Goal: Task Accomplishment & Management: Complete application form

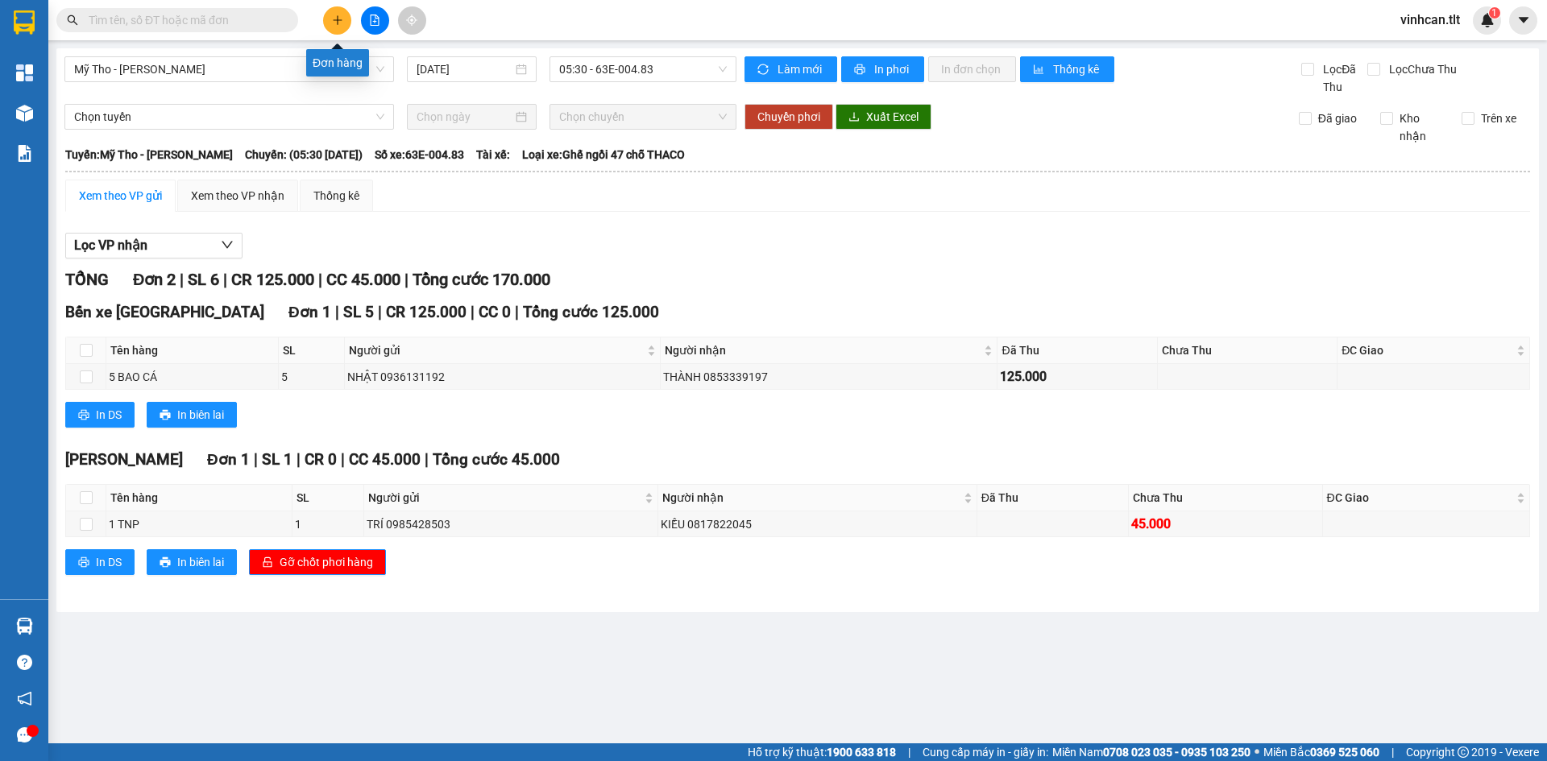
click at [338, 29] on button at bounding box center [337, 20] width 28 height 28
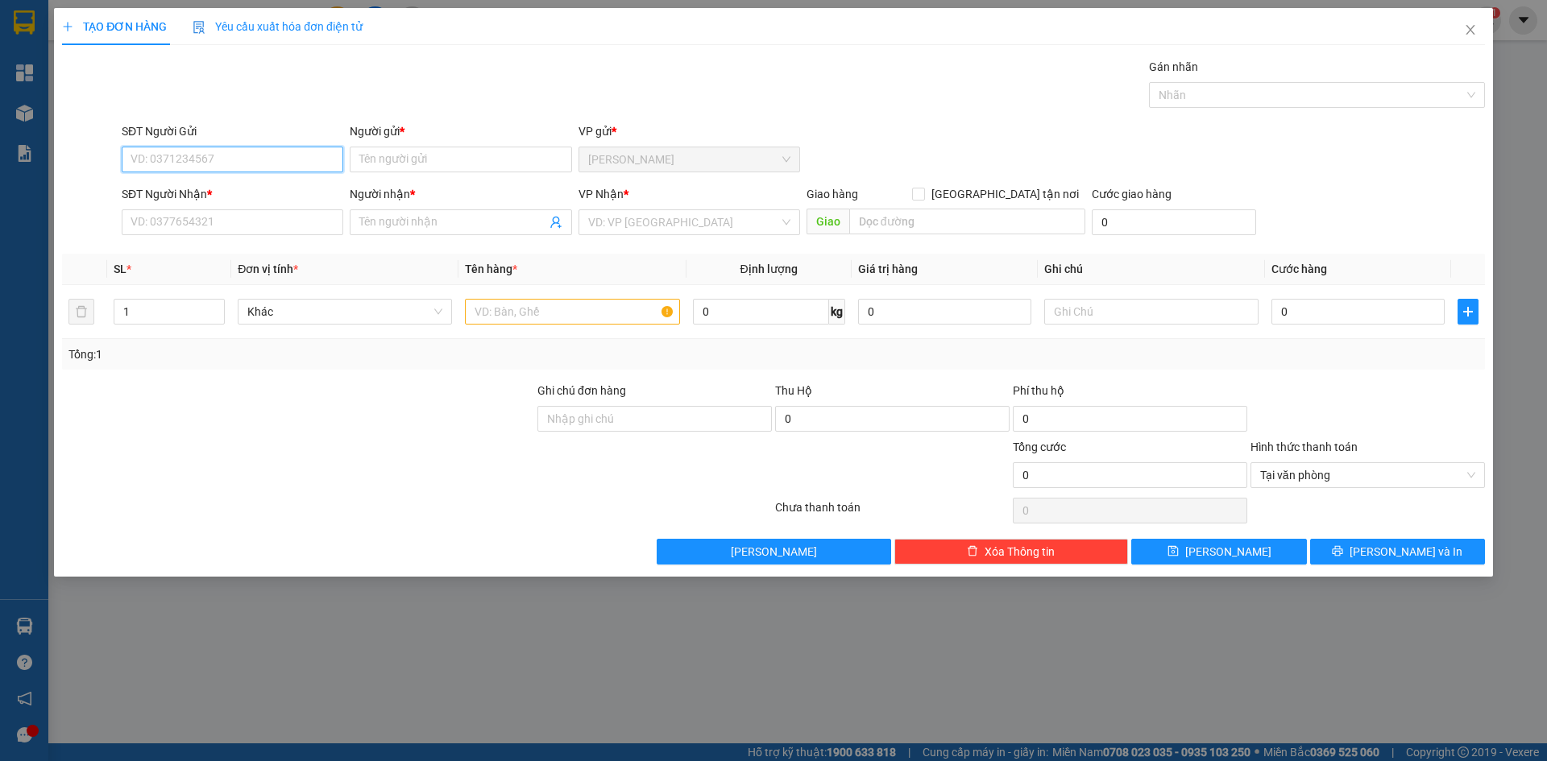
click at [264, 165] on input "SĐT Người Gửi" at bounding box center [233, 160] width 222 height 26
type input "0914463675"
click at [433, 162] on input "Người gửi *" at bounding box center [461, 160] width 222 height 26
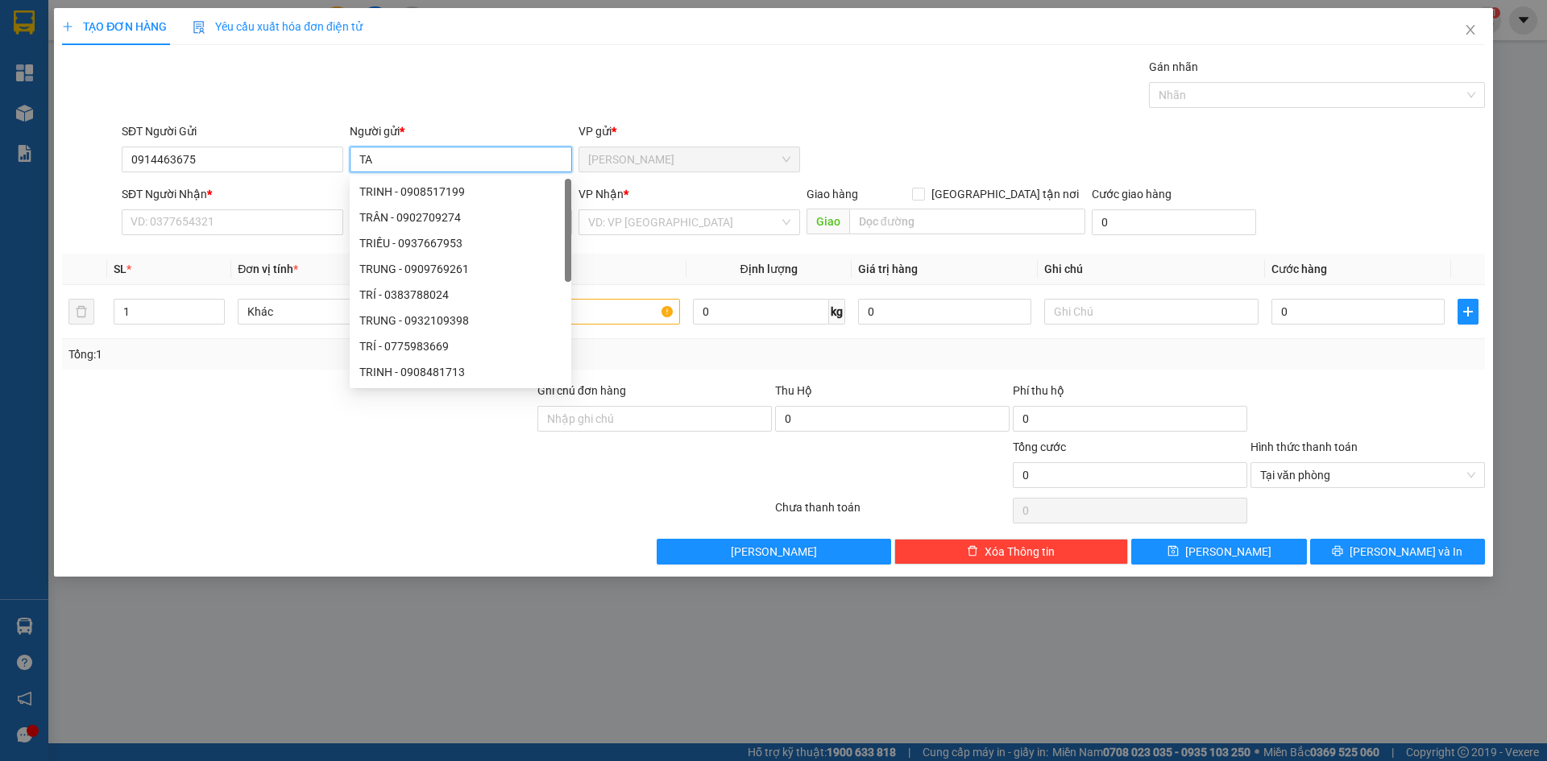
paste input "Â"
type input "TÂM"
click at [251, 224] on input "SĐT Người Nhận *" at bounding box center [233, 222] width 222 height 26
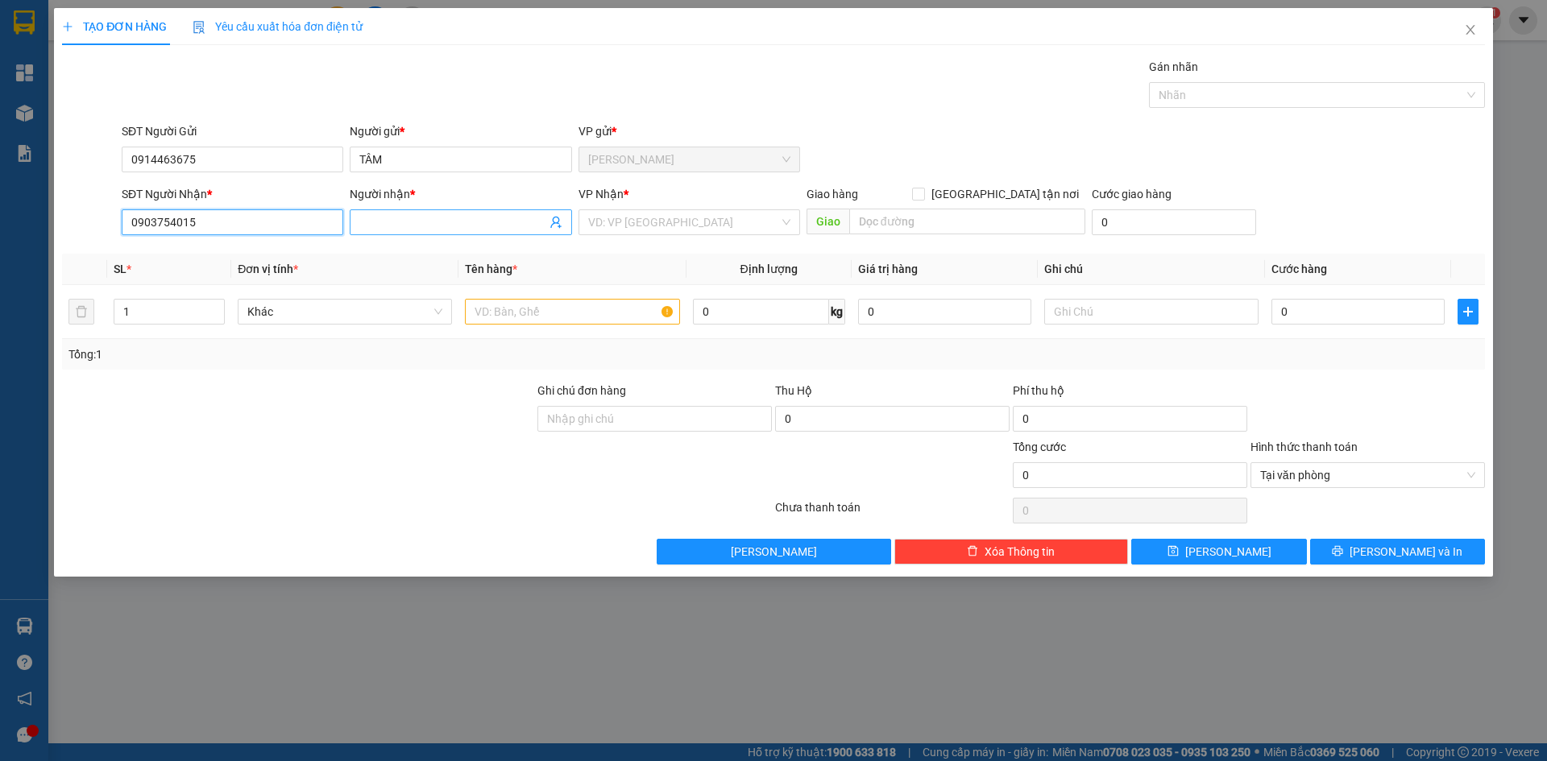
type input "0903754015"
click at [389, 218] on input "Người nhận *" at bounding box center [452, 222] width 186 height 18
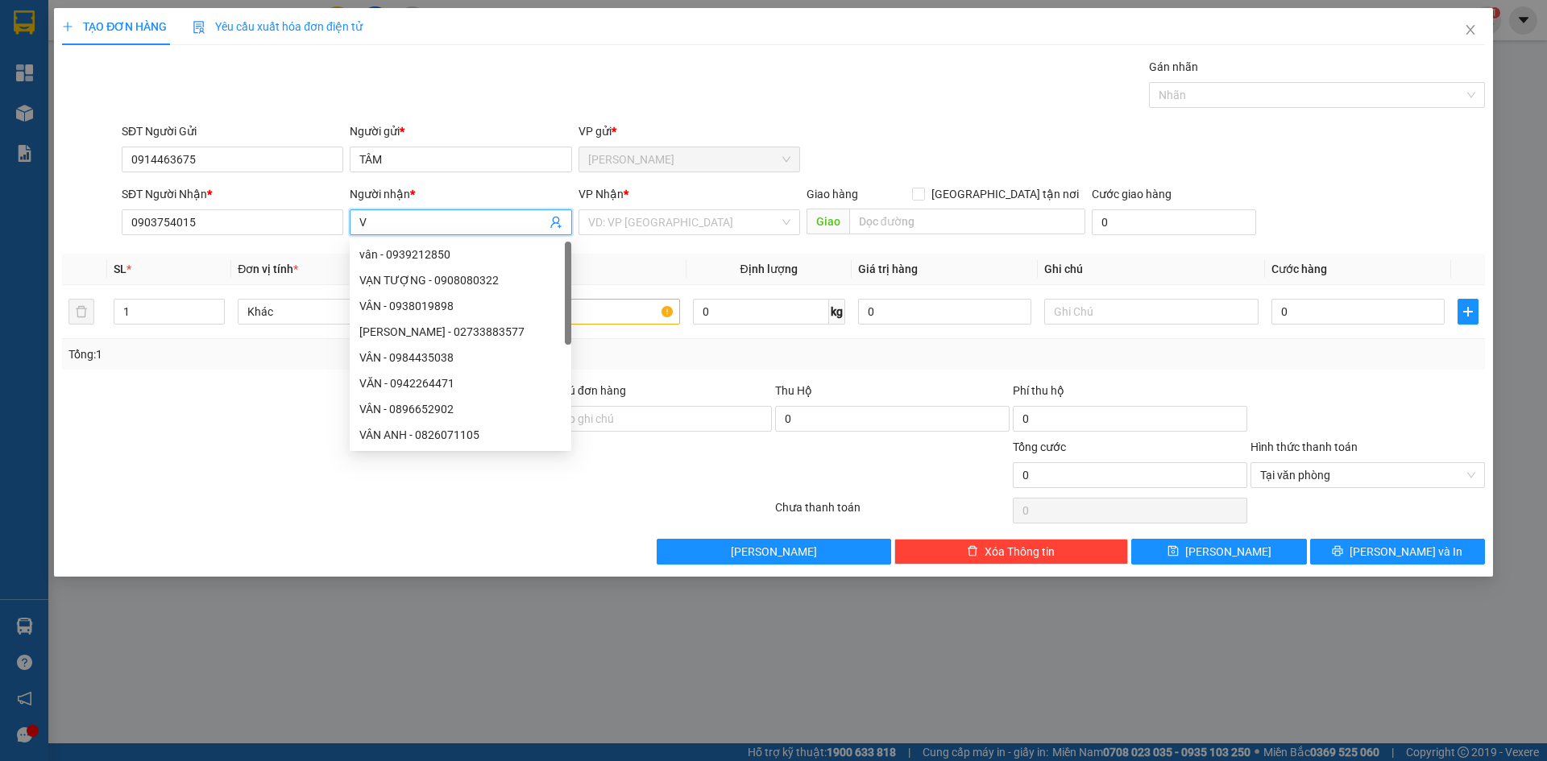
paste input "Ă"
paste input "Đ"
paste input "ẢNG"
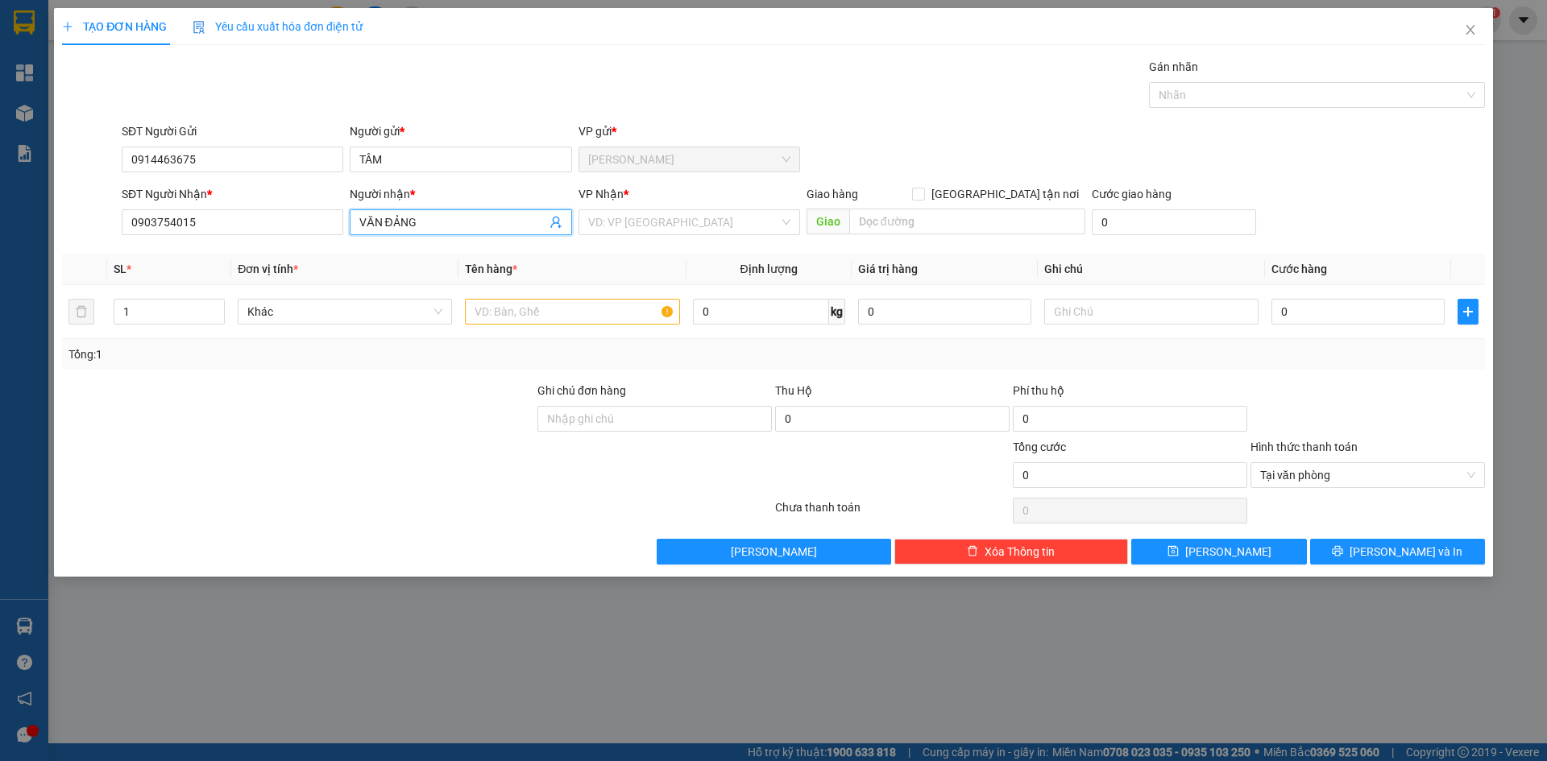
type input "VĂN ĐẢNG"
click at [619, 208] on div "VP Nhận *" at bounding box center [689, 197] width 222 height 24
click at [618, 236] on div "VP Nhận * VD: VP [GEOGRAPHIC_DATA]" at bounding box center [689, 213] width 222 height 56
click at [618, 230] on input "search" at bounding box center [683, 222] width 191 height 24
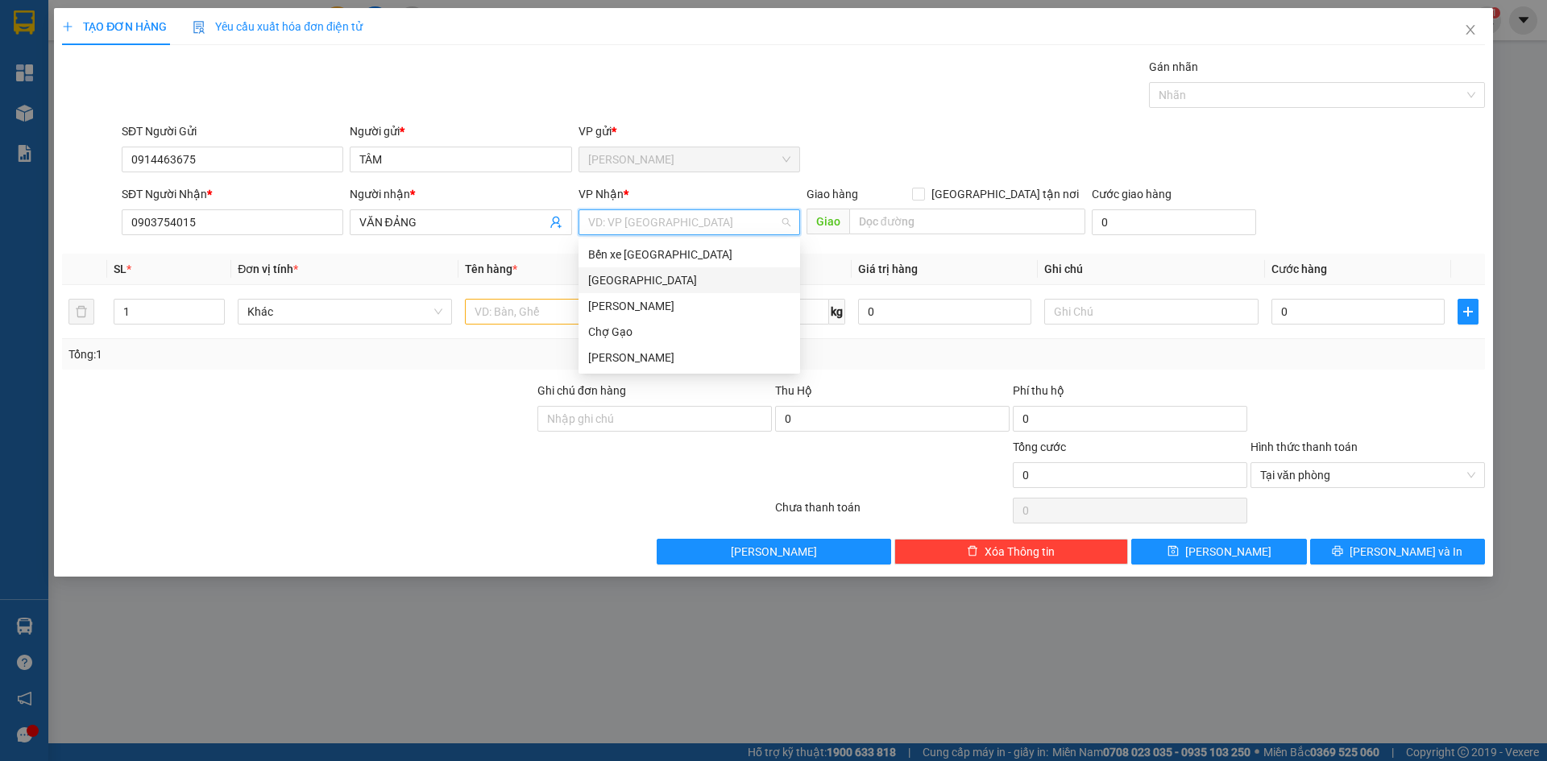
click at [597, 280] on div "[GEOGRAPHIC_DATA]" at bounding box center [689, 280] width 202 height 18
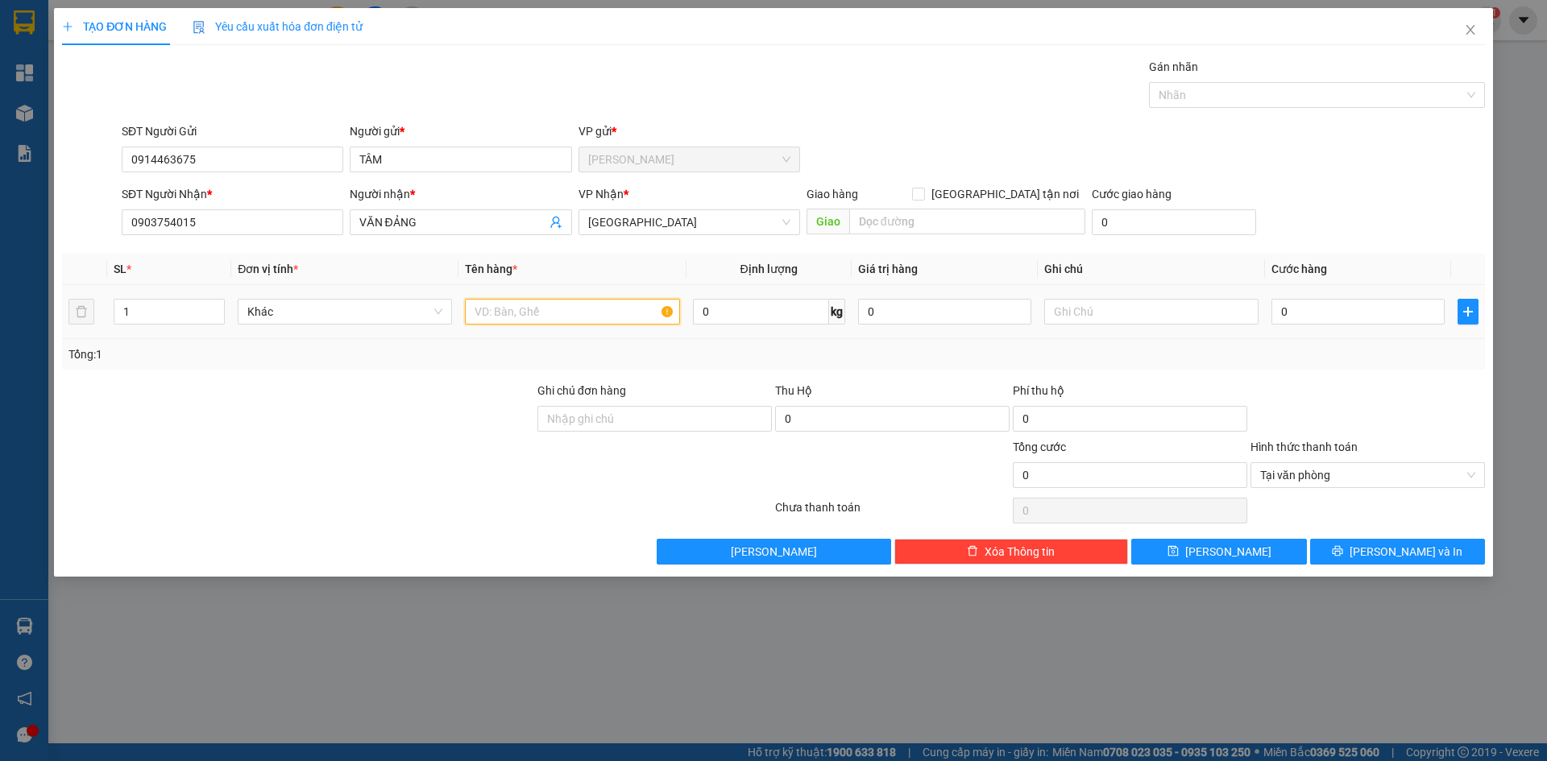
click at [532, 318] on input "text" at bounding box center [572, 312] width 214 height 26
paste input "Ă"
paste input "Ắ"
type input "1X TRẮNG TNP"
click at [1347, 309] on input "0" at bounding box center [1357, 312] width 173 height 26
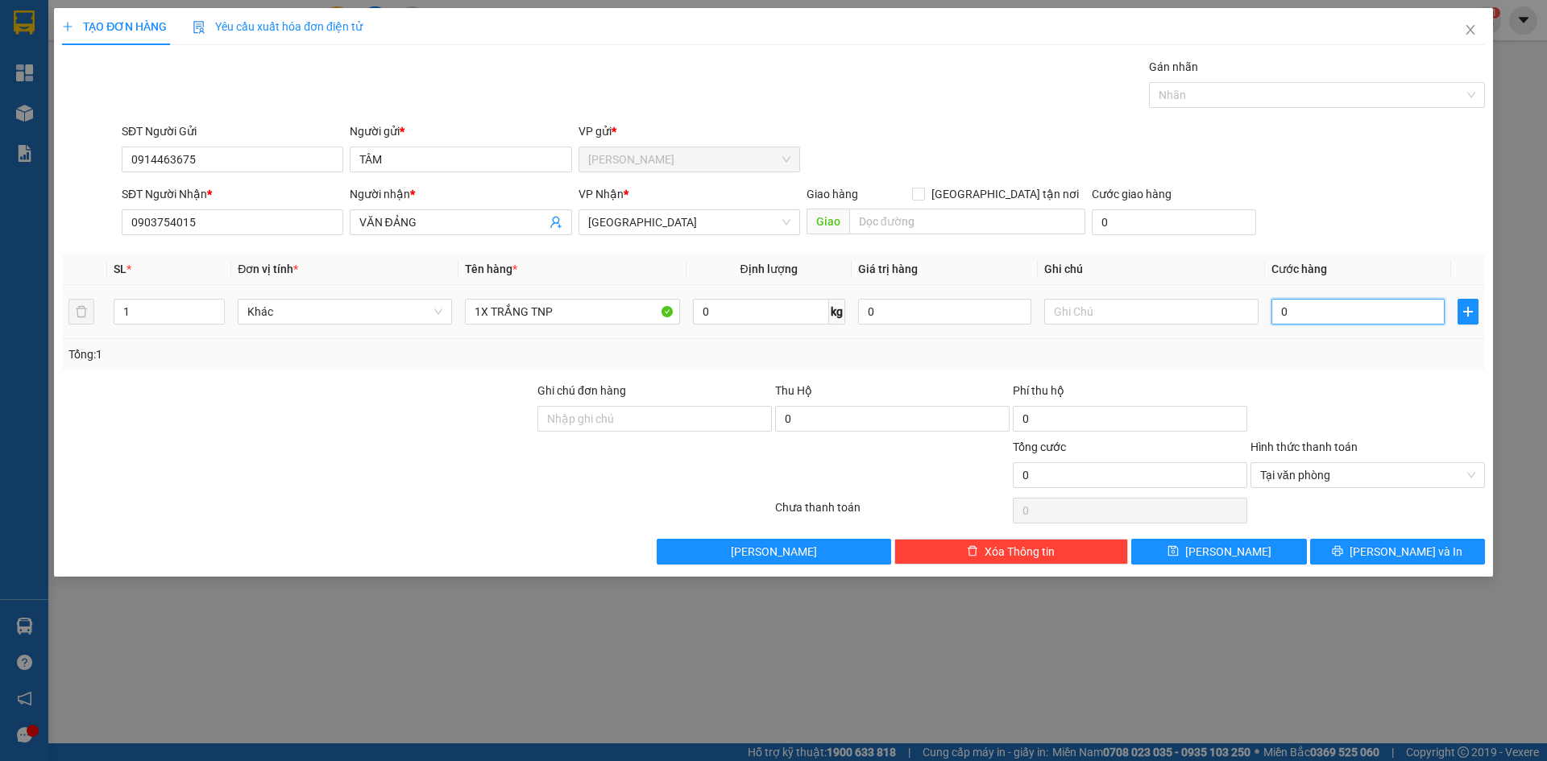
type input "3"
type input "30"
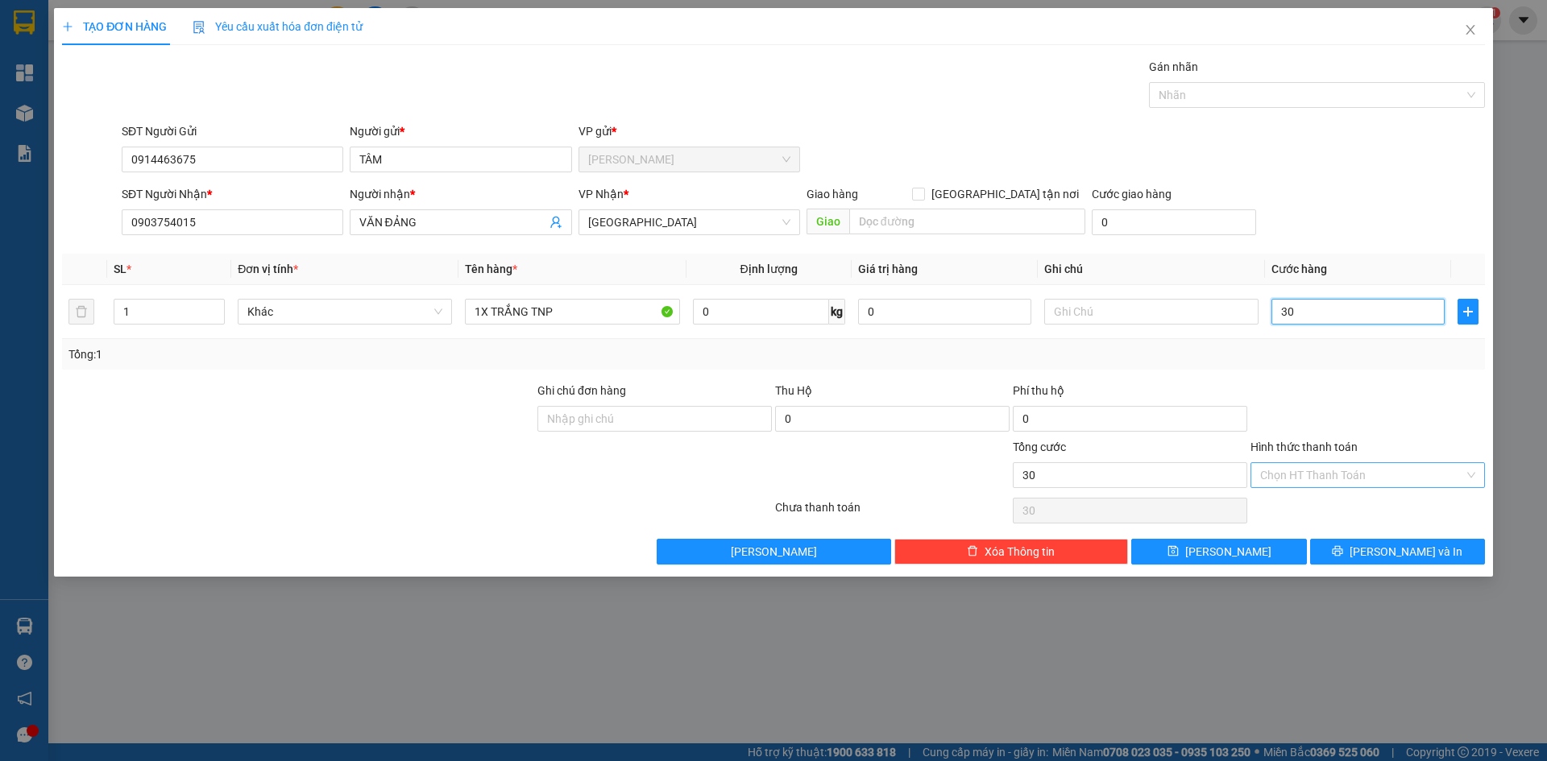
click at [1471, 474] on div "Chọn HT Thanh Toán" at bounding box center [1367, 475] width 234 height 26
type input "30.000"
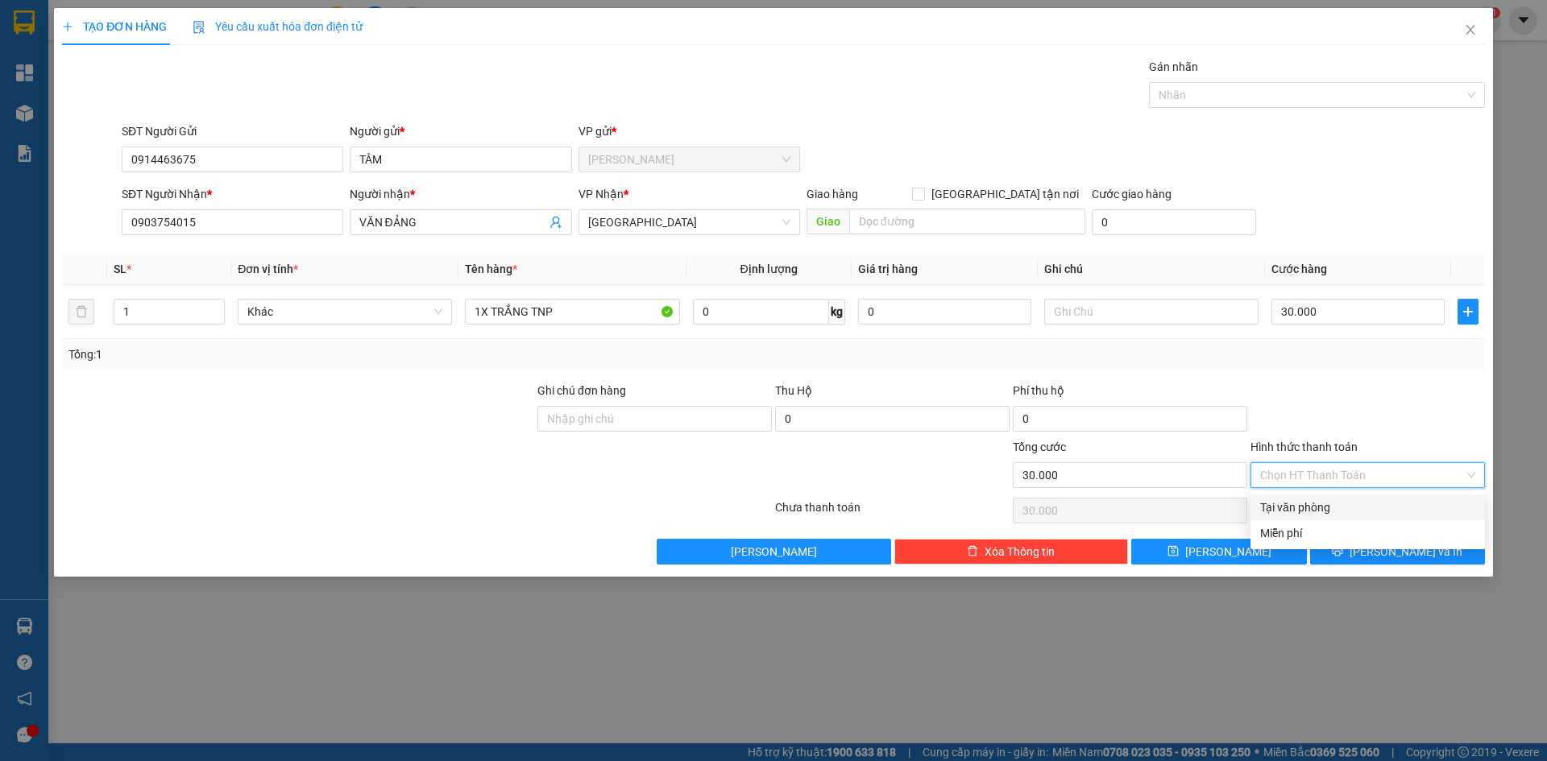
click at [1319, 508] on div "Tại văn phòng" at bounding box center [1367, 508] width 215 height 18
type input "0"
click at [1363, 550] on button "[PERSON_NAME] và In" at bounding box center [1397, 552] width 175 height 26
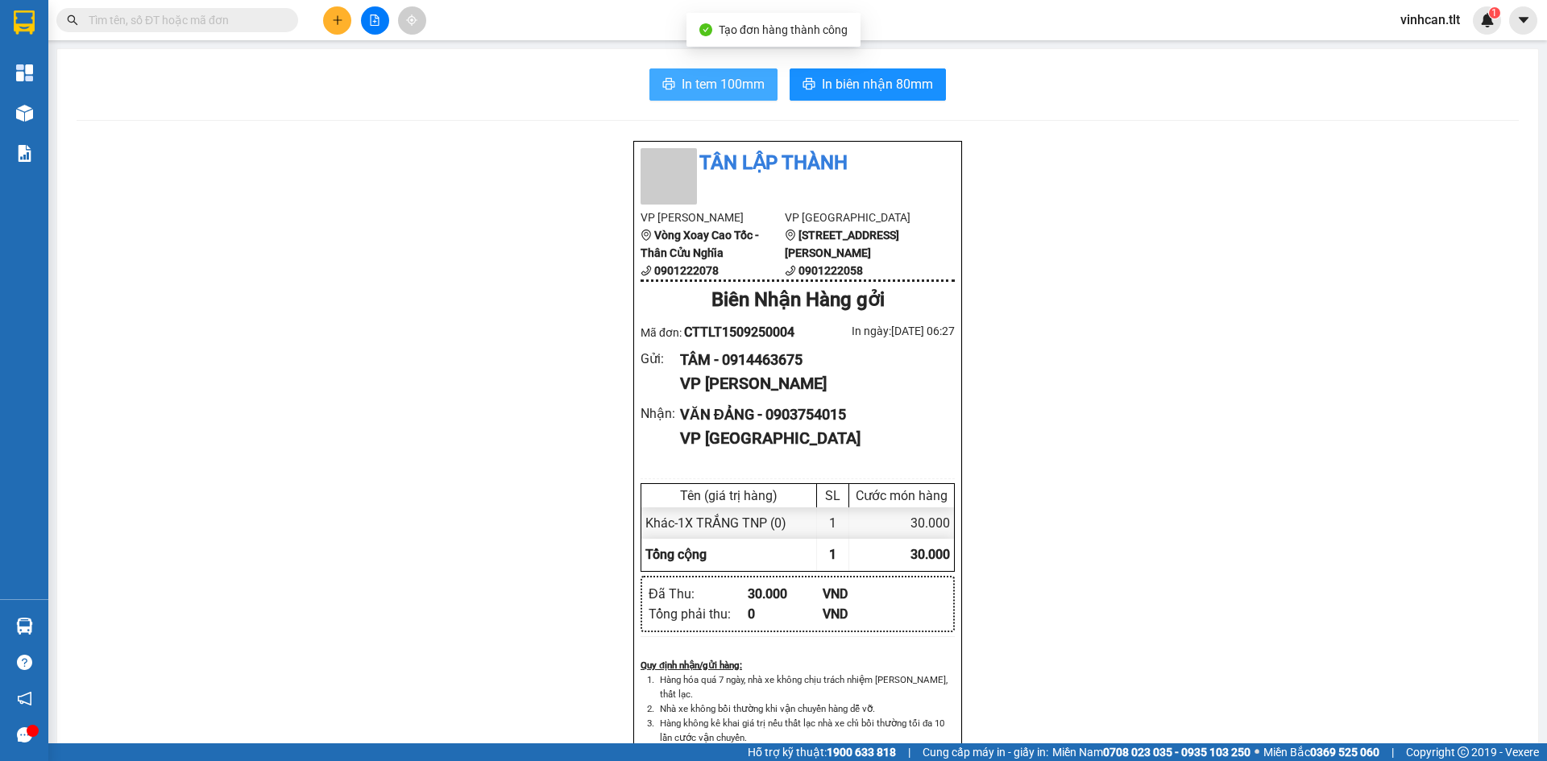
click at [700, 95] on button "In tem 100mm" at bounding box center [713, 84] width 128 height 32
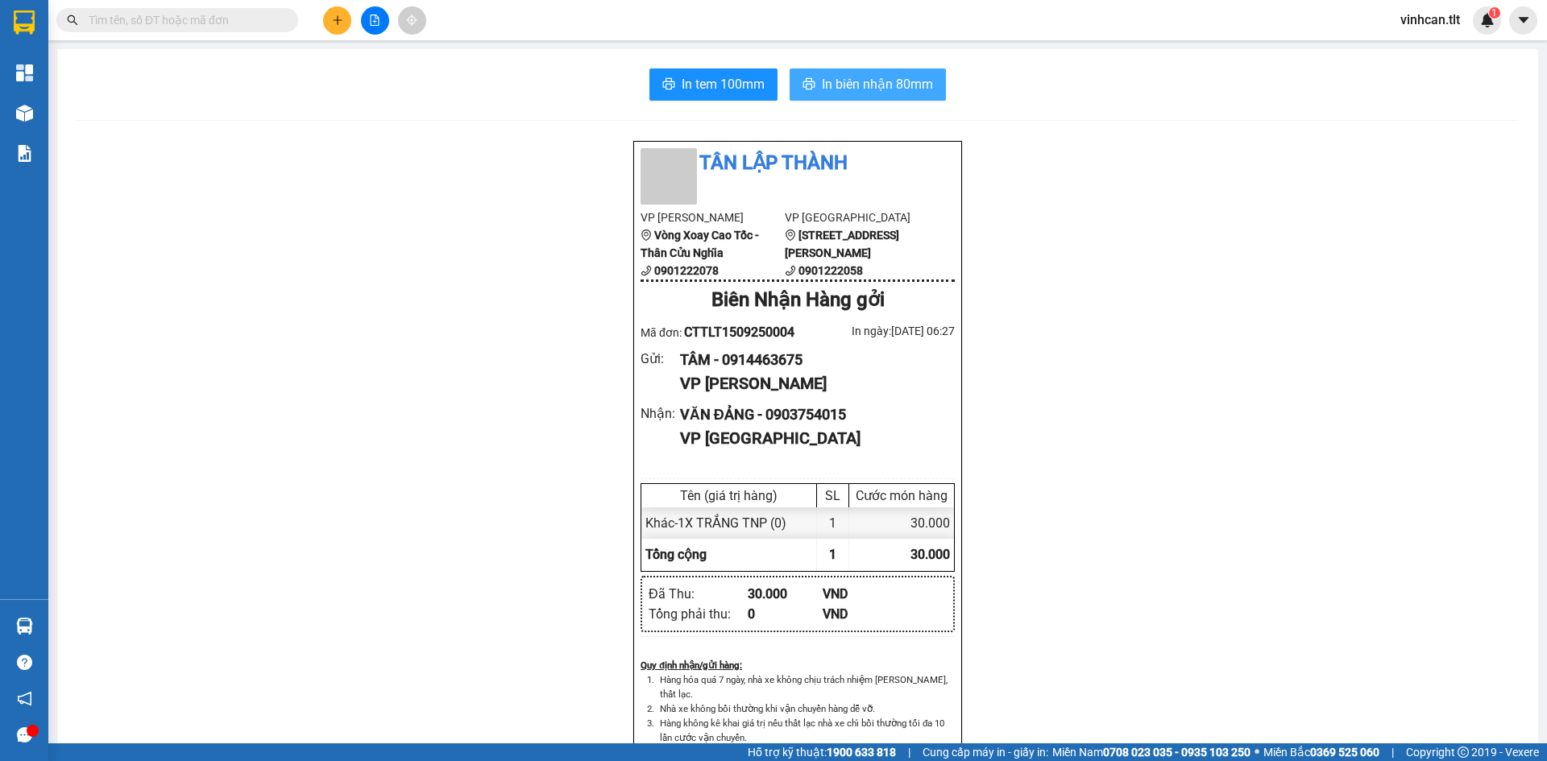
click at [834, 85] on span "In biên nhận 80mm" at bounding box center [877, 84] width 111 height 20
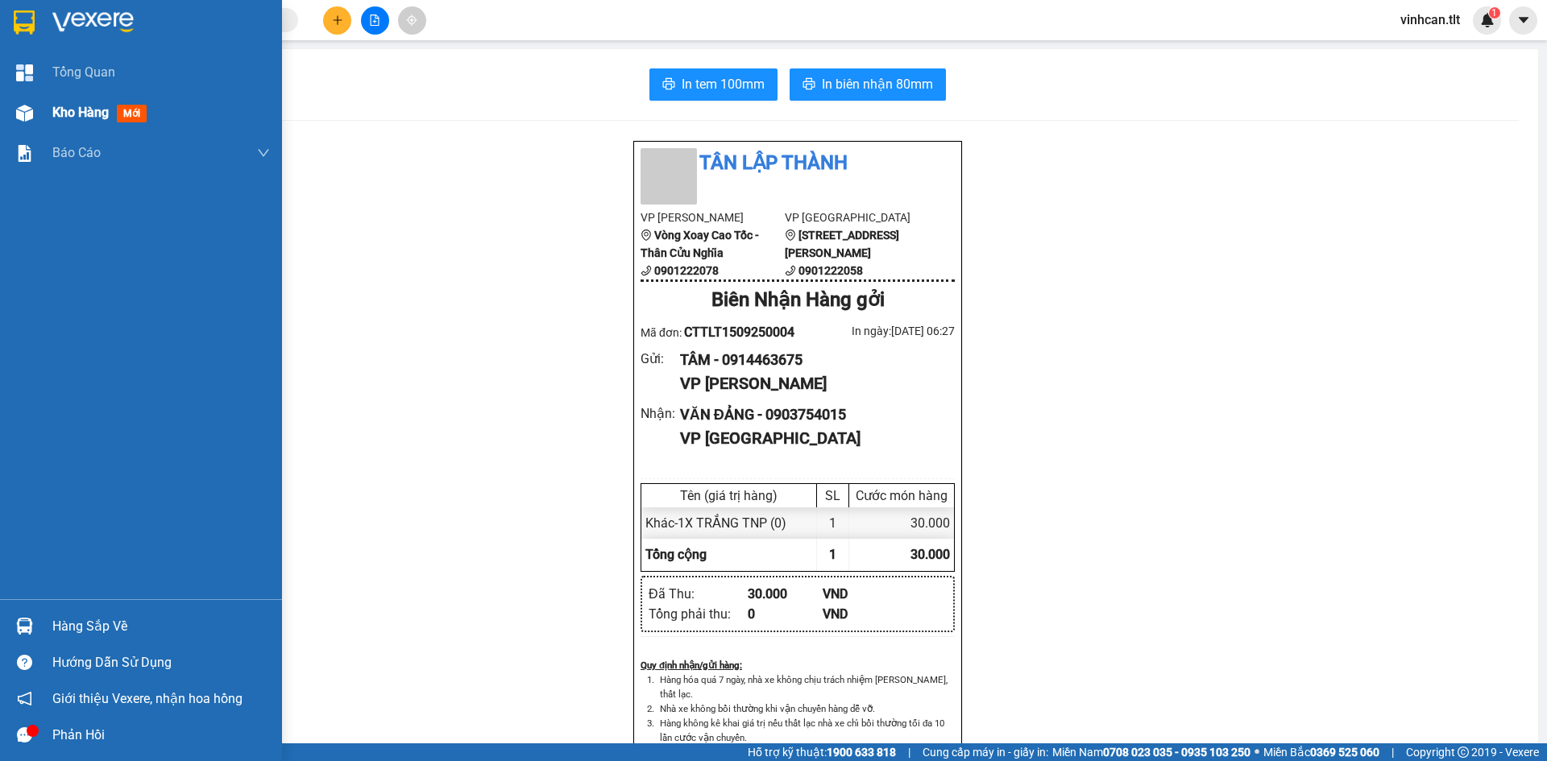
click at [59, 112] on span "Kho hàng" at bounding box center [80, 112] width 56 height 15
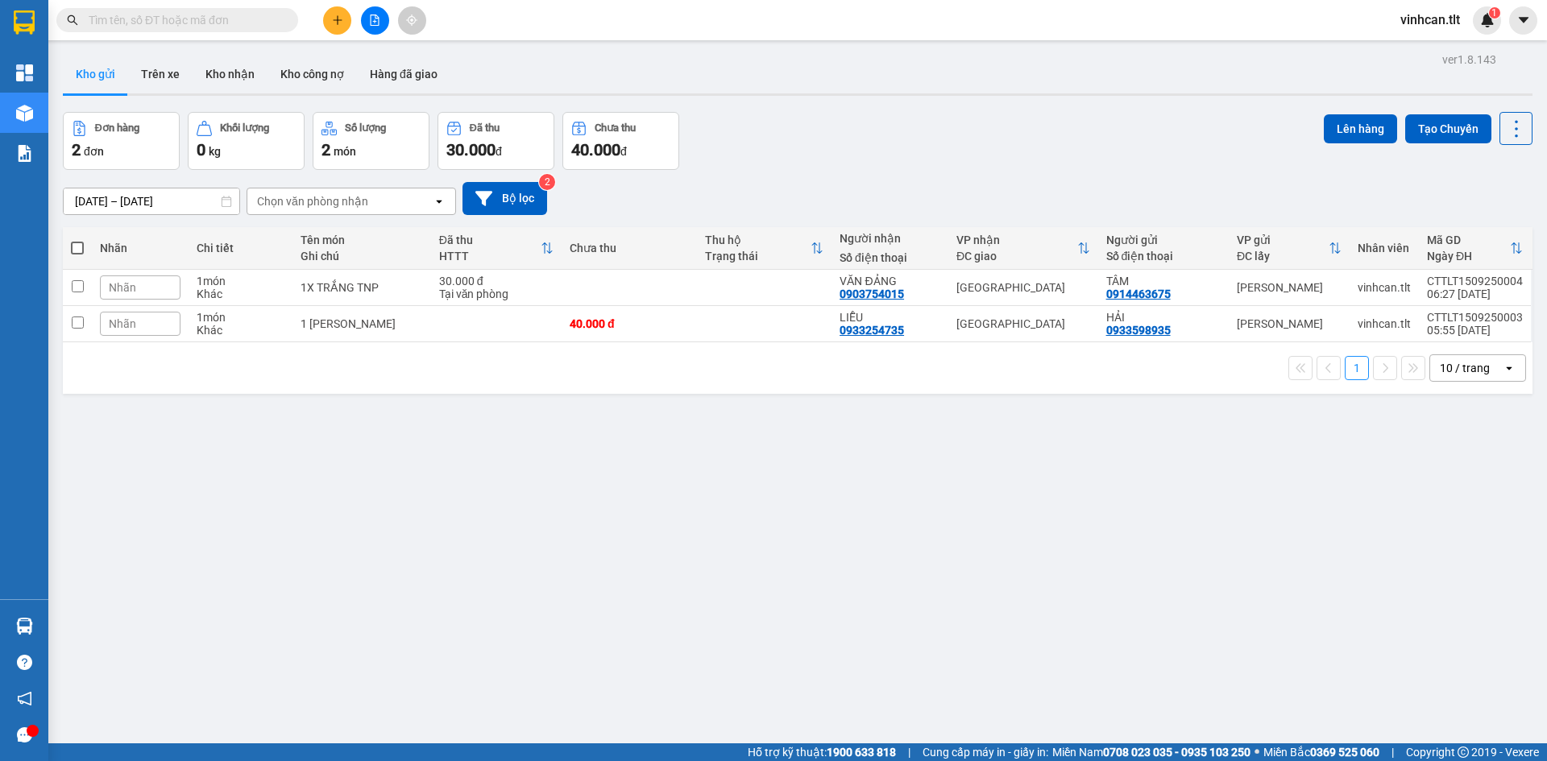
click at [482, 396] on div "ver 1.8.143 Kho gửi Trên xe Kho nhận Kho công nợ Hàng đã giao Đơn hàng 2 đơn Kh…" at bounding box center [797, 428] width 1482 height 761
click at [474, 330] on td at bounding box center [496, 324] width 131 height 36
checkbox input "true"
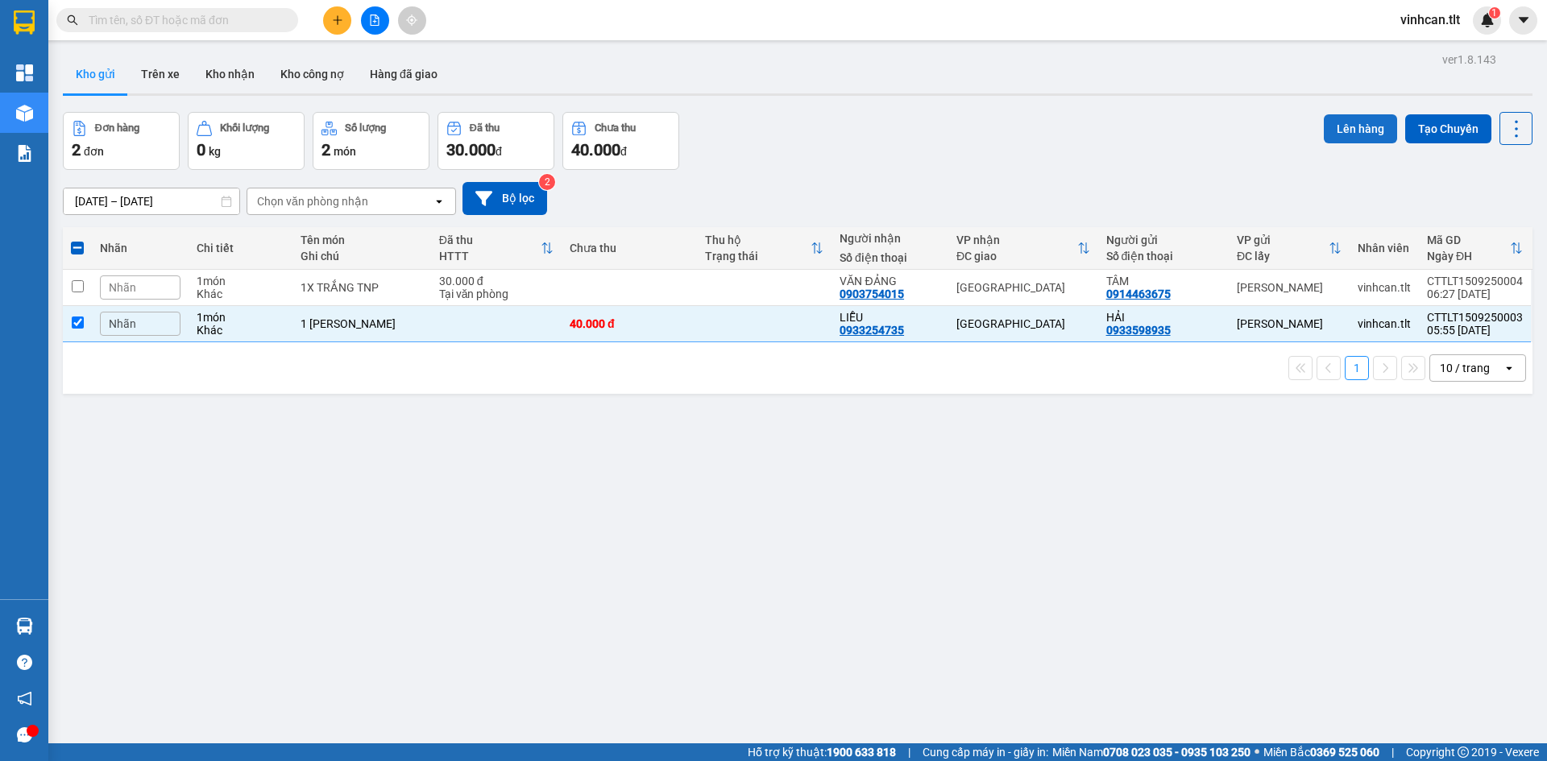
click at [1353, 130] on button "Lên hàng" at bounding box center [1360, 128] width 73 height 29
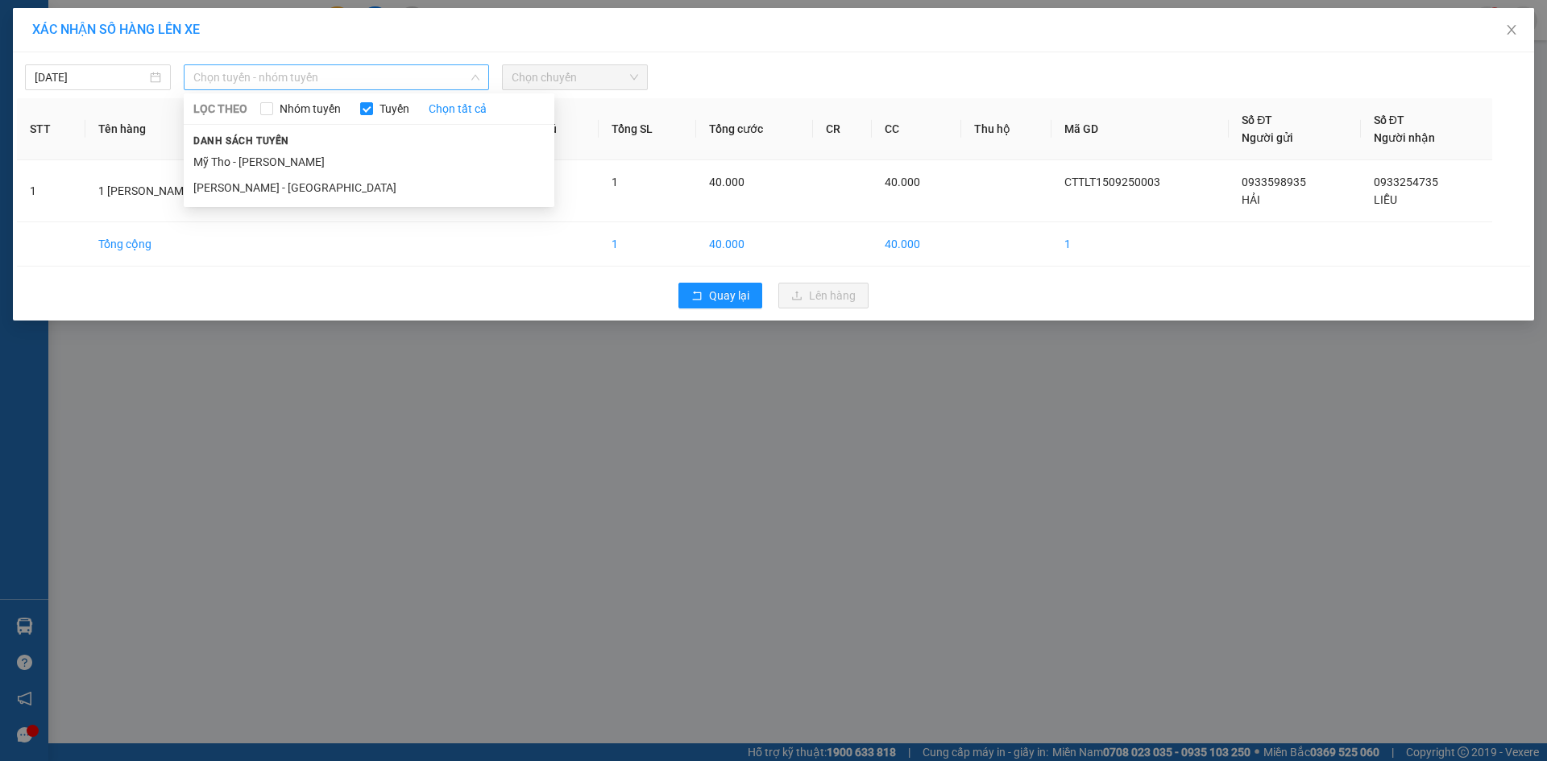
click at [316, 73] on span "Chọn tuyến - nhóm tuyến" at bounding box center [336, 77] width 286 height 24
click at [282, 160] on li "Mỹ Tho - [PERSON_NAME]" at bounding box center [369, 162] width 371 height 26
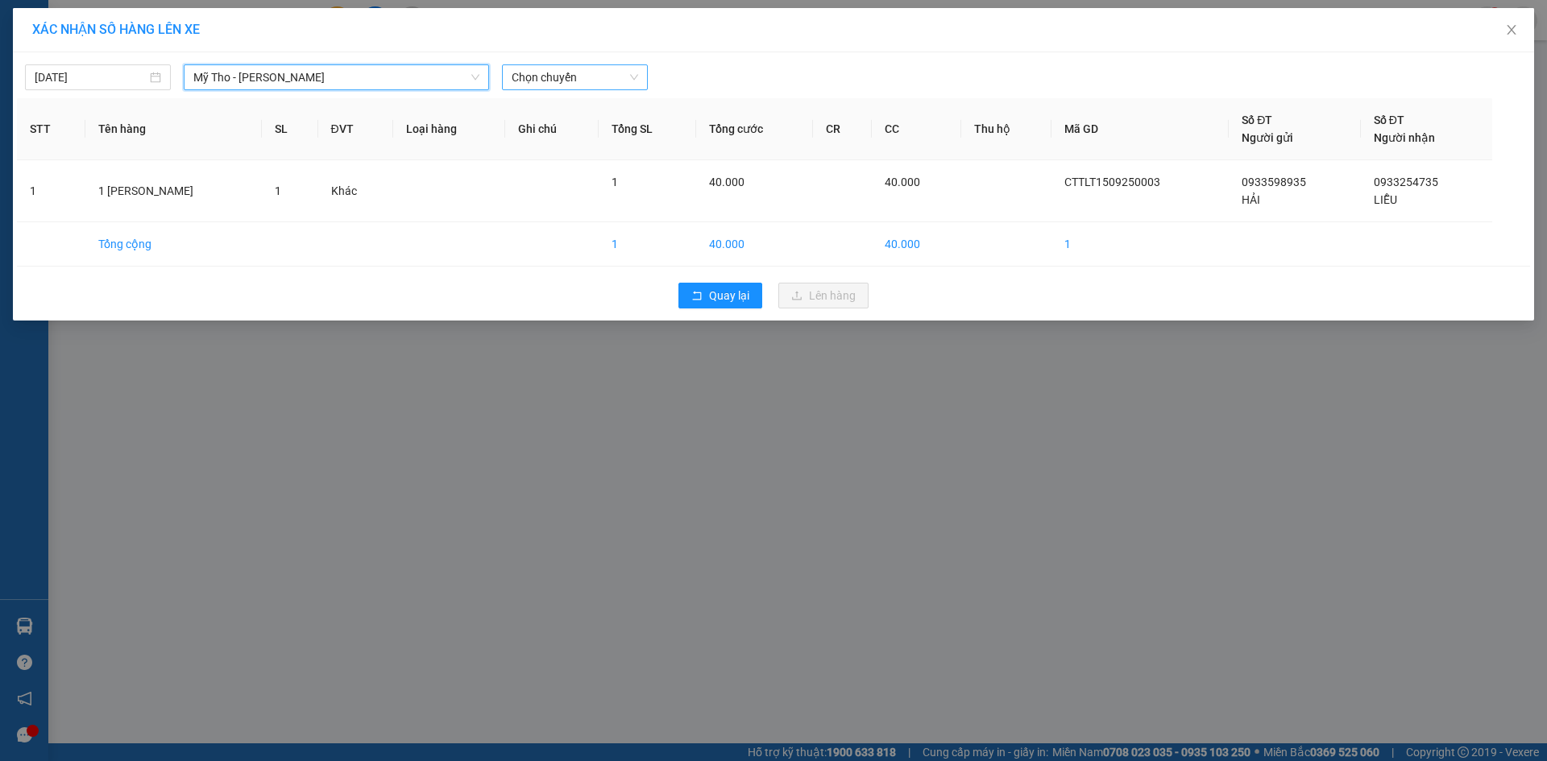
click at [563, 74] on span "Chọn chuyến" at bounding box center [575, 77] width 126 height 24
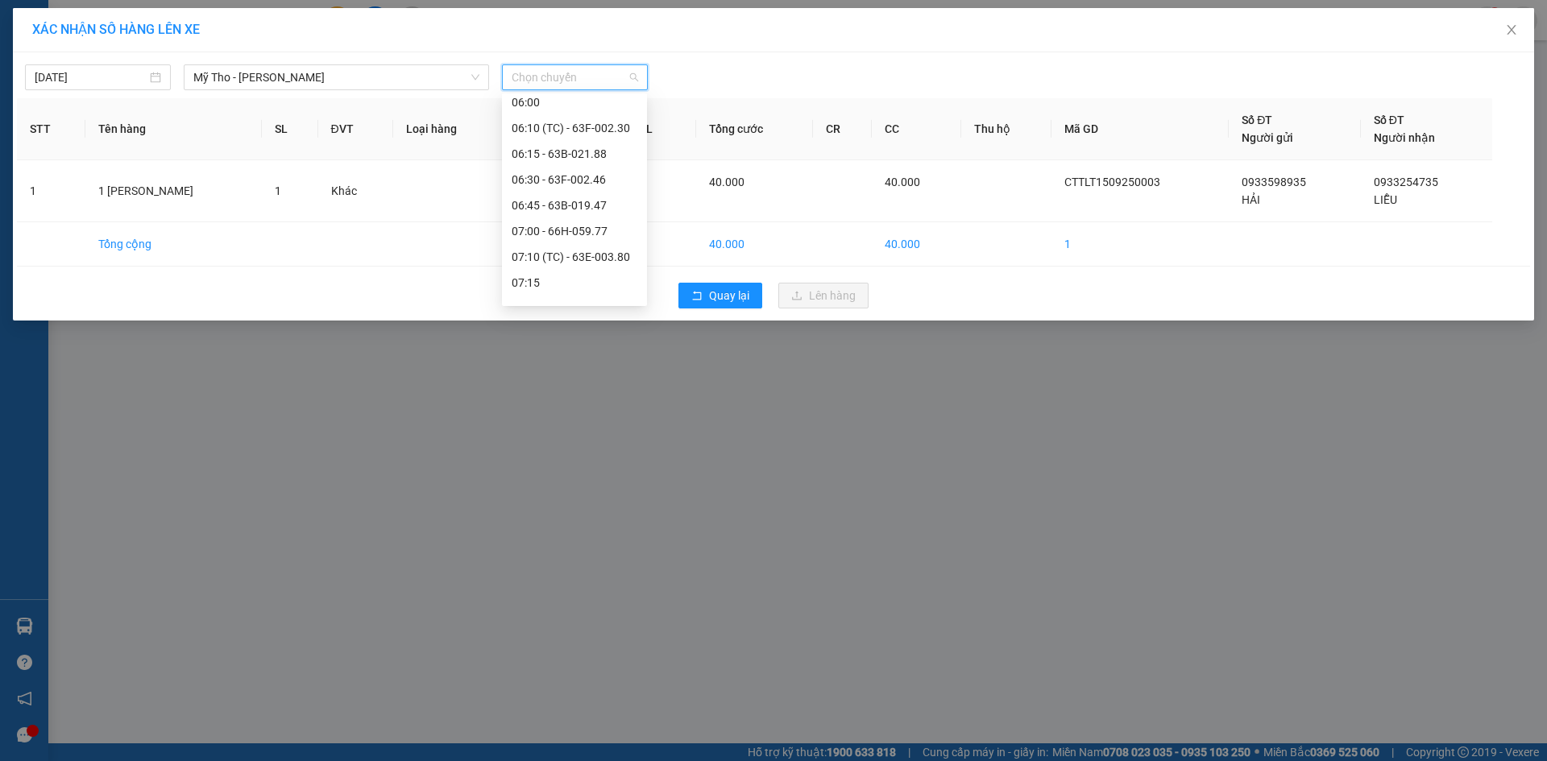
scroll to position [403, 0]
drag, startPoint x: 104, startPoint y: 75, endPoint x: 95, endPoint y: 131, distance: 56.3
click at [103, 75] on input "[DATE]" at bounding box center [91, 77] width 112 height 18
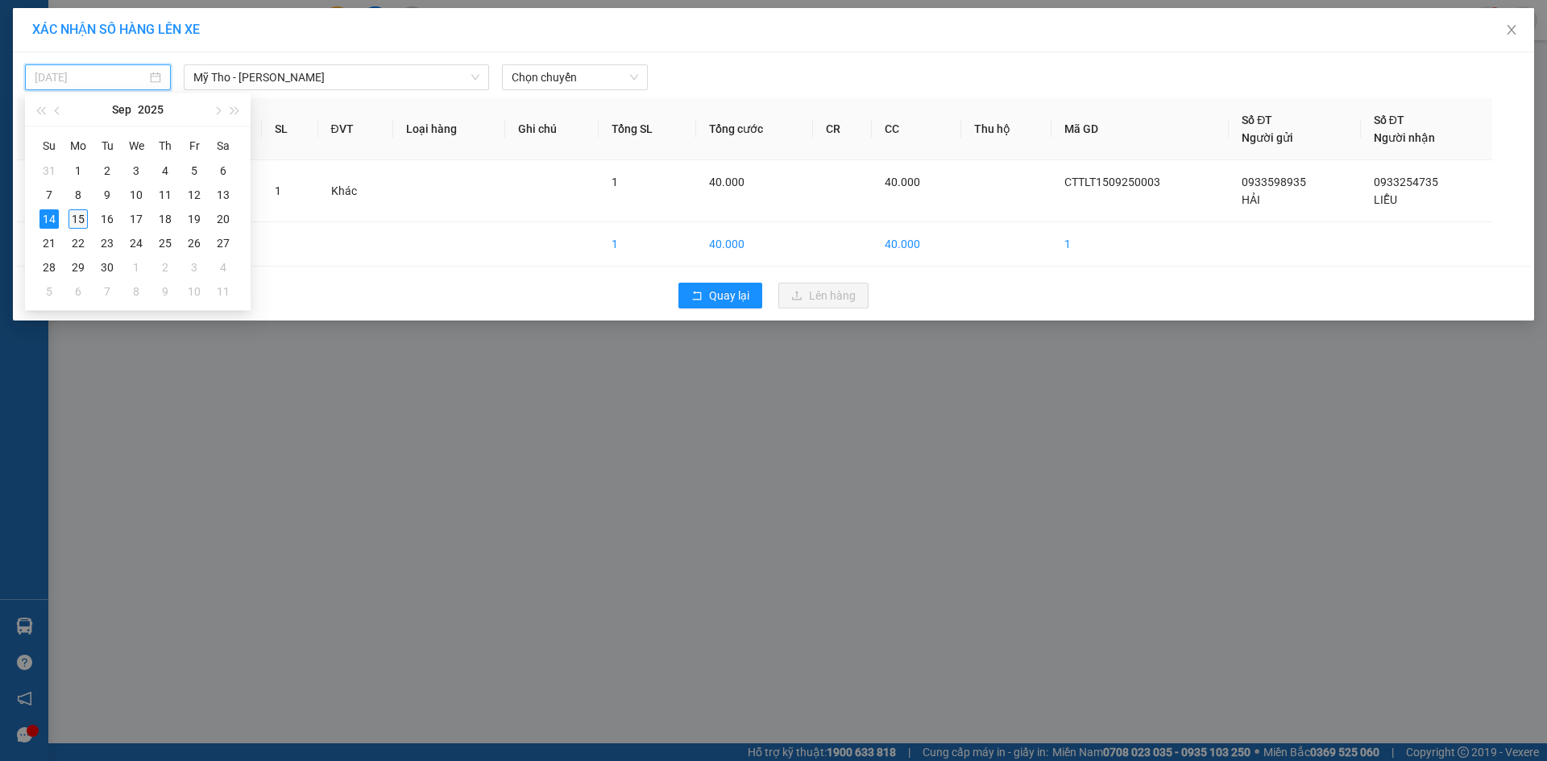
click at [75, 213] on div "15" at bounding box center [77, 218] width 19 height 19
type input "[DATE]"
click at [553, 76] on span "Chọn chuyến" at bounding box center [575, 77] width 126 height 24
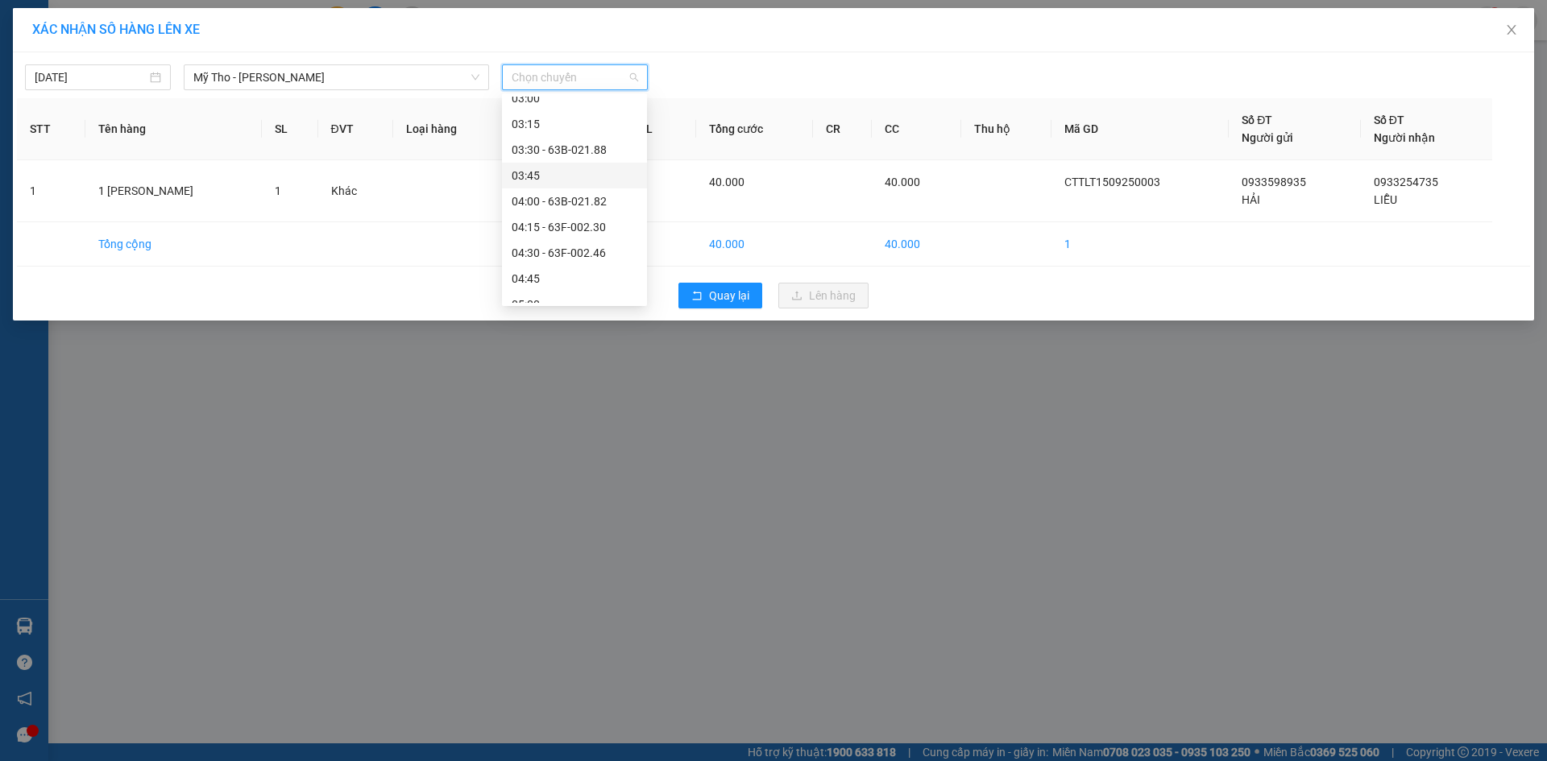
scroll to position [81, 0]
click at [581, 279] on div "05:10 (TC) - 63E-004.71" at bounding box center [575, 287] width 126 height 18
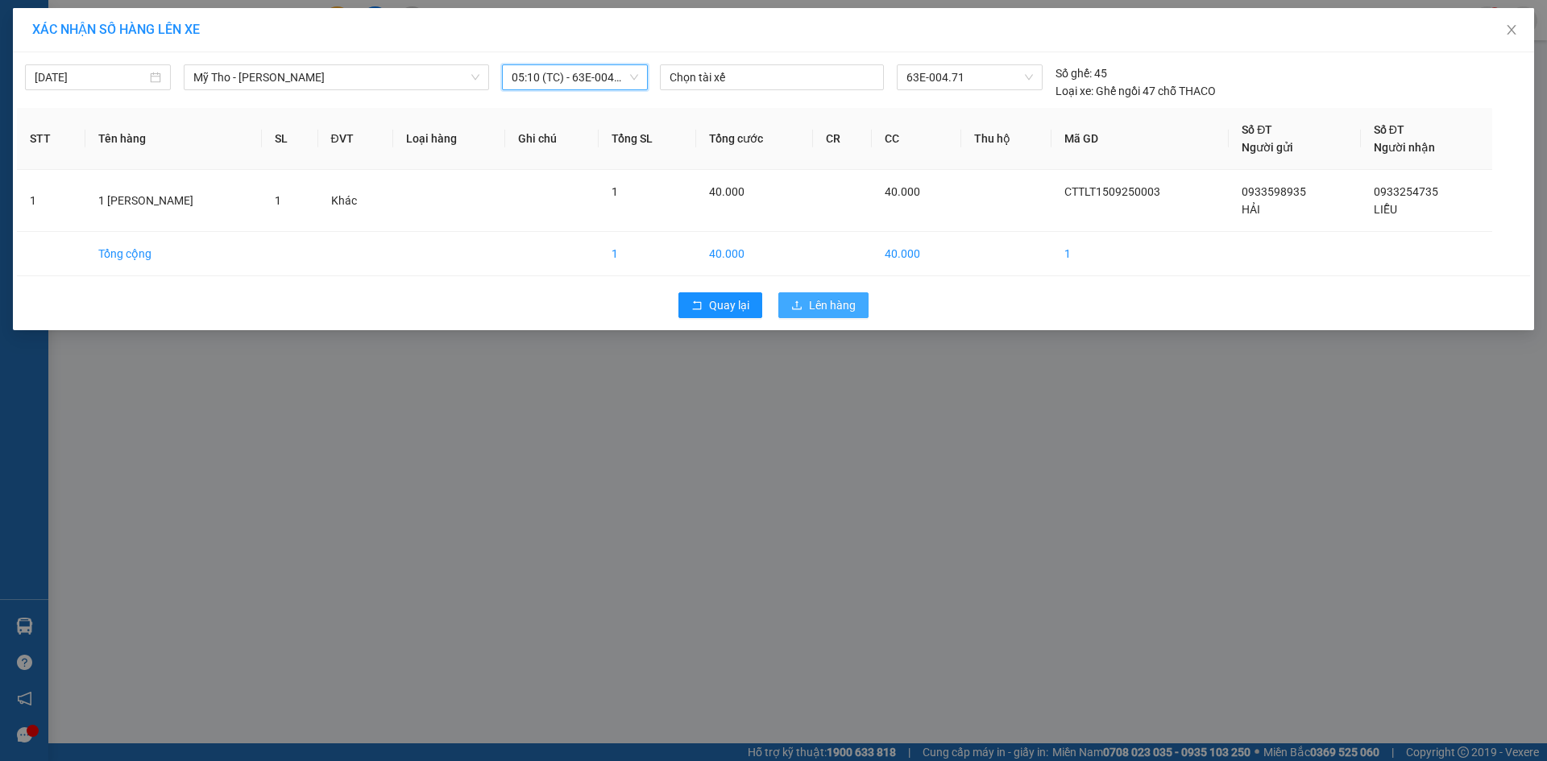
click at [808, 301] on button "Lên hàng" at bounding box center [823, 305] width 90 height 26
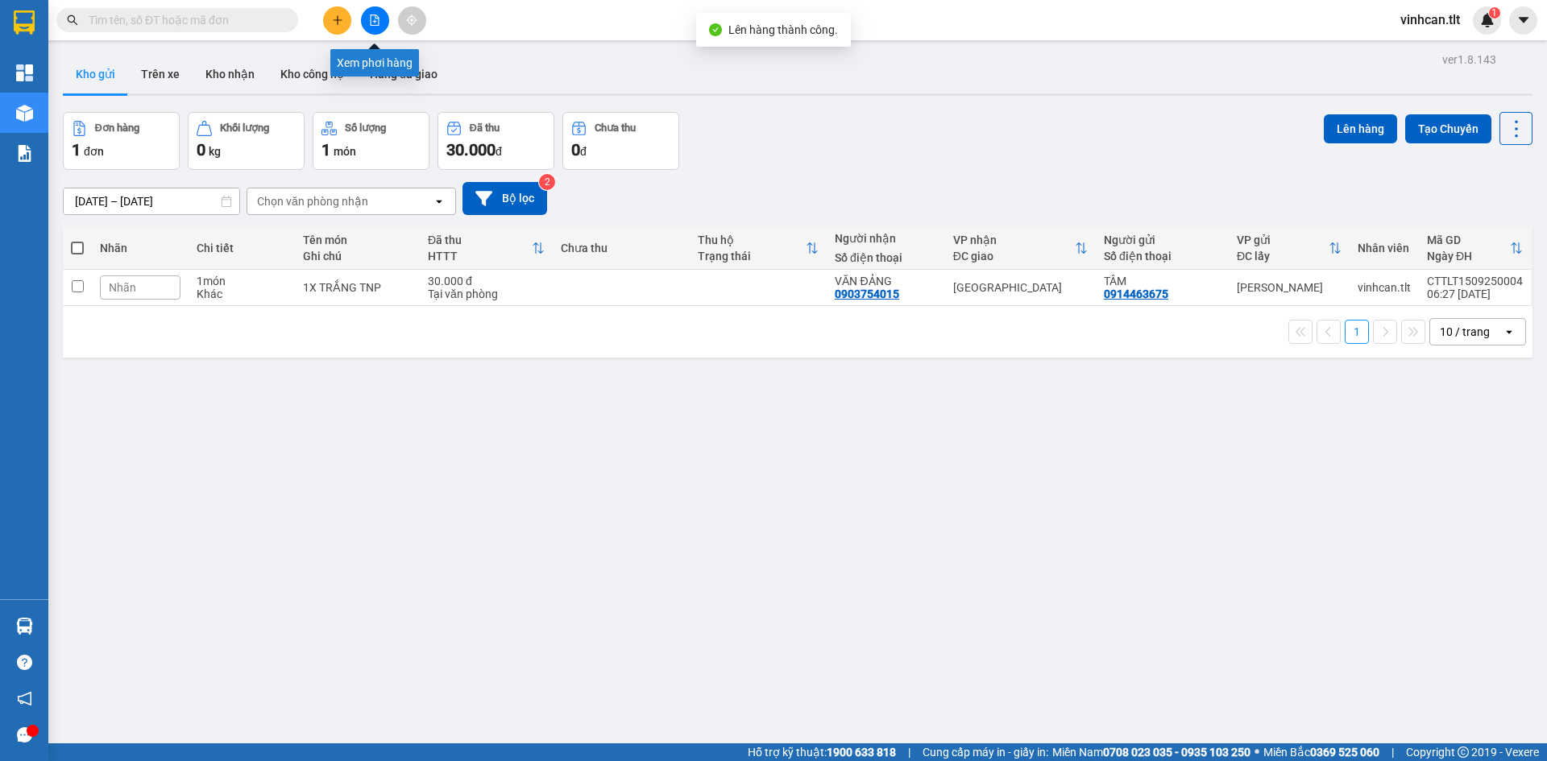
click at [362, 16] on button at bounding box center [375, 20] width 28 height 28
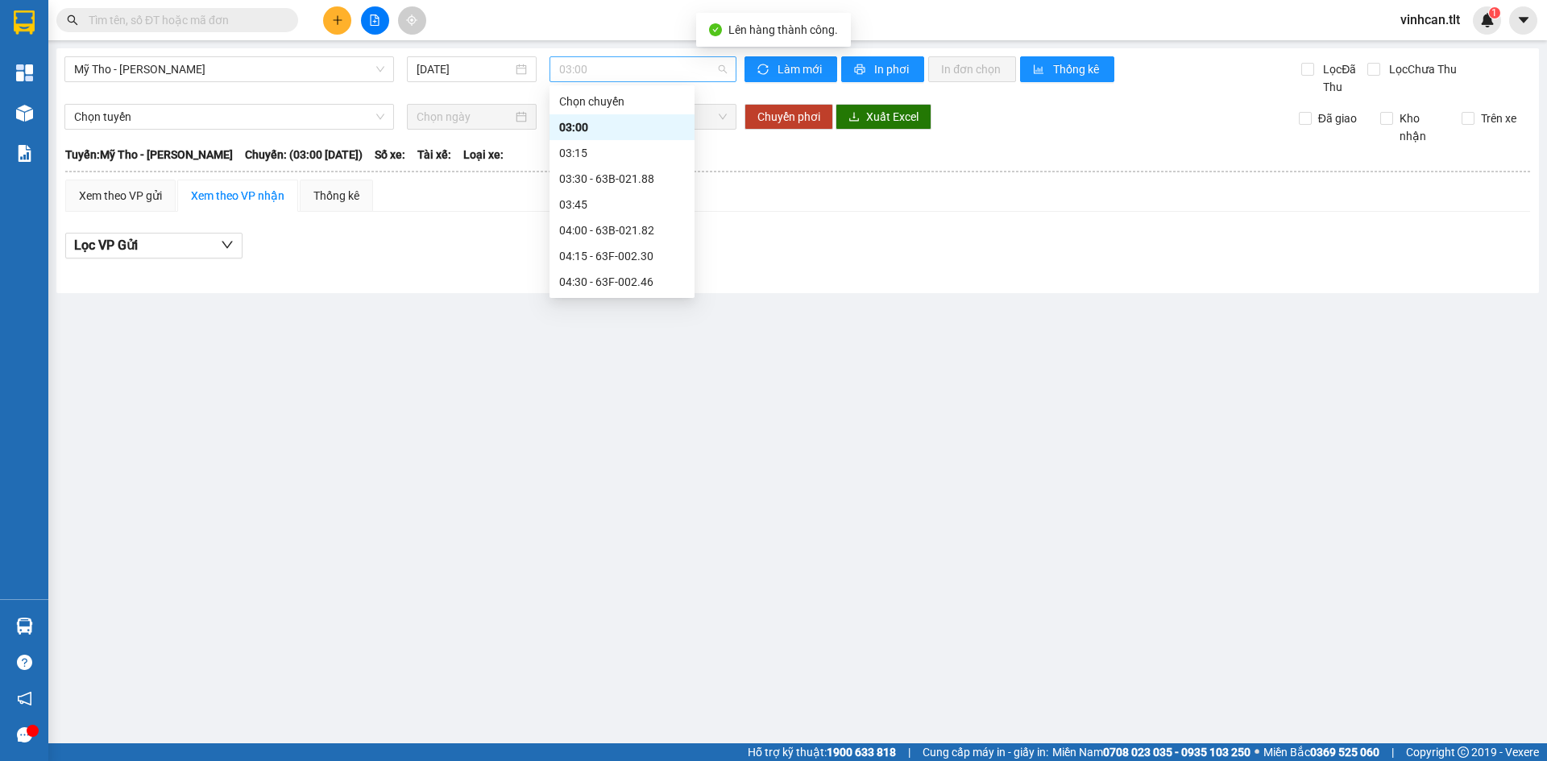
click at [600, 64] on span "03:00" at bounding box center [643, 69] width 168 height 24
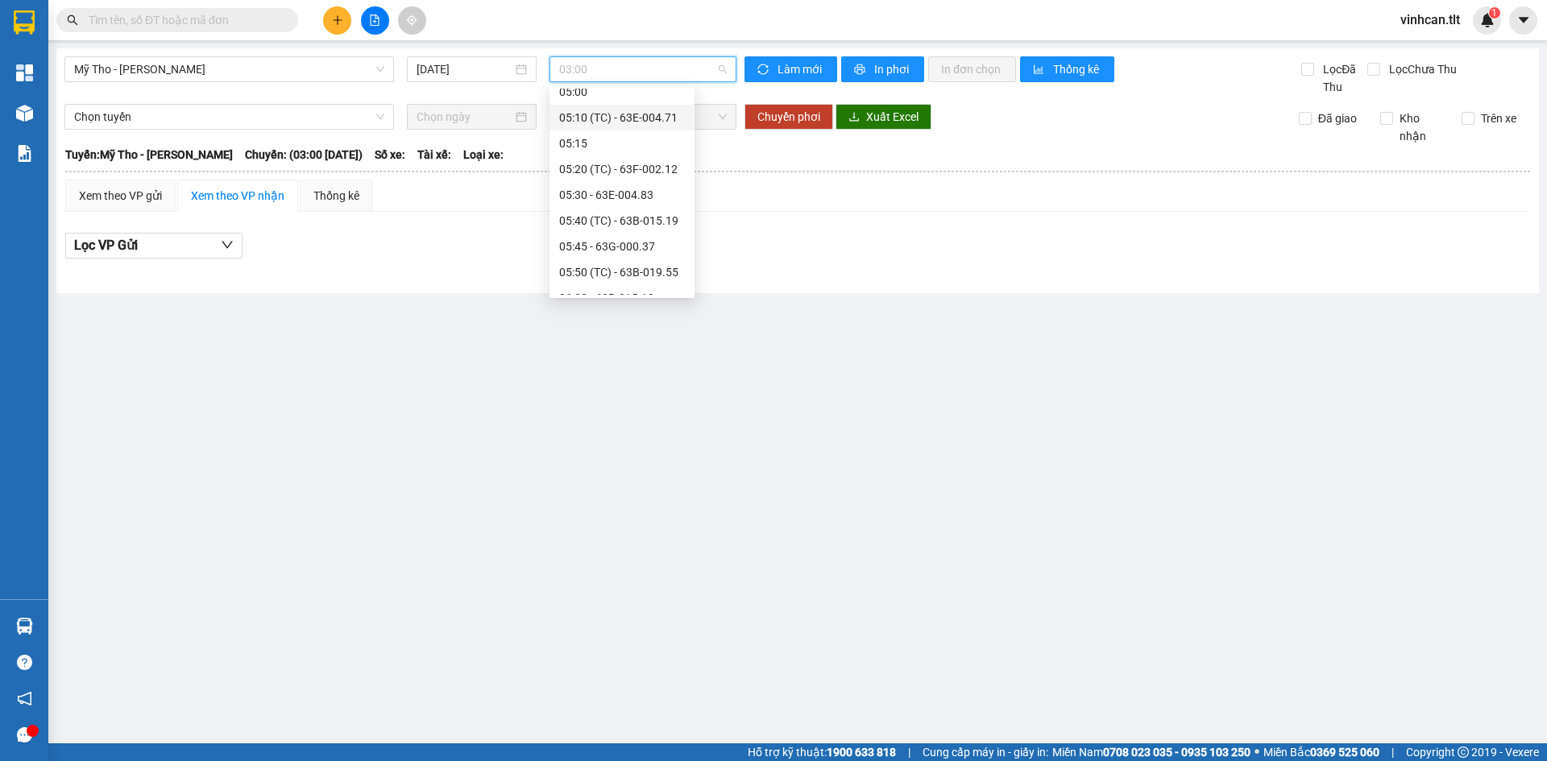
click at [634, 115] on div "05:10 (TC) - 63E-004.71" at bounding box center [622, 118] width 126 height 18
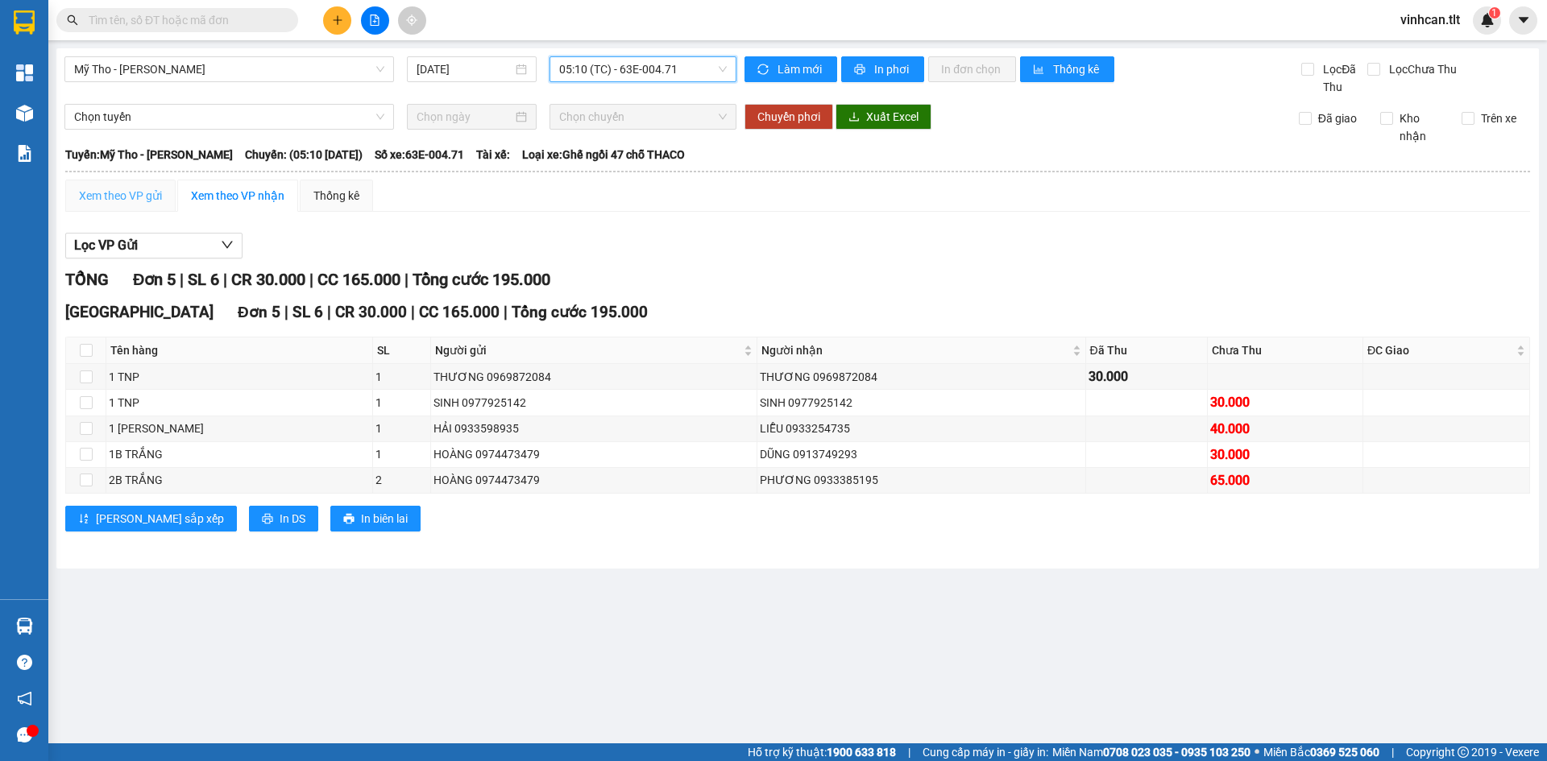
click at [139, 187] on div "Xem theo VP gửi" at bounding box center [120, 196] width 110 height 32
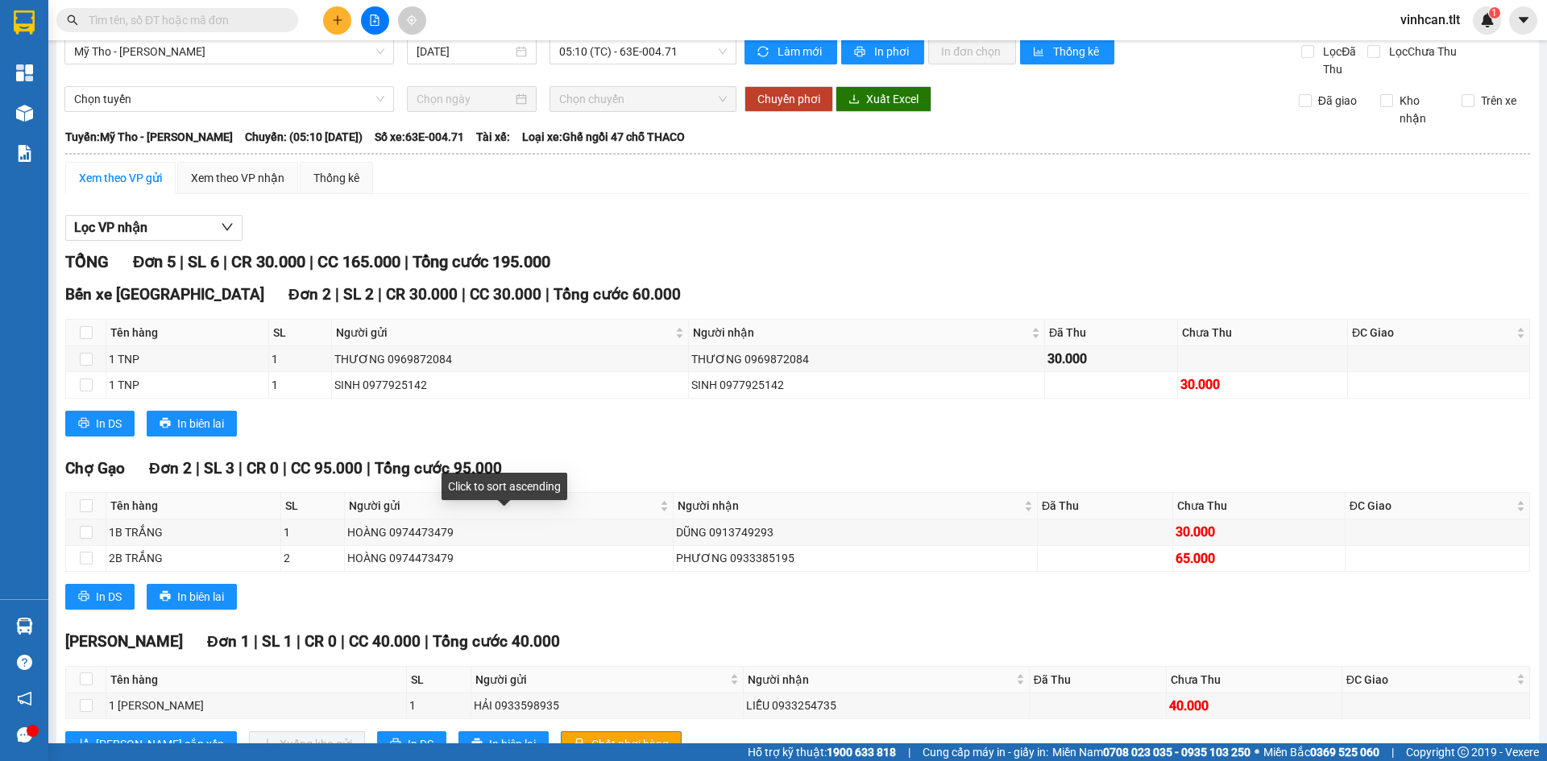
scroll to position [77, 0]
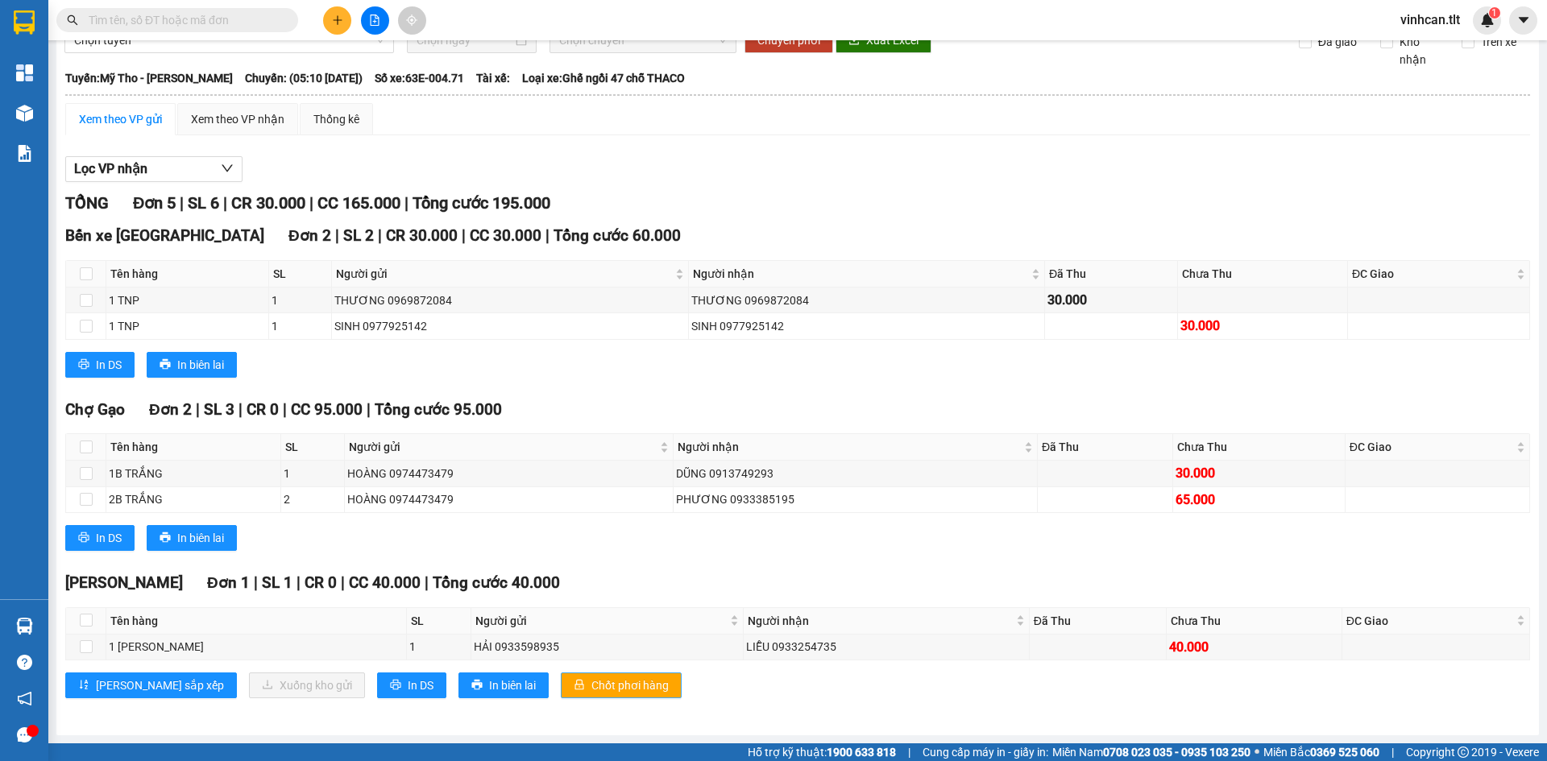
click at [591, 684] on span "Chốt phơi hàng" at bounding box center [629, 686] width 77 height 18
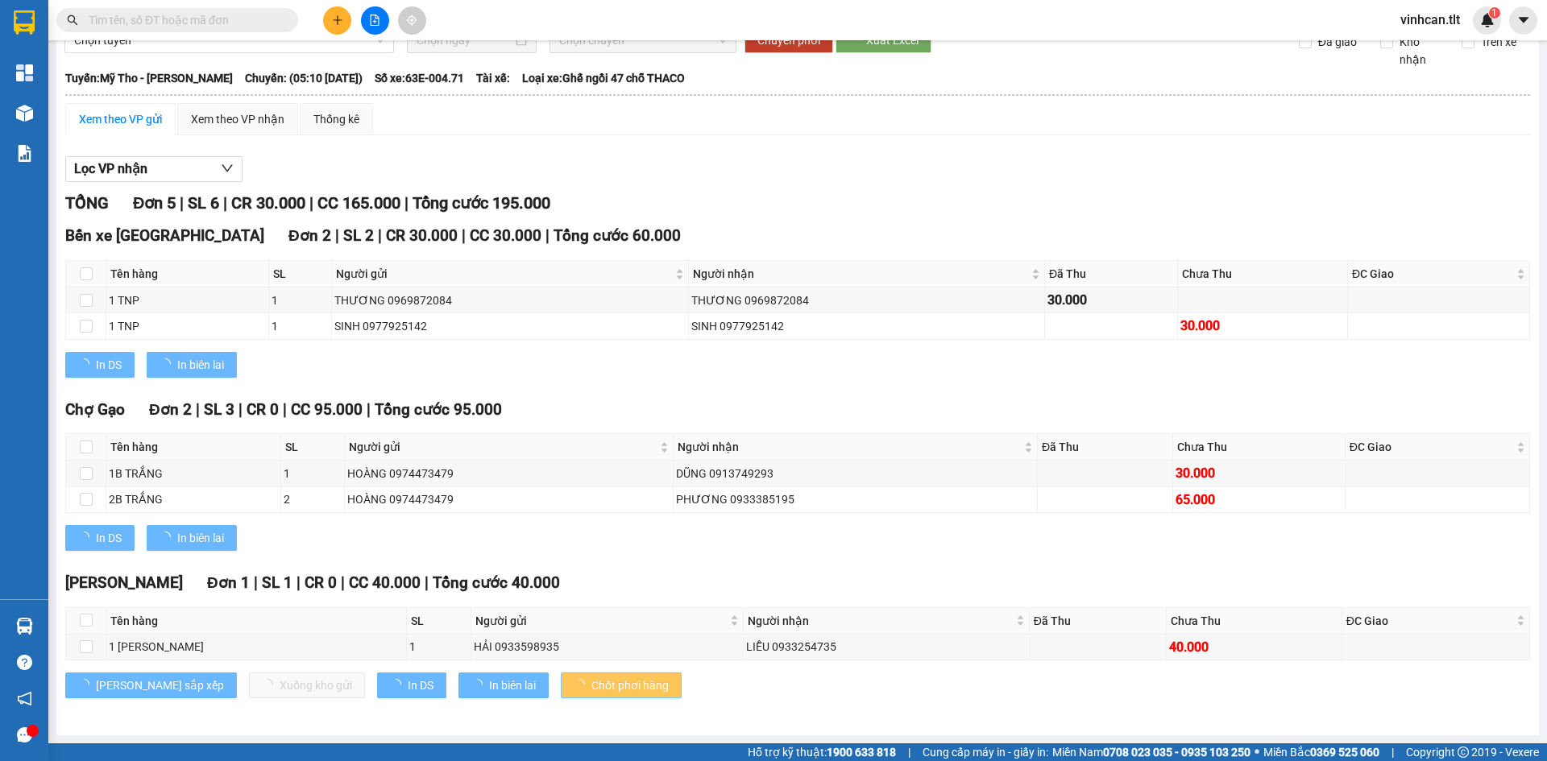
click at [591, 684] on span "Chốt phơi hàng" at bounding box center [629, 686] width 77 height 18
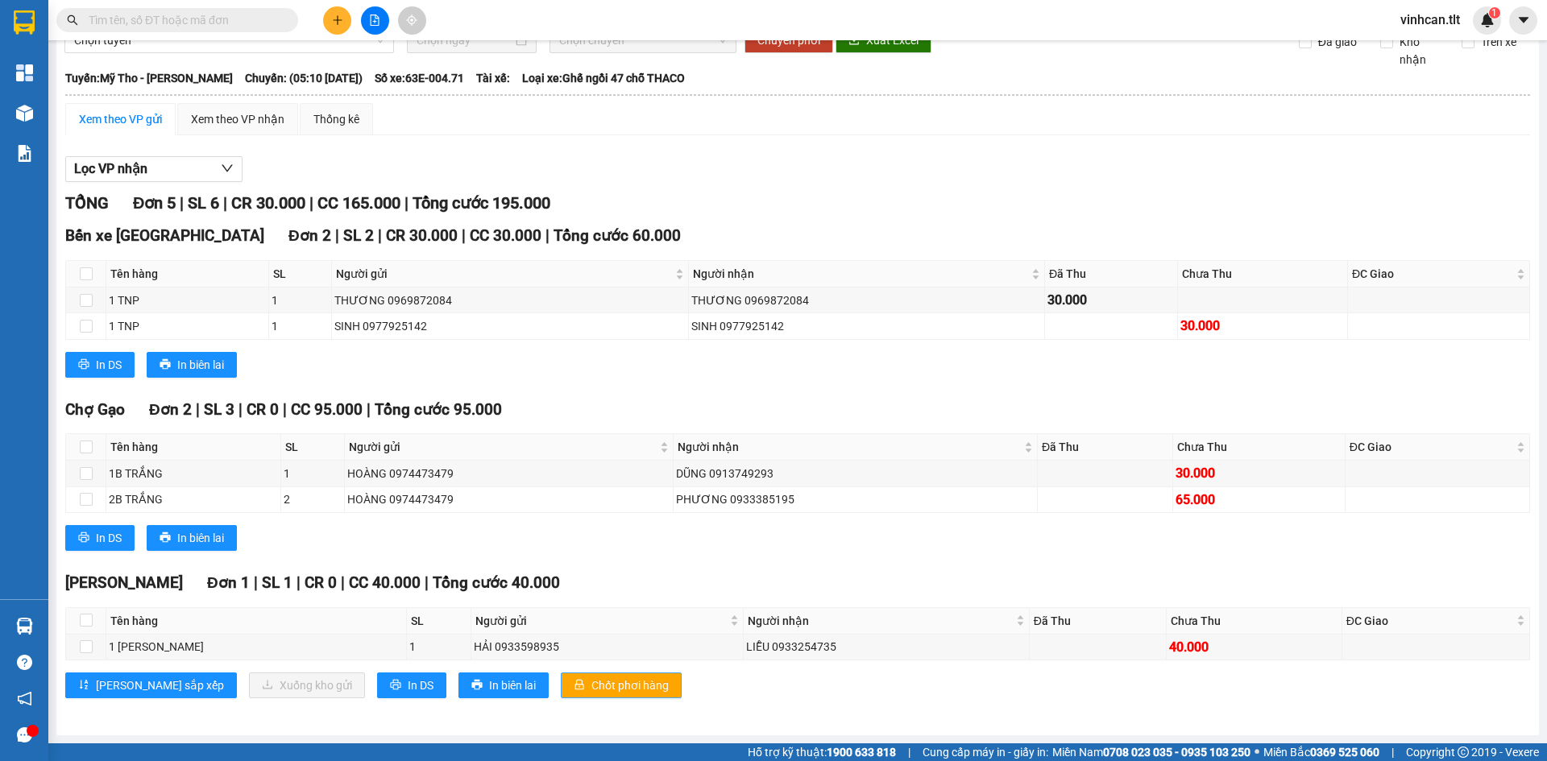
click at [591, 683] on span "Chốt phơi hàng" at bounding box center [629, 686] width 77 height 18
click at [582, 544] on div "In DS In biên lai" at bounding box center [797, 538] width 1465 height 26
click at [340, 19] on icon "plus" at bounding box center [337, 20] width 11 height 11
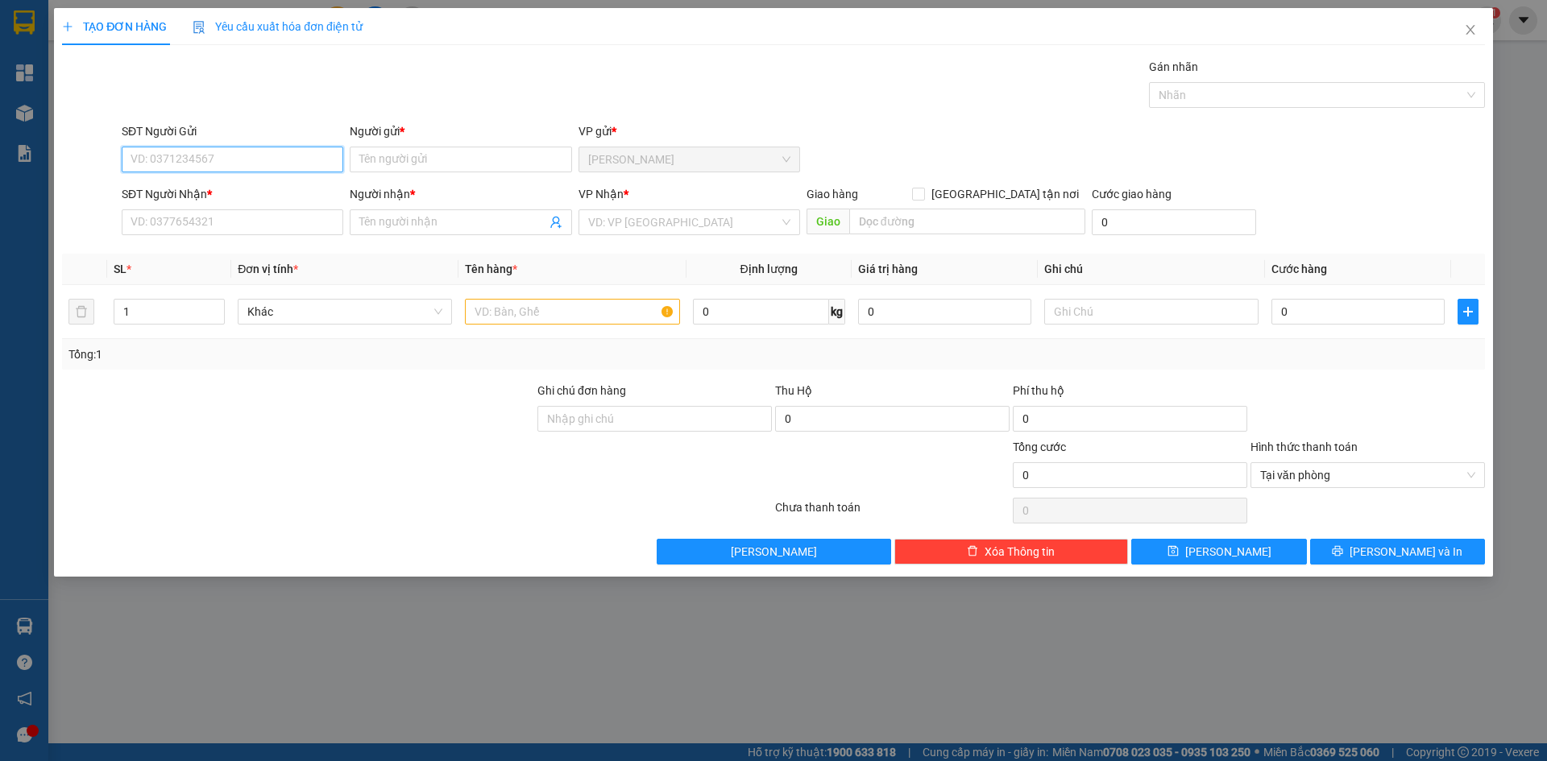
click at [271, 155] on input "SĐT Người Gửi" at bounding box center [233, 160] width 222 height 26
click at [234, 212] on div "0908330597 - NĂM" at bounding box center [232, 218] width 202 height 18
type input "0908330597"
type input "NĂM"
type input "0908330597"
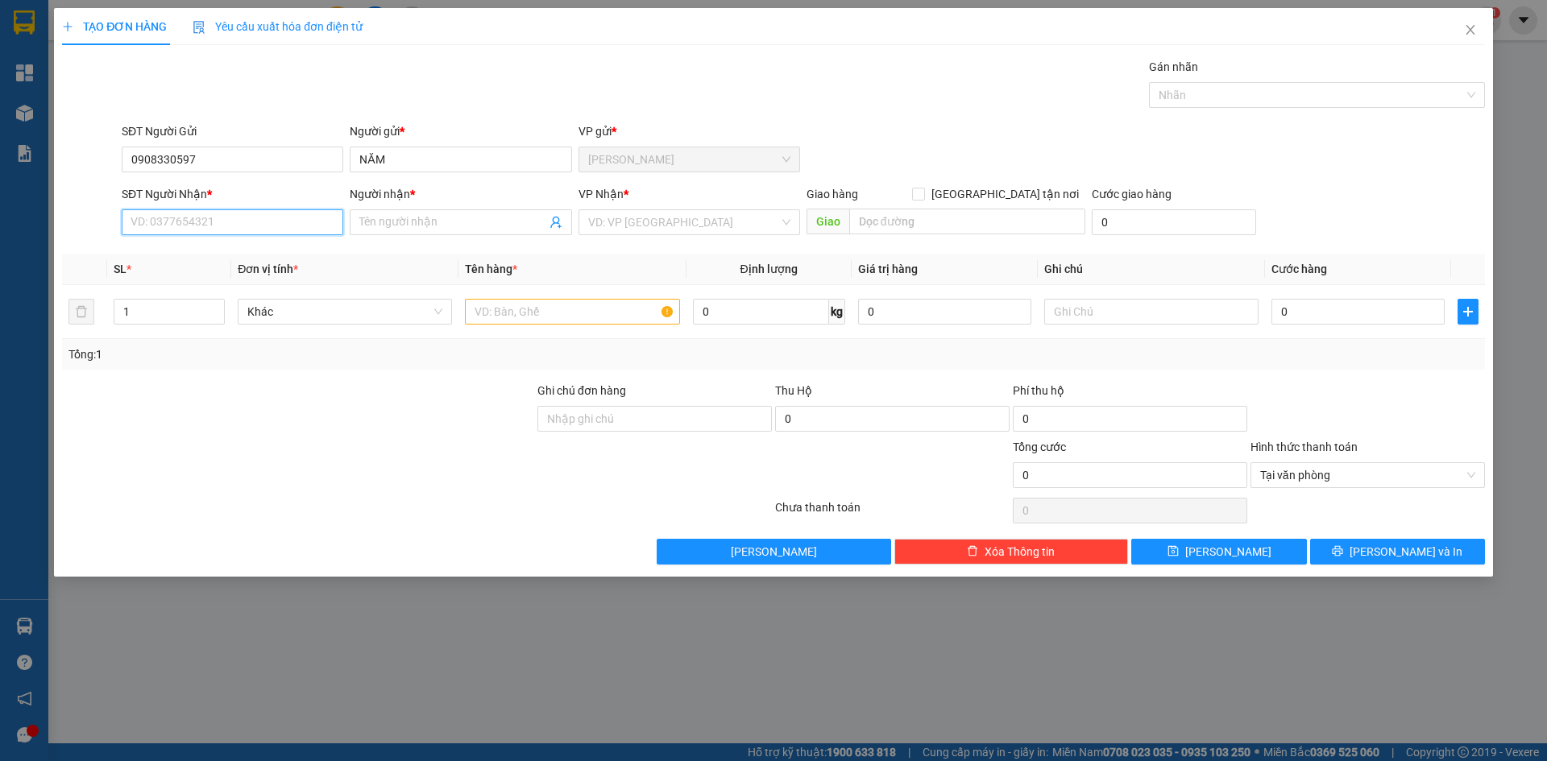
click at [222, 234] on input "SĐT Người Nhận *" at bounding box center [233, 222] width 222 height 26
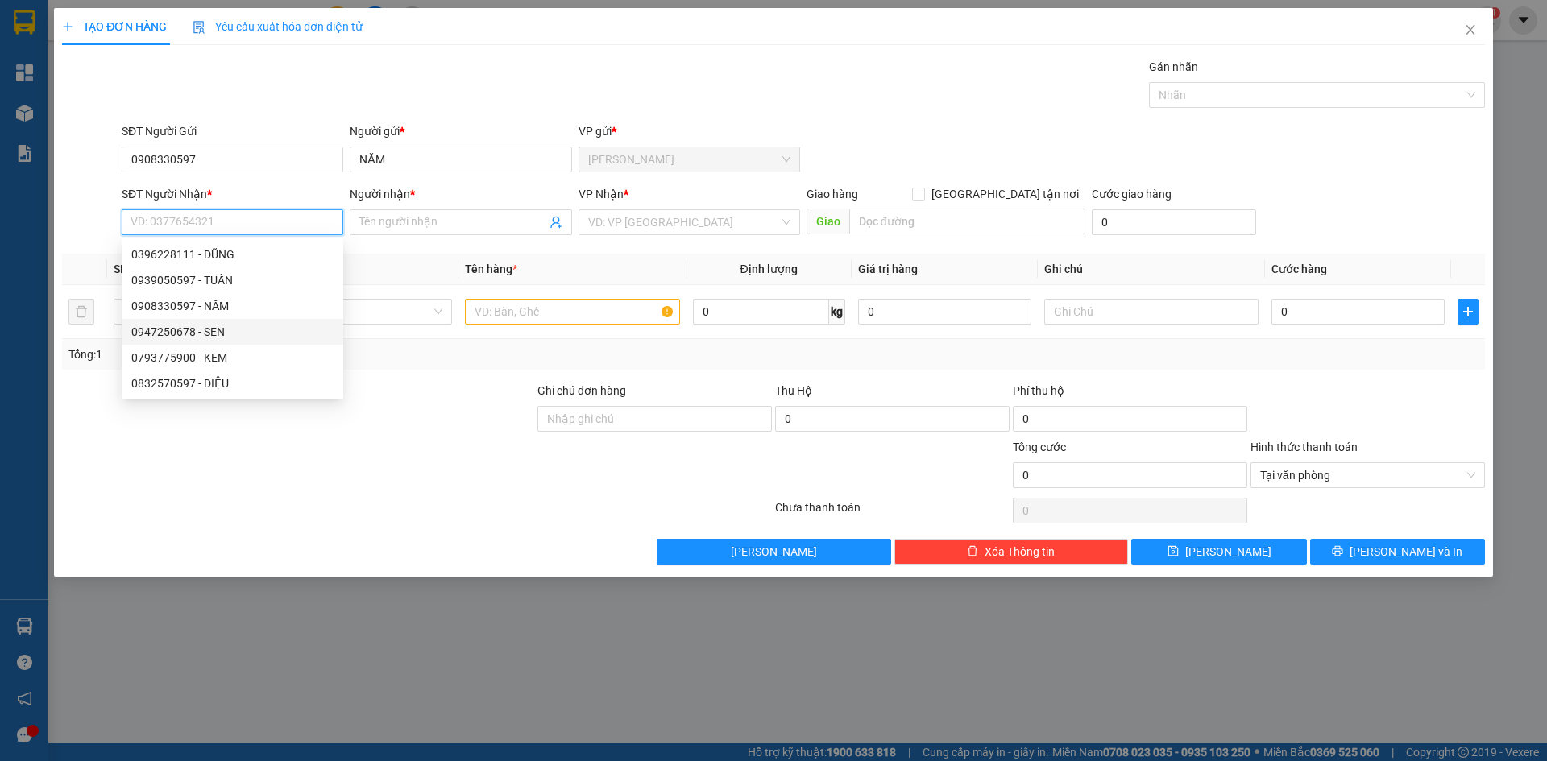
click at [207, 332] on div "0947250678 - SEN" at bounding box center [232, 332] width 202 height 18
type input "0947250678"
type input "SEN"
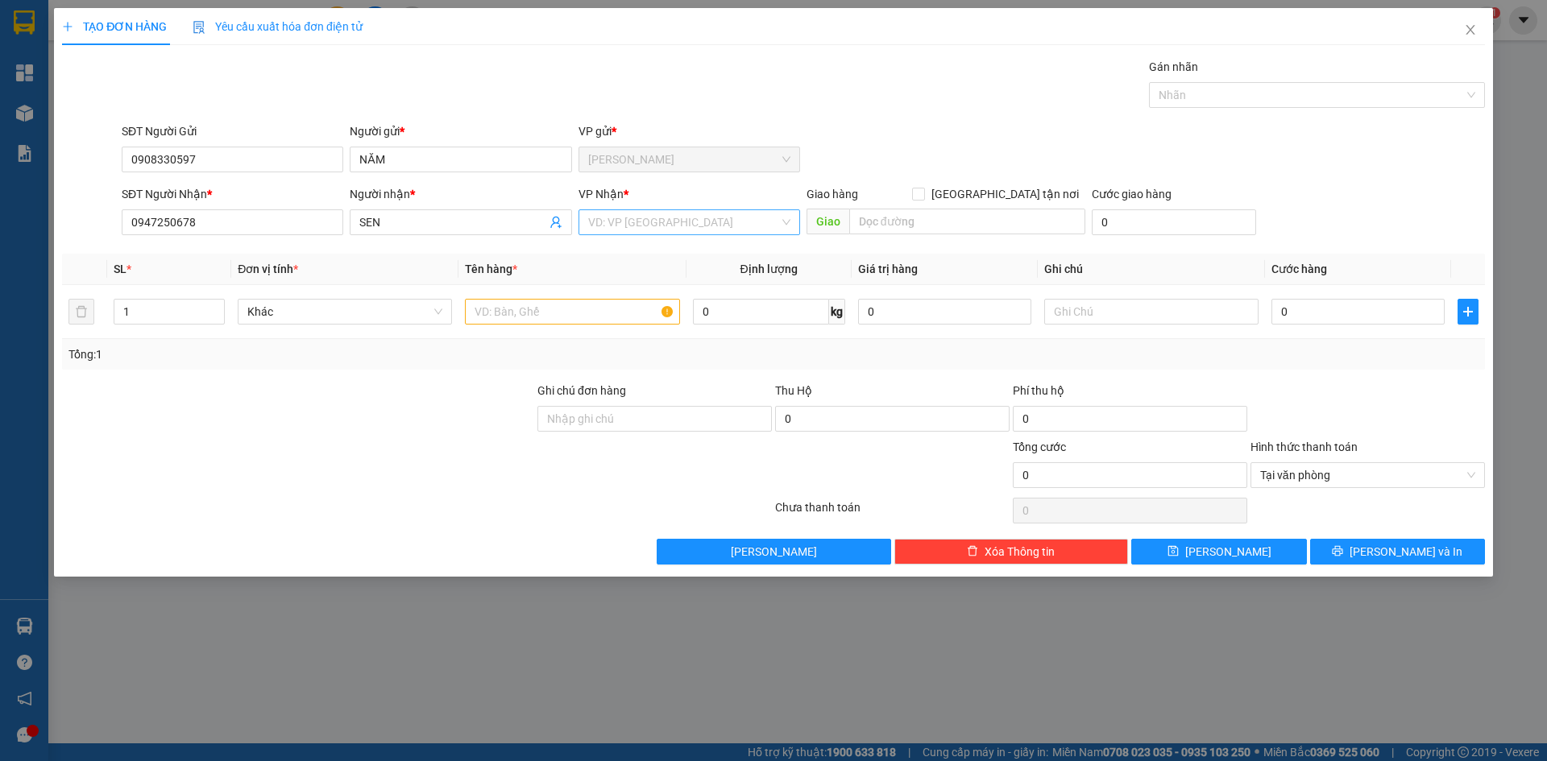
click at [677, 225] on input "search" at bounding box center [683, 222] width 191 height 24
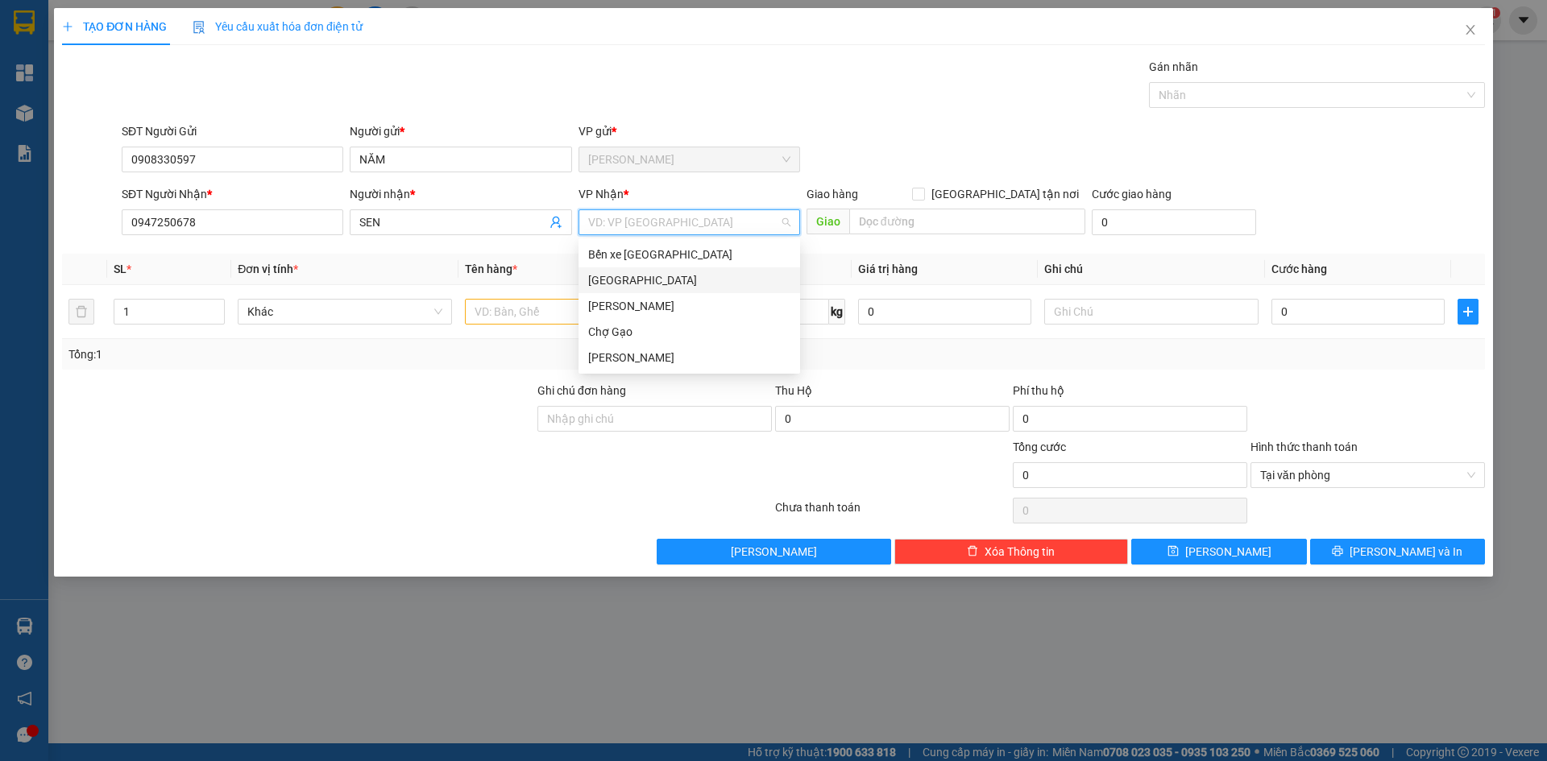
click at [599, 286] on div "[GEOGRAPHIC_DATA]" at bounding box center [689, 280] width 202 height 18
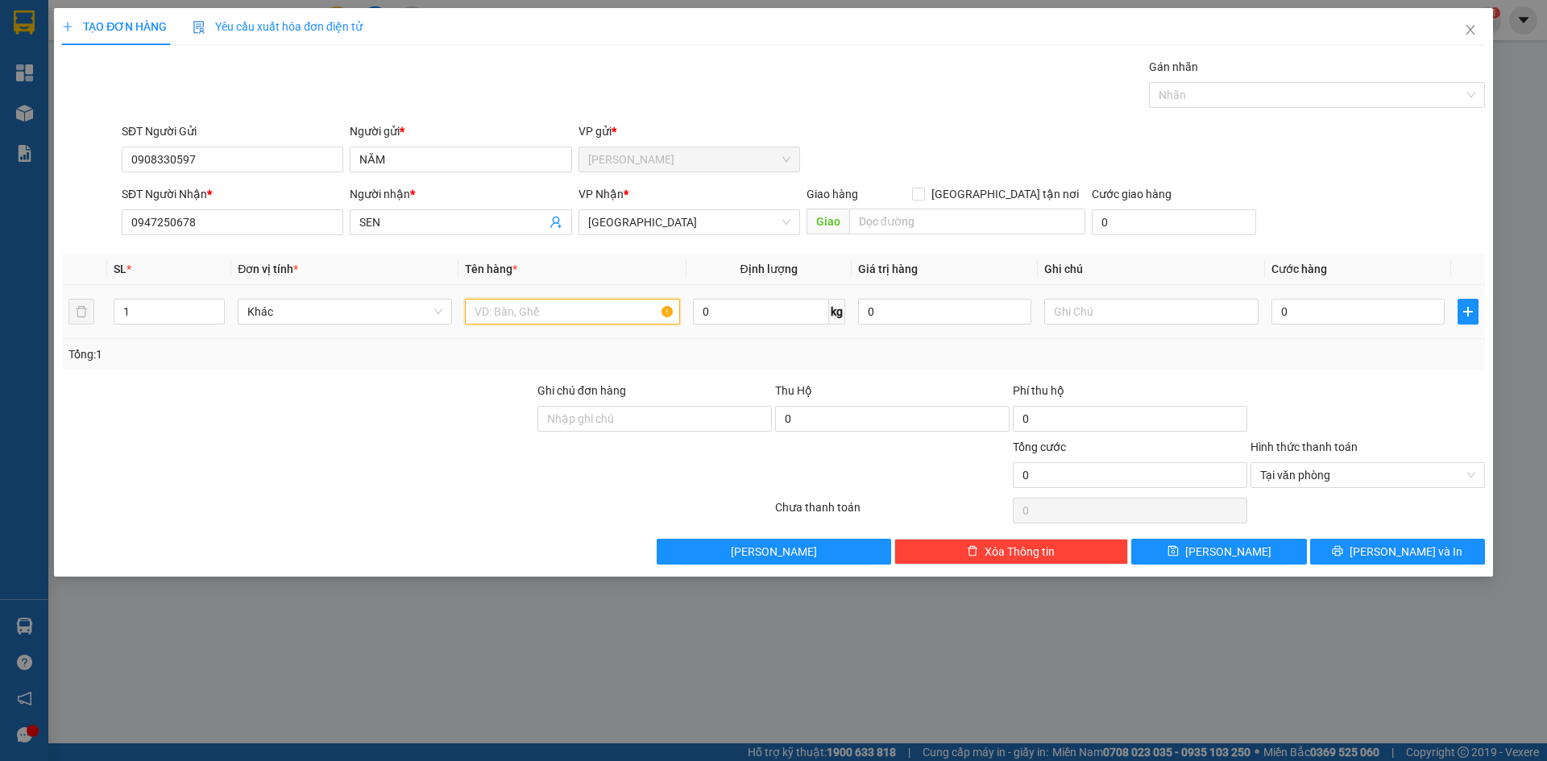
click at [517, 316] on input "text" at bounding box center [572, 312] width 214 height 26
click at [497, 314] on input "1 KRNP" at bounding box center [572, 312] width 214 height 26
type input "1 KTNP"
click at [1315, 312] on input "0" at bounding box center [1357, 312] width 173 height 26
type input "4"
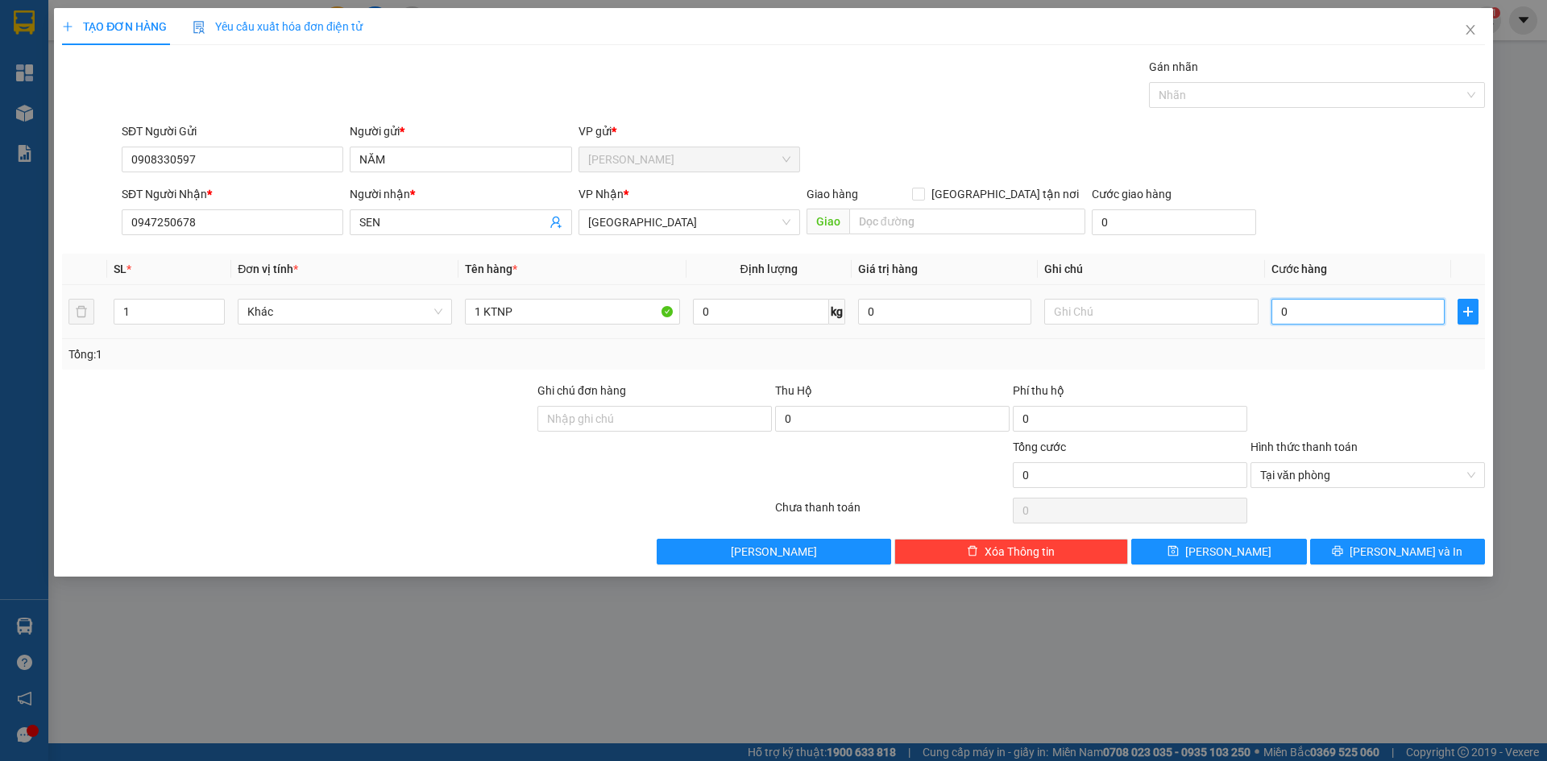
type input "4"
type input "40"
type input "40.000"
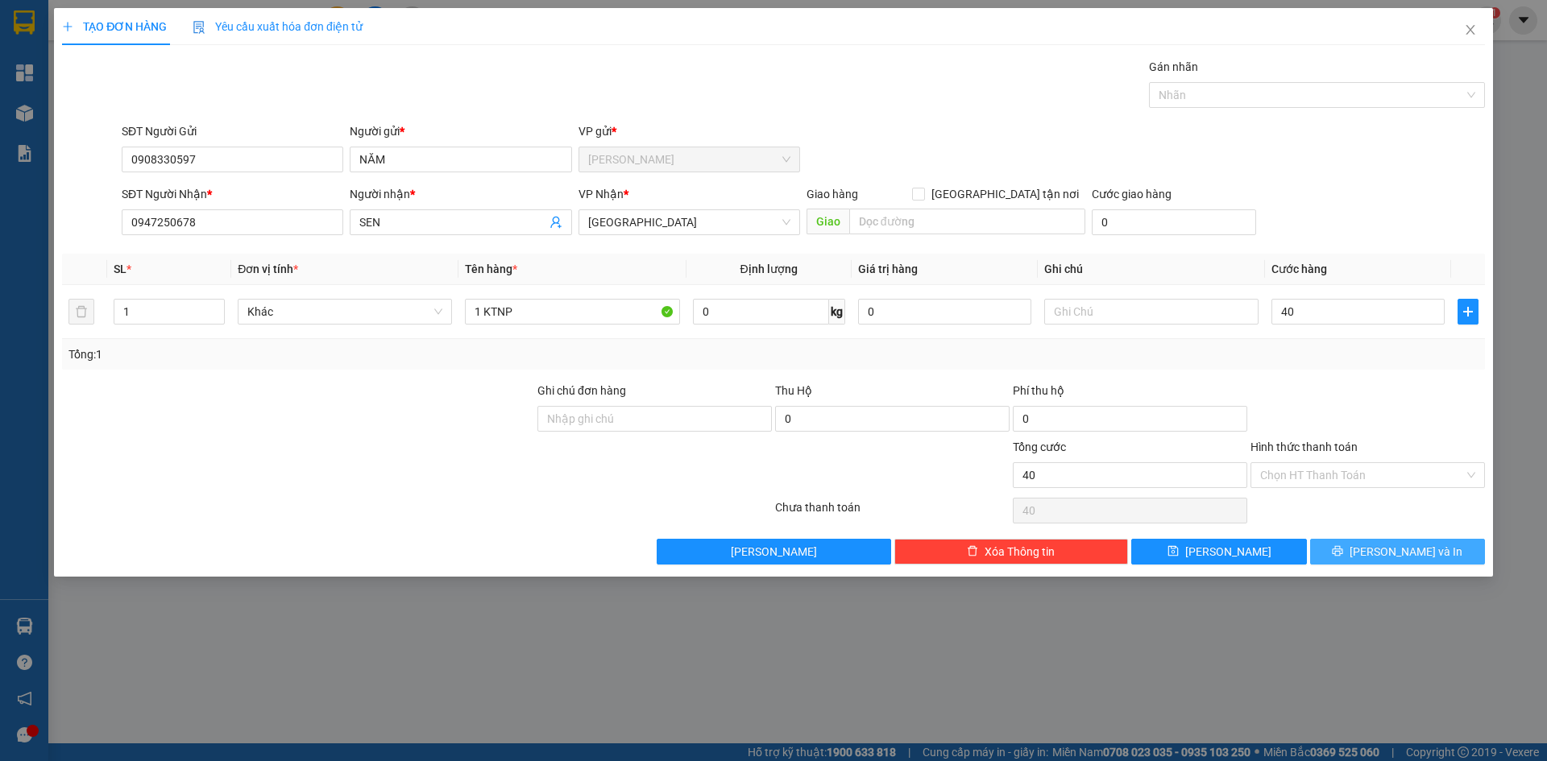
type input "40.000"
click at [1413, 554] on span "[PERSON_NAME] và In" at bounding box center [1405, 552] width 113 height 18
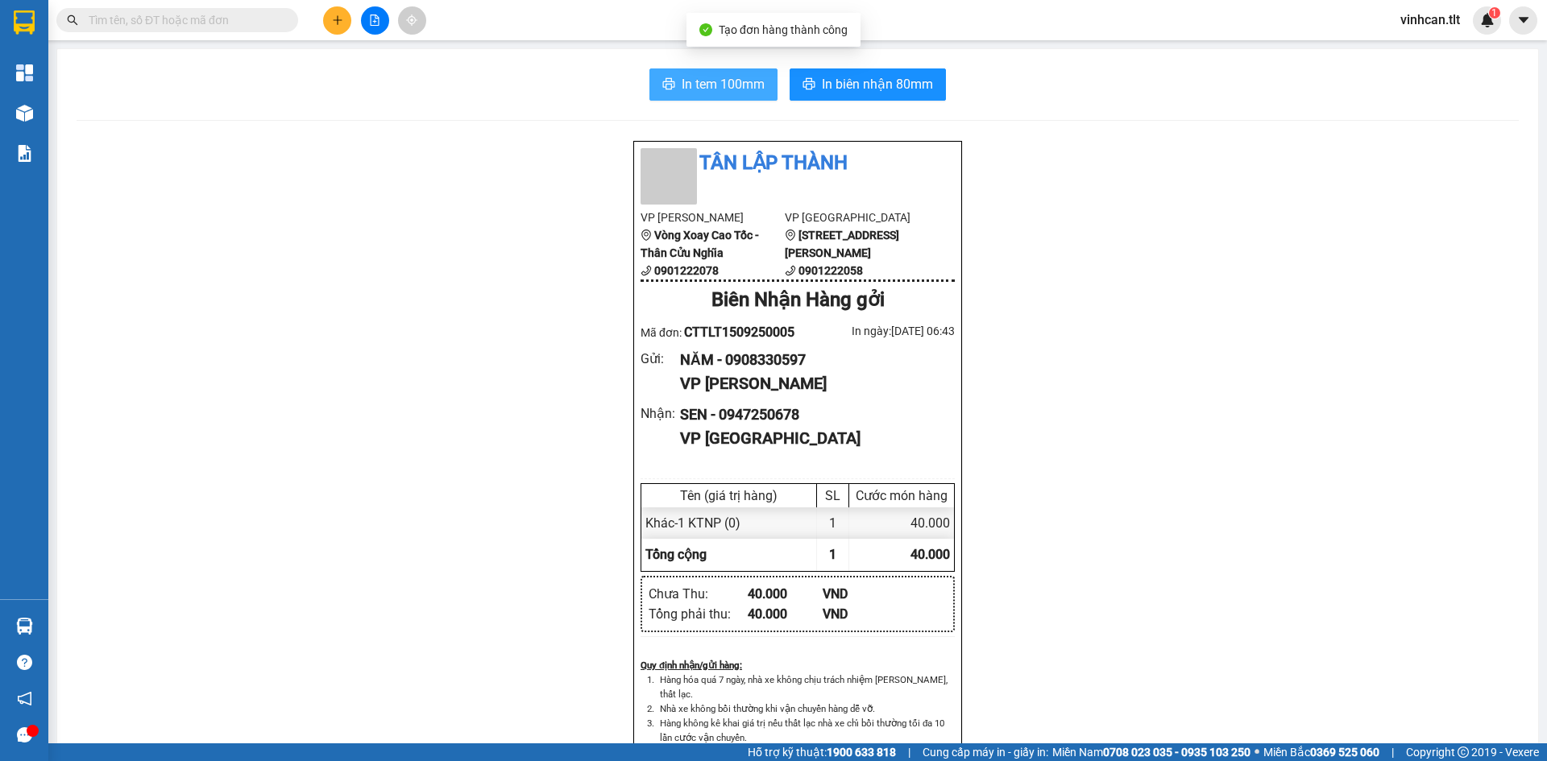
click at [749, 88] on span "In tem 100mm" at bounding box center [723, 84] width 83 height 20
click at [334, 18] on icon "plus" at bounding box center [337, 20] width 11 height 11
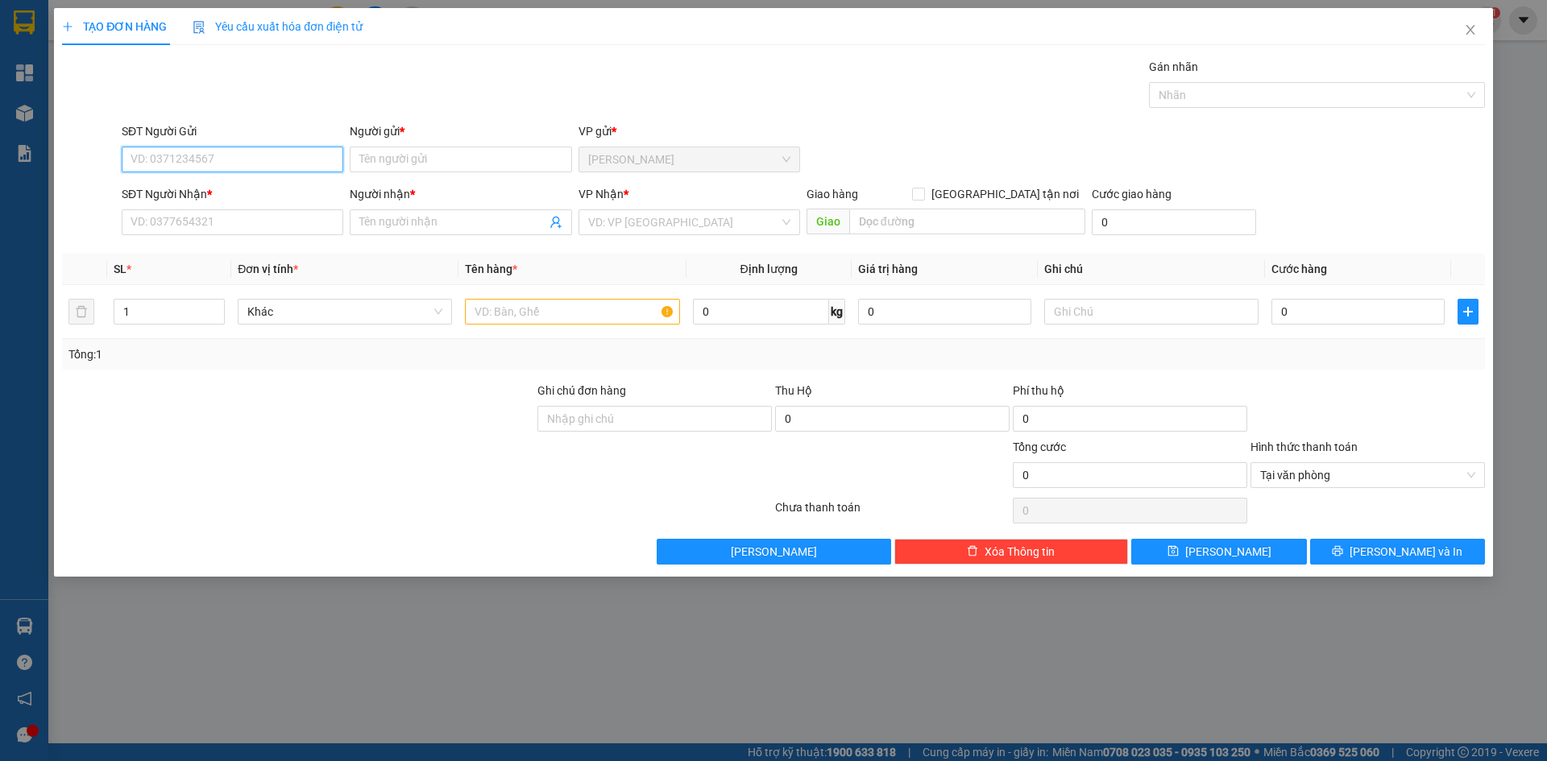
click at [172, 161] on input "SĐT Người Gửi" at bounding box center [233, 160] width 222 height 26
click at [190, 223] on div "0365886557 - [PERSON_NAME]" at bounding box center [232, 218] width 202 height 18
type input "0365886557"
type input "HƯƠNG"
type input "0365886557"
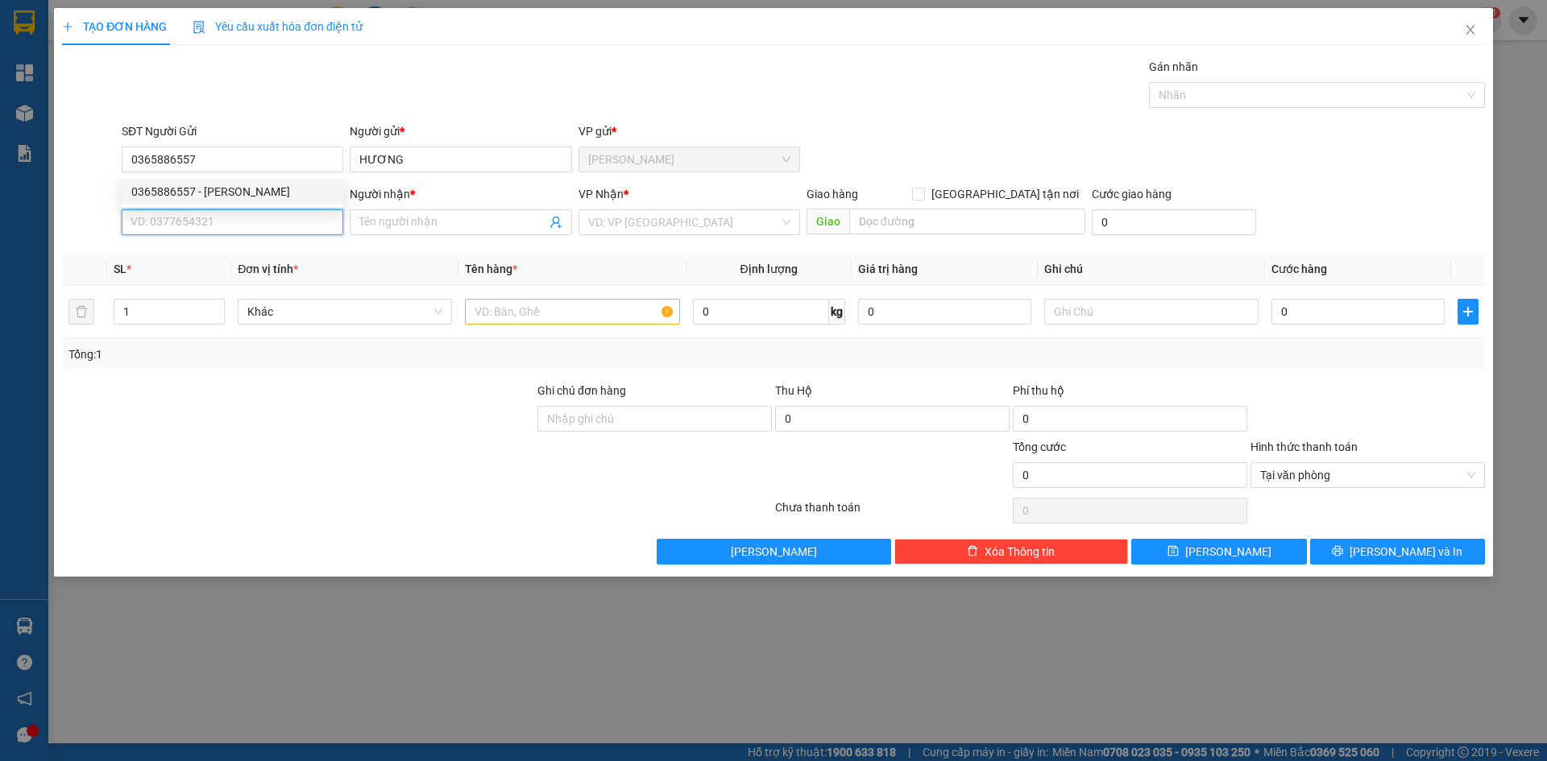
click at [190, 222] on input "SĐT Người Nhận *" at bounding box center [233, 222] width 222 height 26
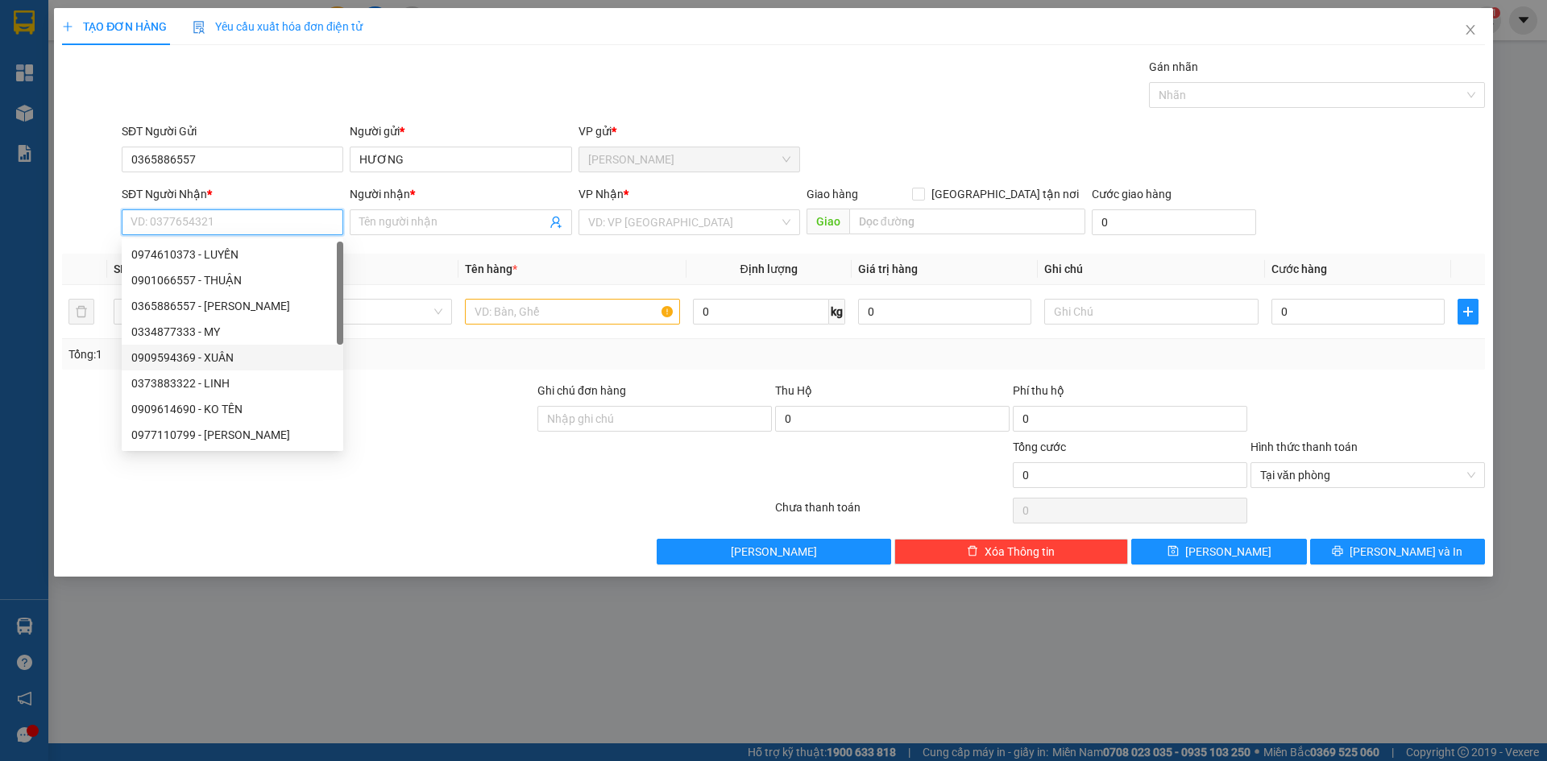
click at [213, 351] on div "0909594369 - XUÂN" at bounding box center [232, 358] width 202 height 18
type input "0909594369"
type input "XUÂN"
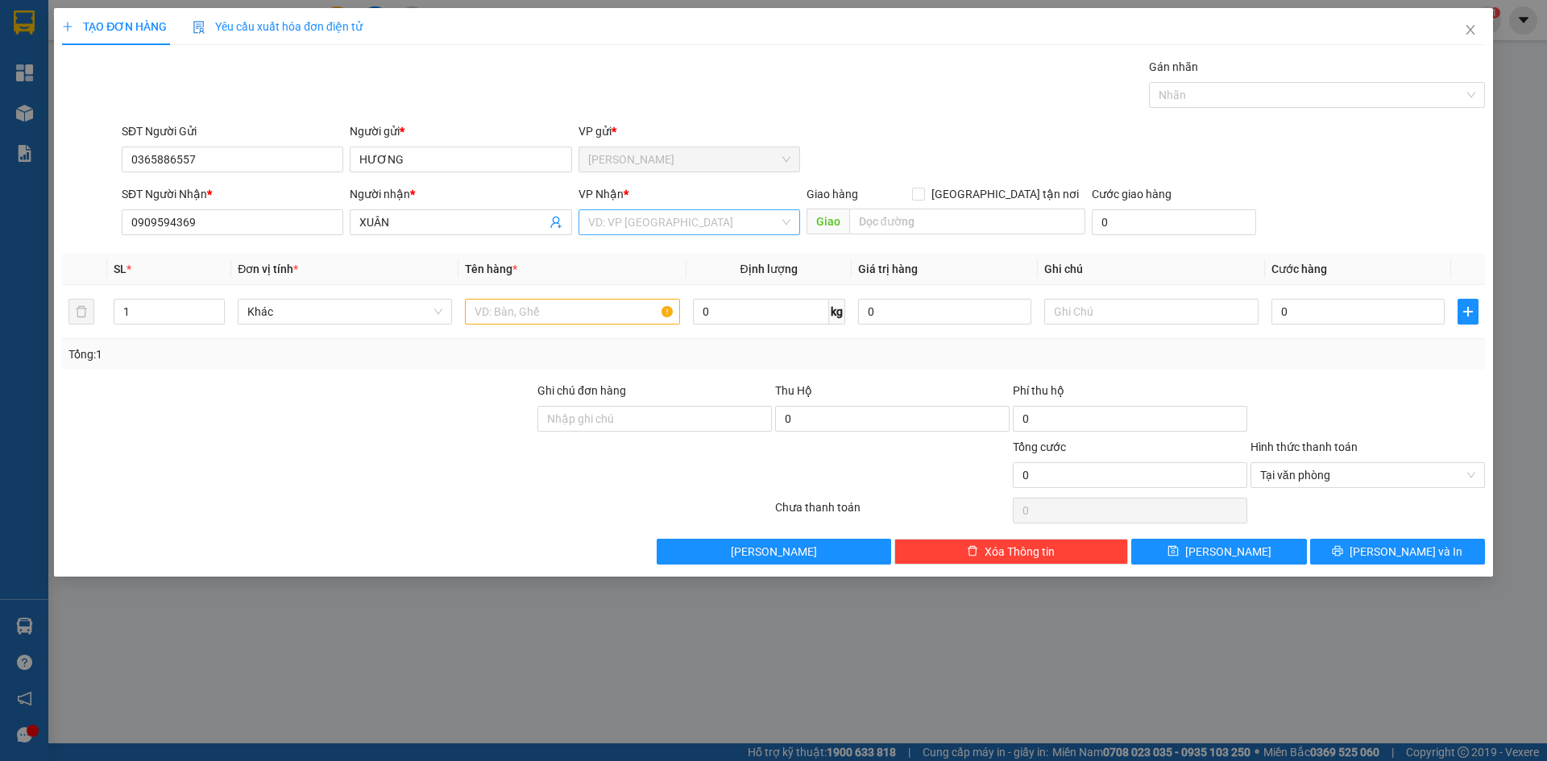
click at [611, 226] on input "search" at bounding box center [683, 222] width 191 height 24
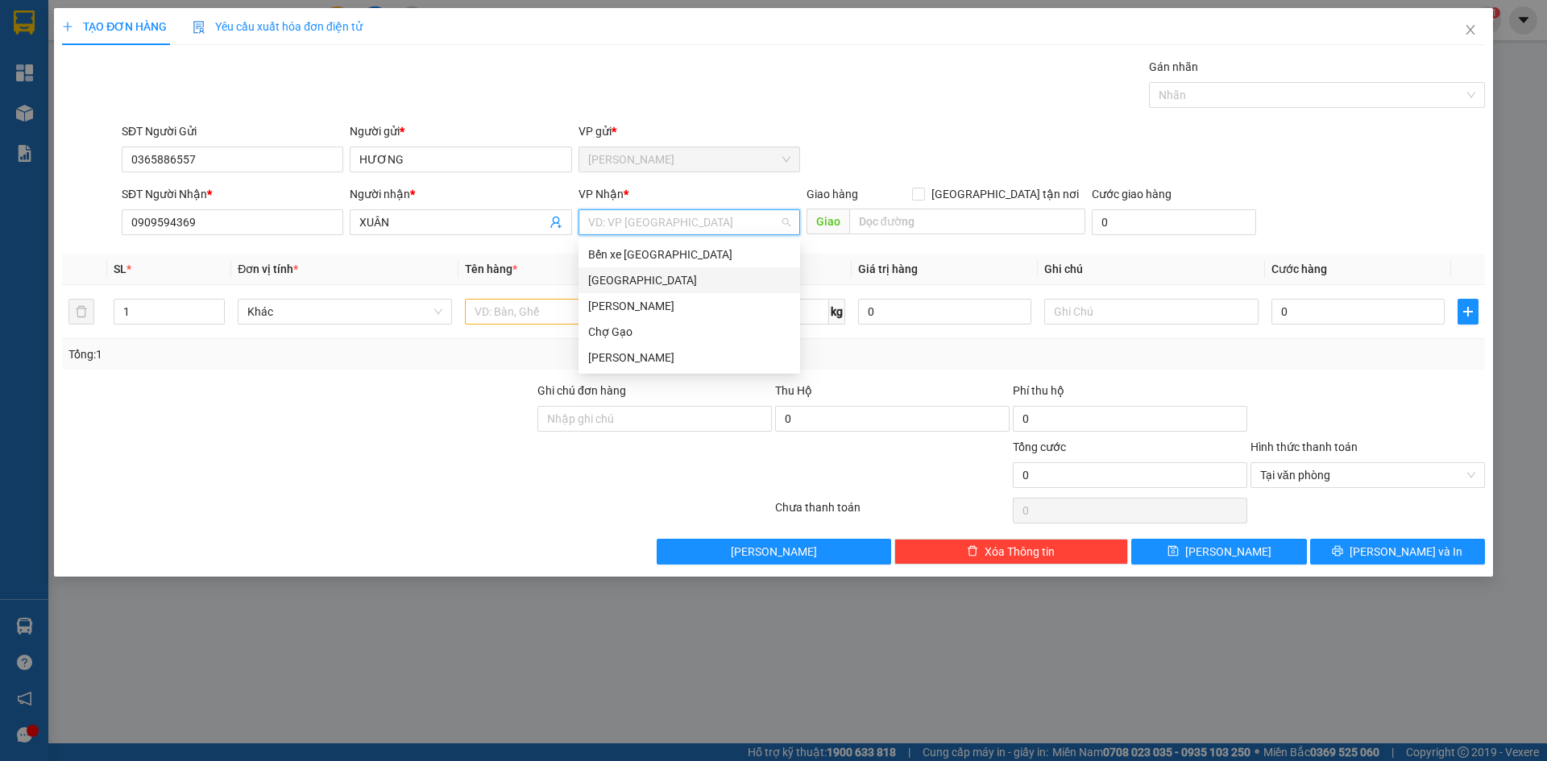
click at [607, 282] on div "[GEOGRAPHIC_DATA]" at bounding box center [689, 280] width 202 height 18
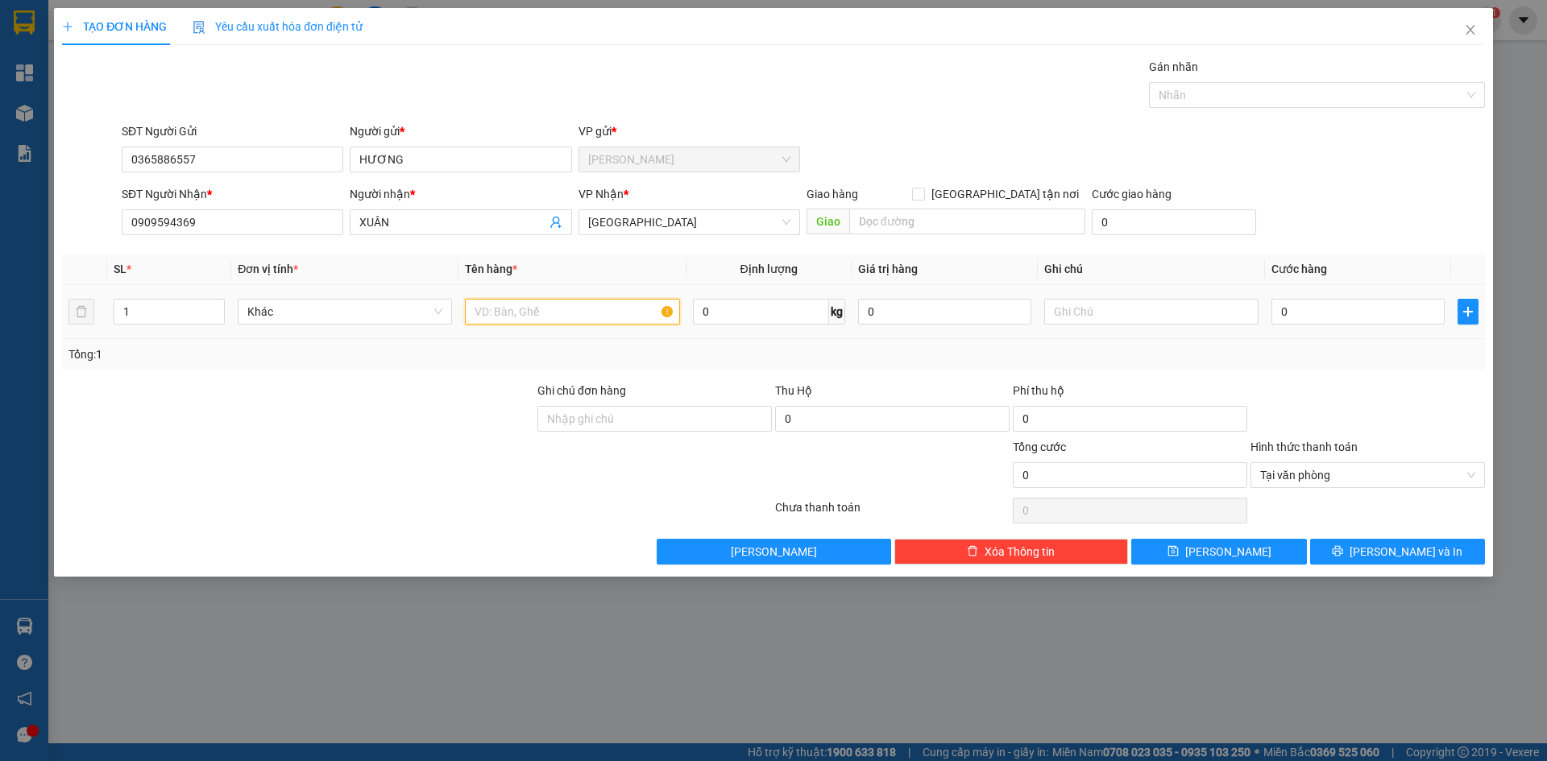
click at [483, 308] on input "text" at bounding box center [572, 312] width 214 height 26
type input "1 TNP"
click at [1305, 303] on input "0" at bounding box center [1357, 312] width 173 height 26
type input "3"
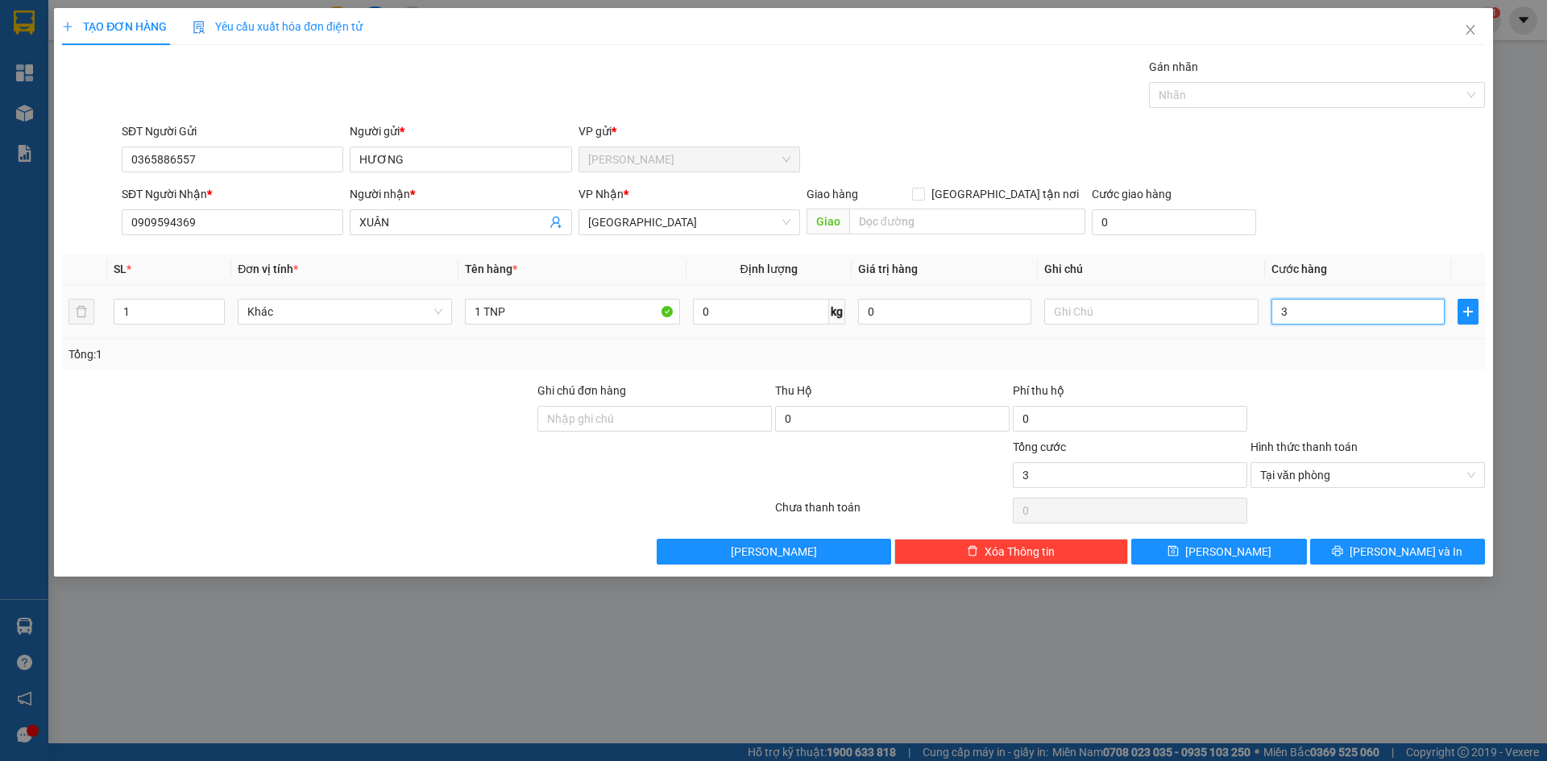
type input "35"
type input "35.000"
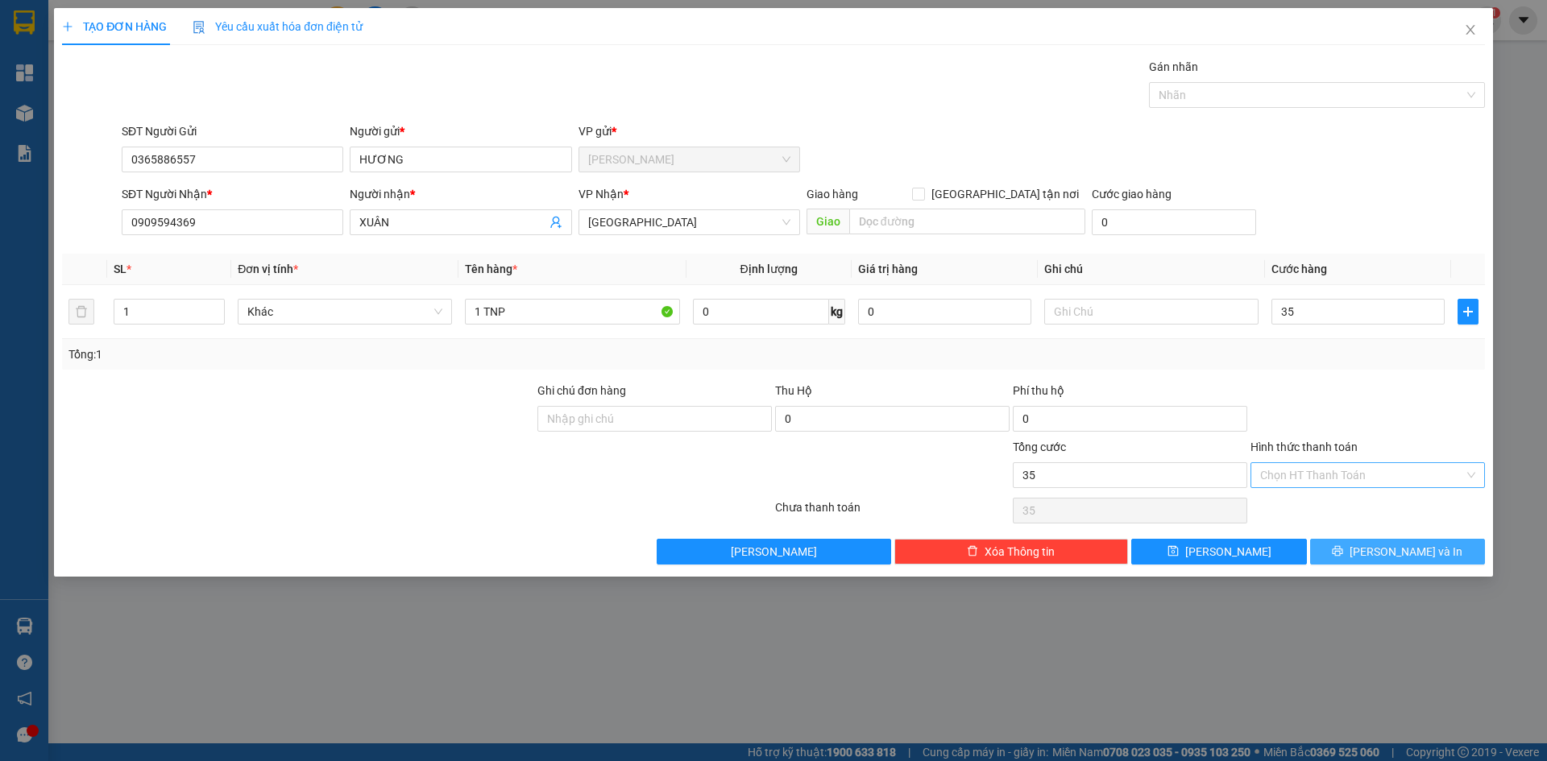
type input "35.000"
click at [1432, 549] on button "[PERSON_NAME] và In" at bounding box center [1397, 552] width 175 height 26
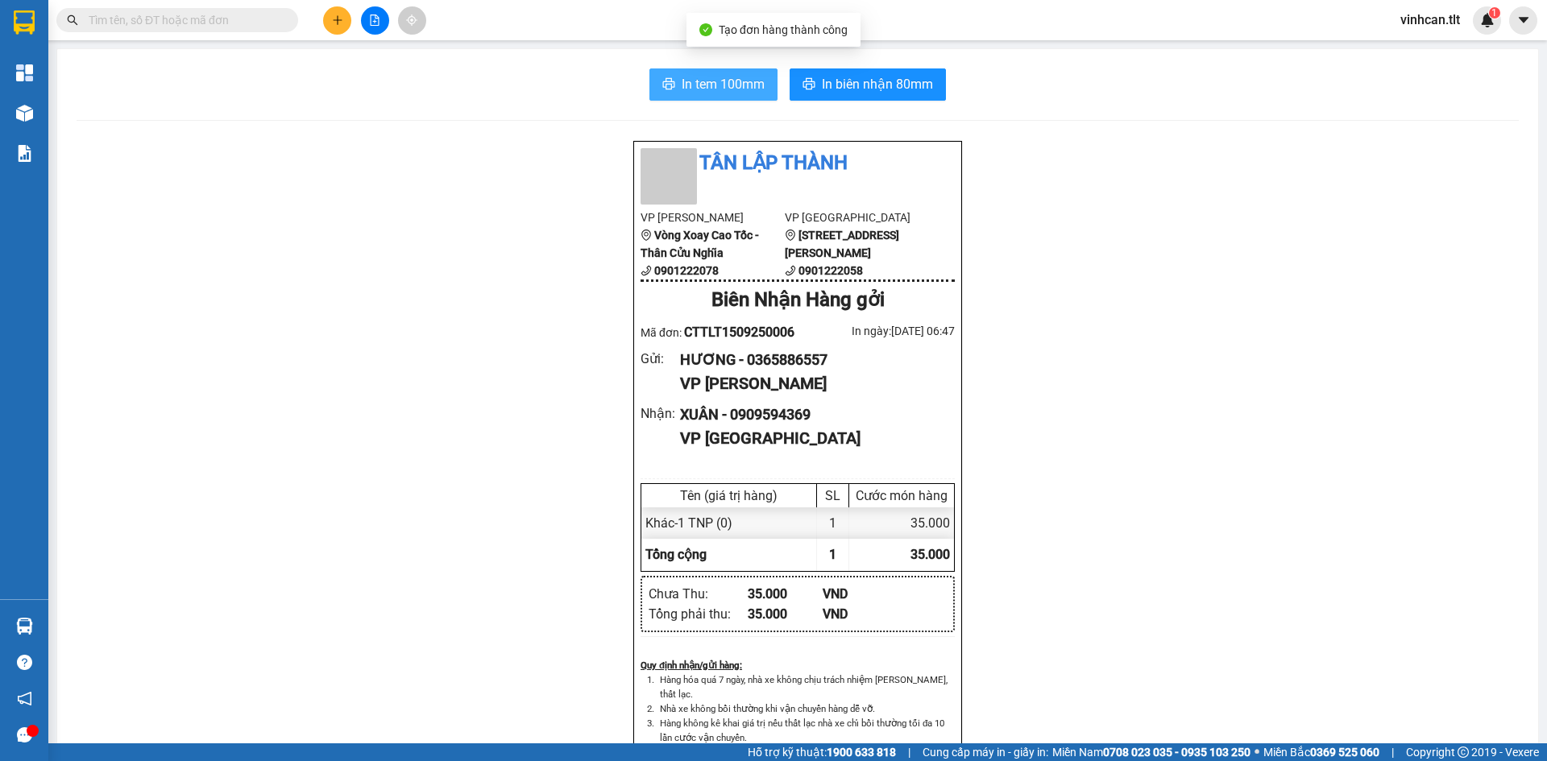
click at [666, 72] on button "In tem 100mm" at bounding box center [713, 84] width 128 height 32
click at [404, 277] on div "Tân Lập Thành VP Cao Tốc Vòng Xoay Cao Tốc - Thân Cửu Nghĩa 0901222078 VP [GEOG…" at bounding box center [798, 736] width 1442 height 1193
click at [335, 22] on icon "plus" at bounding box center [337, 20] width 11 height 11
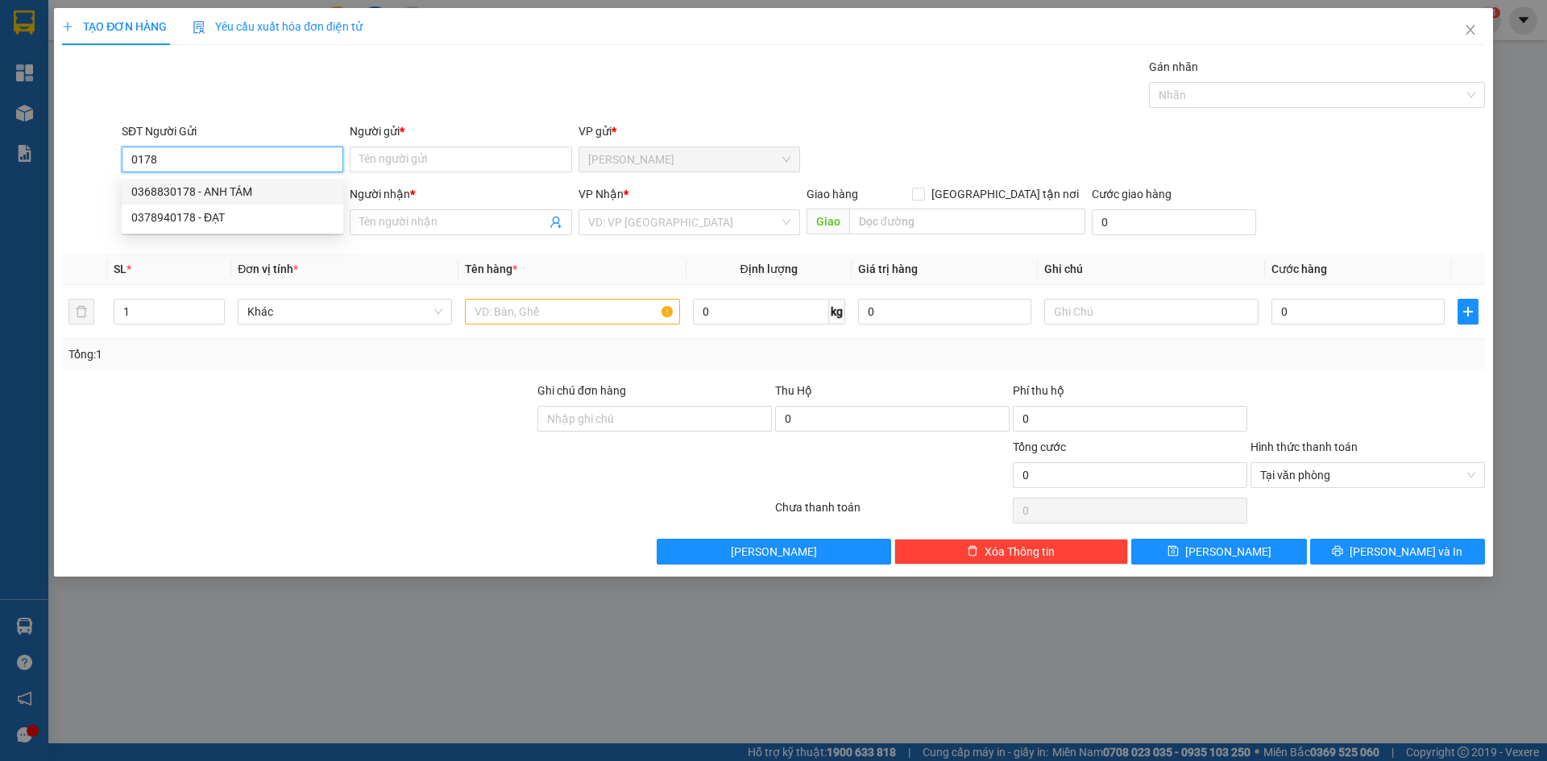
click at [230, 193] on div "0368830178 - ANH TÁM" at bounding box center [232, 192] width 202 height 18
type input "0368830178"
type input "ANH TÁM"
type input "0368830178"
click at [223, 224] on input "SĐT Người Nhận *" at bounding box center [233, 222] width 222 height 26
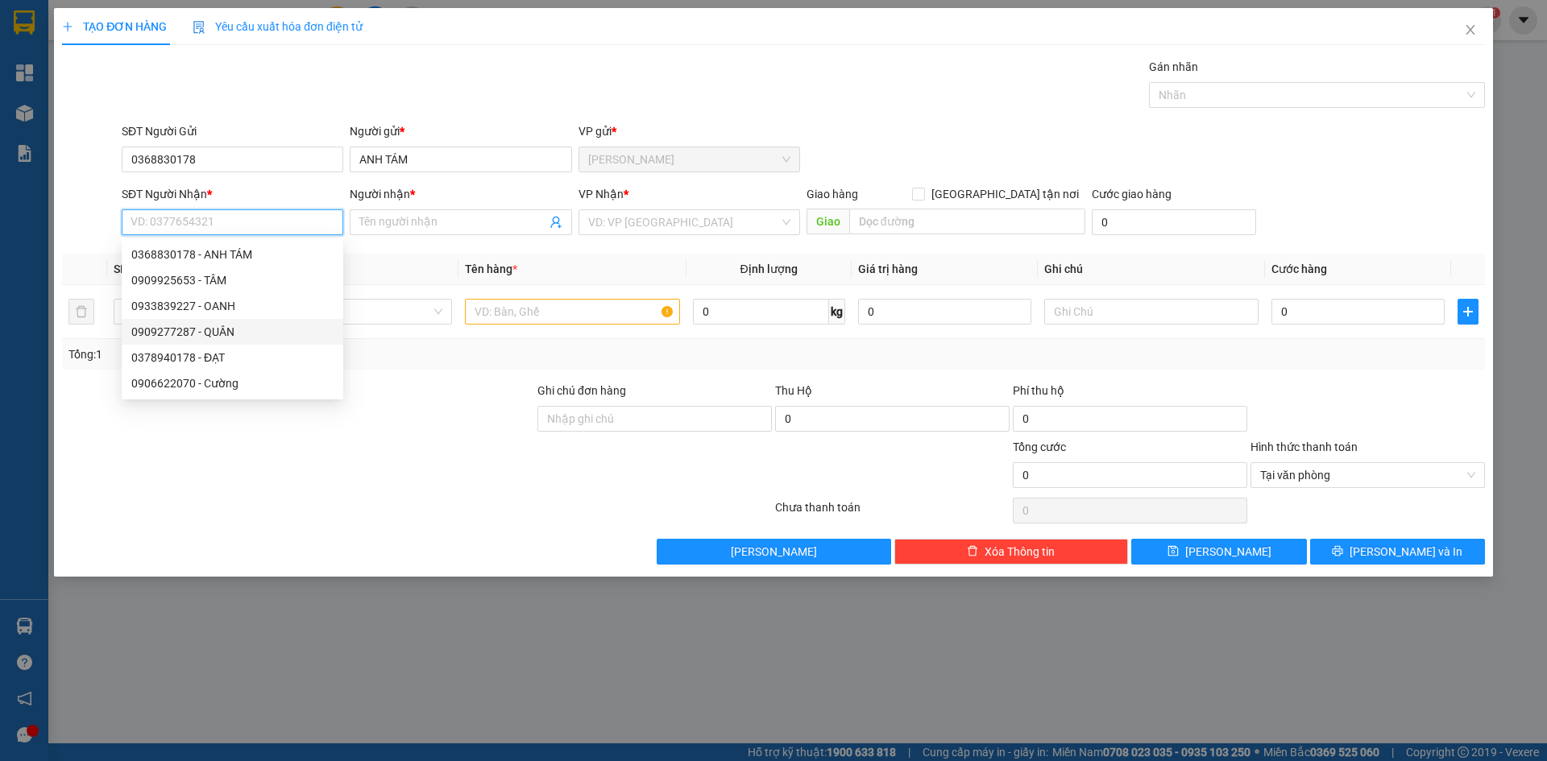
click at [223, 328] on div "0909277287 - QUÂN" at bounding box center [232, 332] width 202 height 18
type input "0909277287"
type input "QUÂN"
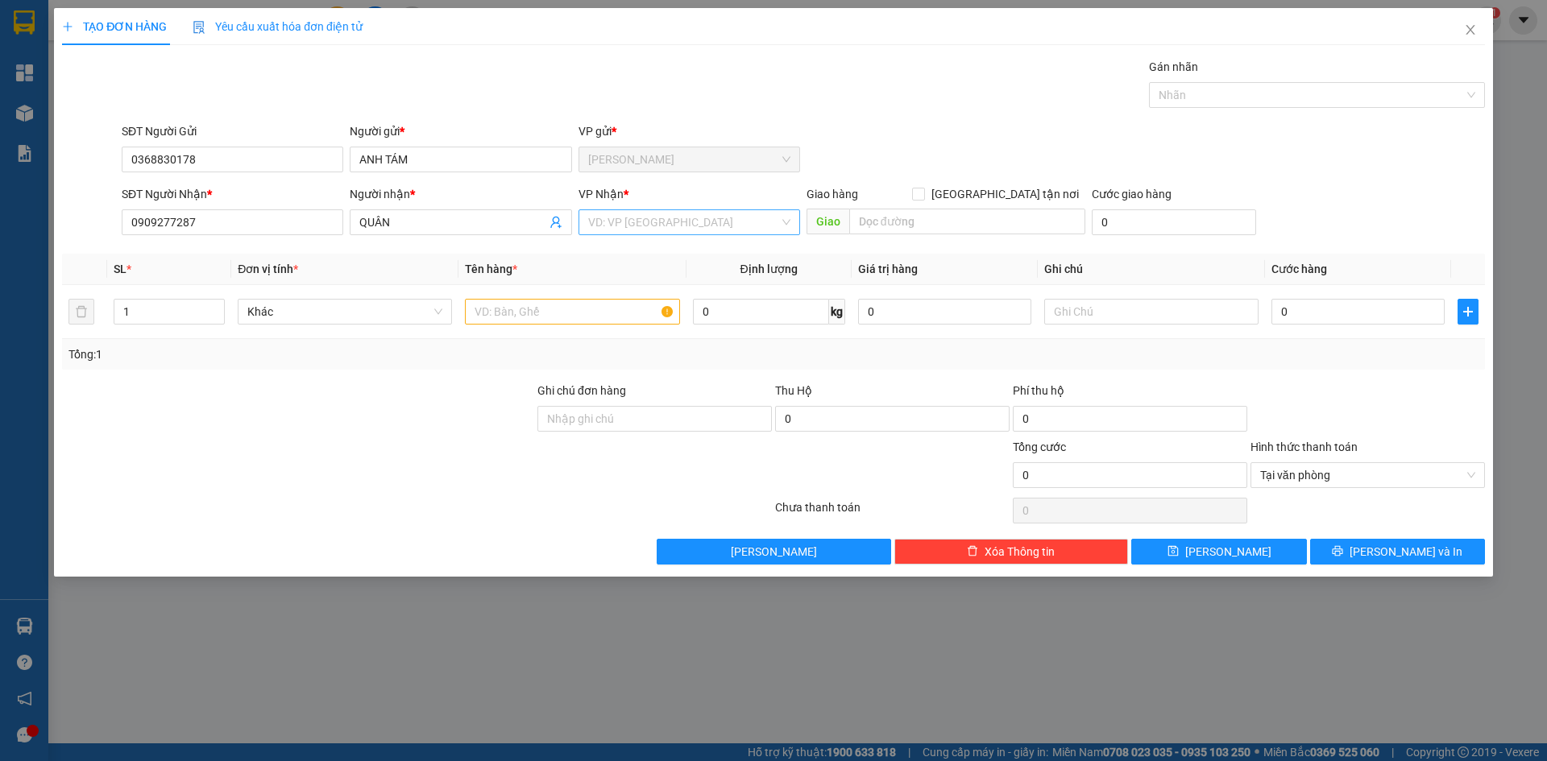
click at [651, 217] on input "search" at bounding box center [683, 222] width 191 height 24
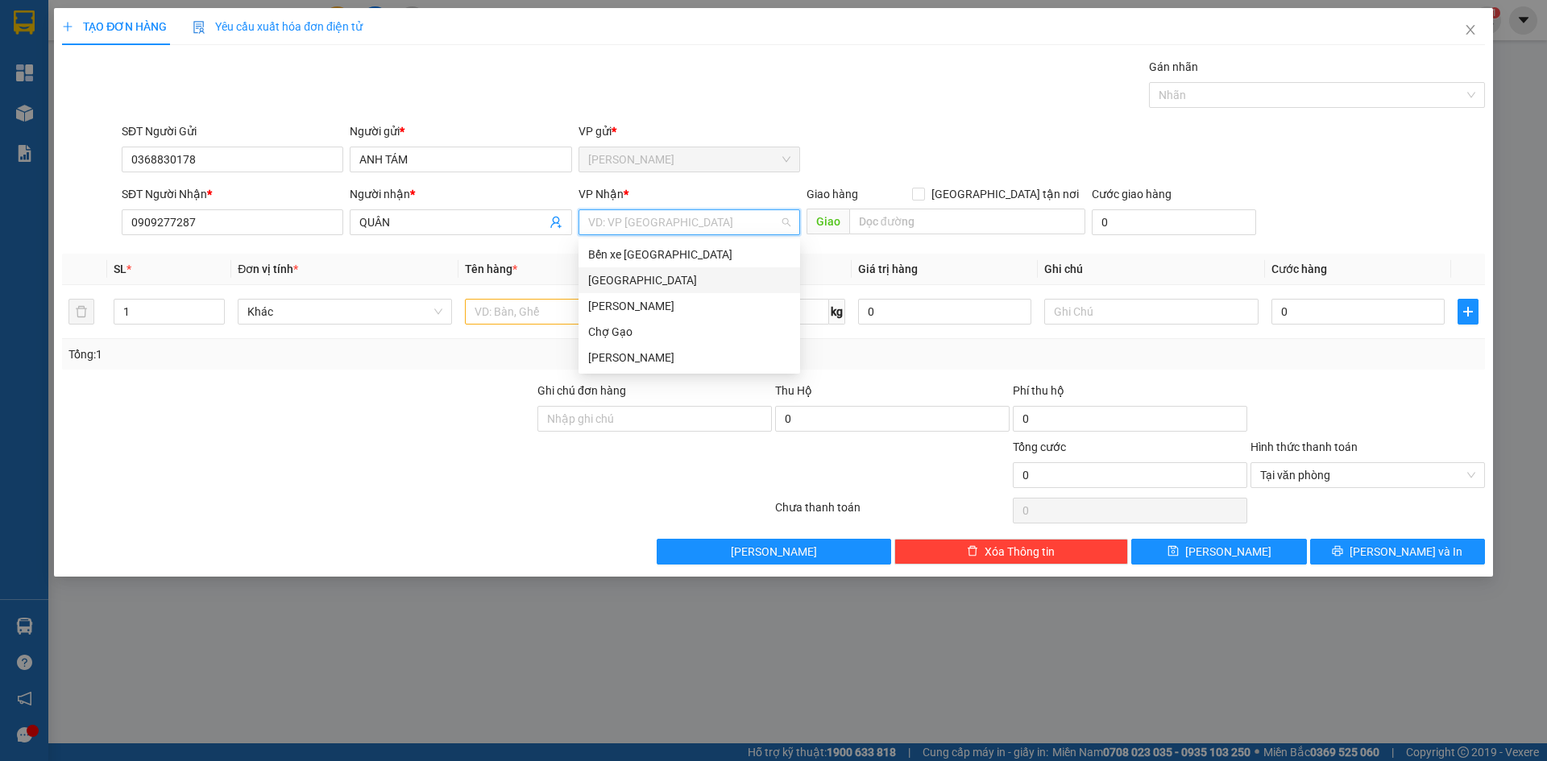
click at [598, 284] on div "[GEOGRAPHIC_DATA]" at bounding box center [689, 280] width 202 height 18
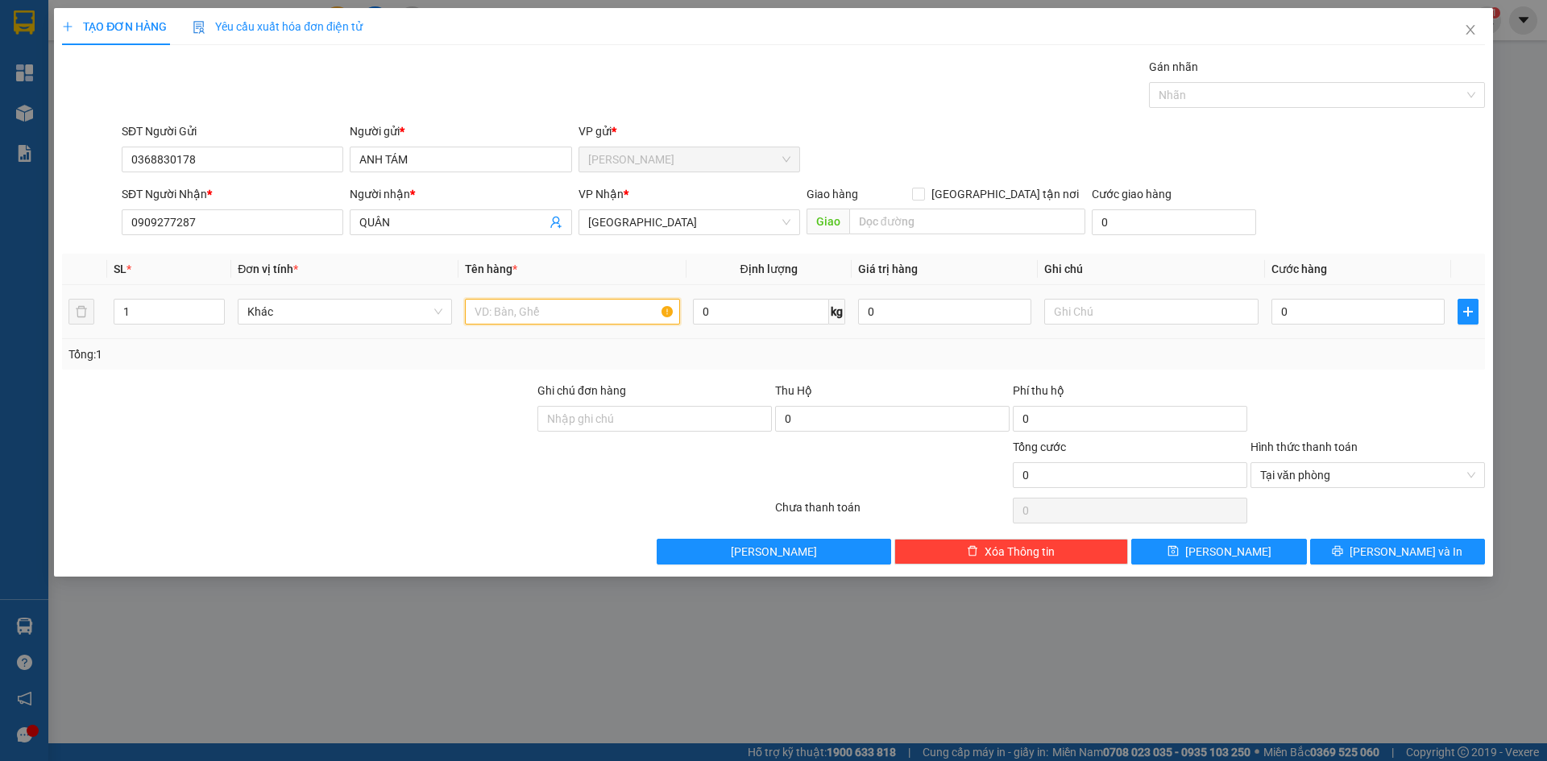
click at [569, 307] on input "text" at bounding box center [572, 312] width 214 height 26
paste input "Á"
type input "1 BAO CÁ"
click at [1317, 313] on input "0" at bounding box center [1357, 312] width 173 height 26
click at [1343, 547] on icon "printer" at bounding box center [1337, 550] width 11 height 11
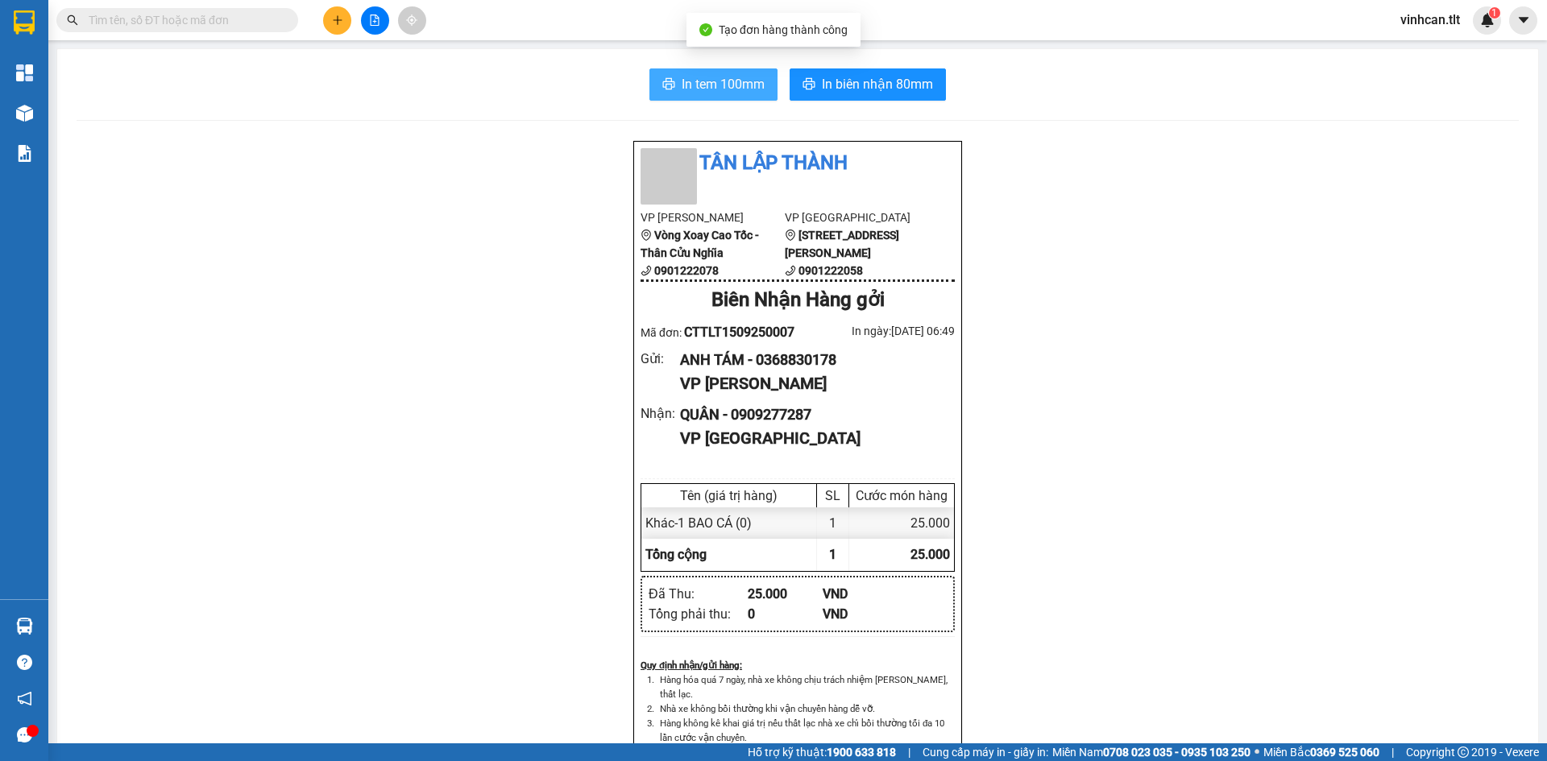
click at [728, 81] on span "In tem 100mm" at bounding box center [723, 84] width 83 height 20
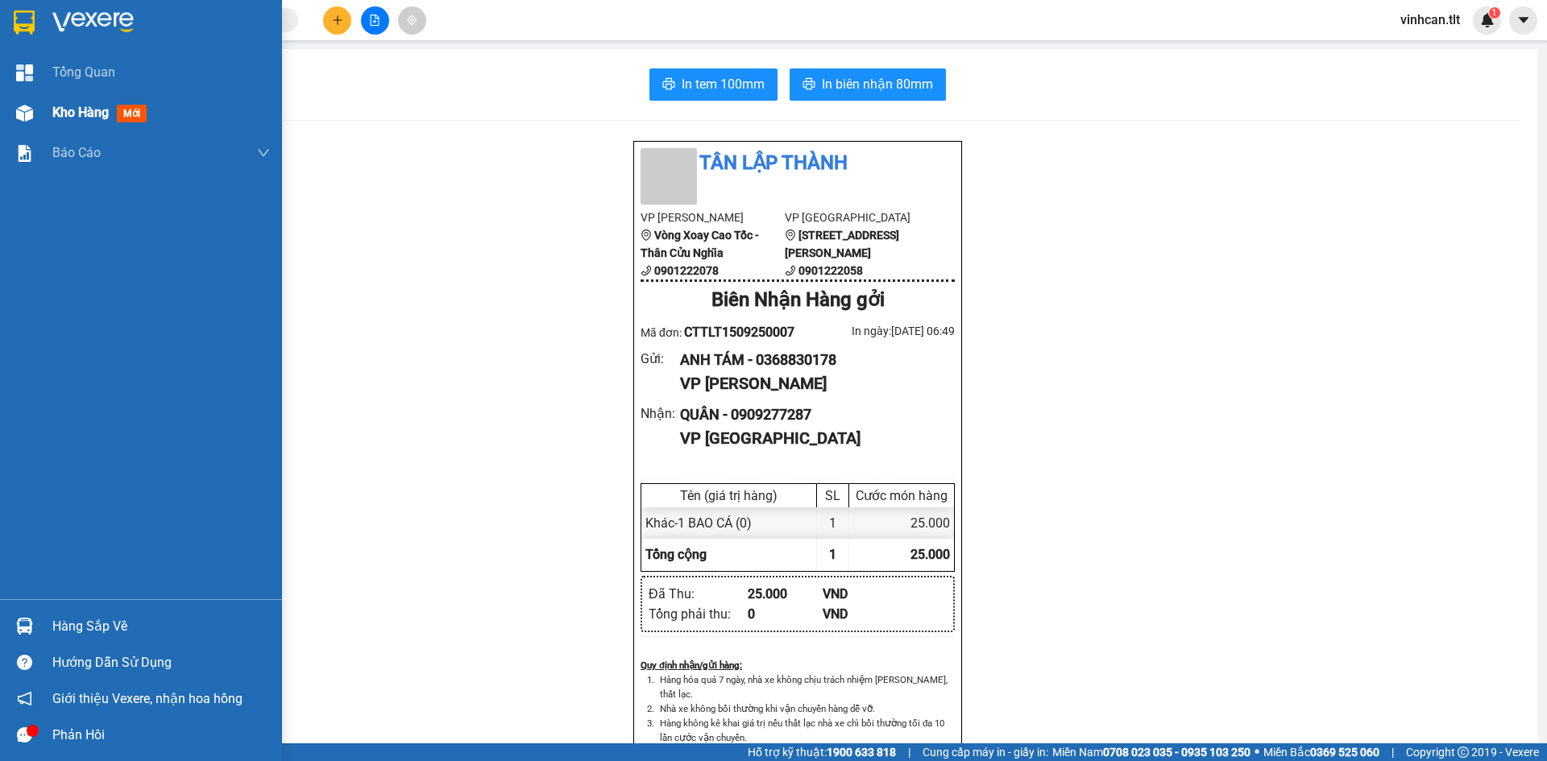
click at [62, 106] on span "Kho hàng" at bounding box center [80, 112] width 56 height 15
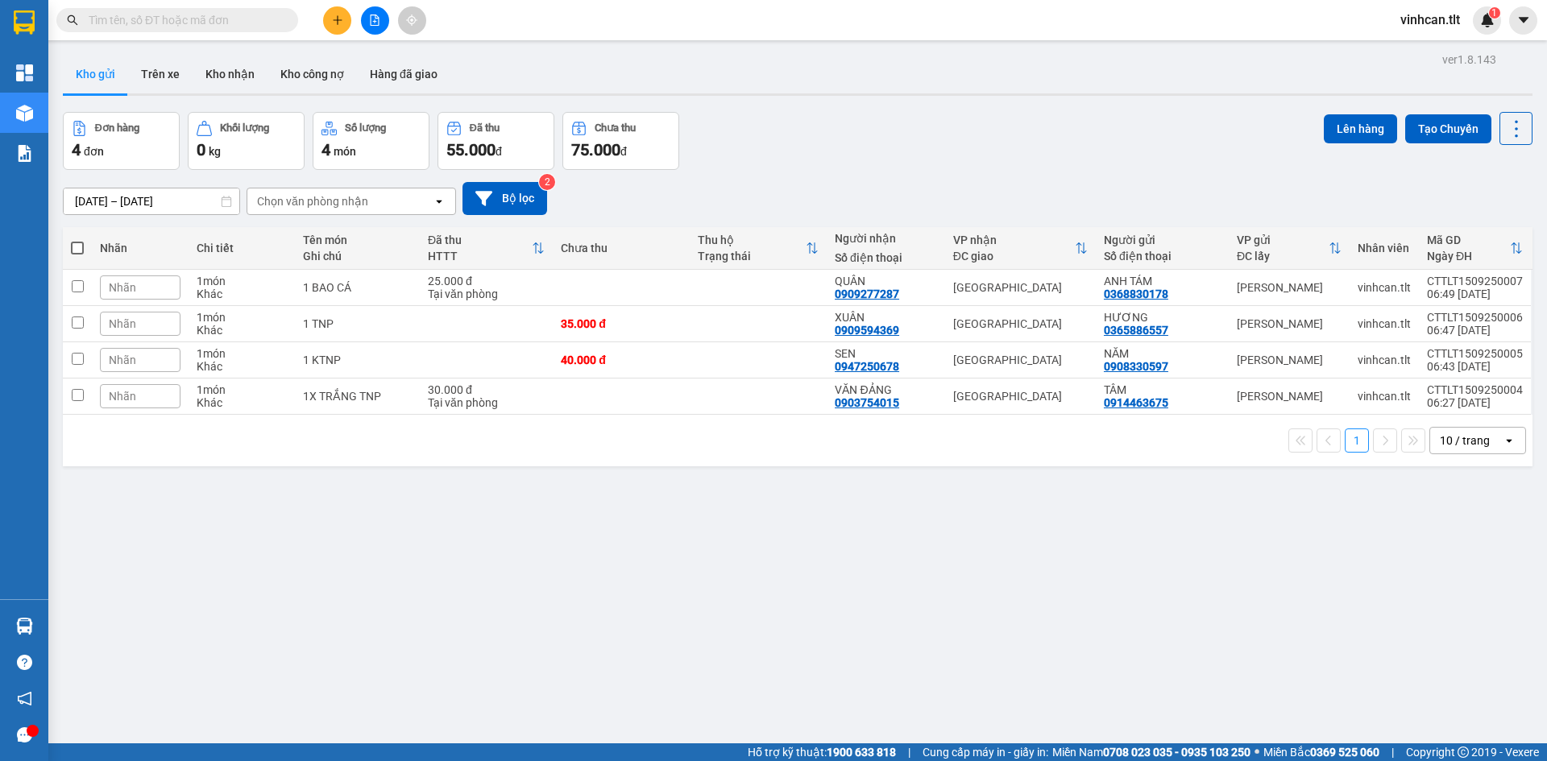
click at [559, 474] on div "ver 1.8.143 Kho gửi Trên xe Kho nhận Kho công nợ Hàng đã giao Đơn hàng 4 đơn Kh…" at bounding box center [797, 428] width 1482 height 761
click at [599, 397] on td at bounding box center [621, 397] width 137 height 36
checkbox input "true"
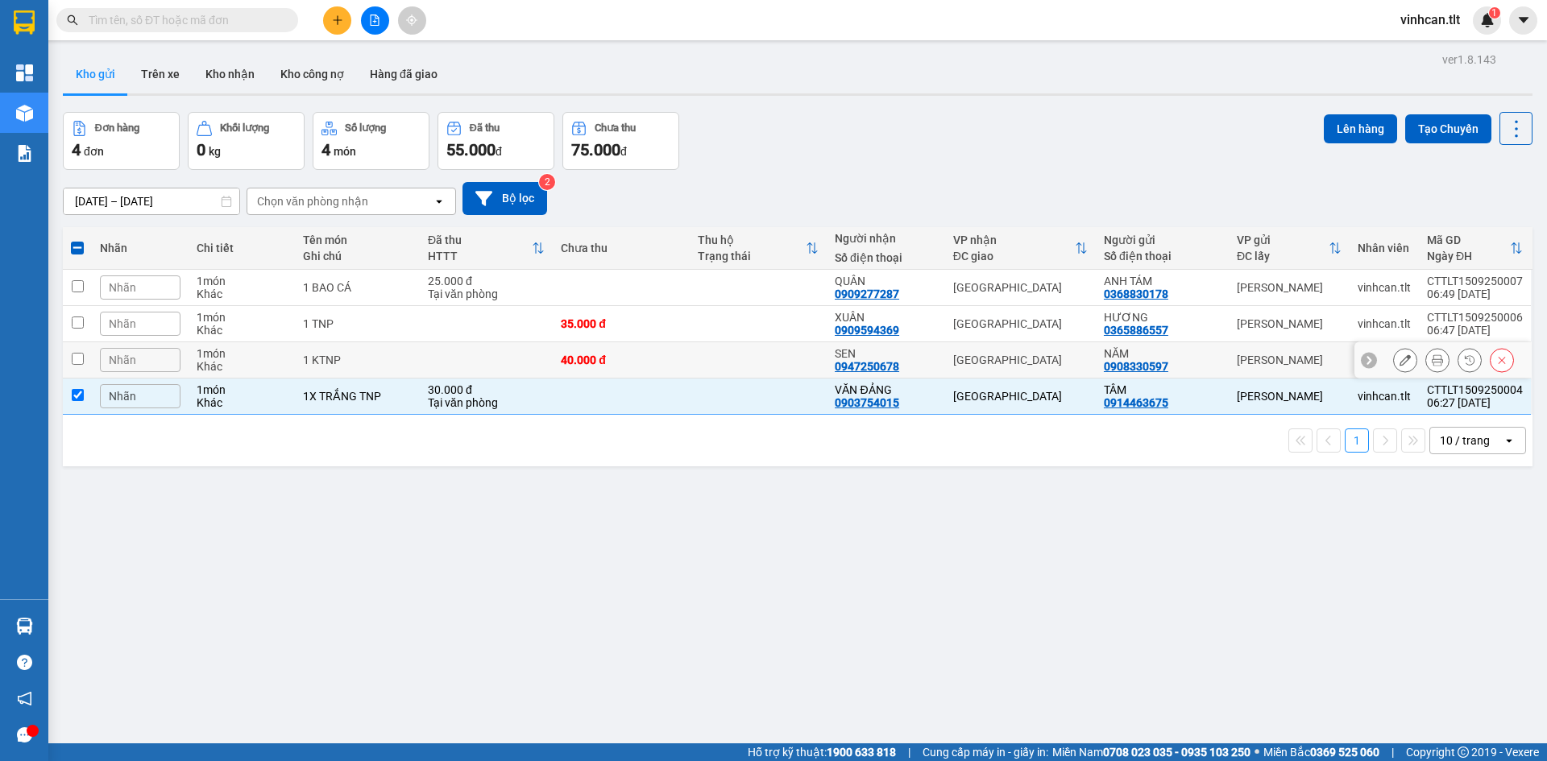
click at [669, 362] on div "40.000 đ" at bounding box center [621, 360] width 121 height 13
checkbox input "true"
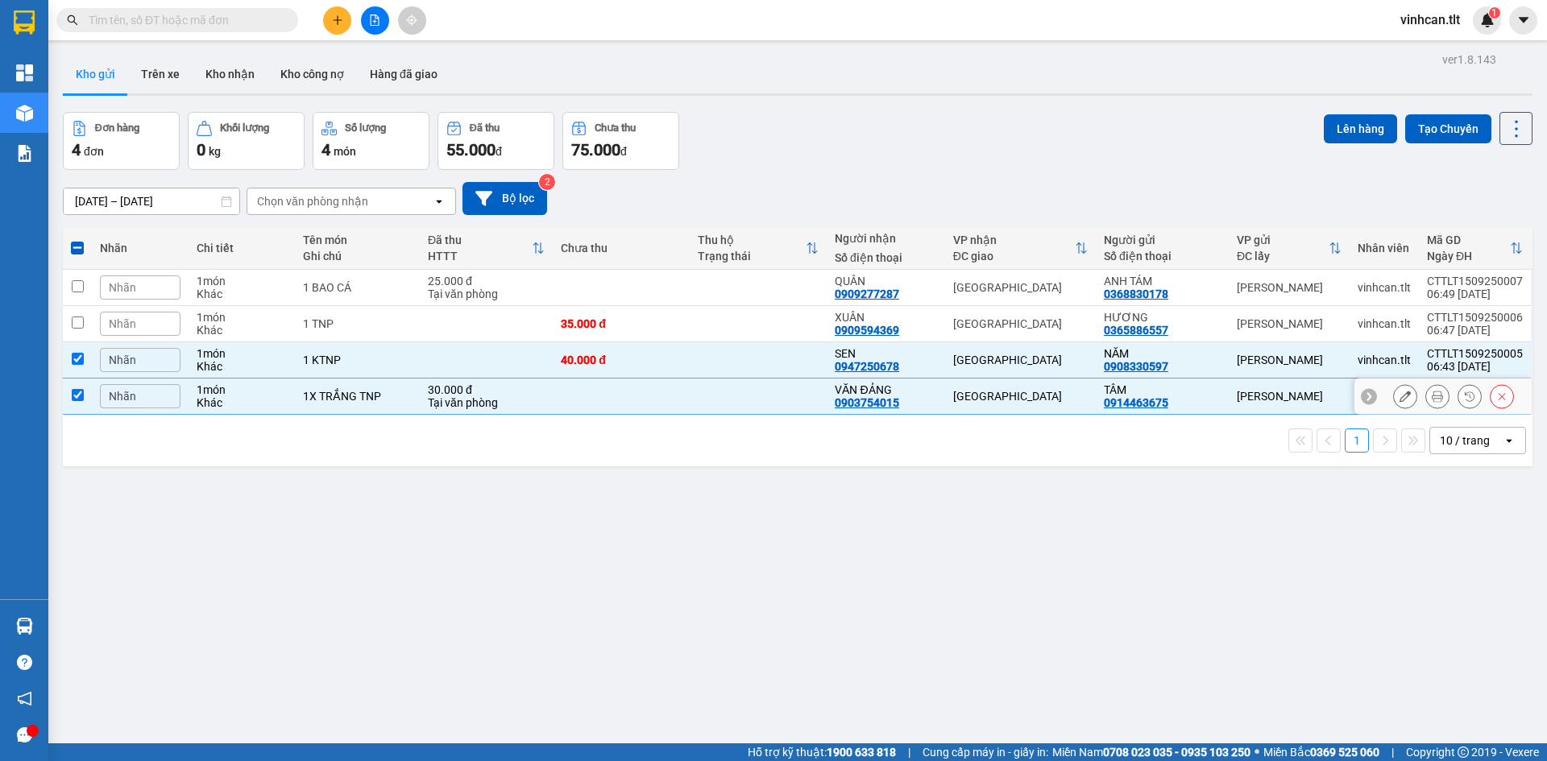
click at [659, 387] on td at bounding box center [621, 397] width 137 height 36
checkbox input "false"
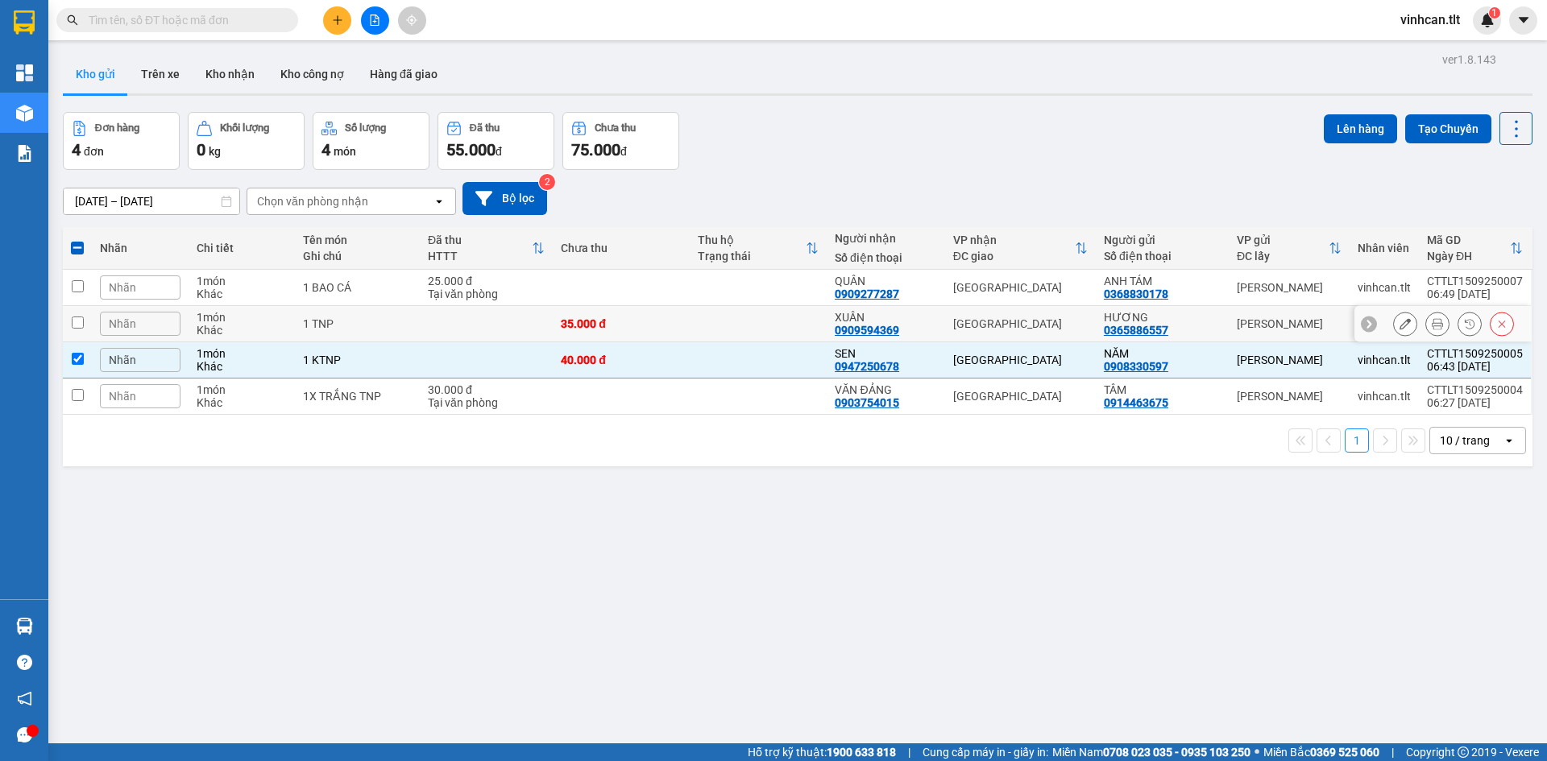
click at [685, 321] on td "35.000 đ" at bounding box center [621, 324] width 137 height 36
checkbox input "true"
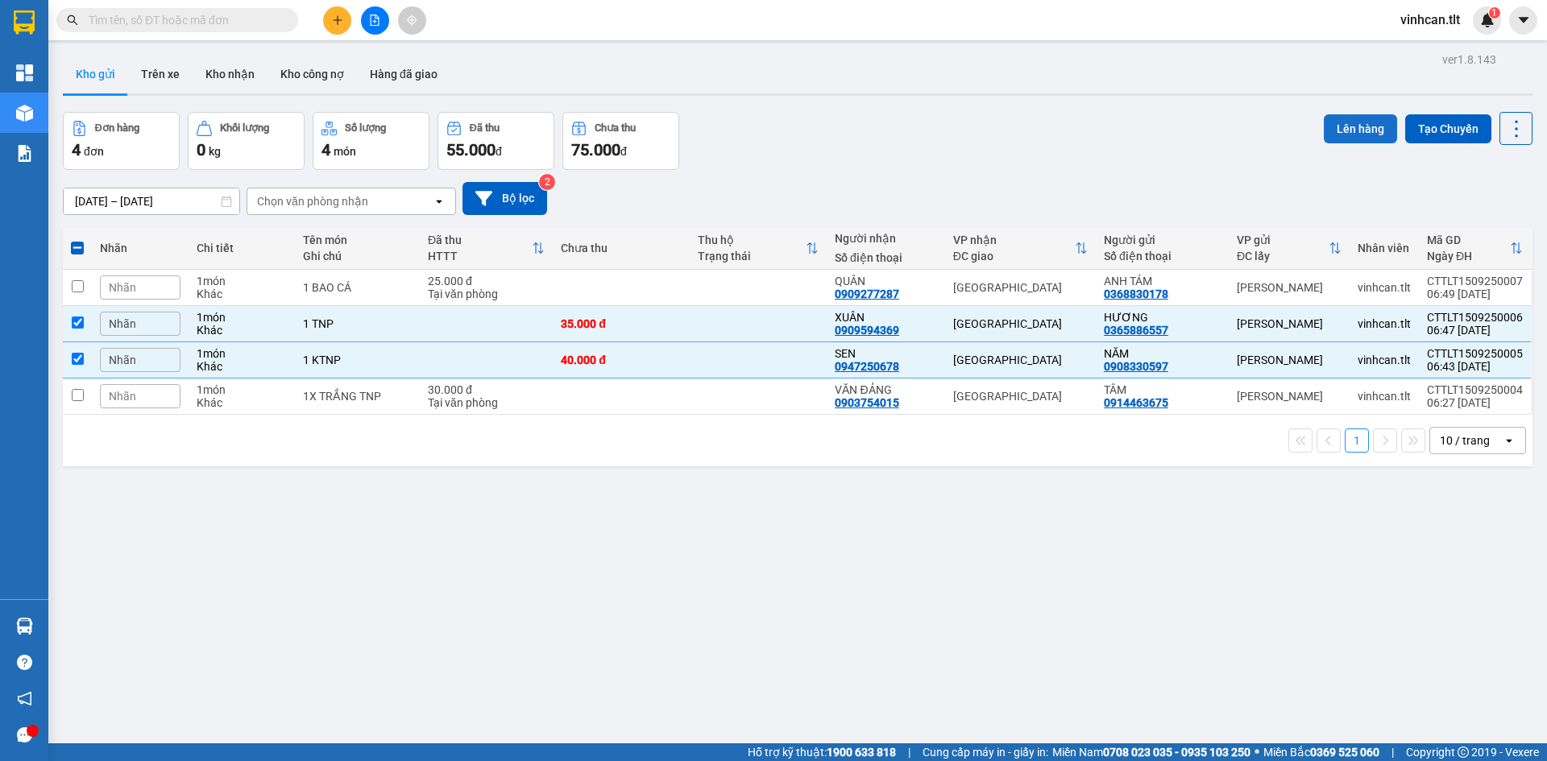
click at [1340, 118] on button "Lên hàng" at bounding box center [1360, 128] width 73 height 29
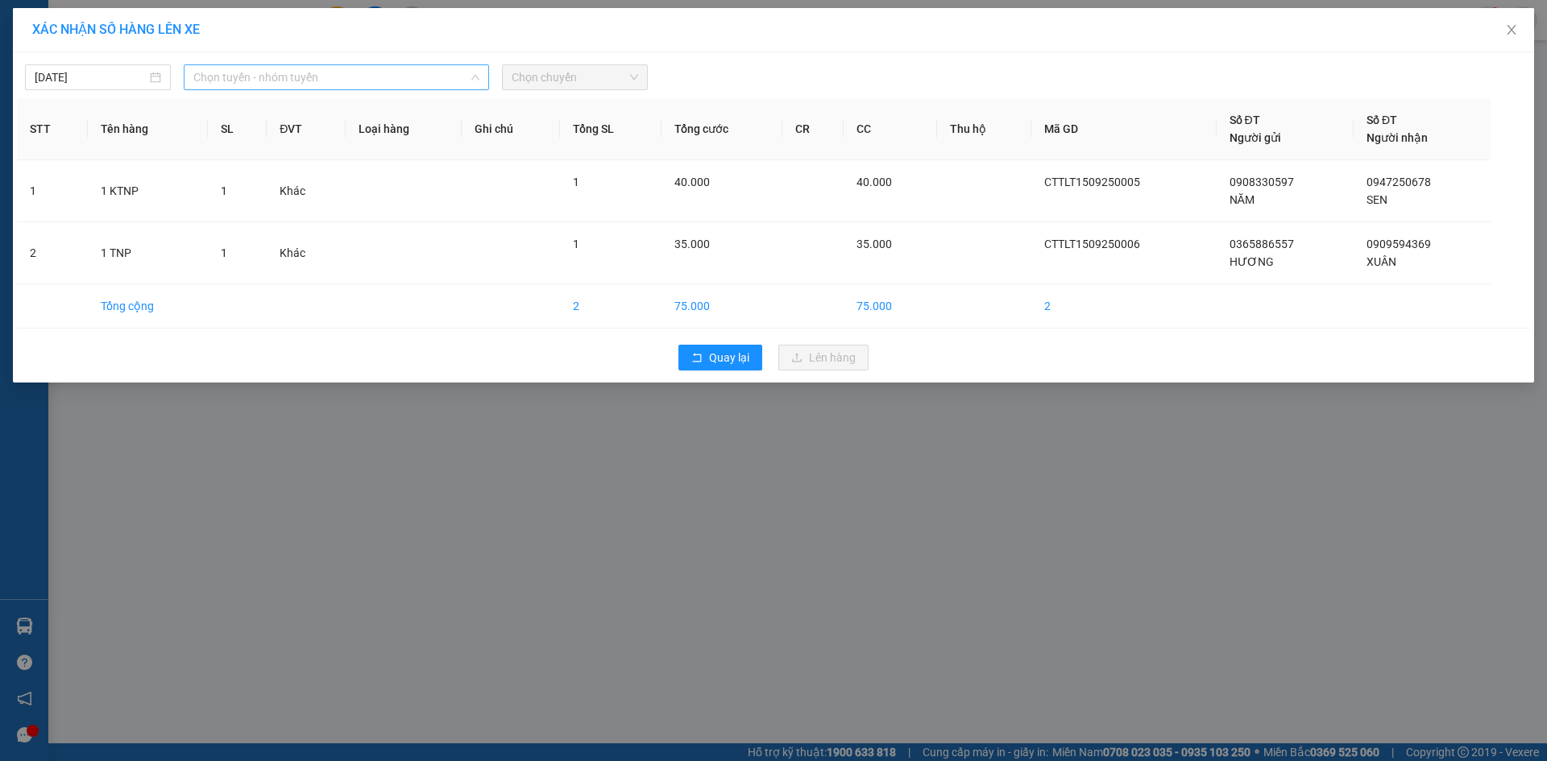
click at [270, 80] on span "Chọn tuyến - nhóm tuyến" at bounding box center [336, 77] width 286 height 24
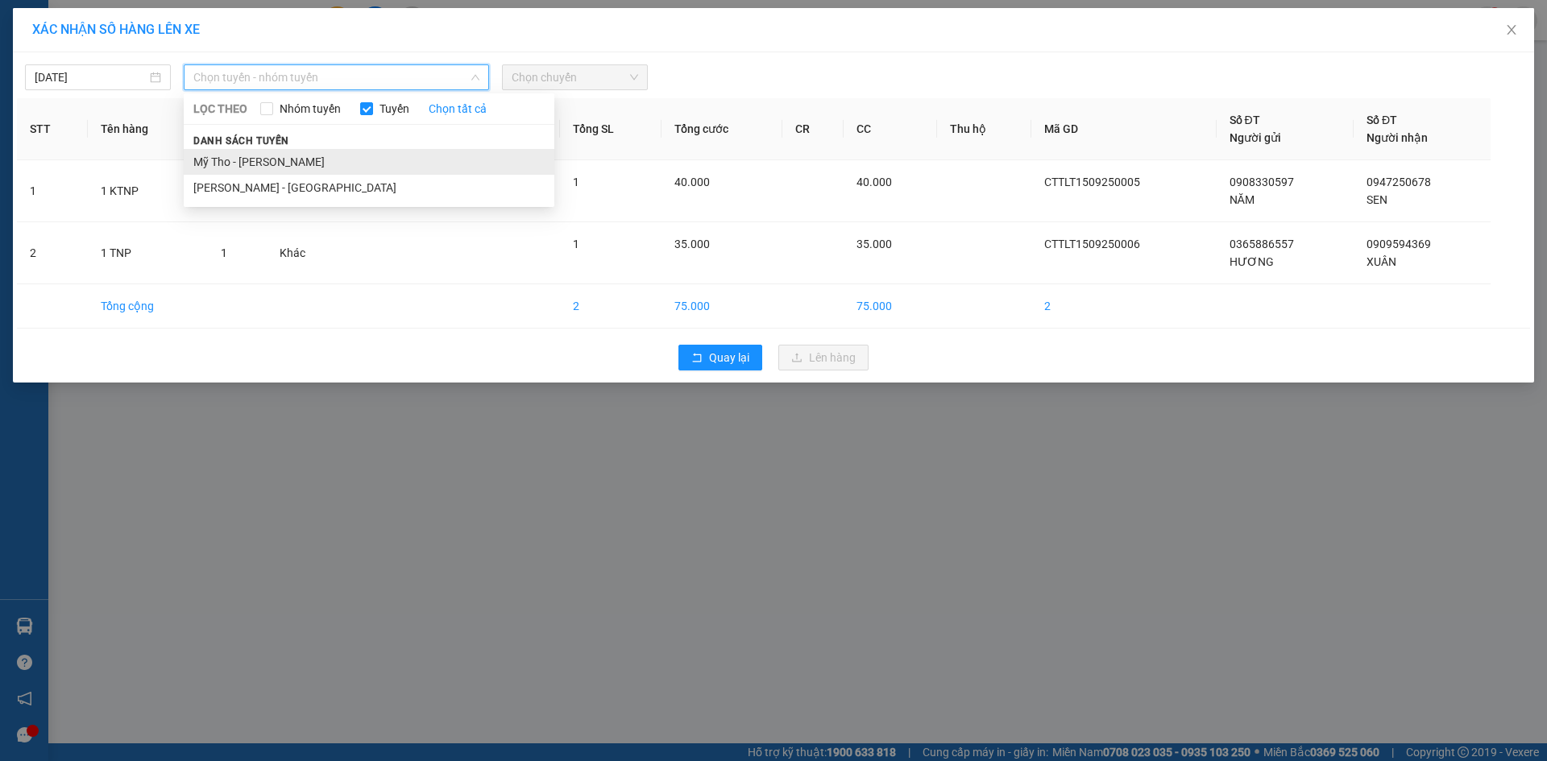
click at [246, 170] on li "Mỹ Tho - [PERSON_NAME]" at bounding box center [369, 162] width 371 height 26
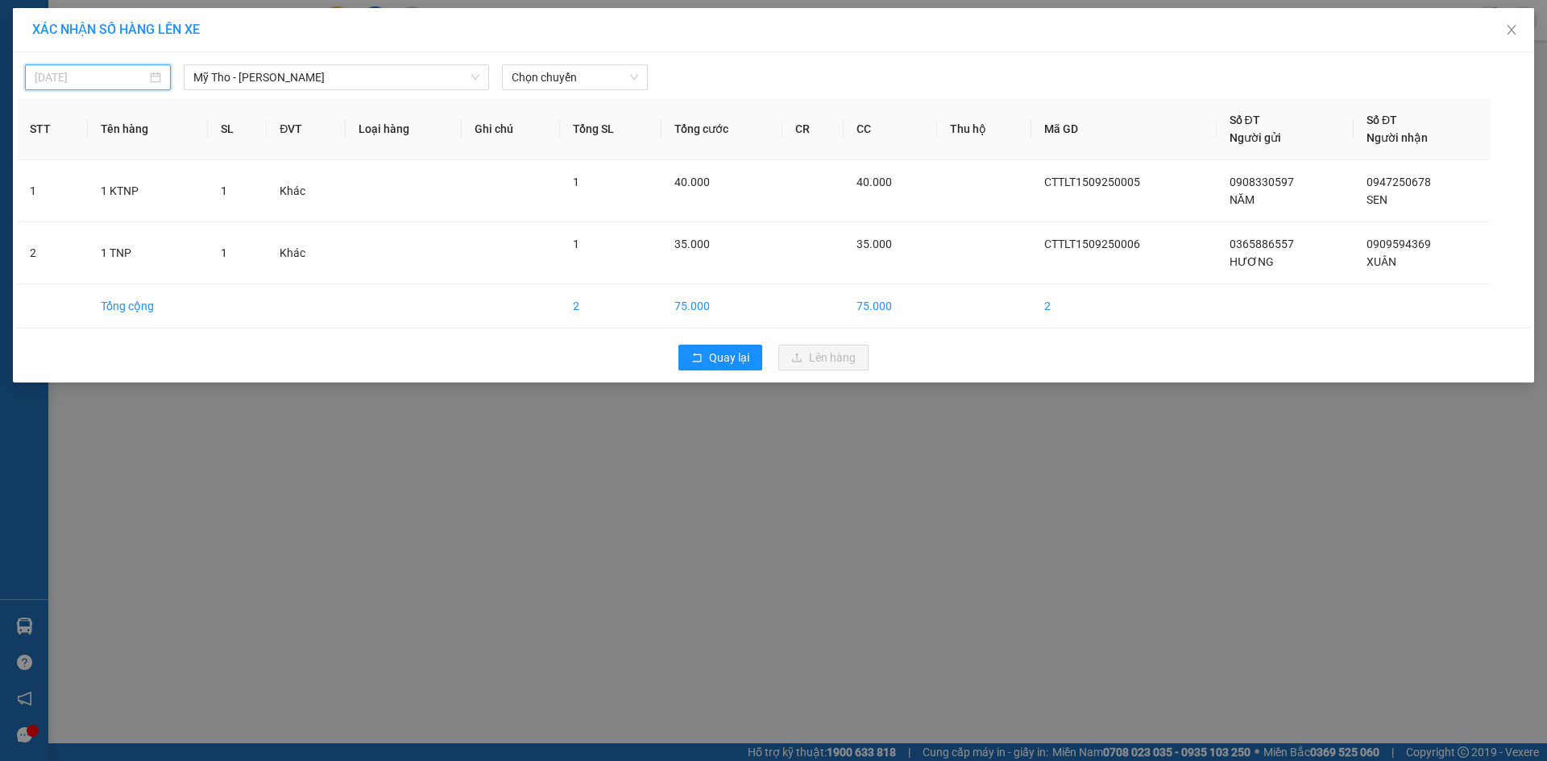
click at [101, 70] on input "[DATE]" at bounding box center [91, 77] width 112 height 18
click at [80, 216] on div "15" at bounding box center [77, 218] width 19 height 19
type input "[DATE]"
drag, startPoint x: 526, startPoint y: 79, endPoint x: 537, endPoint y: 79, distance: 10.5
click at [530, 79] on span "Chọn chuyến" at bounding box center [575, 77] width 126 height 24
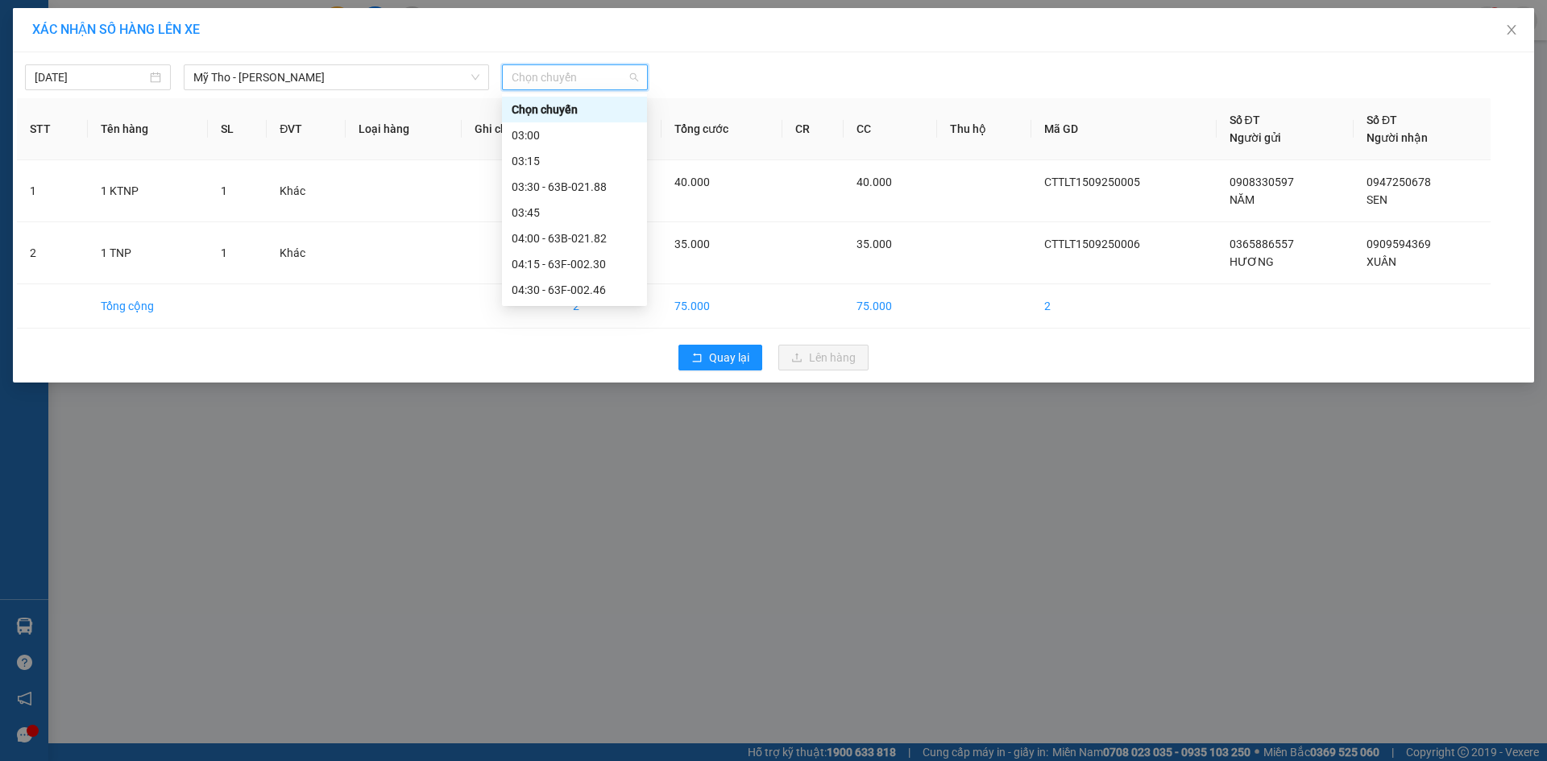
click at [607, 513] on div "05:50 (TC) - 63B-019.55" at bounding box center [575, 522] width 126 height 18
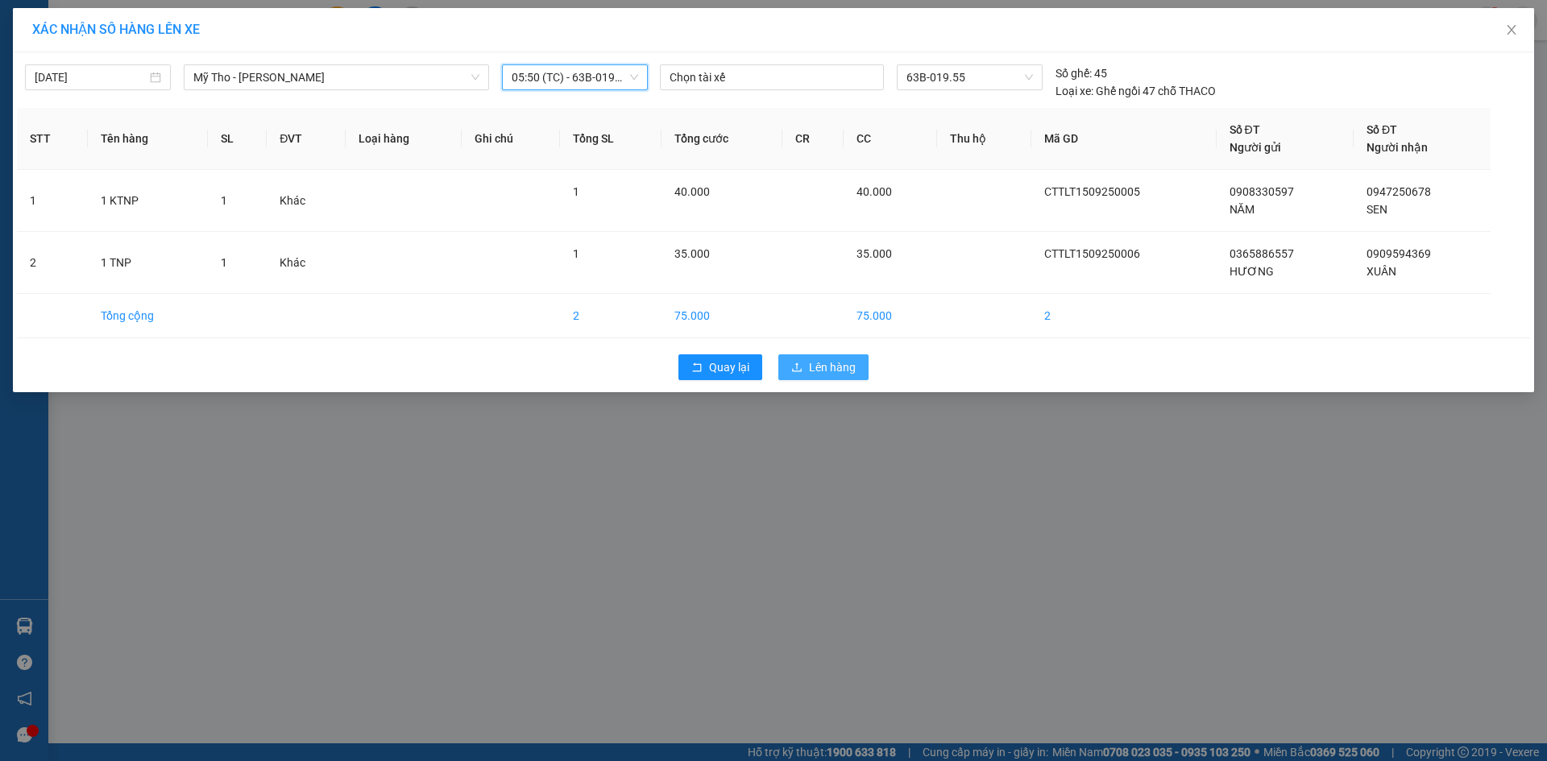
click at [837, 371] on span "Lên hàng" at bounding box center [832, 367] width 47 height 18
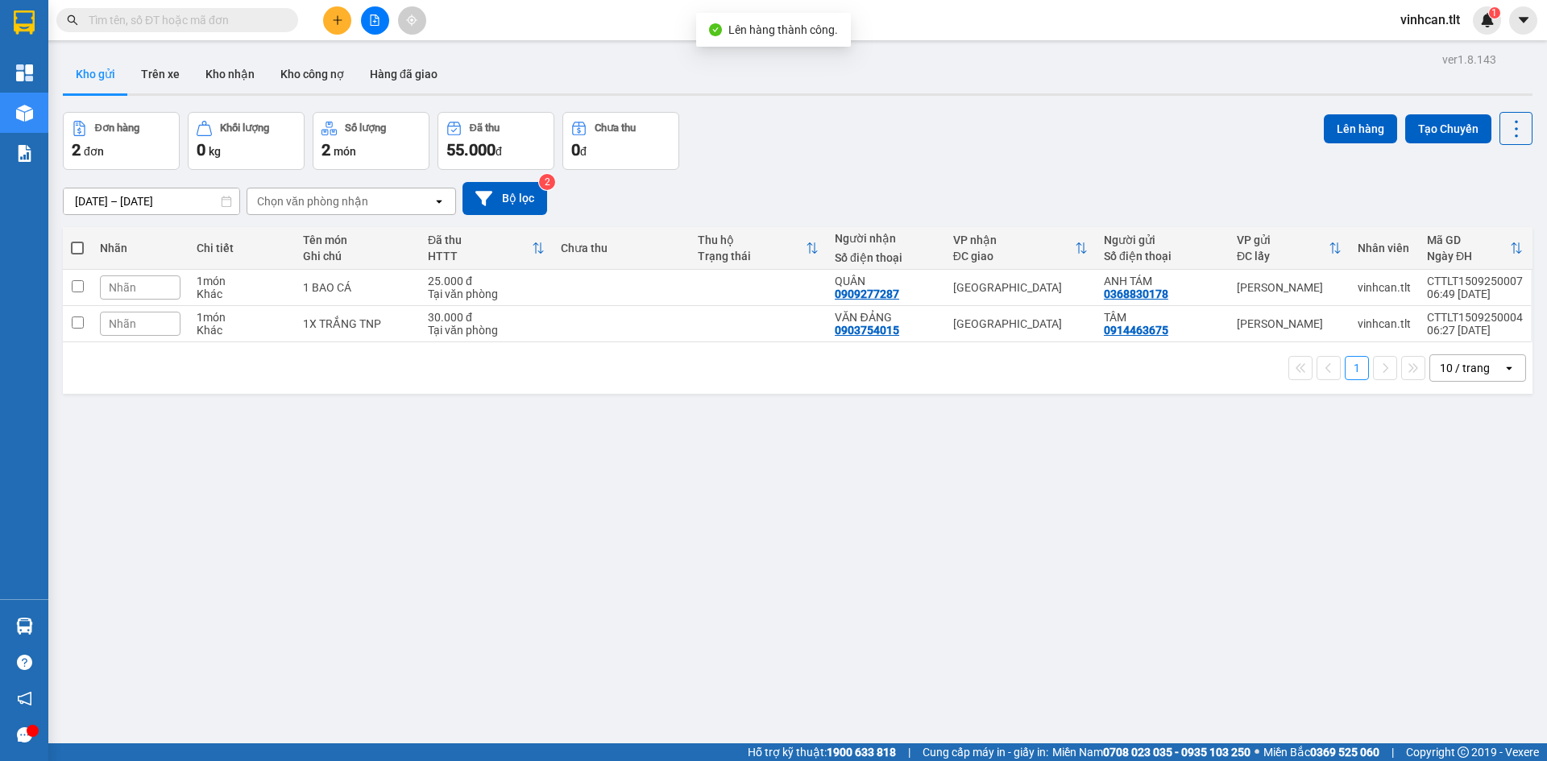
click at [753, 478] on div "ver 1.8.143 Kho gửi Trên xe Kho nhận Kho công nợ Hàng đã giao Đơn hàng 2 đơn Kh…" at bounding box center [797, 428] width 1482 height 761
click at [607, 329] on td at bounding box center [621, 324] width 137 height 36
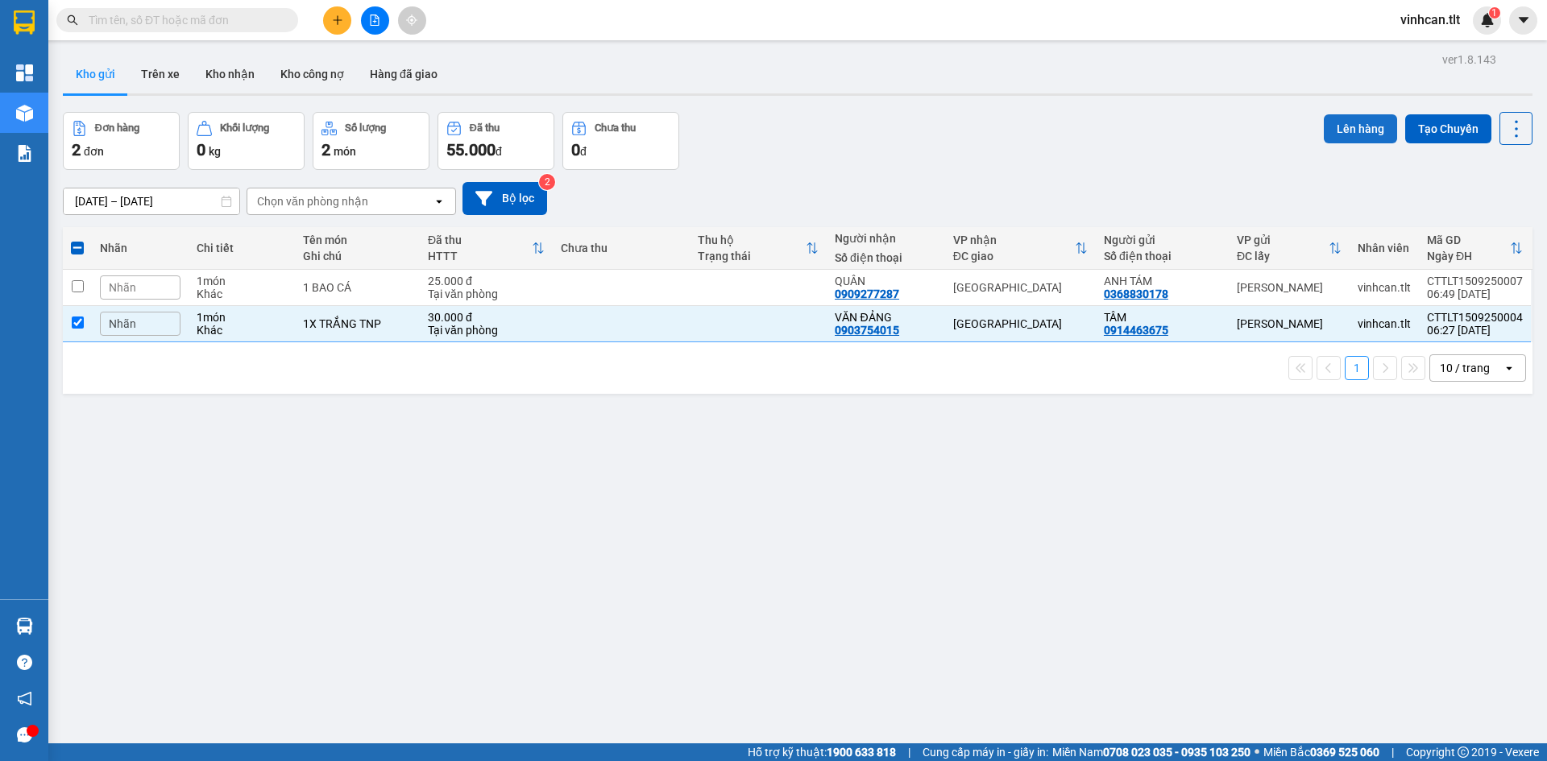
click at [1325, 129] on button "Lên hàng" at bounding box center [1360, 128] width 73 height 29
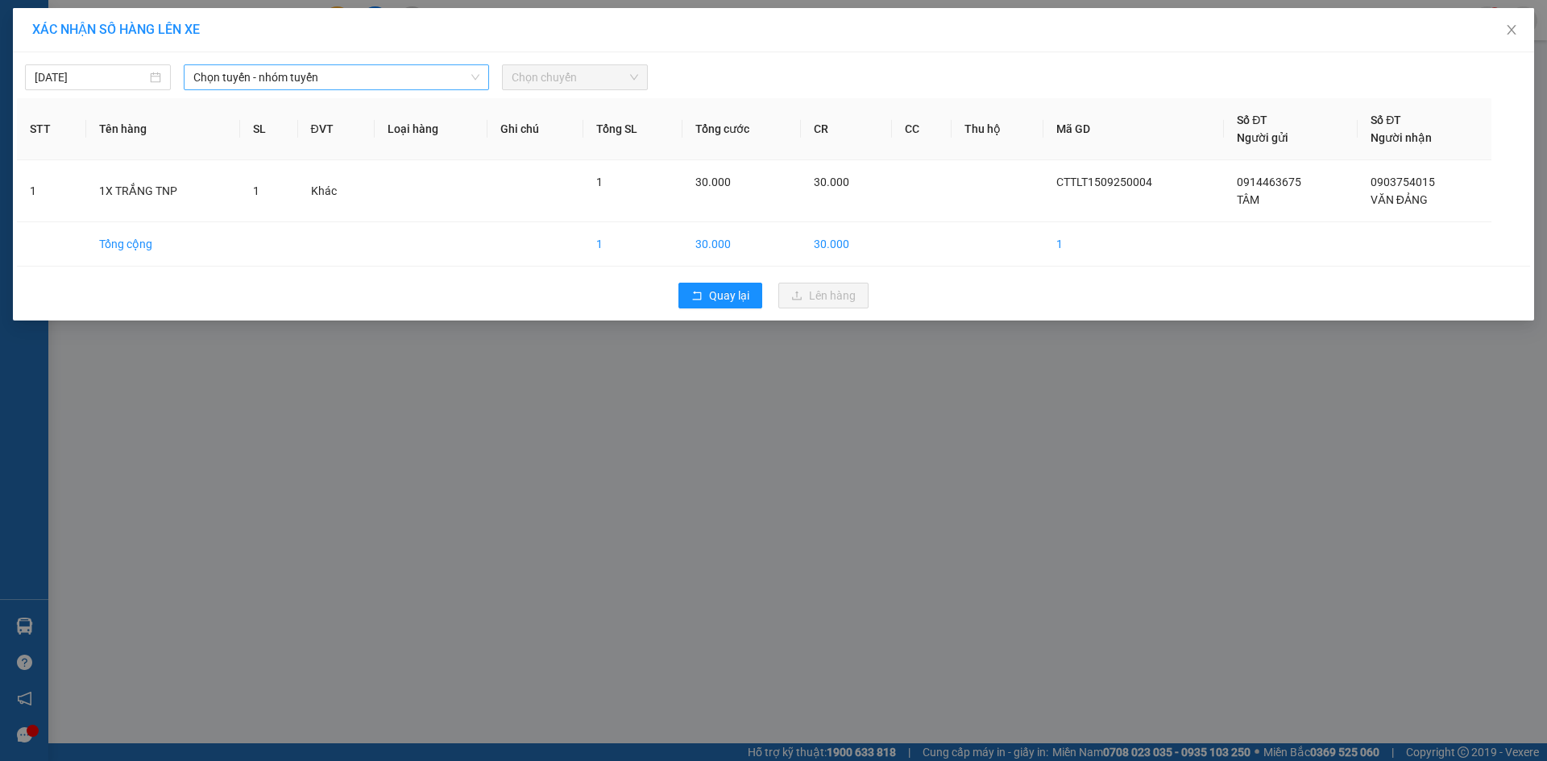
click at [284, 75] on span "Chọn tuyến - nhóm tuyến" at bounding box center [336, 77] width 286 height 24
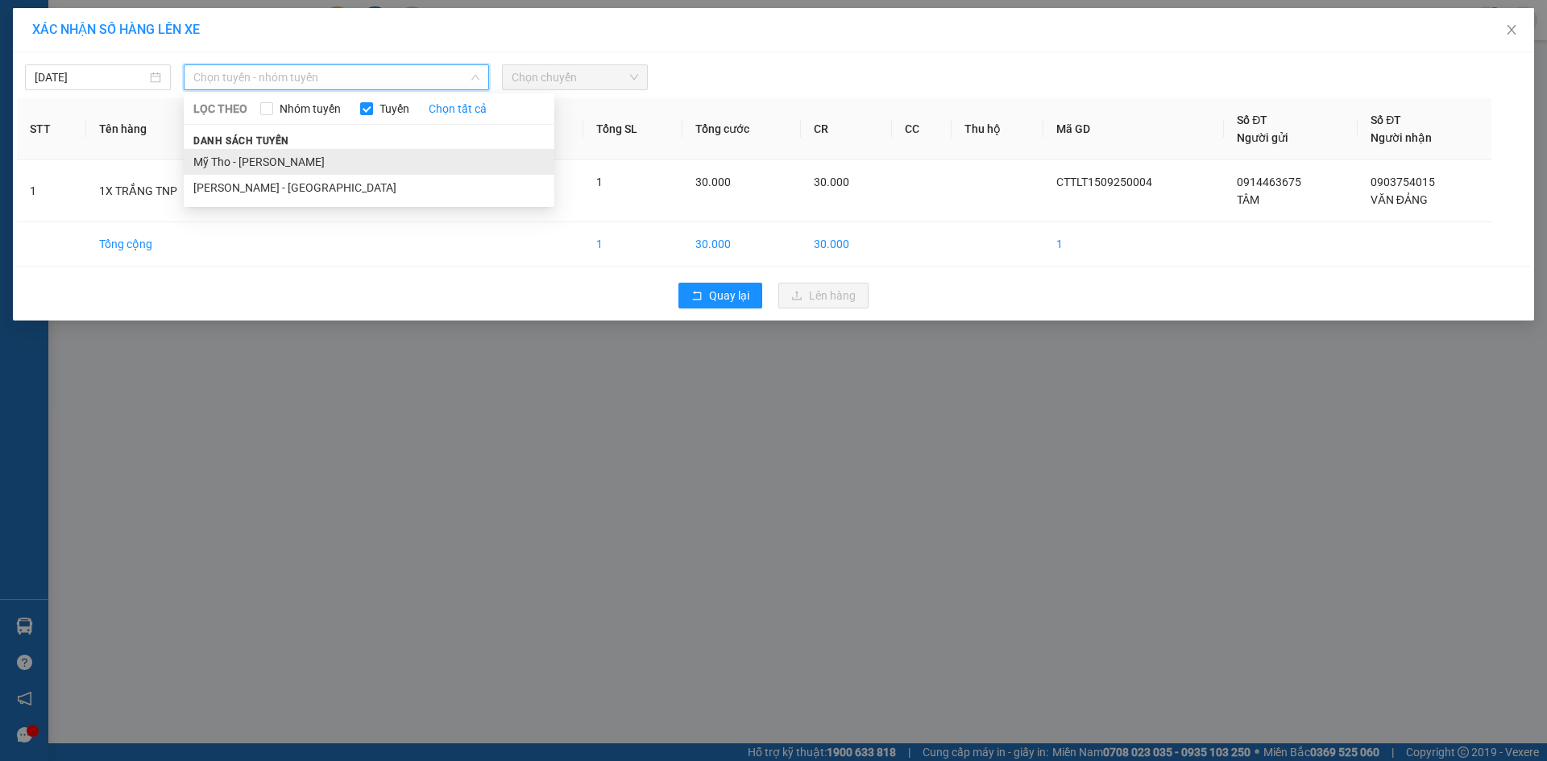
click at [232, 168] on li "Mỹ Tho - [PERSON_NAME]" at bounding box center [369, 162] width 371 height 26
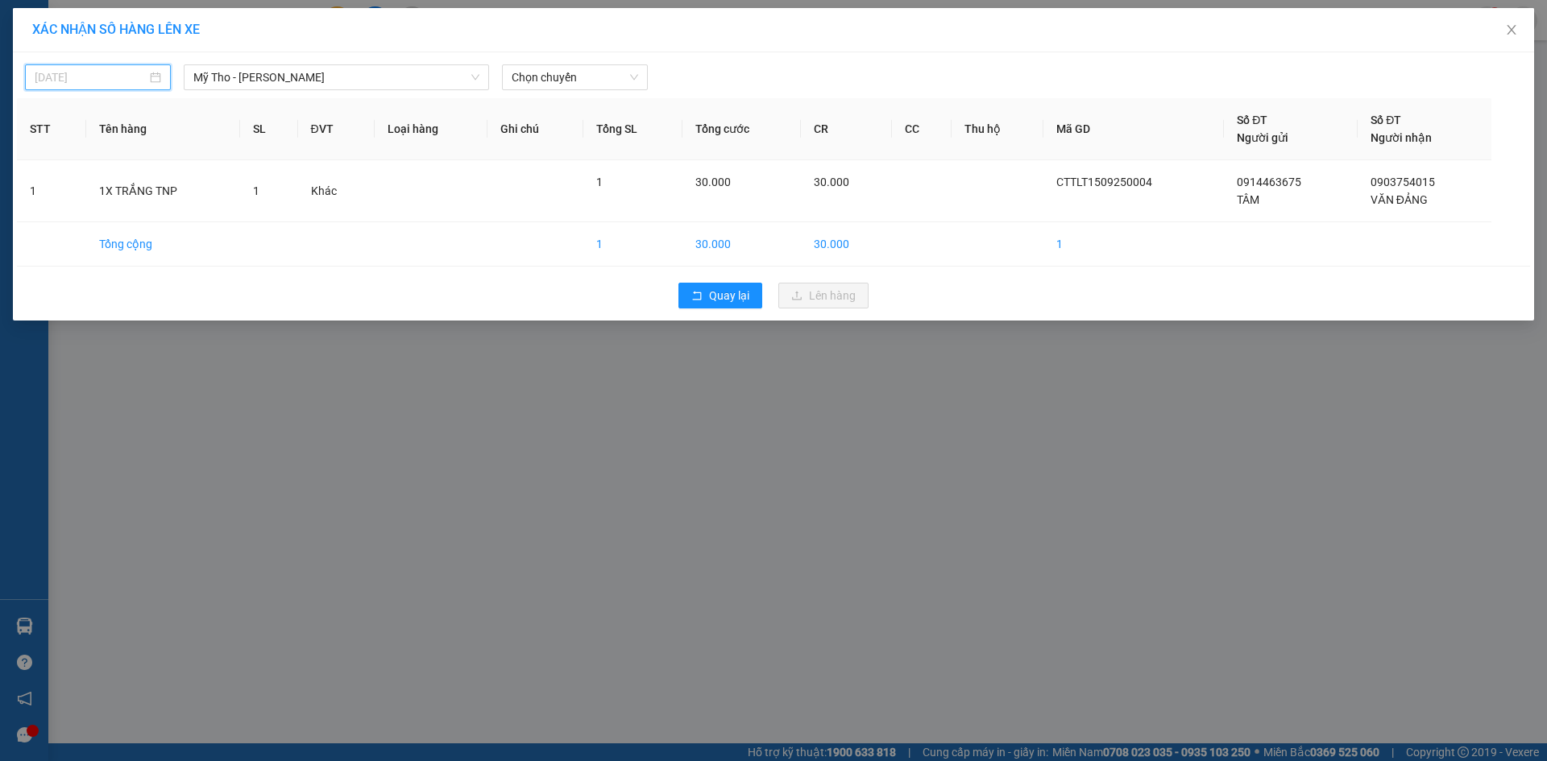
click at [78, 77] on input "[DATE]" at bounding box center [91, 77] width 112 height 18
click at [77, 221] on div "15" at bounding box center [77, 218] width 19 height 19
type input "[DATE]"
click at [546, 85] on span "Chọn chuyến" at bounding box center [575, 77] width 126 height 24
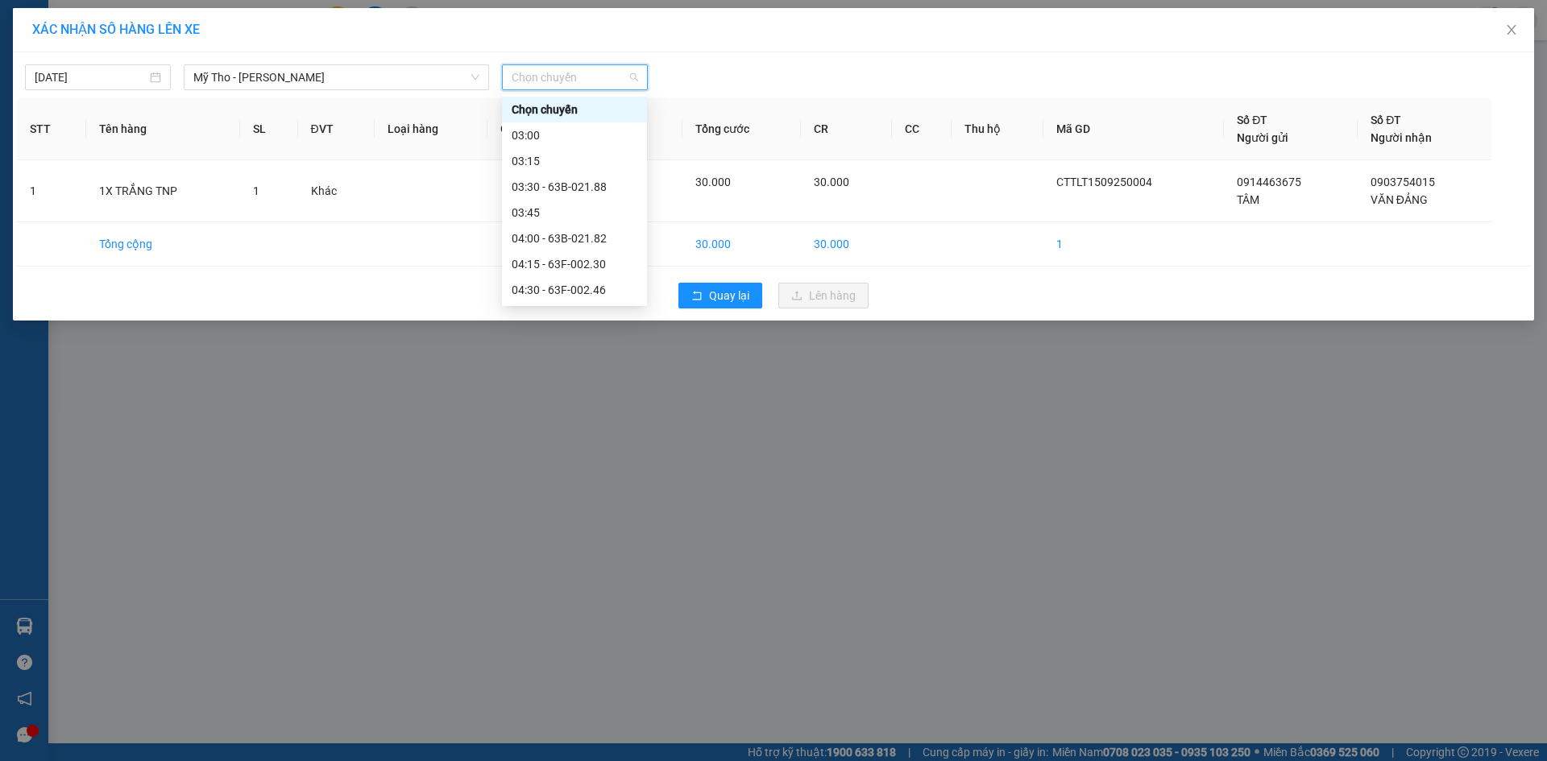
click at [563, 410] on div "05:20 (TC) - 63F-002.12" at bounding box center [575, 419] width 126 height 18
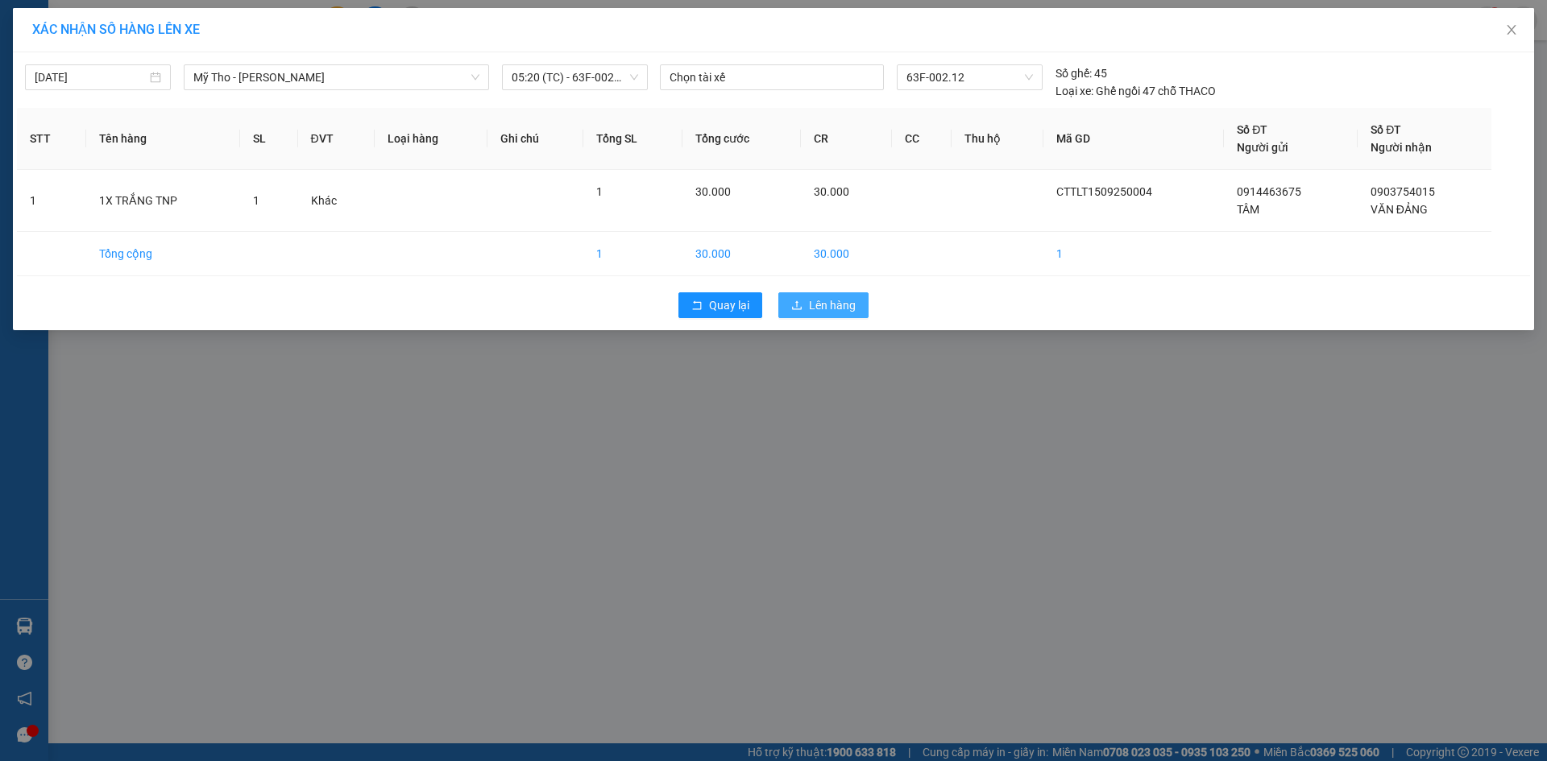
click at [839, 313] on span "Lên hàng" at bounding box center [832, 305] width 47 height 18
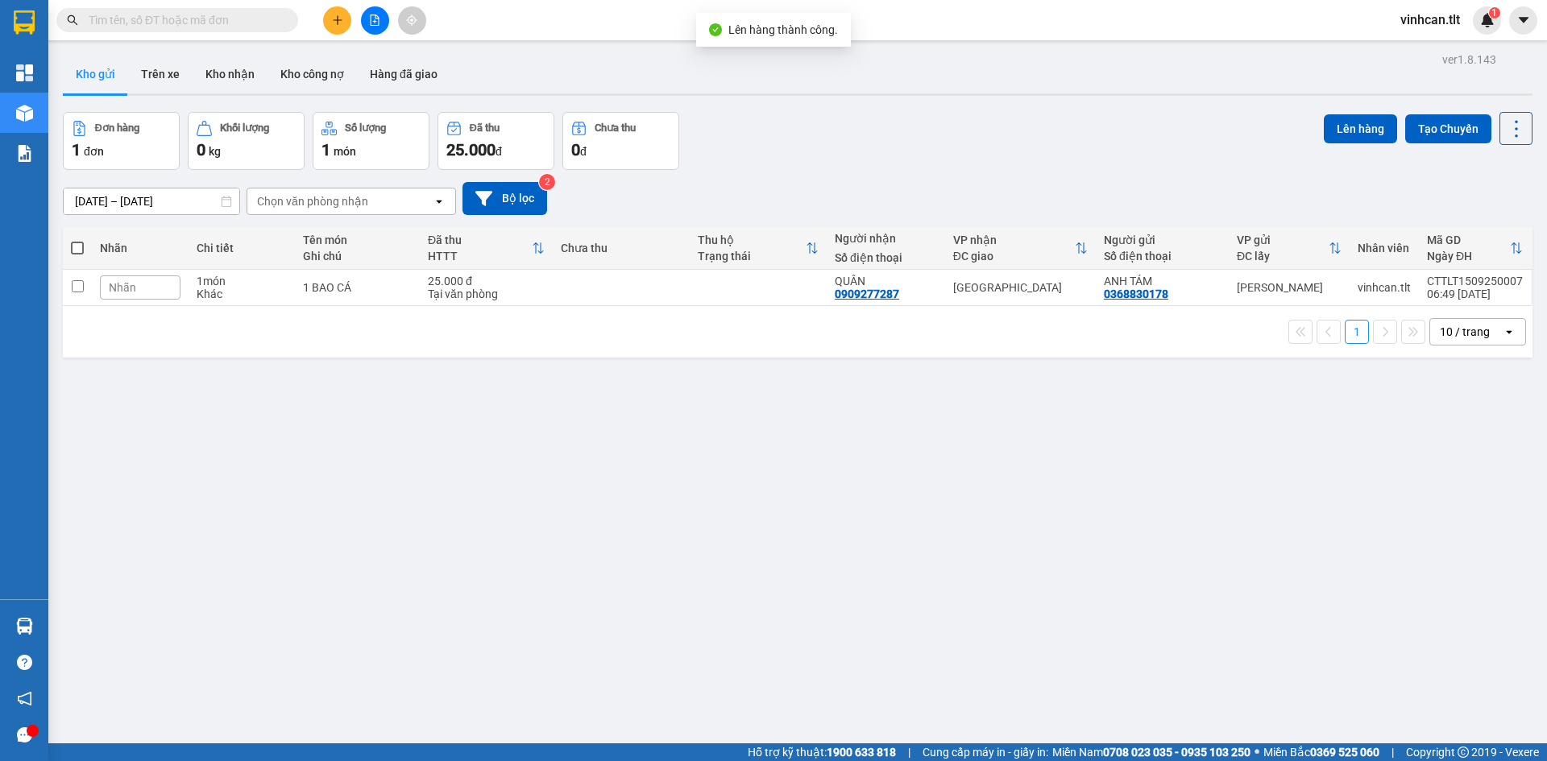
click at [371, 11] on button at bounding box center [375, 20] width 28 height 28
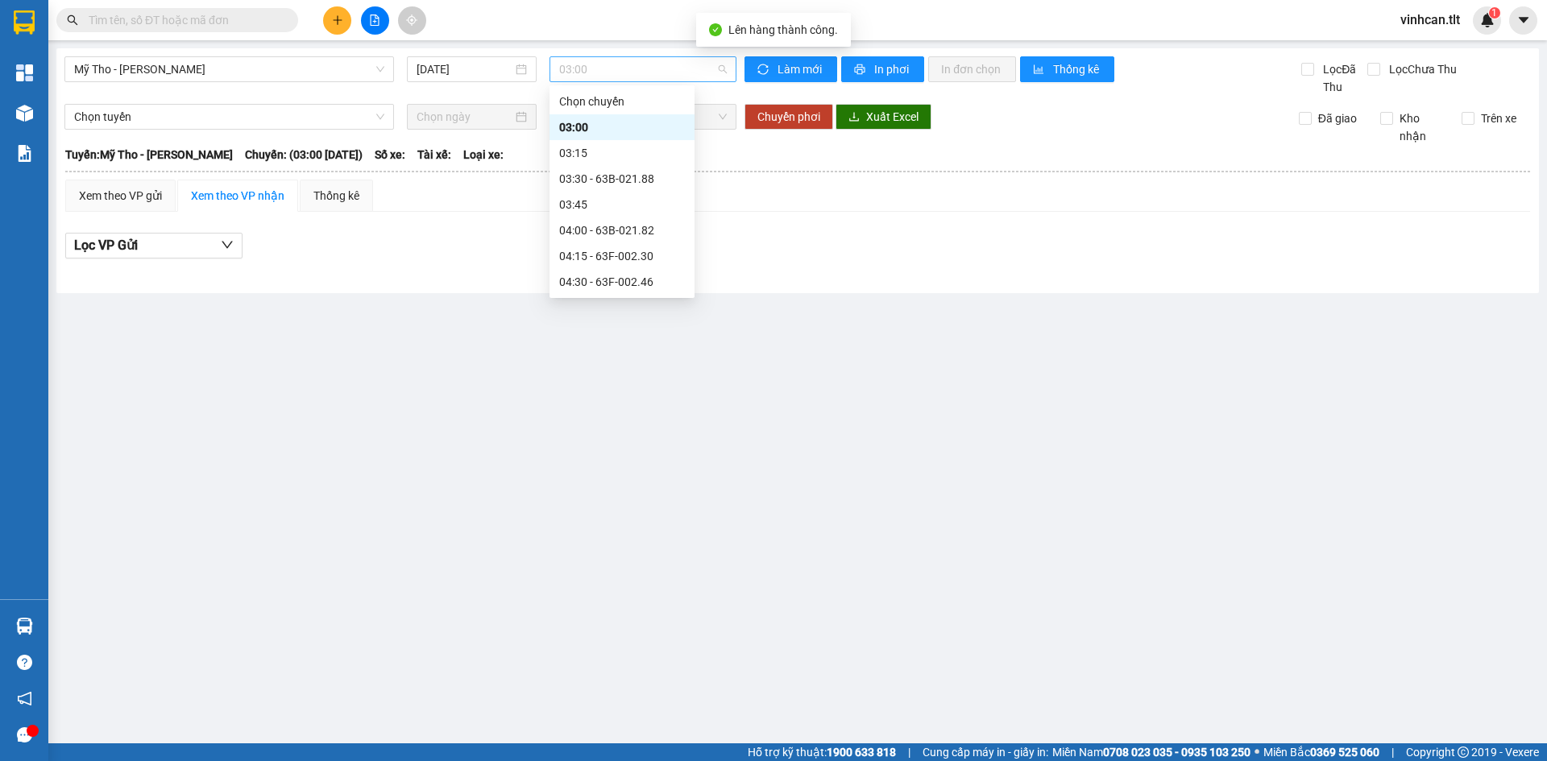
click at [571, 65] on span "03:00" at bounding box center [643, 69] width 168 height 24
click at [598, 346] on div "05:10 (TC) - 63E-004.71" at bounding box center [621, 359] width 145 height 26
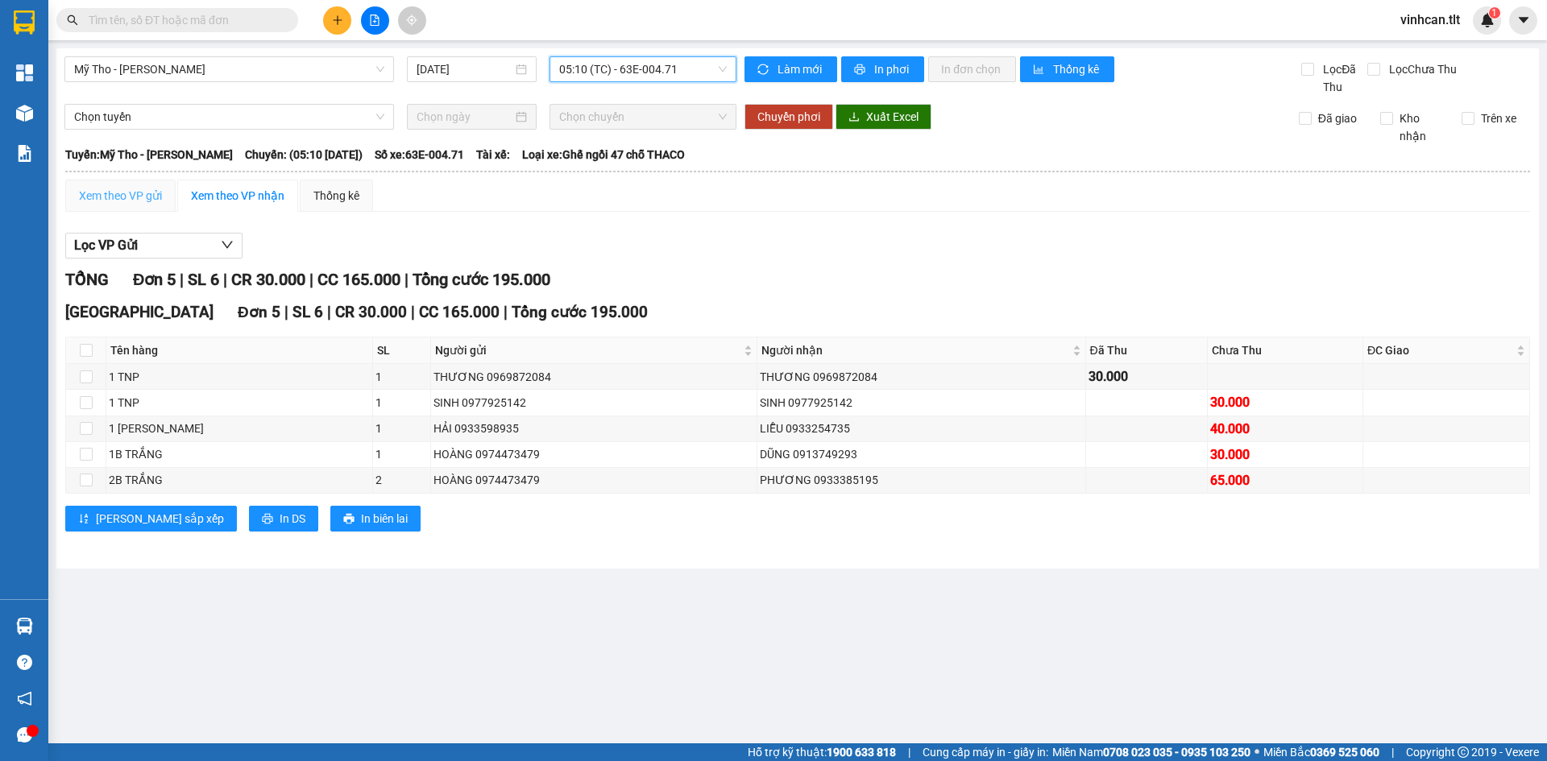
click at [160, 189] on div "Xem theo VP gửi" at bounding box center [120, 196] width 110 height 32
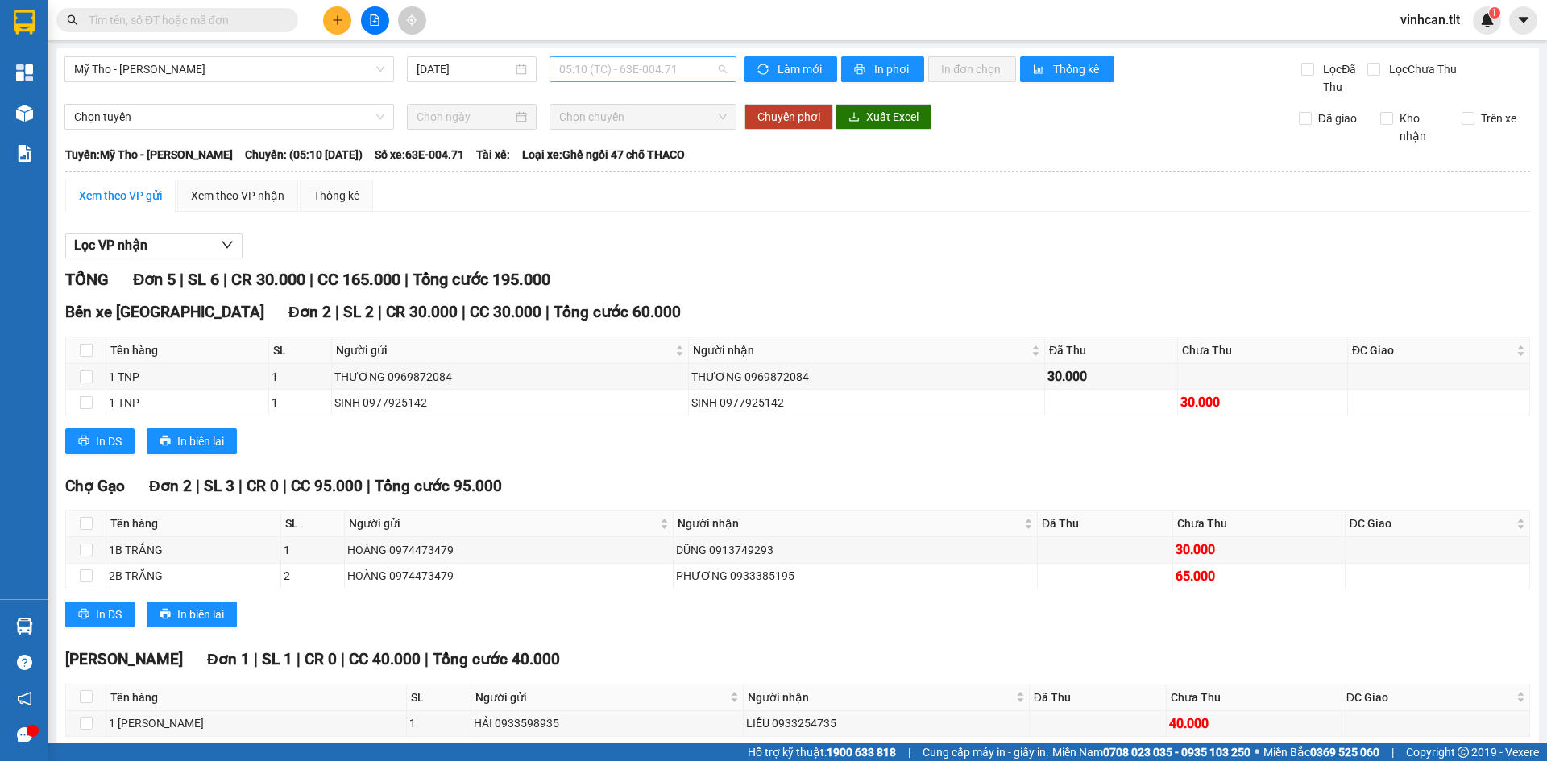
click at [665, 71] on span "05:10 (TC) - 63E-004.71" at bounding box center [643, 69] width 168 height 24
click at [628, 398] on div "05:20 (TC) - 63F-002.12" at bounding box center [617, 411] width 145 height 26
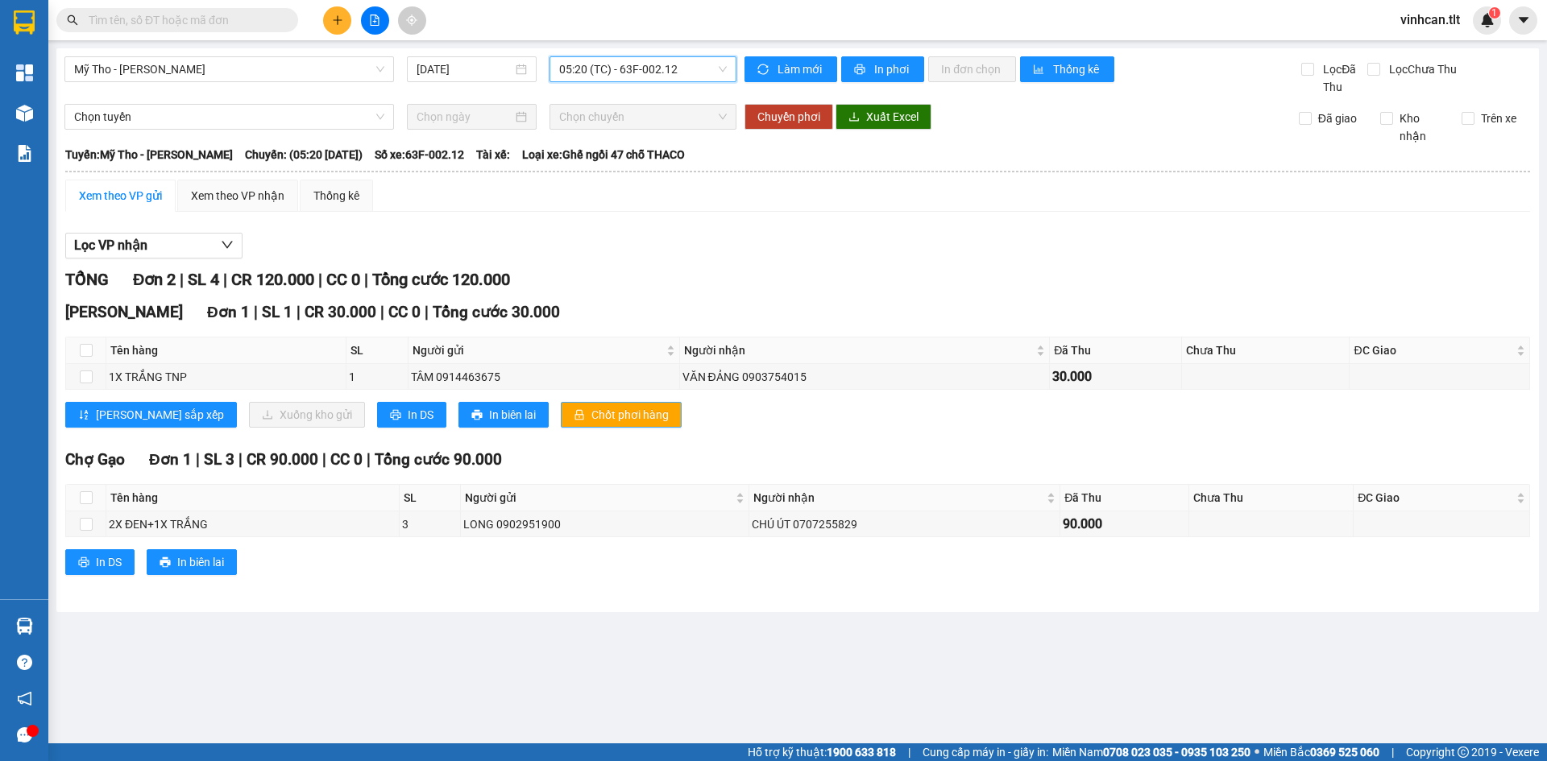
click at [561, 416] on button "Chốt phơi hàng" at bounding box center [621, 415] width 121 height 26
click at [648, 67] on span "05:20 (TC) - 63F-002.12" at bounding box center [643, 69] width 168 height 24
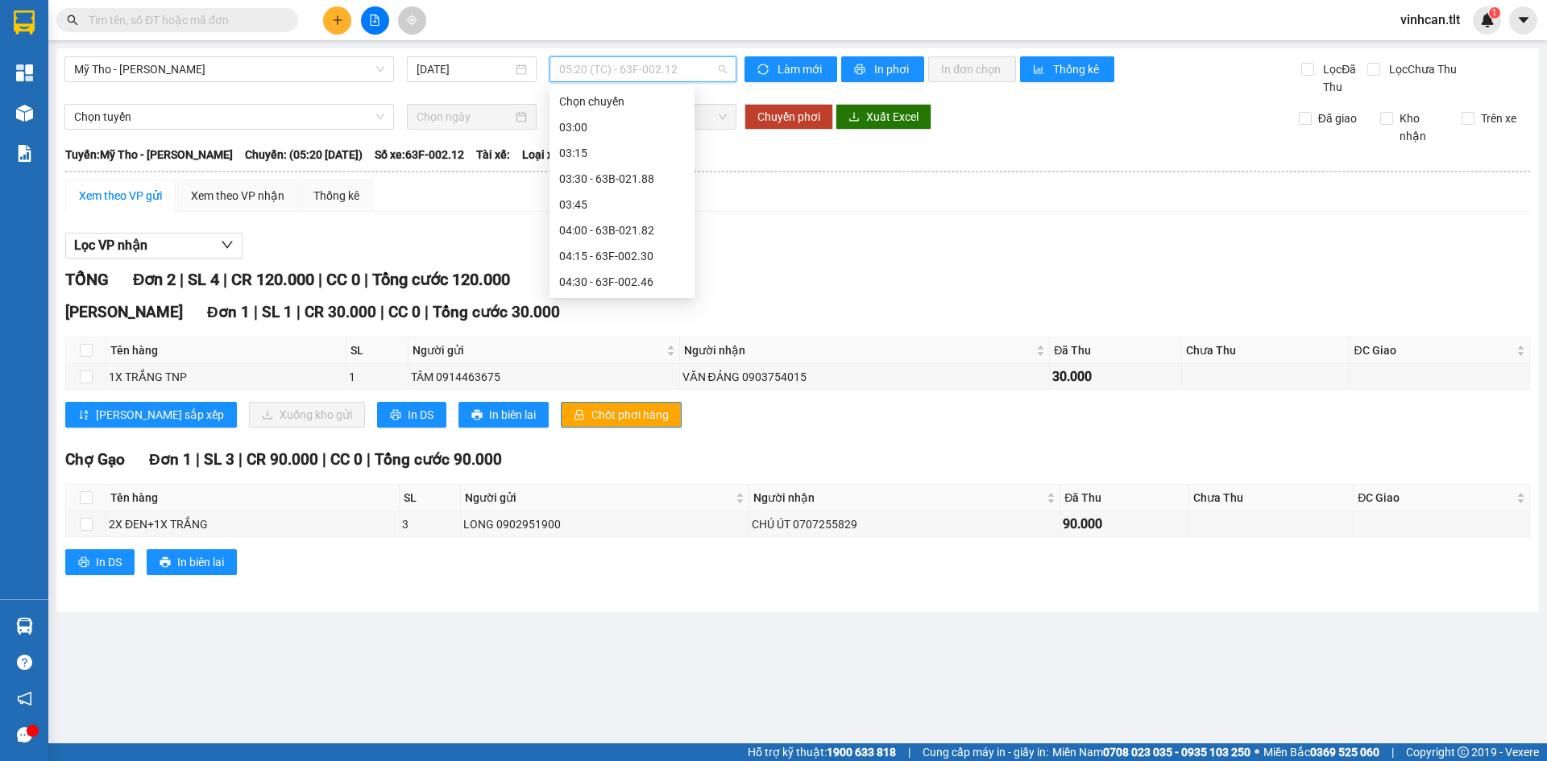
click at [610, 428] on div "05:30 - 63E-004.83" at bounding box center [622, 437] width 126 height 18
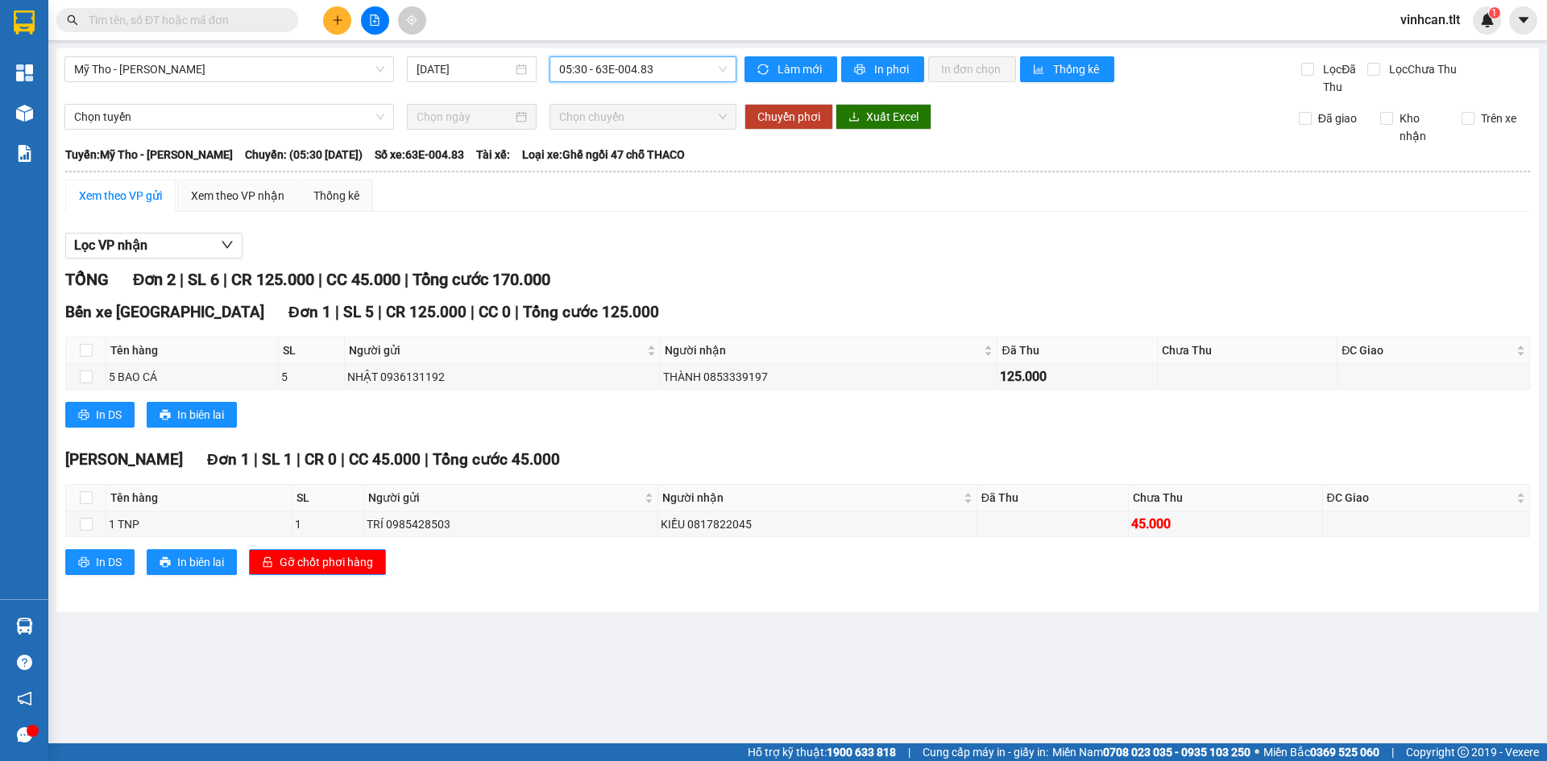
click at [648, 69] on span "05:30 - 63E-004.83" at bounding box center [643, 69] width 168 height 24
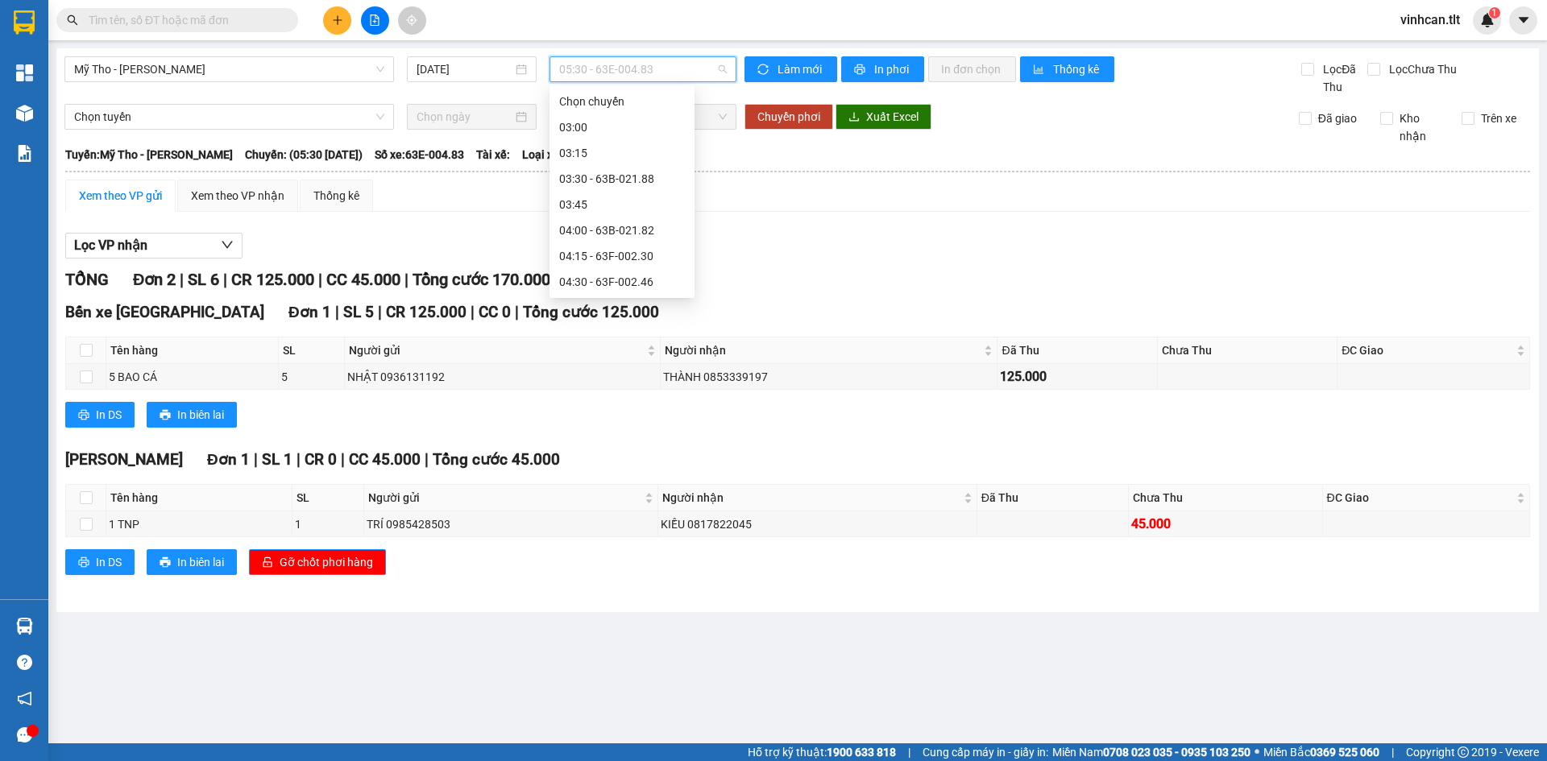
click at [637, 454] on div "05:40 (TC) - 63B-015.19" at bounding box center [622, 463] width 126 height 18
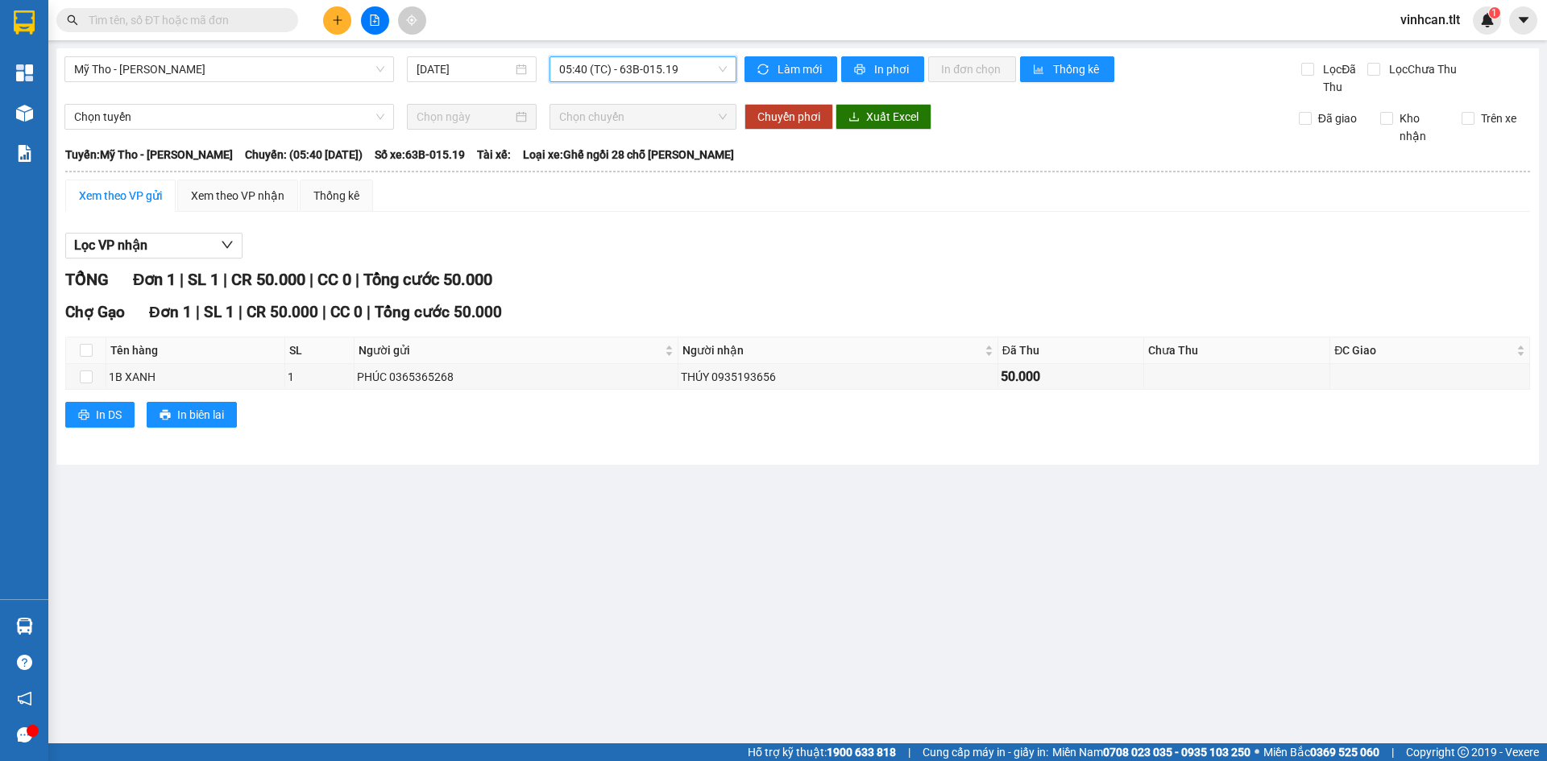
click at [617, 70] on span "05:40 (TC) - 63B-015.19" at bounding box center [643, 69] width 168 height 24
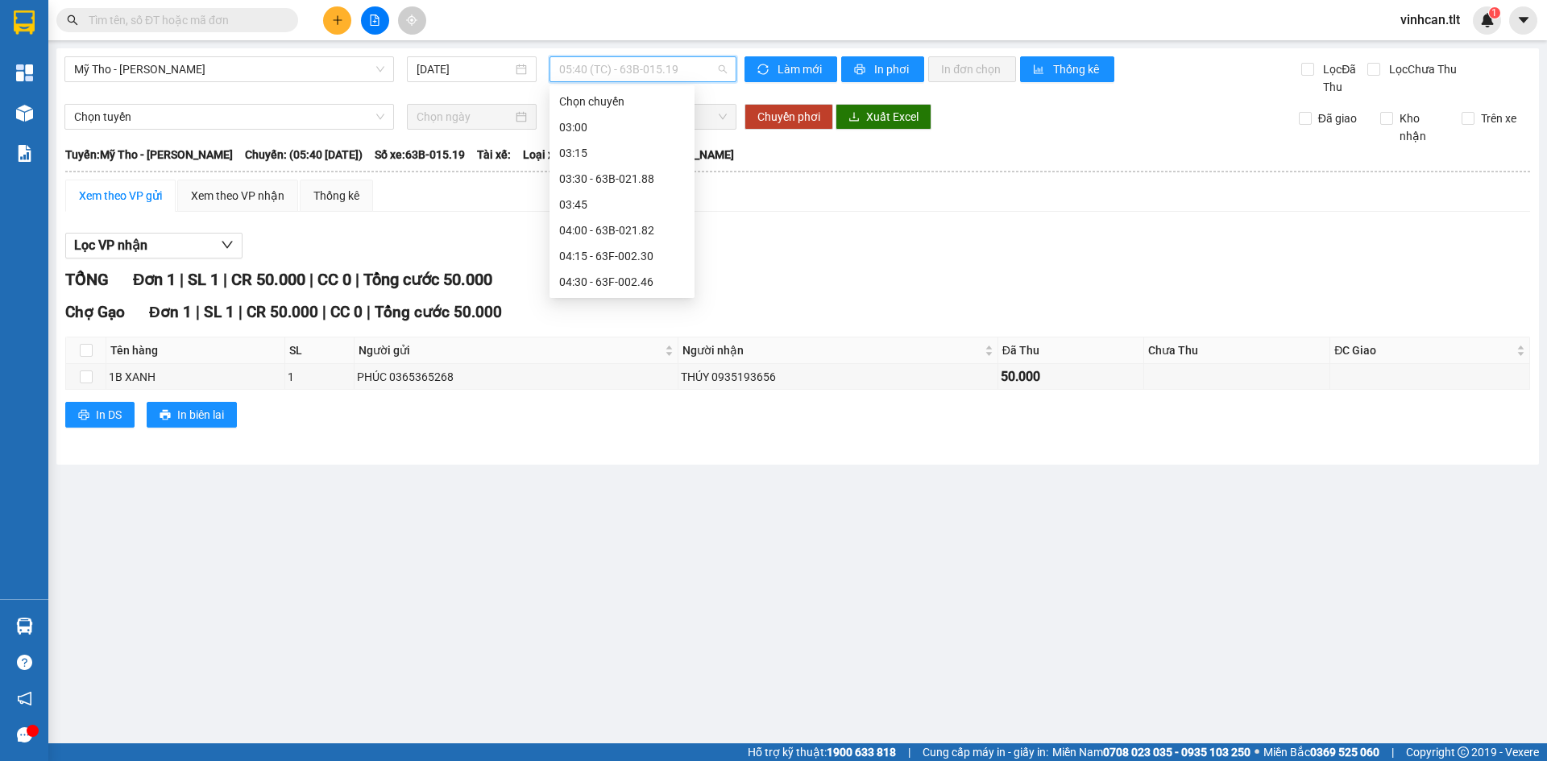
click at [622, 479] on div "05:45 - 63G-000.37" at bounding box center [622, 488] width 126 height 18
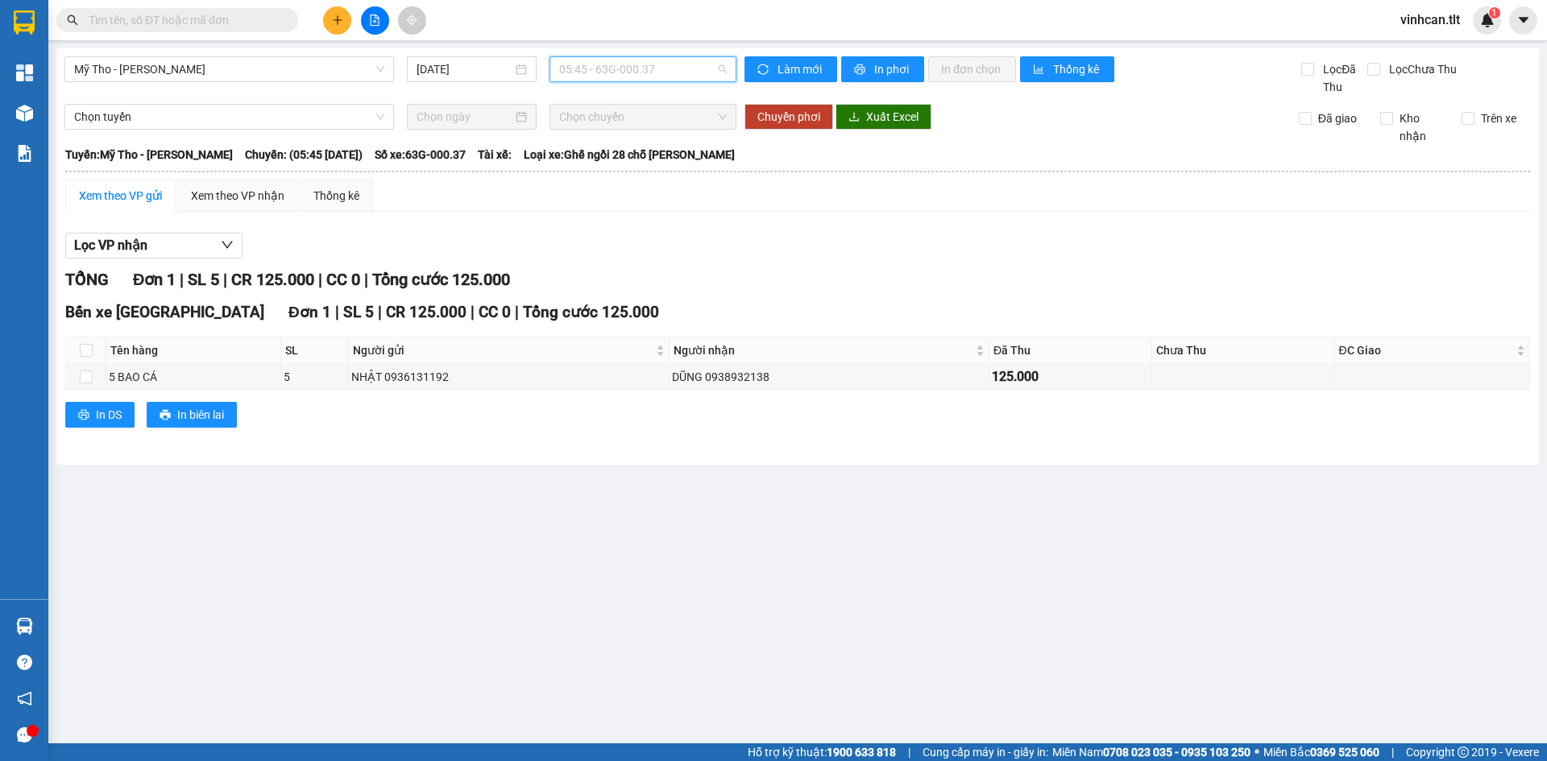
click at [641, 71] on span "05:45 - 63G-000.37" at bounding box center [643, 69] width 168 height 24
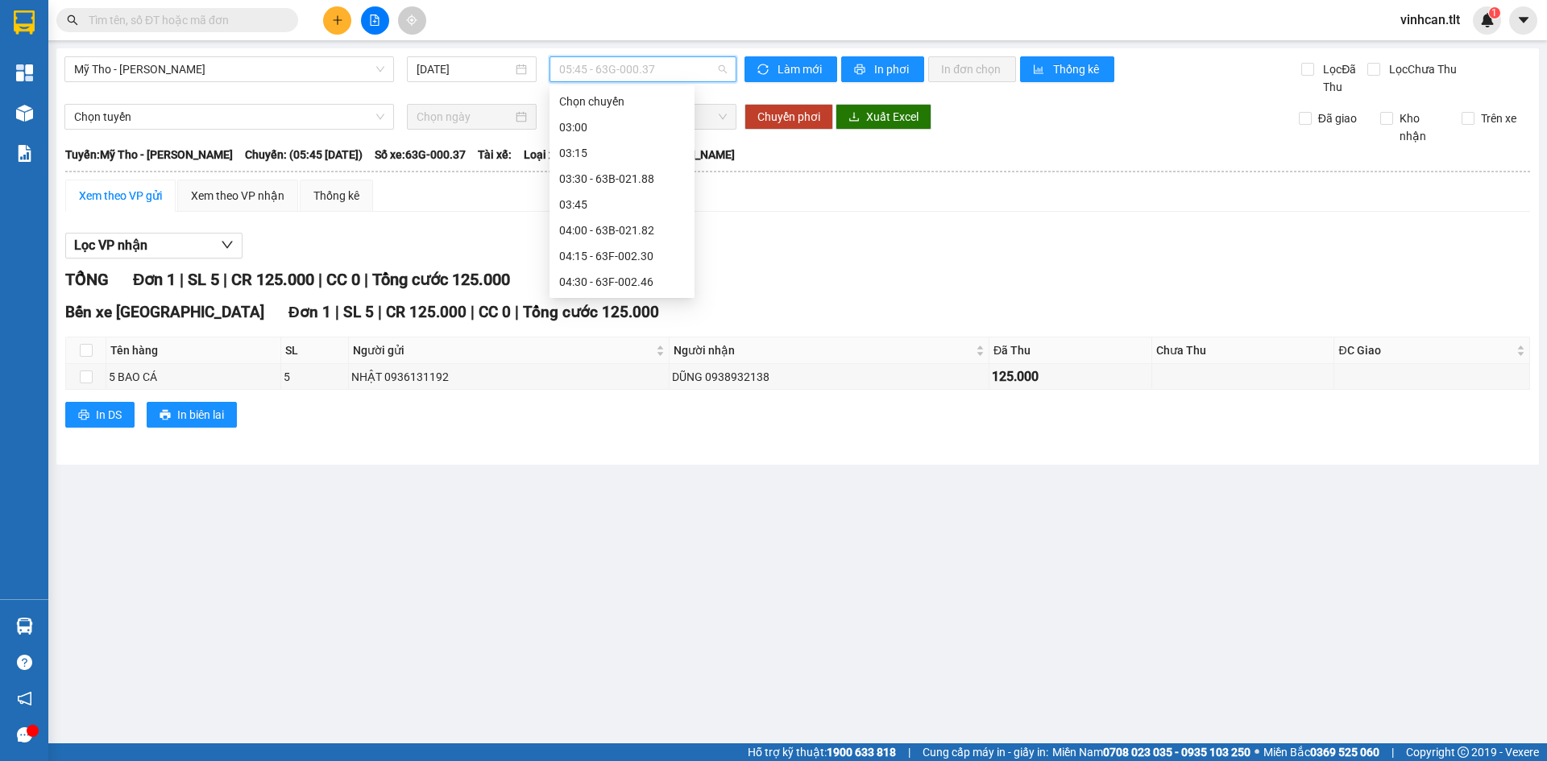
click at [640, 505] on div "05:50 (TC) - 63B-019.55" at bounding box center [622, 514] width 126 height 18
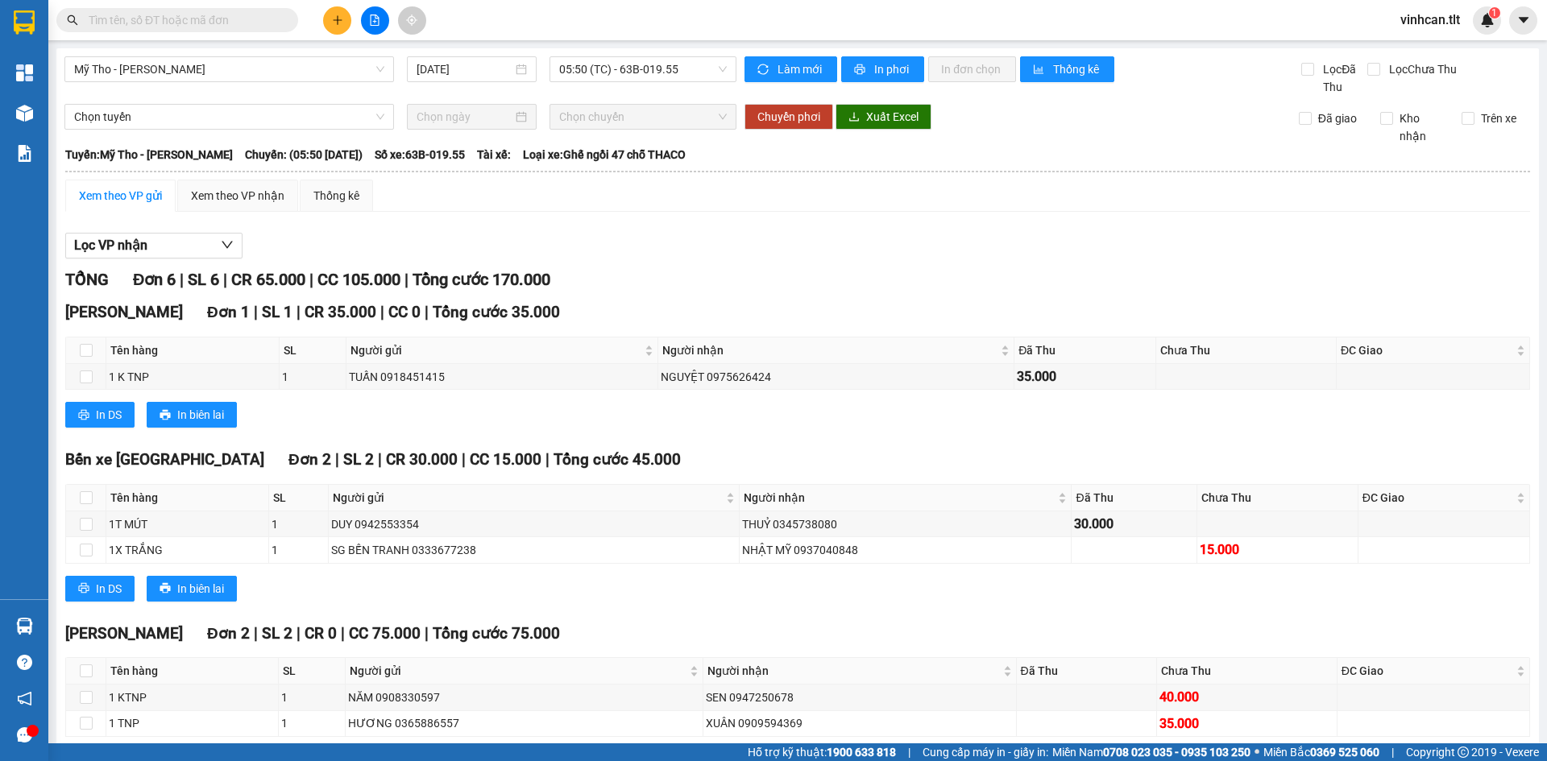
click at [577, 749] on button "Chốt phơi hàng" at bounding box center [621, 762] width 121 height 26
click at [591, 753] on span "Chốt phơi hàng" at bounding box center [629, 762] width 77 height 18
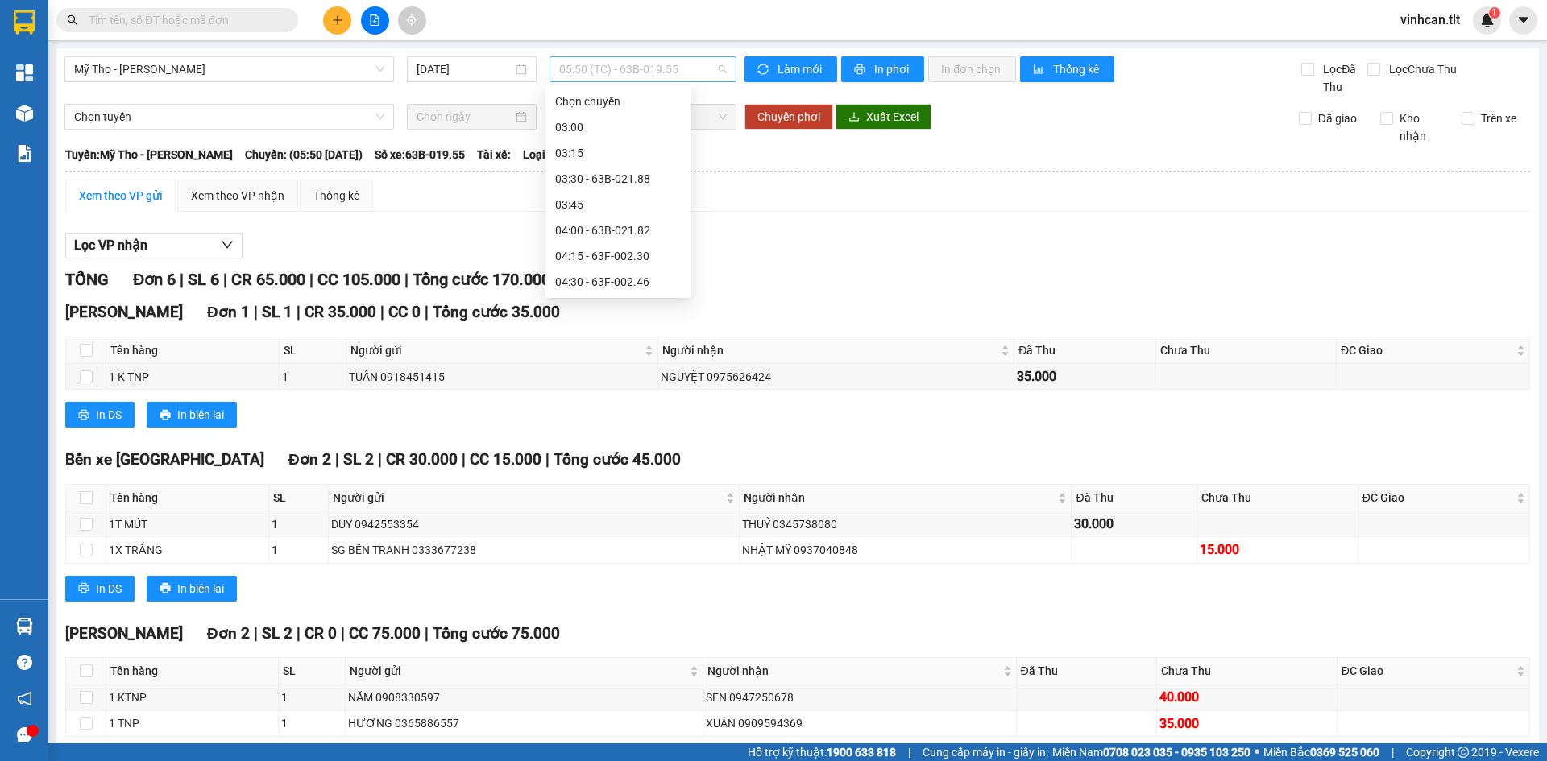
click at [621, 60] on span "05:50 (TC) - 63B-019.55" at bounding box center [643, 69] width 168 height 24
click at [620, 531] on div "06:00 - 63B-015.19" at bounding box center [618, 540] width 126 height 18
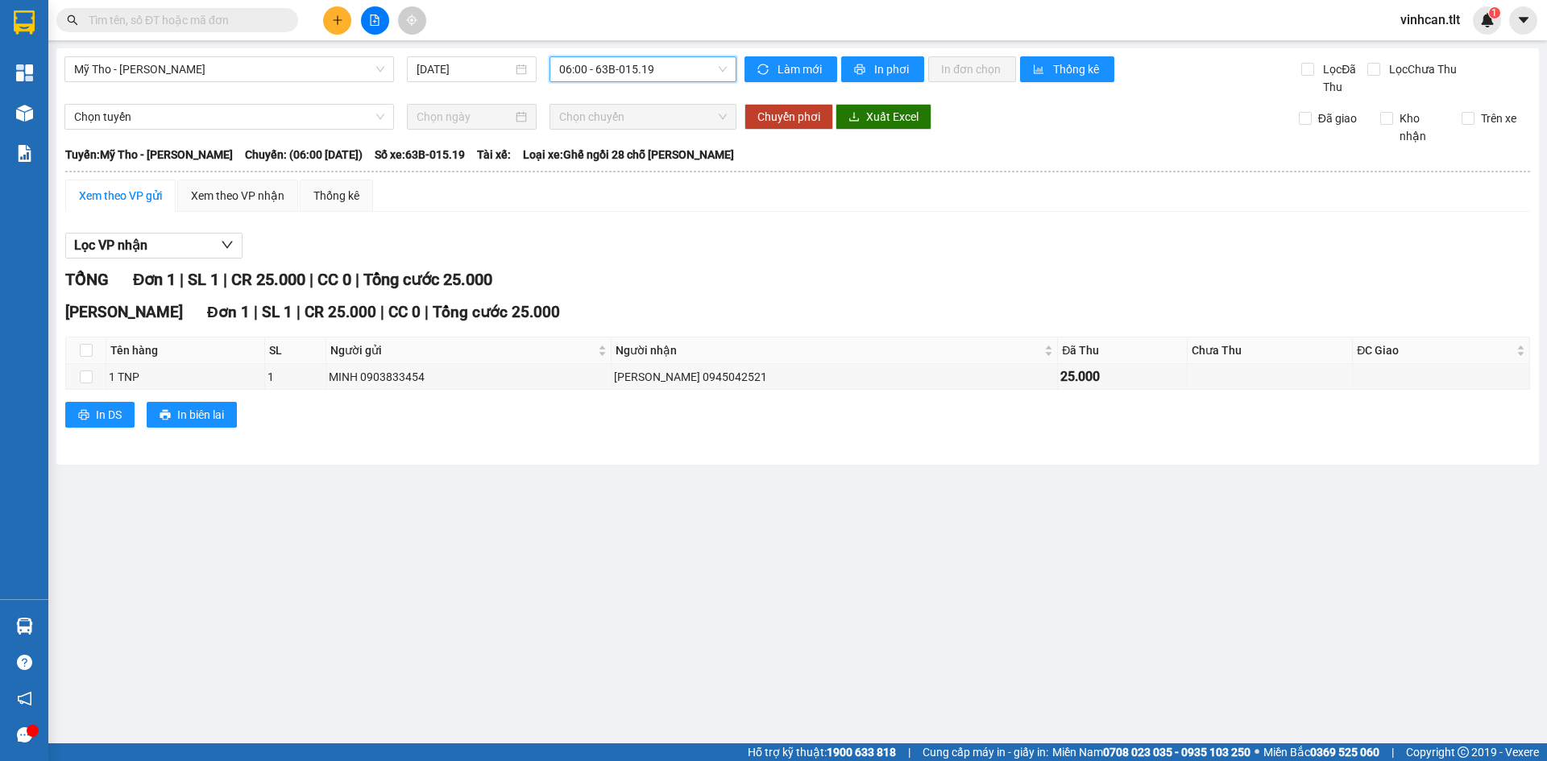
click at [641, 76] on span "06:00 - 63B-015.19" at bounding box center [643, 69] width 168 height 24
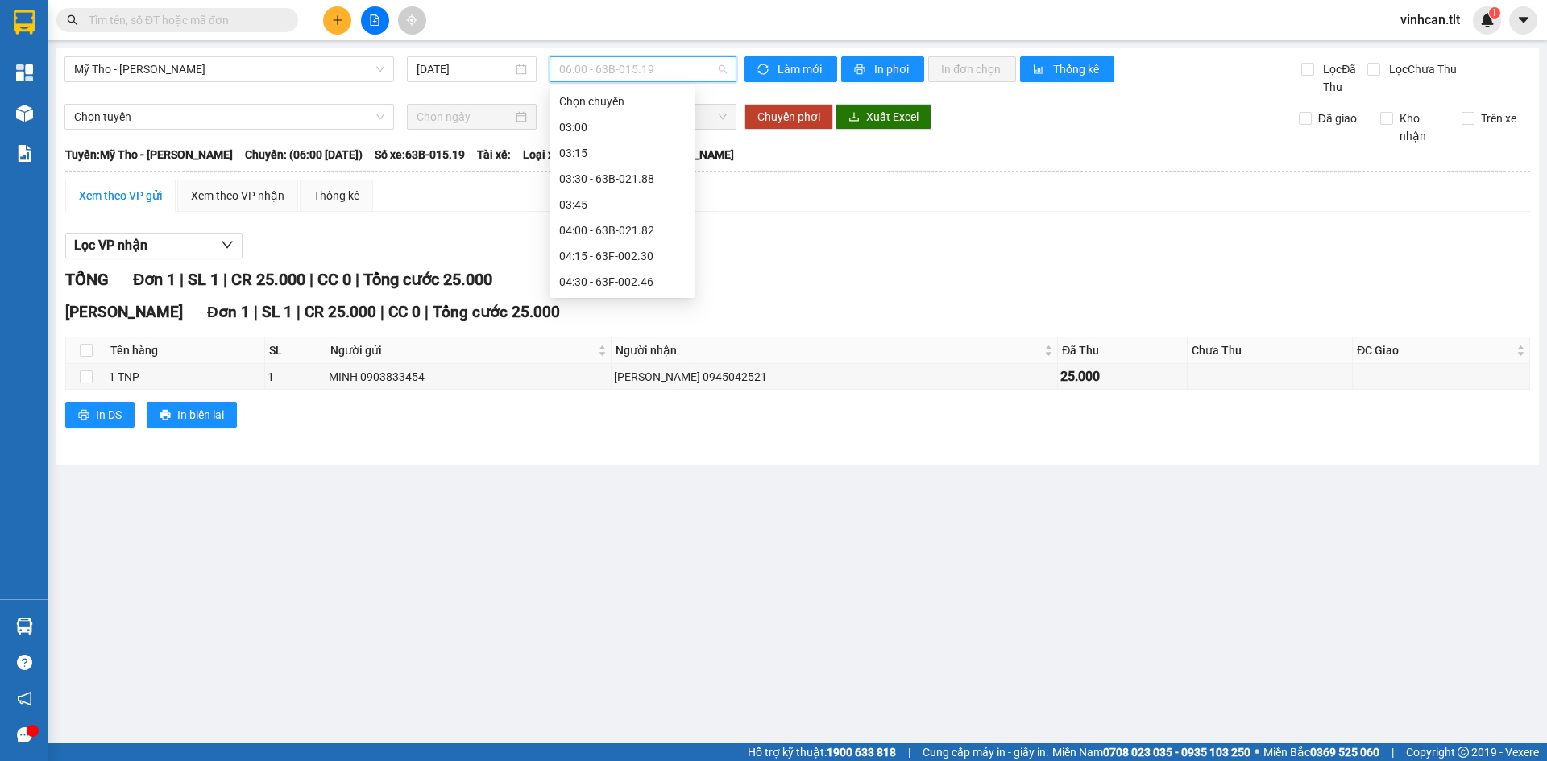
click at [648, 557] on div "06:15 - 66H-058.97" at bounding box center [622, 566] width 126 height 18
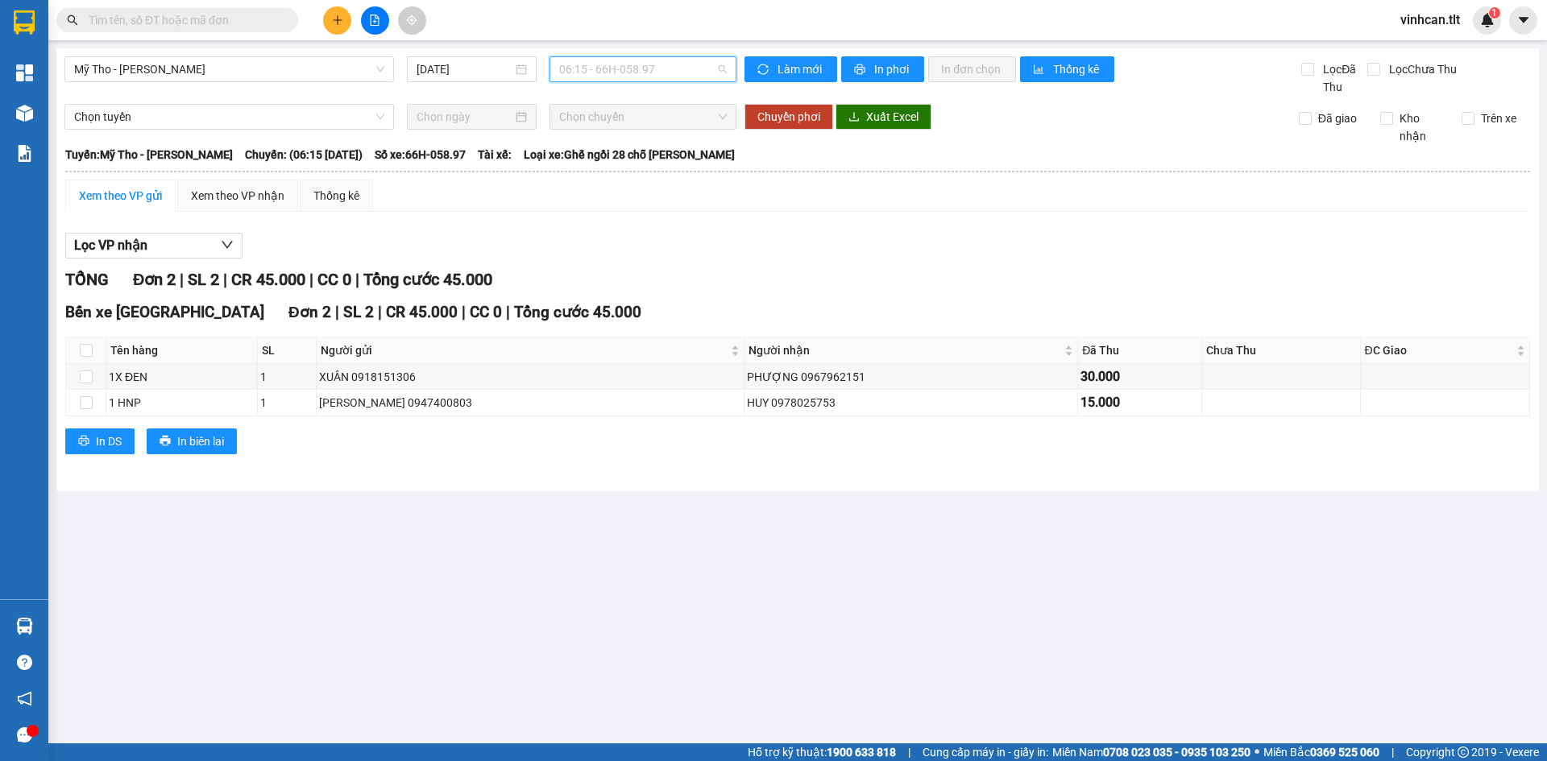
click at [619, 66] on span "06:15 - 66H-058.97" at bounding box center [643, 69] width 168 height 24
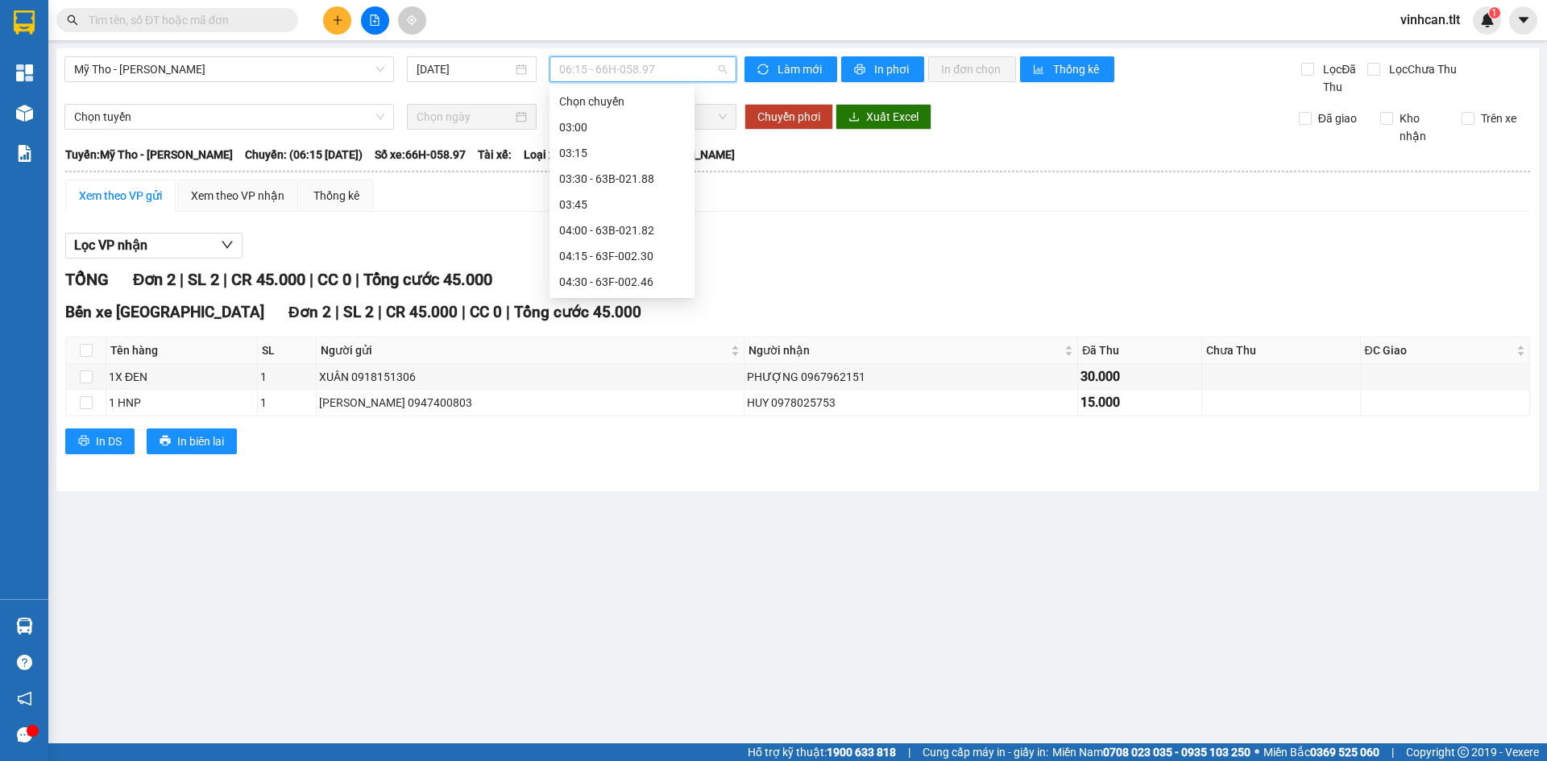
click at [598, 582] on div "06:30 - 63B-018.44" at bounding box center [622, 591] width 126 height 18
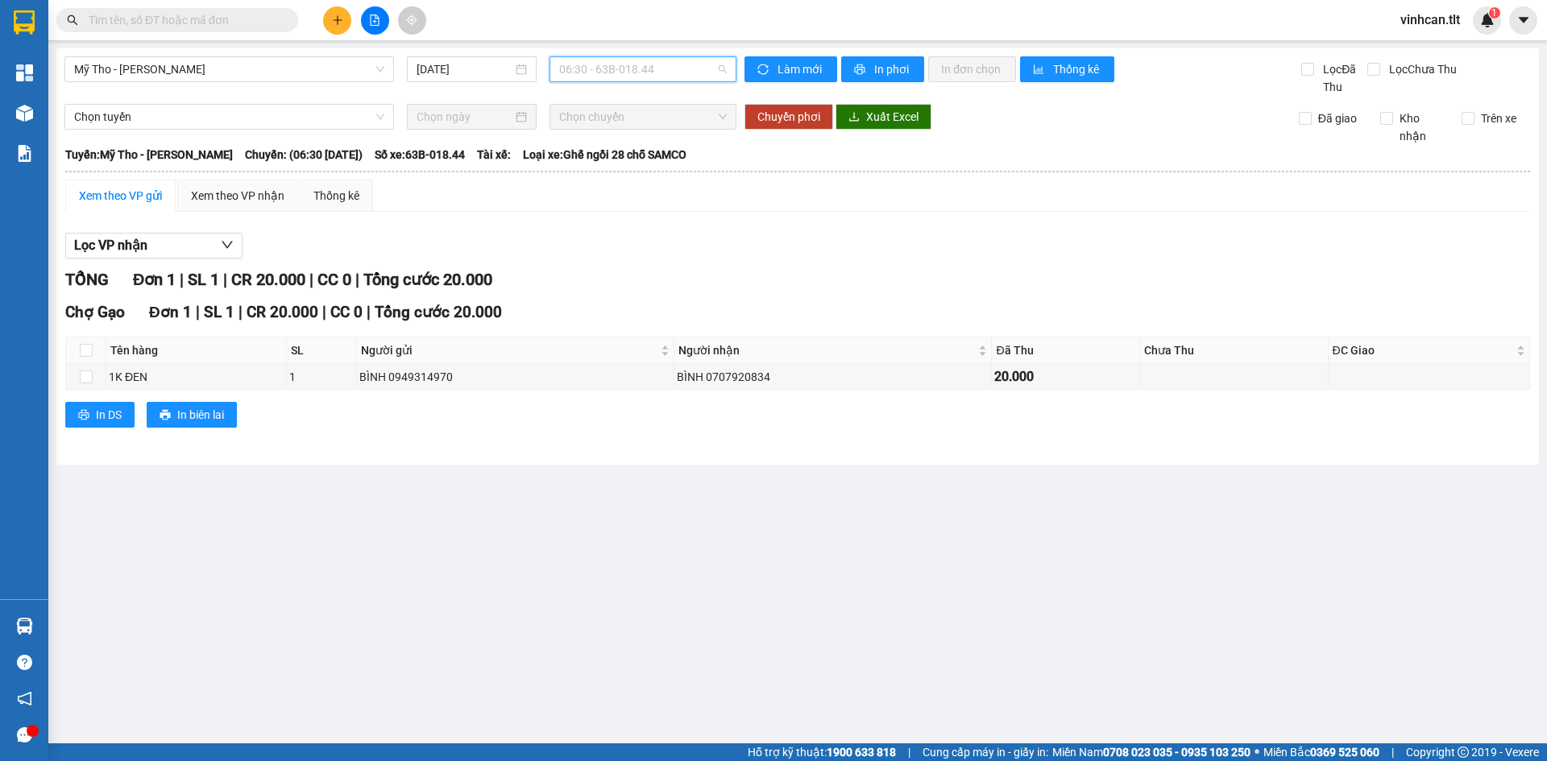
drag, startPoint x: 609, startPoint y: 57, endPoint x: 609, endPoint y: 78, distance: 20.9
click at [609, 60] on span "06:30 - 63B-018.44" at bounding box center [643, 69] width 168 height 24
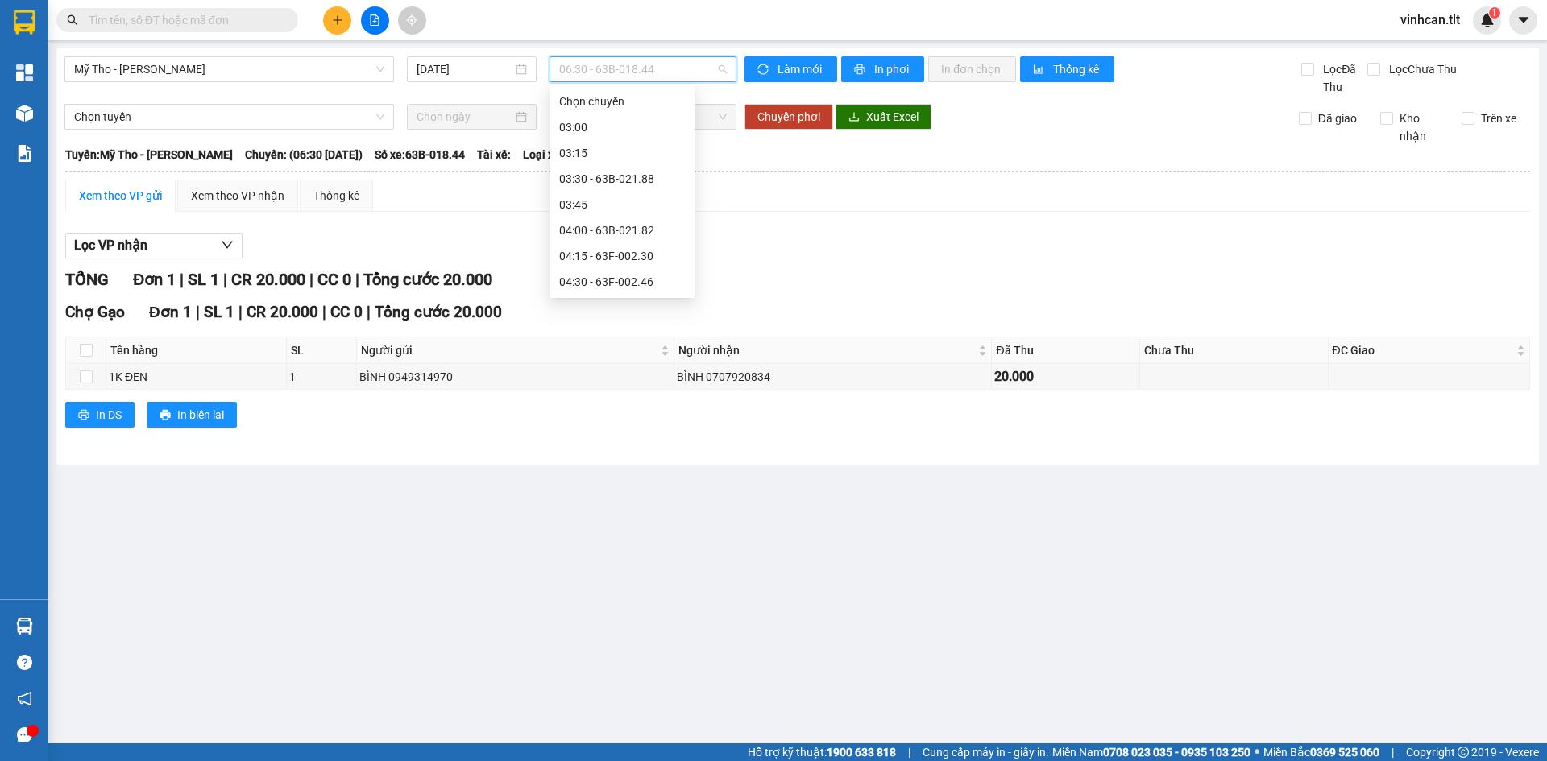
click at [630, 608] on div "06:45 - 63F-009.50" at bounding box center [622, 617] width 126 height 18
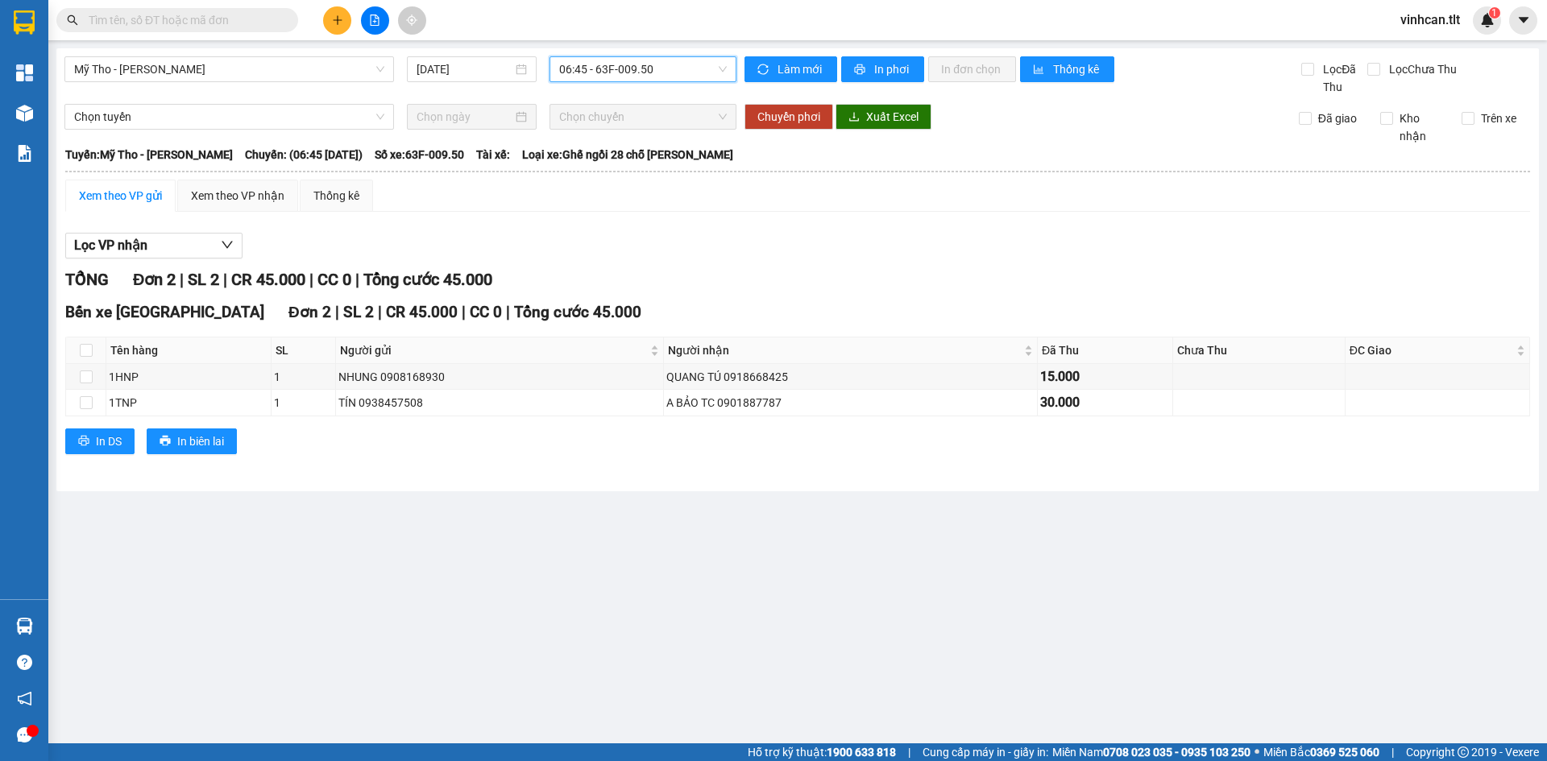
click at [634, 77] on span "06:45 - 63F-009.50" at bounding box center [643, 69] width 168 height 24
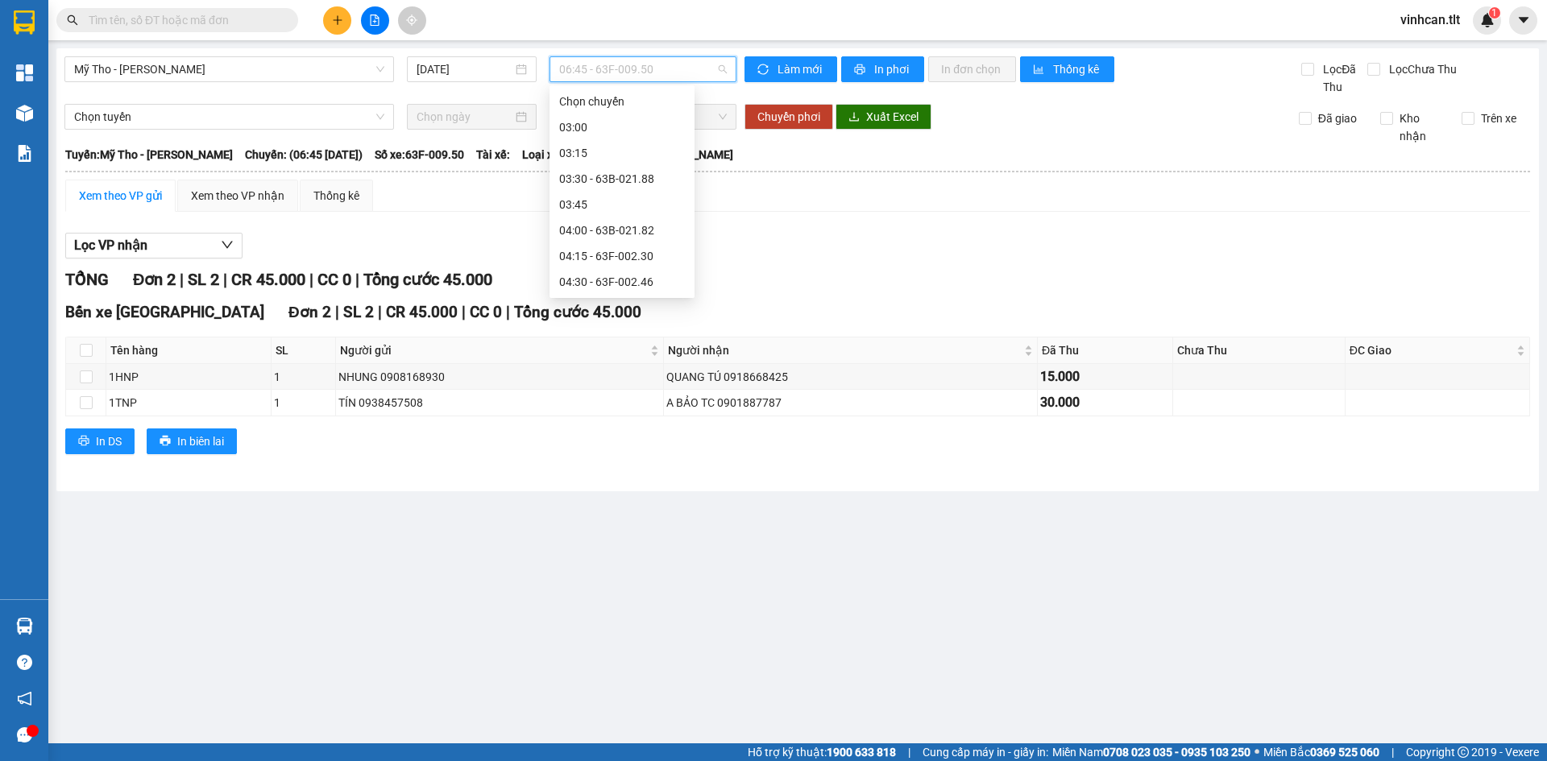
click at [628, 634] on div "07:00 - 63F-009.24" at bounding box center [622, 643] width 126 height 18
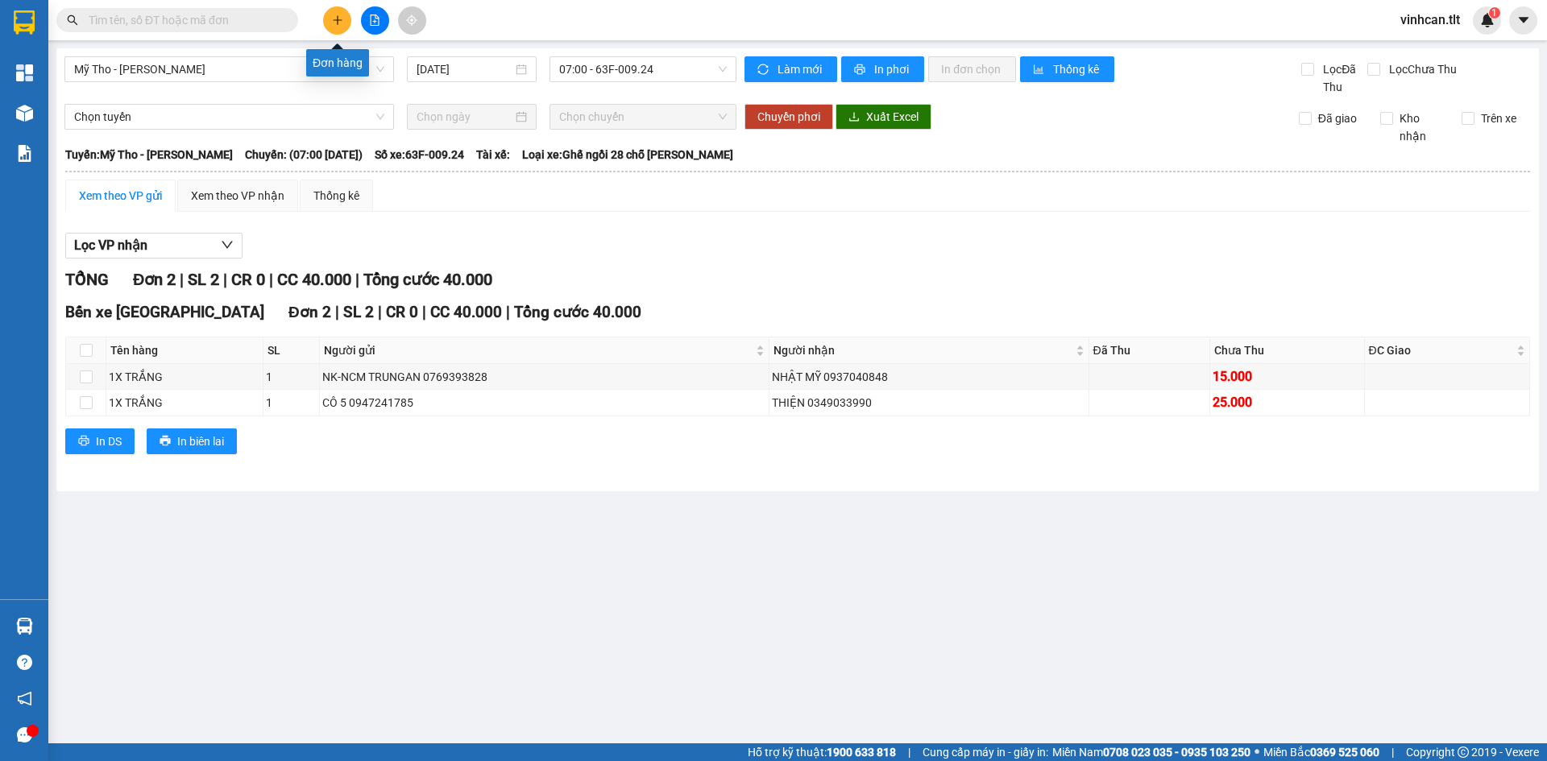
click at [342, 29] on button at bounding box center [337, 20] width 28 height 28
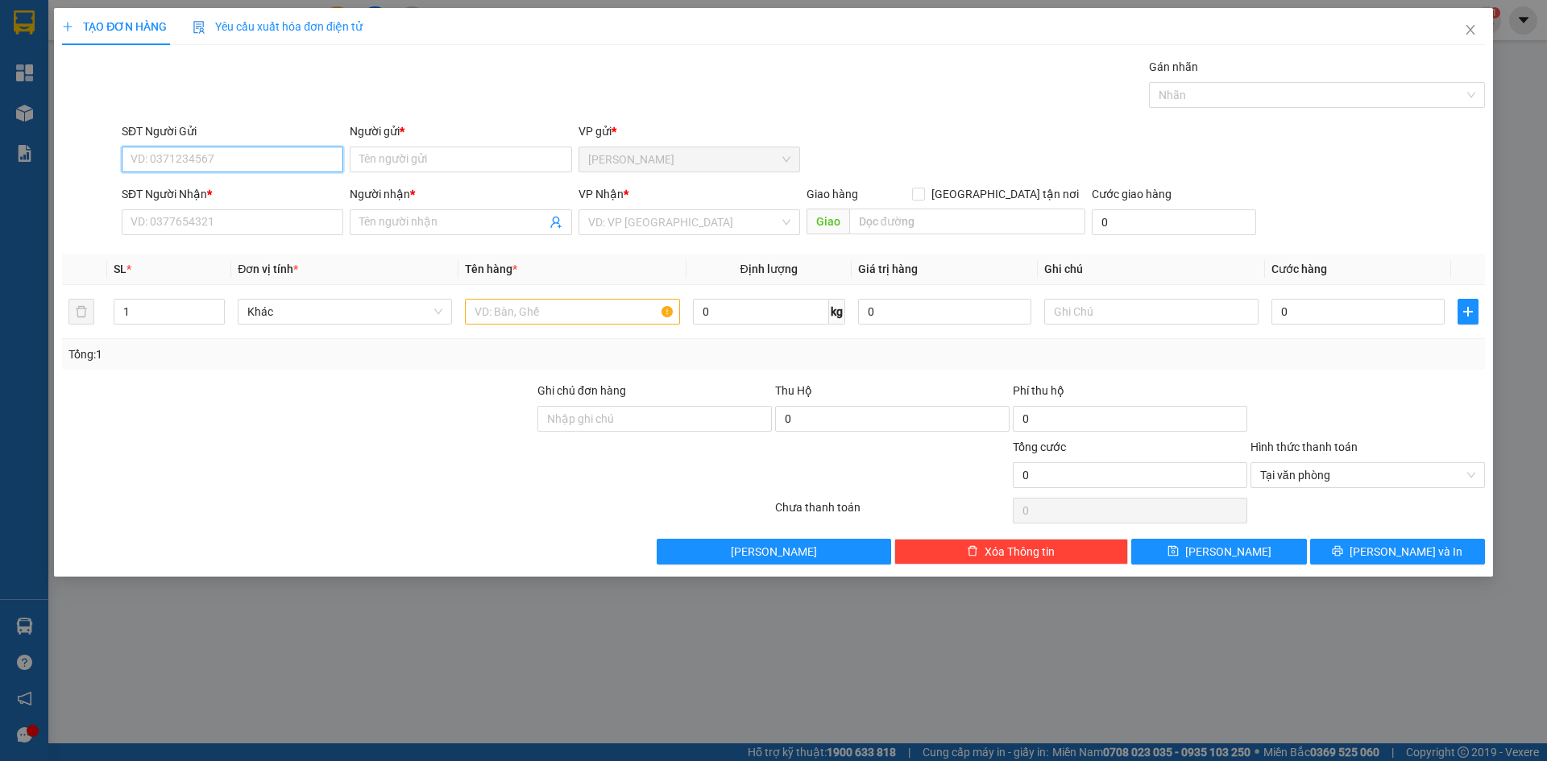
click at [188, 163] on input "SĐT Người Gửi" at bounding box center [233, 160] width 222 height 26
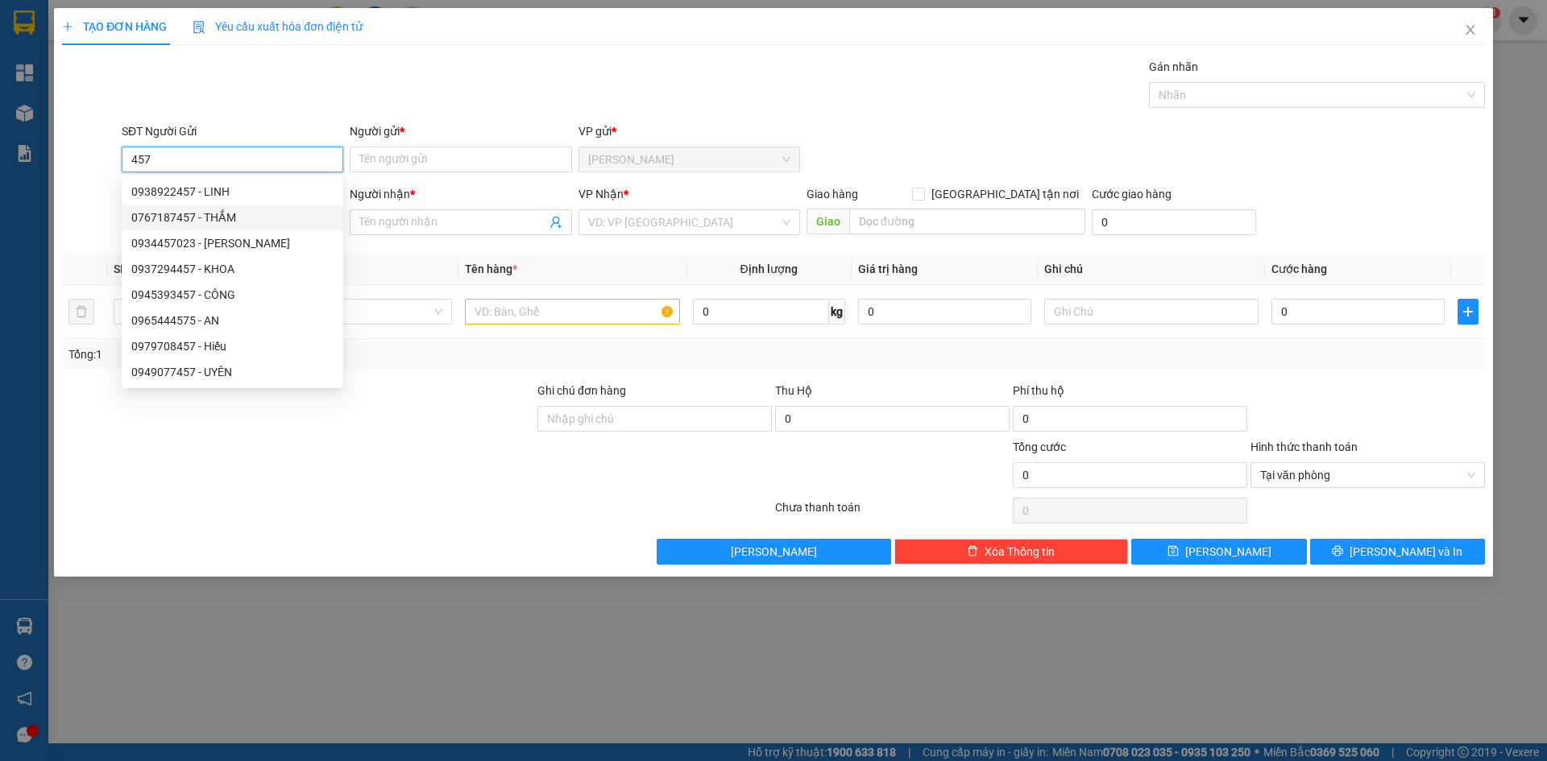
click at [184, 215] on div "0767187457 - THẮM" at bounding box center [232, 218] width 202 height 18
type input "0767187457"
type input "THẮM"
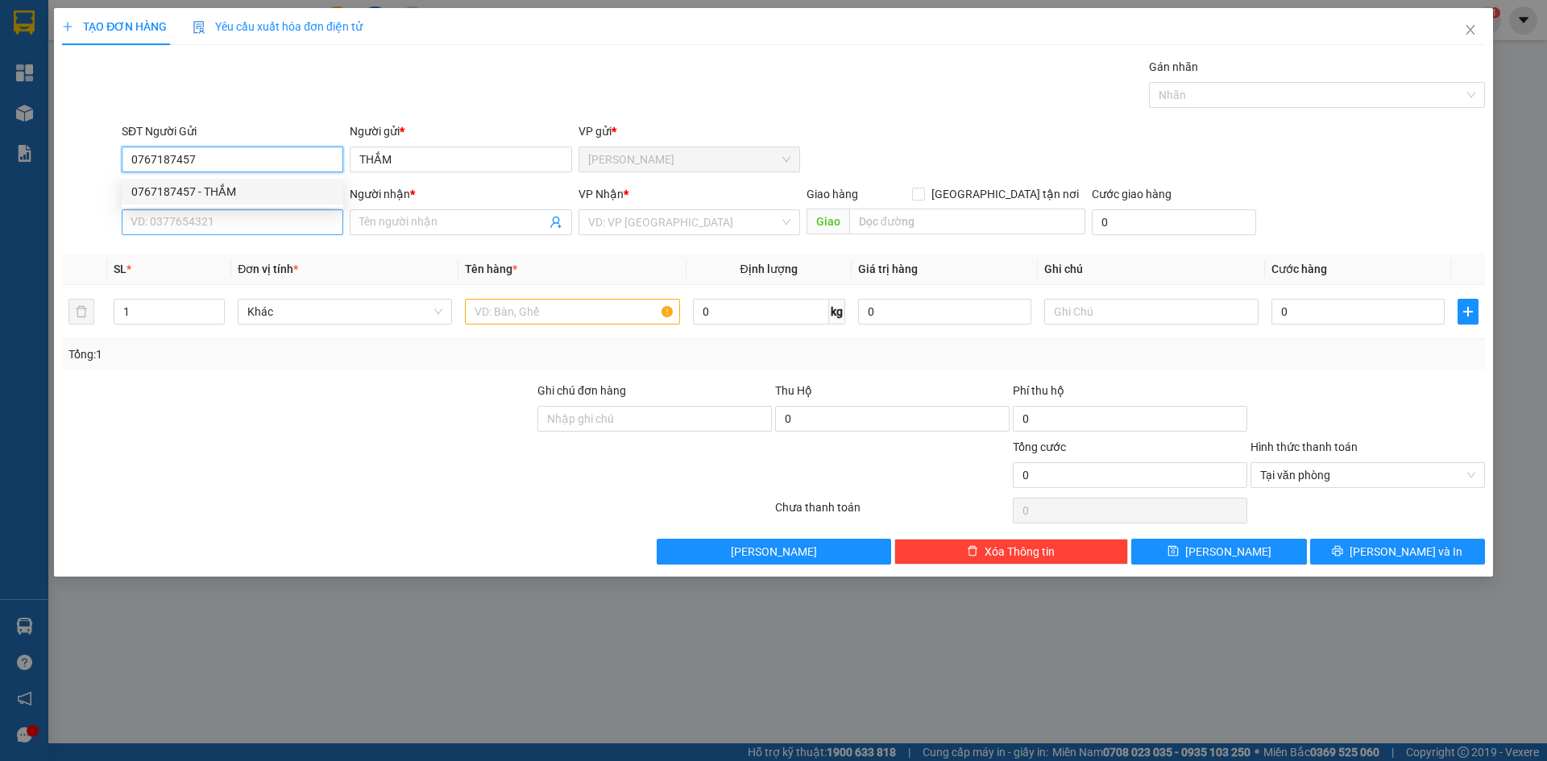
type input "0767187457"
click at [175, 230] on input "SĐT Người Nhận *" at bounding box center [233, 222] width 222 height 26
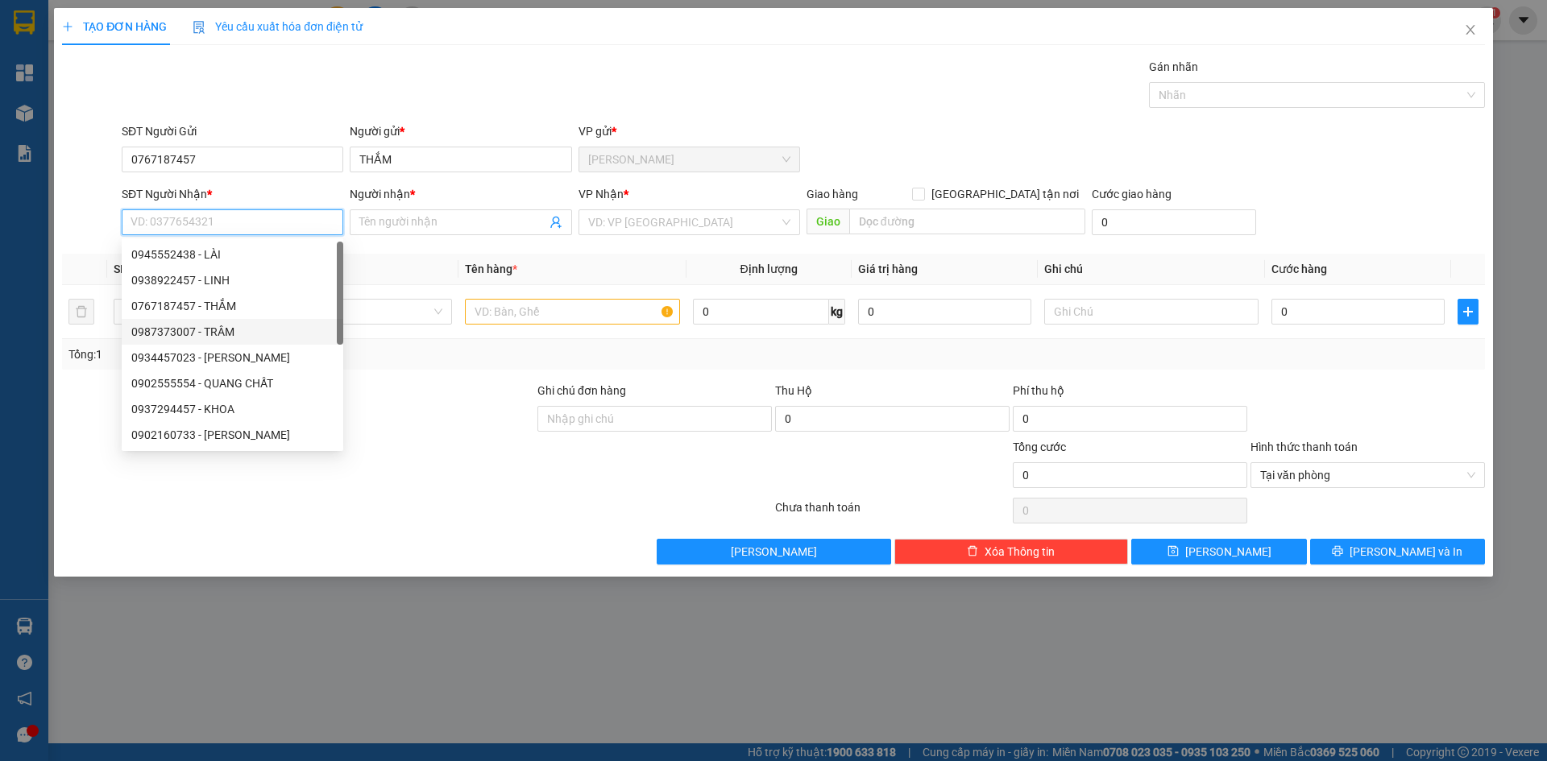
click at [188, 336] on div "0987373007 - TRÂM" at bounding box center [232, 332] width 202 height 18
type input "0987373007"
type input "TRÂM"
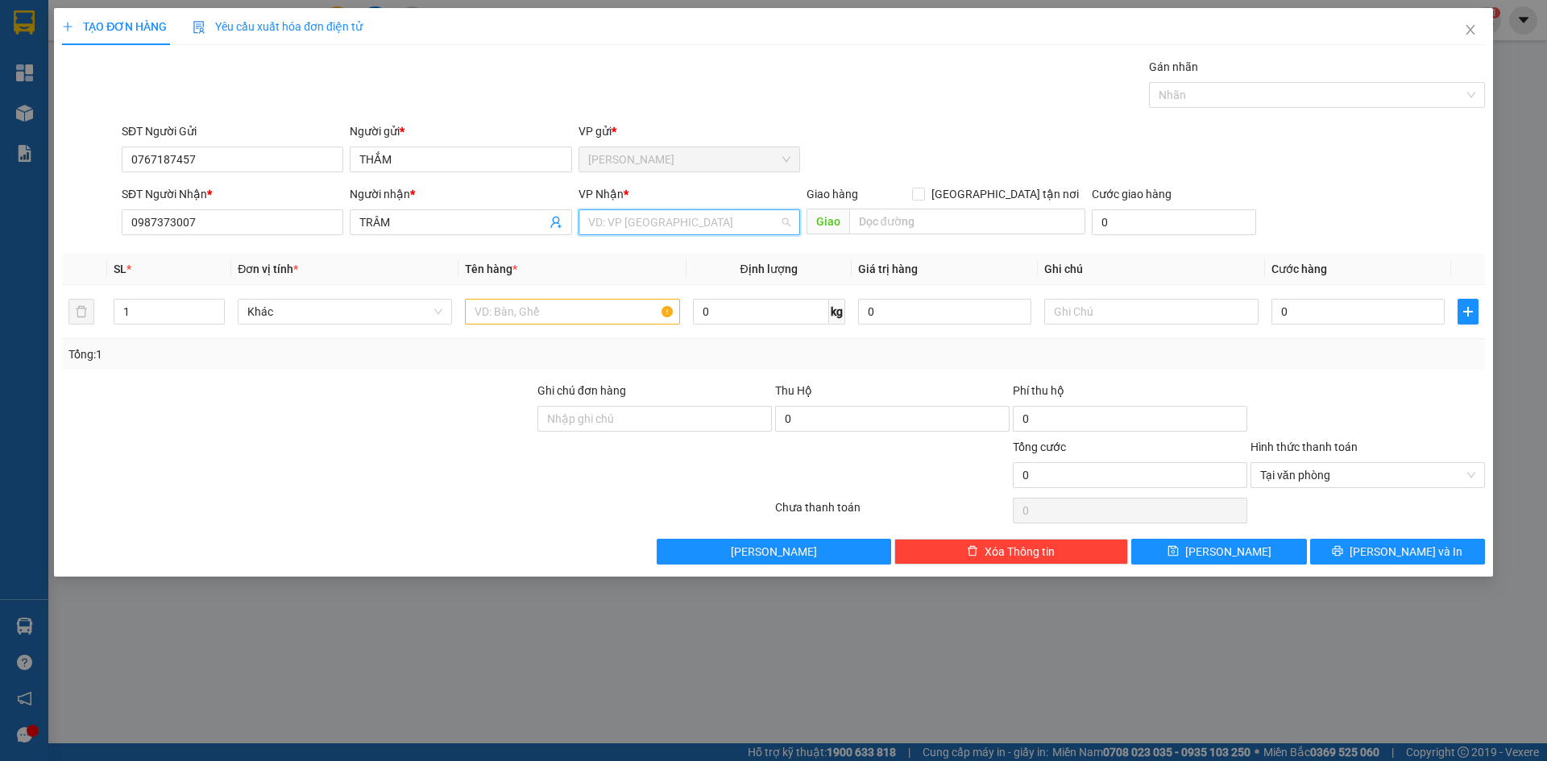
click at [633, 226] on input "search" at bounding box center [683, 222] width 191 height 24
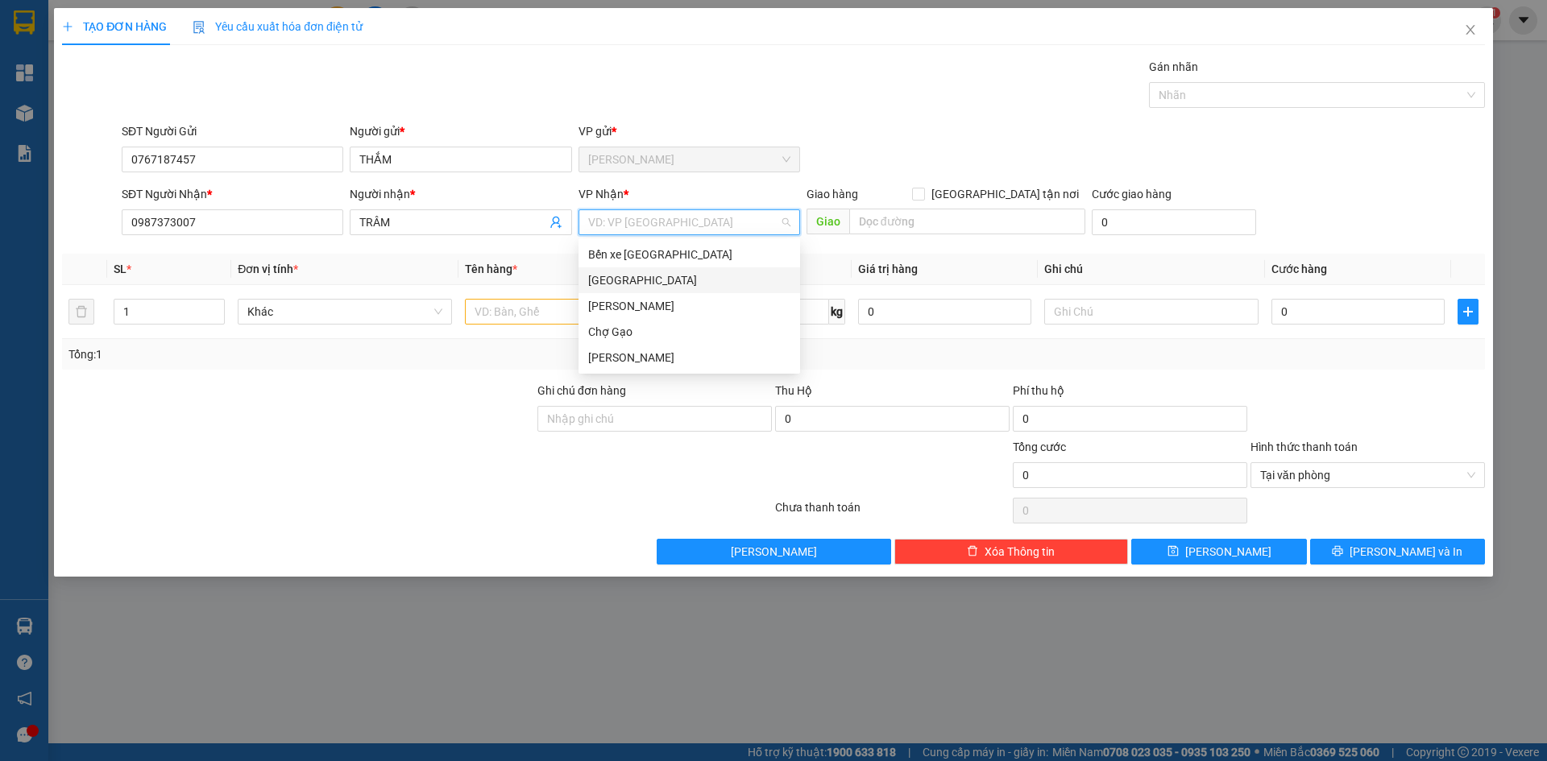
click at [619, 274] on div "[GEOGRAPHIC_DATA]" at bounding box center [689, 280] width 202 height 18
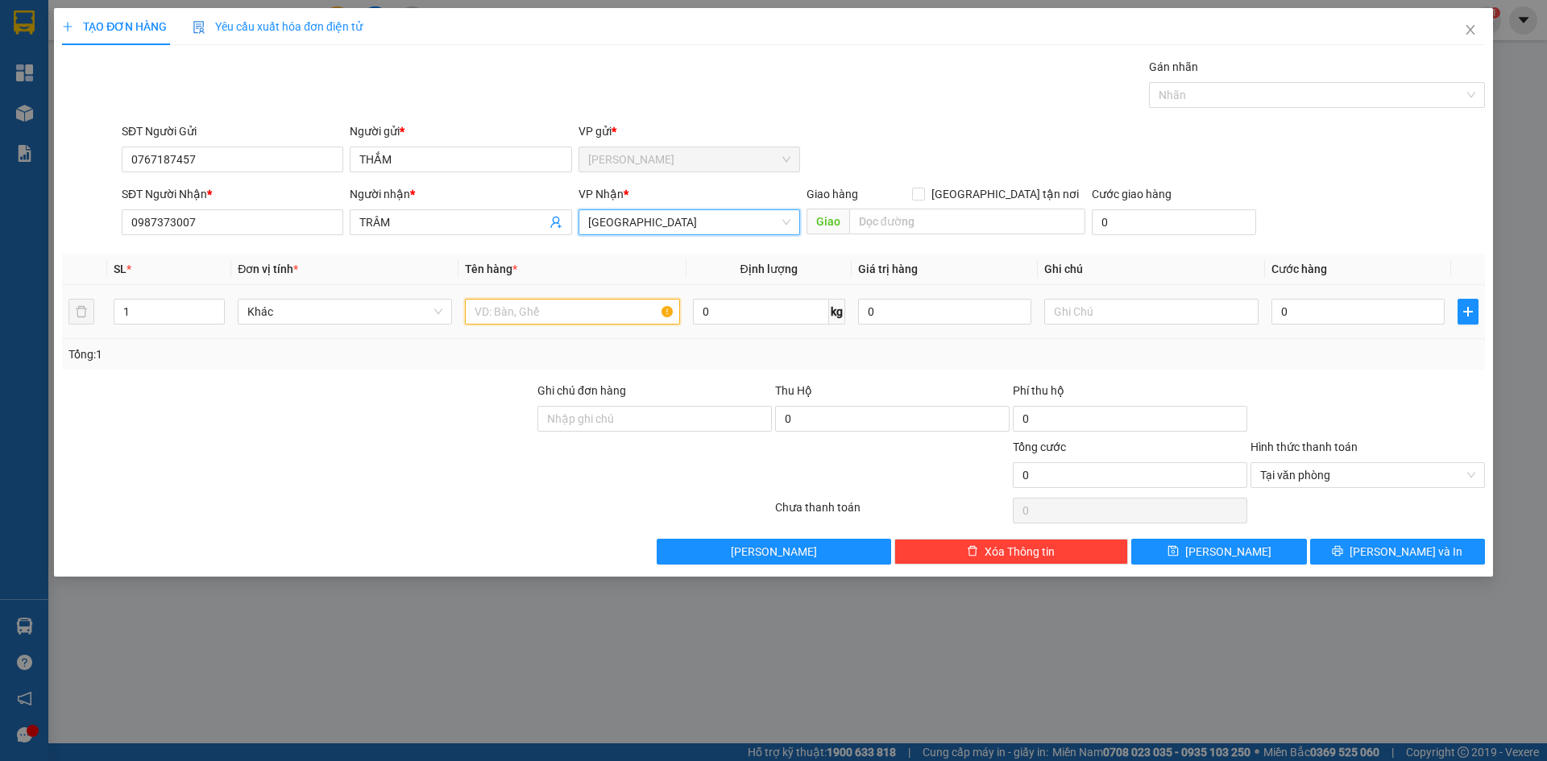
click at [525, 306] on input "text" at bounding box center [572, 312] width 214 height 26
paste input "Á"
type input "1 BAO CÁ"
click at [1317, 302] on input "0" at bounding box center [1357, 312] width 173 height 26
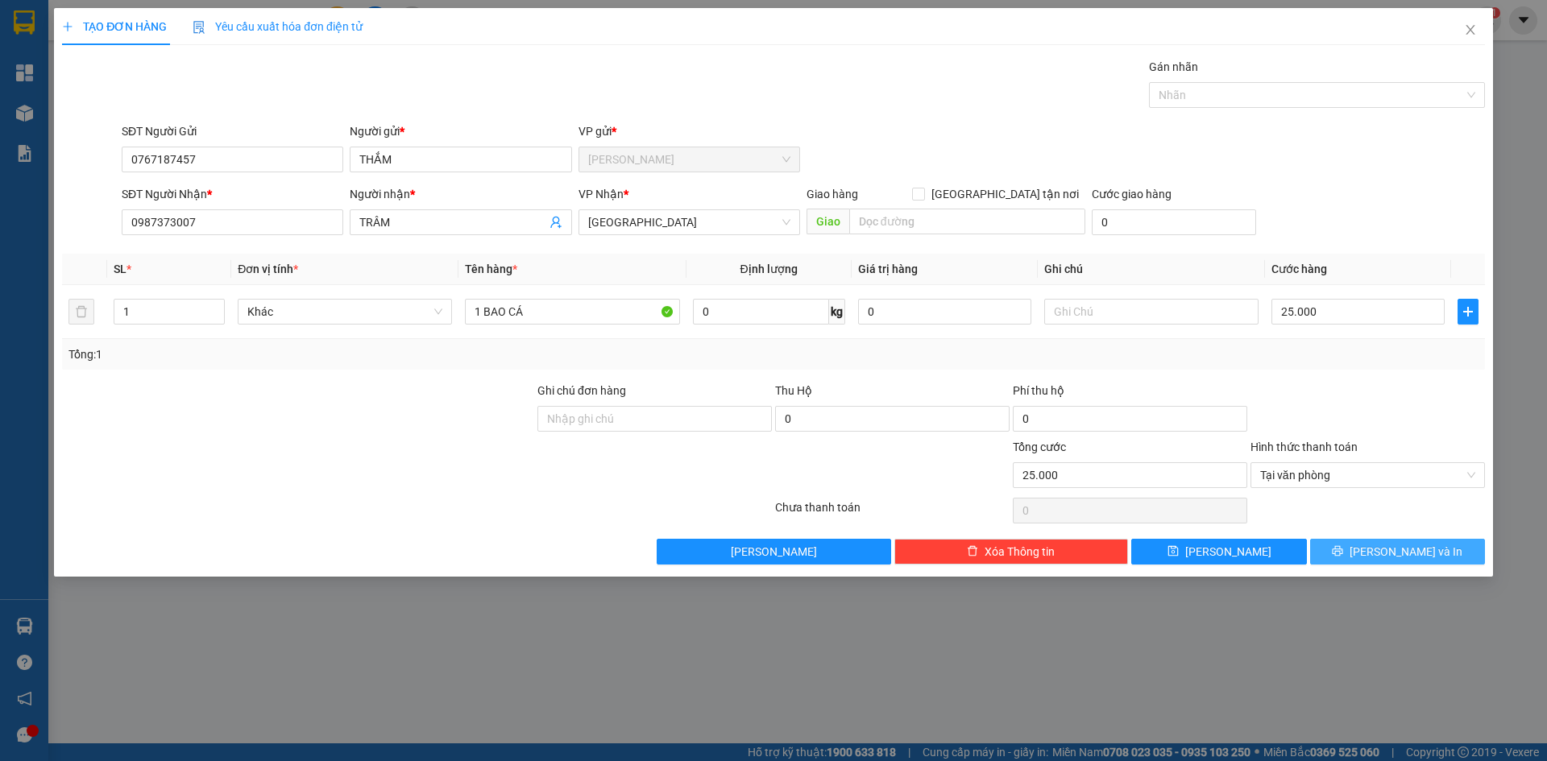
click at [1380, 556] on button "[PERSON_NAME] và In" at bounding box center [1397, 552] width 175 height 26
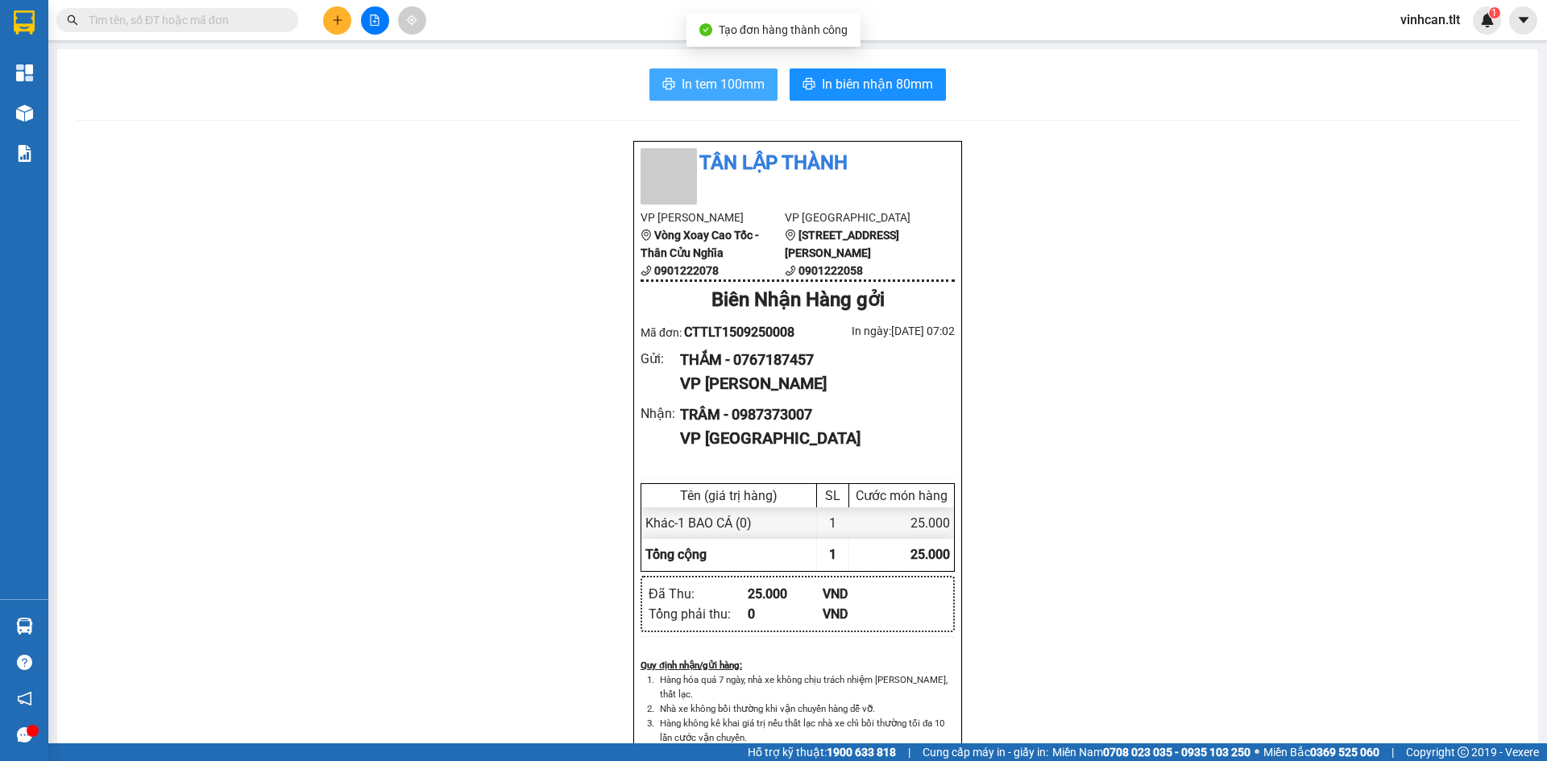
click at [717, 81] on span "In tem 100mm" at bounding box center [723, 84] width 83 height 20
click at [495, 394] on div "Tân Lập Thành VP Cao Tốc Vòng Xoay Cao Tốc - Thân Cửu Nghĩa 0901222078 VP [GEOG…" at bounding box center [798, 736] width 1442 height 1193
click at [332, 24] on button at bounding box center [337, 20] width 28 height 28
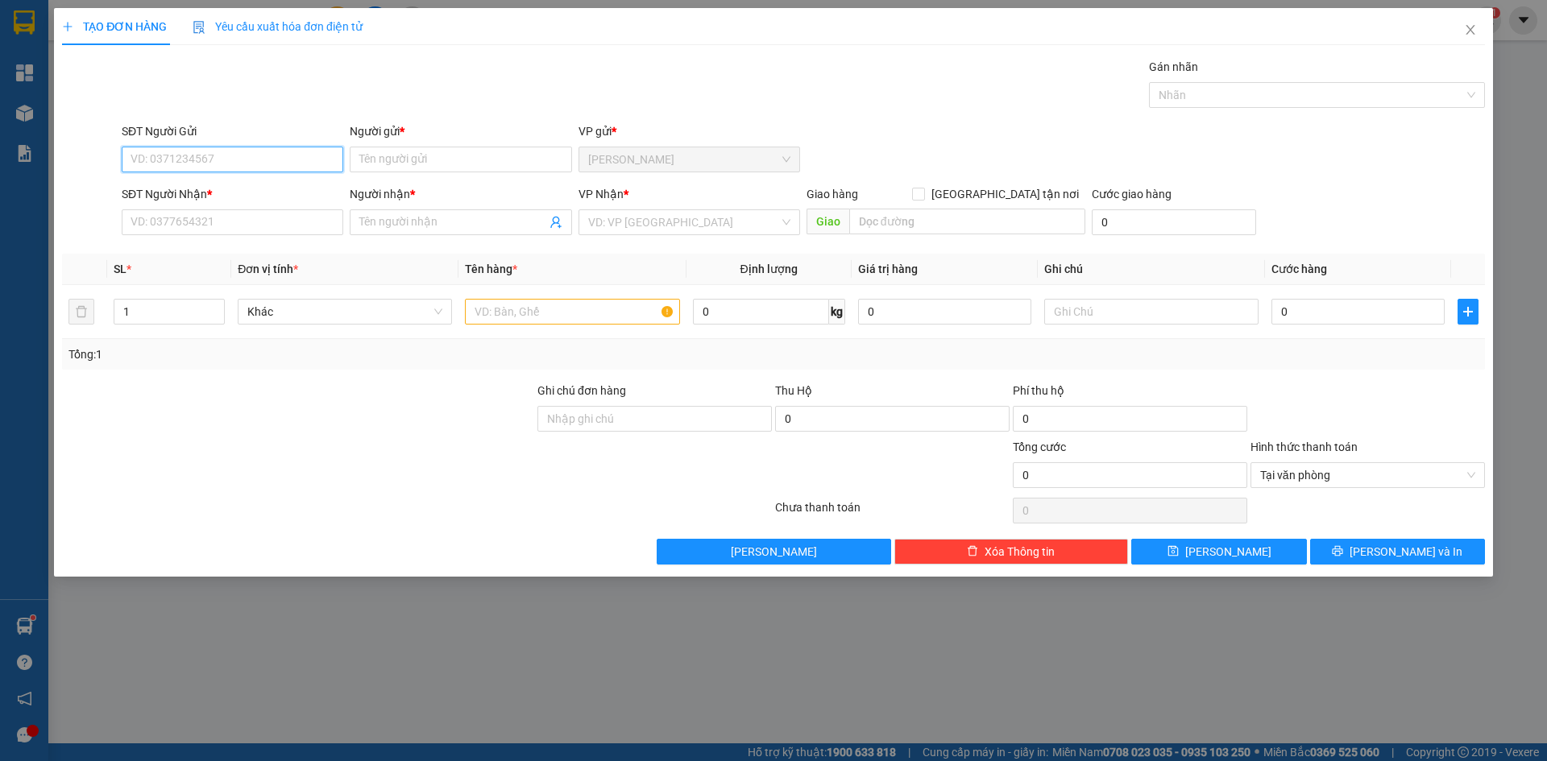
click at [266, 164] on input "SĐT Người Gửi" at bounding box center [233, 160] width 222 height 26
click at [247, 190] on div "0907027117 - [PERSON_NAME]" at bounding box center [232, 192] width 202 height 18
type input "0907027117"
type input "THANH"
type input "0907027117"
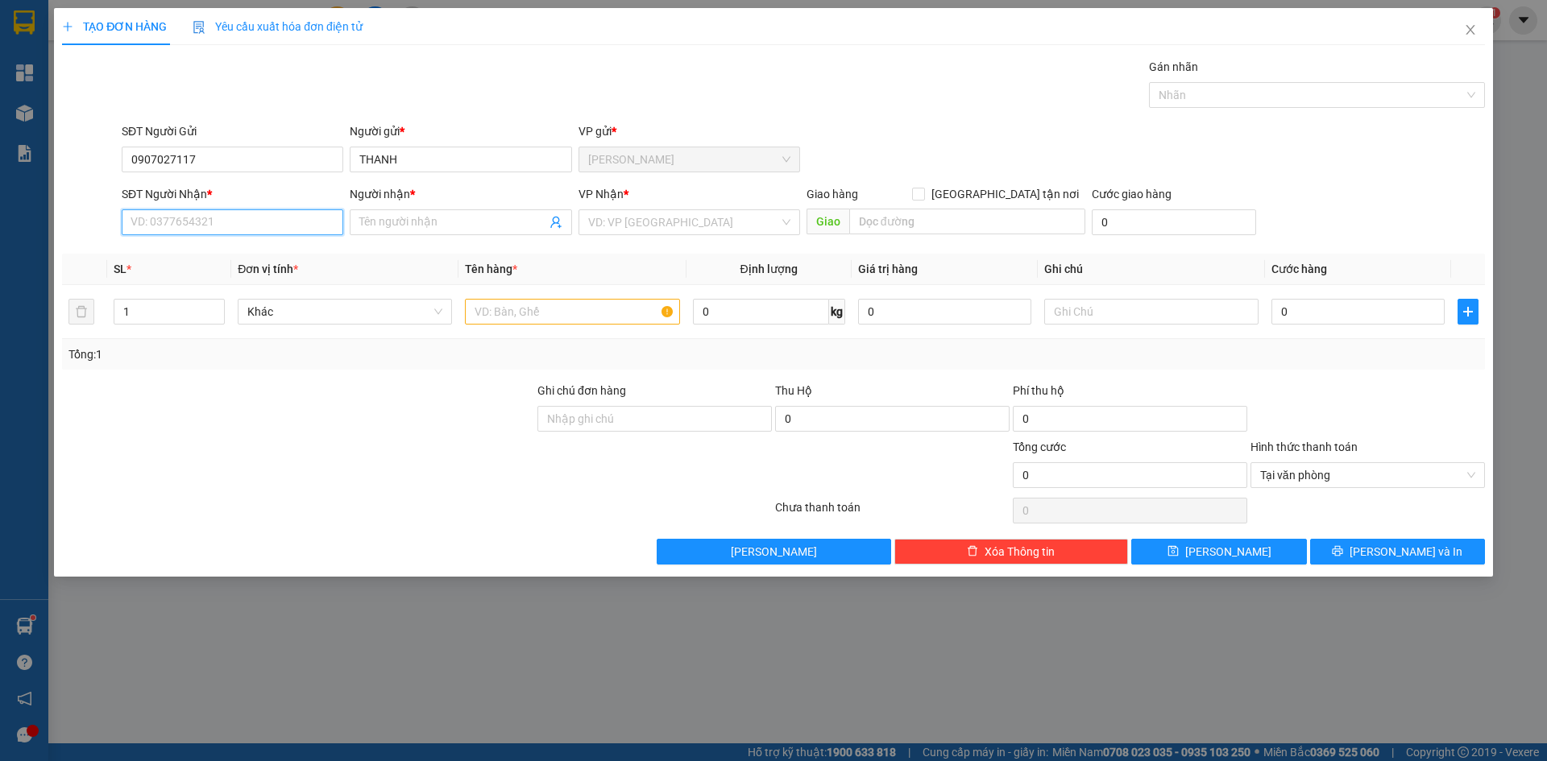
click at [238, 222] on input "SĐT Người Nhận *" at bounding box center [233, 222] width 222 height 26
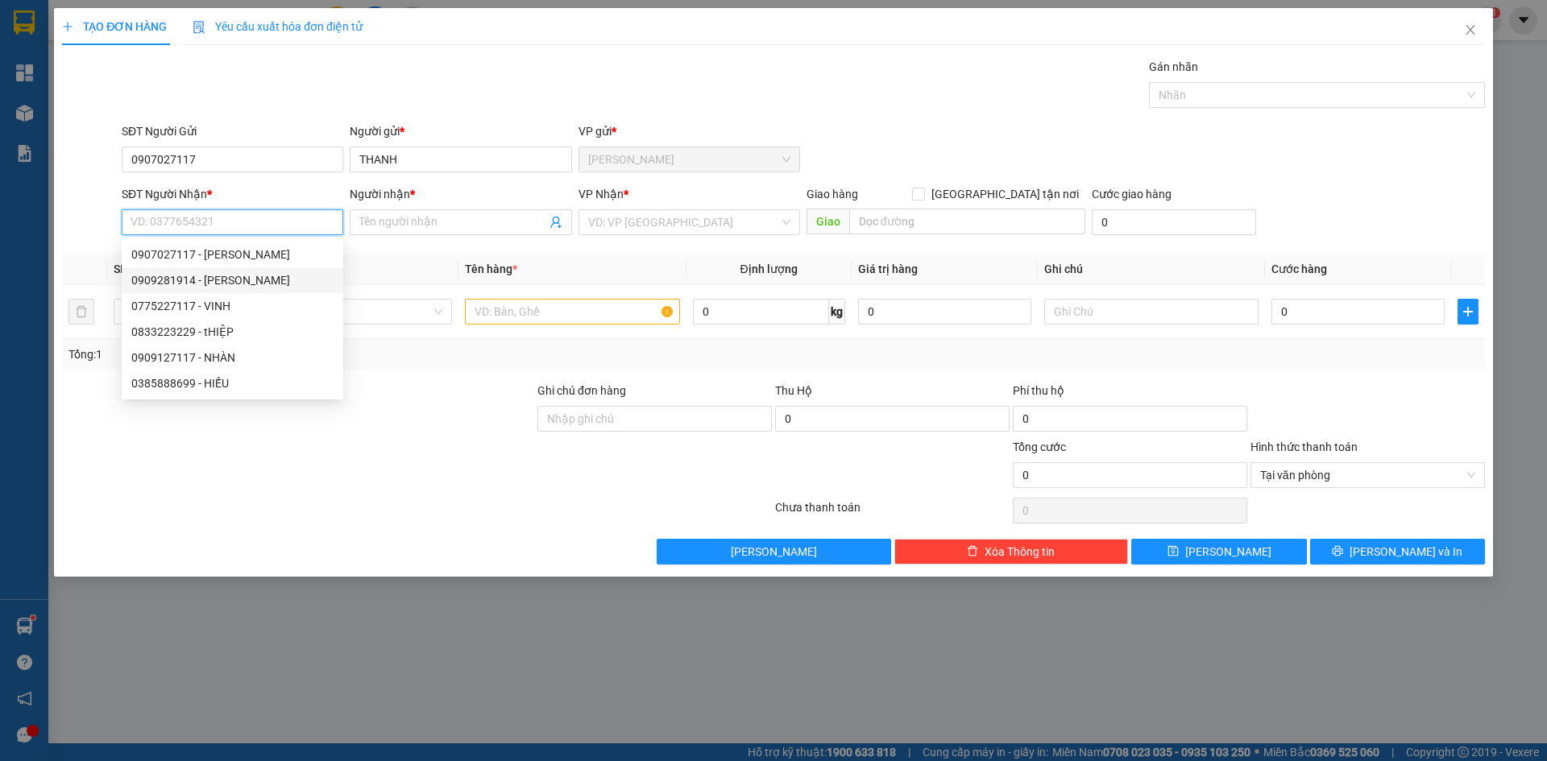
click at [233, 282] on div "0909281914 - [PERSON_NAME]" at bounding box center [232, 280] width 202 height 18
type input "0909281914"
type input "CƯỜNG"
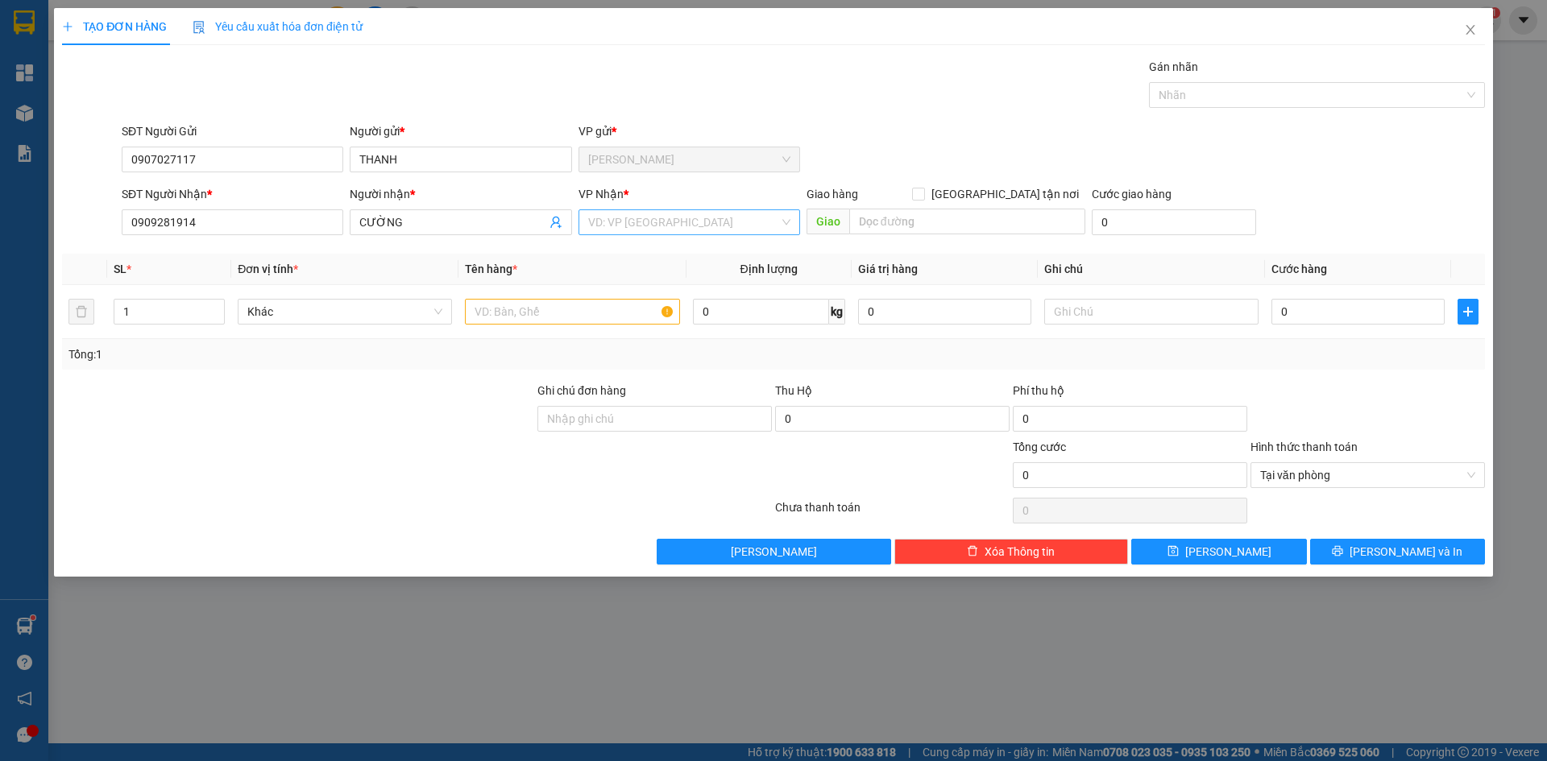
click at [663, 223] on input "search" at bounding box center [683, 222] width 191 height 24
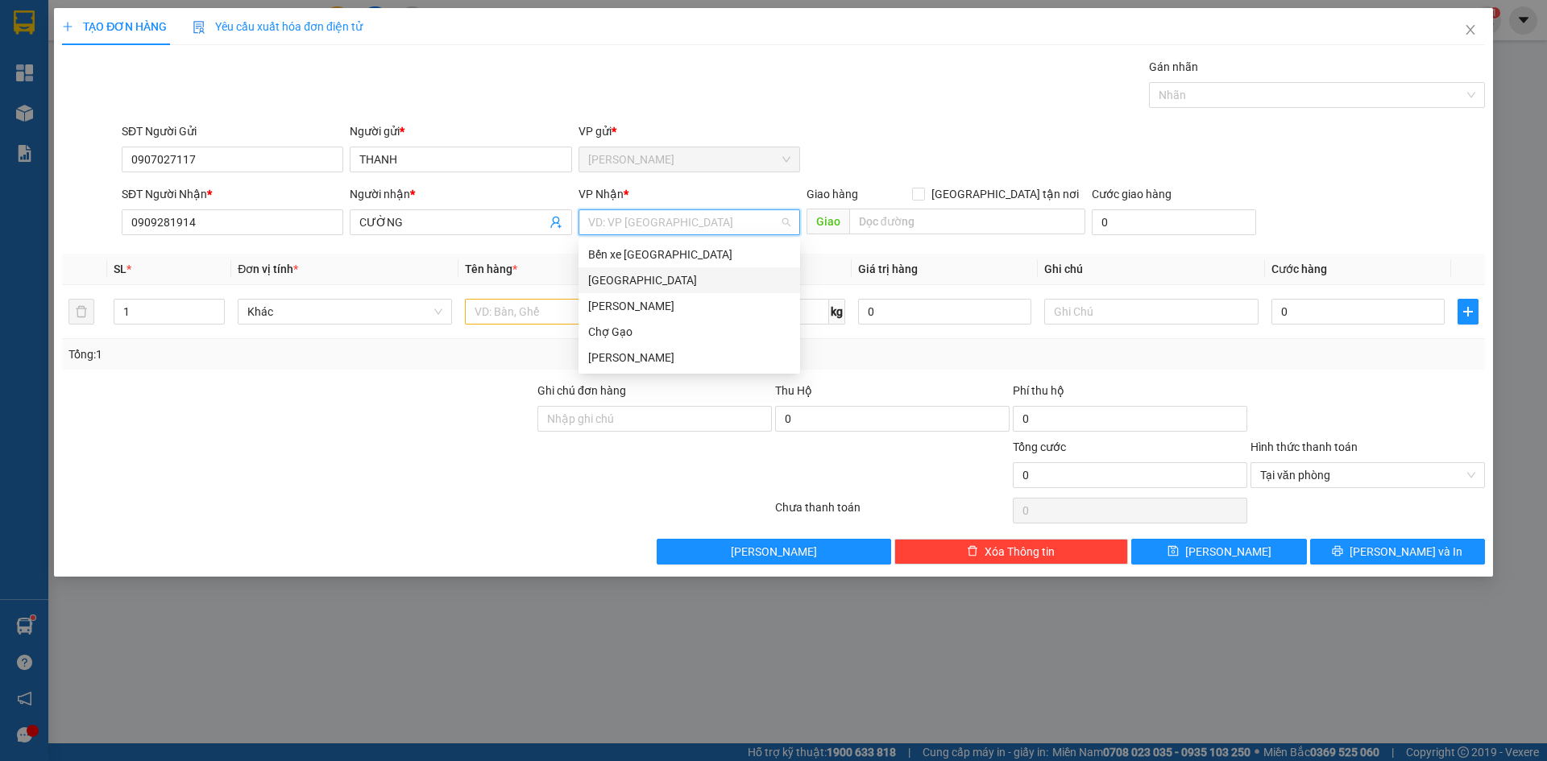
click at [651, 284] on div "[GEOGRAPHIC_DATA]" at bounding box center [689, 280] width 202 height 18
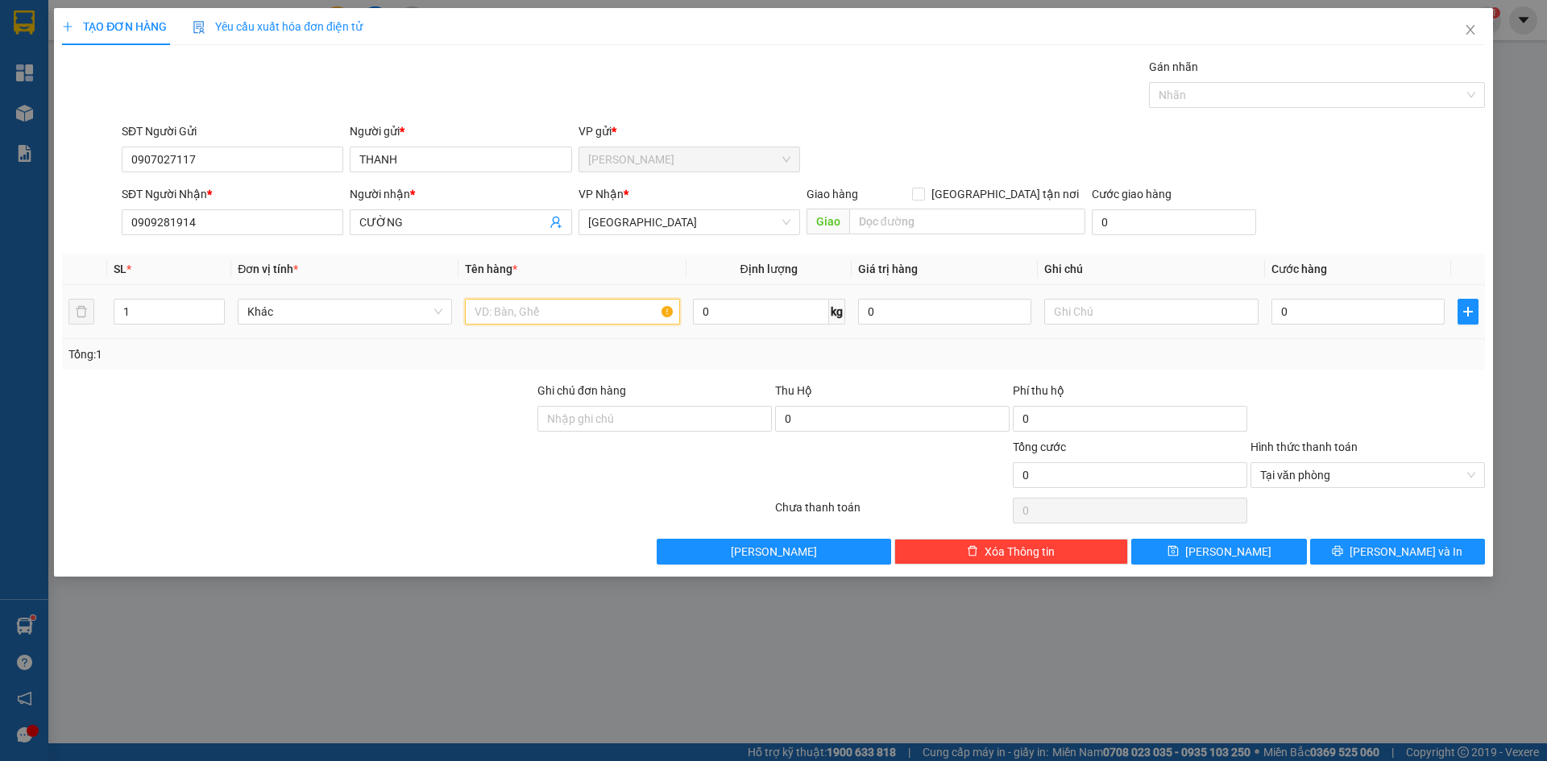
drag, startPoint x: 590, startPoint y: 306, endPoint x: 750, endPoint y: 291, distance: 160.2
click at [677, 292] on td at bounding box center [571, 312] width 227 height 54
type input "2 TNP"
click at [1340, 313] on input "0" at bounding box center [1357, 312] width 173 height 26
type input "6"
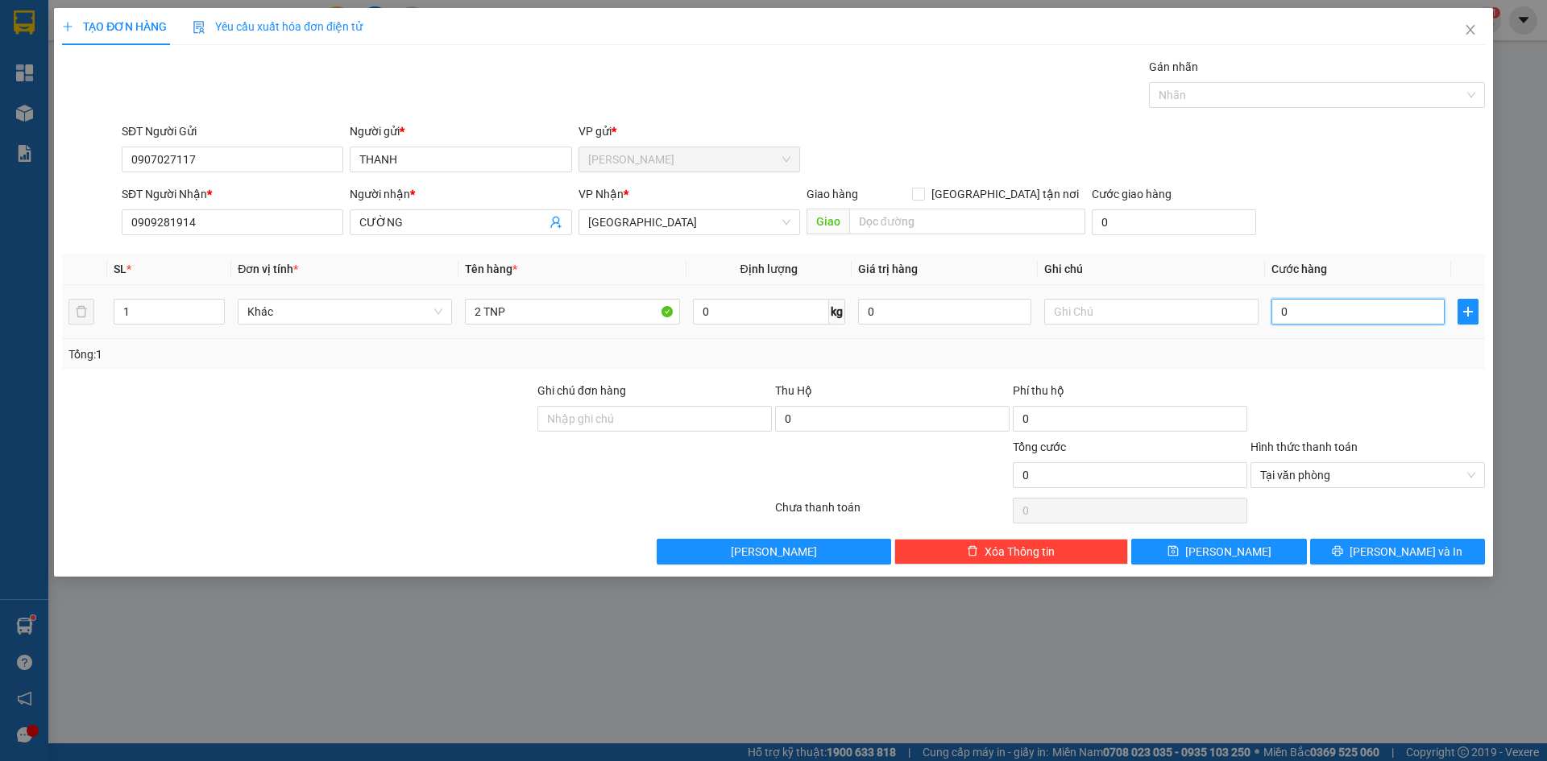
type input "6"
type input "60"
click at [1395, 554] on span "[PERSON_NAME] và In" at bounding box center [1405, 552] width 113 height 18
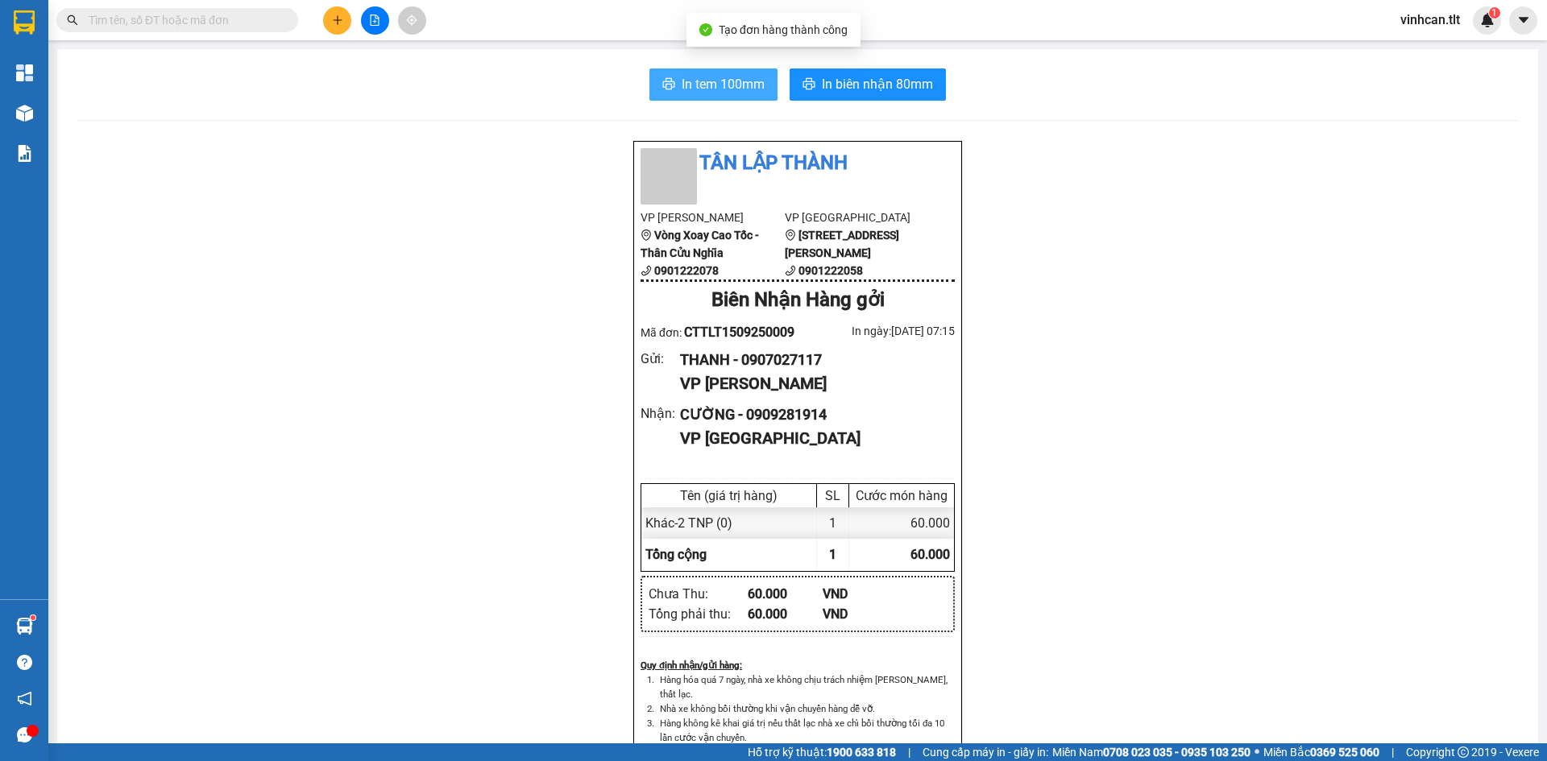
click at [665, 78] on icon "printer" at bounding box center [668, 83] width 13 height 13
click at [339, 18] on icon "plus" at bounding box center [337, 20] width 11 height 11
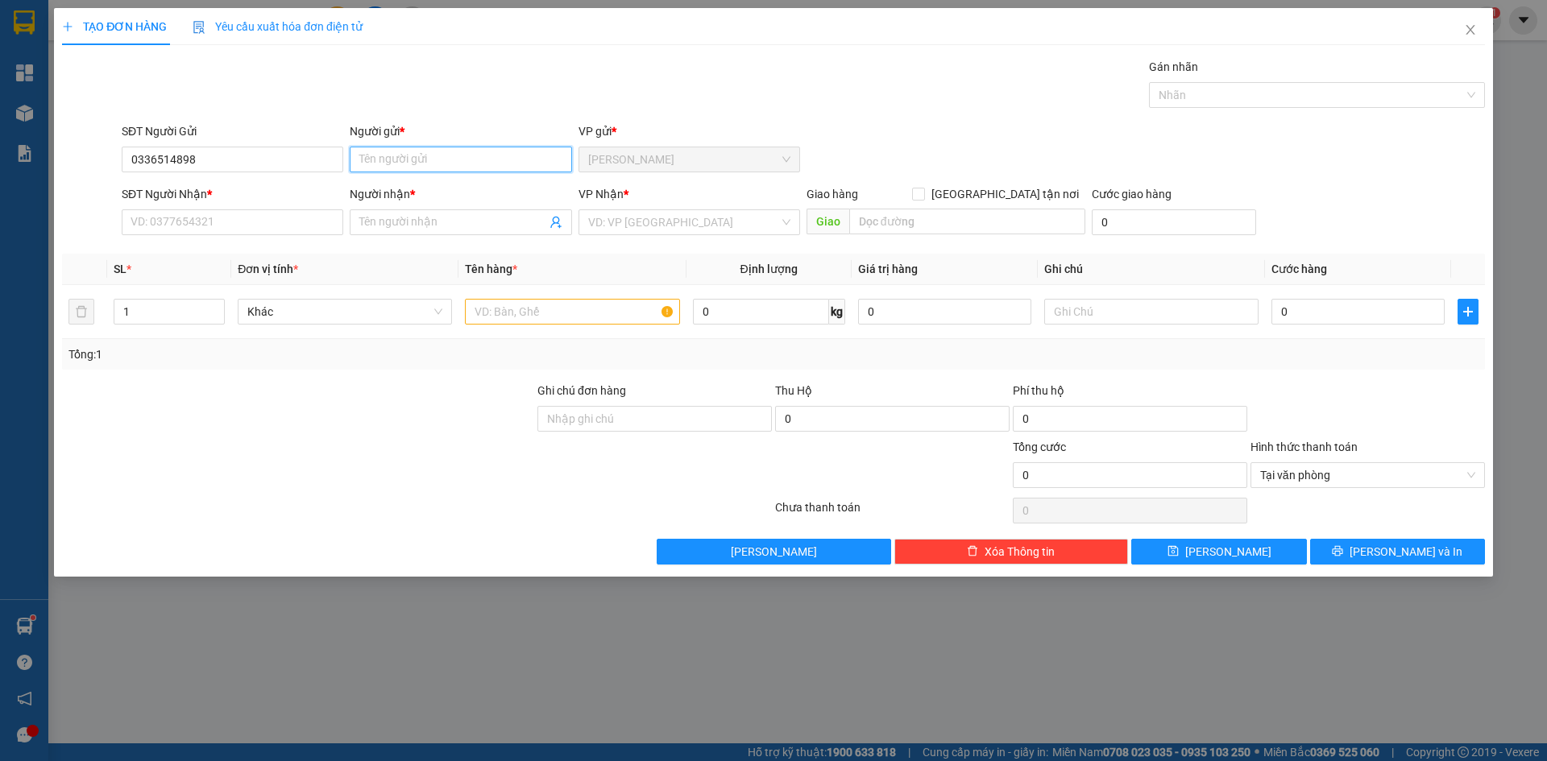
click at [396, 157] on input "Người gửi *" at bounding box center [461, 160] width 222 height 26
click at [200, 161] on input "0336514898" at bounding box center [233, 160] width 222 height 26
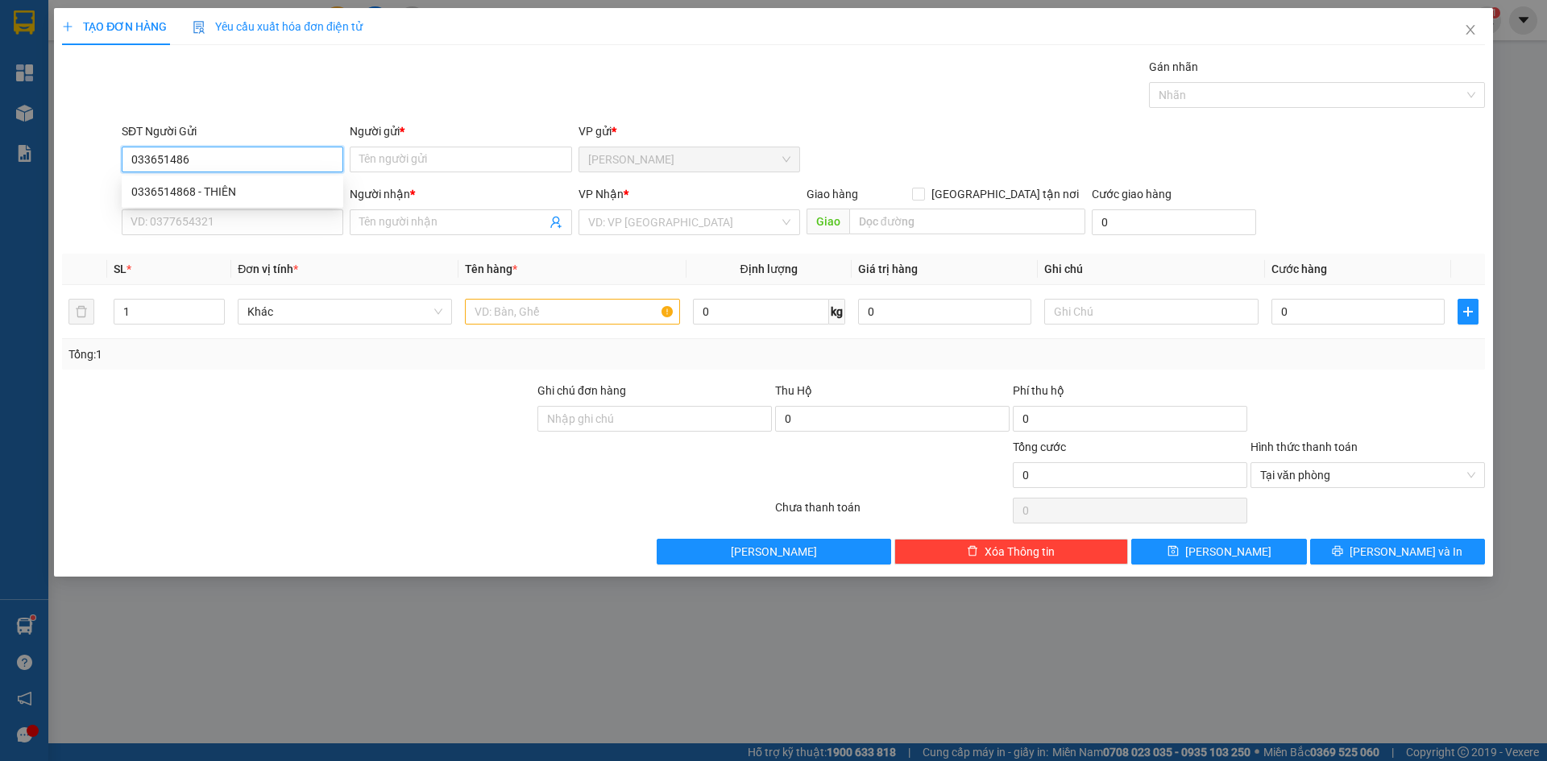
type input "0336514868"
click at [203, 189] on div "0336514868 - THIÊN" at bounding box center [232, 192] width 202 height 18
type input "THIÊN"
type input "0336514868"
click at [222, 224] on input "SĐT Người Nhận *" at bounding box center [233, 222] width 222 height 26
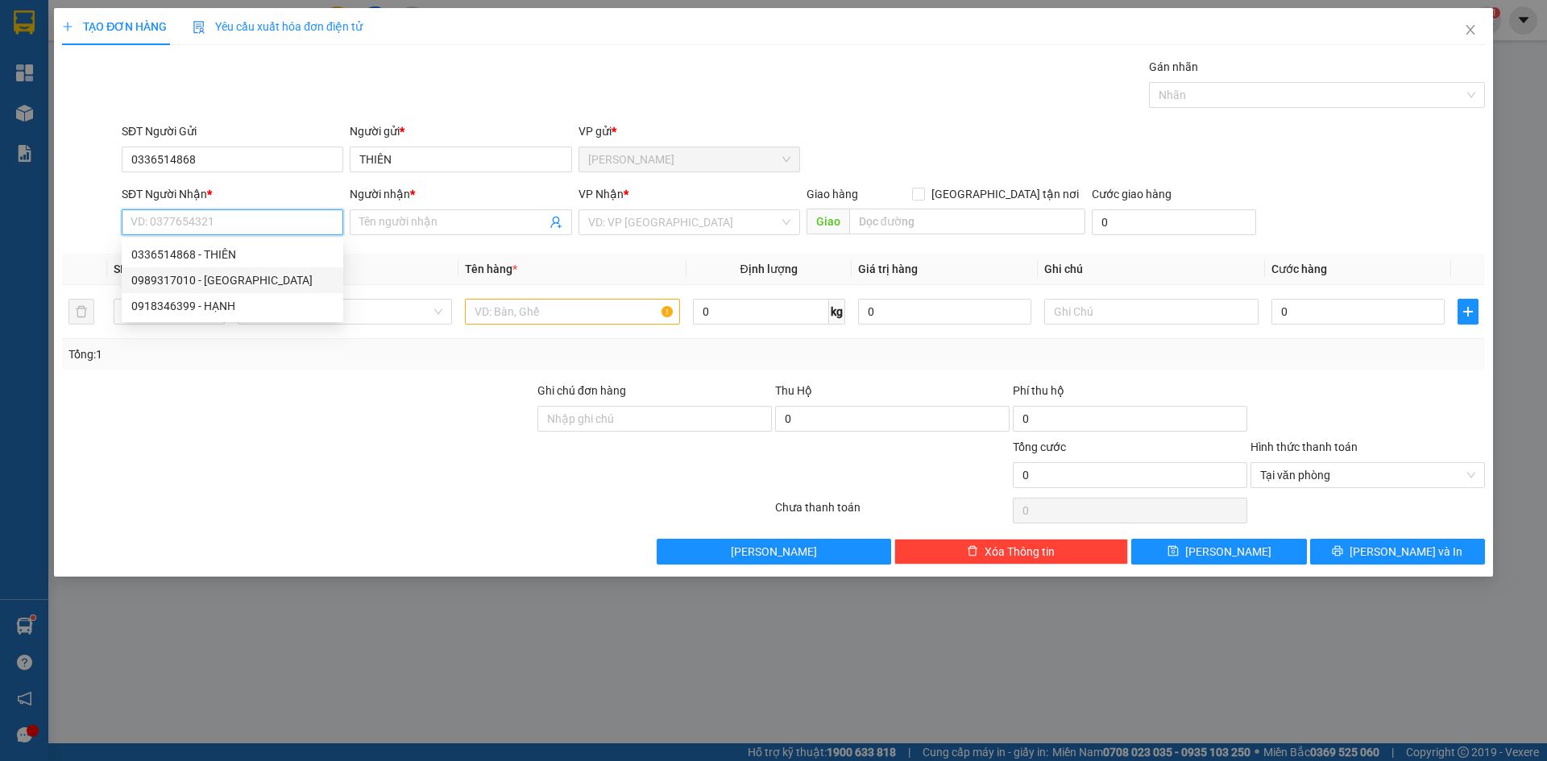
click at [206, 284] on div "0989317010 - [GEOGRAPHIC_DATA]" at bounding box center [232, 280] width 202 height 18
type input "0989317010"
type input "HÀ"
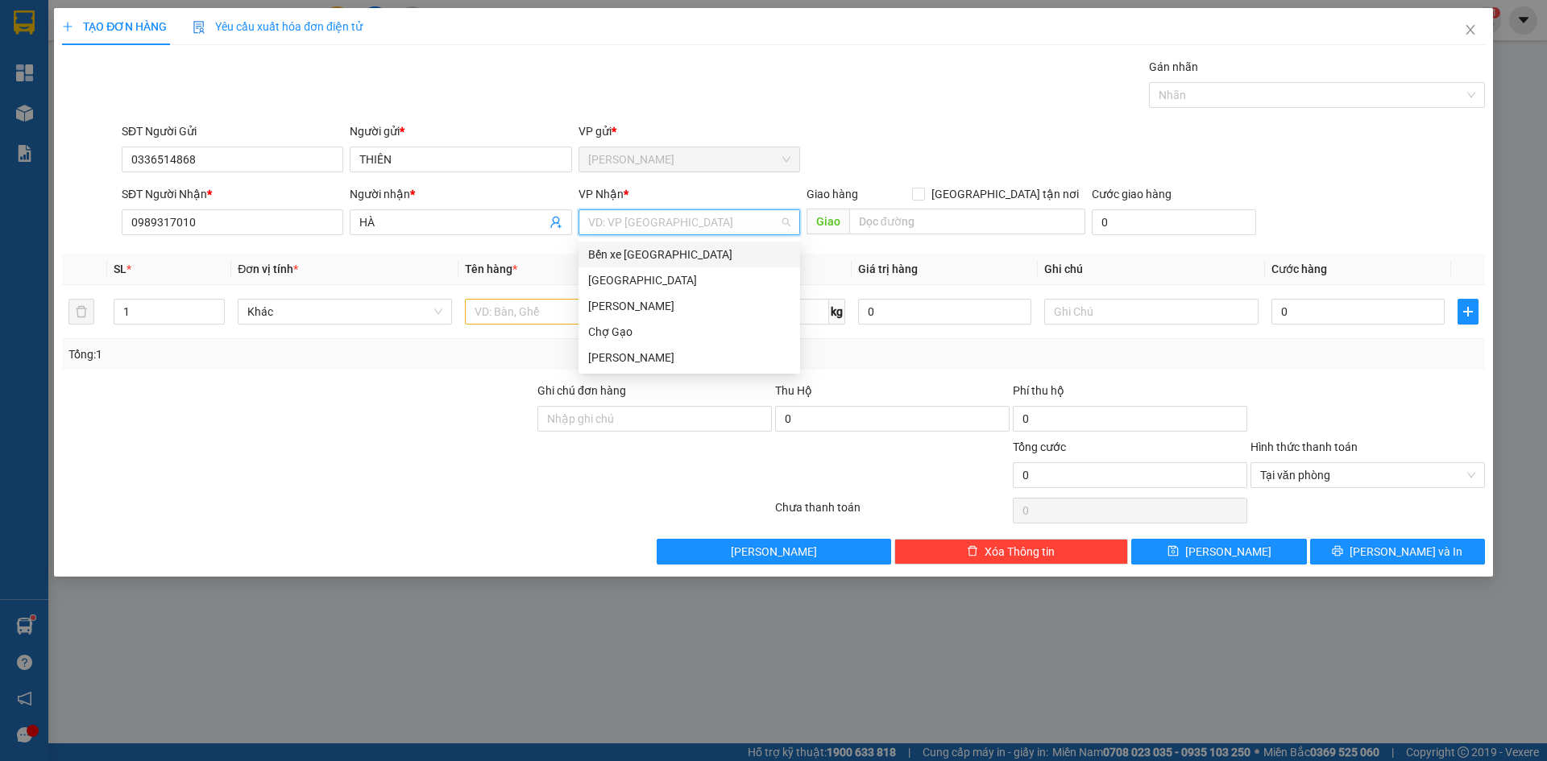
click at [686, 226] on input "search" at bounding box center [683, 222] width 191 height 24
click at [619, 273] on div "[GEOGRAPHIC_DATA]" at bounding box center [689, 280] width 202 height 18
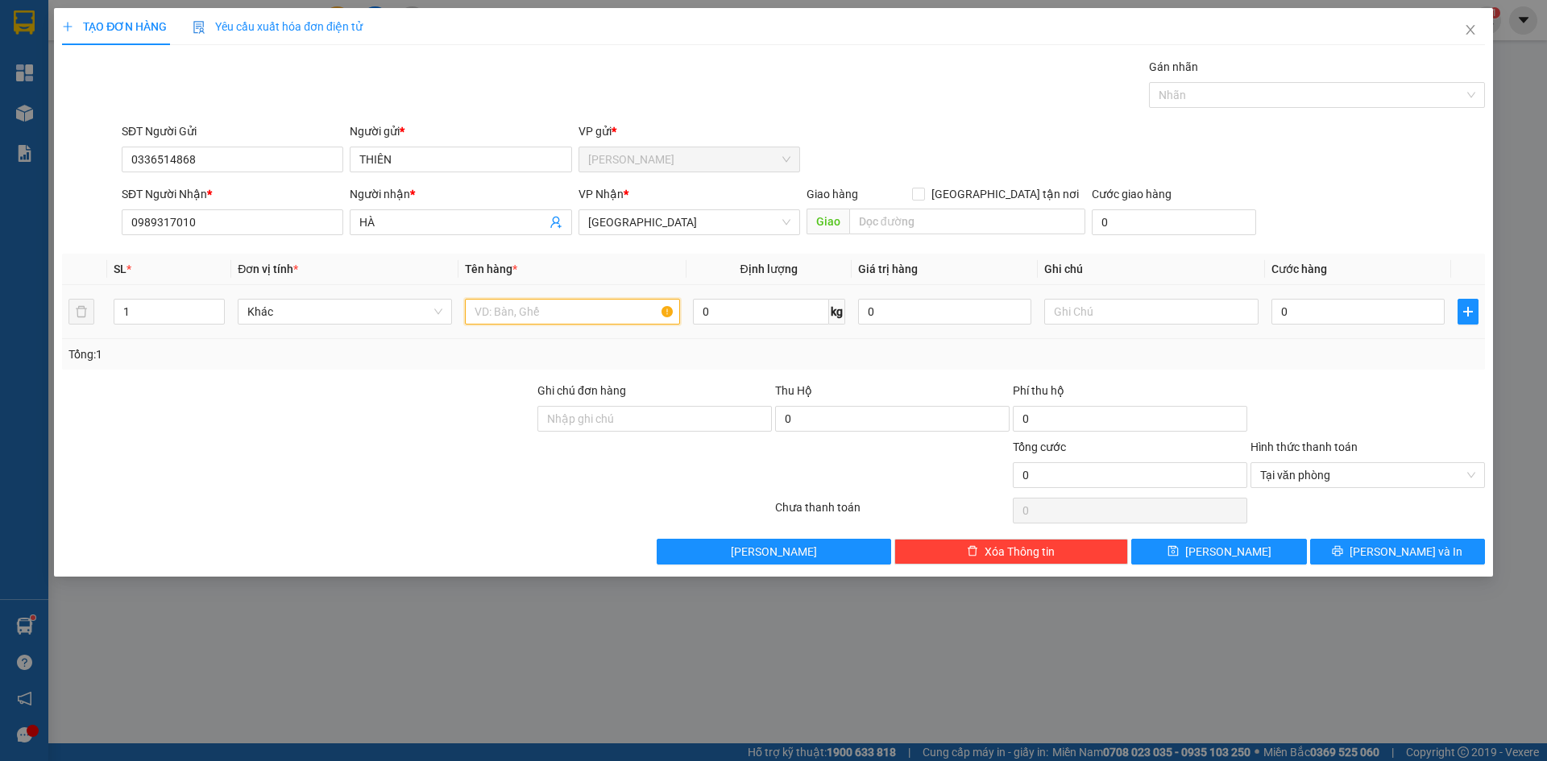
drag, startPoint x: 471, startPoint y: 312, endPoint x: 653, endPoint y: 314, distance: 182.1
click at [549, 317] on input "text" at bounding box center [572, 312] width 214 height 26
paste input "ÚT"
type input "1 MÚT"
click at [1312, 303] on input "0" at bounding box center [1357, 312] width 173 height 26
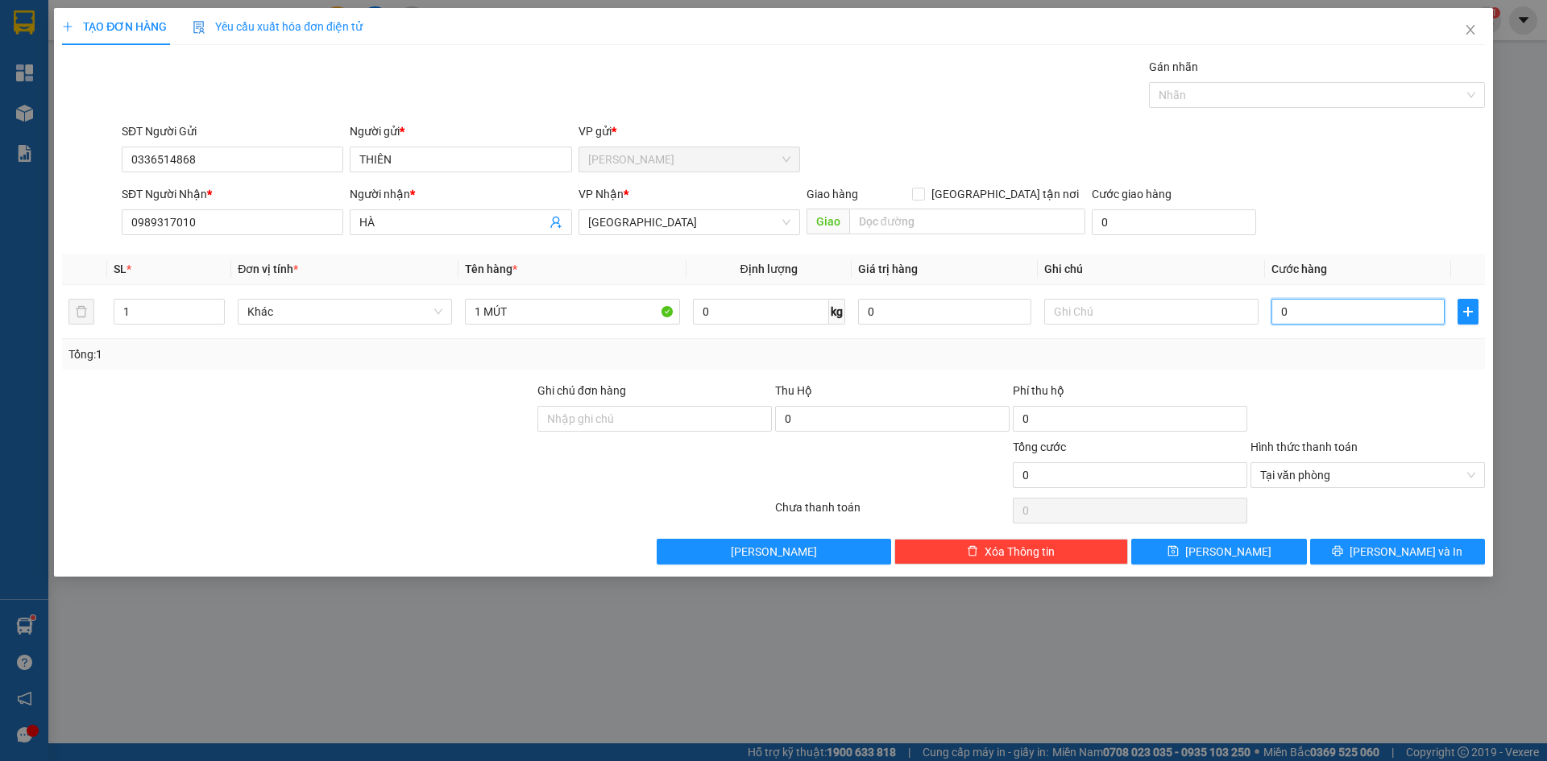
type input "3"
type input "30"
click at [1431, 555] on button "[PERSON_NAME] và In" at bounding box center [1397, 552] width 175 height 26
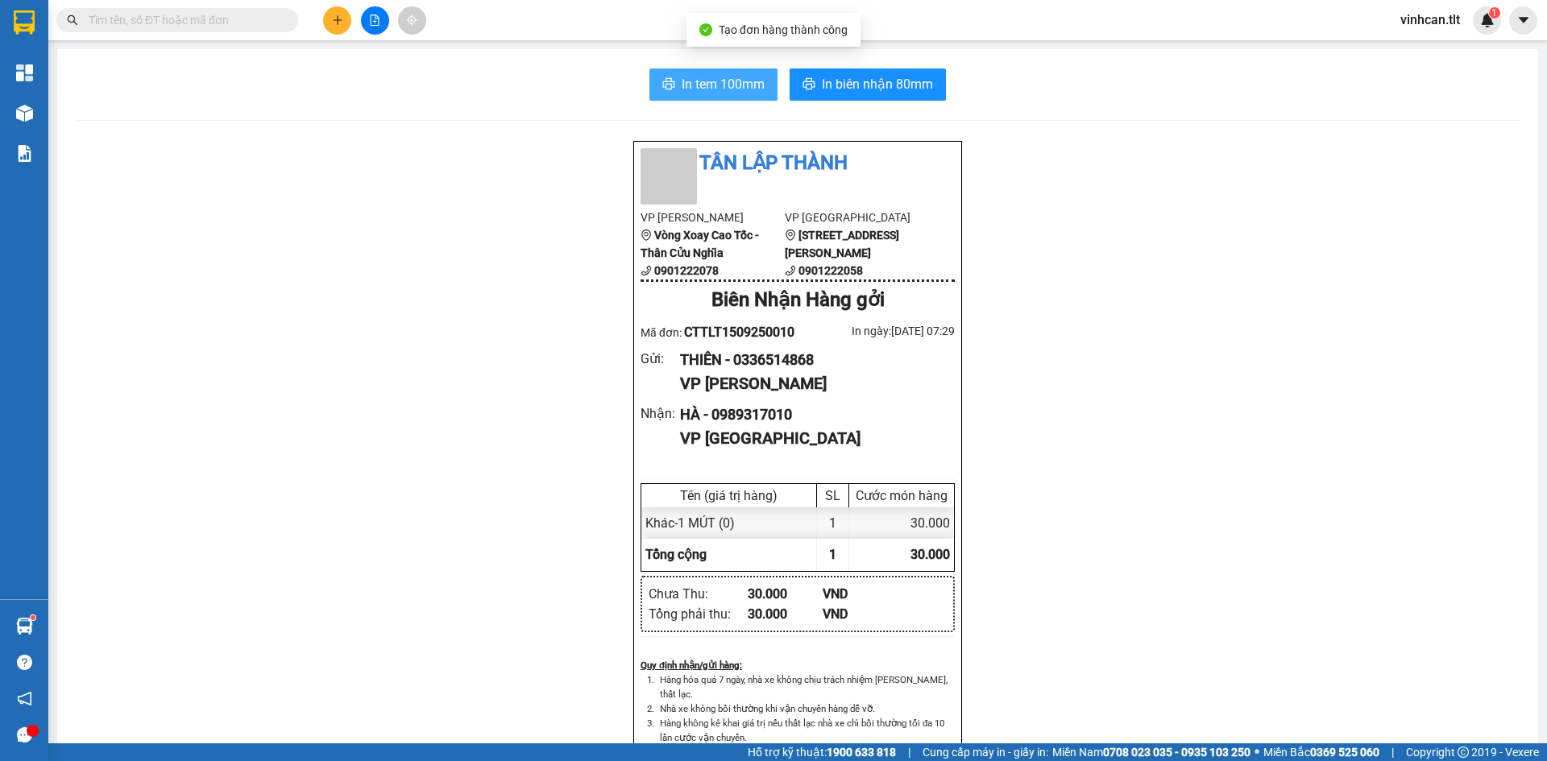
click at [737, 90] on span "In tem 100mm" at bounding box center [723, 84] width 83 height 20
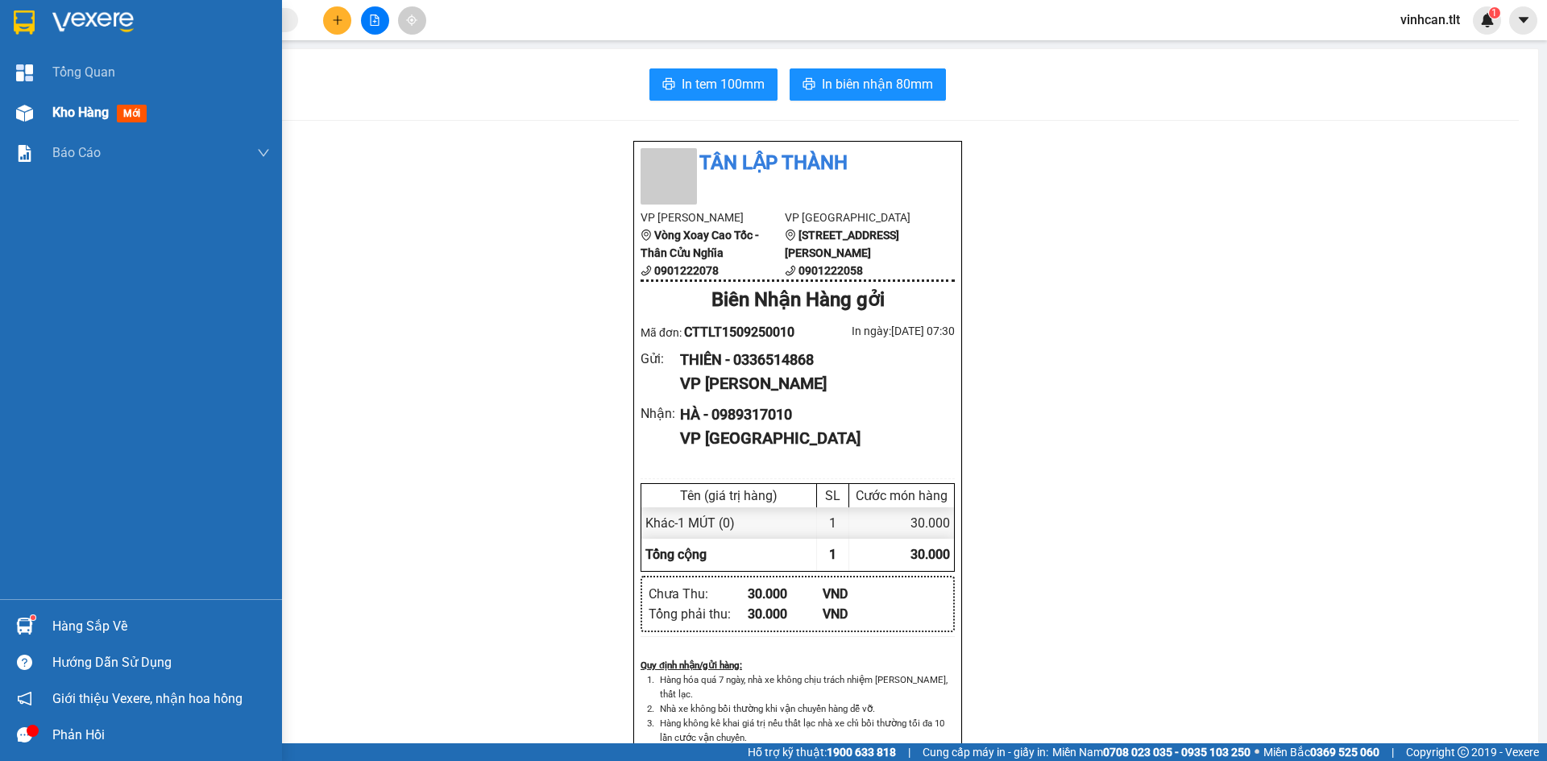
click at [24, 119] on img at bounding box center [24, 113] width 17 height 17
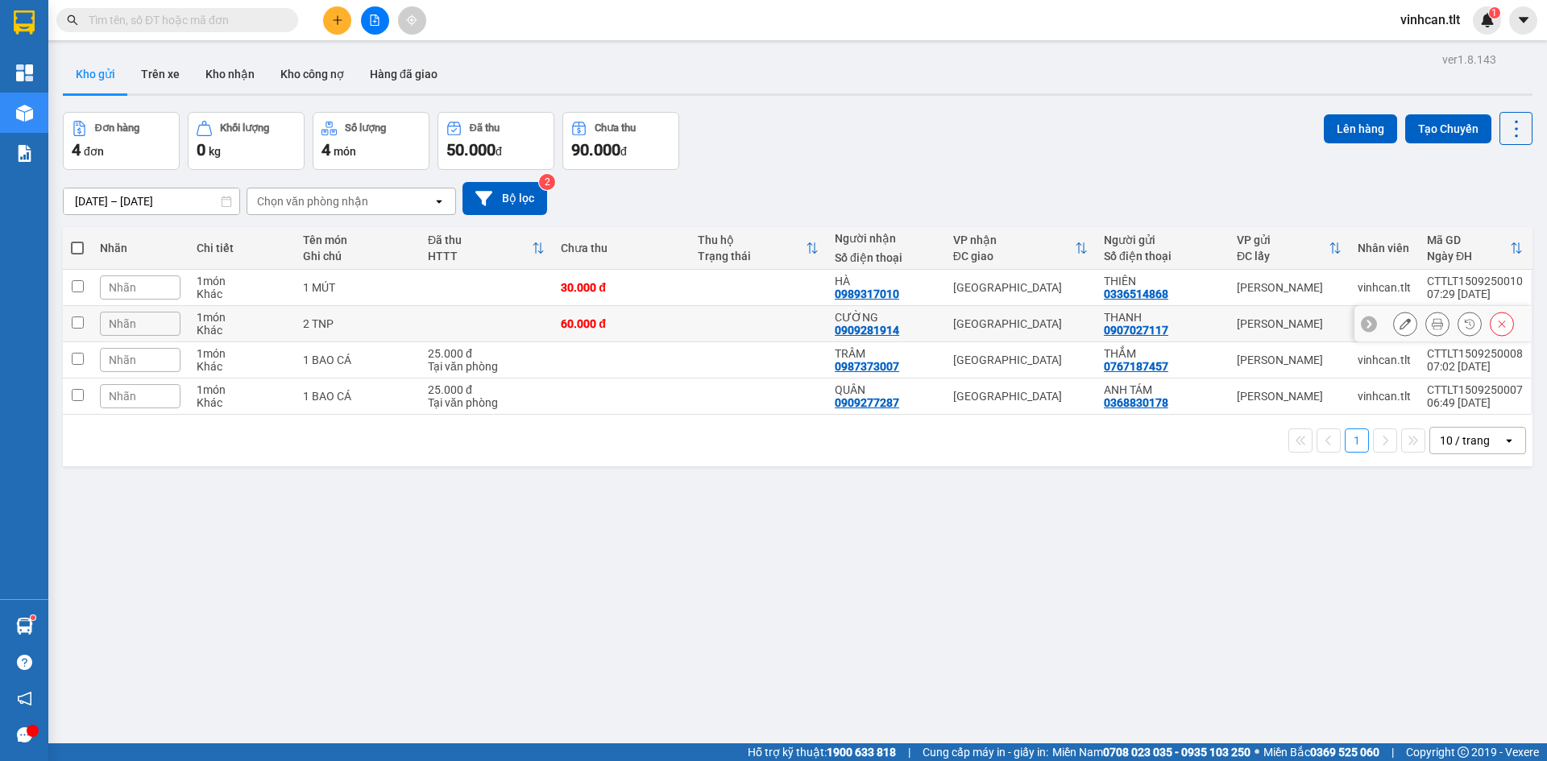
click at [674, 329] on div "60.000 đ" at bounding box center [621, 323] width 121 height 13
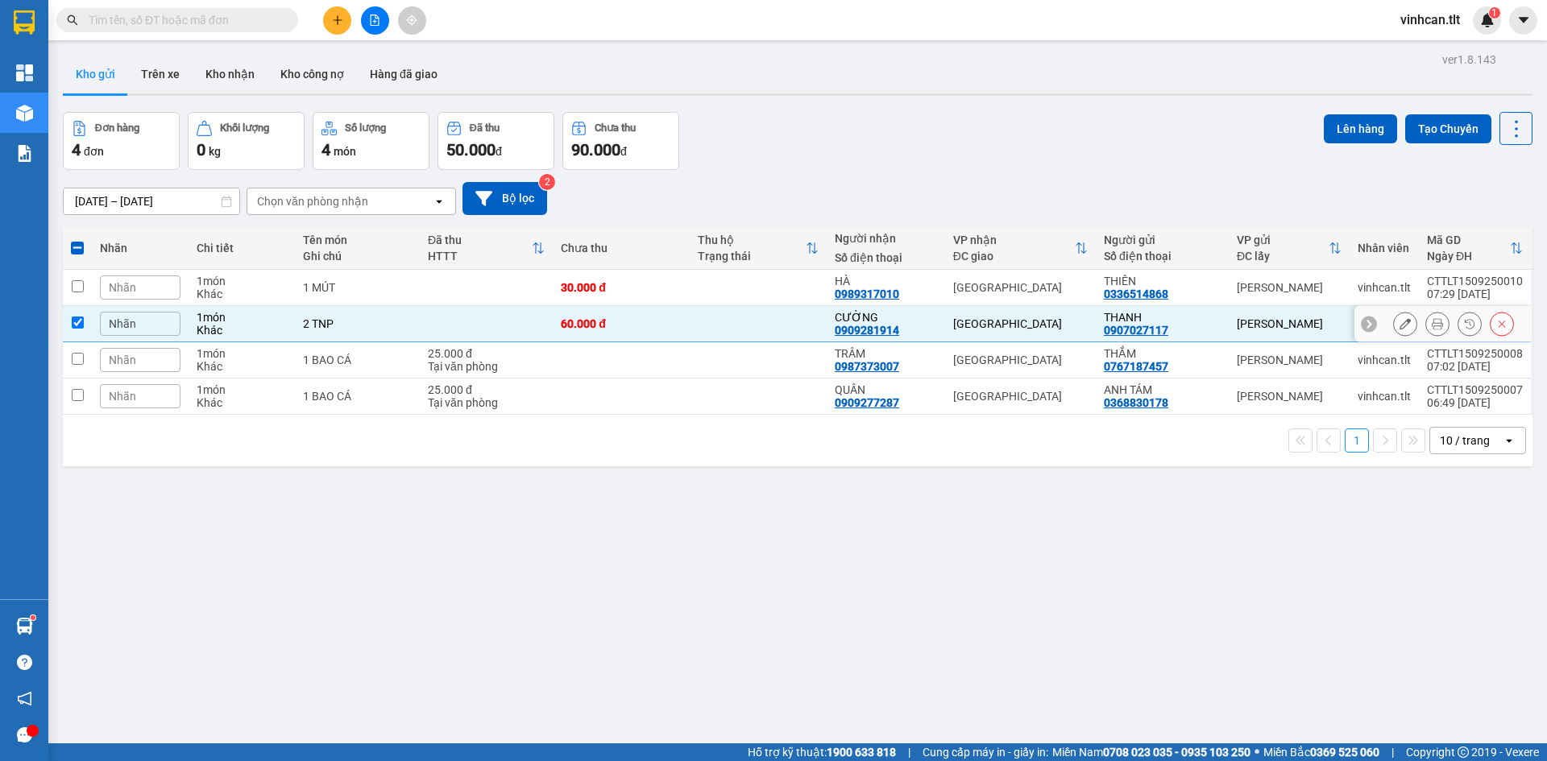
click at [674, 330] on td "60.000 đ" at bounding box center [621, 324] width 137 height 36
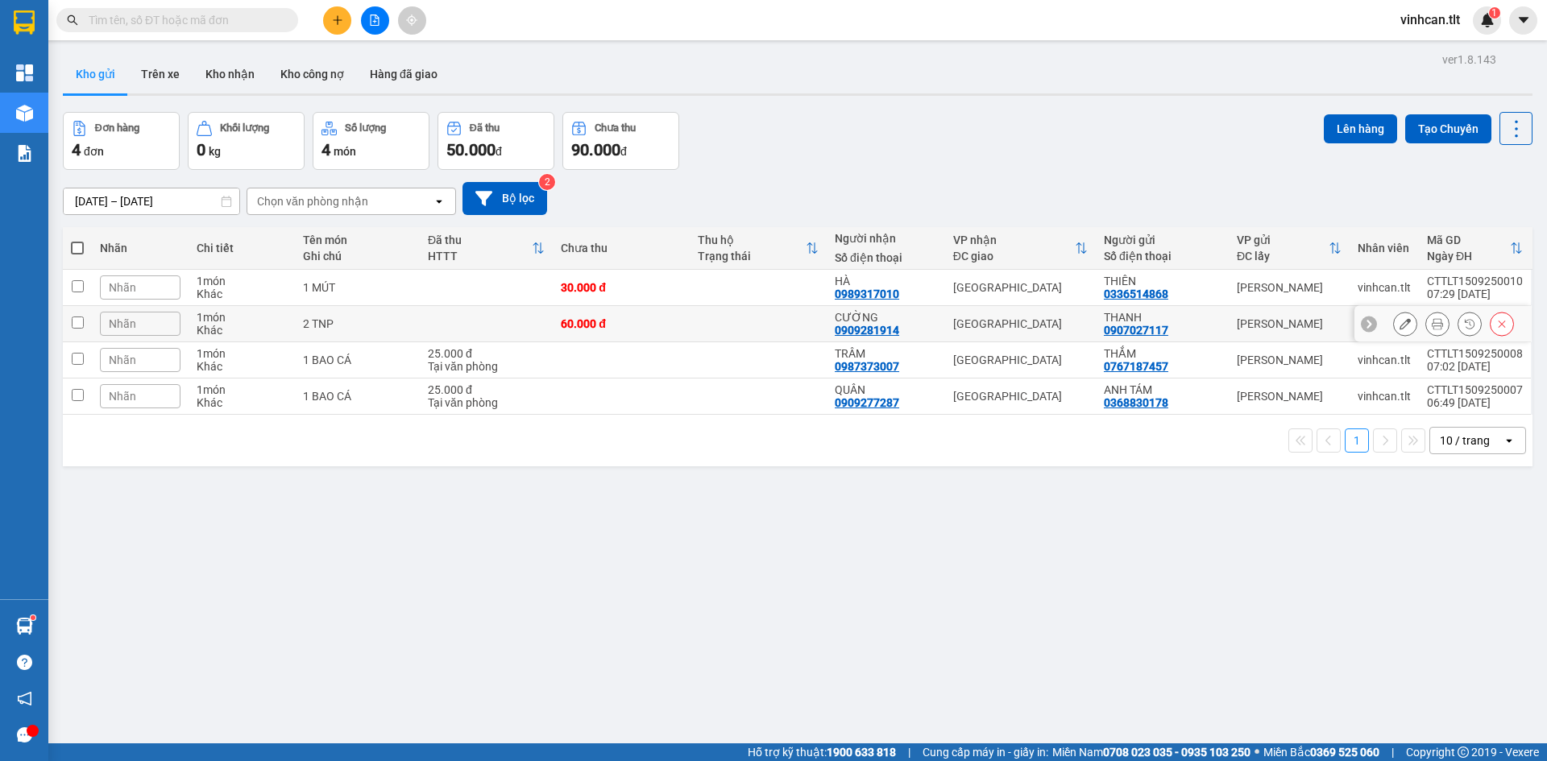
click at [677, 335] on td "60.000 đ" at bounding box center [621, 324] width 137 height 36
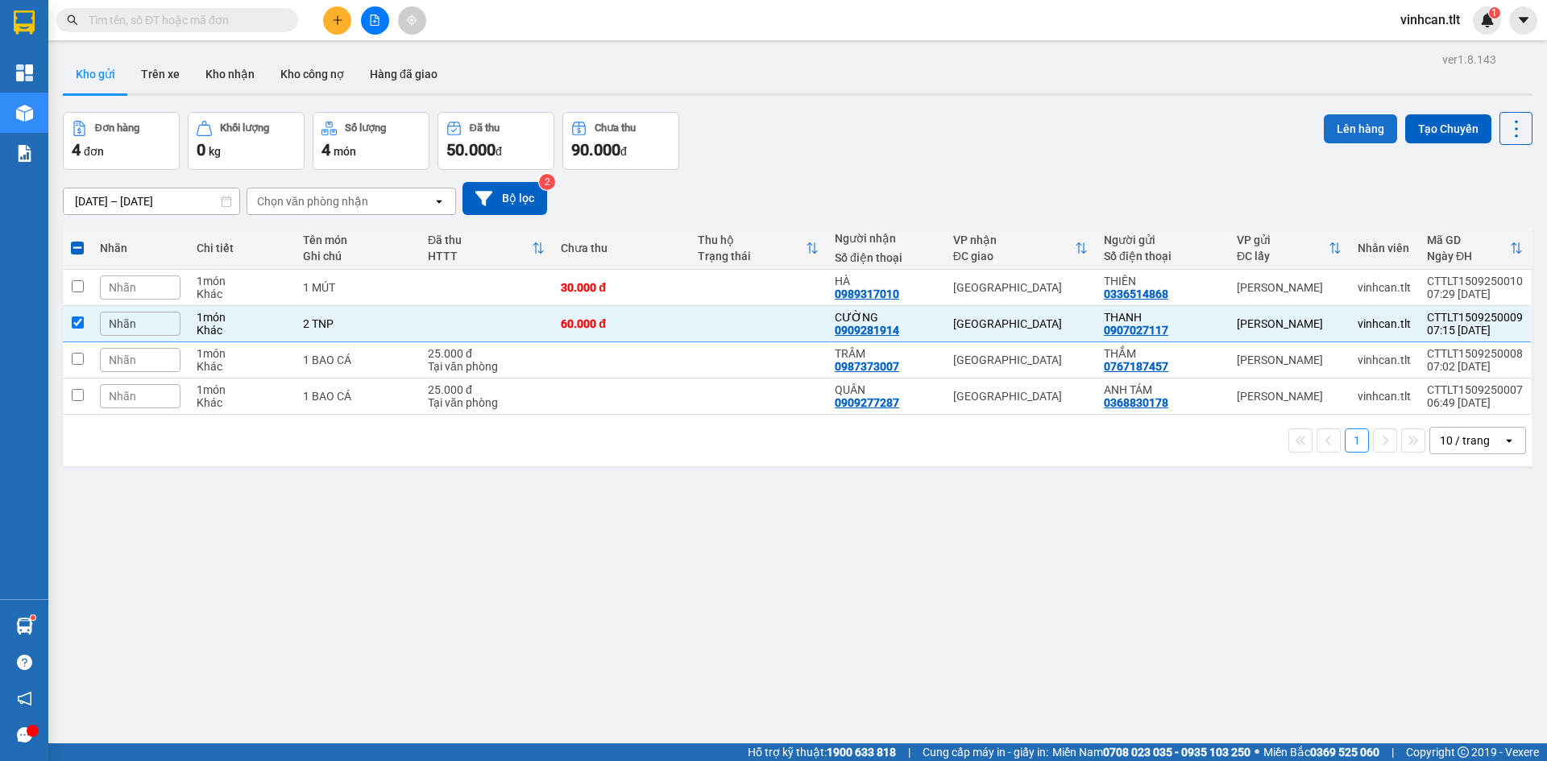
click at [1373, 135] on button "Lên hàng" at bounding box center [1360, 128] width 73 height 29
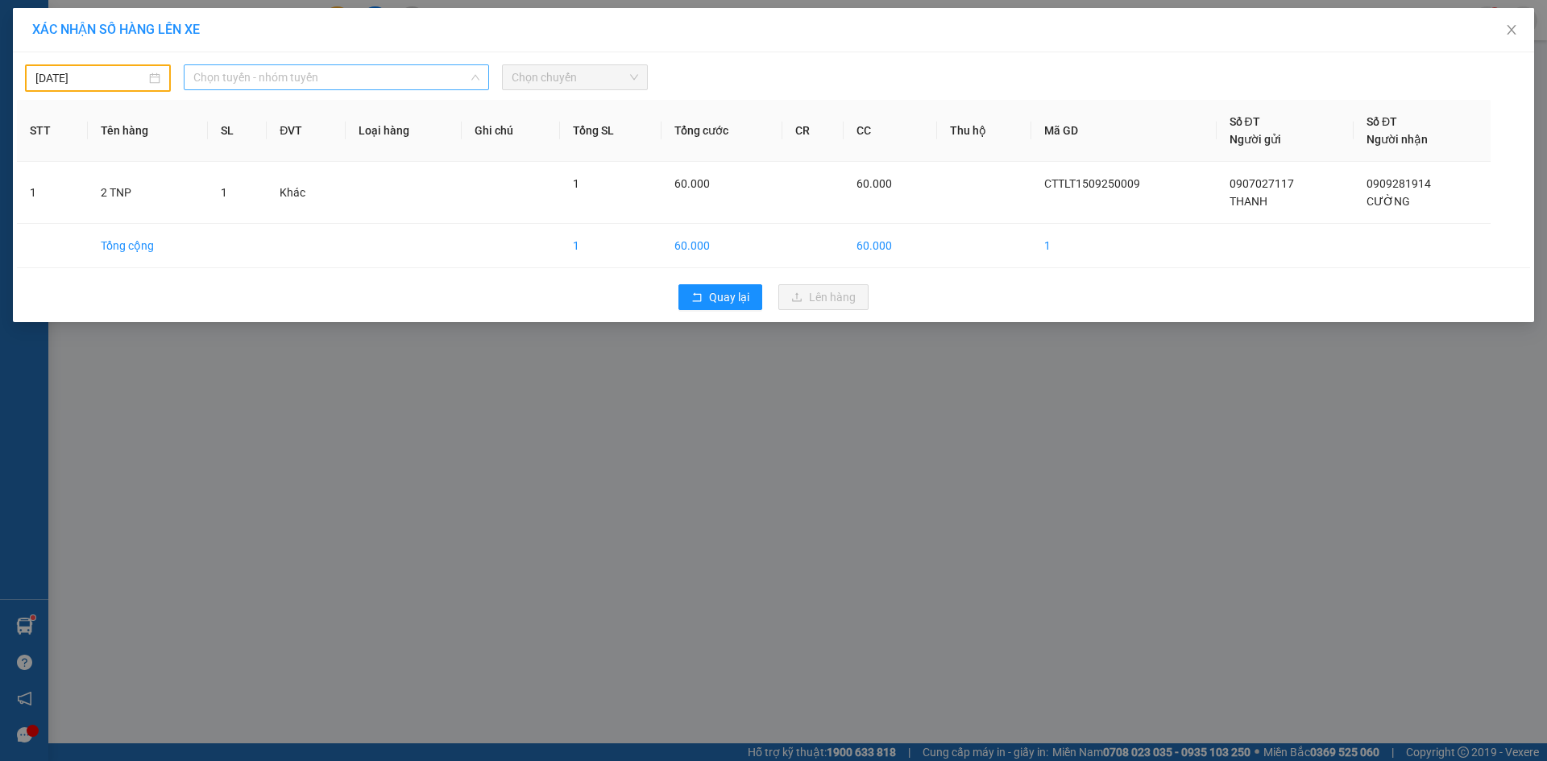
click at [438, 81] on span "Chọn tuyến - nhóm tuyến" at bounding box center [336, 77] width 286 height 24
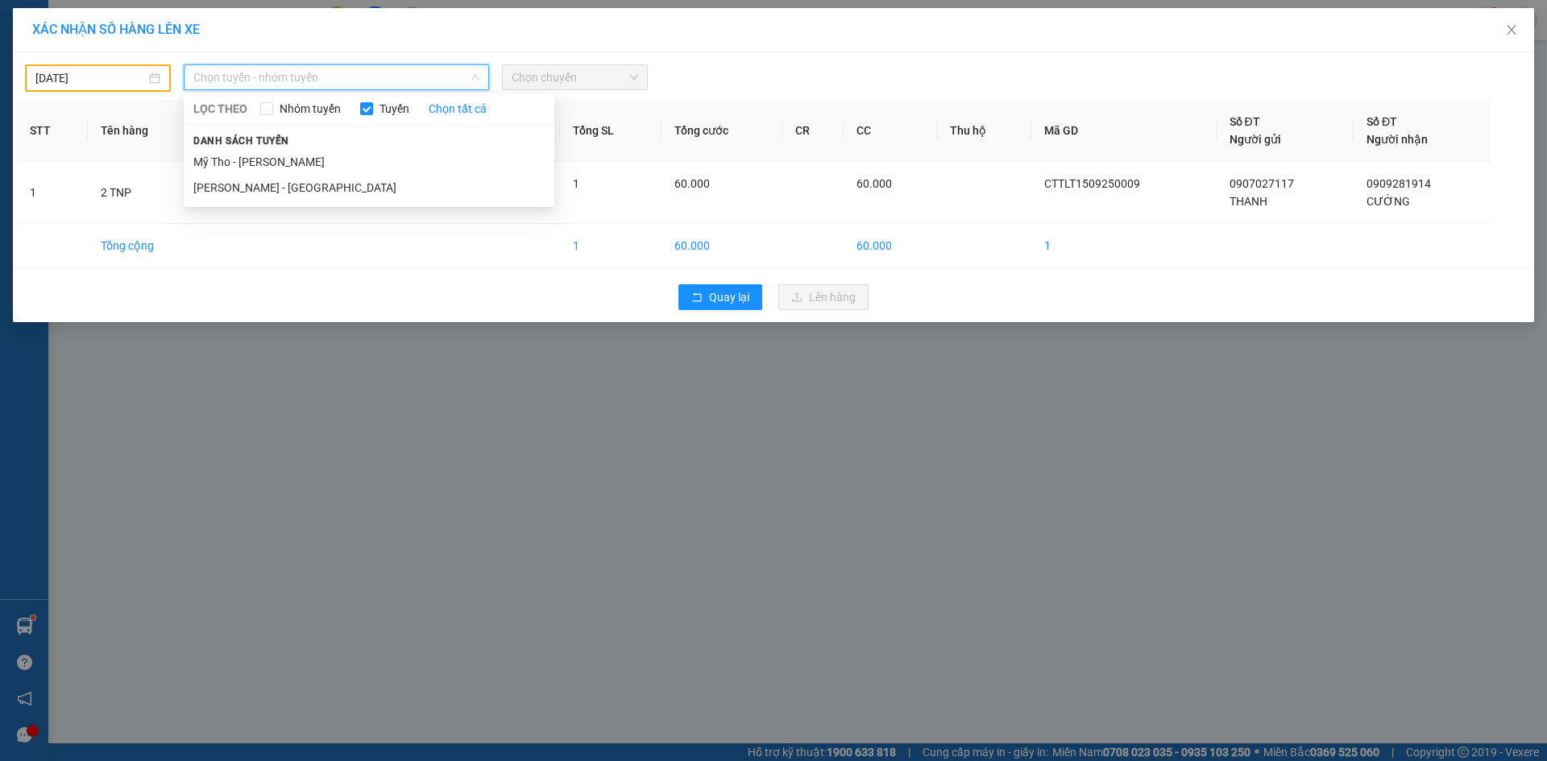
click at [86, 85] on input "[DATE]" at bounding box center [90, 78] width 110 height 18
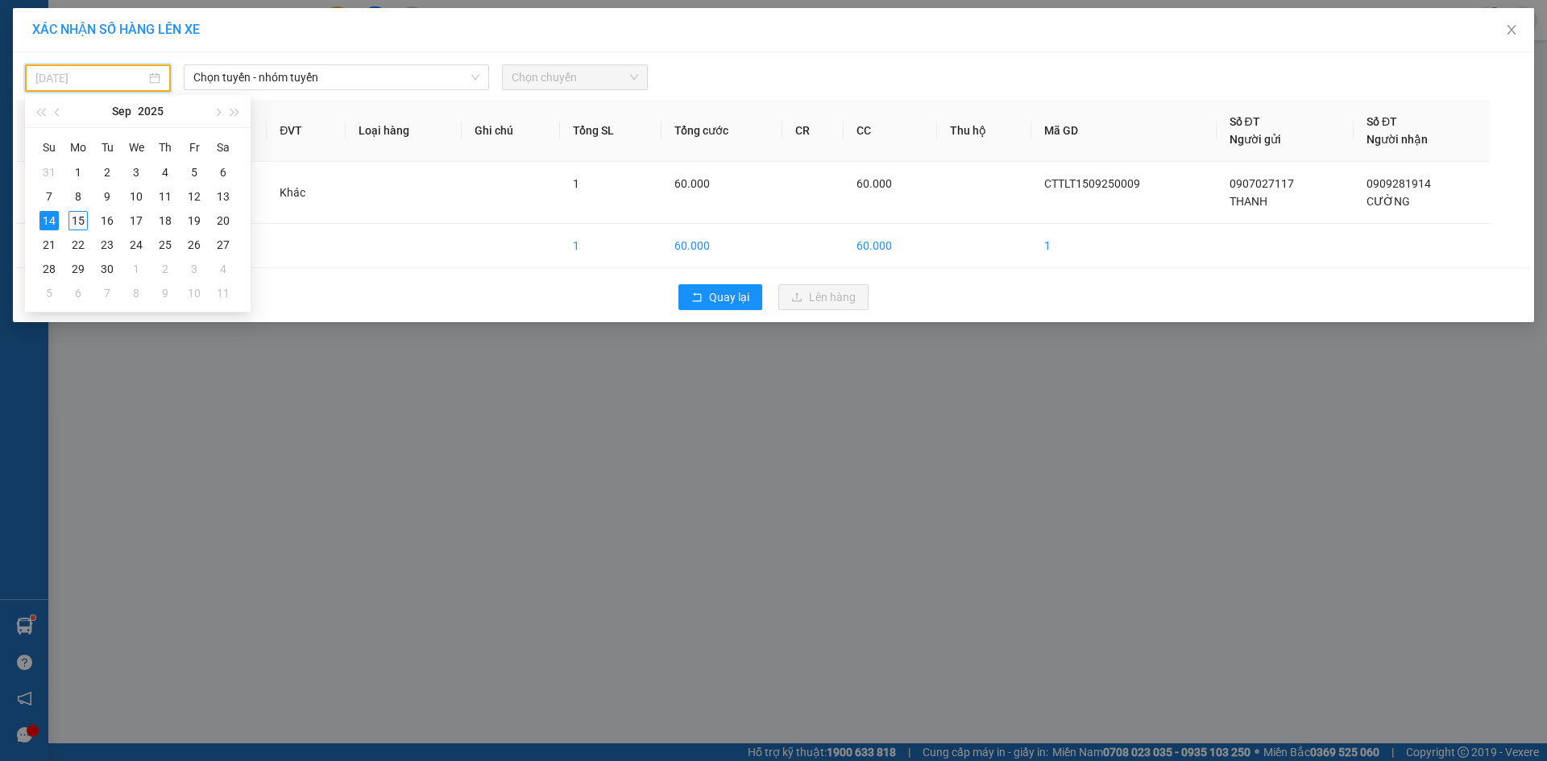
click at [71, 218] on div "15" at bounding box center [77, 220] width 19 height 19
type input "[DATE]"
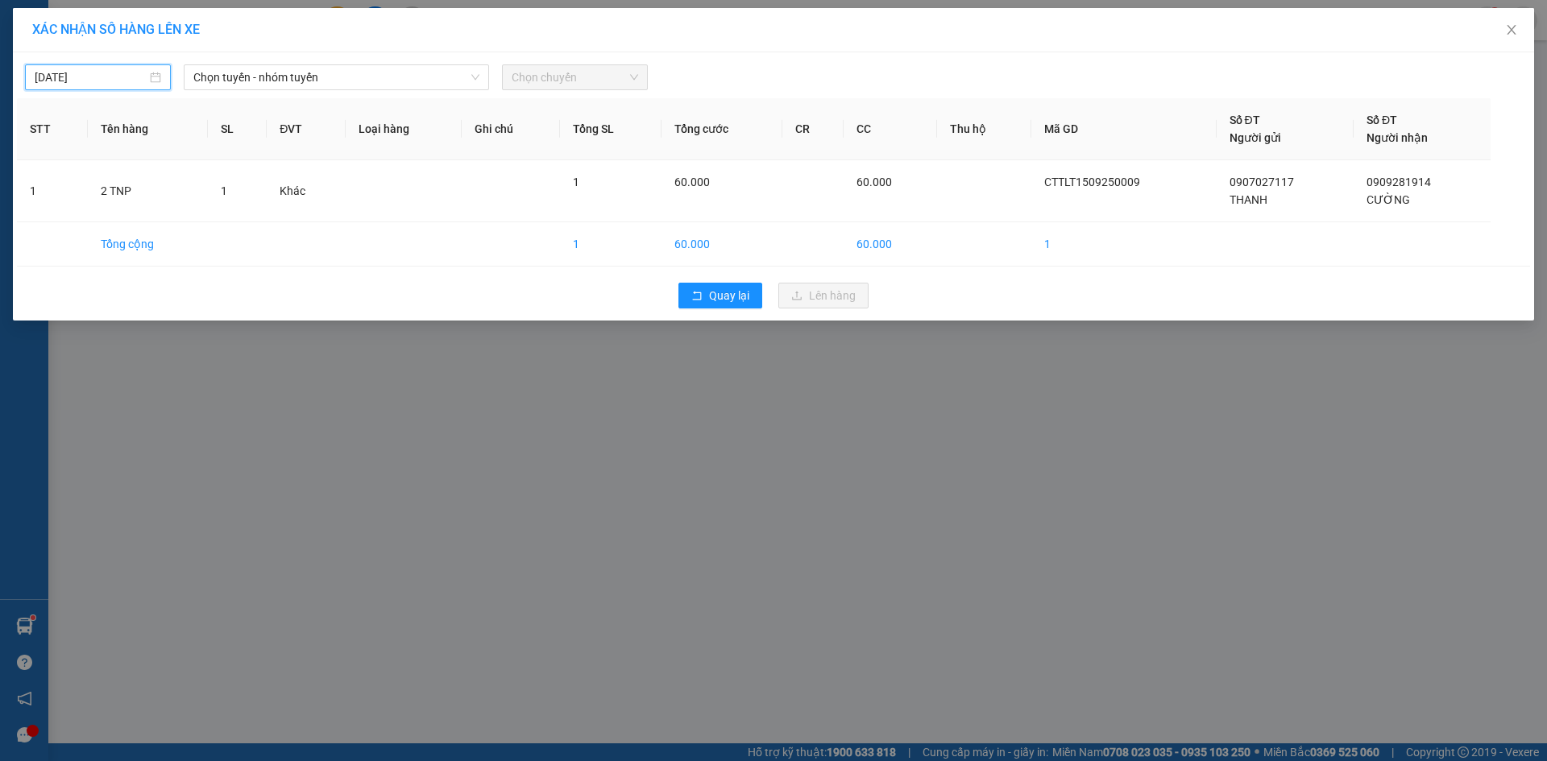
click at [553, 68] on span "Chọn chuyến" at bounding box center [575, 77] width 126 height 24
click at [463, 73] on span "Chọn tuyến - nhóm tuyến" at bounding box center [336, 77] width 286 height 24
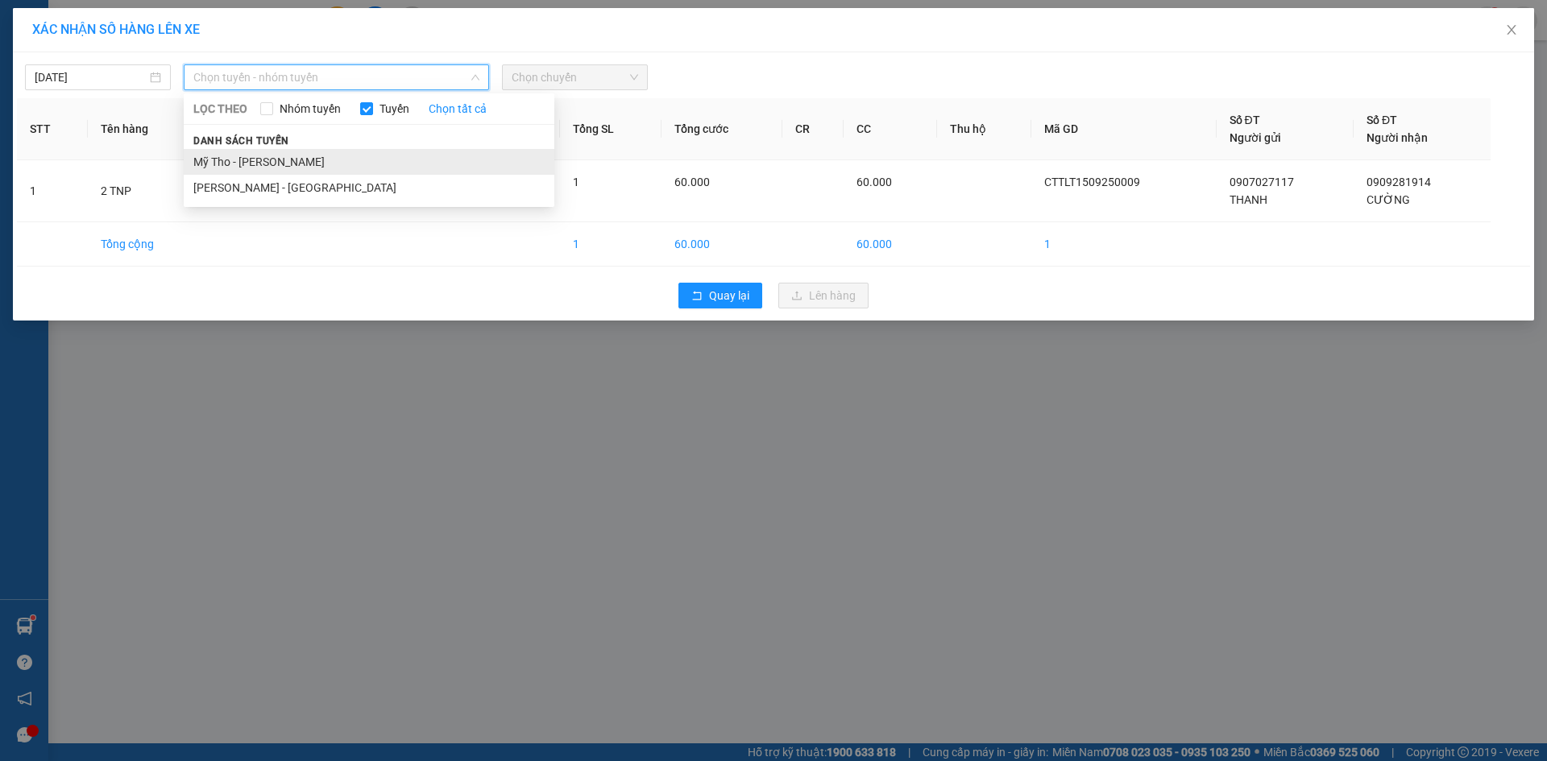
click at [220, 168] on li "Mỹ Tho - [PERSON_NAME]" at bounding box center [369, 162] width 371 height 26
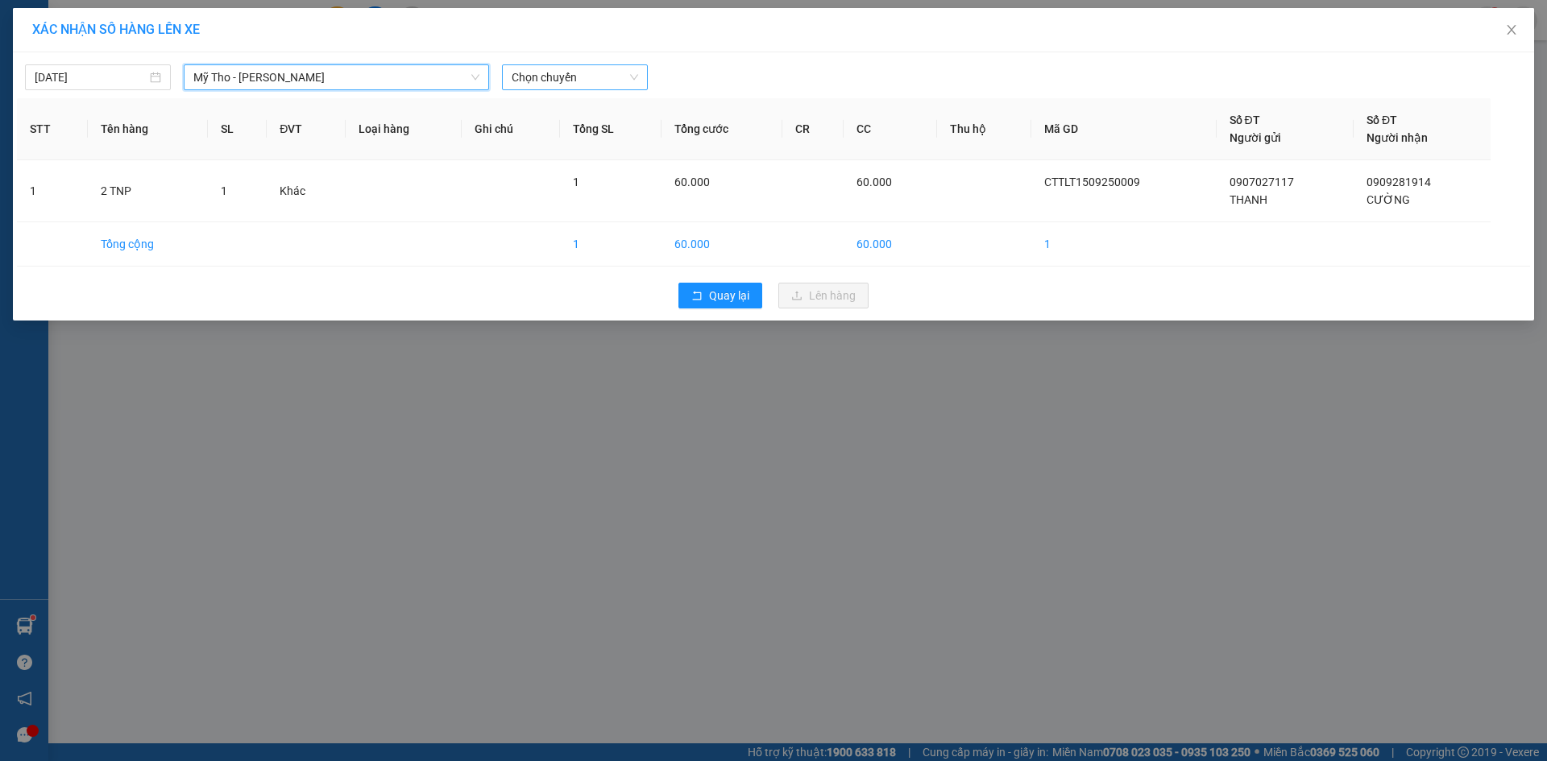
click at [583, 82] on span "Chọn chuyến" at bounding box center [575, 77] width 126 height 24
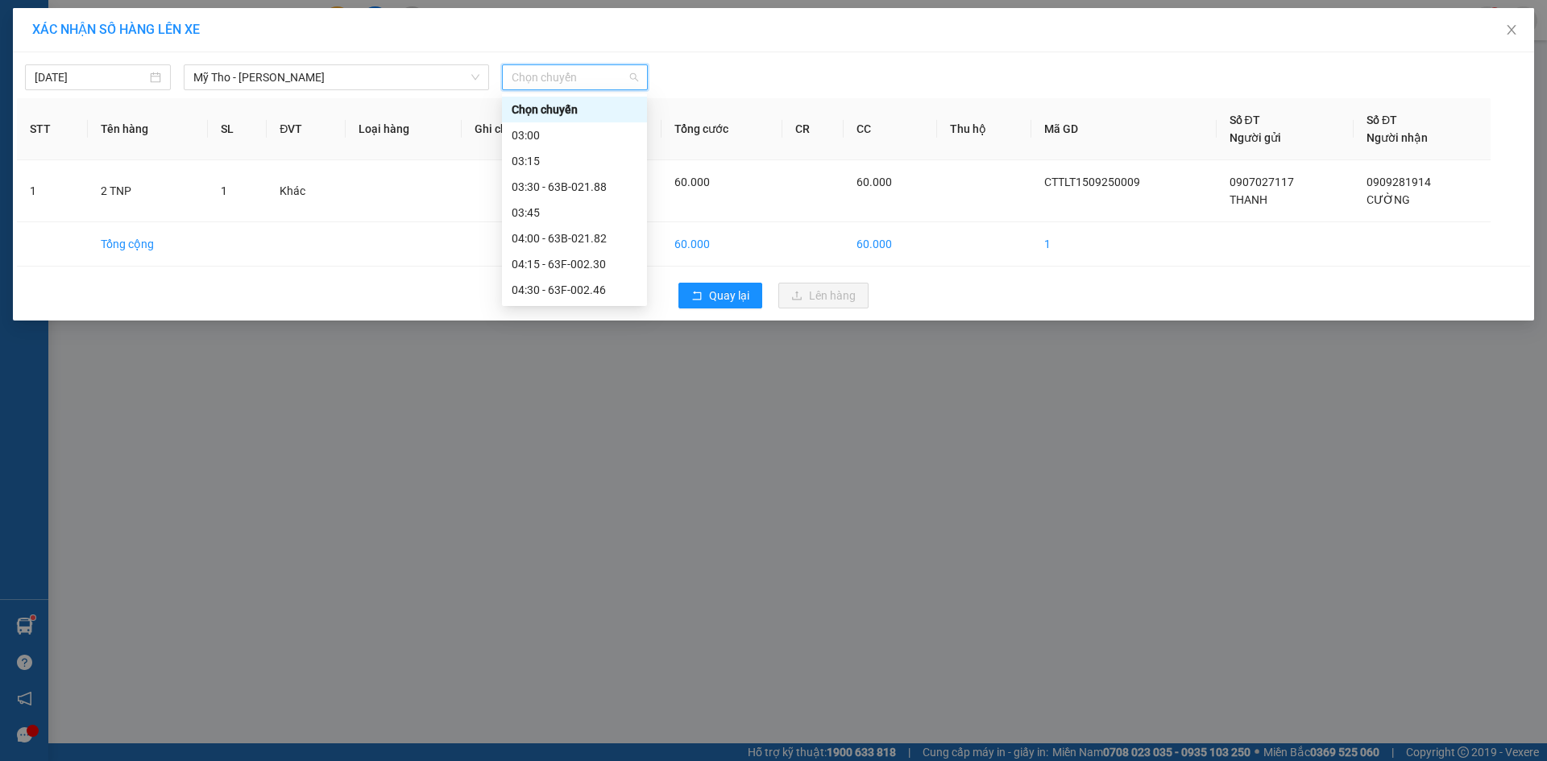
click at [583, 590] on div "06:30 - 63B-018.44" at bounding box center [575, 599] width 126 height 18
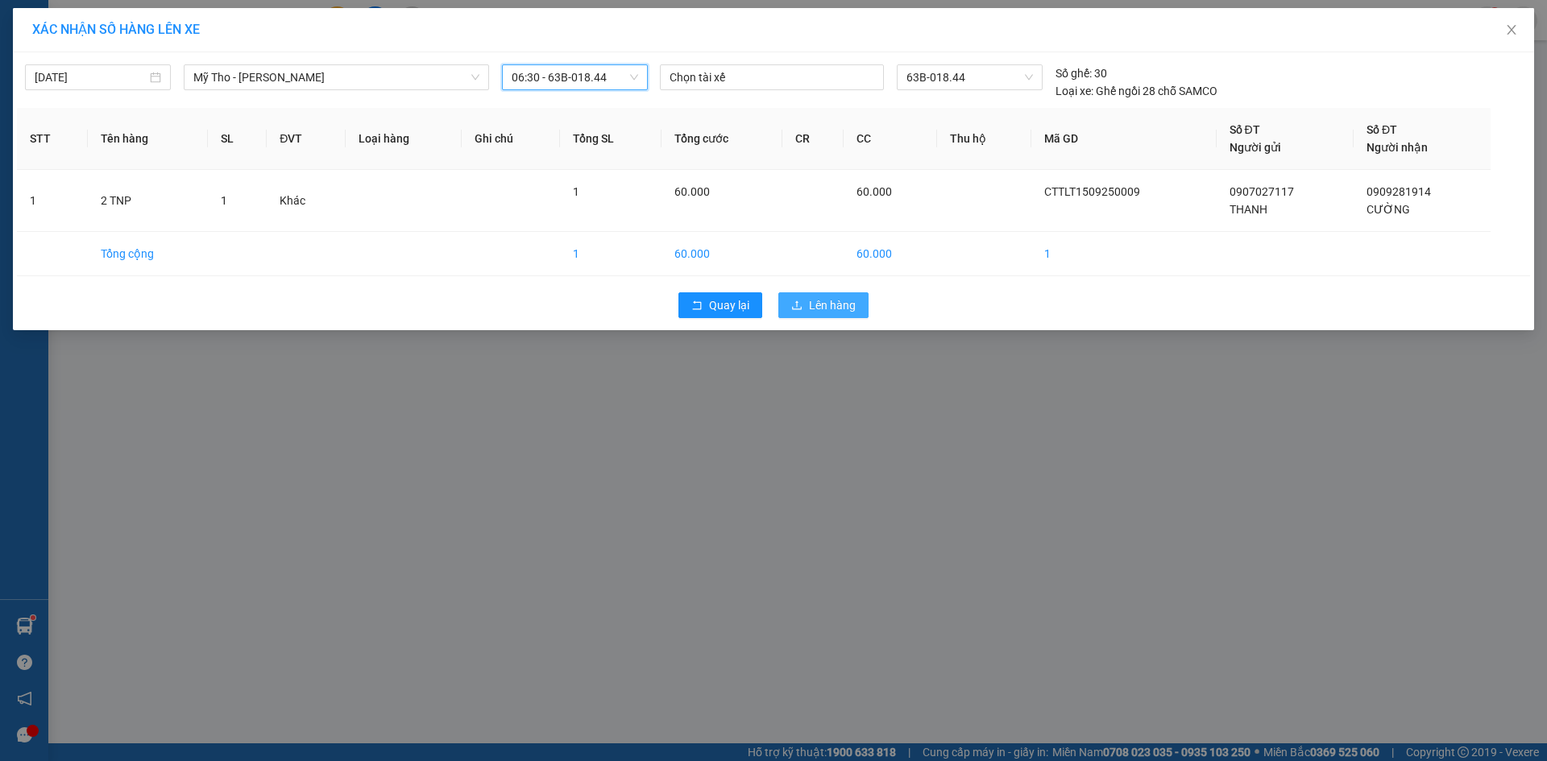
click at [792, 303] on icon "upload" at bounding box center [796, 305] width 11 height 11
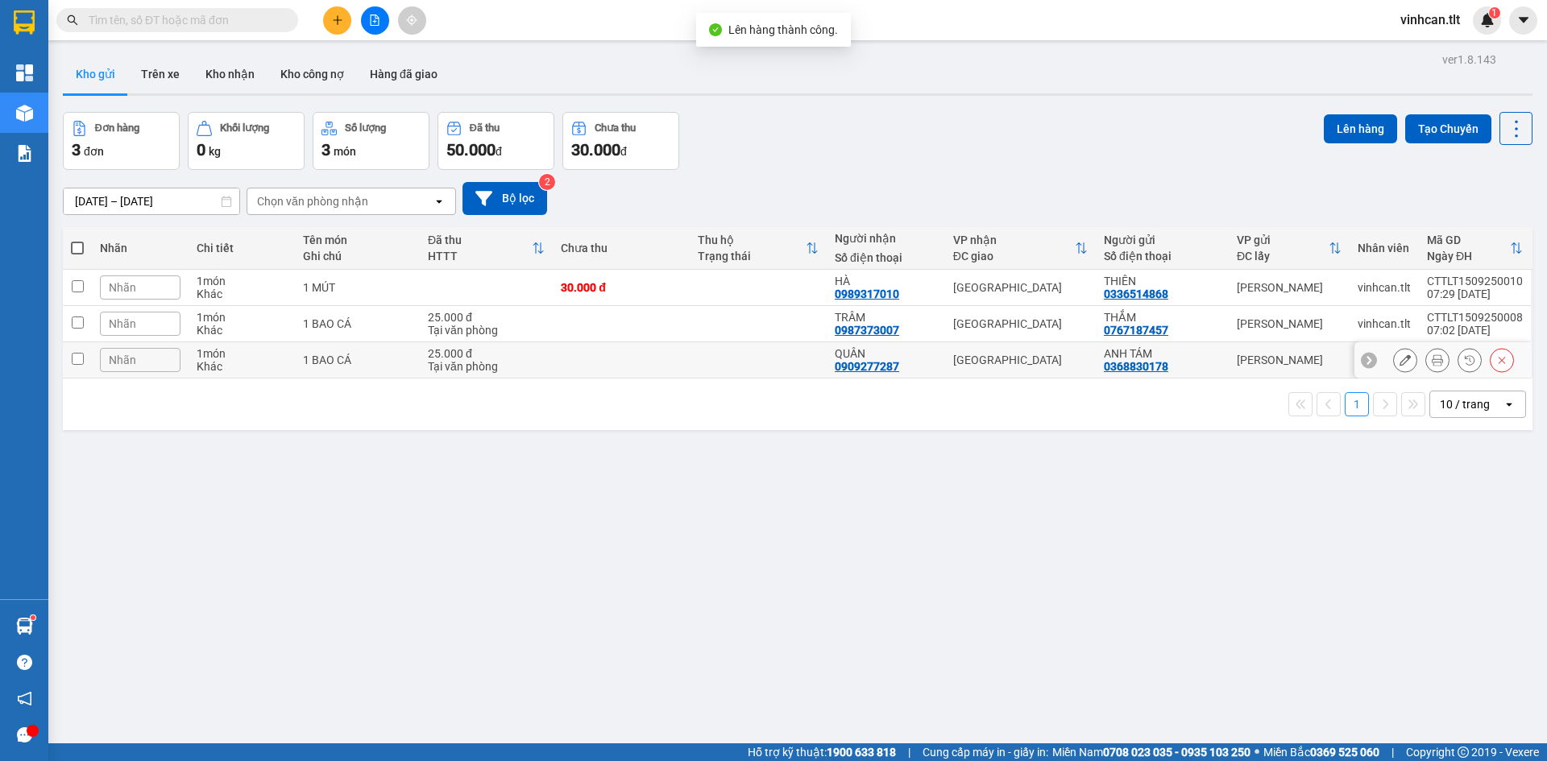
click at [623, 354] on td at bounding box center [621, 360] width 137 height 36
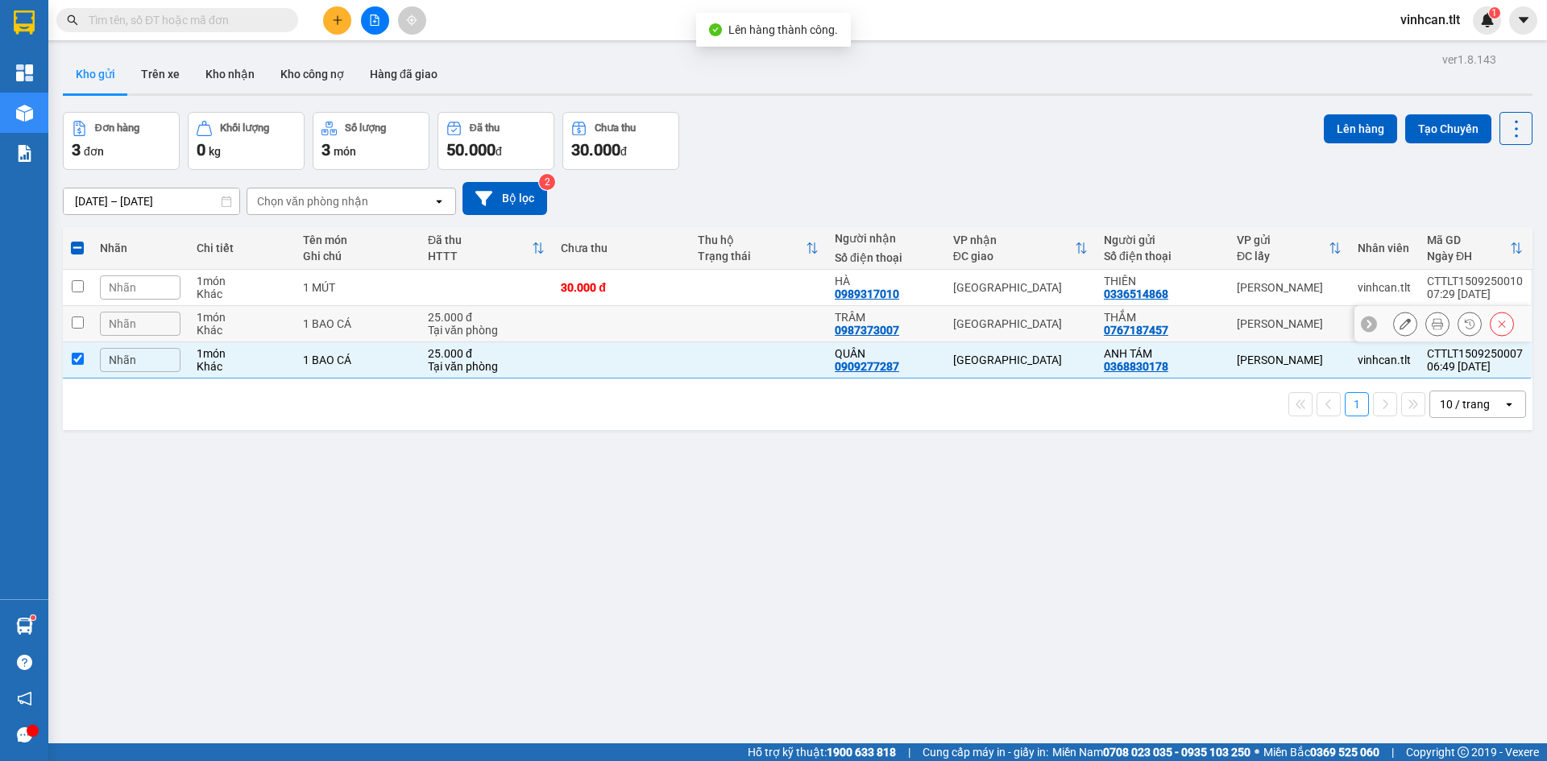
click at [632, 323] on td at bounding box center [621, 324] width 137 height 36
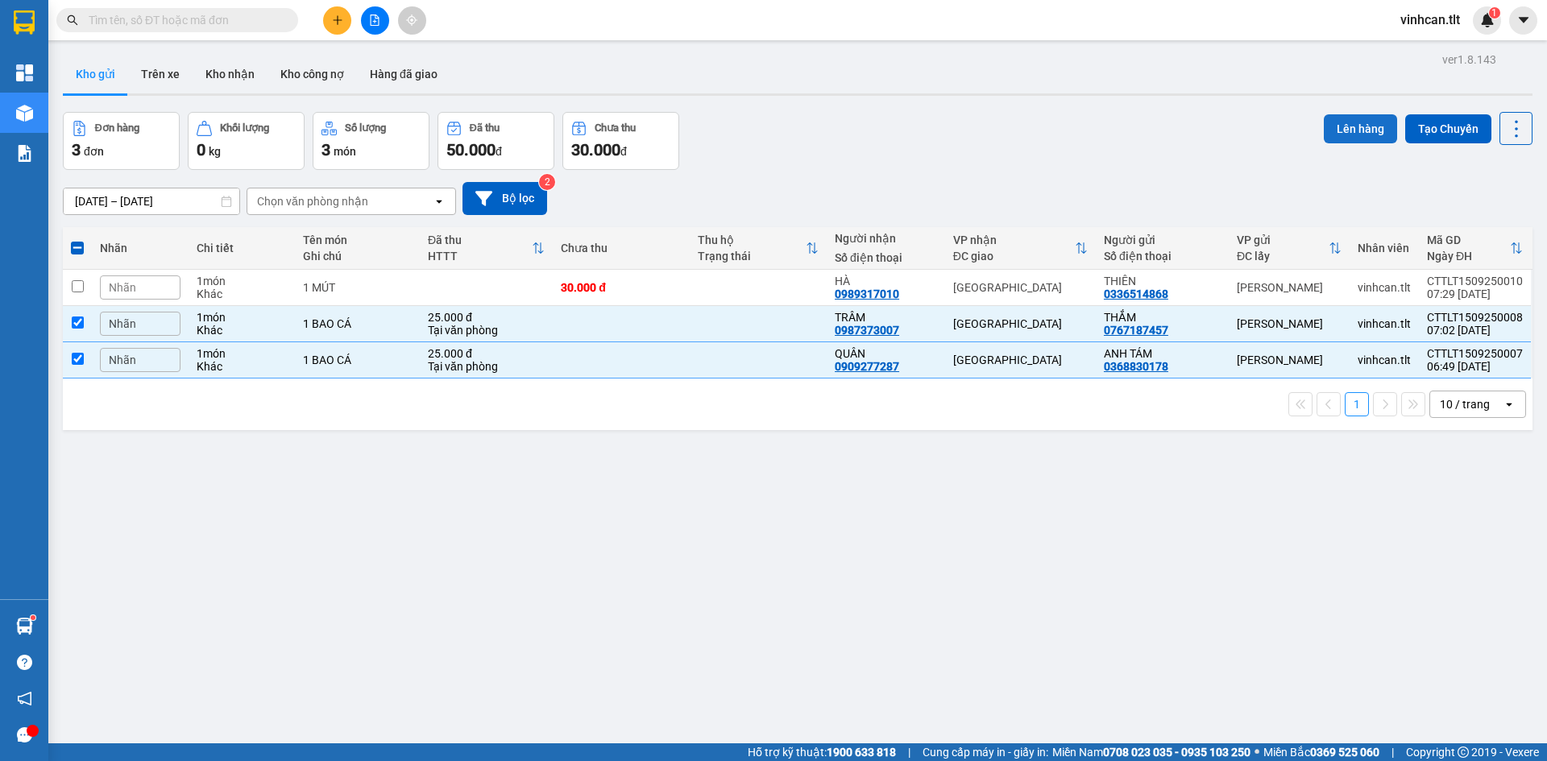
click at [1345, 125] on button "Lên hàng" at bounding box center [1360, 128] width 73 height 29
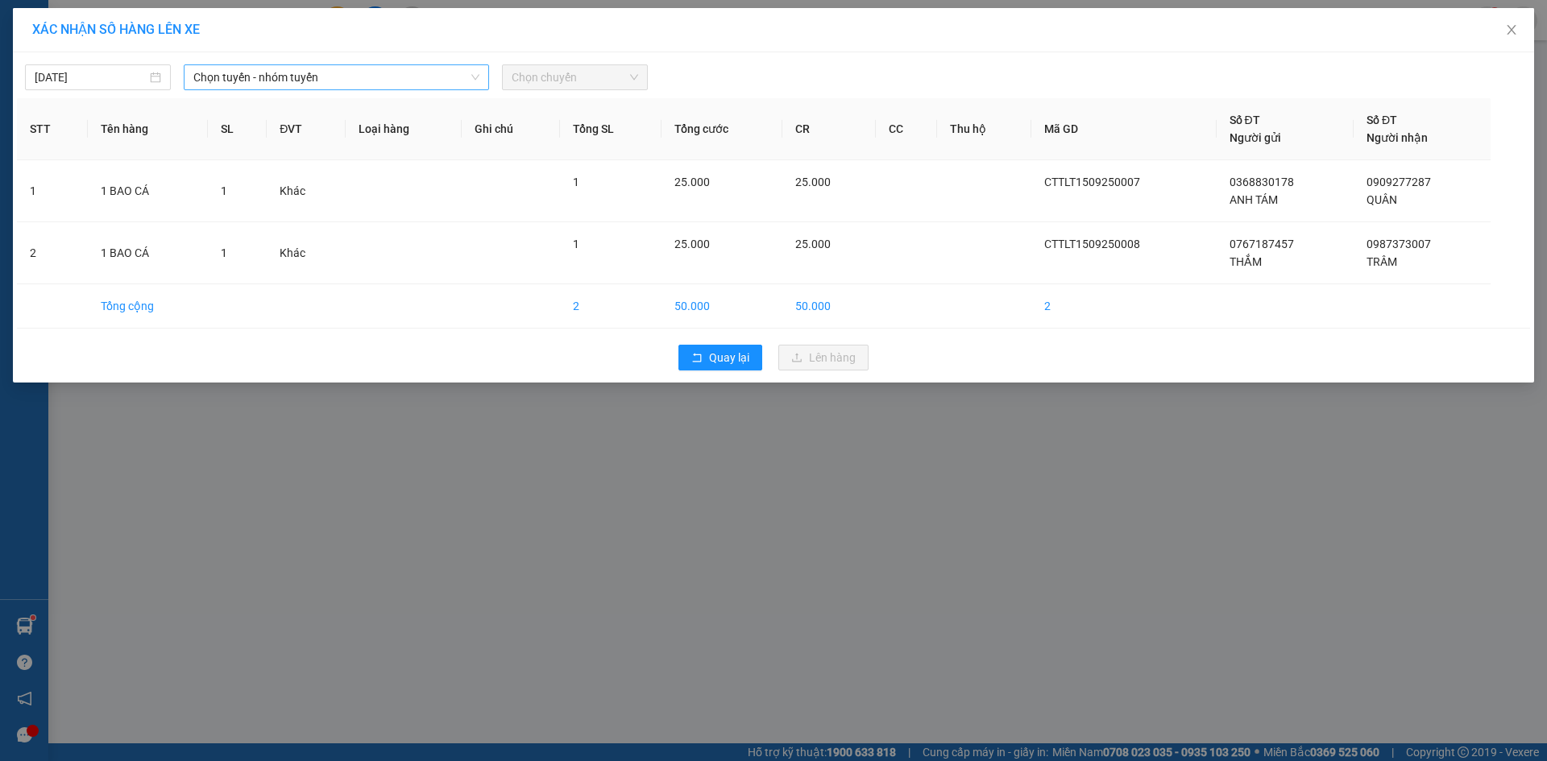
click at [350, 81] on span "Chọn tuyến - nhóm tuyến" at bounding box center [336, 77] width 286 height 24
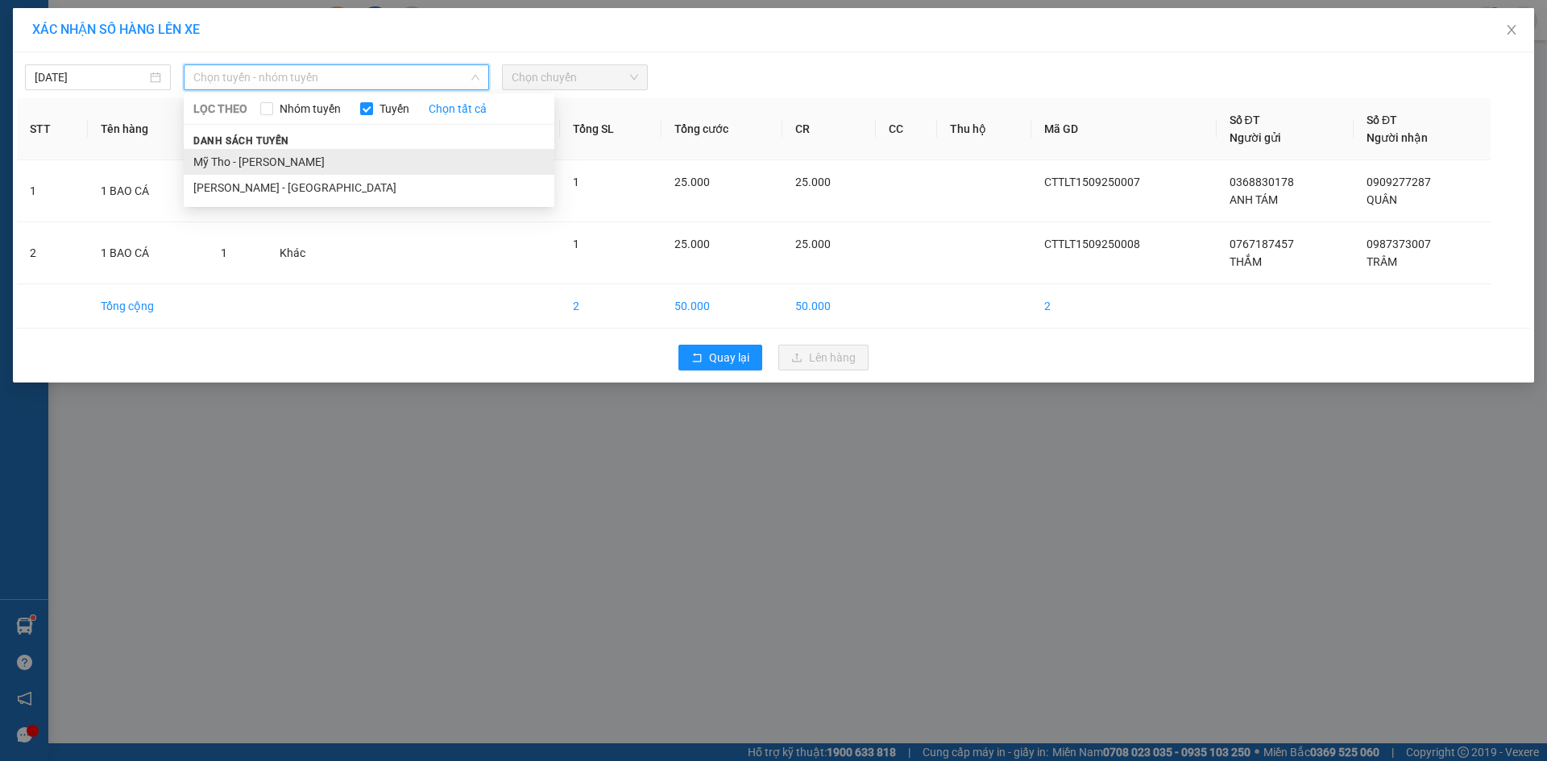
click at [288, 166] on li "Mỹ Tho - [PERSON_NAME]" at bounding box center [369, 162] width 371 height 26
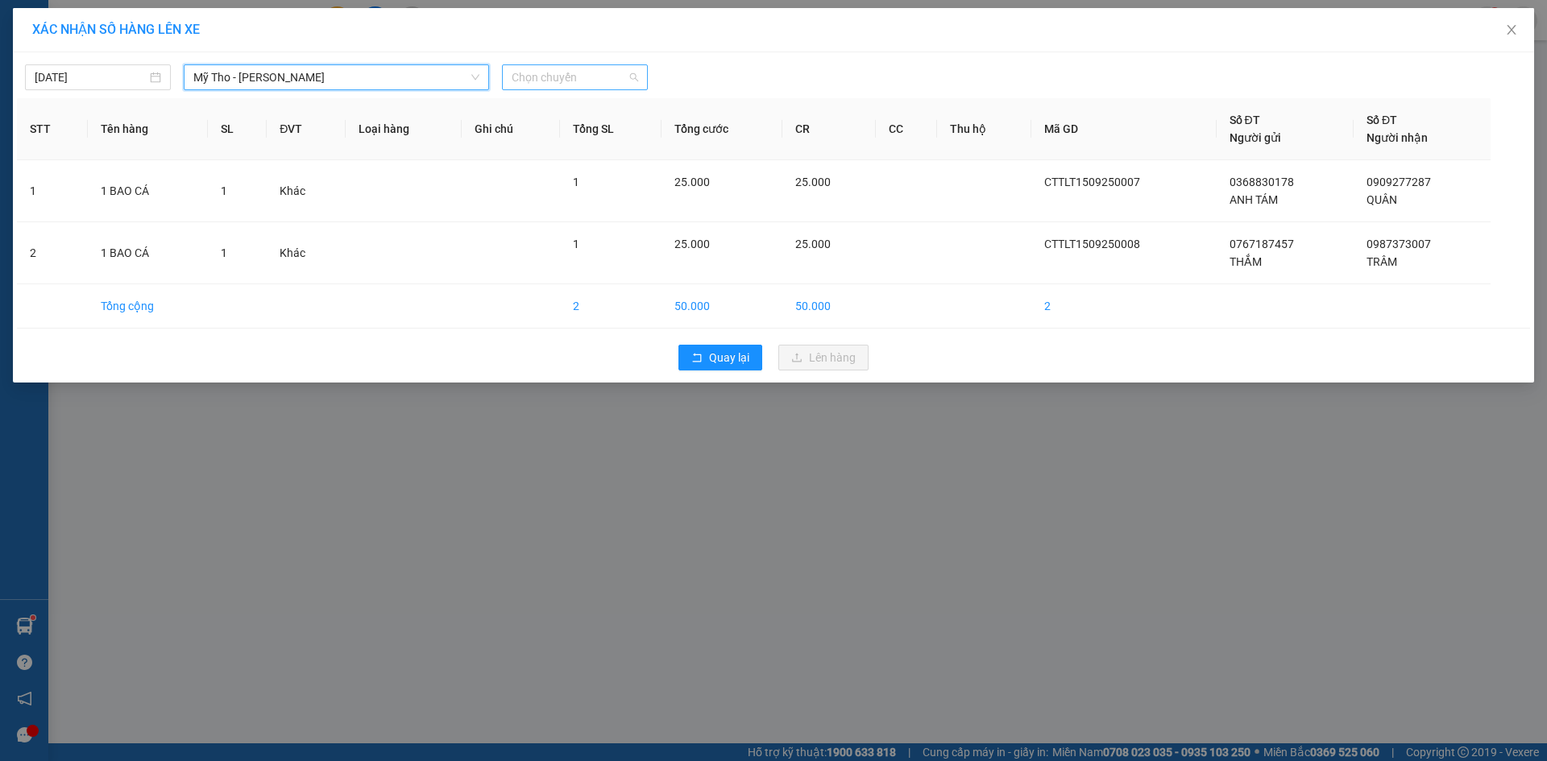
click at [568, 73] on span "Chọn chuyến" at bounding box center [575, 77] width 126 height 24
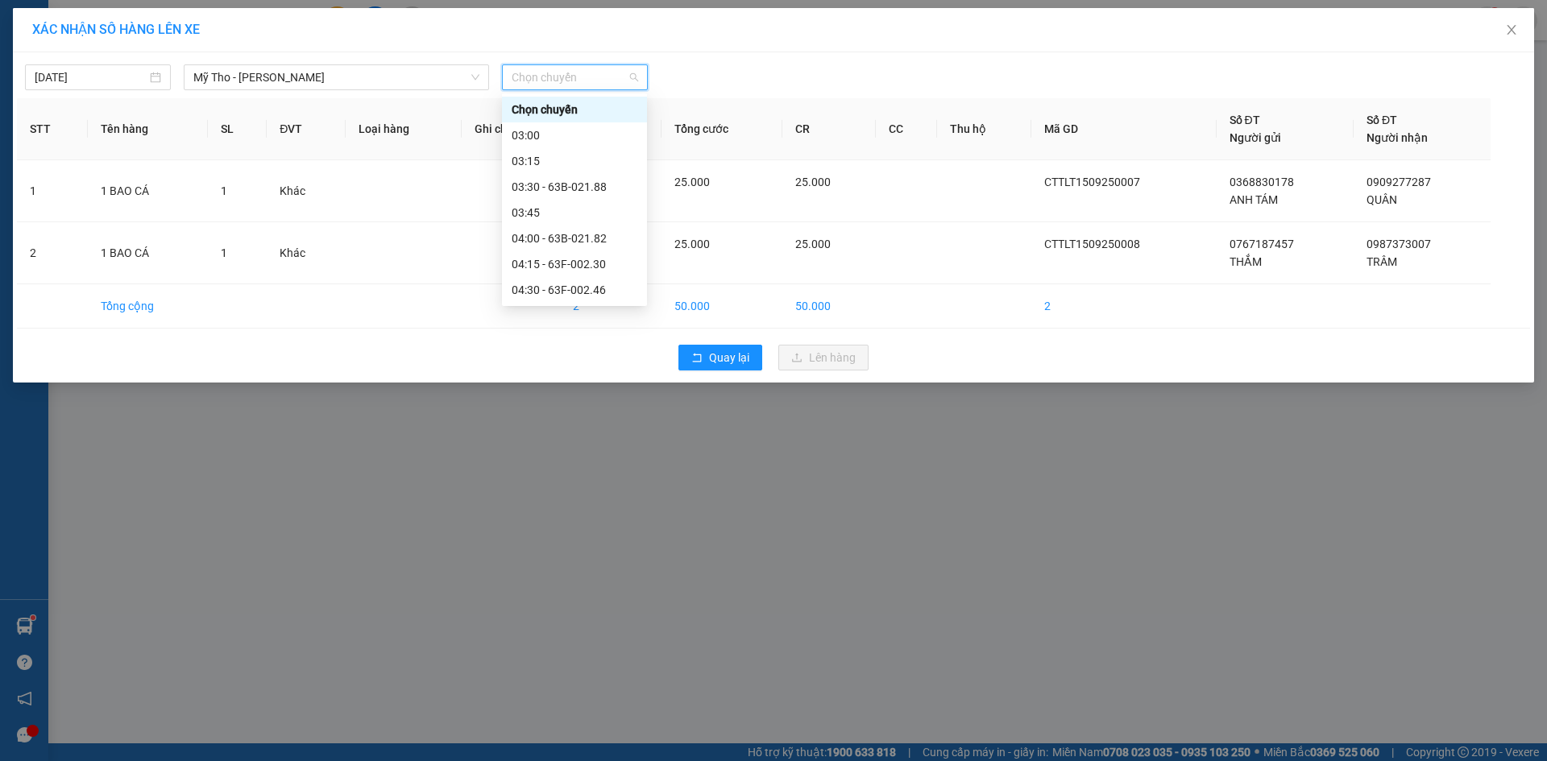
click at [555, 616] on div "06:45 - 63F-009.50" at bounding box center [575, 625] width 126 height 18
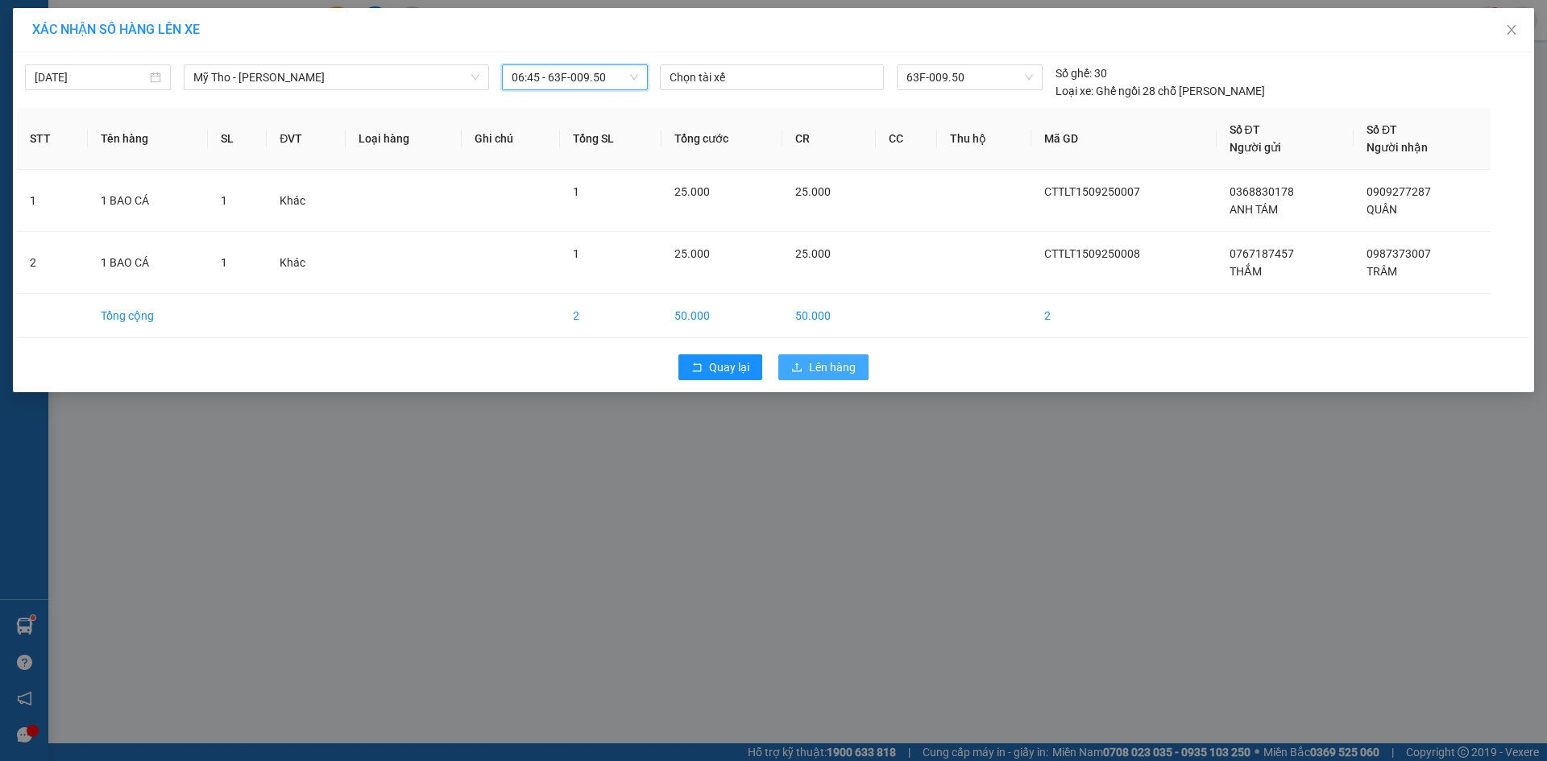
click at [819, 360] on span "Lên hàng" at bounding box center [832, 367] width 47 height 18
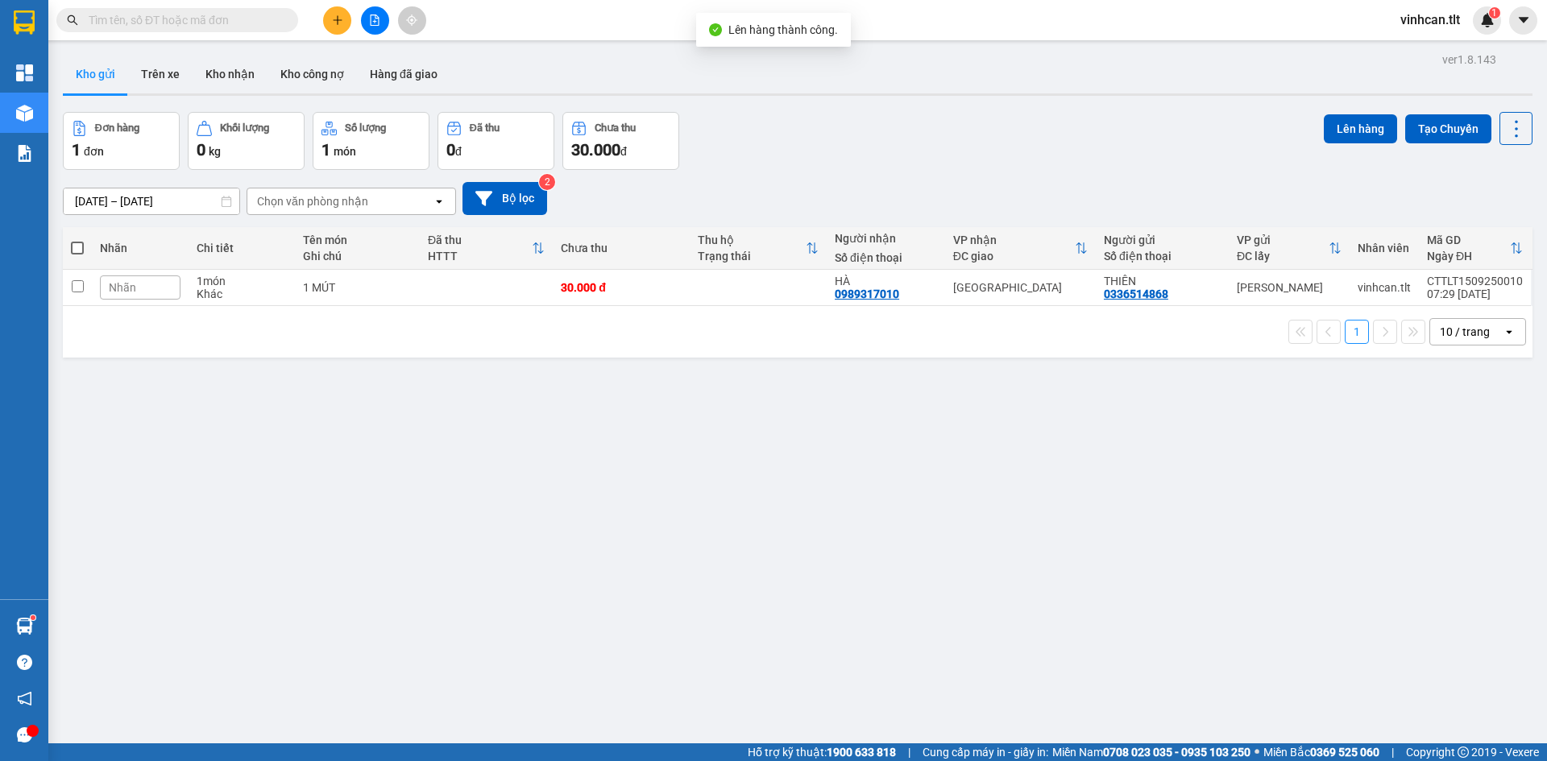
click at [378, 19] on icon "file-add" at bounding box center [375, 20] width 9 height 11
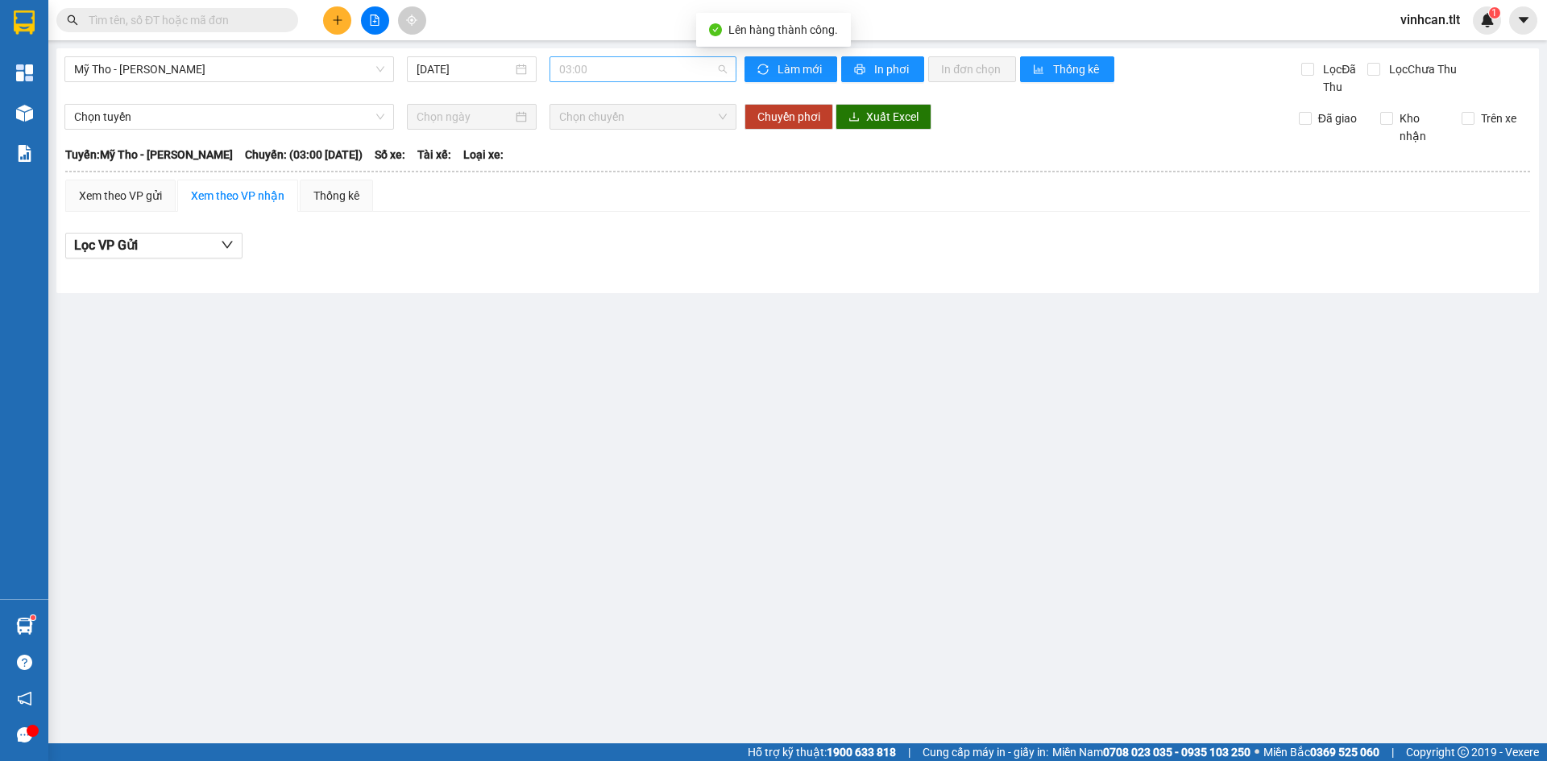
click at [619, 63] on span "03:00" at bounding box center [643, 69] width 168 height 24
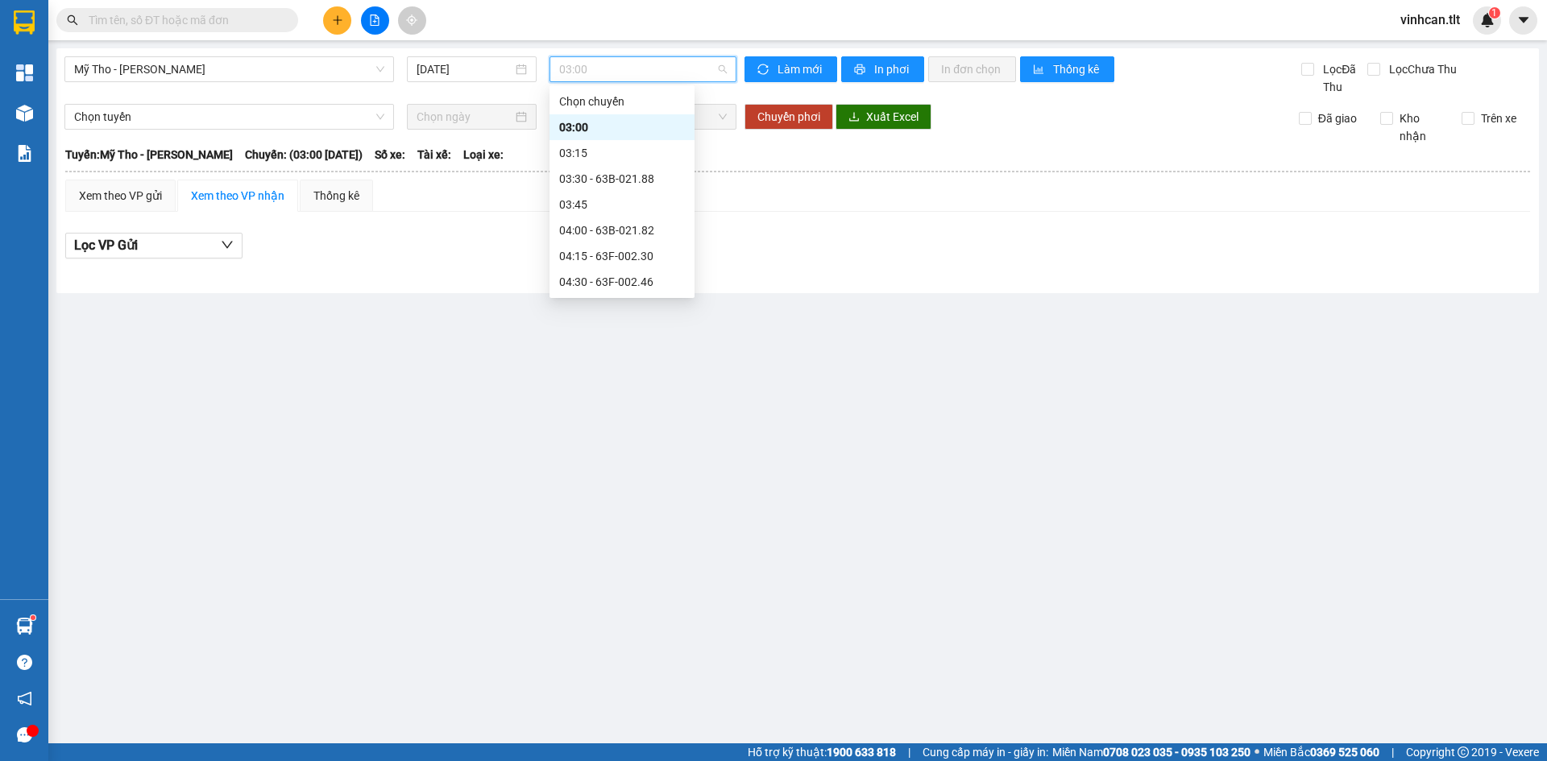
click at [637, 608] on div "06:45 - 63F-009.50" at bounding box center [622, 617] width 126 height 18
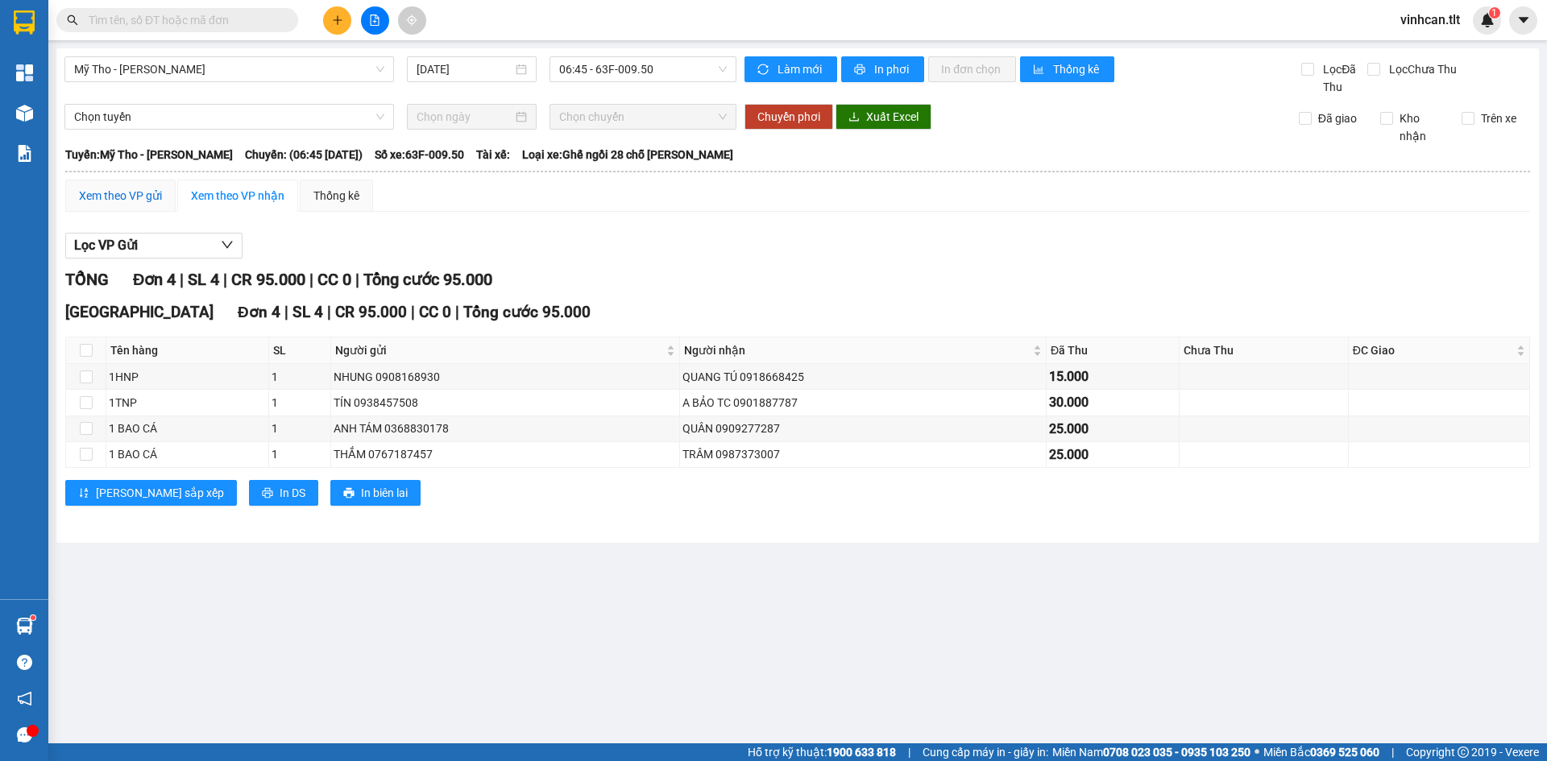
click at [151, 195] on div "Xem theo VP gửi" at bounding box center [120, 196] width 83 height 18
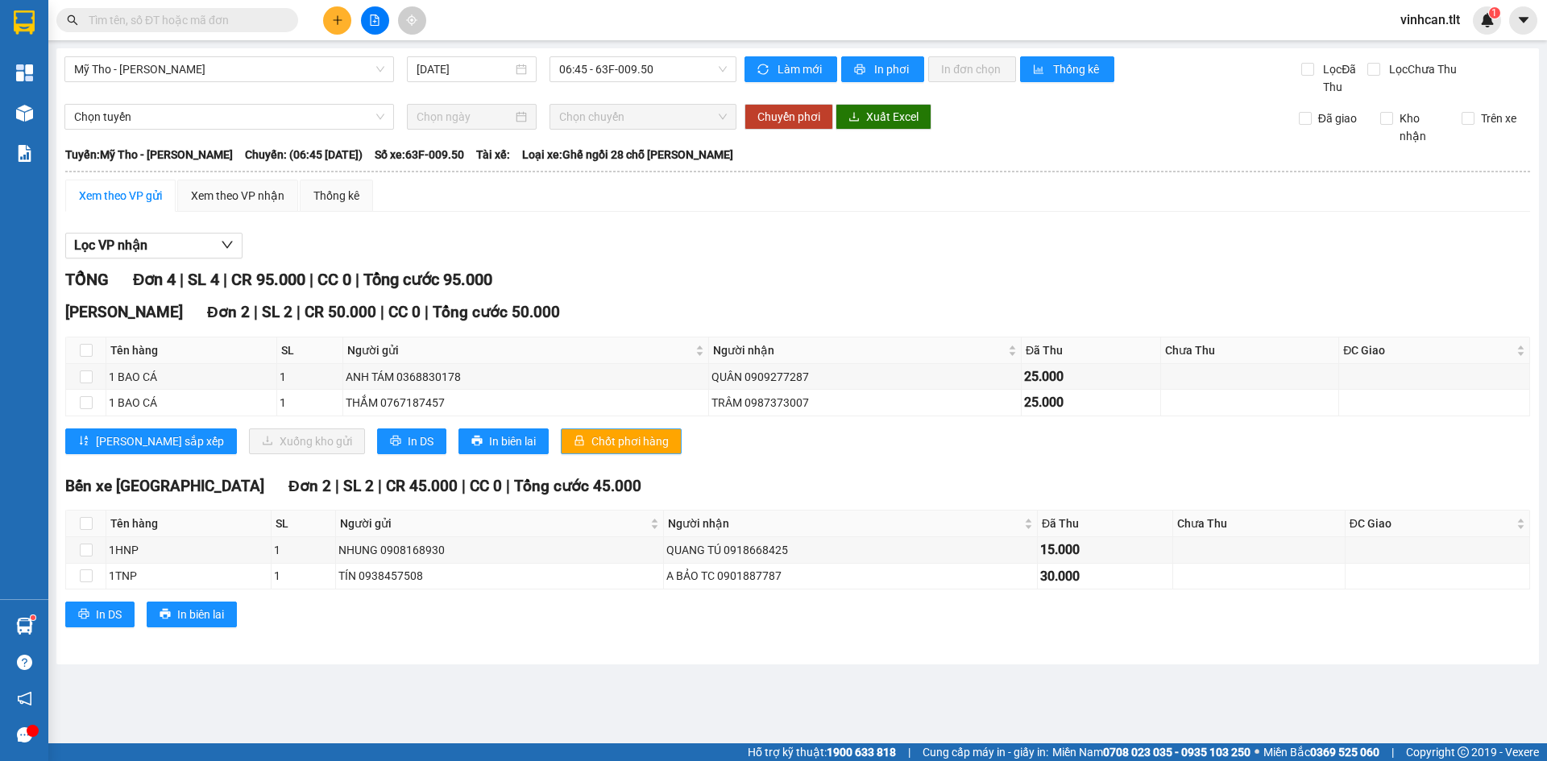
click at [591, 434] on span "Chốt phơi hàng" at bounding box center [629, 442] width 77 height 18
click at [607, 69] on span "06:45 - 63F-009.50" at bounding box center [643, 69] width 168 height 24
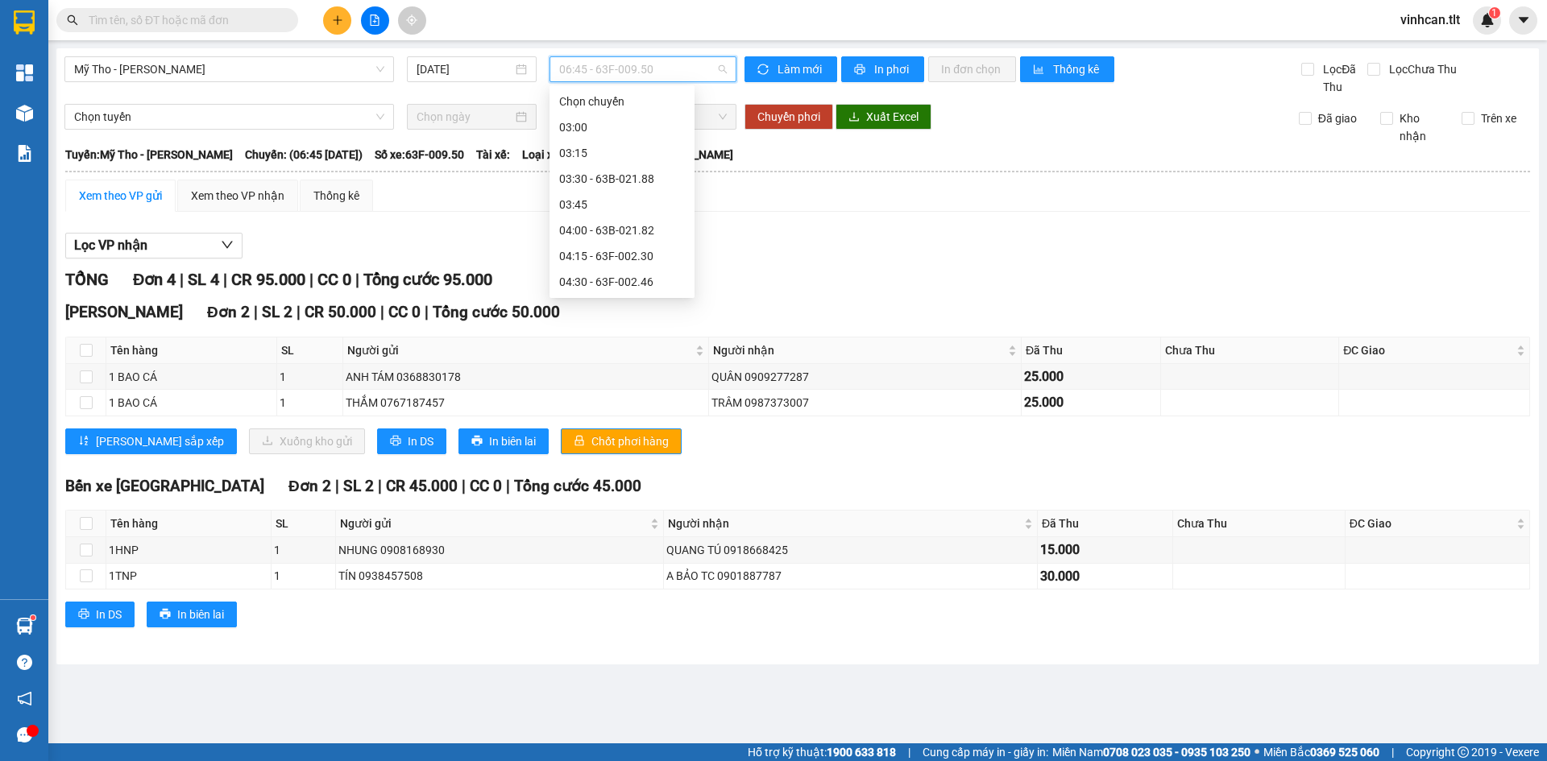
click at [619, 582] on div "06:30 - 63B-018.44" at bounding box center [622, 591] width 126 height 18
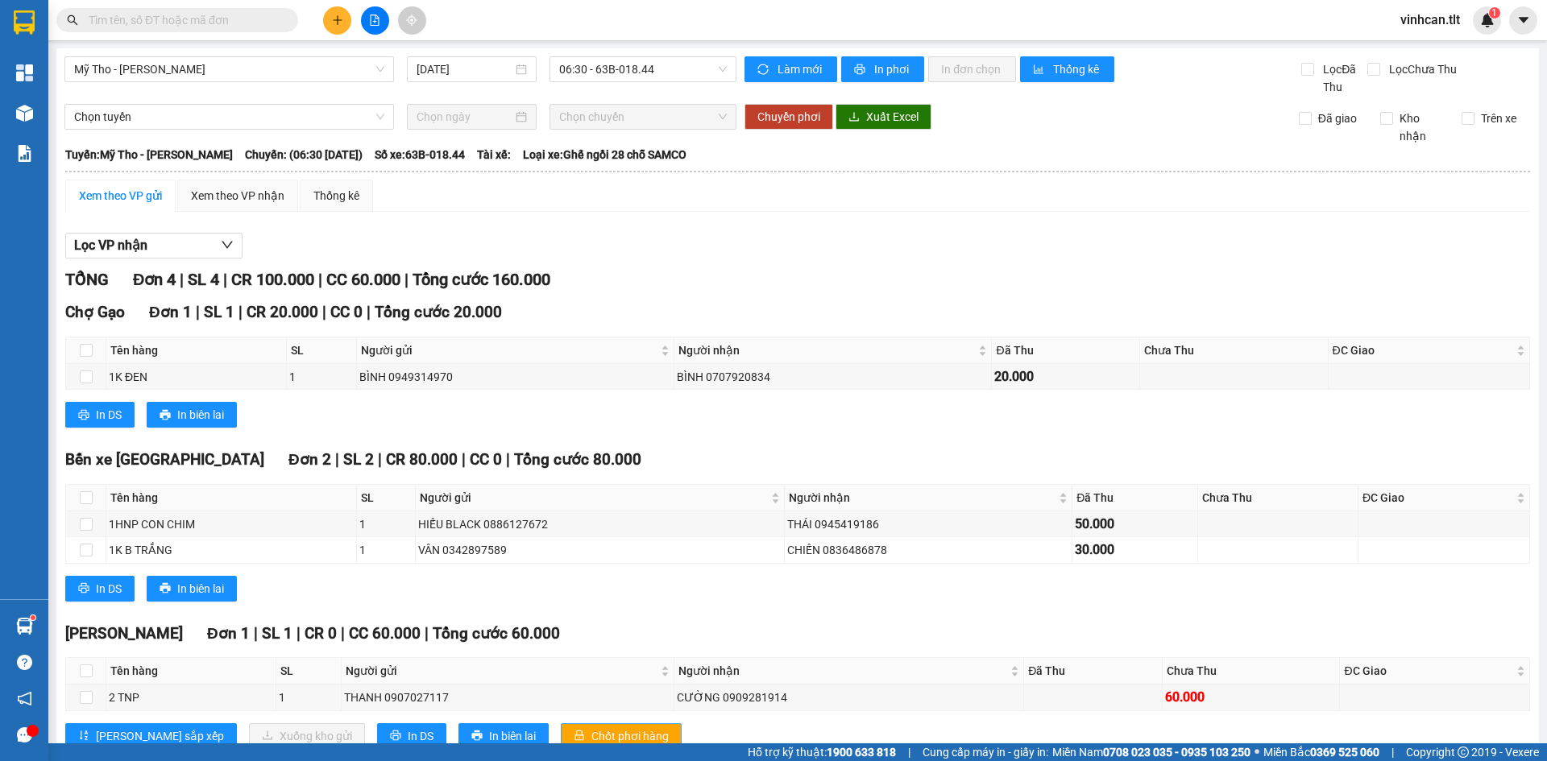
click at [591, 727] on span "Chốt phơi hàng" at bounding box center [629, 736] width 77 height 18
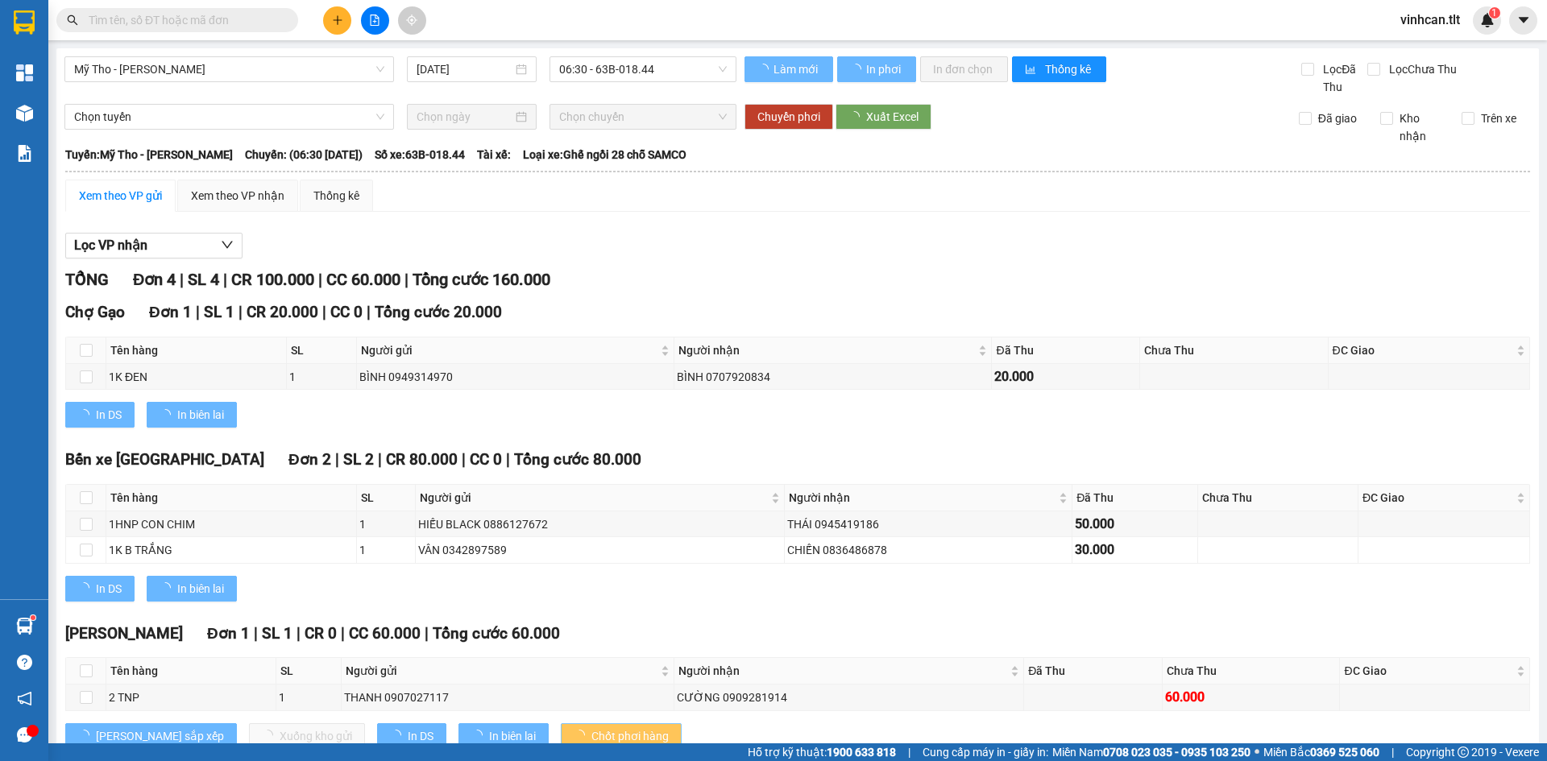
click at [591, 727] on span "Chốt phơi hàng" at bounding box center [629, 736] width 77 height 18
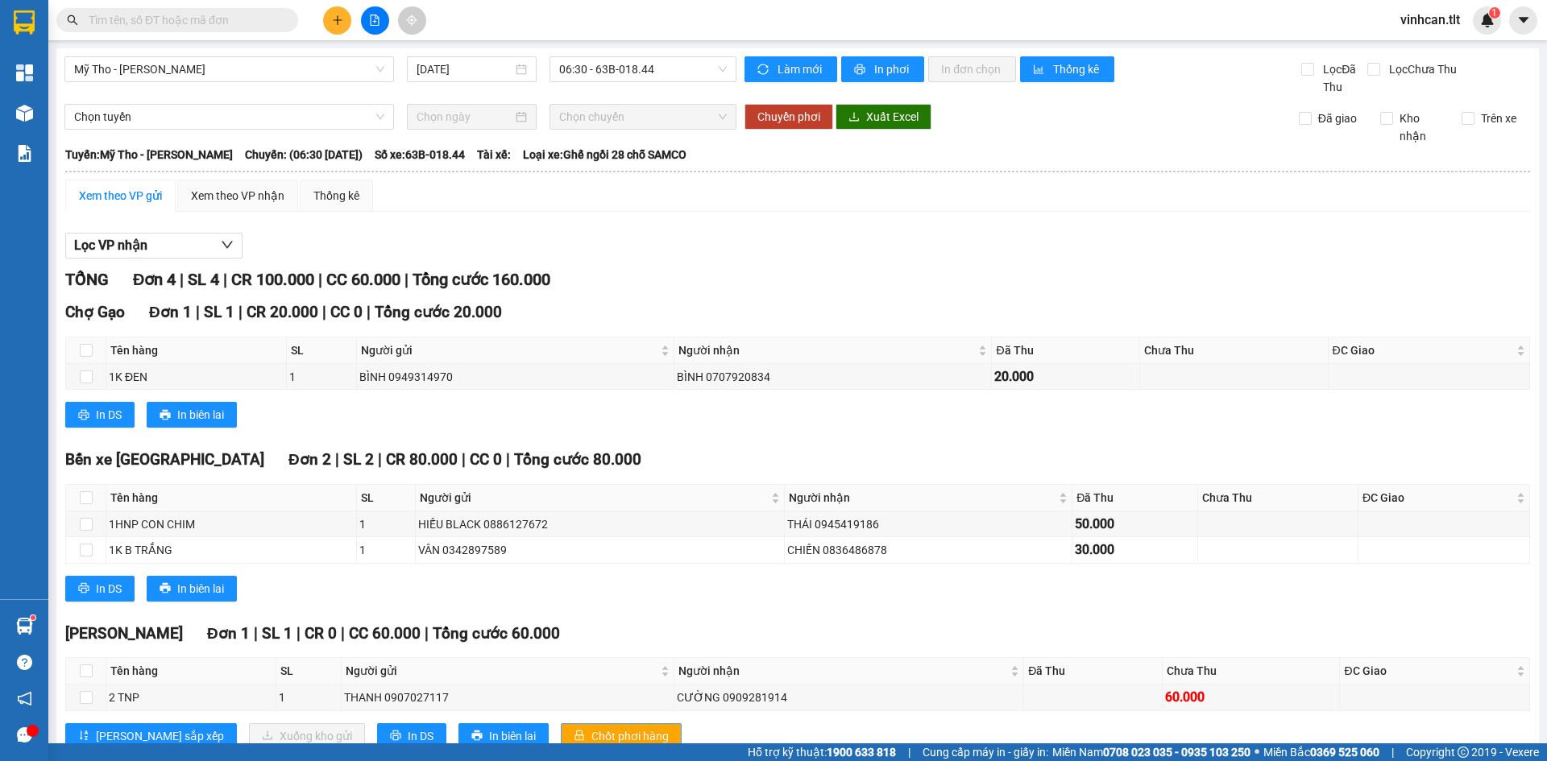
click at [591, 727] on span "Chốt phơi hàng" at bounding box center [629, 736] width 77 height 18
drag, startPoint x: 622, startPoint y: 68, endPoint x: 628, endPoint y: 79, distance: 12.6
click at [622, 70] on span "06:30 - 63B-018.44" at bounding box center [643, 69] width 168 height 24
click at [346, 19] on button at bounding box center [337, 20] width 28 height 28
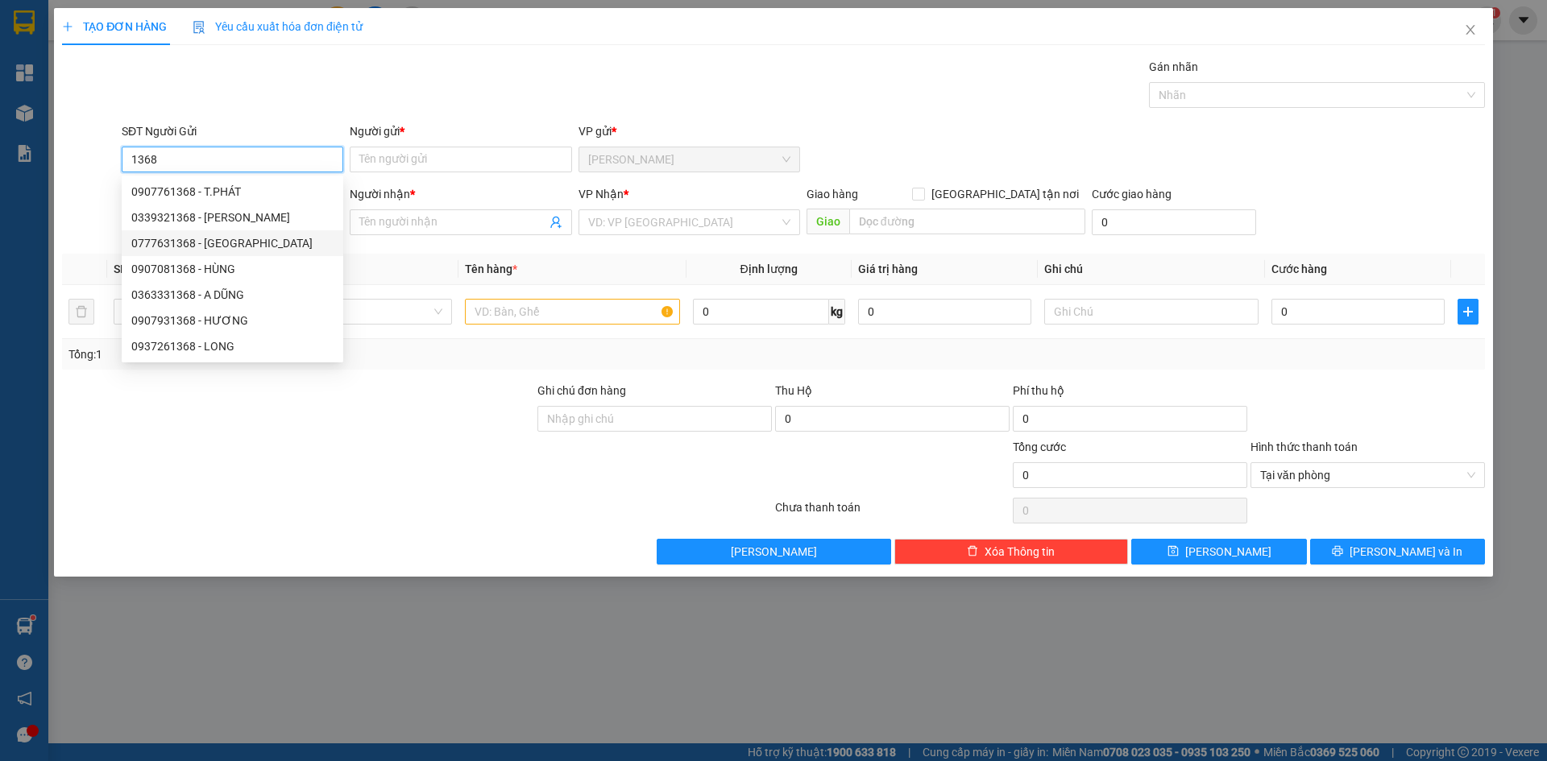
click at [224, 244] on div "0777631368 - [GEOGRAPHIC_DATA]" at bounding box center [232, 243] width 202 height 18
type input "0777631368"
type input "VINH"
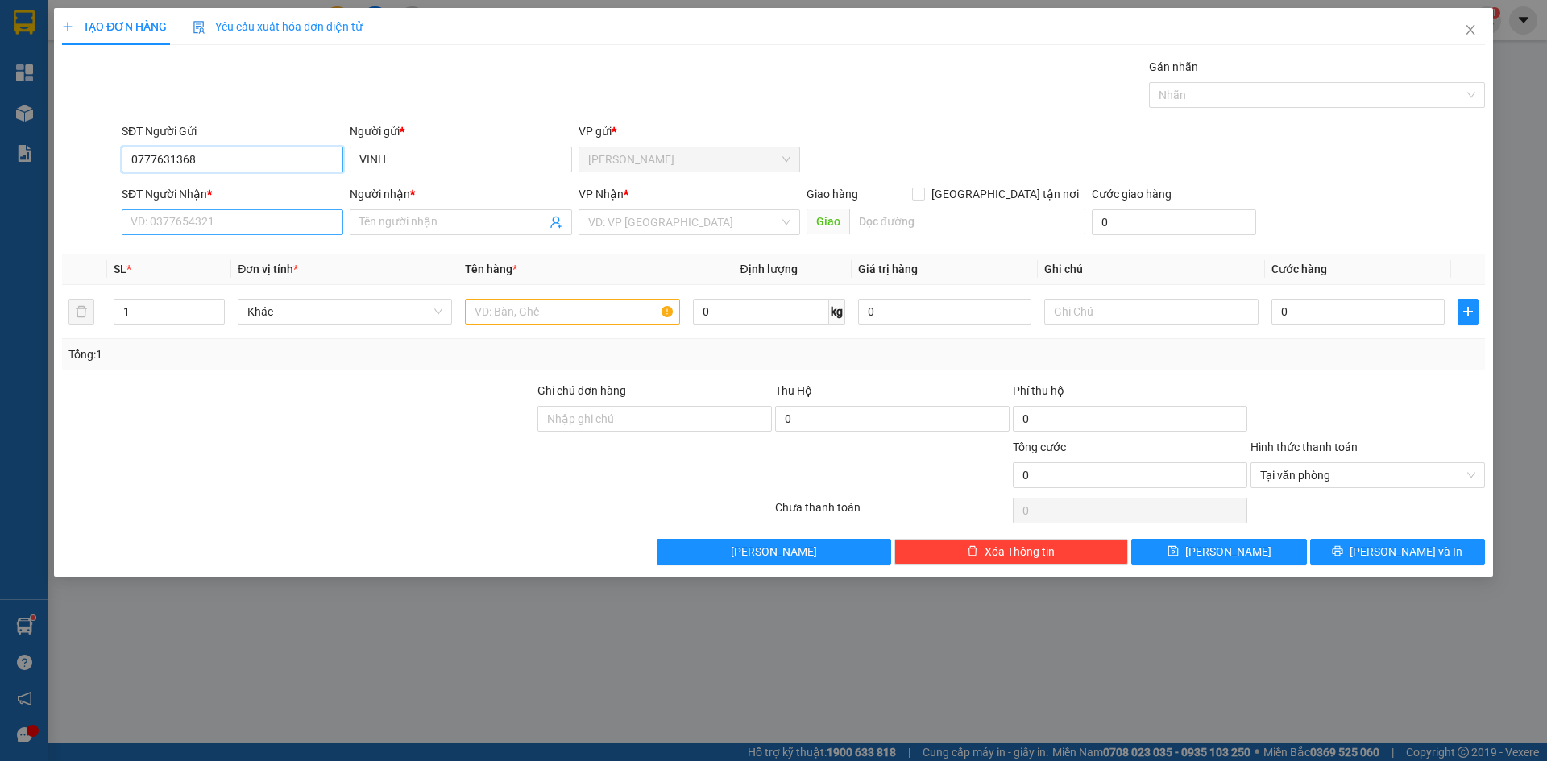
type input "0777631368"
click at [280, 215] on input "SĐT Người Nhận *" at bounding box center [233, 222] width 222 height 26
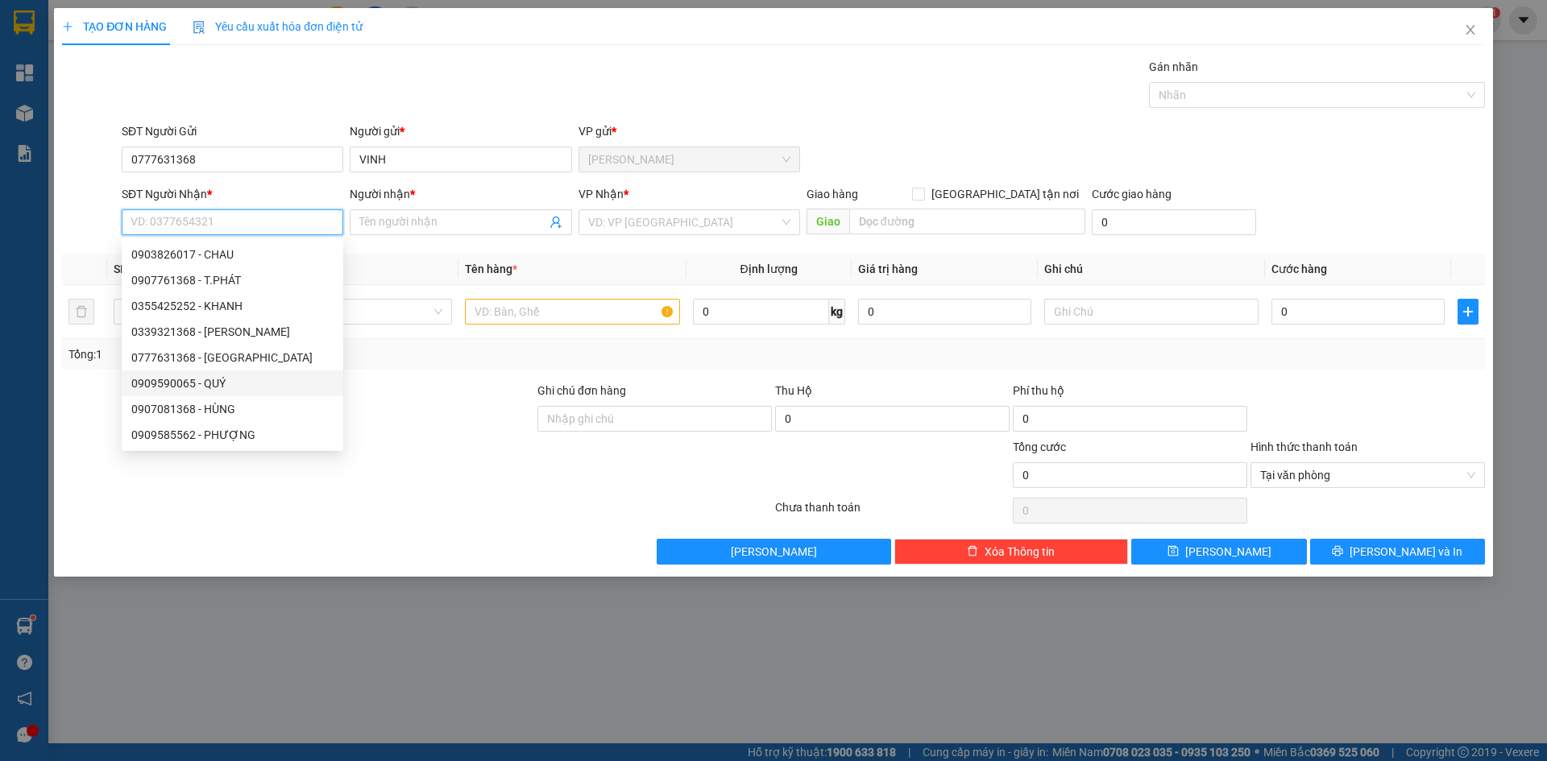
click at [219, 384] on div "0909590065 - QUÝ" at bounding box center [232, 384] width 202 height 18
type input "0909590065"
type input "QUÝ"
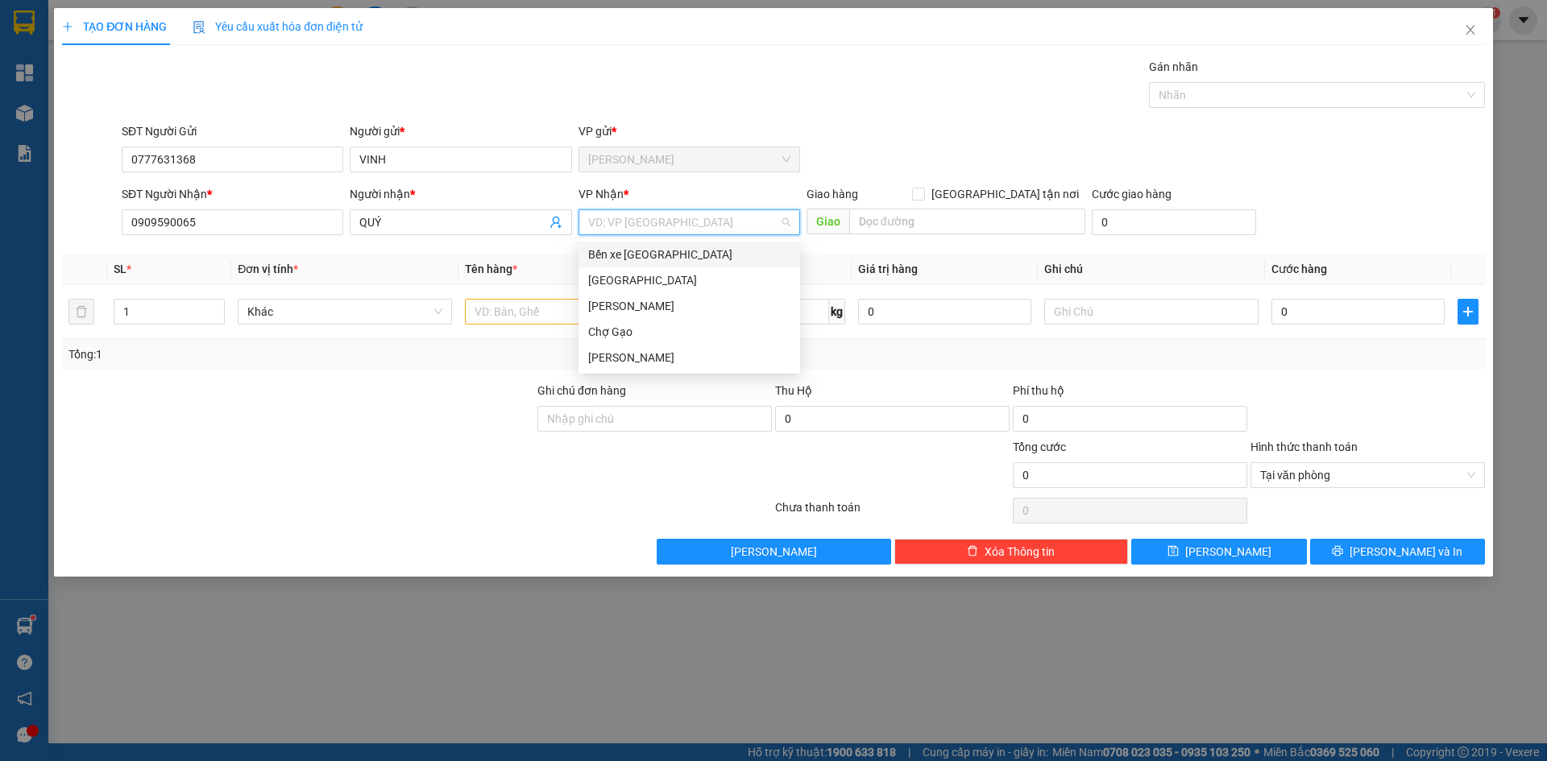
click at [740, 223] on input "search" at bounding box center [683, 222] width 191 height 24
click at [655, 275] on div "[GEOGRAPHIC_DATA]" at bounding box center [689, 280] width 202 height 18
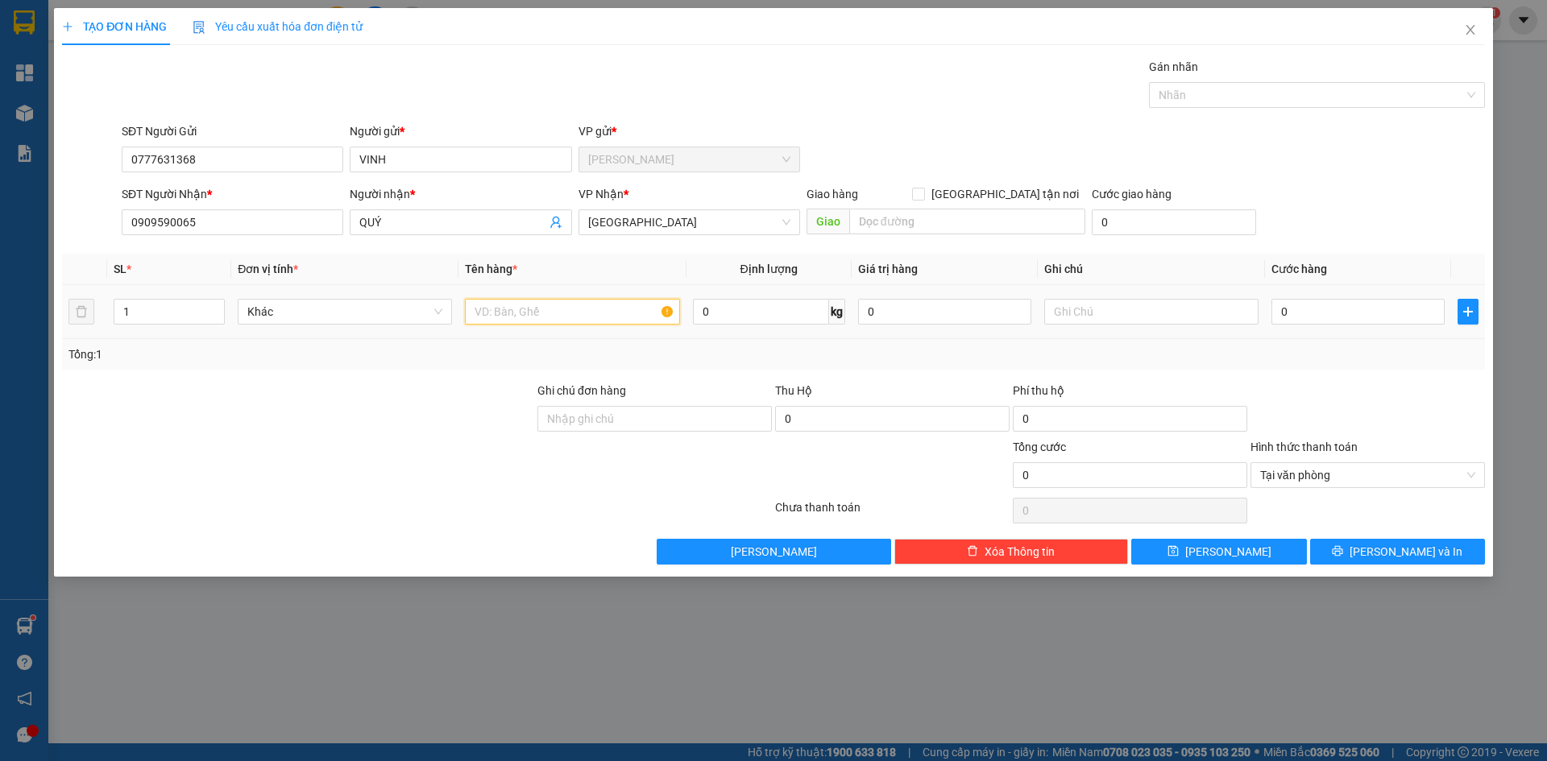
drag, startPoint x: 542, startPoint y: 317, endPoint x: 1055, endPoint y: 350, distance: 514.2
click at [669, 312] on input "text" at bounding box center [572, 312] width 214 height 26
type input "1 HNP"
click at [1334, 308] on input "0" at bounding box center [1357, 312] width 173 height 26
type input "2"
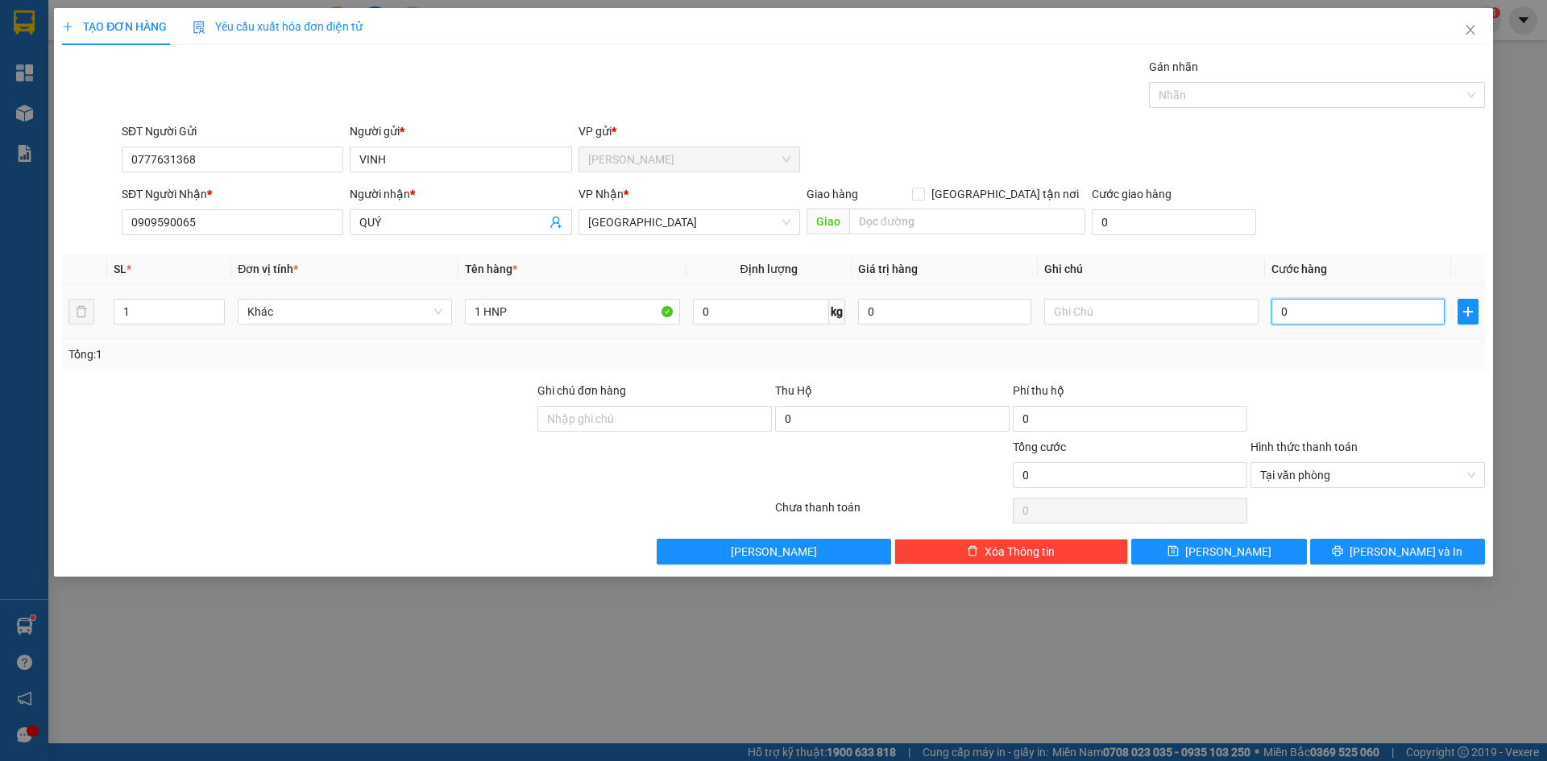
type input "2"
type input "25"
click at [1443, 545] on button "[PERSON_NAME] và In" at bounding box center [1397, 552] width 175 height 26
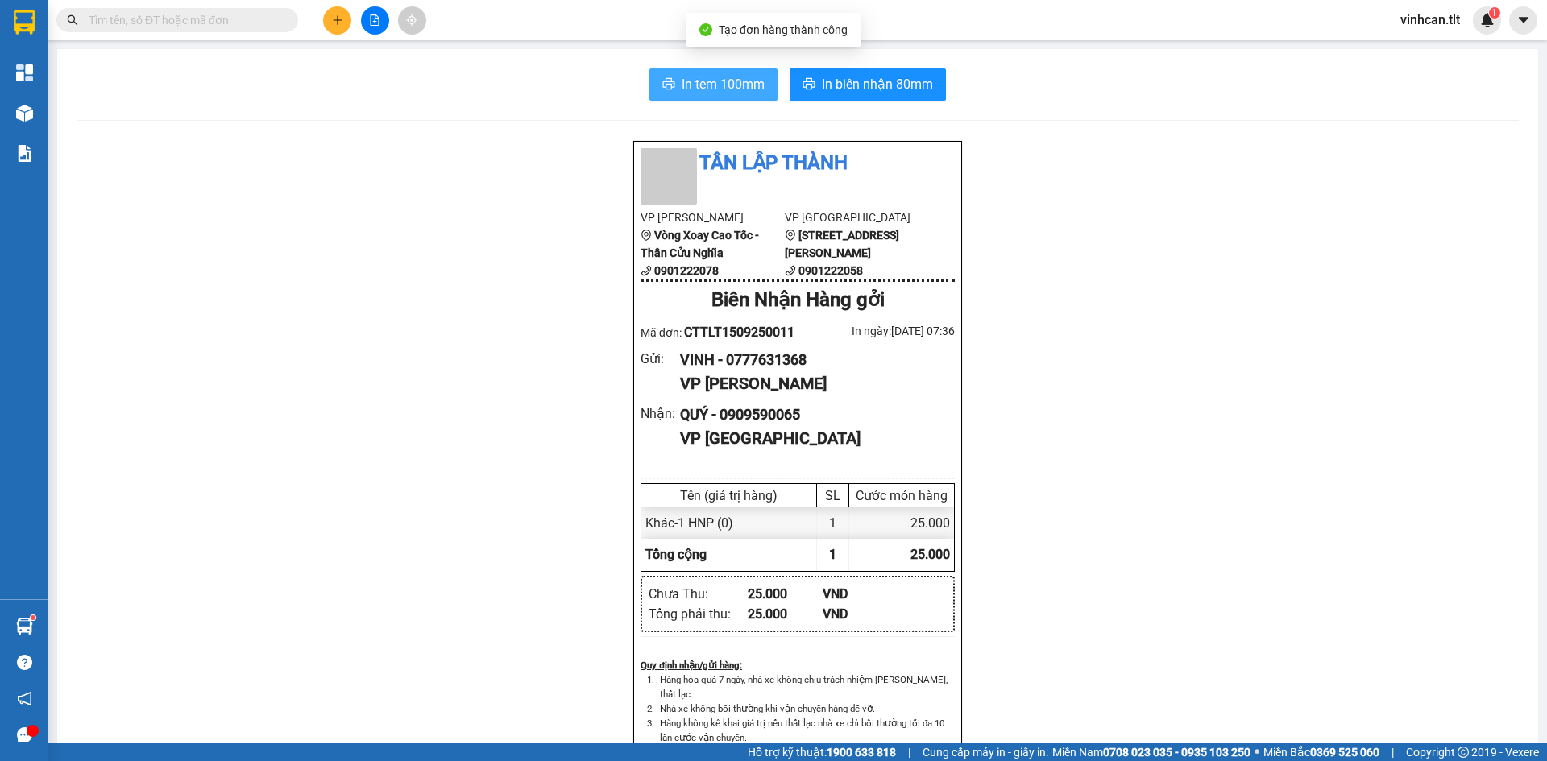
click at [731, 86] on span "In tem 100mm" at bounding box center [723, 84] width 83 height 20
drag, startPoint x: 334, startPoint y: 17, endPoint x: 1546, endPoint y: 538, distance: 1318.9
click at [470, 28] on div "Kết quả tìm kiếm ( 0 ) Bộ lọc No Data vinhcan.tlt 1" at bounding box center [773, 20] width 1547 height 40
click at [345, 18] on button at bounding box center [337, 20] width 28 height 28
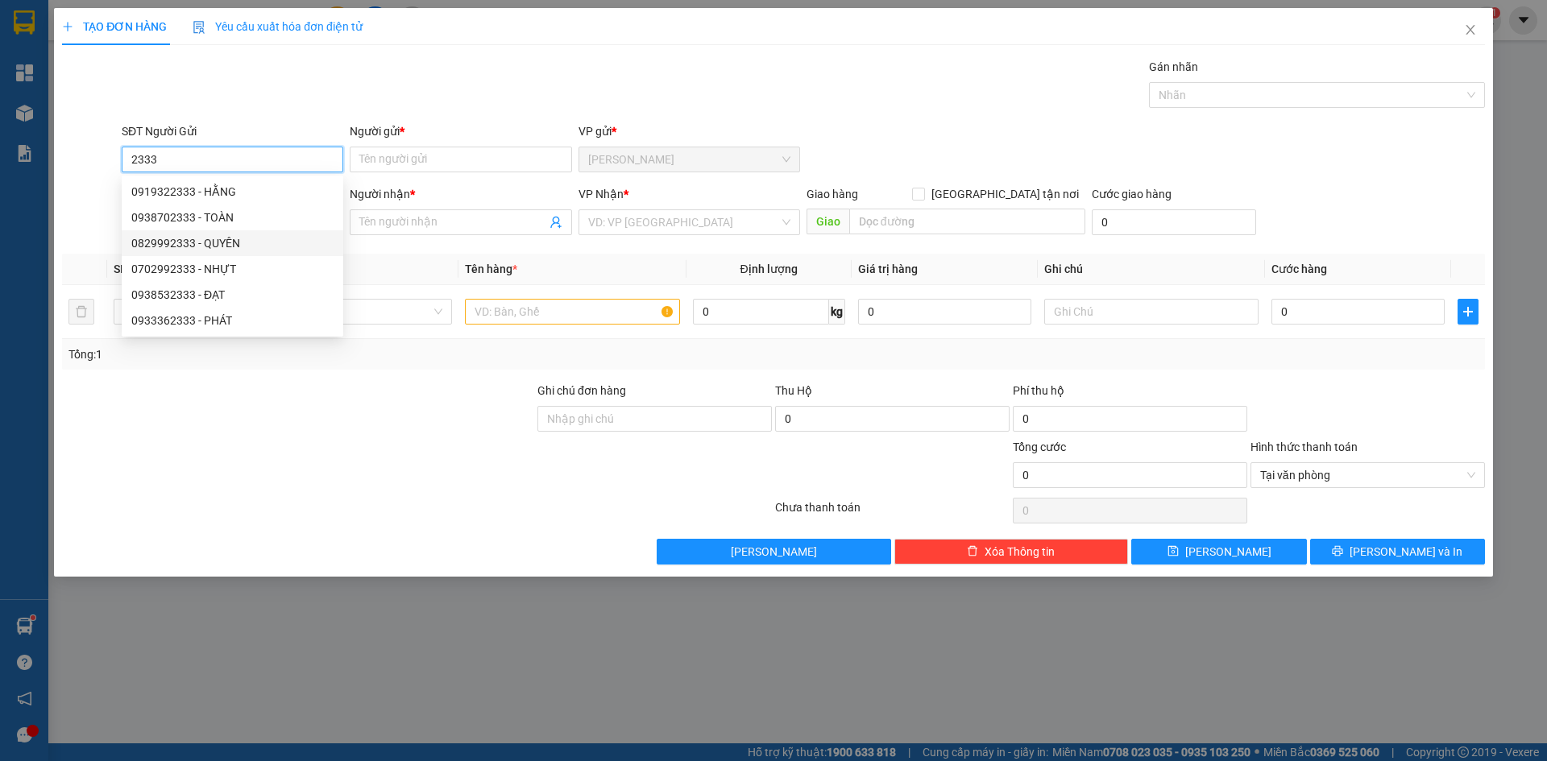
click at [234, 248] on div "0829992333 - QUYÊN" at bounding box center [232, 243] width 202 height 18
type input "0829992333"
type input "QUYÊN"
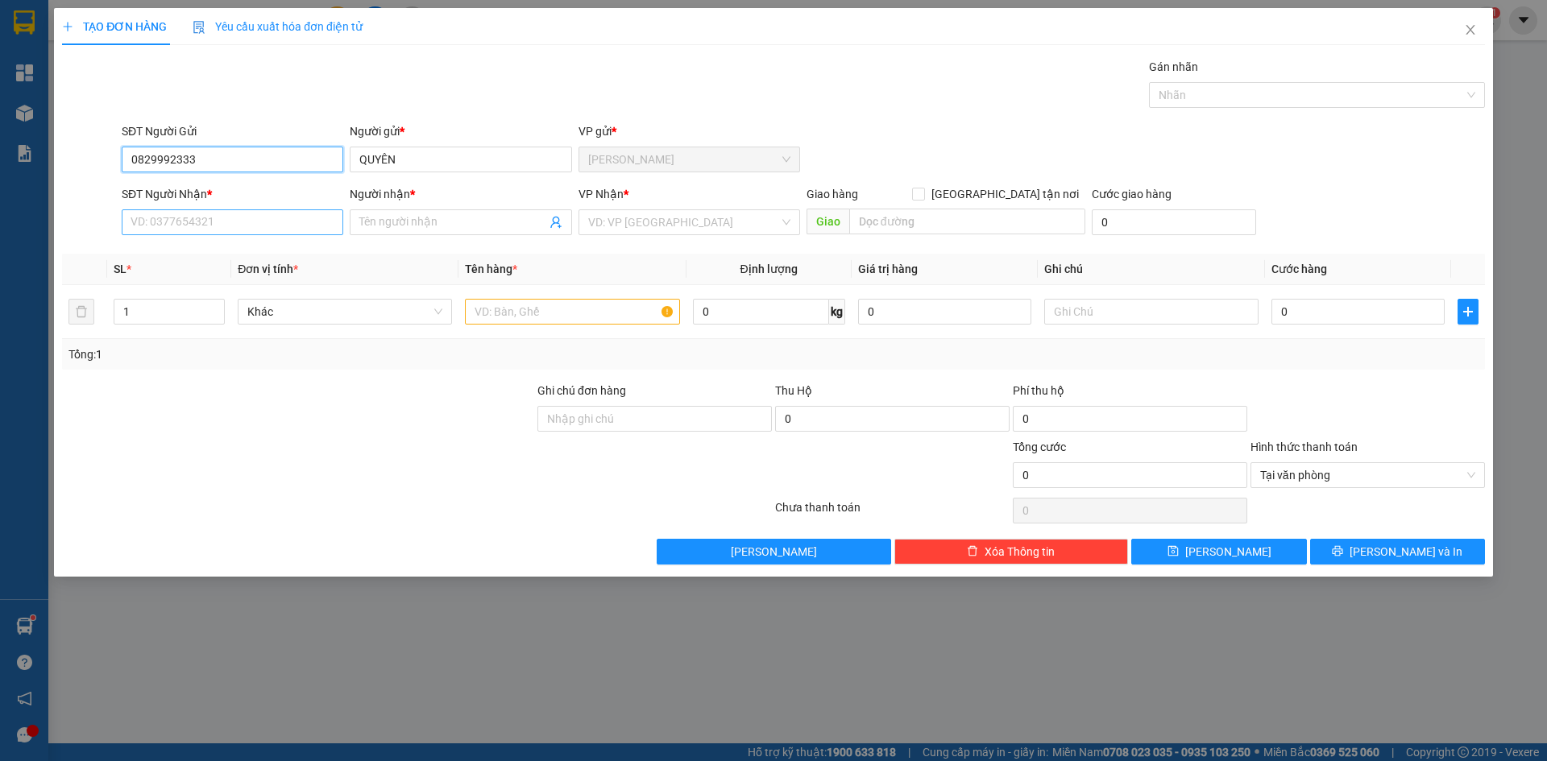
type input "0829992333"
click at [206, 223] on input "SĐT Người Nhận *" at bounding box center [233, 222] width 222 height 26
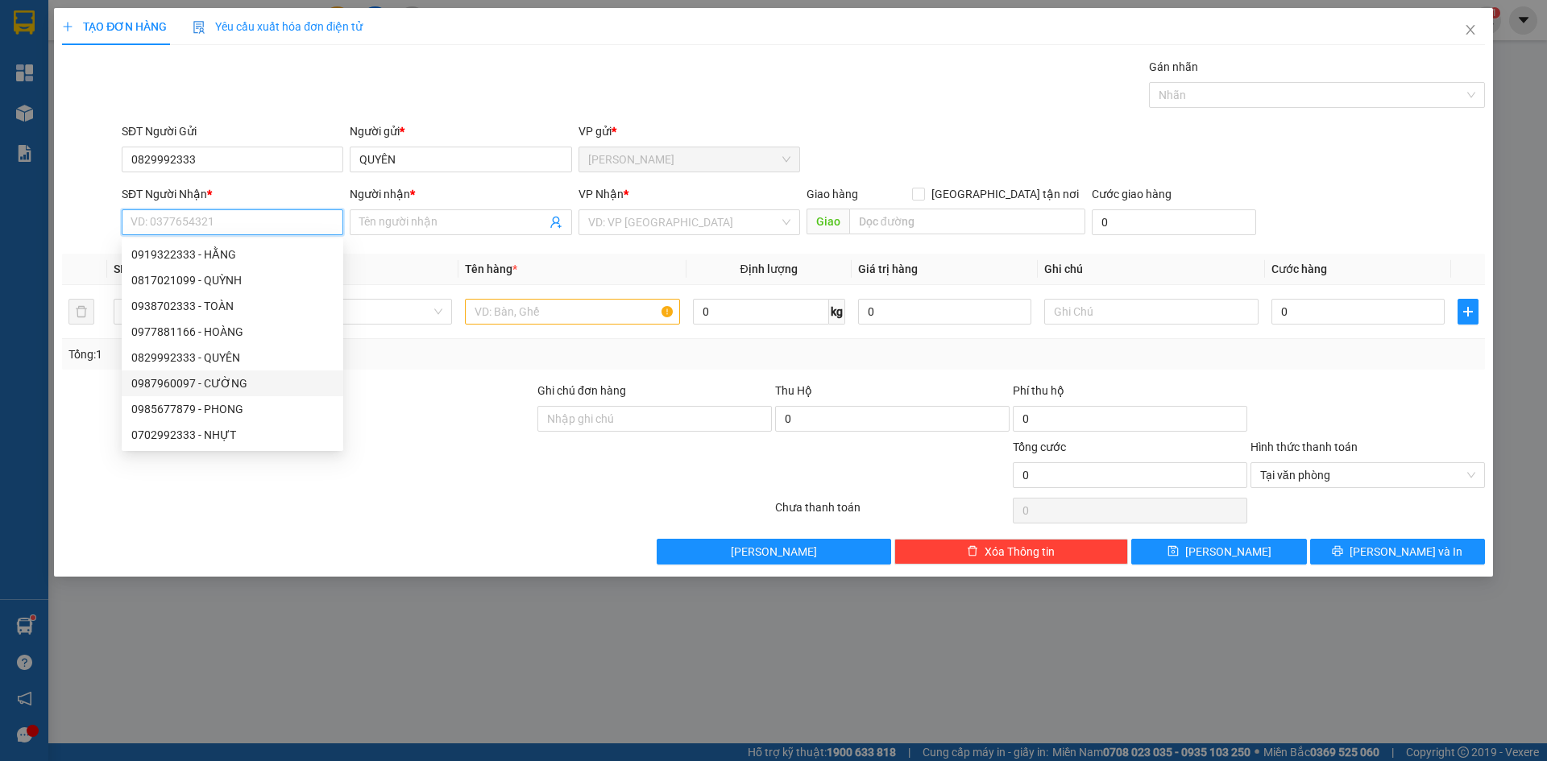
click at [212, 388] on div "0987960097 - CƯỜNG" at bounding box center [232, 384] width 202 height 18
type input "0987960097"
type input "CƯỜNG"
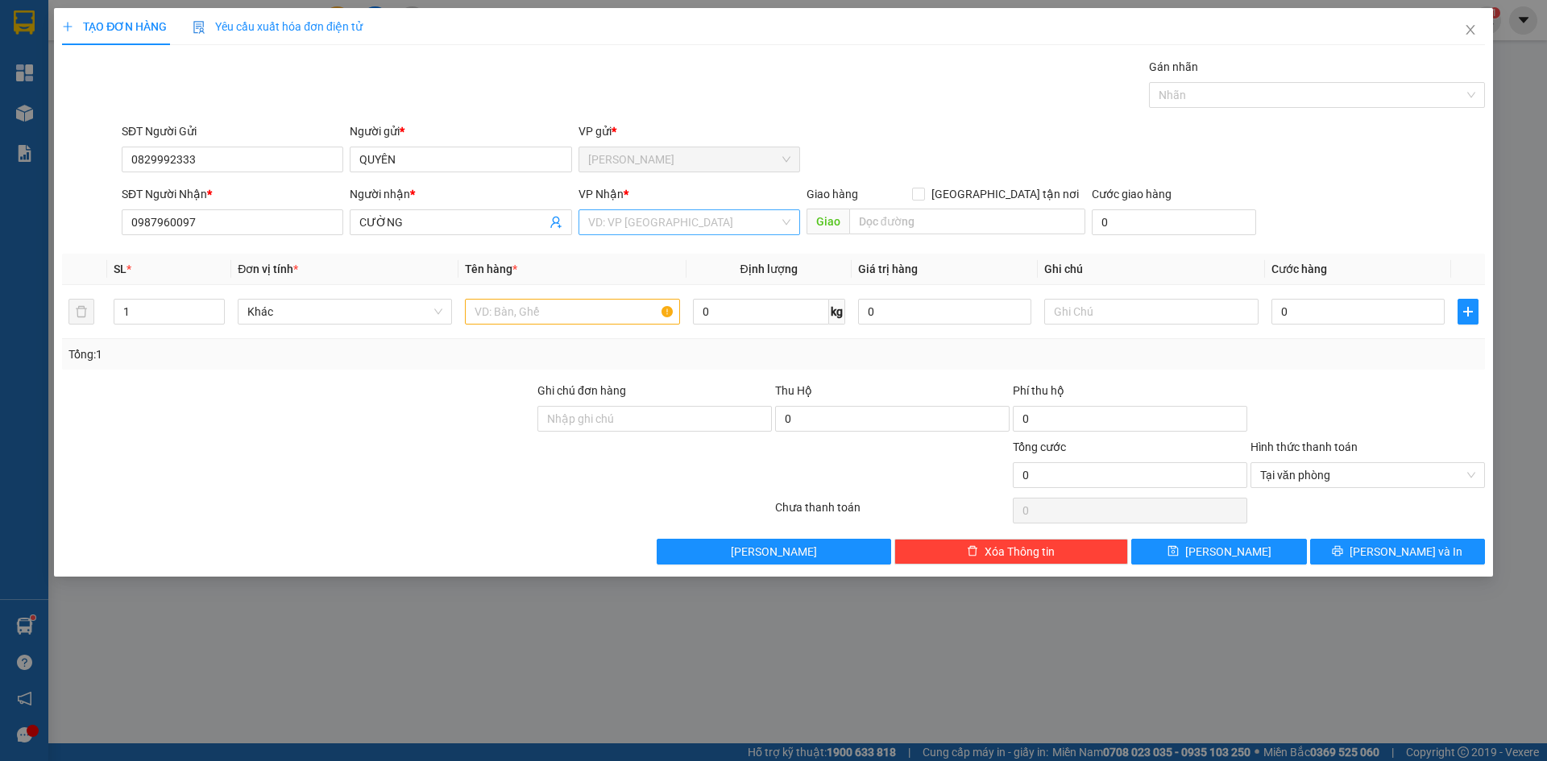
click at [642, 226] on input "search" at bounding box center [683, 222] width 191 height 24
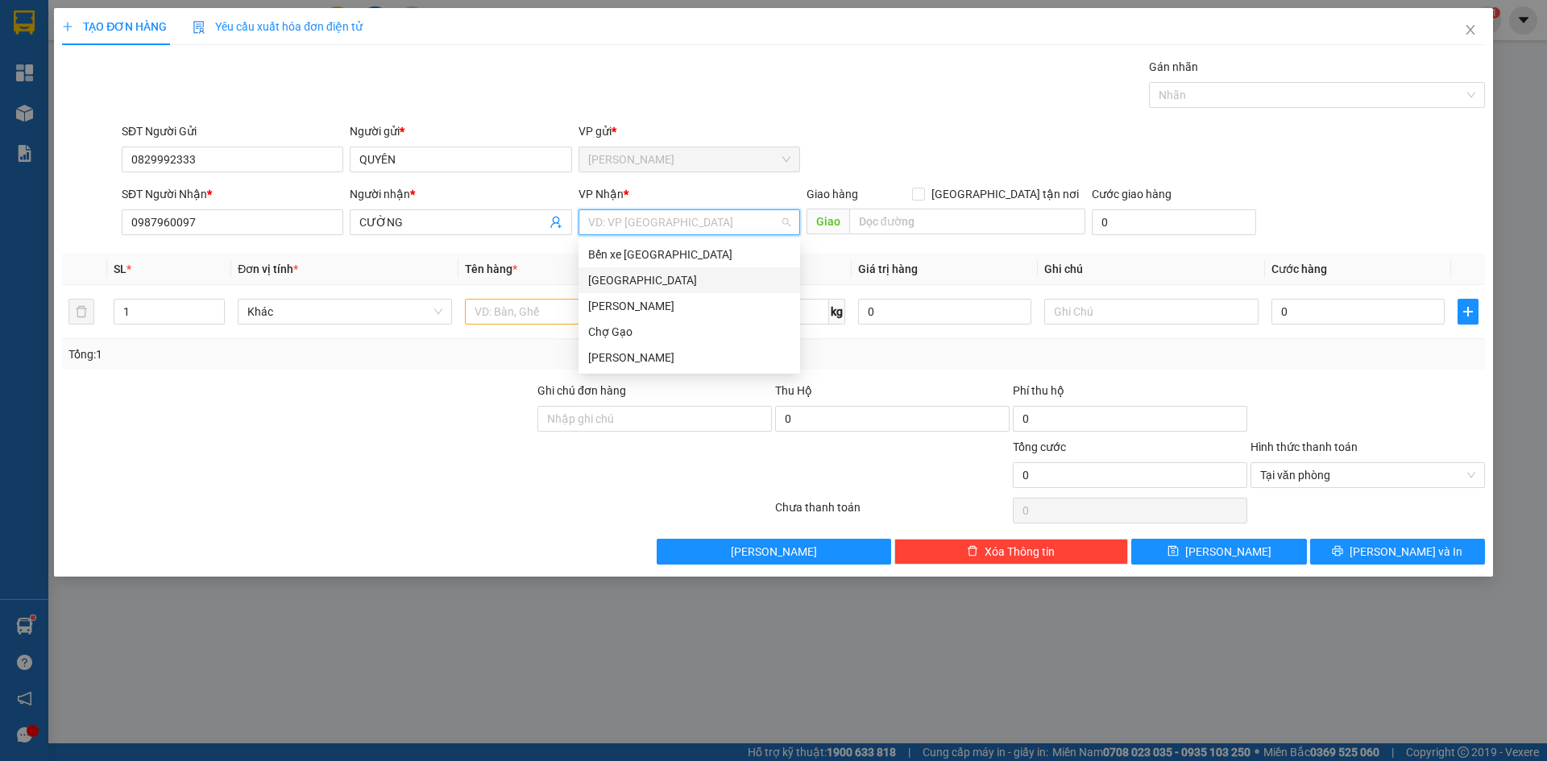
click at [639, 282] on div "[GEOGRAPHIC_DATA]" at bounding box center [689, 280] width 202 height 18
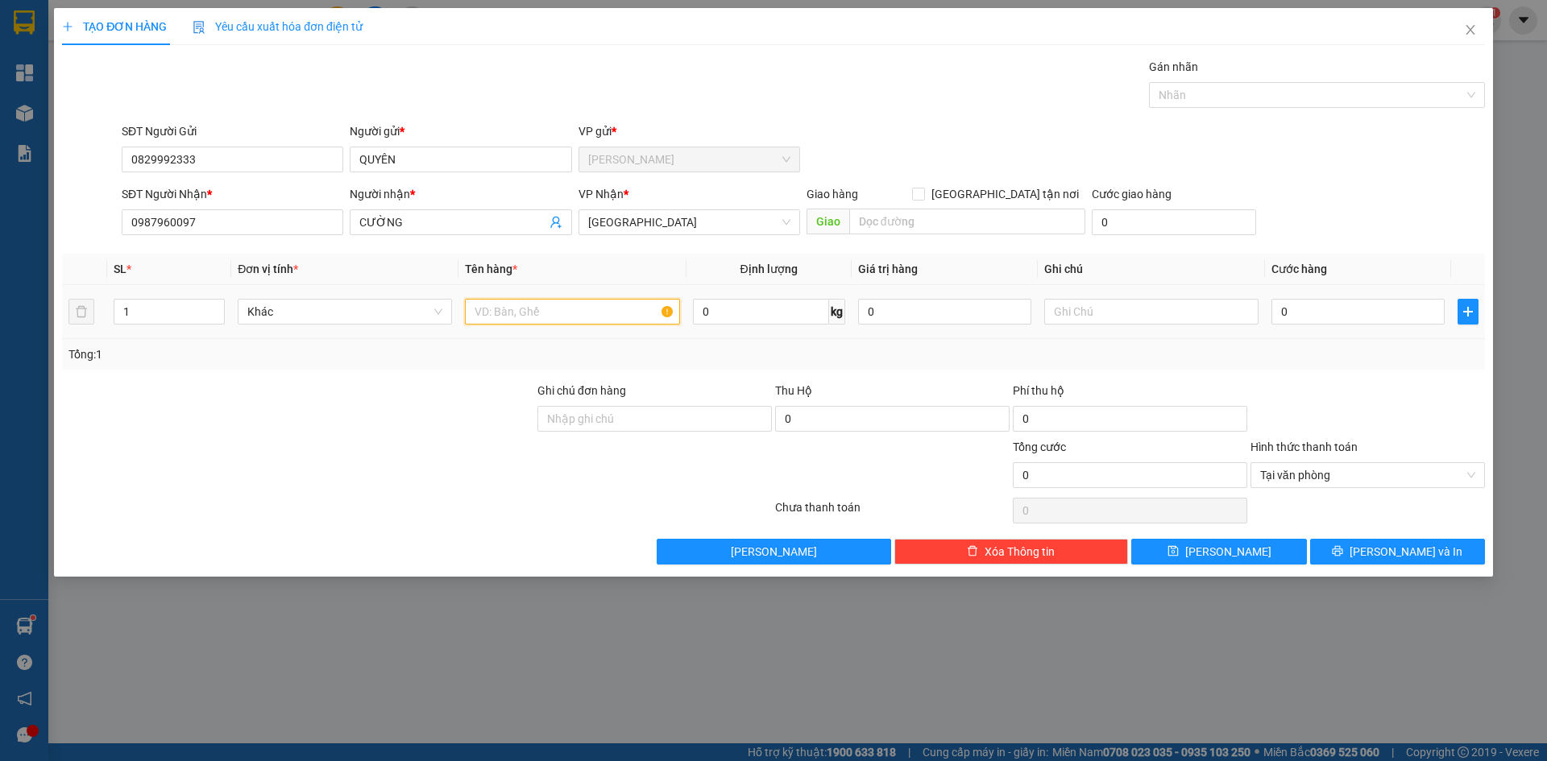
drag, startPoint x: 486, startPoint y: 310, endPoint x: 635, endPoint y: 353, distance: 155.0
click at [495, 310] on input "text" at bounding box center [572, 312] width 214 height 26
type input "1TNP"
click at [1325, 314] on input "0" at bounding box center [1357, 312] width 173 height 26
type input "3"
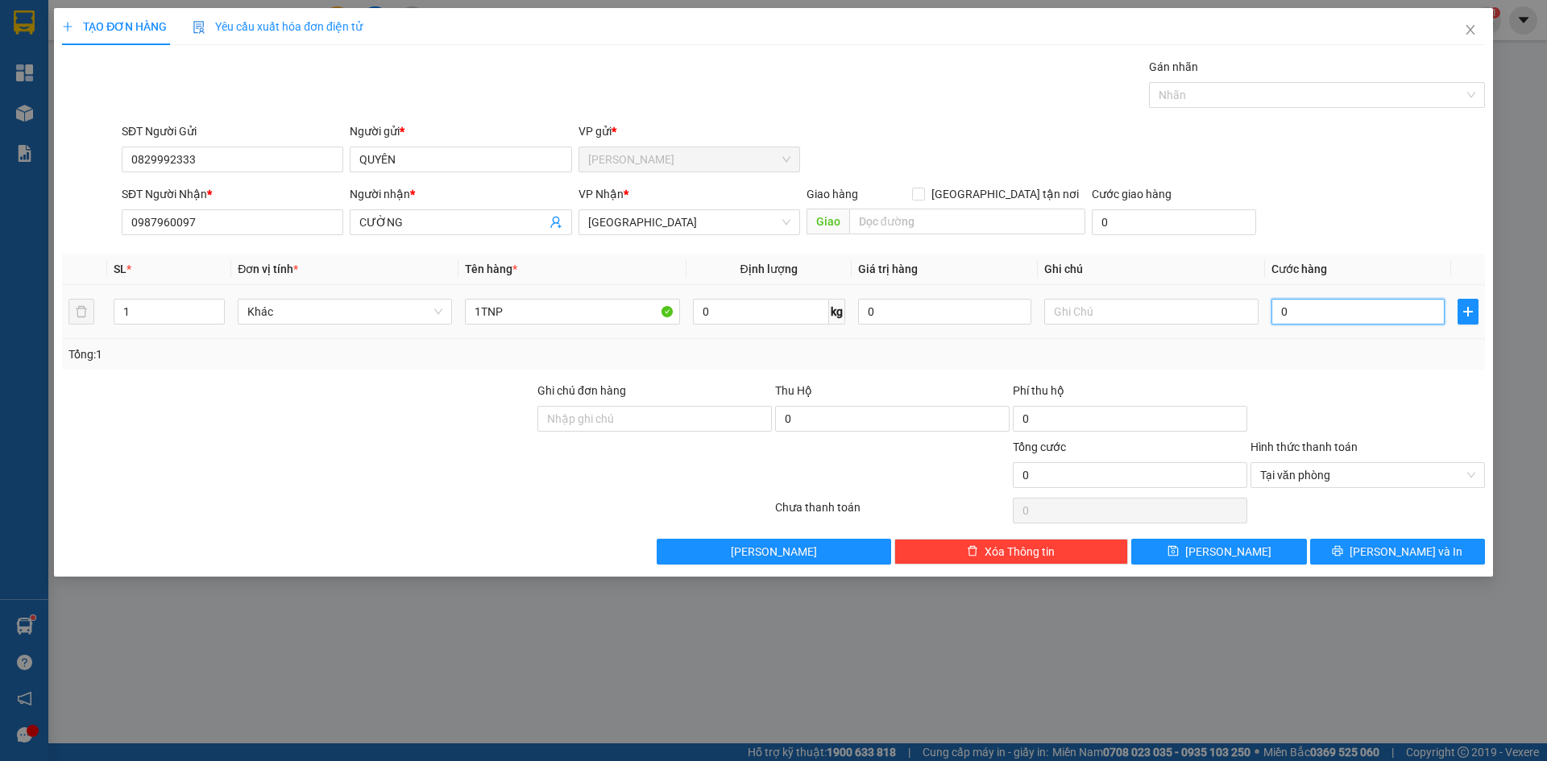
type input "3"
type input "30"
click at [1463, 543] on button "[PERSON_NAME] và In" at bounding box center [1397, 552] width 175 height 26
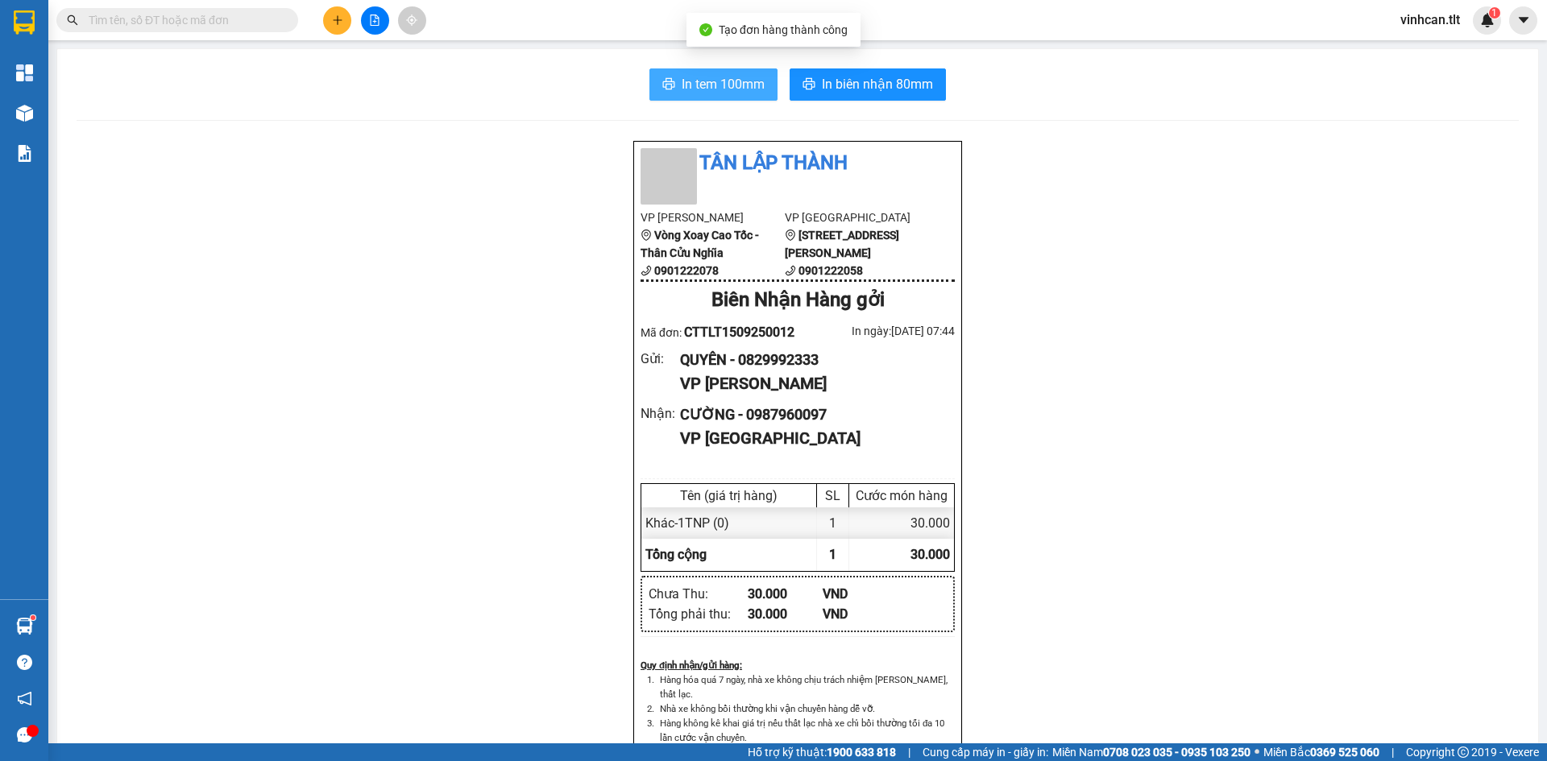
click at [724, 87] on span "In tem 100mm" at bounding box center [723, 84] width 83 height 20
click at [334, 6] on button at bounding box center [337, 20] width 28 height 28
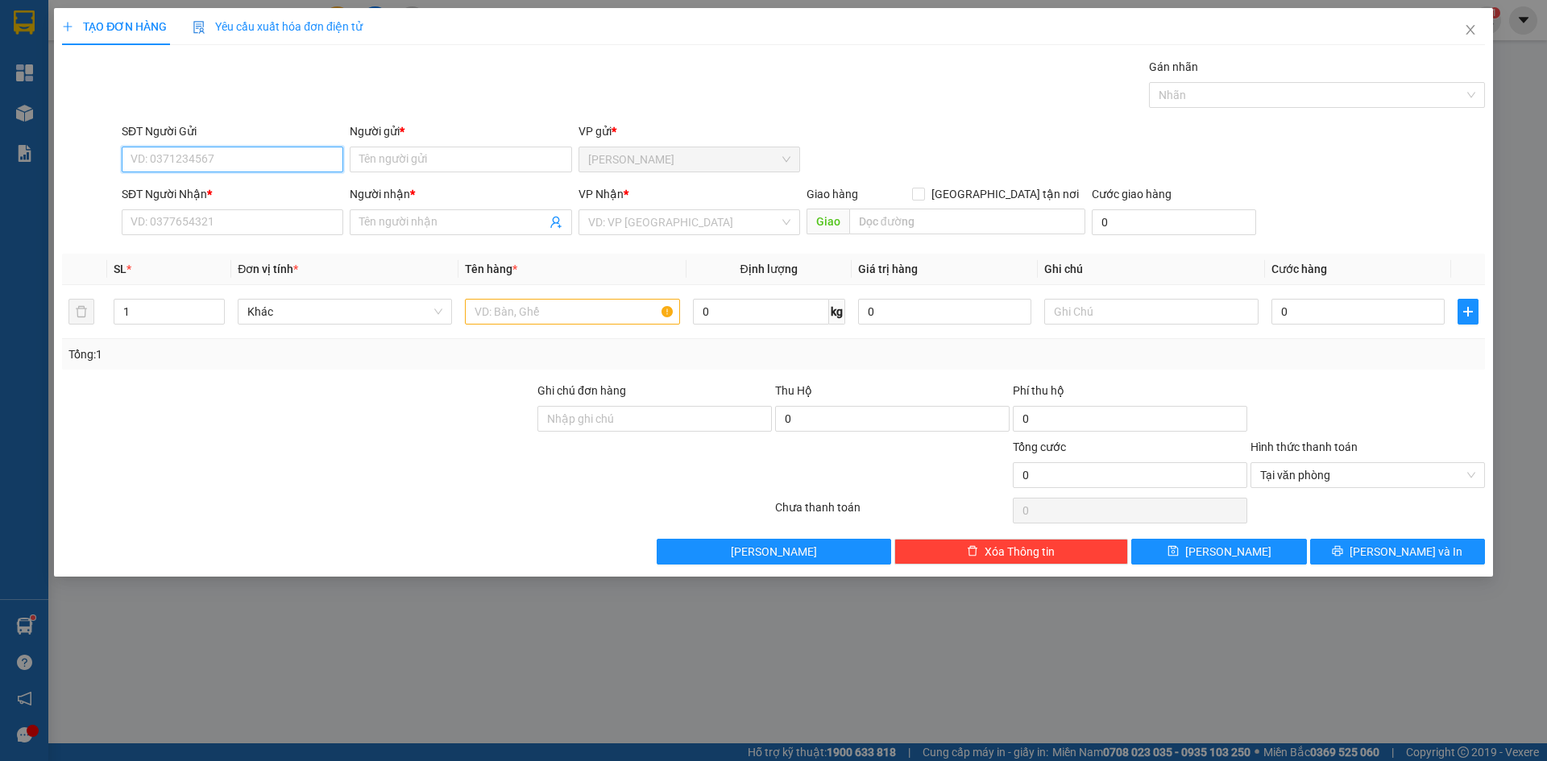
click at [192, 162] on input "SĐT Người Gửi" at bounding box center [233, 160] width 222 height 26
click at [170, 227] on div "0964766544 - [PERSON_NAME]" at bounding box center [233, 218] width 222 height 26
type input "0964766544"
type input "BÁ"
type input "0964766544"
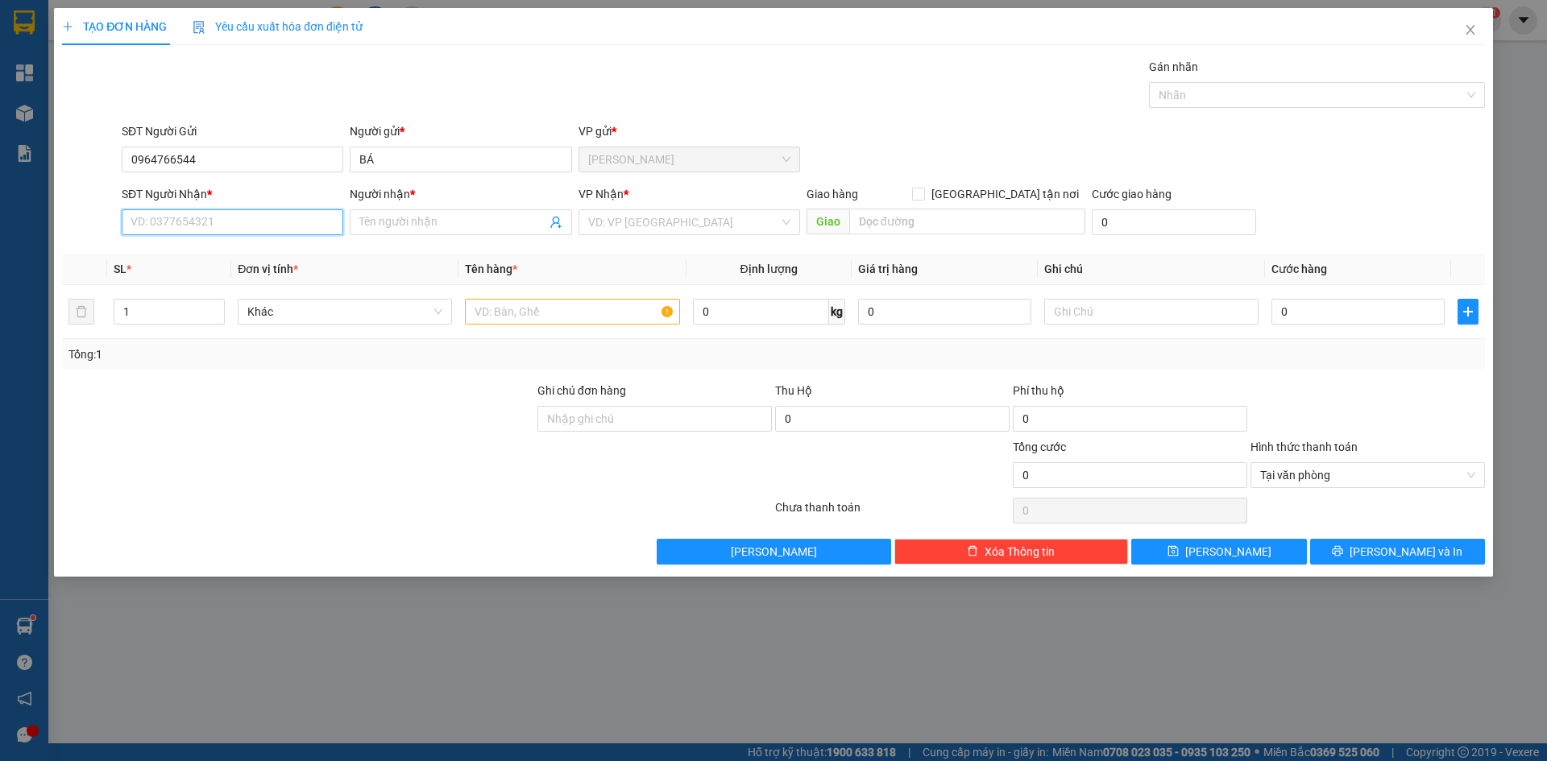
click at [171, 227] on input "SĐT Người Nhận *" at bounding box center [233, 222] width 222 height 26
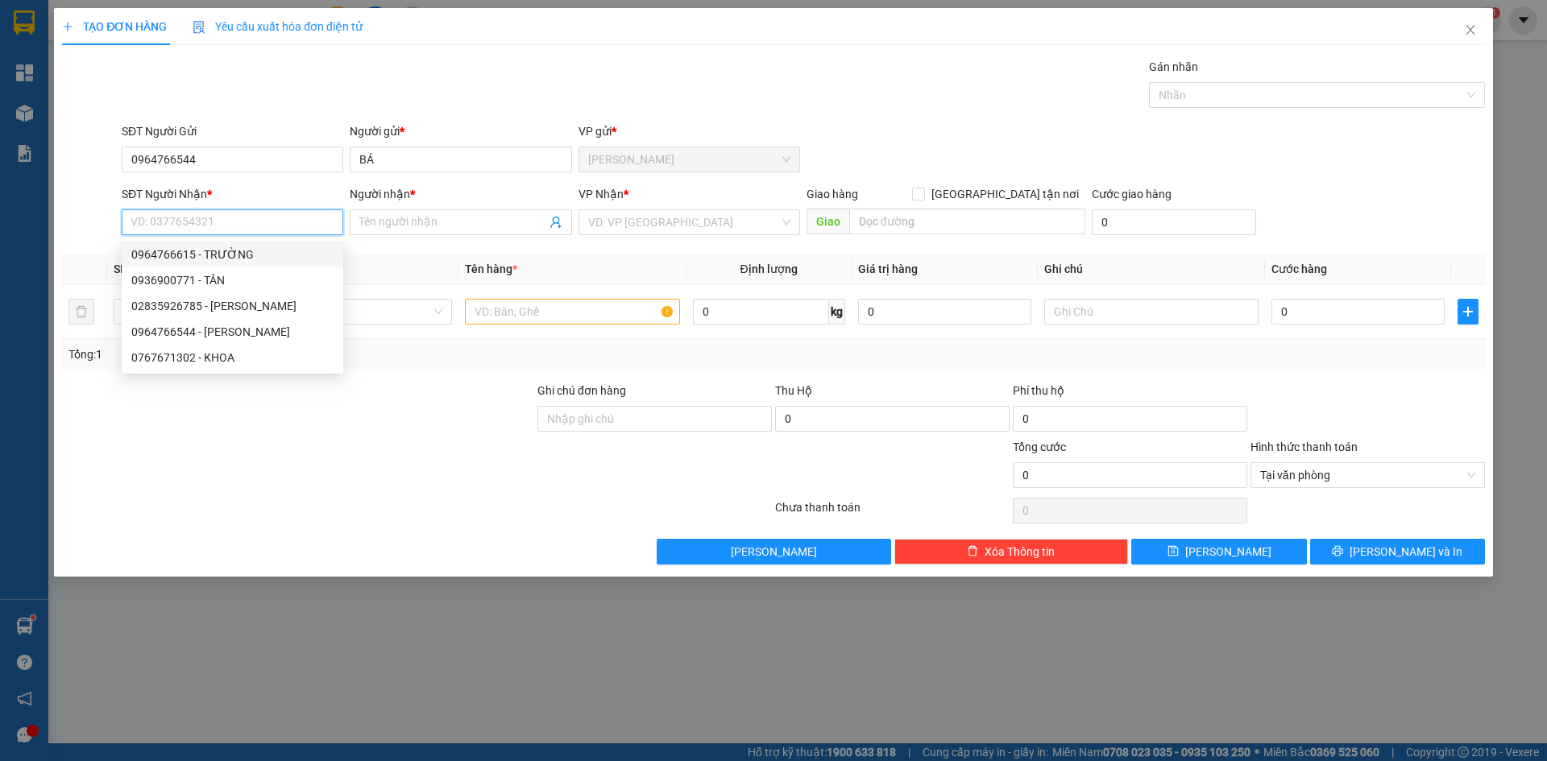
click at [176, 224] on input "SĐT Người Nhận *" at bounding box center [233, 222] width 222 height 26
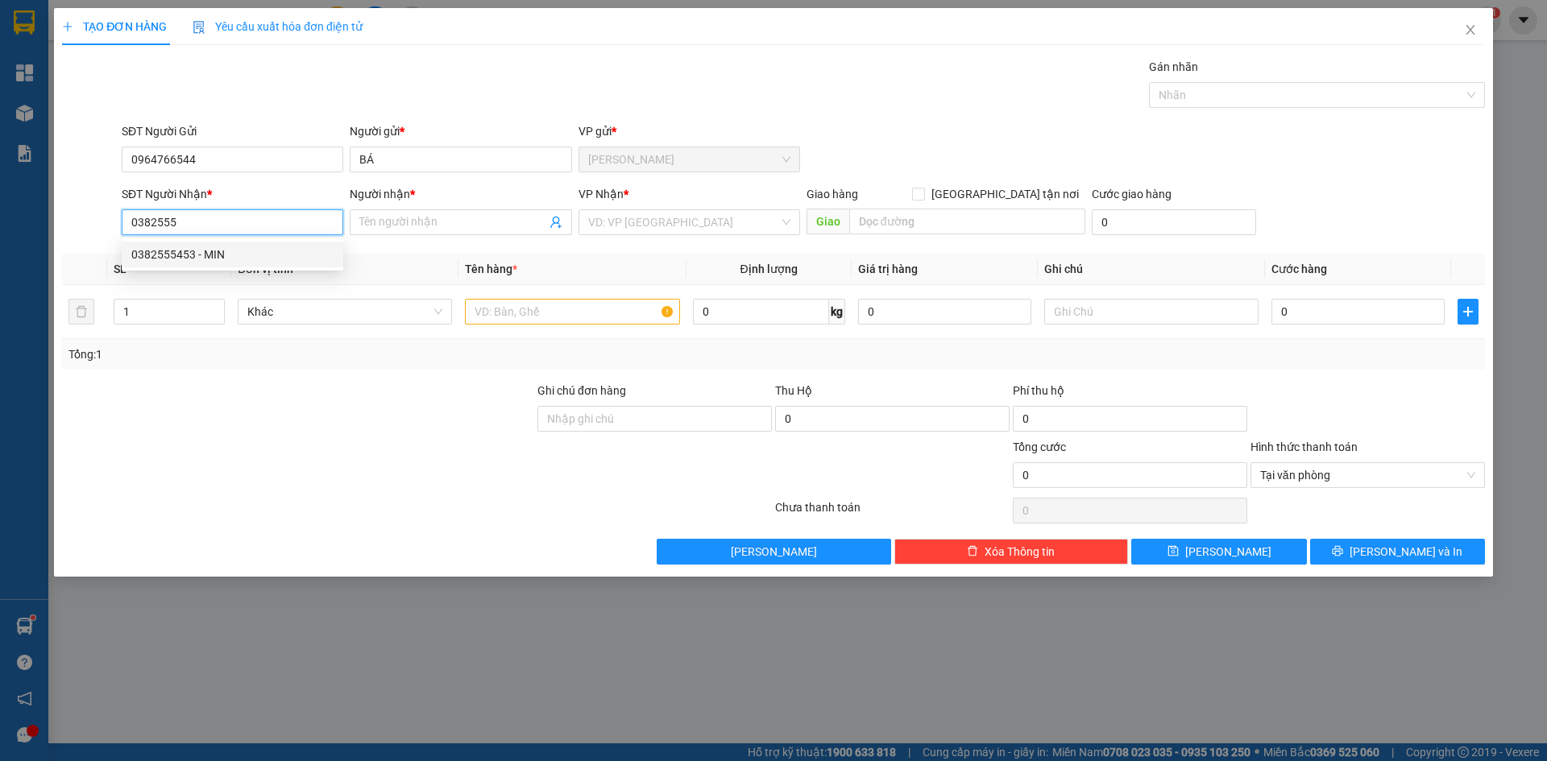
click at [193, 251] on div "0382555453 - MIN" at bounding box center [232, 255] width 202 height 18
type input "0382555453"
type input "MIN"
type input "0382555453"
click at [607, 223] on input "search" at bounding box center [683, 222] width 191 height 24
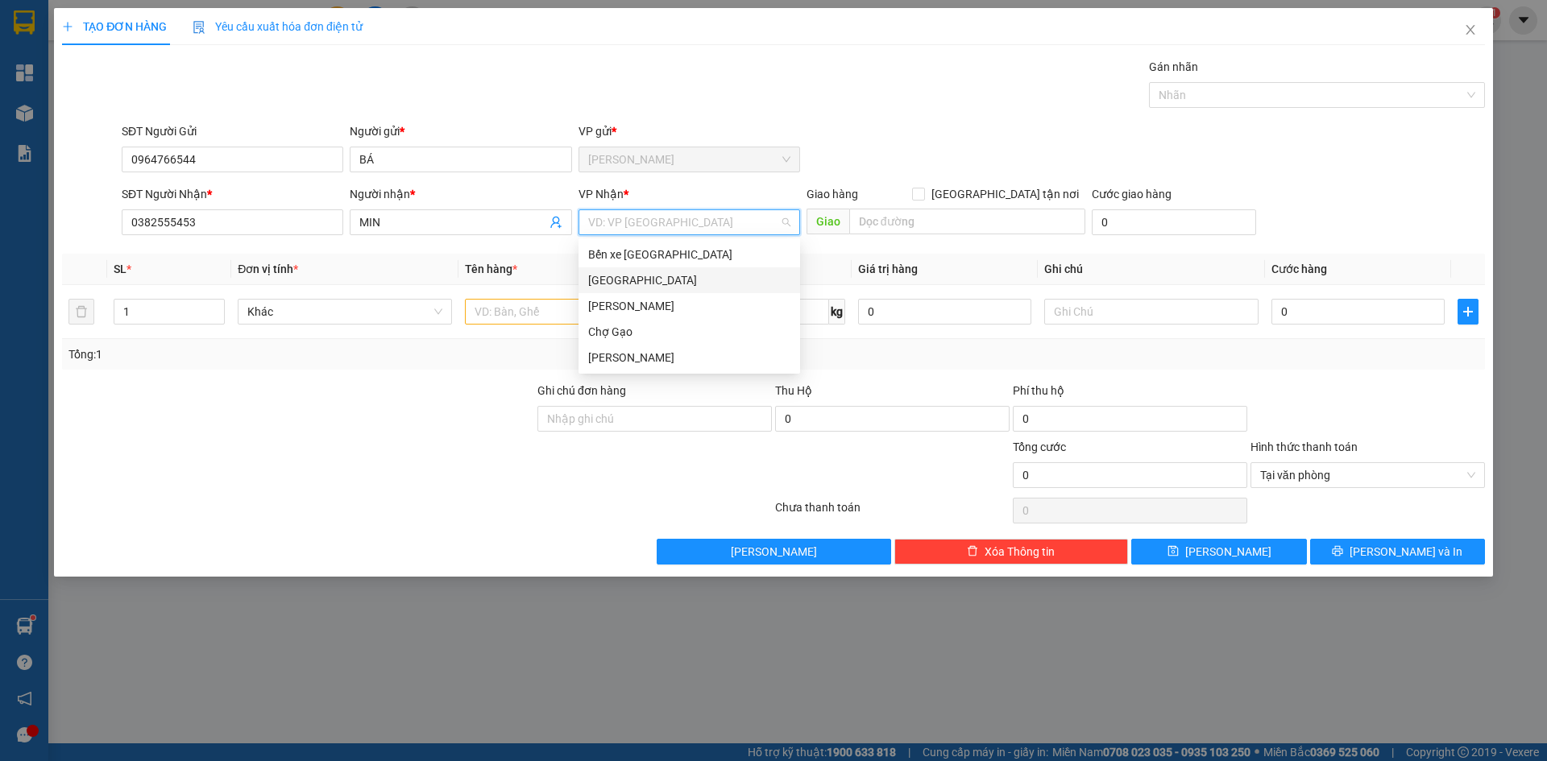
click at [597, 281] on div "[GEOGRAPHIC_DATA]" at bounding box center [689, 280] width 202 height 18
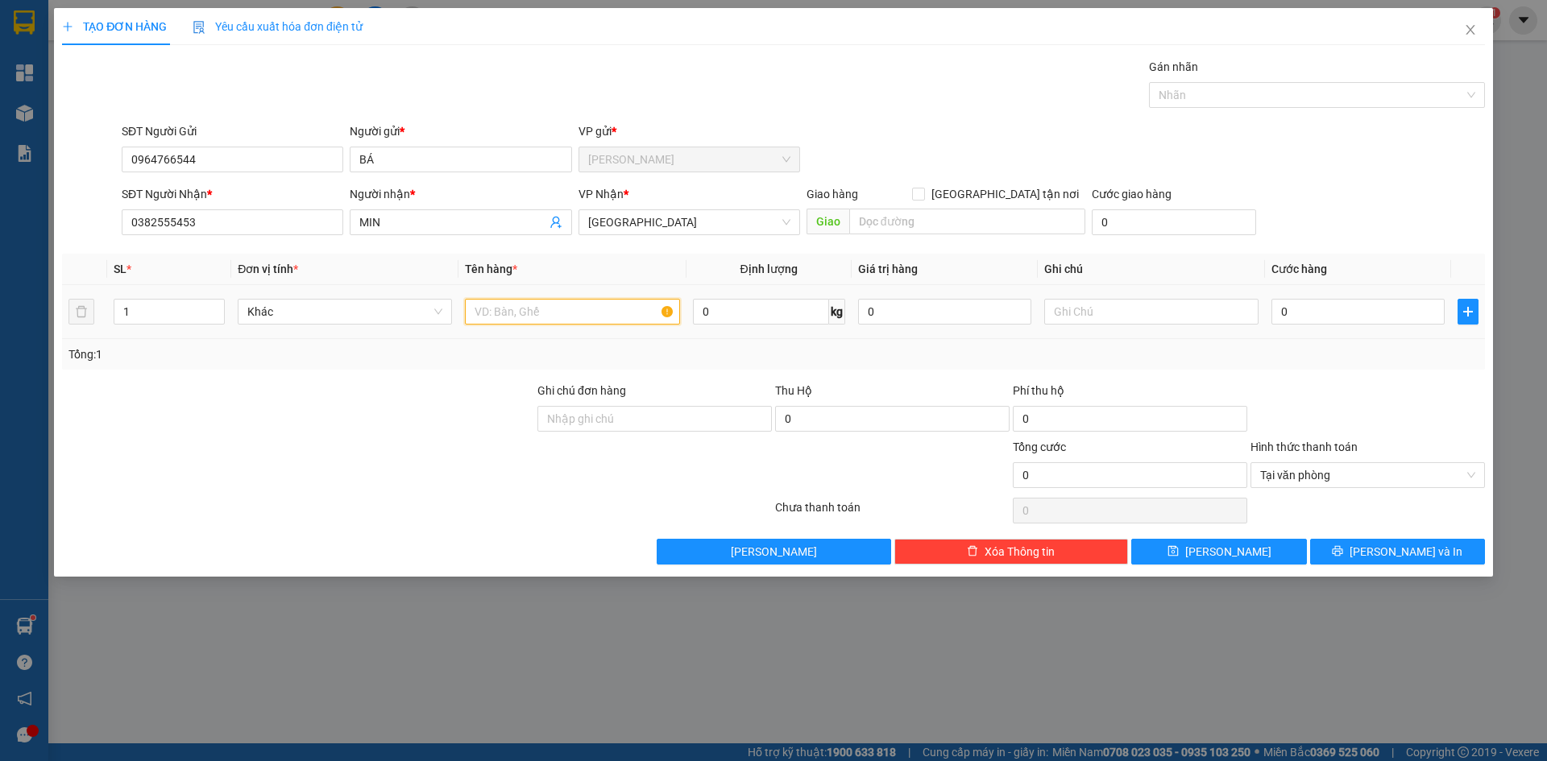
click at [533, 316] on input "text" at bounding box center [572, 312] width 214 height 26
type input "1 HNP"
click at [1315, 318] on input "0" at bounding box center [1357, 312] width 173 height 26
type input "20"
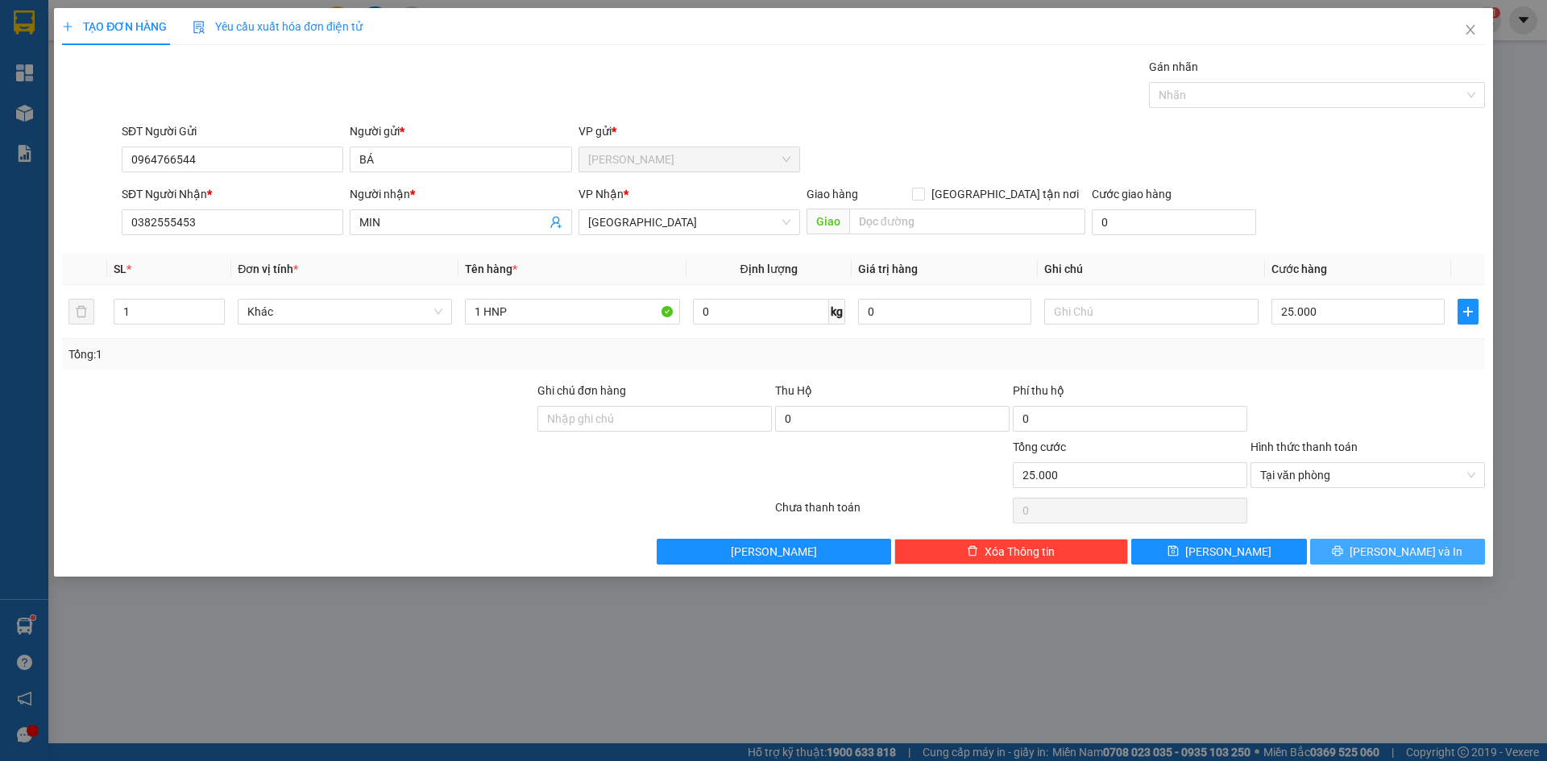
click at [1411, 553] on span "[PERSON_NAME] và In" at bounding box center [1405, 552] width 113 height 18
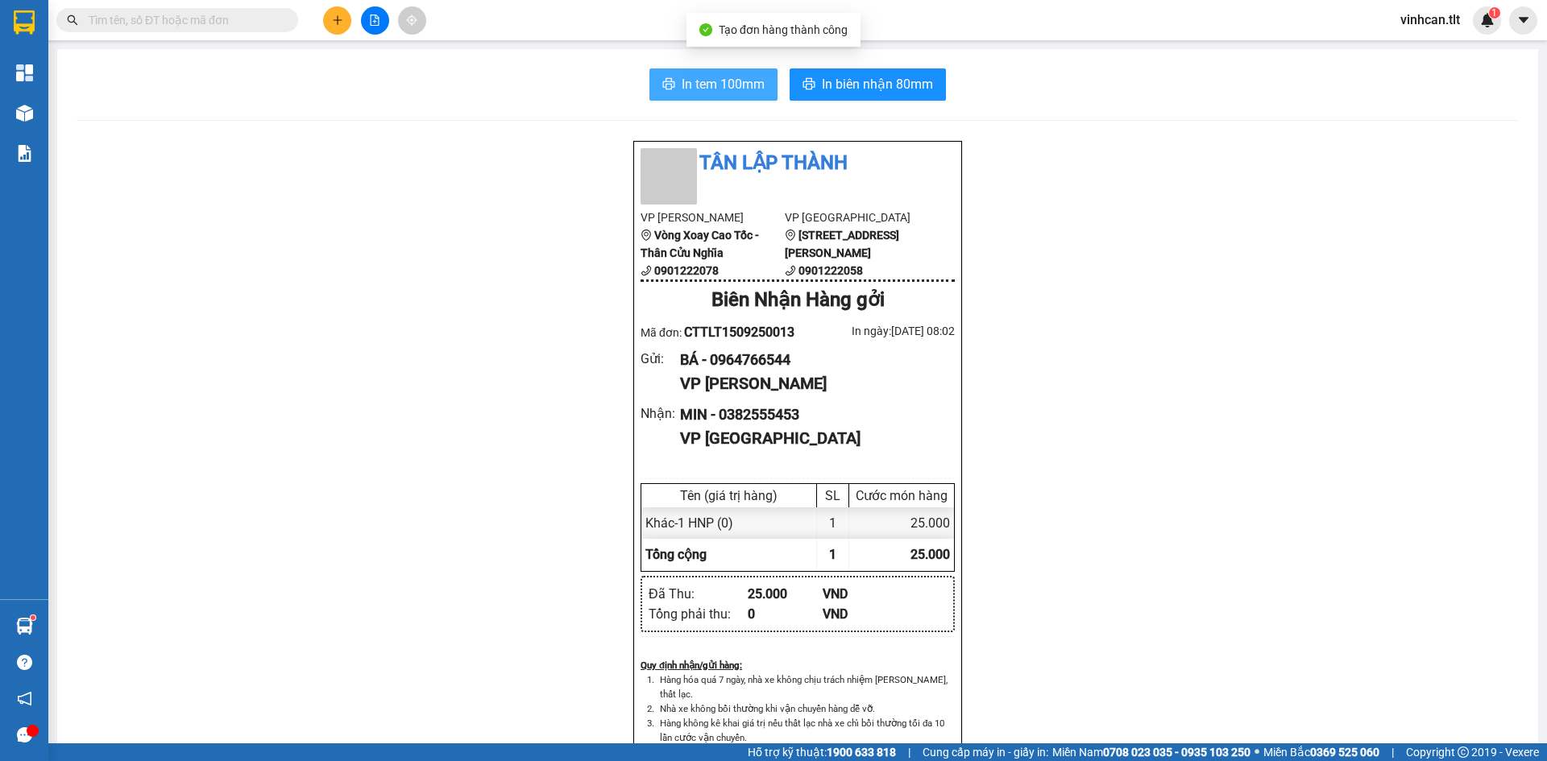
click at [706, 89] on span "In tem 100mm" at bounding box center [723, 84] width 83 height 20
drag, startPoint x: 191, startPoint y: 195, endPoint x: 109, endPoint y: 146, distance: 95.7
click at [190, 193] on div "Tân Lập Thành VP Cao Tốc Vòng Xoay Cao Tốc - Thân Cửu Nghĩa 0901222078 VP [GEOG…" at bounding box center [798, 736] width 1442 height 1193
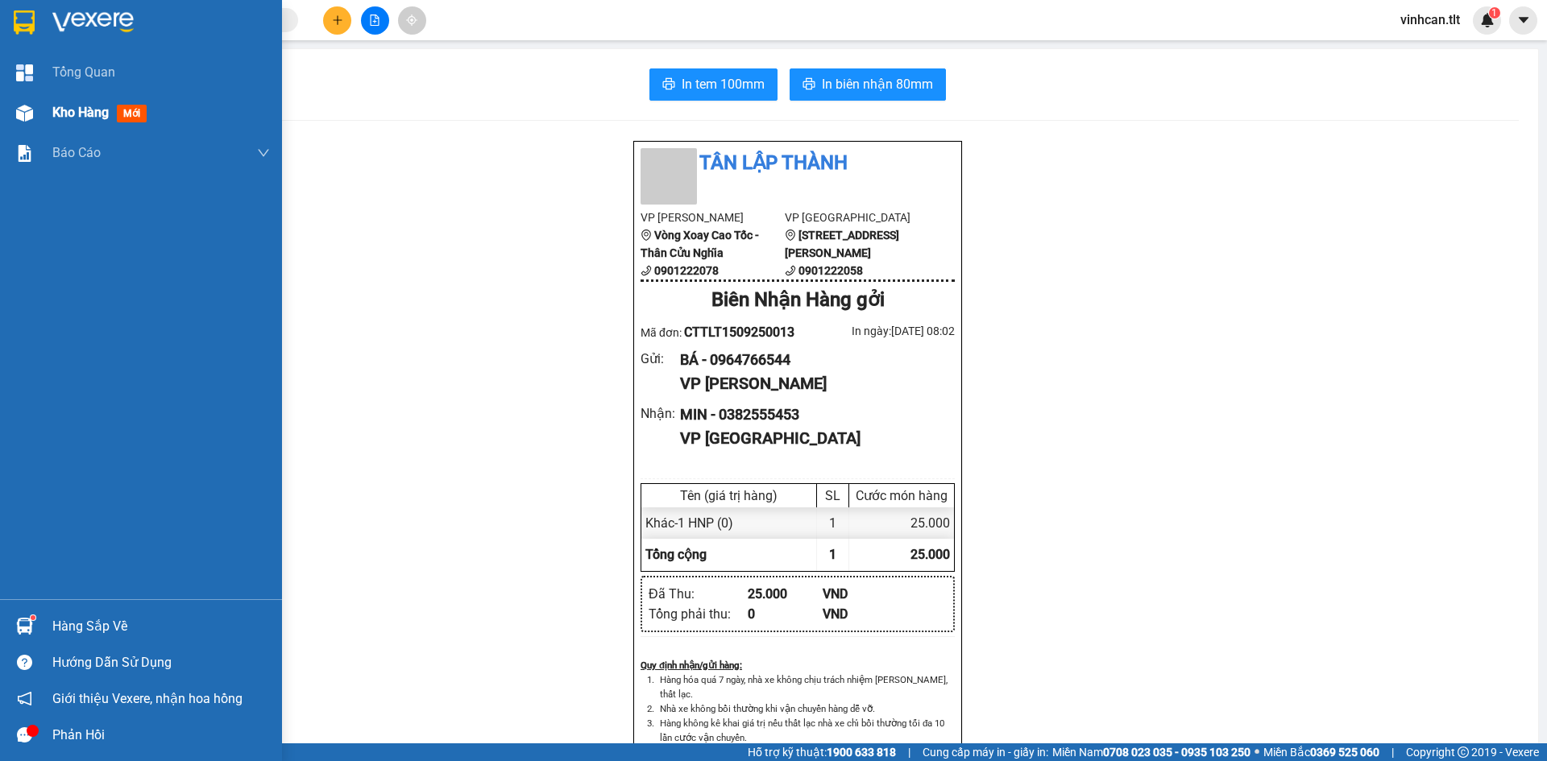
click at [73, 100] on div "Kho hàng mới" at bounding box center [161, 113] width 218 height 40
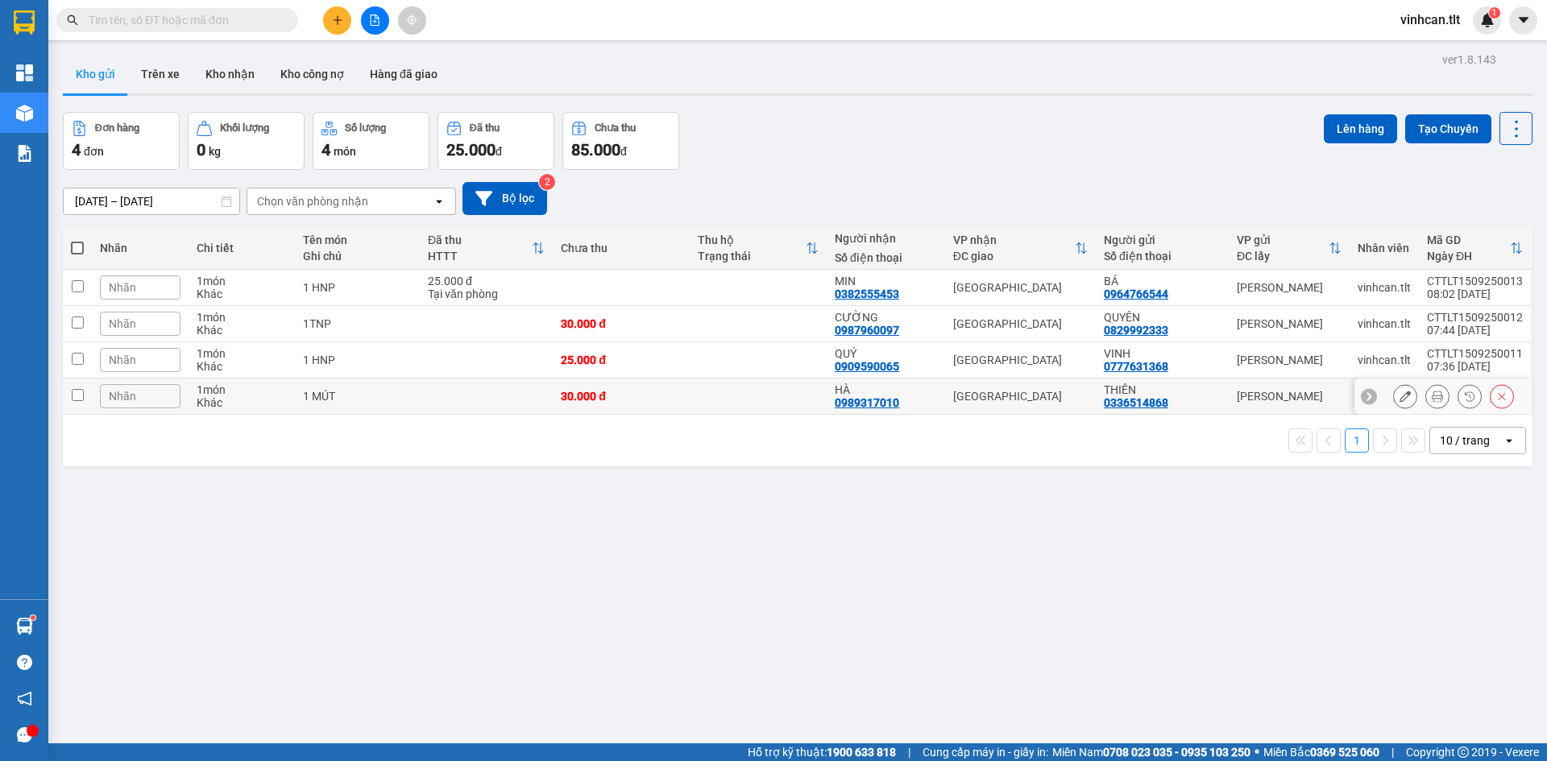
click at [408, 406] on td "1 MÚT" at bounding box center [357, 397] width 125 height 36
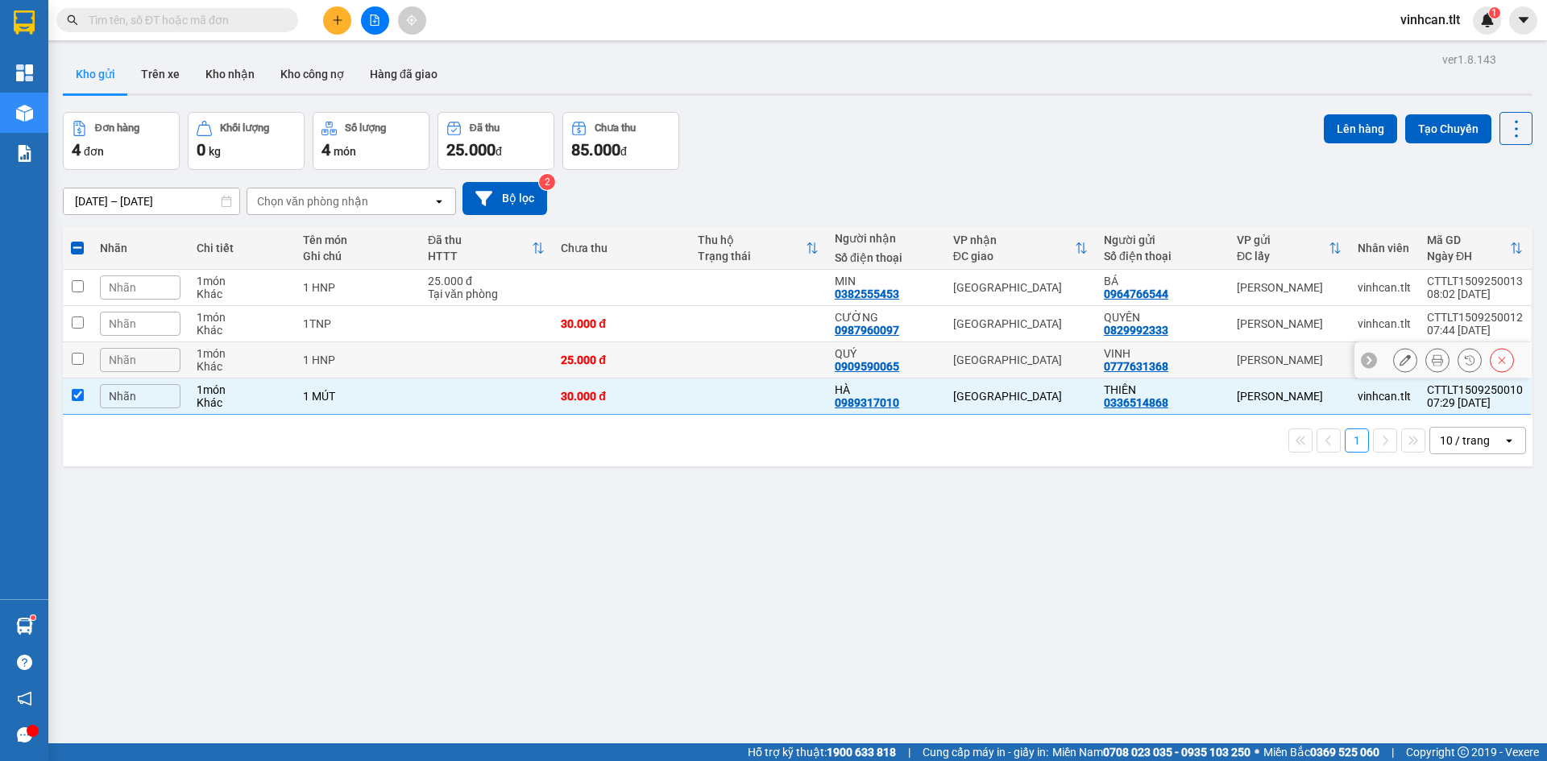
click at [411, 374] on td "1 HNP" at bounding box center [357, 360] width 125 height 36
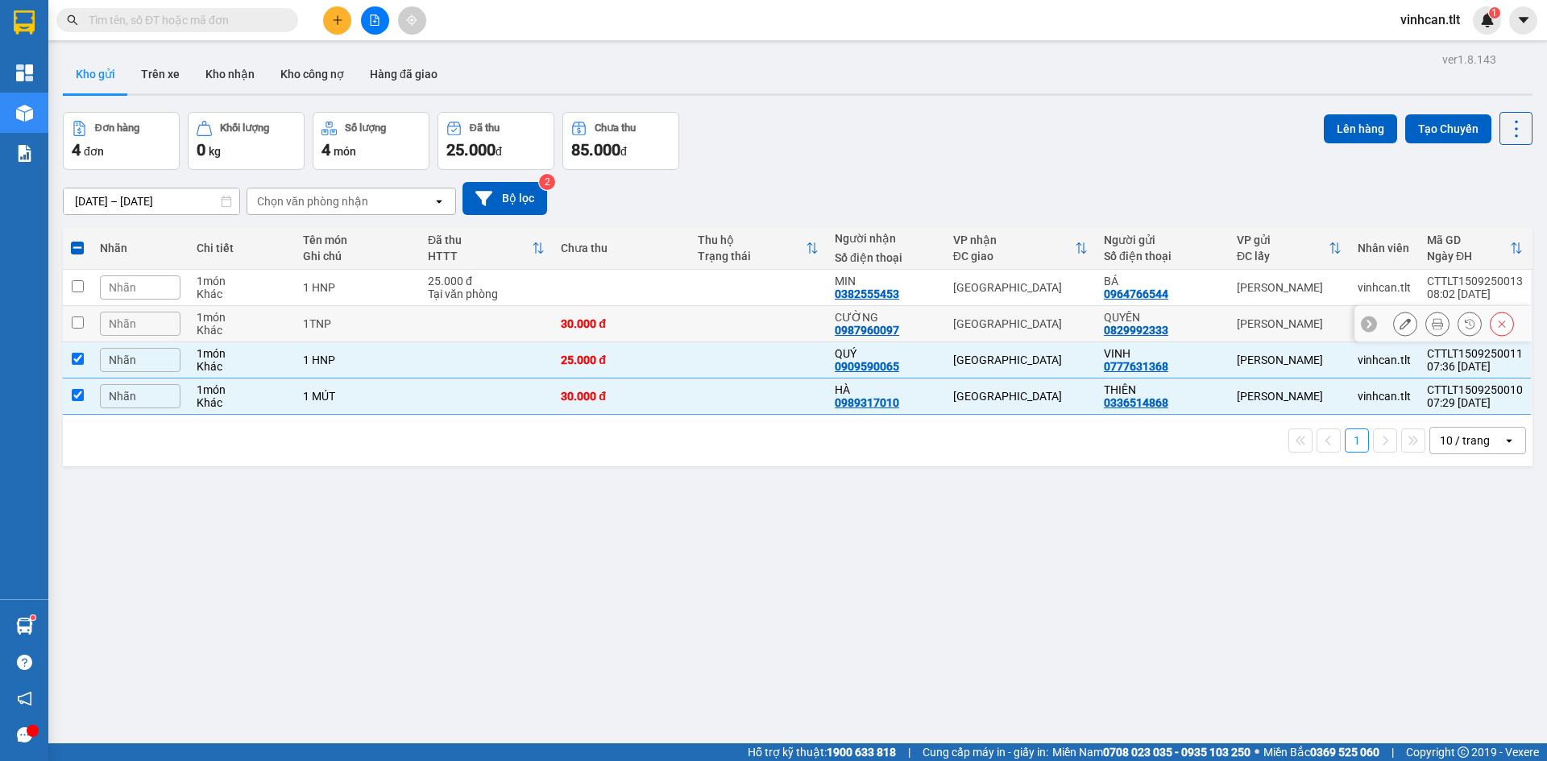
click at [397, 326] on div "1TNP" at bounding box center [357, 323] width 109 height 13
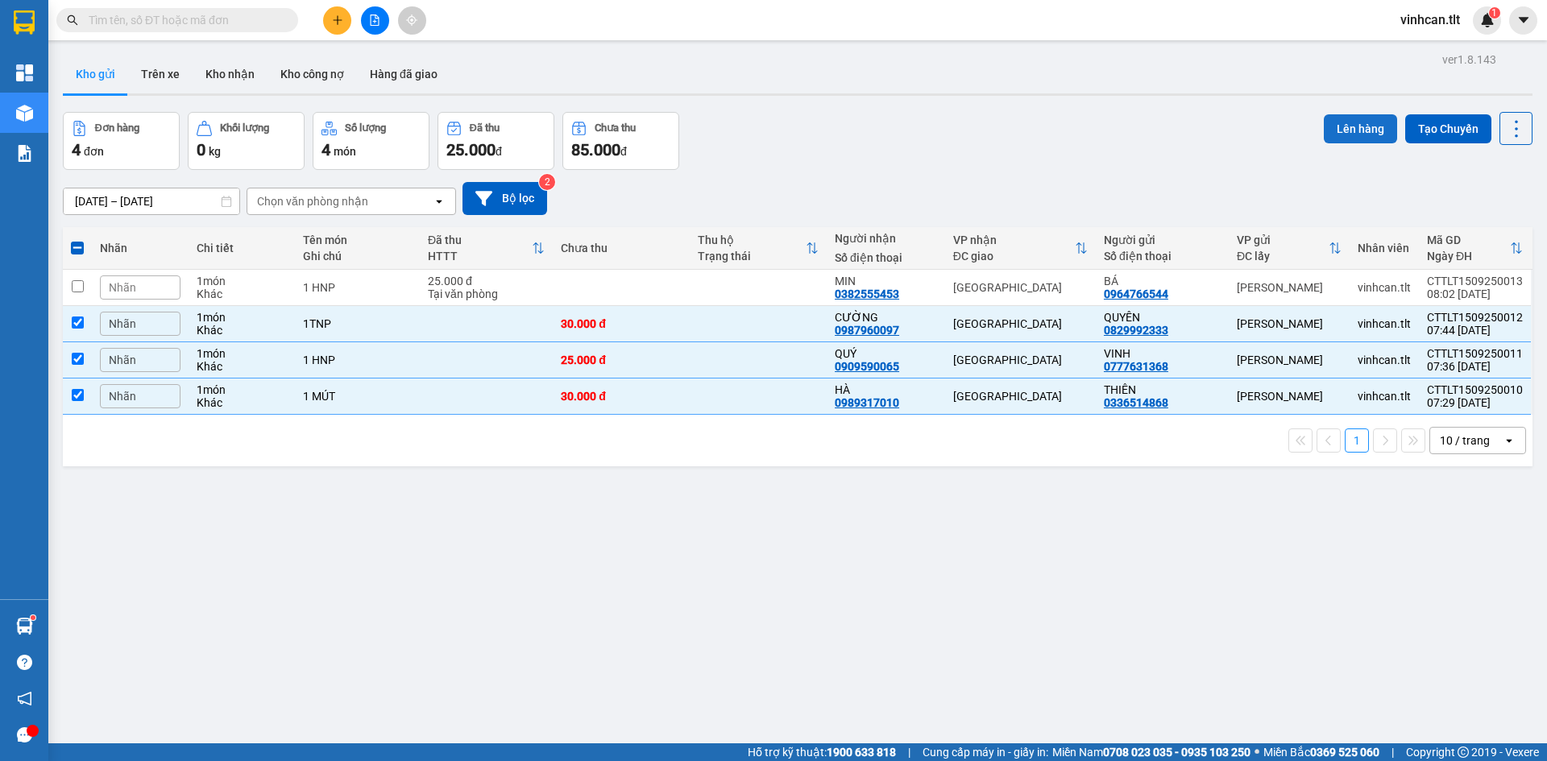
click at [1331, 136] on button "Lên hàng" at bounding box center [1360, 128] width 73 height 29
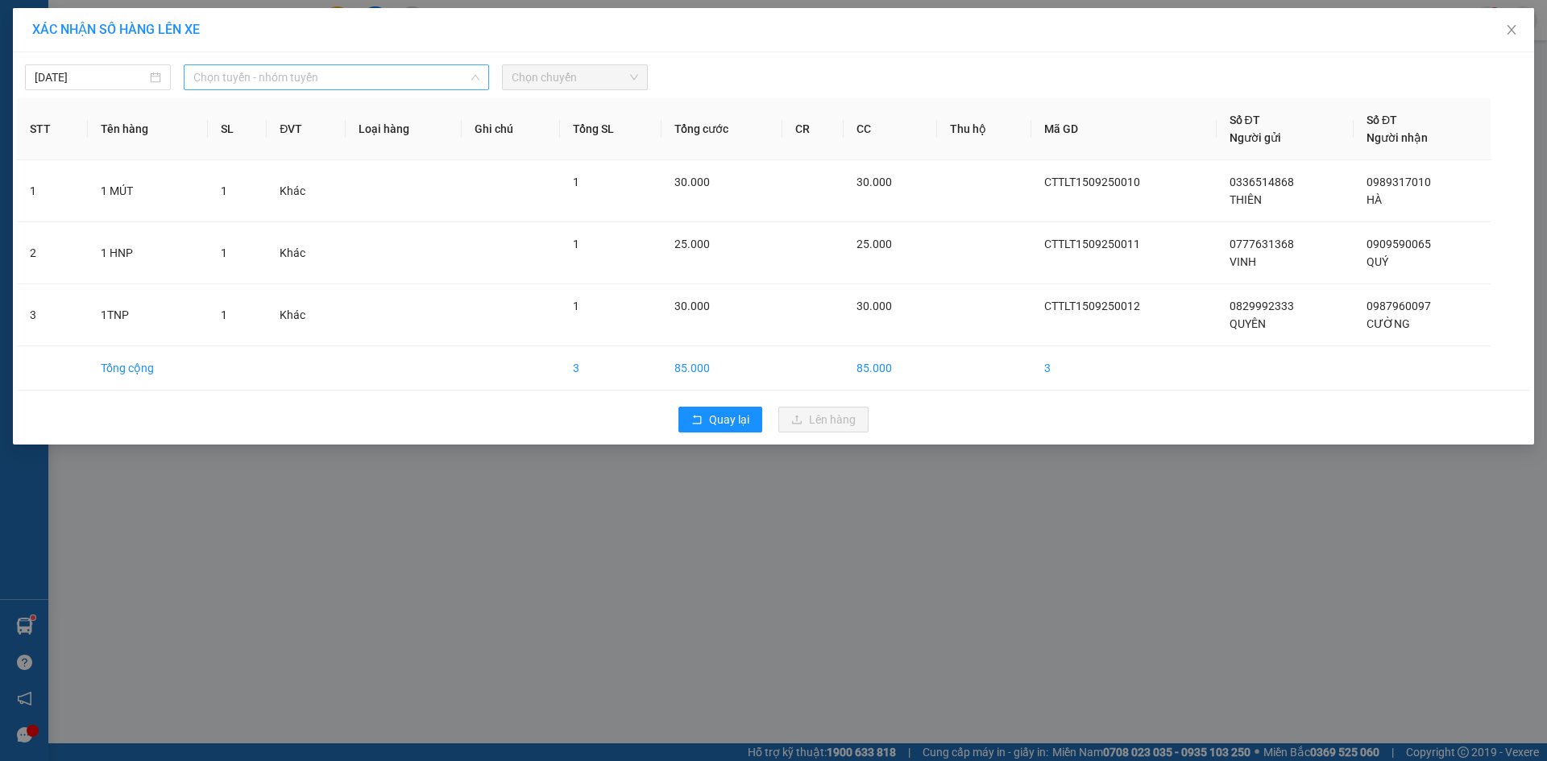
click at [372, 85] on span "Chọn tuyến - nhóm tuyến" at bounding box center [336, 77] width 286 height 24
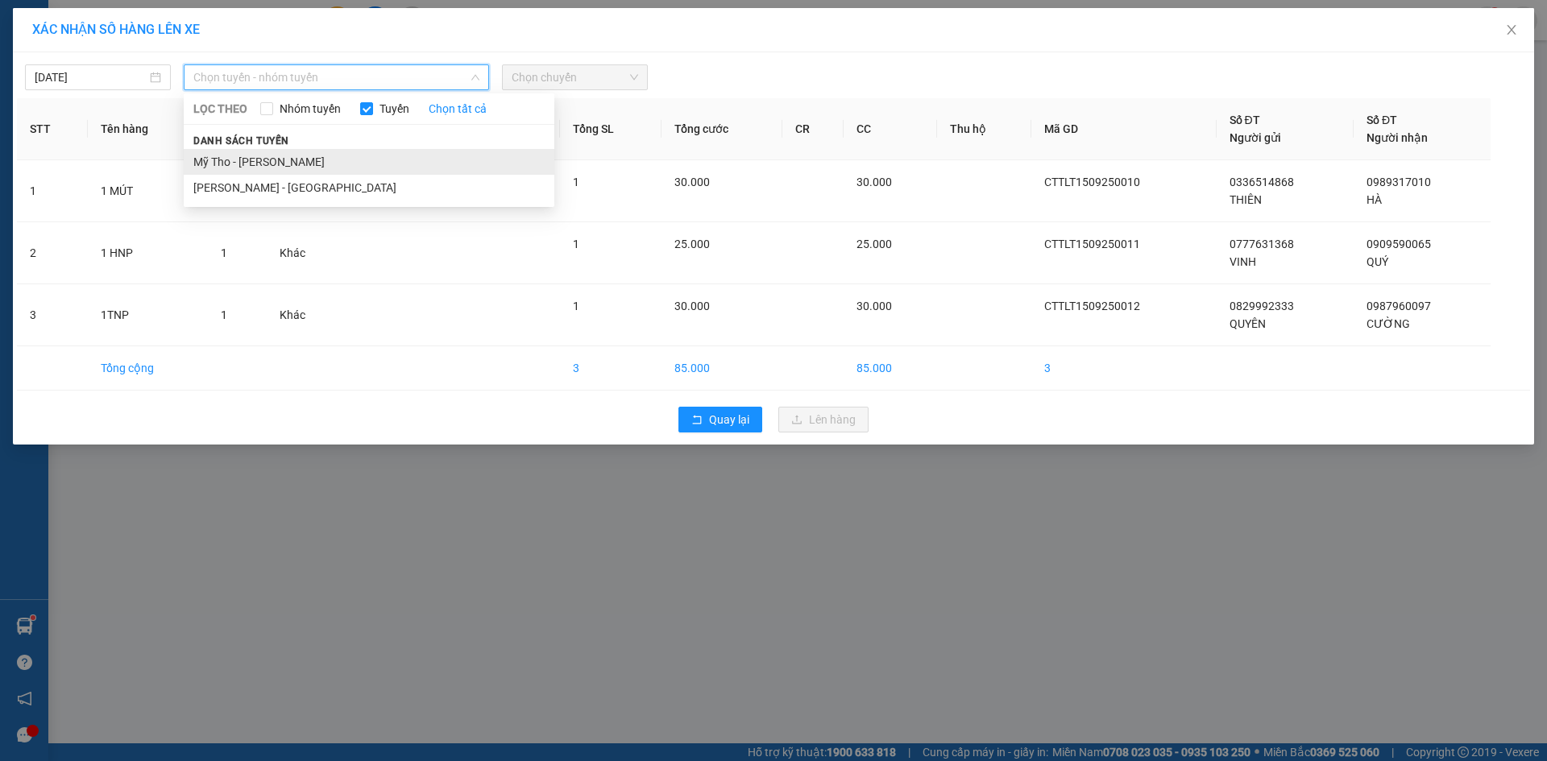
click at [288, 161] on li "Mỹ Tho - [PERSON_NAME]" at bounding box center [369, 162] width 371 height 26
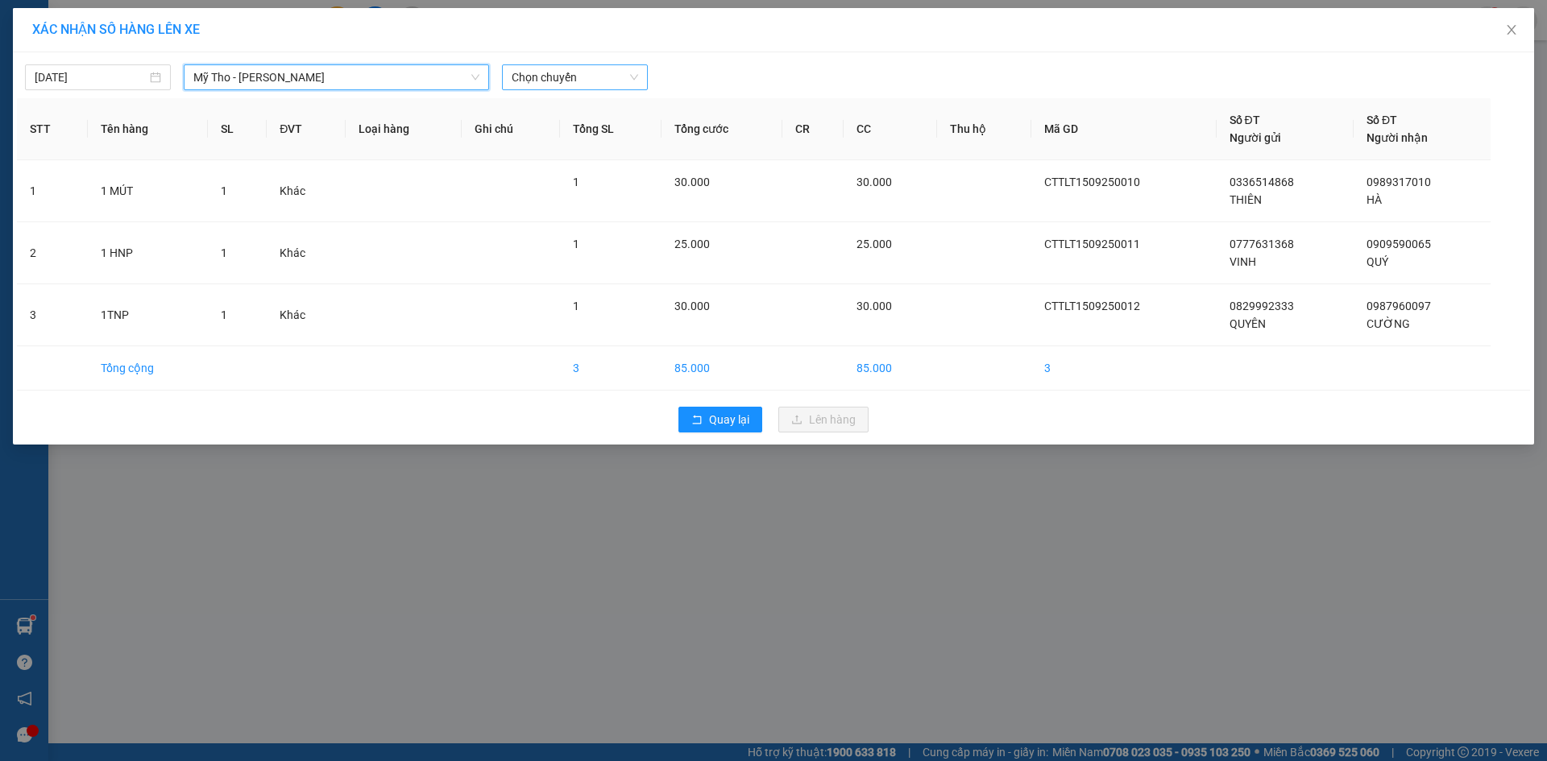
click at [570, 83] on span "Chọn chuyến" at bounding box center [575, 77] width 126 height 24
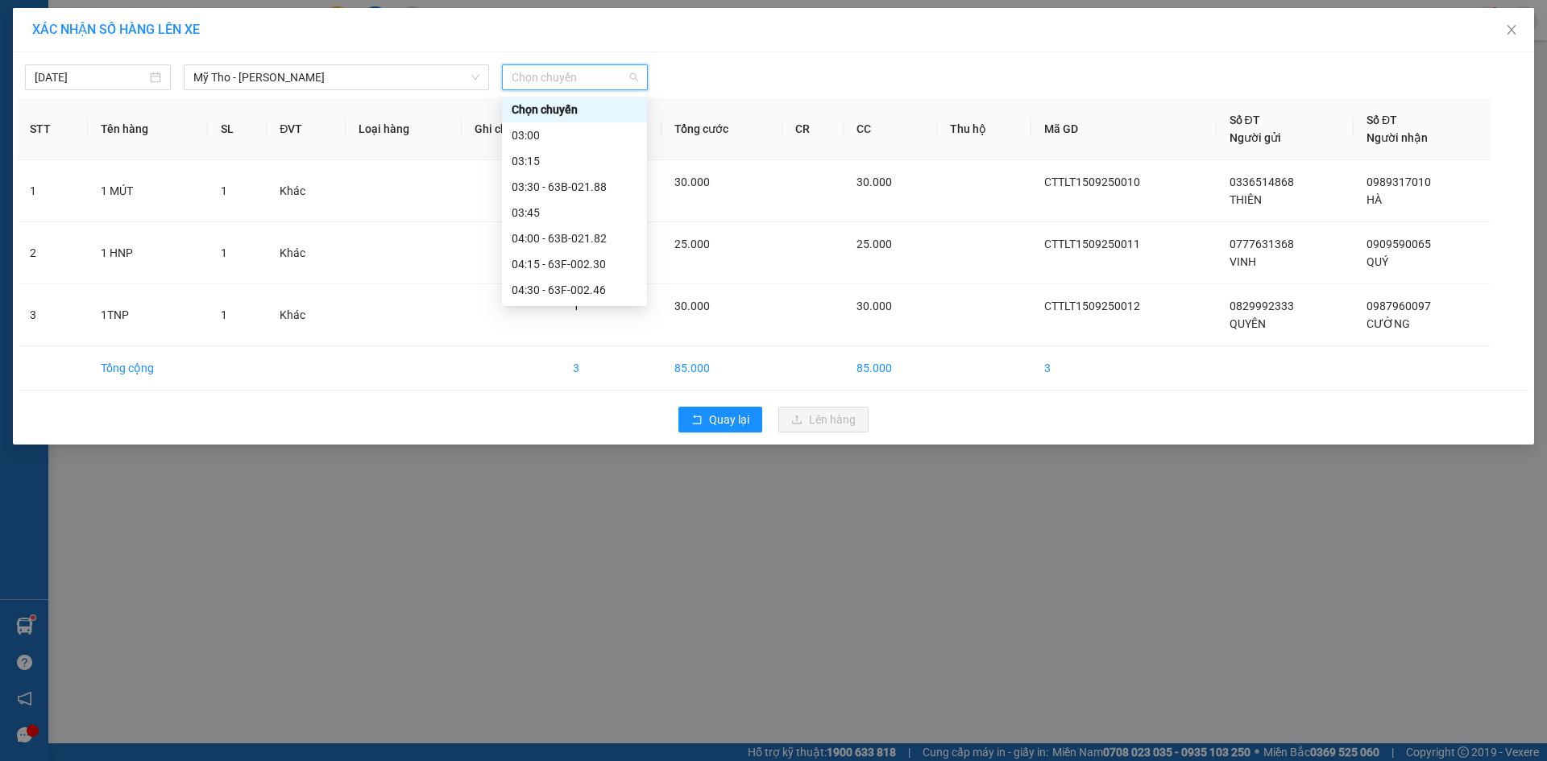
click at [593, 719] on div "07:30 - 63B-019.41" at bounding box center [575, 728] width 126 height 18
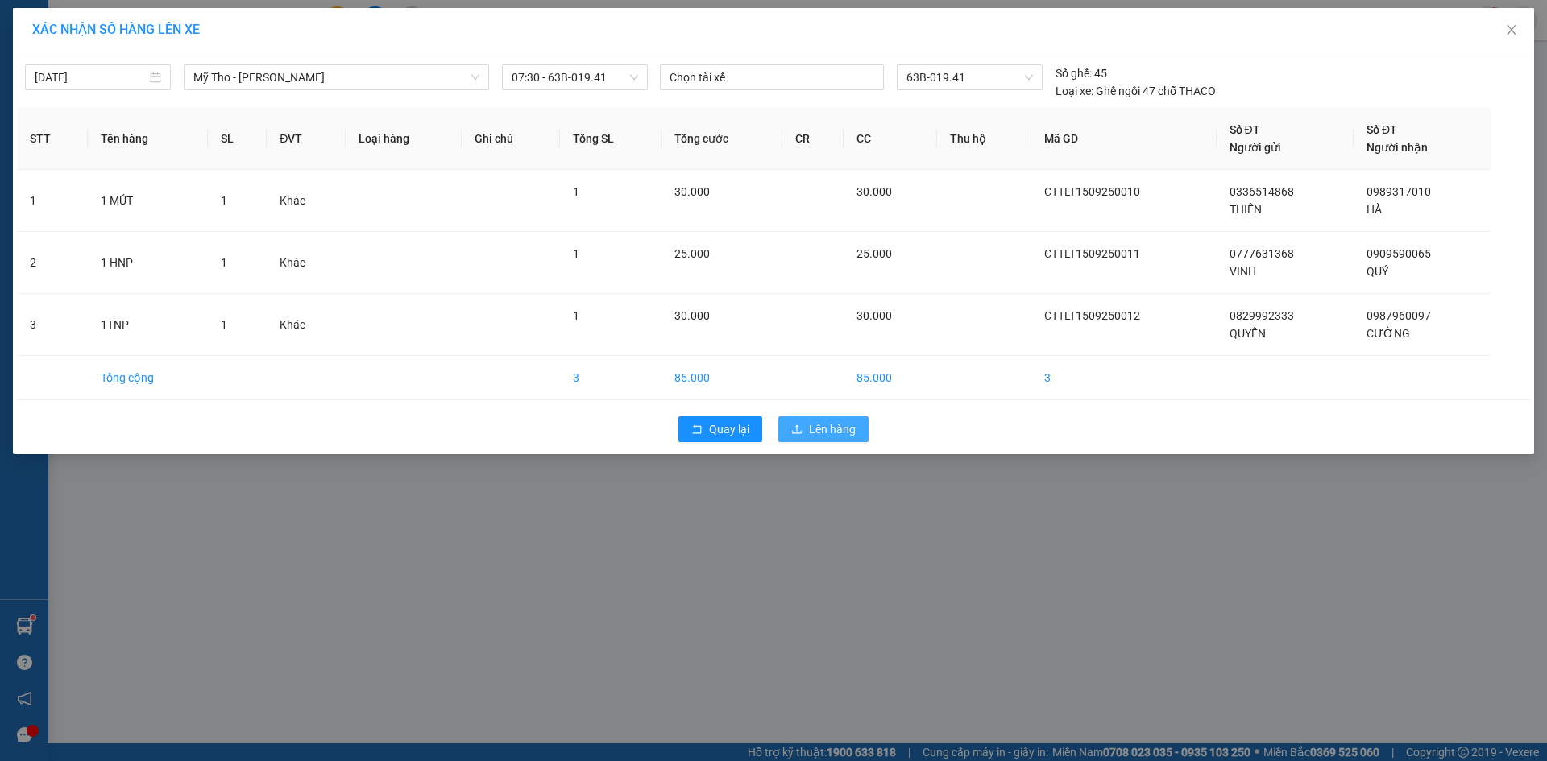
click at [813, 422] on span "Lên hàng" at bounding box center [832, 430] width 47 height 18
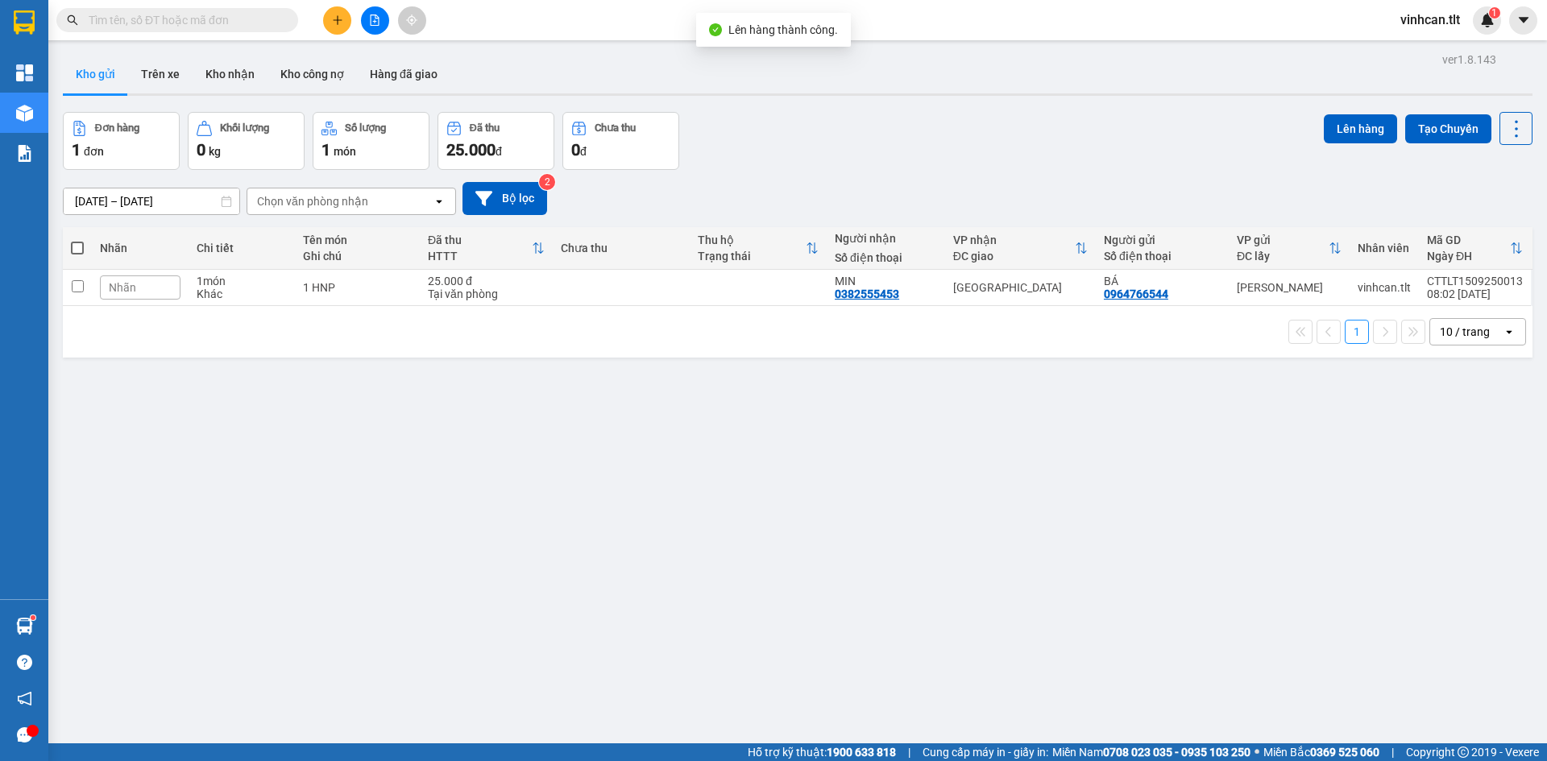
click at [379, 24] on icon "file-add" at bounding box center [375, 20] width 9 height 11
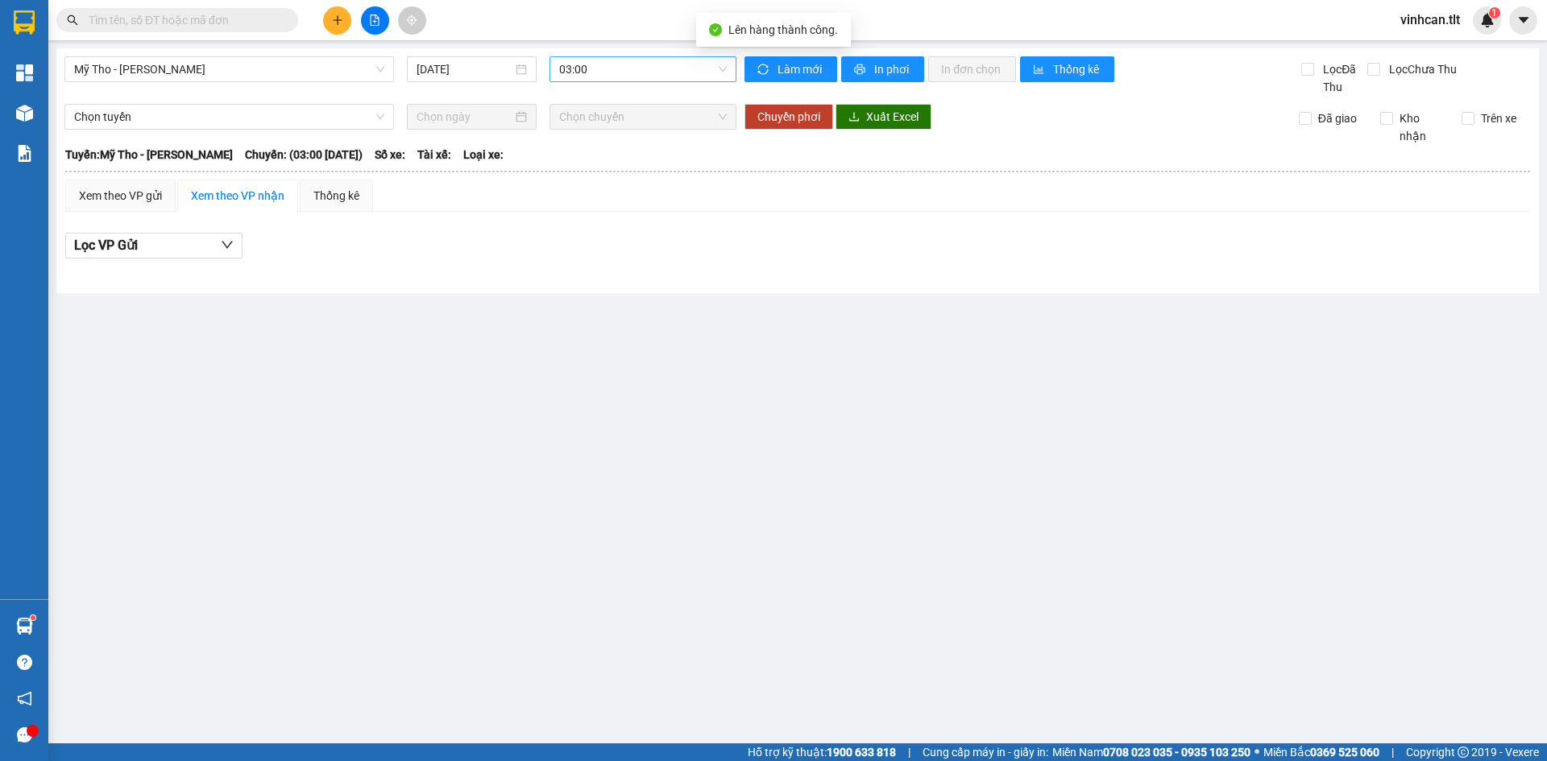
click at [638, 77] on span "03:00" at bounding box center [643, 69] width 168 height 24
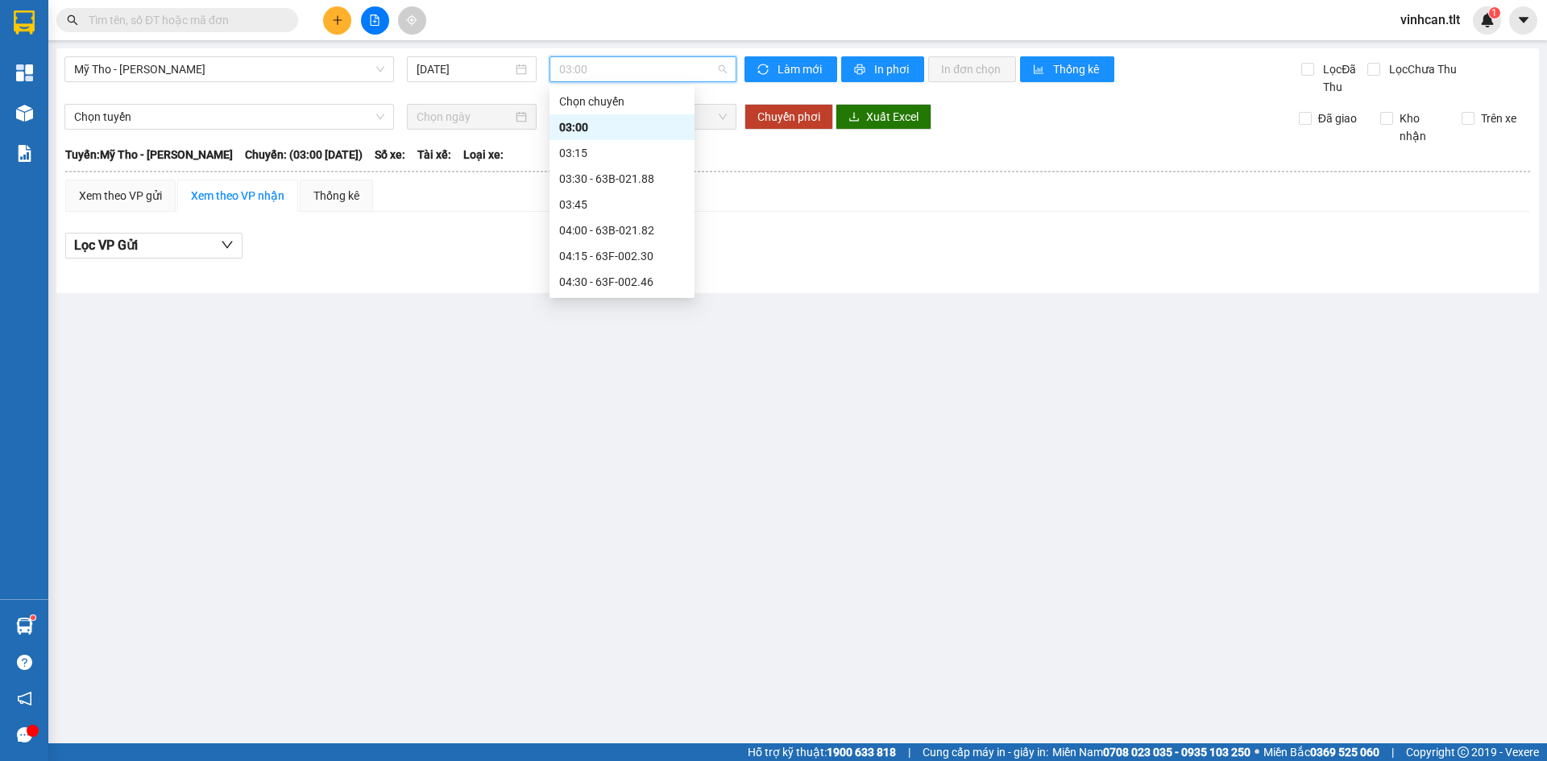
click at [634, 711] on div "07:30 - 63B-019.41" at bounding box center [622, 720] width 126 height 18
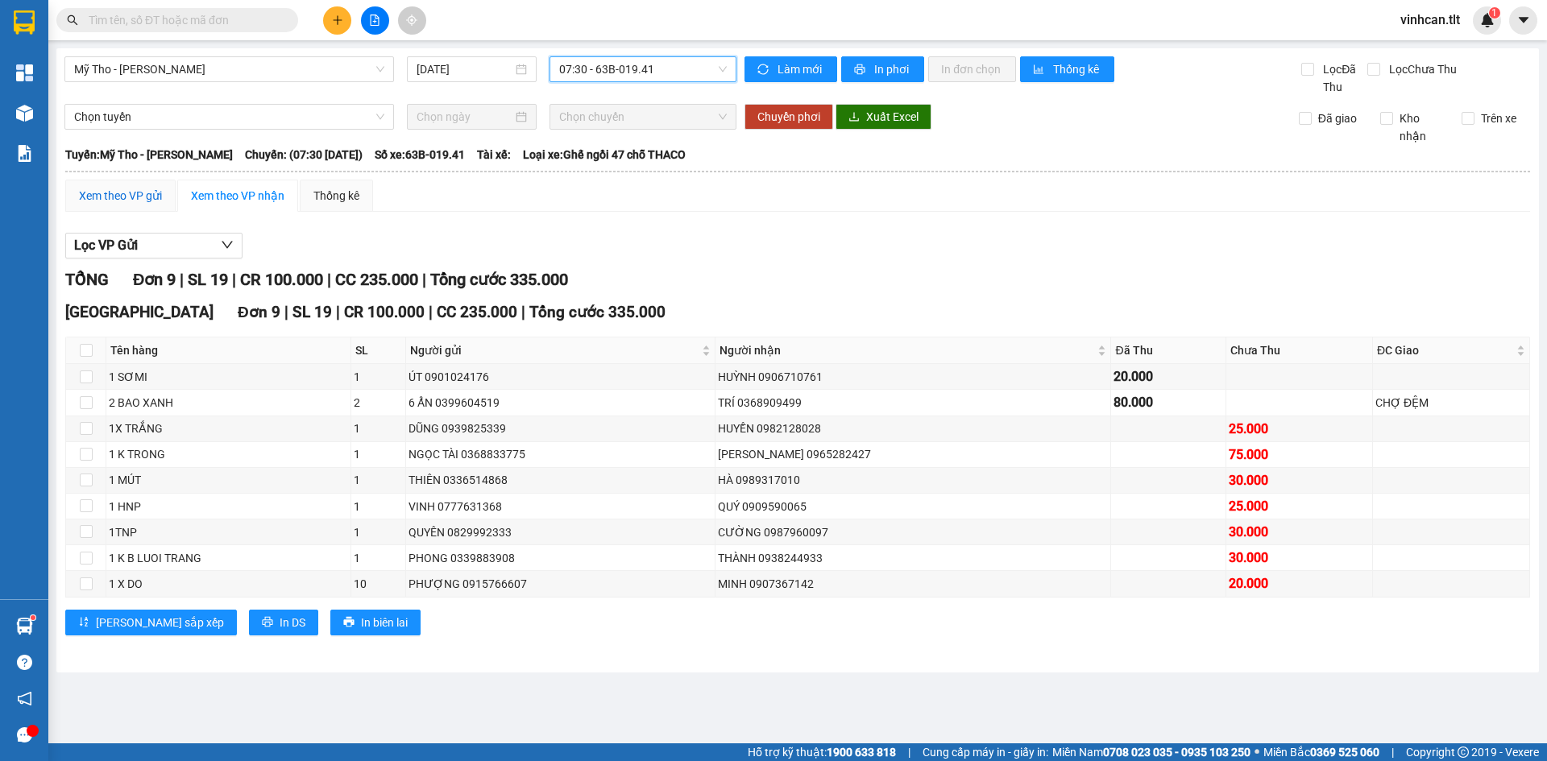
click at [124, 201] on div "Xem theo VP gửi" at bounding box center [120, 196] width 83 height 18
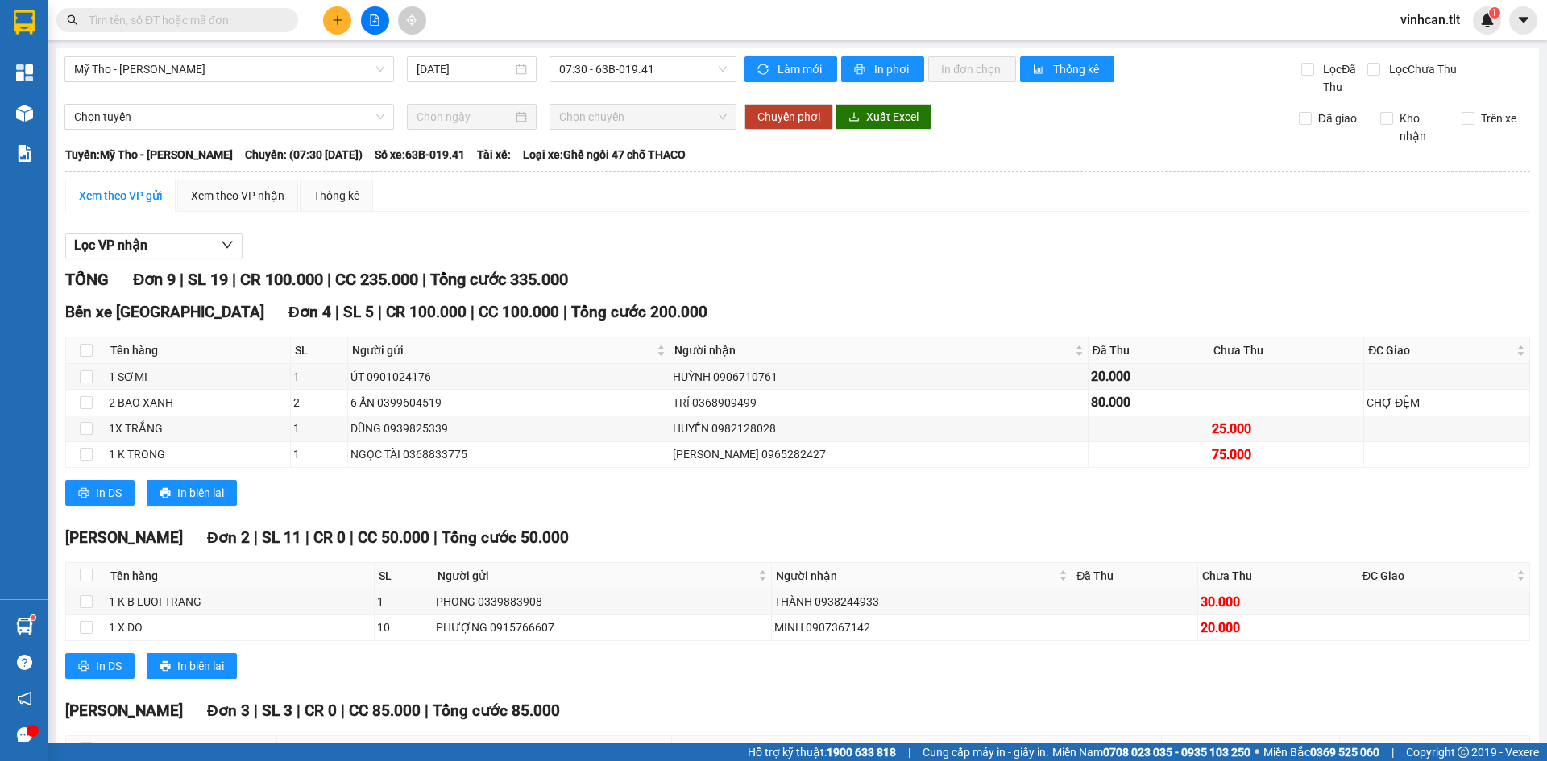
click at [615, 653] on div "In DS In biên lai" at bounding box center [797, 666] width 1465 height 26
click at [333, 21] on icon "plus" at bounding box center [337, 20] width 11 height 11
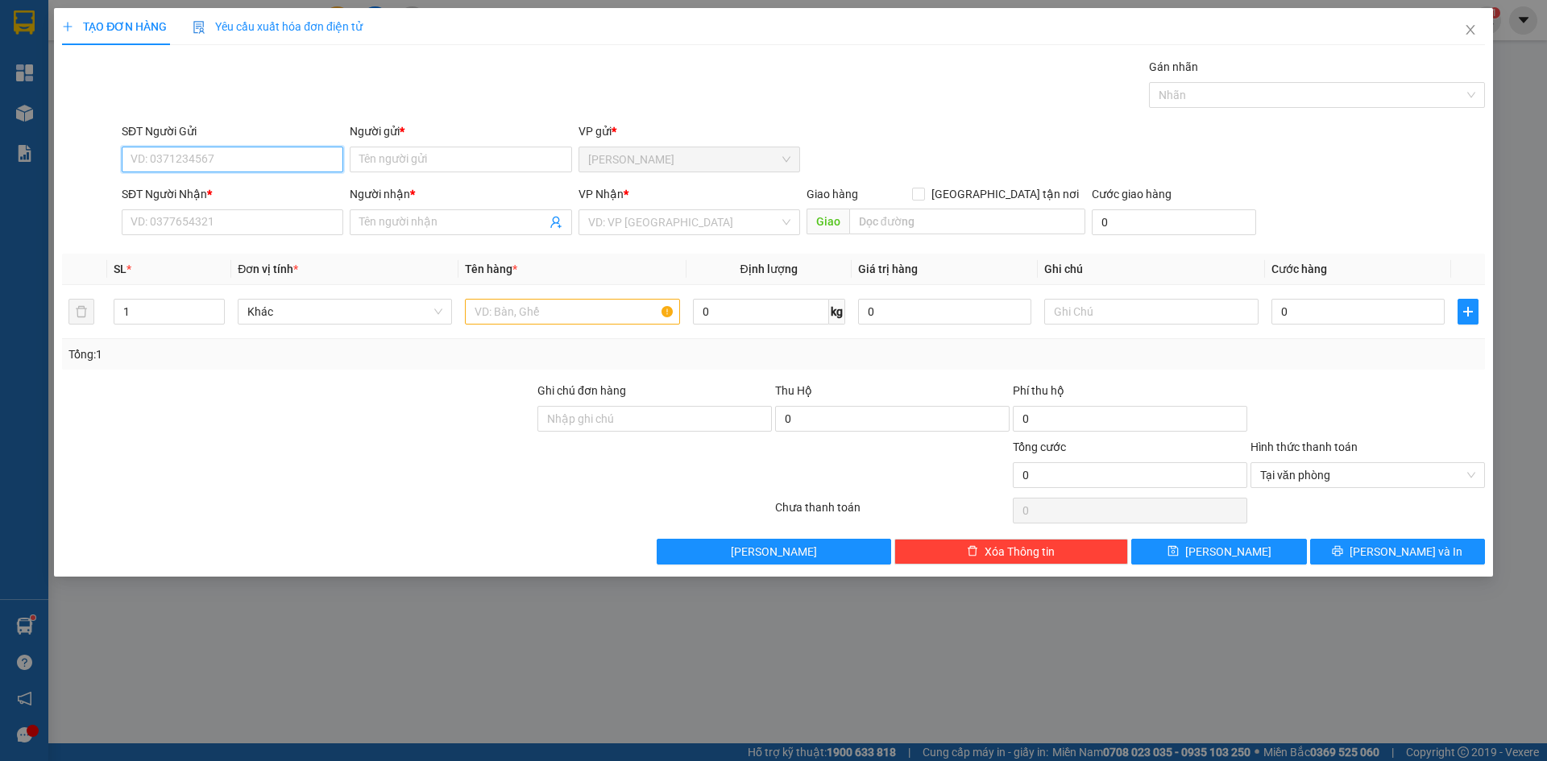
click at [258, 166] on input "SĐT Người Gửi" at bounding box center [233, 160] width 222 height 26
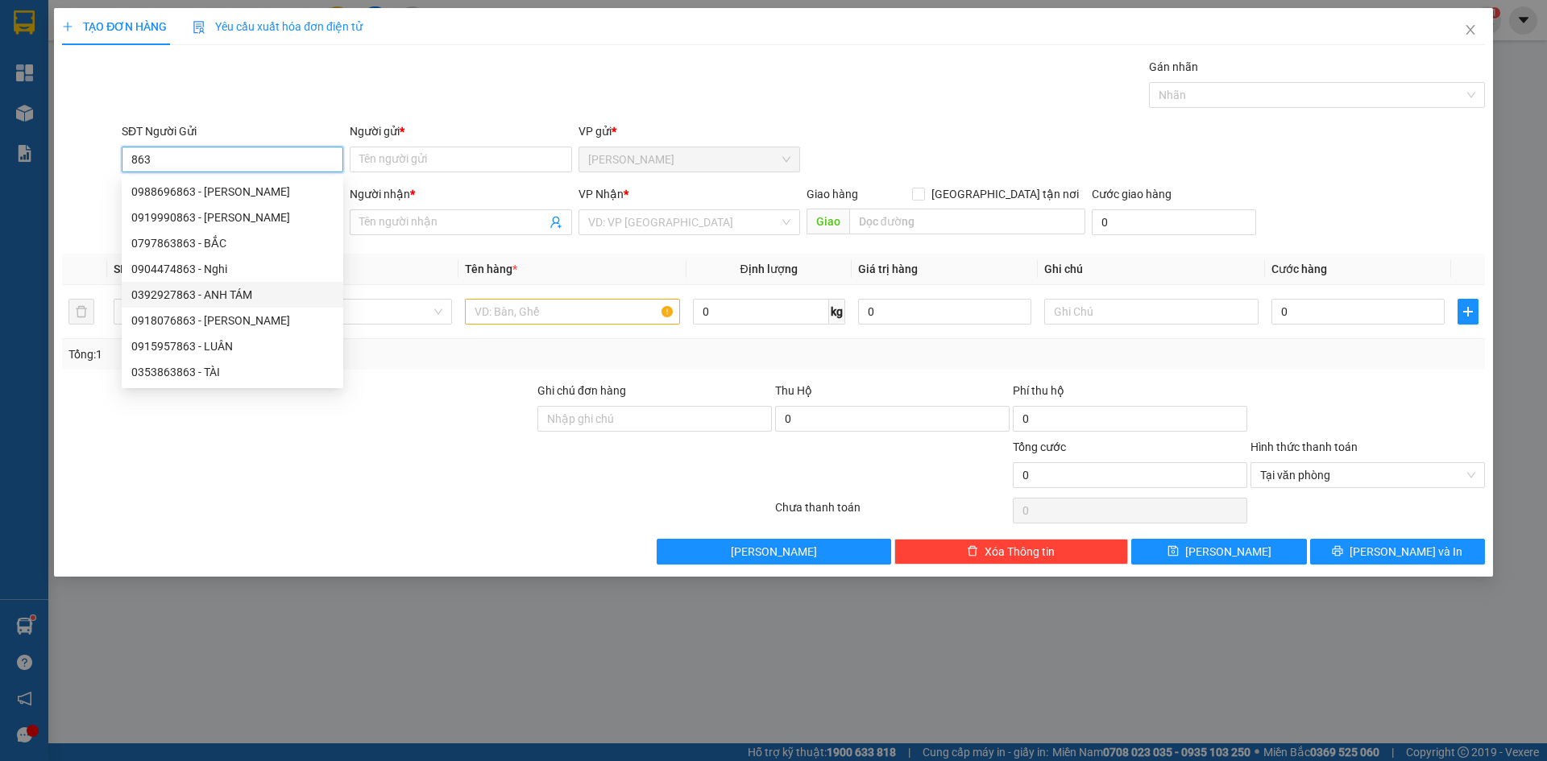
click at [197, 292] on div "0392927863 - ANH TÁM" at bounding box center [232, 295] width 202 height 18
type input "0392927863"
type input "ANH TÁM"
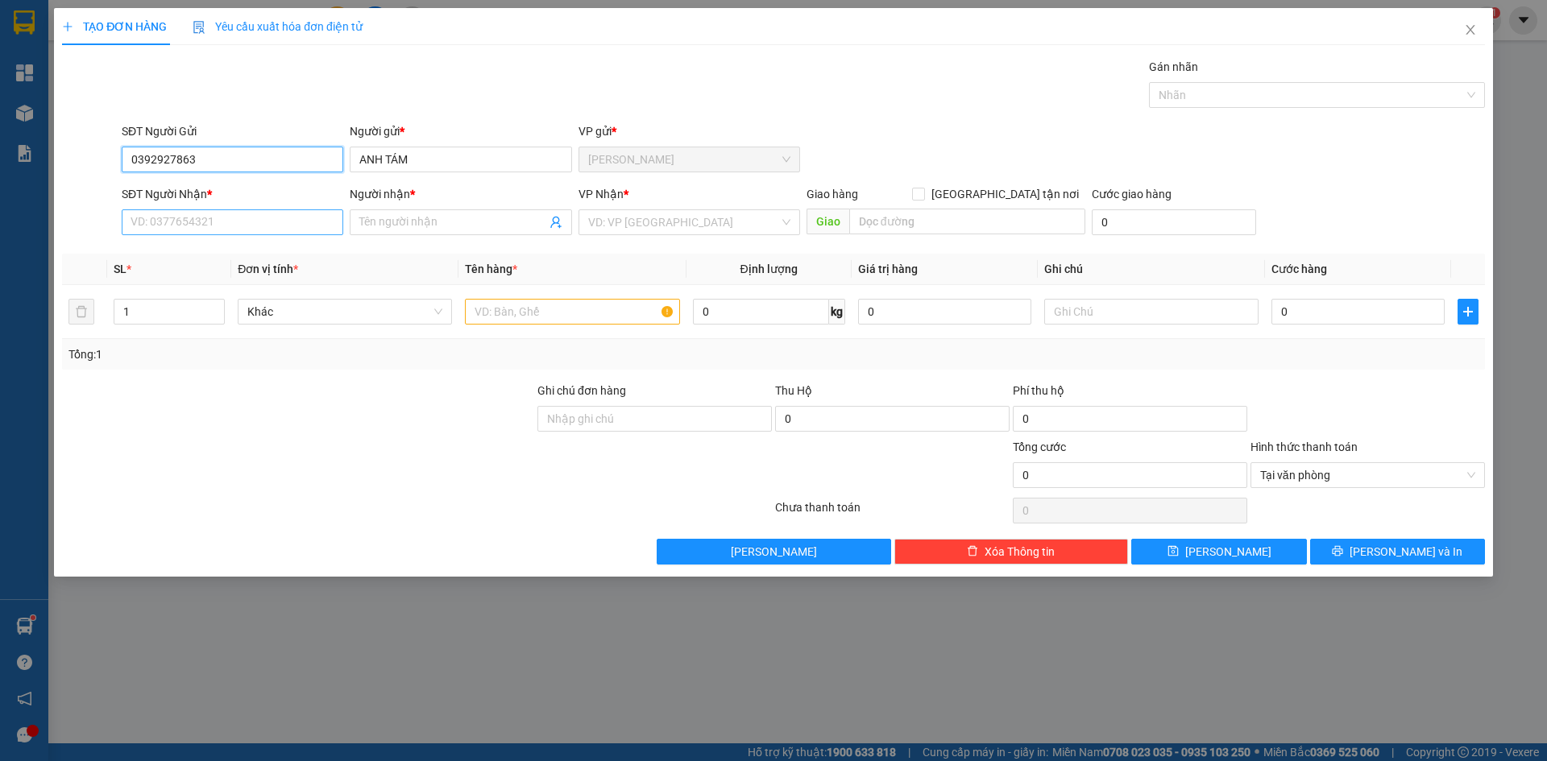
type input "0392927863"
click at [216, 230] on input "SĐT Người Nhận *" at bounding box center [233, 222] width 222 height 26
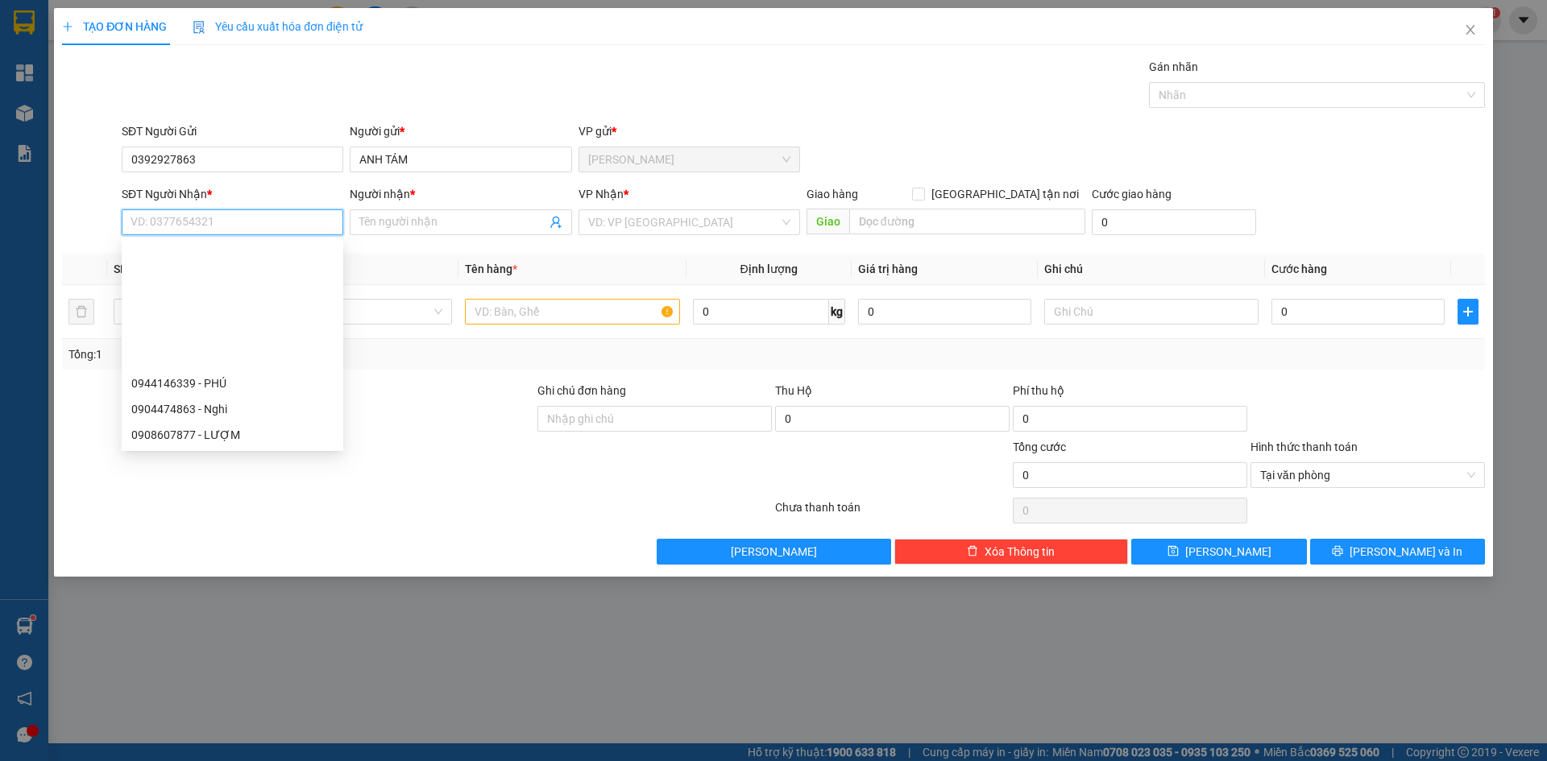
click at [202, 452] on div "0938005559 - CHỨC" at bounding box center [232, 461] width 202 height 18
type input "0938005559"
type input "CHỨC"
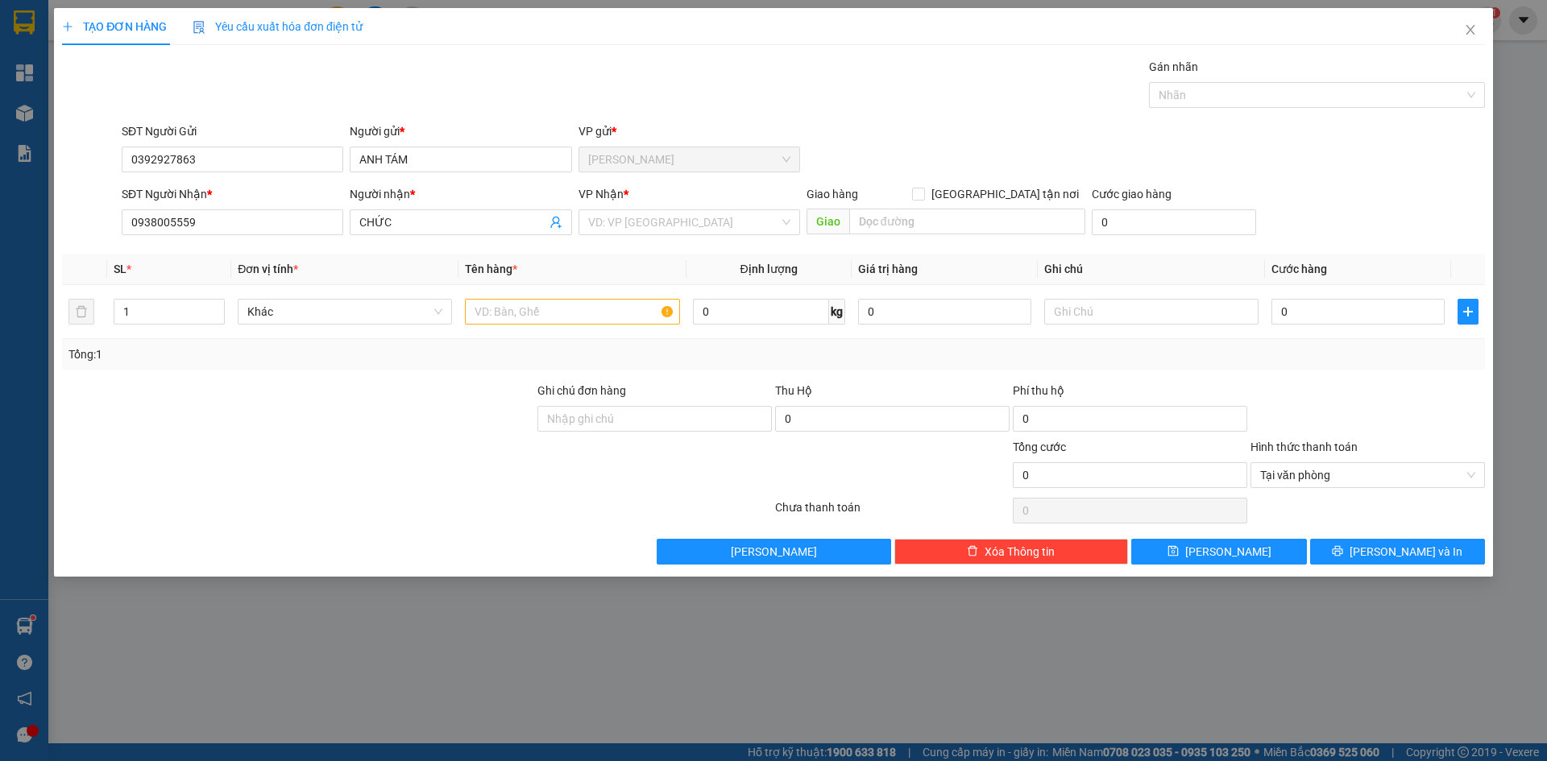
click at [611, 238] on div "VP Nhận * VD: VP [GEOGRAPHIC_DATA]" at bounding box center [689, 213] width 222 height 56
click at [624, 221] on input "search" at bounding box center [683, 222] width 191 height 24
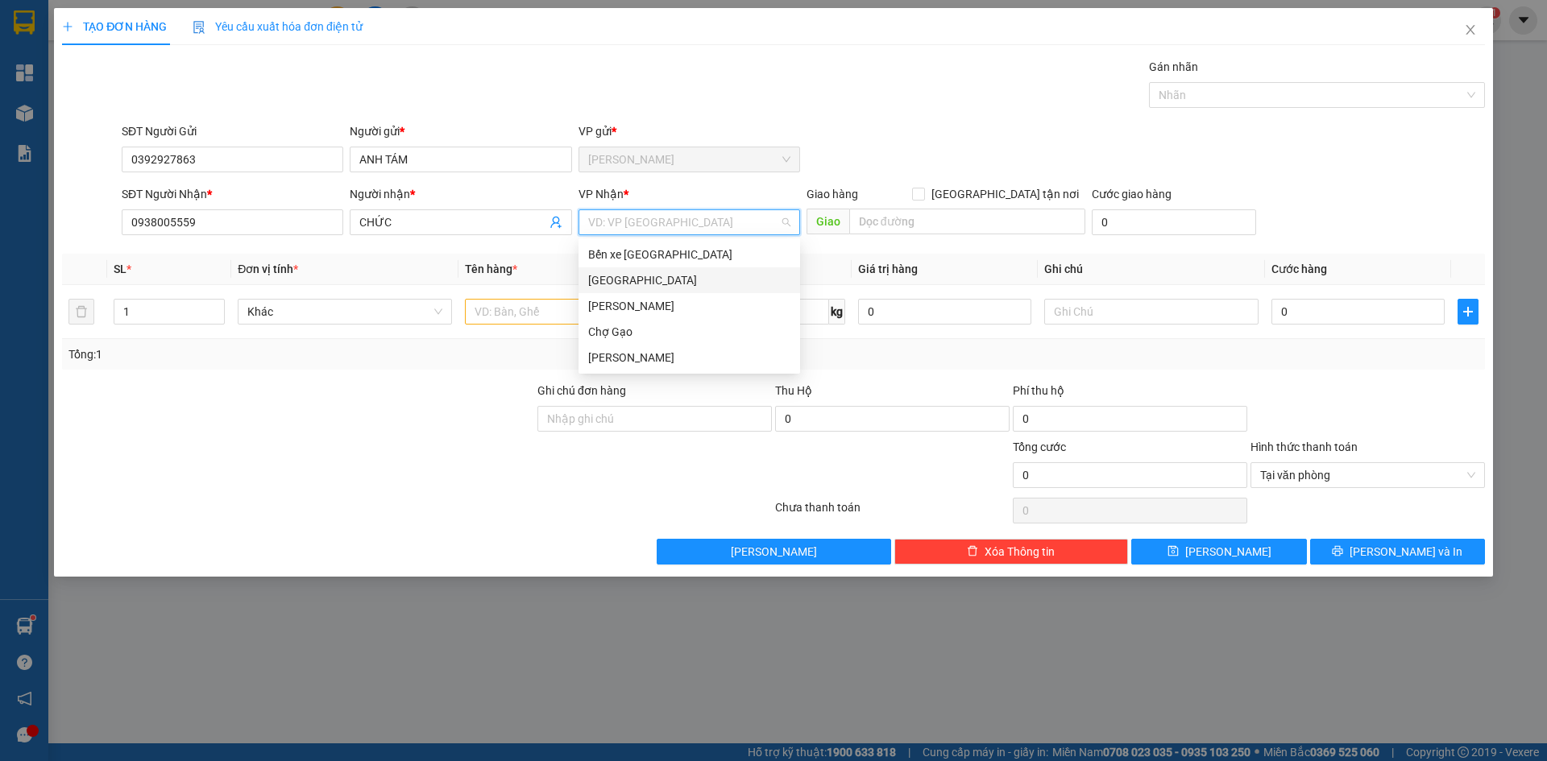
drag, startPoint x: 624, startPoint y: 292, endPoint x: 623, endPoint y: 280, distance: 11.3
click at [624, 291] on div "[GEOGRAPHIC_DATA]" at bounding box center [689, 280] width 222 height 26
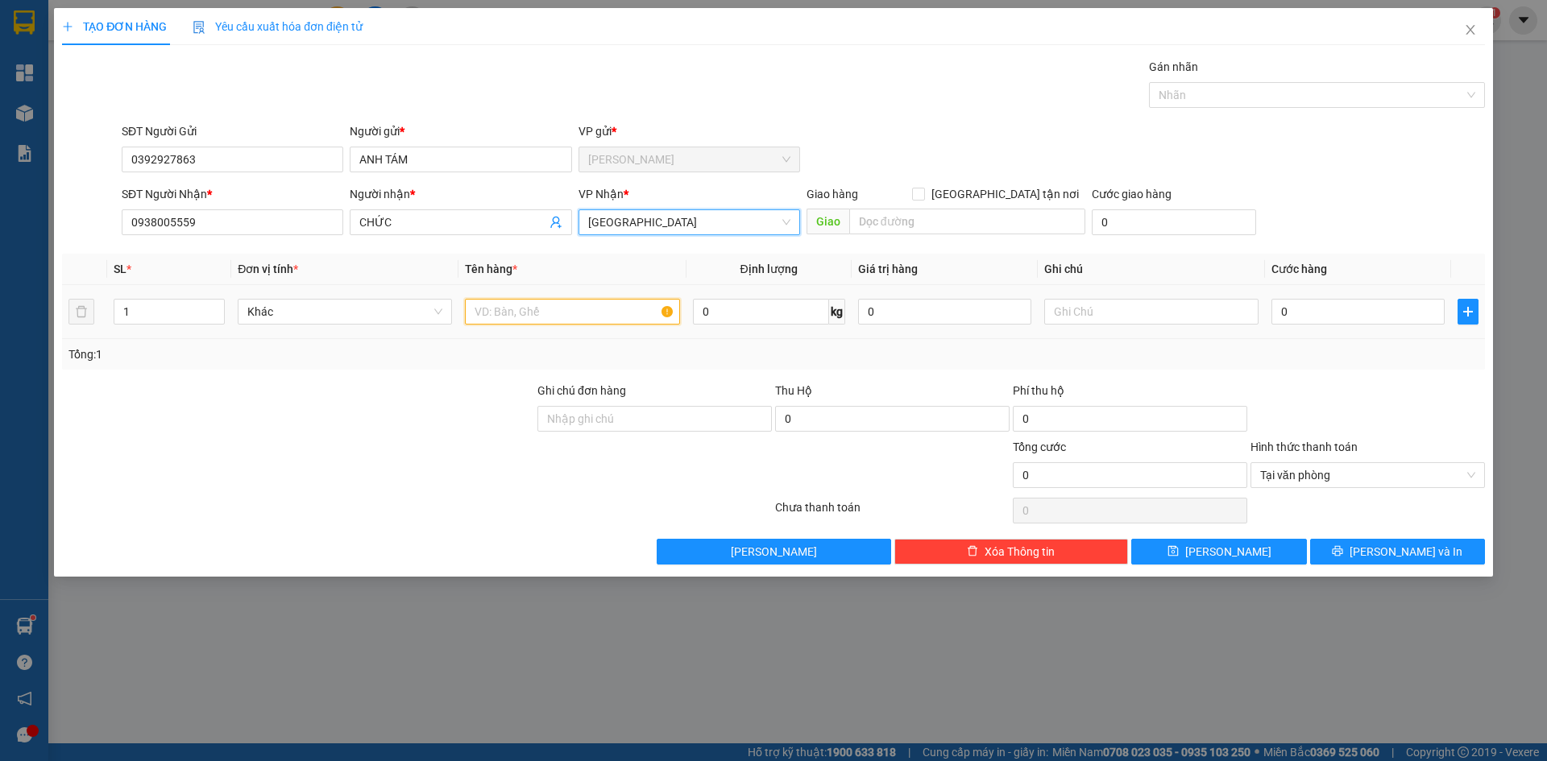
click at [592, 310] on input "text" at bounding box center [572, 312] width 214 height 26
paste input "Đ"
type input "1 K ĐEN"
click at [1353, 309] on input "0" at bounding box center [1357, 312] width 173 height 26
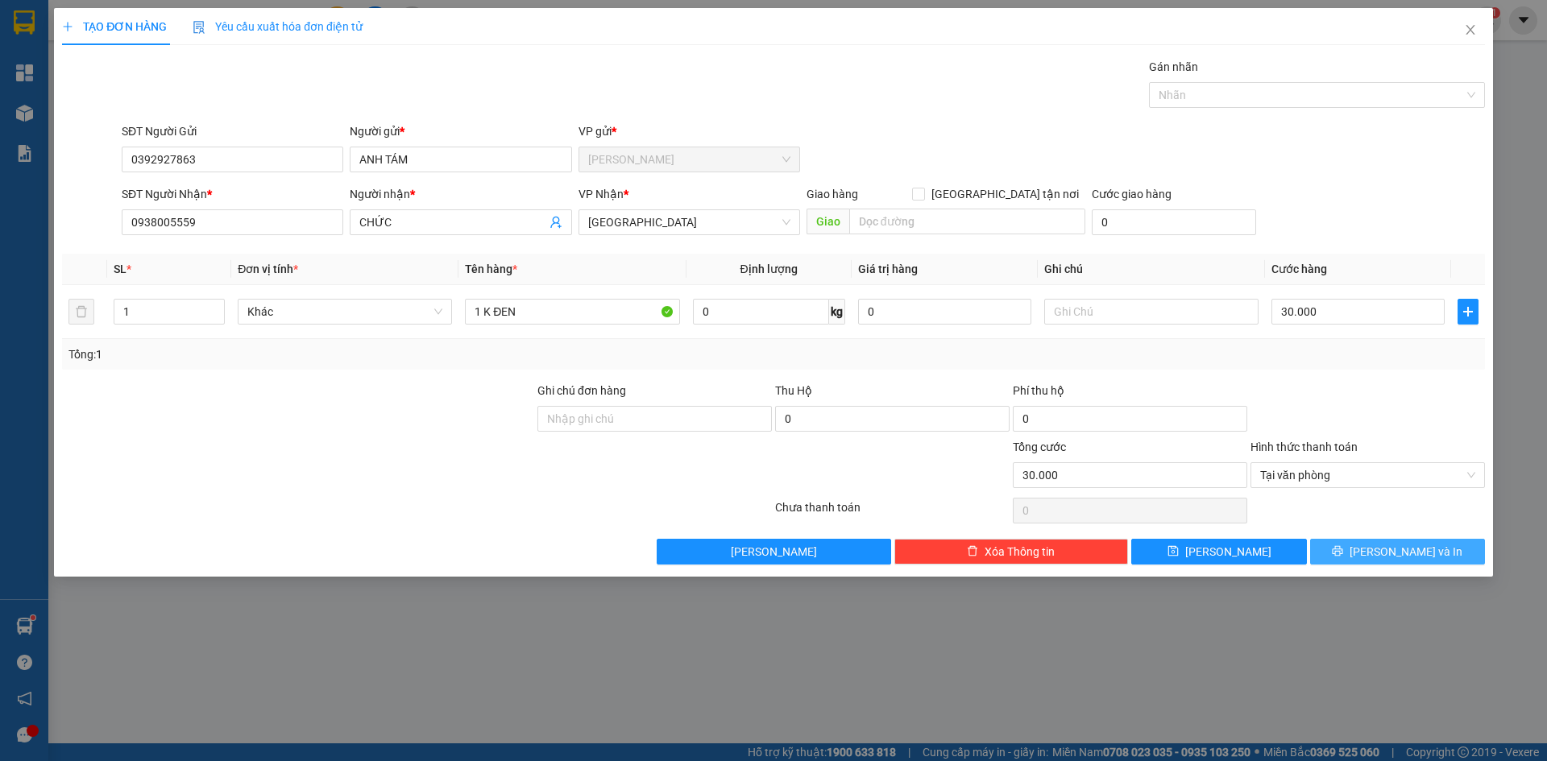
click at [1440, 553] on button "[PERSON_NAME] và In" at bounding box center [1397, 552] width 175 height 26
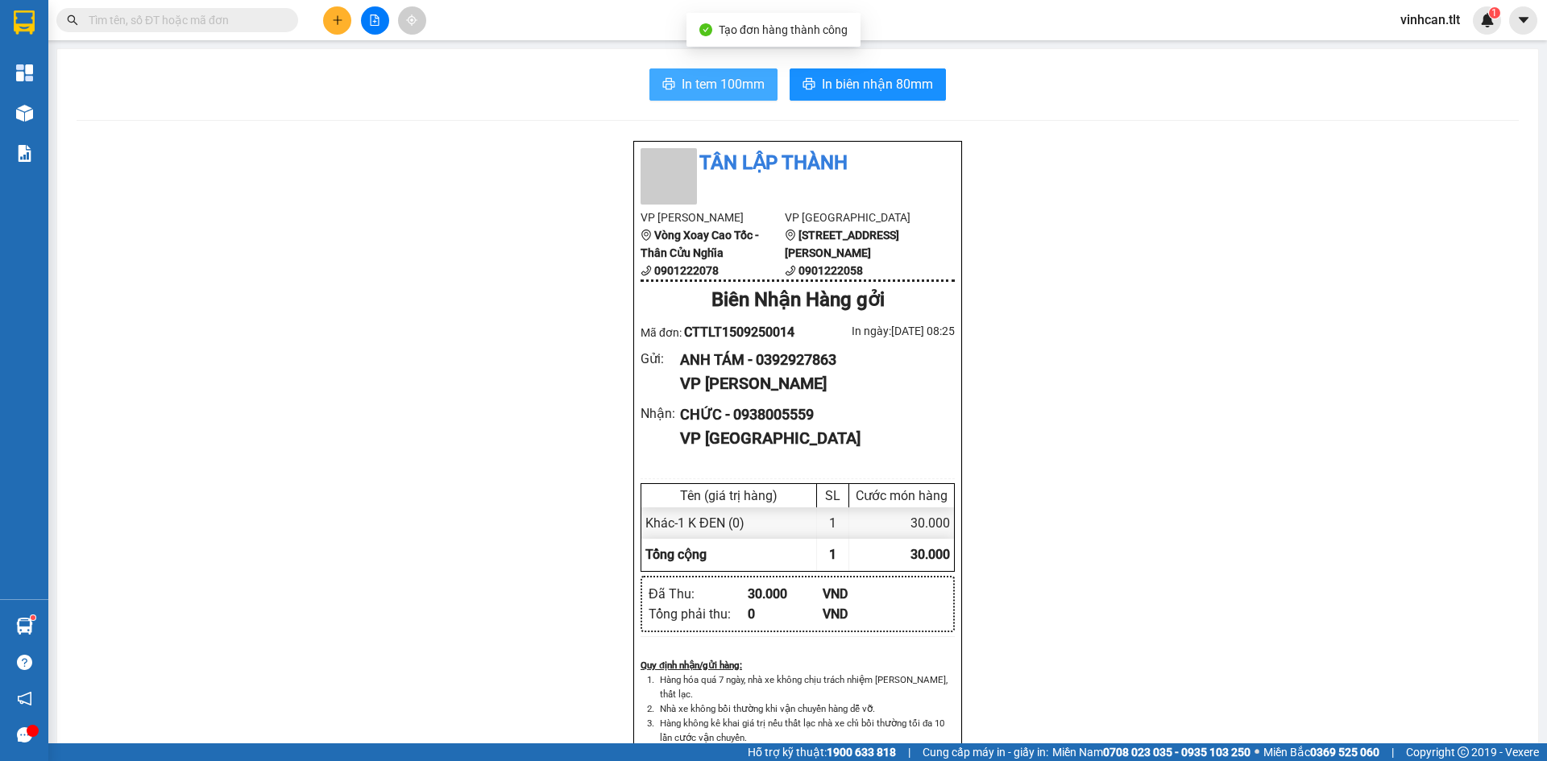
click at [741, 70] on button "In tem 100mm" at bounding box center [713, 84] width 128 height 32
click at [336, 22] on icon "plus" at bounding box center [337, 20] width 11 height 11
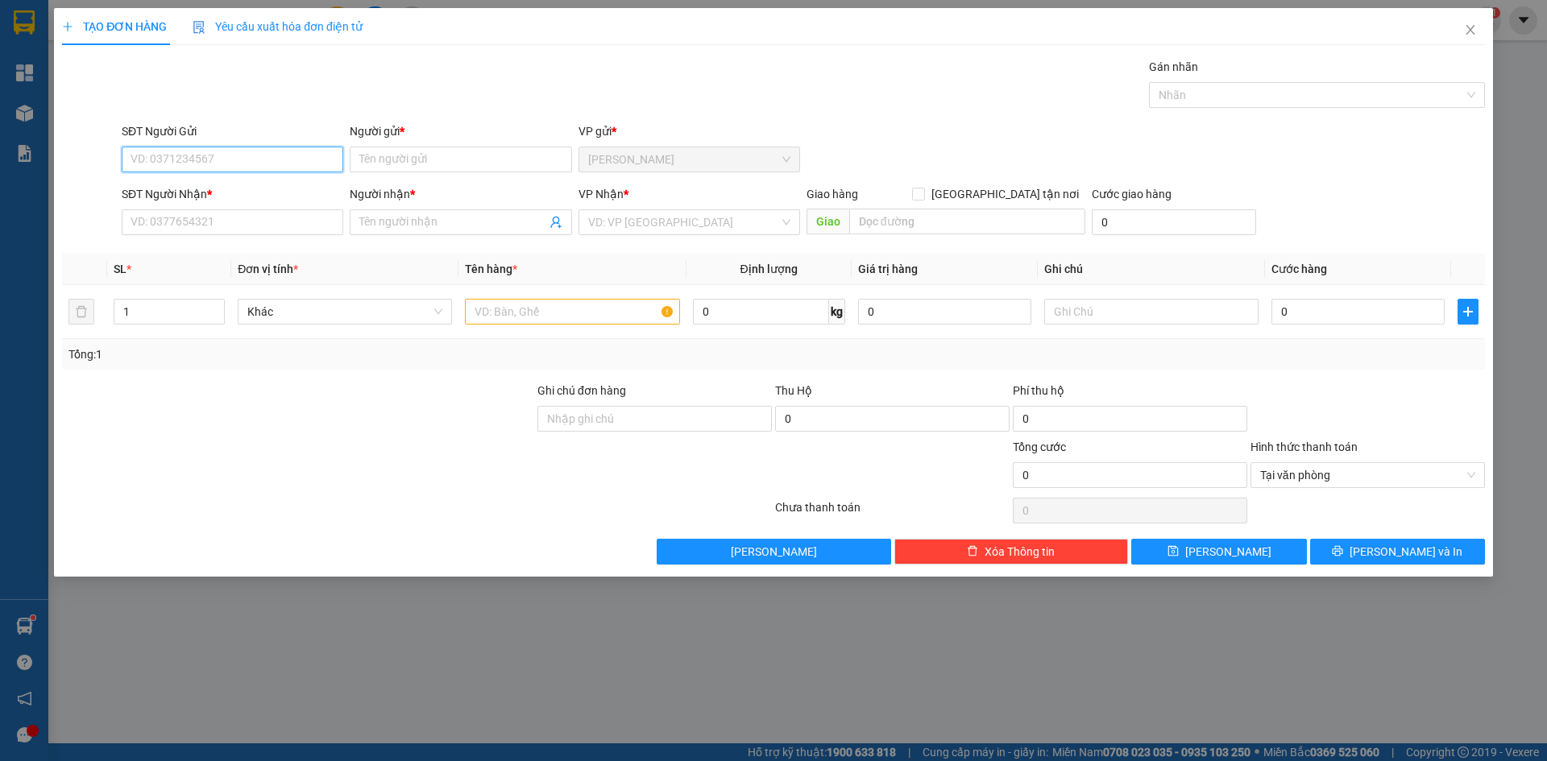
click at [131, 163] on input "SĐT Người Gửi" at bounding box center [233, 160] width 222 height 26
click at [170, 183] on div "0915542992 - BS SƯƠNG" at bounding box center [232, 192] width 202 height 18
type input "0915542992"
type input "BS SƯƠNG"
type input "0915542992"
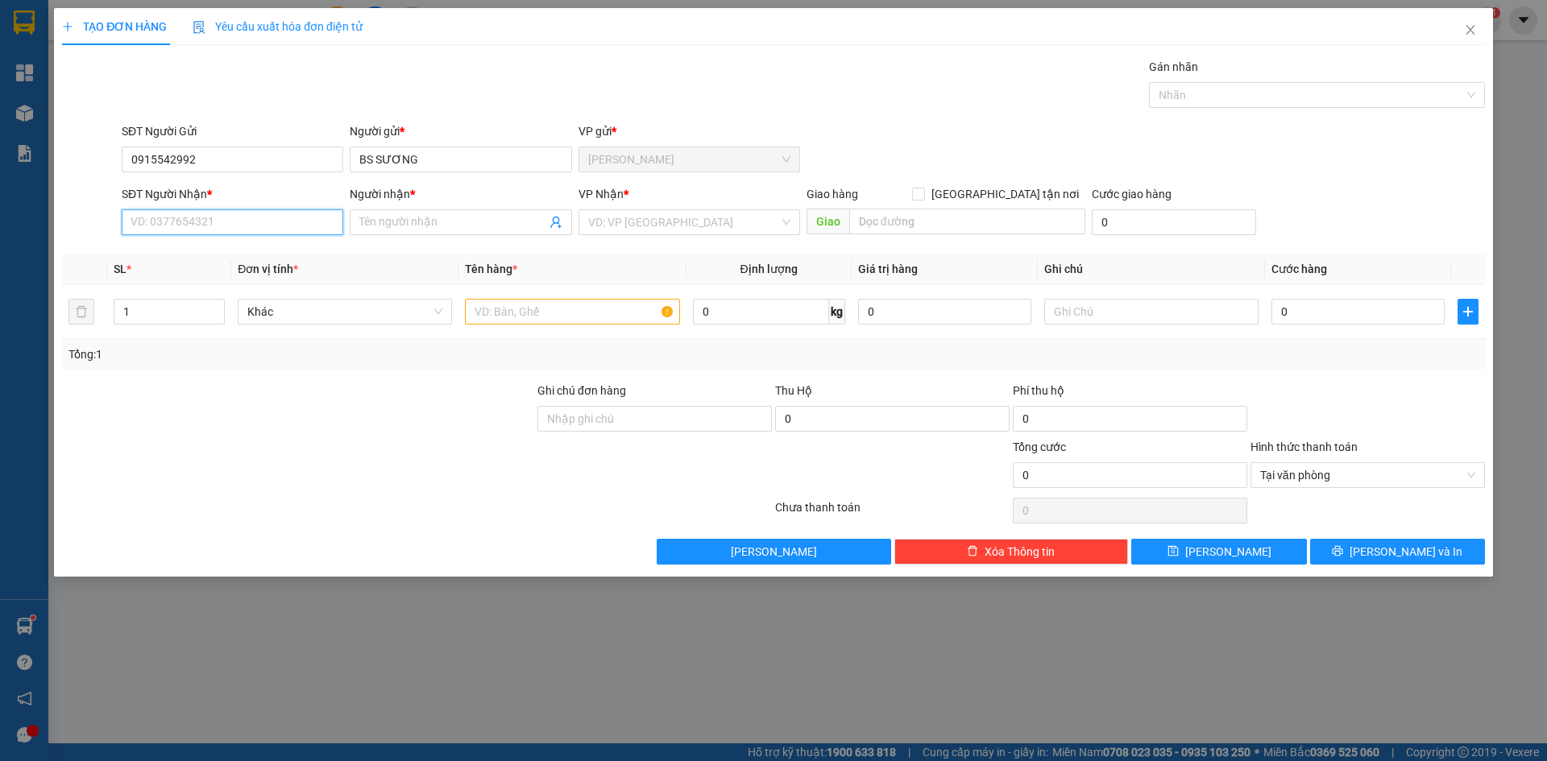
click at [173, 216] on input "SĐT Người Nhận *" at bounding box center [233, 222] width 222 height 26
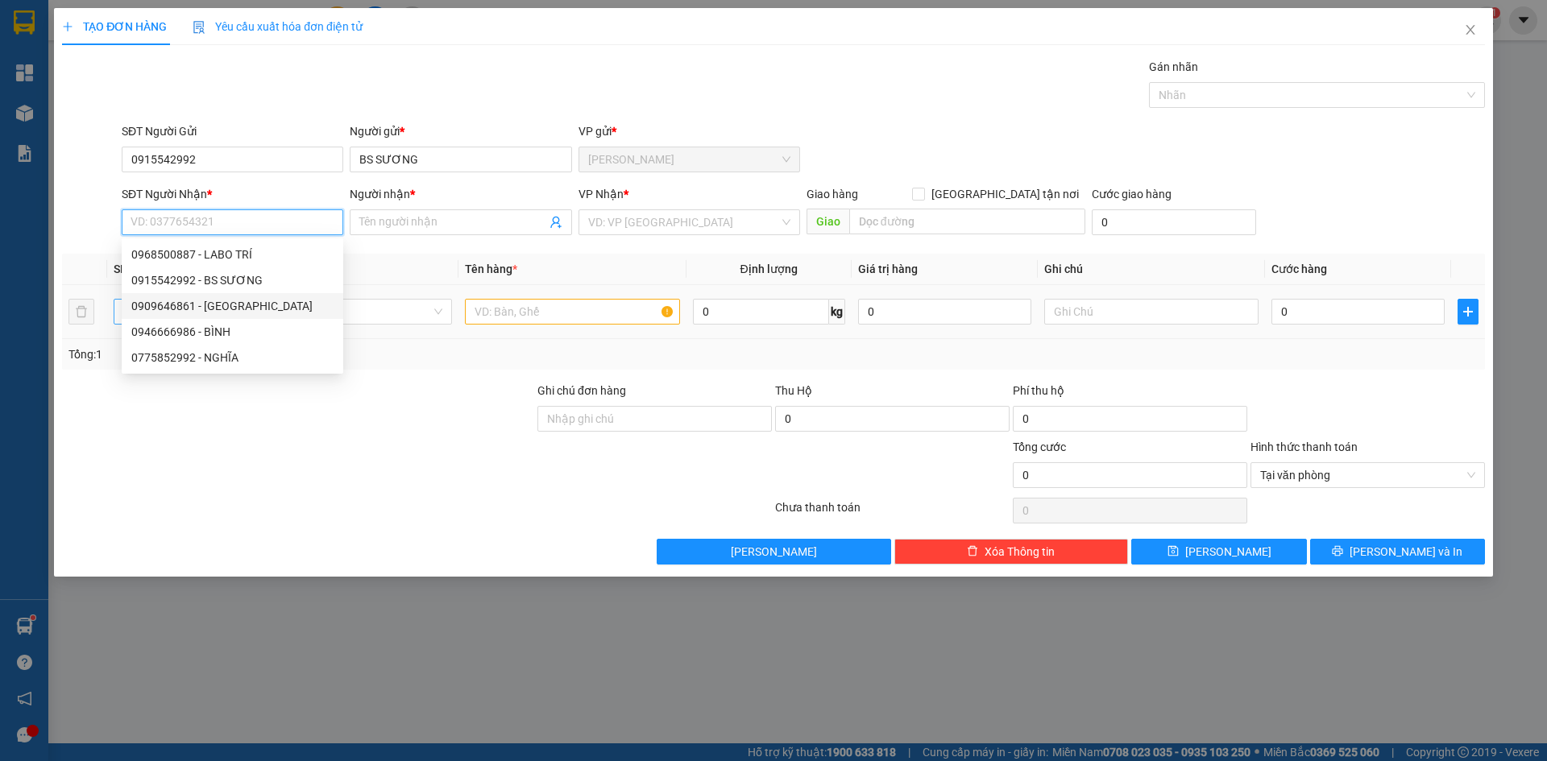
drag, startPoint x: 190, startPoint y: 312, endPoint x: 201, endPoint y: 311, distance: 10.5
click at [191, 312] on div "0909646861 - [GEOGRAPHIC_DATA]" at bounding box center [232, 306] width 202 height 18
type input "0909646861"
type input "VIỆT Á"
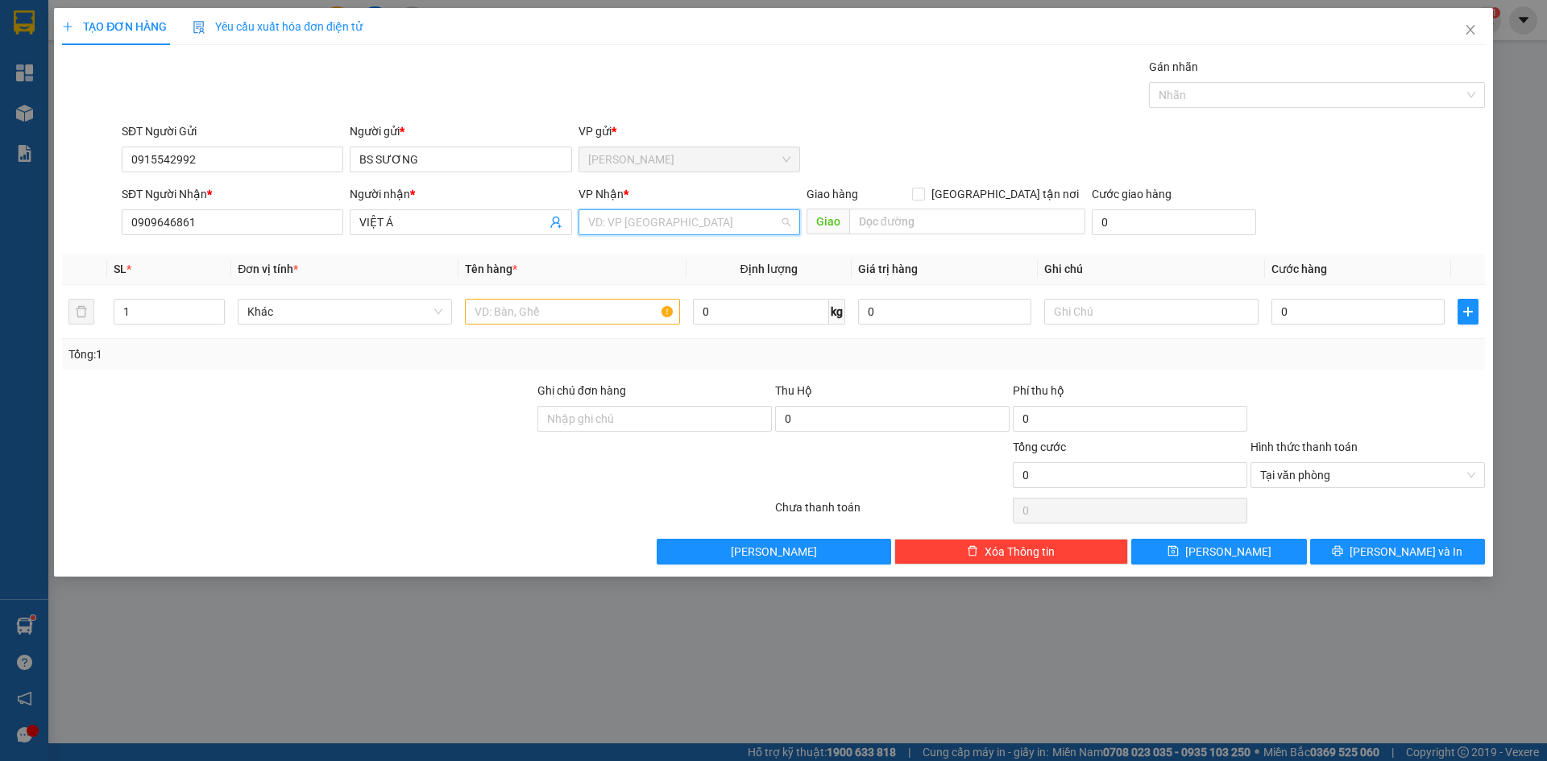
drag, startPoint x: 610, startPoint y: 212, endPoint x: 603, endPoint y: 229, distance: 18.1
click at [610, 213] on input "search" at bounding box center [683, 222] width 191 height 24
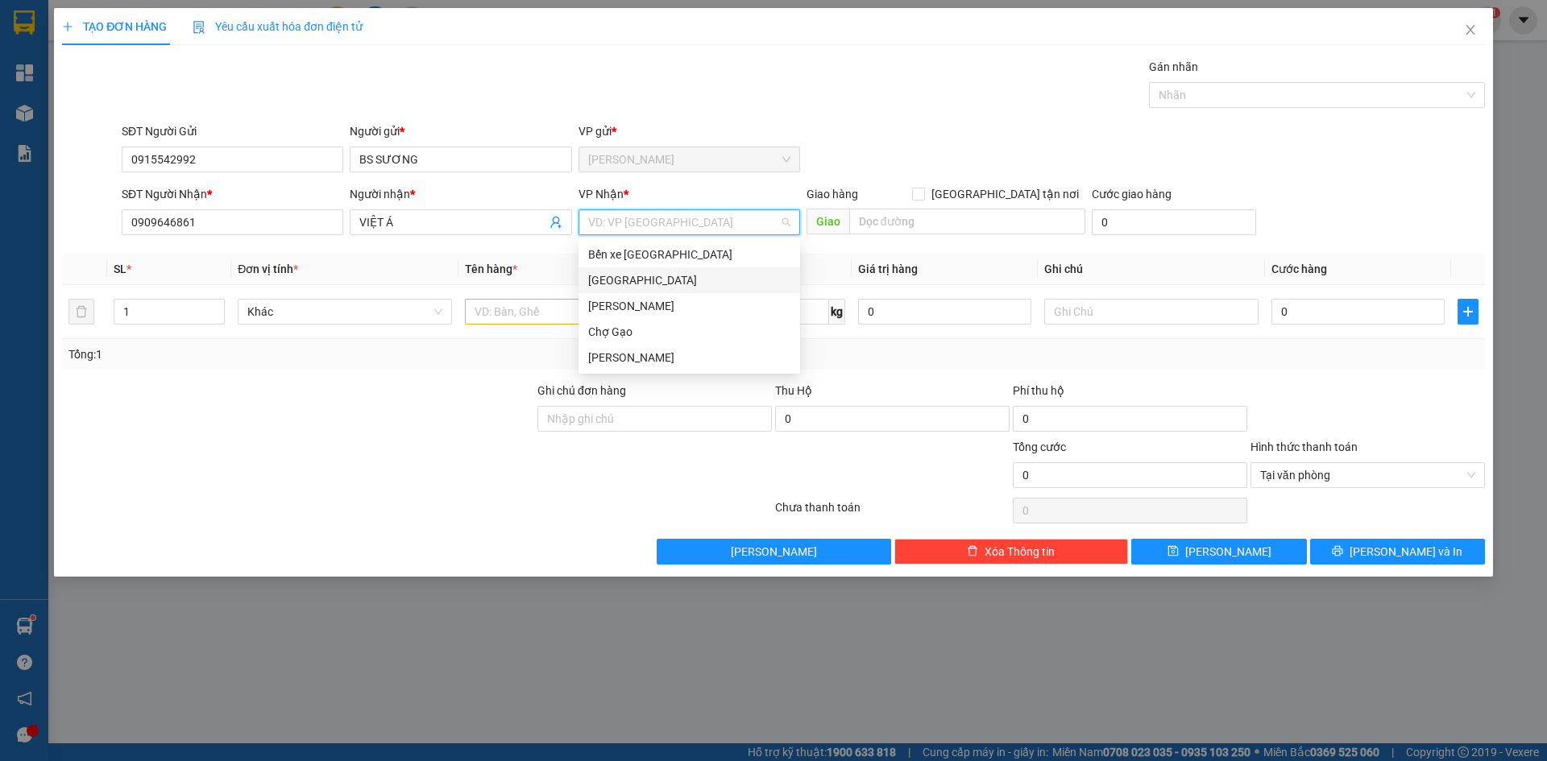
drag, startPoint x: 603, startPoint y: 274, endPoint x: 591, endPoint y: 283, distance: 15.0
click at [604, 274] on div "[GEOGRAPHIC_DATA]" at bounding box center [689, 280] width 202 height 18
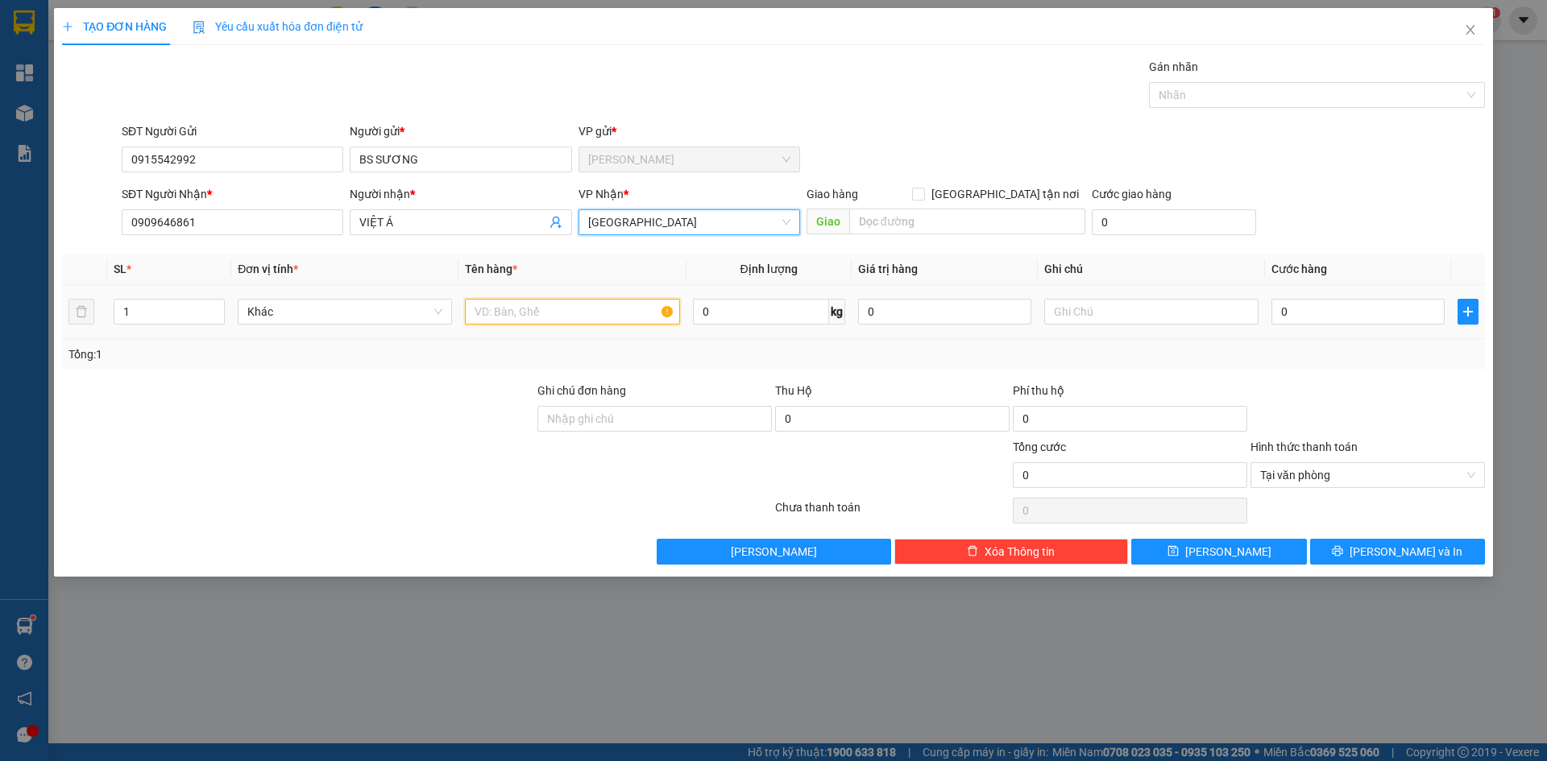
click at [564, 306] on input "text" at bounding box center [572, 312] width 214 height 26
type input "1 HNP"
click at [1347, 299] on input "0" at bounding box center [1357, 312] width 173 height 26
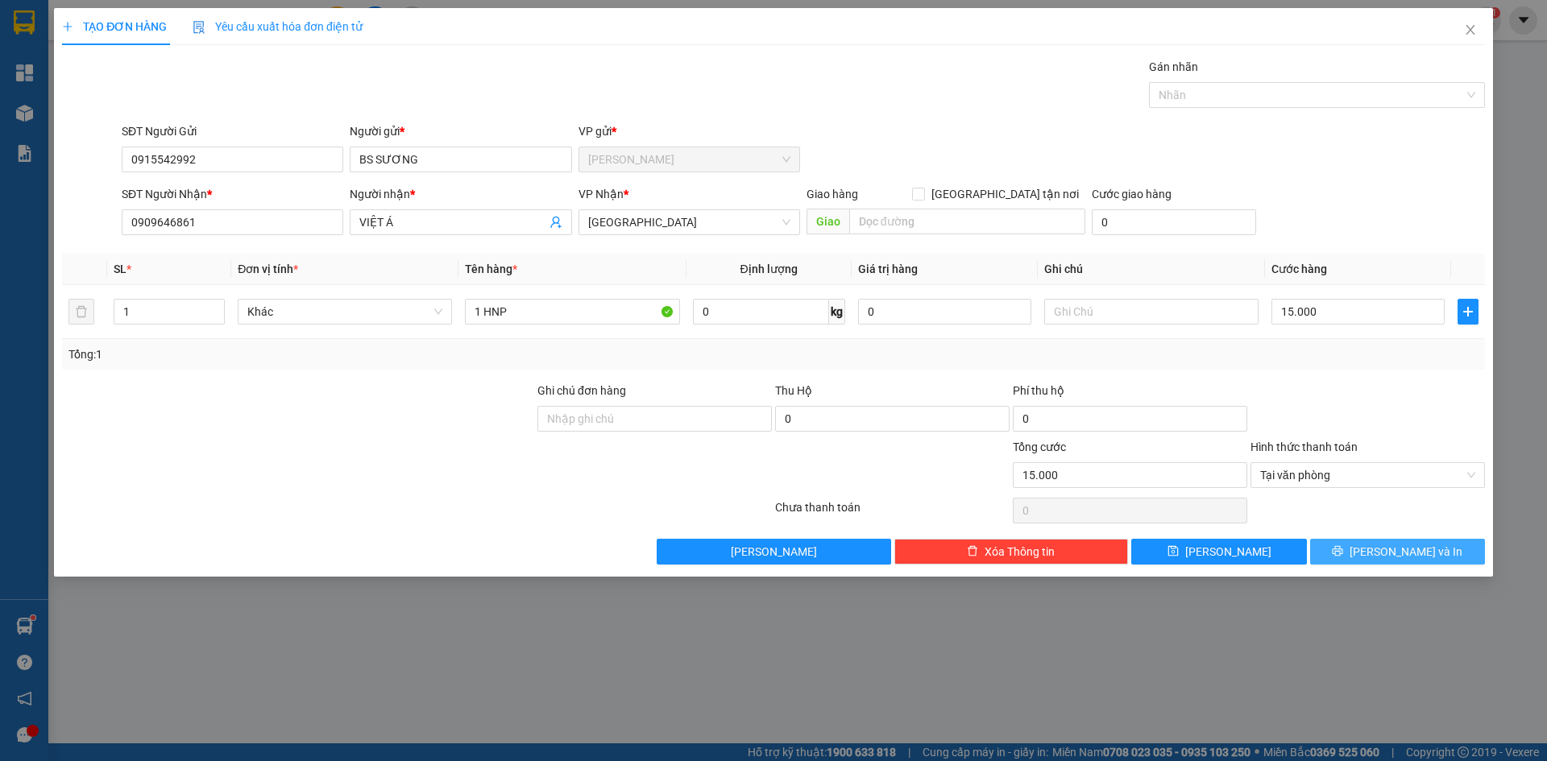
click at [1443, 555] on button "[PERSON_NAME] và In" at bounding box center [1397, 552] width 175 height 26
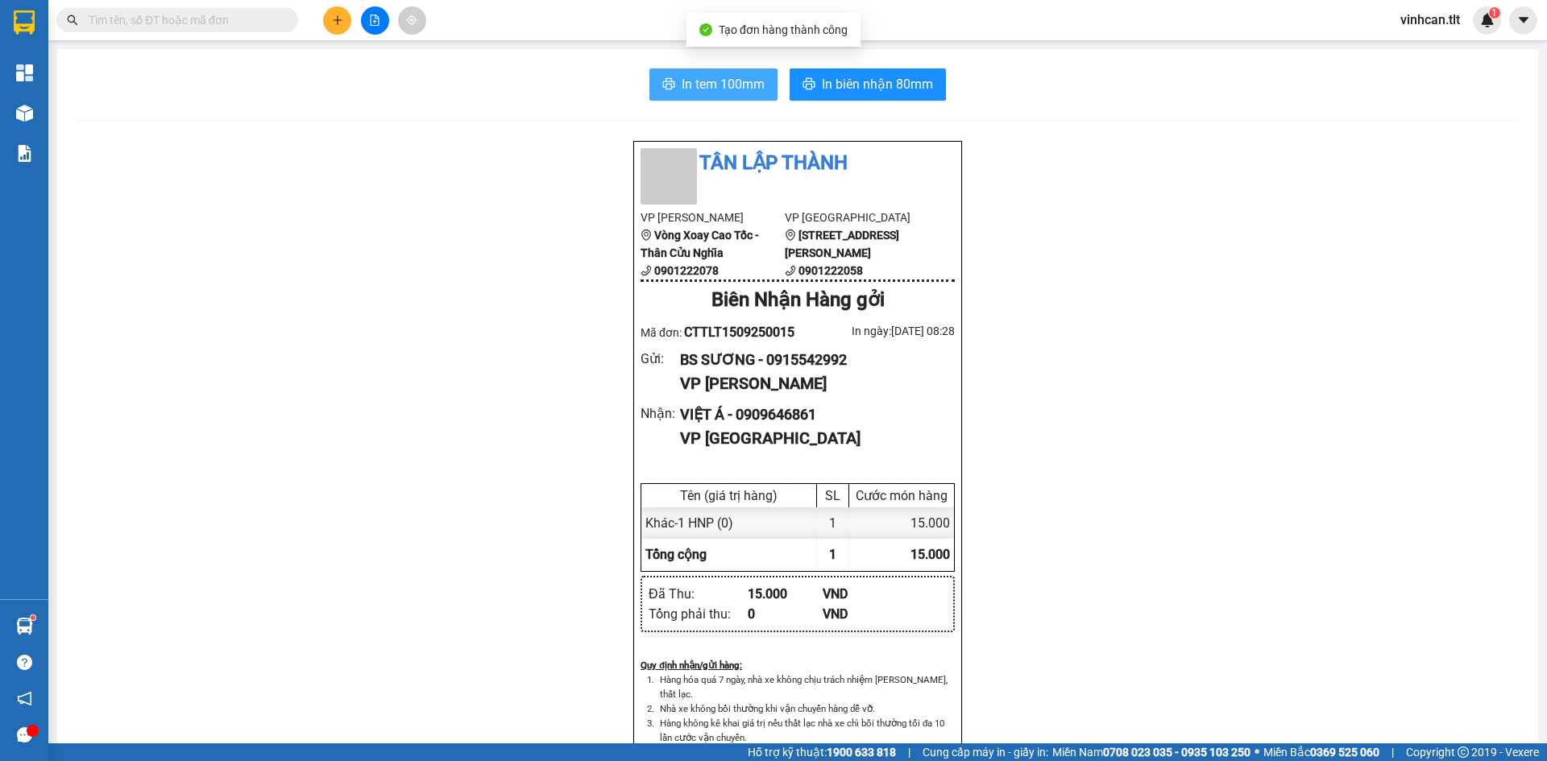
click at [726, 94] on span "In tem 100mm" at bounding box center [723, 84] width 83 height 20
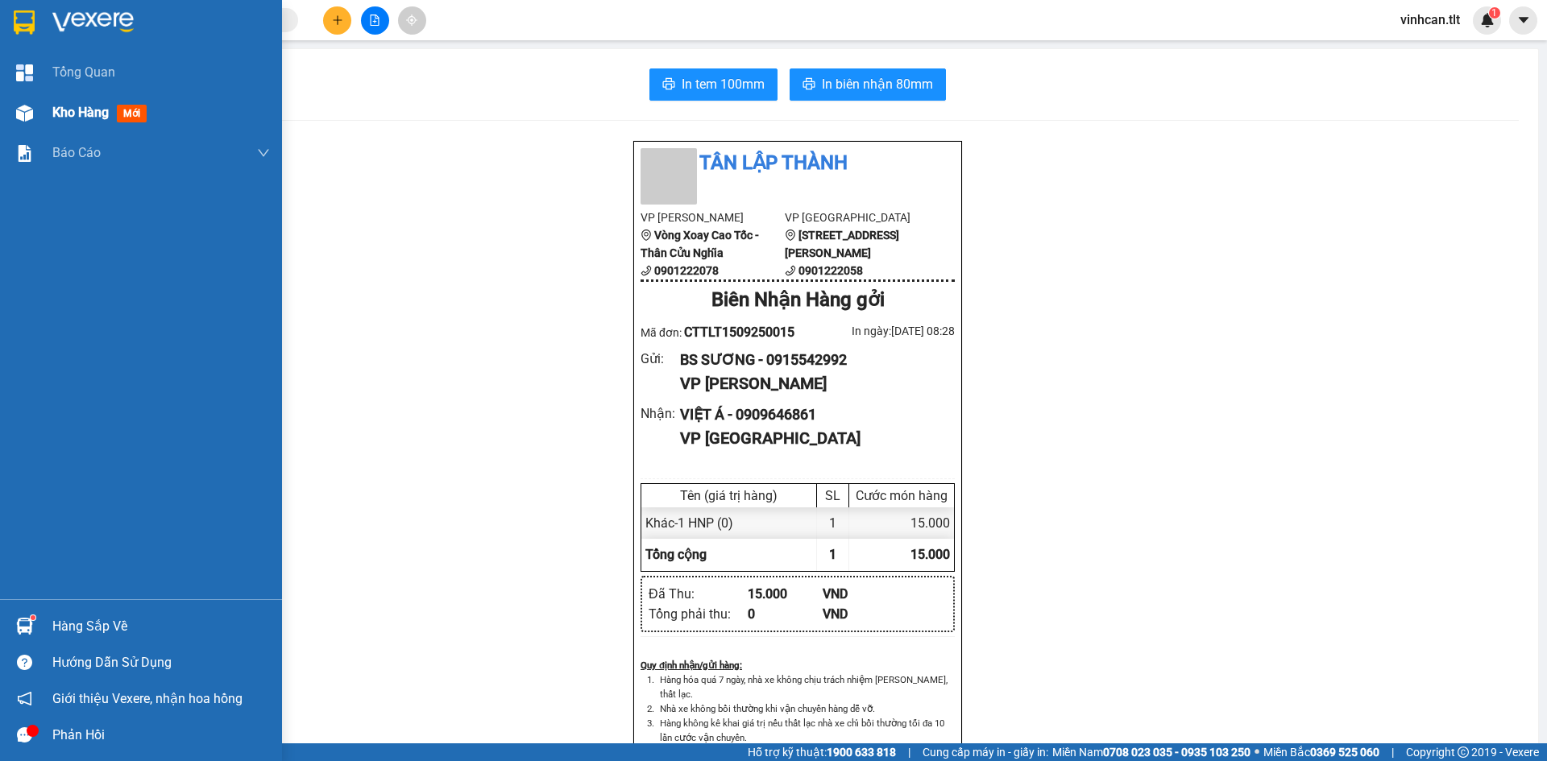
click at [87, 106] on span "Kho hàng" at bounding box center [80, 112] width 56 height 15
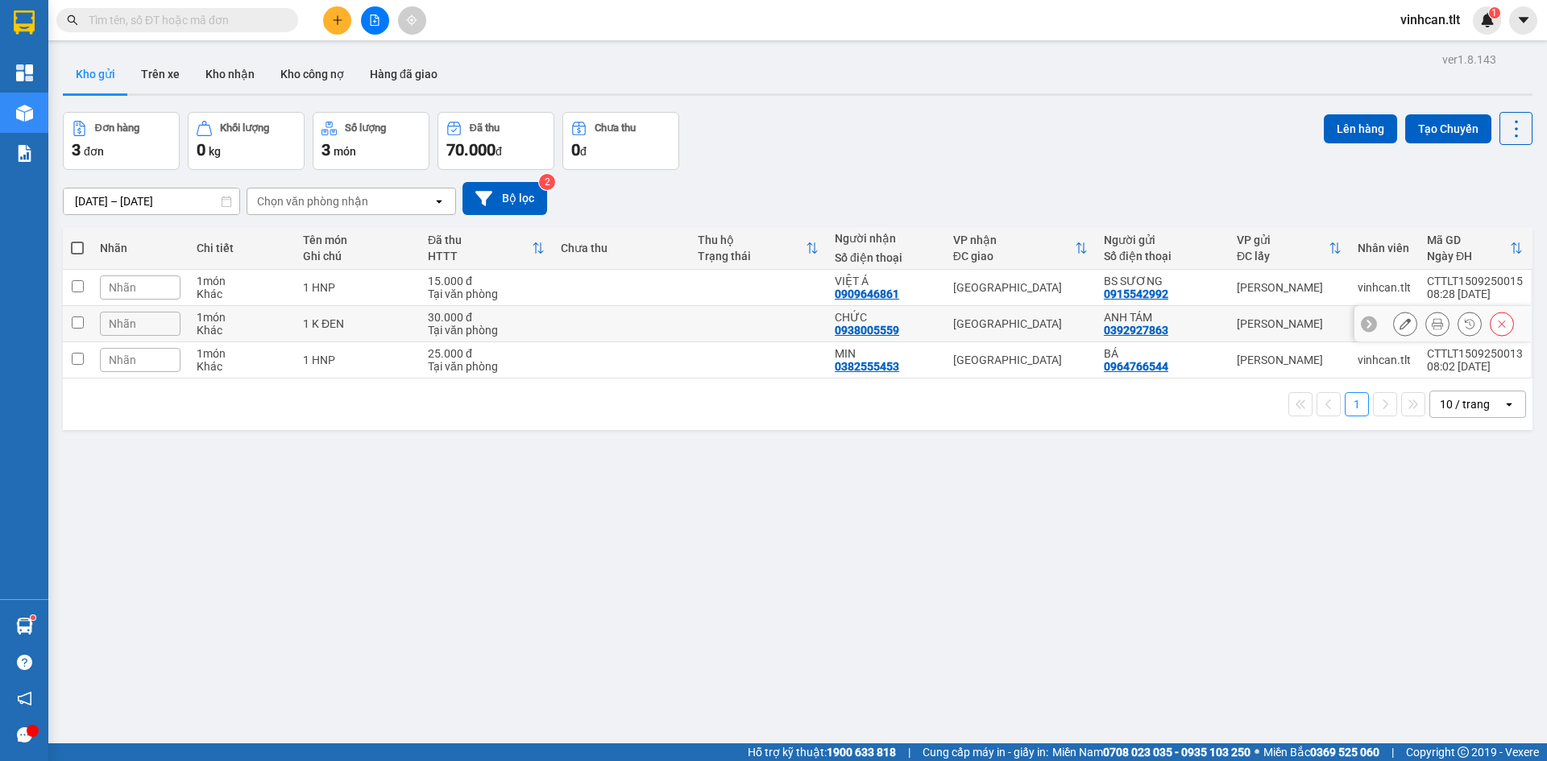
click at [618, 306] on td at bounding box center [621, 324] width 137 height 36
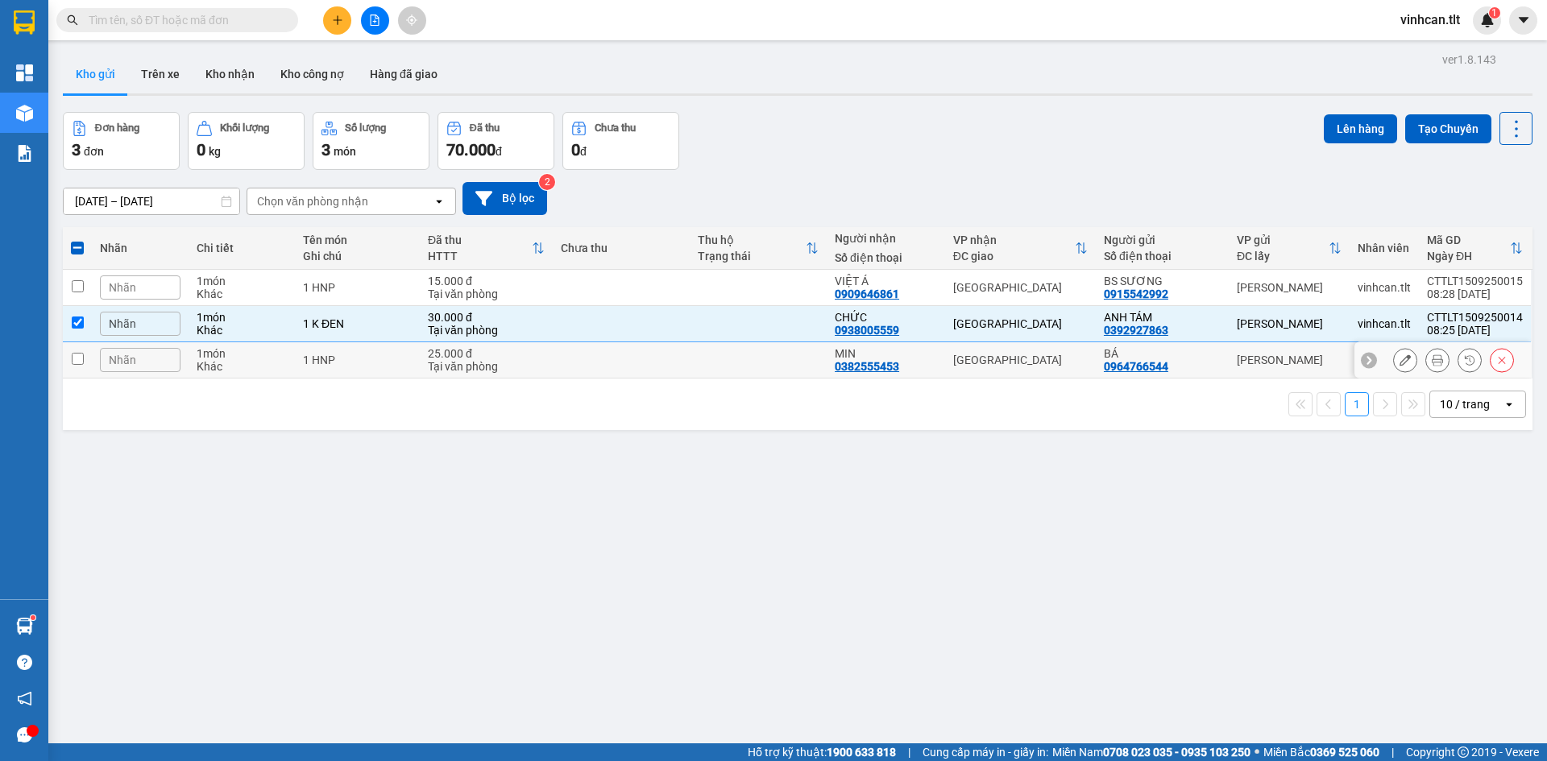
click at [624, 364] on td at bounding box center [621, 360] width 137 height 36
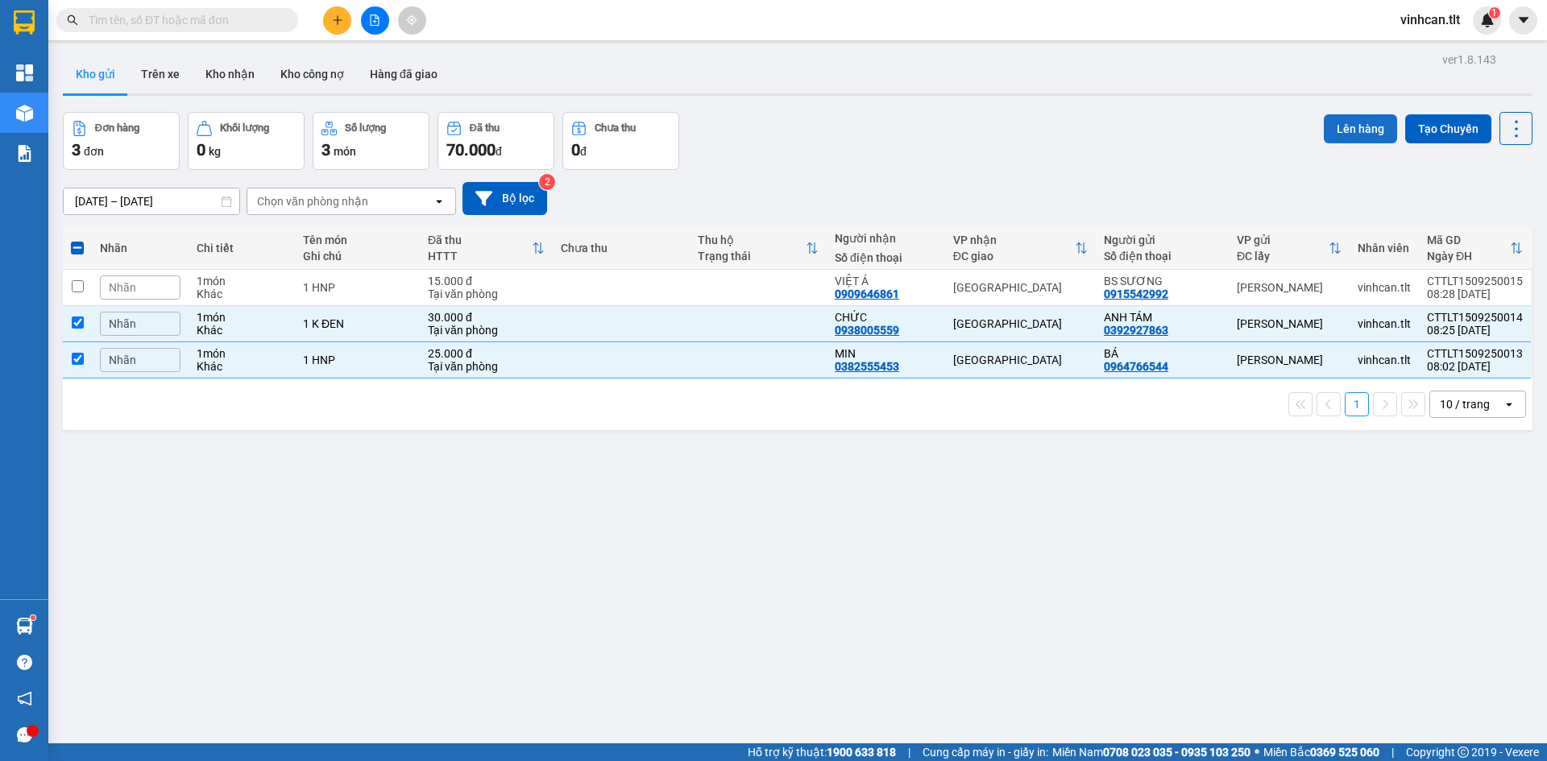
click at [1332, 126] on button "Lên hàng" at bounding box center [1360, 128] width 73 height 29
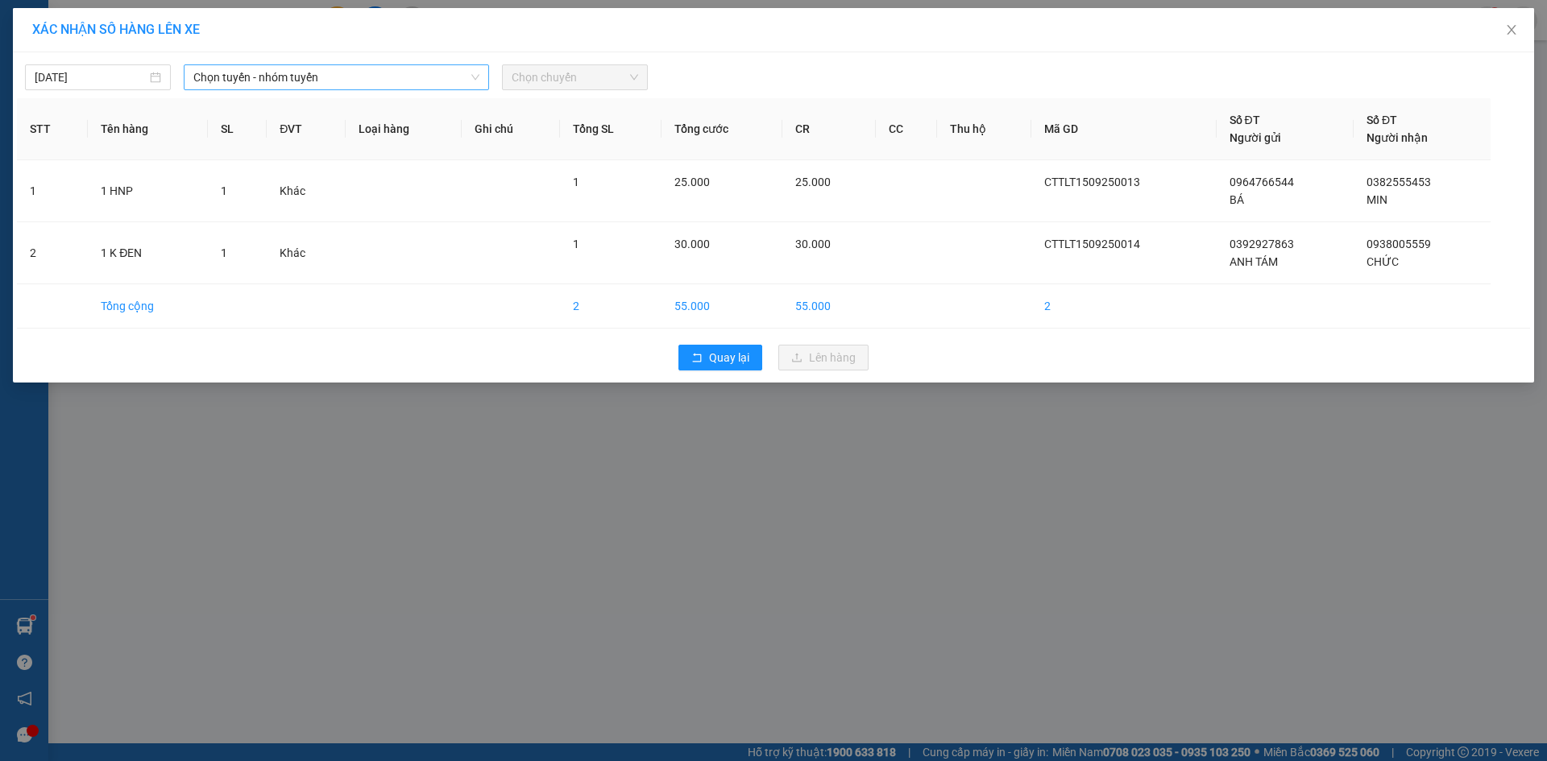
click at [270, 79] on span "Chọn tuyến - nhóm tuyến" at bounding box center [336, 77] width 286 height 24
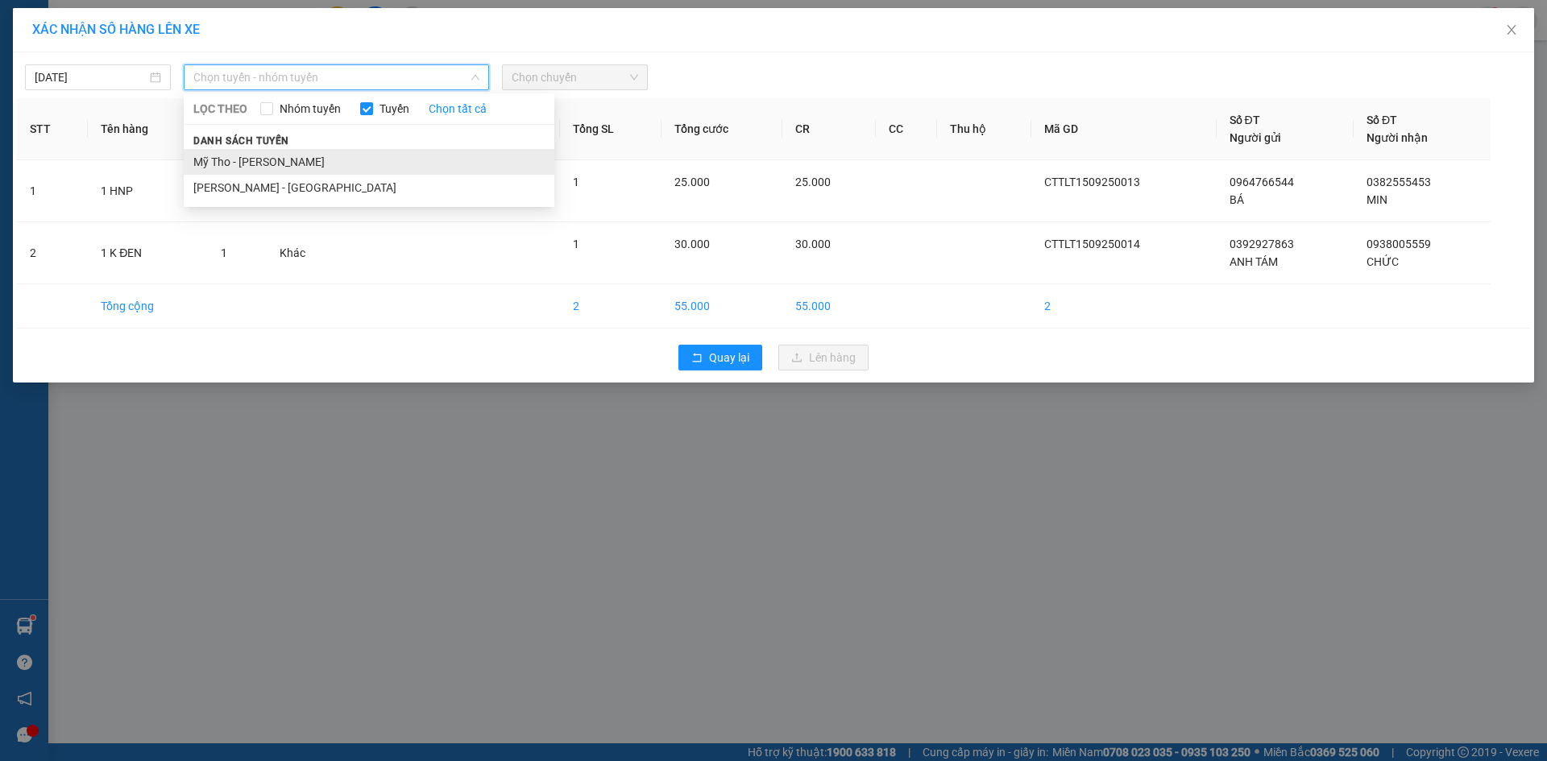
click at [238, 160] on li "Mỹ Tho - [PERSON_NAME]" at bounding box center [369, 162] width 371 height 26
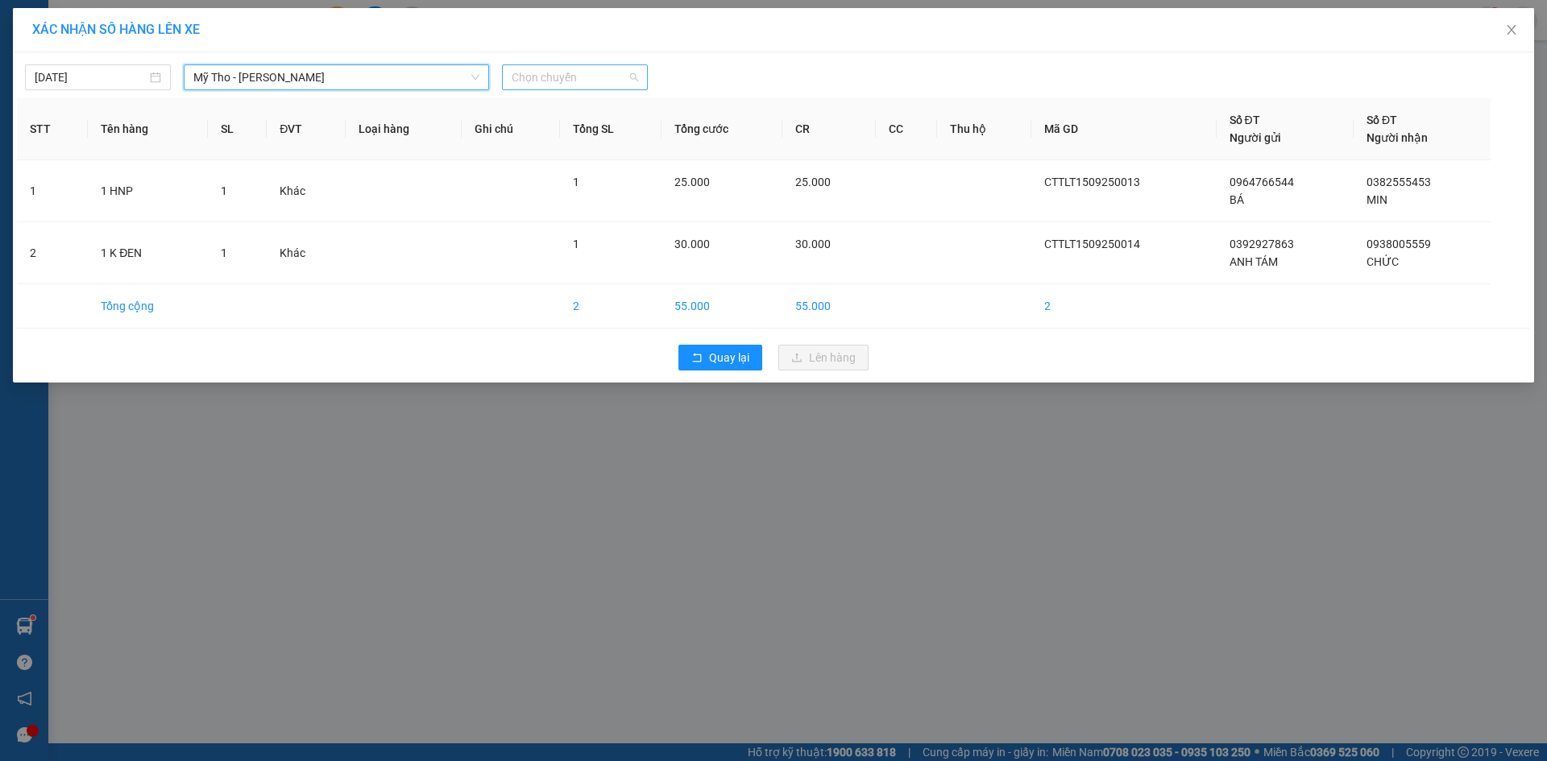
click at [545, 77] on span "Chọn chuyến" at bounding box center [575, 77] width 126 height 24
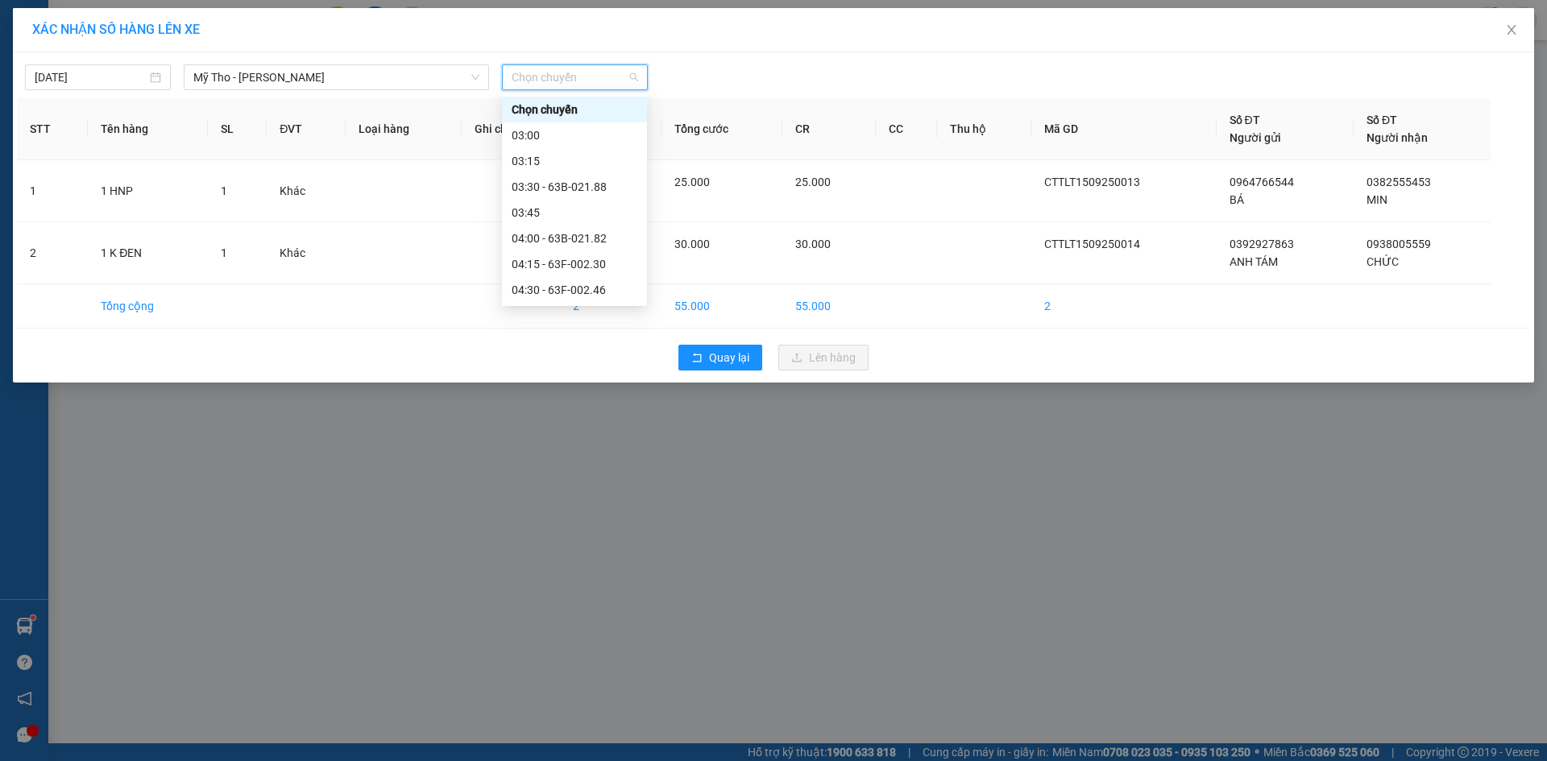
click at [598, 694] on div "07:20 (TC) - 63F-009.14" at bounding box center [575, 703] width 126 height 18
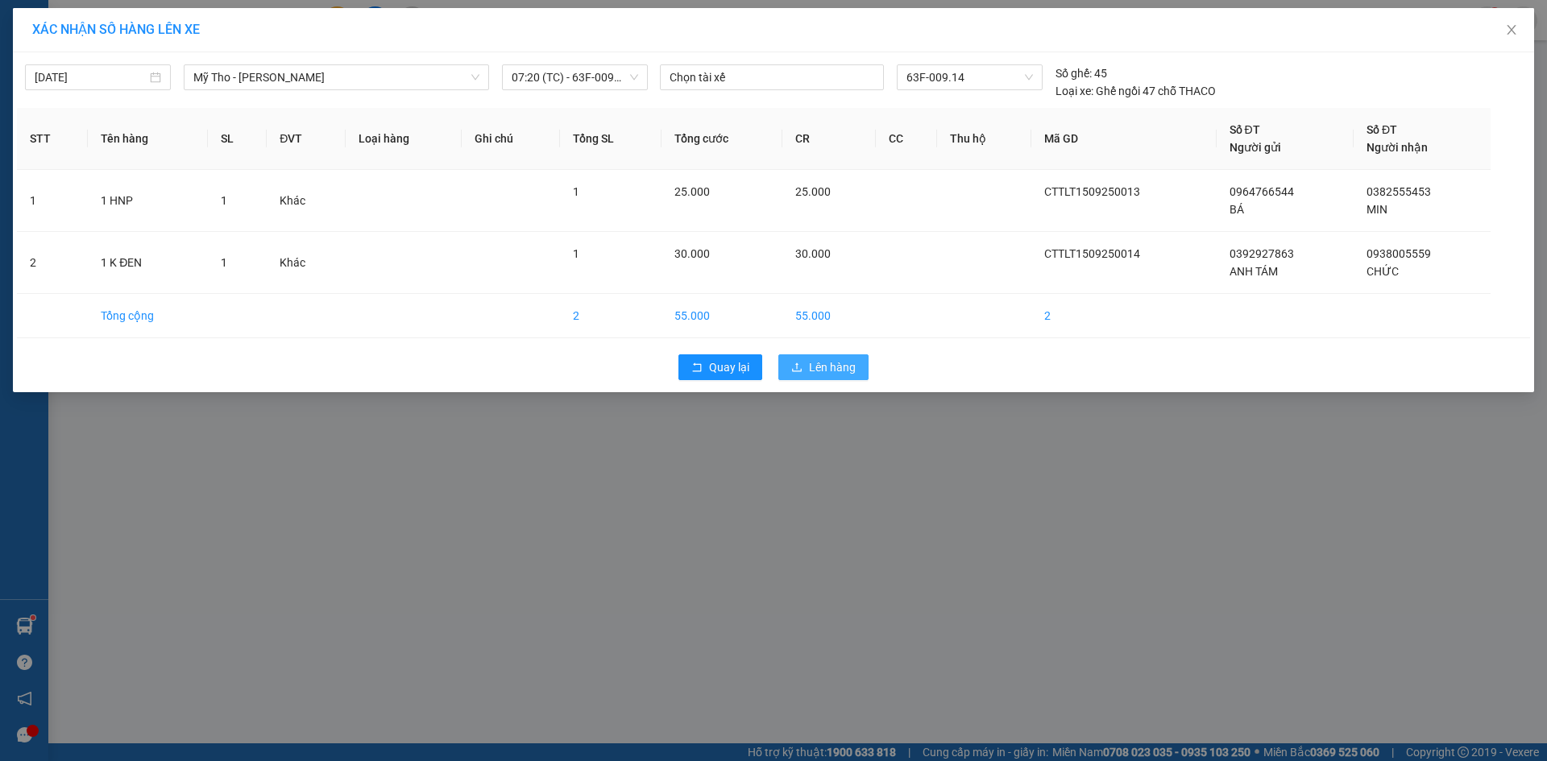
click at [812, 371] on span "Lên hàng" at bounding box center [832, 367] width 47 height 18
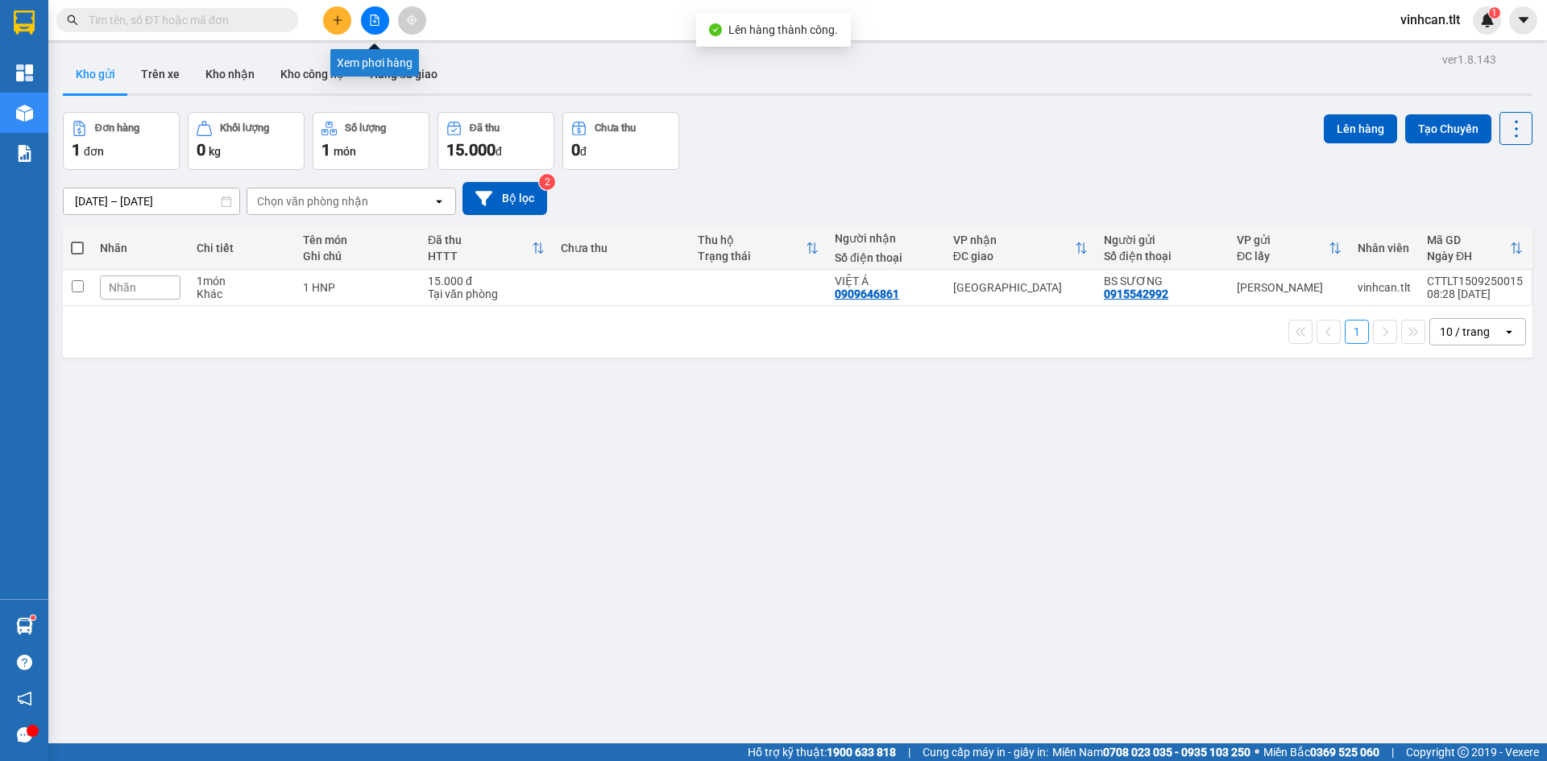
click at [374, 20] on icon "file-add" at bounding box center [374, 20] width 11 height 11
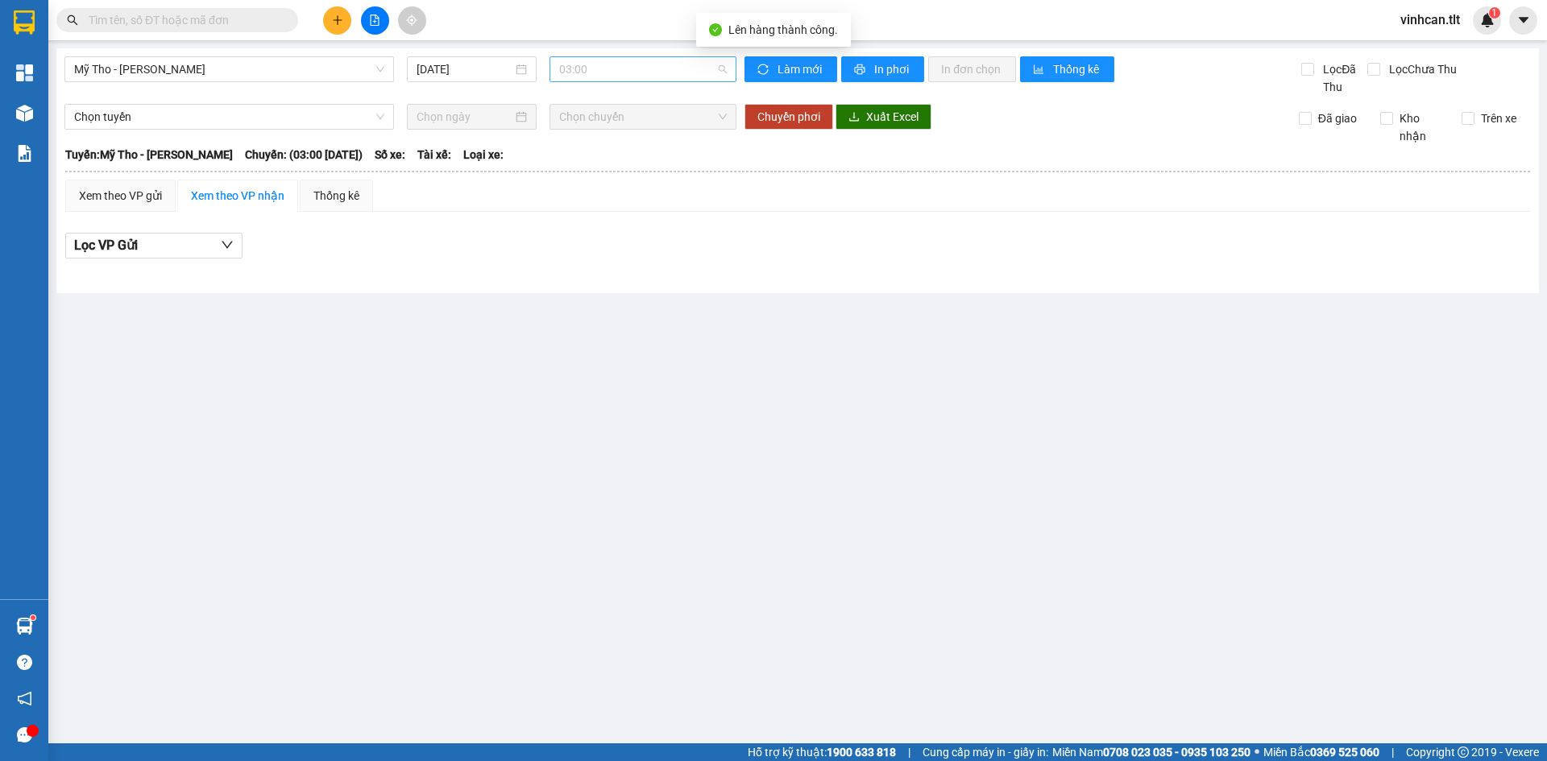
click at [609, 69] on span "03:00" at bounding box center [643, 69] width 168 height 24
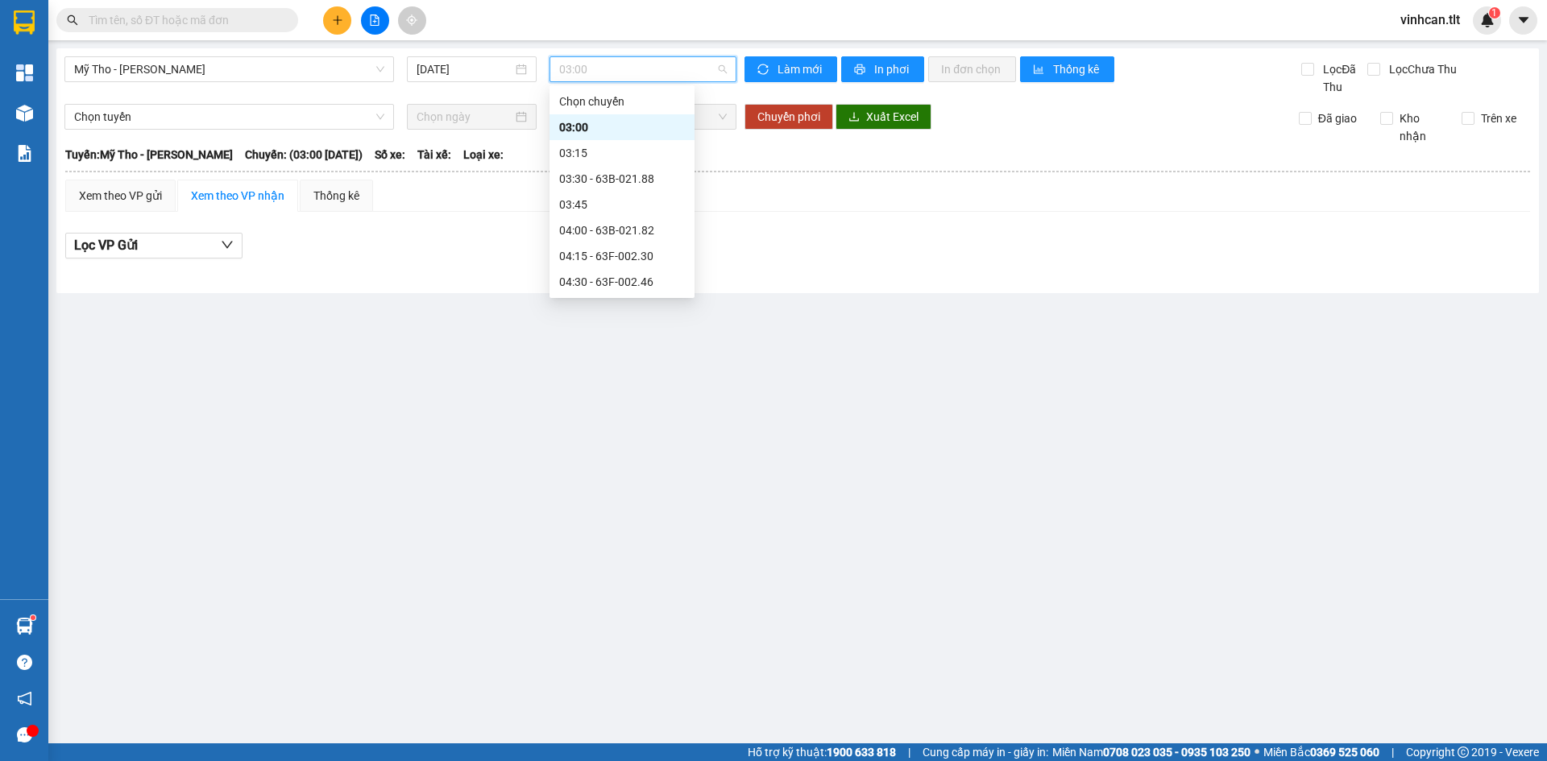
click at [641, 682] on div "07:20 (TC) - 63F-009.14" at bounding box center [621, 695] width 145 height 26
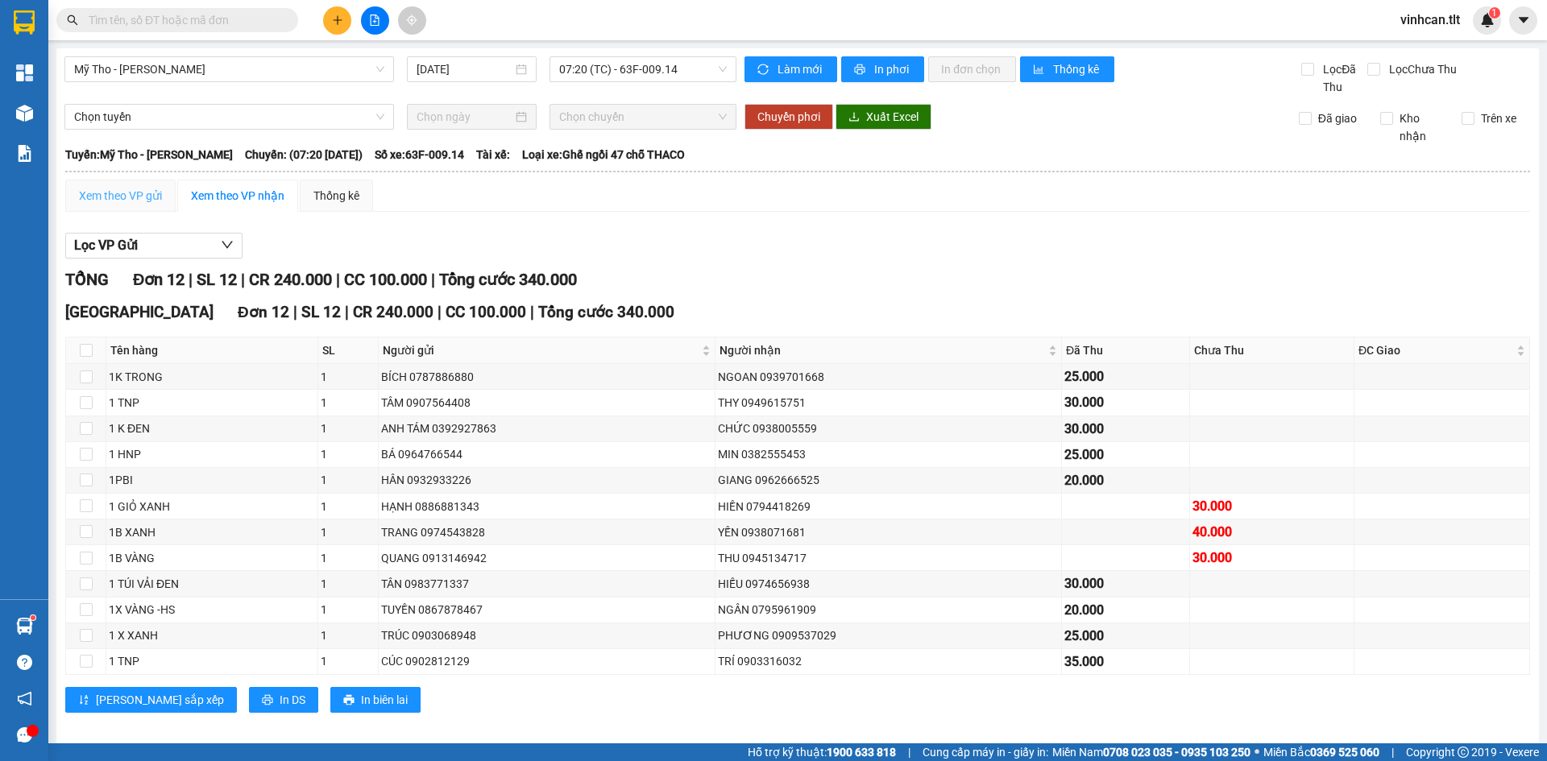
drag, startPoint x: 134, startPoint y: 184, endPoint x: 139, endPoint y: 194, distance: 11.9
click at [134, 184] on div "Xem theo VP gửi" at bounding box center [120, 196] width 110 height 32
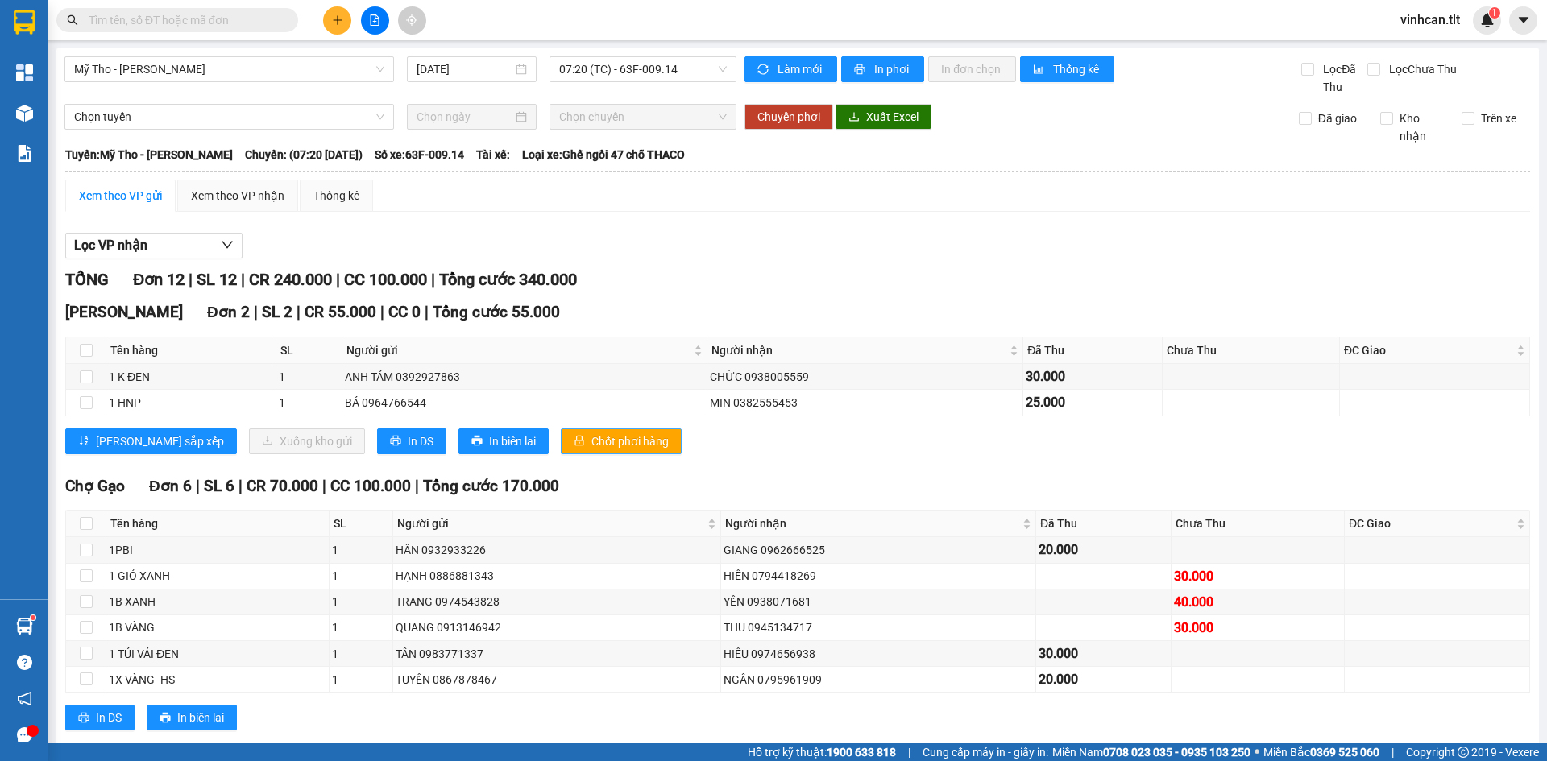
click at [575, 444] on icon "lock" at bounding box center [579, 441] width 9 height 10
click at [575, 443] on icon "lock" at bounding box center [579, 441] width 9 height 10
click at [595, 73] on span "07:20 (TC) - 63F-009.14" at bounding box center [643, 69] width 168 height 24
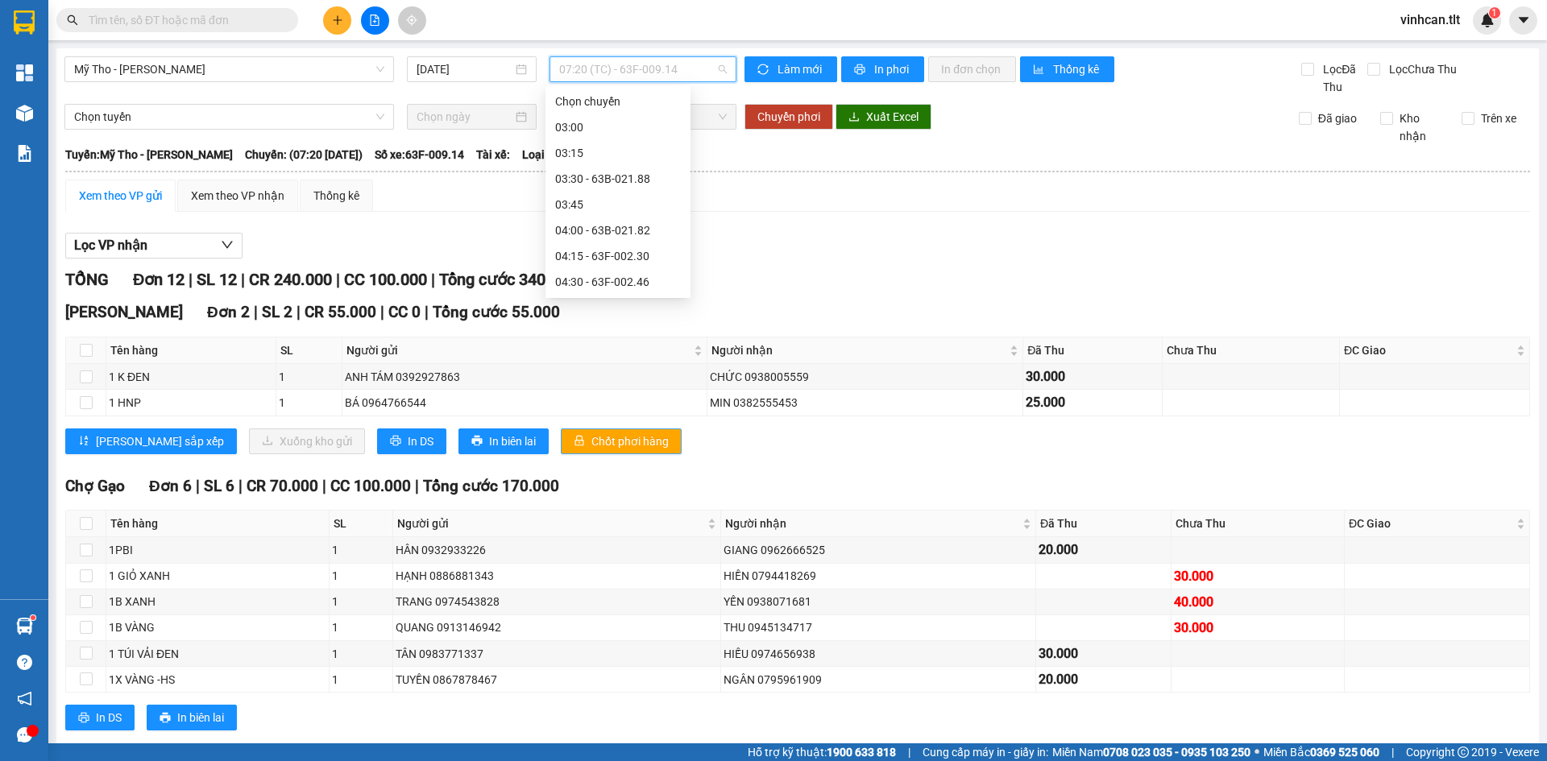
click at [620, 711] on div "07:30 - 63B-019.41" at bounding box center [618, 720] width 126 height 18
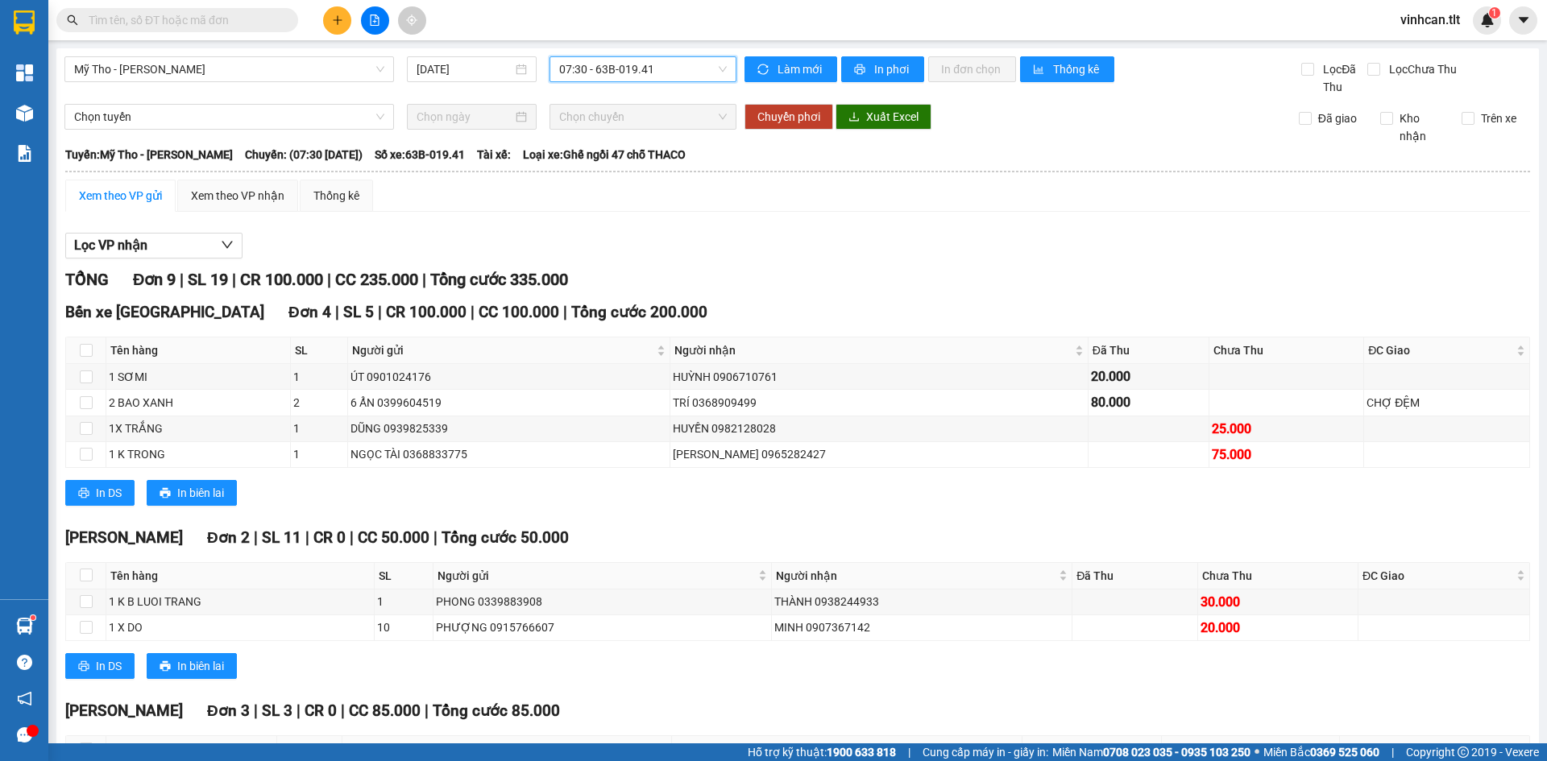
click at [622, 73] on span "07:30 - 63B-019.41" at bounding box center [643, 69] width 168 height 24
click at [618, 634] on div "07:00 - 63F-009.24" at bounding box center [618, 643] width 126 height 18
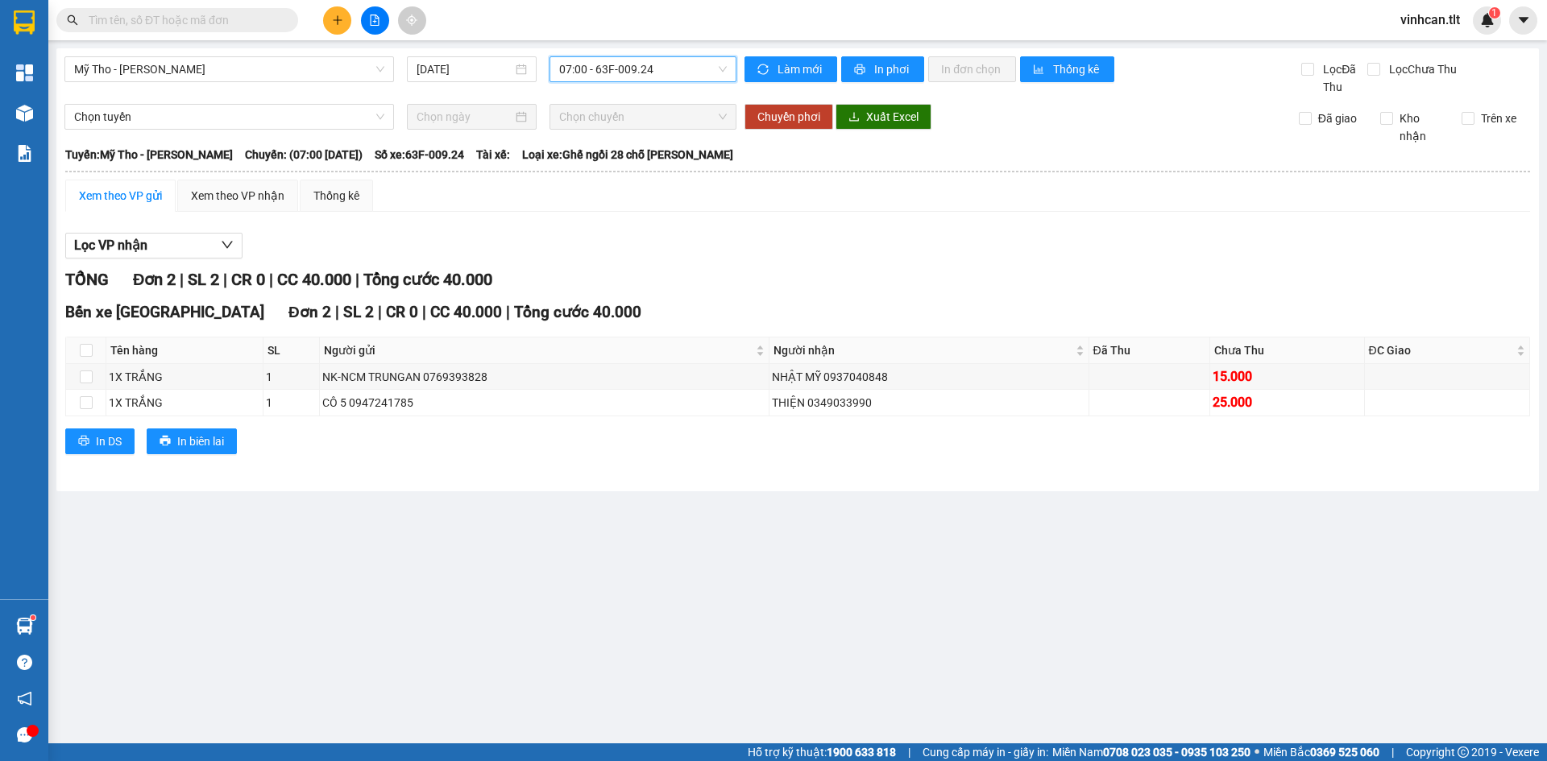
click at [619, 73] on span "07:00 - 63F-009.24" at bounding box center [643, 69] width 168 height 24
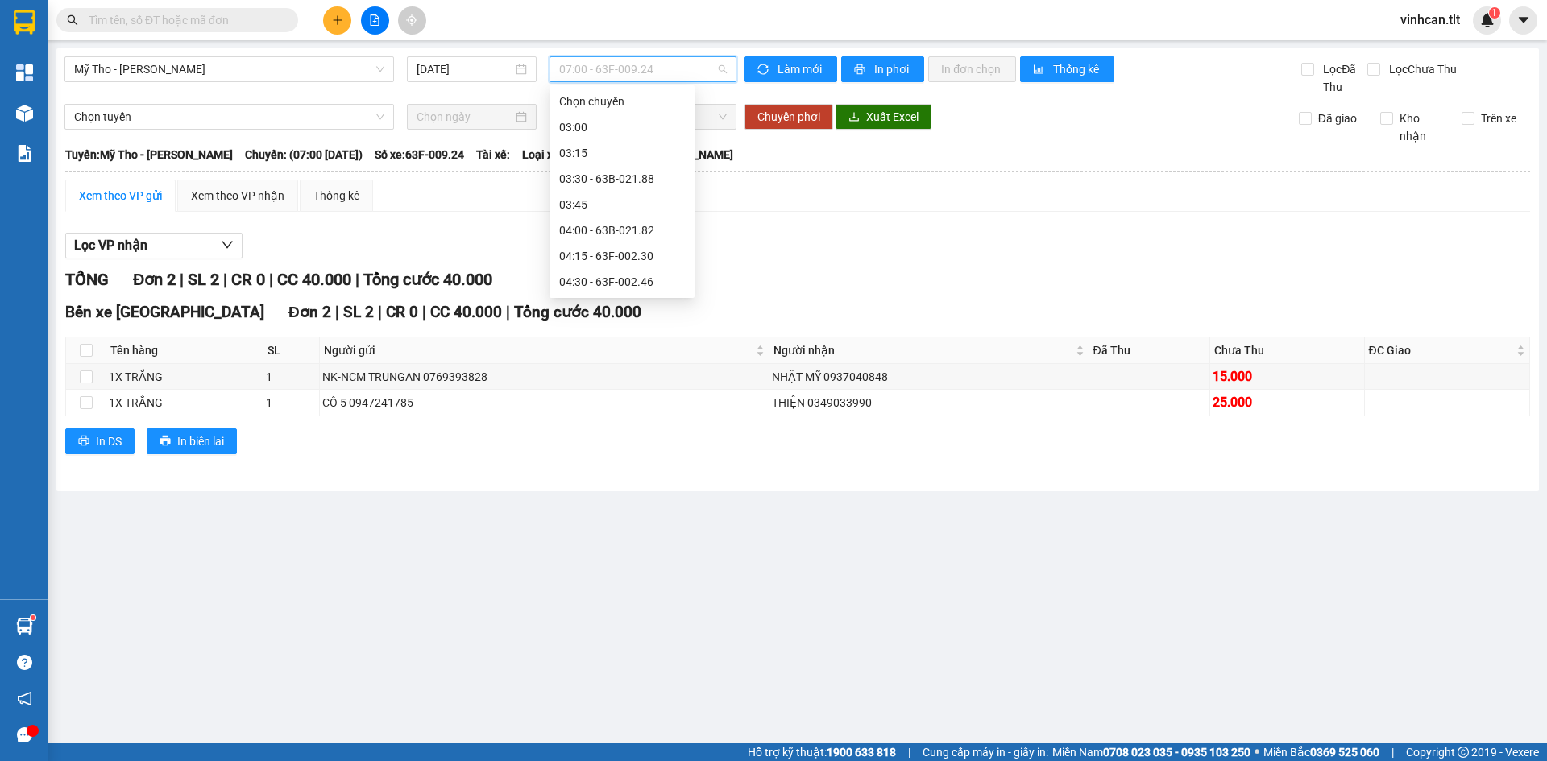
click at [607, 608] on div "06:45 - 63F-009.50" at bounding box center [622, 617] width 126 height 18
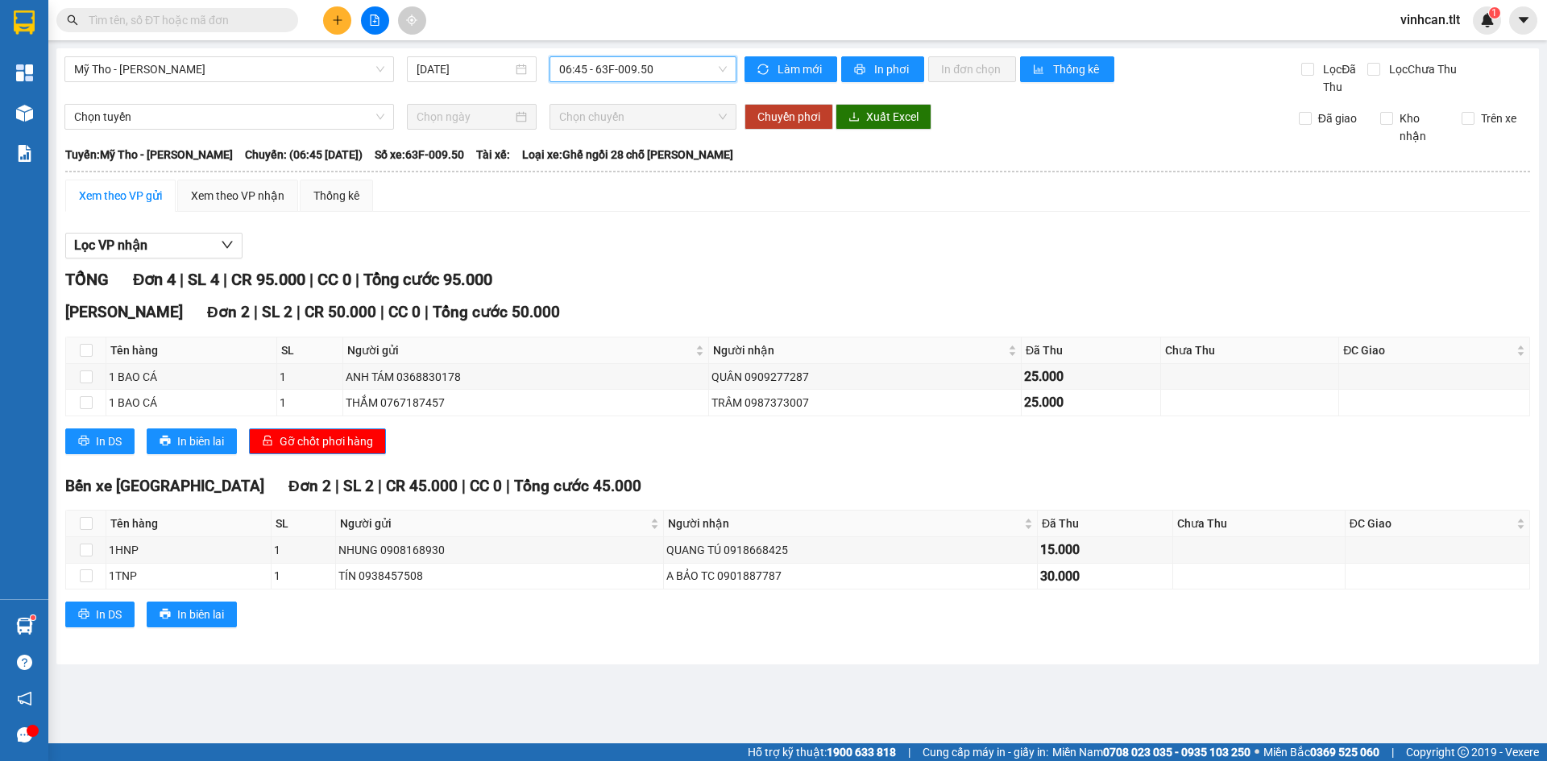
click at [604, 49] on div "Mỹ Tho - [PERSON_NAME] [DATE] 06:45 06:45 - 63F-009.50 Làm mới In phơi In đơn c…" at bounding box center [797, 356] width 1482 height 616
click at [606, 61] on span "06:45 - 63F-009.50" at bounding box center [643, 69] width 168 height 24
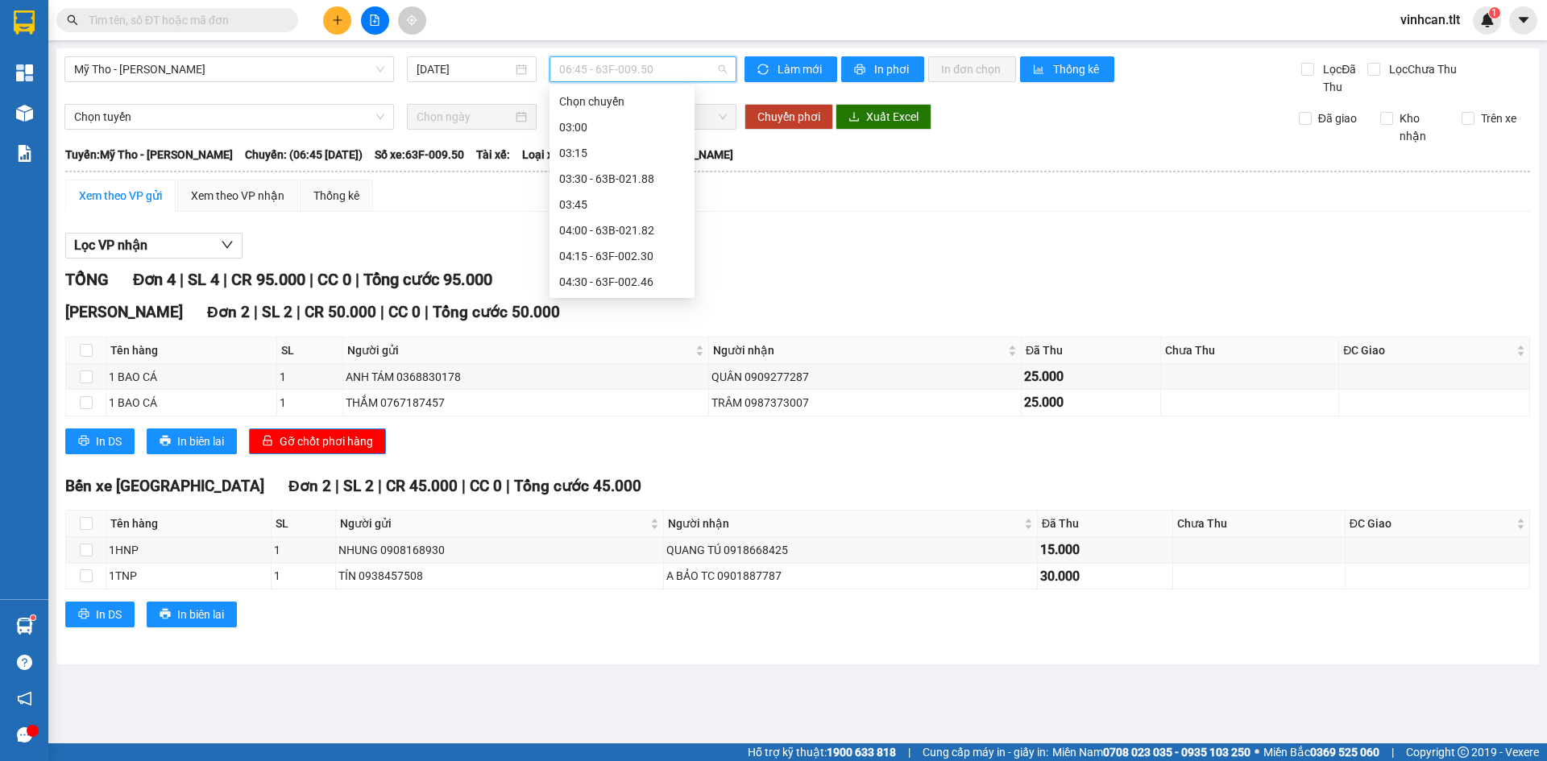
click at [614, 582] on div "06:30 - 63B-018.44" at bounding box center [622, 591] width 126 height 18
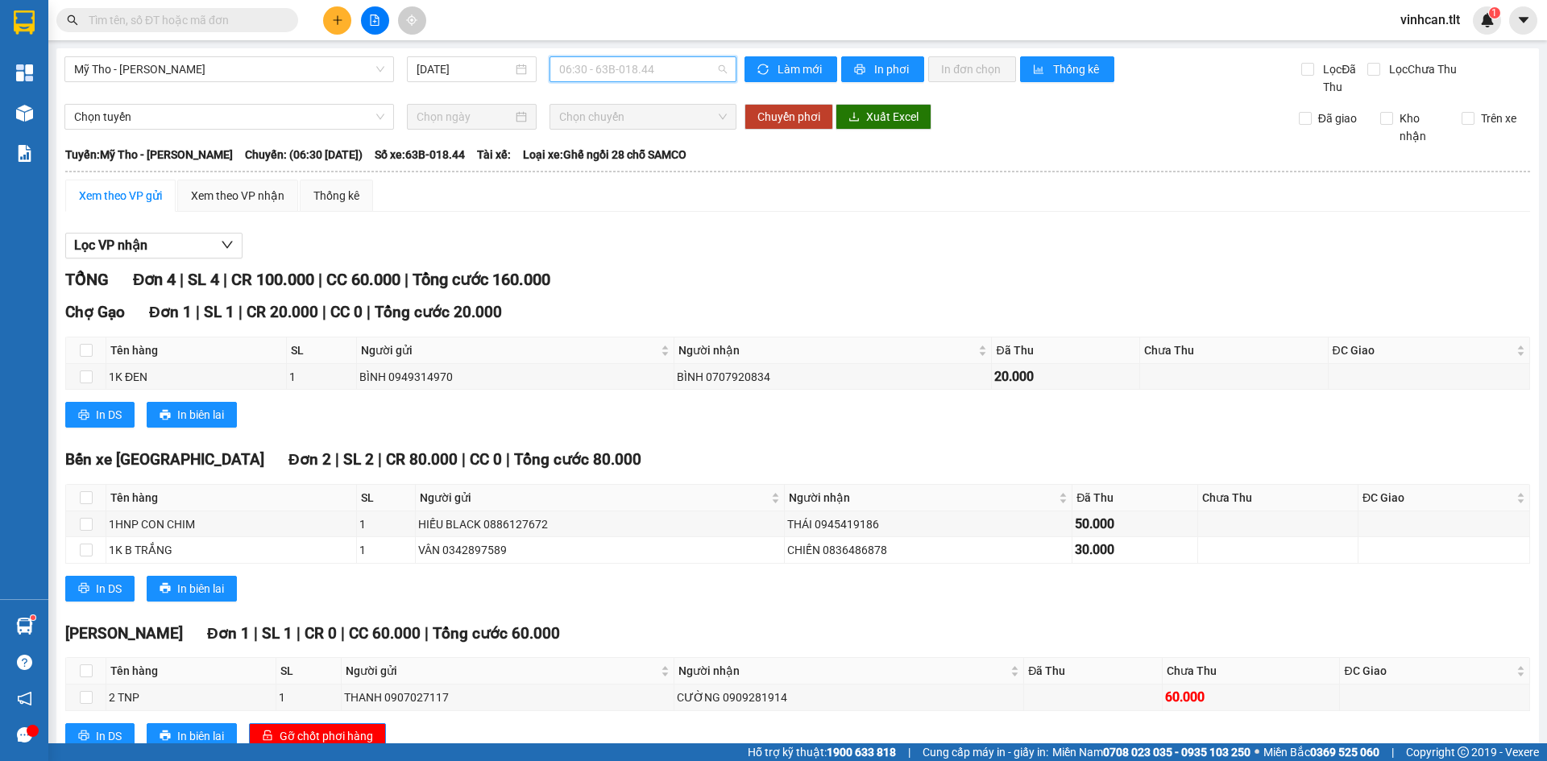
click at [612, 69] on span "06:30 - 63B-018.44" at bounding box center [643, 69] width 168 height 24
click at [627, 557] on div "06:15 - 66H-058.97" at bounding box center [618, 566] width 126 height 18
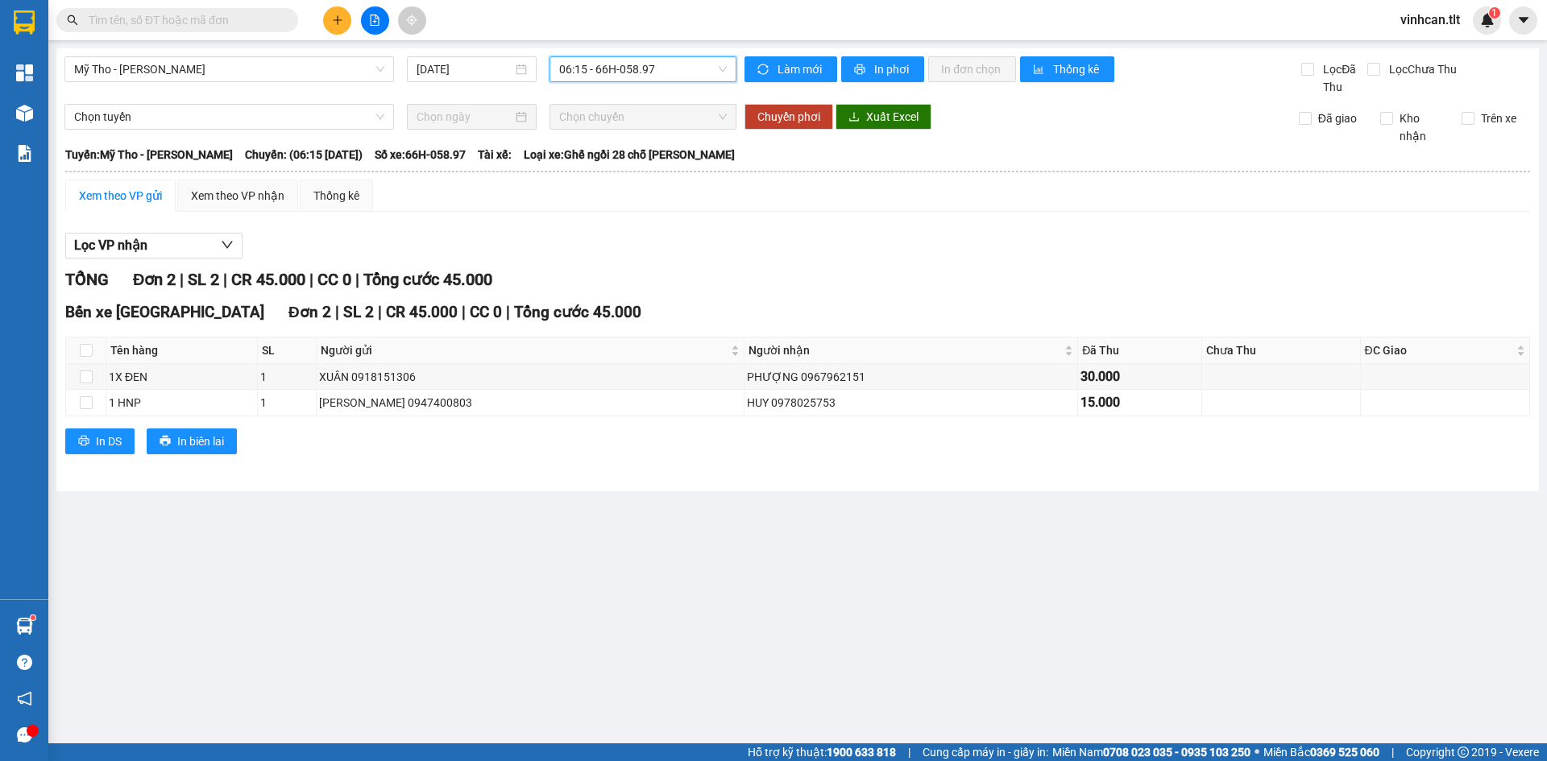
click at [610, 76] on span "06:15 - 66H-058.97" at bounding box center [643, 69] width 168 height 24
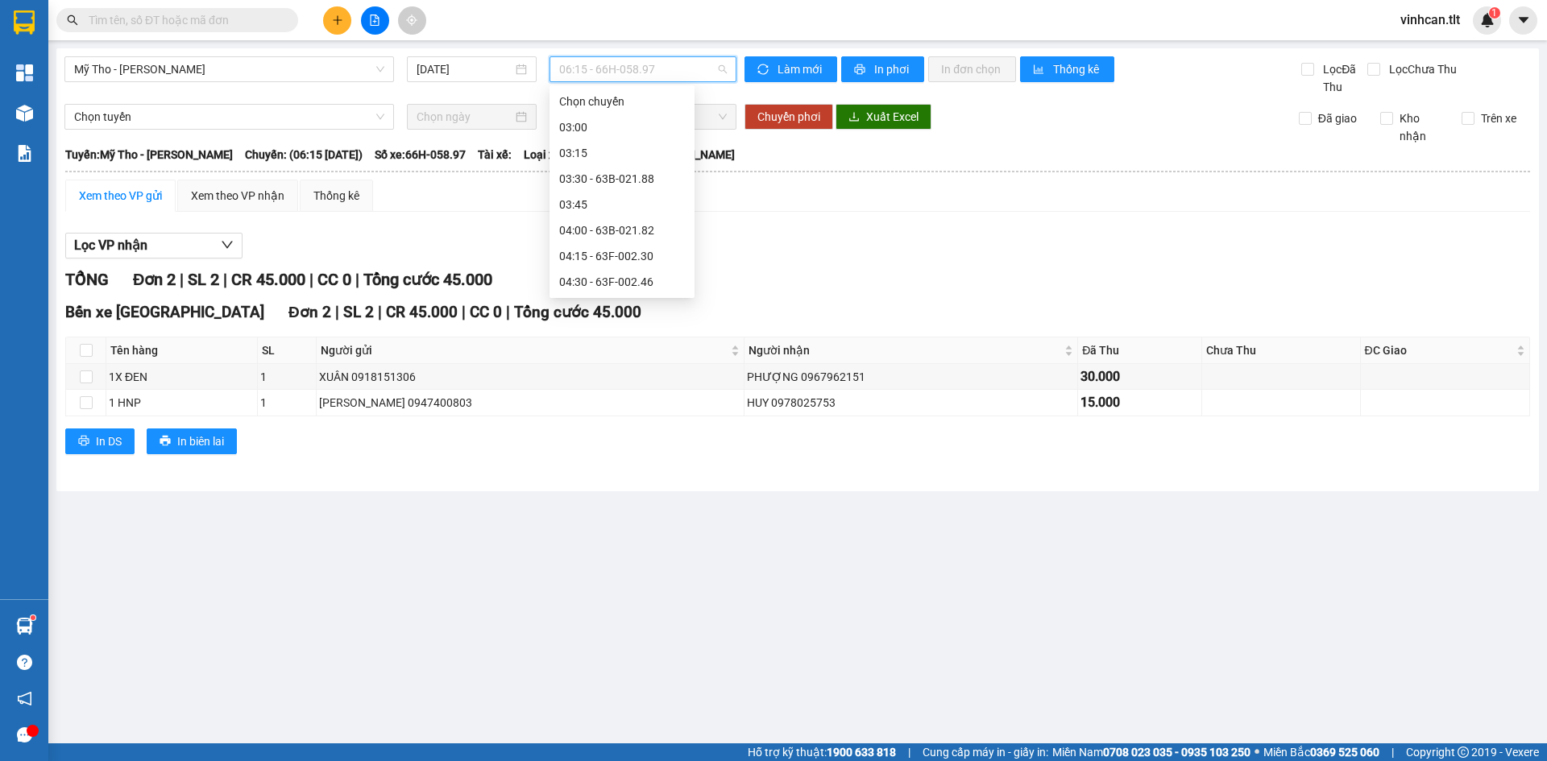
click at [605, 531] on div "06:00 - 63B-015.19" at bounding box center [622, 540] width 126 height 18
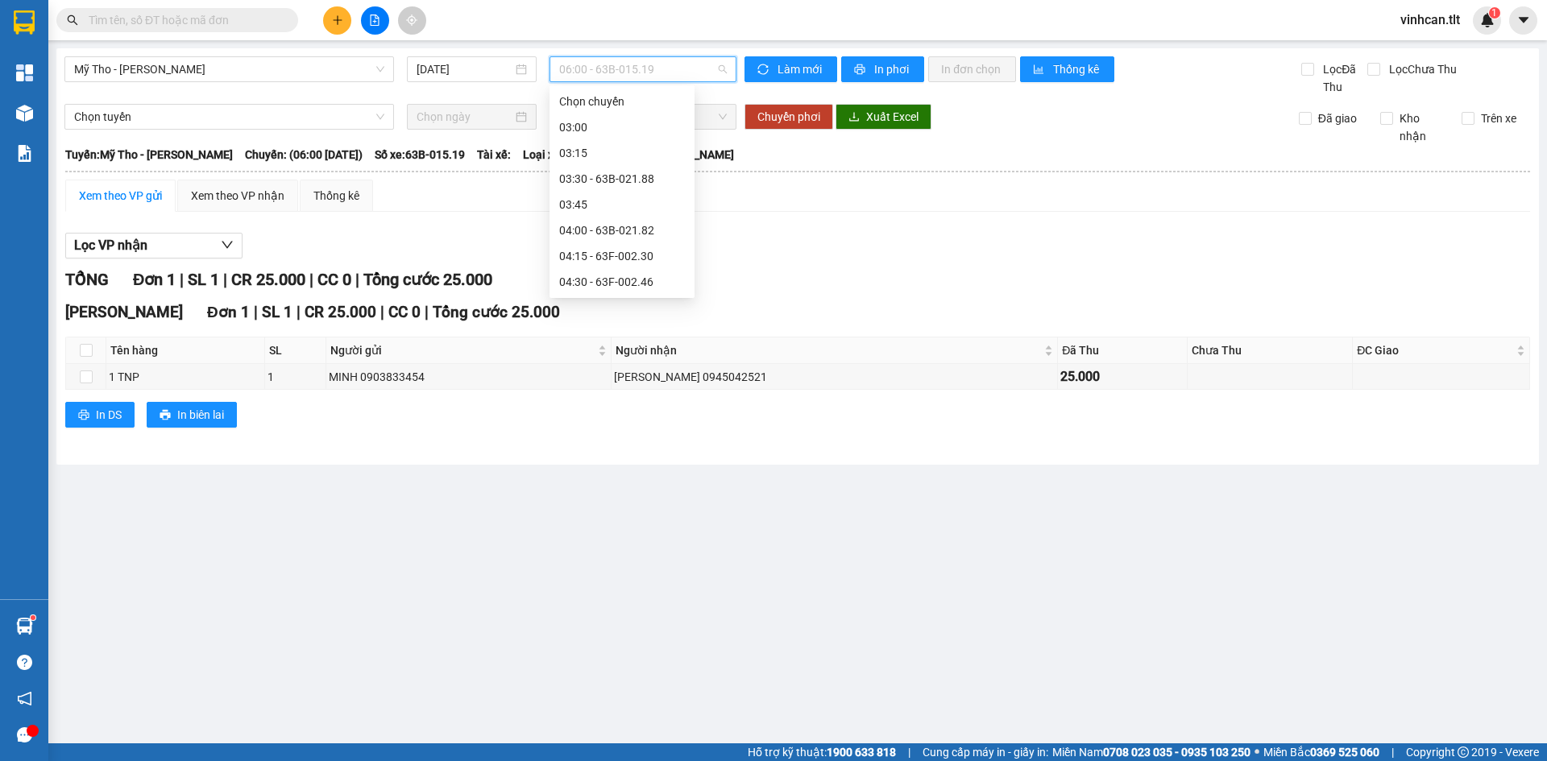
click at [612, 77] on span "06:00 - 63B-015.19" at bounding box center [643, 69] width 168 height 24
click at [615, 505] on div "05:50 (TC) - 63B-019.55" at bounding box center [622, 514] width 126 height 18
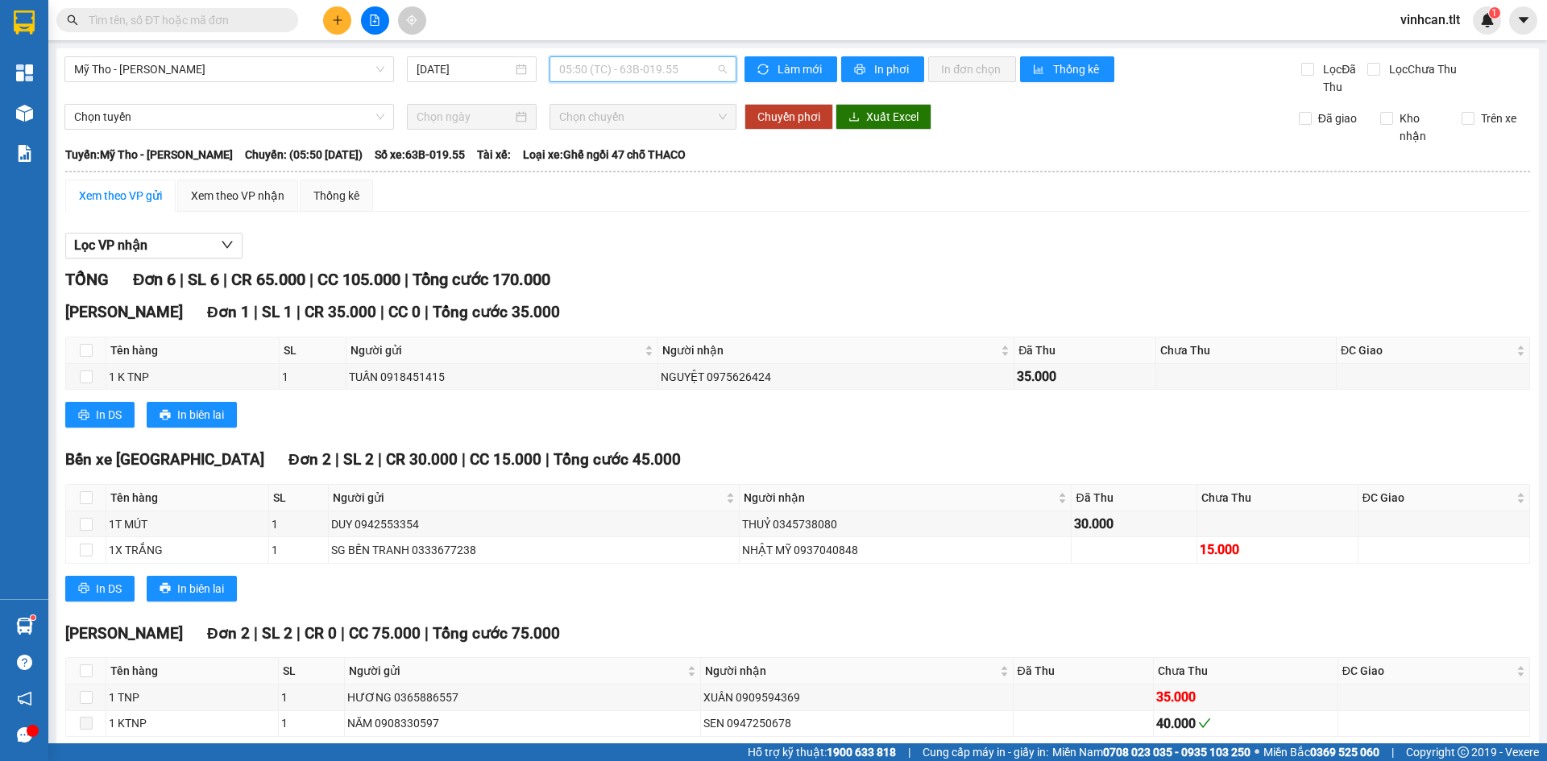
click at [611, 68] on span "05:50 (TC) - 63B-019.55" at bounding box center [643, 69] width 168 height 24
click at [617, 479] on div "05:45 - 63G-000.37" at bounding box center [618, 488] width 126 height 18
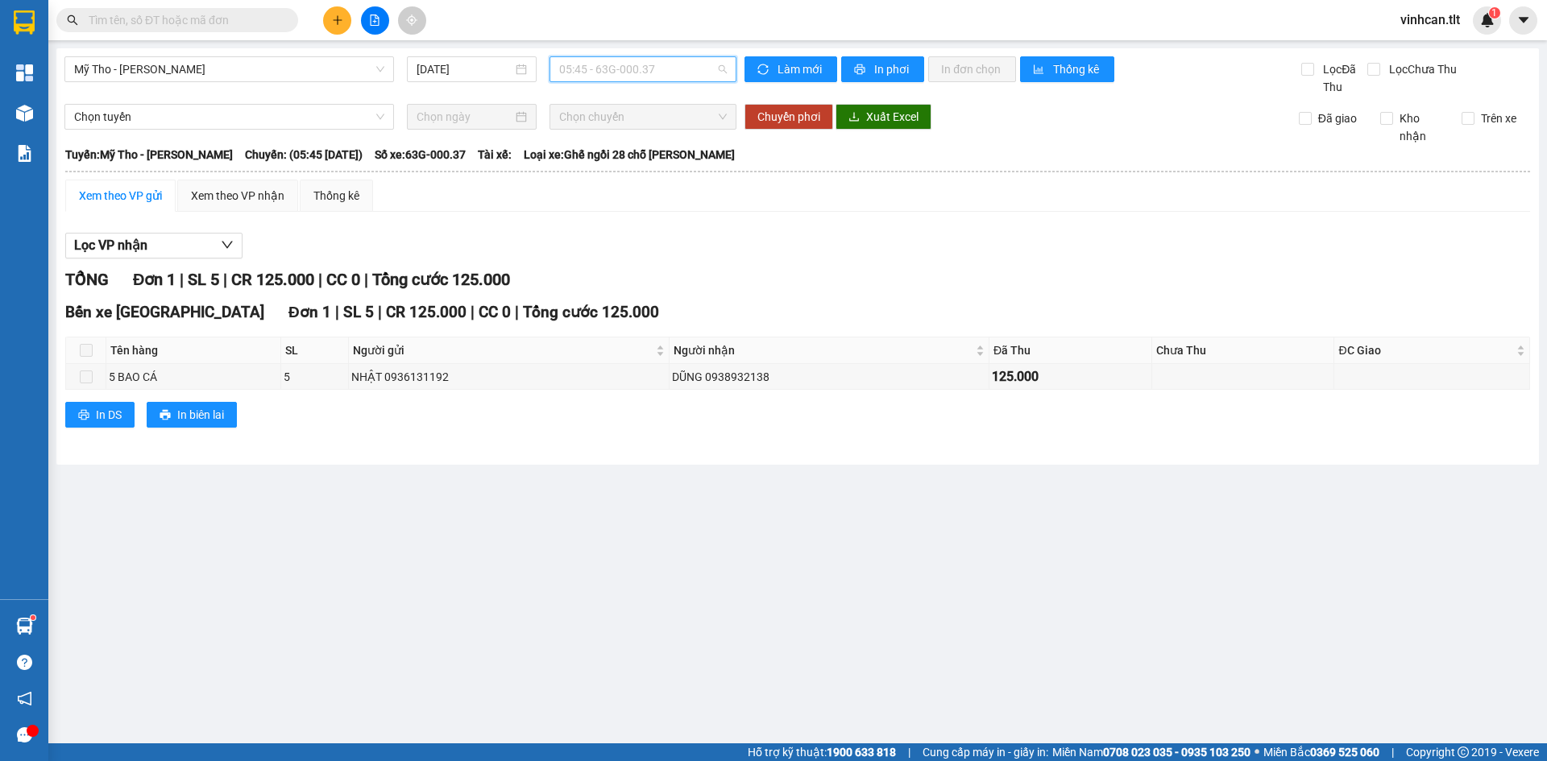
click at [625, 73] on span "05:45 - 63G-000.37" at bounding box center [643, 69] width 168 height 24
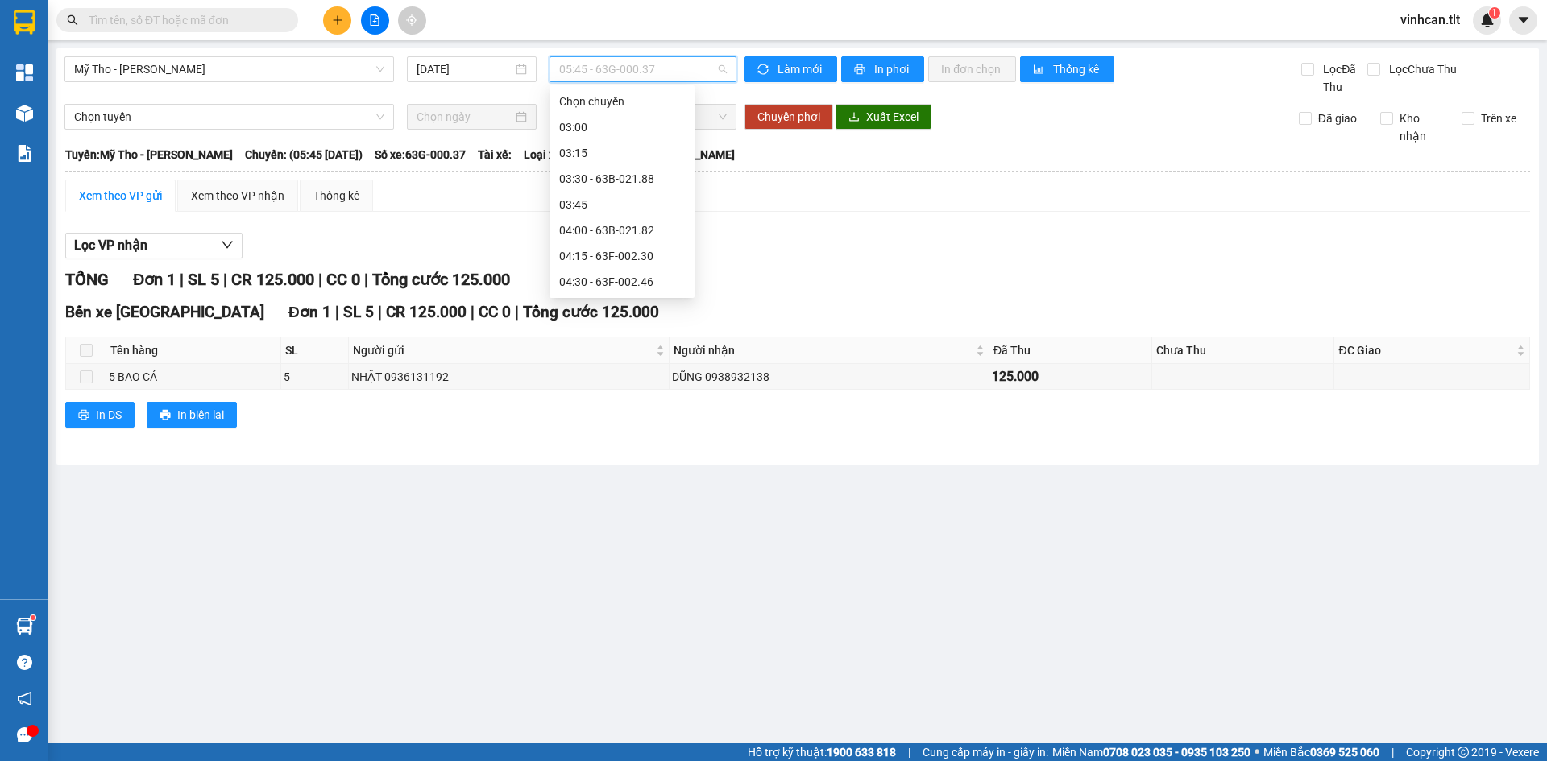
click at [624, 450] on div "05:40 (TC) - 63B-015.19" at bounding box center [621, 463] width 145 height 26
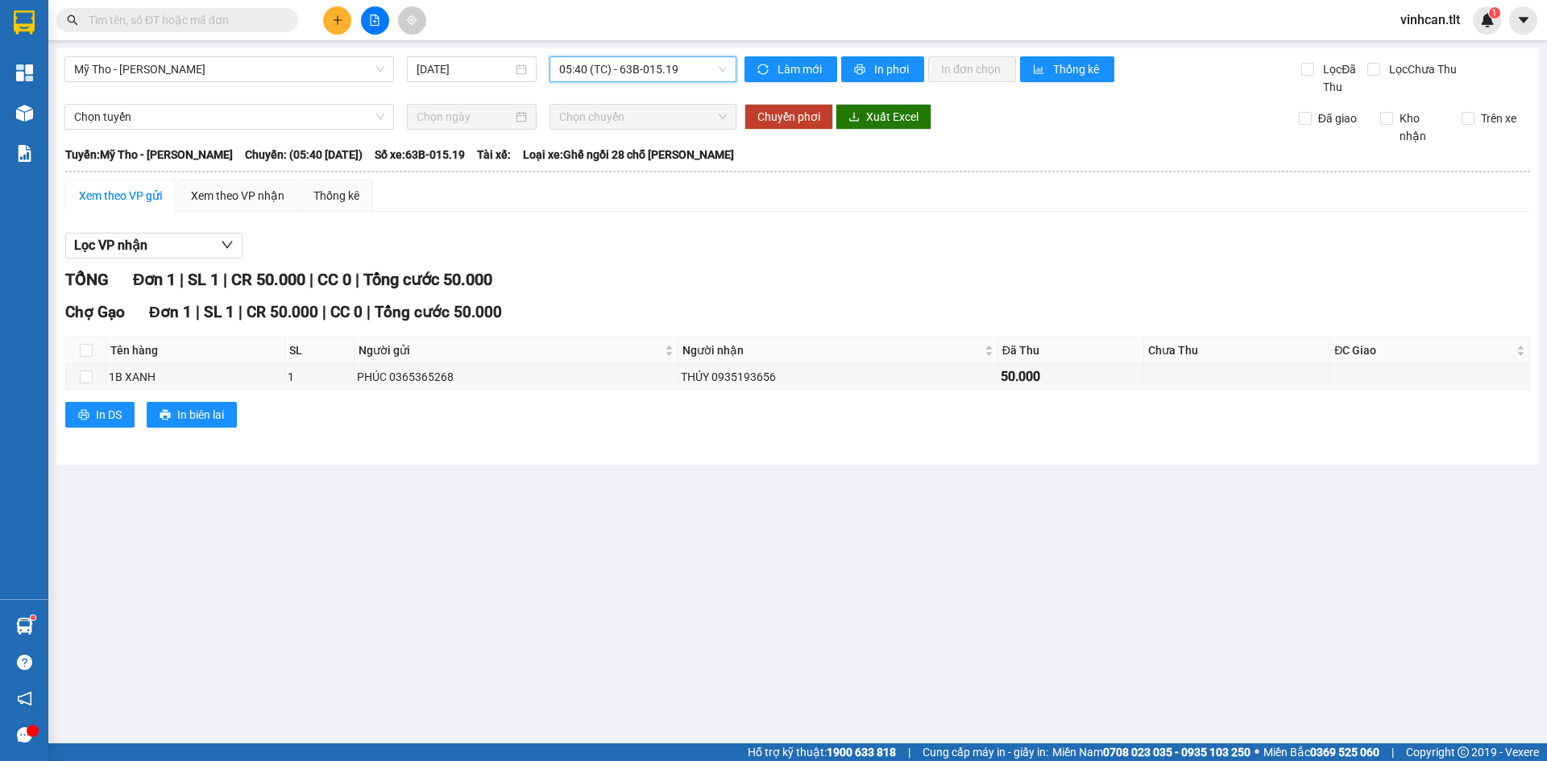
drag, startPoint x: 641, startPoint y: 280, endPoint x: 525, endPoint y: 162, distance: 165.8
click at [641, 280] on div "TỔNG Đơn 1 | SL 1 | CR 50.000 | CC 0 | Tổng cước 50.000" at bounding box center [797, 279] width 1465 height 25
click at [343, 19] on button at bounding box center [337, 20] width 28 height 28
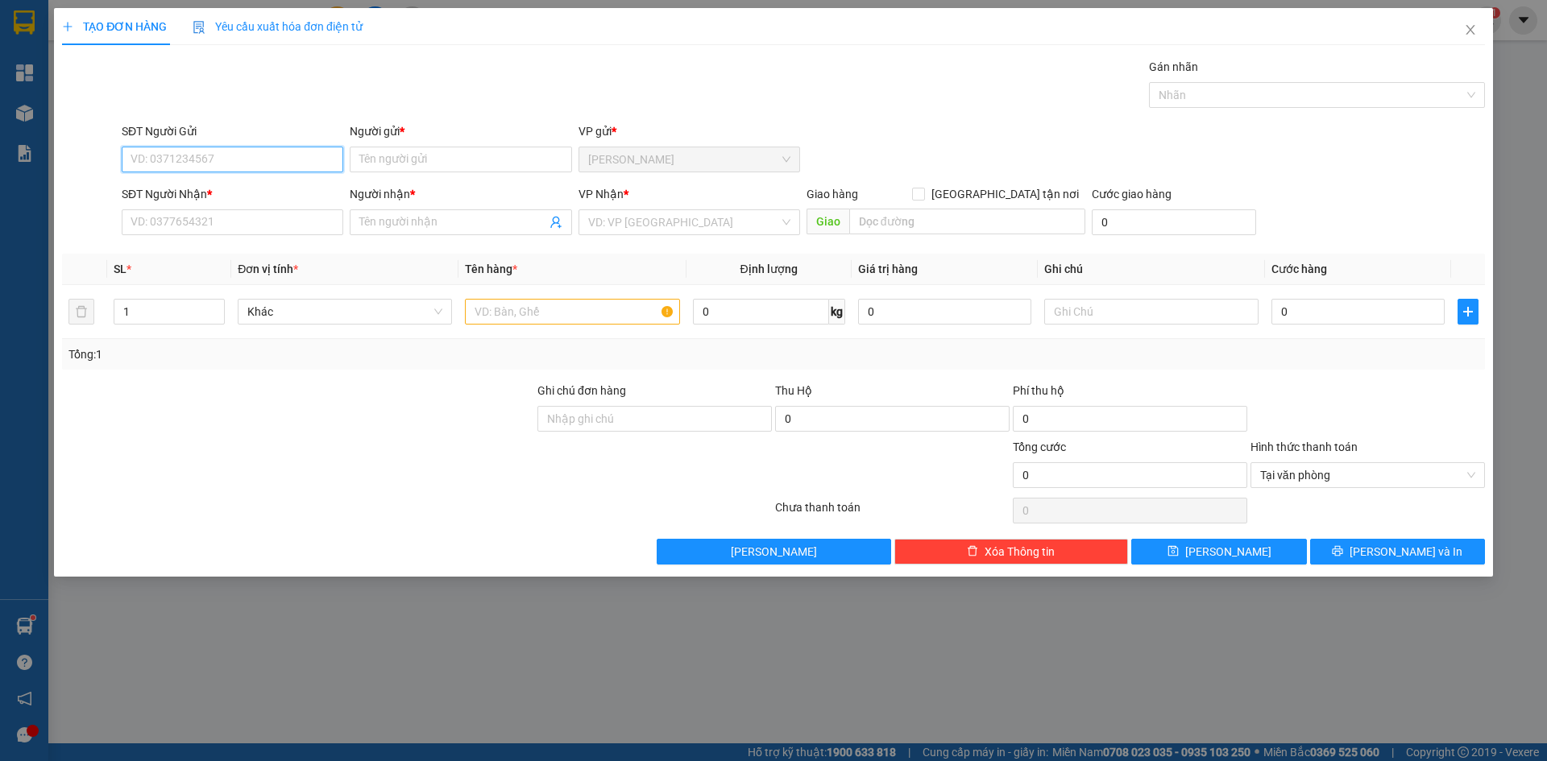
click at [221, 167] on input "SĐT Người Gửi" at bounding box center [233, 160] width 222 height 26
click at [196, 187] on div "0908722558 - 12" at bounding box center [232, 192] width 202 height 18
type input "0908722558"
type input "12"
type input "0908722558"
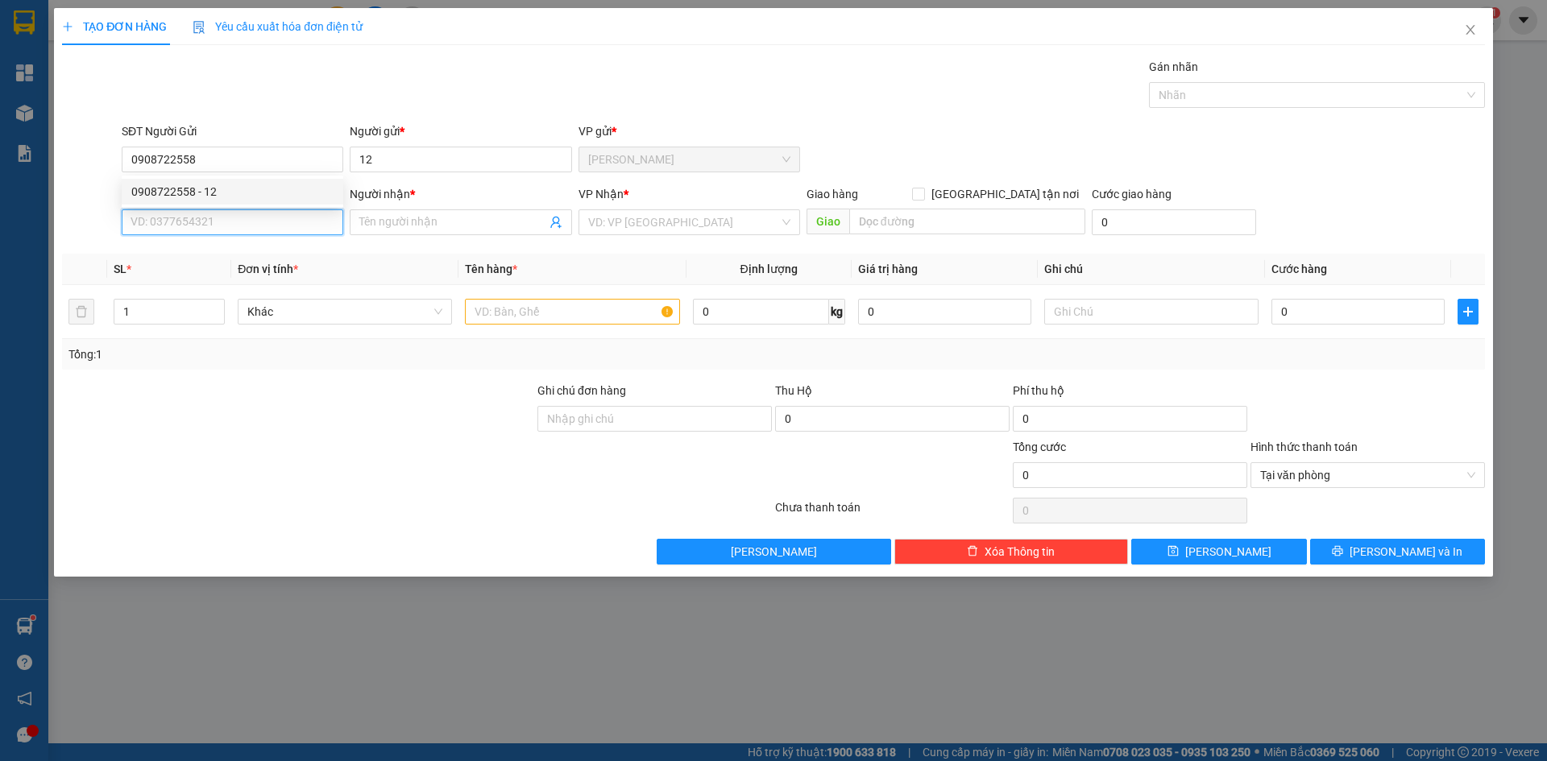
click at [196, 226] on input "SĐT Người Nhận *" at bounding box center [233, 222] width 222 height 26
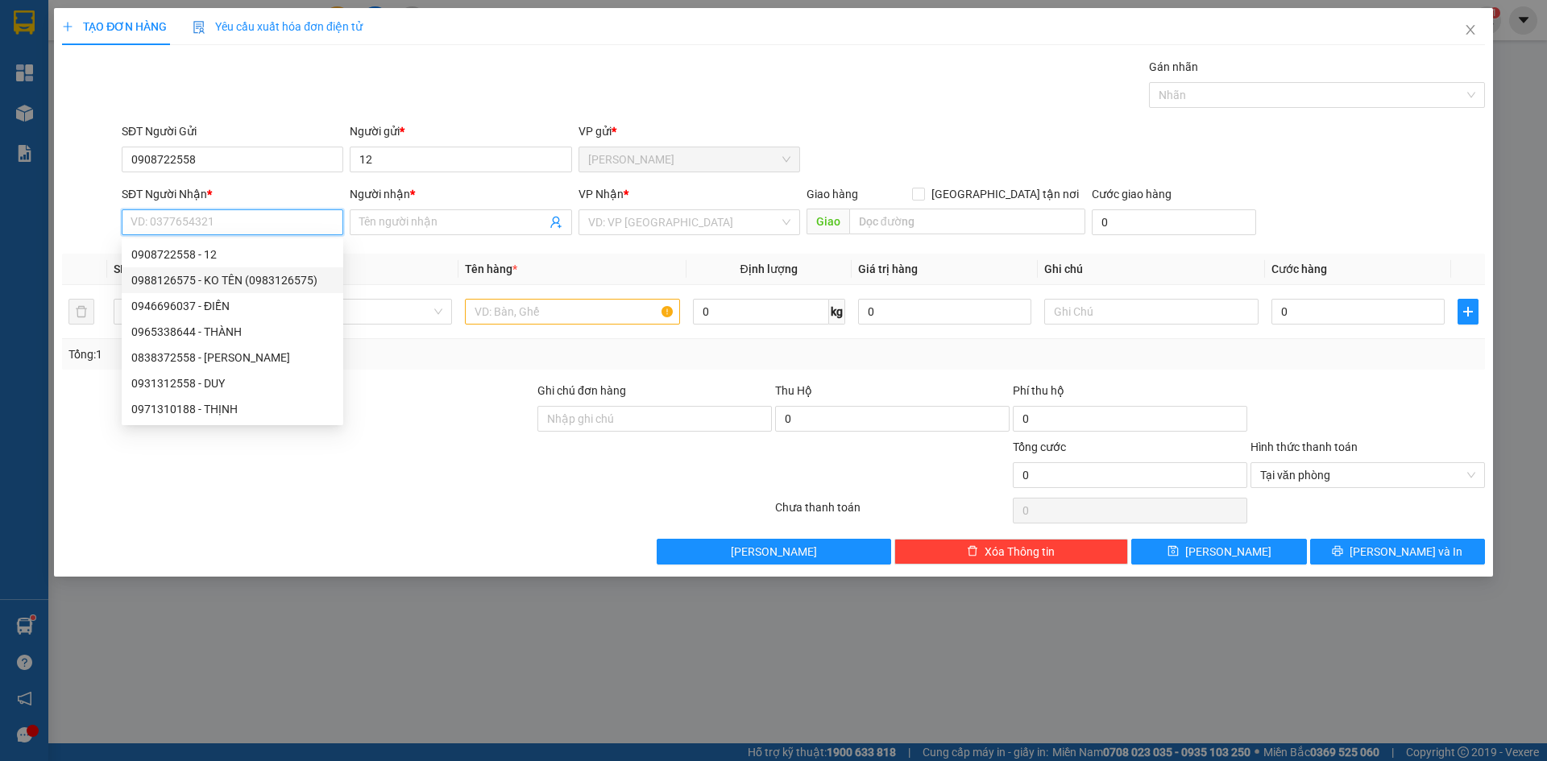
click at [245, 273] on div "0988126575 - KO TÊN (0983126575)" at bounding box center [232, 280] width 202 height 18
type input "0988126575"
type input "KO TÊN (0983126575)"
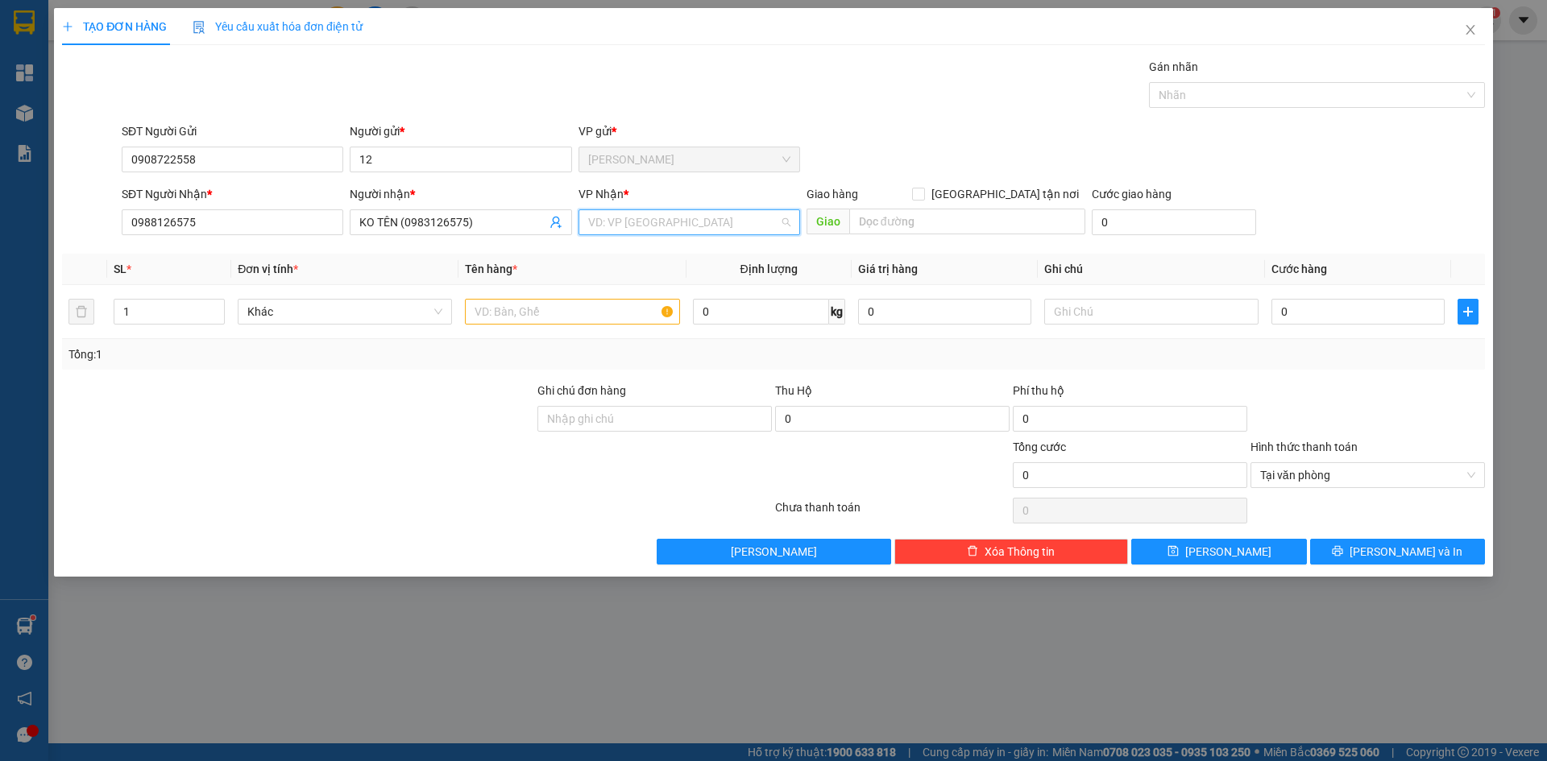
click at [630, 220] on input "search" at bounding box center [683, 222] width 191 height 24
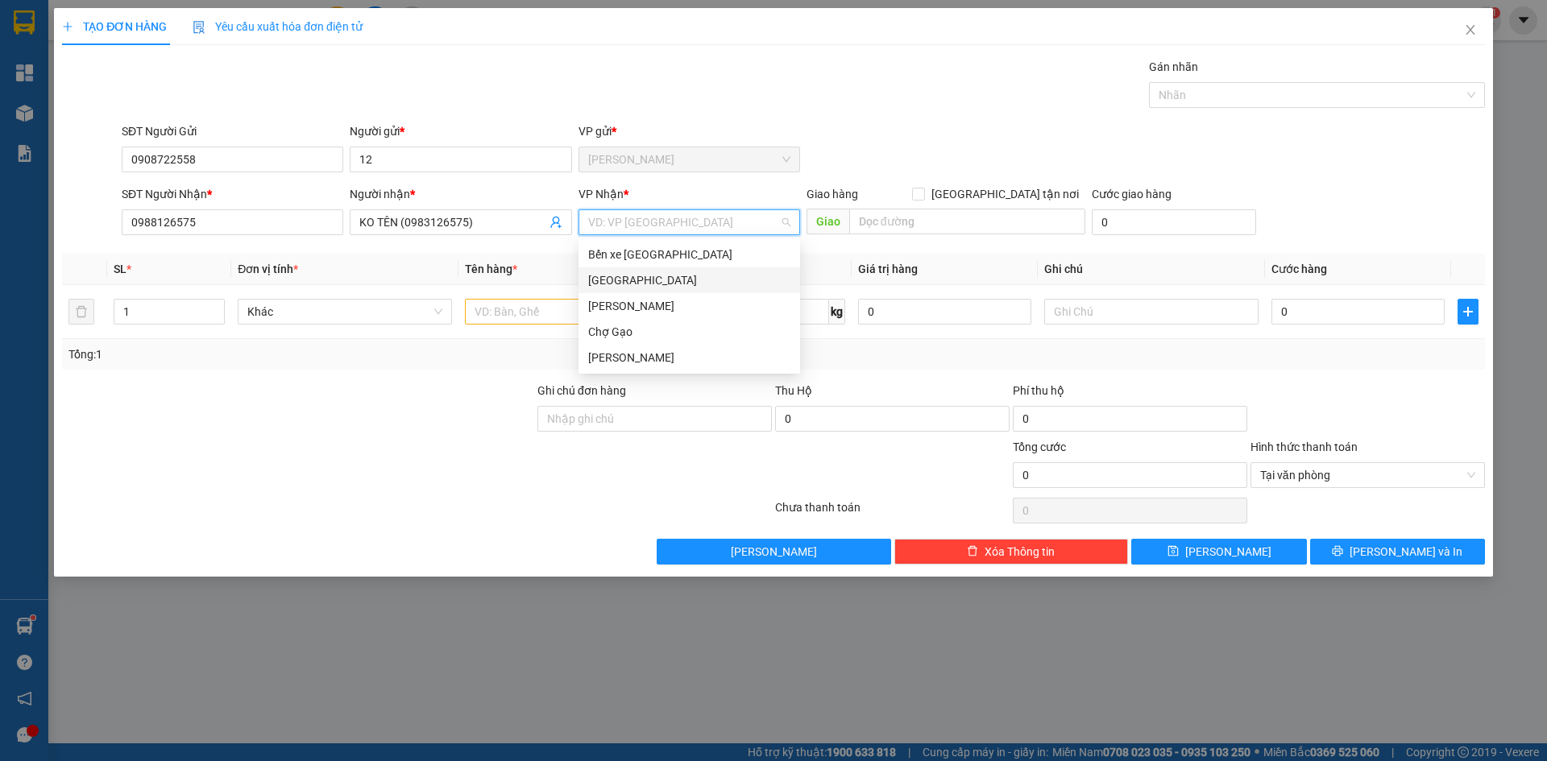
click at [632, 284] on div "[GEOGRAPHIC_DATA]" at bounding box center [689, 280] width 202 height 18
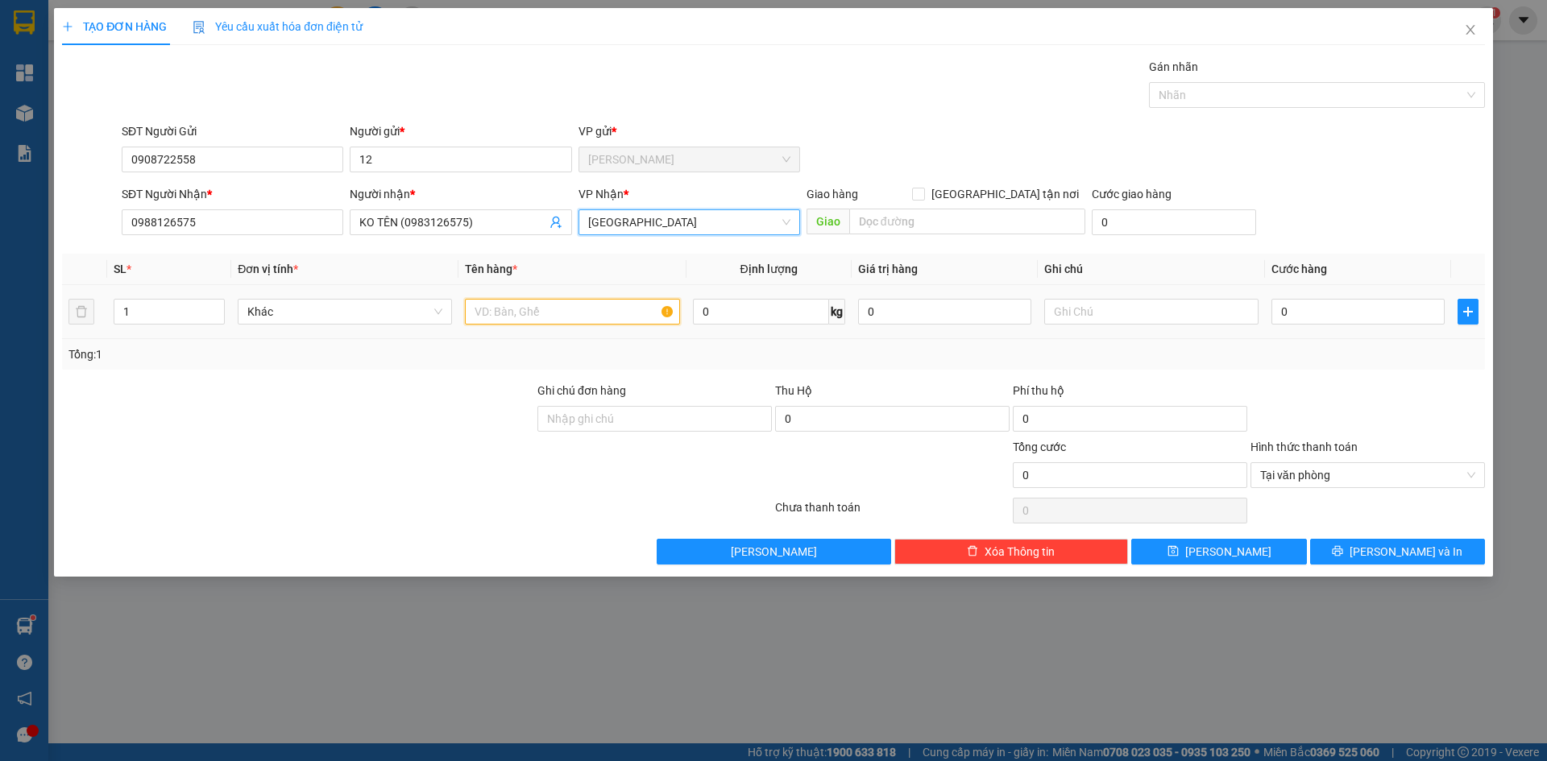
click at [557, 309] on input "text" at bounding box center [572, 312] width 214 height 26
paste input "Ê"
type input "1 BXANH DÊ"
click at [1297, 306] on input "0" at bounding box center [1357, 312] width 173 height 26
type input "3"
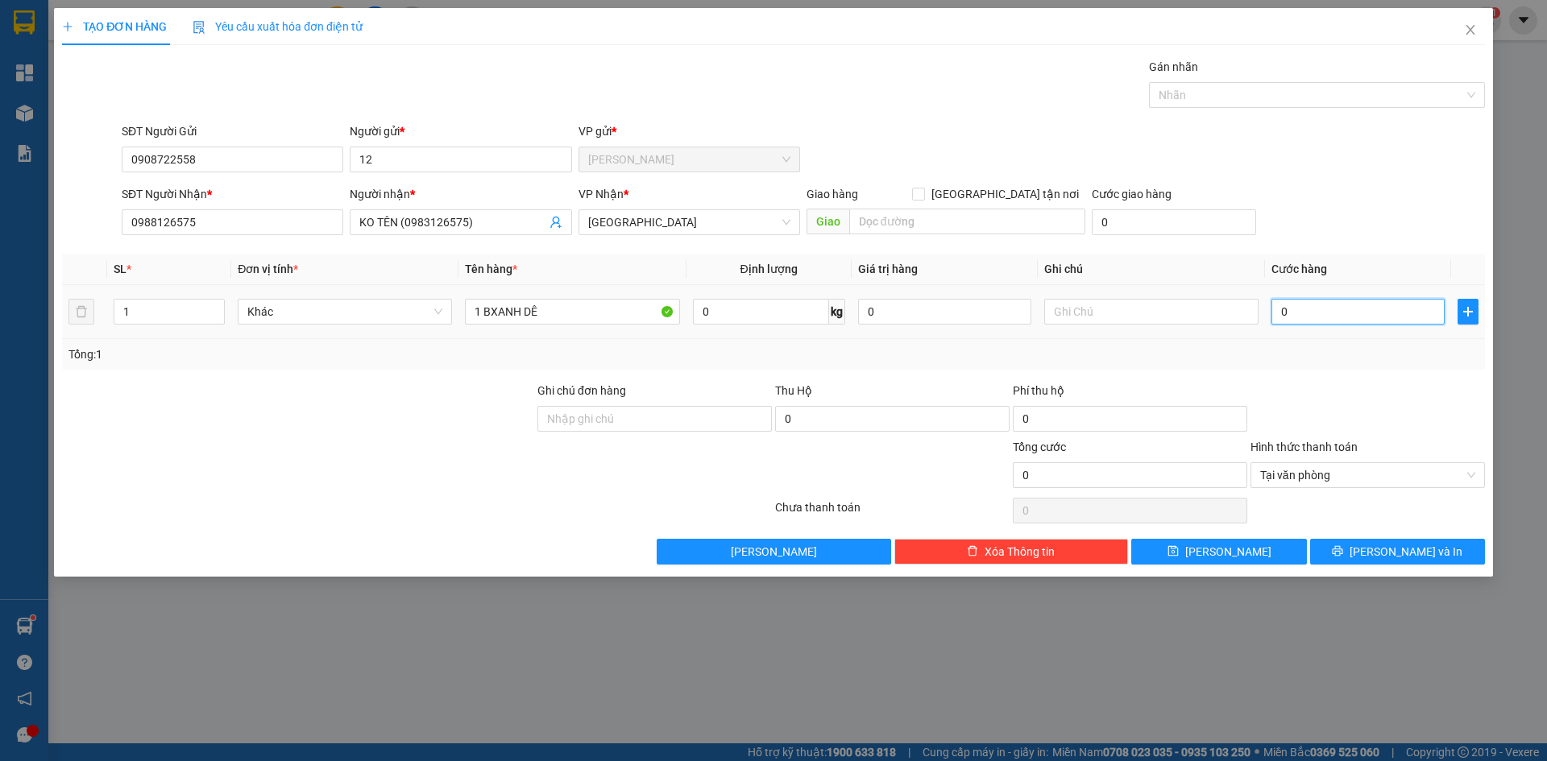
type input "3"
type input "35"
click at [1435, 553] on button "[PERSON_NAME] và In" at bounding box center [1397, 552] width 175 height 26
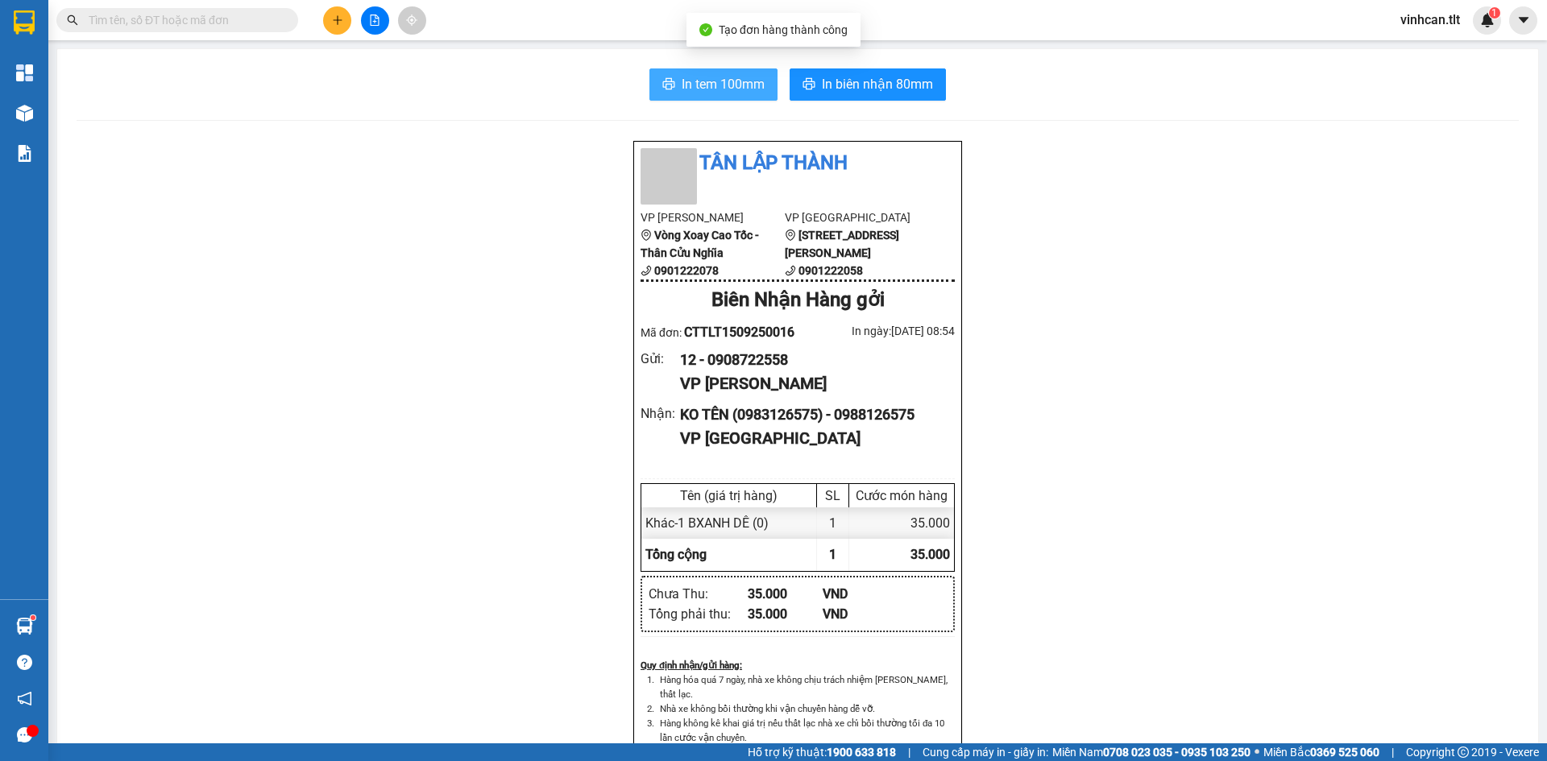
click at [677, 95] on button "In tem 100mm" at bounding box center [713, 84] width 128 height 32
drag, startPoint x: 267, startPoint y: 308, endPoint x: 247, endPoint y: 159, distance: 150.5
click at [267, 260] on div "Tân Lập Thành VP Cao Tốc Vòng Xoay Cao Tốc - Thân Cửu Nghĩa 0901222078 VP [GEOG…" at bounding box center [798, 755] width 1442 height 1231
click at [338, 27] on button at bounding box center [337, 20] width 28 height 28
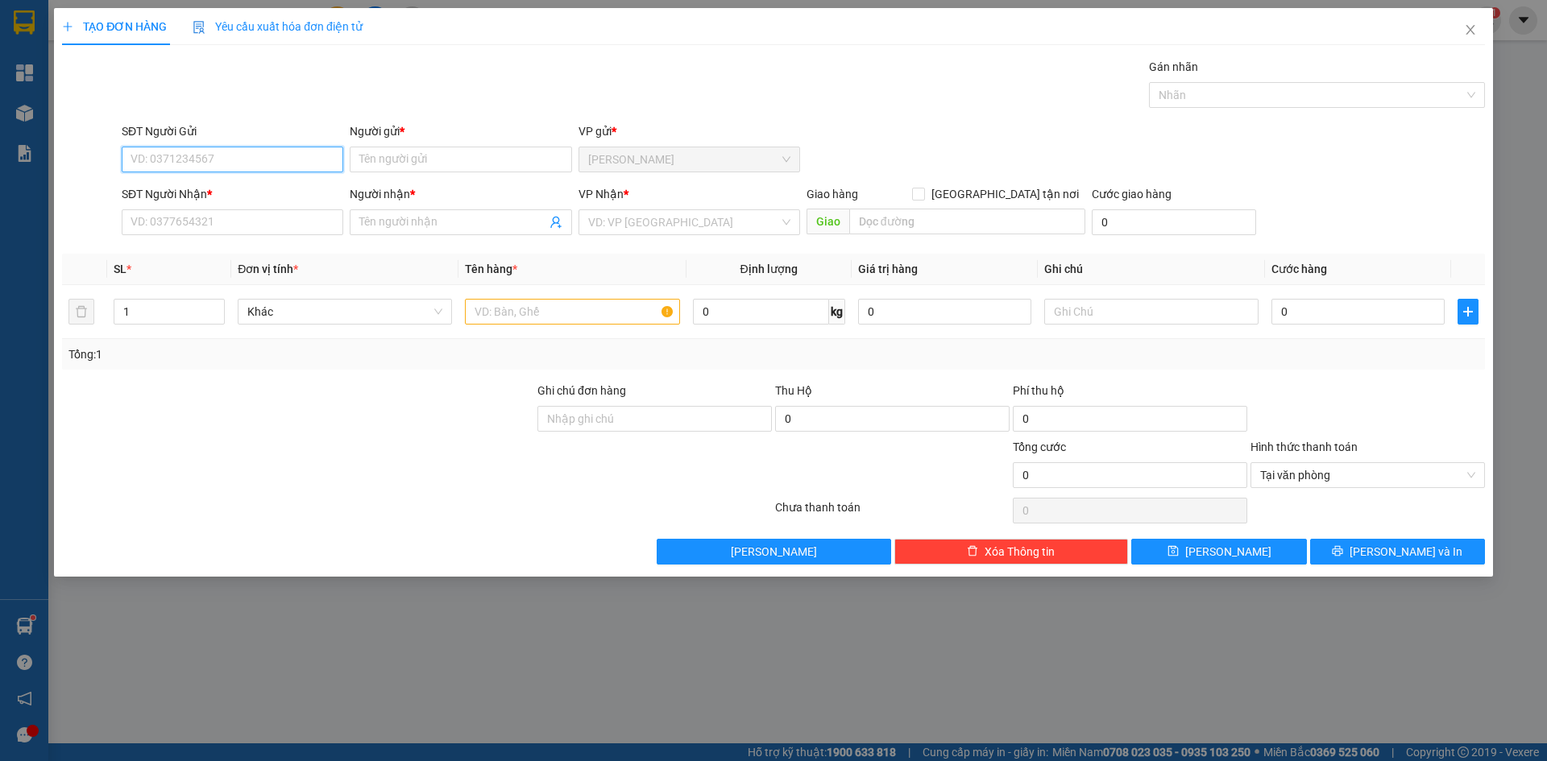
click at [225, 165] on input "SĐT Người Gửi" at bounding box center [233, 160] width 222 height 26
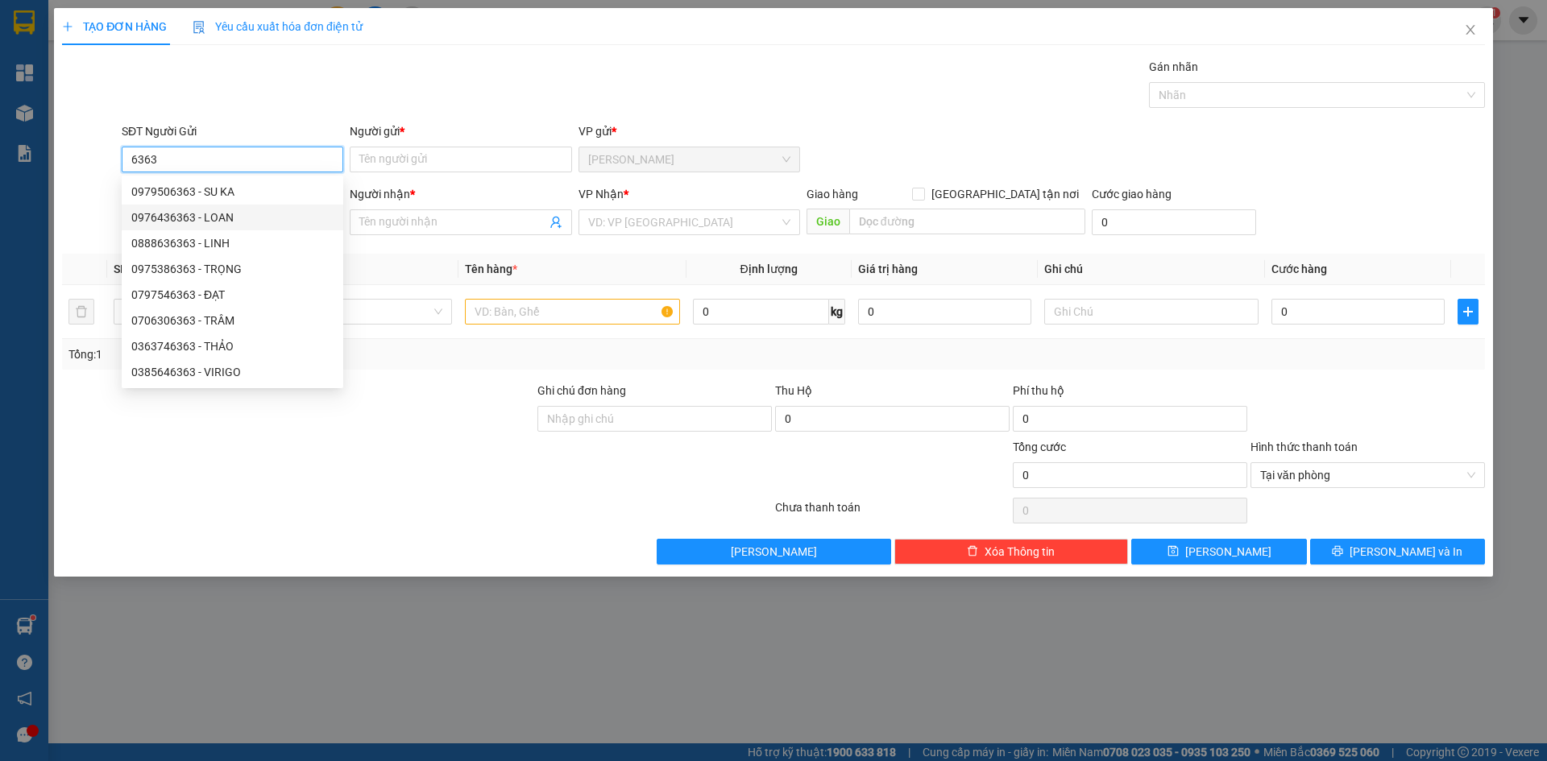
click at [226, 218] on div "0976436363 - LOAN" at bounding box center [232, 218] width 202 height 18
type input "0976436363"
type input "LOAN"
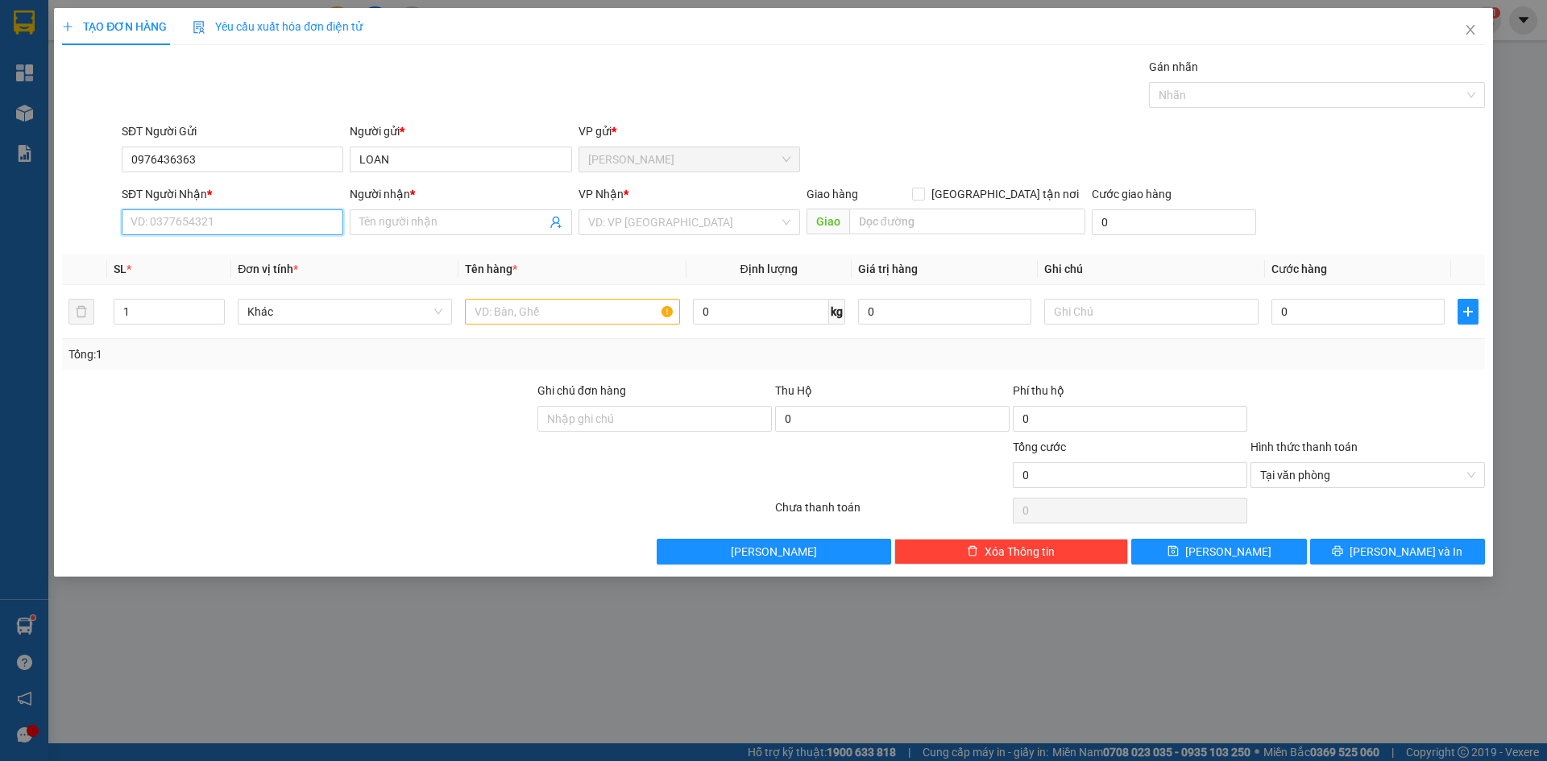
click at [223, 219] on input "SĐT Người Nhận *" at bounding box center [233, 222] width 222 height 26
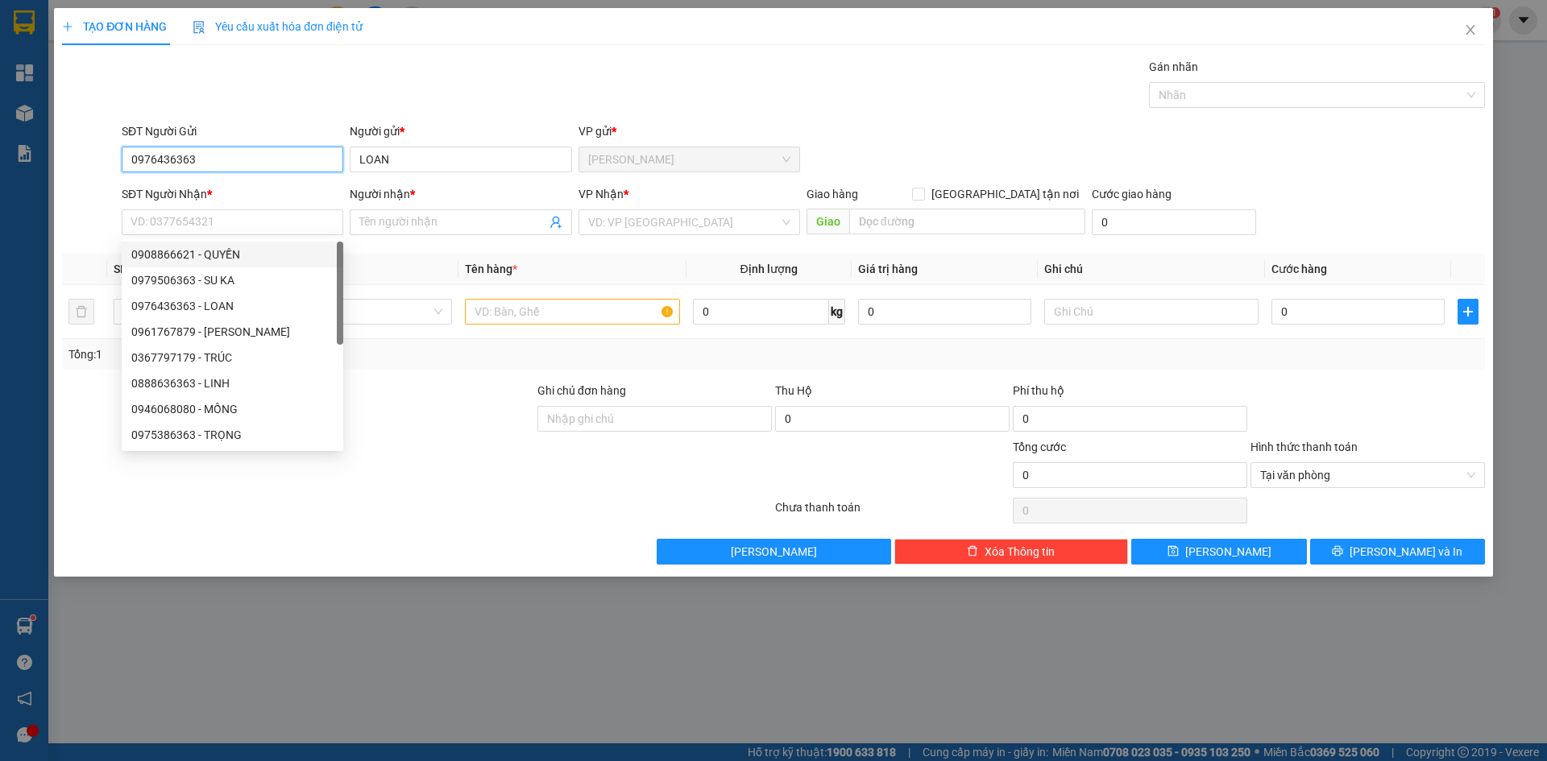
click at [296, 160] on input "0976436363" at bounding box center [233, 160] width 222 height 26
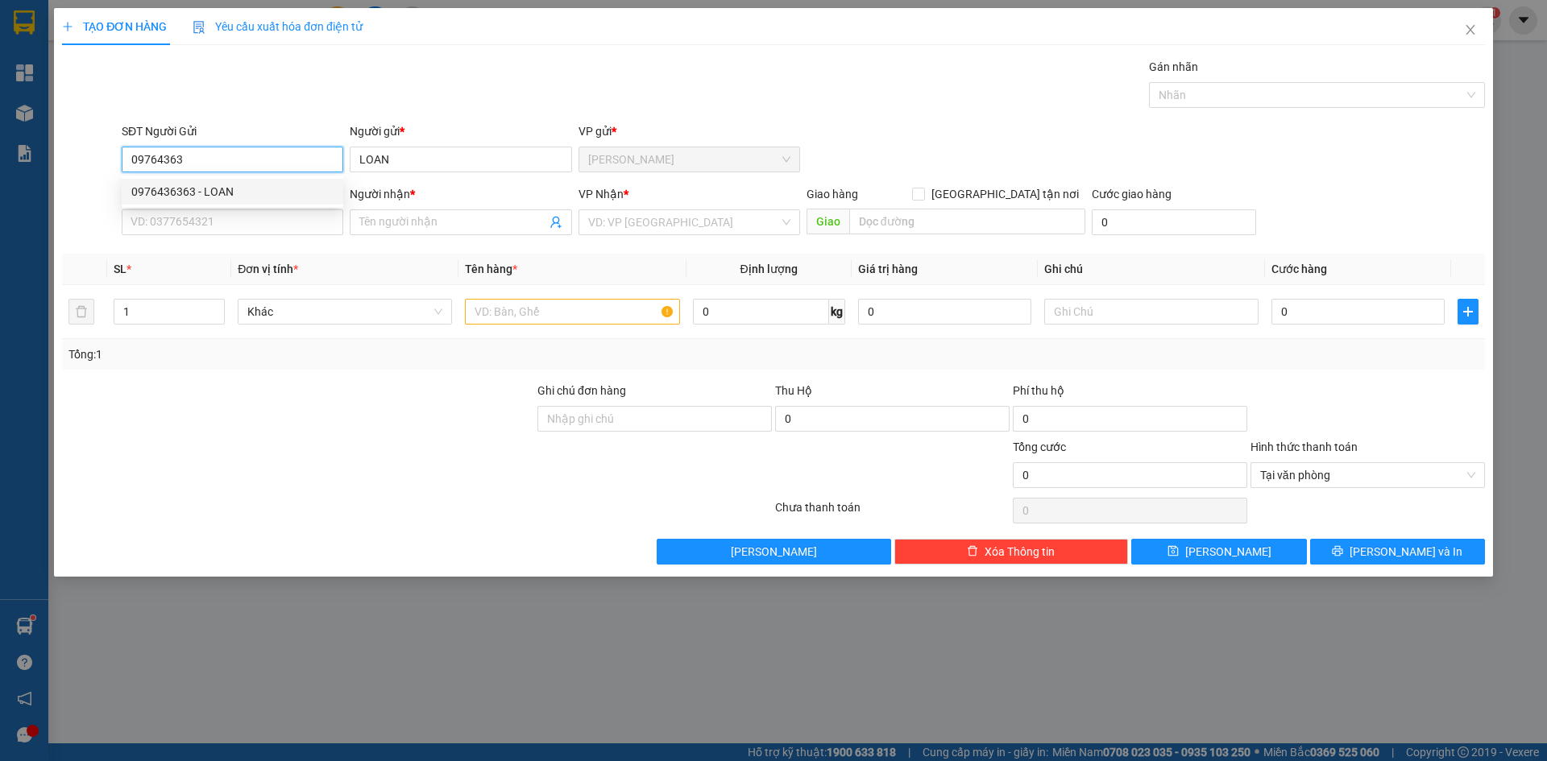
click at [216, 193] on div "0976436363 - LOAN" at bounding box center [232, 192] width 202 height 18
type input "0976436363"
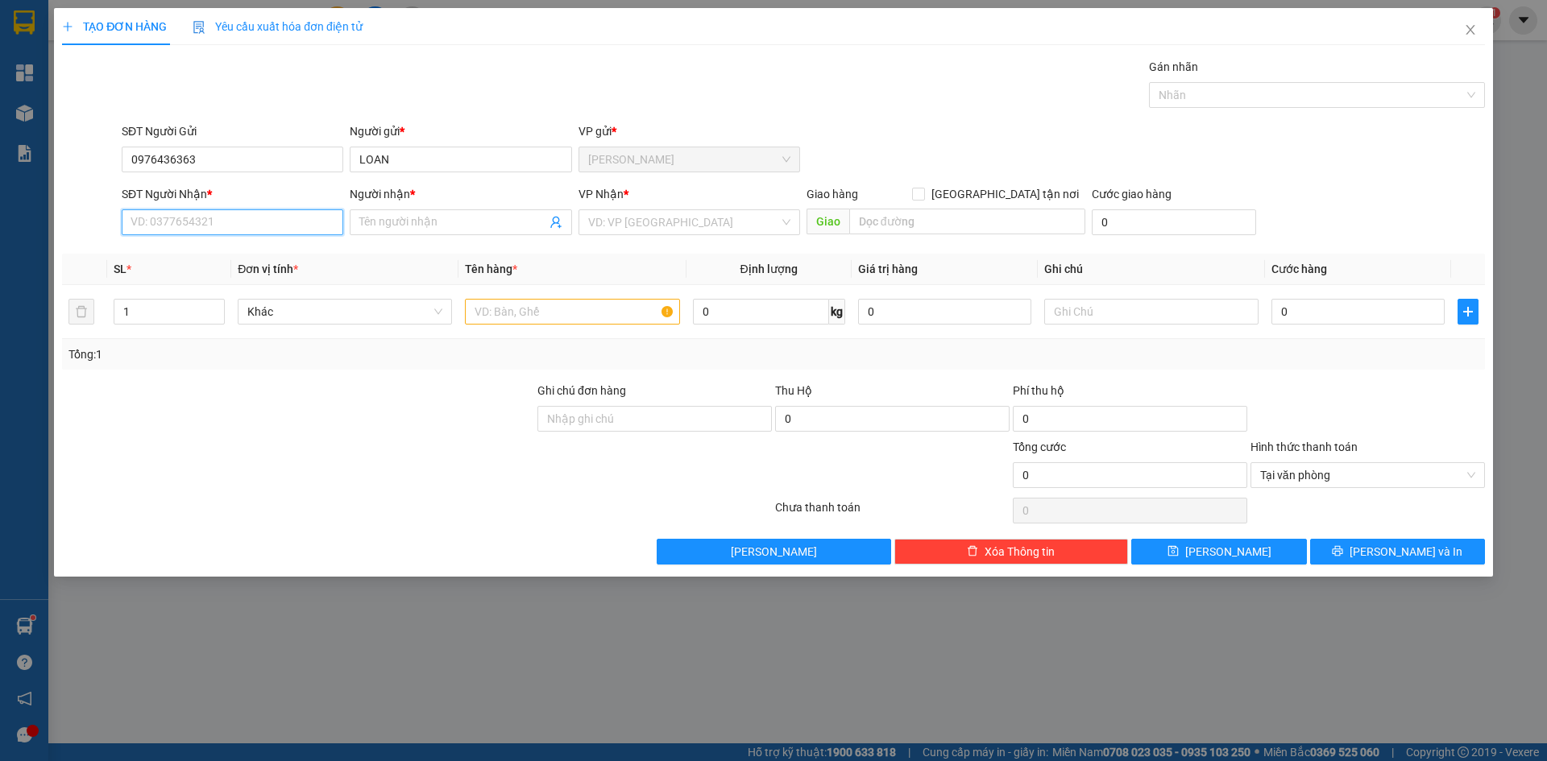
click at [209, 221] on input "SĐT Người Nhận *" at bounding box center [233, 222] width 222 height 26
click at [196, 316] on div "0908319131 - TUẤN" at bounding box center [233, 306] width 222 height 26
type input "0908319131"
type input "TUẤN"
click at [621, 224] on input "search" at bounding box center [683, 222] width 191 height 24
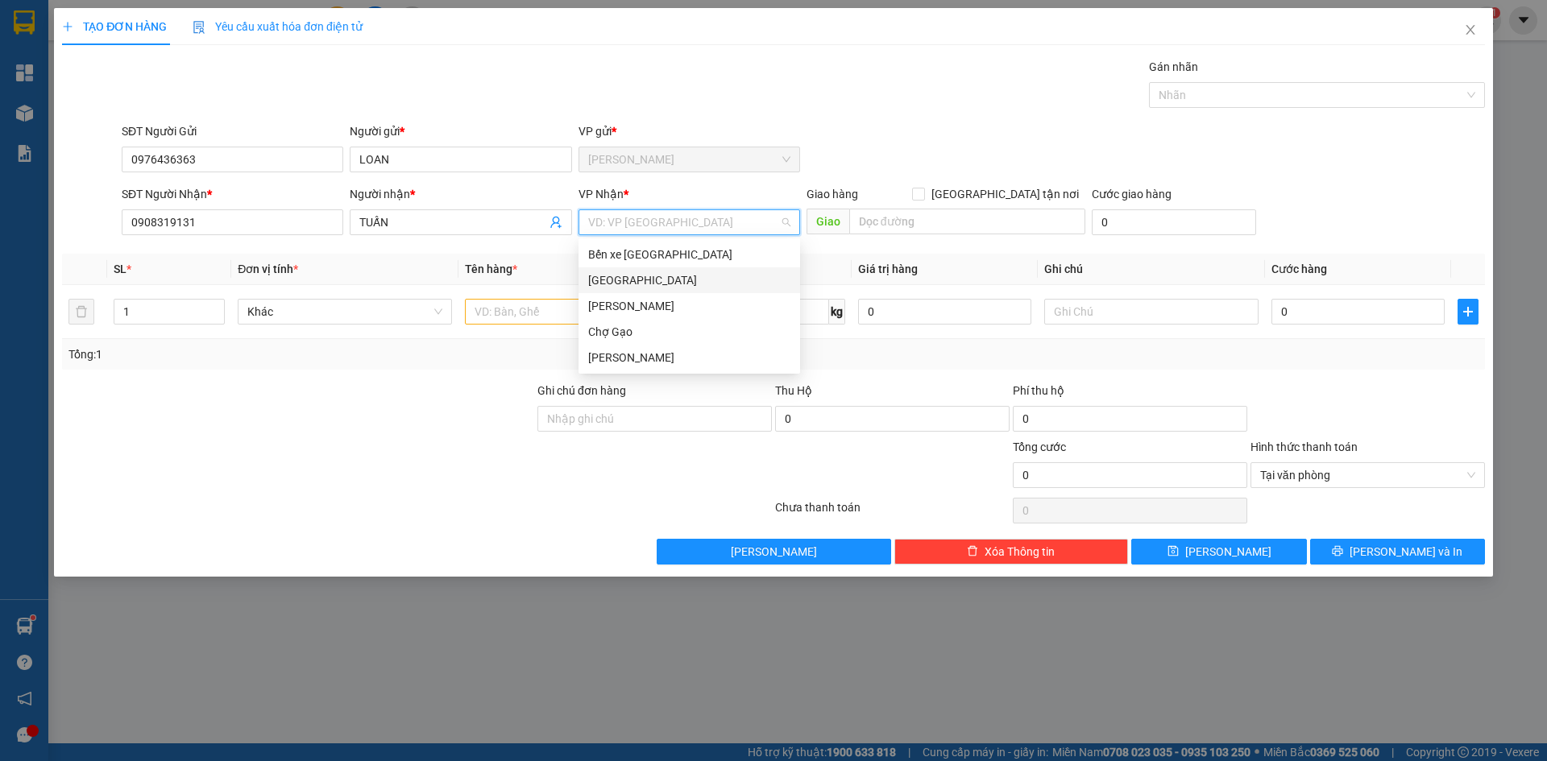
click at [591, 275] on div "[GEOGRAPHIC_DATA]" at bounding box center [689, 280] width 202 height 18
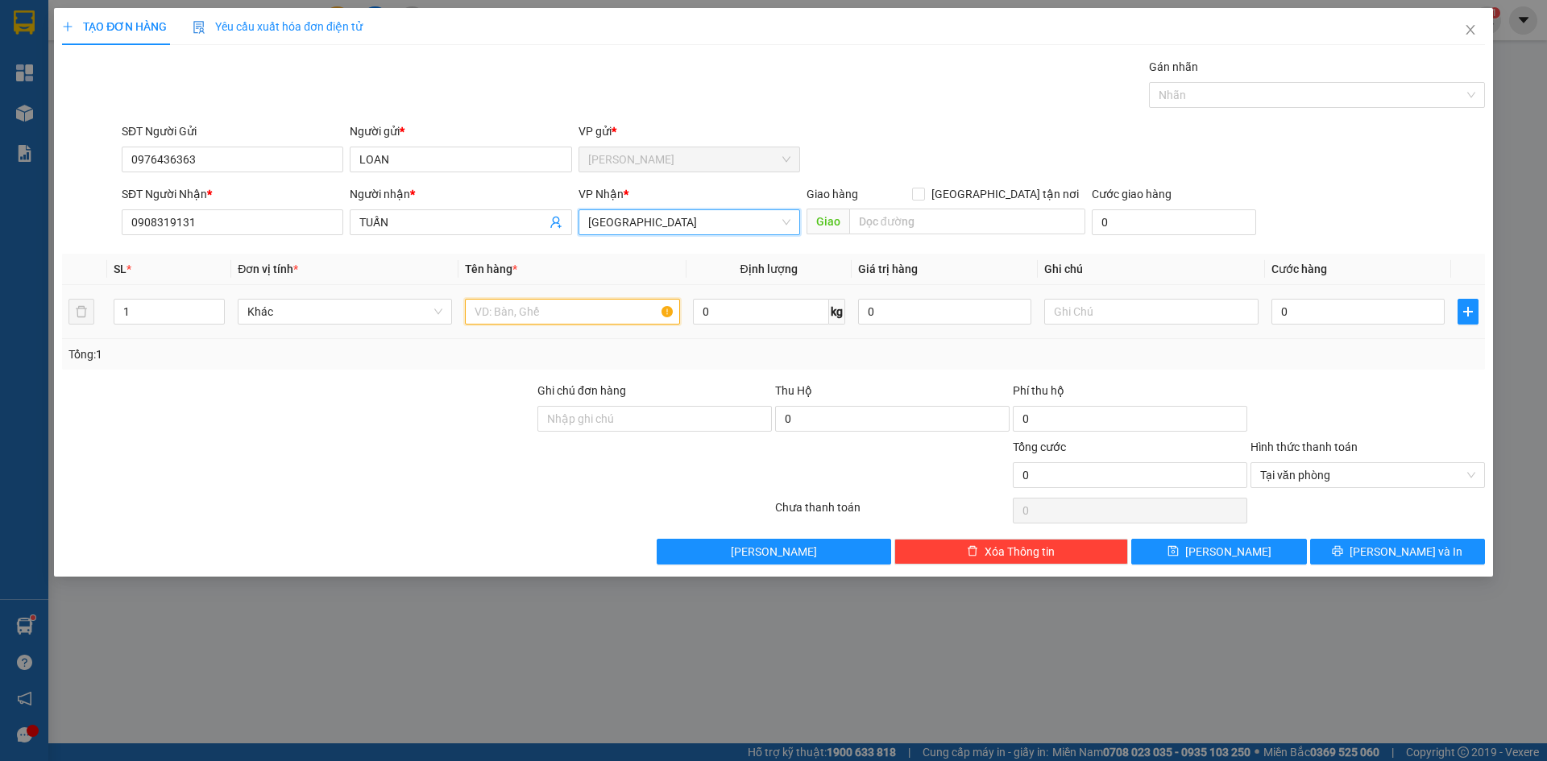
click at [552, 309] on input "text" at bounding box center [572, 312] width 214 height 26
type input "1 TNP"
click at [1311, 320] on input "0" at bounding box center [1357, 312] width 173 height 26
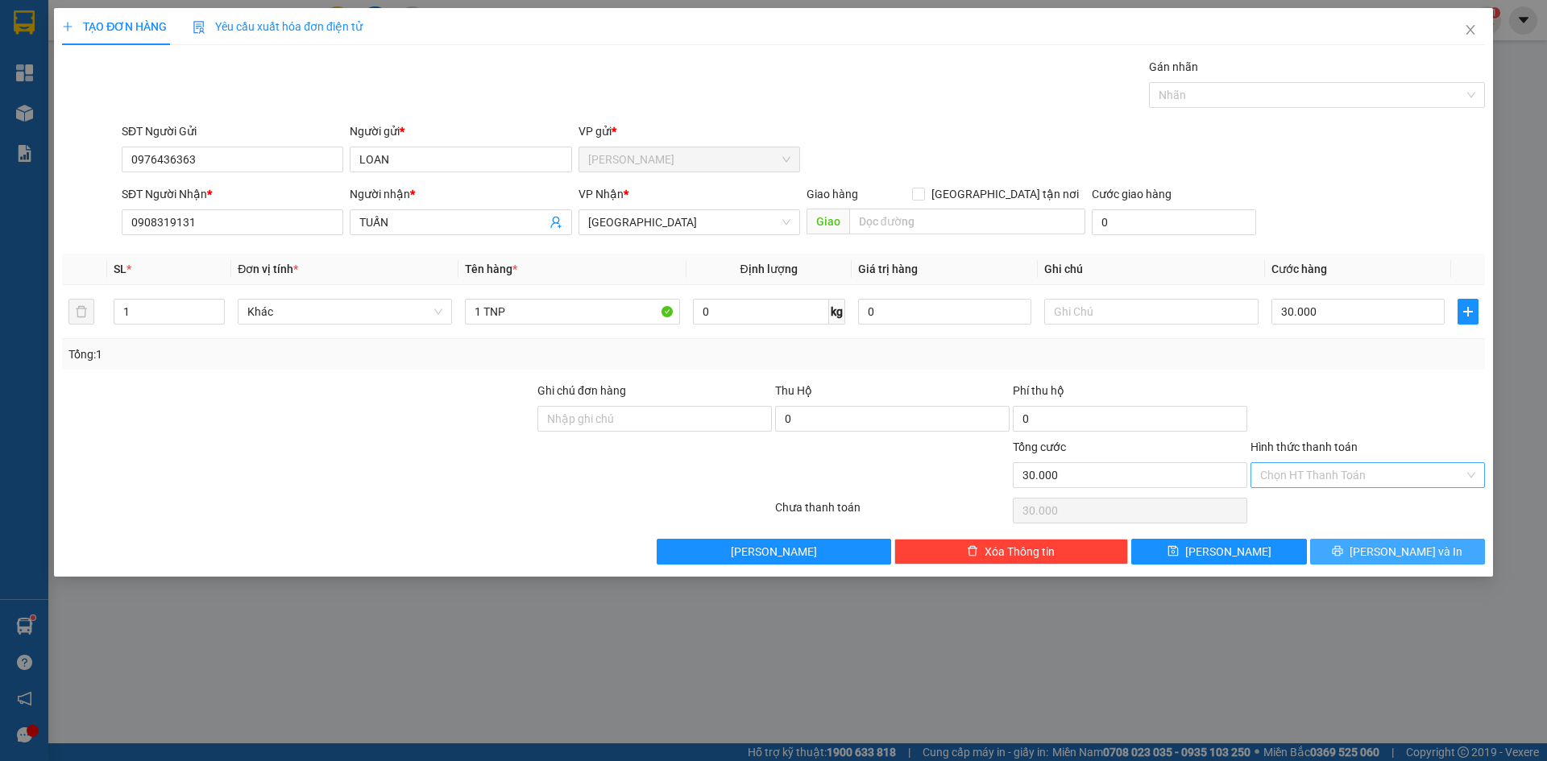
click at [1420, 550] on span "[PERSON_NAME] và In" at bounding box center [1405, 552] width 113 height 18
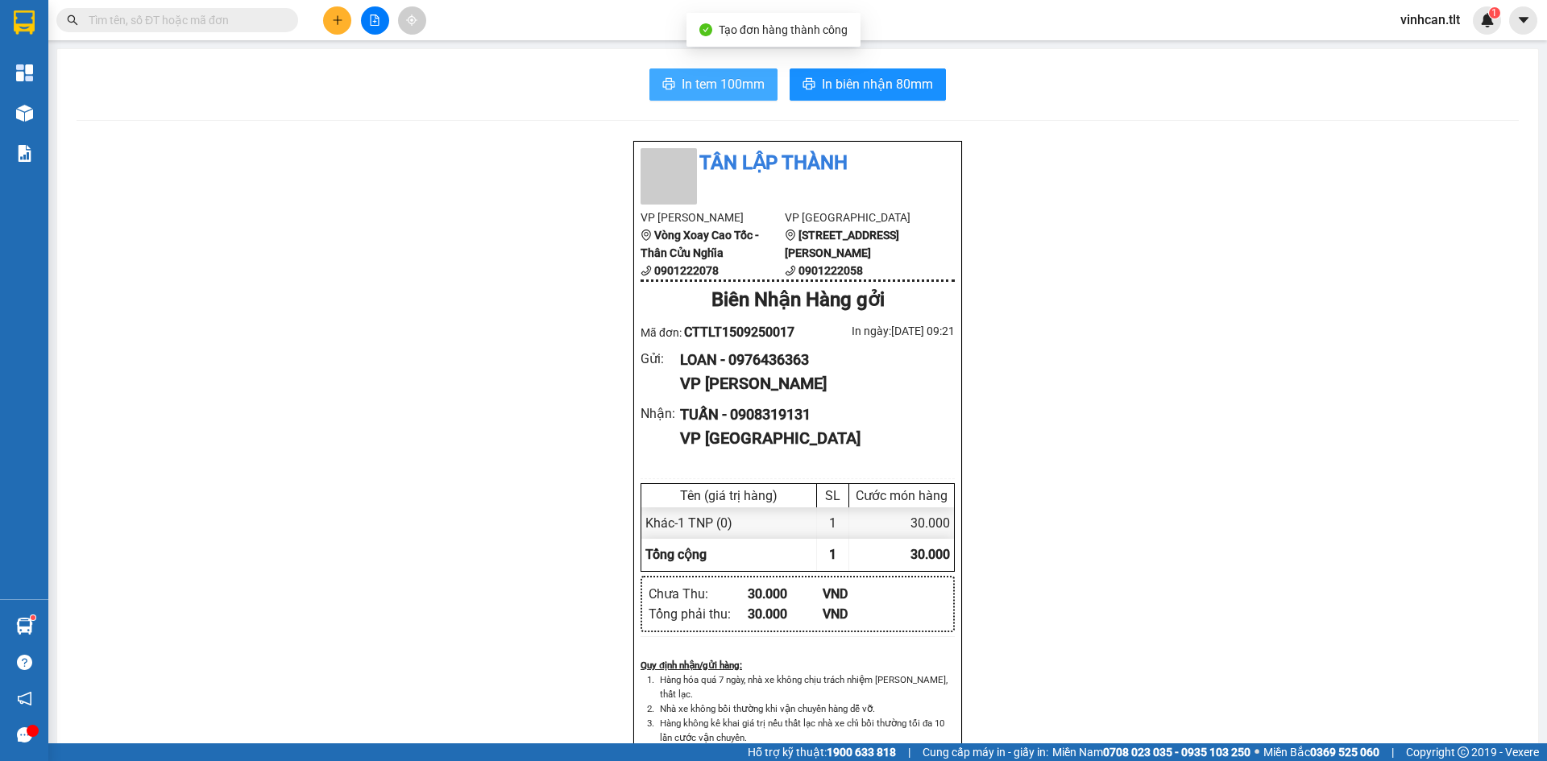
click at [682, 72] on button "In tem 100mm" at bounding box center [713, 84] width 128 height 32
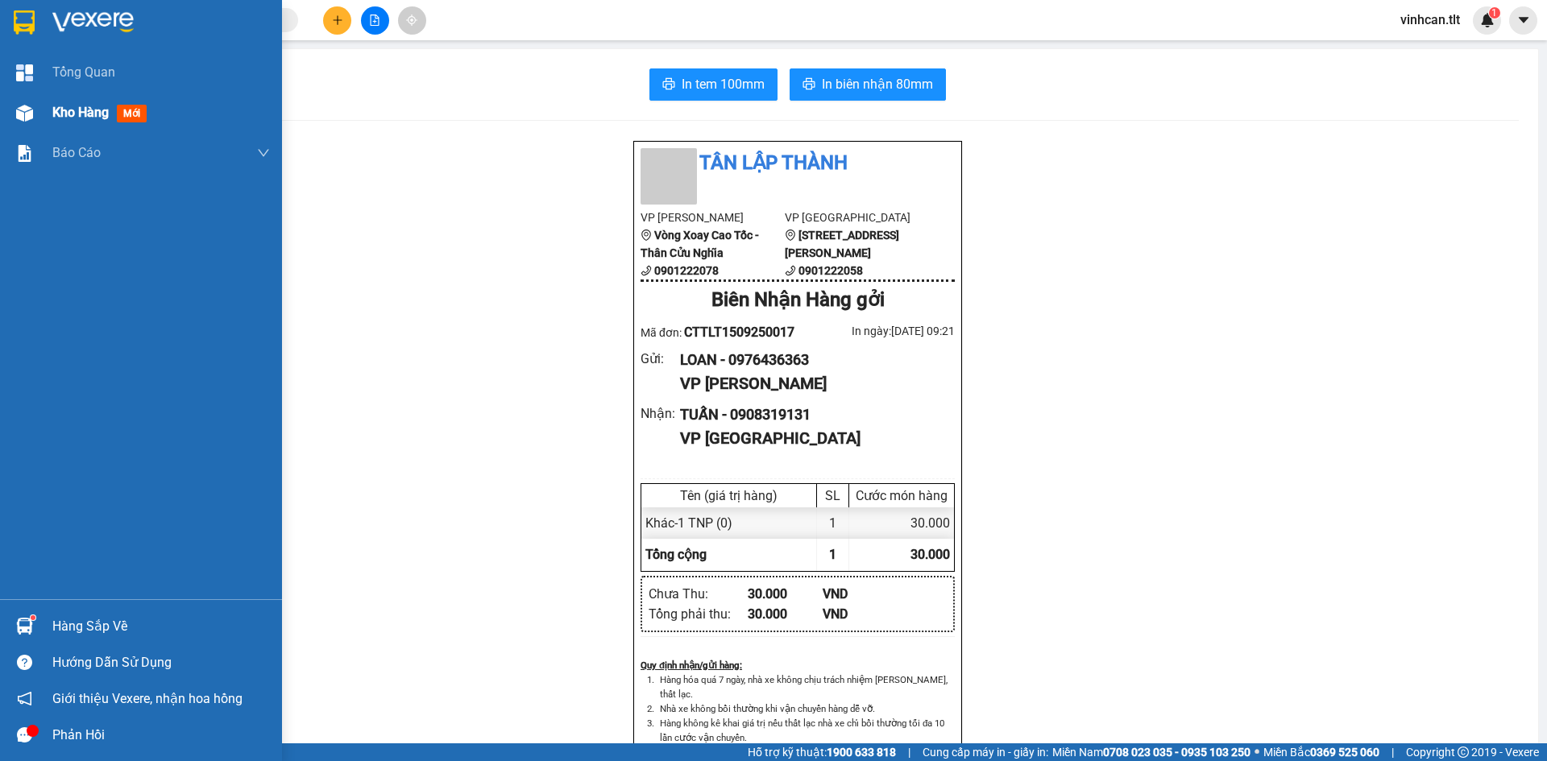
click at [73, 110] on span "Kho hàng" at bounding box center [80, 112] width 56 height 15
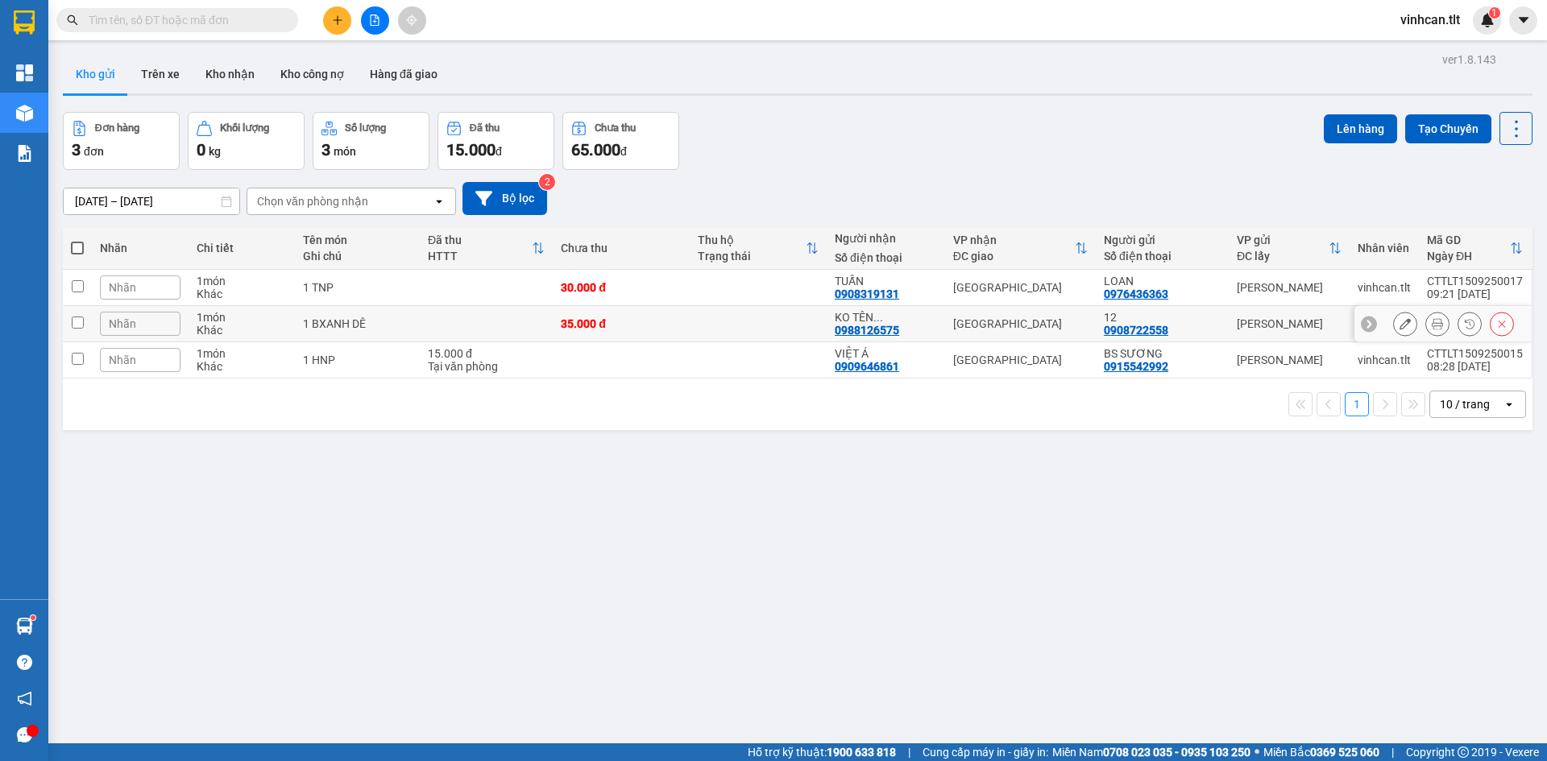
click at [408, 330] on td "1 BXANH DÊ" at bounding box center [357, 324] width 125 height 36
checkbox input "true"
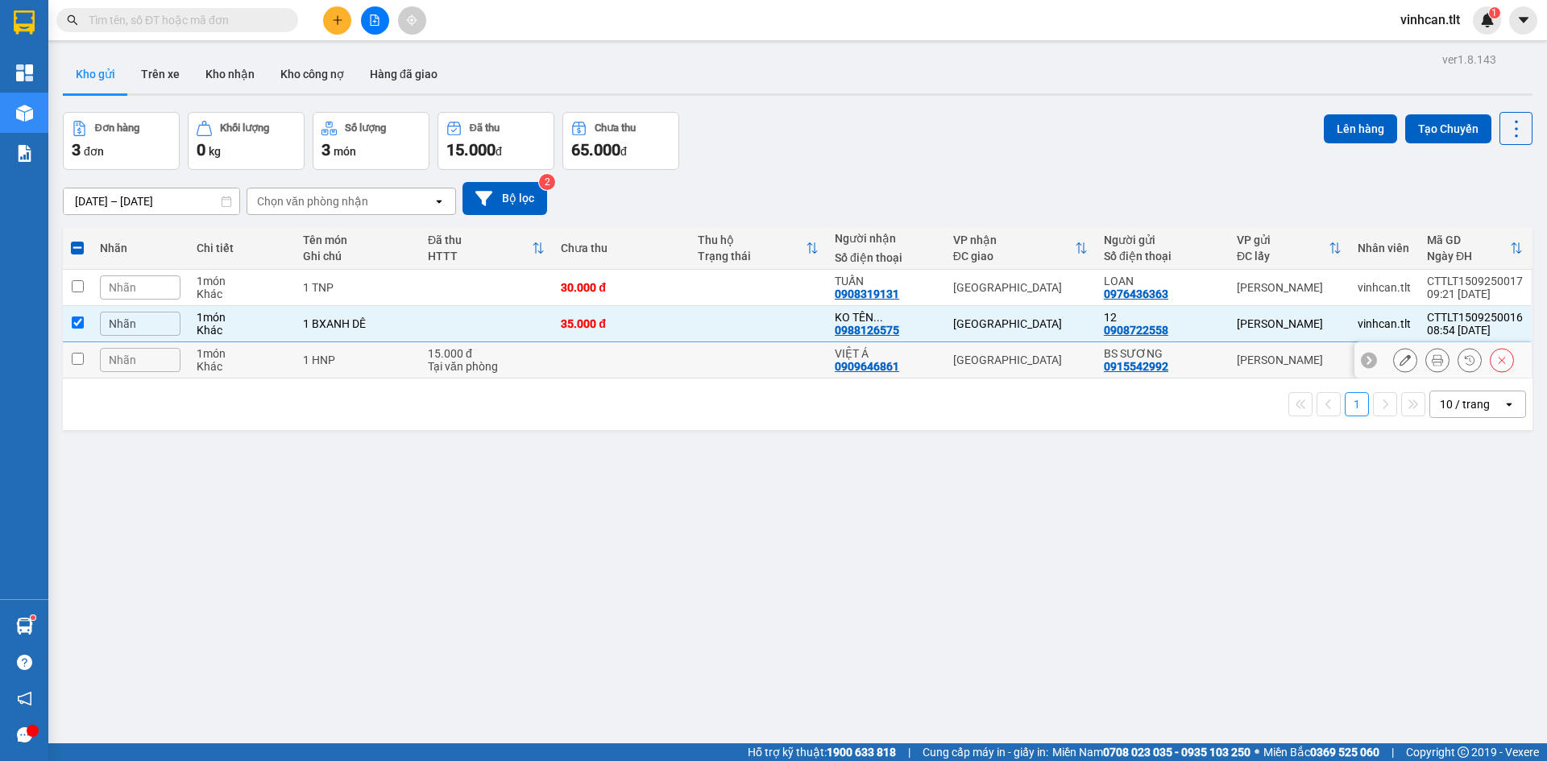
click at [404, 367] on td "1 HNP" at bounding box center [357, 360] width 125 height 36
checkbox input "true"
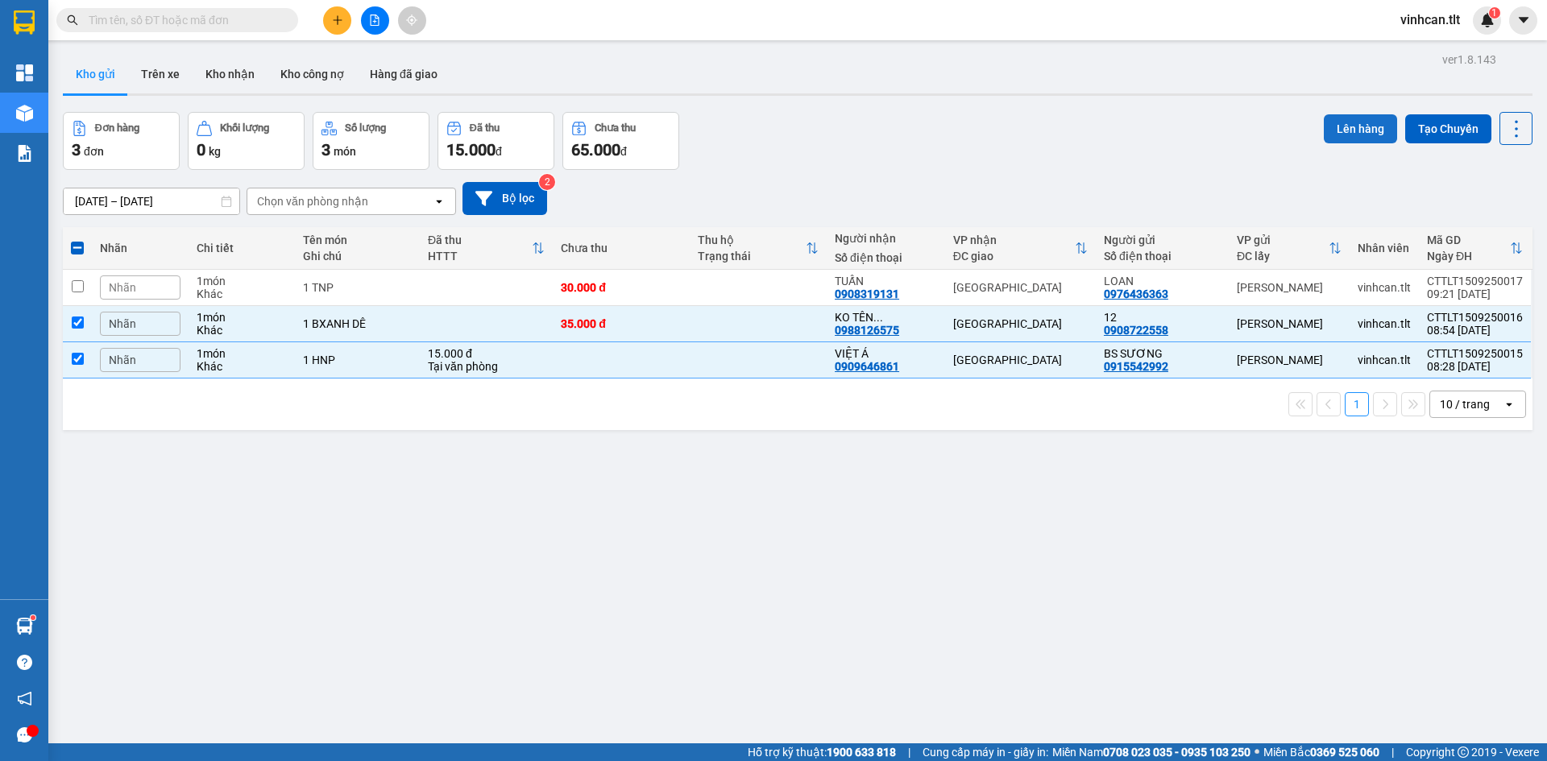
click at [1338, 128] on button "Lên hàng" at bounding box center [1360, 128] width 73 height 29
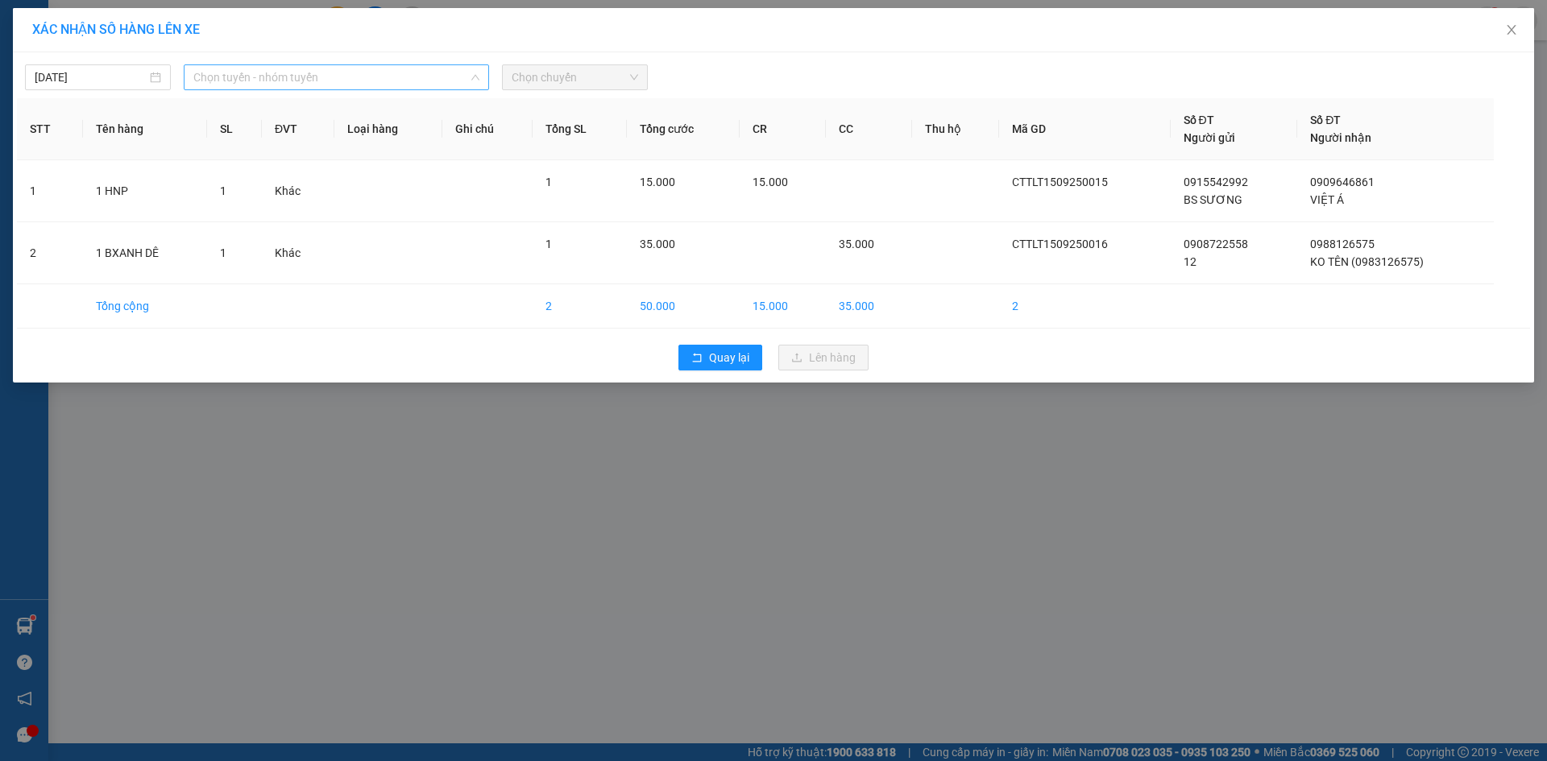
drag, startPoint x: 280, startPoint y: 76, endPoint x: 223, endPoint y: 138, distance: 83.8
click at [278, 77] on span "Chọn tuyến - nhóm tuyến" at bounding box center [336, 77] width 286 height 24
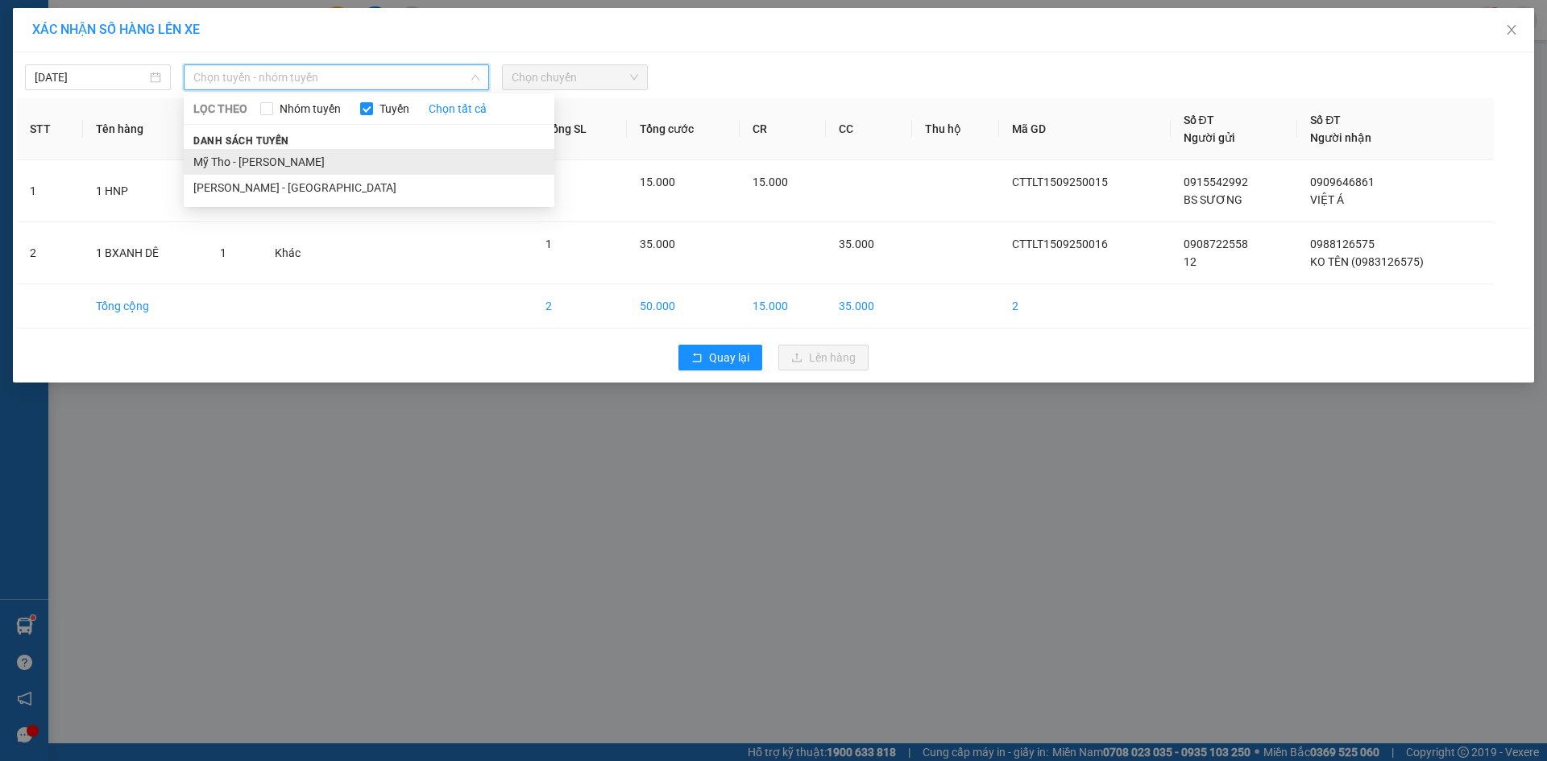
click at [213, 161] on li "Mỹ Tho - [PERSON_NAME]" at bounding box center [369, 162] width 371 height 26
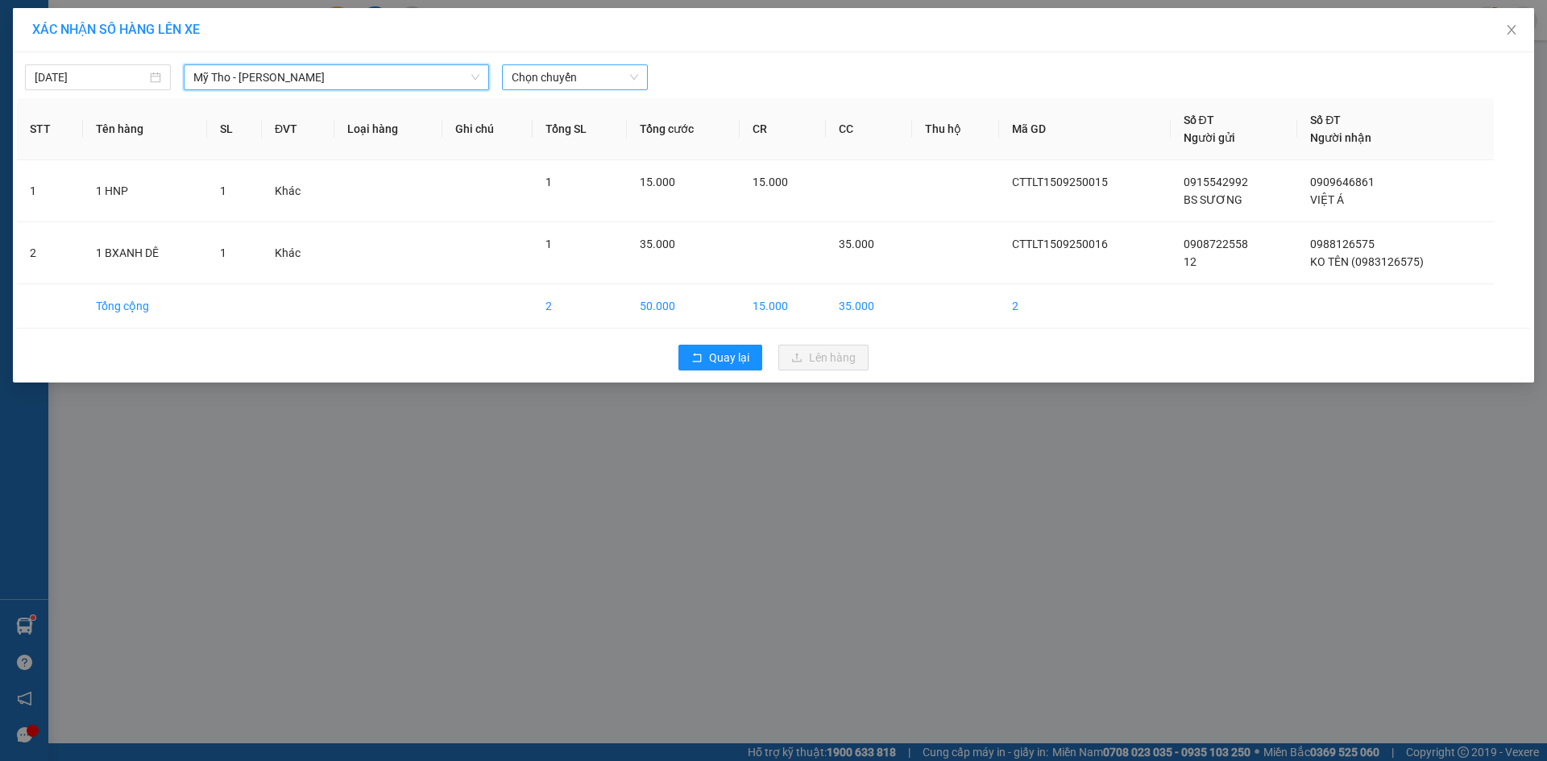
click at [603, 75] on span "Chọn chuyến" at bounding box center [575, 77] width 126 height 24
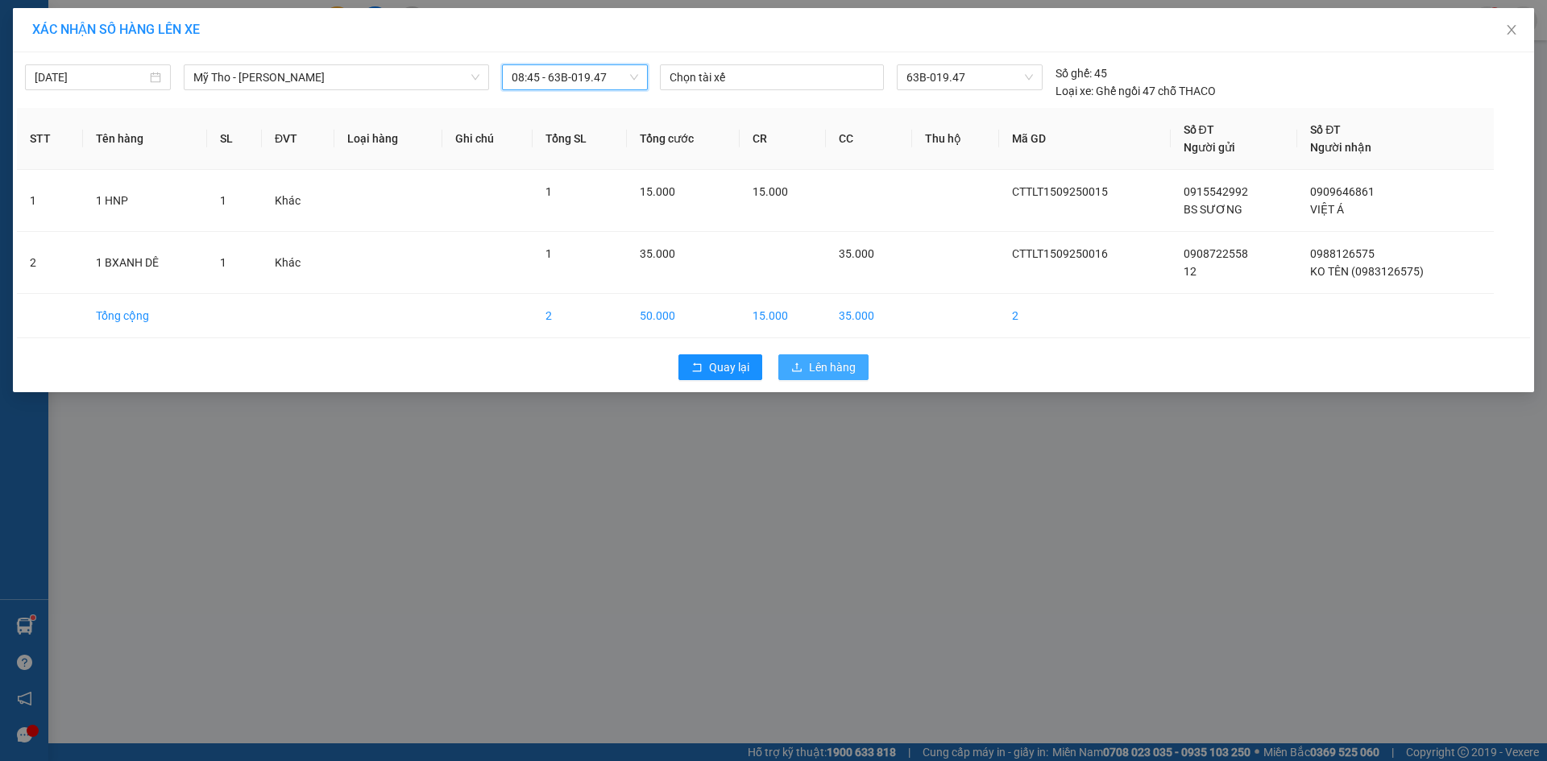
click at [821, 368] on span "Lên hàng" at bounding box center [832, 367] width 47 height 18
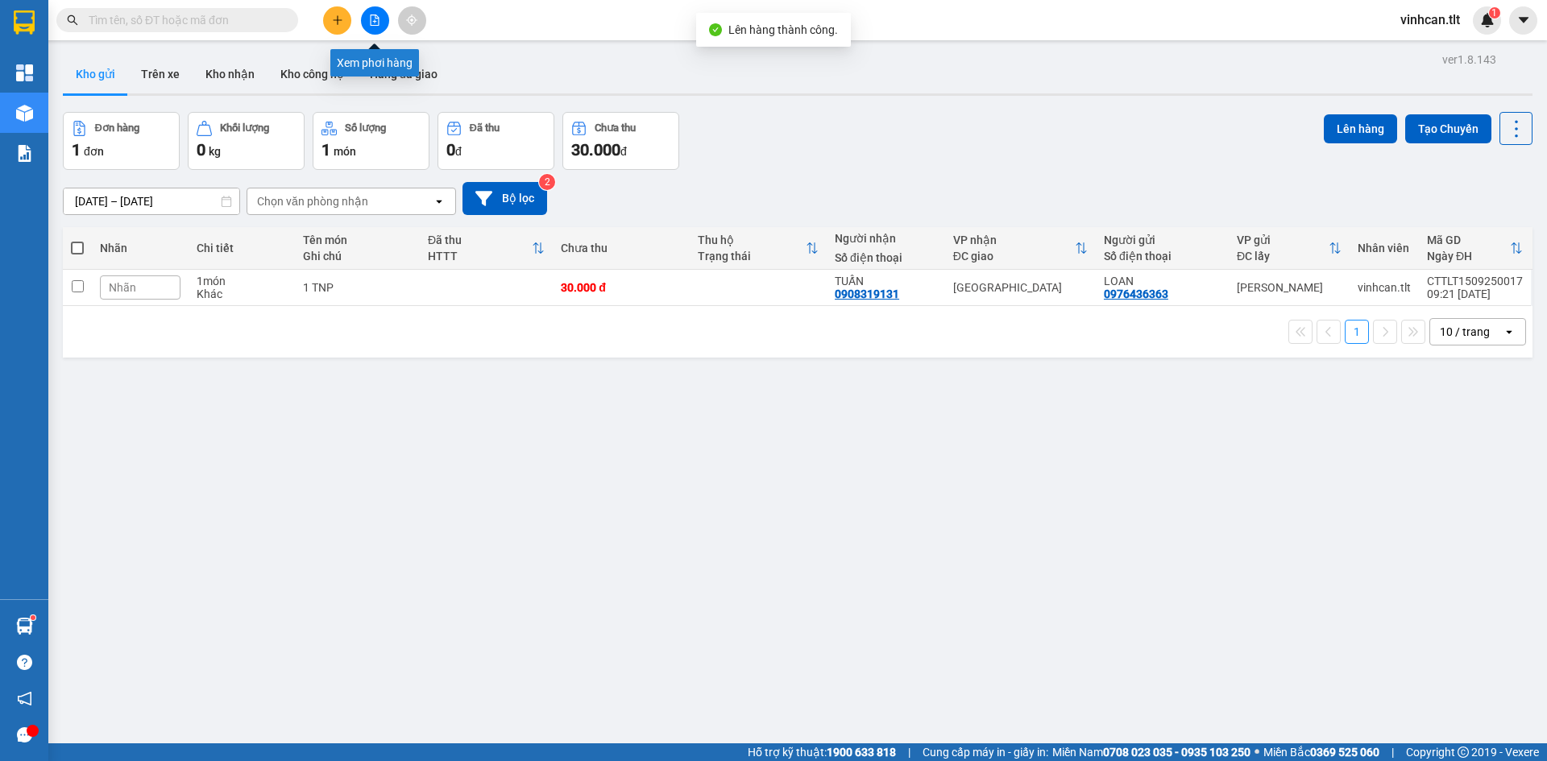
click at [368, 16] on button at bounding box center [375, 20] width 28 height 28
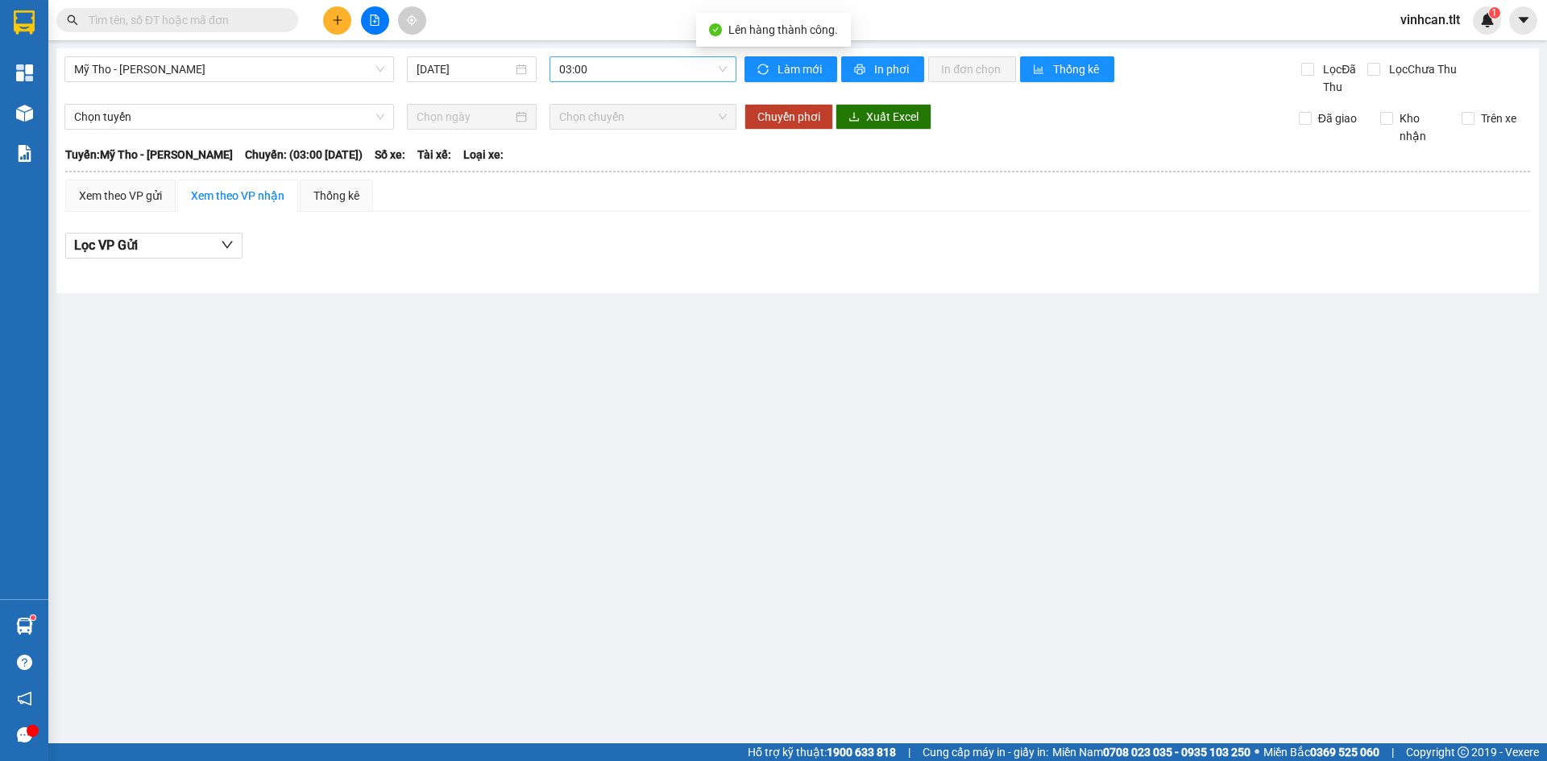
click at [610, 59] on span "03:00" at bounding box center [643, 69] width 168 height 24
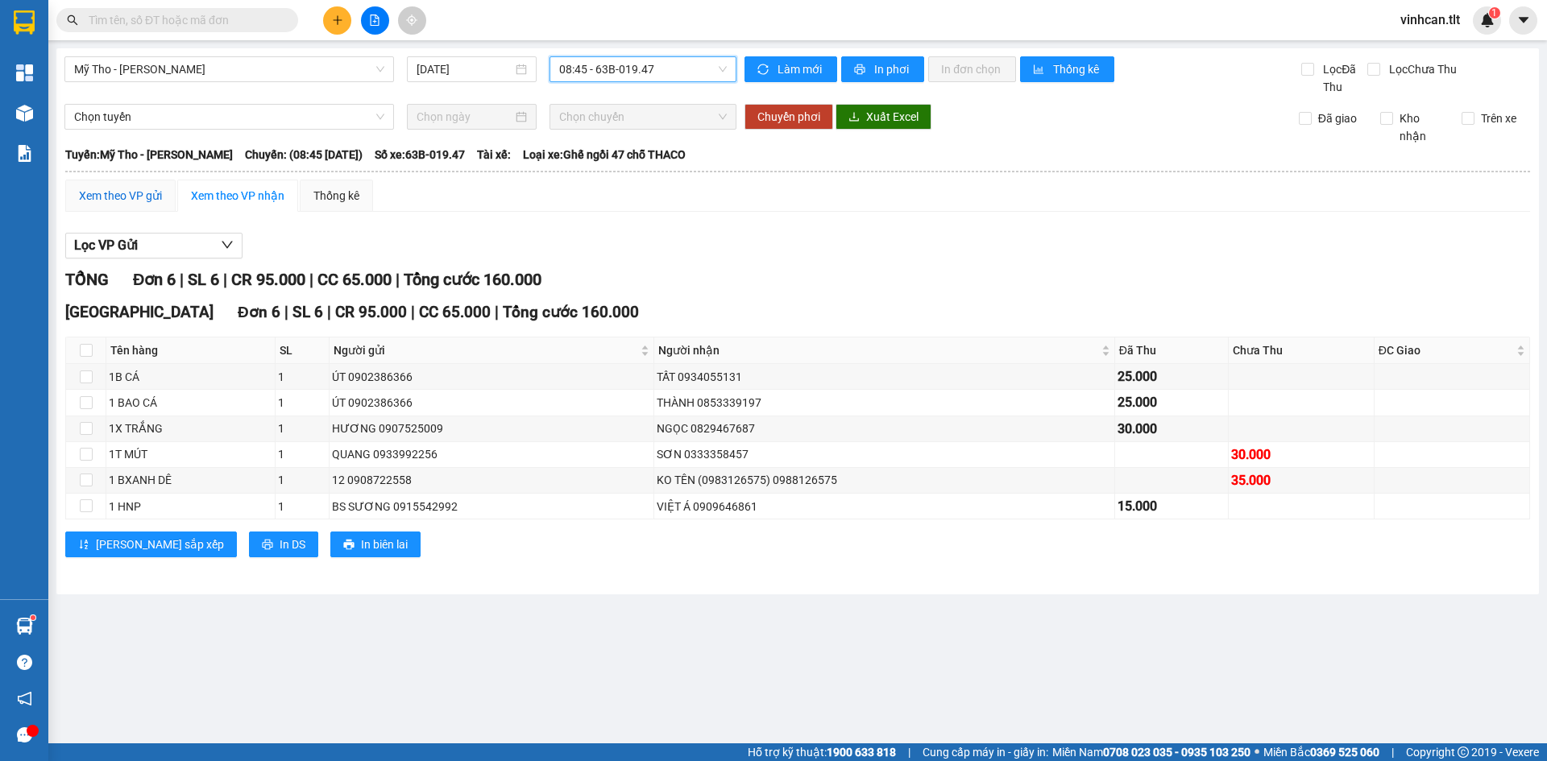
click at [145, 193] on div "Xem theo VP gửi" at bounding box center [120, 196] width 83 height 18
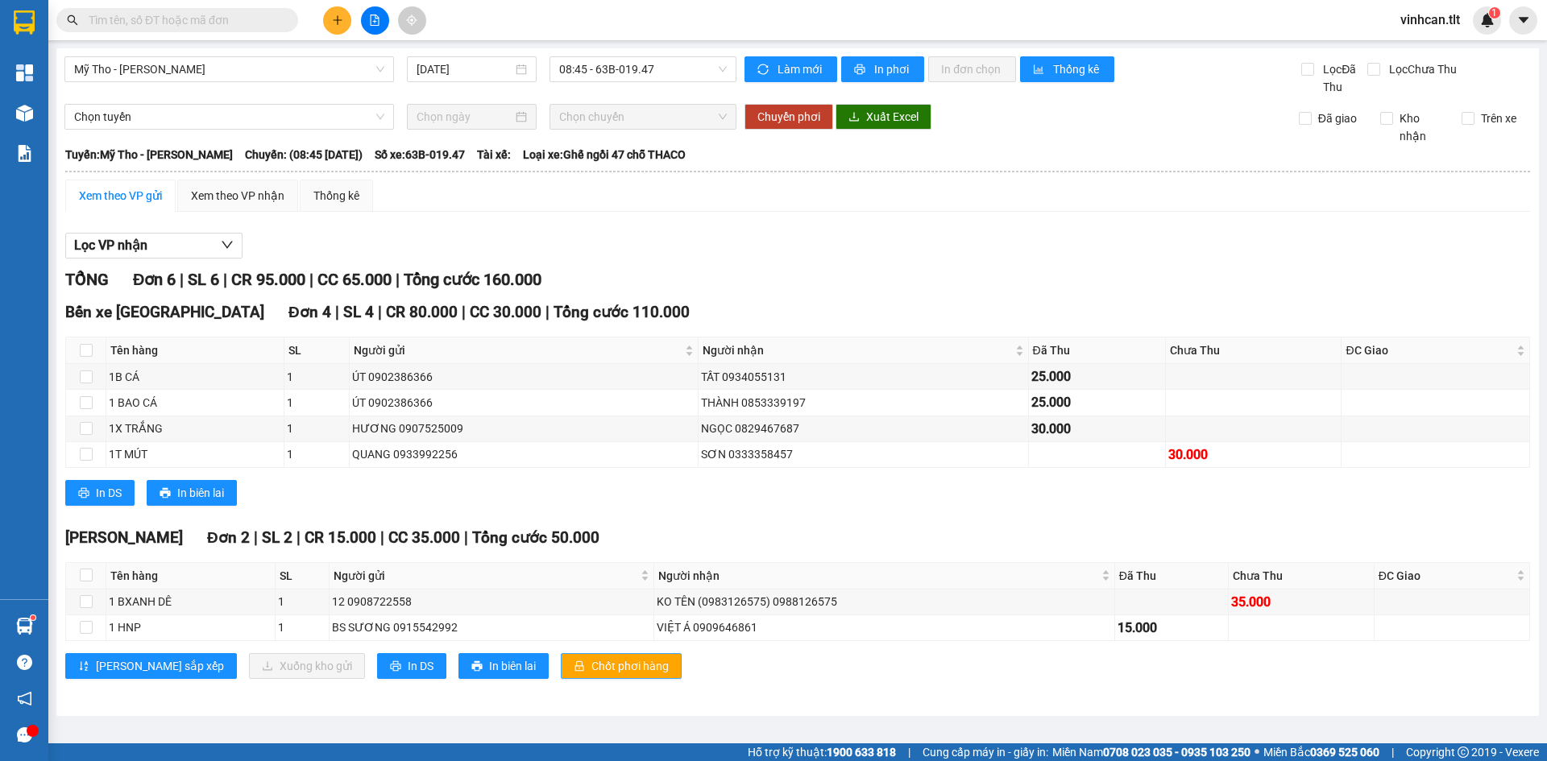
click at [561, 661] on button "Chốt phơi hàng" at bounding box center [621, 666] width 121 height 26
click at [561, 665] on button "Chốt phơi hàng" at bounding box center [621, 666] width 121 height 26
click at [561, 664] on button "Chốt phơi hàng" at bounding box center [621, 666] width 121 height 26
drag, startPoint x: 528, startPoint y: 518, endPoint x: 418, endPoint y: 326, distance: 221.2
click at [529, 516] on div "TỔNG Đơn 6 | SL 6 | CR 95.000 | CC 65.000 | Tổng cước 160.000 Bến xe [GEOGRAPHI…" at bounding box center [797, 483] width 1465 height 432
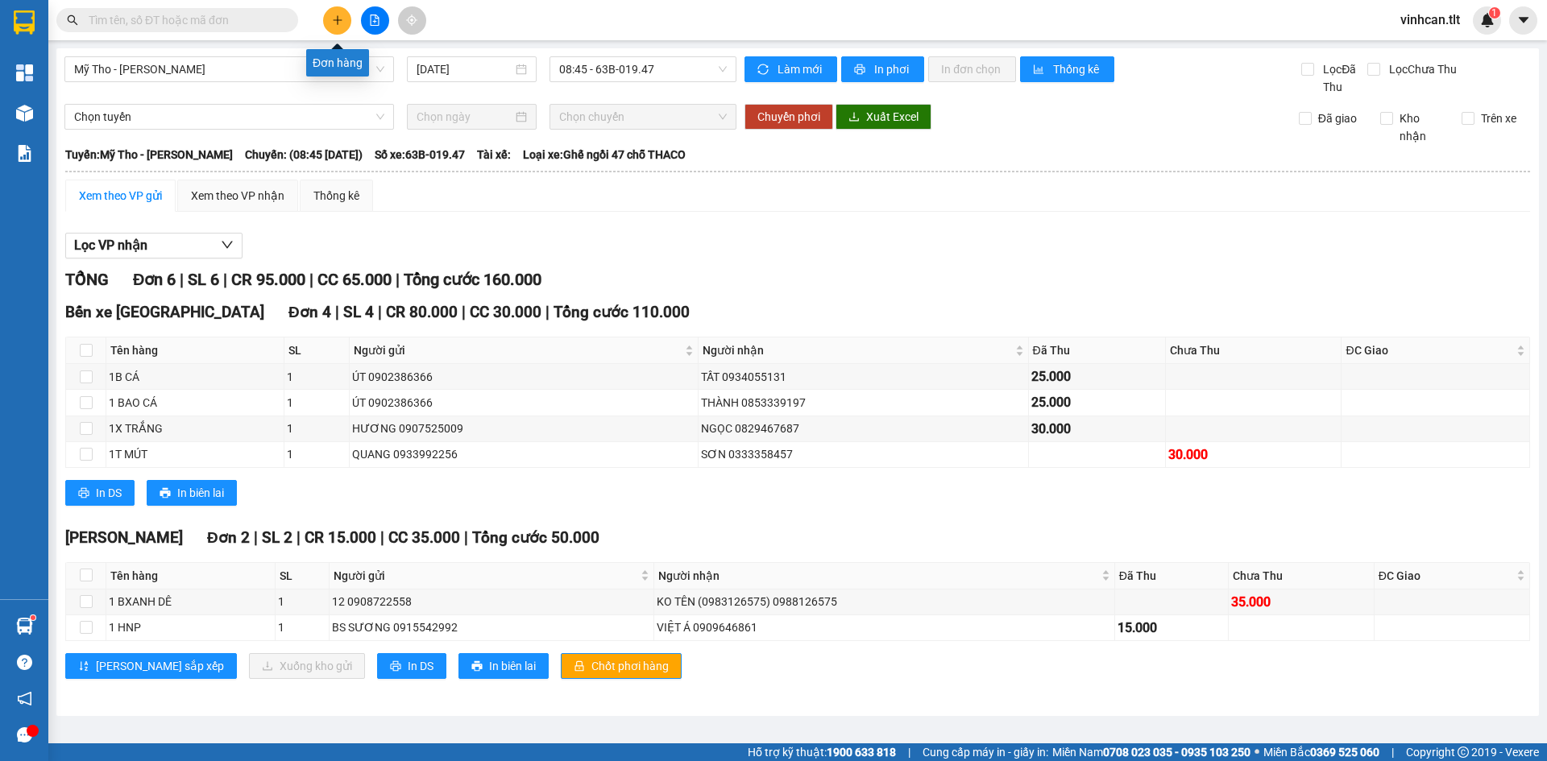
click at [340, 27] on button at bounding box center [337, 20] width 28 height 28
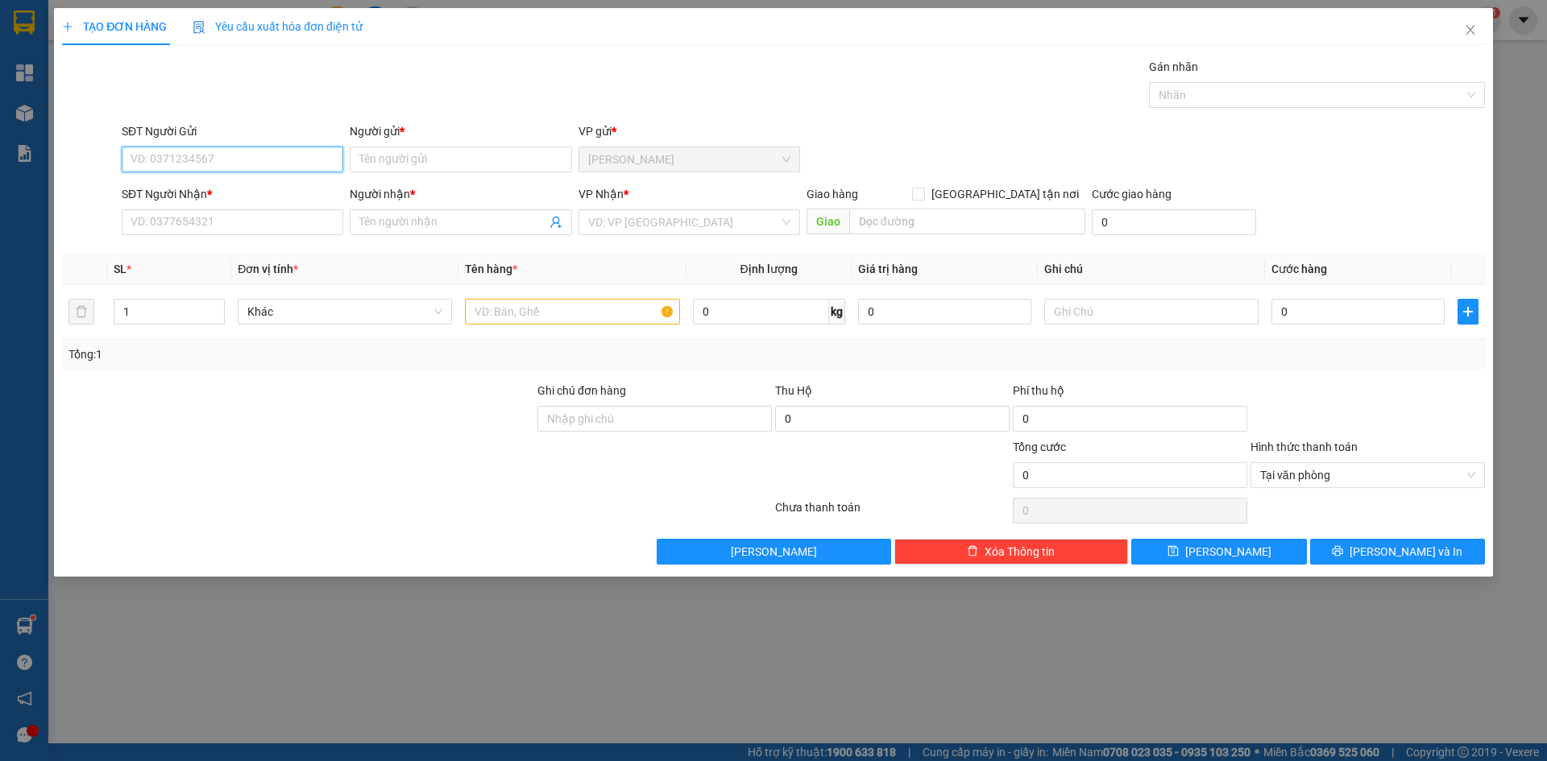
click at [195, 155] on input "SĐT Người Gửi" at bounding box center [233, 160] width 222 height 26
click at [201, 192] on div "0933598935 - HẢI" at bounding box center [232, 192] width 202 height 18
type input "0933598935"
type input "HẢI"
type input "0933598935"
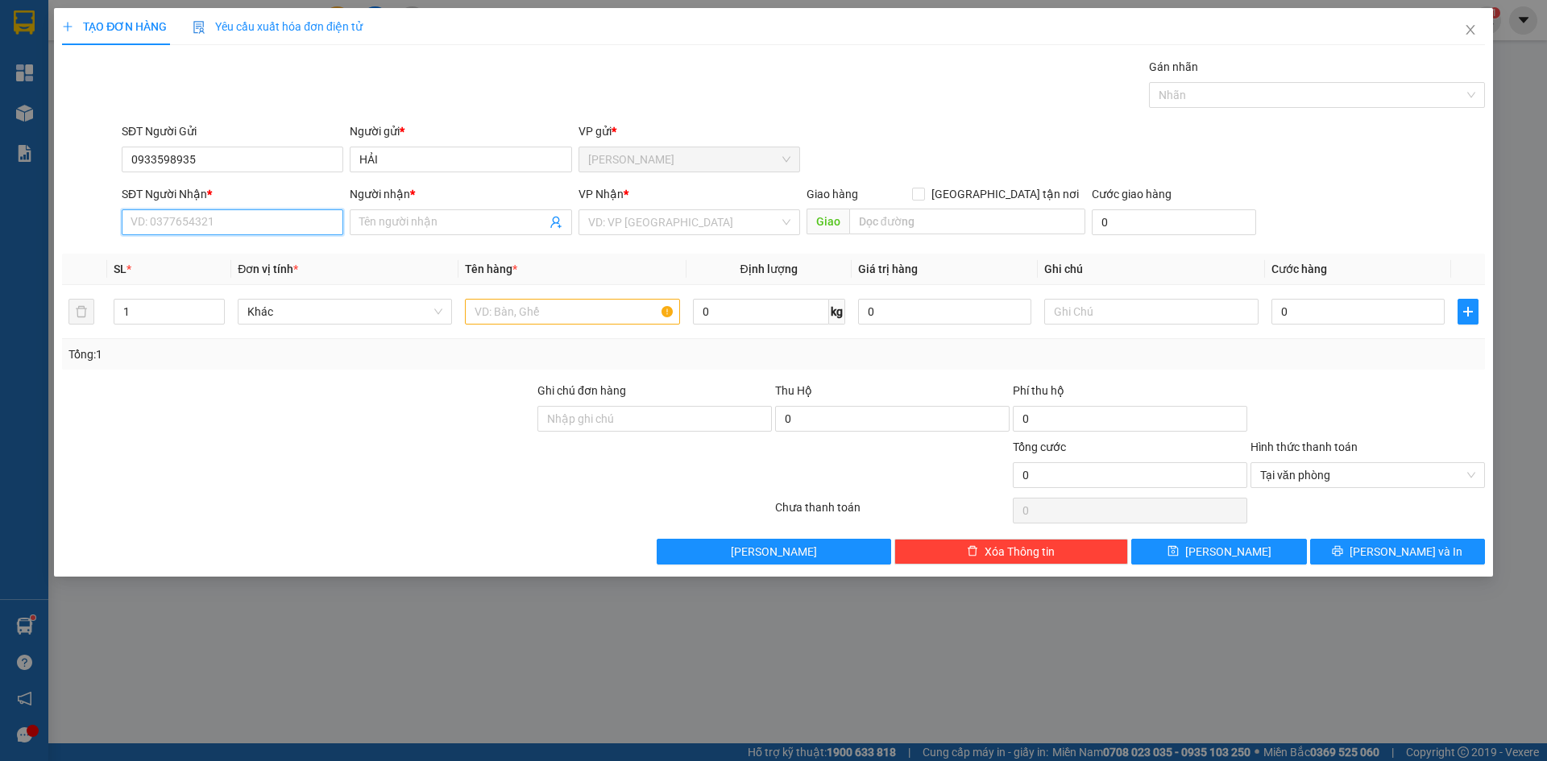
click at [199, 220] on input "SĐT Người Nhận *" at bounding box center [233, 222] width 222 height 26
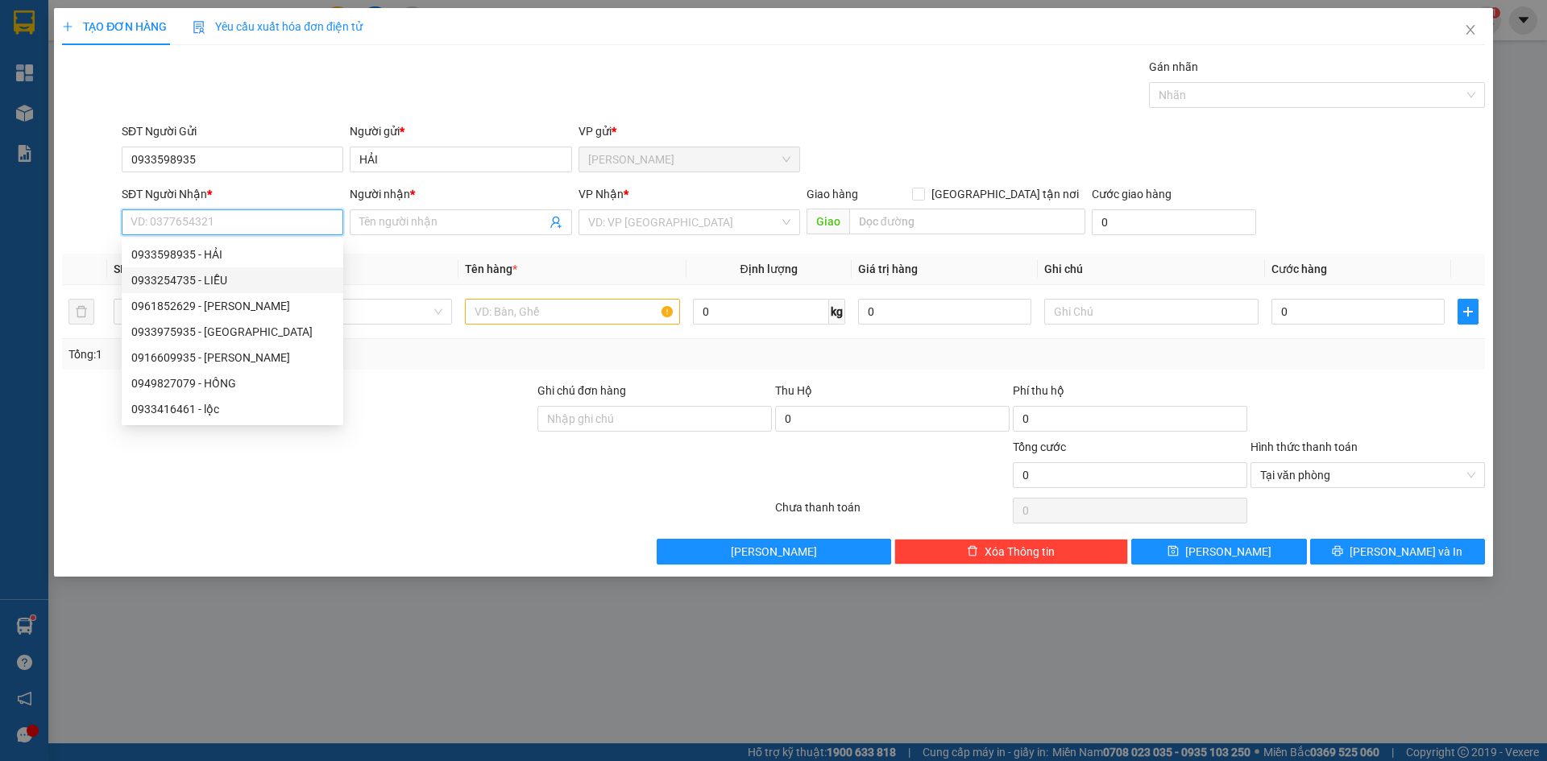
click at [202, 278] on div "0933254735 - LIỄU" at bounding box center [232, 280] width 202 height 18
type input "0933254735"
type input "LIỄU"
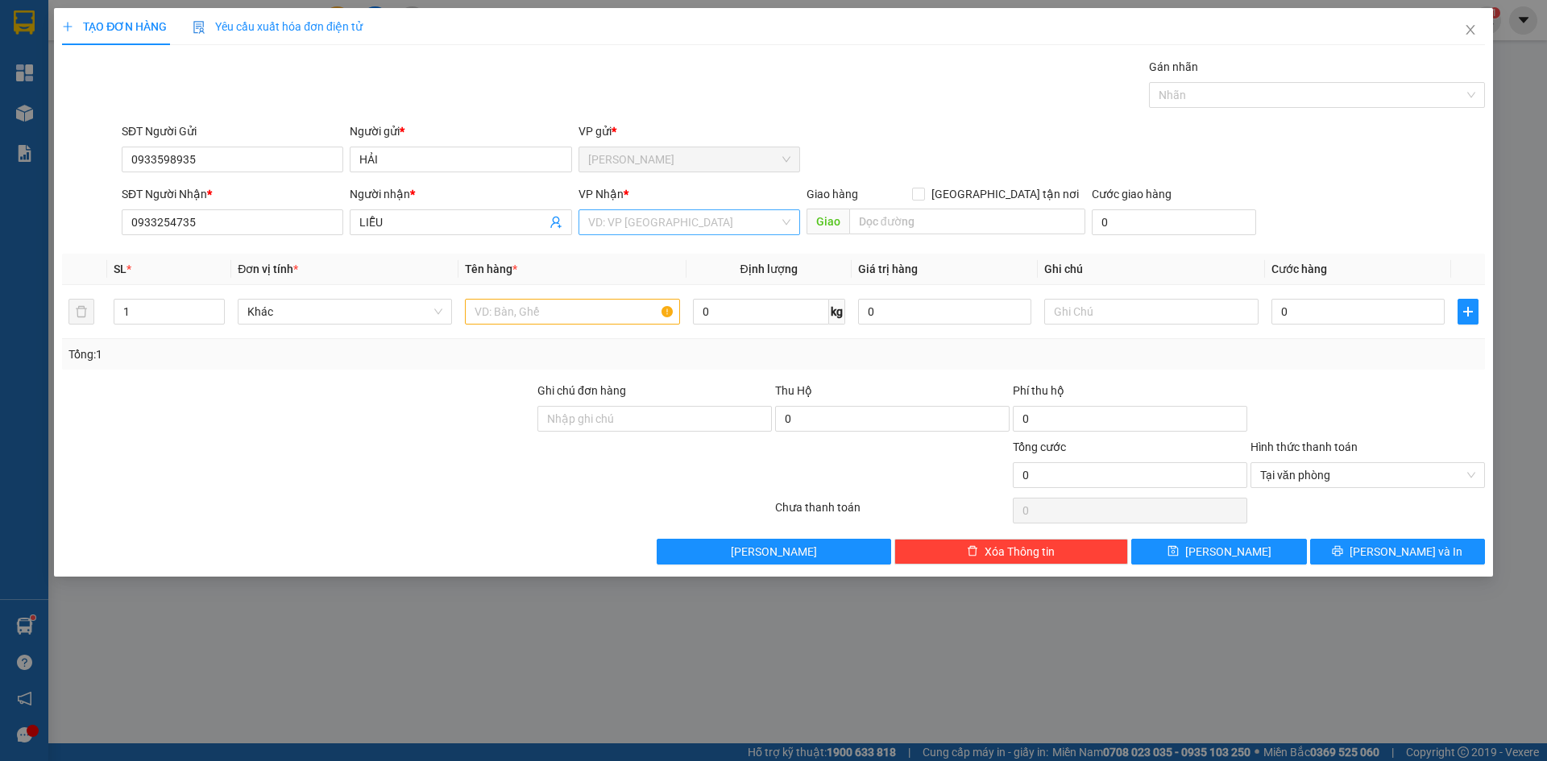
click at [632, 218] on input "search" at bounding box center [683, 222] width 191 height 24
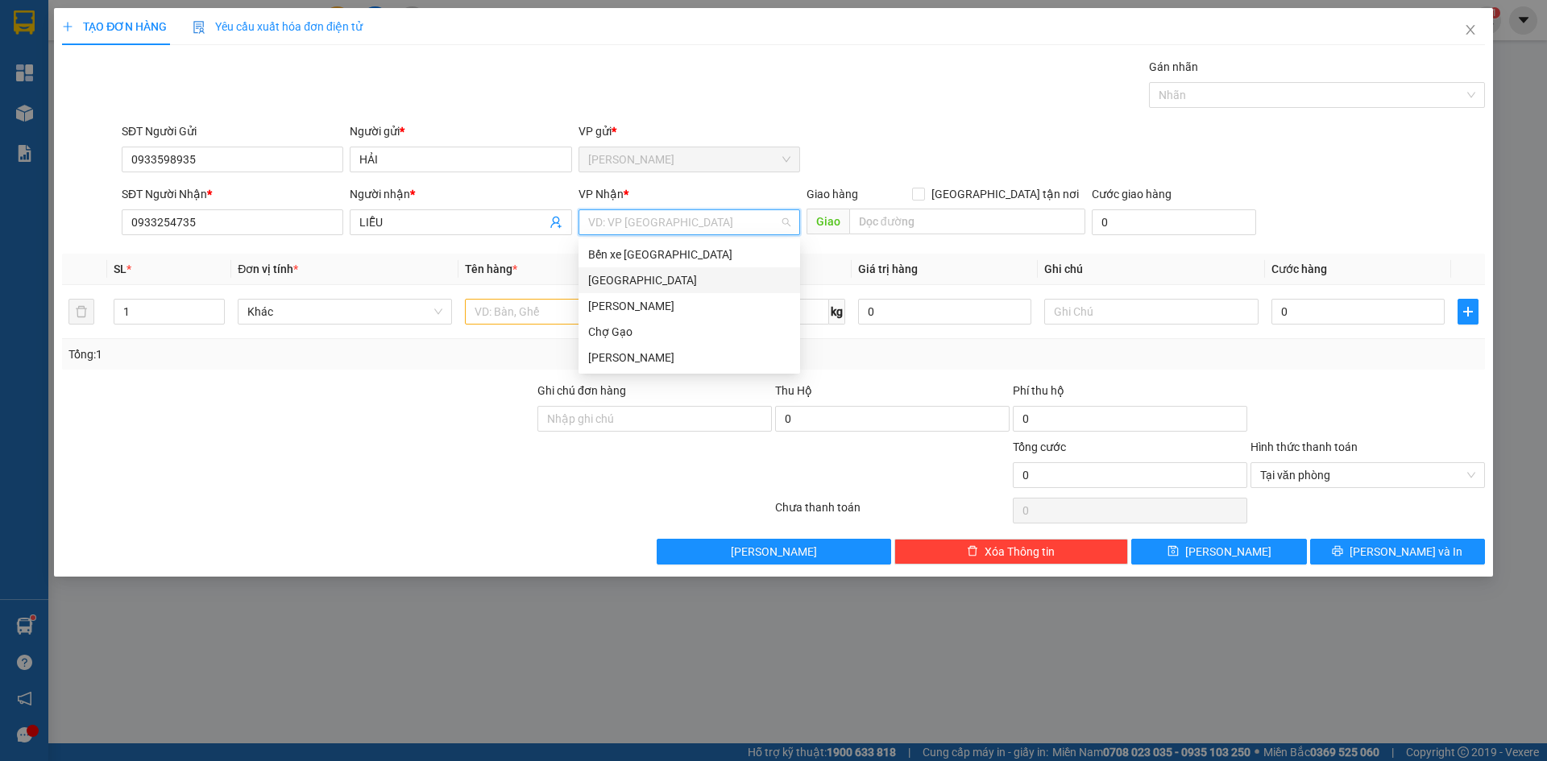
click at [621, 284] on div "[GEOGRAPHIC_DATA]" at bounding box center [689, 280] width 202 height 18
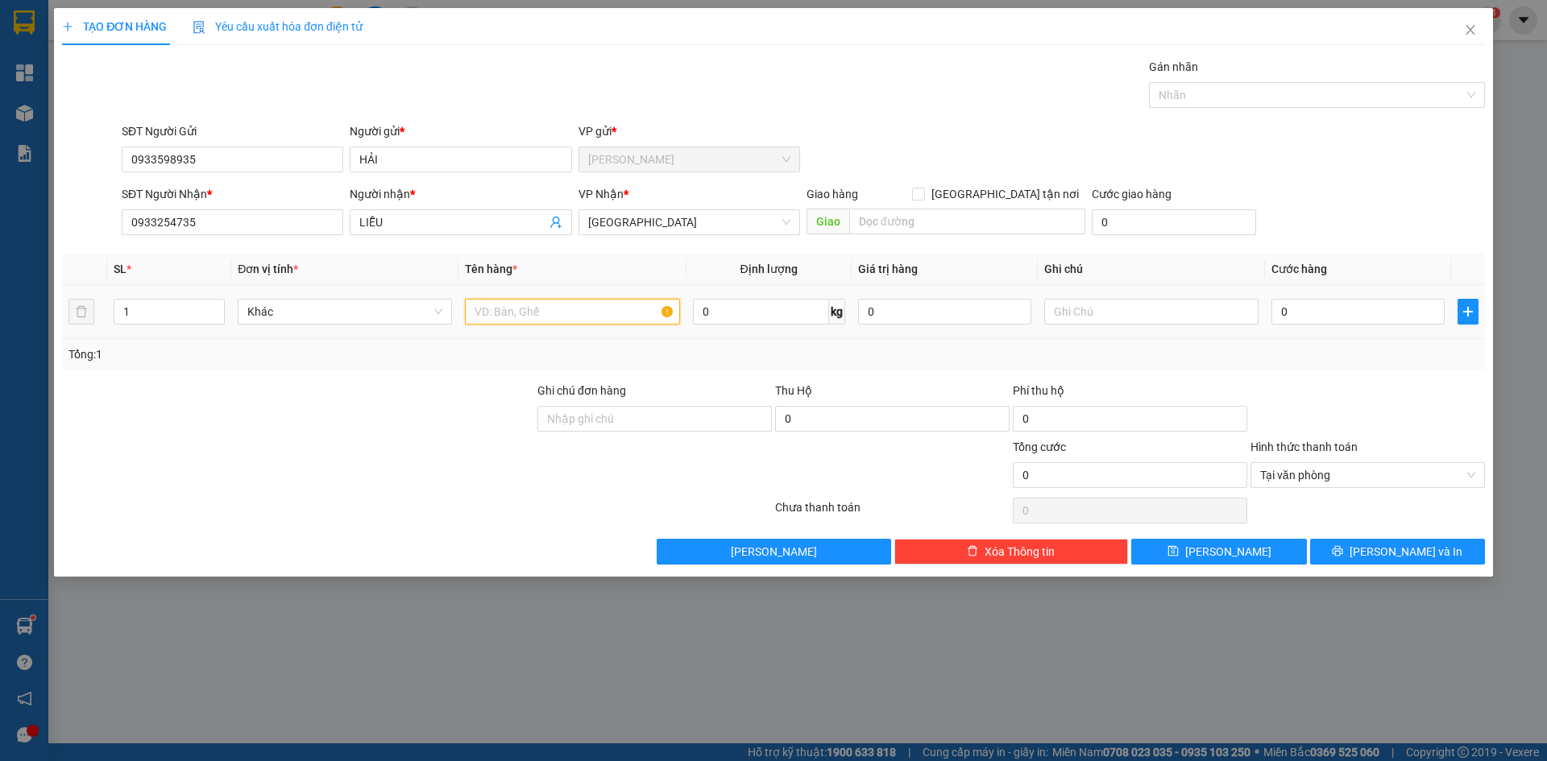
click at [549, 311] on input "text" at bounding box center [572, 312] width 214 height 26
type input "1 BAO SE"
click at [1324, 305] on input "0" at bounding box center [1357, 312] width 173 height 26
click at [1427, 556] on span "[PERSON_NAME] và In" at bounding box center [1405, 552] width 113 height 18
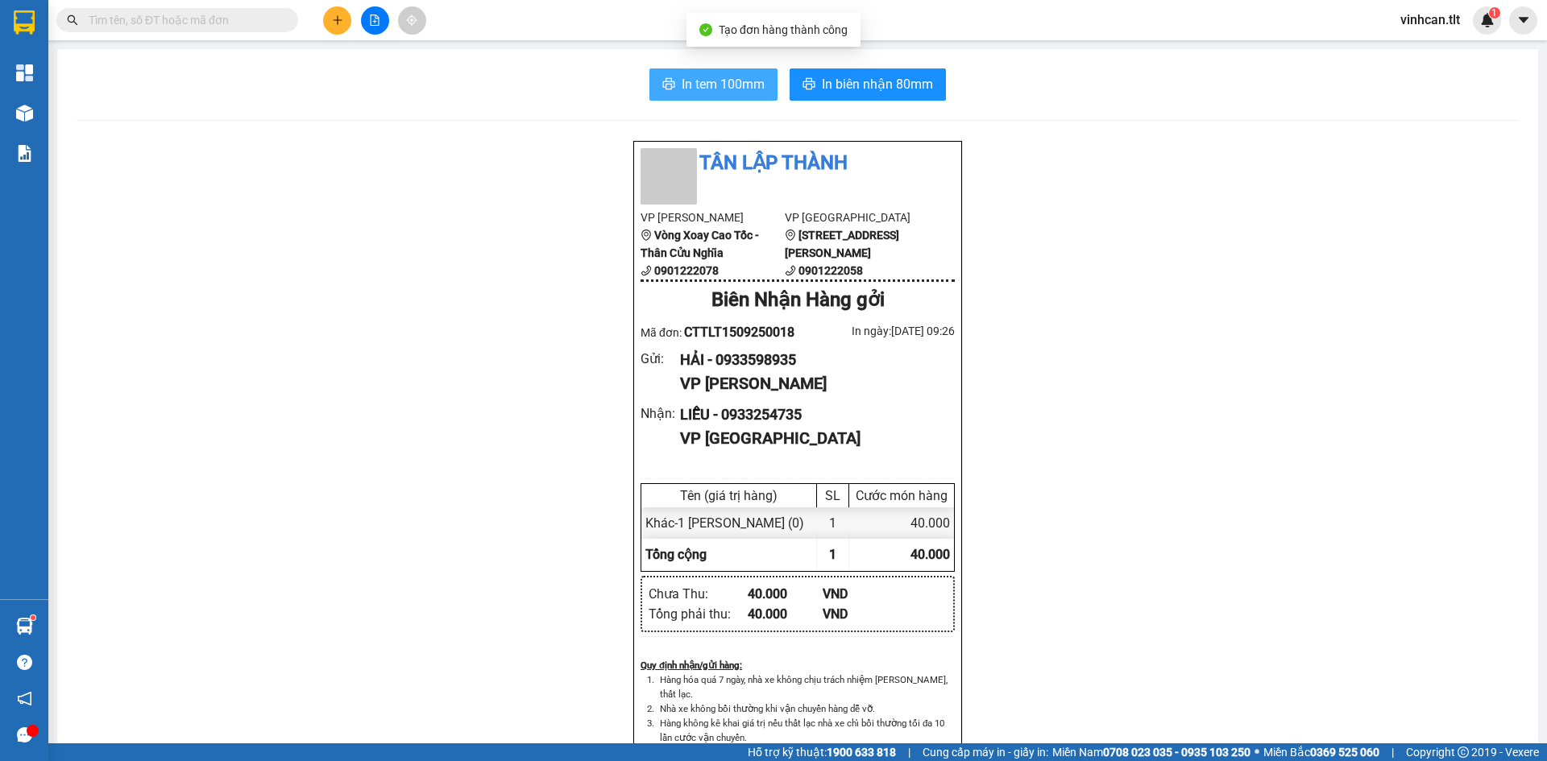
click at [699, 93] on span "In tem 100mm" at bounding box center [723, 84] width 83 height 20
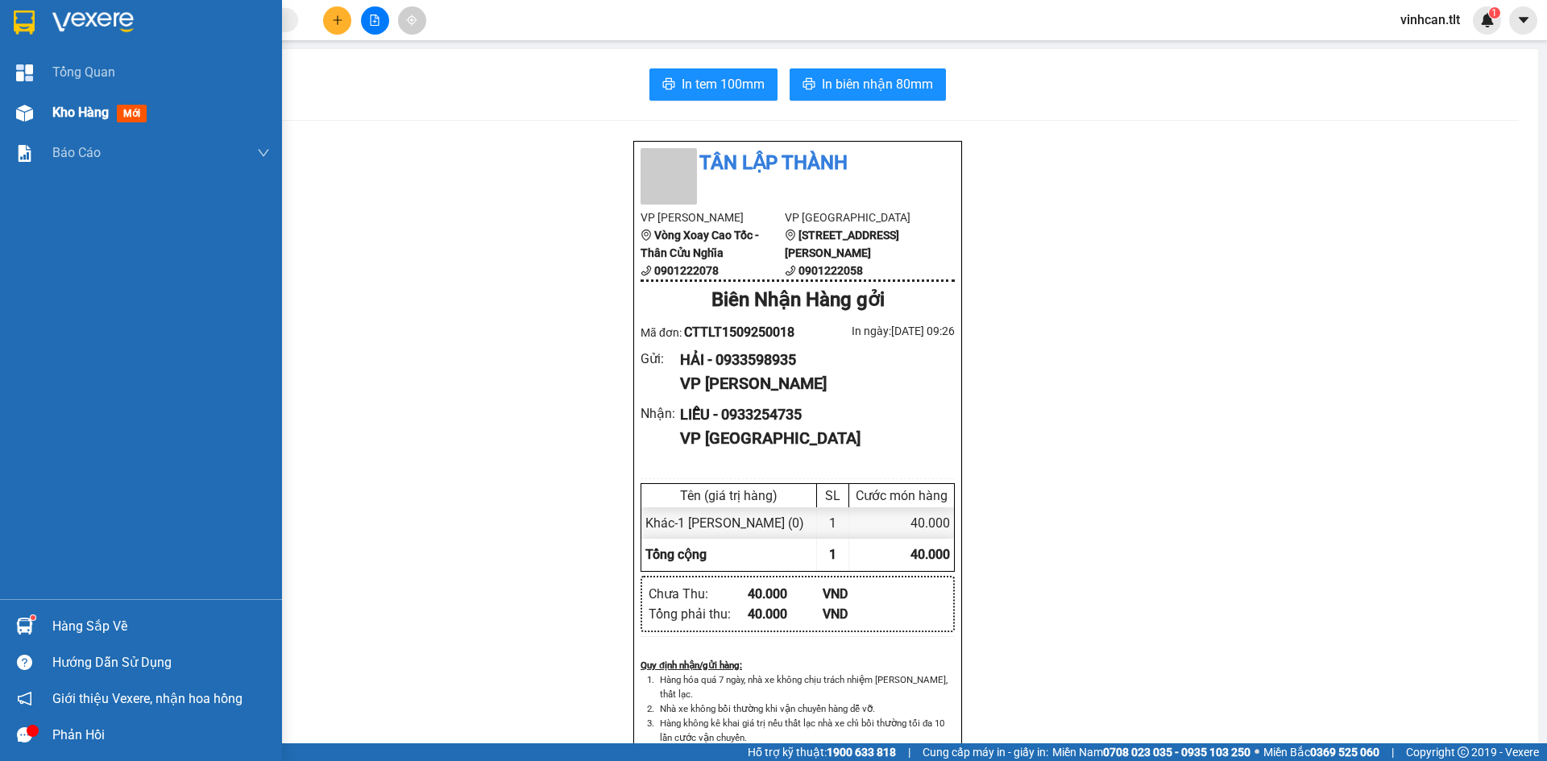
click at [57, 106] on span "Kho hàng" at bounding box center [80, 112] width 56 height 15
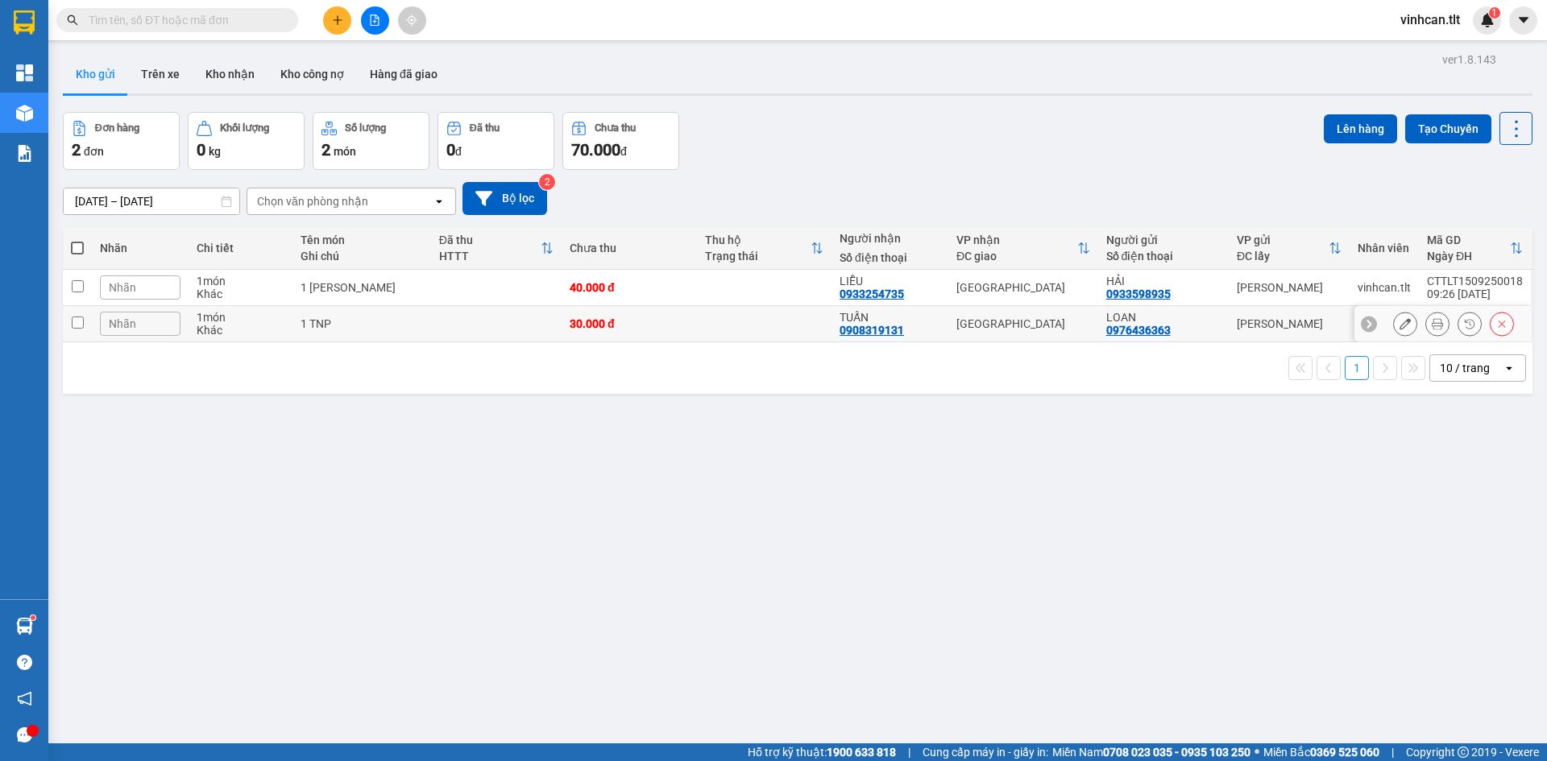
click at [398, 333] on td "1 TNP" at bounding box center [361, 324] width 138 height 36
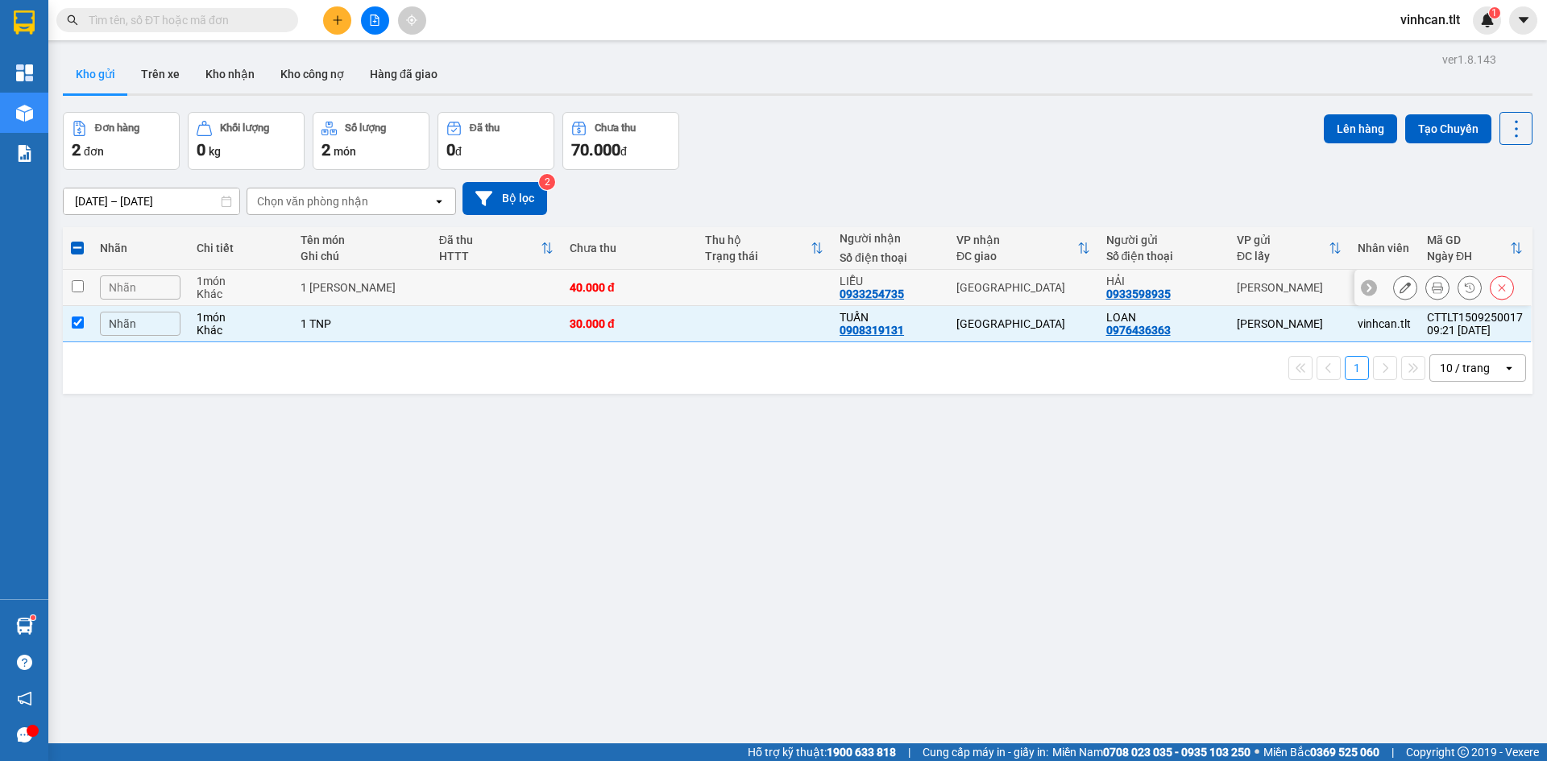
click at [412, 288] on td "1 [PERSON_NAME]" at bounding box center [361, 288] width 138 height 36
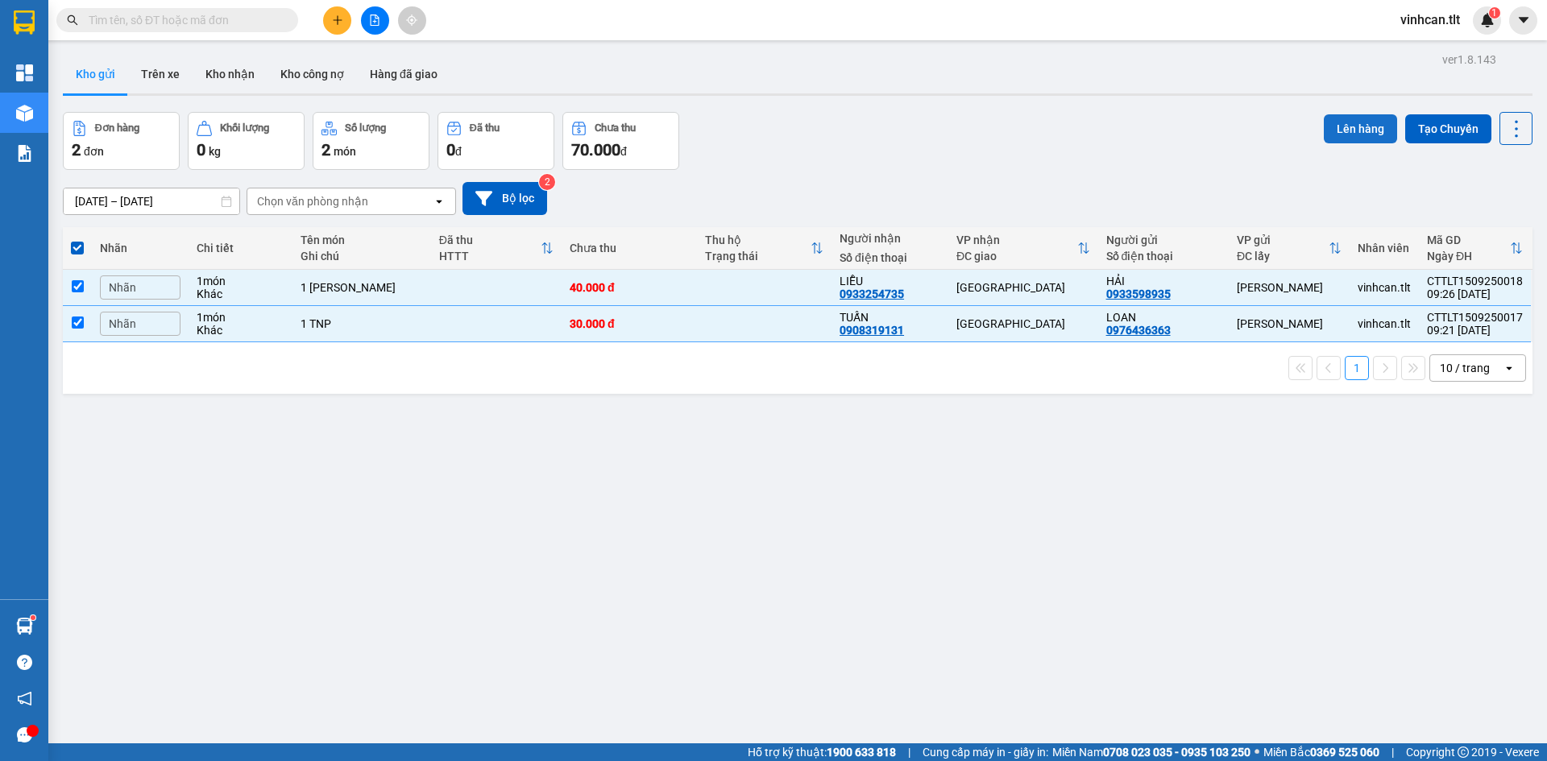
click at [1346, 126] on button "Lên hàng" at bounding box center [1360, 128] width 73 height 29
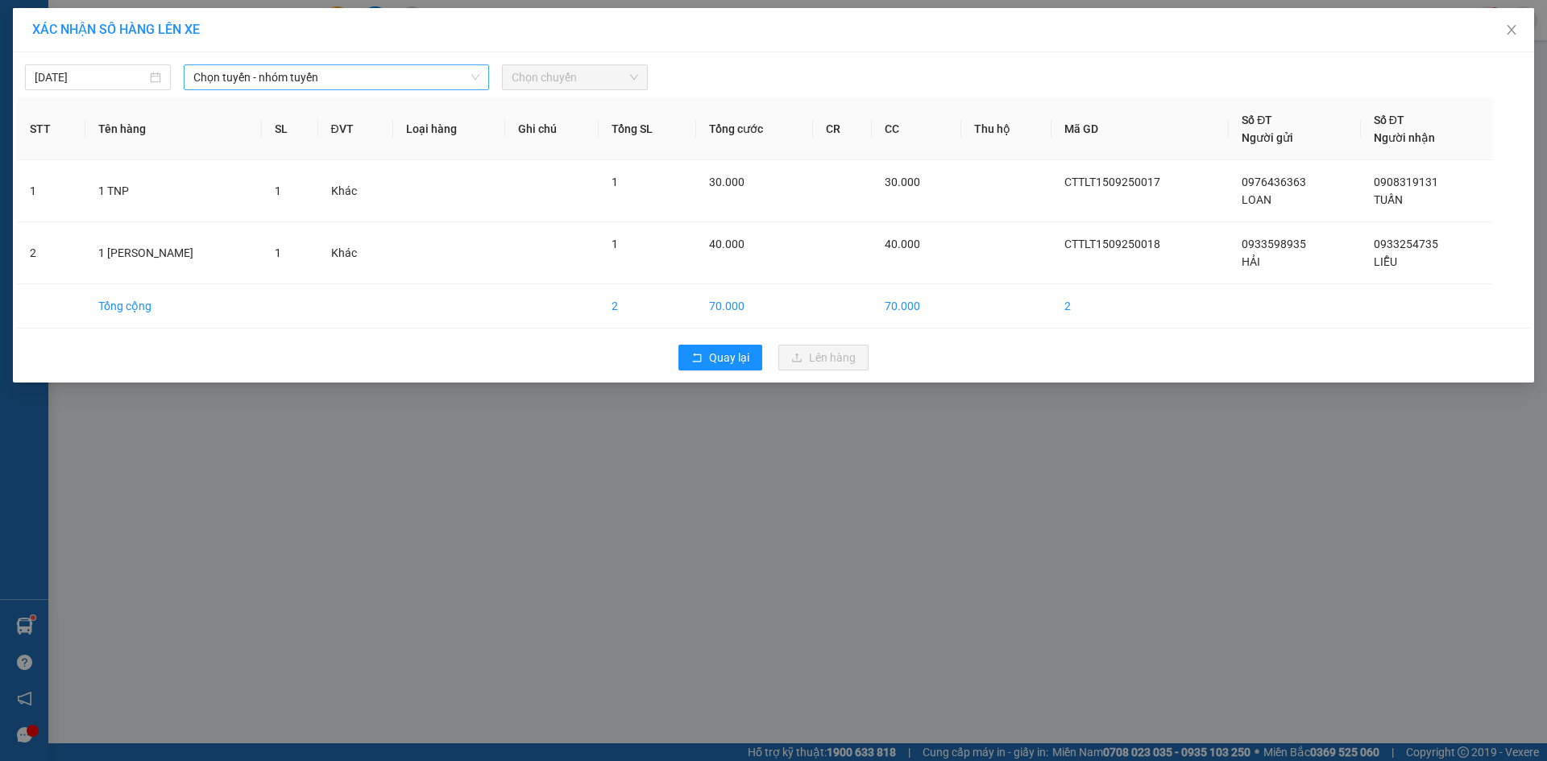
click at [276, 75] on span "Chọn tuyến - nhóm tuyến" at bounding box center [336, 77] width 286 height 24
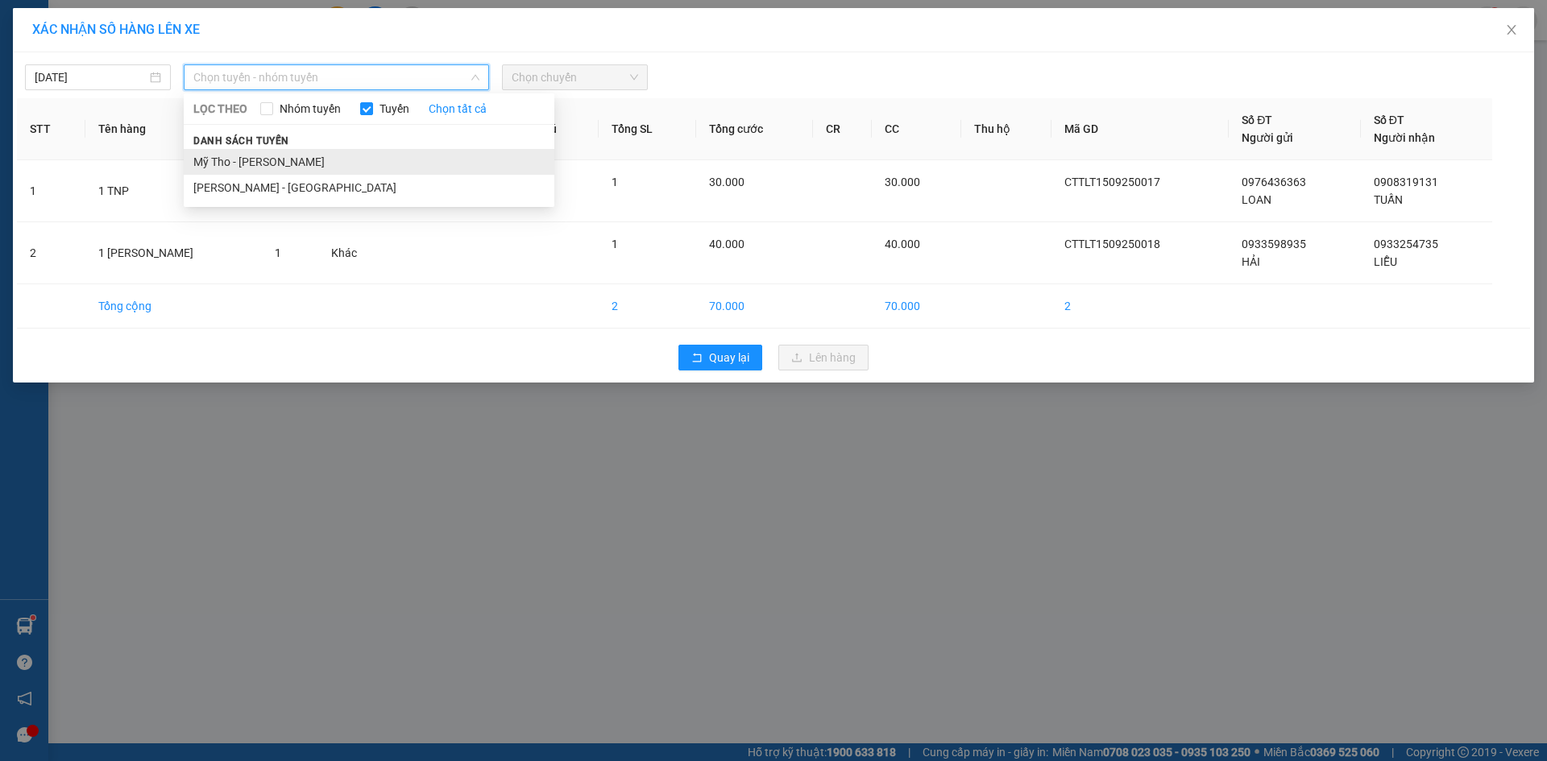
click at [246, 160] on li "Mỹ Tho - [PERSON_NAME]" at bounding box center [369, 162] width 371 height 26
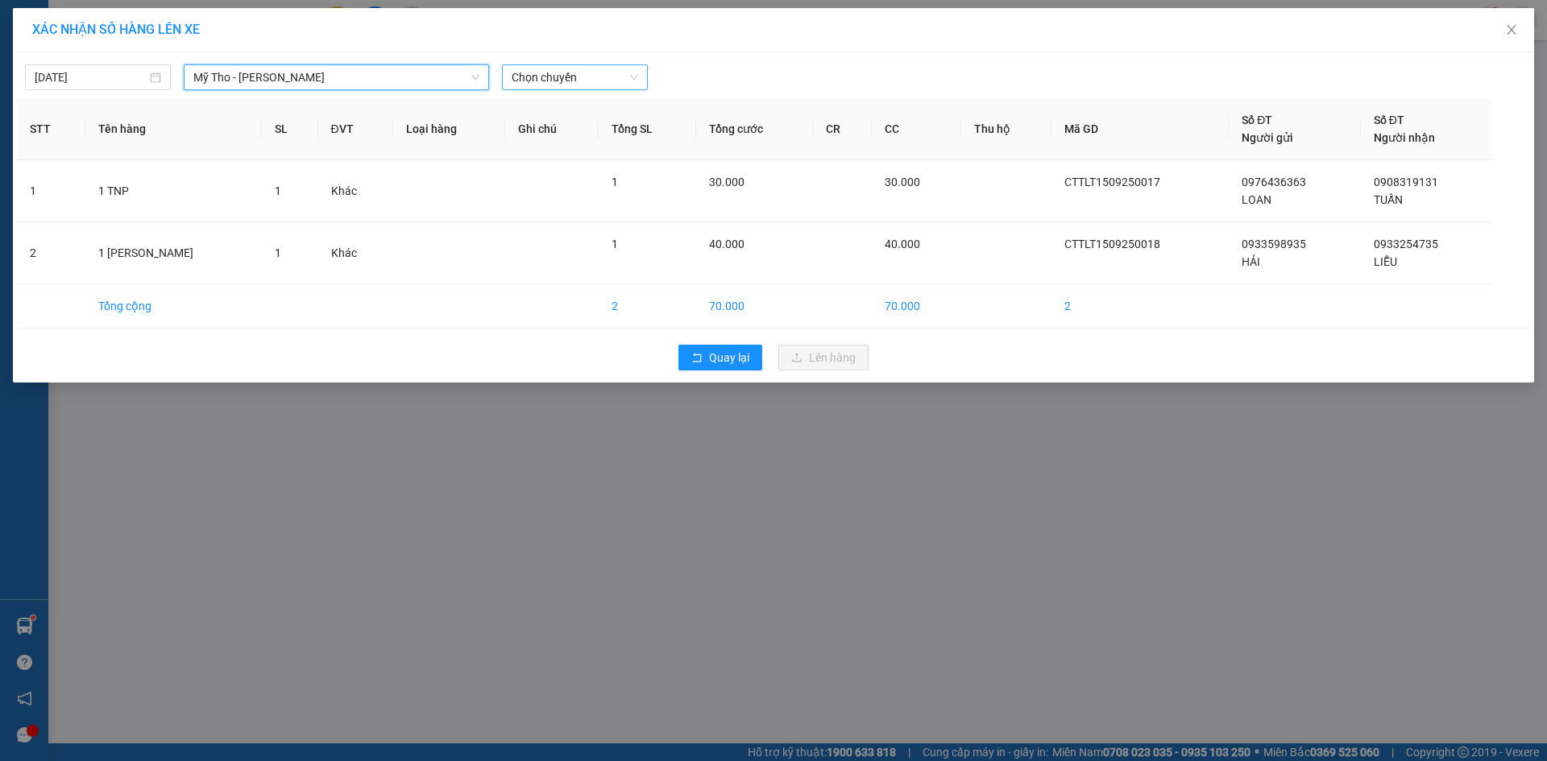
click at [550, 73] on span "Chọn chuyến" at bounding box center [575, 77] width 126 height 24
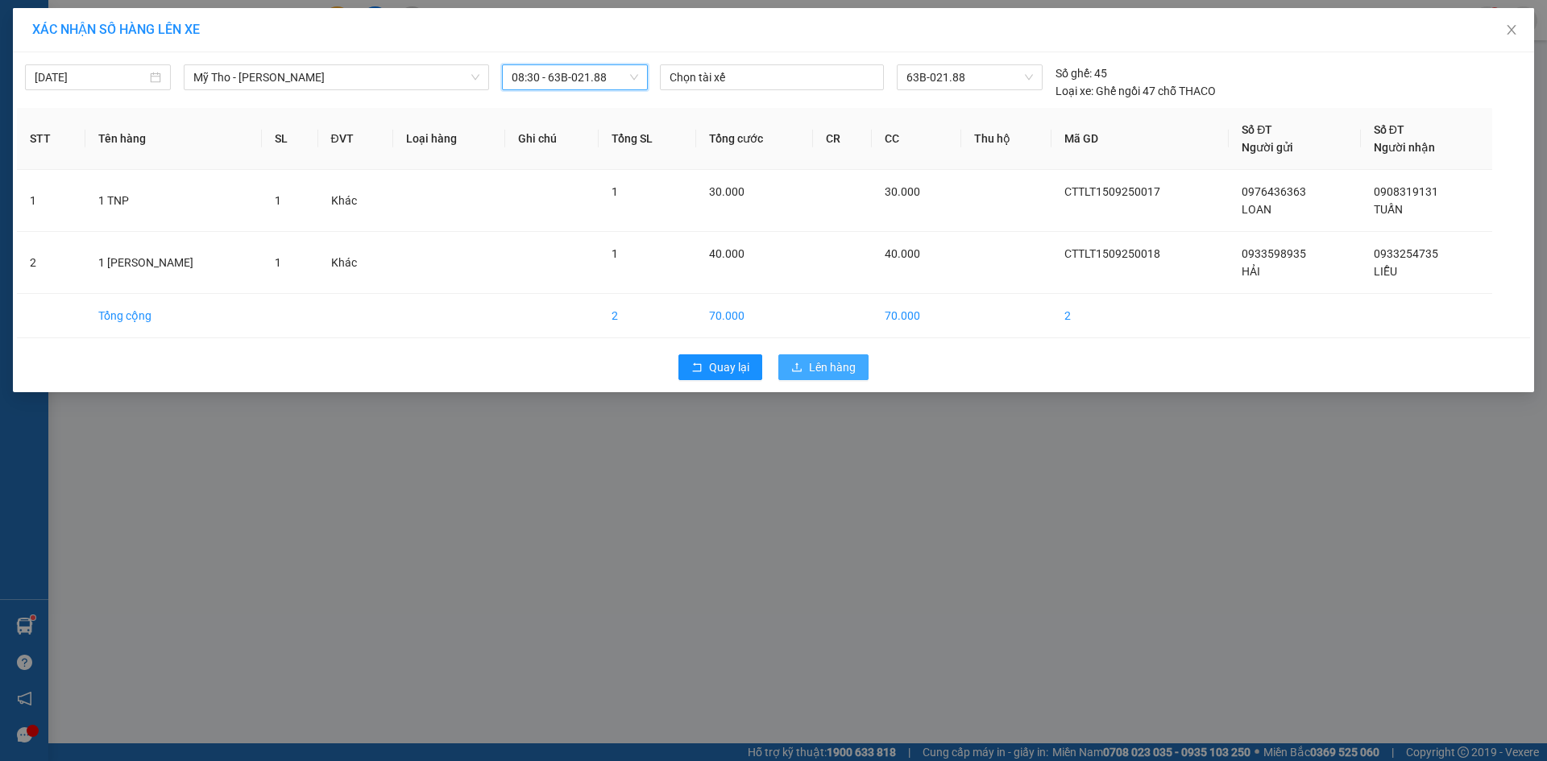
click at [828, 375] on span "Lên hàng" at bounding box center [832, 367] width 47 height 18
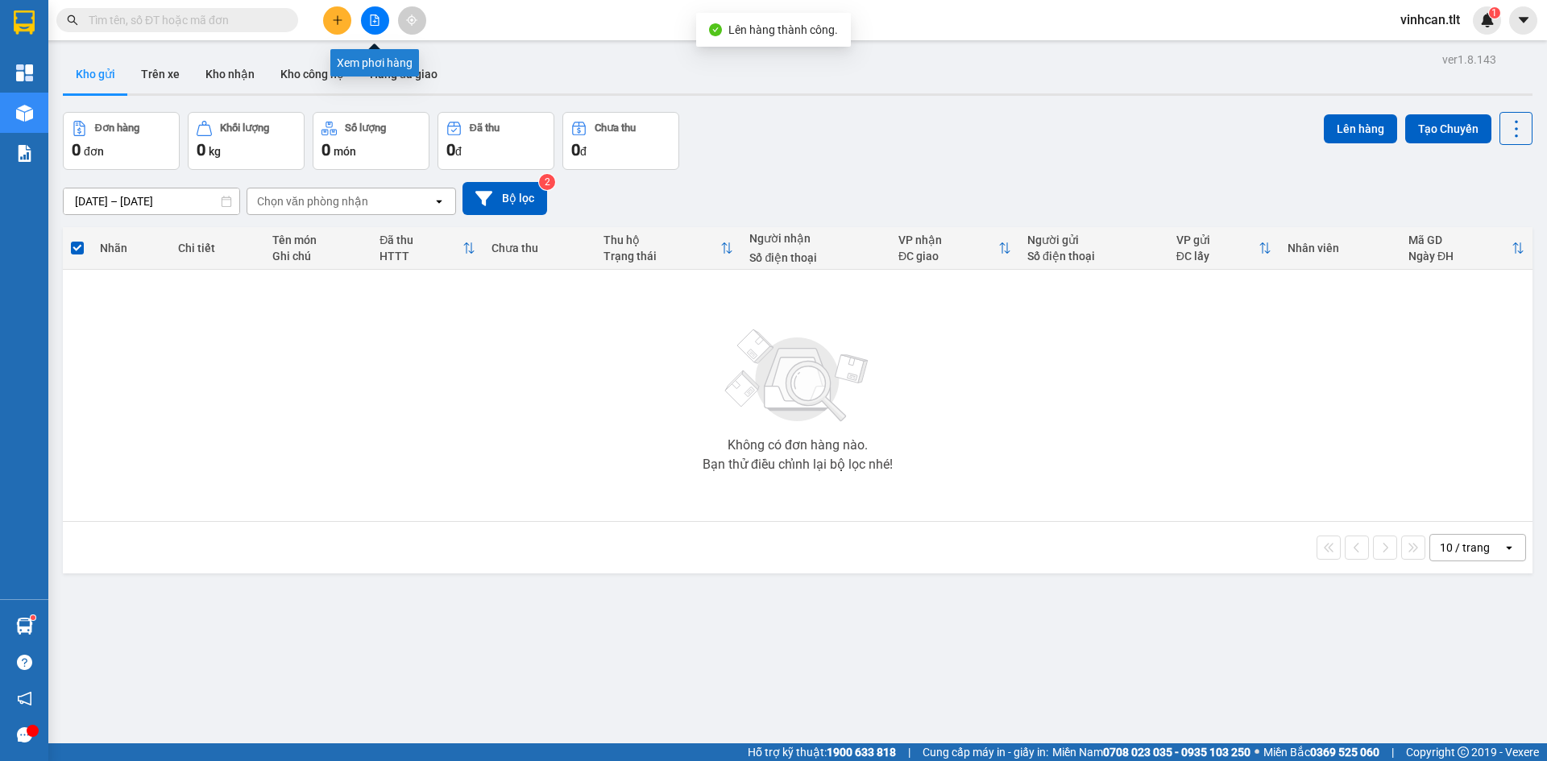
click at [380, 12] on button at bounding box center [375, 20] width 28 height 28
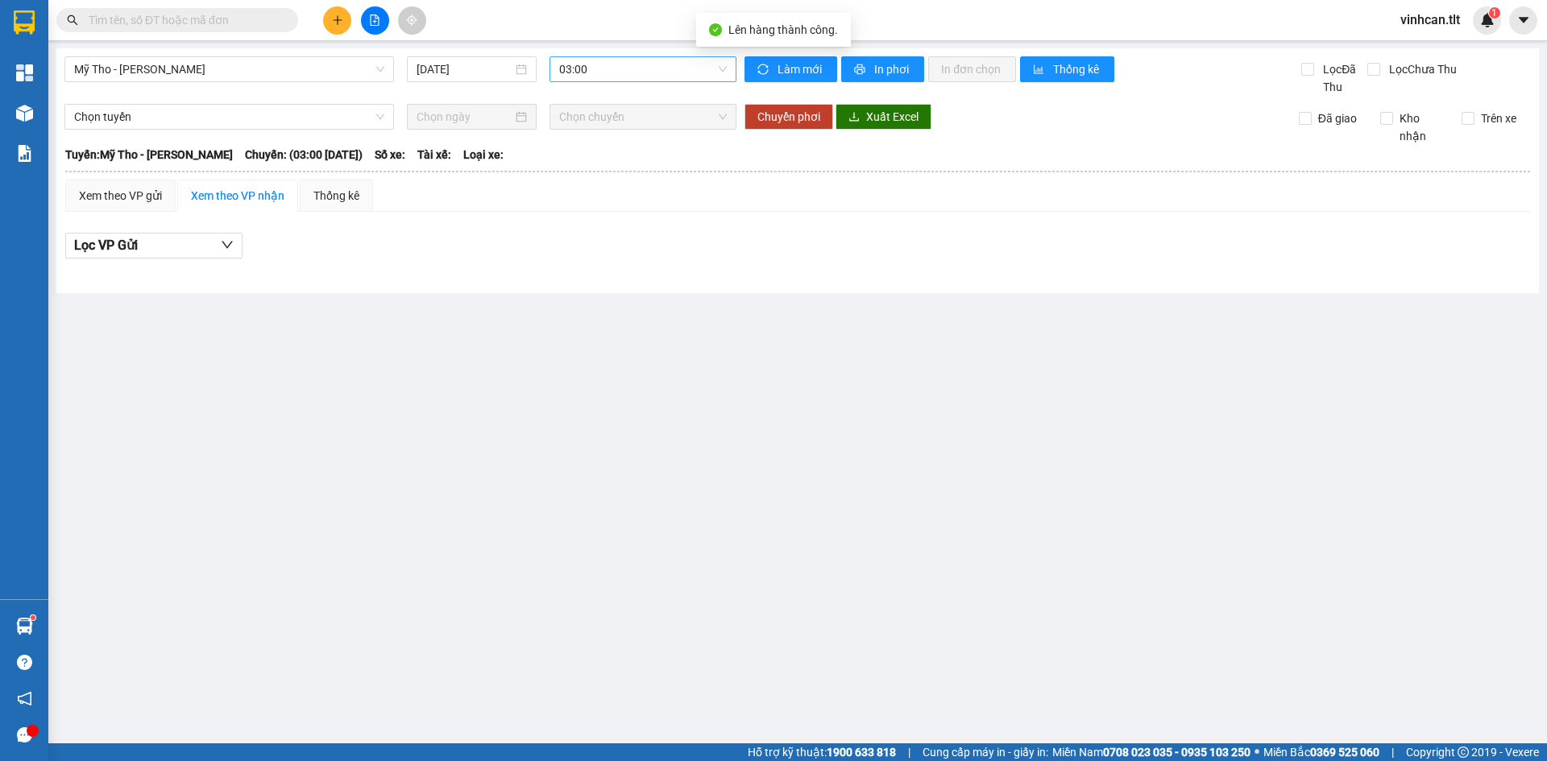
click at [627, 62] on span "03:00" at bounding box center [643, 69] width 168 height 24
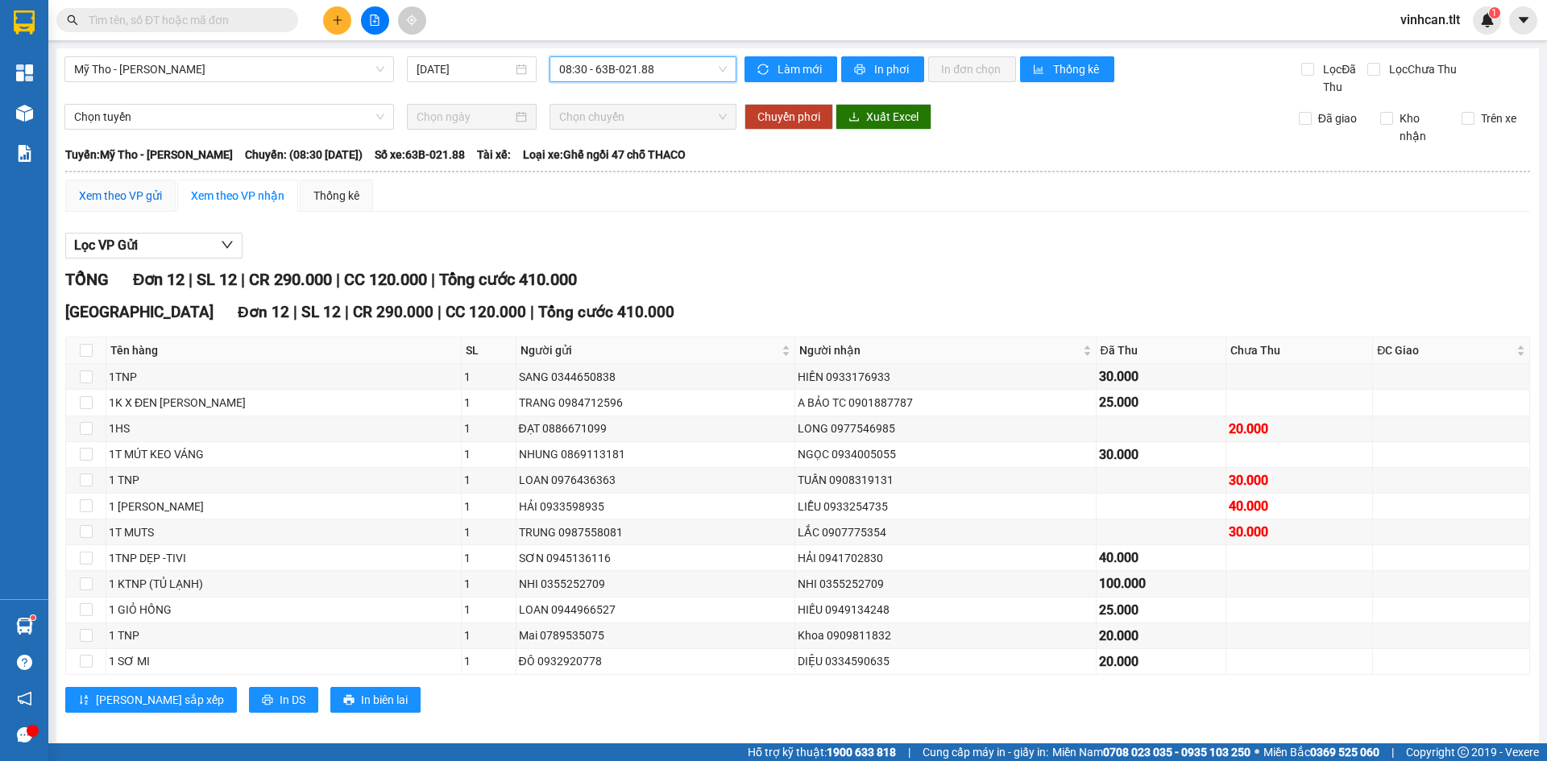
click at [135, 192] on div "Xem theo VP gửi" at bounding box center [120, 196] width 83 height 18
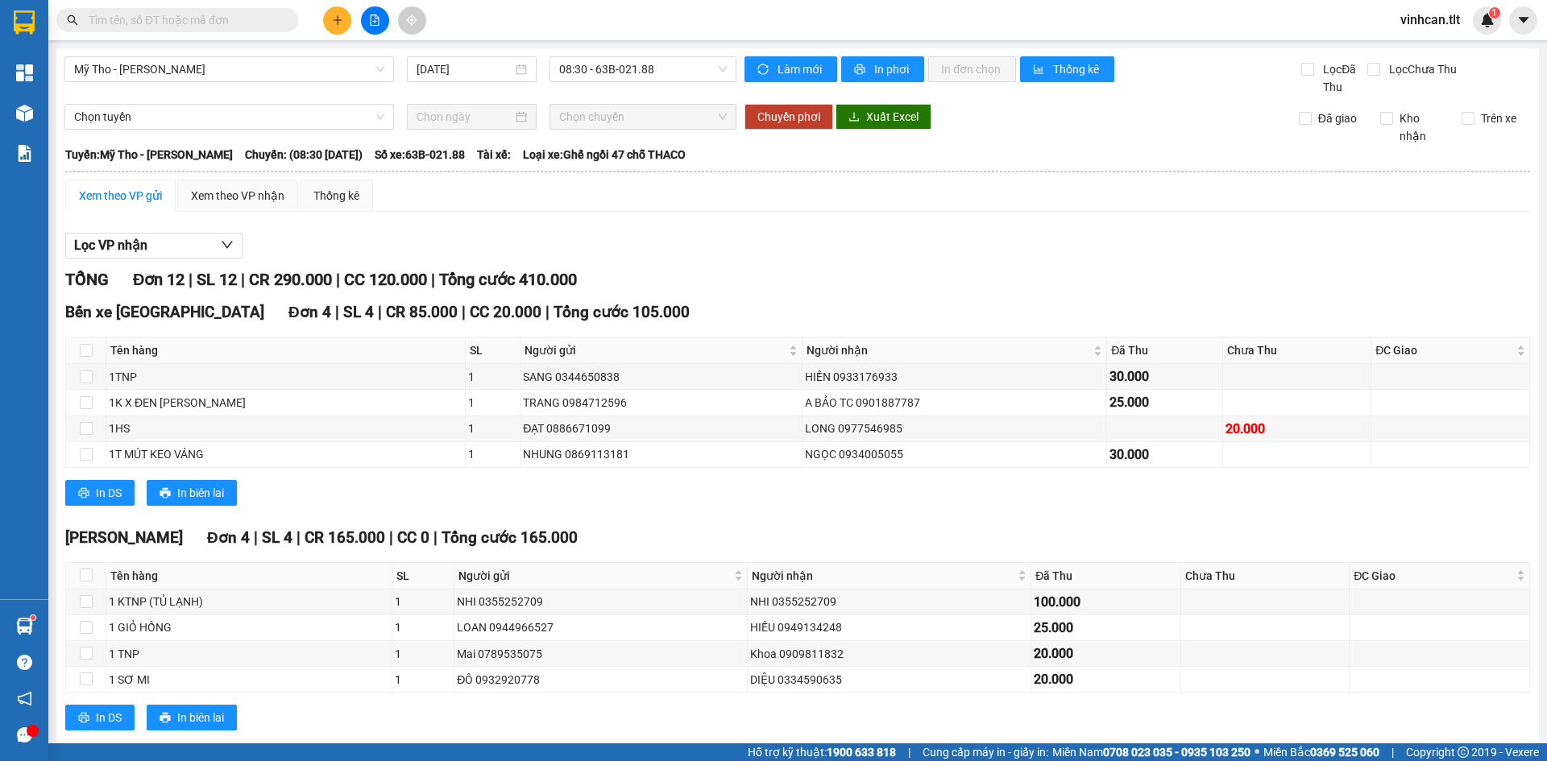
click at [600, 544] on div "TỔNG Đơn 12 | SL 12 | CR 290.000 | CC 120.000 | Tổng cước 410.000 Bến xe [GEOGR…" at bounding box center [797, 682] width 1465 height 830
click at [335, 18] on icon "plus" at bounding box center [337, 20] width 11 height 11
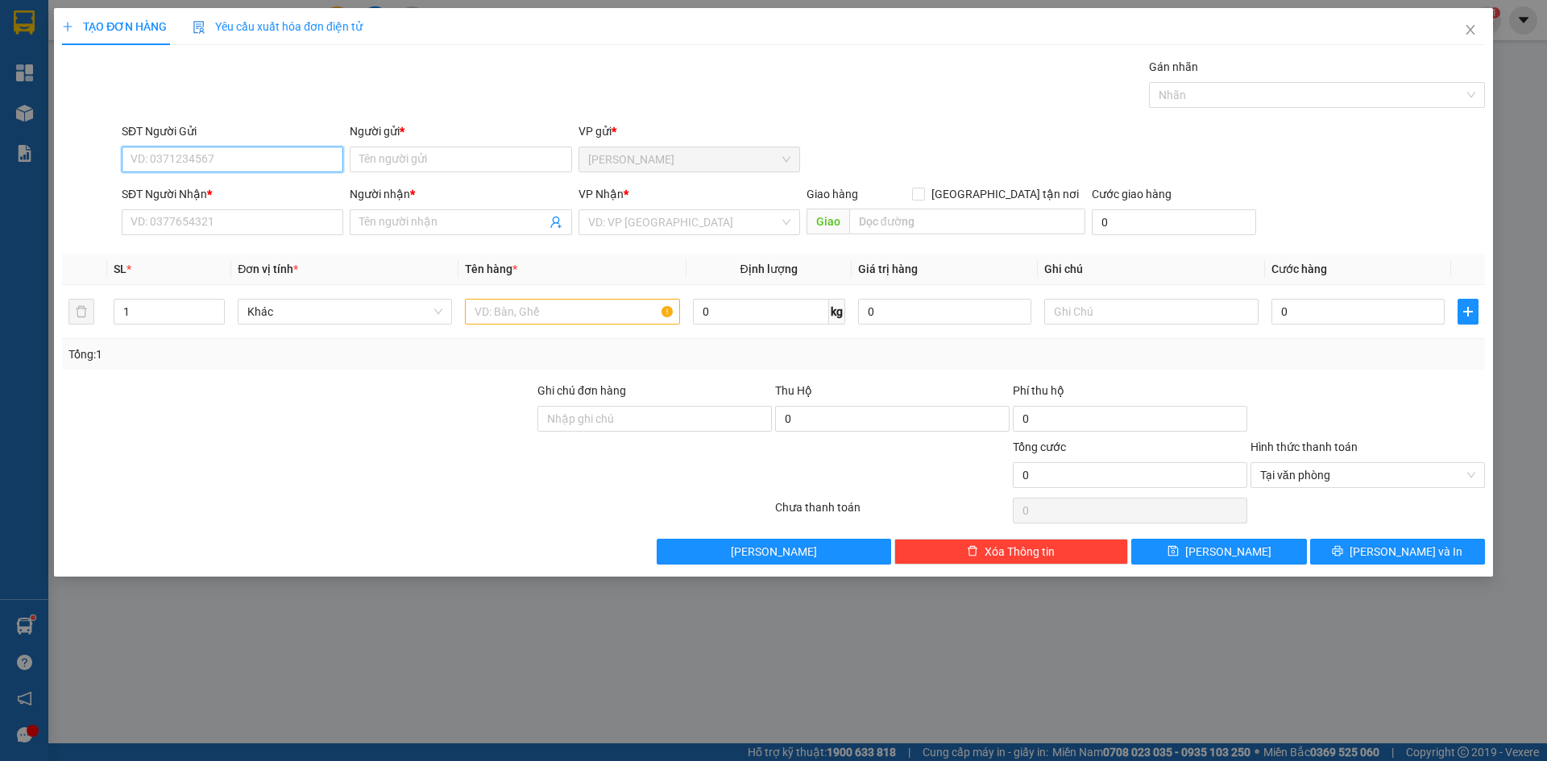
click at [245, 156] on input "SĐT Người Gửi" at bounding box center [233, 160] width 222 height 26
click at [205, 250] on div "0931312558 - DUY" at bounding box center [232, 243] width 202 height 18
type input "0931312558"
type input "DUY"
type input "0931312558"
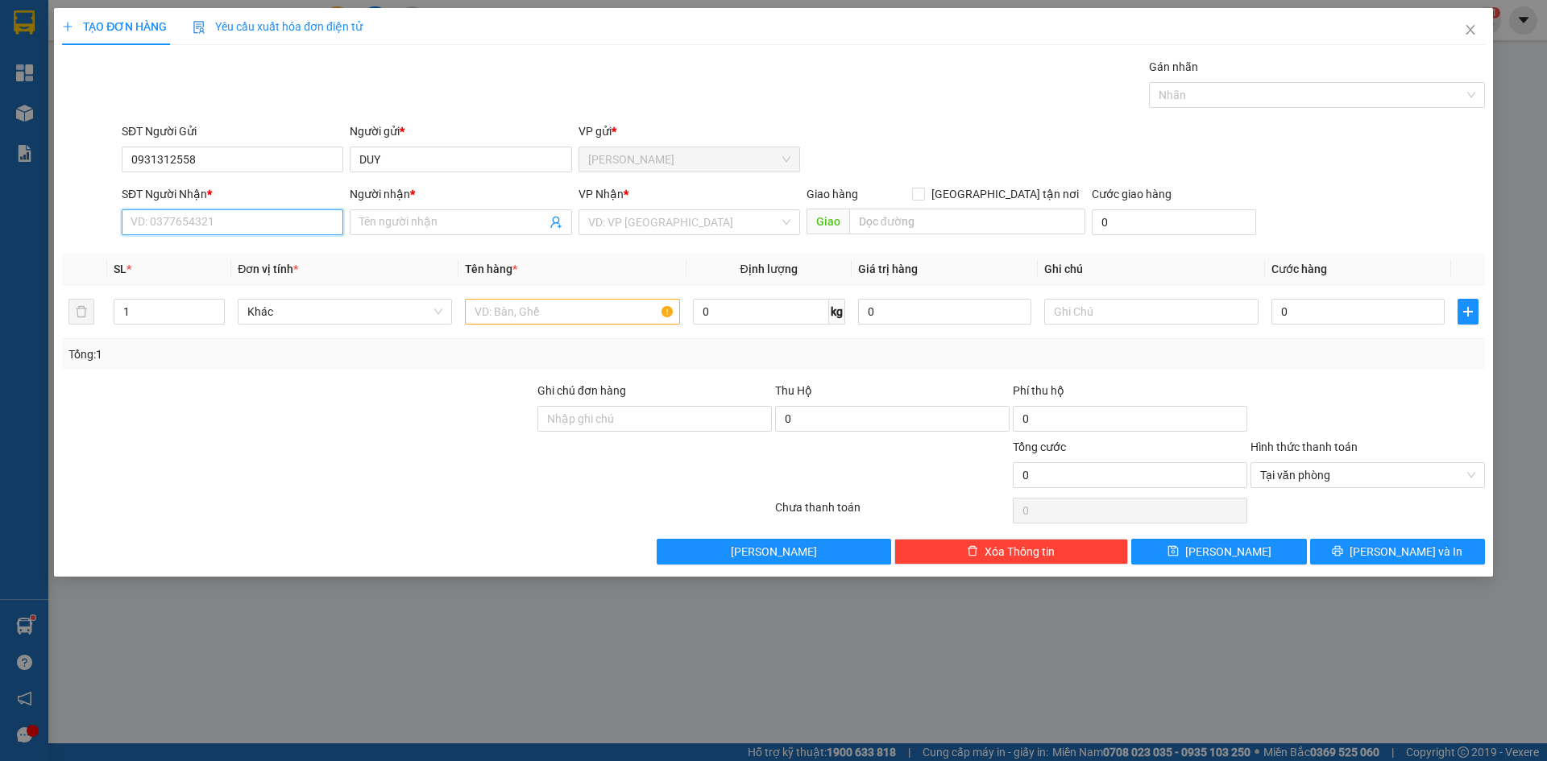
click at [203, 220] on input "SĐT Người Nhận *" at bounding box center [233, 222] width 222 height 26
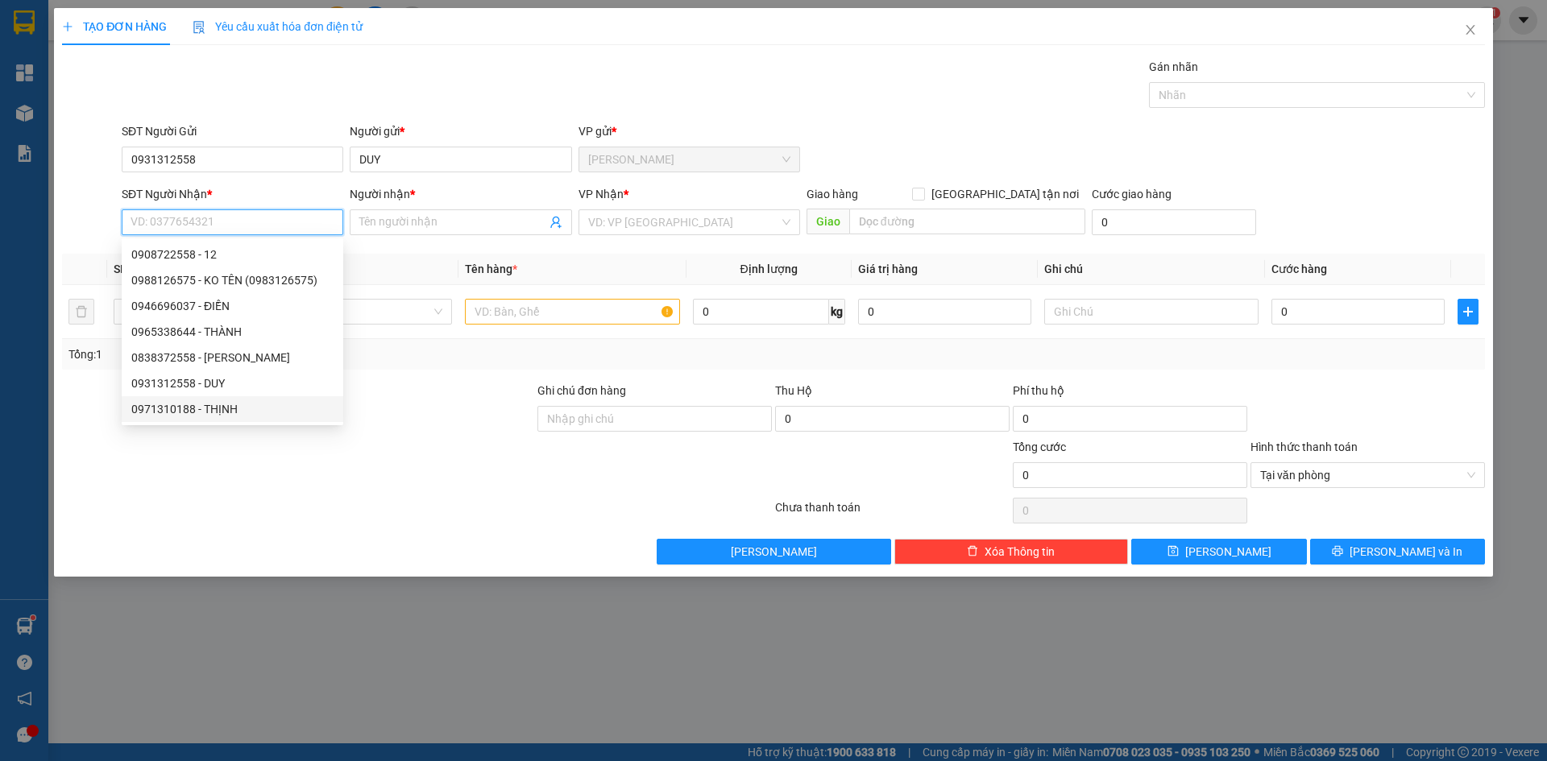
click at [216, 416] on div "0971310188 - THỊNH" at bounding box center [232, 409] width 202 height 18
type input "0971310188"
type input "THỊNH"
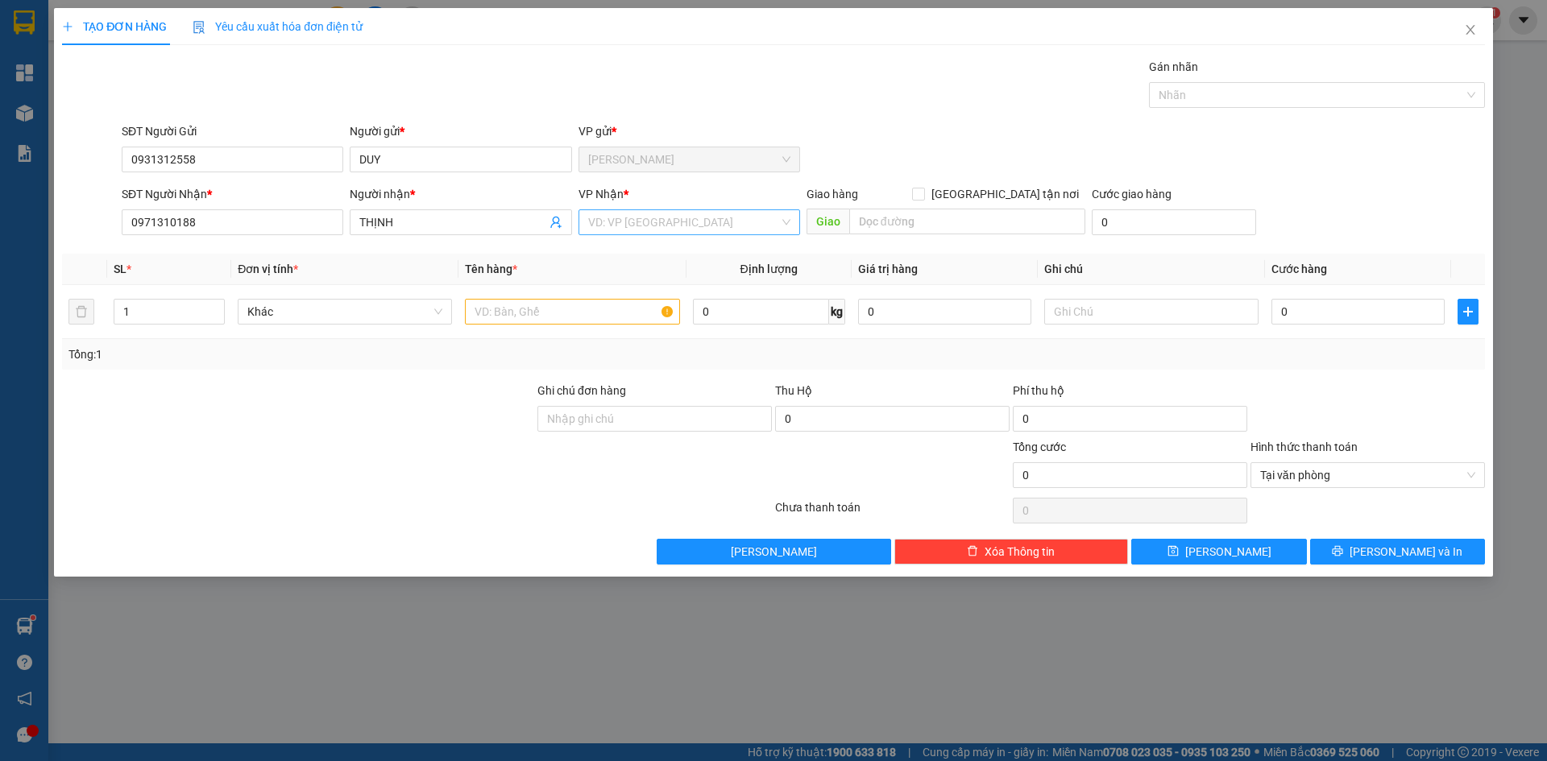
click at [591, 218] on input "search" at bounding box center [683, 222] width 191 height 24
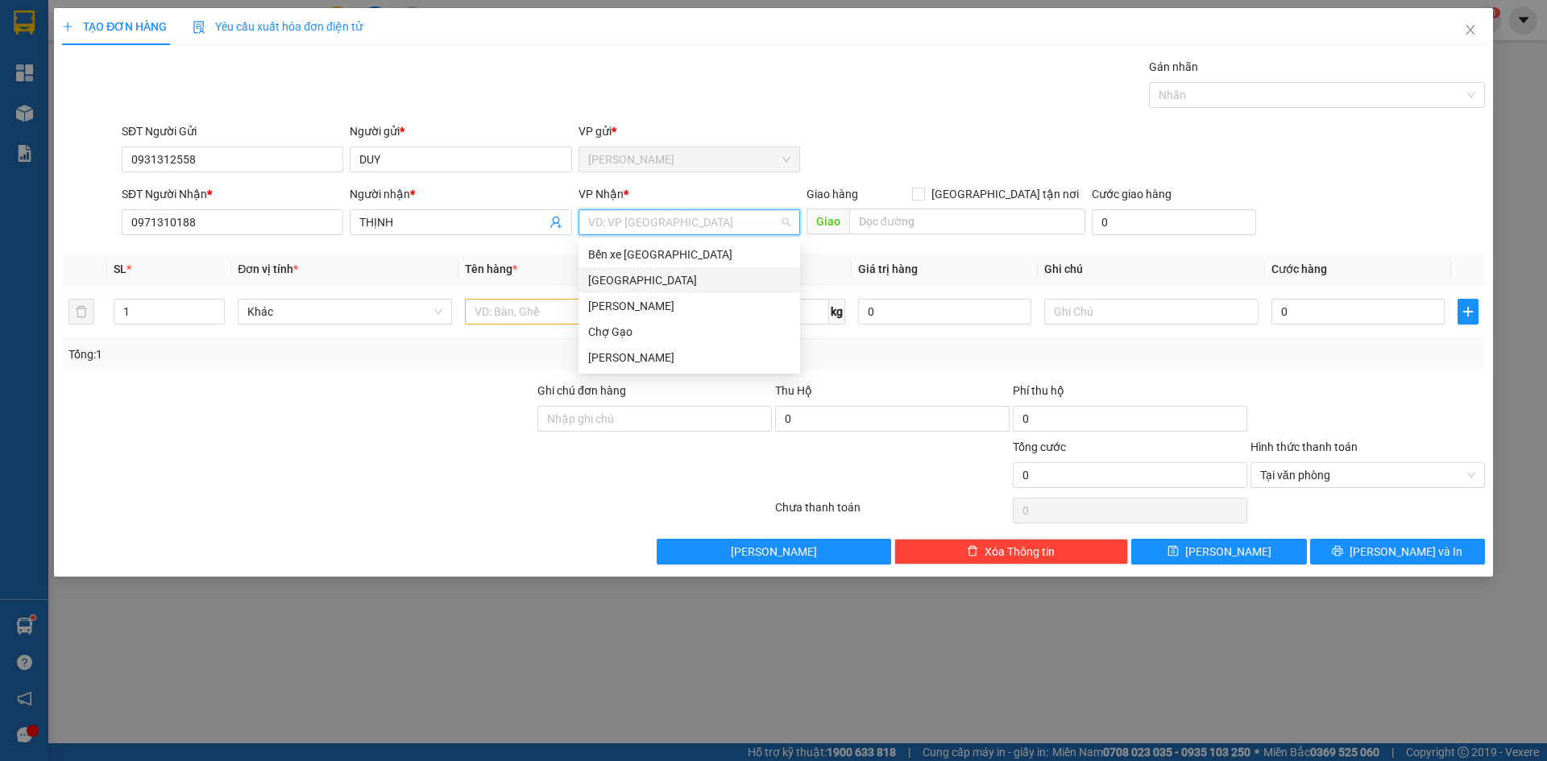
click at [604, 285] on div "[GEOGRAPHIC_DATA]" at bounding box center [689, 280] width 202 height 18
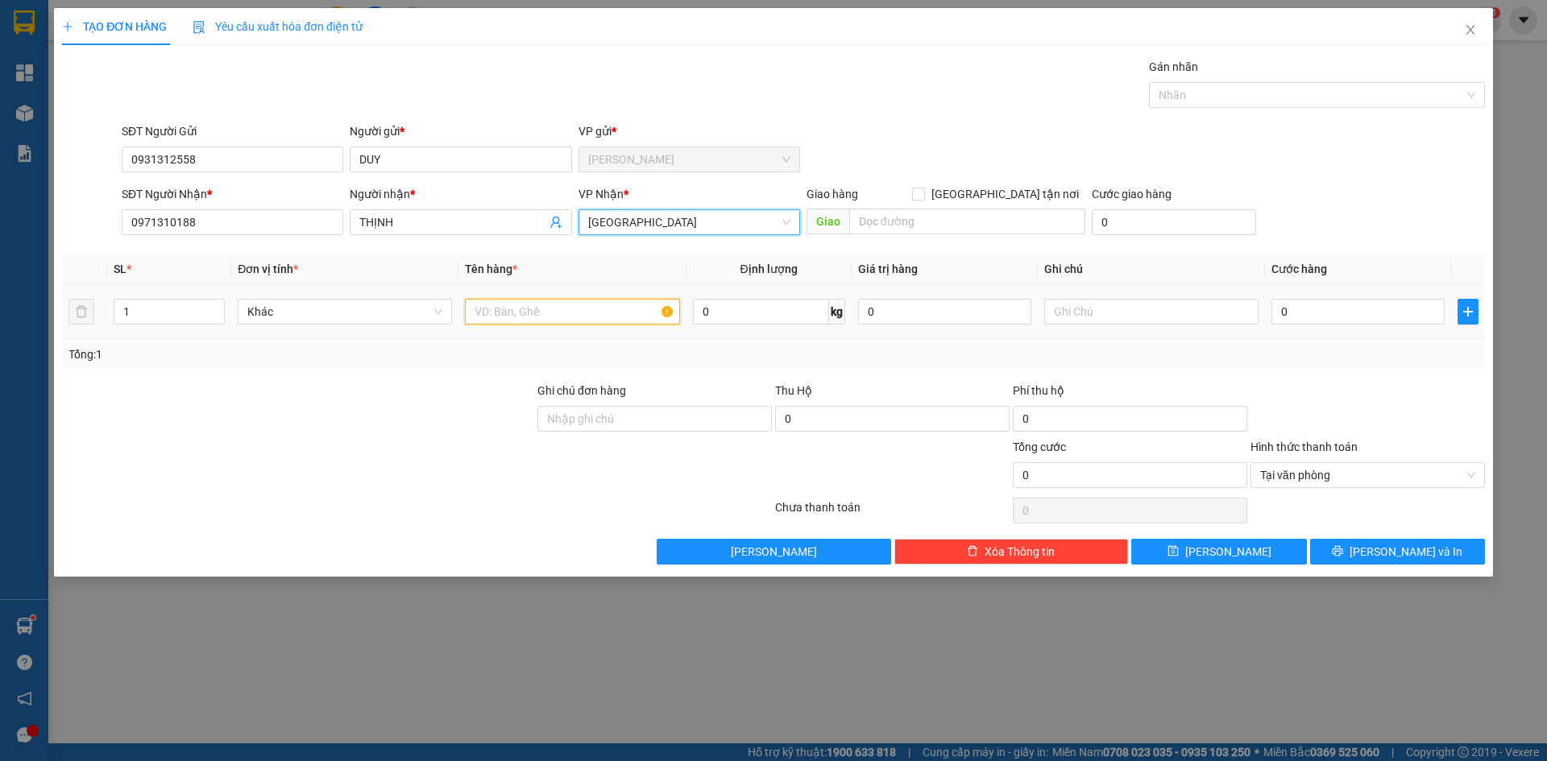
click at [514, 310] on input "text" at bounding box center [572, 312] width 214 height 26
paste input "Ó"
paste input "OS"
type input "2 MOST"
click at [1294, 319] on input "0" at bounding box center [1357, 312] width 173 height 26
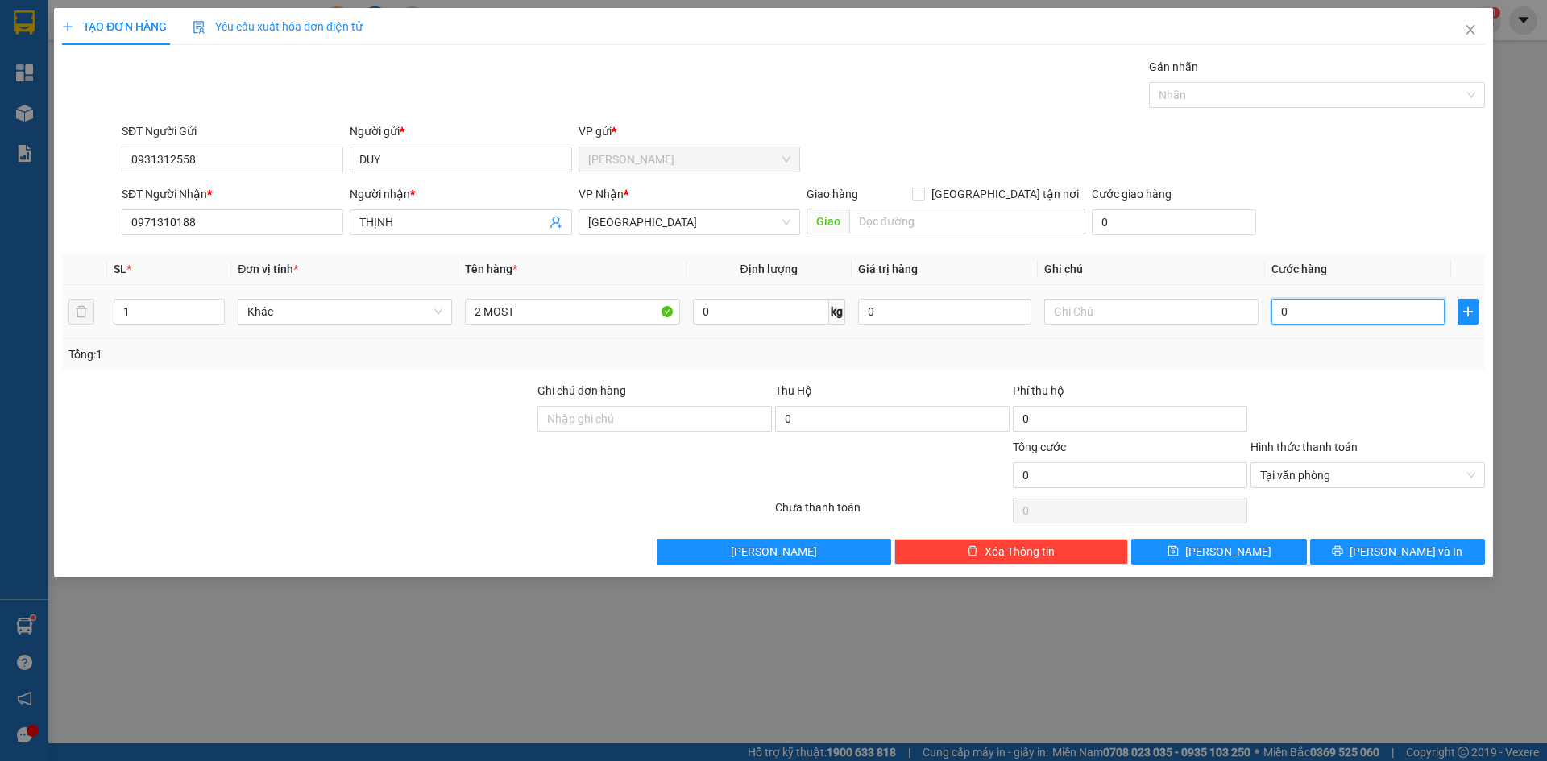
type input "8"
type input "80"
type input "80.000"
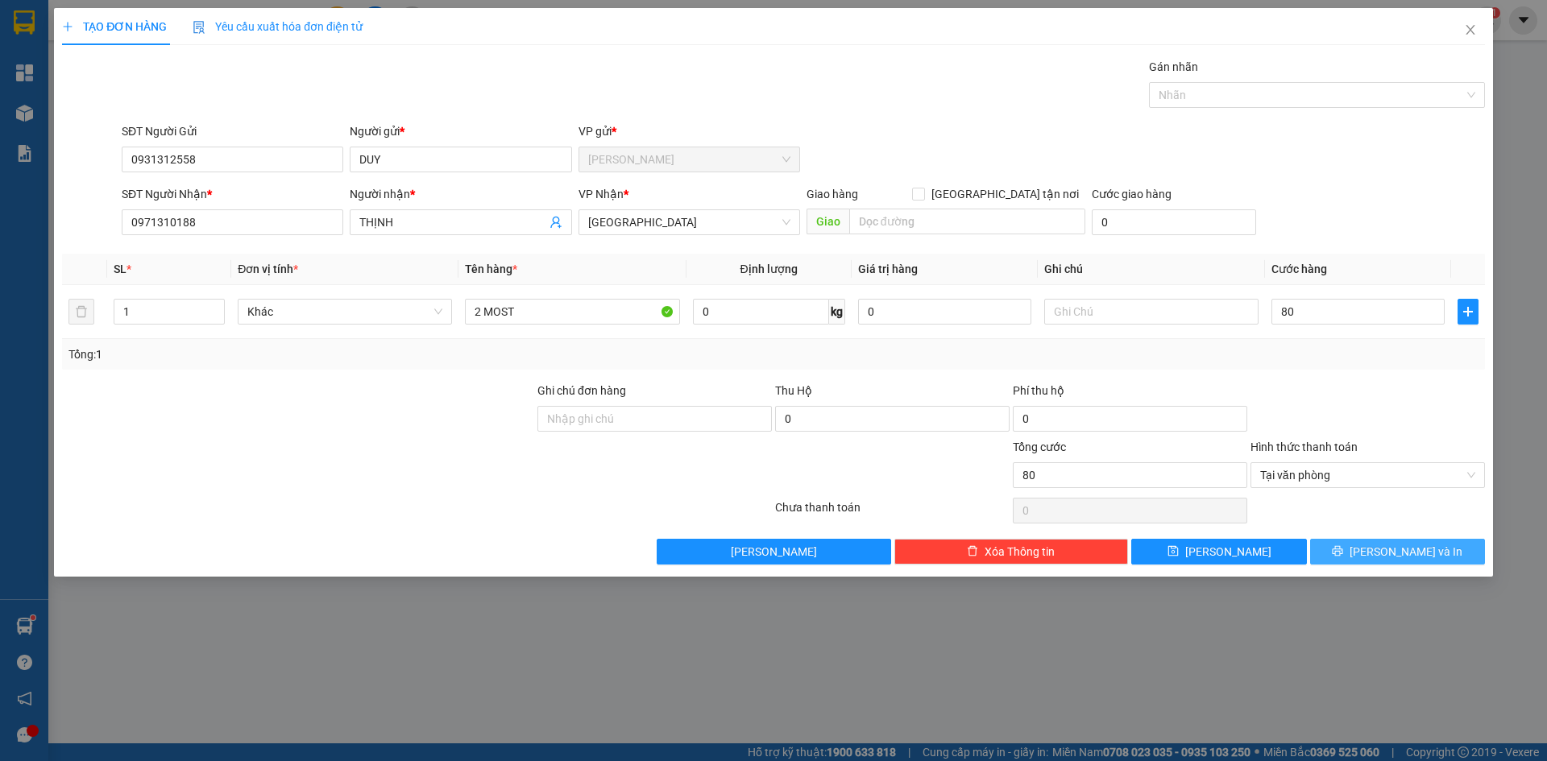
type input "80.000"
click at [1427, 559] on span "[PERSON_NAME] và In" at bounding box center [1405, 552] width 113 height 18
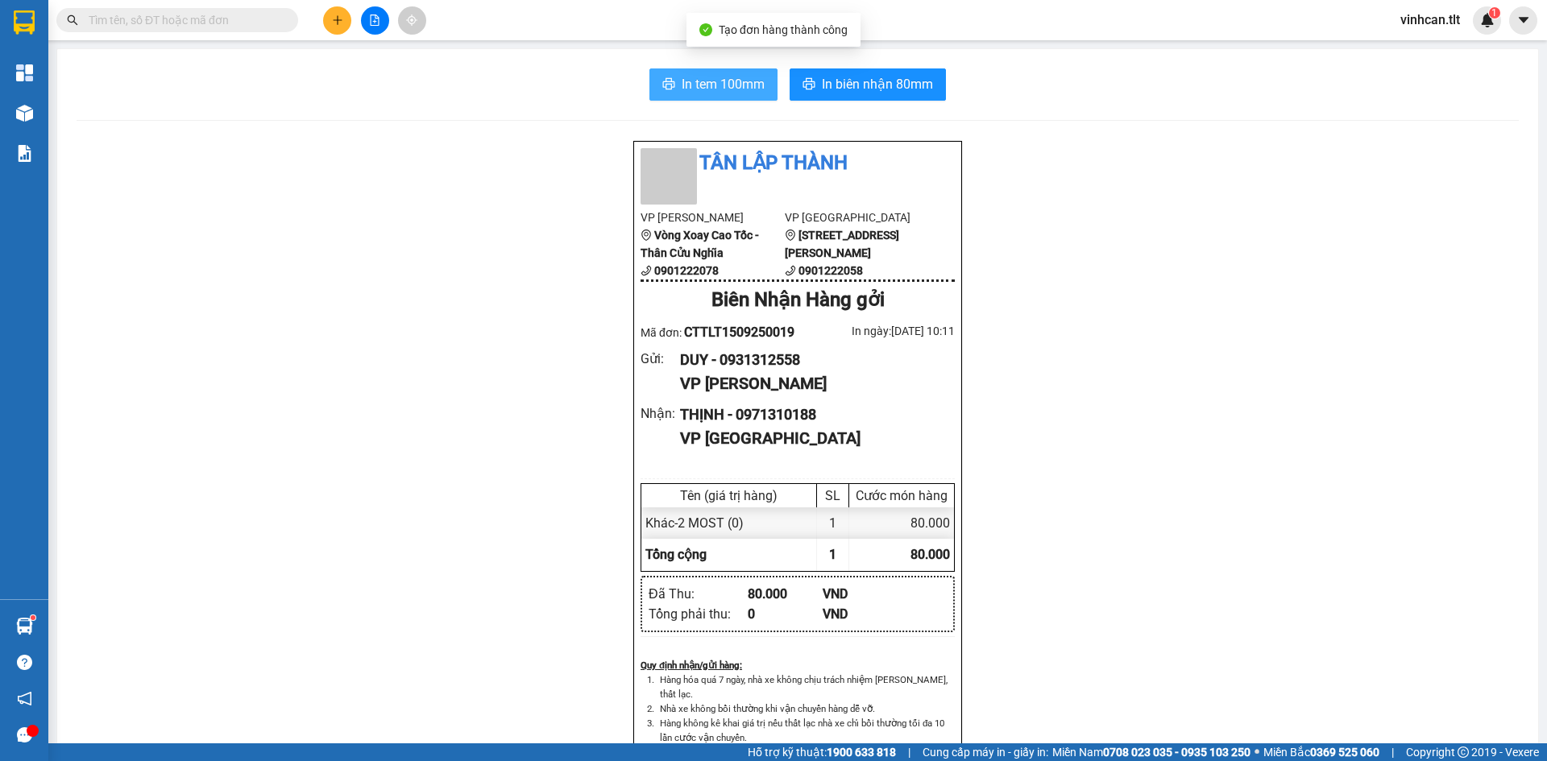
click at [727, 79] on span "In tem 100mm" at bounding box center [723, 84] width 83 height 20
click at [337, 20] on icon "plus" at bounding box center [337, 19] width 9 height 1
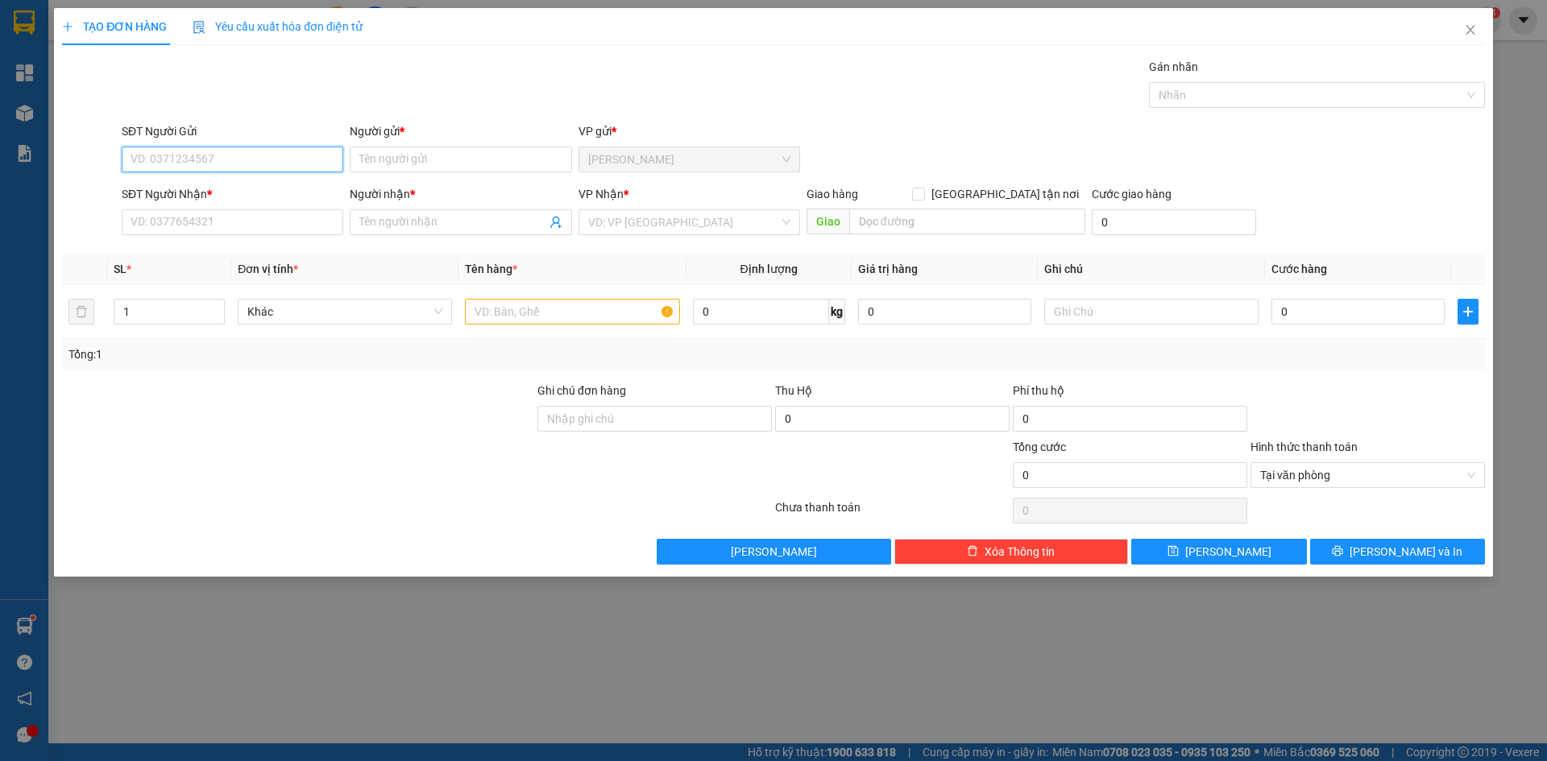
click at [254, 163] on input "SĐT Người Gửi" at bounding box center [233, 160] width 222 height 26
click at [224, 194] on div "0383435300 - TÍN NHÂN" at bounding box center [232, 192] width 202 height 18
type input "0383435300"
type input "TÍN NHÂN"
type input "0383435300"
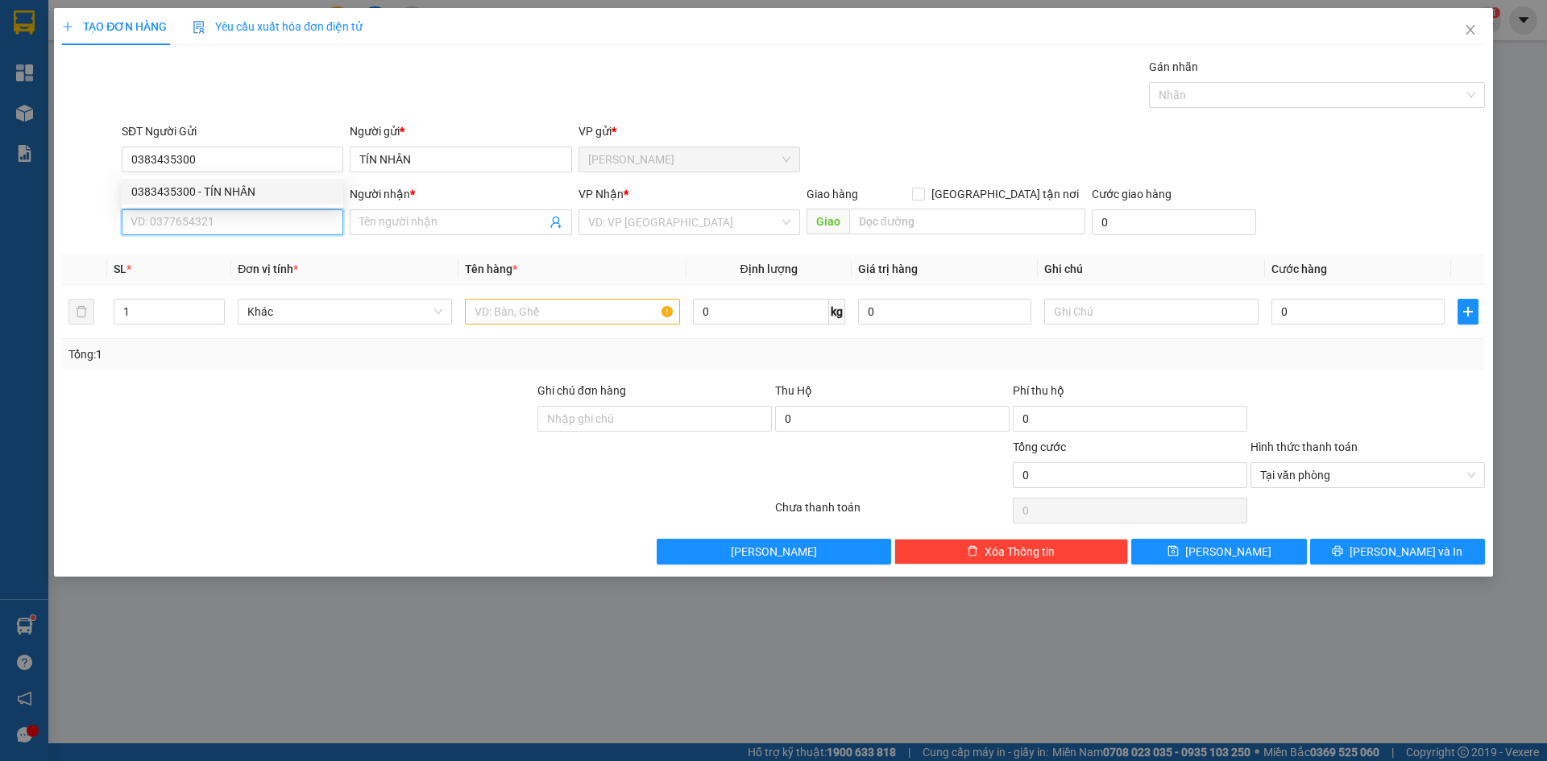
click at [219, 229] on input "SĐT Người Nhận *" at bounding box center [233, 222] width 222 height 26
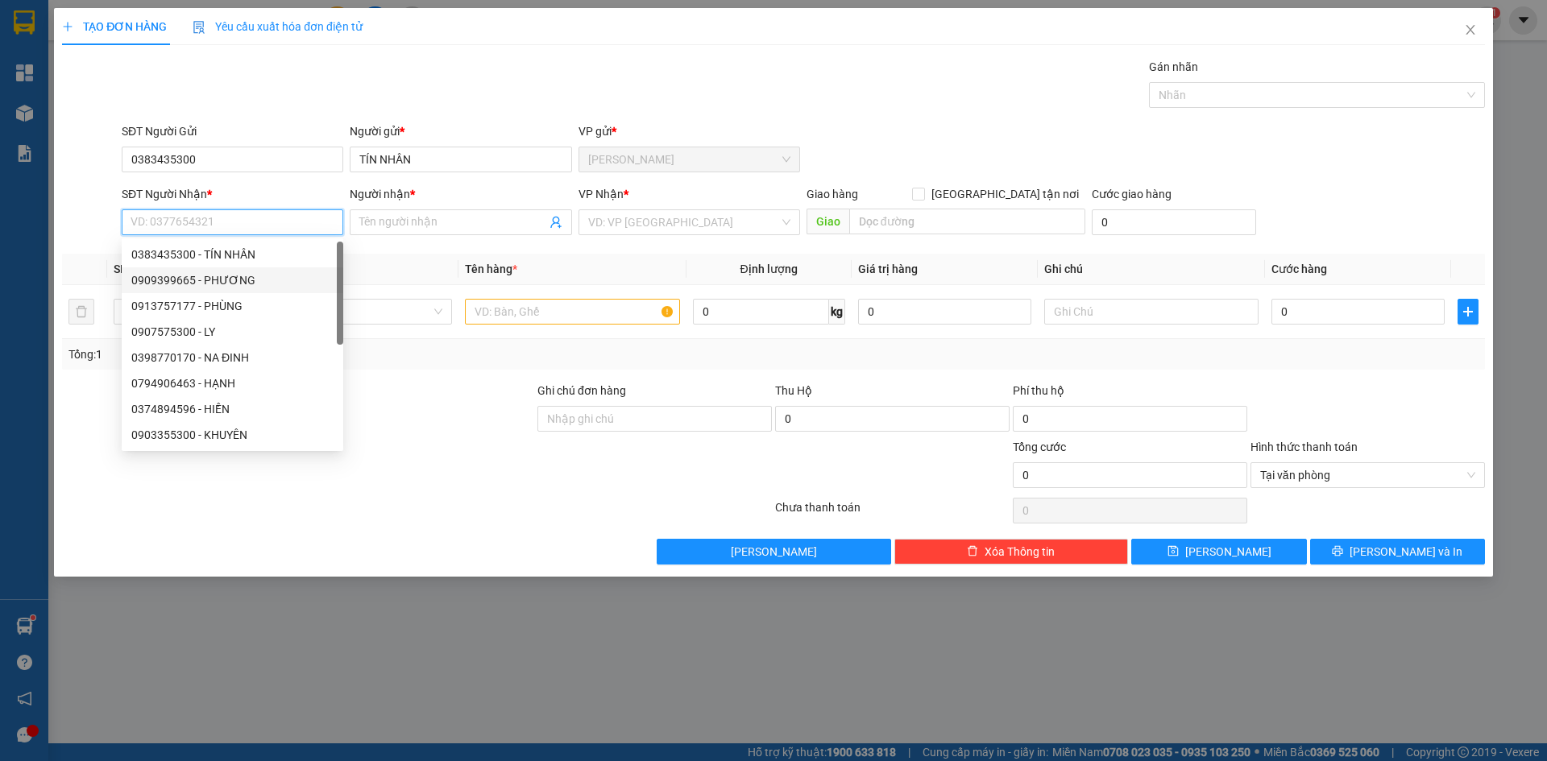
click at [217, 288] on div "0909399665 - PHƯƠNG" at bounding box center [232, 280] width 202 height 18
type input "0909399665"
type input "PHƯƠNG"
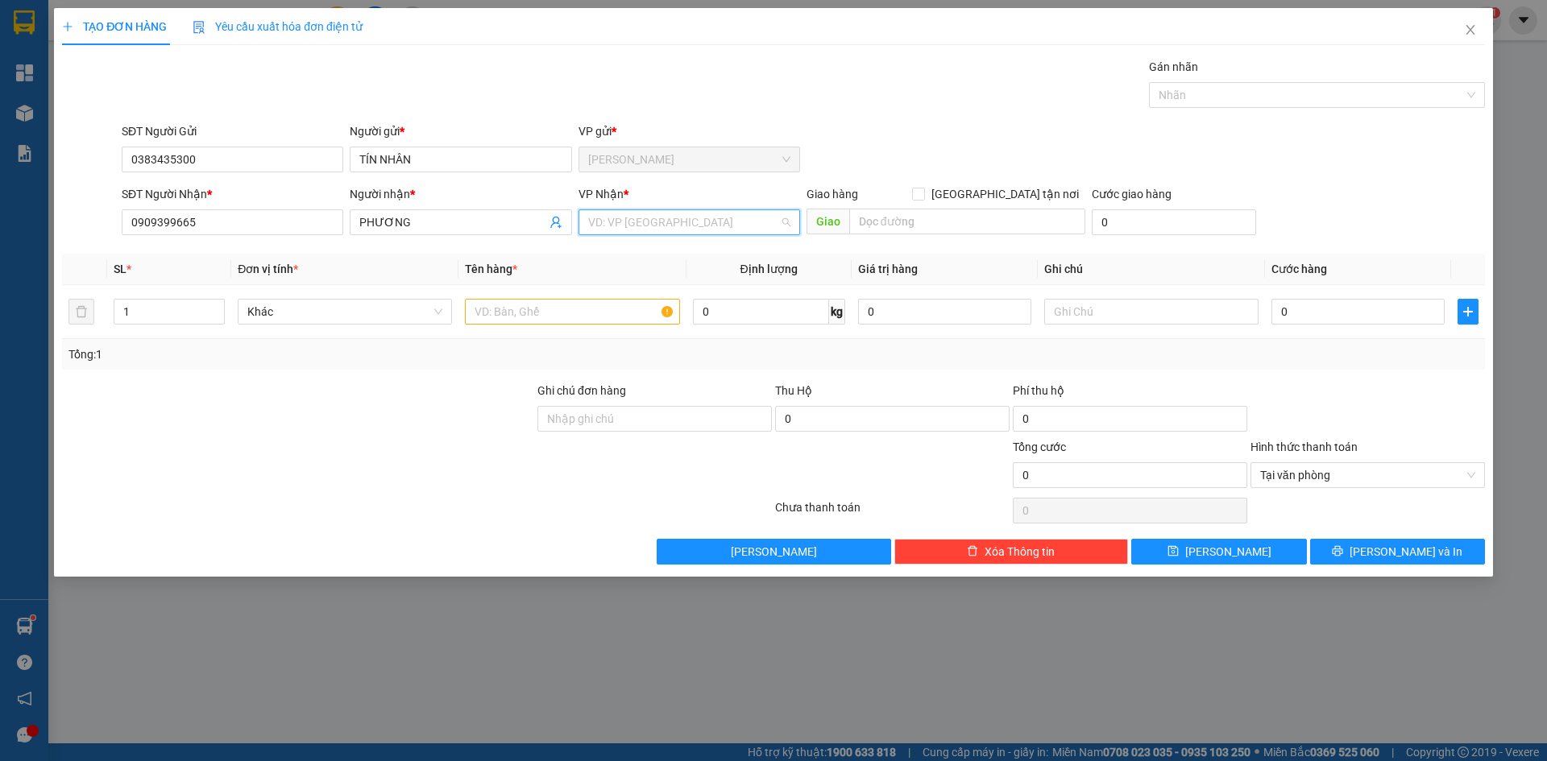
click at [633, 226] on input "search" at bounding box center [683, 222] width 191 height 24
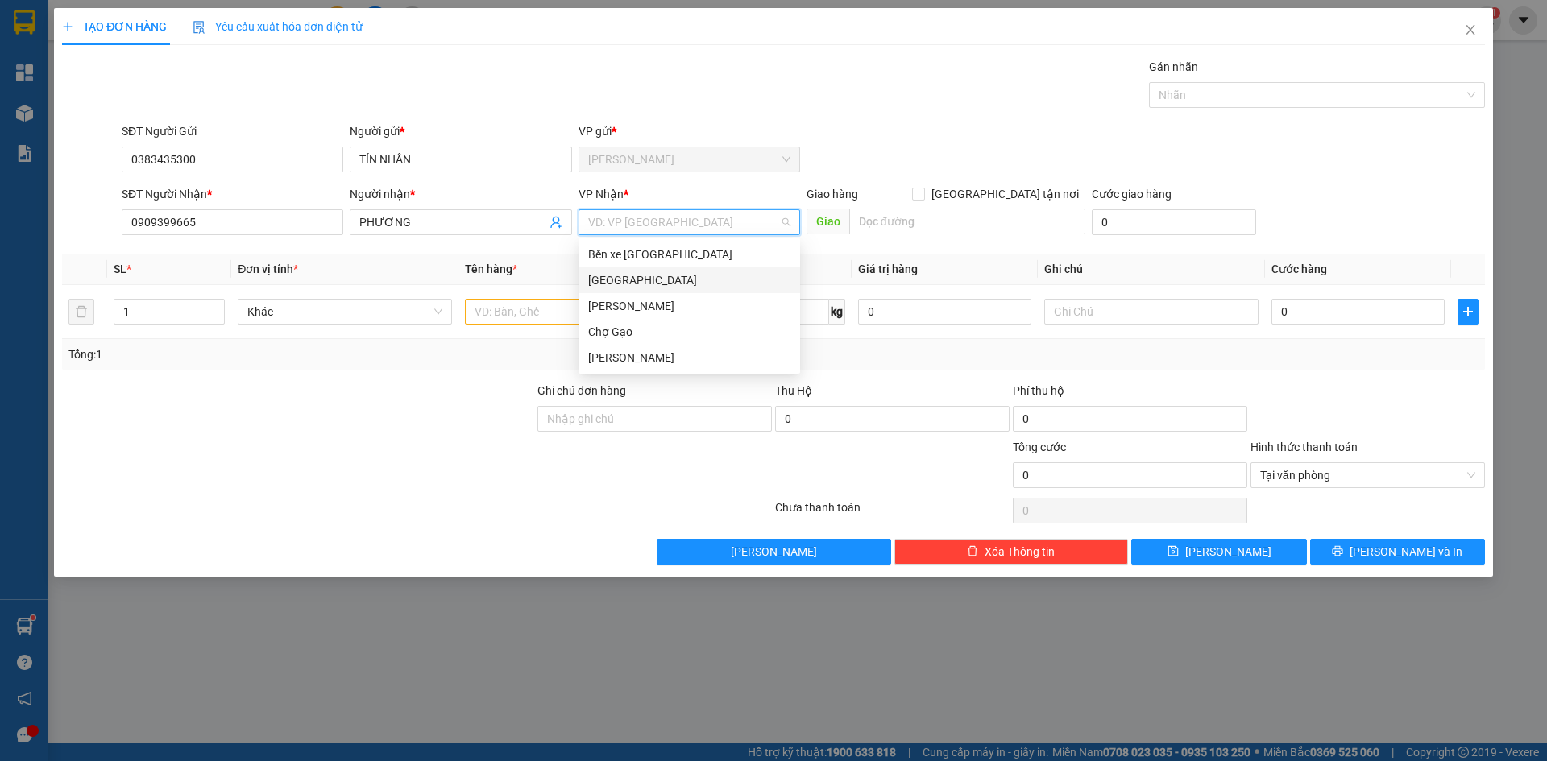
click at [619, 275] on div "[GEOGRAPHIC_DATA]" at bounding box center [689, 280] width 202 height 18
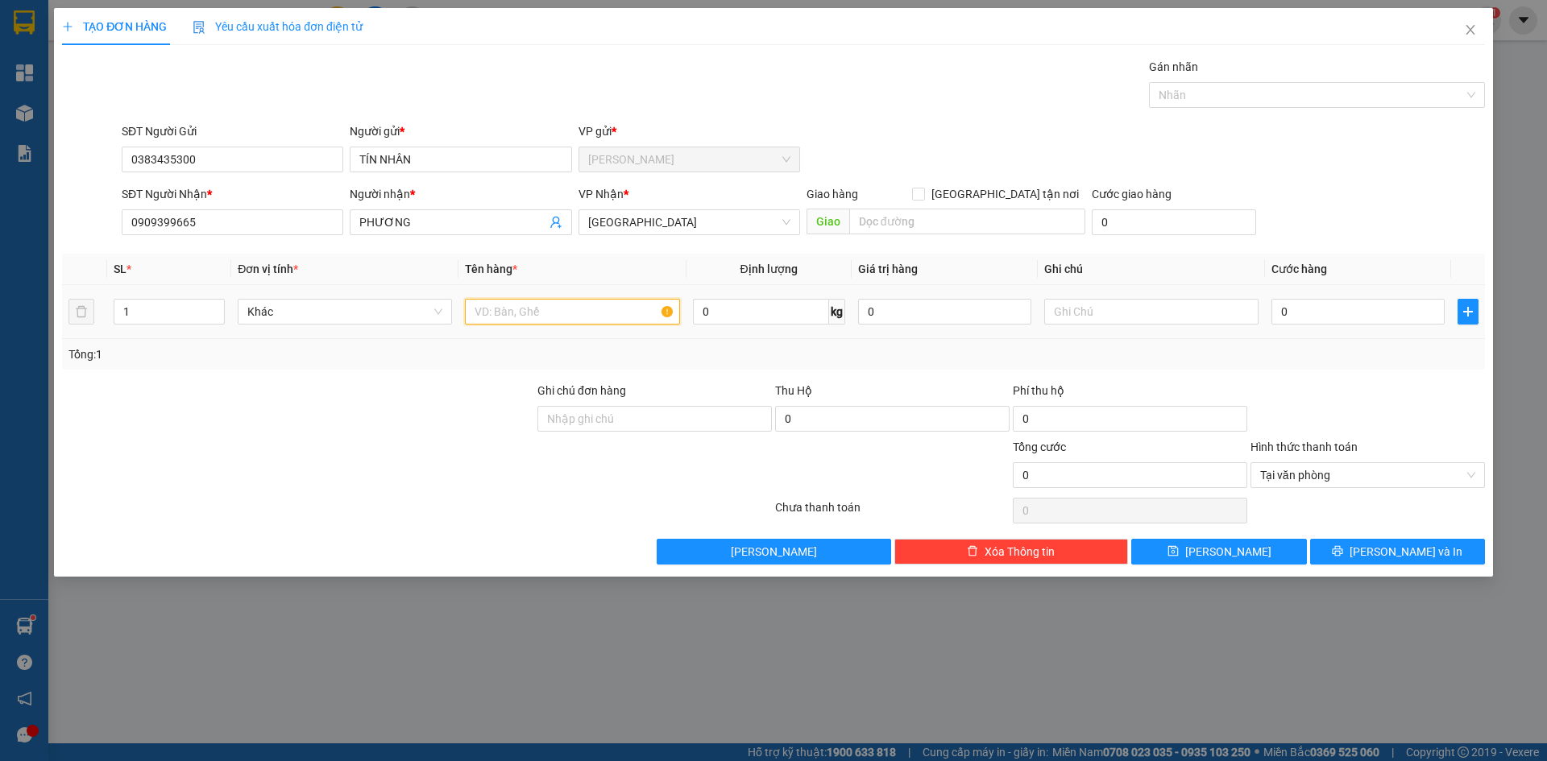
click at [523, 319] on input "text" at bounding box center [572, 312] width 214 height 26
type input "2 TNP"
click at [1333, 312] on input "0" at bounding box center [1357, 312] width 173 height 26
type input "7"
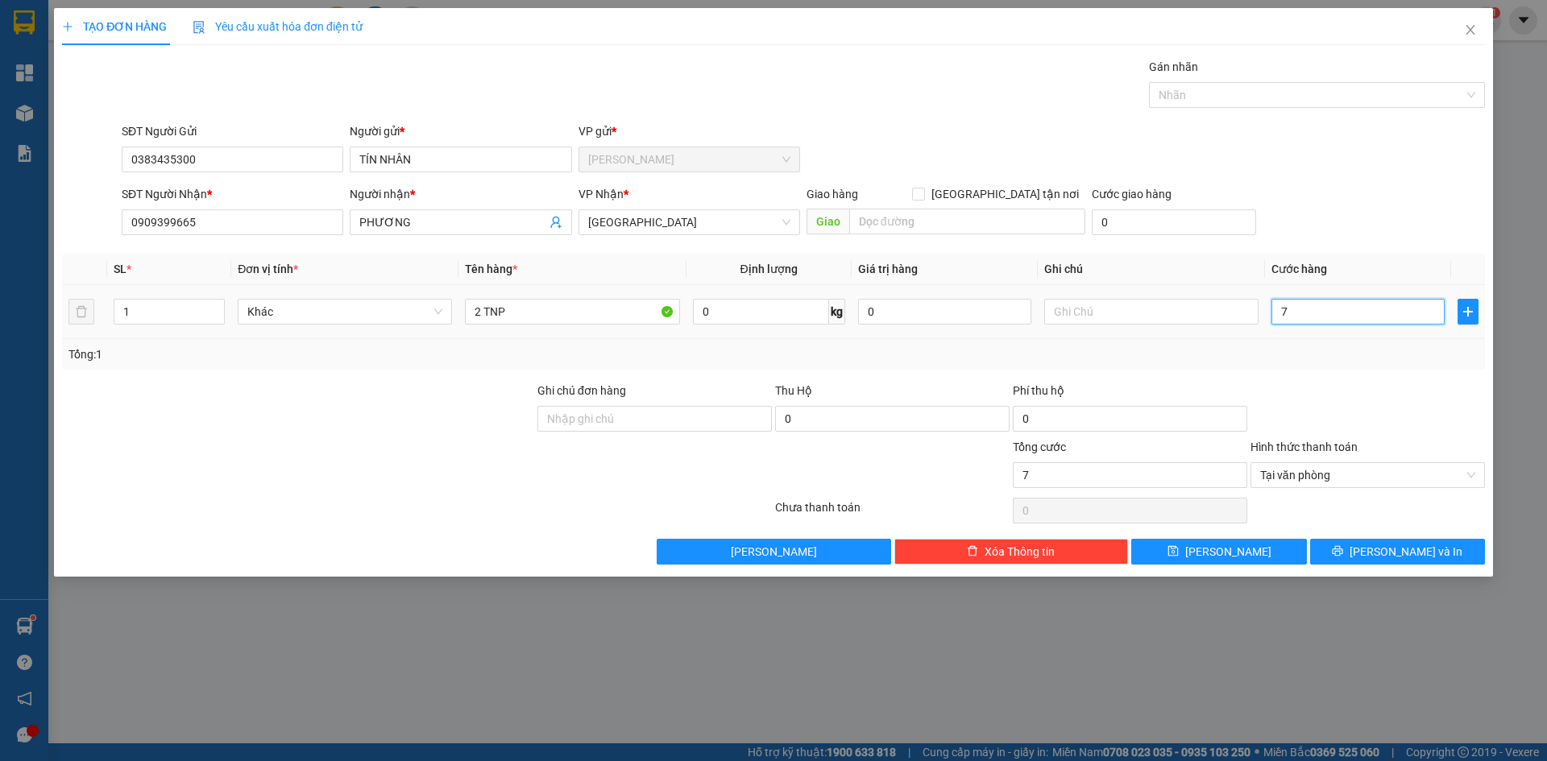
type input "70"
click at [1425, 556] on span "[PERSON_NAME] và In" at bounding box center [1405, 552] width 113 height 18
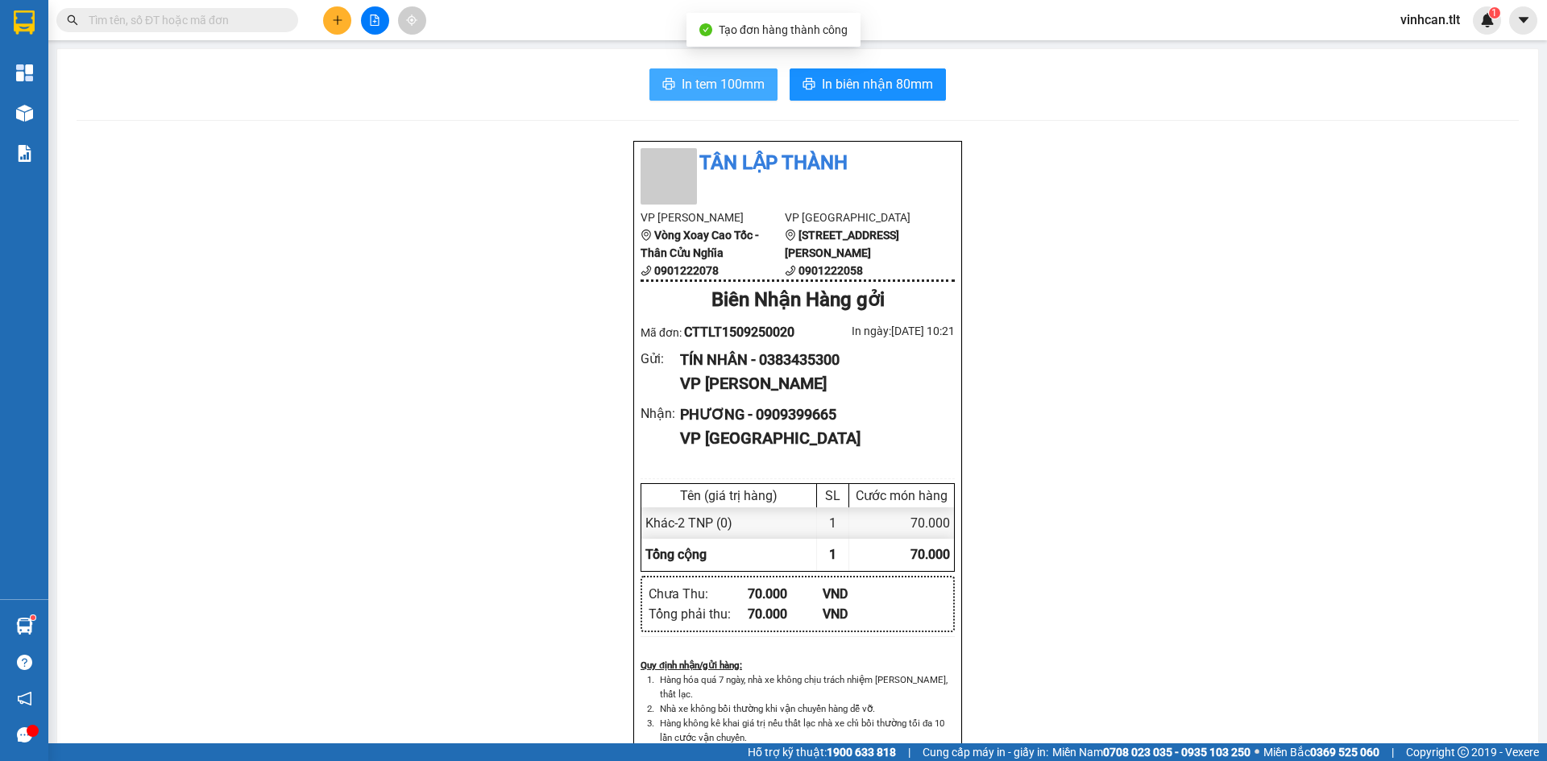
click at [699, 88] on span "In tem 100mm" at bounding box center [723, 84] width 83 height 20
click at [330, 23] on button at bounding box center [337, 20] width 28 height 28
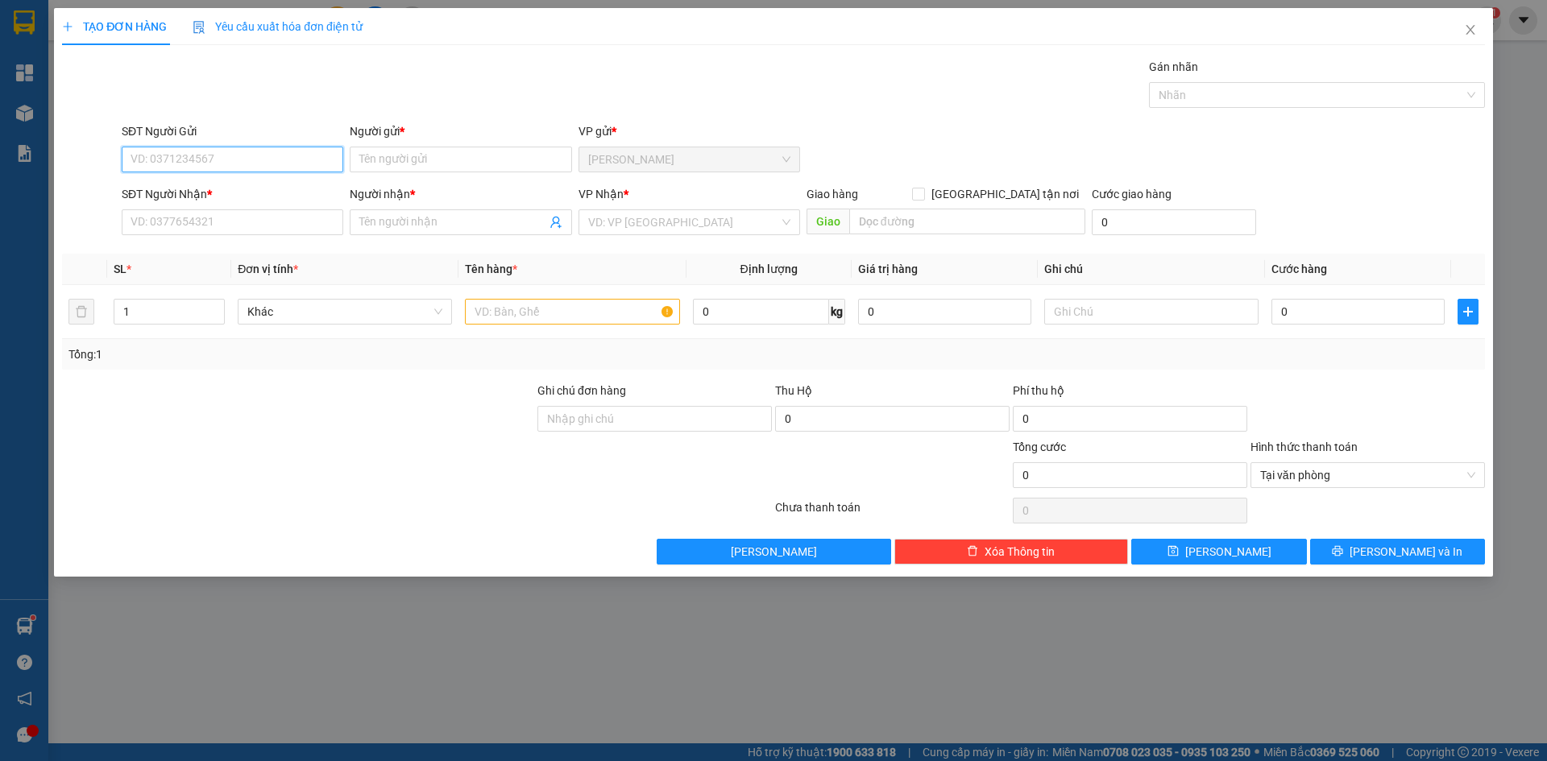
click at [271, 160] on input "SĐT Người Gửi" at bounding box center [233, 160] width 222 height 26
type input "0909995065"
click at [230, 189] on div "0909995065 - LƯU" at bounding box center [232, 192] width 202 height 18
type input "LƯU"
type input "0909995065"
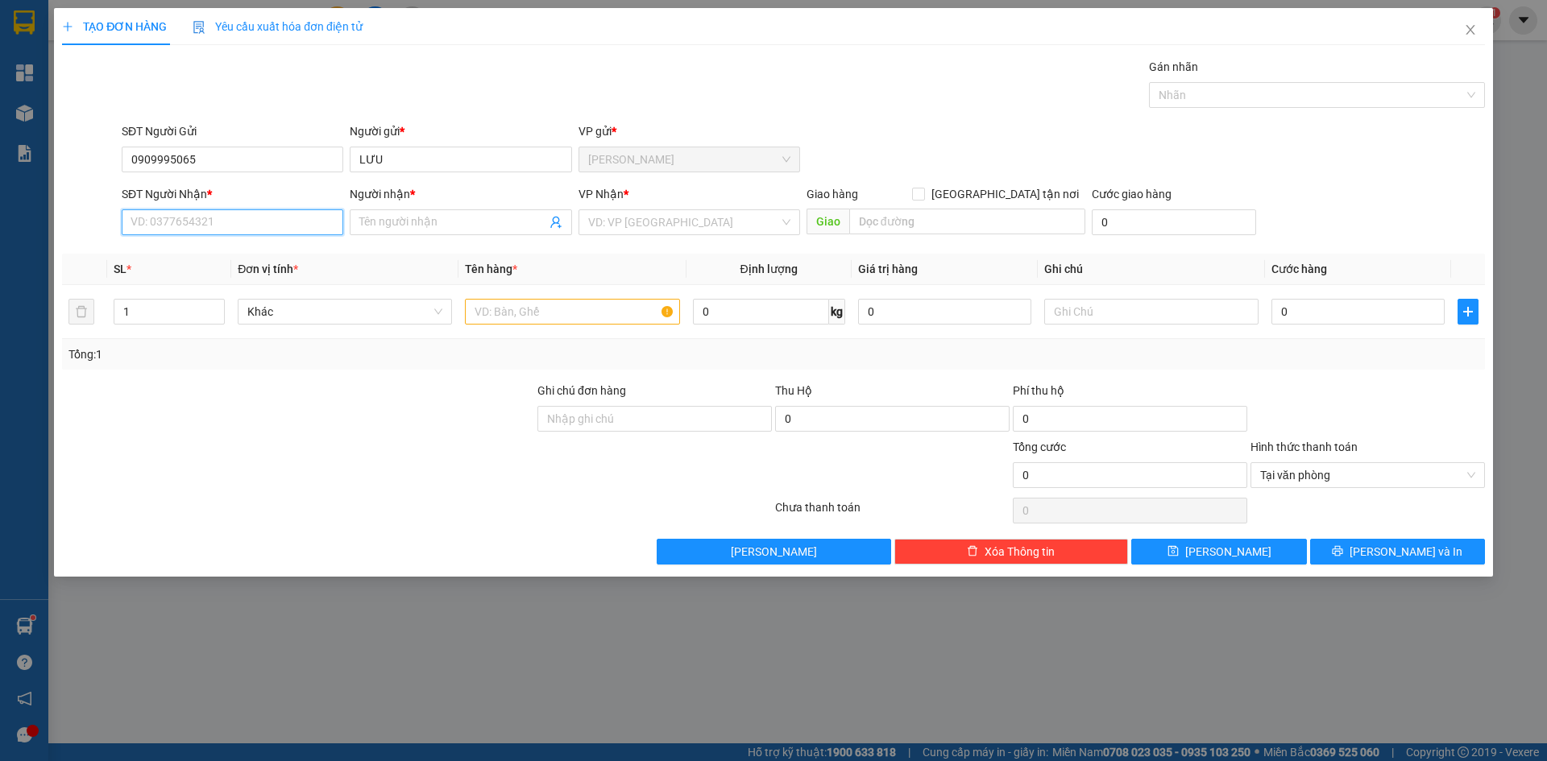
click at [222, 217] on input "SĐT Người Nhận *" at bounding box center [233, 222] width 222 height 26
click at [166, 310] on div "0869079250 - HOÀNG" at bounding box center [232, 306] width 202 height 18
type input "0869079250"
type input "HOÀNG"
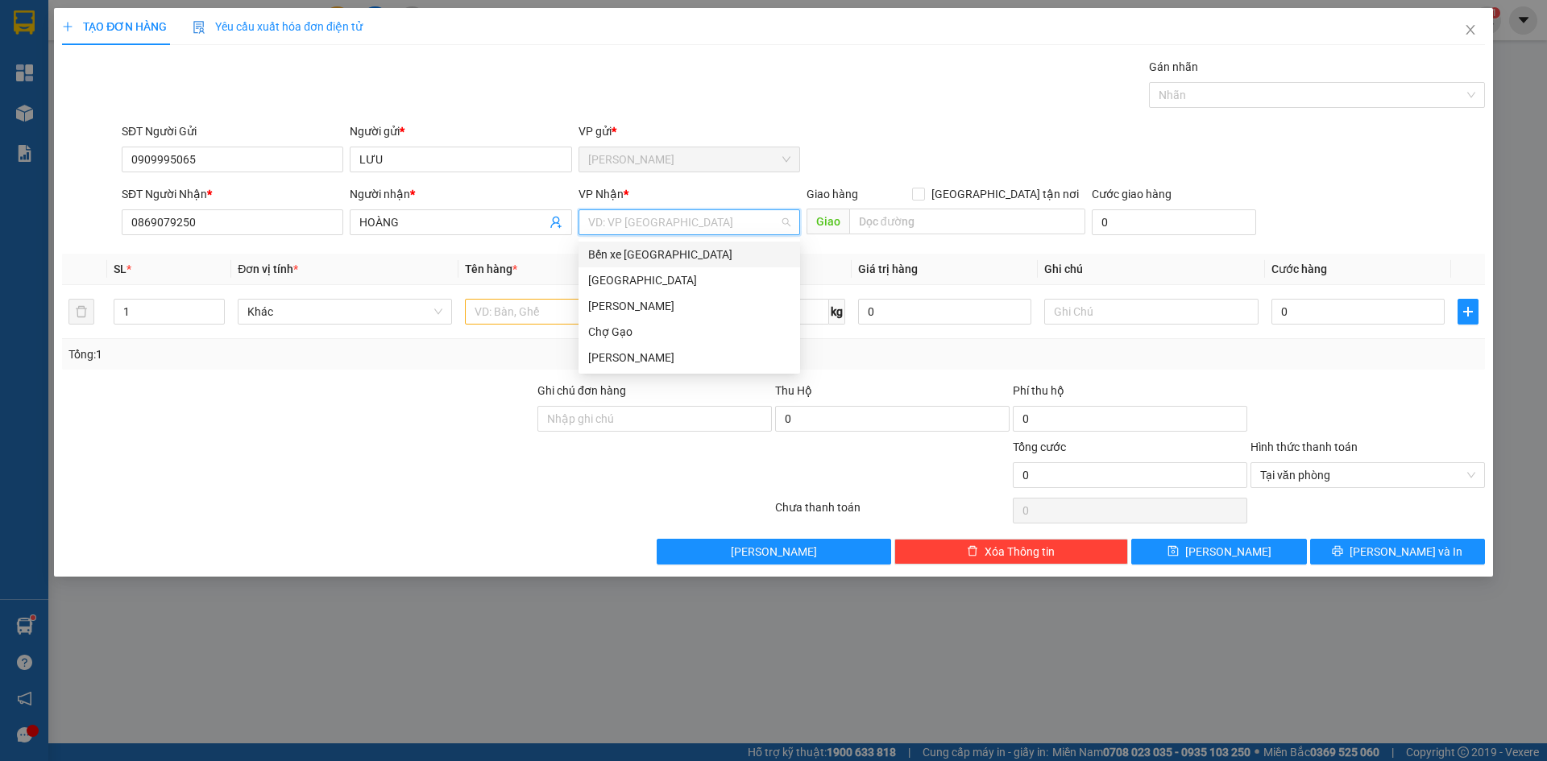
click at [626, 225] on input "search" at bounding box center [683, 222] width 191 height 24
click at [611, 282] on div "[GEOGRAPHIC_DATA]" at bounding box center [689, 280] width 202 height 18
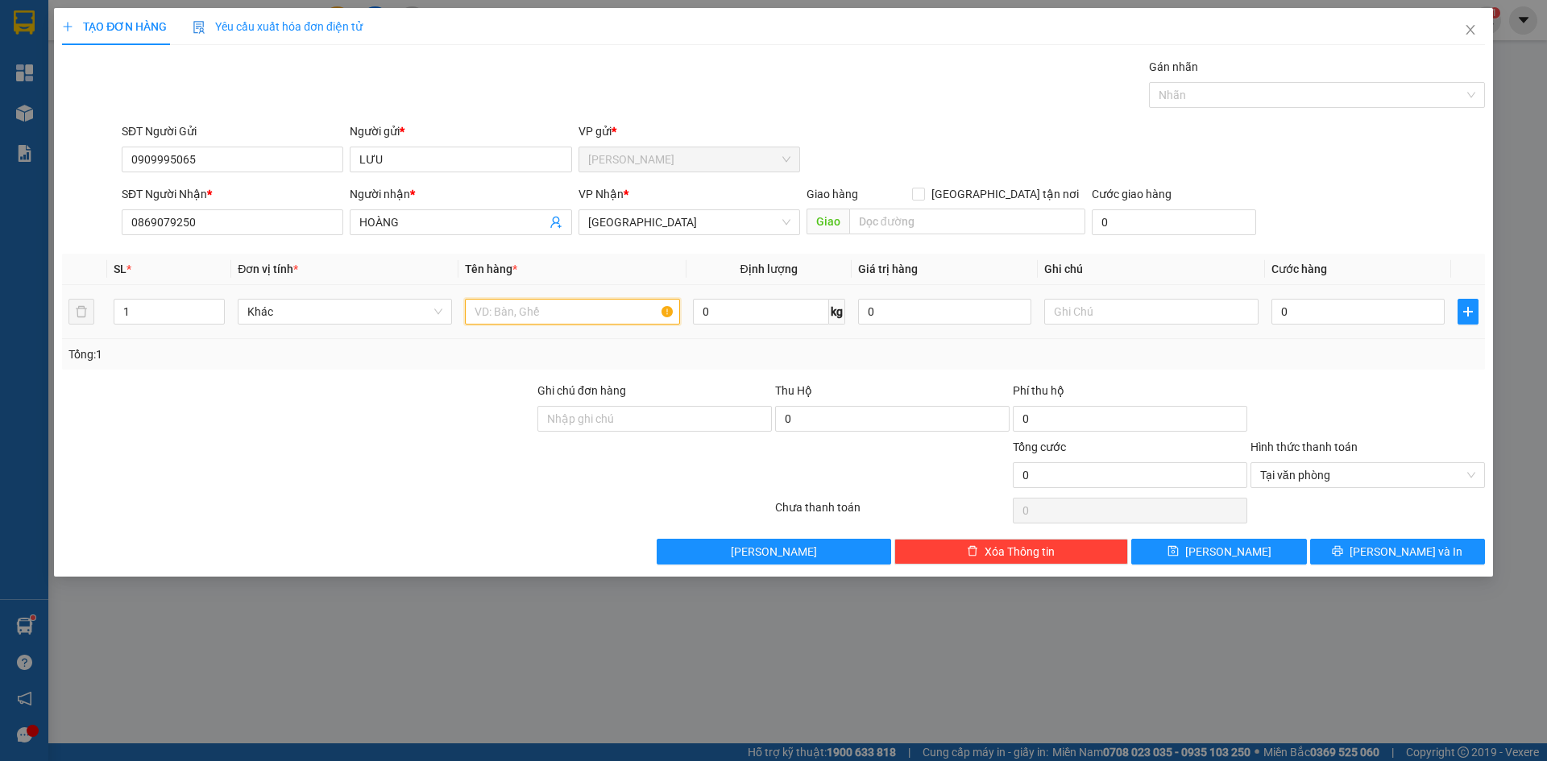
click at [545, 307] on input "text" at bounding box center [572, 312] width 214 height 26
paste input "Ơ"
type input "1 SƠMI"
click at [1308, 318] on input "0" at bounding box center [1357, 312] width 173 height 26
type input "2"
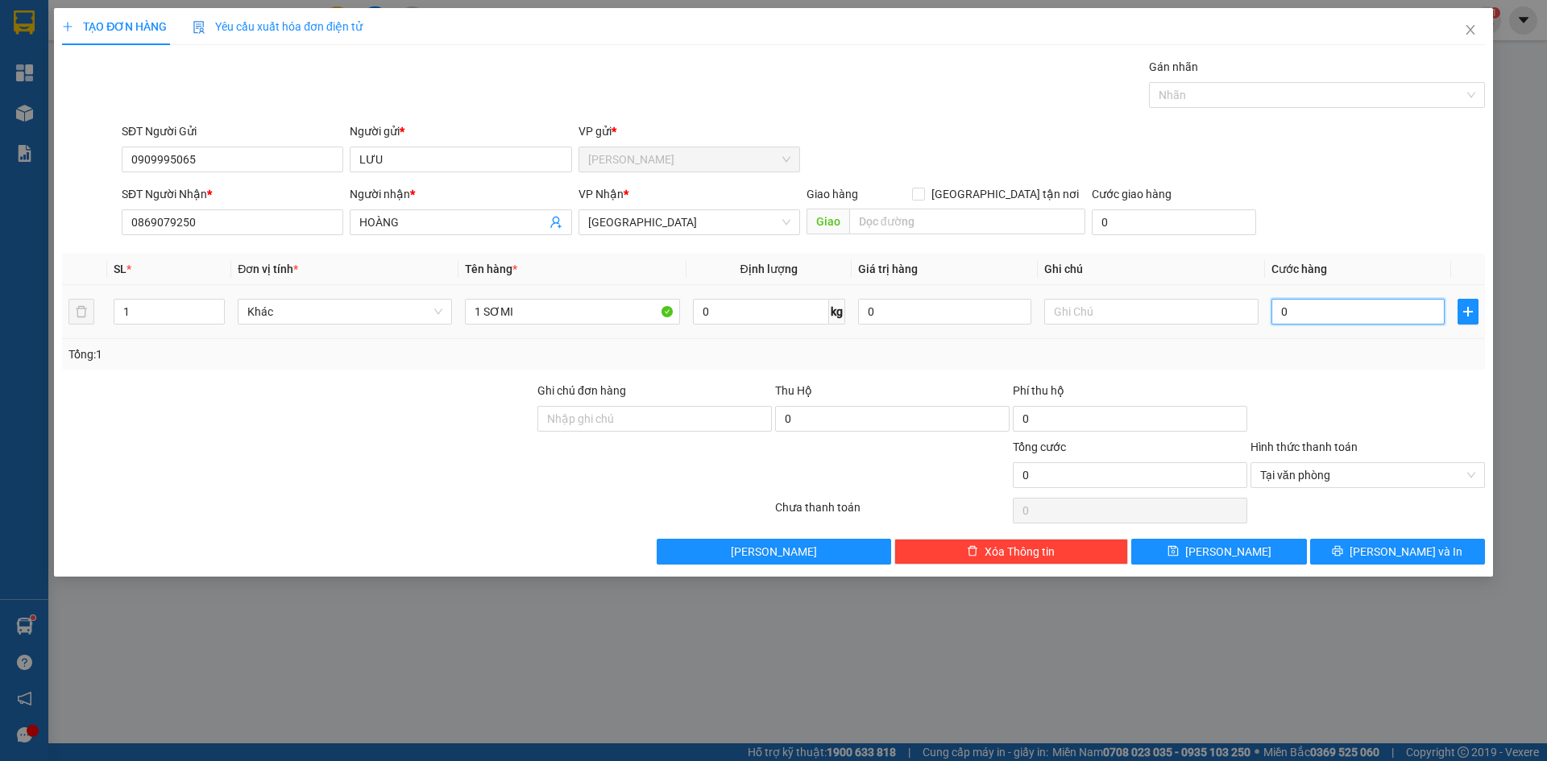
type input "2"
type input "20"
click at [1359, 561] on button "[PERSON_NAME] và In" at bounding box center [1397, 552] width 175 height 26
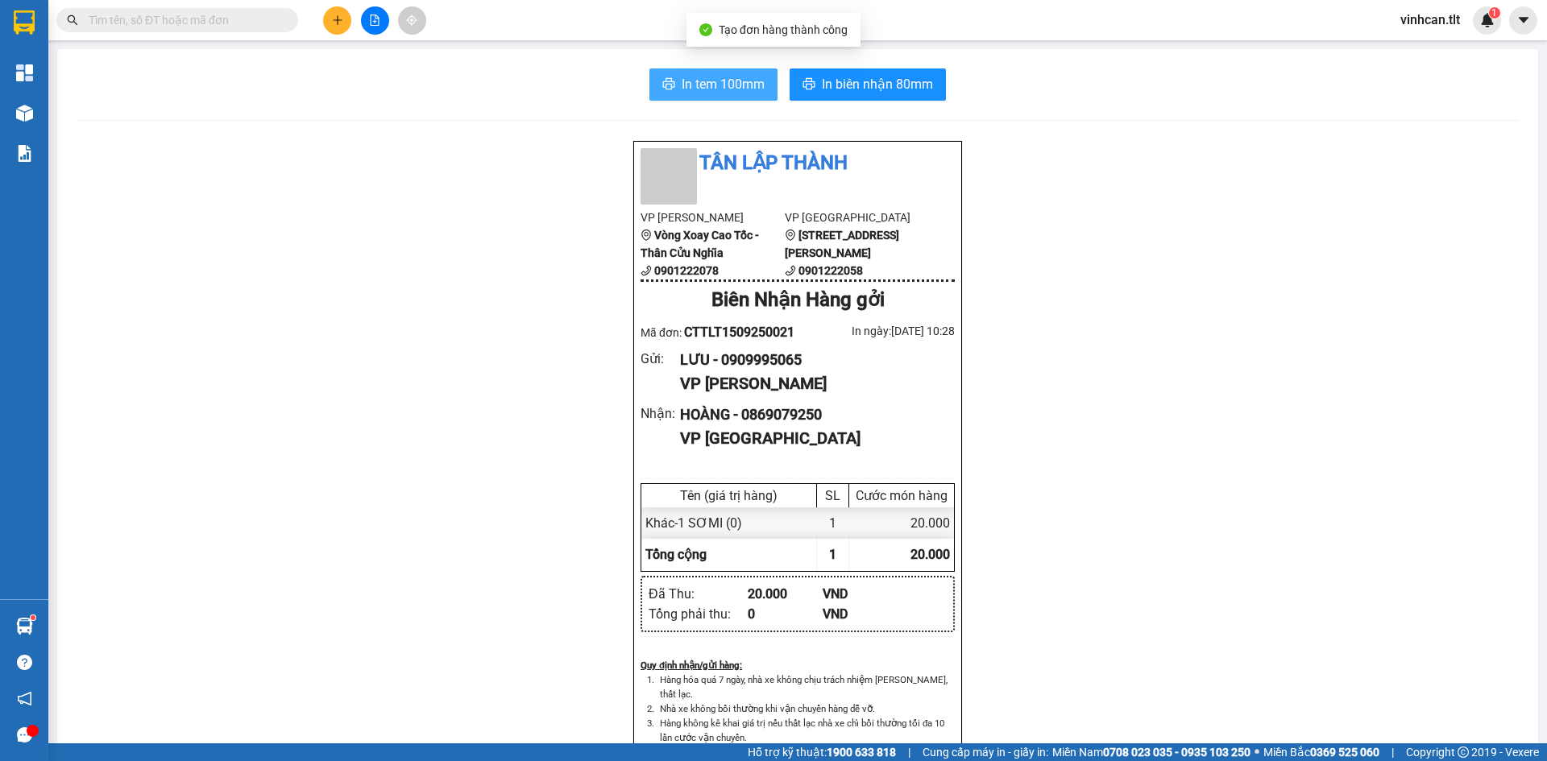
click at [727, 87] on span "In tem 100mm" at bounding box center [723, 84] width 83 height 20
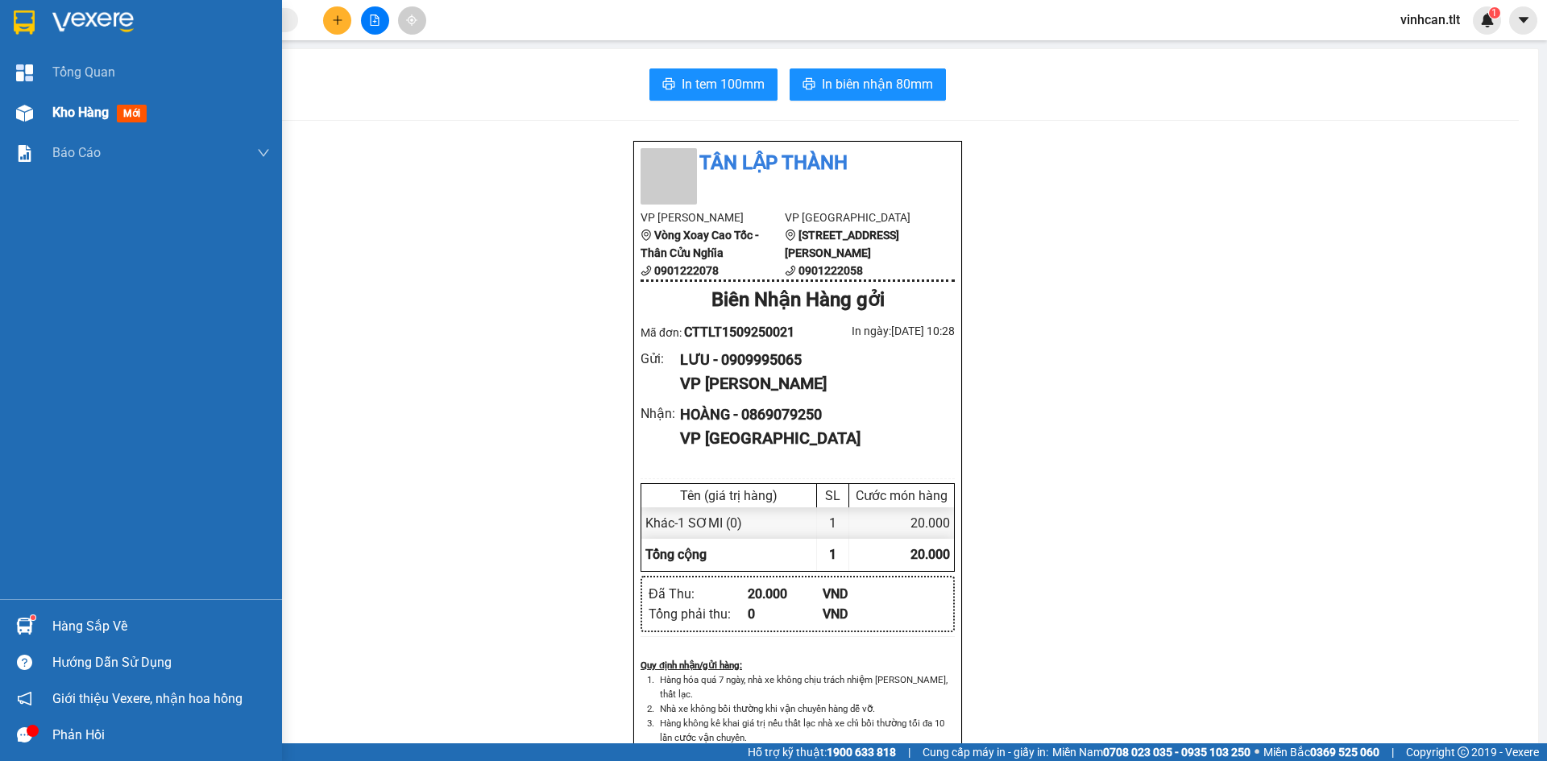
click at [35, 110] on div at bounding box center [24, 113] width 28 height 28
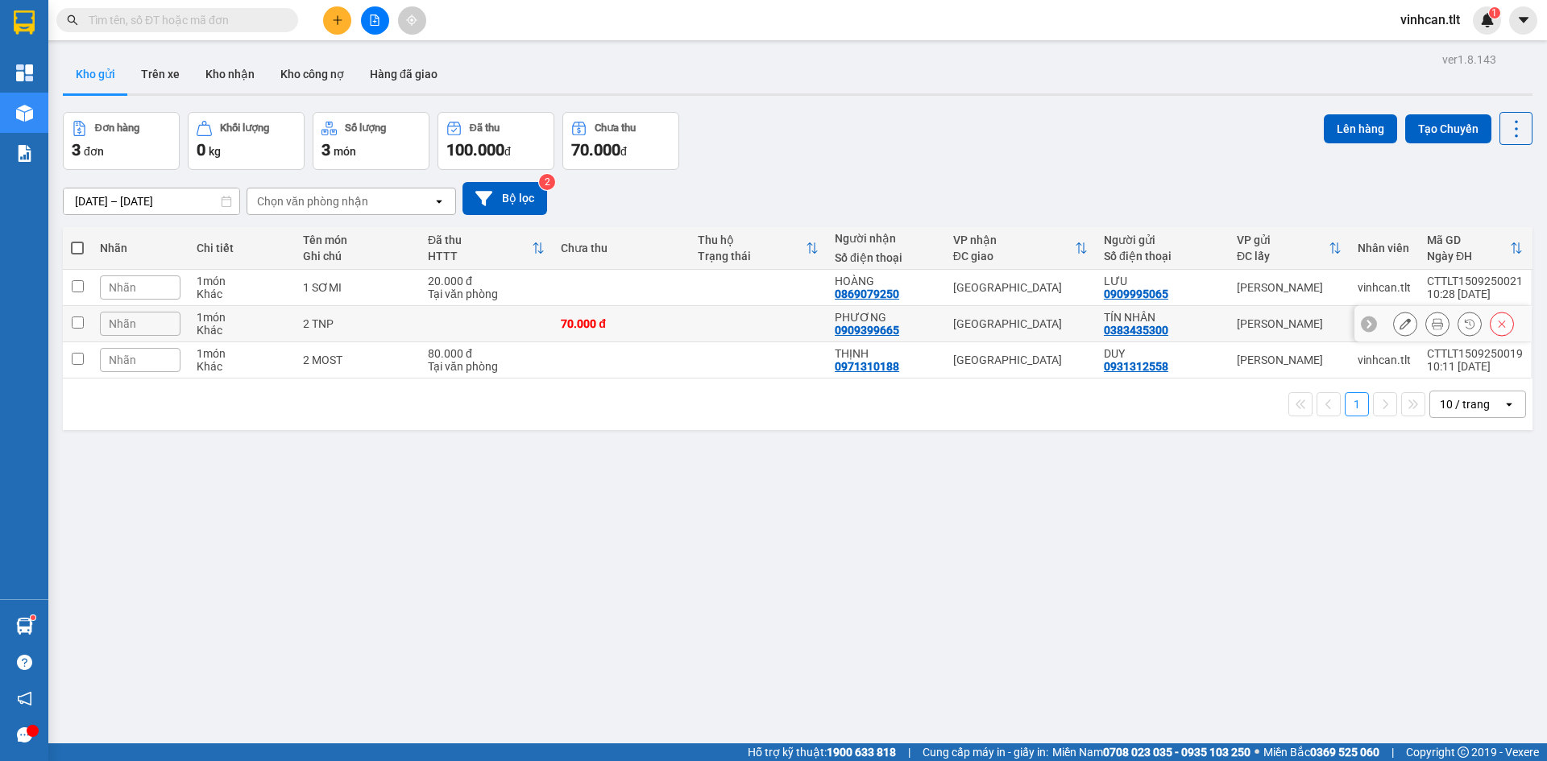
click at [454, 323] on td at bounding box center [486, 324] width 133 height 36
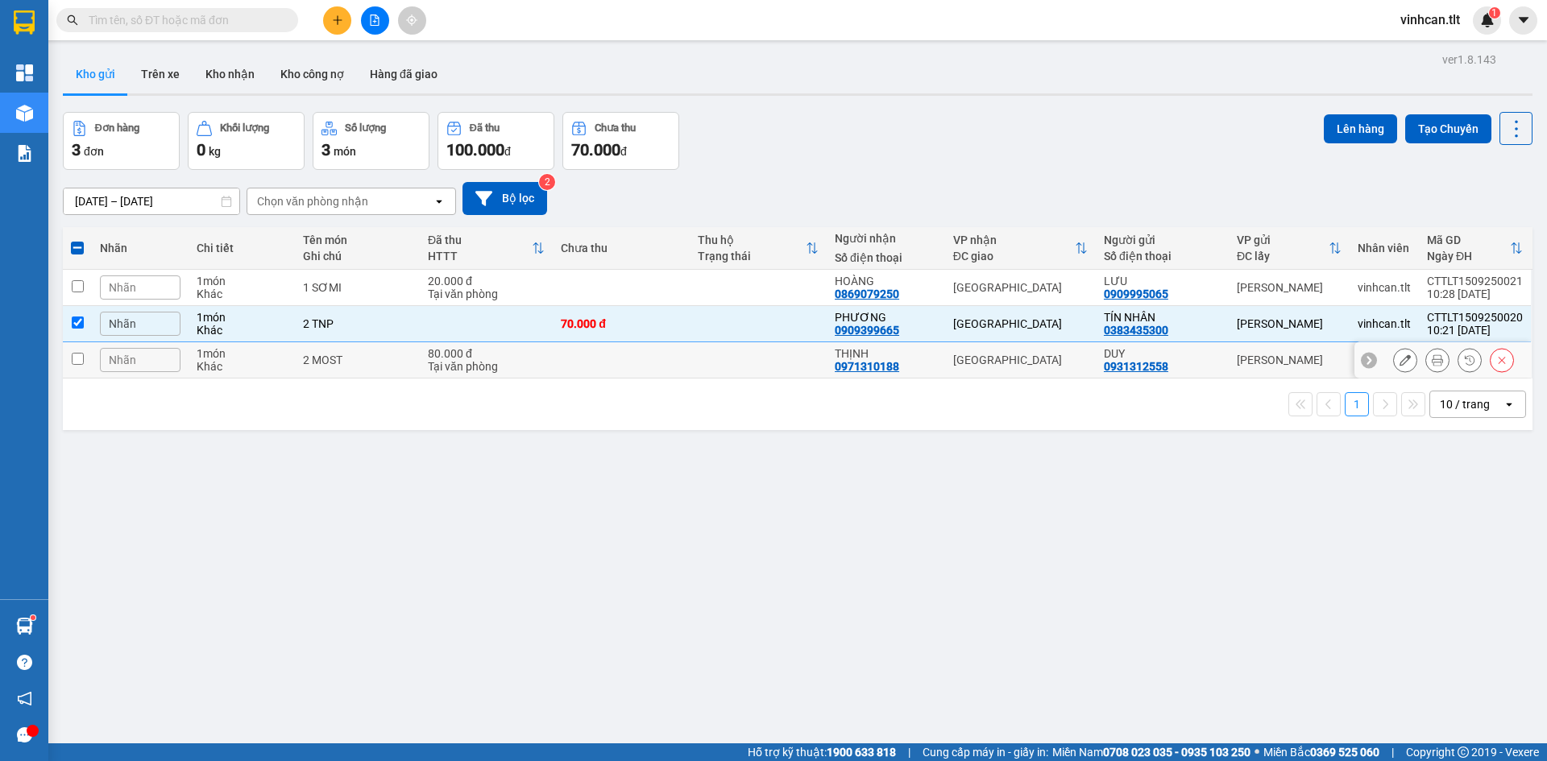
click at [370, 357] on div "2 MOST" at bounding box center [357, 360] width 109 height 13
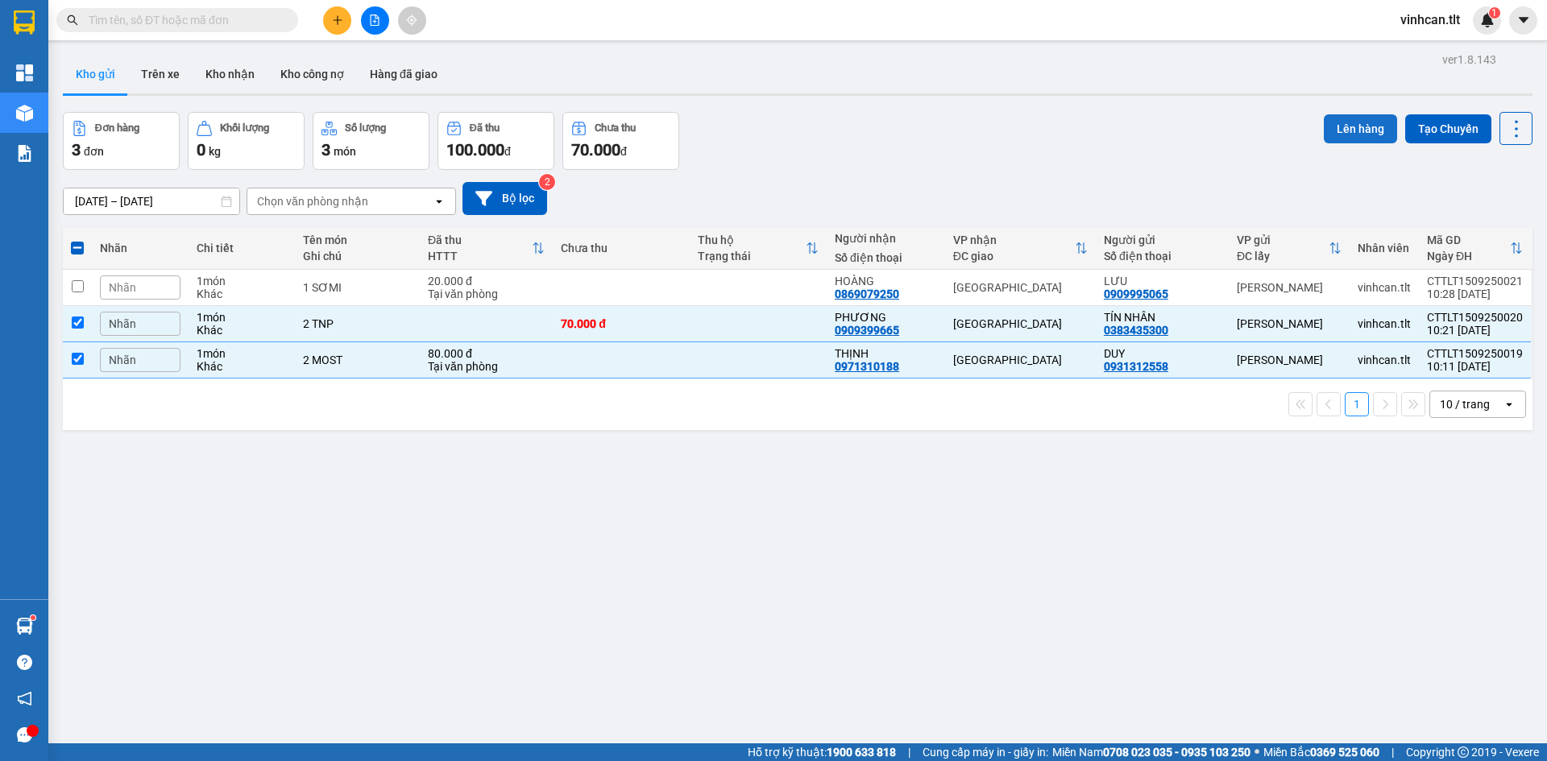
click at [1324, 130] on button "Lên hàng" at bounding box center [1360, 128] width 73 height 29
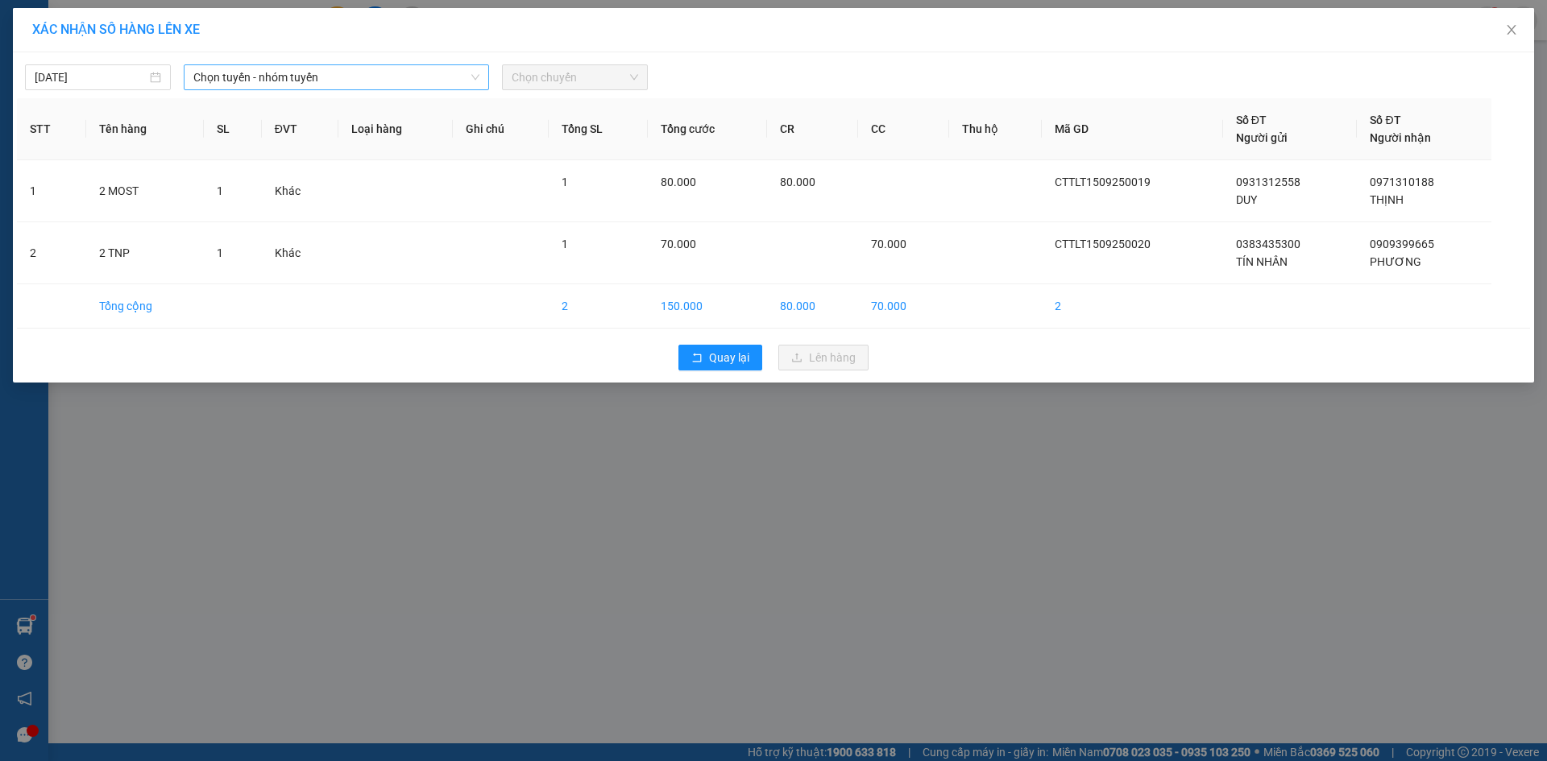
click at [312, 84] on span "Chọn tuyến - nhóm tuyến" at bounding box center [336, 77] width 286 height 24
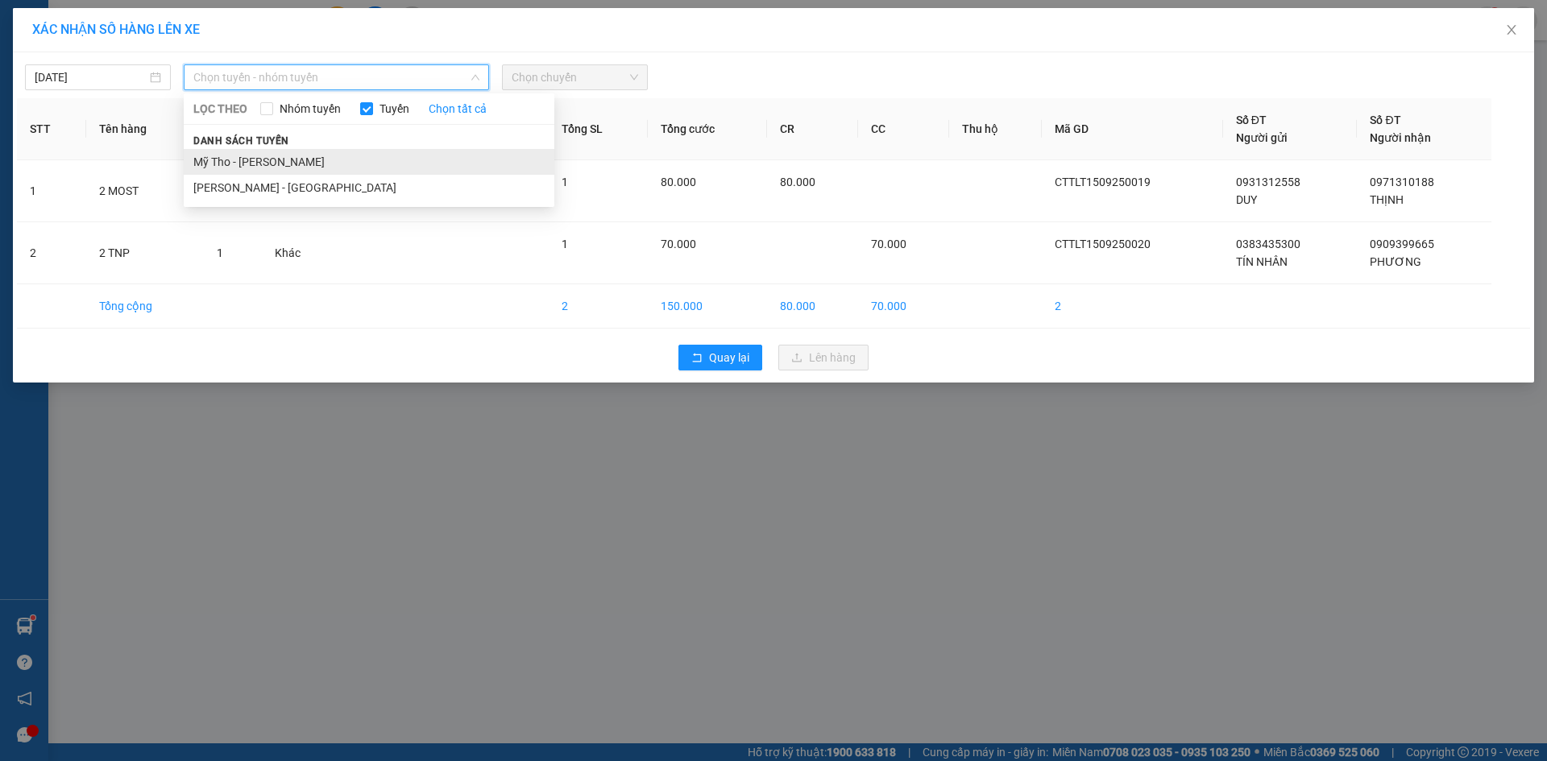
click at [264, 159] on li "Mỹ Tho - [PERSON_NAME]" at bounding box center [369, 162] width 371 height 26
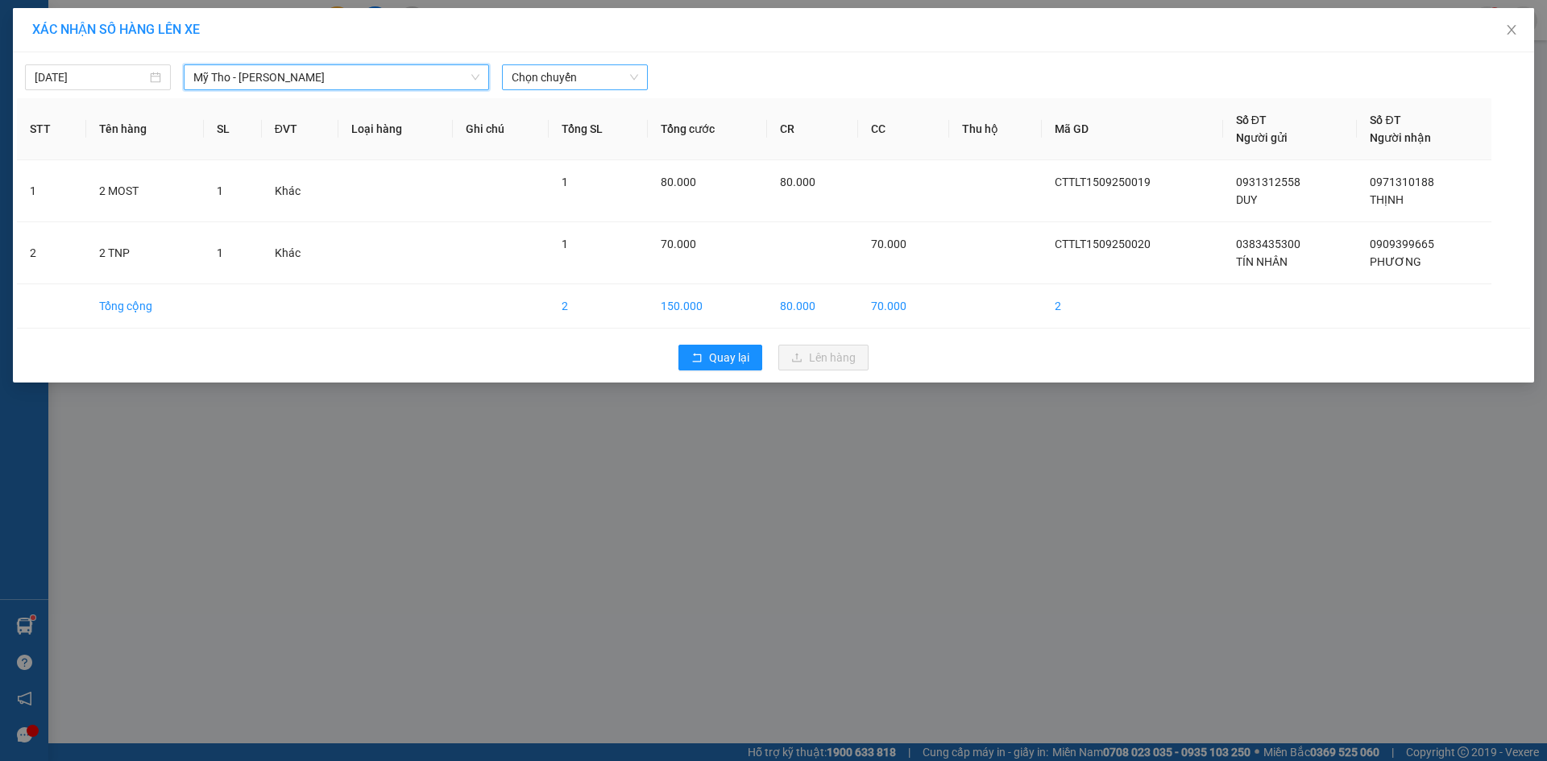
click at [560, 78] on span "Chọn chuyến" at bounding box center [575, 77] width 126 height 24
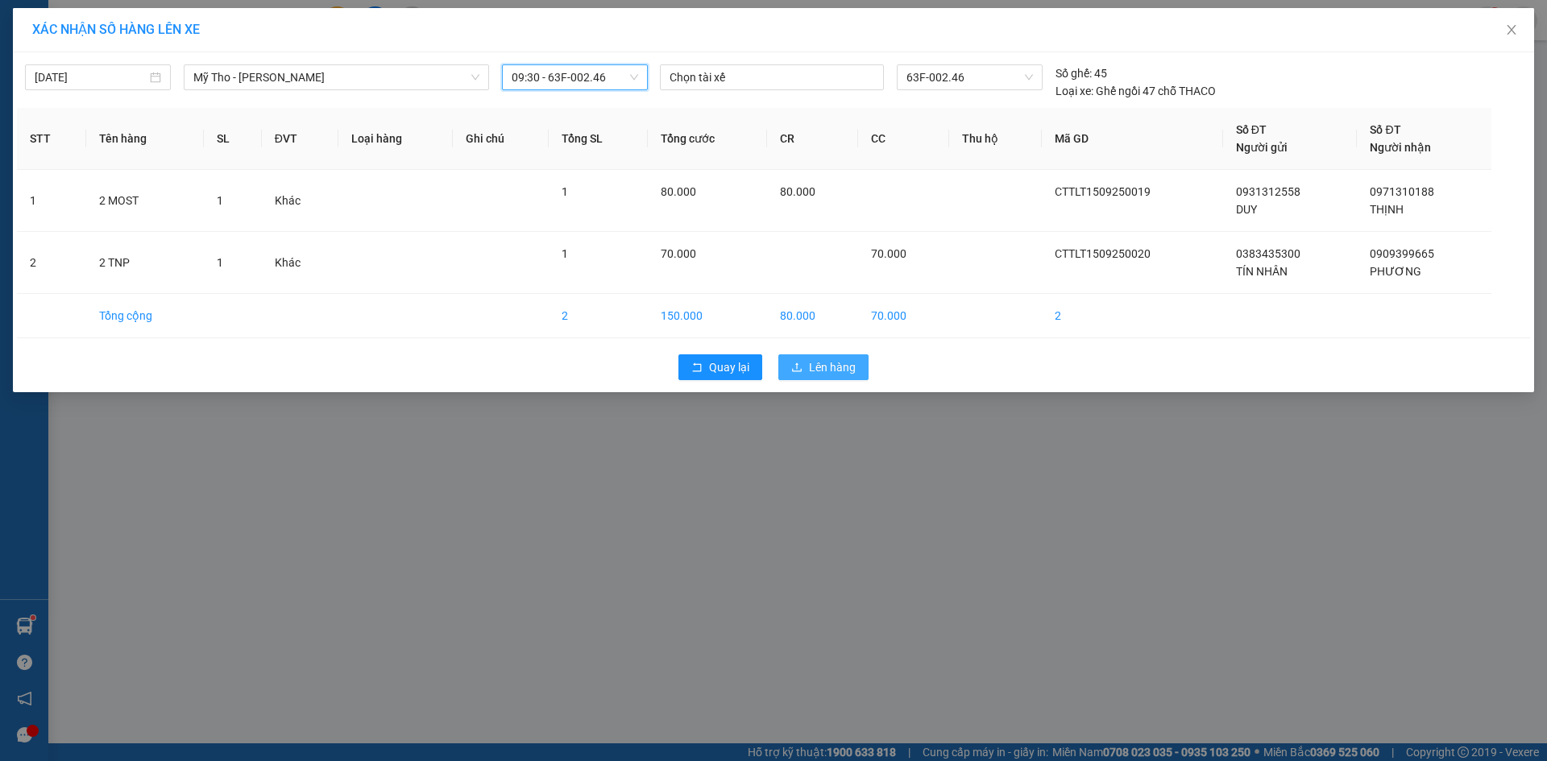
click at [810, 364] on span "Lên hàng" at bounding box center [832, 367] width 47 height 18
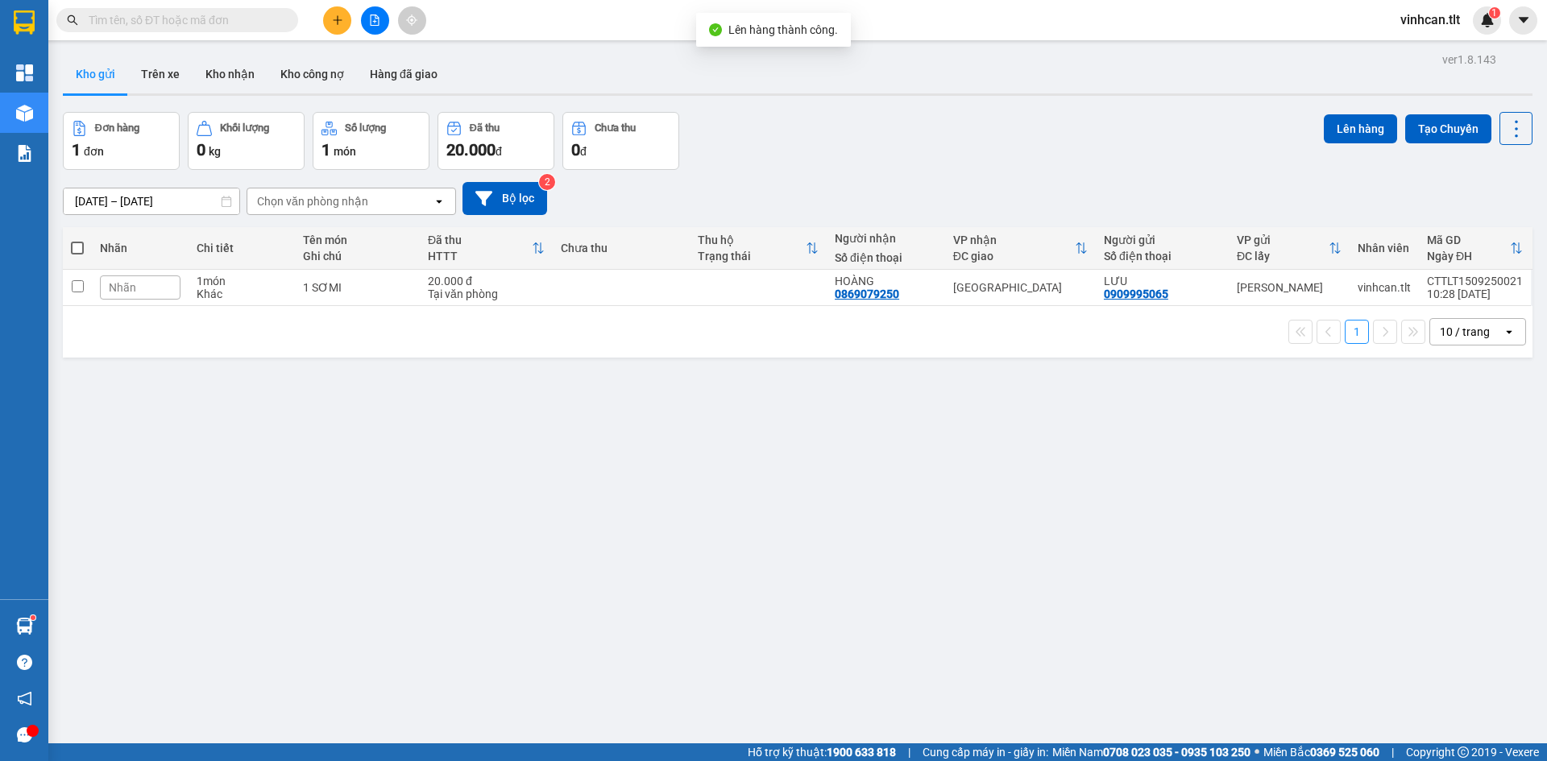
click at [372, 24] on icon "file-add" at bounding box center [374, 20] width 11 height 11
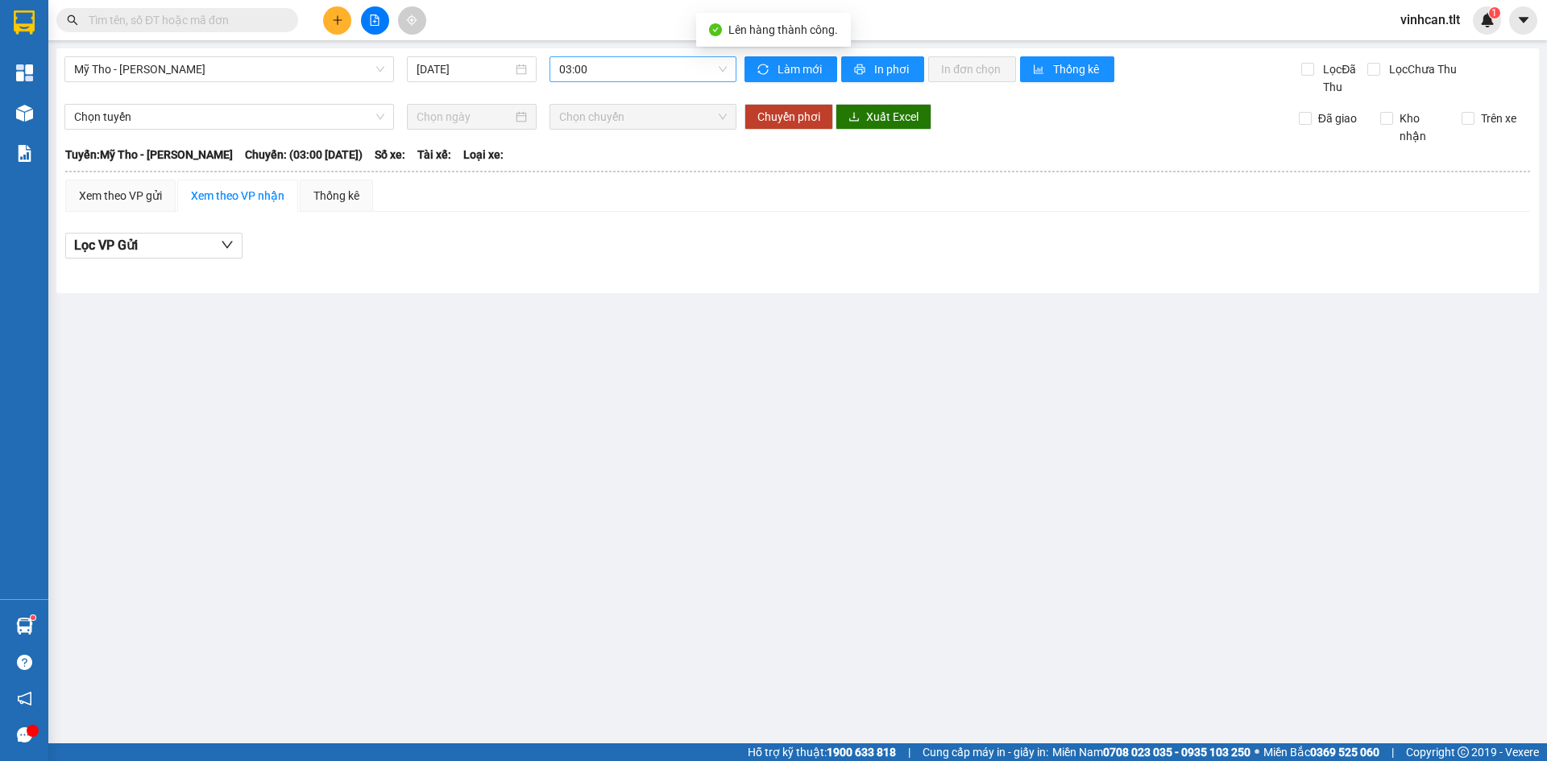
click at [619, 68] on span "03:00" at bounding box center [643, 69] width 168 height 24
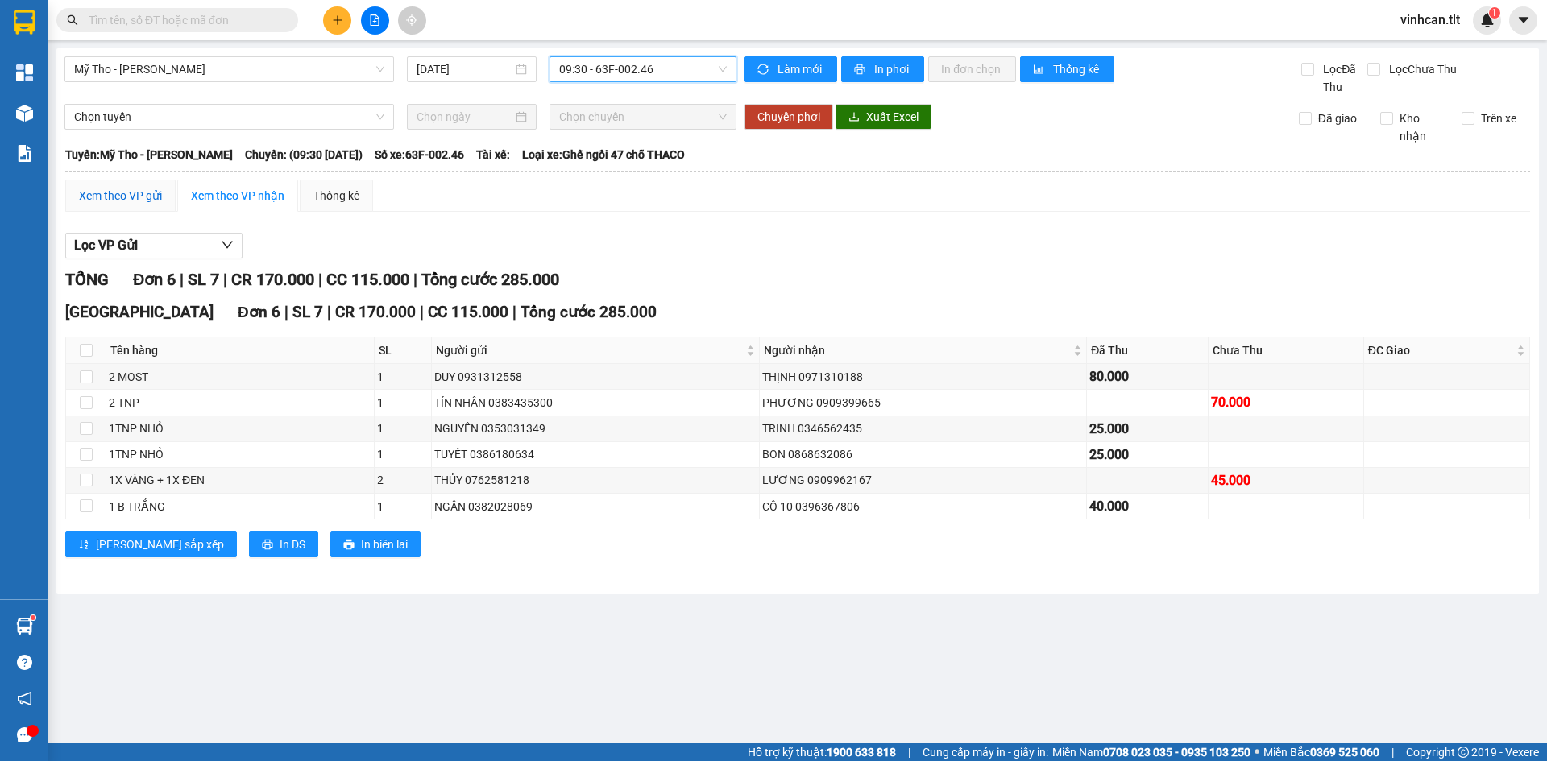
click at [152, 193] on div "Xem theo VP gửi" at bounding box center [120, 196] width 83 height 18
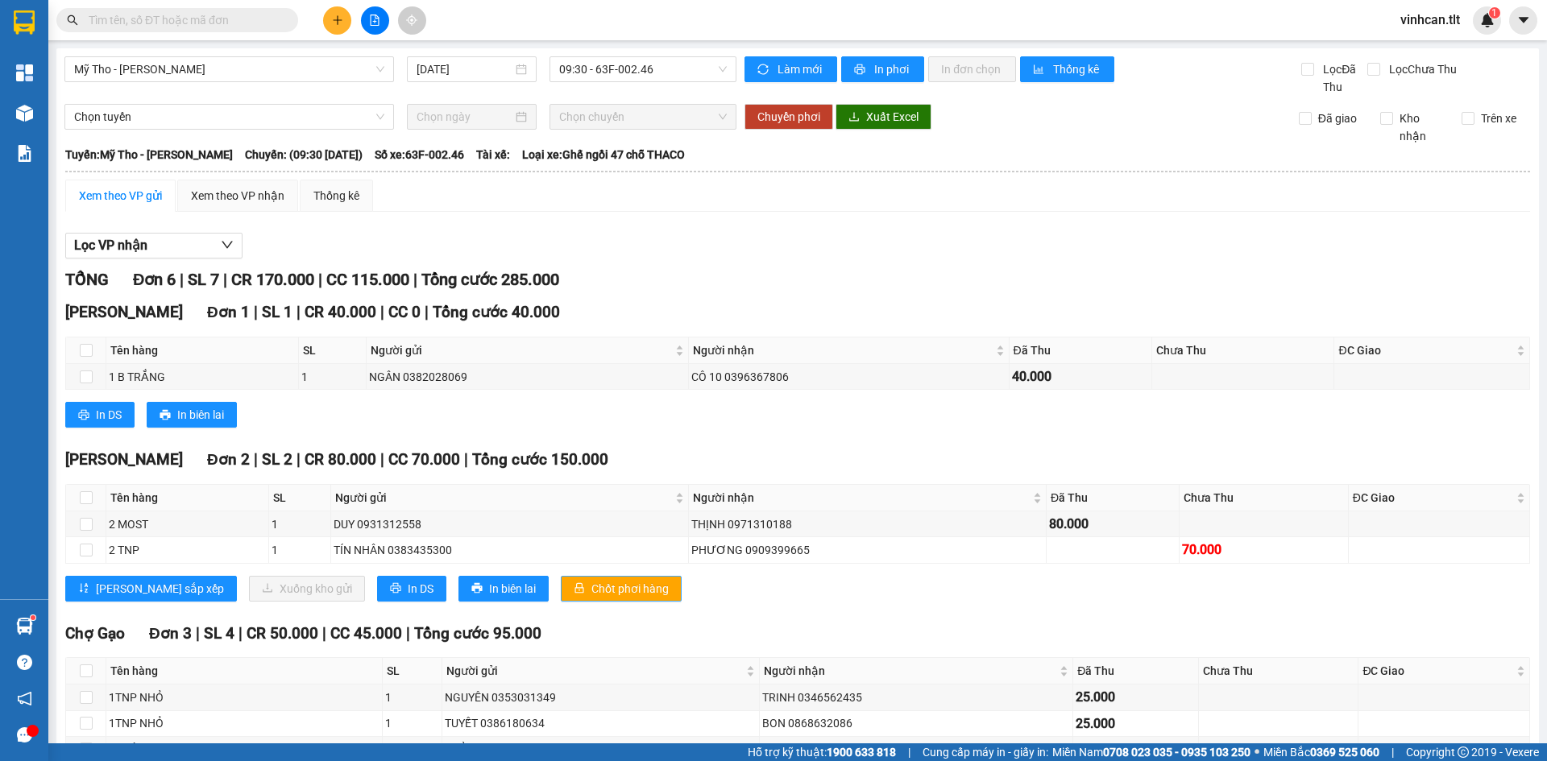
click at [591, 587] on span "Chốt phơi hàng" at bounding box center [629, 589] width 77 height 18
click at [608, 437] on div "[PERSON_NAME] 1 | SL 1 | CR 40.000 | CC 0 | Tổng cước 40.000 Tên hàng SL Người …" at bounding box center [797, 369] width 1465 height 139
click at [332, 21] on icon "plus" at bounding box center [337, 20] width 11 height 11
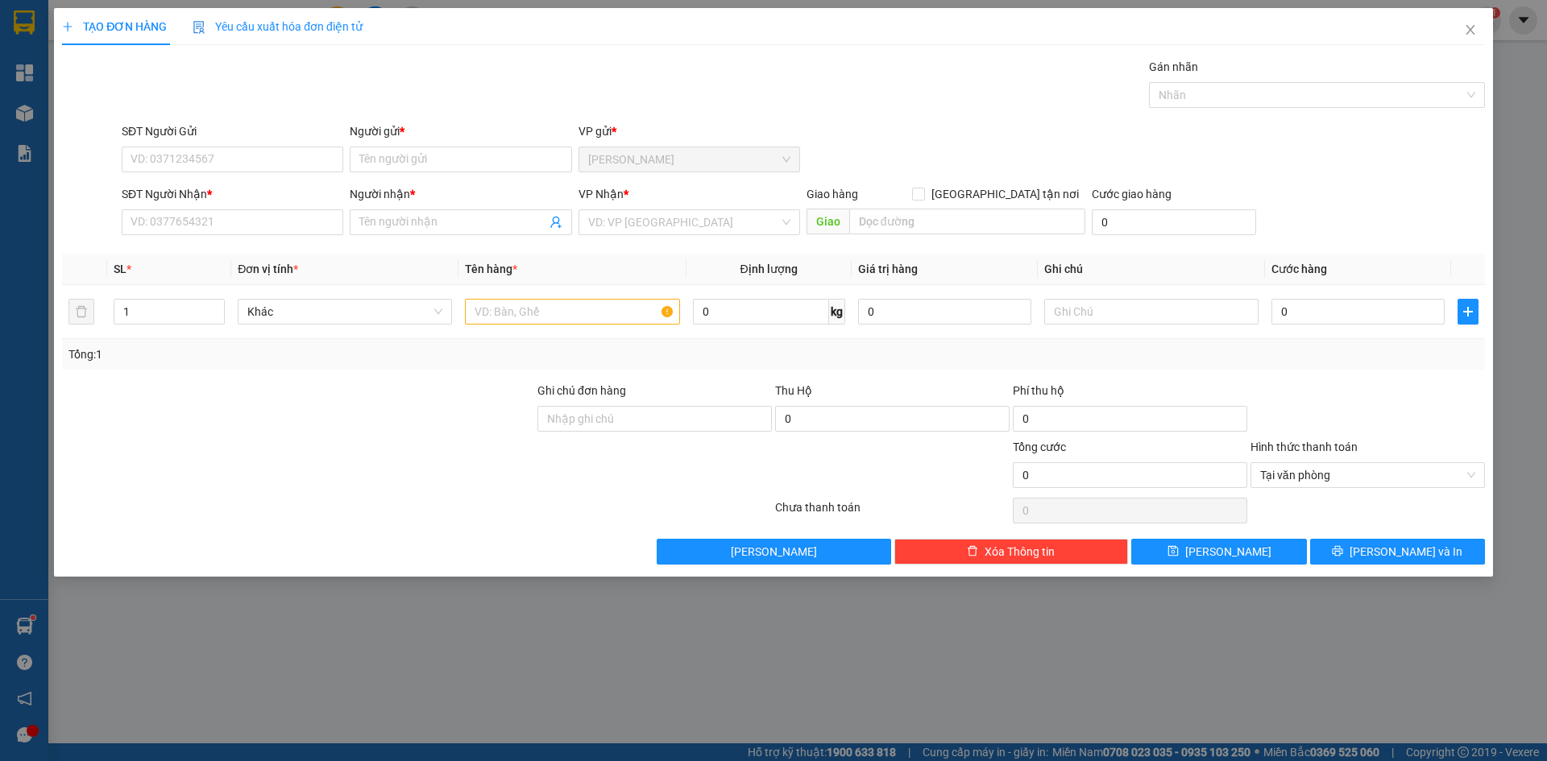
click at [184, 235] on div "SĐT Người Nhận * VD: 0377654321" at bounding box center [233, 213] width 222 height 56
click at [176, 221] on input "SĐT Người Nhận *" at bounding box center [233, 222] width 222 height 26
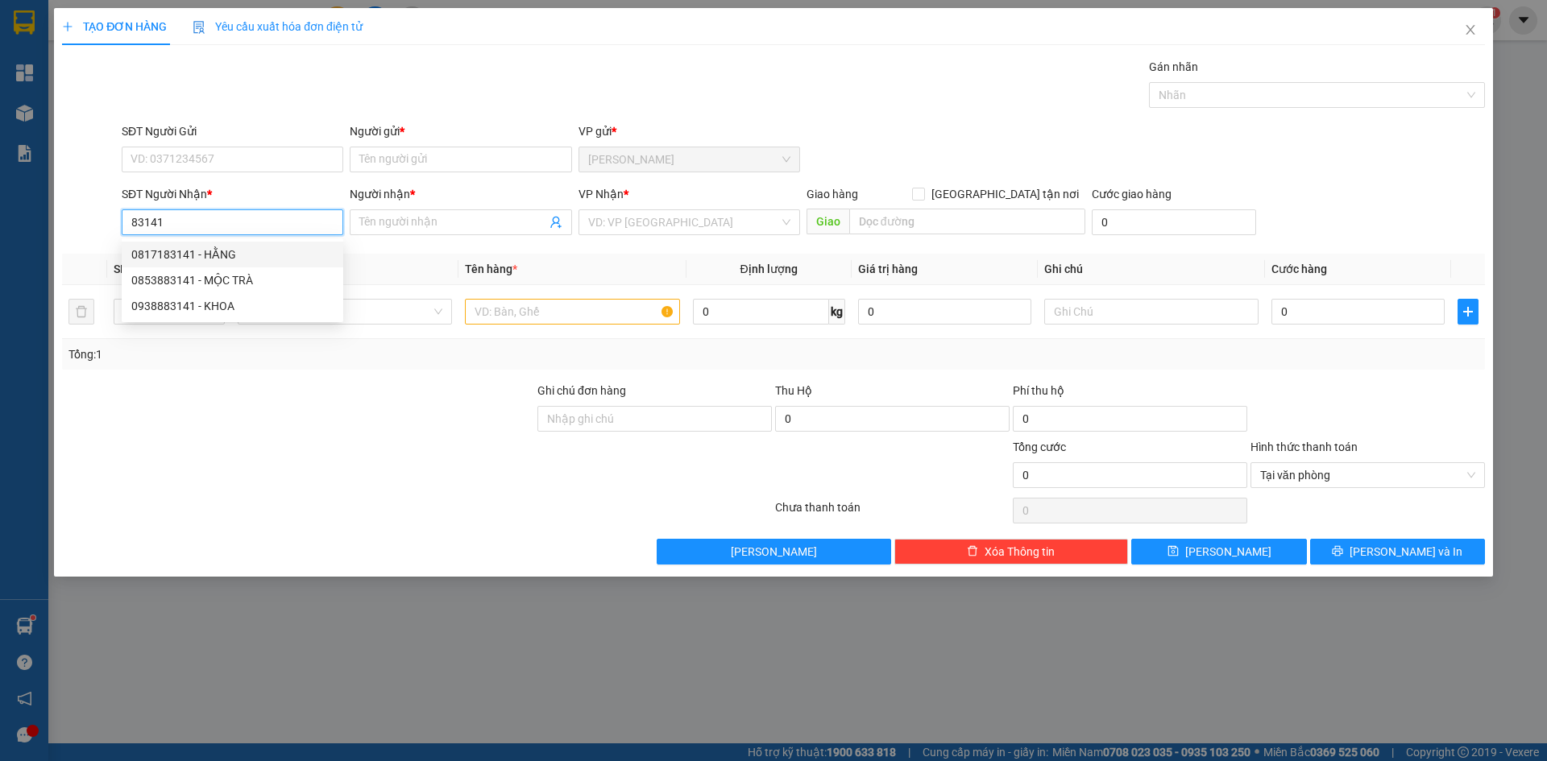
click at [170, 257] on div "0817183141 - HẰNG" at bounding box center [232, 255] width 202 height 18
type input "0817183141"
type input "HẰNG"
type input "0817183141"
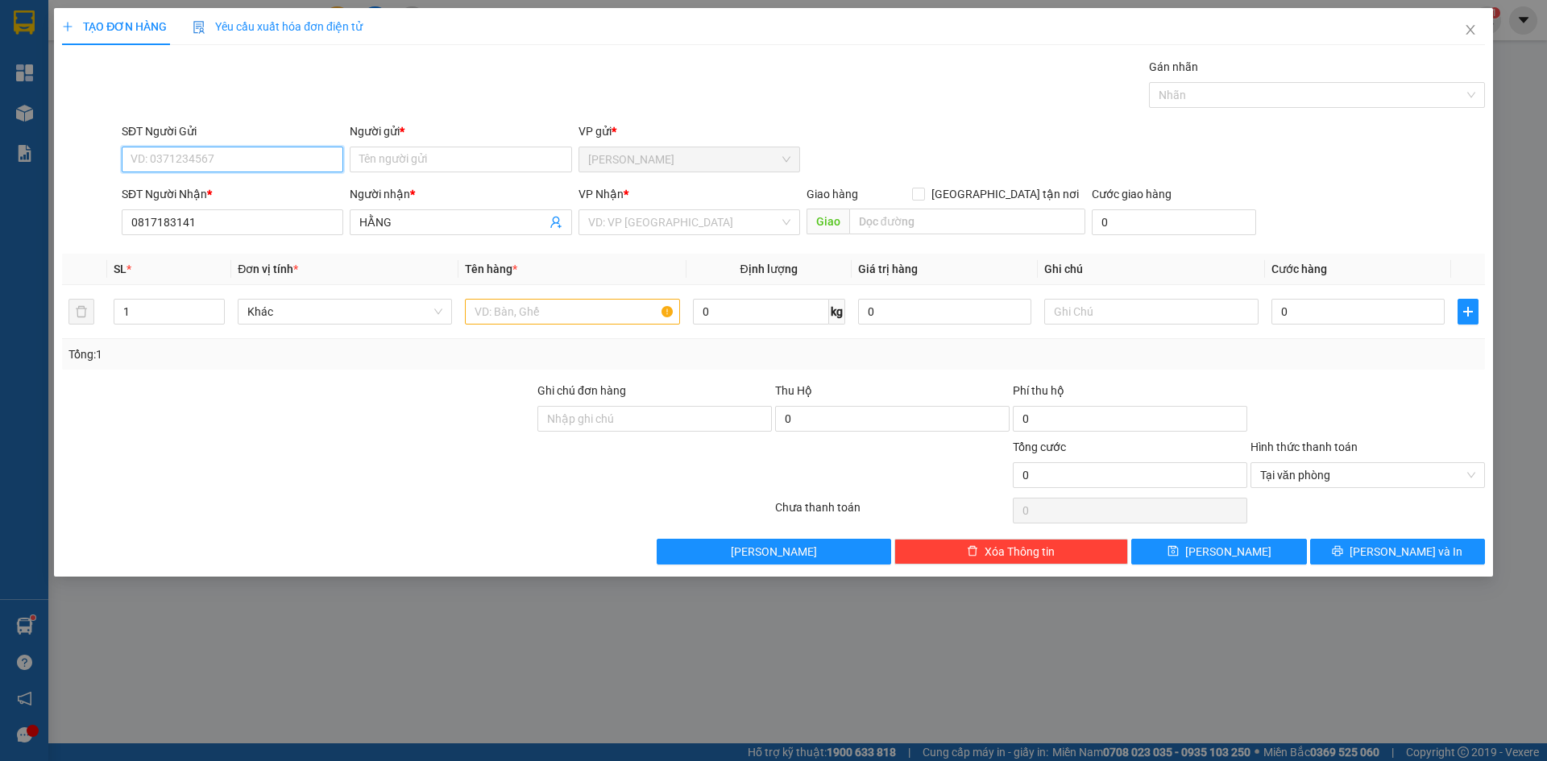
click at [183, 149] on input "SĐT Người Gửi" at bounding box center [233, 160] width 222 height 26
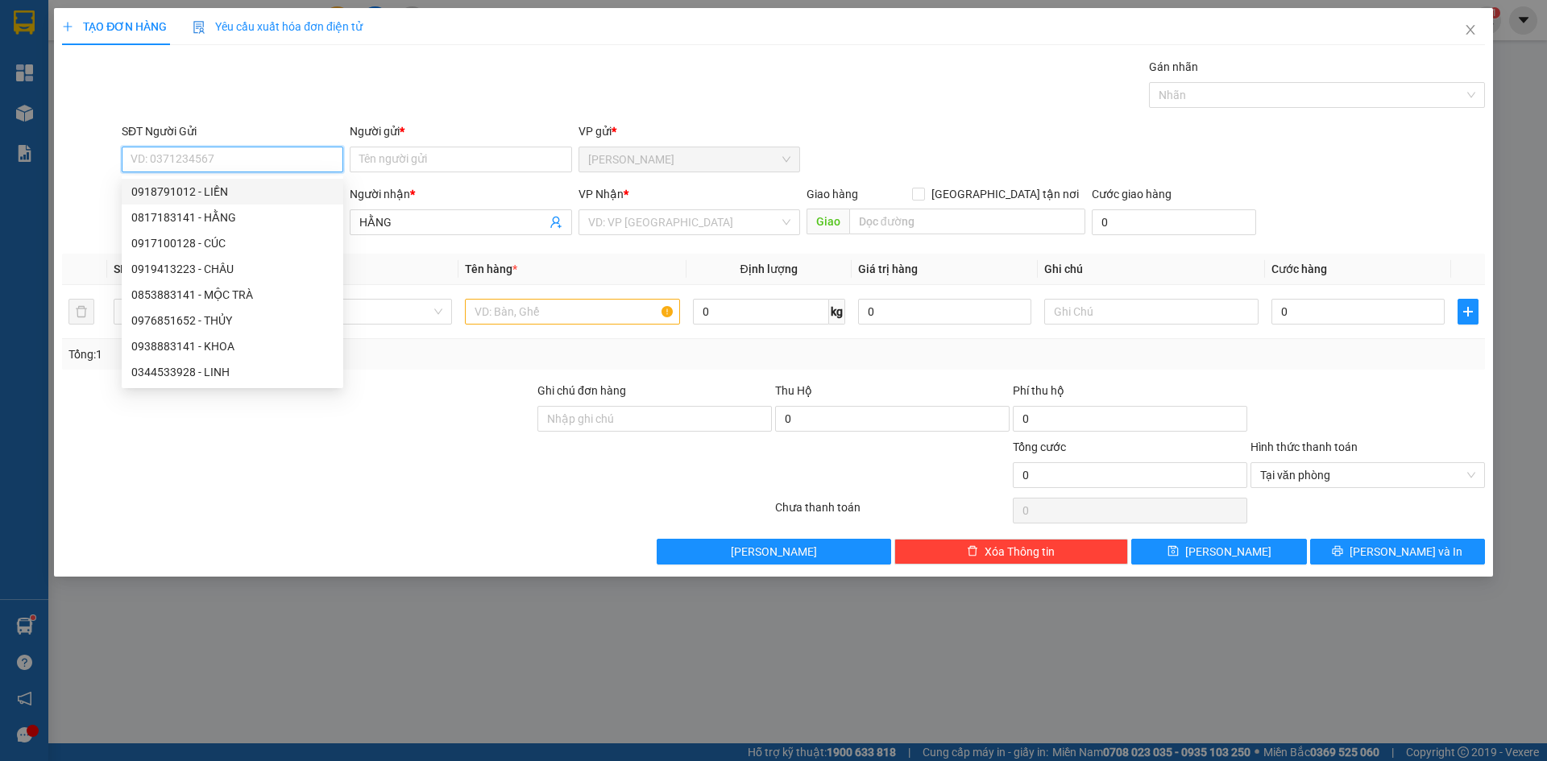
click at [187, 197] on div "0918791012 - LIỀN" at bounding box center [232, 192] width 202 height 18
type input "0918791012"
type input "LIỀN"
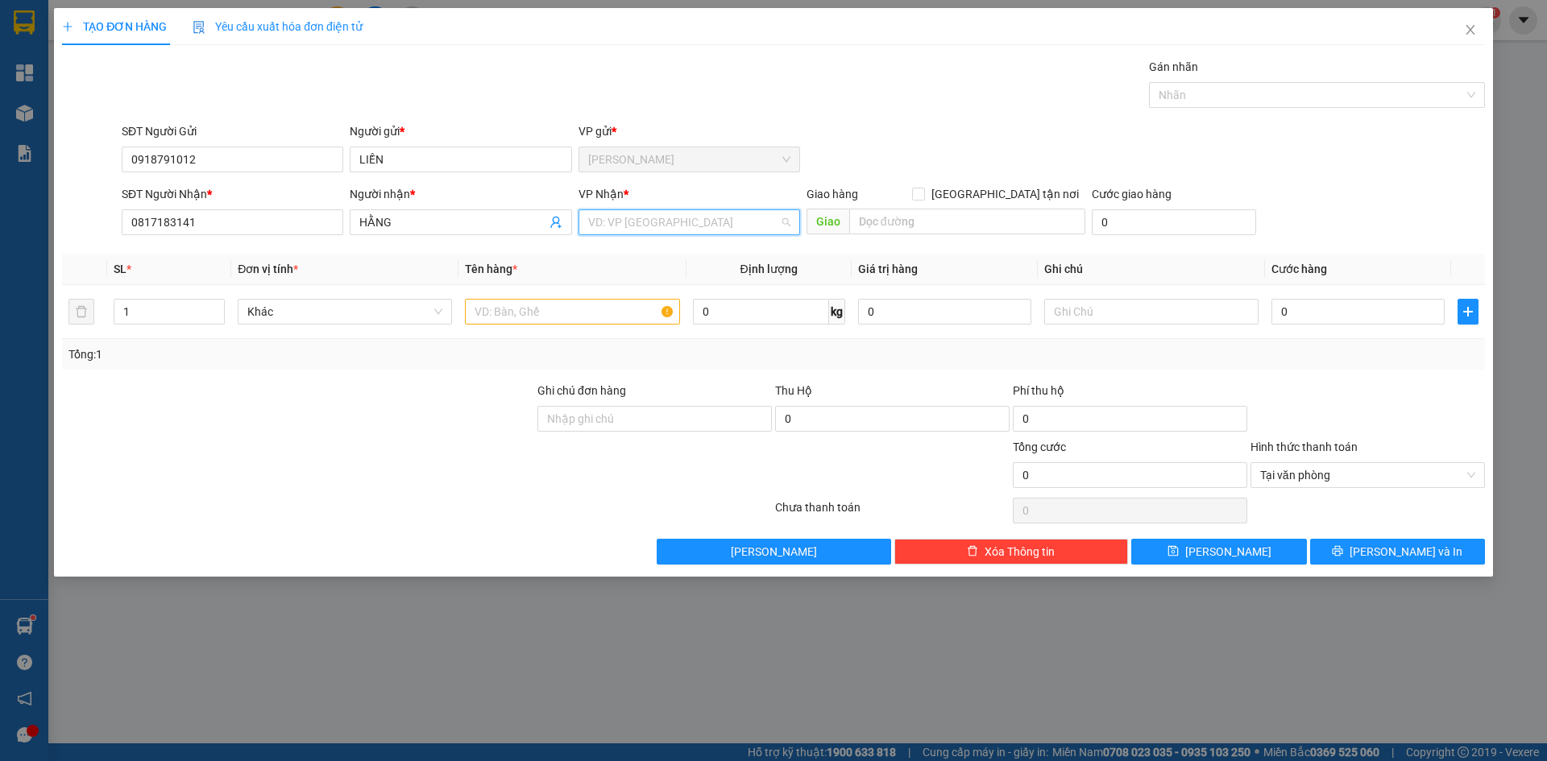
click at [653, 234] on input "search" at bounding box center [683, 222] width 191 height 24
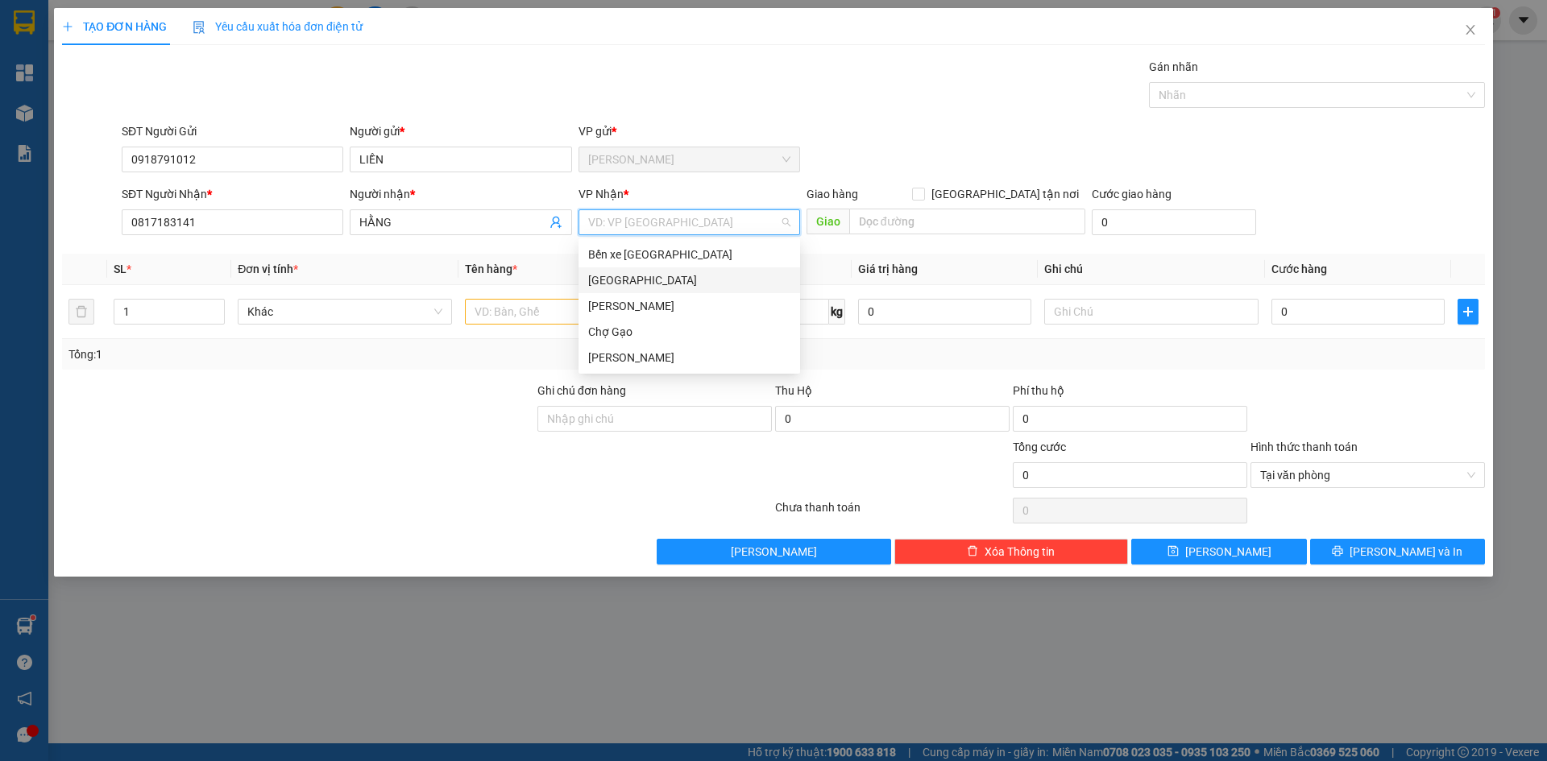
click at [611, 284] on div "[GEOGRAPHIC_DATA]" at bounding box center [689, 280] width 202 height 18
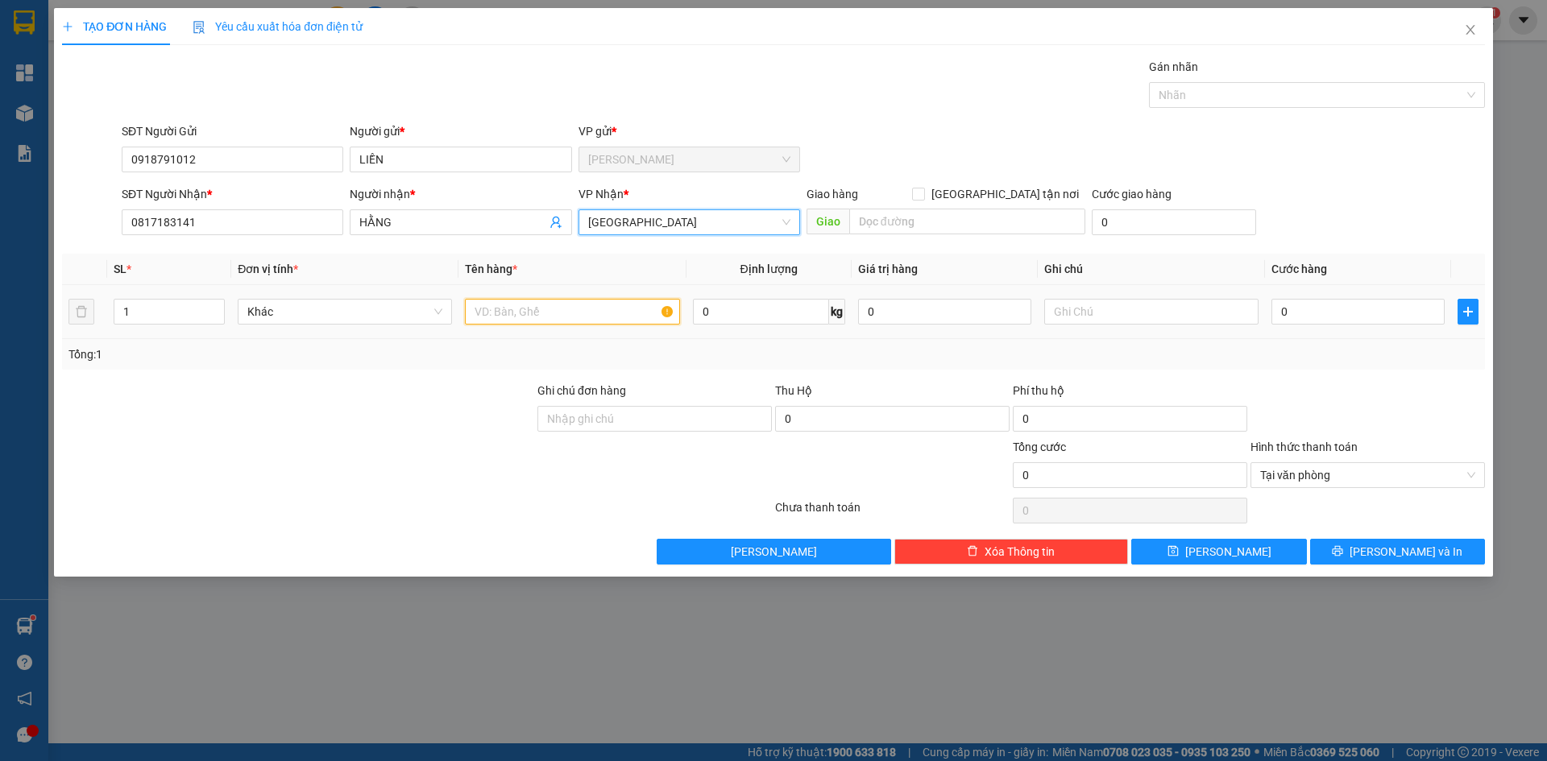
click at [517, 309] on input "text" at bounding box center [572, 312] width 214 height 26
type input "1 TNP"
click at [1292, 310] on input "0" at bounding box center [1357, 312] width 173 height 26
type input "3"
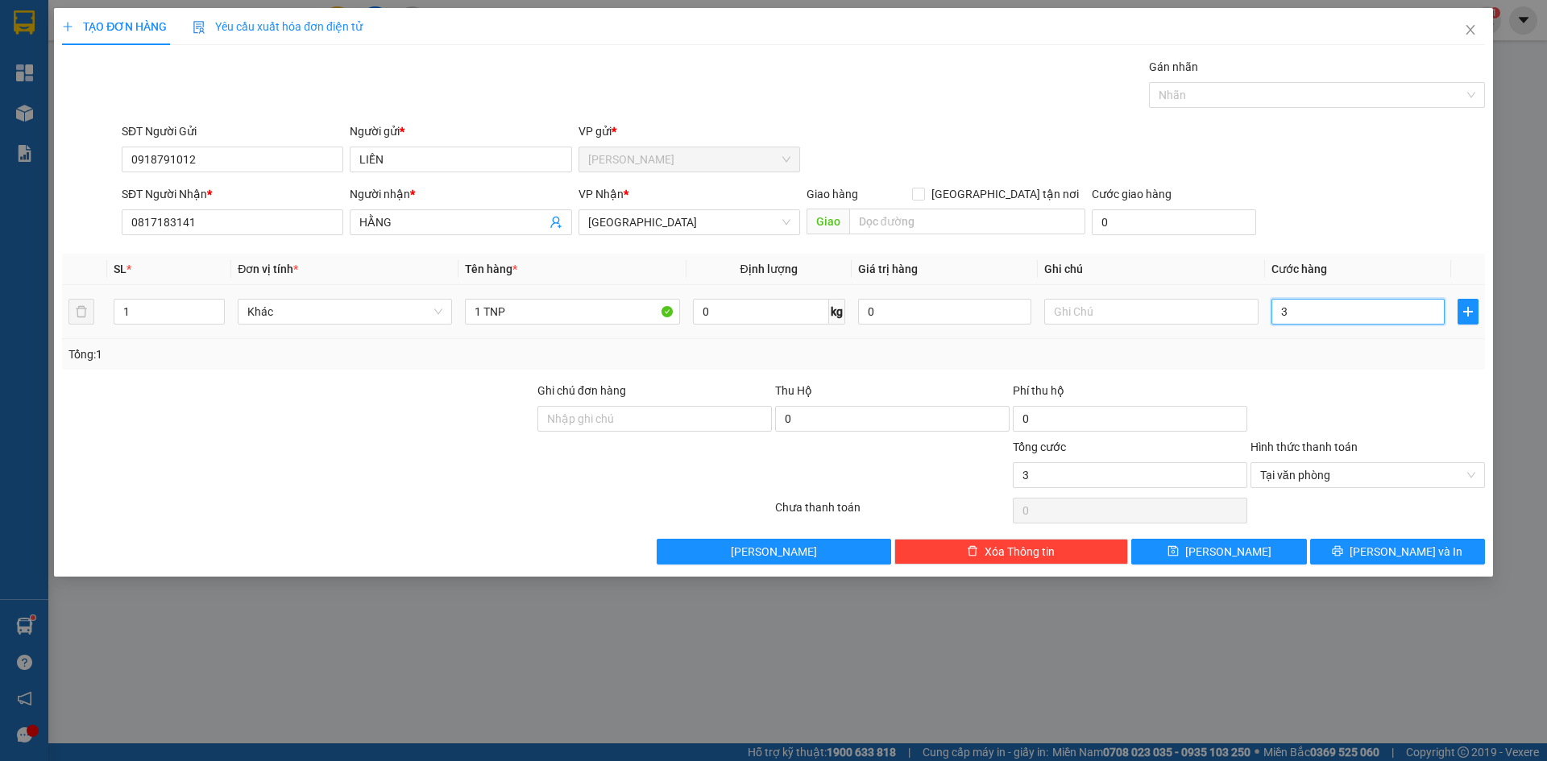
type input "35"
click at [1418, 560] on span "[PERSON_NAME] và In" at bounding box center [1405, 552] width 113 height 18
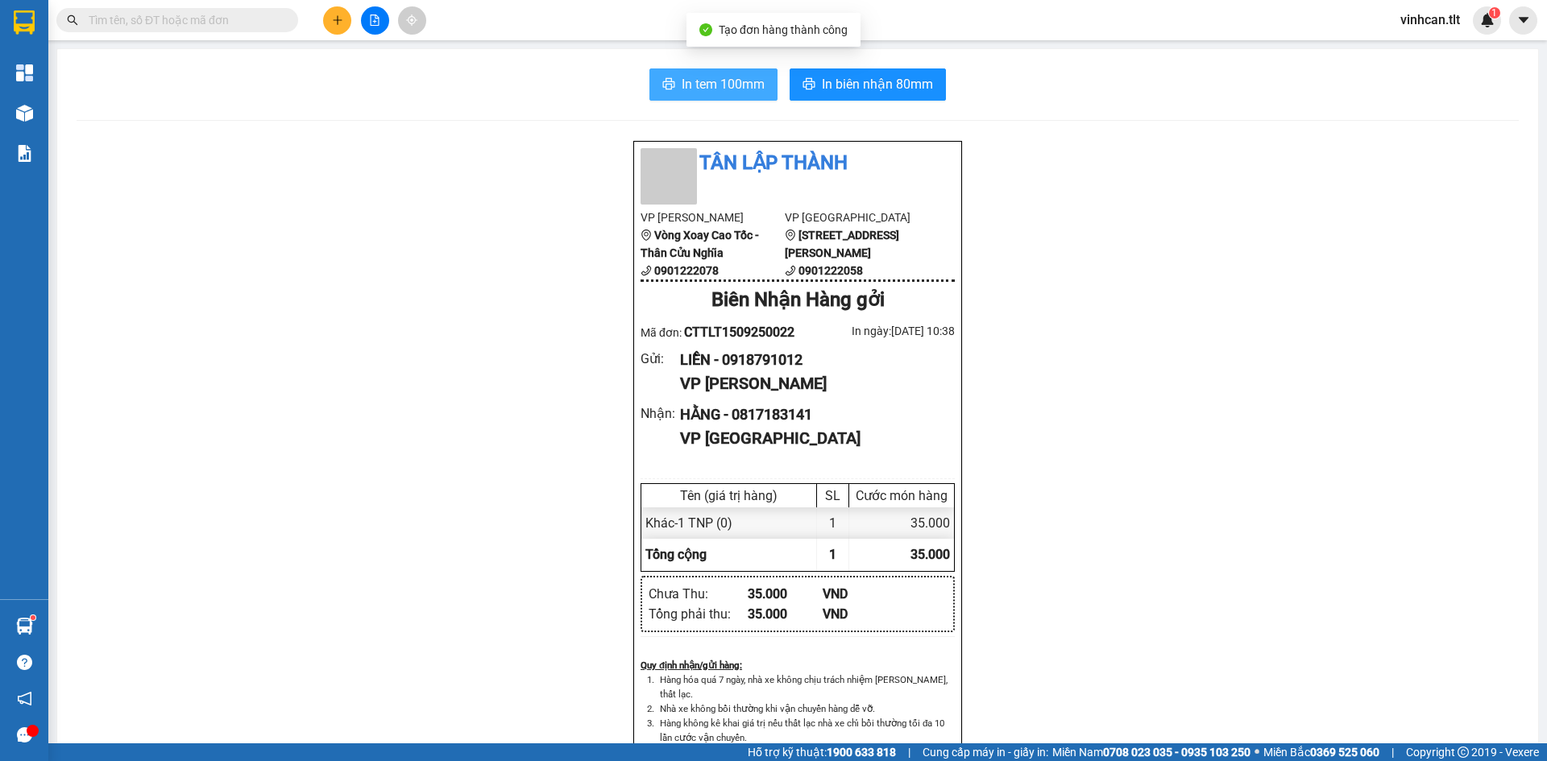
click at [706, 91] on span "In tem 100mm" at bounding box center [723, 84] width 83 height 20
click at [342, 16] on icon "plus" at bounding box center [337, 20] width 11 height 11
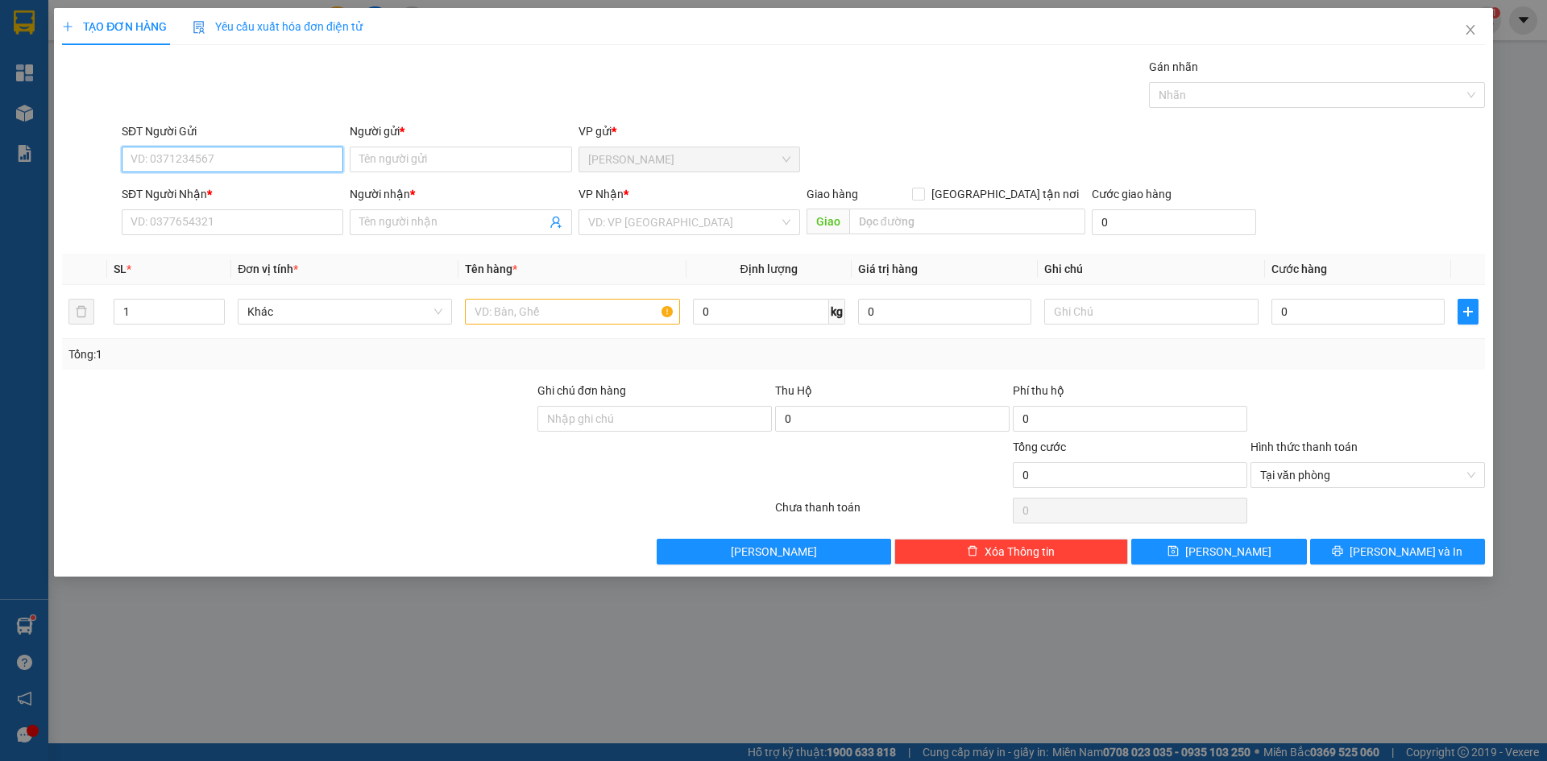
click at [151, 155] on input "SĐT Người Gửi" at bounding box center [233, 160] width 222 height 26
click at [189, 213] on div "0938885015 - LIÊN" at bounding box center [232, 218] width 202 height 18
type input "0938885015"
type input "LIÊN"
type input "0938885015"
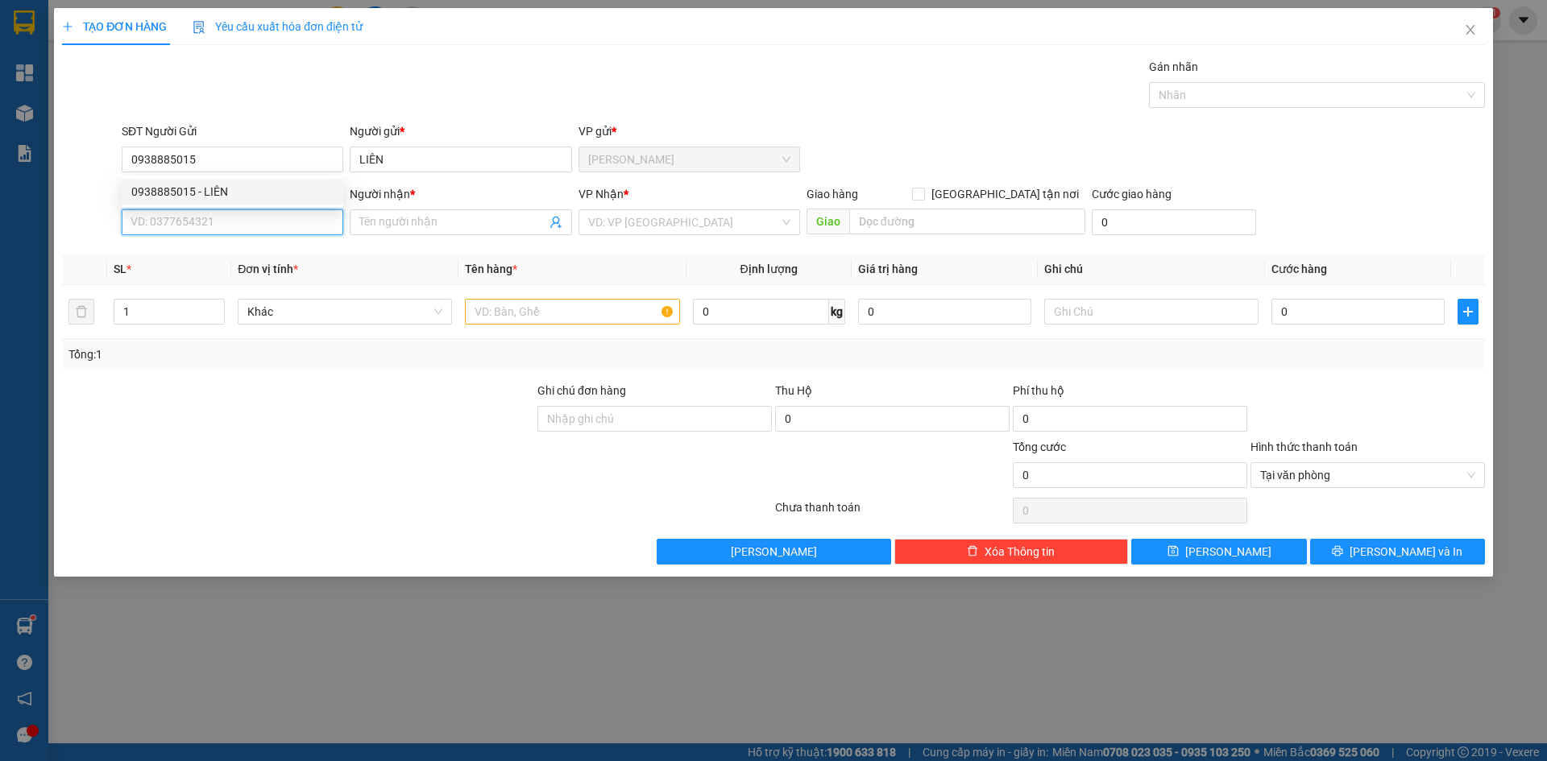
click at [189, 217] on input "SĐT Người Nhận *" at bounding box center [233, 222] width 222 height 26
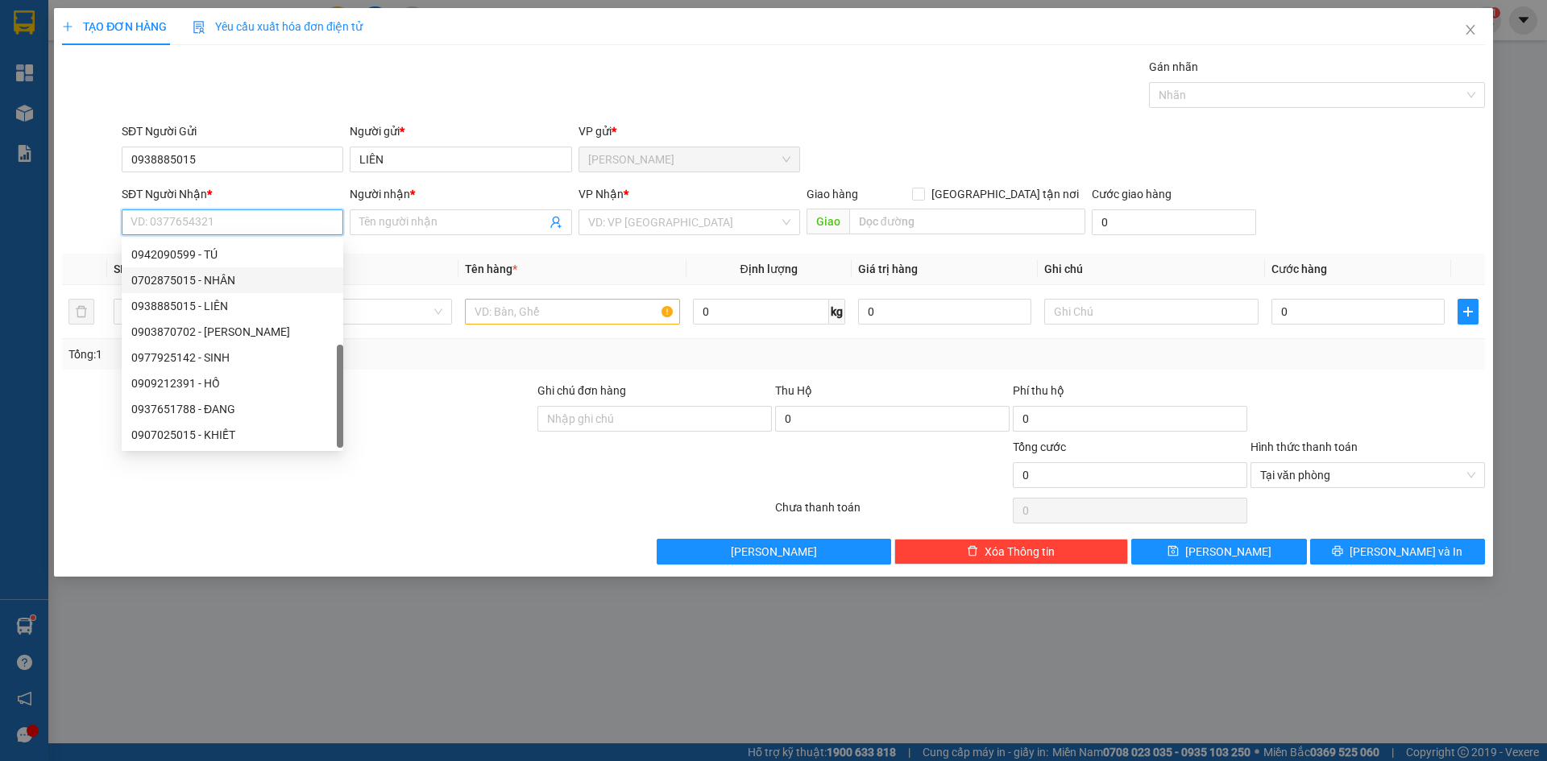
click at [206, 218] on input "SĐT Người Nhận *" at bounding box center [233, 222] width 222 height 26
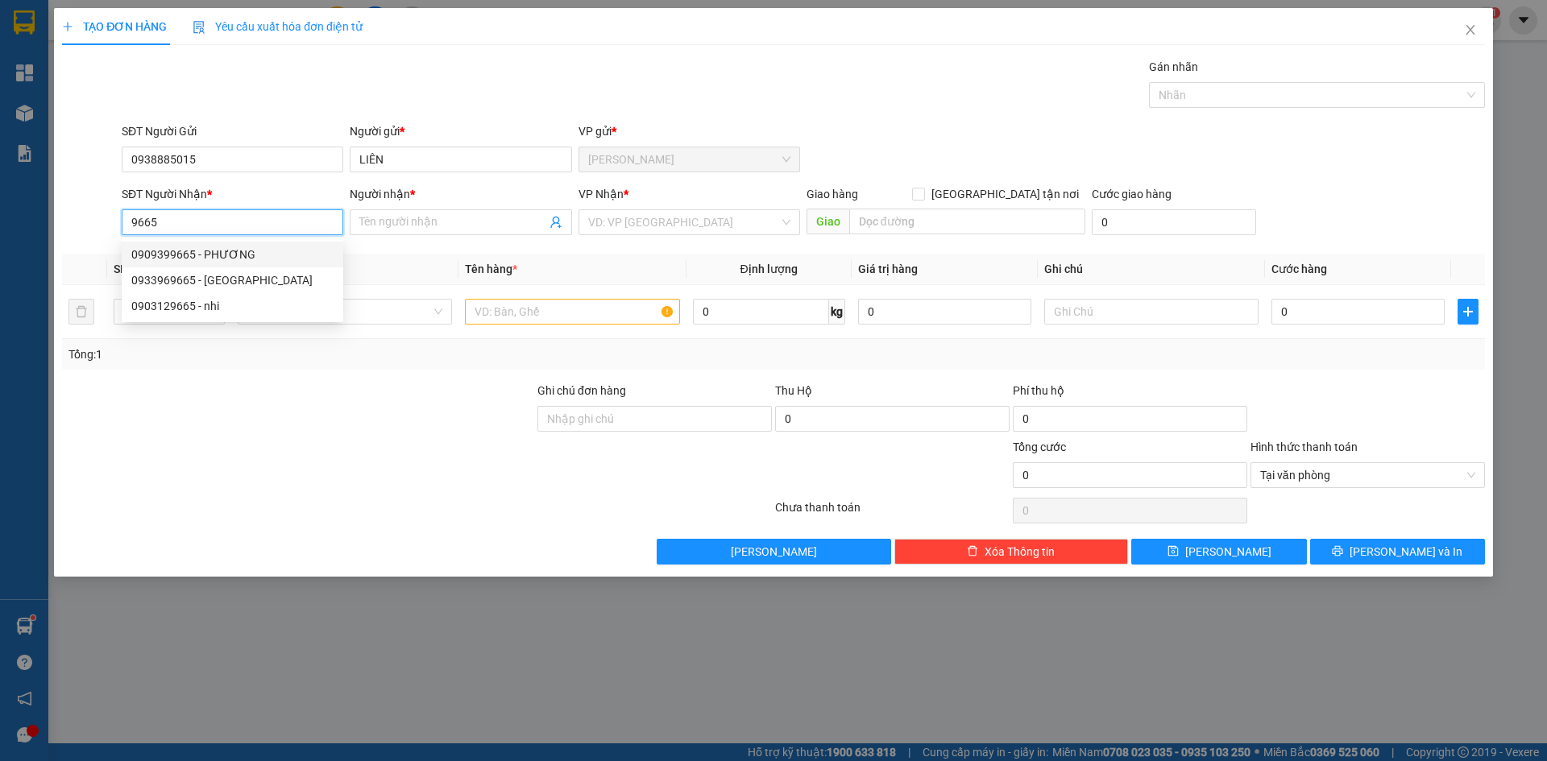
click at [206, 250] on div "0909399665 - PHƯƠNG" at bounding box center [232, 255] width 202 height 18
type input "0909399665"
type input "PHƯƠNG"
type input "0909399665"
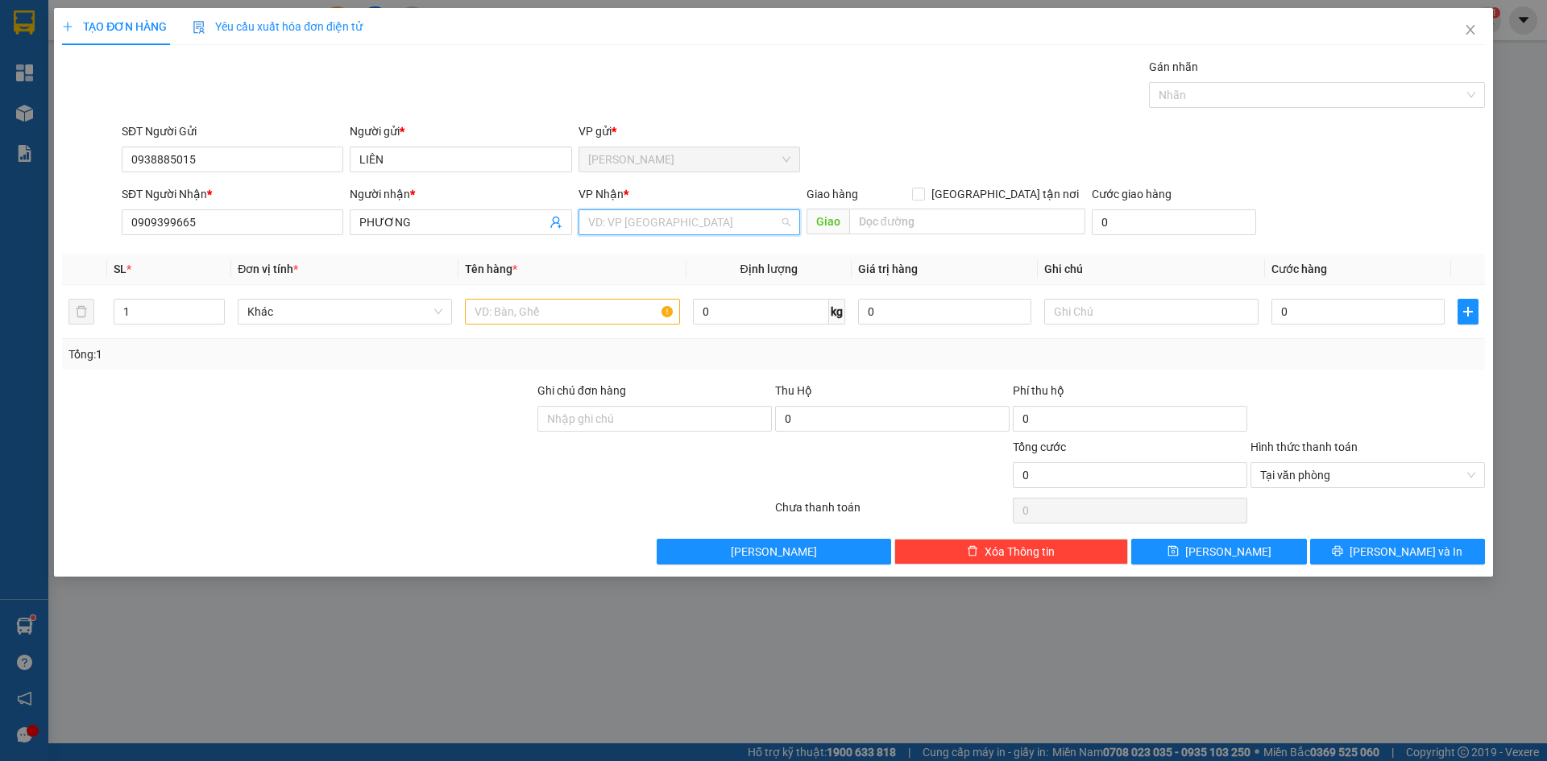
drag, startPoint x: 642, startPoint y: 213, endPoint x: 613, endPoint y: 258, distance: 53.6
click at [641, 213] on input "search" at bounding box center [683, 222] width 191 height 24
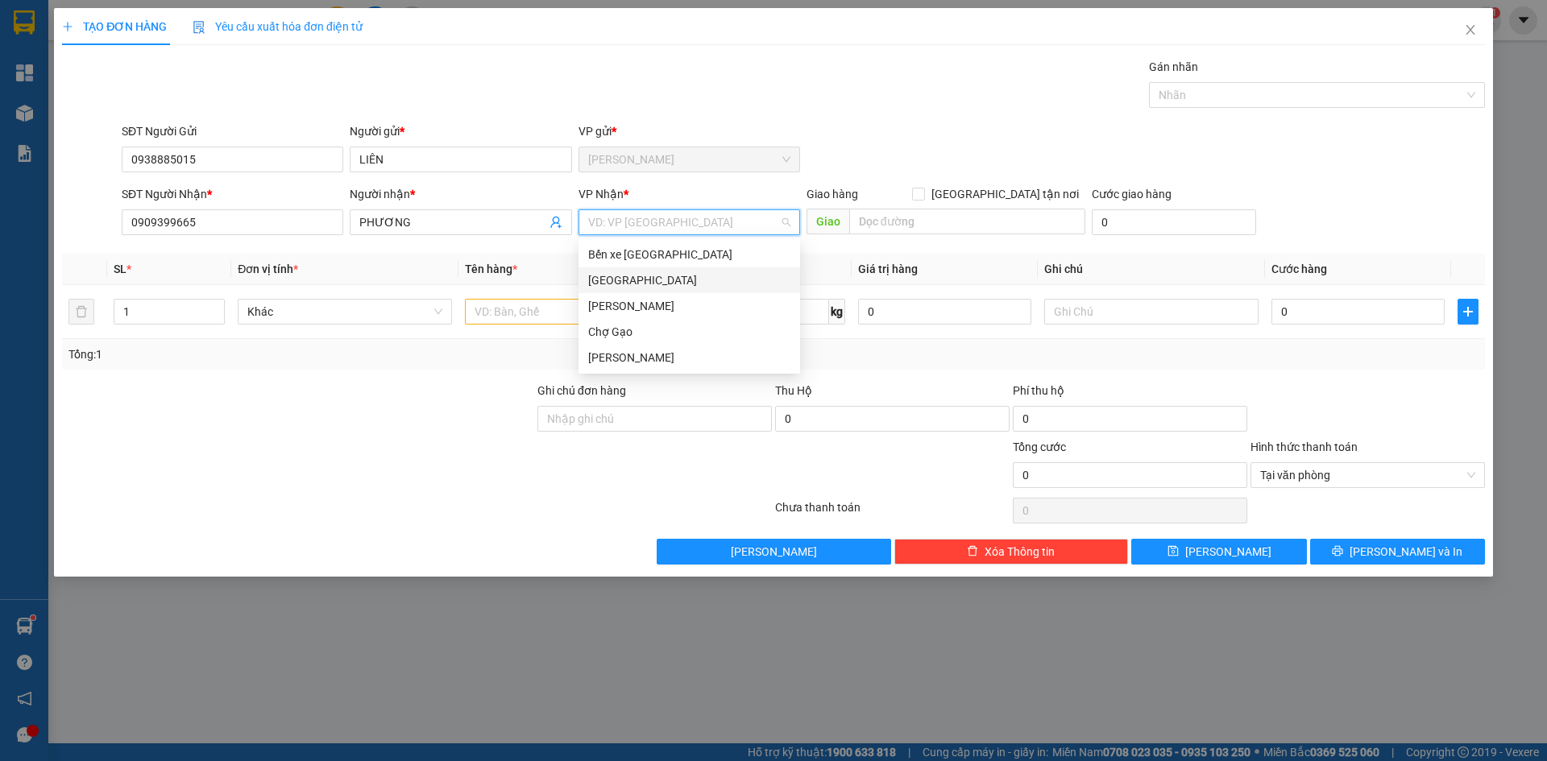
click at [609, 288] on div "[GEOGRAPHIC_DATA]" at bounding box center [689, 280] width 202 height 18
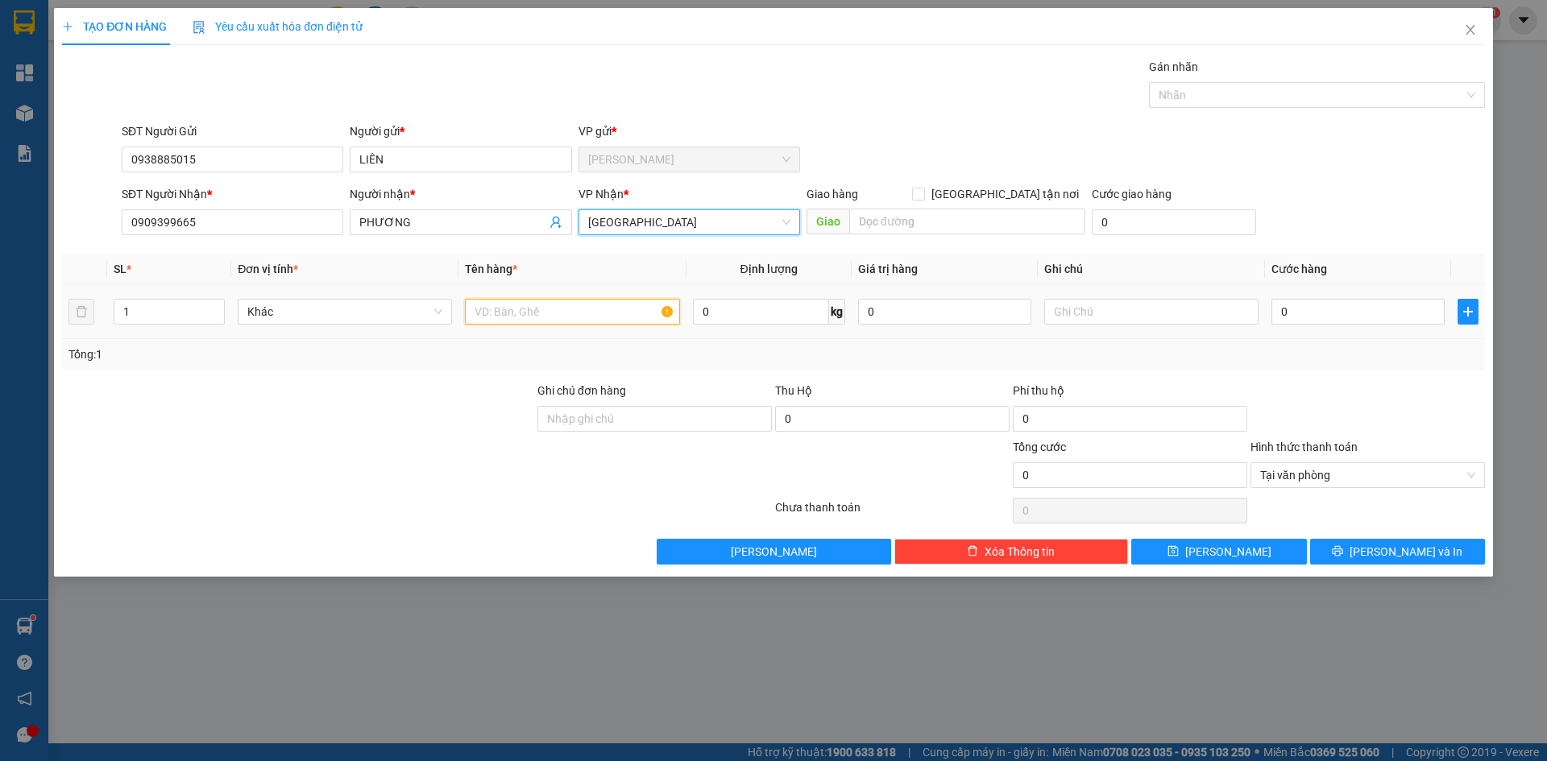
click at [557, 309] on input "text" at bounding box center [572, 312] width 214 height 26
type input "1 TNP"
click at [1378, 310] on input "0" at bounding box center [1357, 312] width 173 height 26
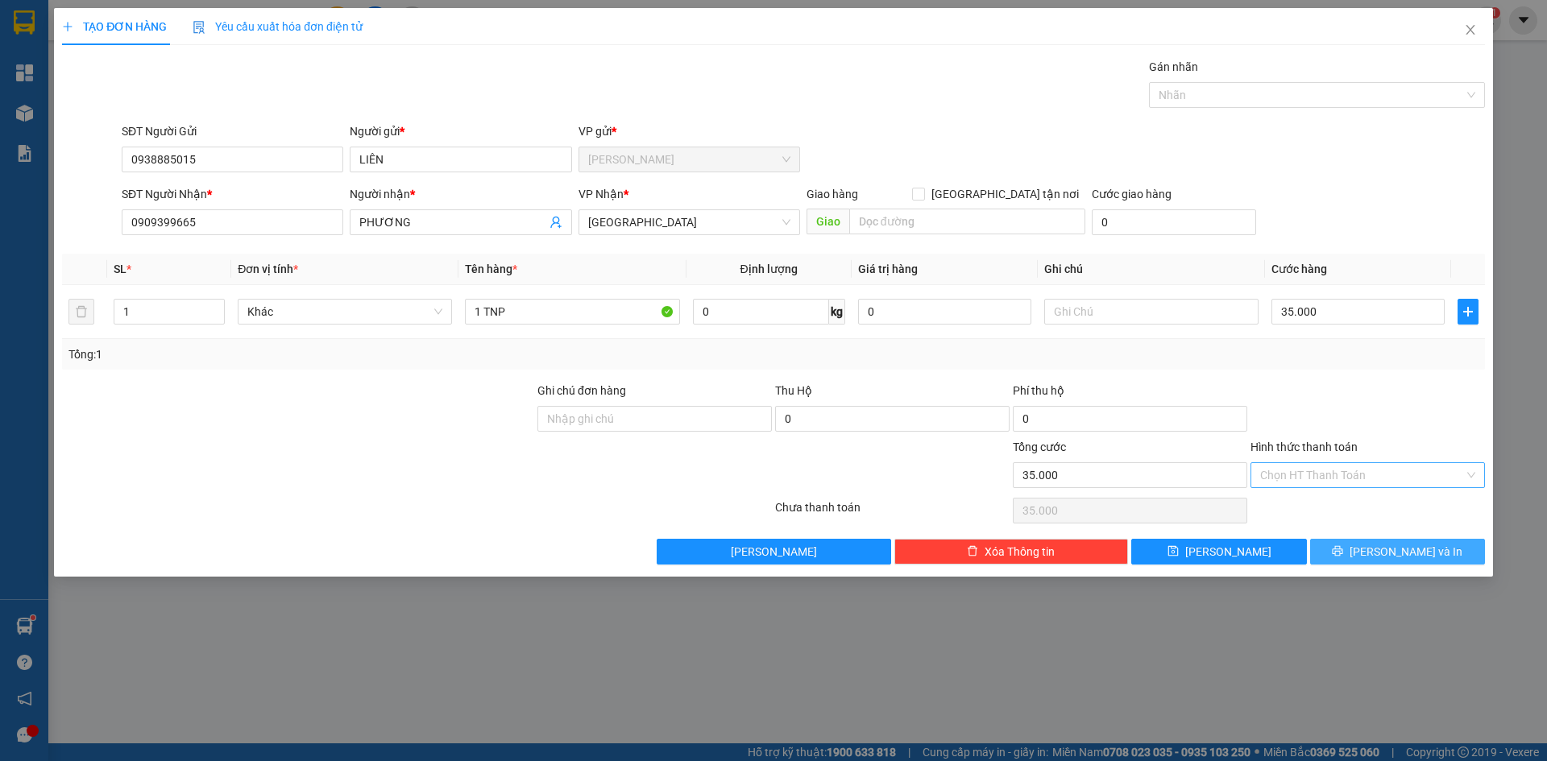
click at [1424, 549] on span "[PERSON_NAME] và In" at bounding box center [1405, 552] width 113 height 18
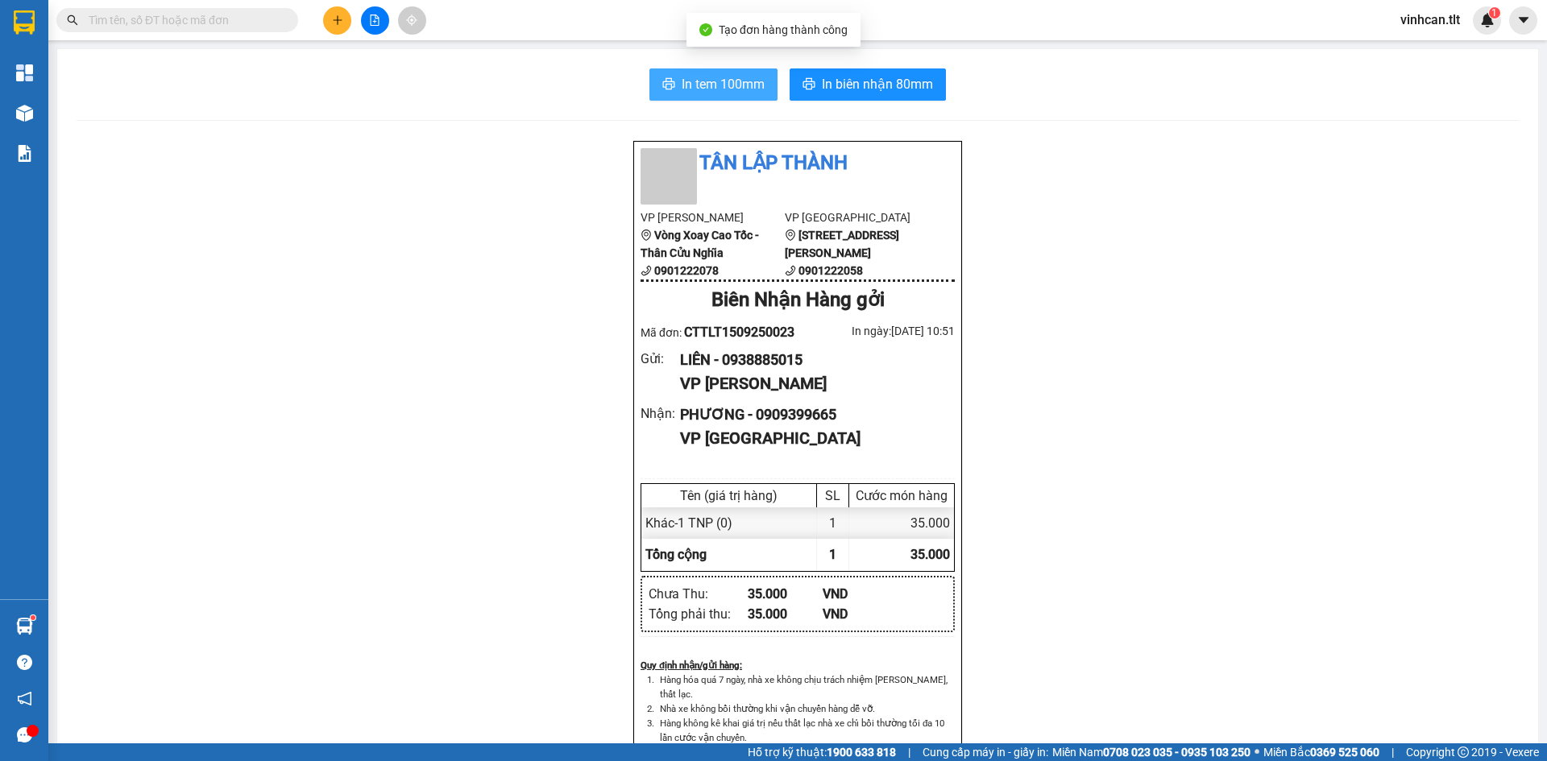
click at [760, 98] on button "In tem 100mm" at bounding box center [713, 84] width 128 height 32
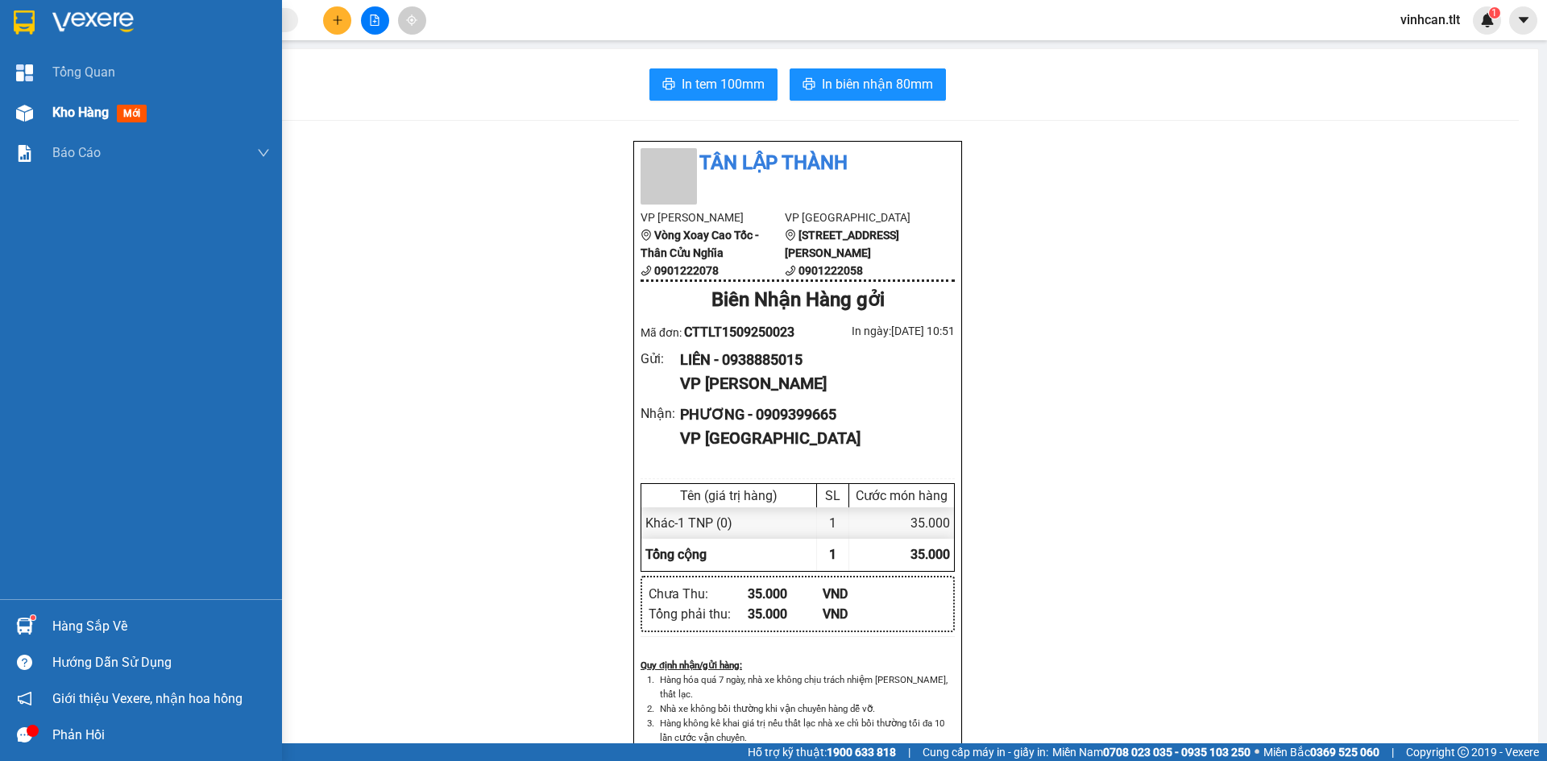
click at [50, 103] on div "Kho hàng mới" at bounding box center [141, 113] width 282 height 40
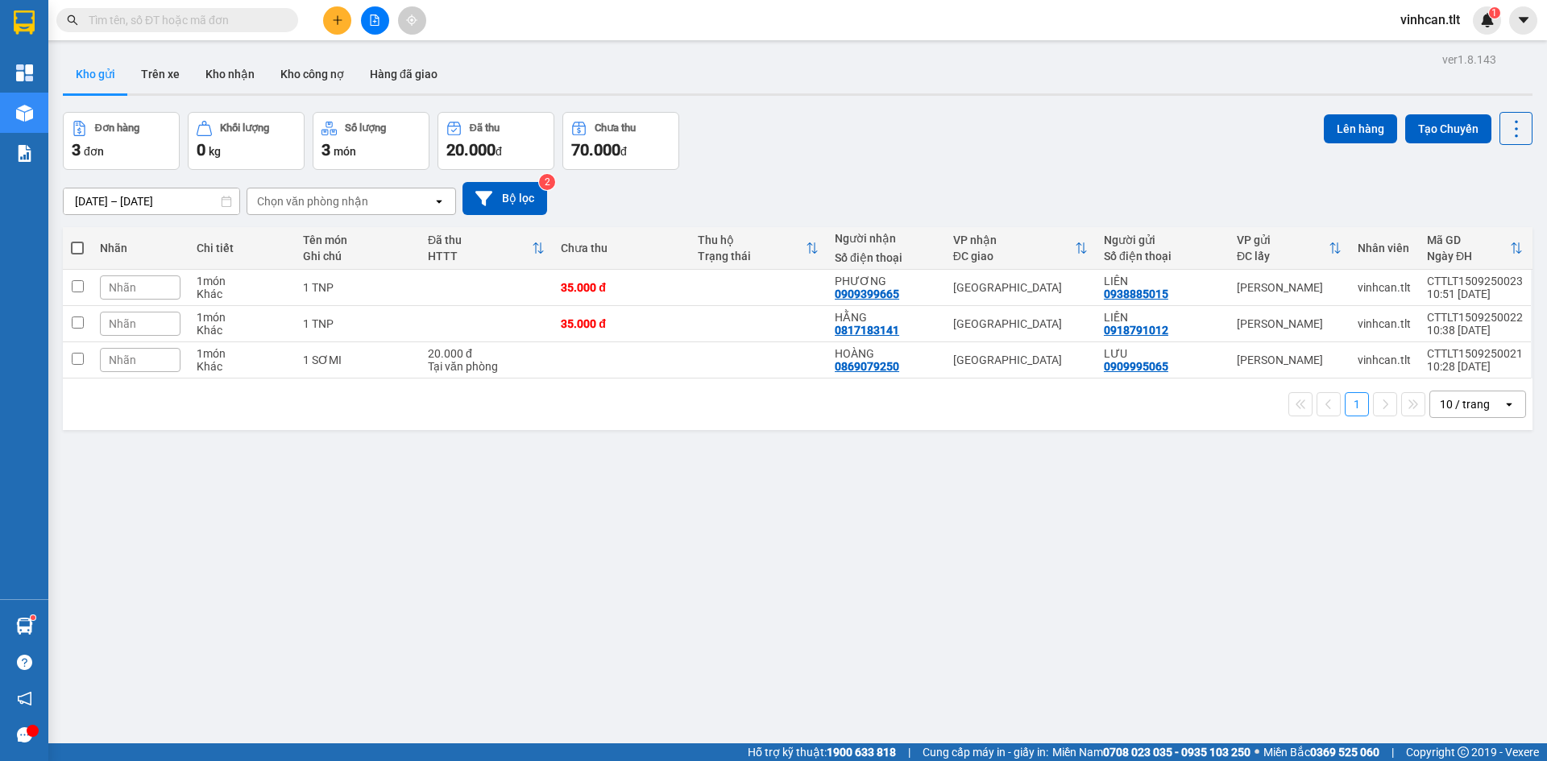
click at [469, 441] on div "ver 1.8.143 Kho gửi Trên xe Kho nhận Kho công nợ Hàng đã giao Đơn hàng 3 đơn Kh…" at bounding box center [797, 428] width 1482 height 761
click at [334, 21] on icon "plus" at bounding box center [337, 20] width 11 height 11
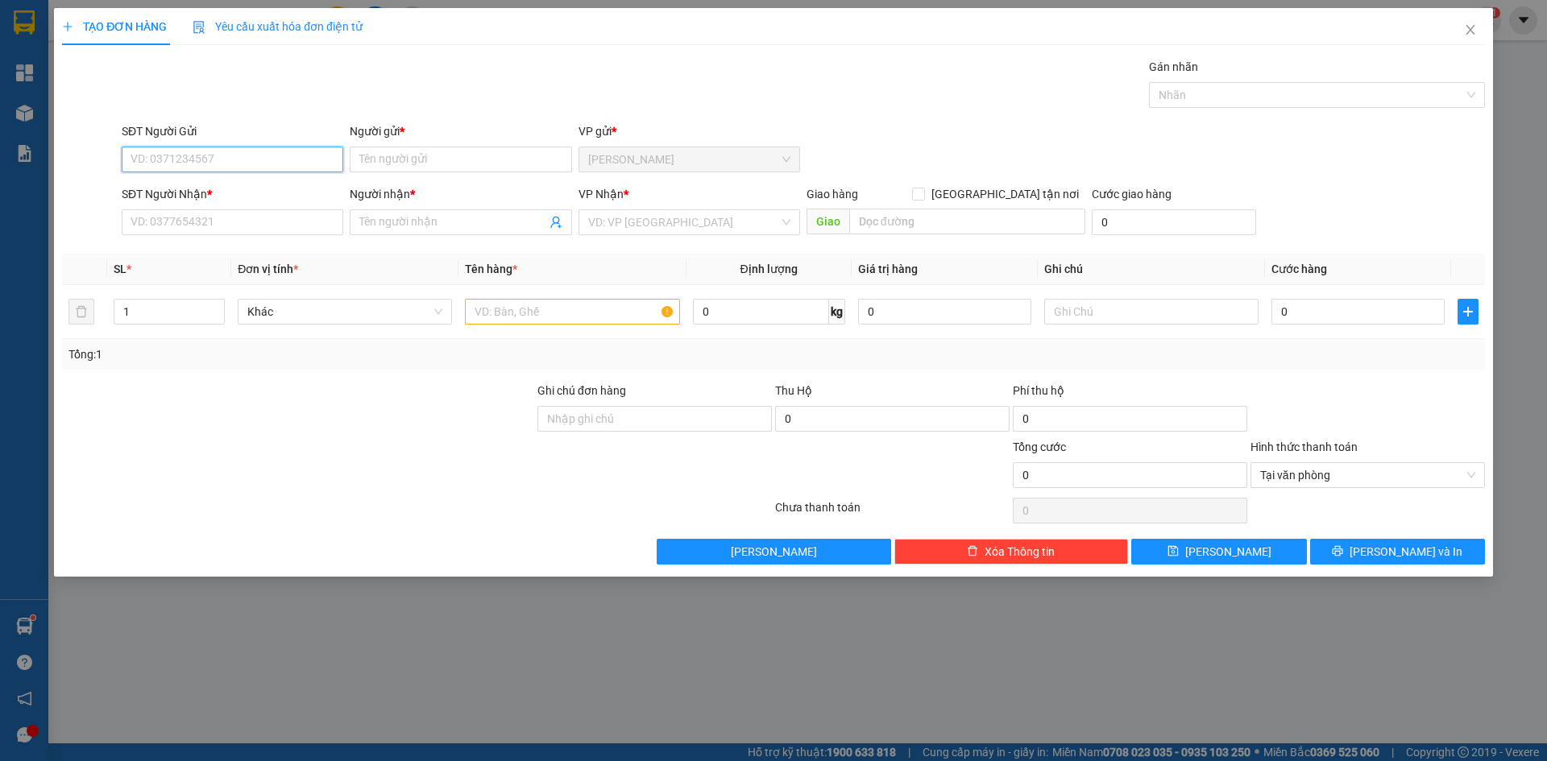
click at [224, 166] on input "SĐT Người Gửi" at bounding box center [233, 160] width 222 height 26
click at [139, 169] on input "276095" at bounding box center [233, 160] width 222 height 26
click at [174, 185] on div "0393276095 - TÚ" at bounding box center [232, 192] width 202 height 18
click at [192, 231] on input "SĐT Người Nhận *" at bounding box center [233, 222] width 222 height 26
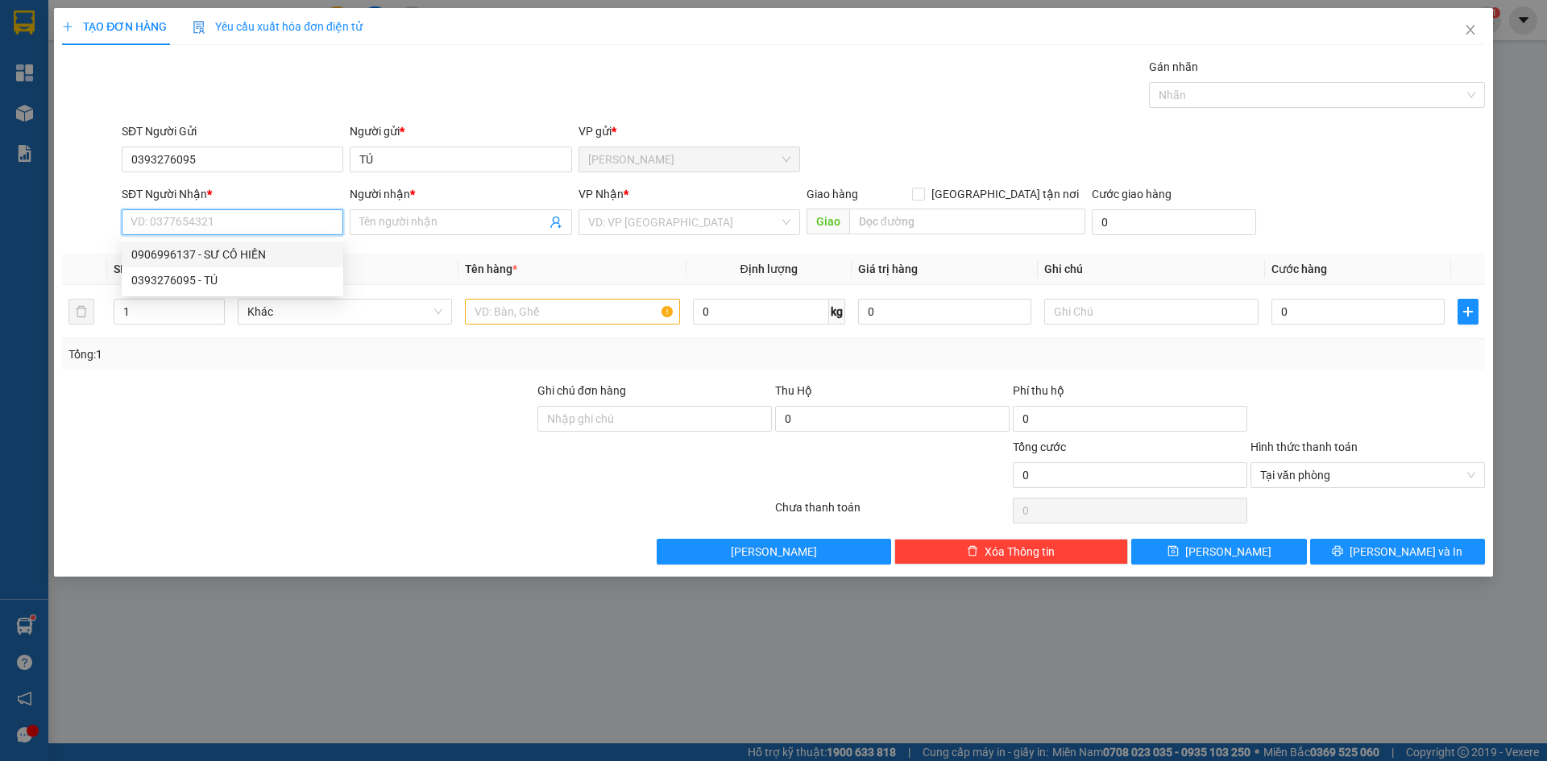
click at [198, 253] on div "0906996137 - SƯ CÔ HIỀN" at bounding box center [232, 255] width 202 height 18
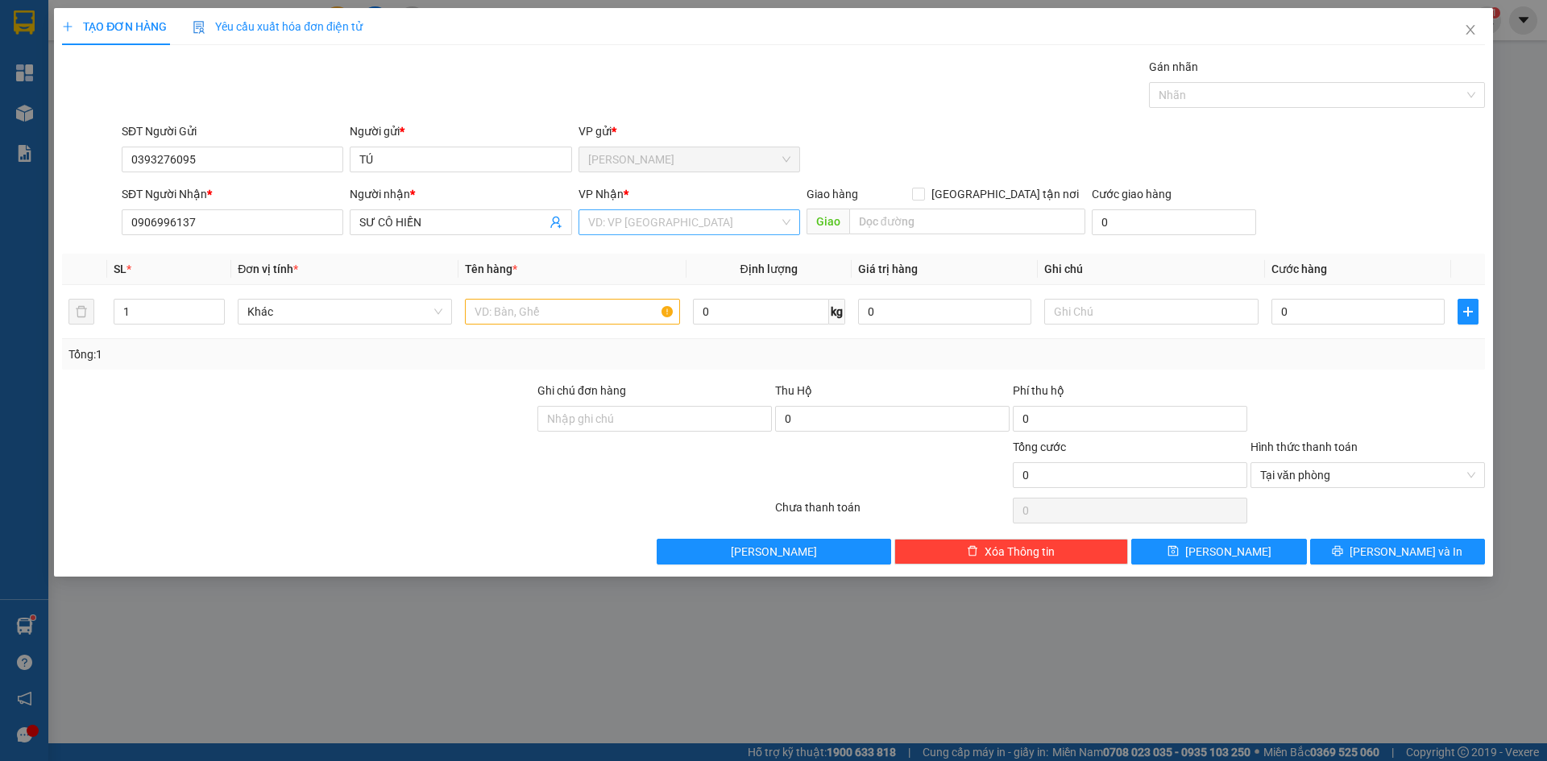
click at [611, 218] on input "search" at bounding box center [683, 222] width 191 height 24
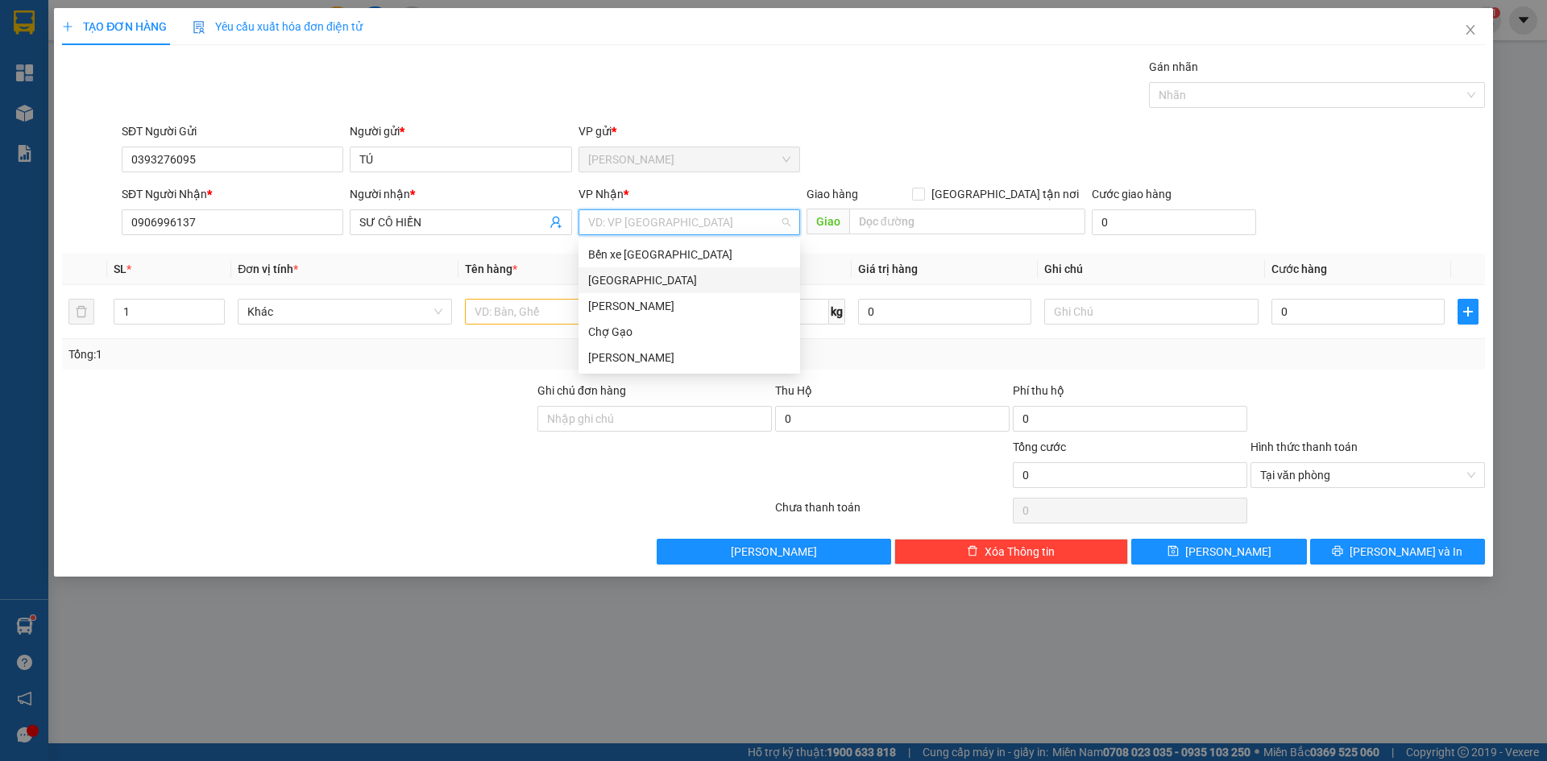
click at [603, 270] on div "[GEOGRAPHIC_DATA]" at bounding box center [689, 280] width 222 height 26
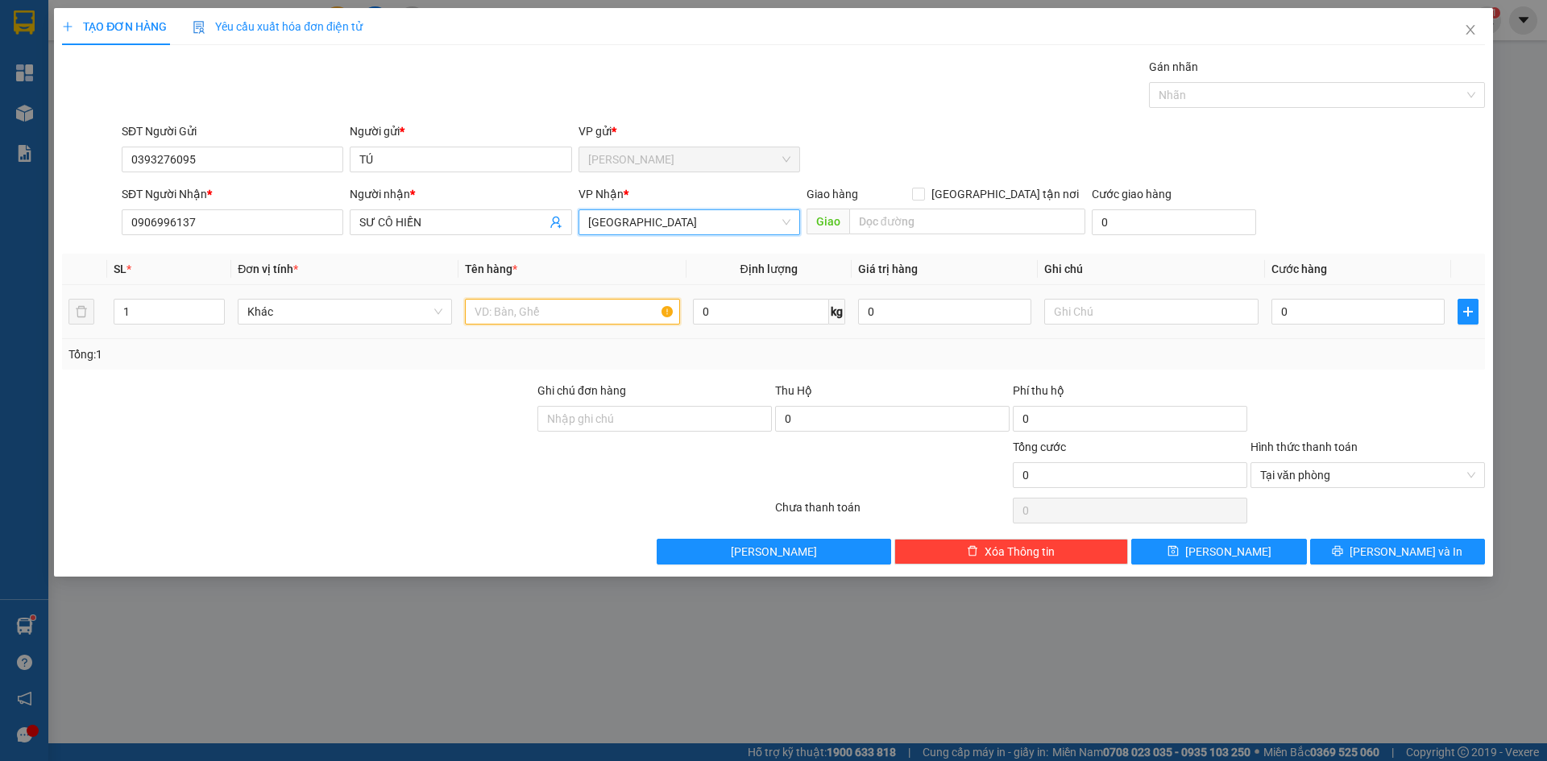
click at [550, 304] on input "text" at bounding box center [572, 312] width 214 height 26
paste input "Ă"
paste input "Ắ"
click at [1315, 321] on input "0" at bounding box center [1357, 312] width 173 height 26
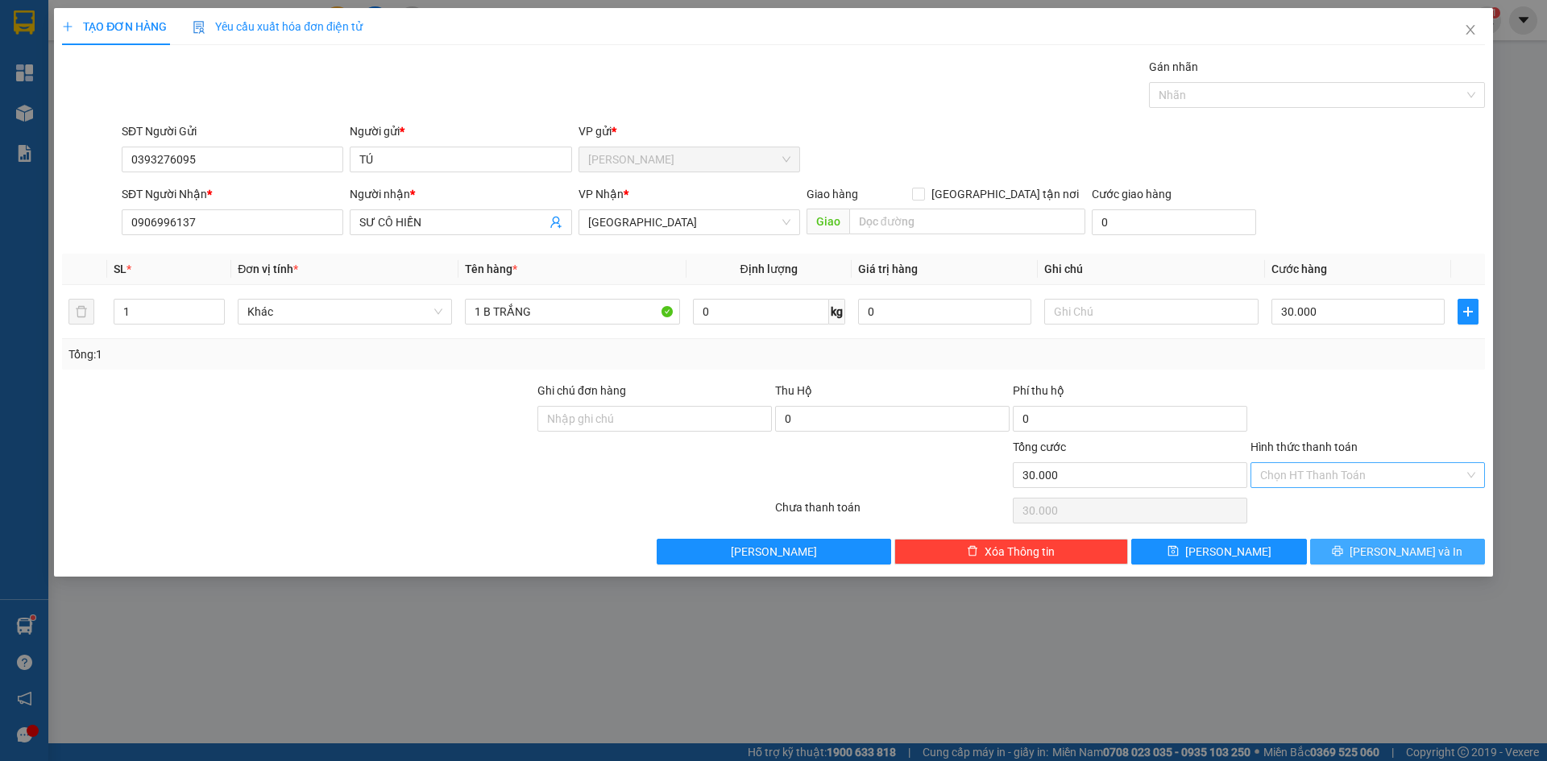
click at [1414, 560] on span "[PERSON_NAME] và In" at bounding box center [1405, 552] width 113 height 18
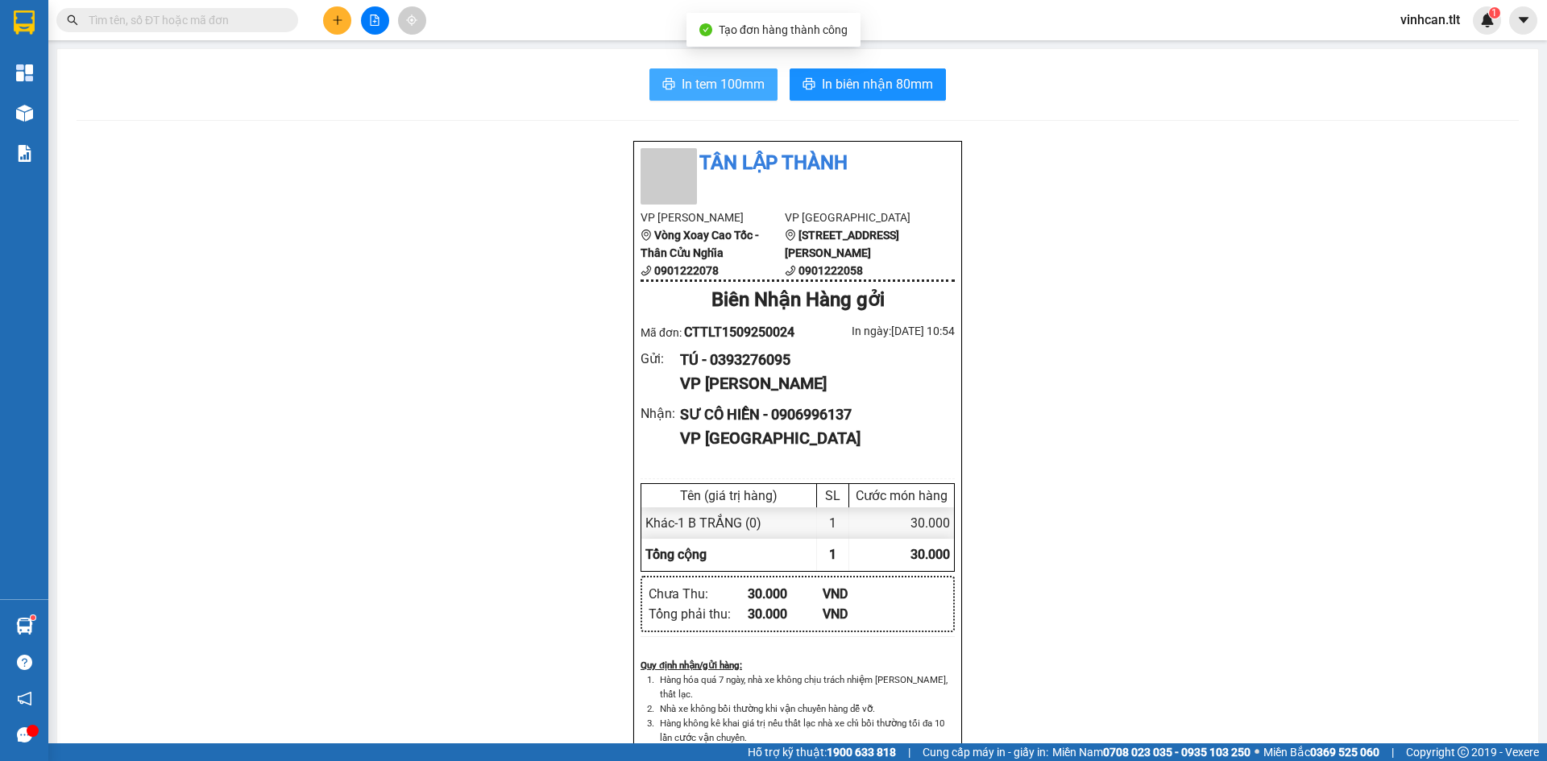
click at [740, 68] on button "In tem 100mm" at bounding box center [713, 84] width 128 height 32
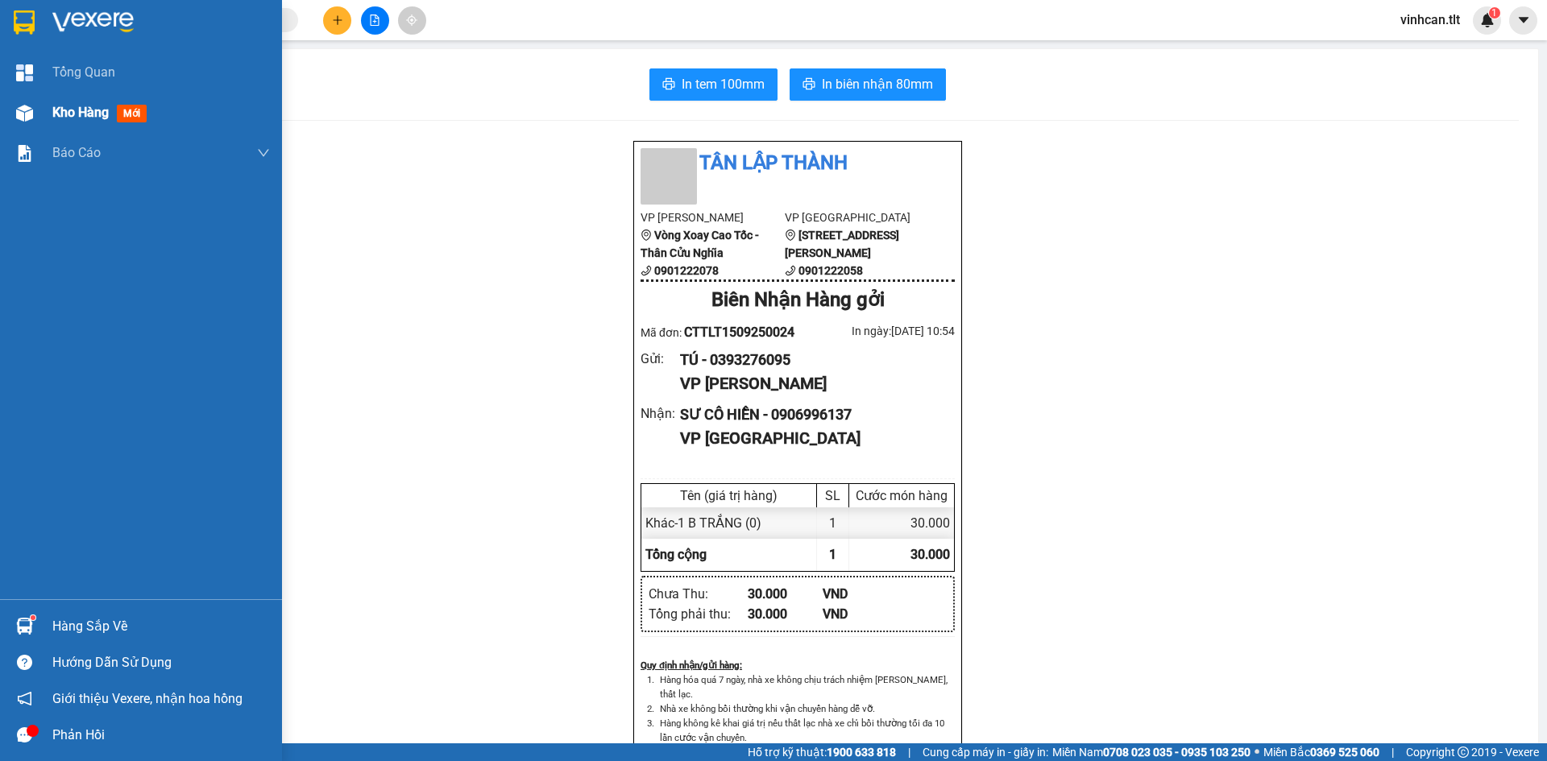
click at [60, 107] on span "Kho hàng" at bounding box center [80, 112] width 56 height 15
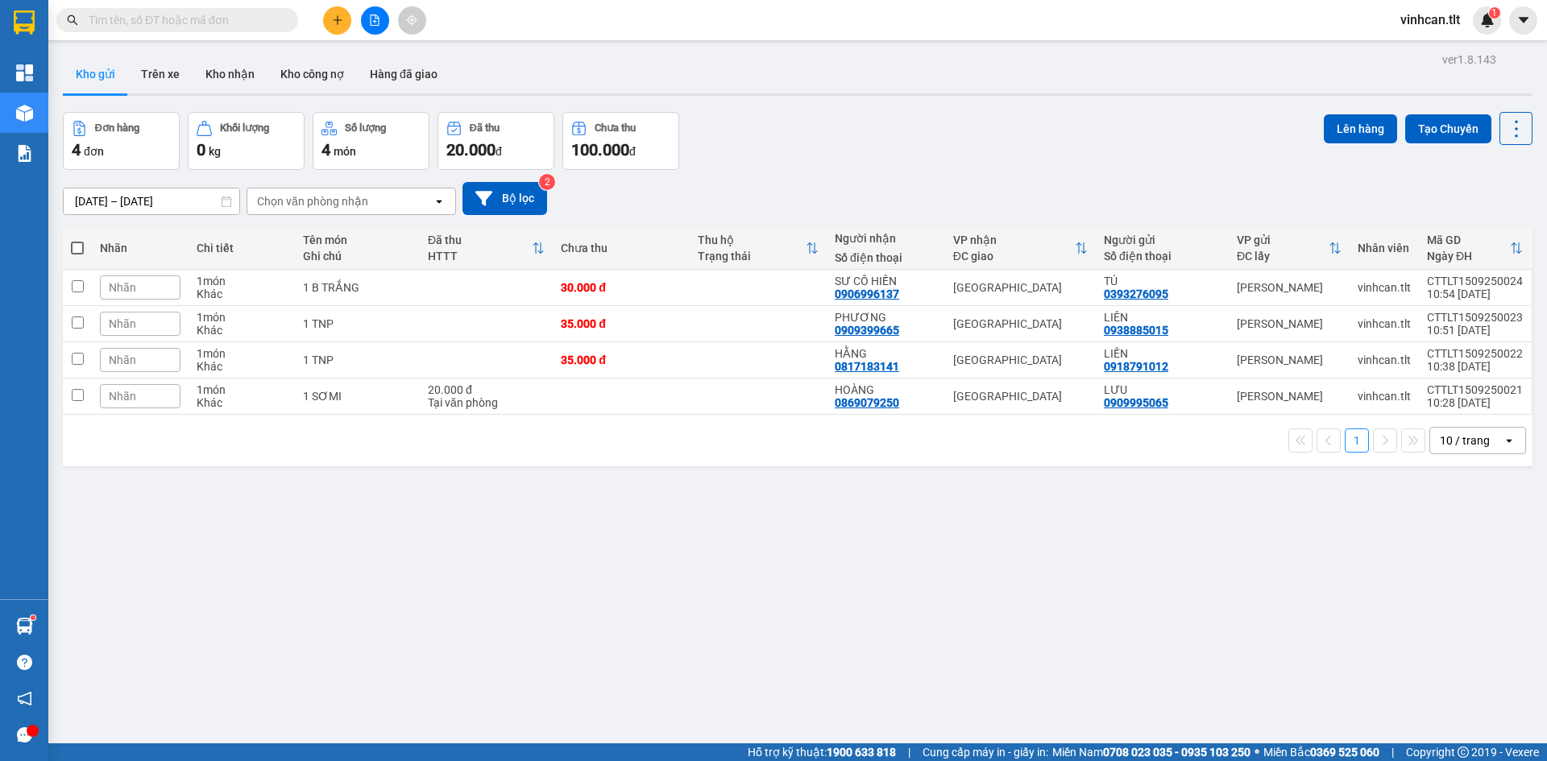
click at [77, 247] on span at bounding box center [77, 248] width 13 height 13
click at [77, 240] on input "checkbox" at bounding box center [77, 240] width 0 height 0
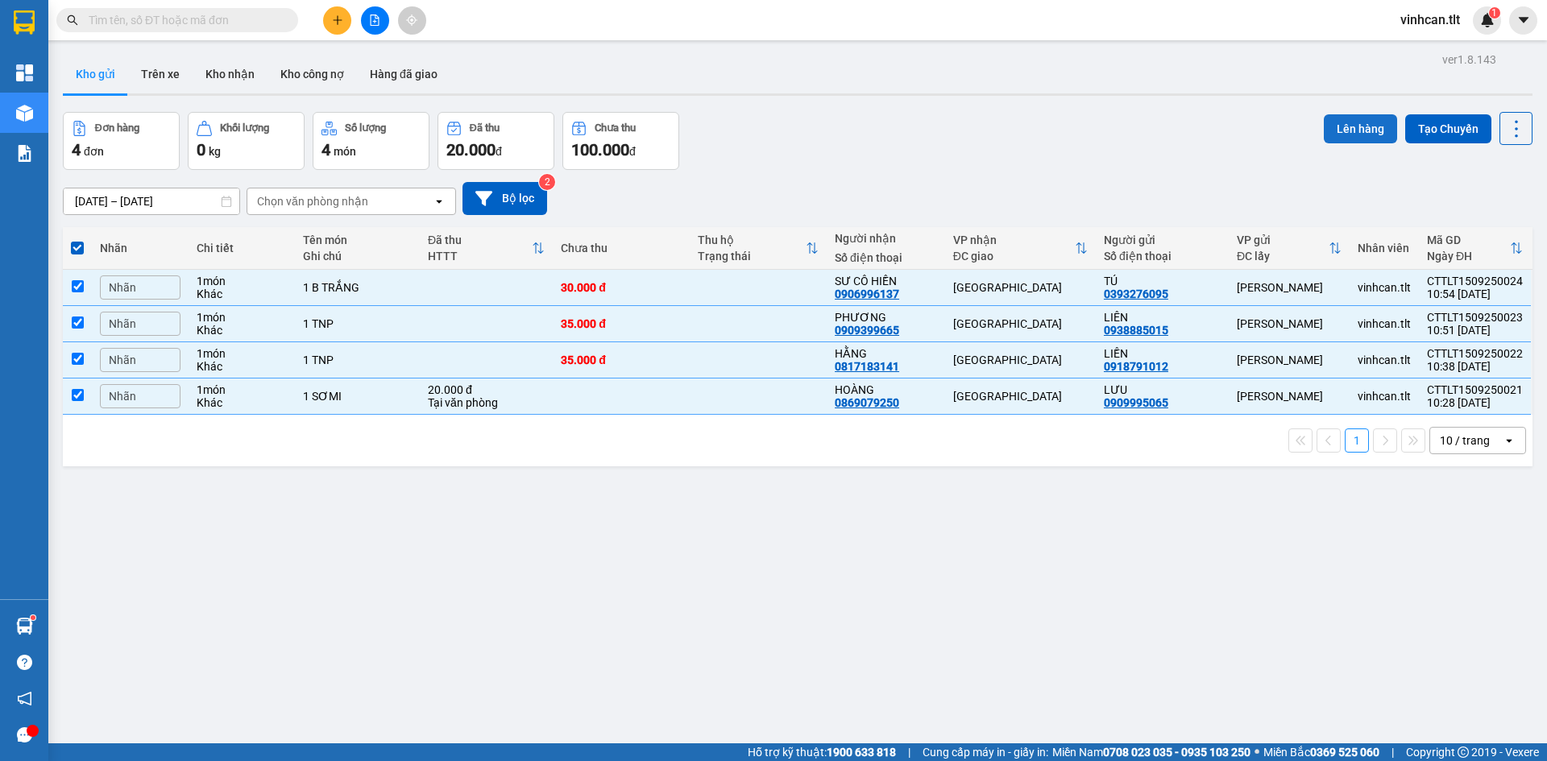
click at [1324, 118] on button "Lên hàng" at bounding box center [1360, 128] width 73 height 29
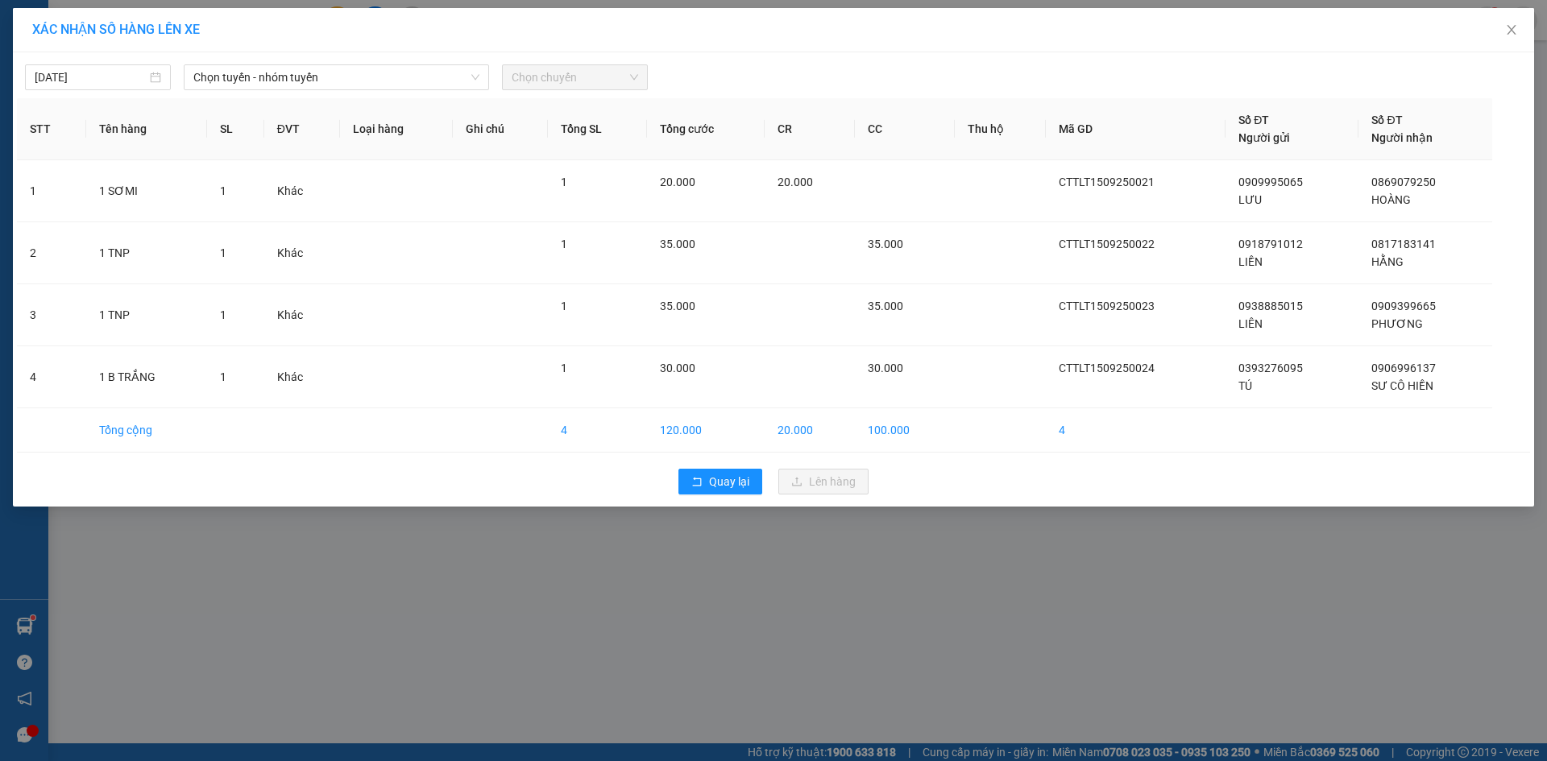
drag, startPoint x: 305, startPoint y: 84, endPoint x: 289, endPoint y: 92, distance: 17.3
click at [304, 84] on span "Chọn tuyến - nhóm tuyến" at bounding box center [336, 77] width 286 height 24
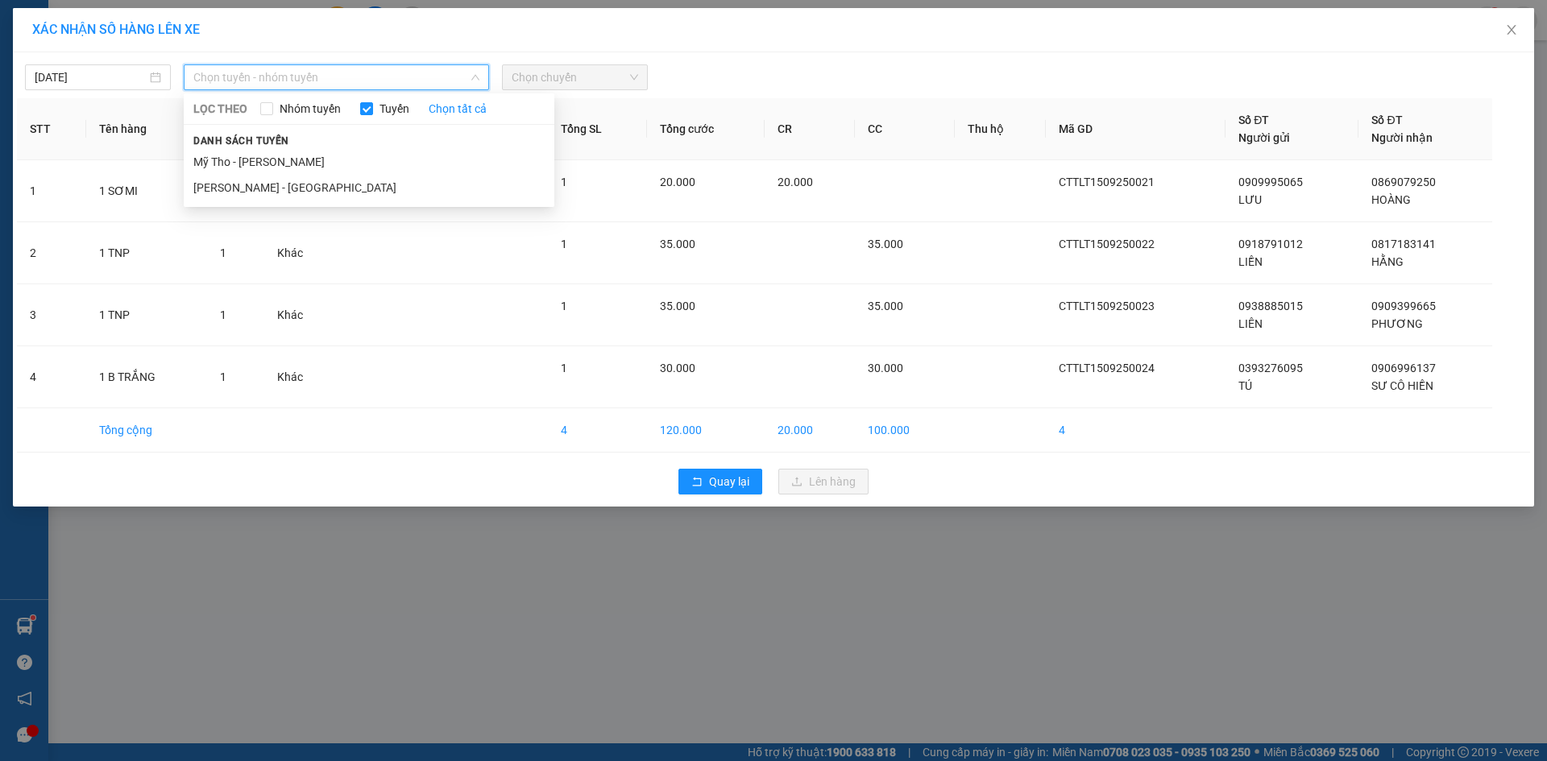
click at [280, 143] on span "Danh sách tuyến" at bounding box center [241, 141] width 115 height 15
click at [280, 160] on li "Mỹ Tho - [PERSON_NAME]" at bounding box center [369, 162] width 371 height 26
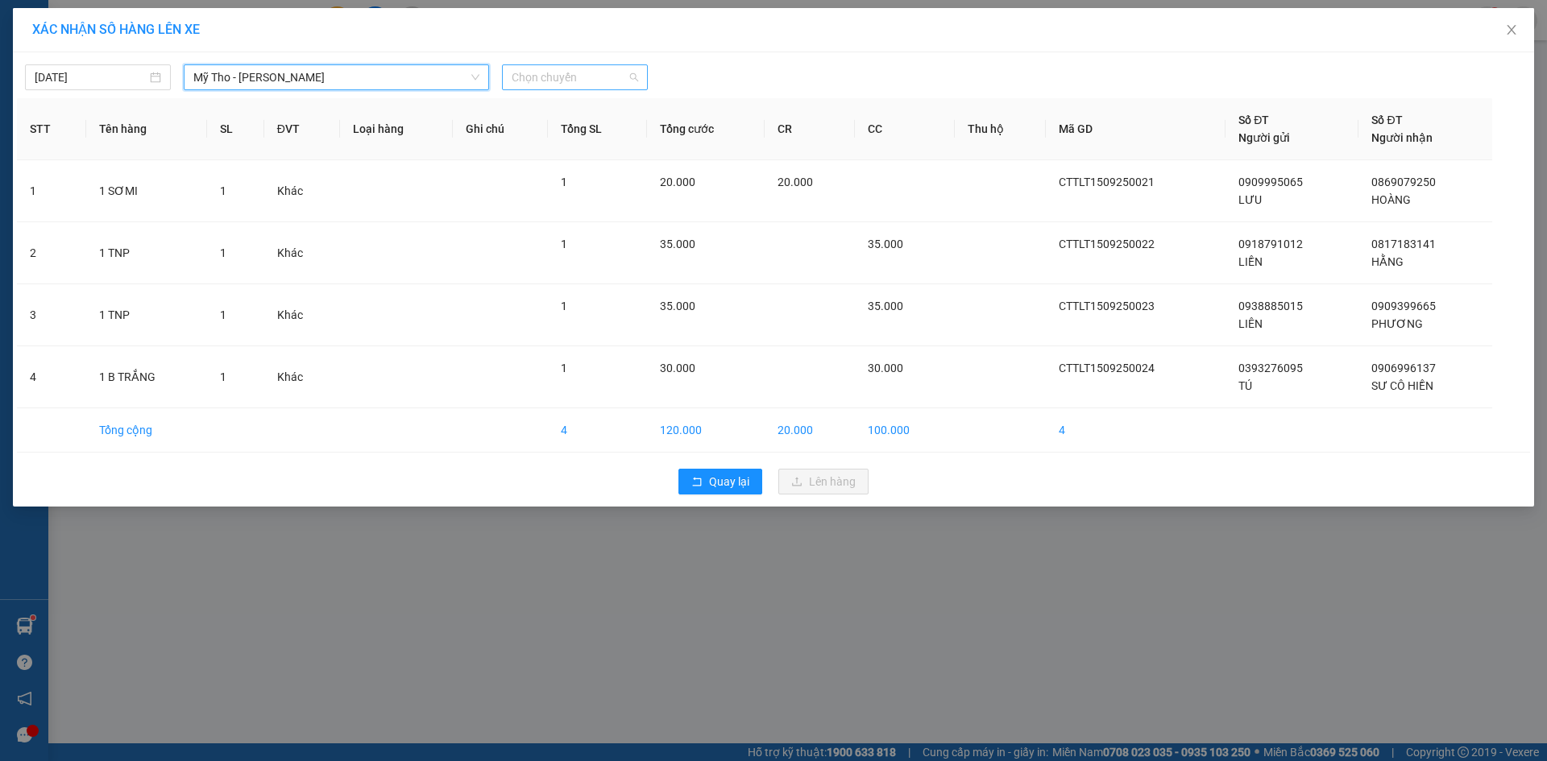
click at [521, 76] on span "Chọn chuyến" at bounding box center [575, 77] width 126 height 24
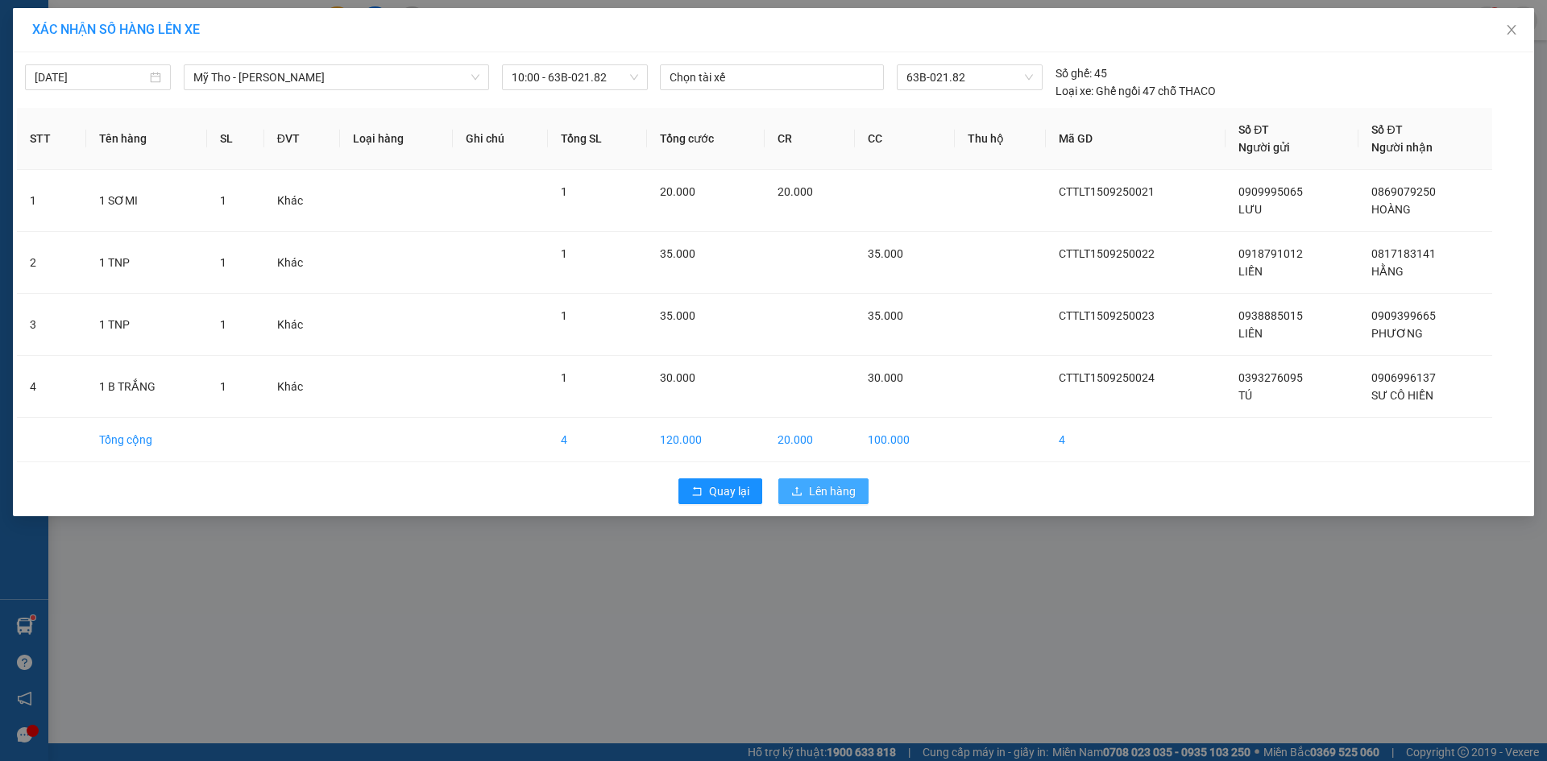
click at [798, 493] on icon "upload" at bounding box center [796, 491] width 11 height 11
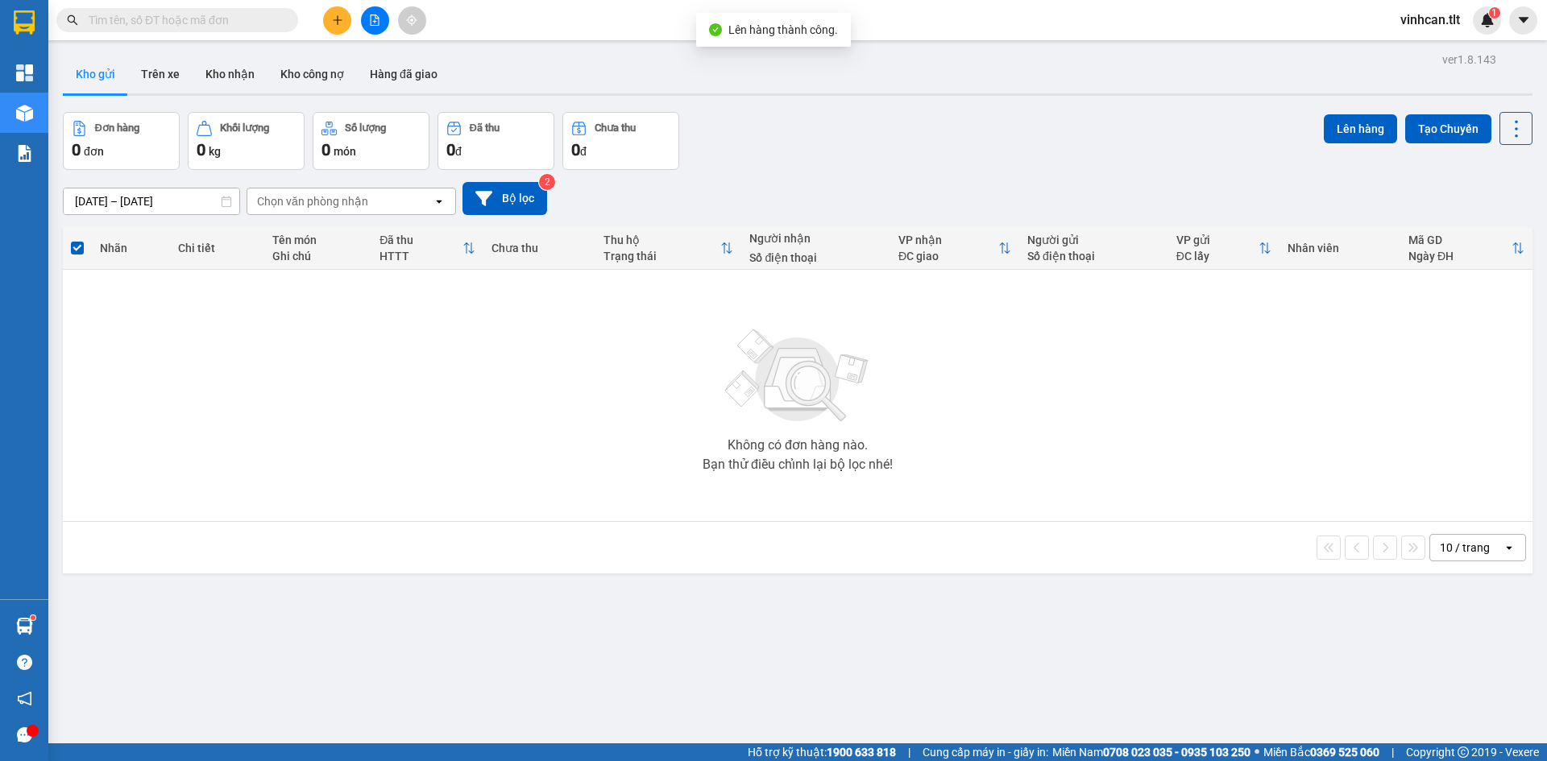
click at [761, 375] on img at bounding box center [797, 376] width 161 height 113
drag, startPoint x: 379, startPoint y: 15, endPoint x: 398, endPoint y: 26, distance: 22.4
click at [379, 15] on icon "file-add" at bounding box center [374, 20] width 11 height 11
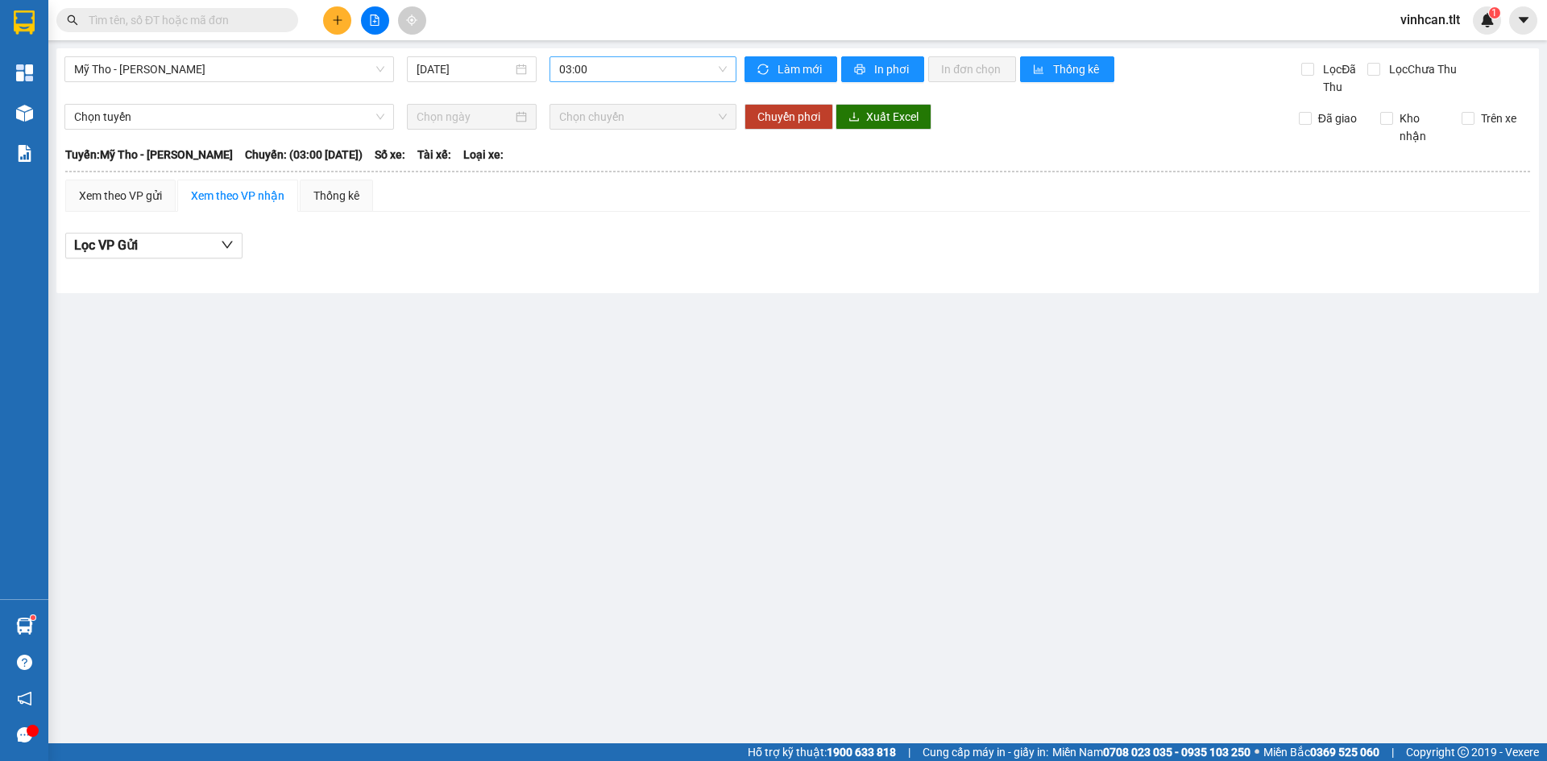
click at [583, 80] on span "03:00" at bounding box center [643, 69] width 168 height 24
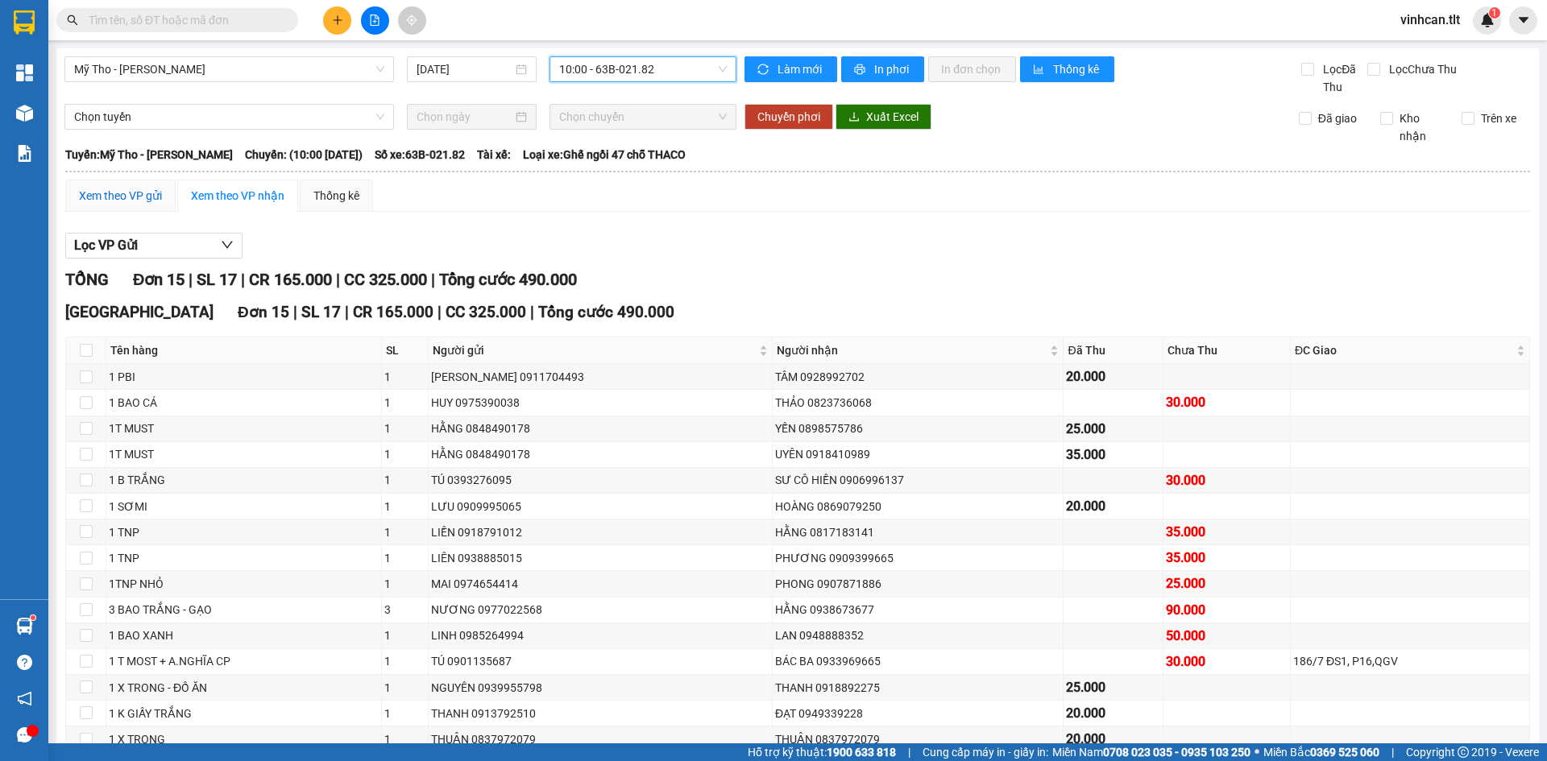
click at [157, 194] on div "Xem theo VP gửi" at bounding box center [120, 196] width 83 height 18
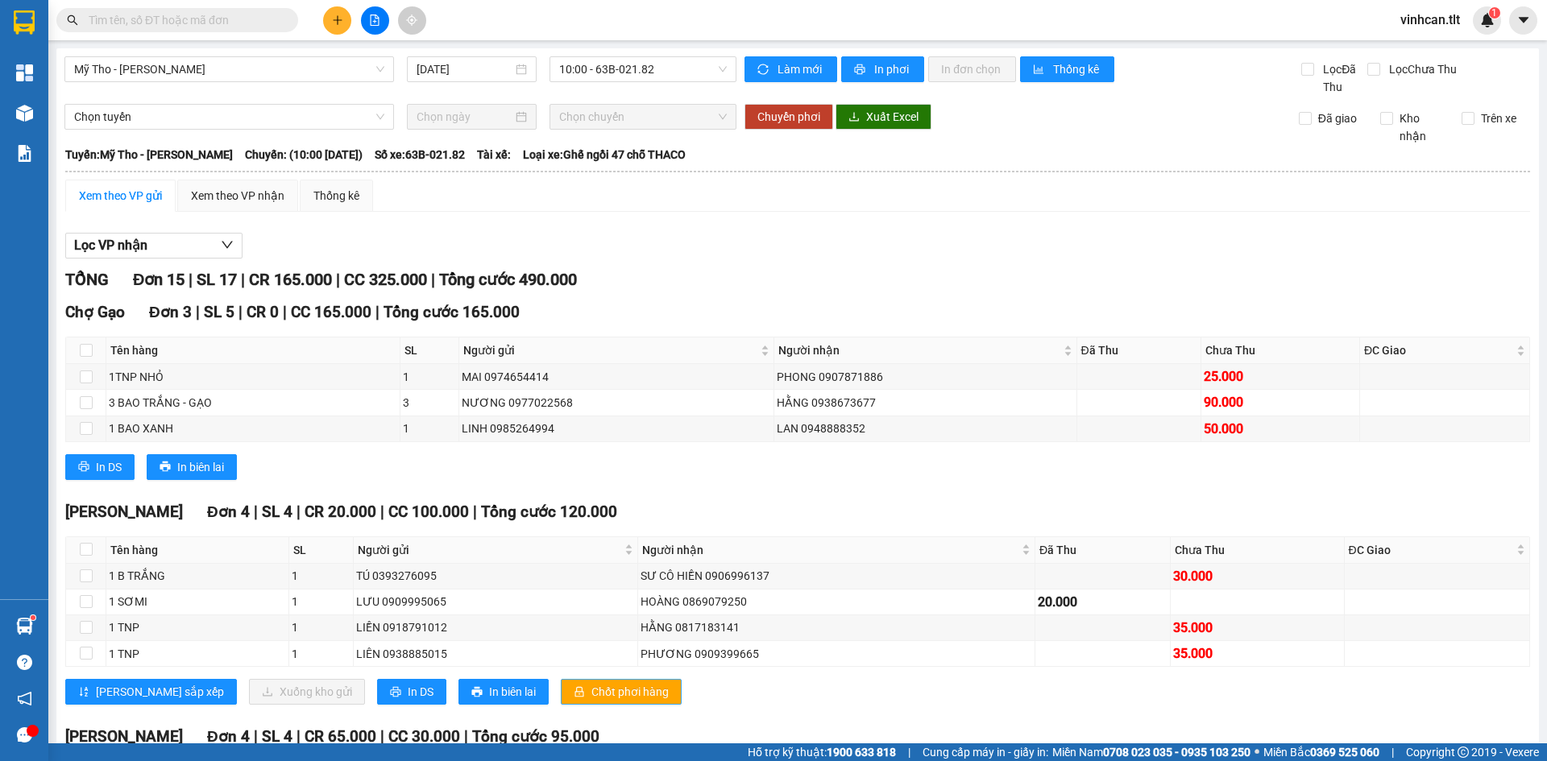
click at [591, 683] on span "Chốt phơi hàng" at bounding box center [629, 692] width 77 height 18
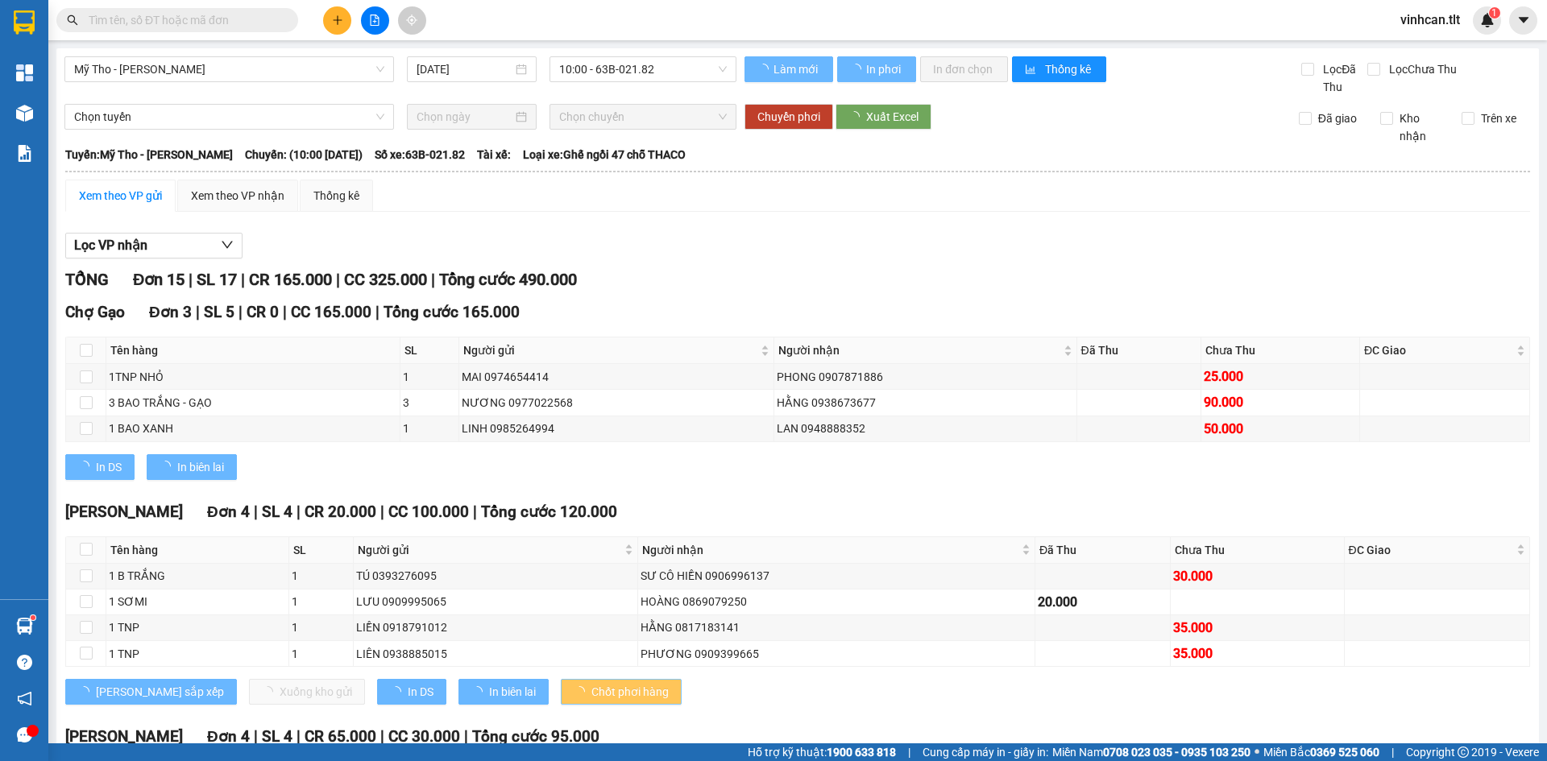
click at [591, 683] on span "Chốt phơi hàng" at bounding box center [629, 692] width 77 height 18
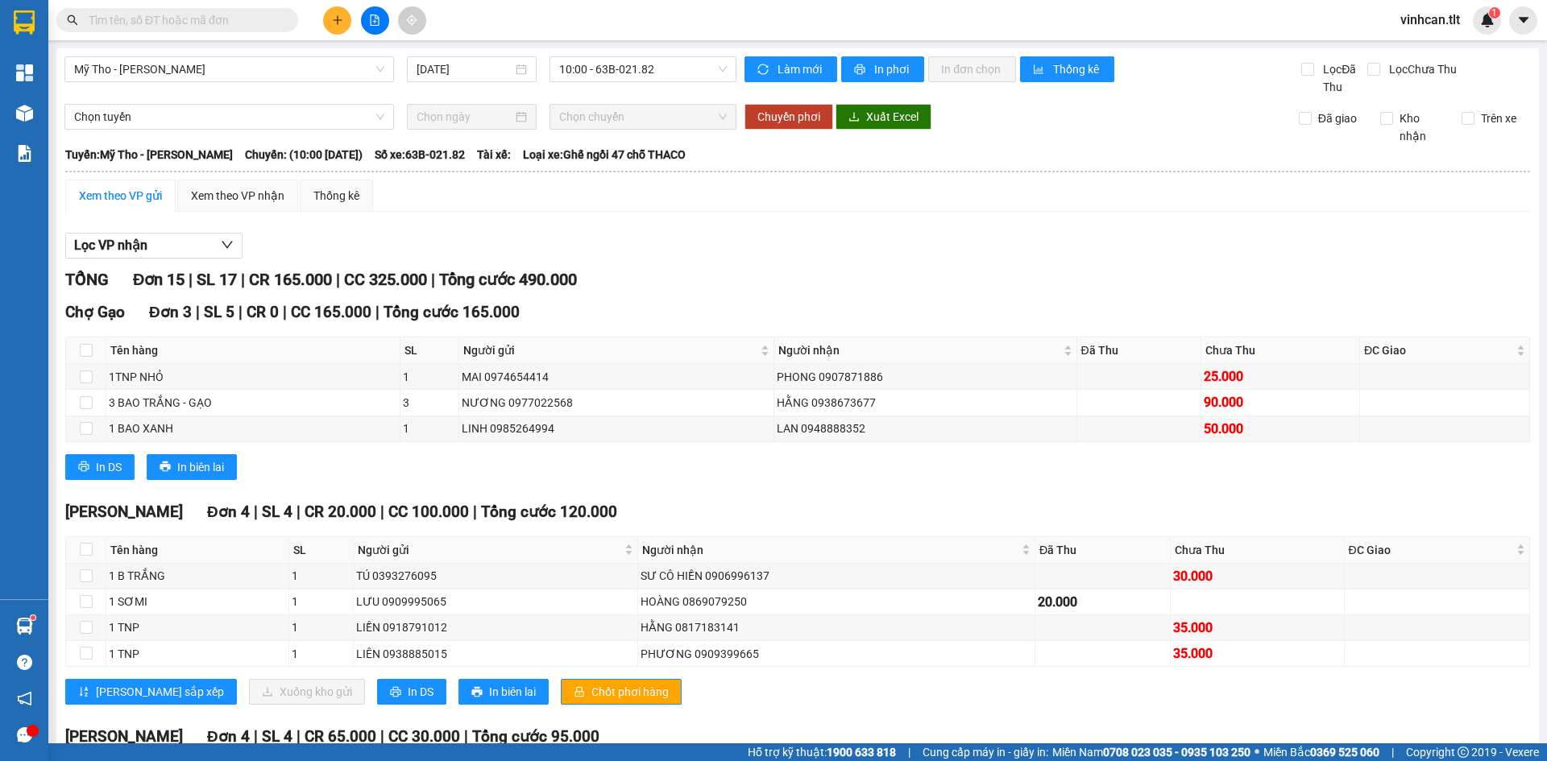
click at [714, 500] on div "[GEOGRAPHIC_DATA] 4 | SL 4 | CR 20.000 | CC 100.000 | Tổng cước 120.000 Tên hàn…" at bounding box center [797, 608] width 1465 height 217
click at [591, 683] on span "Chốt phơi hàng" at bounding box center [629, 692] width 77 height 18
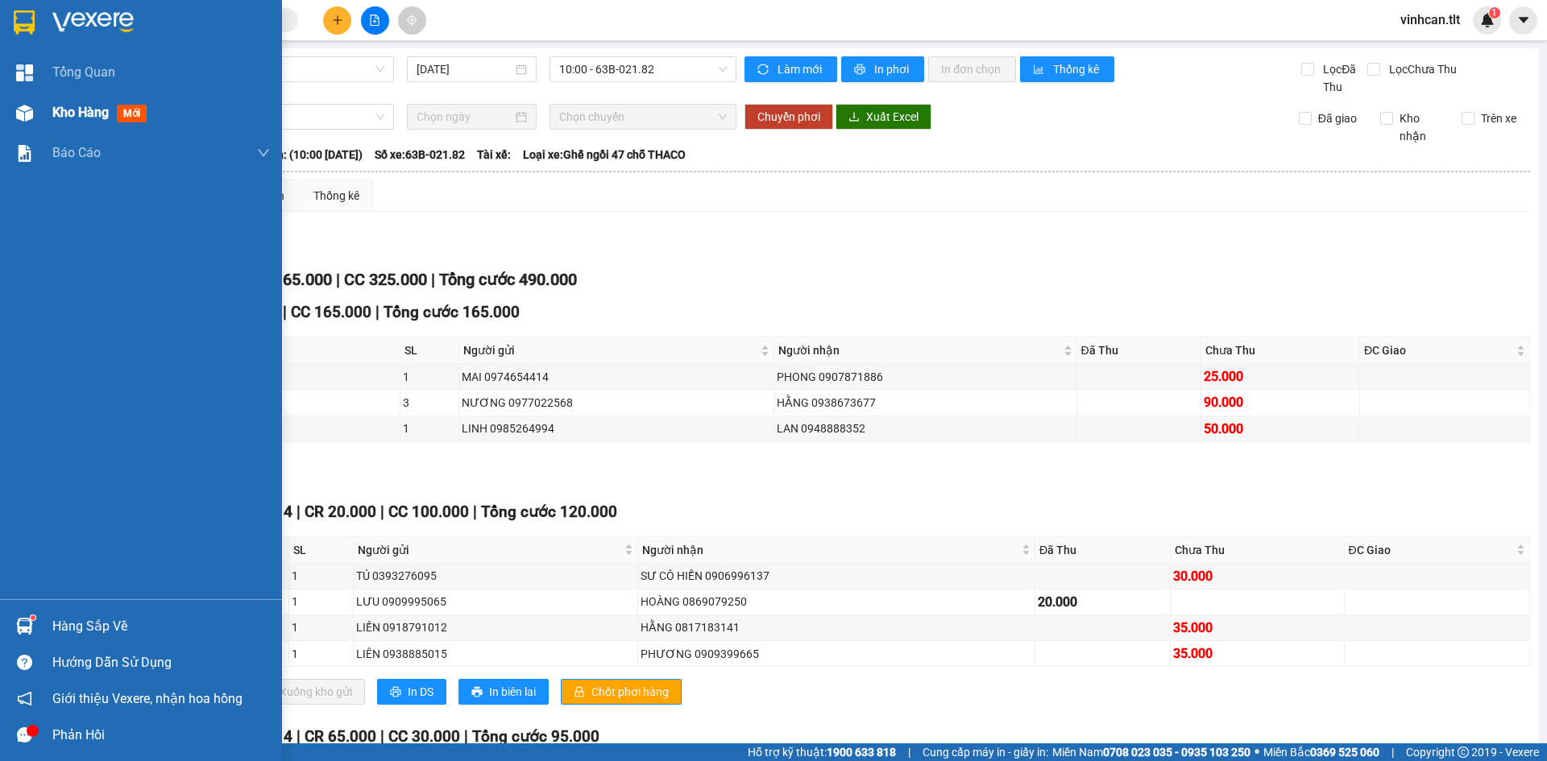
click at [69, 119] on span "Kho hàng" at bounding box center [80, 112] width 56 height 15
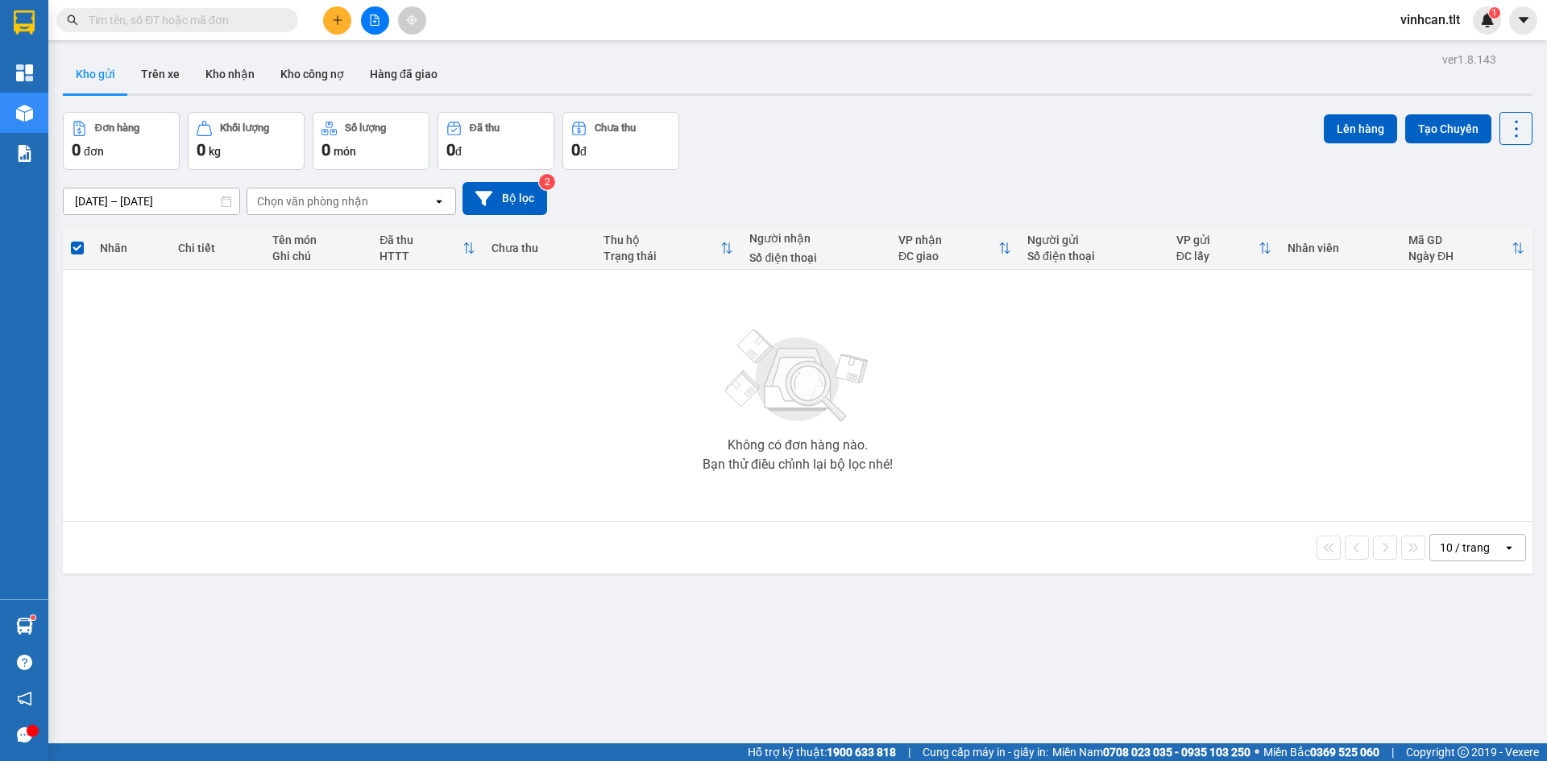
click at [419, 331] on div "Không có đơn hàng nào. Bạn thử điều chỉnh lại bộ lọc nhé!" at bounding box center [797, 396] width 1453 height 242
click at [334, 23] on icon "plus" at bounding box center [337, 20] width 11 height 11
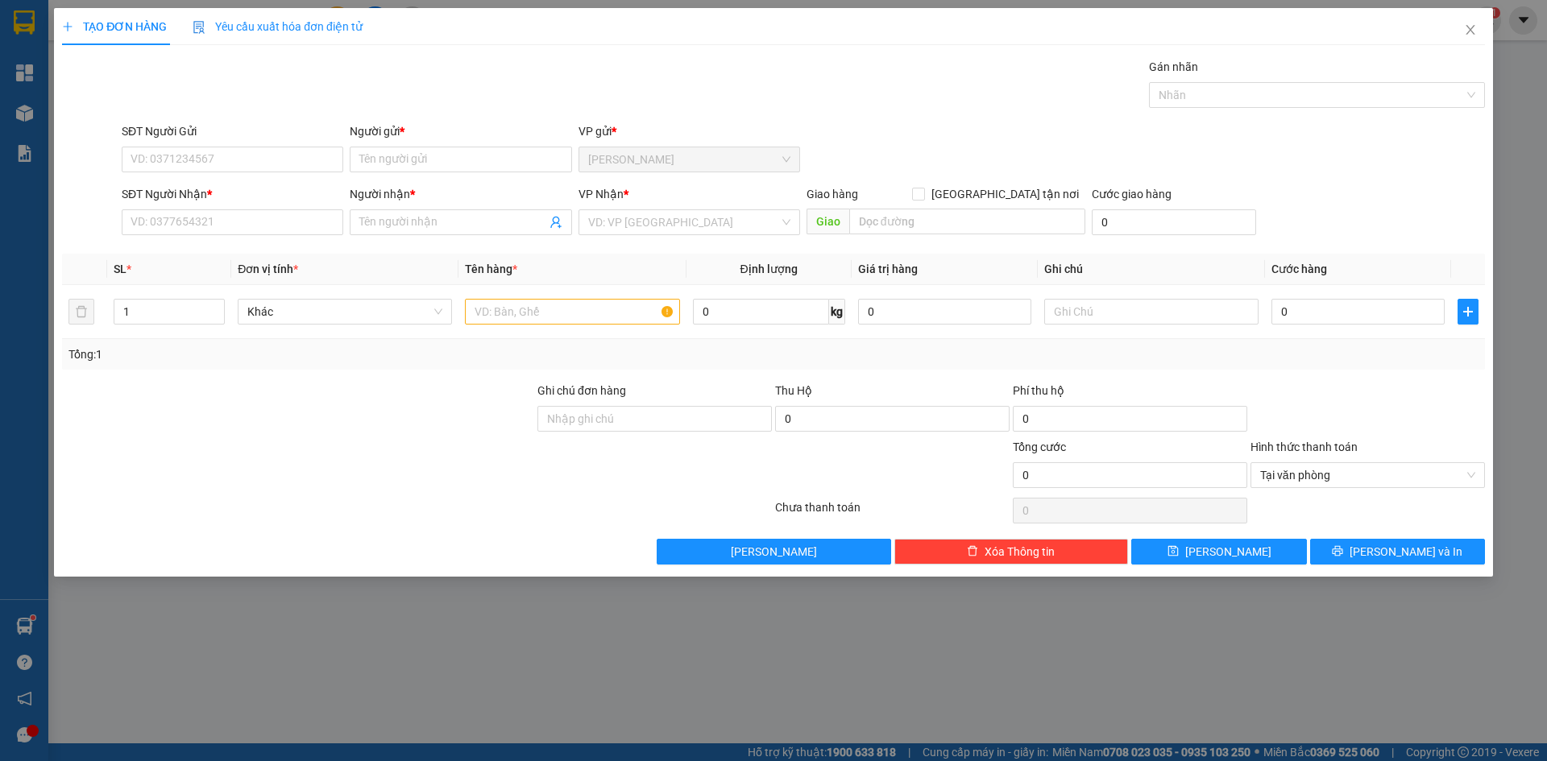
drag, startPoint x: 644, startPoint y: 213, endPoint x: 644, endPoint y: 238, distance: 24.2
click at [644, 214] on input "search" at bounding box center [683, 222] width 191 height 24
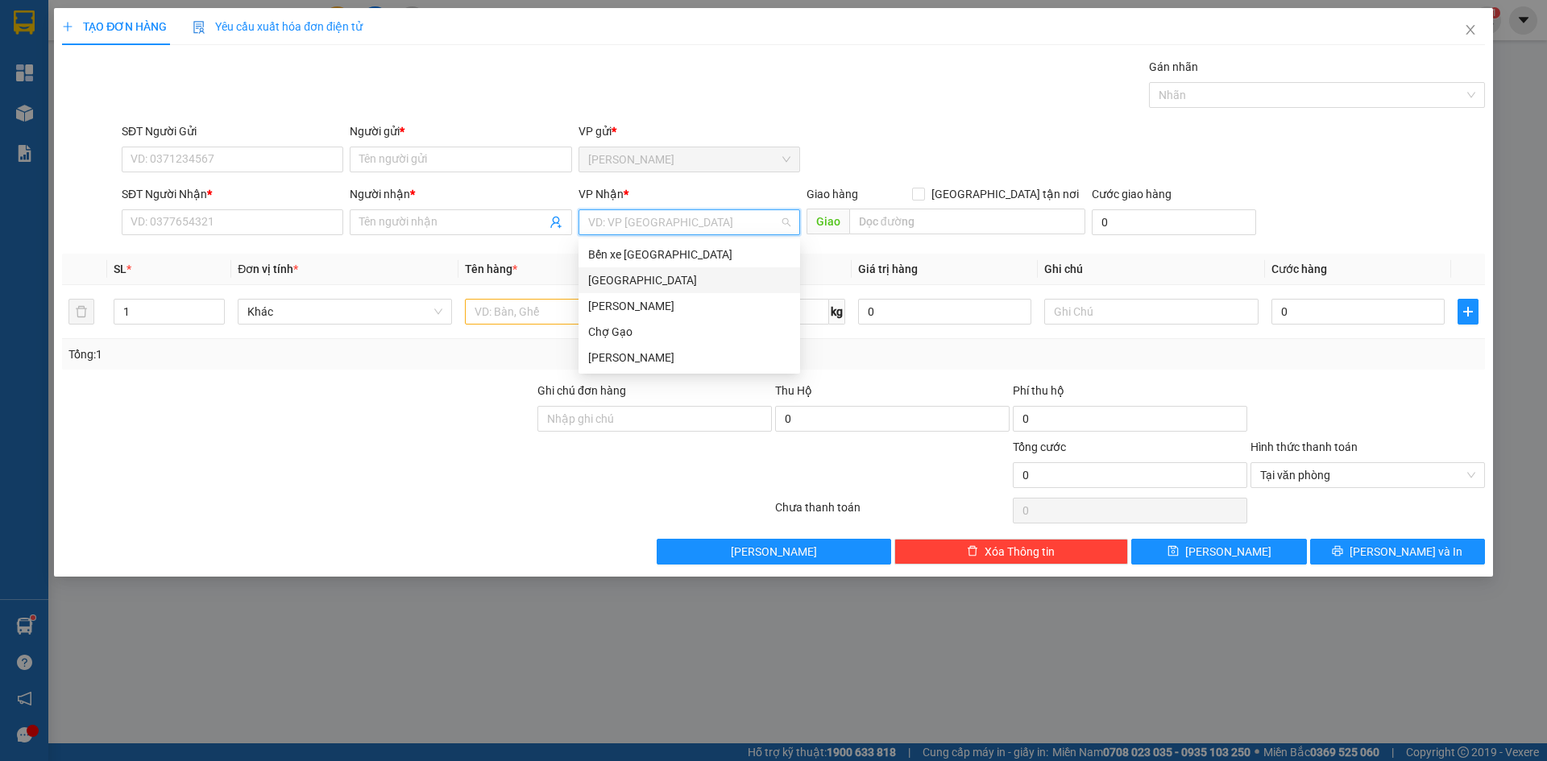
click at [623, 286] on div "[GEOGRAPHIC_DATA]" at bounding box center [689, 280] width 202 height 18
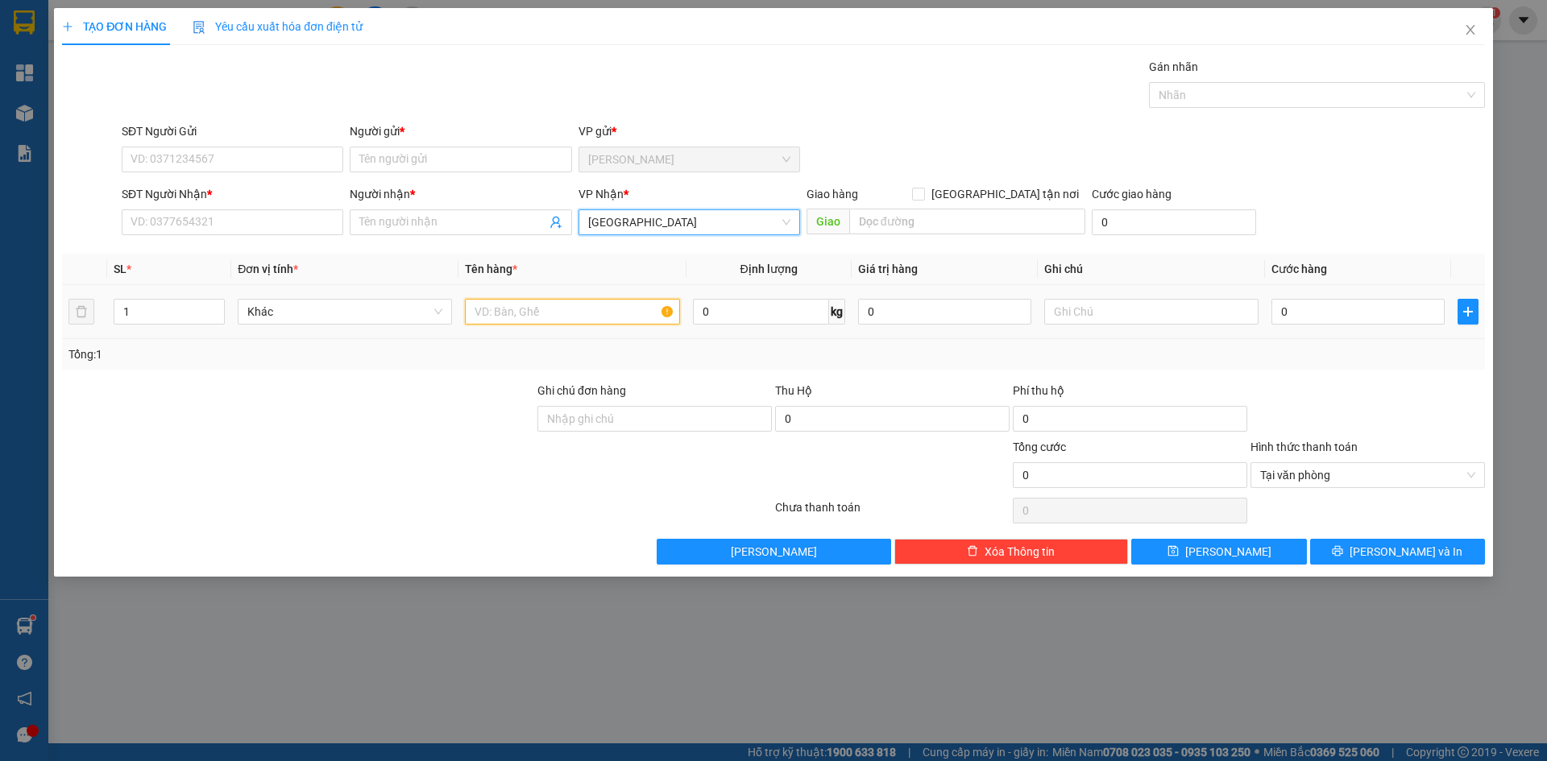
click at [533, 317] on input "text" at bounding box center [572, 312] width 214 height 26
paste input "Ó"
paste input "OS"
click at [1318, 316] on input "0" at bounding box center [1357, 312] width 173 height 26
click at [1411, 400] on div at bounding box center [1368, 410] width 238 height 56
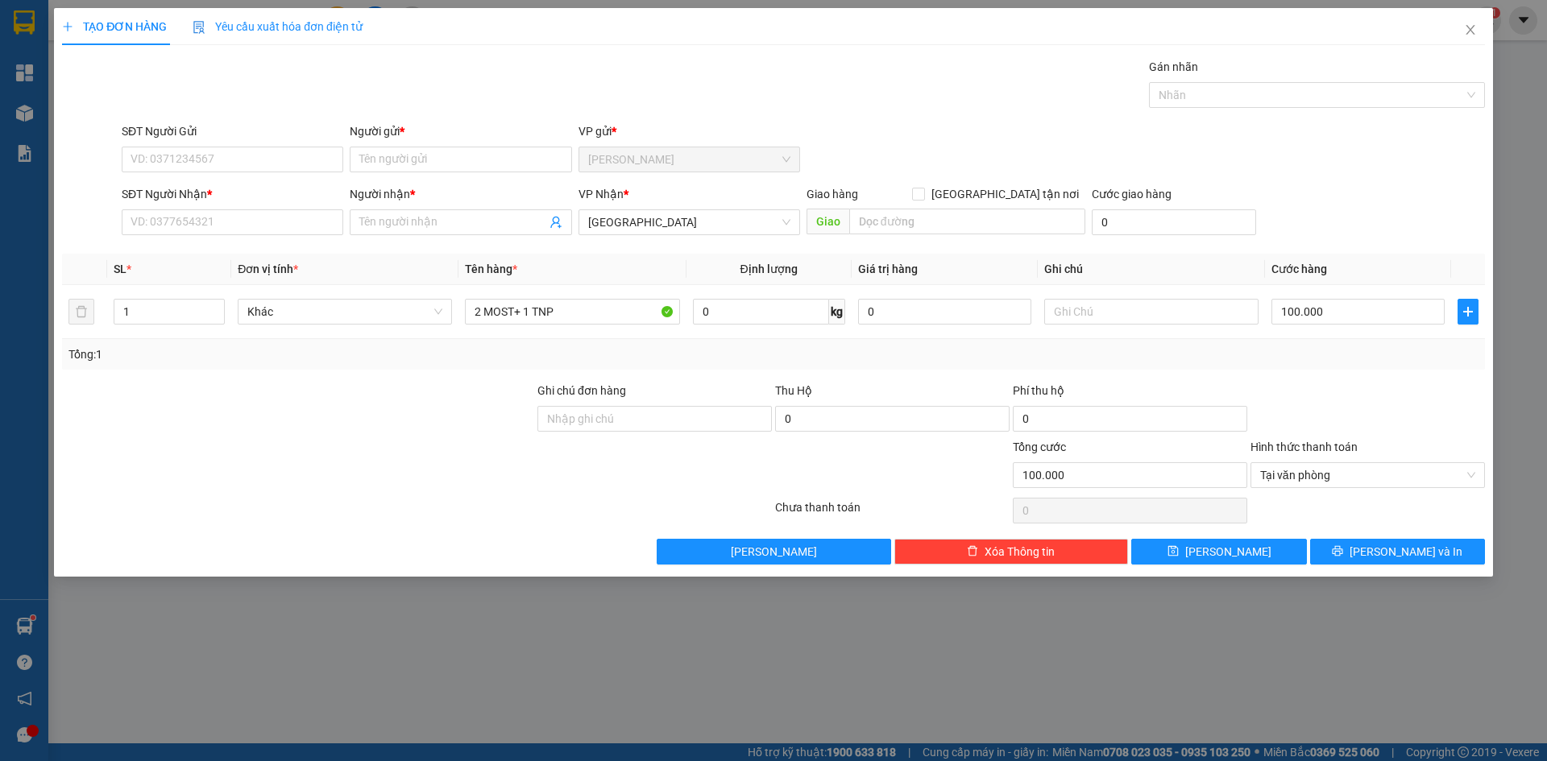
click at [341, 363] on div "Tổng: 1" at bounding box center [332, 355] width 528 height 18
click at [397, 363] on div "Tổng: 1" at bounding box center [332, 355] width 528 height 18
click at [233, 155] on input "SĐT Người Gửi" at bounding box center [233, 160] width 222 height 26
drag, startPoint x: 210, startPoint y: 193, endPoint x: 217, endPoint y: 203, distance: 12.3
click at [210, 193] on div "0389636945 - TRÂN" at bounding box center [232, 192] width 202 height 18
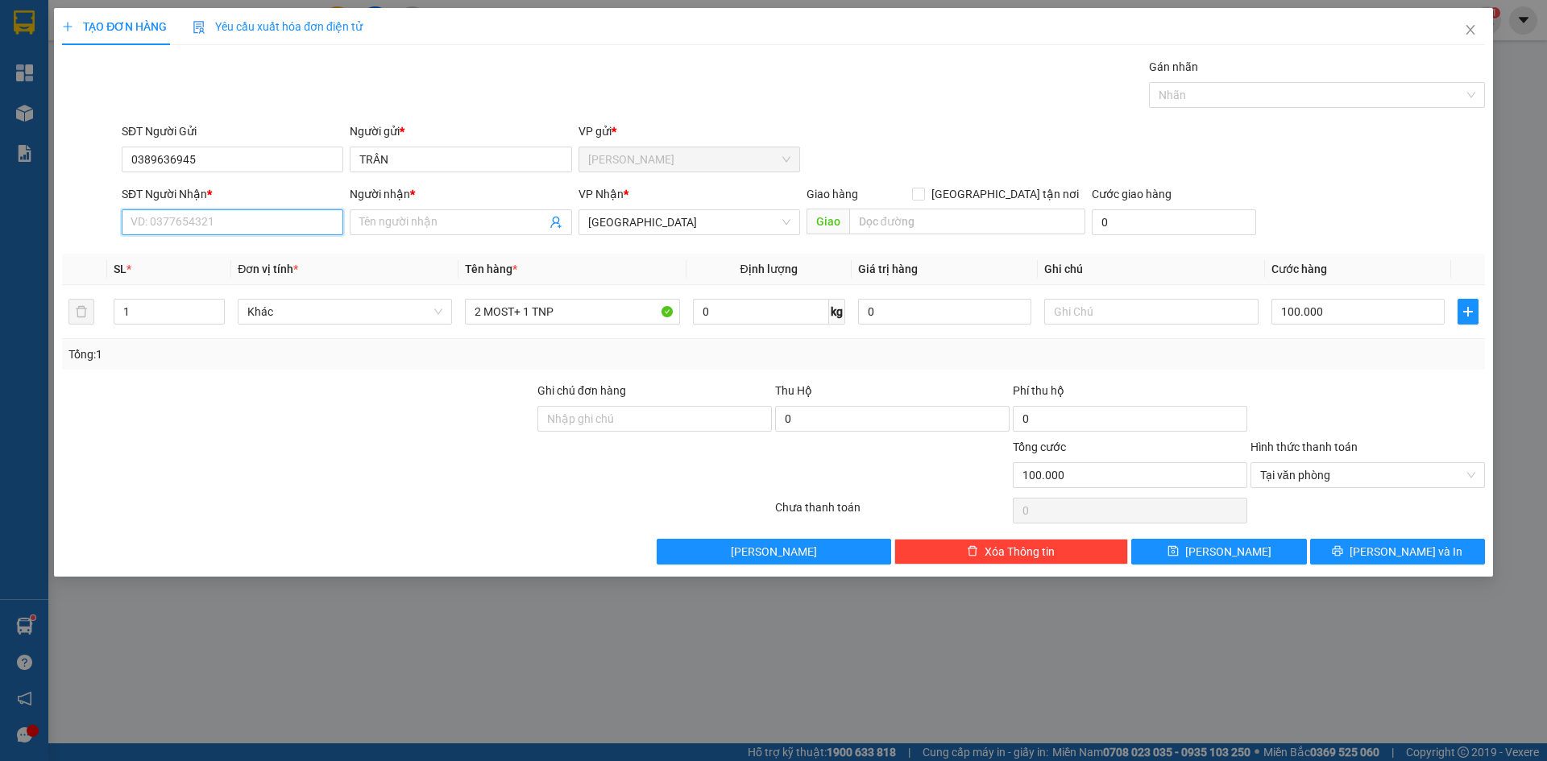
click at [217, 226] on input "SĐT Người Nhận *" at bounding box center [233, 222] width 222 height 26
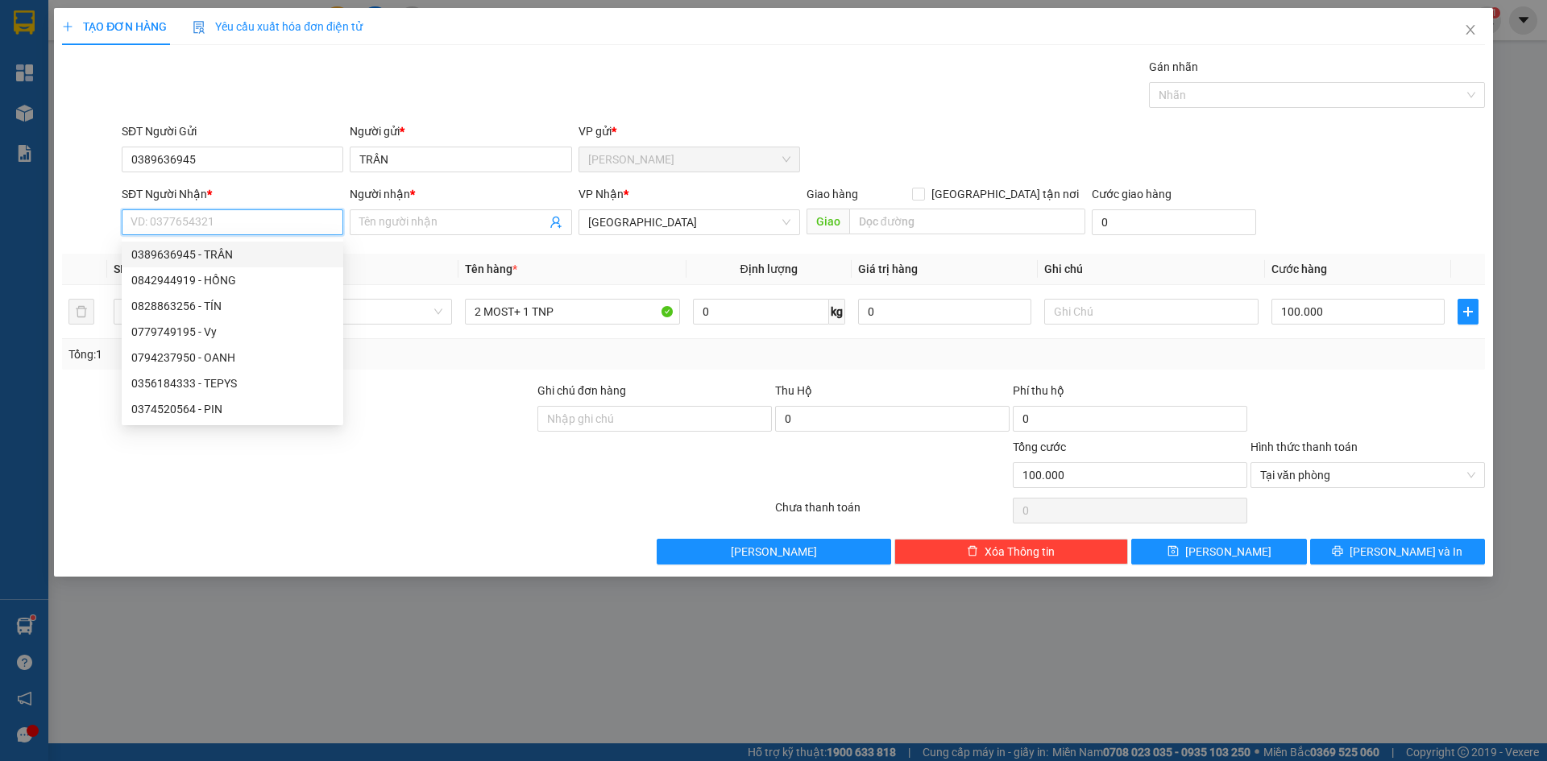
click at [196, 220] on input "SĐT Người Nhận *" at bounding box center [233, 222] width 222 height 26
click at [195, 255] on div "0982365399 - QUYÊN" at bounding box center [232, 255] width 202 height 18
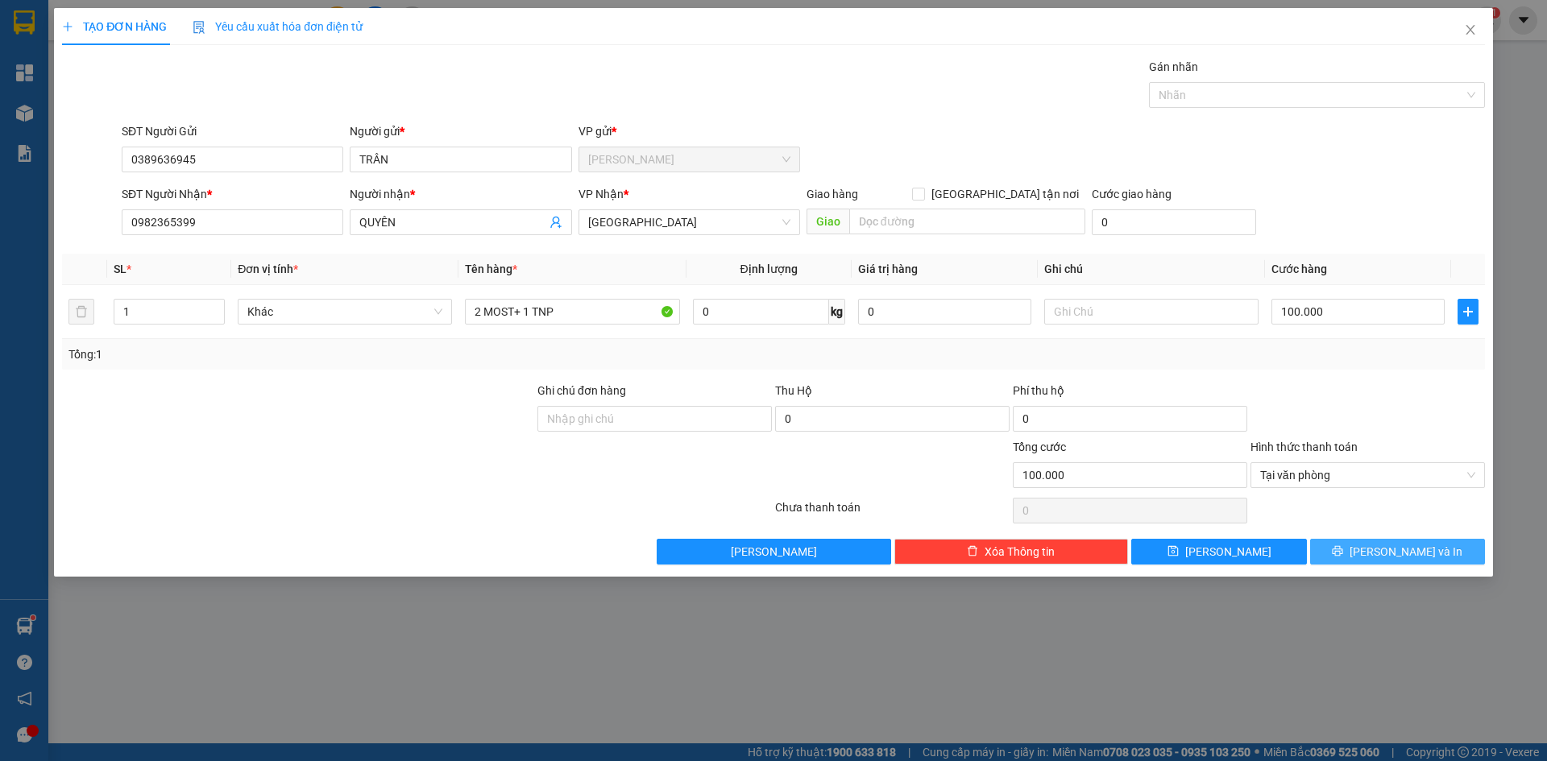
click at [1357, 561] on button "[PERSON_NAME] và In" at bounding box center [1397, 552] width 175 height 26
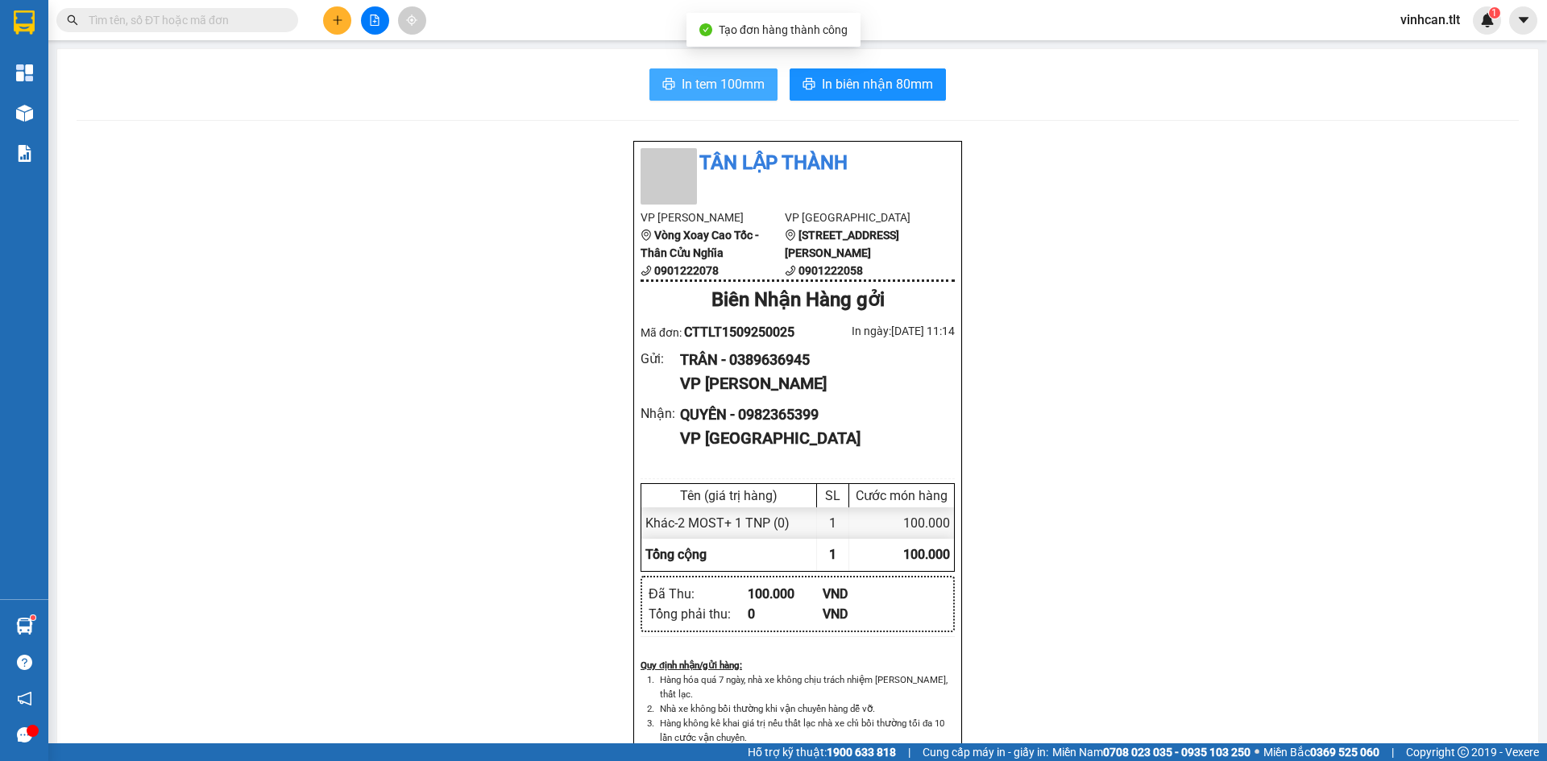
click at [719, 77] on span "In tem 100mm" at bounding box center [723, 84] width 83 height 20
click at [337, 29] on button at bounding box center [337, 20] width 28 height 28
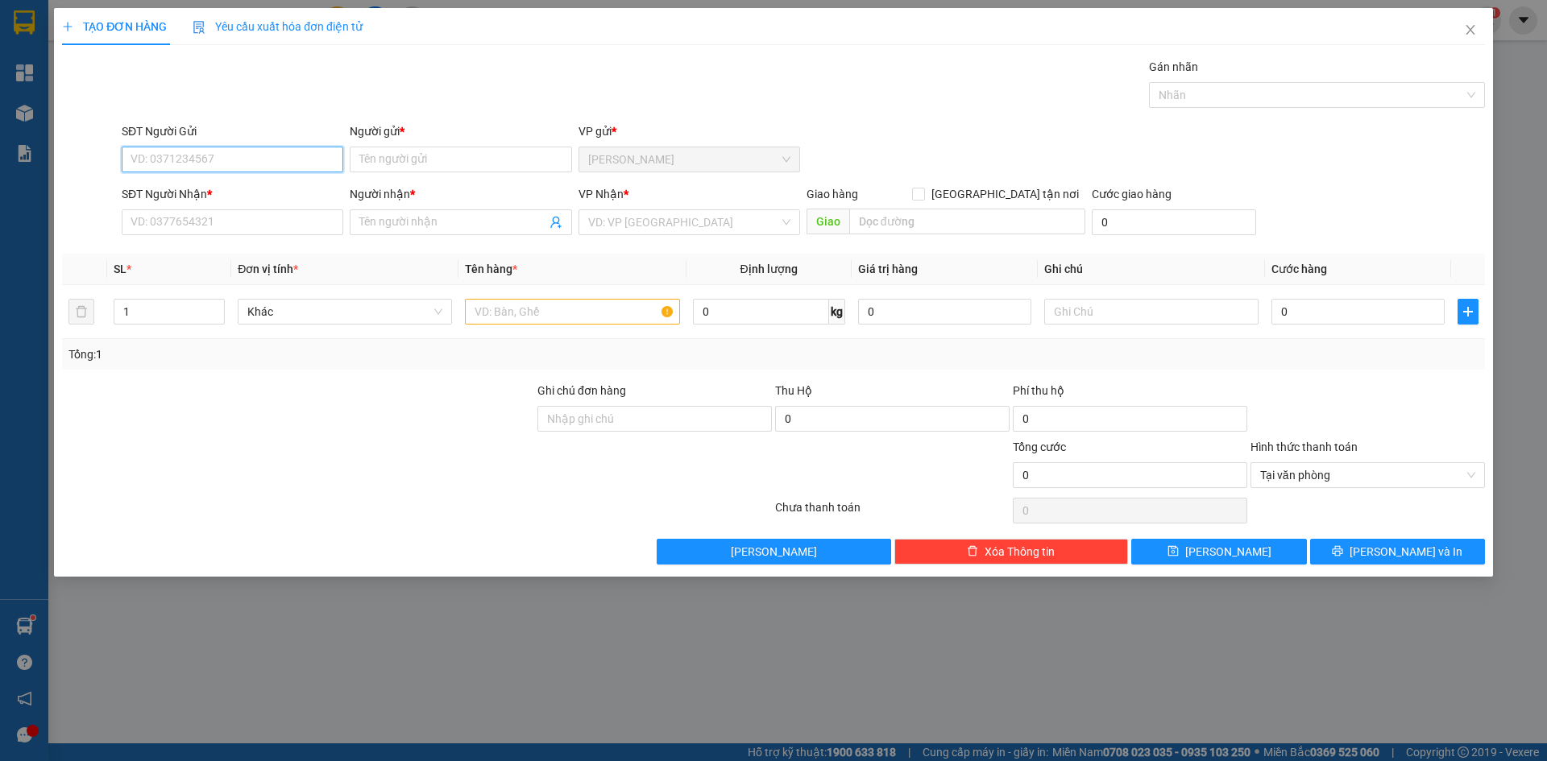
click at [234, 164] on input "SĐT Người Gửi" at bounding box center [233, 160] width 222 height 26
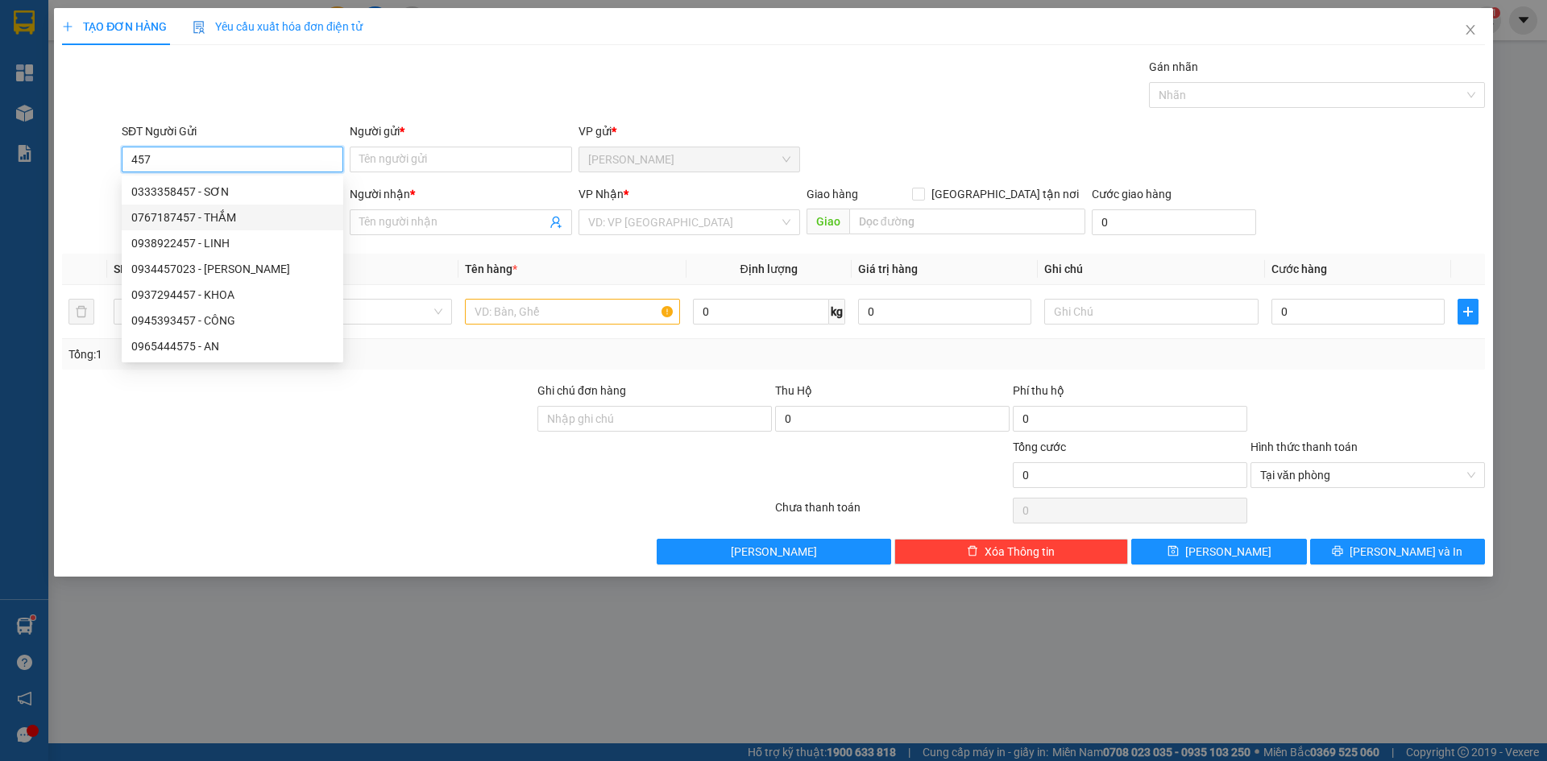
click at [209, 218] on div "0767187457 - THẮM" at bounding box center [232, 218] width 202 height 18
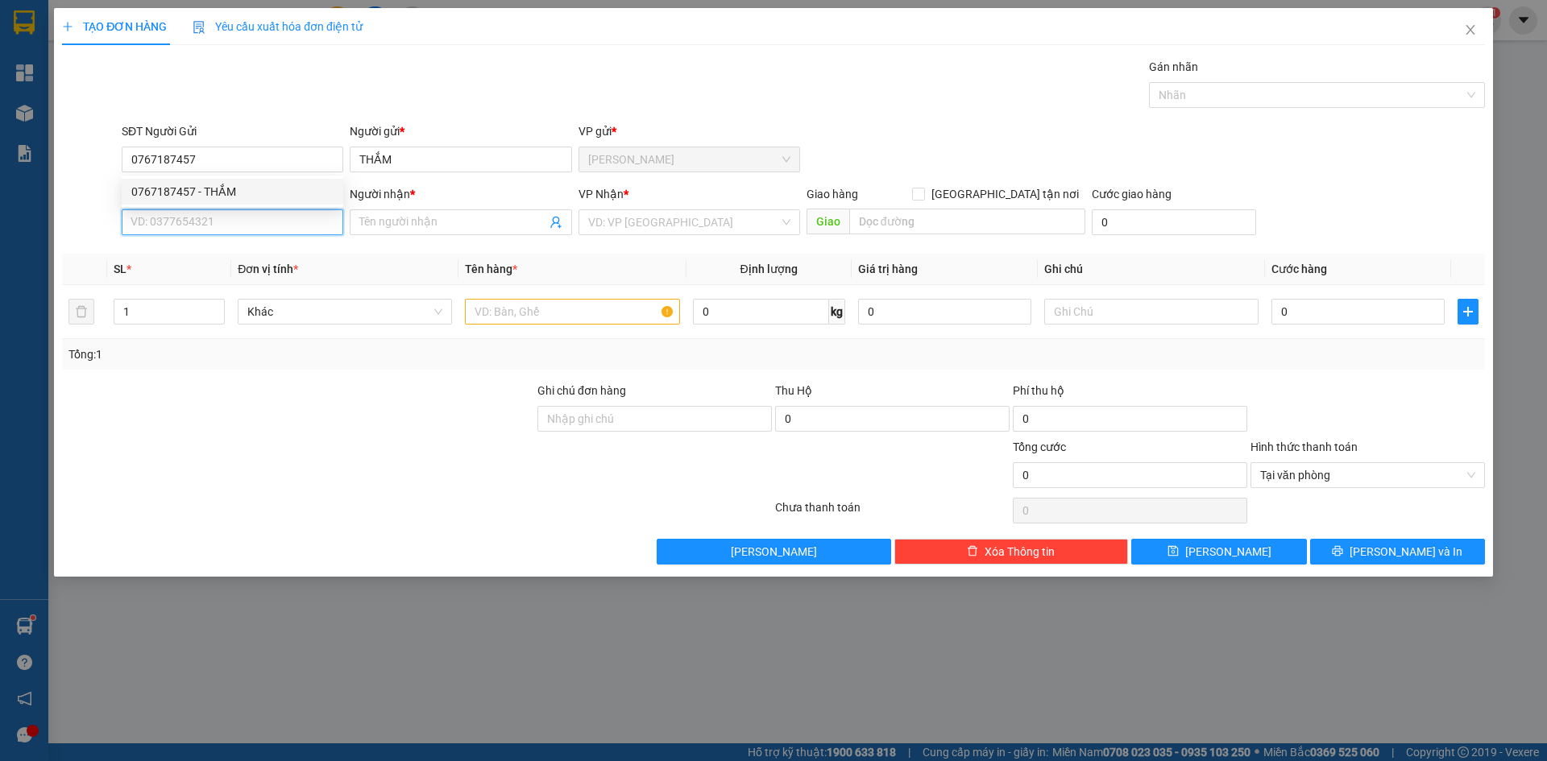
click at [208, 218] on input "SĐT Người Nhận *" at bounding box center [233, 222] width 222 height 26
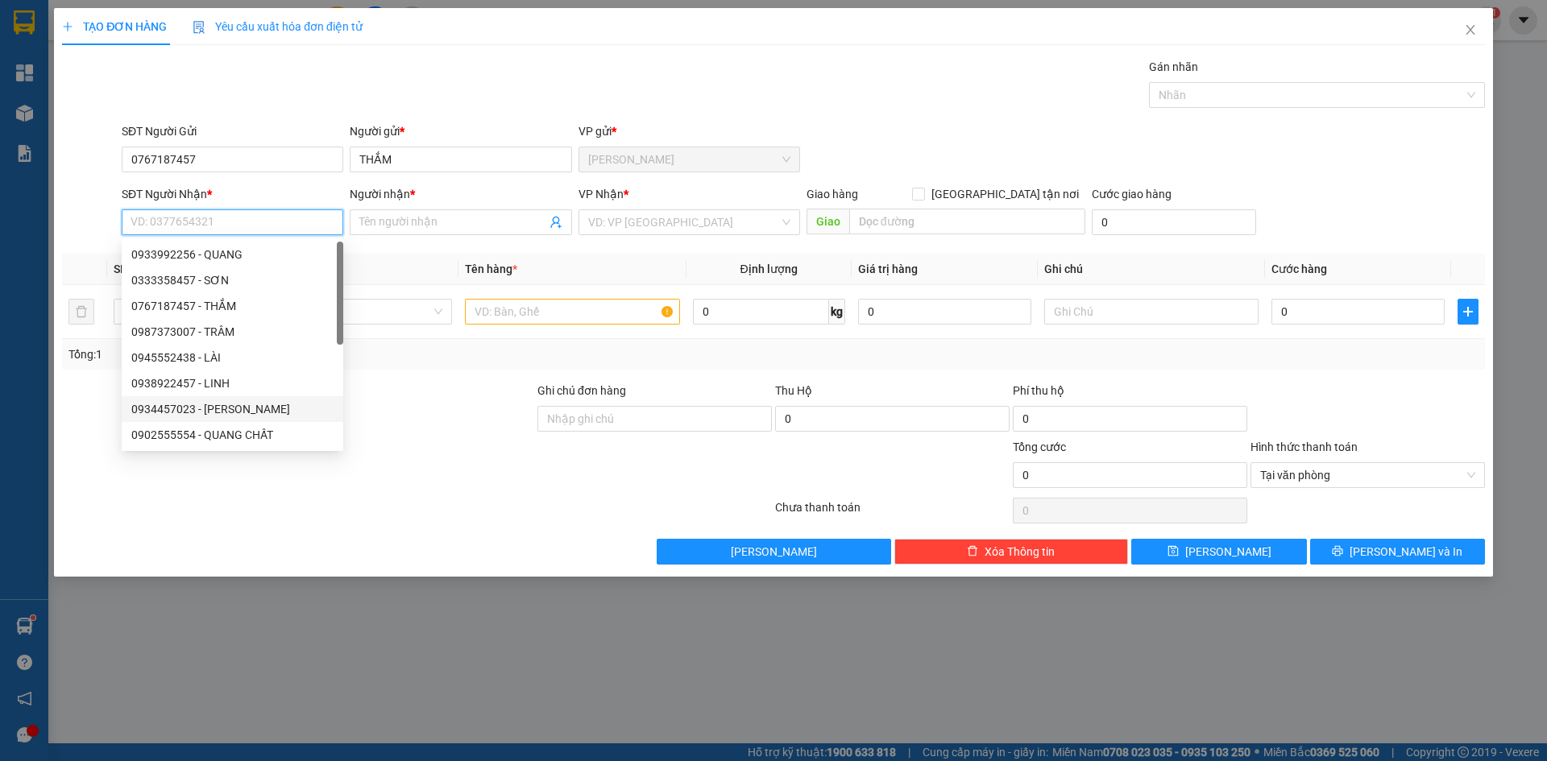
click at [221, 414] on div "0934457023 - [PERSON_NAME]" at bounding box center [232, 409] width 202 height 18
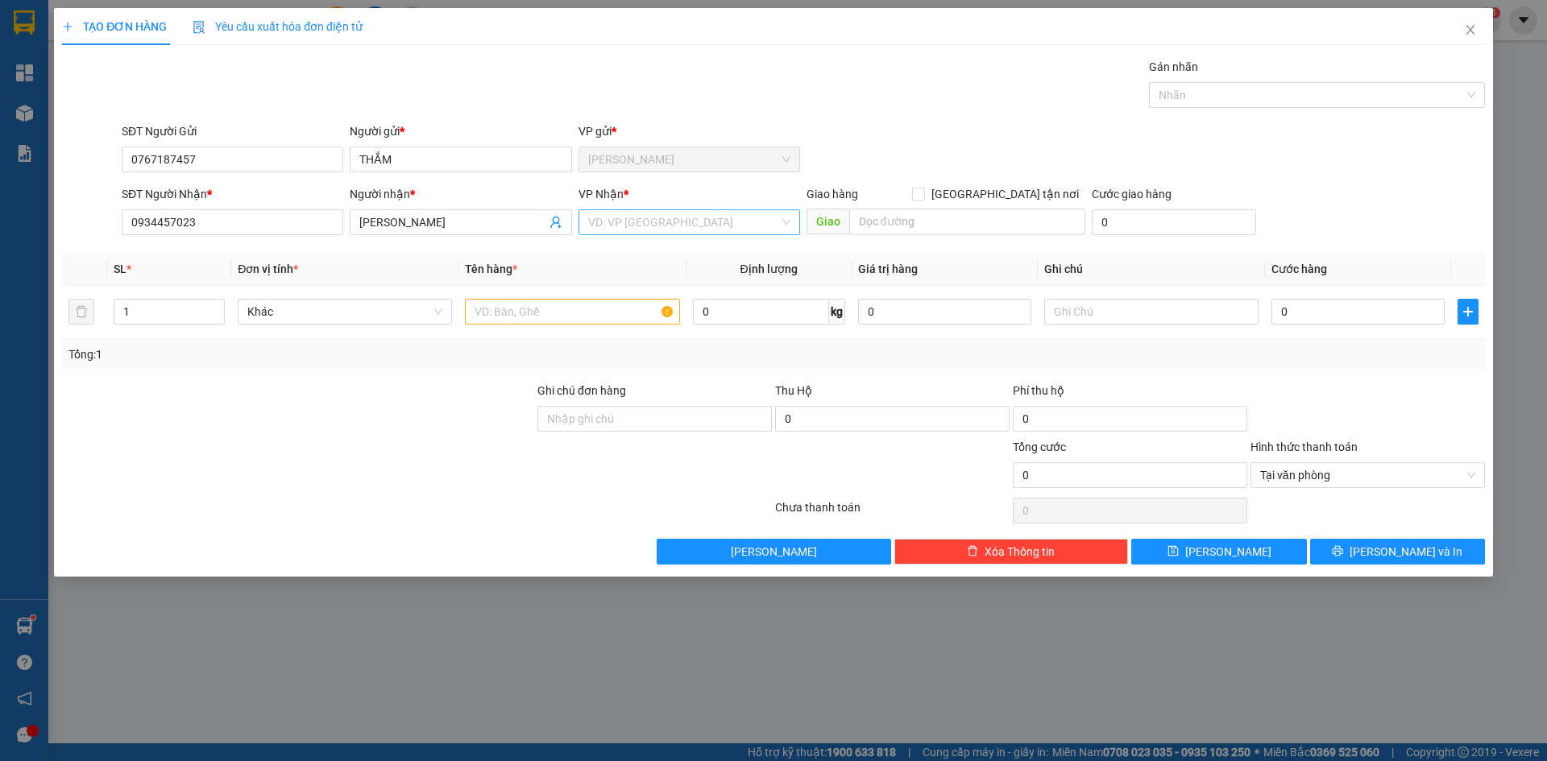
click at [628, 218] on input "search" at bounding box center [683, 222] width 191 height 24
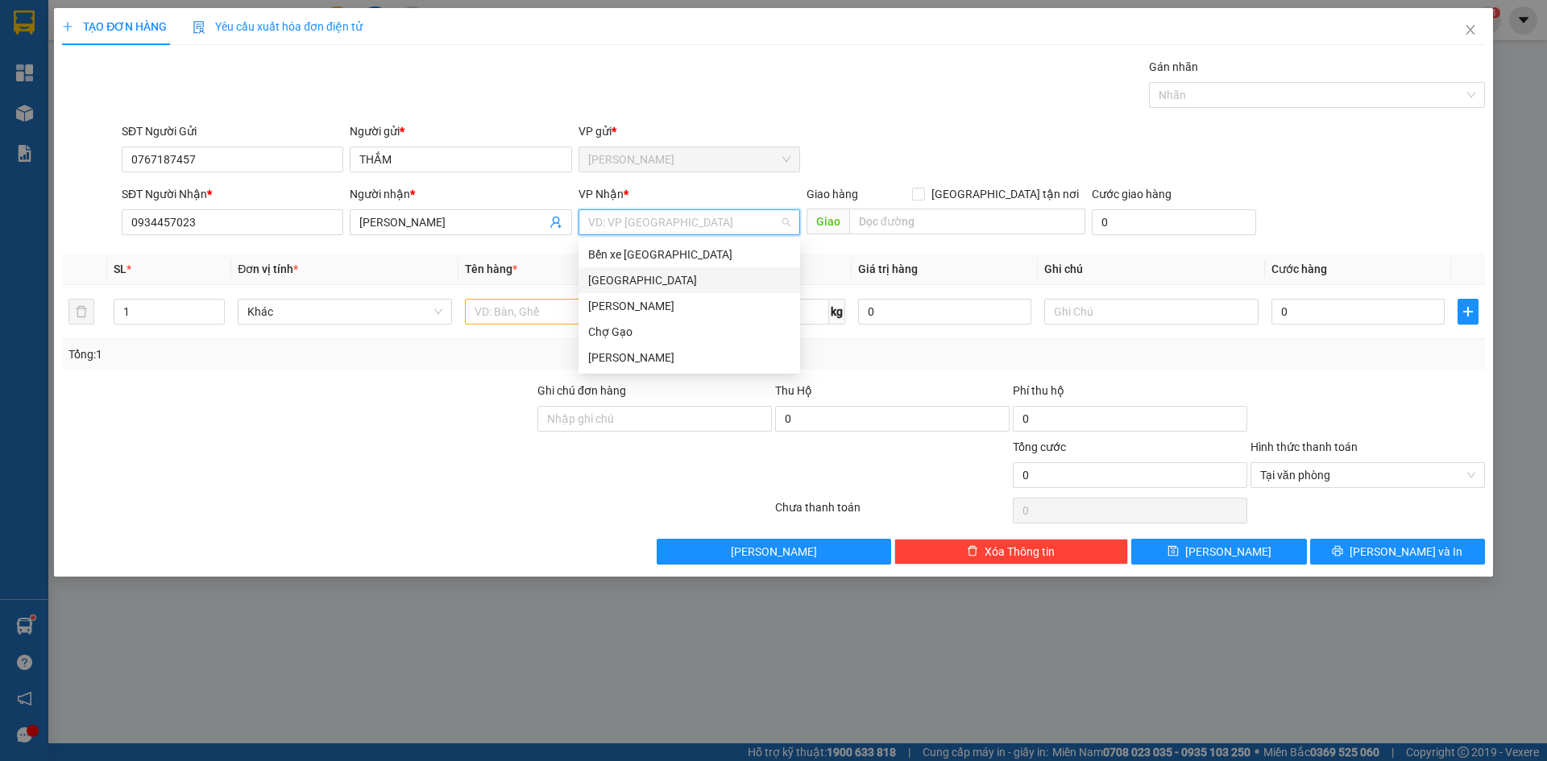
click at [604, 280] on div "[GEOGRAPHIC_DATA]" at bounding box center [689, 280] width 202 height 18
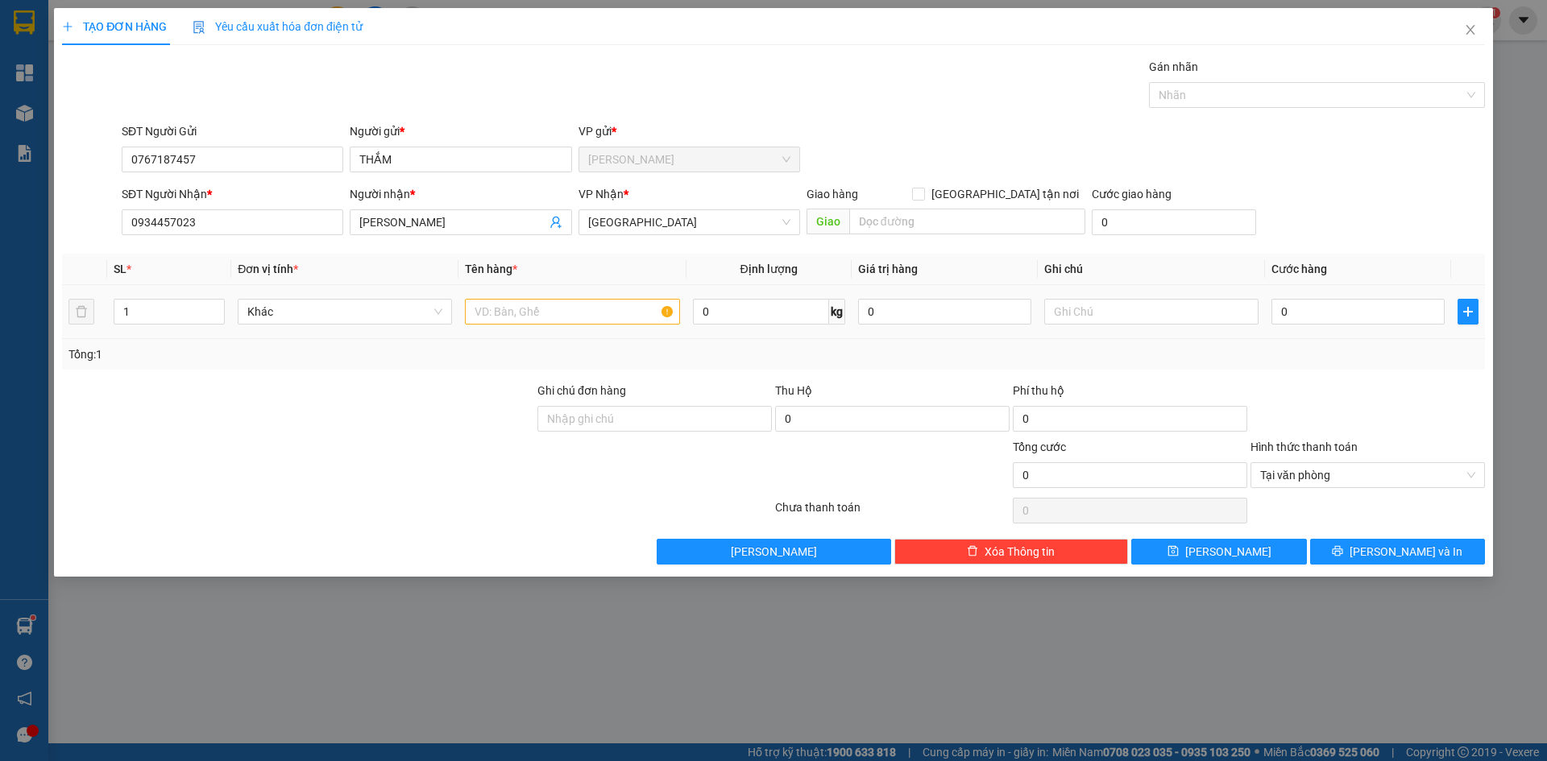
click at [522, 329] on td at bounding box center [571, 312] width 227 height 54
click at [524, 321] on input "text" at bounding box center [572, 312] width 214 height 26
paste input "Á"
click at [1361, 317] on input "0" at bounding box center [1357, 312] width 173 height 26
click at [1427, 551] on span "[PERSON_NAME] và In" at bounding box center [1405, 552] width 113 height 18
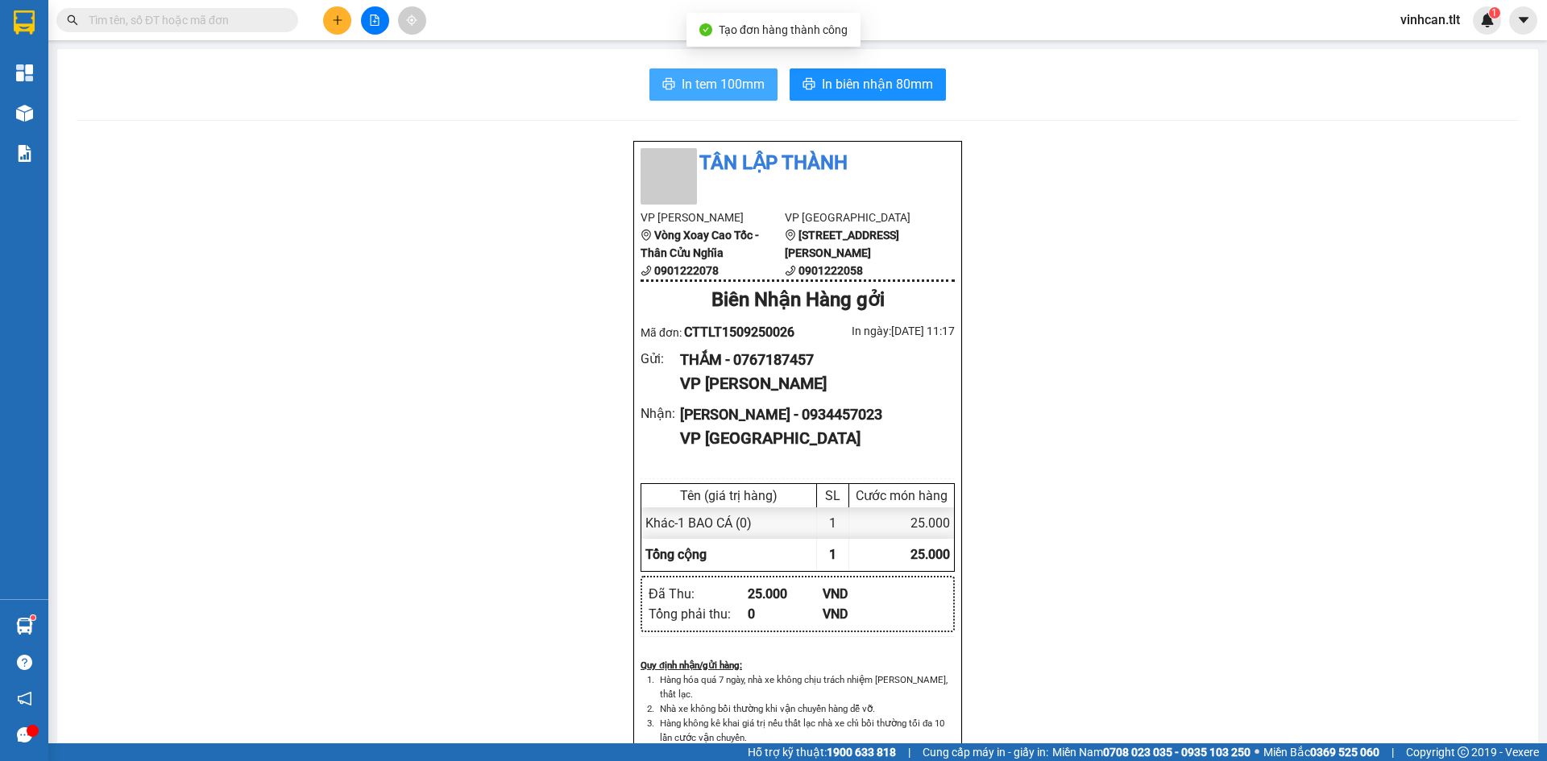
click at [755, 85] on span "In tem 100mm" at bounding box center [723, 84] width 83 height 20
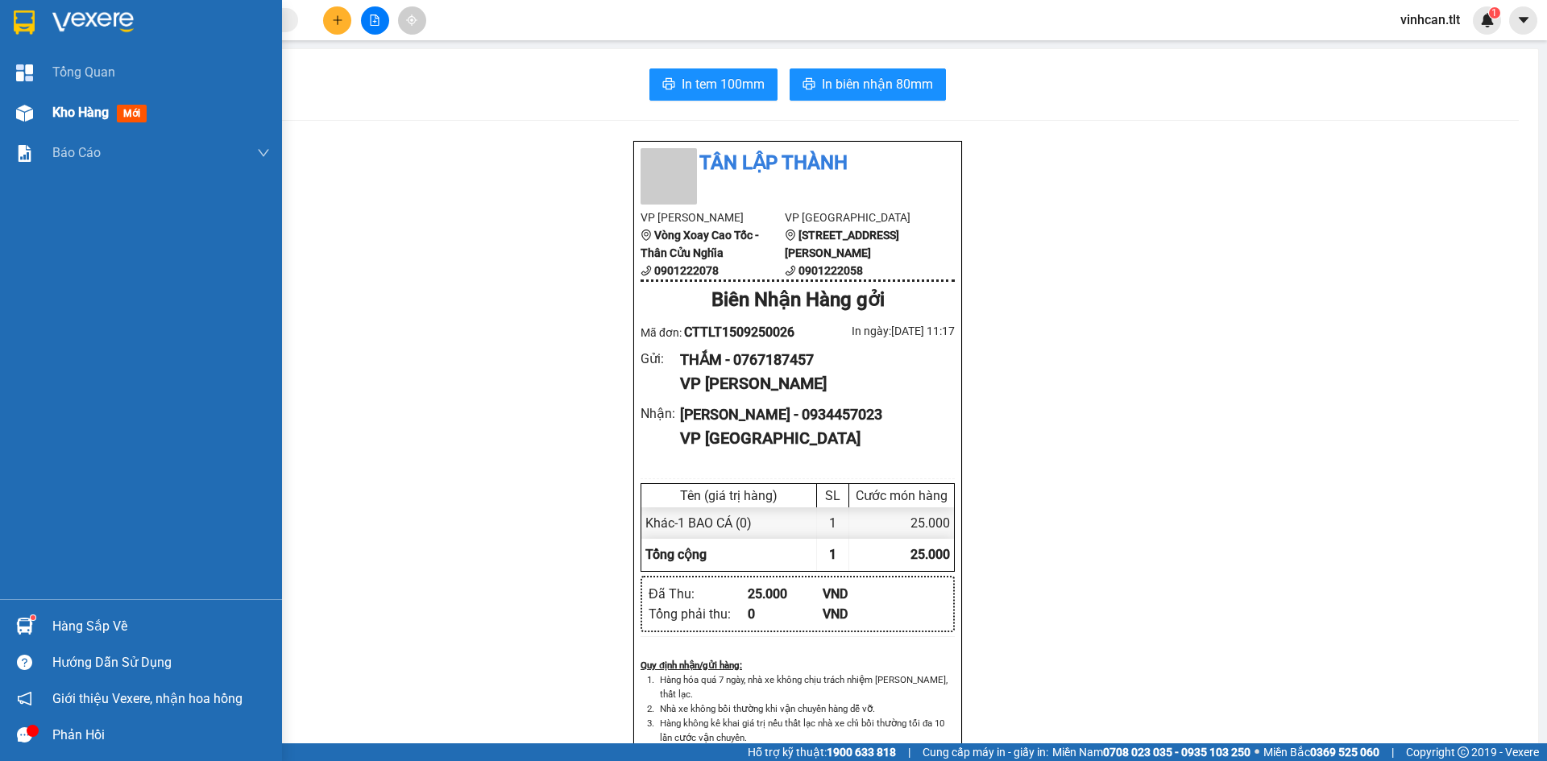
click at [75, 106] on span "Kho hàng" at bounding box center [80, 112] width 56 height 15
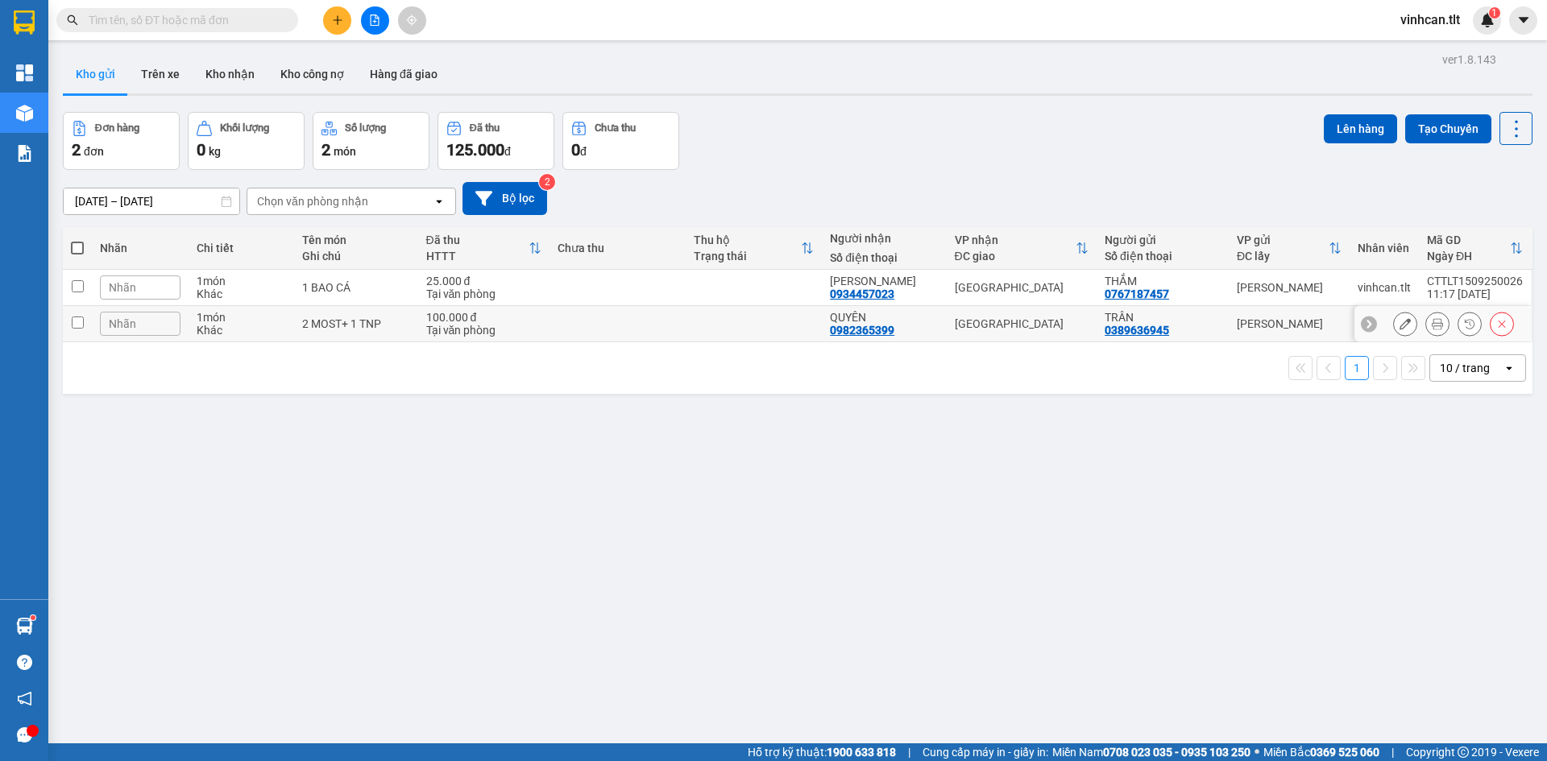
click at [561, 321] on td at bounding box center [617, 324] width 136 height 36
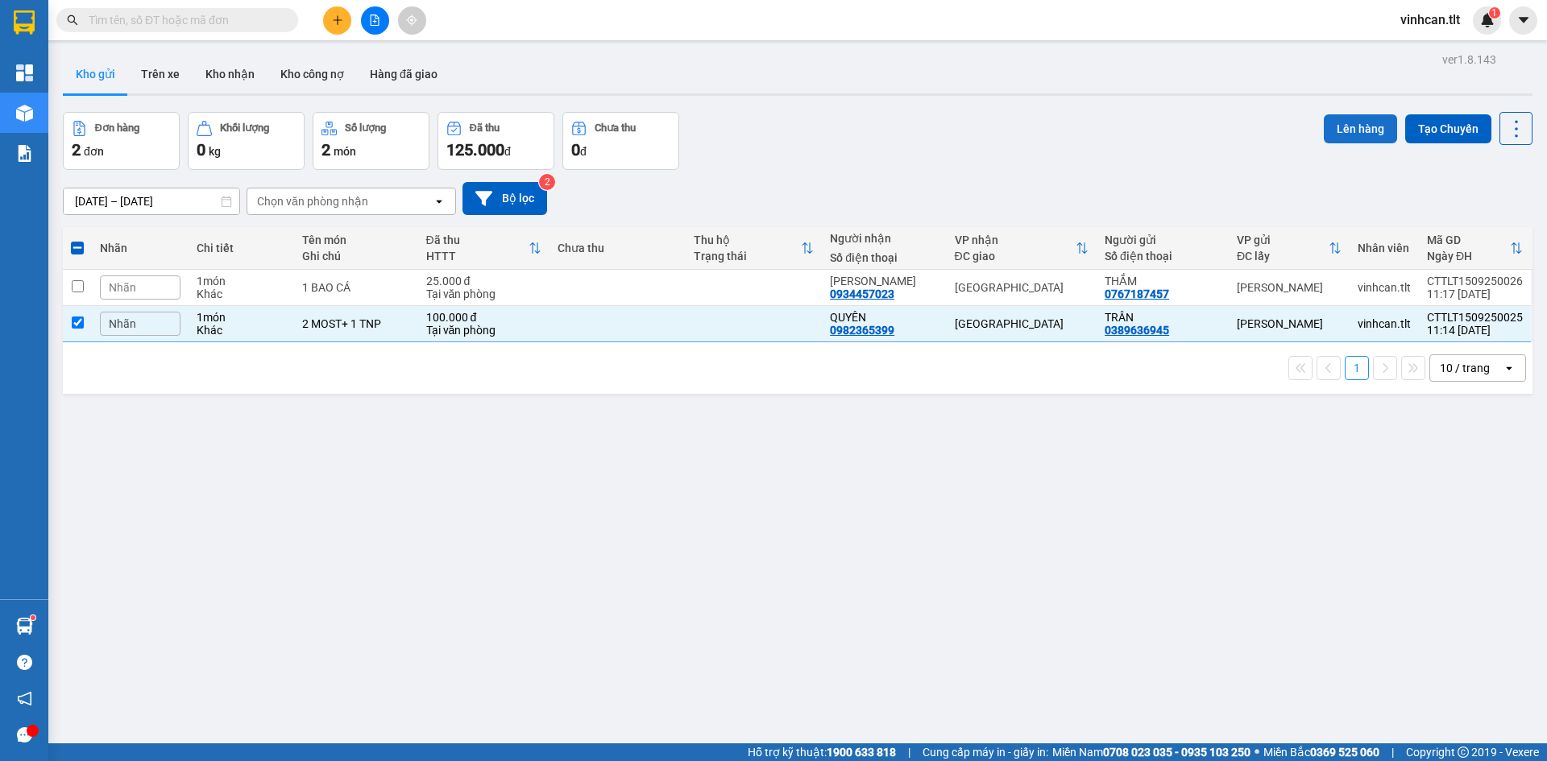
click at [1336, 122] on button "Lên hàng" at bounding box center [1360, 128] width 73 height 29
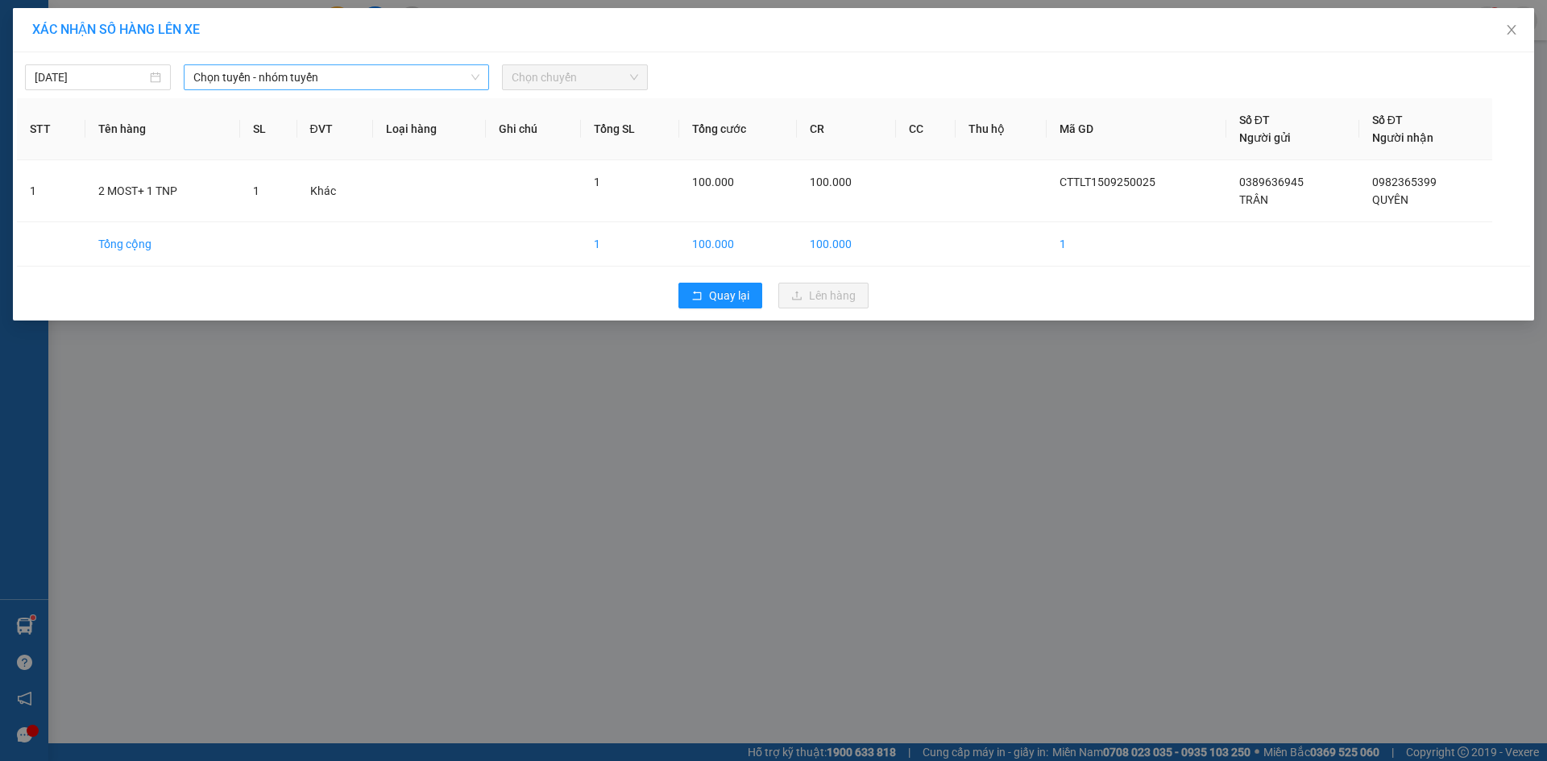
click at [351, 73] on span "Chọn tuyến - nhóm tuyến" at bounding box center [336, 77] width 286 height 24
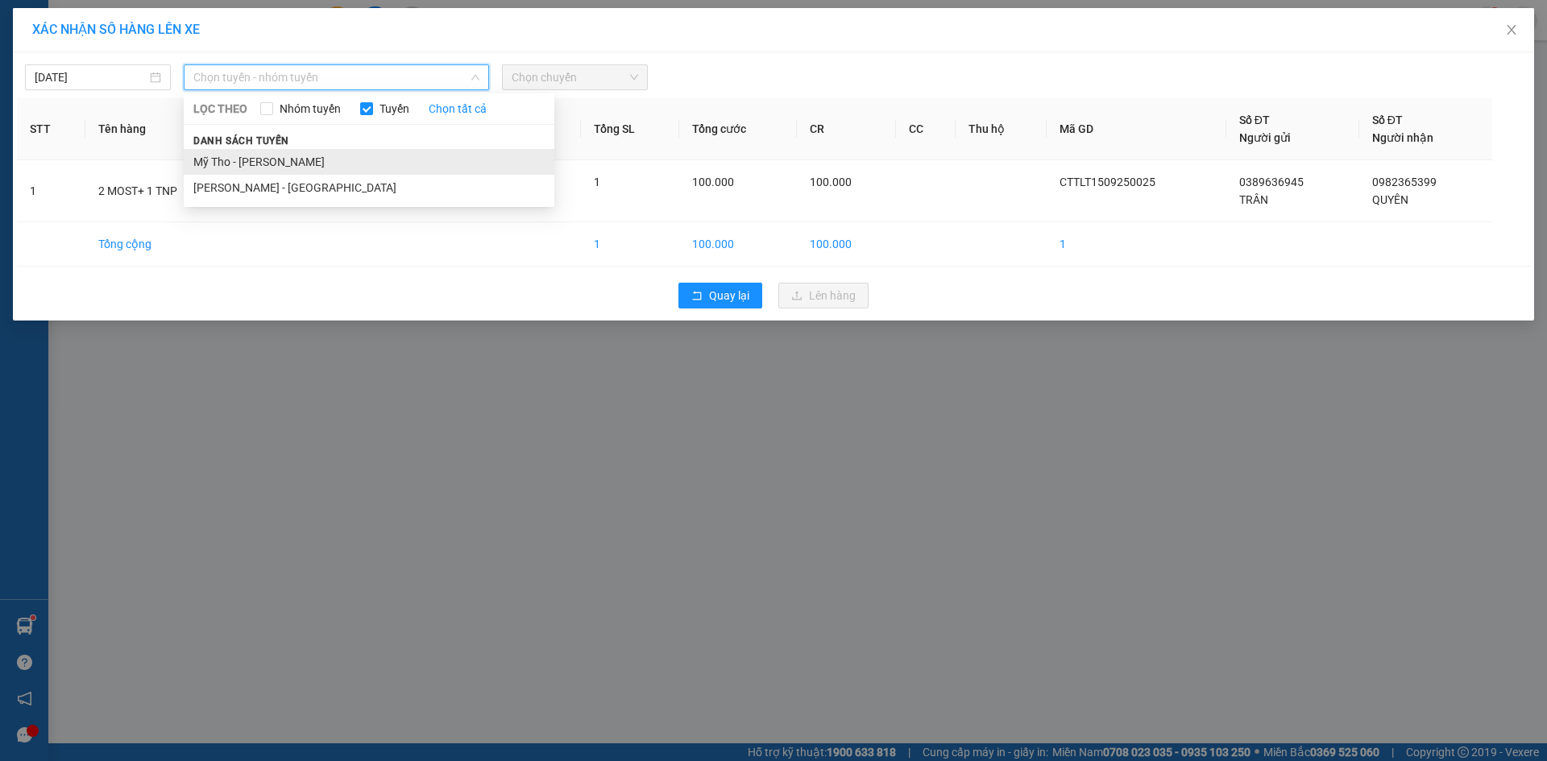
click at [281, 158] on li "Mỹ Tho - [PERSON_NAME]" at bounding box center [369, 162] width 371 height 26
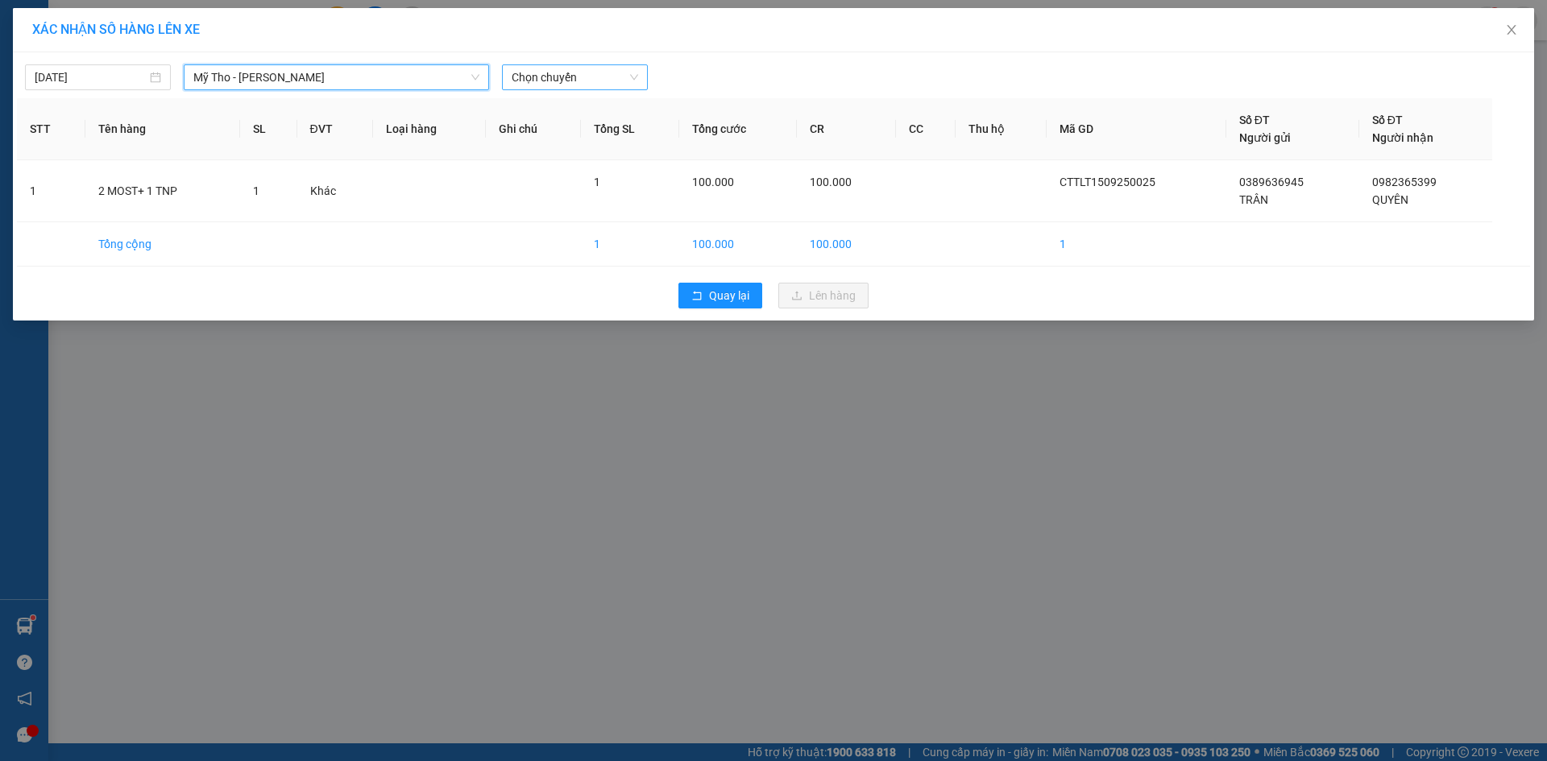
click at [589, 75] on span "Chọn chuyến" at bounding box center [575, 77] width 126 height 24
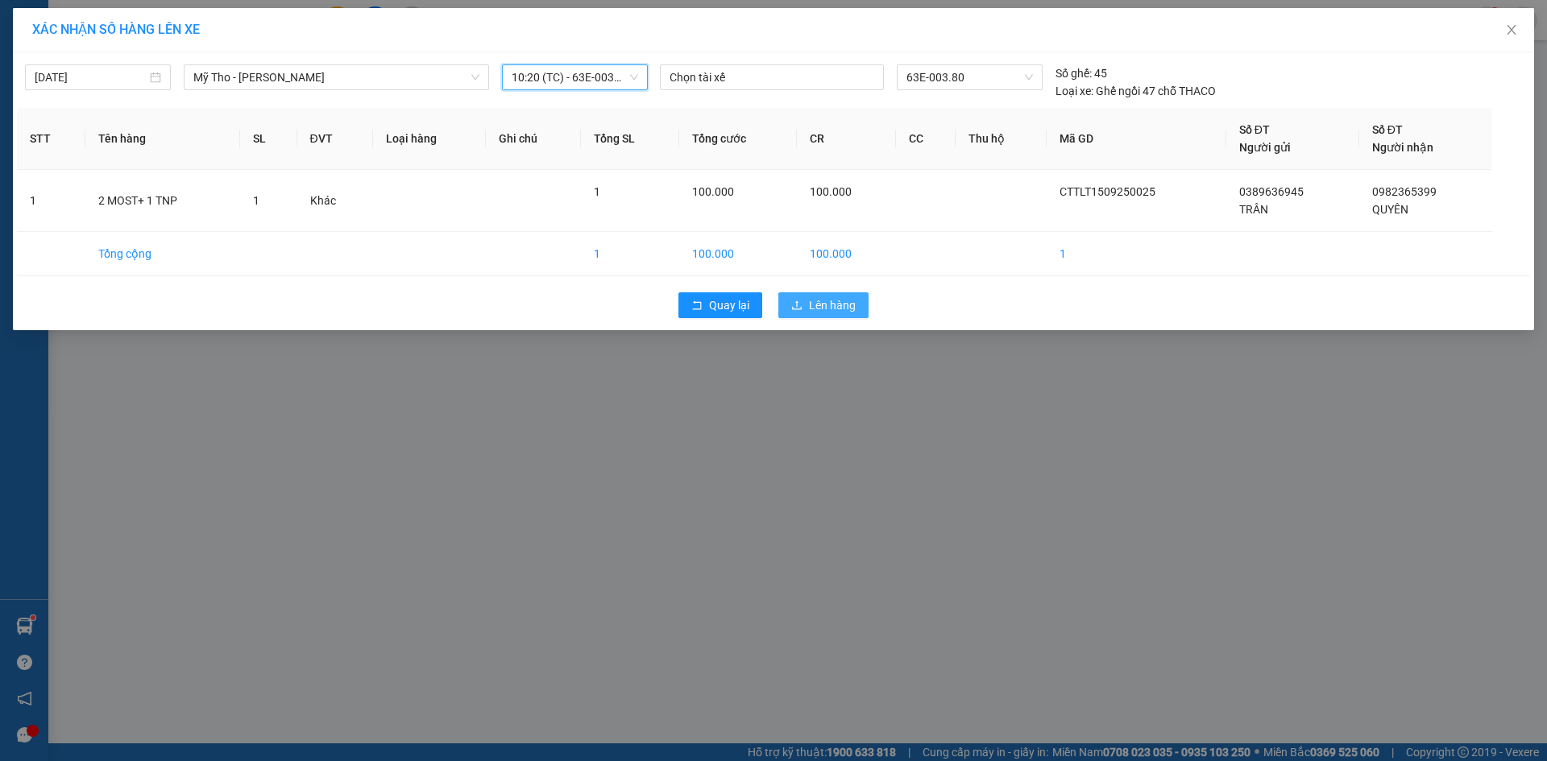
click at [822, 311] on span "Lên hàng" at bounding box center [832, 305] width 47 height 18
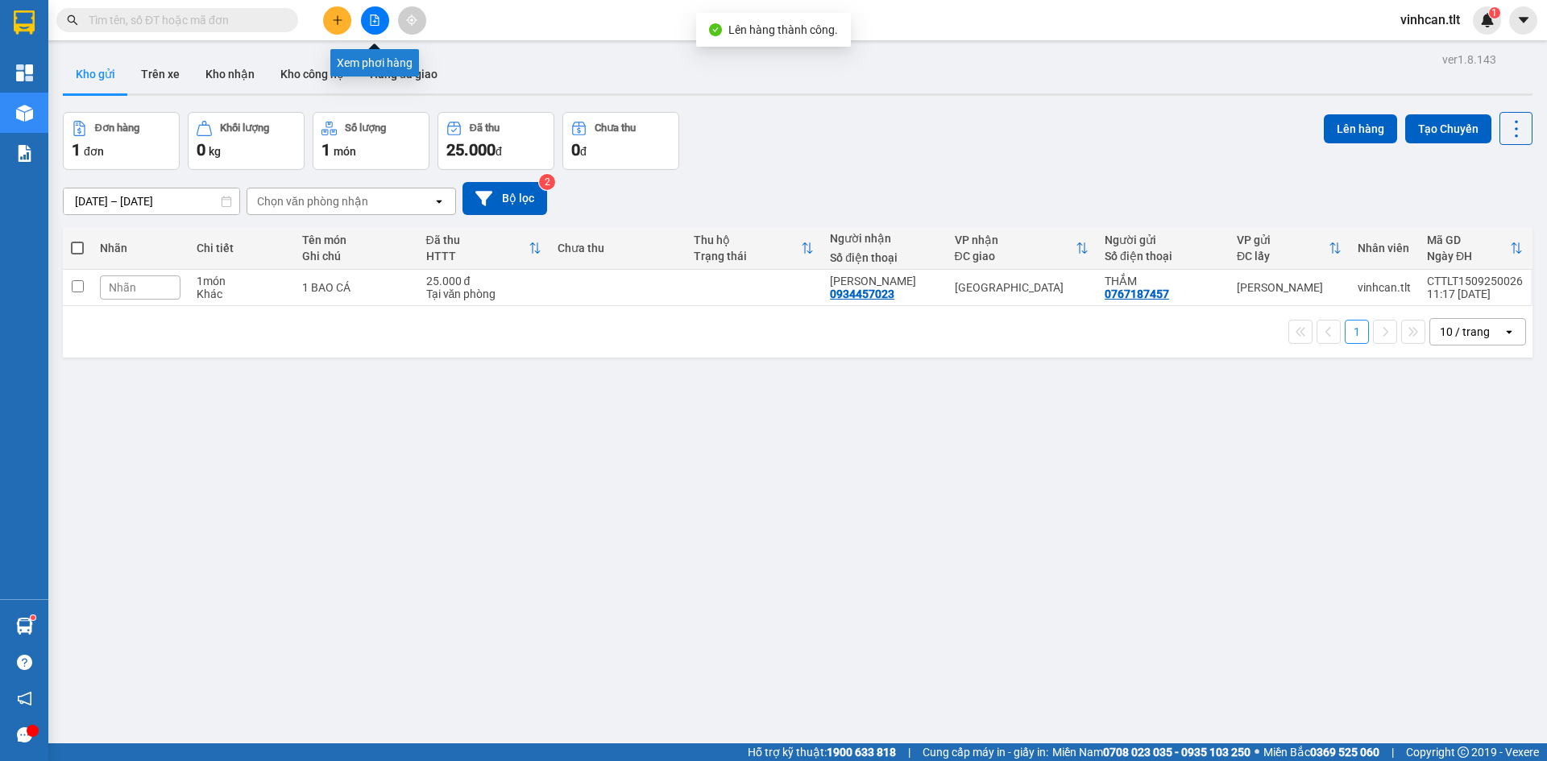
click at [378, 20] on icon "file-add" at bounding box center [374, 20] width 11 height 11
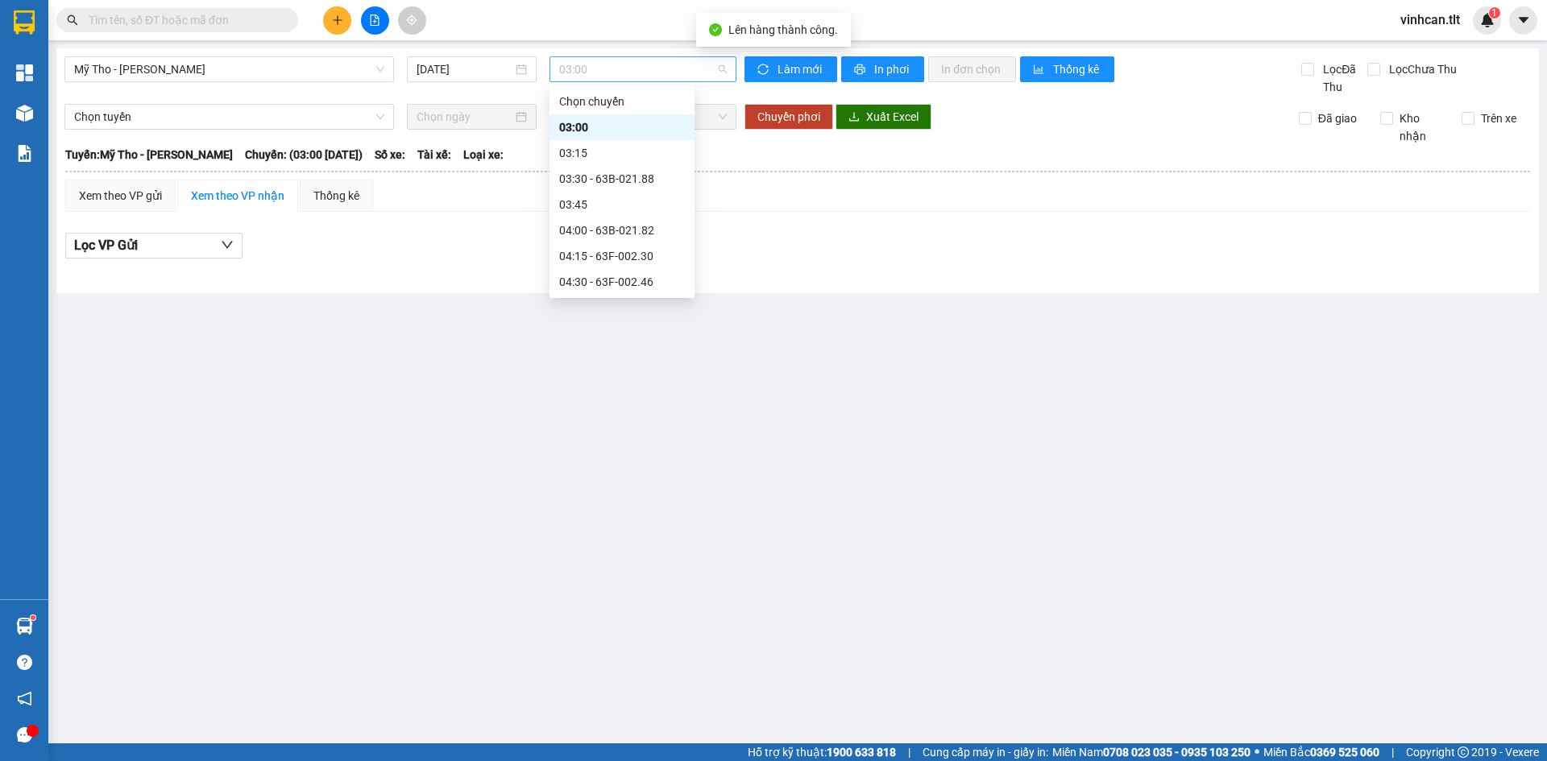
click at [564, 64] on span "03:00" at bounding box center [643, 69] width 168 height 24
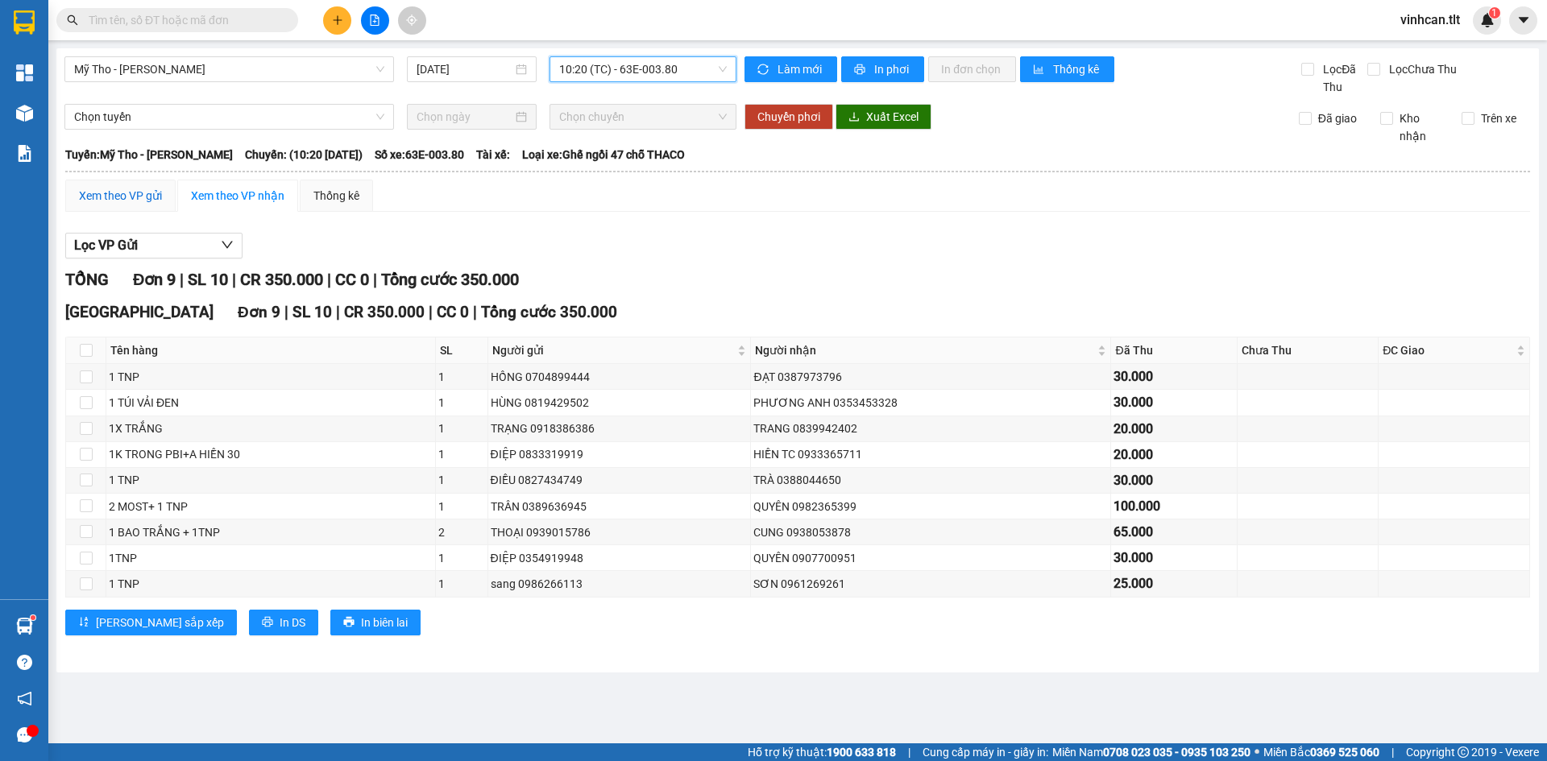
click at [110, 193] on div "Xem theo VP gửi" at bounding box center [120, 196] width 83 height 18
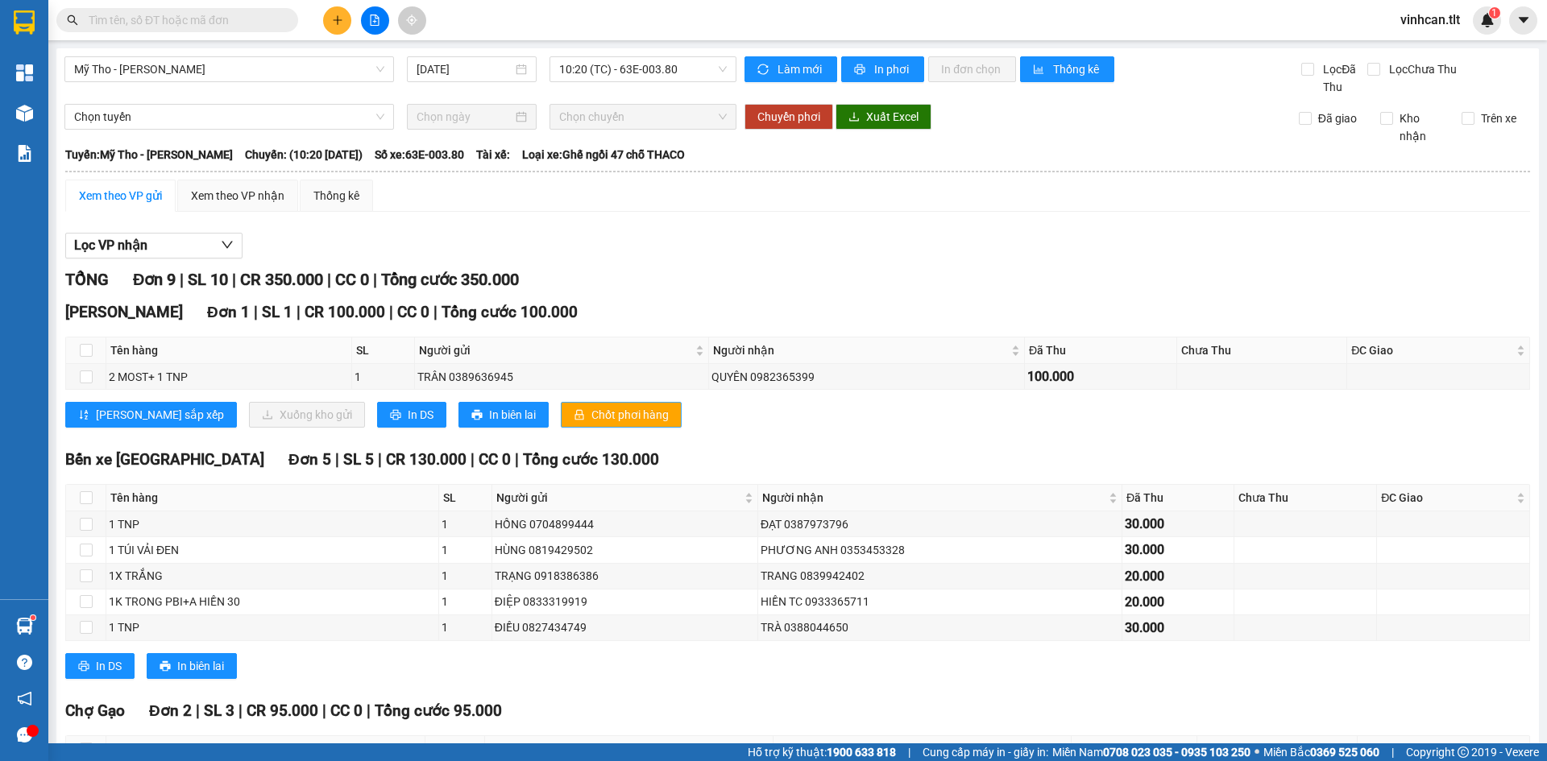
click at [561, 423] on button "Chốt phơi hàng" at bounding box center [621, 415] width 121 height 26
click at [561, 421] on button "Chốt phơi hàng" at bounding box center [621, 415] width 121 height 26
click at [632, 272] on div "TỔNG Đơn 9 | SL 10 | CR 350.000 | CC 0 | Tổng cước 350.000" at bounding box center [797, 279] width 1465 height 25
click at [335, 25] on icon "plus" at bounding box center [337, 20] width 11 height 11
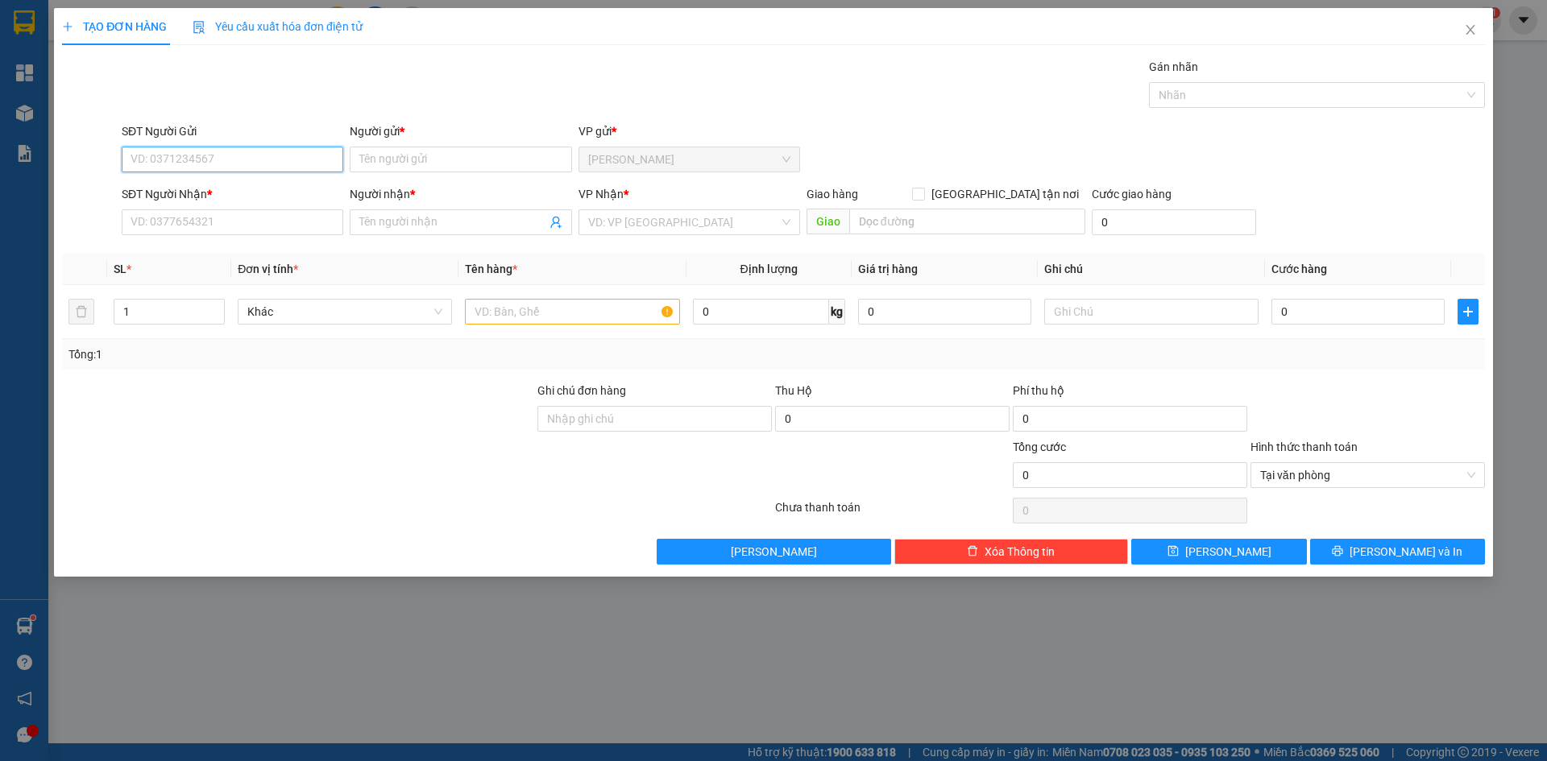
click at [242, 156] on input "SĐT Người Gửi" at bounding box center [233, 160] width 222 height 26
click at [1305, 313] on input "0" at bounding box center [1357, 312] width 173 height 26
click at [1340, 558] on button "[PERSON_NAME] và In" at bounding box center [1397, 552] width 175 height 26
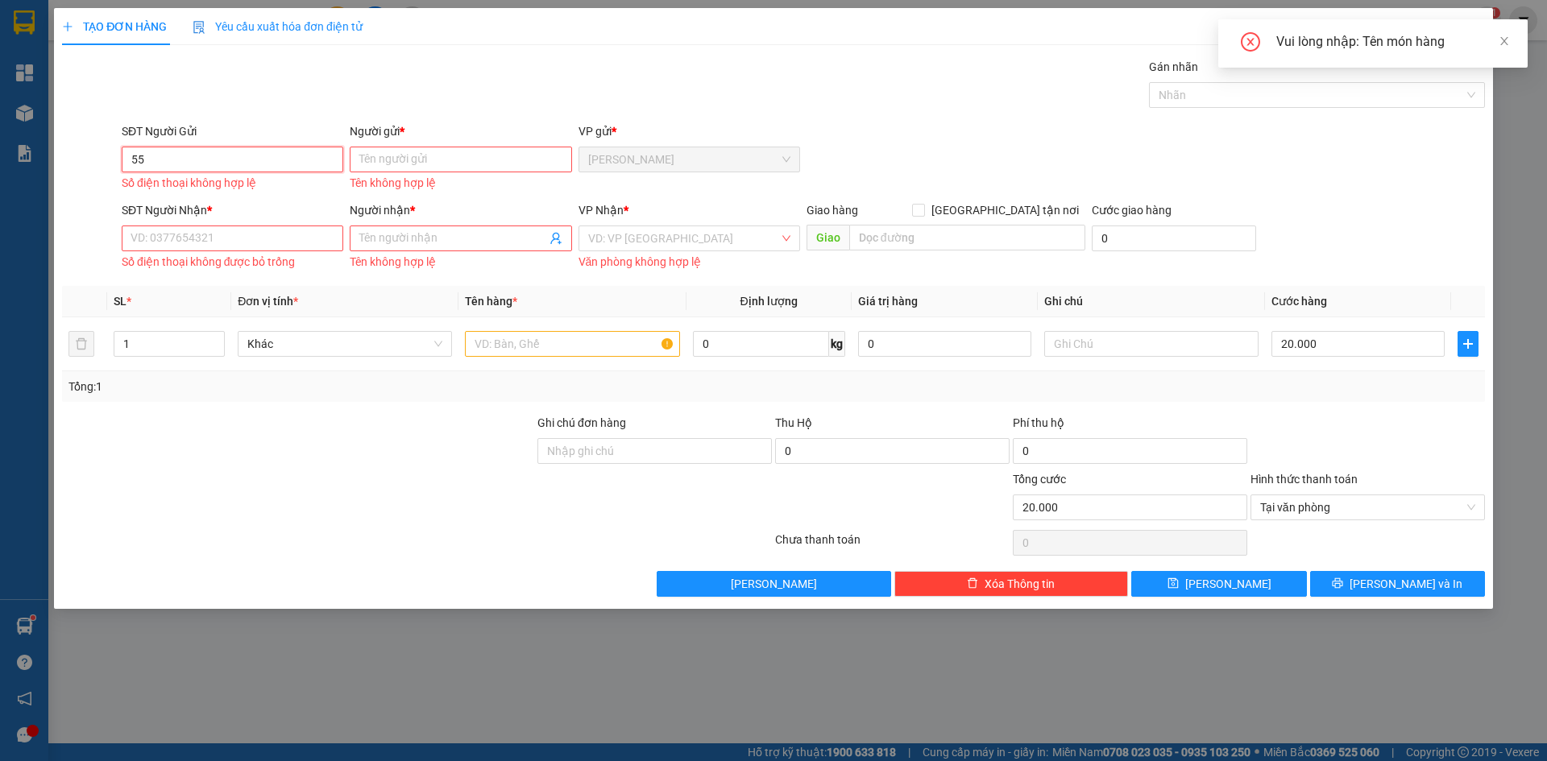
click at [285, 150] on input "55" at bounding box center [233, 160] width 222 height 26
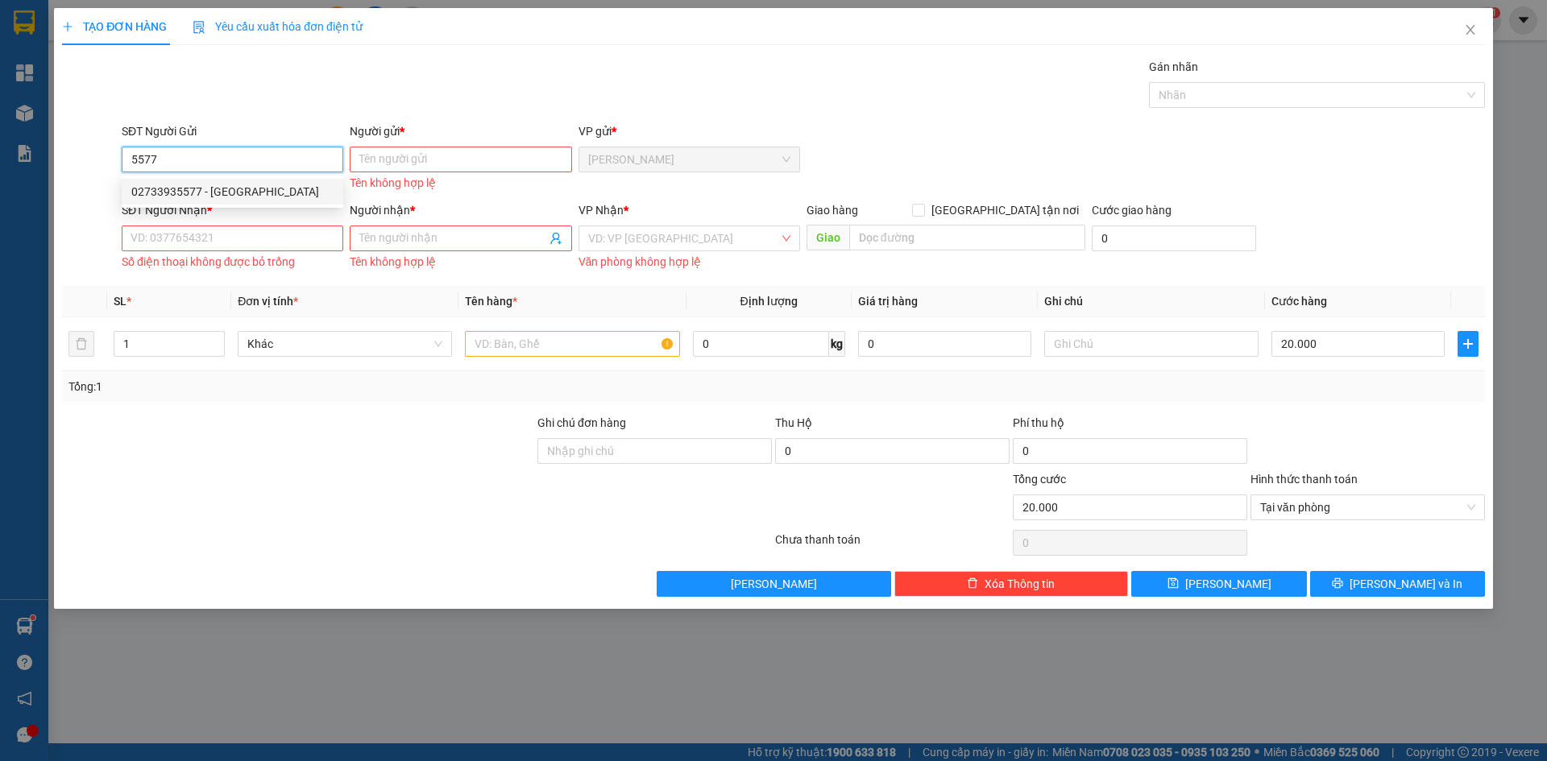
click at [198, 192] on div "02733935577 - [GEOGRAPHIC_DATA]" at bounding box center [232, 192] width 202 height 18
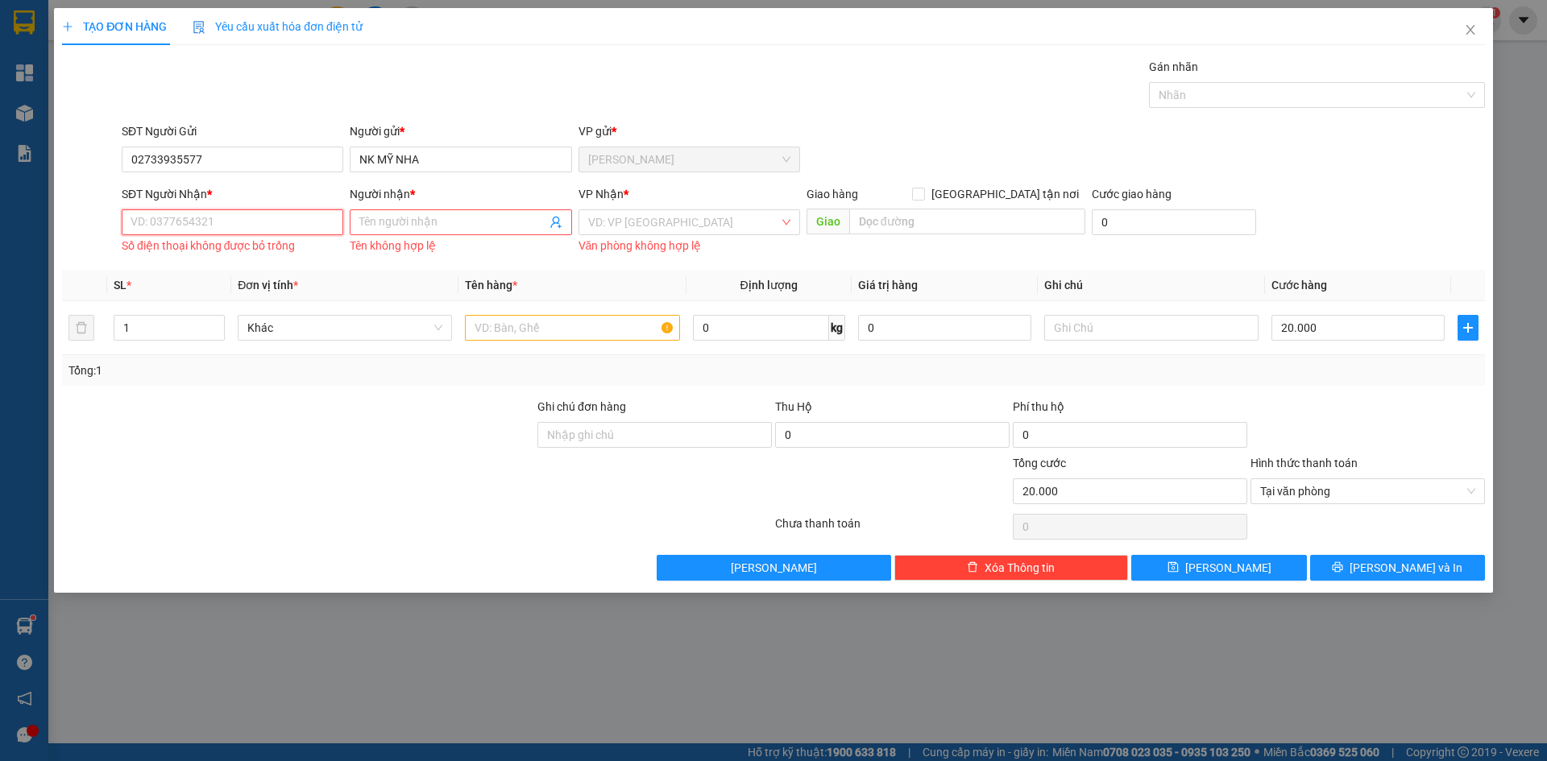
click at [197, 234] on input "SĐT Người Nhận *" at bounding box center [233, 222] width 222 height 26
click at [199, 262] on div "0901790368 - PRO DENTAL LAB" at bounding box center [232, 255] width 202 height 18
drag, startPoint x: 641, startPoint y: 221, endPoint x: 643, endPoint y: 230, distance: 9.8
click at [641, 222] on input "search" at bounding box center [683, 222] width 191 height 24
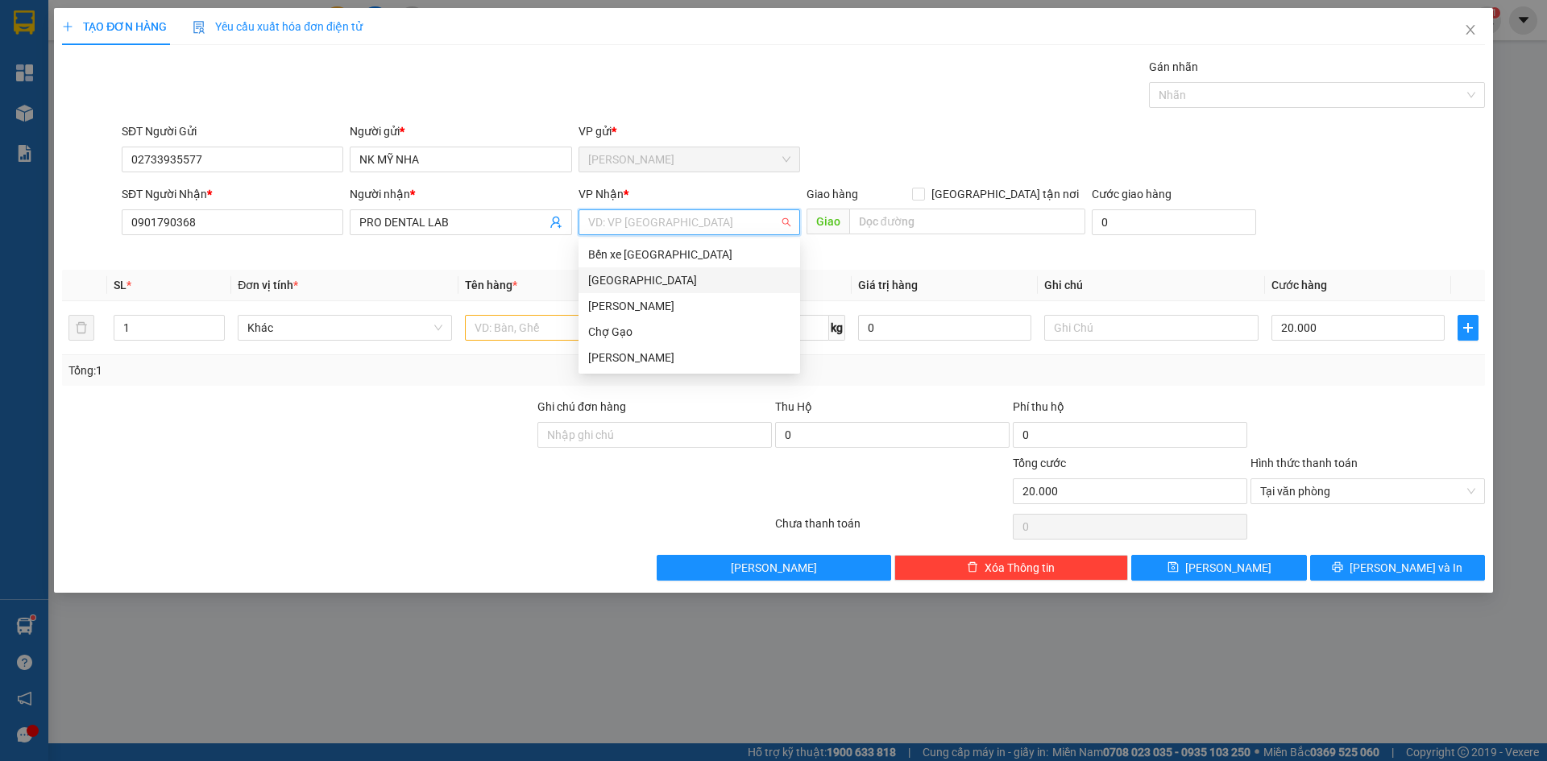
click at [637, 280] on div "[GEOGRAPHIC_DATA]" at bounding box center [689, 280] width 202 height 18
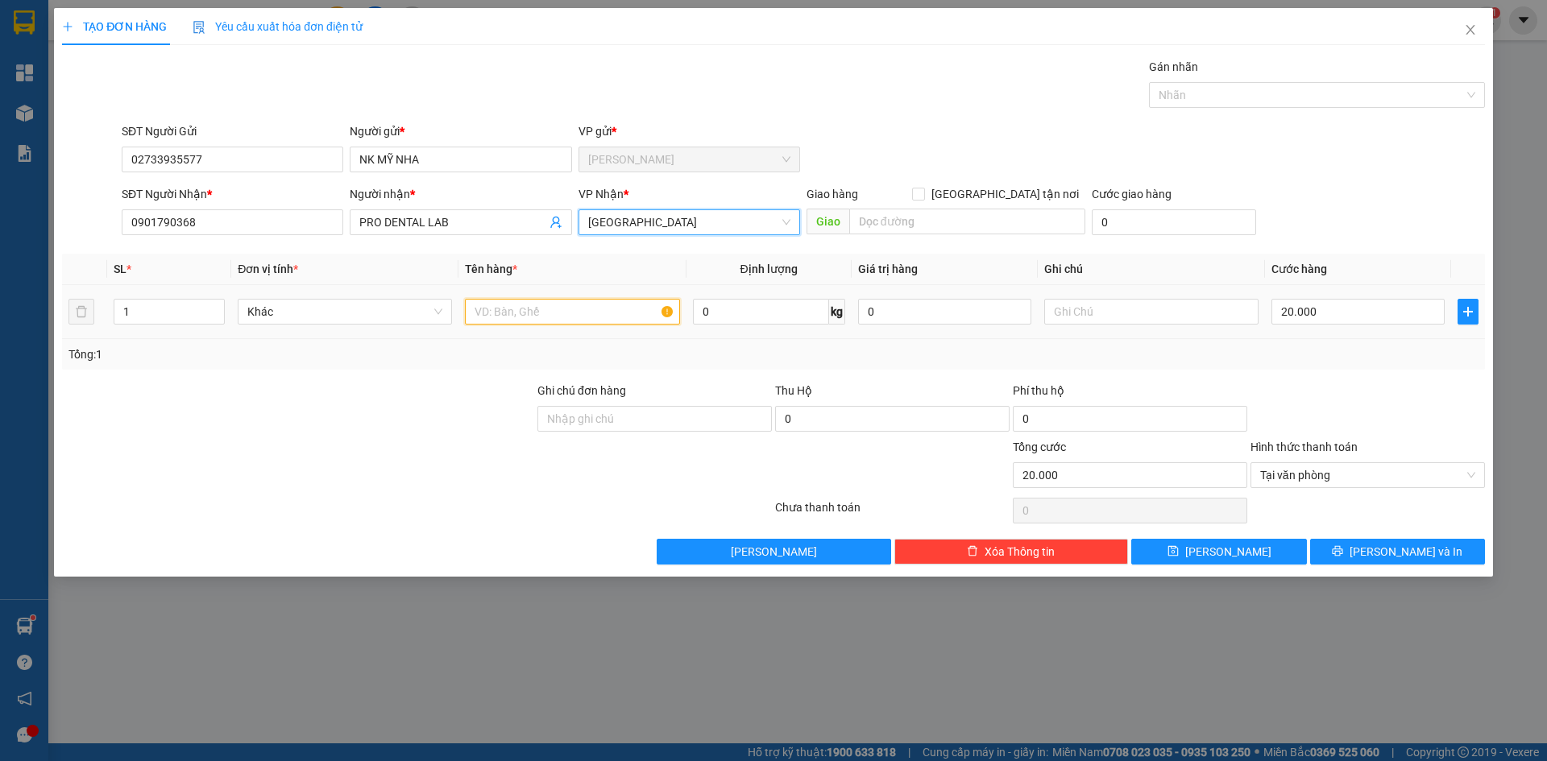
click at [561, 309] on input "text" at bounding box center [572, 312] width 214 height 26
click at [490, 315] on input "1 TNP" at bounding box center [572, 312] width 214 height 26
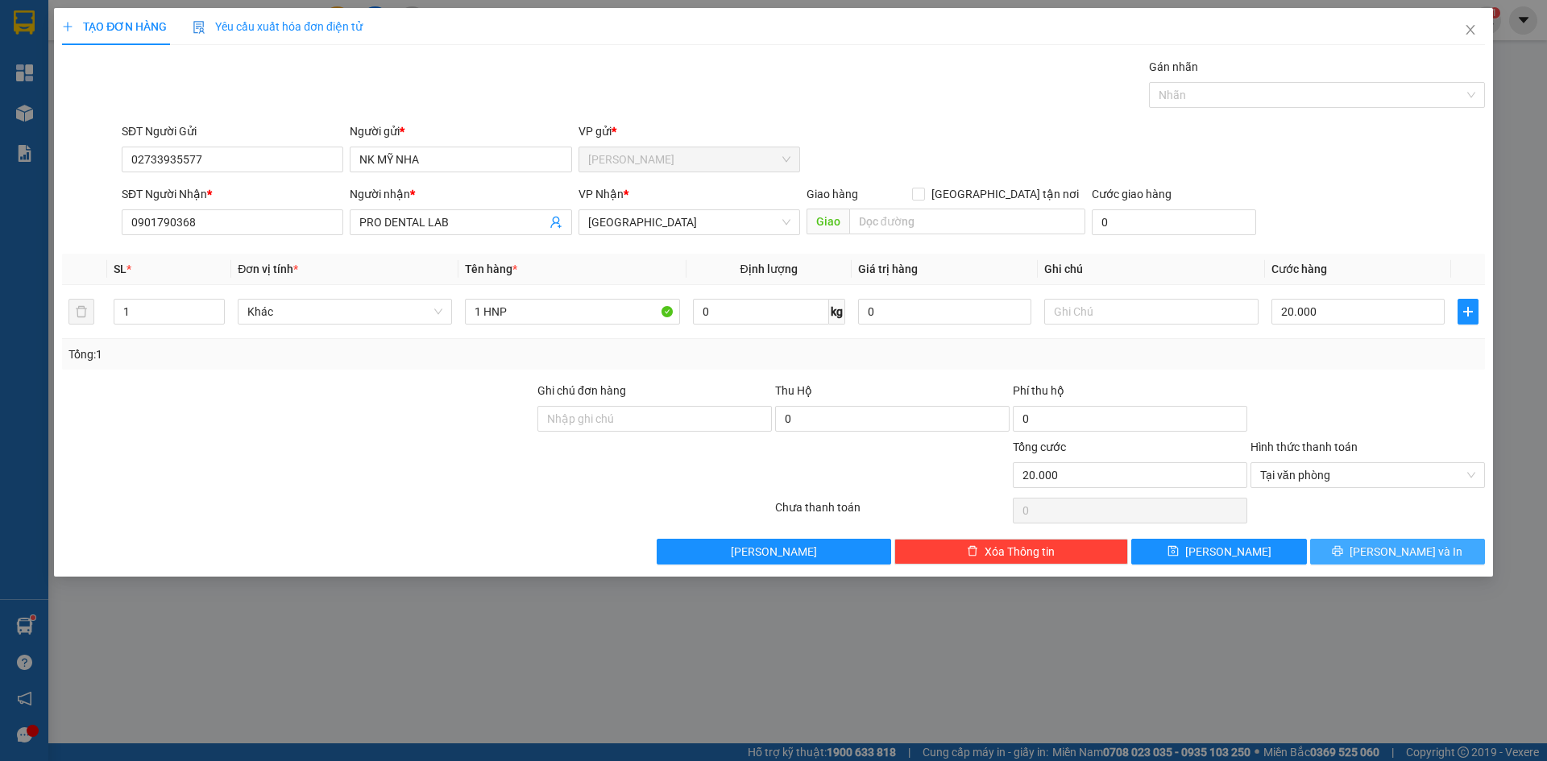
click at [1400, 549] on span "[PERSON_NAME] và In" at bounding box center [1405, 552] width 113 height 18
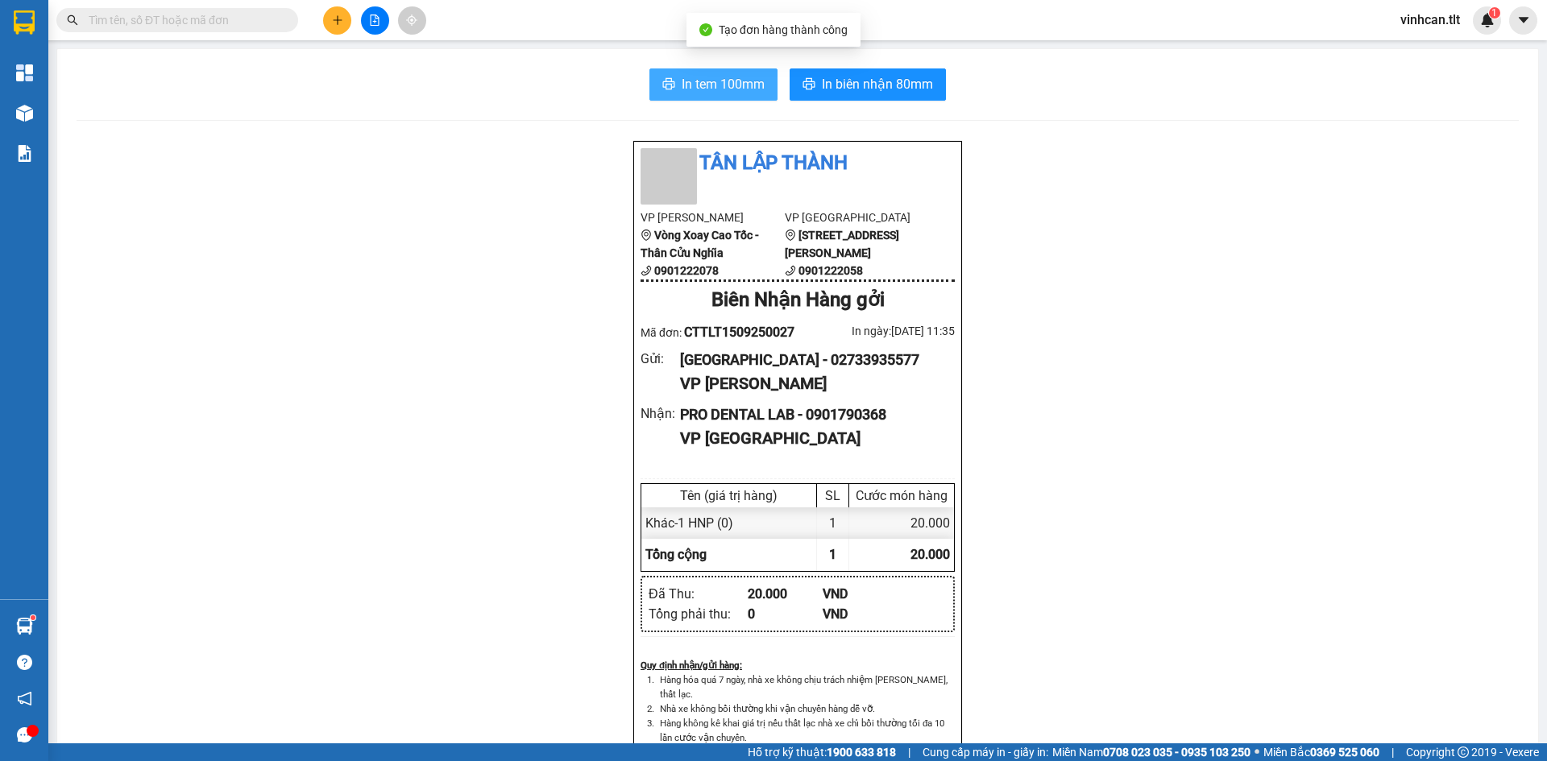
click at [744, 85] on span "In tem 100mm" at bounding box center [723, 84] width 83 height 20
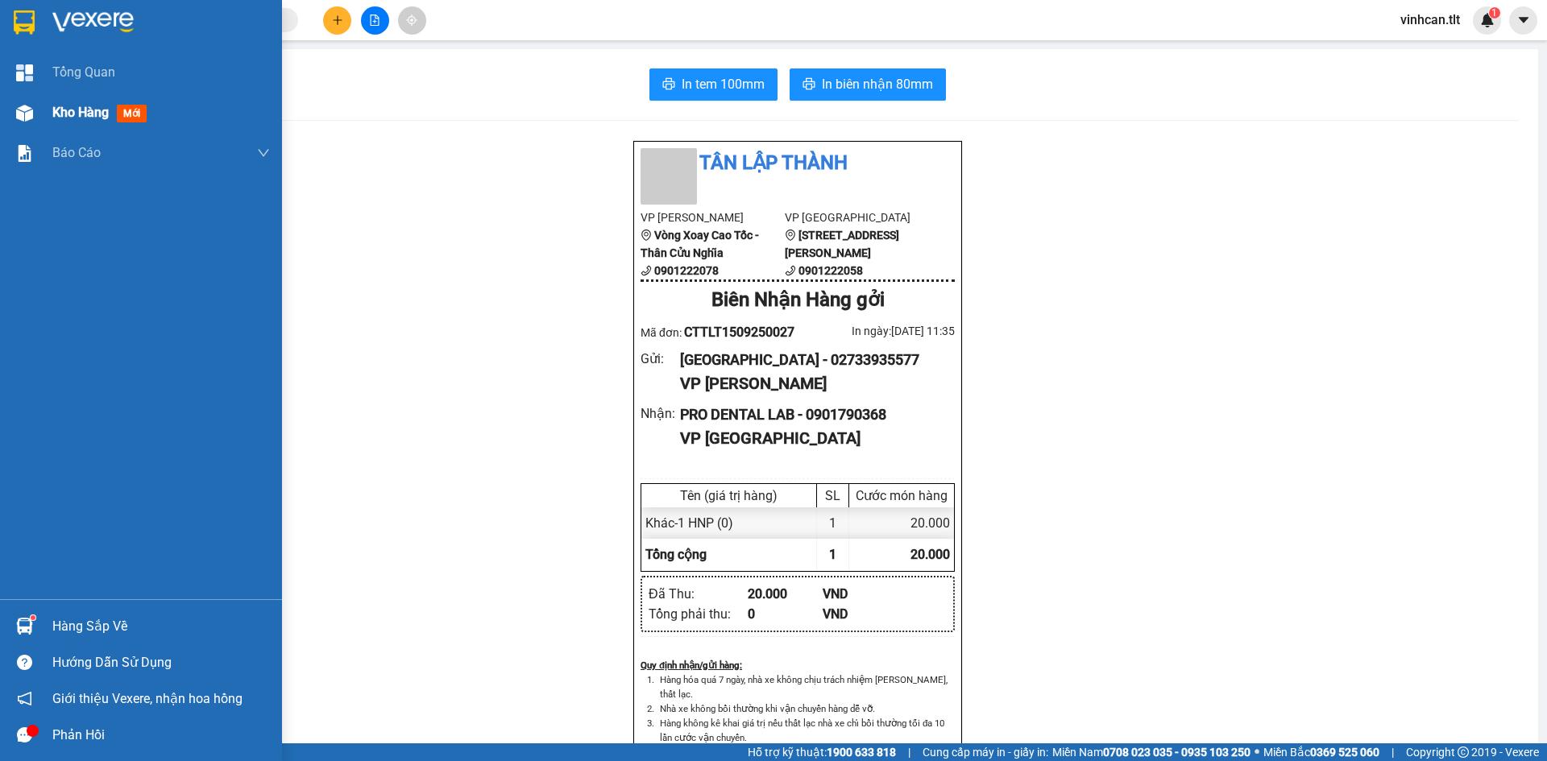
click at [110, 123] on div "Kho hàng mới" at bounding box center [161, 113] width 218 height 40
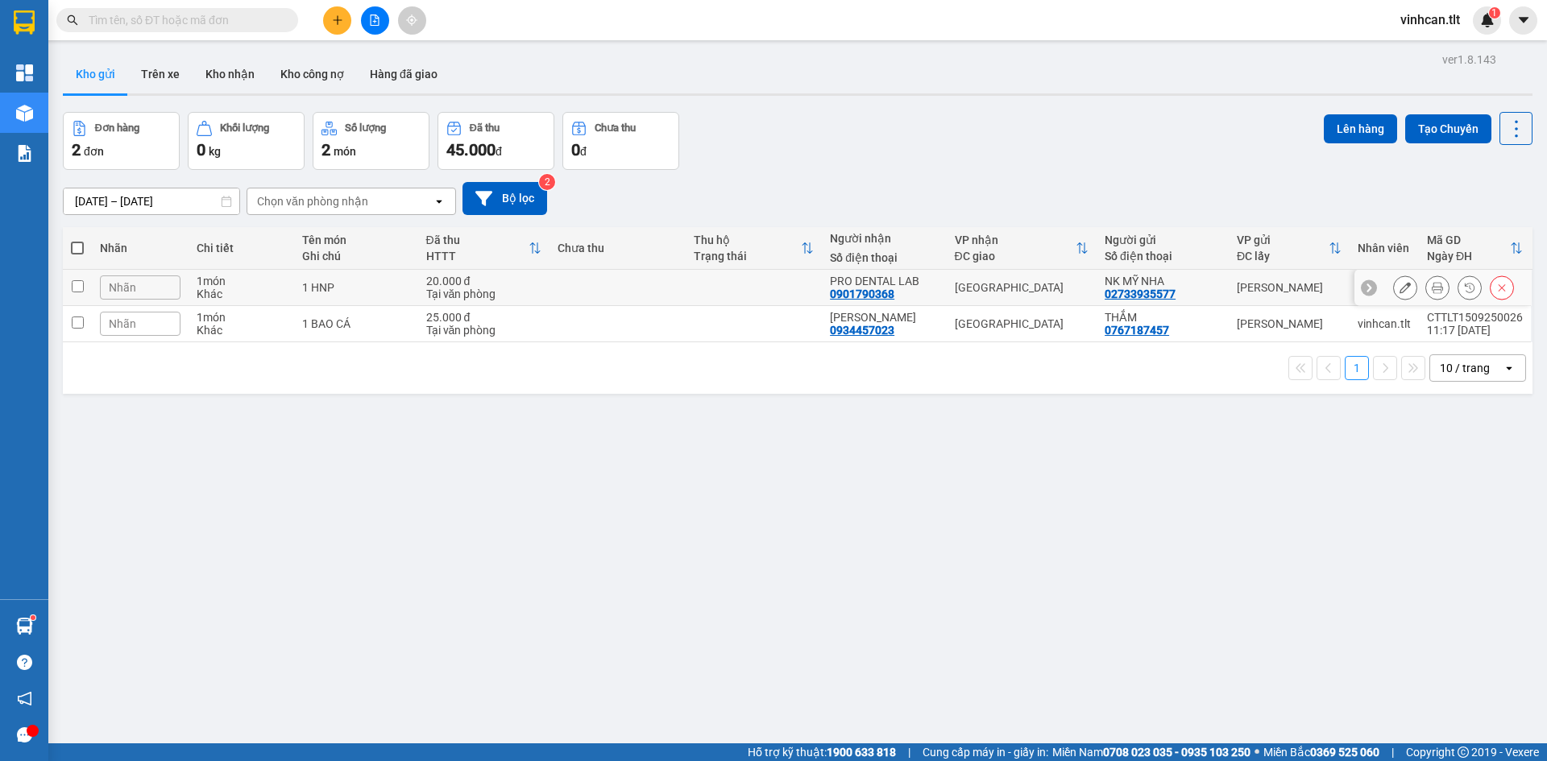
click at [607, 286] on td at bounding box center [617, 288] width 136 height 36
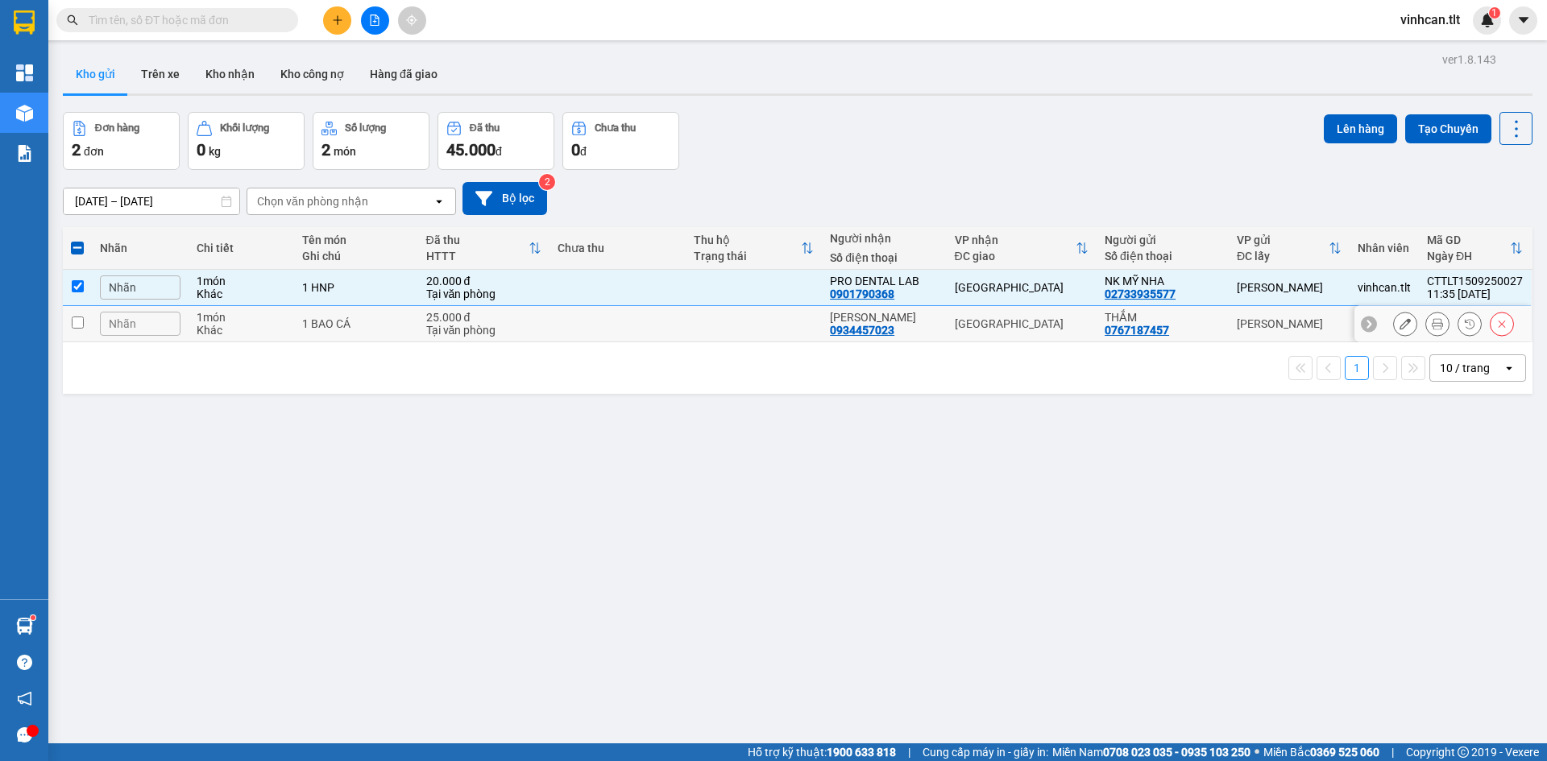
click at [610, 332] on td at bounding box center [617, 324] width 136 height 36
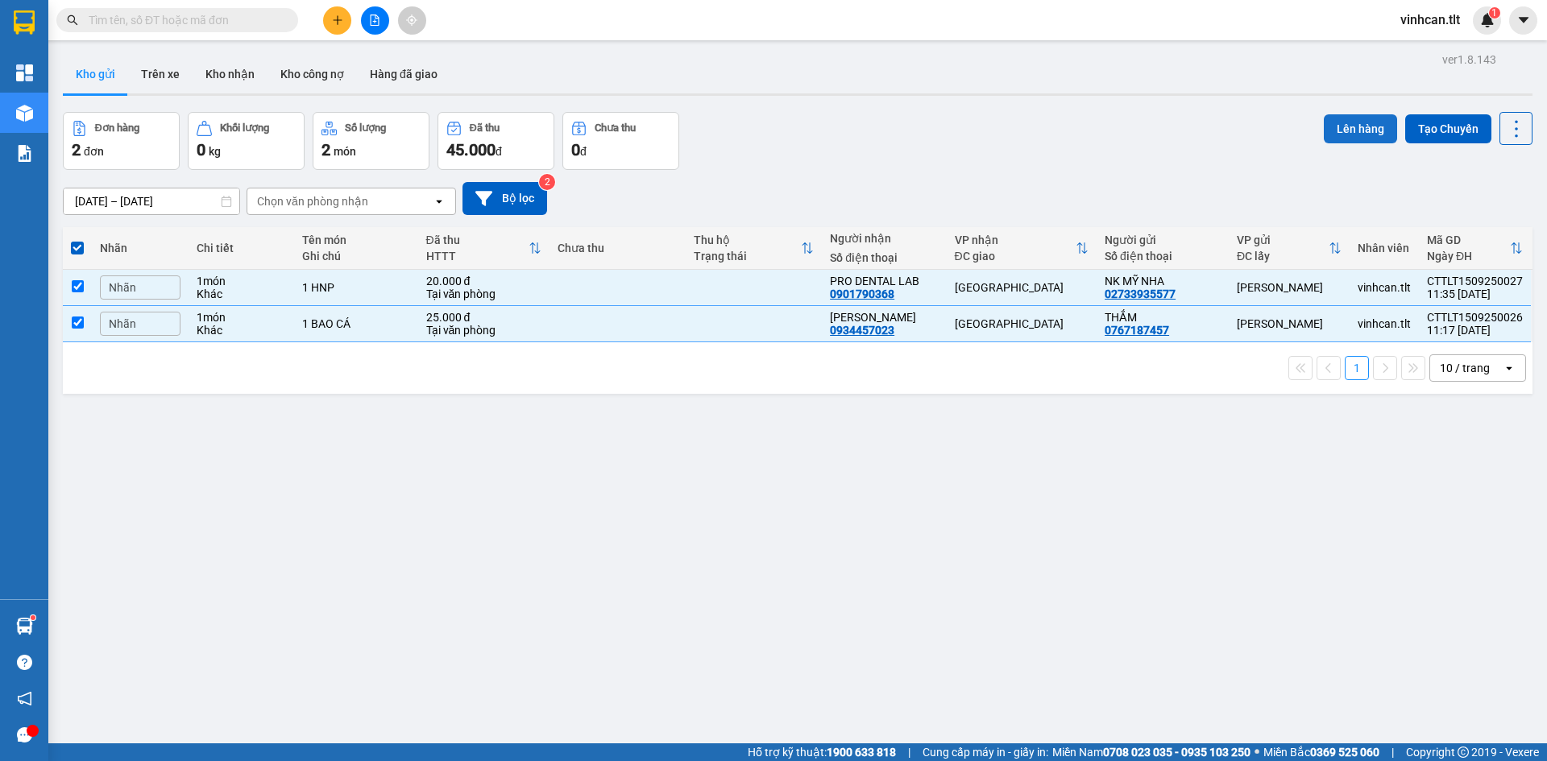
click at [1324, 133] on button "Lên hàng" at bounding box center [1360, 128] width 73 height 29
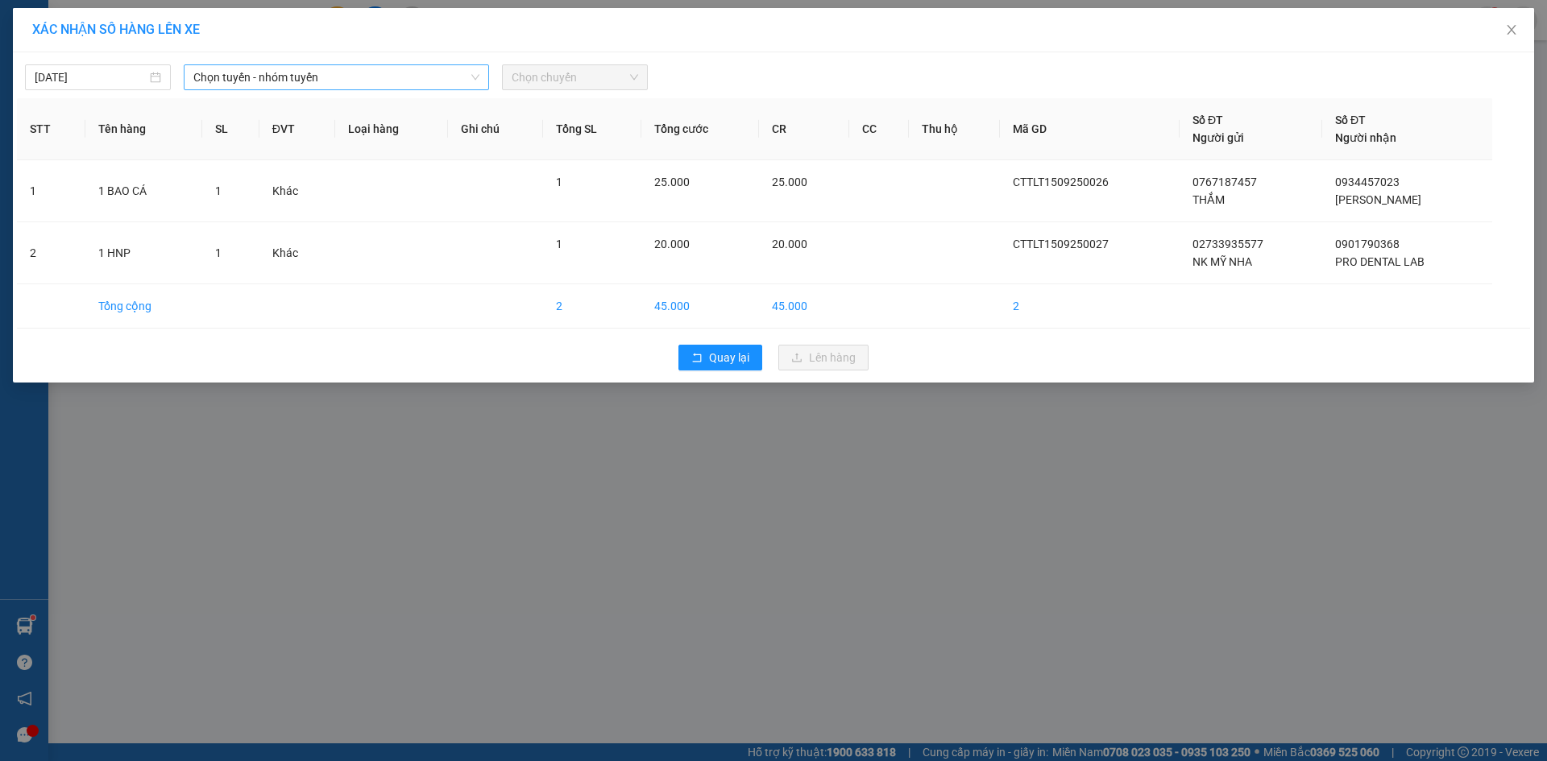
click at [345, 77] on span "Chọn tuyến - nhóm tuyến" at bounding box center [336, 77] width 286 height 24
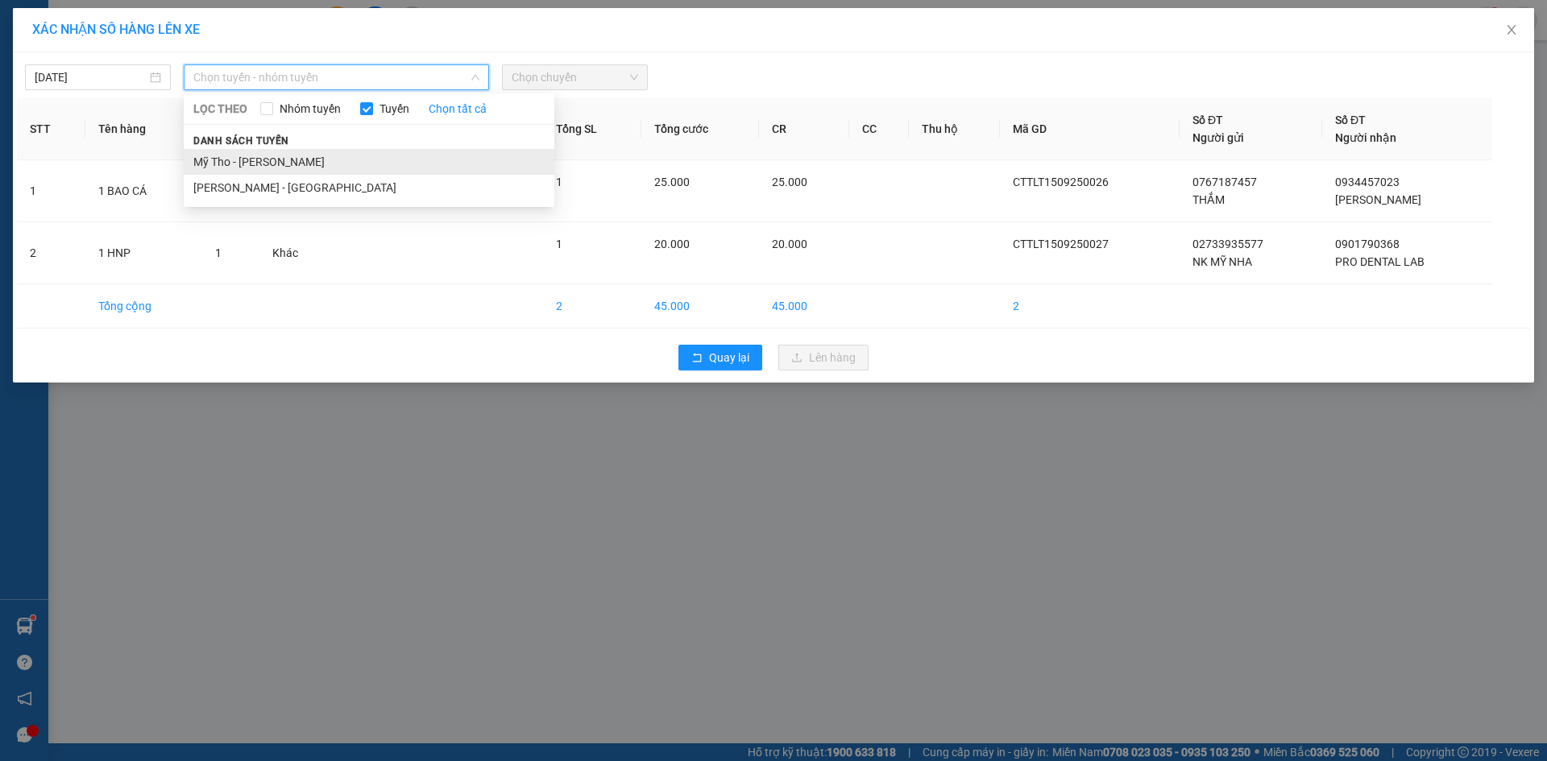
click at [272, 165] on li "Mỹ Tho - [PERSON_NAME]" at bounding box center [369, 162] width 371 height 26
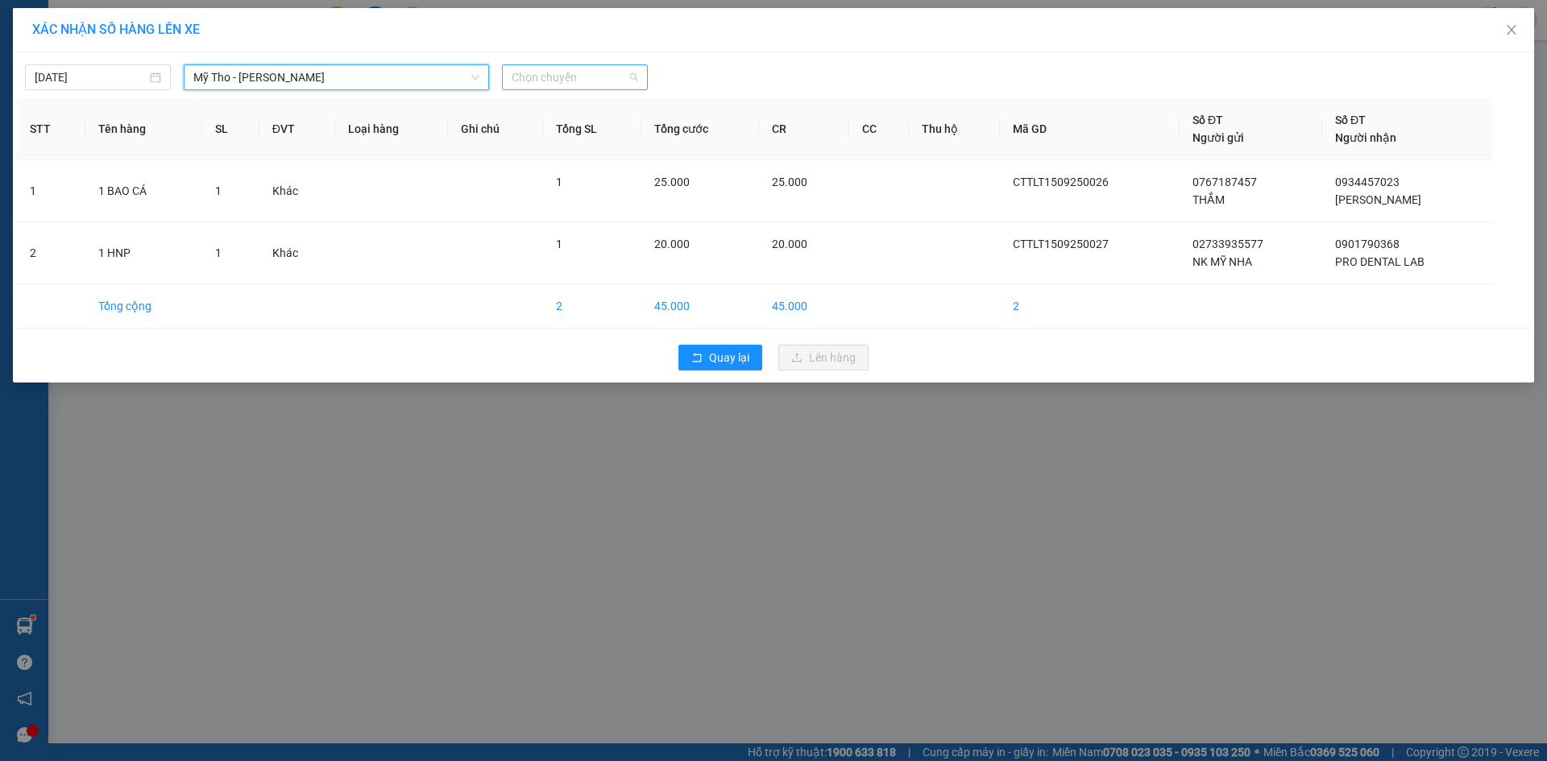
click at [608, 83] on span "Chọn chuyến" at bounding box center [575, 77] width 126 height 24
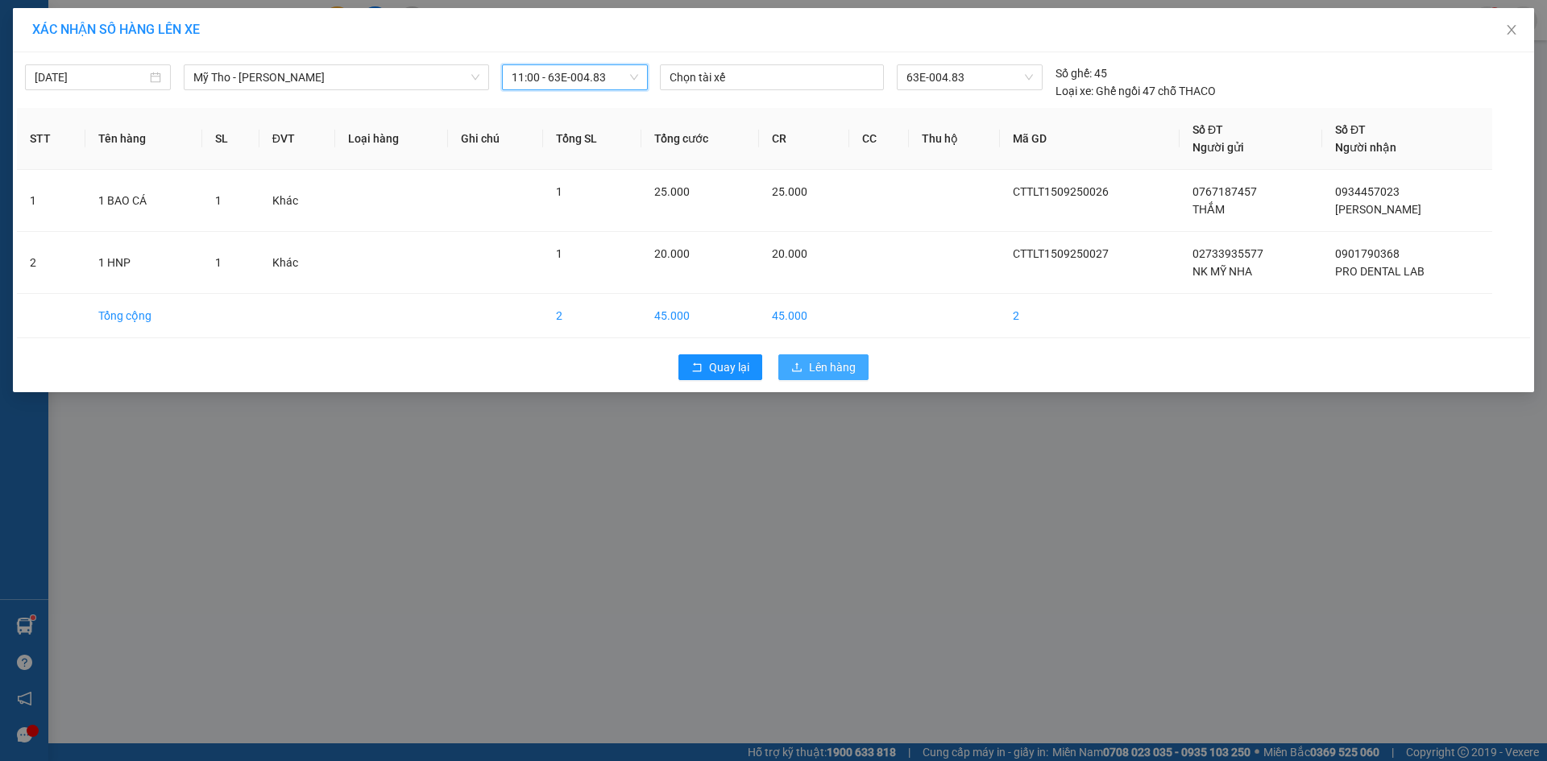
click at [790, 363] on button "Lên hàng" at bounding box center [823, 367] width 90 height 26
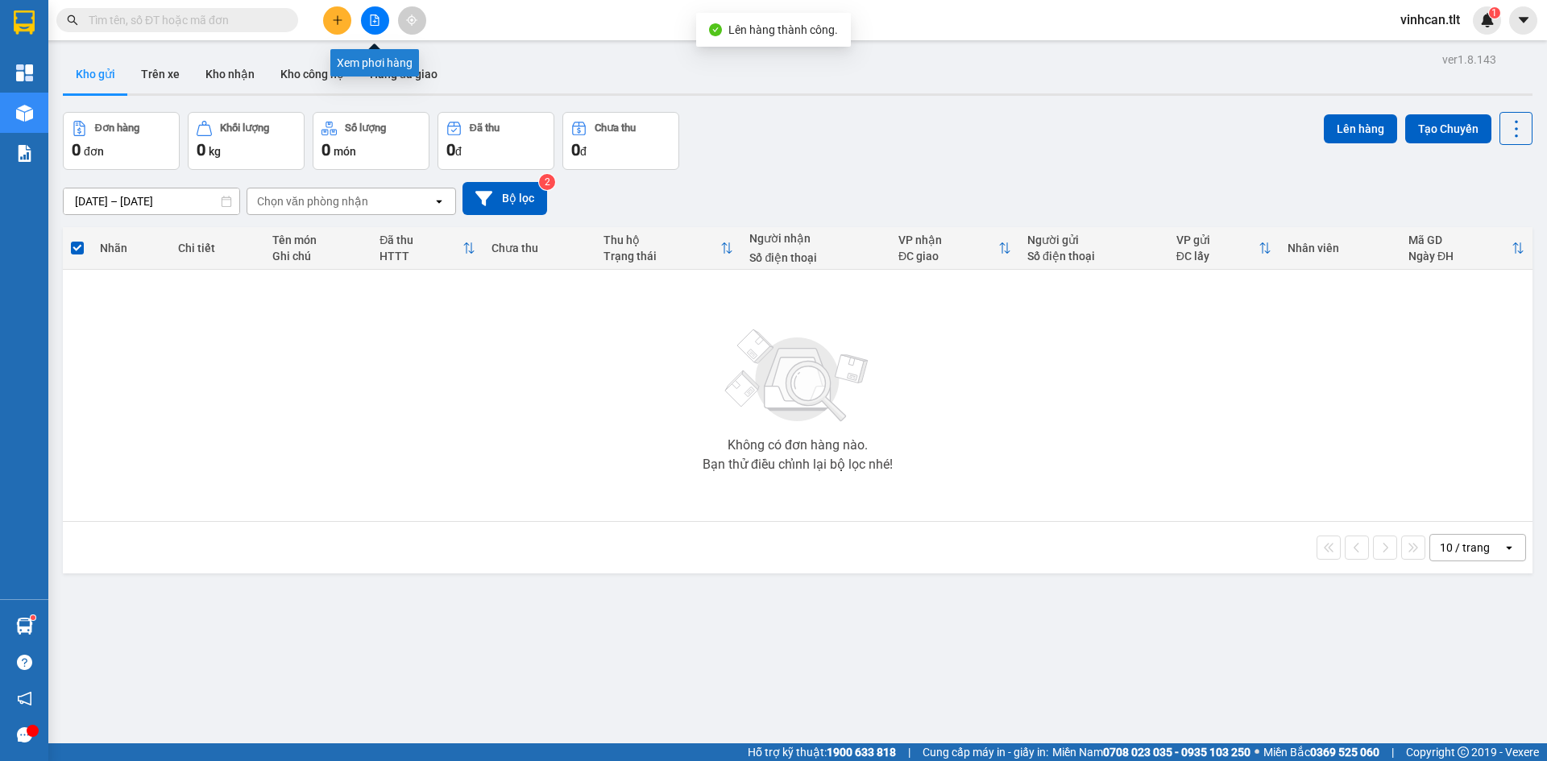
click at [366, 9] on button at bounding box center [375, 20] width 28 height 28
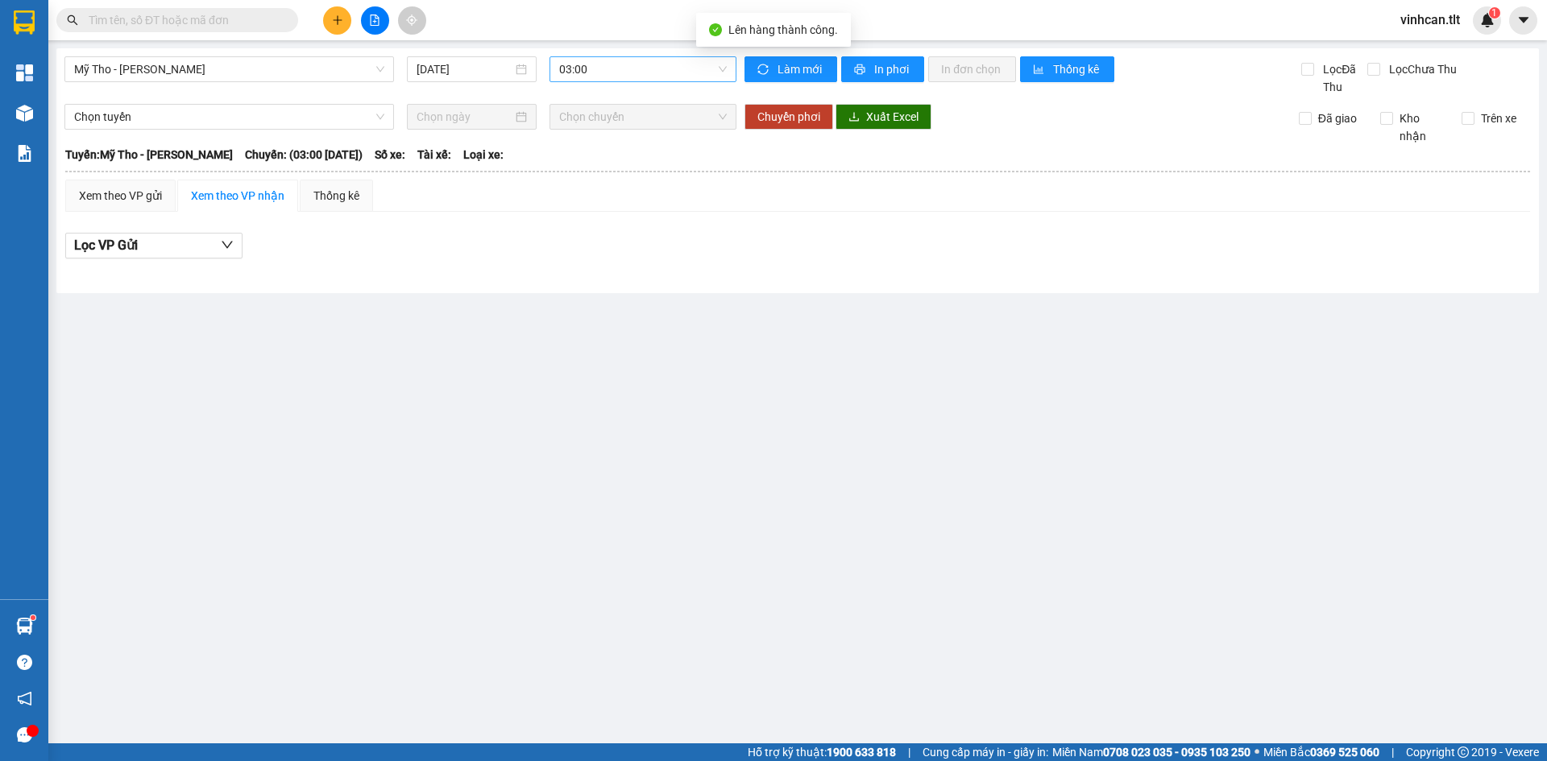
click at [593, 76] on span "03:00" at bounding box center [643, 69] width 168 height 24
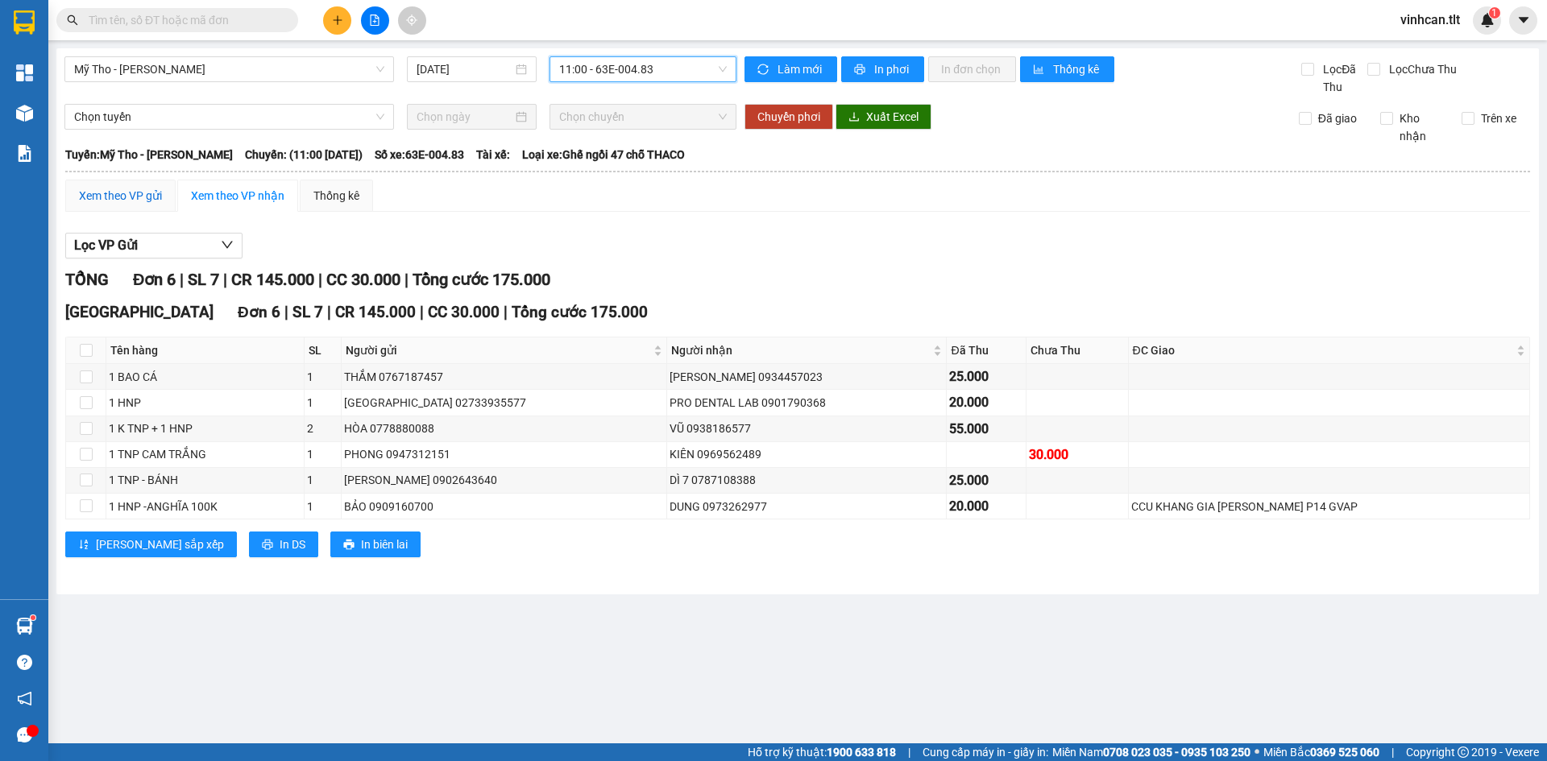
click at [143, 194] on div "Xem theo VP gửi" at bounding box center [120, 196] width 83 height 18
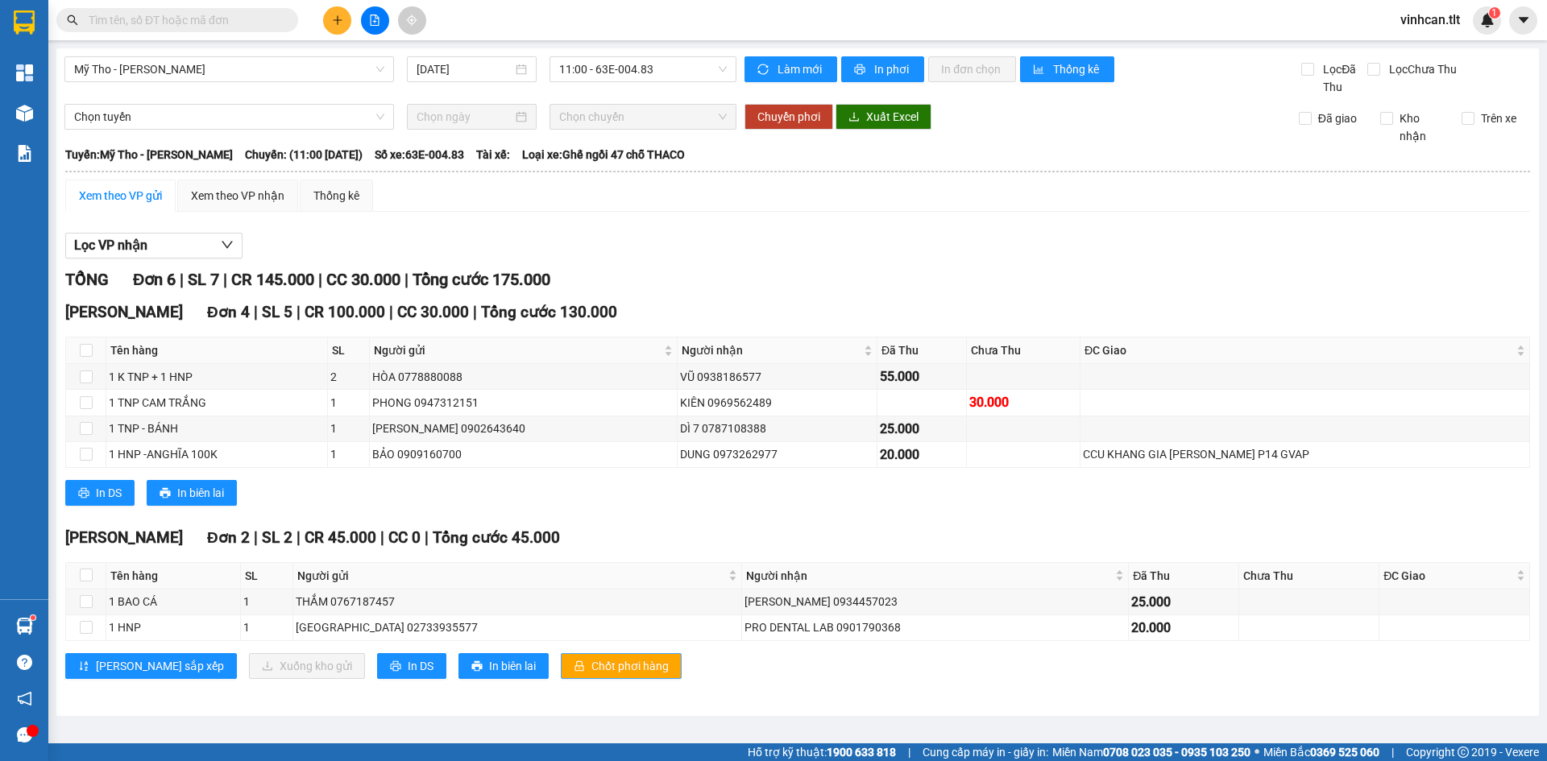
click at [591, 670] on span "Chốt phơi hàng" at bounding box center [629, 666] width 77 height 18
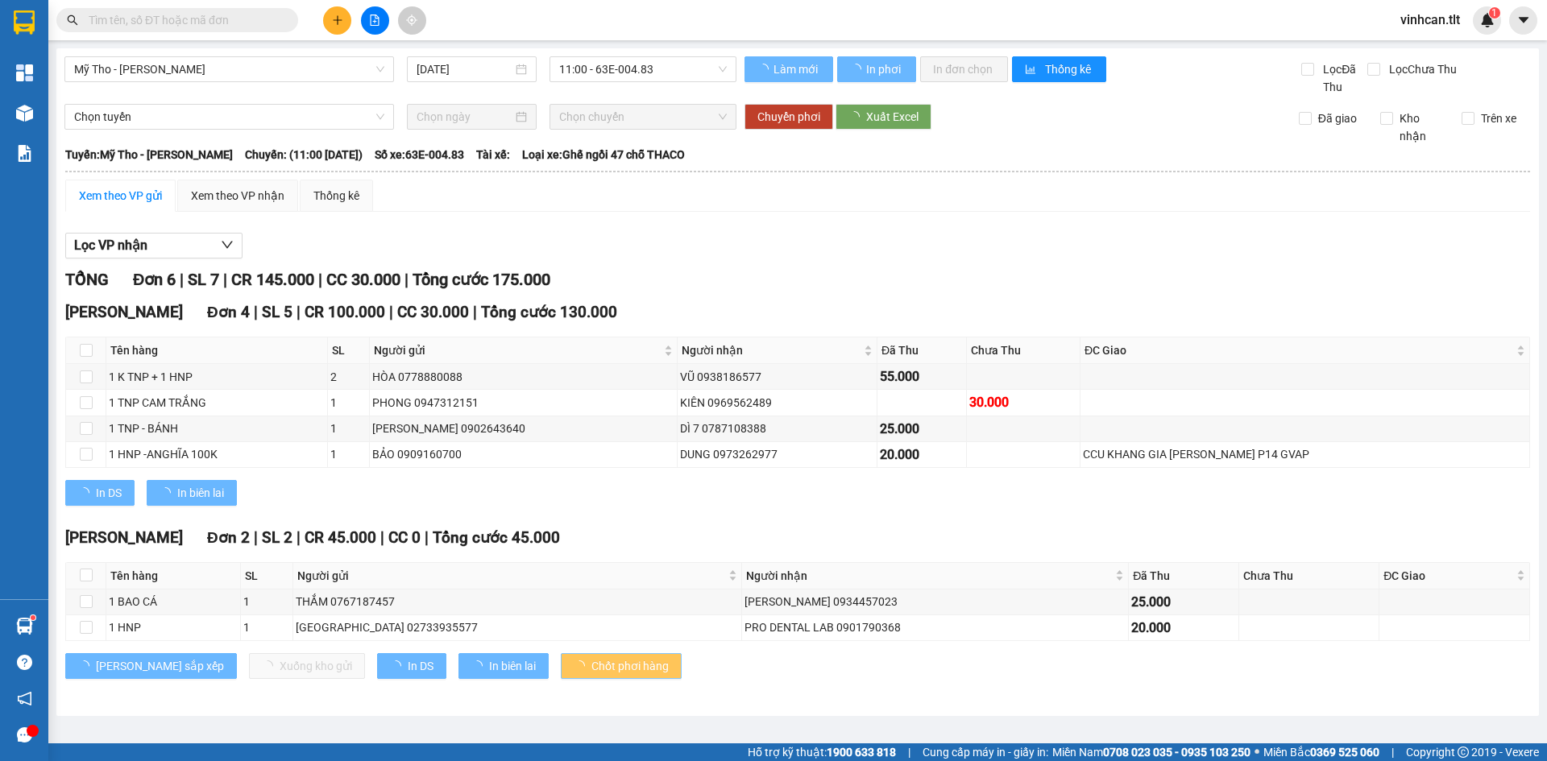
click at [591, 669] on span "Chốt phơi hàng" at bounding box center [629, 666] width 77 height 18
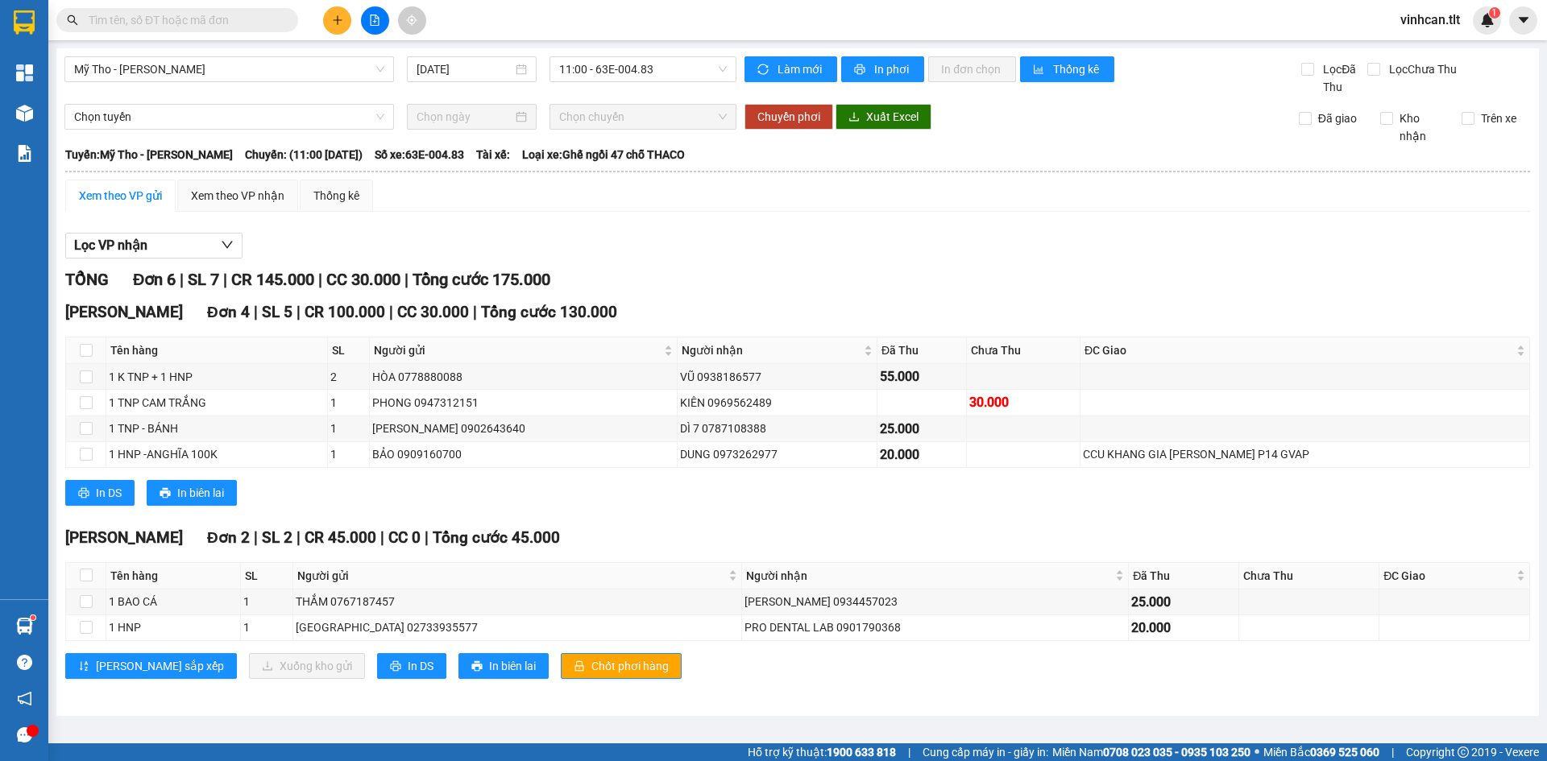
click at [645, 519] on div "TỔNG Đơn 6 | SL 7 | CR 145.000 | CC 30.000 | Tổng cước 175.000 [PERSON_NAME] 4 …" at bounding box center [797, 483] width 1465 height 432
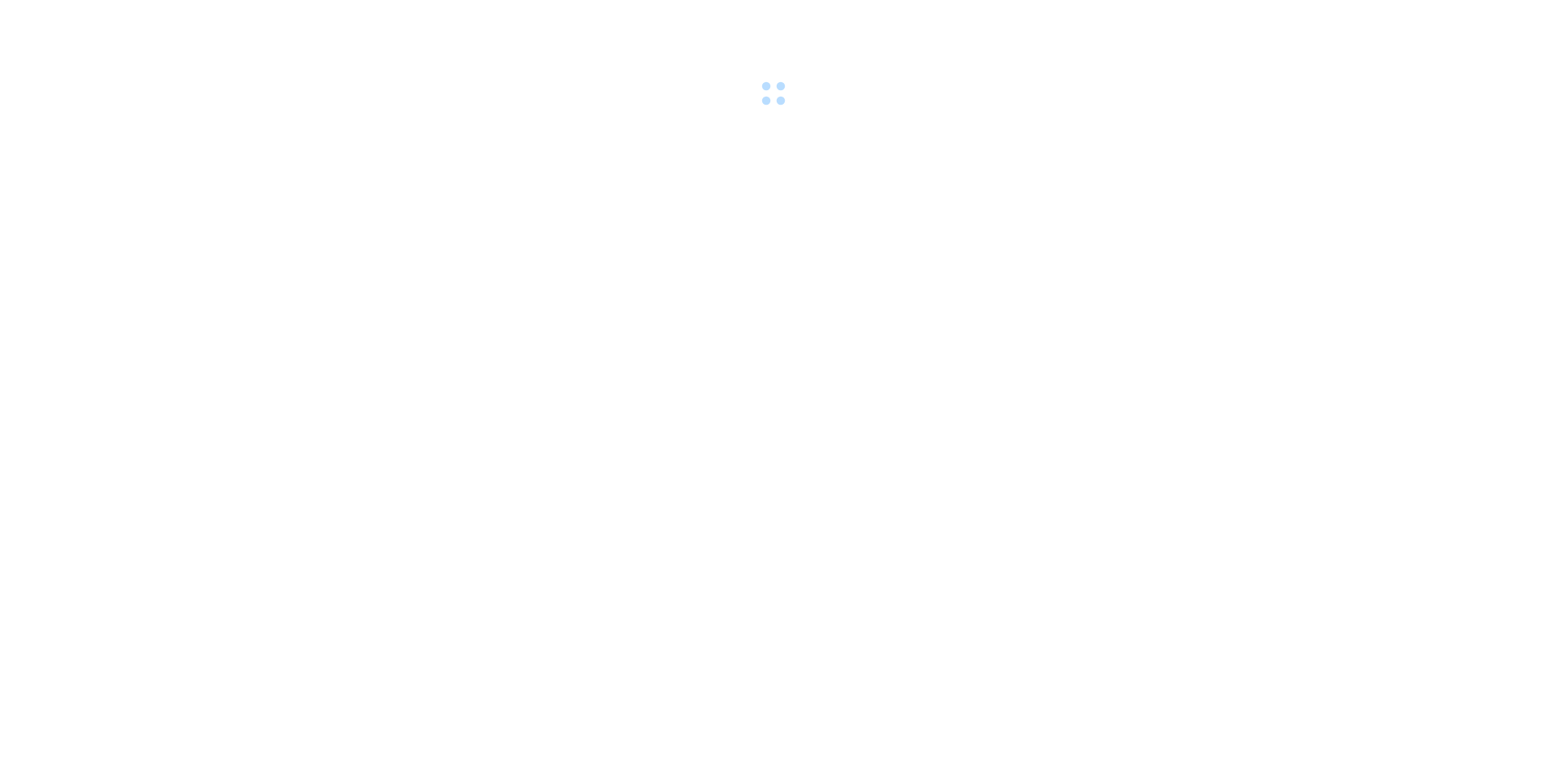
click at [619, 347] on body at bounding box center [773, 380] width 1547 height 761
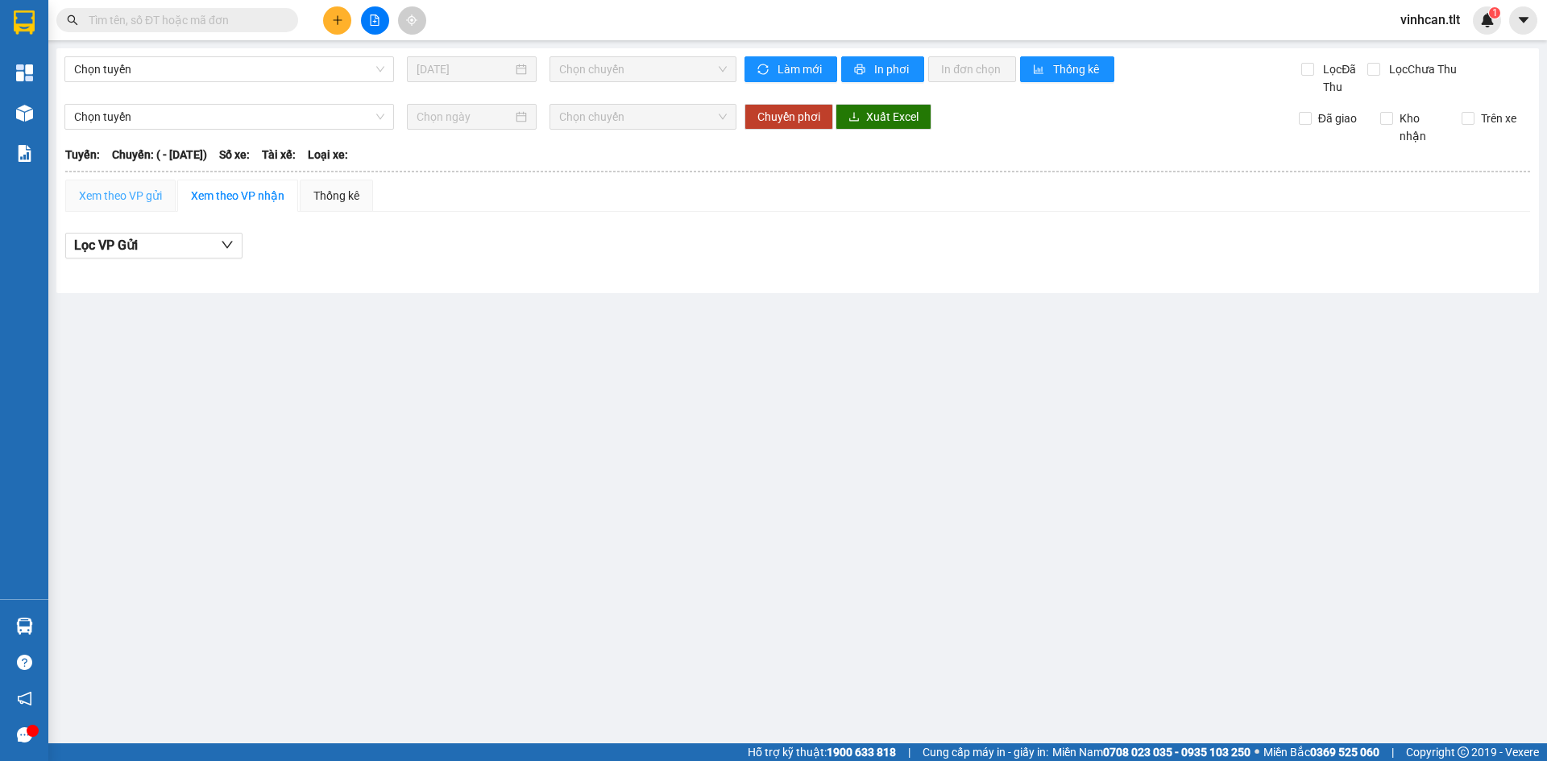
type input "07/09/2022"
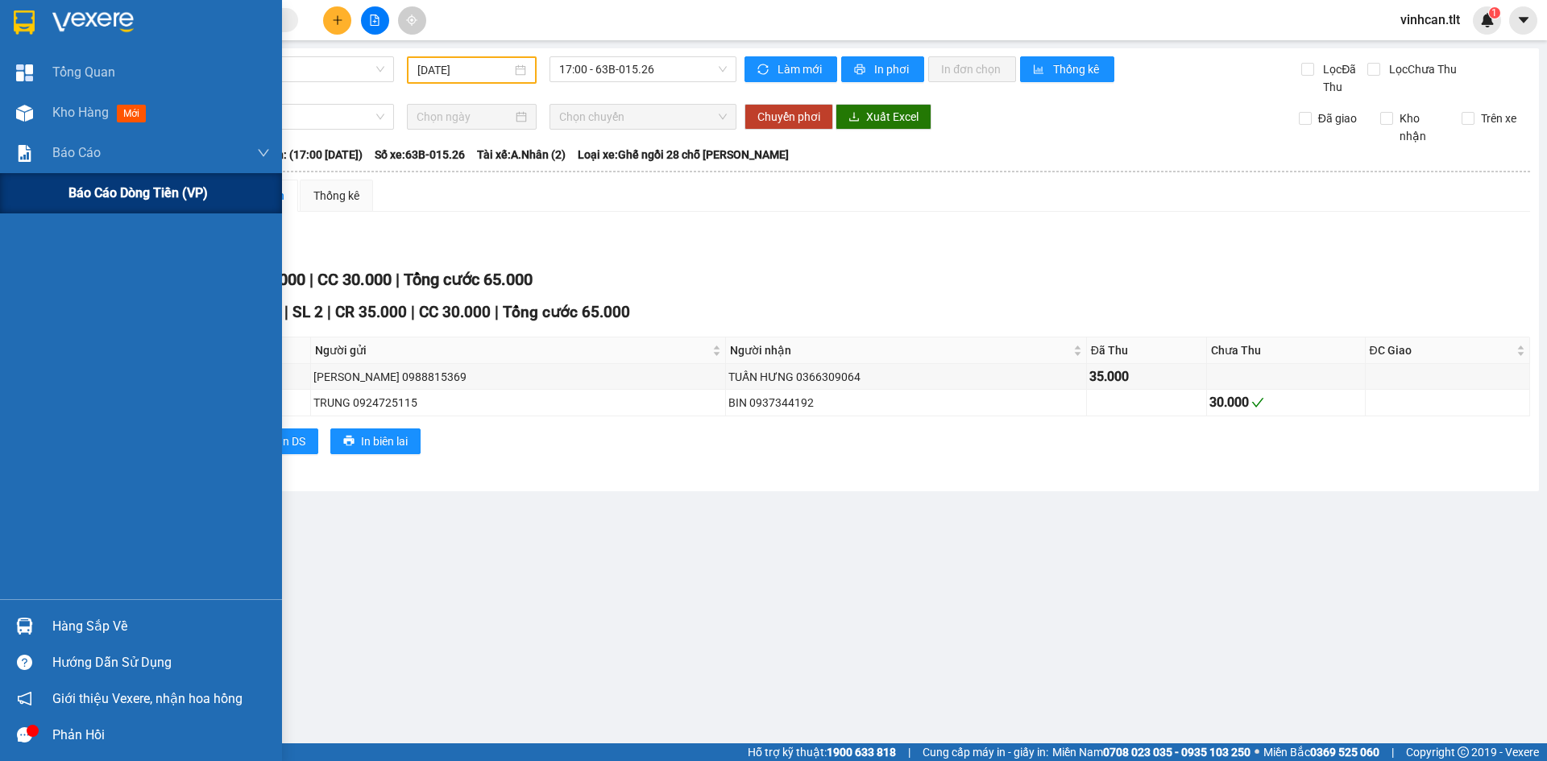
click at [78, 194] on span "Báo cáo dòng tiền (VP)" at bounding box center [137, 193] width 139 height 20
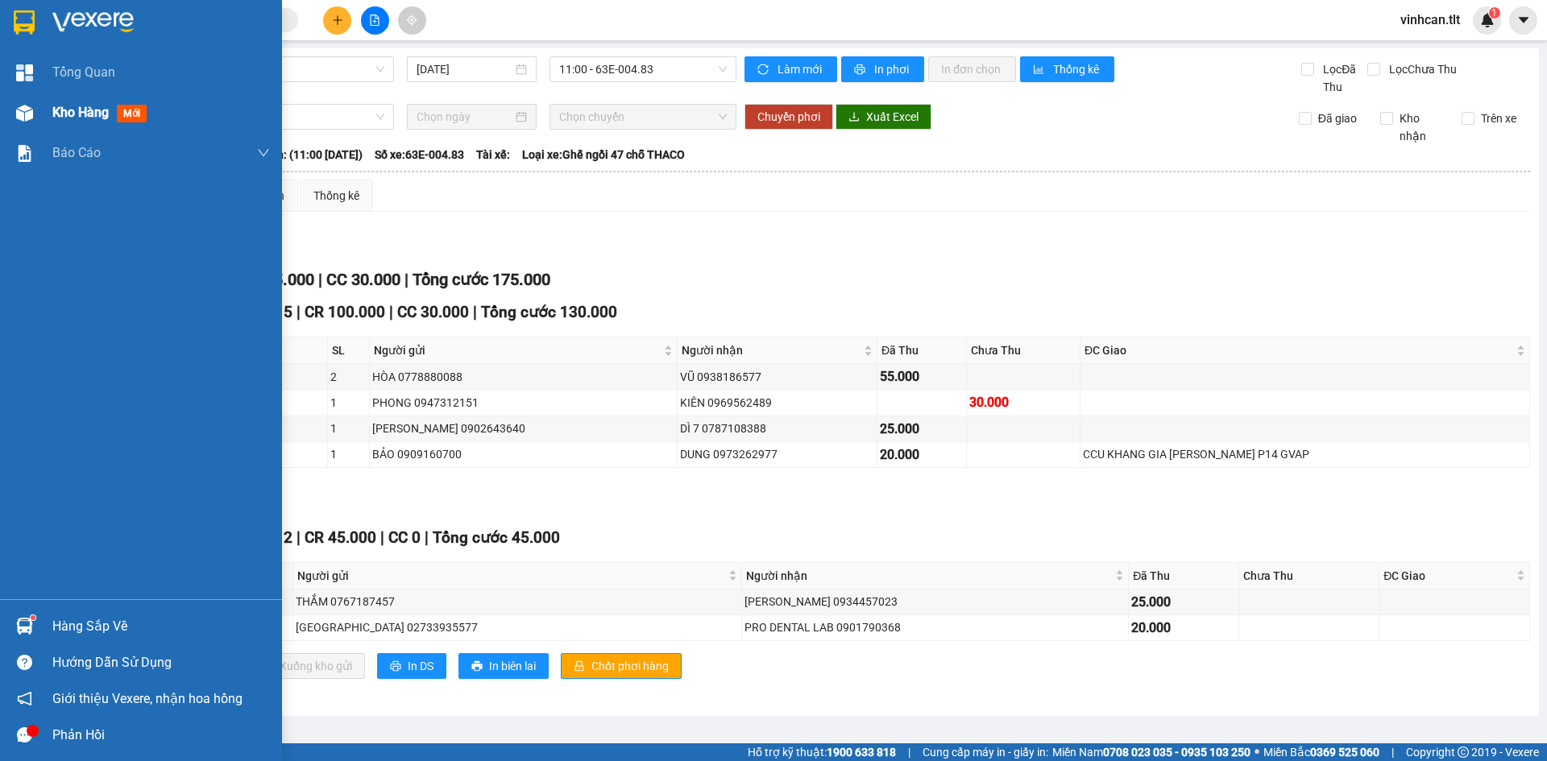
click at [37, 114] on div at bounding box center [24, 113] width 28 height 28
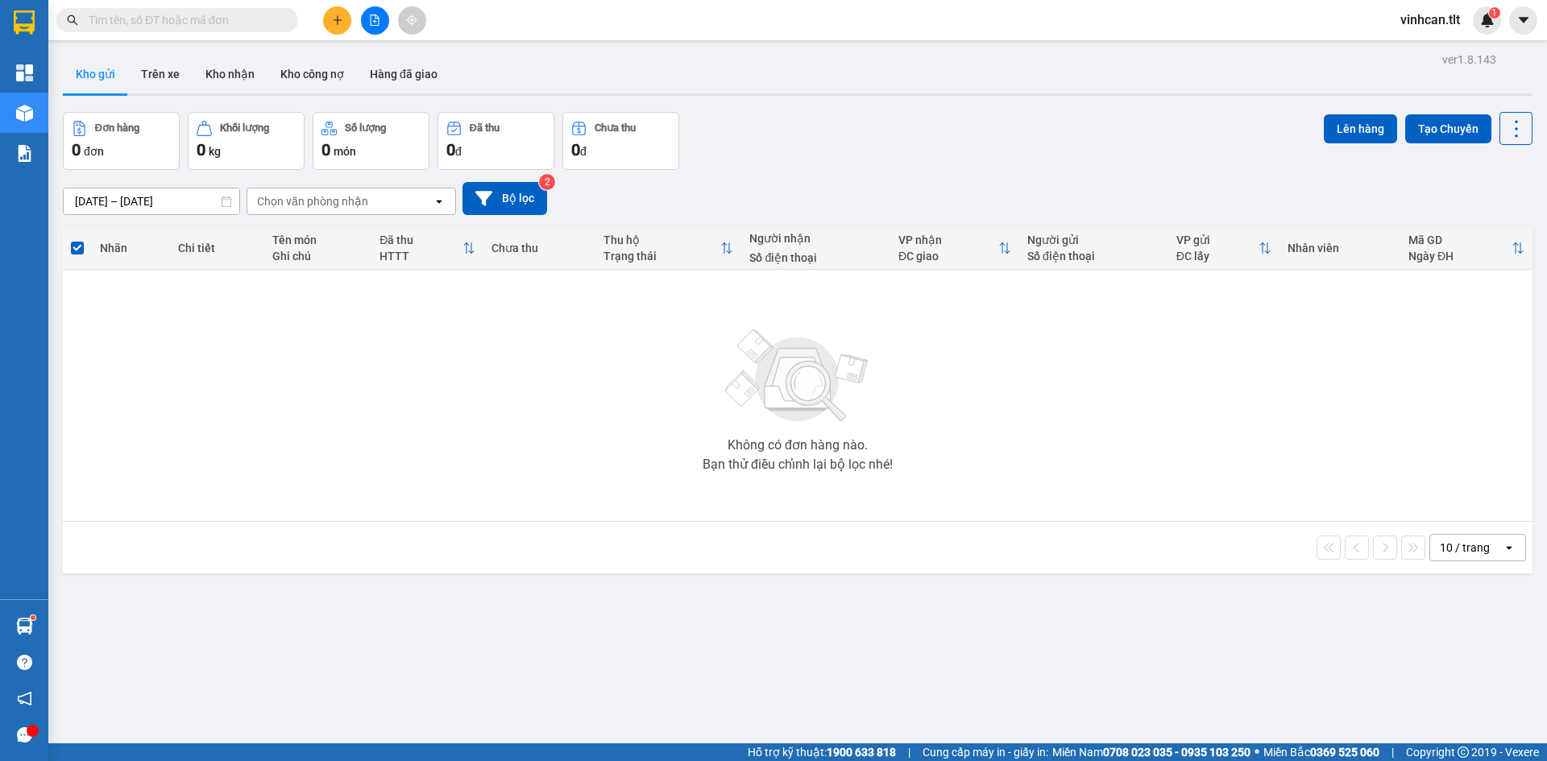
click at [109, 177] on div "13/09/2025 – 15/09/2025 Press the down arrow key to interact with the calendar …" at bounding box center [797, 198] width 1469 height 57
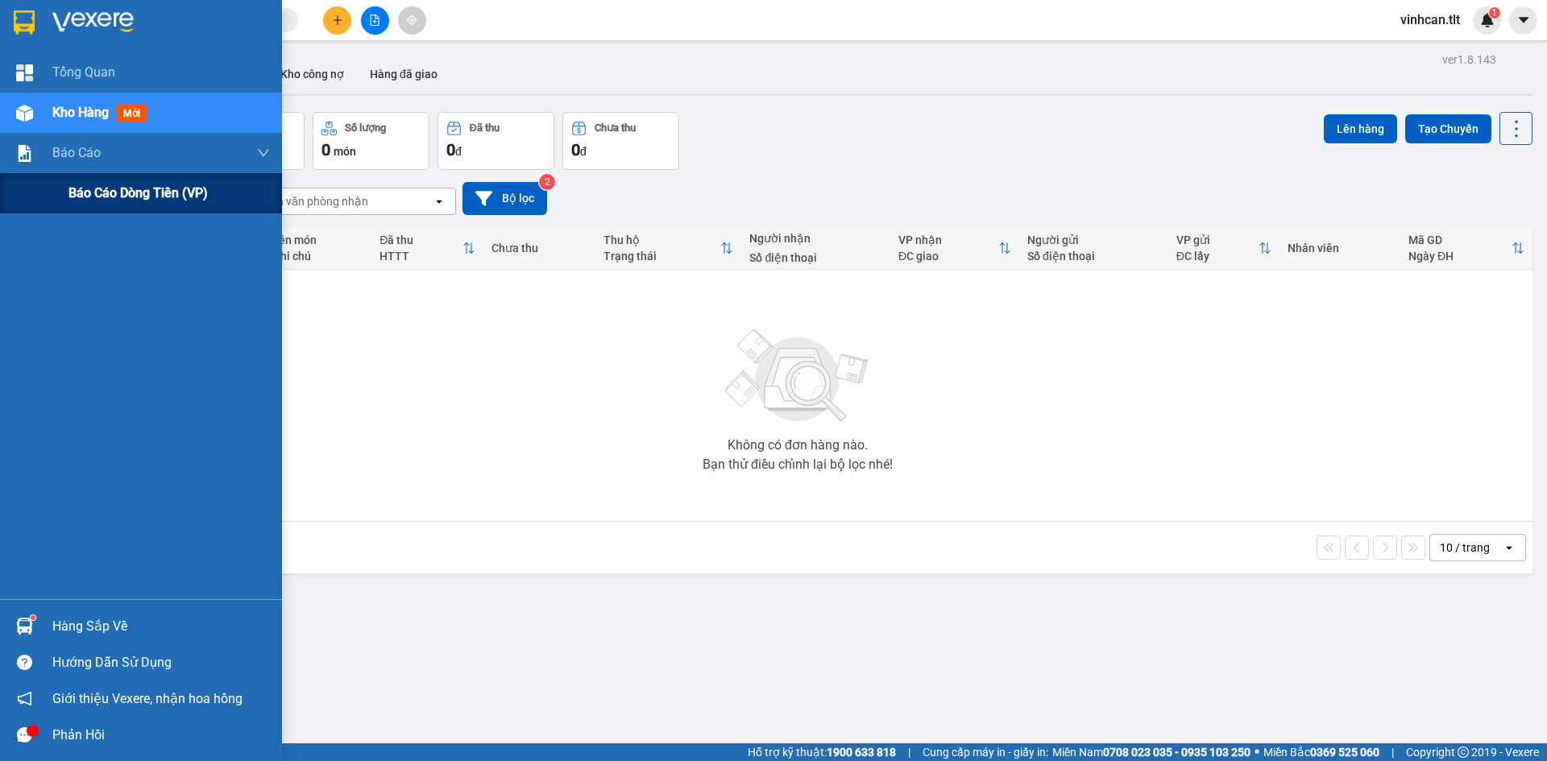
click at [82, 198] on span "Báo cáo dòng tiền (VP)" at bounding box center [137, 193] width 139 height 20
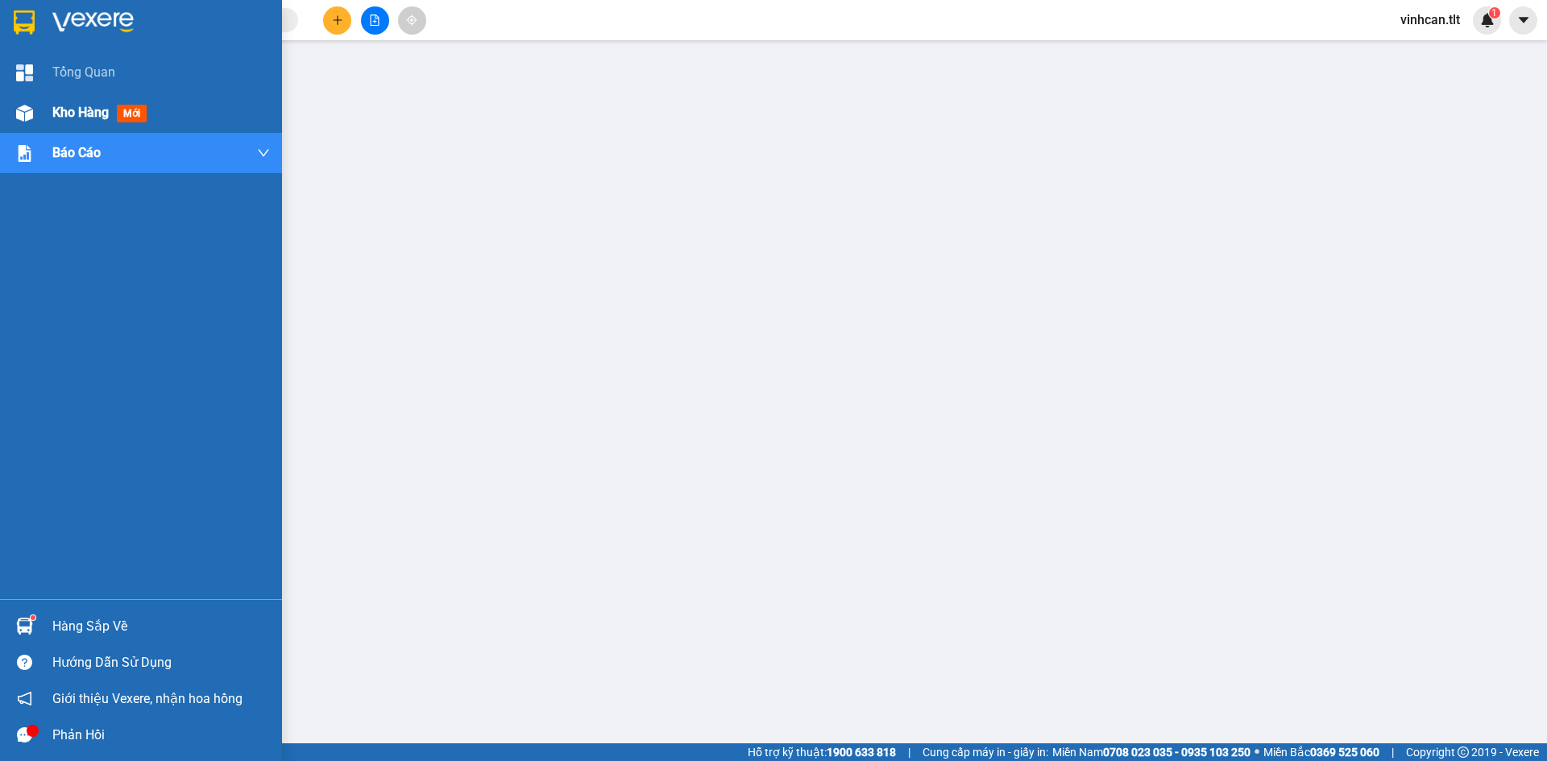
click at [23, 106] on img at bounding box center [24, 113] width 17 height 17
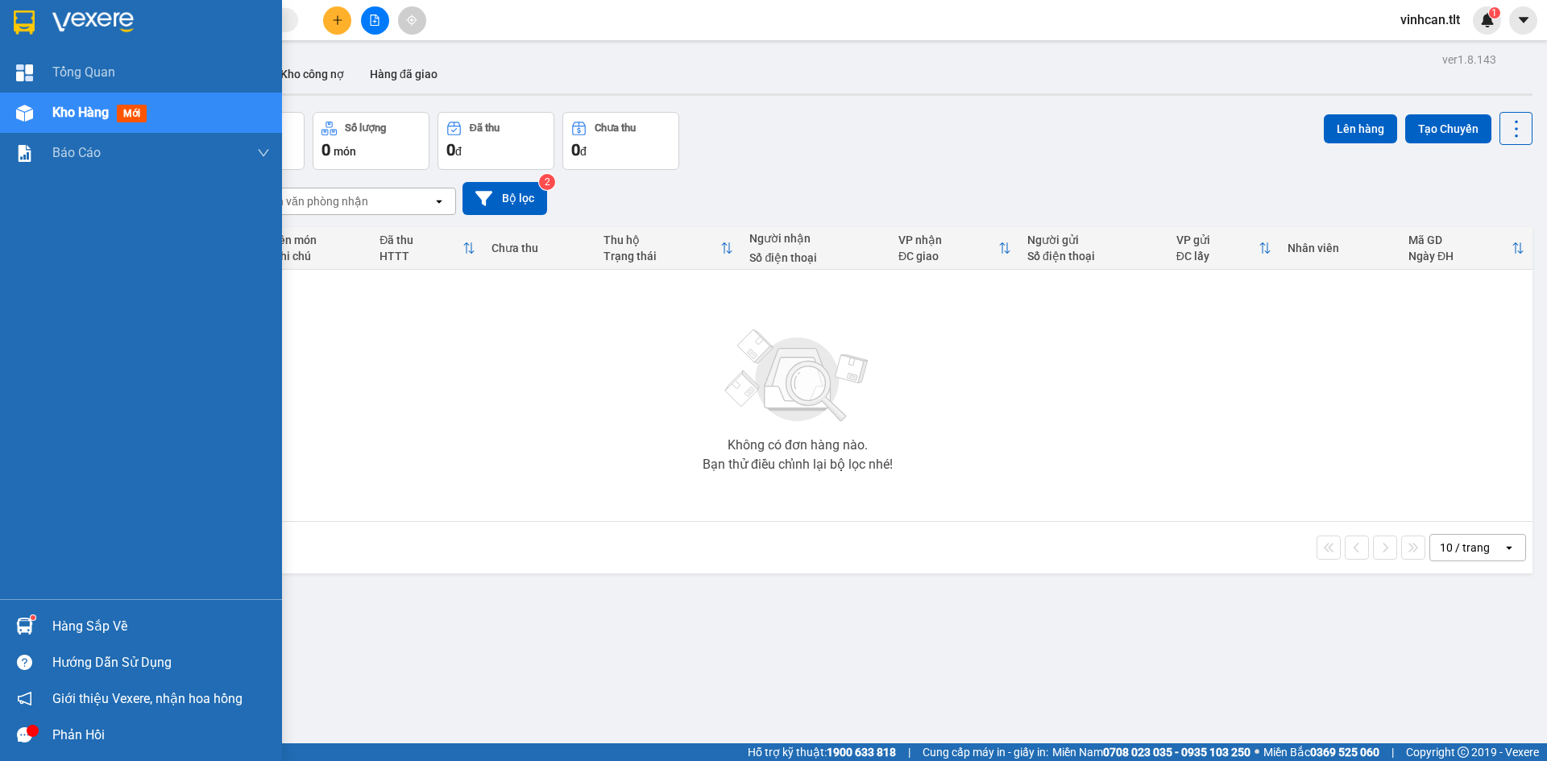
click at [110, 605] on div "Hàng sắp về Hướng dẫn sử dụng Giới thiệu Vexere, nhận hoa hồng Phản hồi" at bounding box center [141, 676] width 282 height 154
click at [114, 624] on div "Hàng sắp về" at bounding box center [161, 627] width 218 height 24
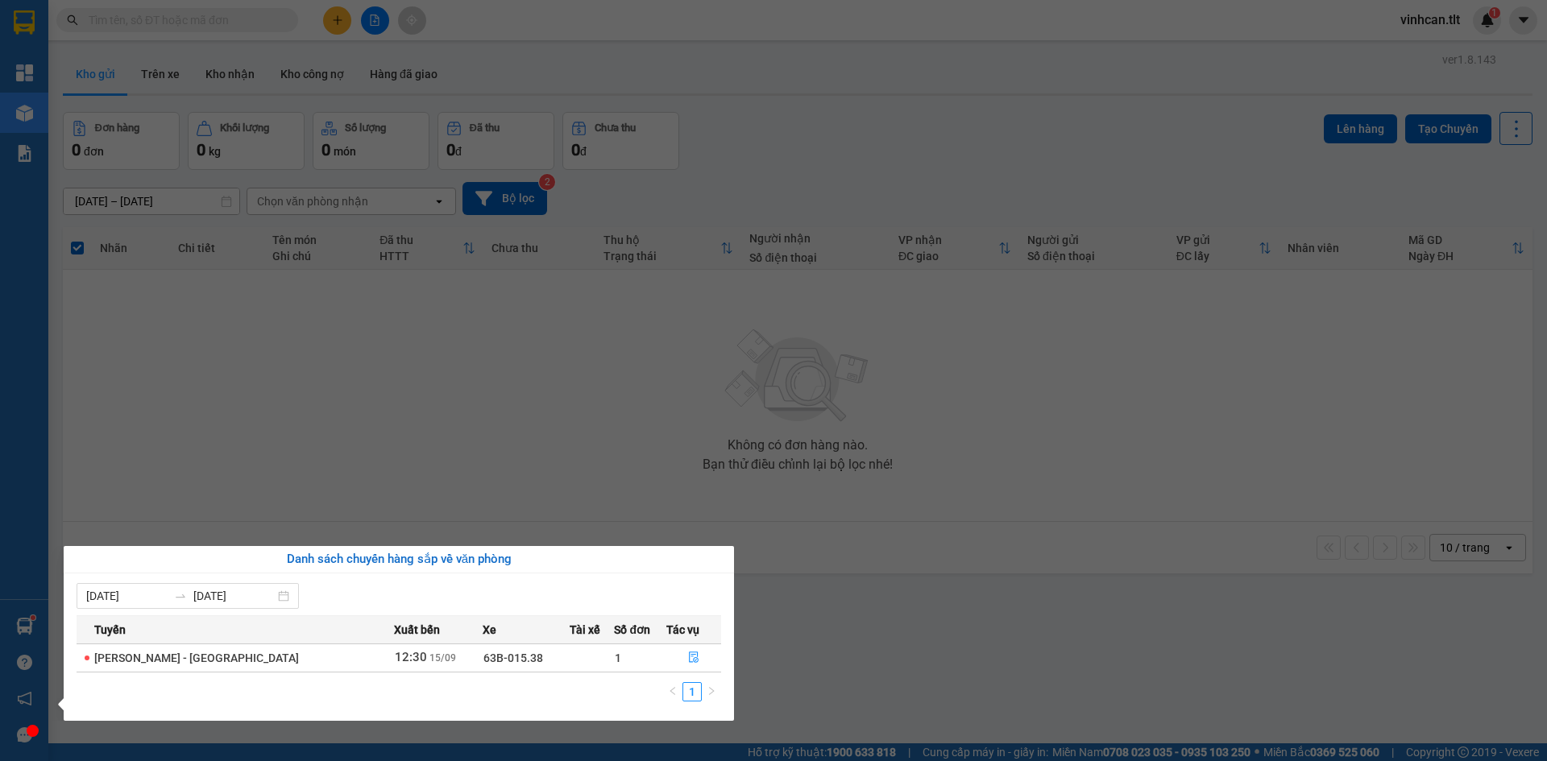
click at [332, 19] on section "Kết quả tìm kiếm ( 0 ) Bộ lọc No Data vinhcan.tlt 1 Tổng Quan Kho hàng mới Báo …" at bounding box center [773, 380] width 1547 height 761
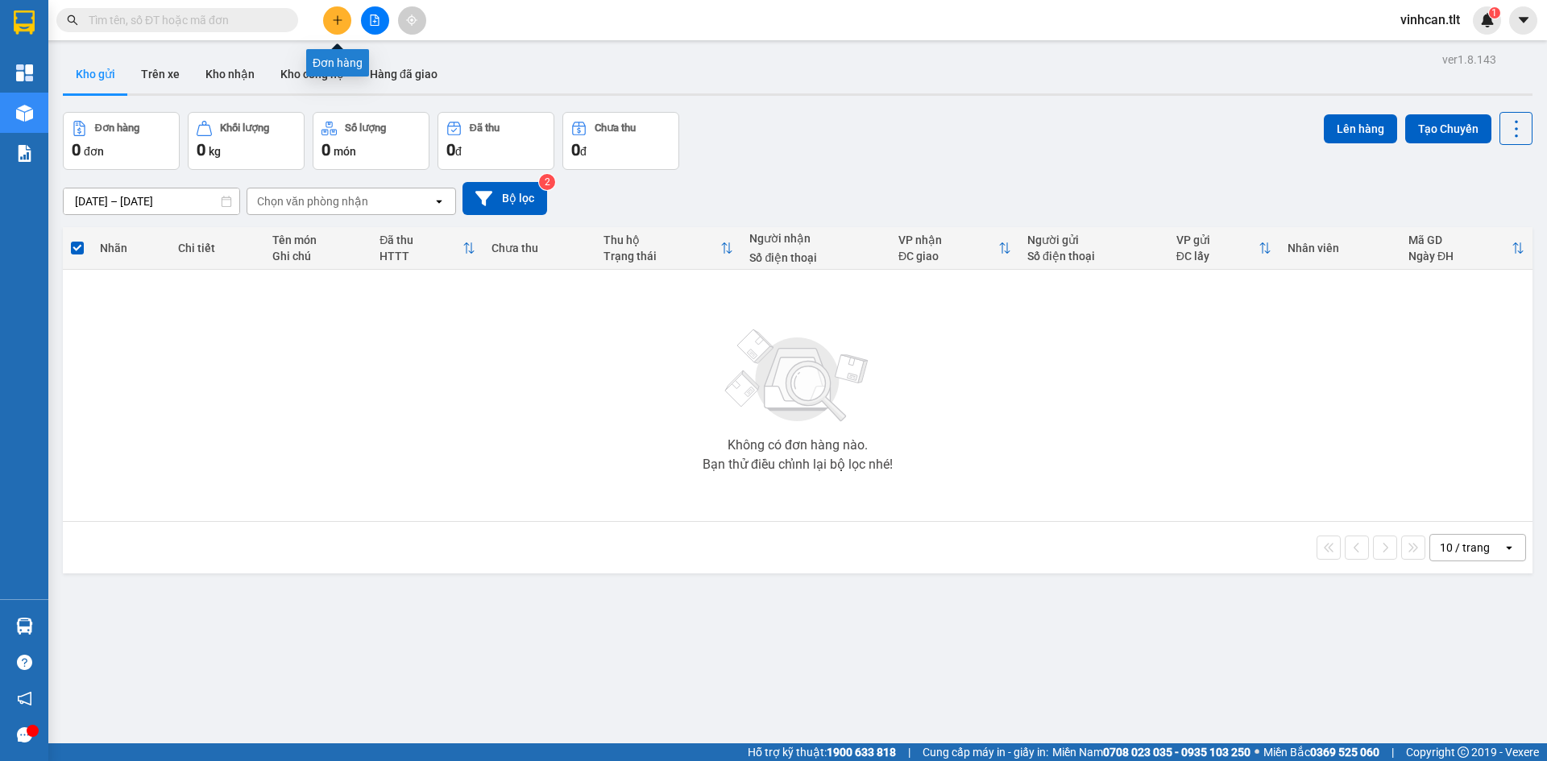
click at [332, 19] on icon "plus" at bounding box center [337, 20] width 11 height 11
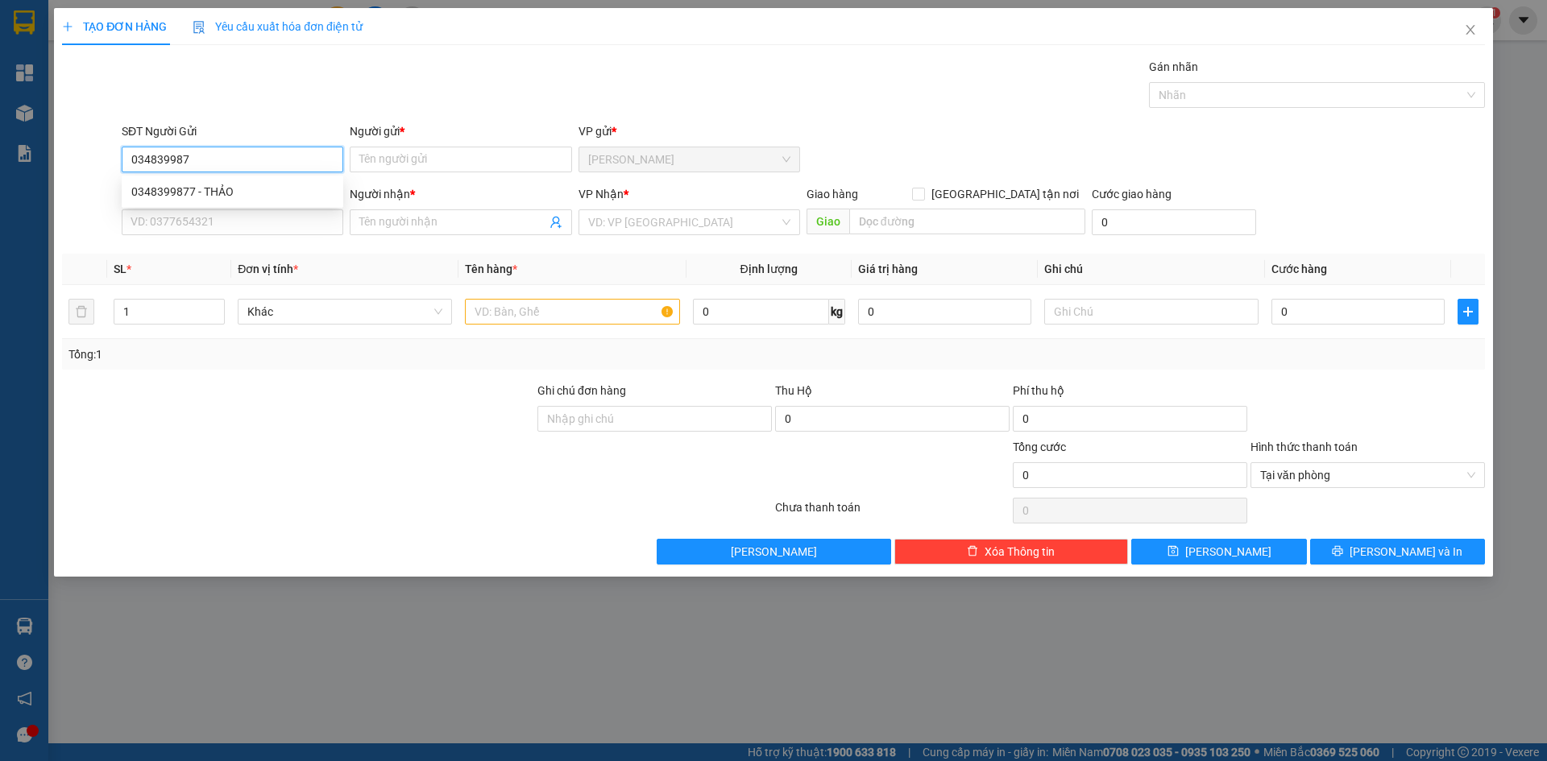
type input "0348399877"
click at [256, 200] on div "0348399877 - THẢO" at bounding box center [232, 192] width 202 height 18
type input "THẢO"
type input "0348399877"
click at [259, 220] on input "SĐT Người Nhận *" at bounding box center [233, 222] width 222 height 26
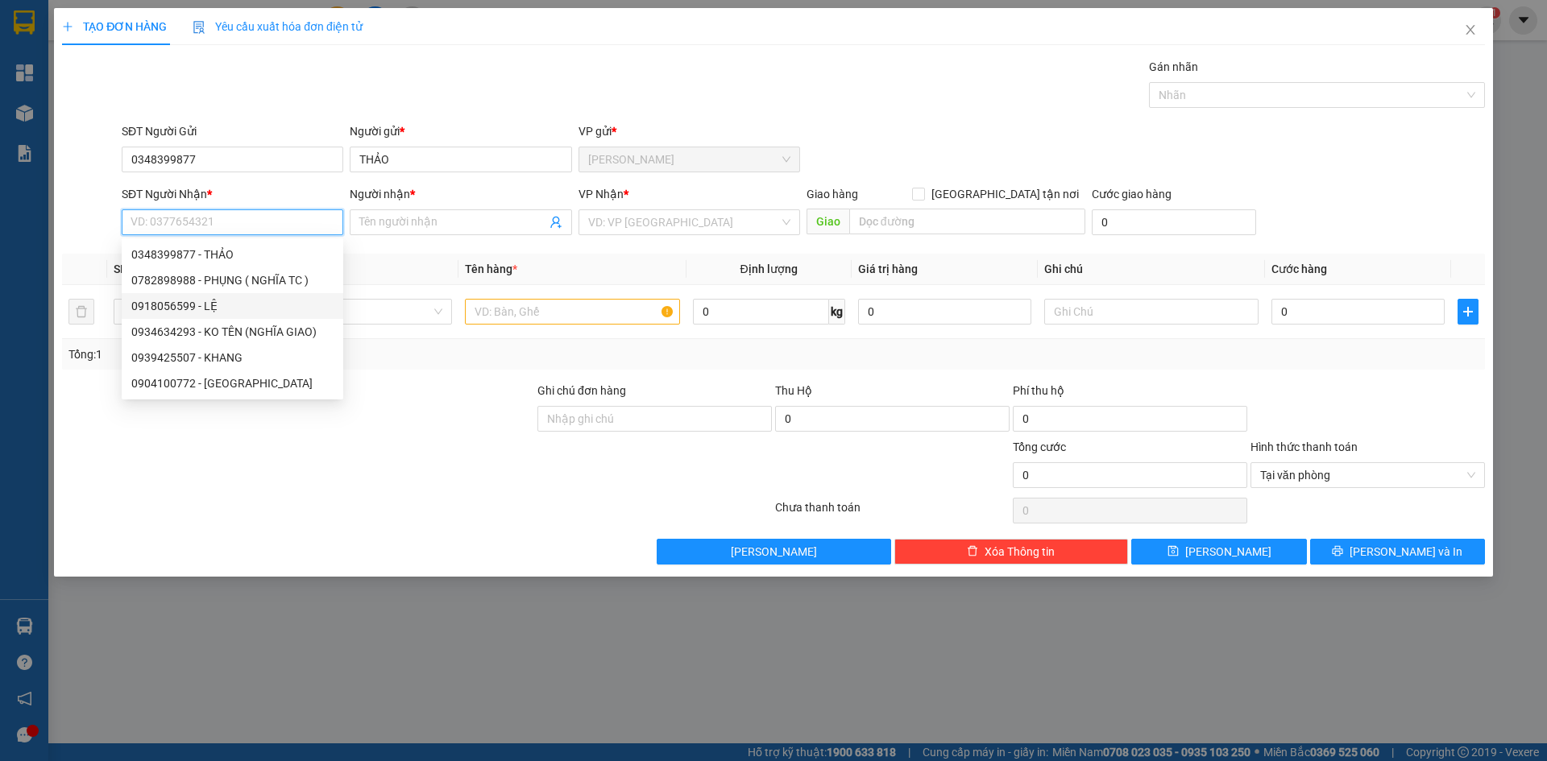
click at [221, 306] on div "0918056599 - LỆ" at bounding box center [232, 306] width 202 height 18
type input "0918056599"
type input "LỆ"
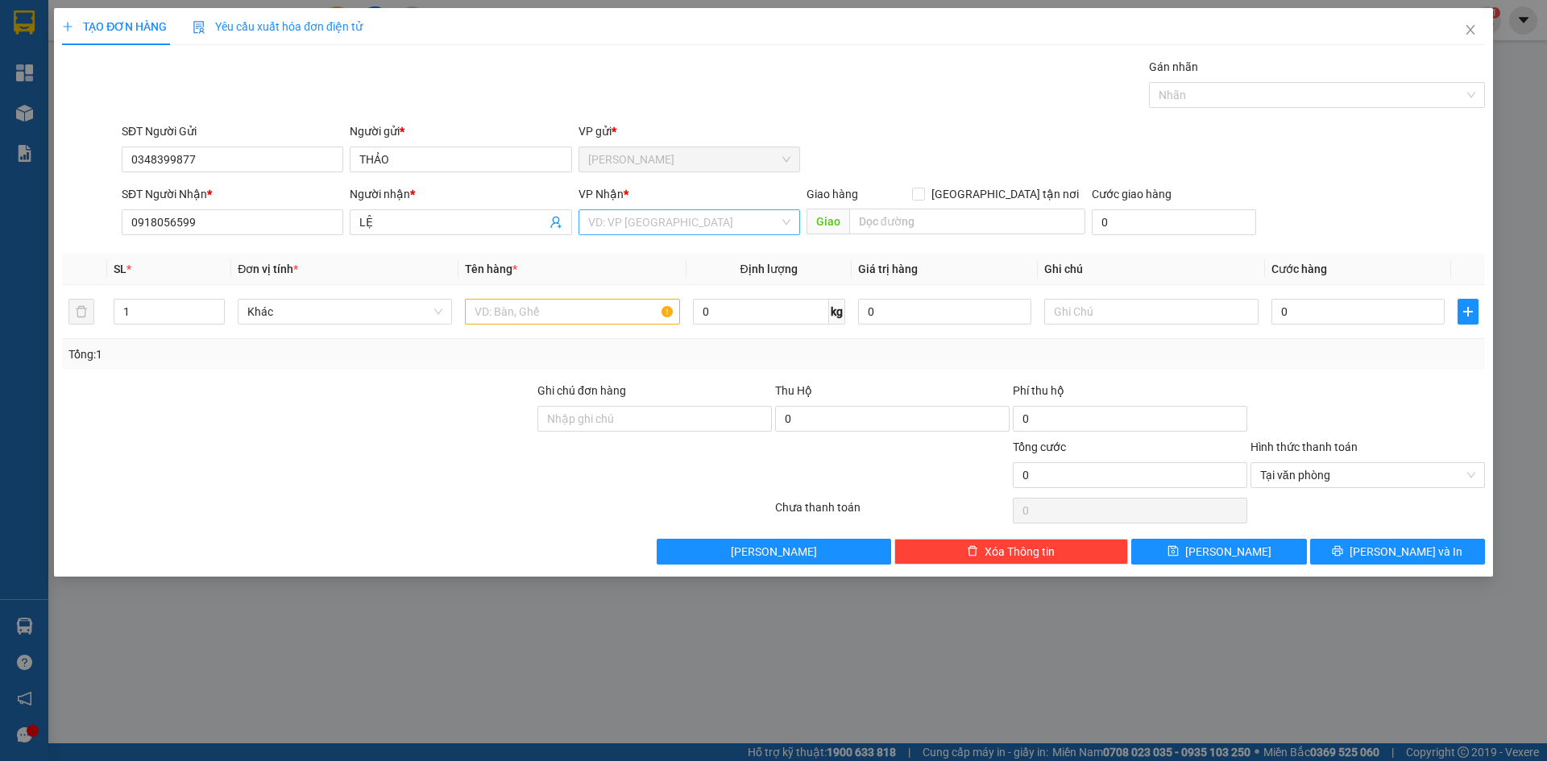
click at [630, 229] on input "search" at bounding box center [683, 222] width 191 height 24
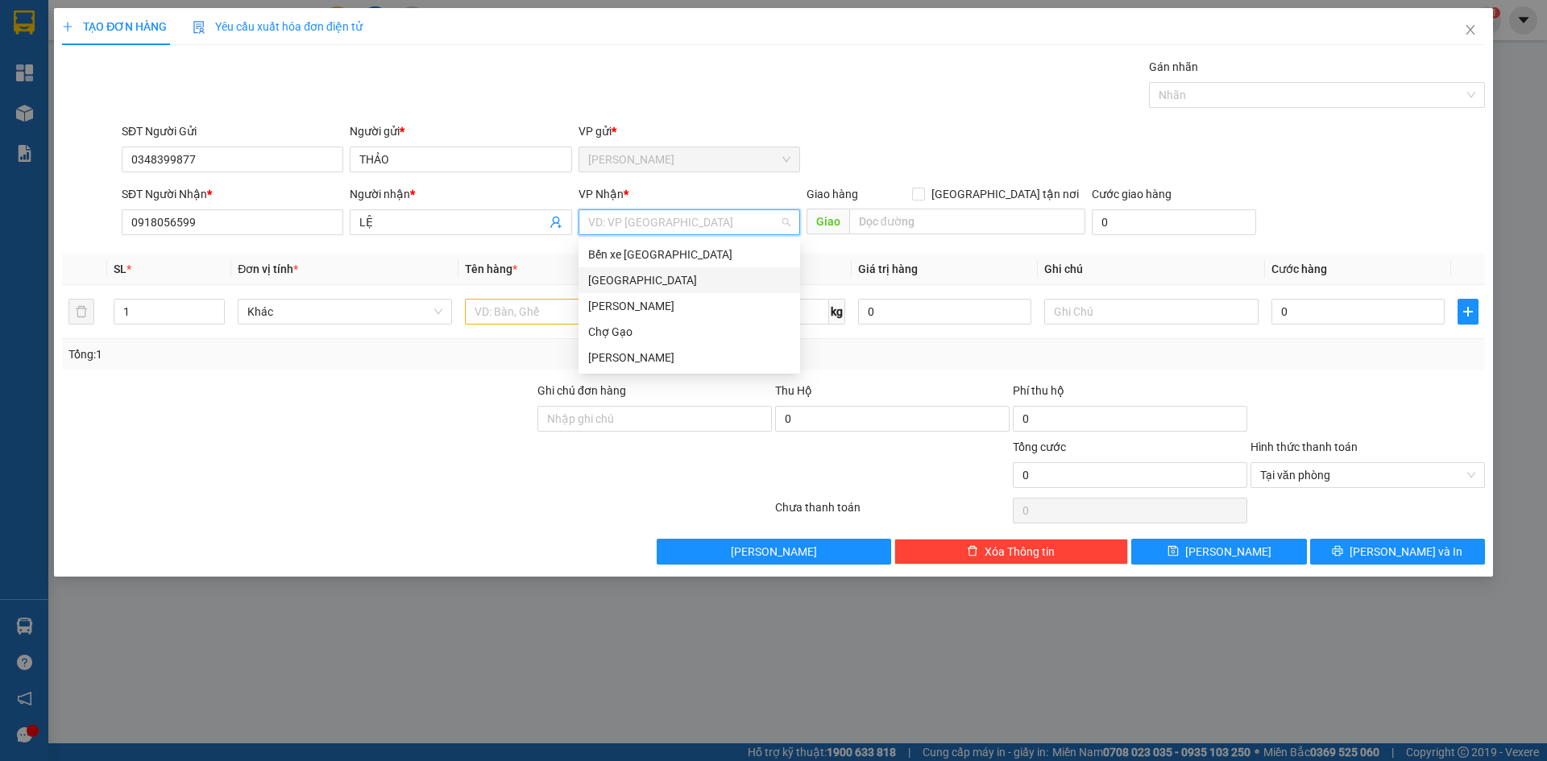
click at [622, 281] on div "[GEOGRAPHIC_DATA]" at bounding box center [689, 280] width 202 height 18
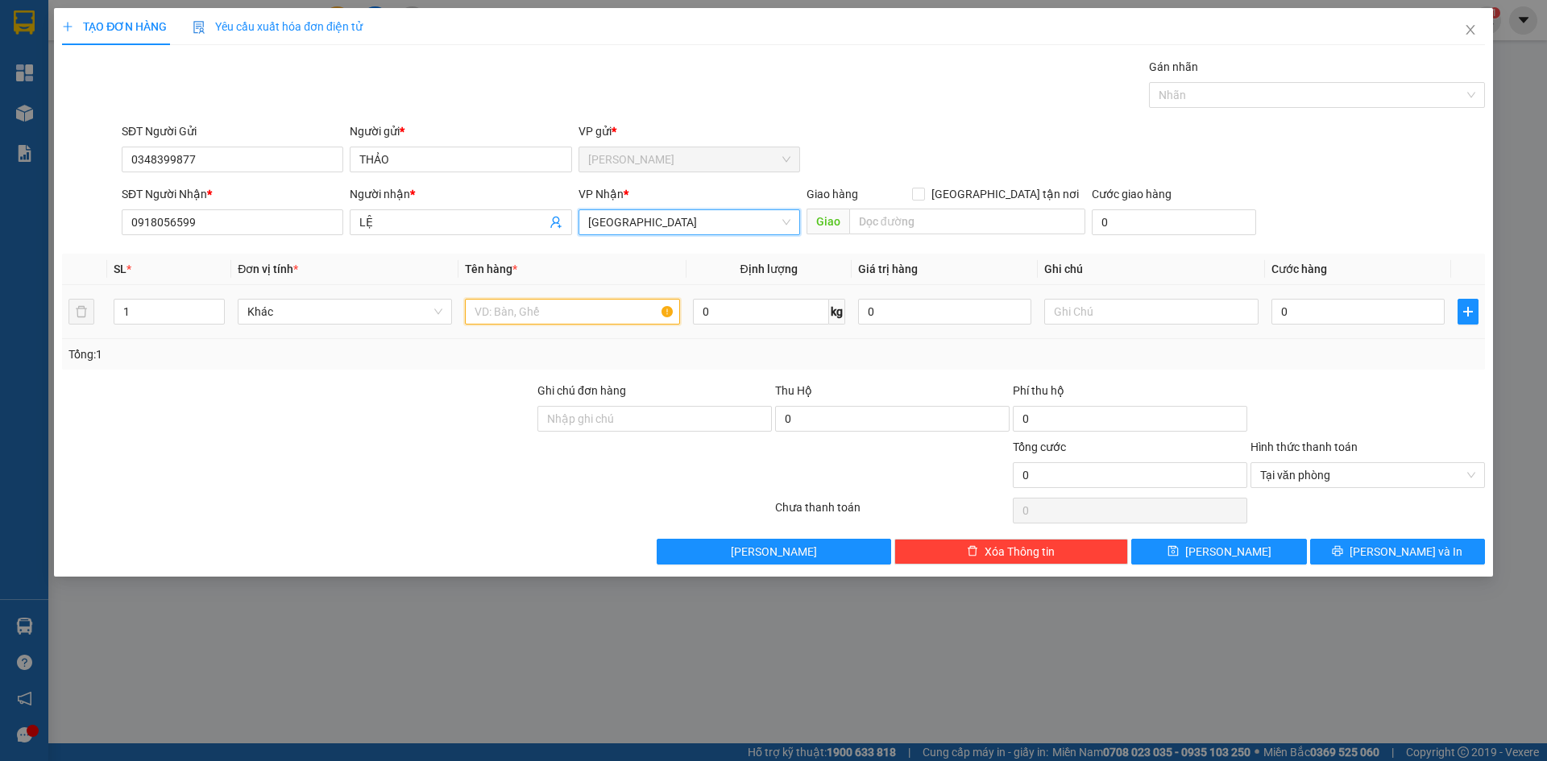
click at [556, 318] on input "text" at bounding box center [572, 312] width 214 height 26
type input "1TNP"
click at [1311, 315] on input "0" at bounding box center [1357, 312] width 173 height 26
type input "4"
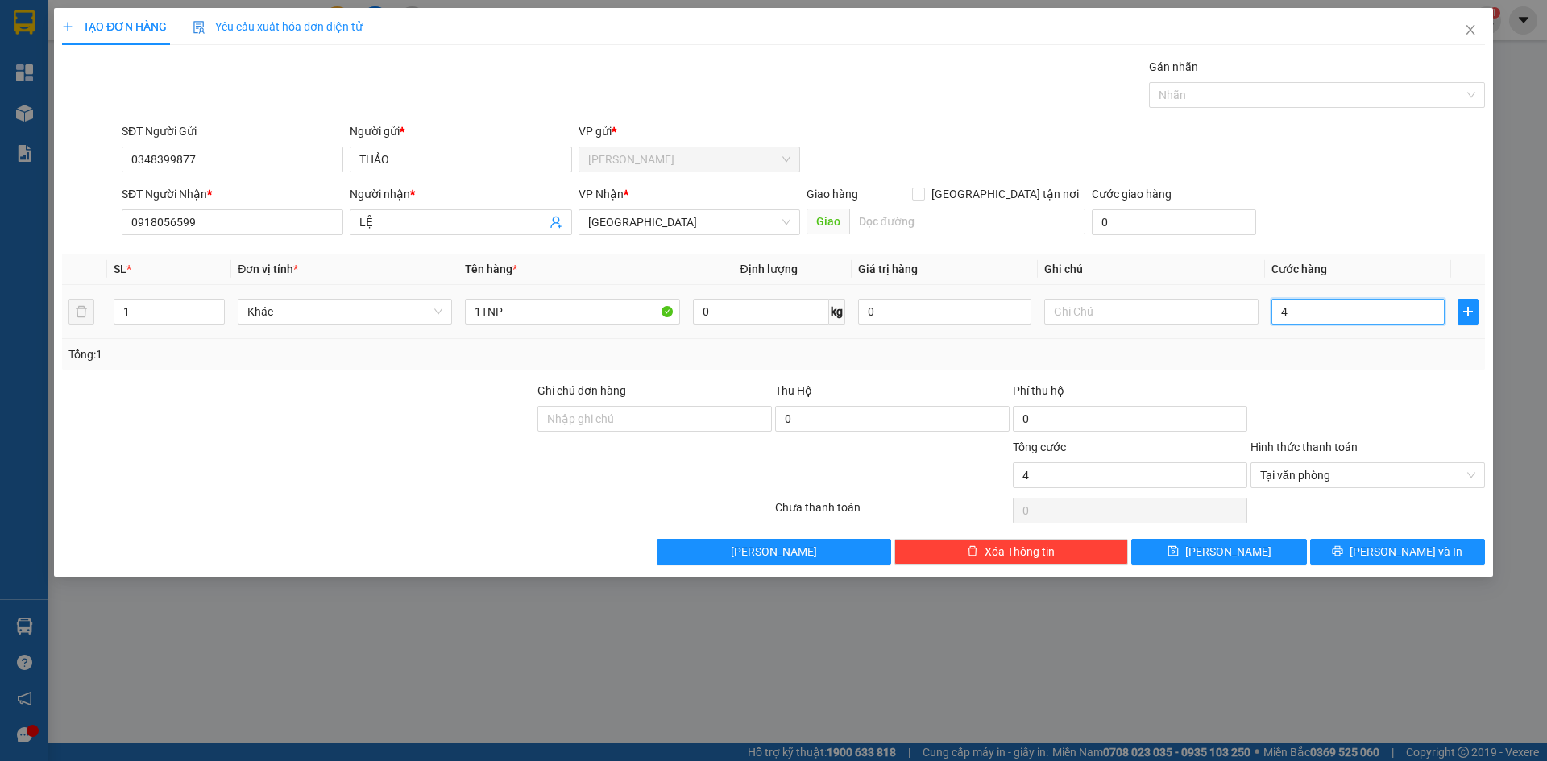
type input "40"
type input "40.000"
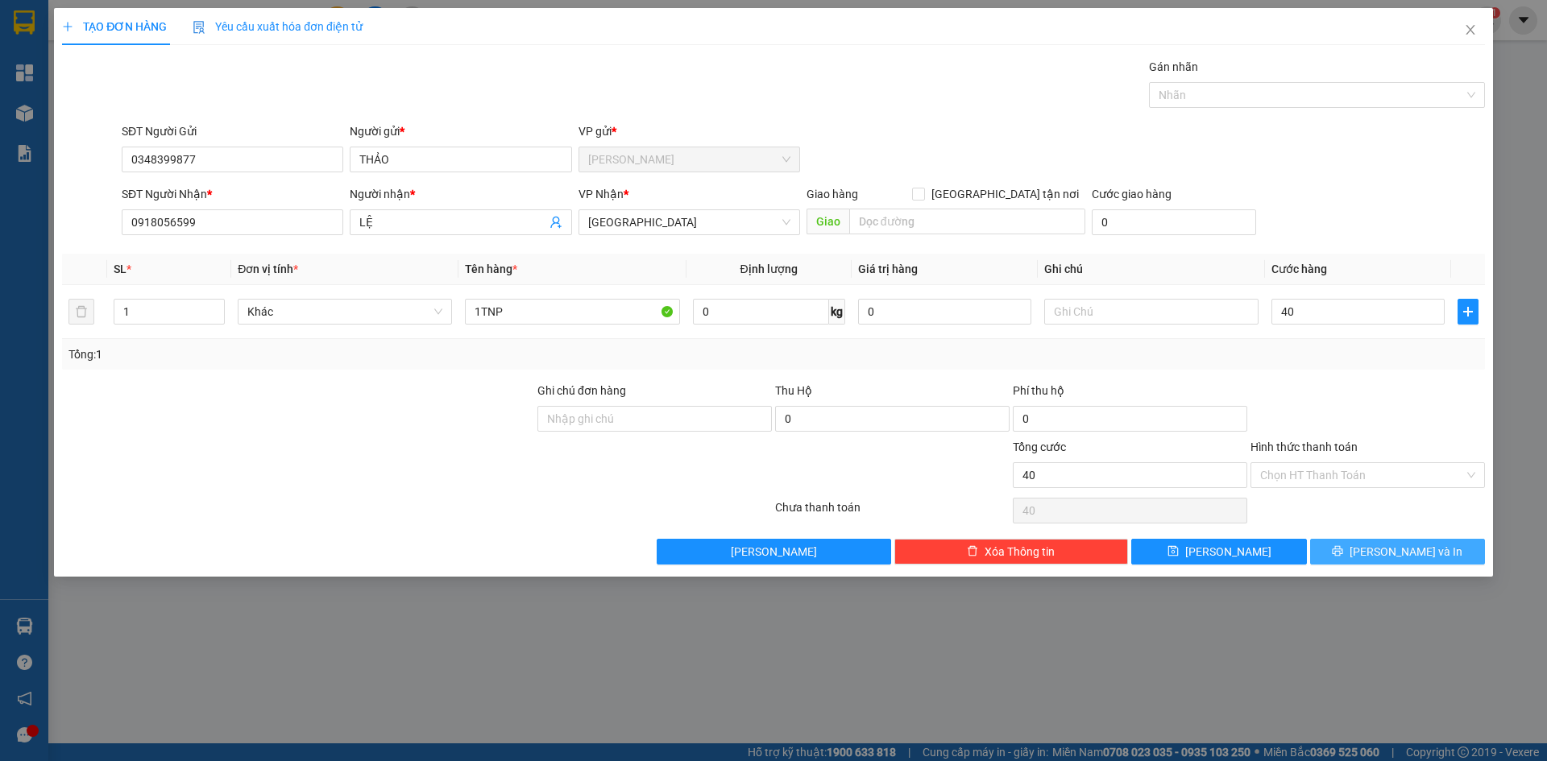
type input "40.000"
click at [1424, 555] on span "[PERSON_NAME] và In" at bounding box center [1405, 552] width 113 height 18
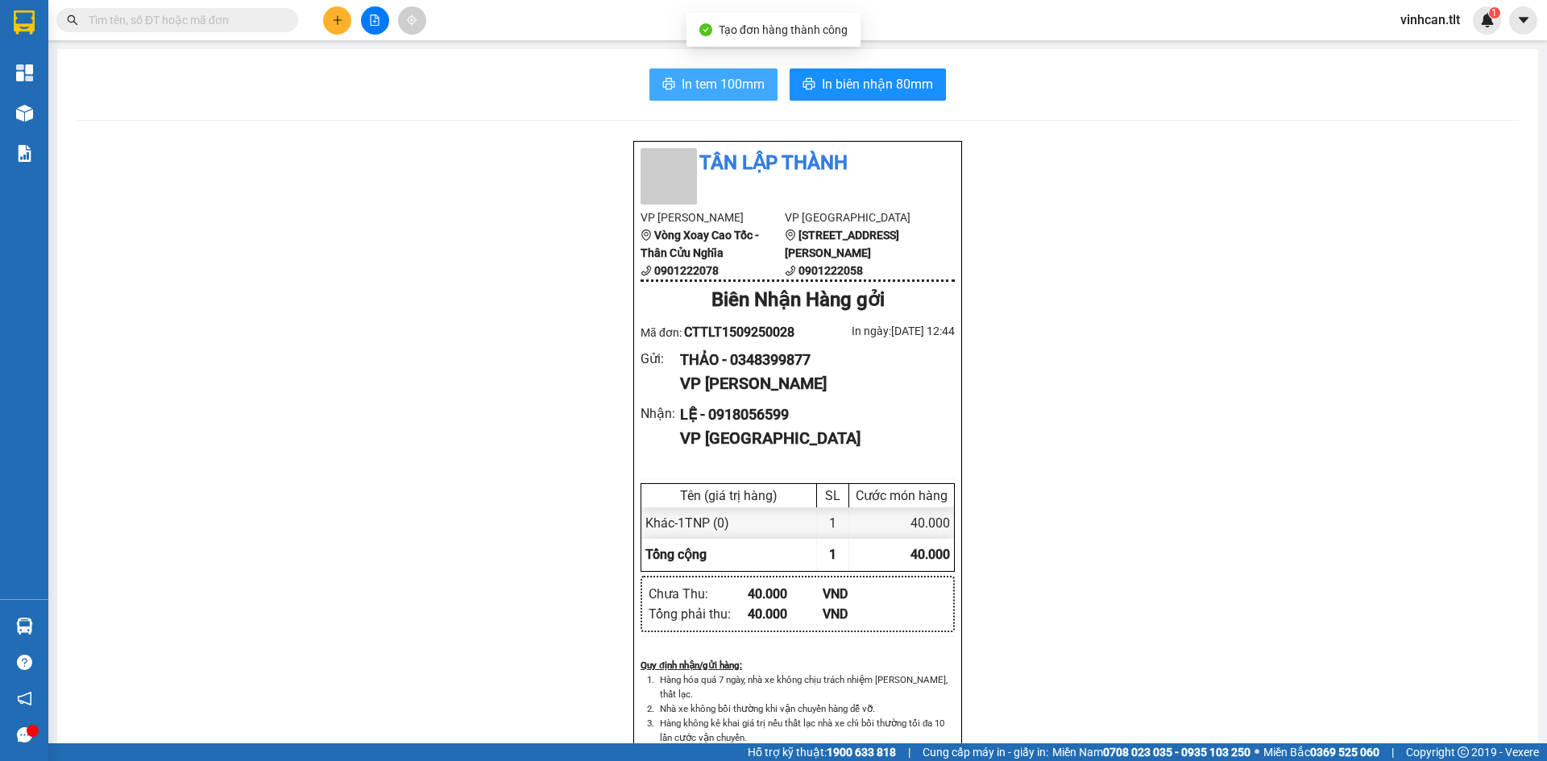
click at [702, 77] on span "In tem 100mm" at bounding box center [723, 84] width 83 height 20
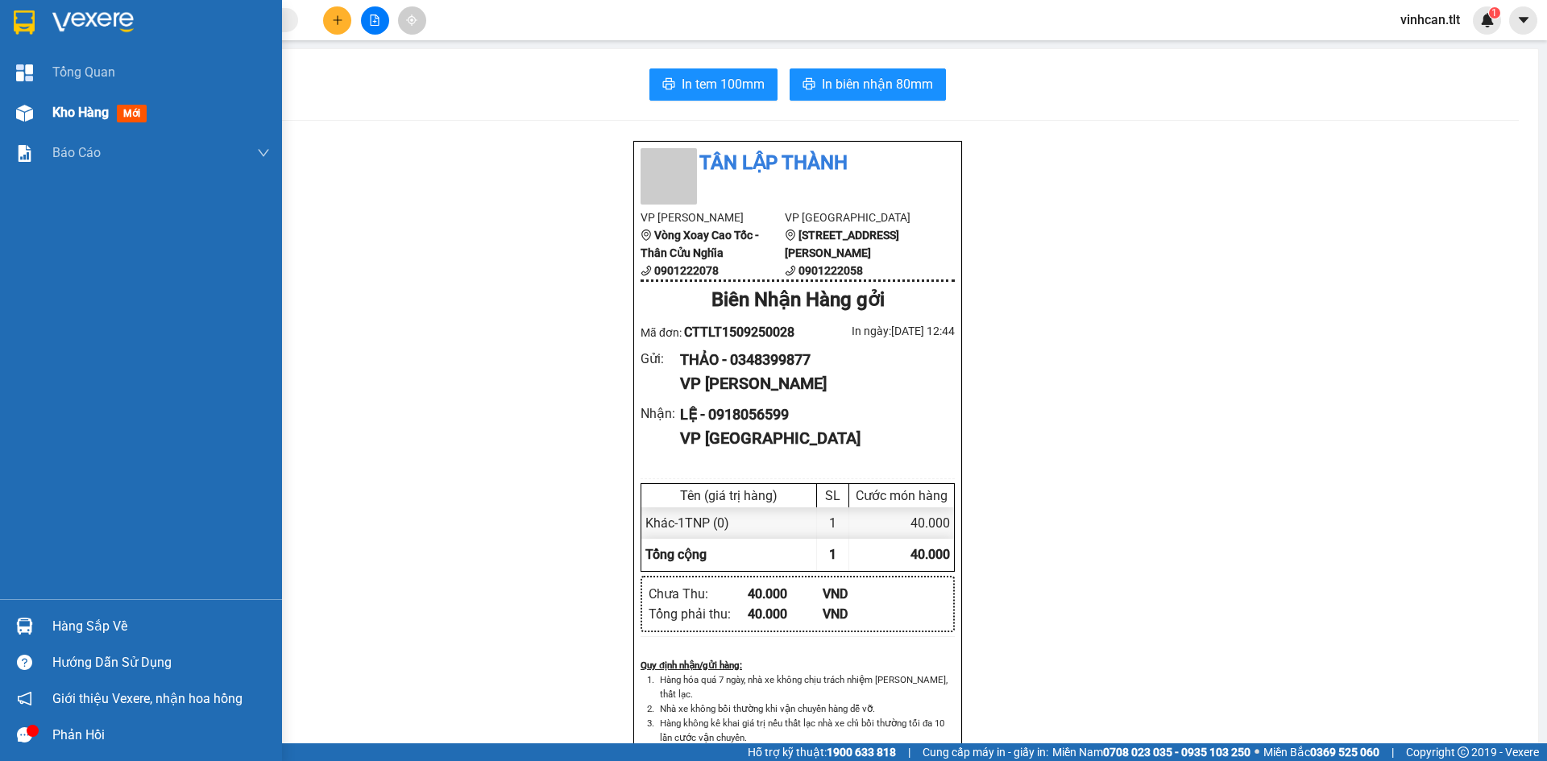
click at [73, 113] on span "Kho hàng" at bounding box center [80, 112] width 56 height 15
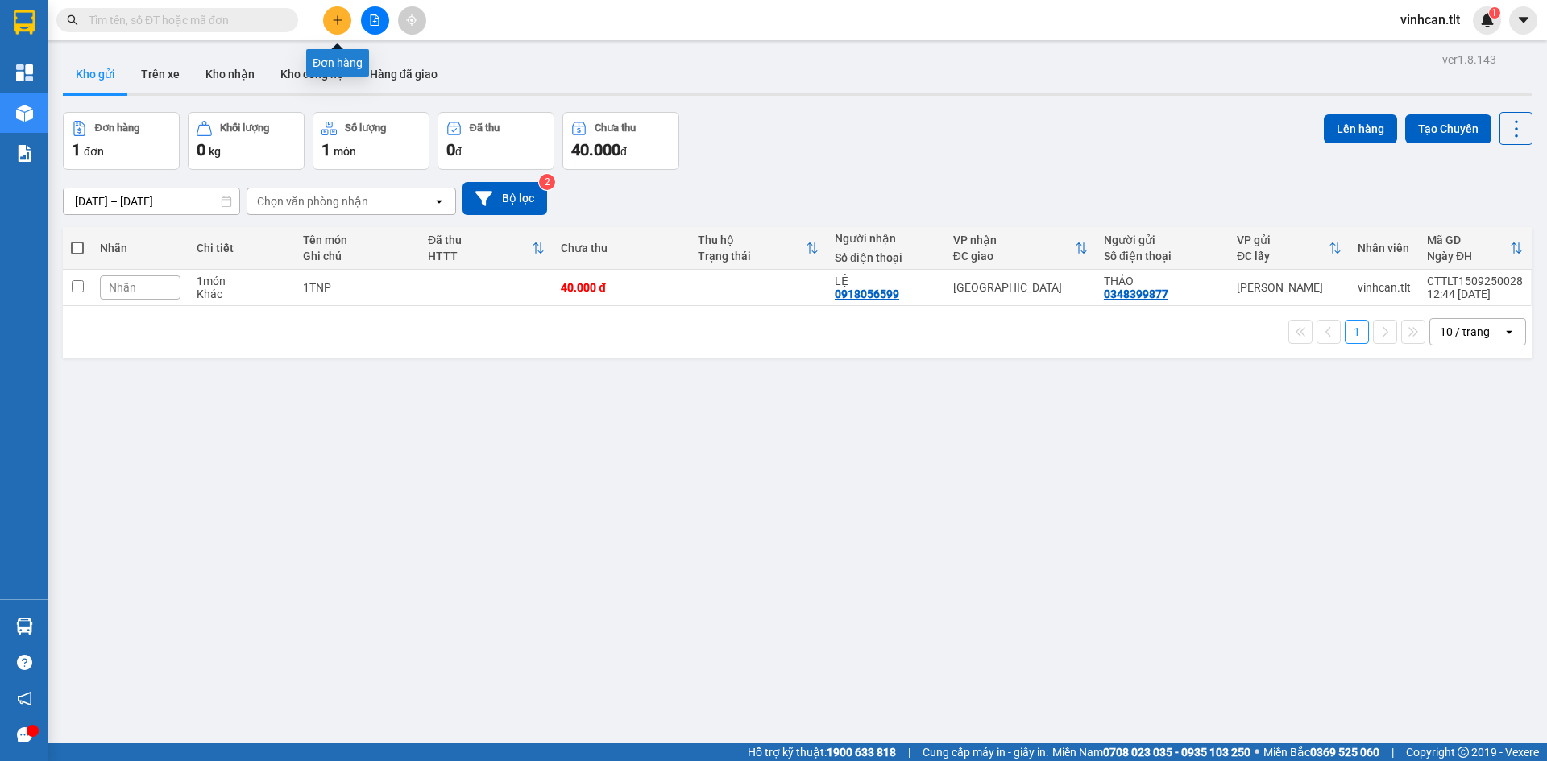
click at [342, 19] on icon "plus" at bounding box center [337, 20] width 11 height 11
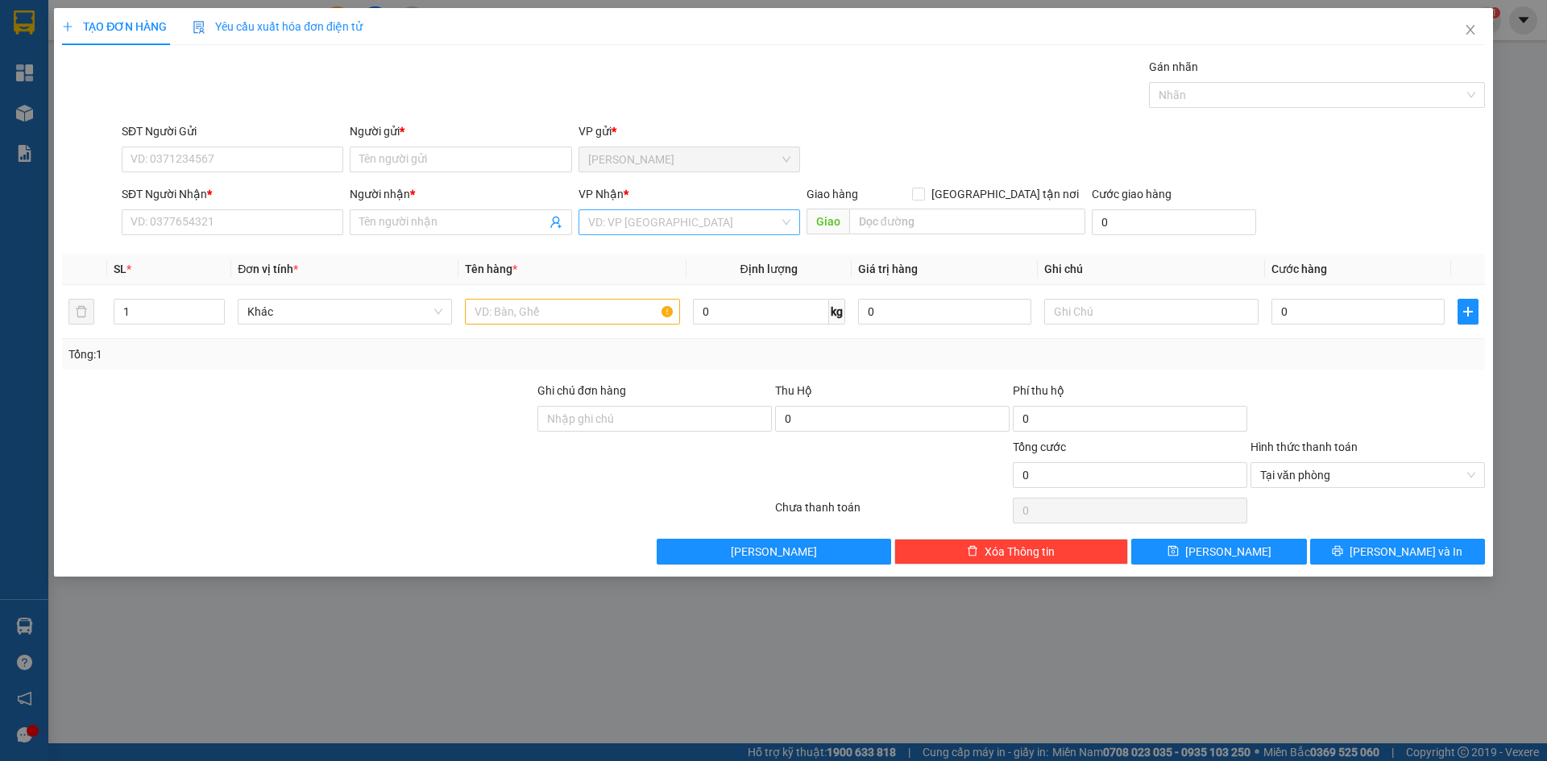
click at [680, 234] on input "search" at bounding box center [683, 222] width 191 height 24
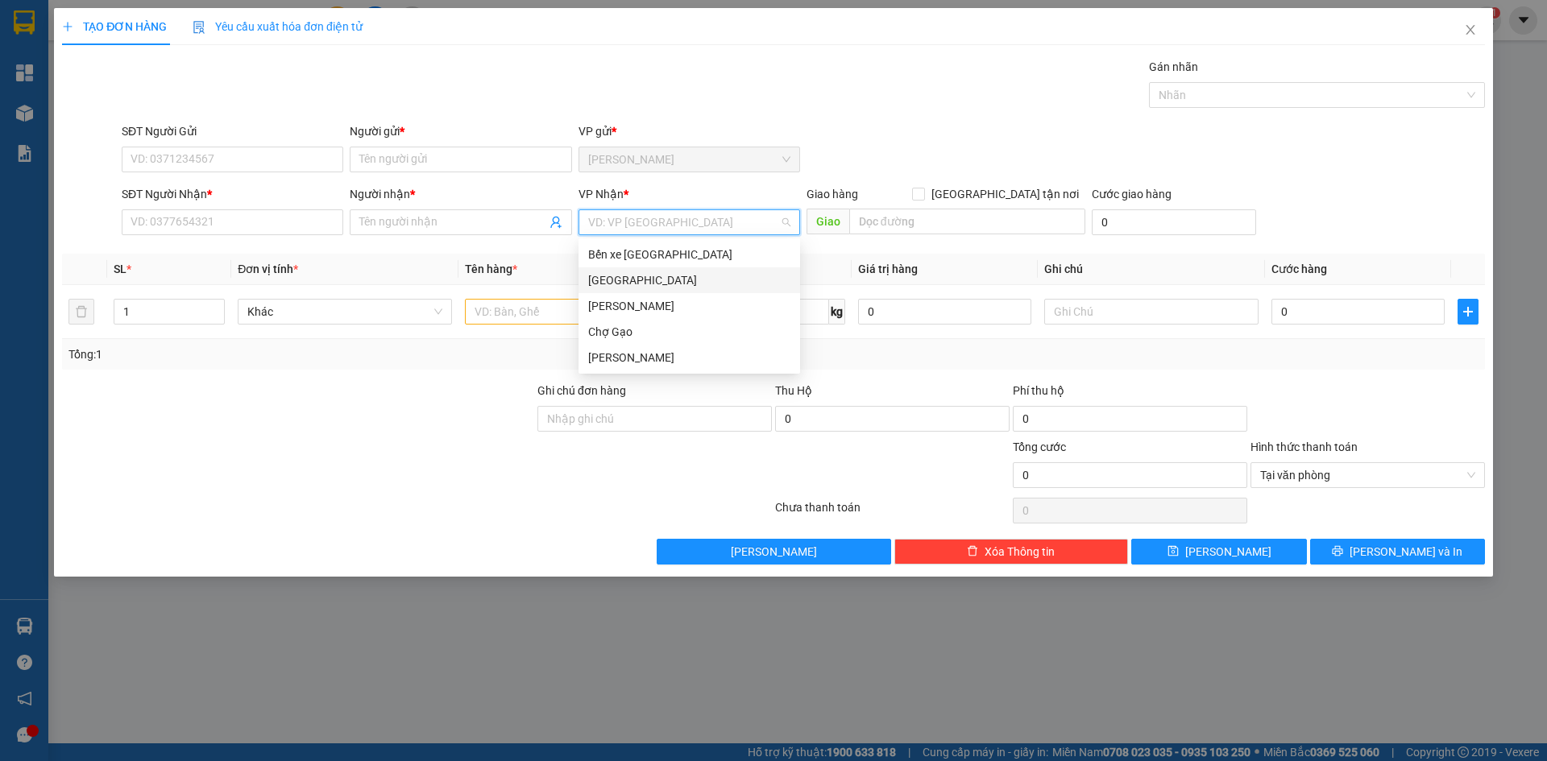
click at [631, 280] on div "[GEOGRAPHIC_DATA]" at bounding box center [689, 280] width 202 height 18
click at [1456, 109] on div "Gán nhãn Nhãn" at bounding box center [1317, 86] width 336 height 56
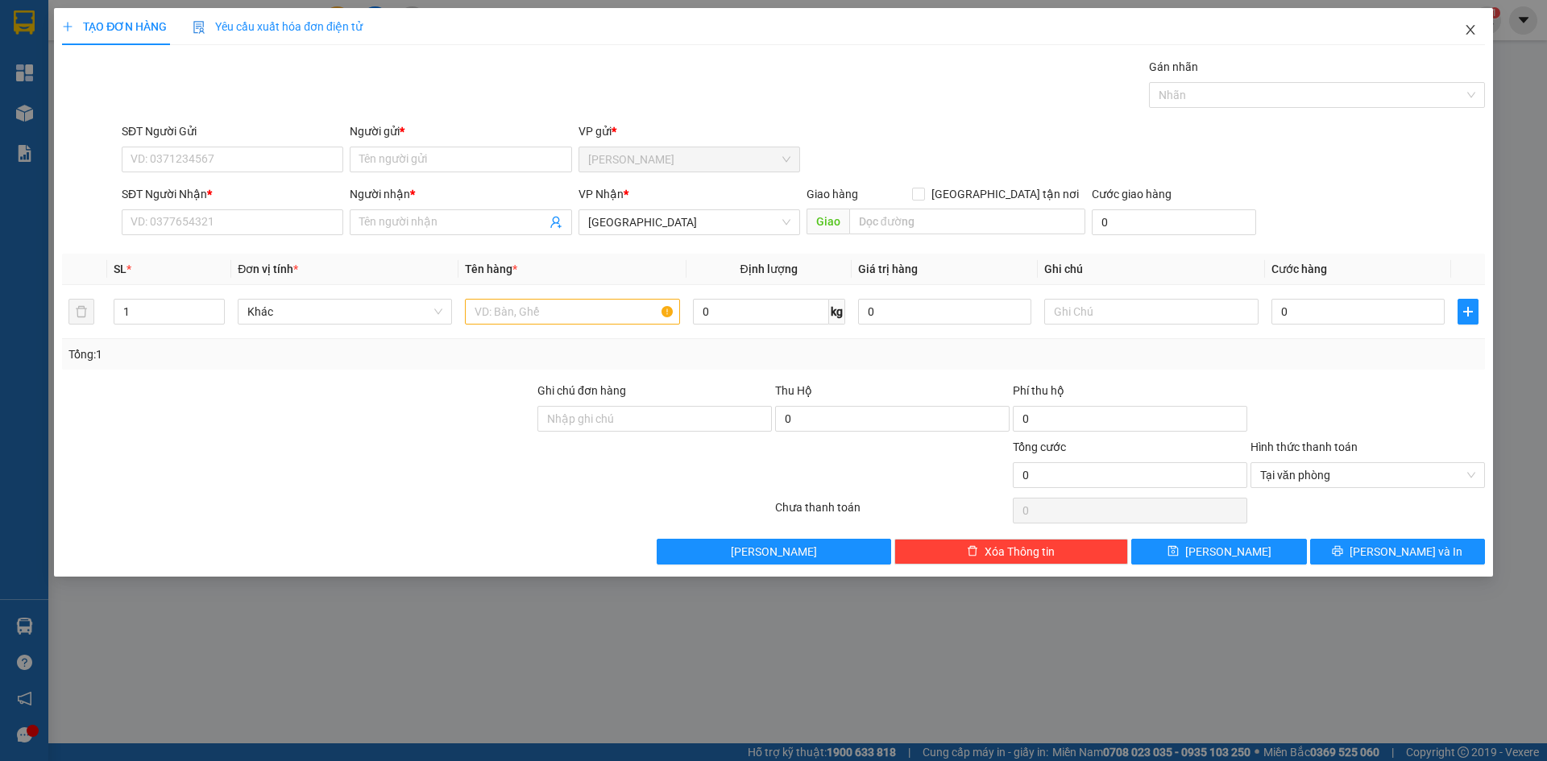
click at [1471, 35] on icon "close" at bounding box center [1470, 29] width 13 height 13
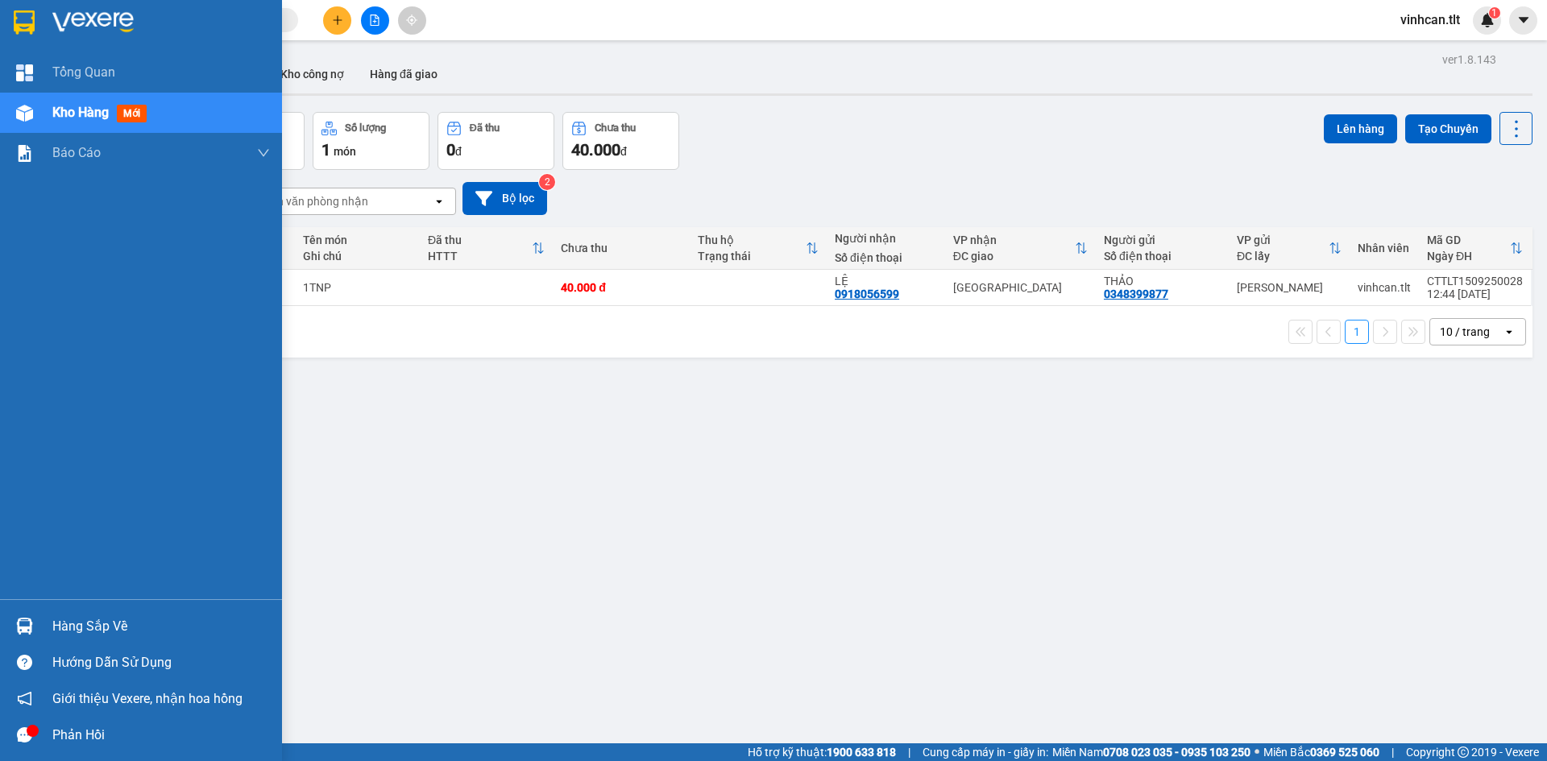
click at [31, 612] on div "Hàng sắp về" at bounding box center [141, 626] width 282 height 36
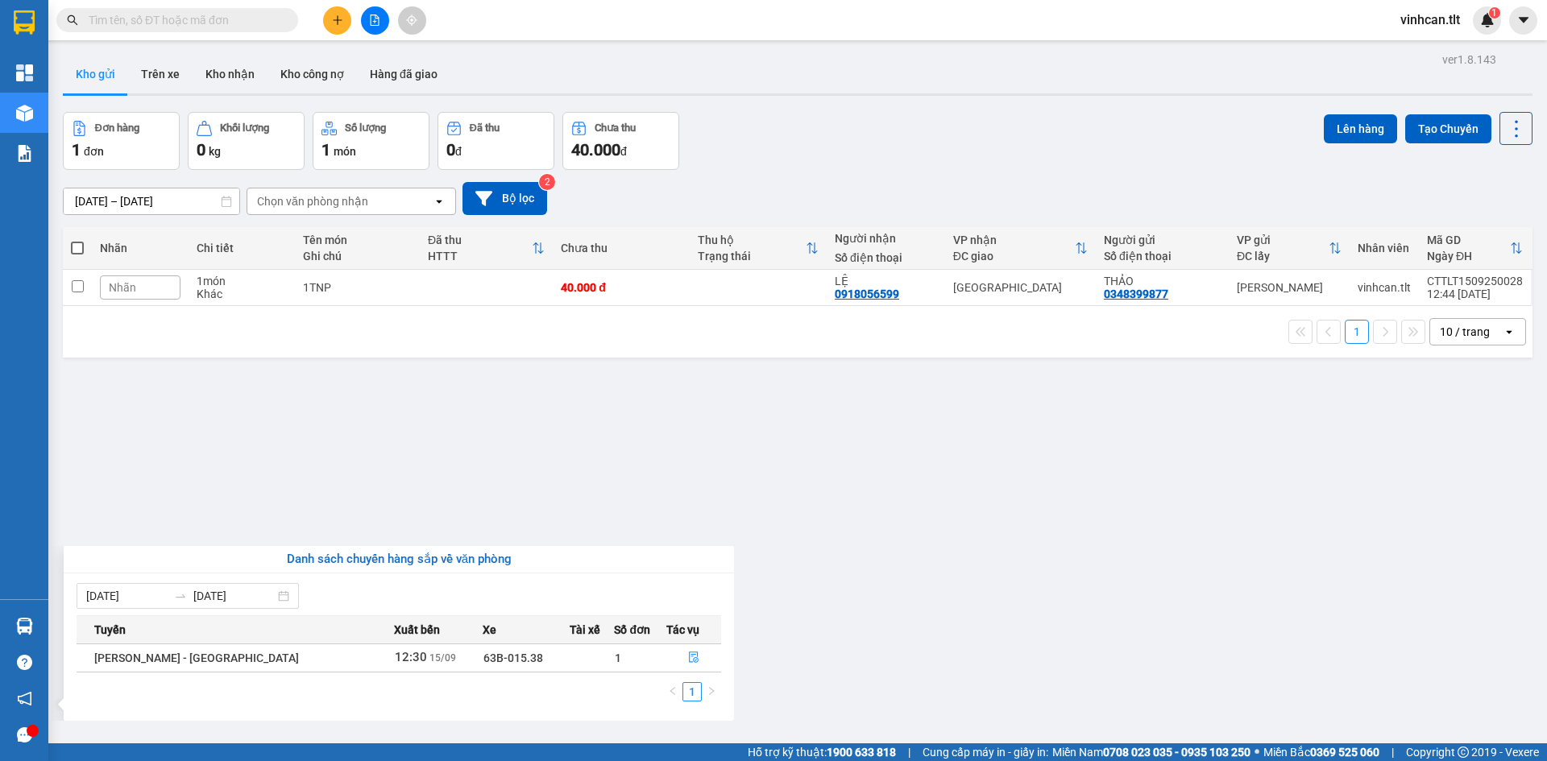
click at [339, 10] on section "Kết quả tìm kiếm ( 0 ) Bộ lọc No Data vinhcan.tlt 1 Tổng Quan Kho hàng mới Báo …" at bounding box center [773, 380] width 1547 height 761
click at [340, 11] on button at bounding box center [337, 20] width 28 height 28
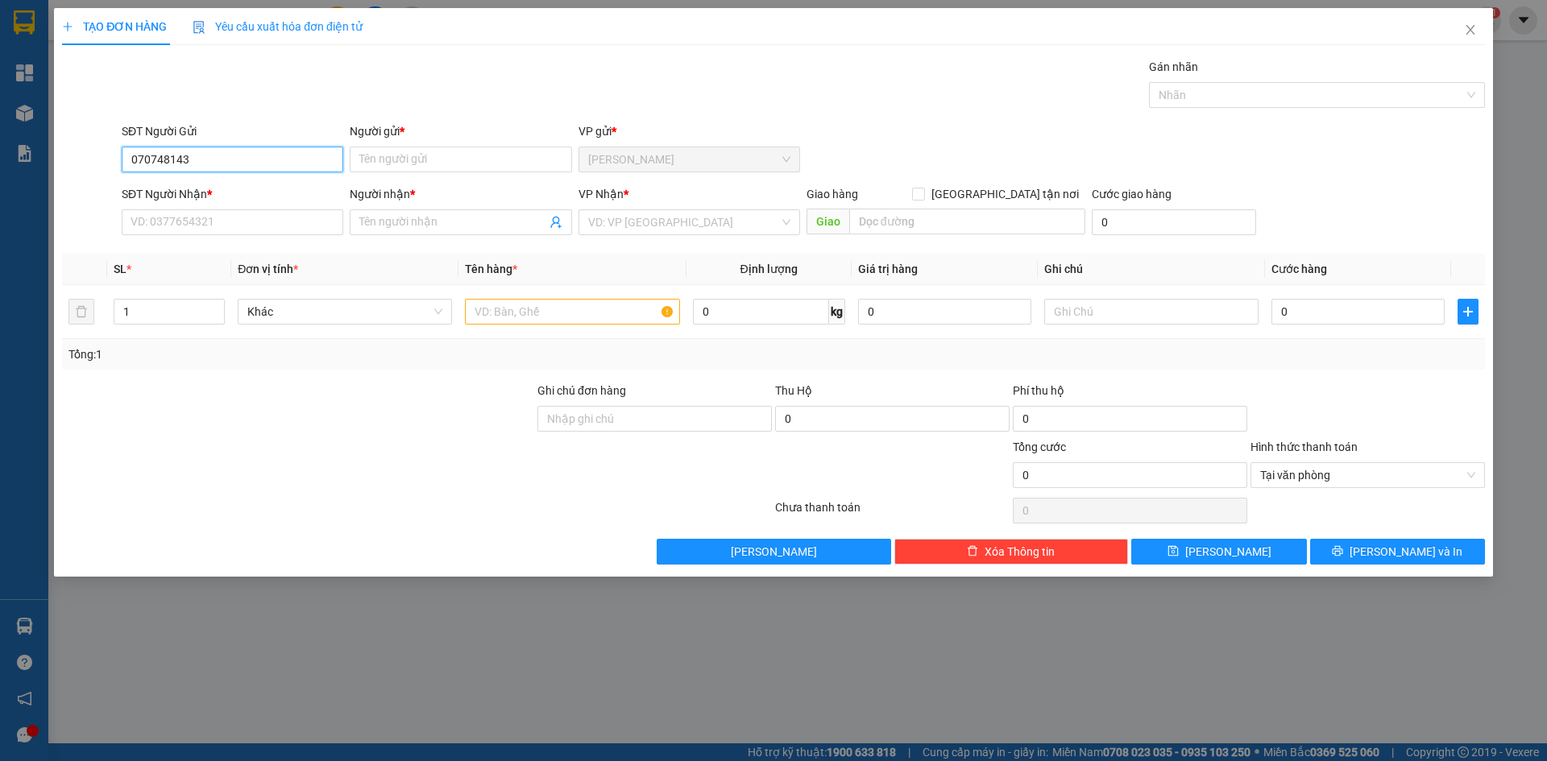
type input "0707481439"
drag, startPoint x: 196, startPoint y: 195, endPoint x: 222, endPoint y: 226, distance: 41.2
click at [197, 195] on div "0707481439 - TUẤN" at bounding box center [232, 192] width 202 height 18
type input "TUẤN"
type input "0707481439"
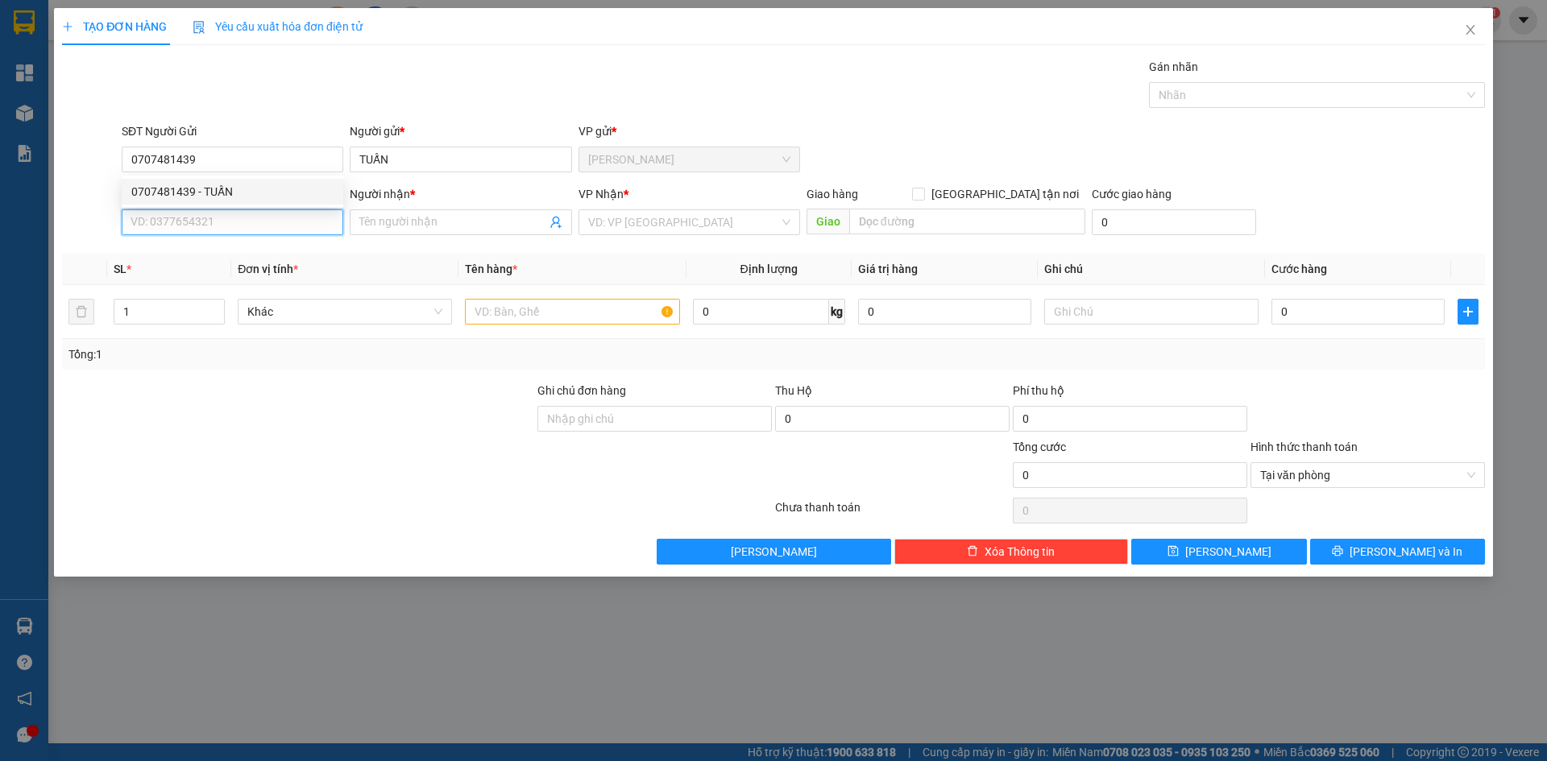
click at [220, 226] on input "SĐT Người Nhận *" at bounding box center [233, 222] width 222 height 26
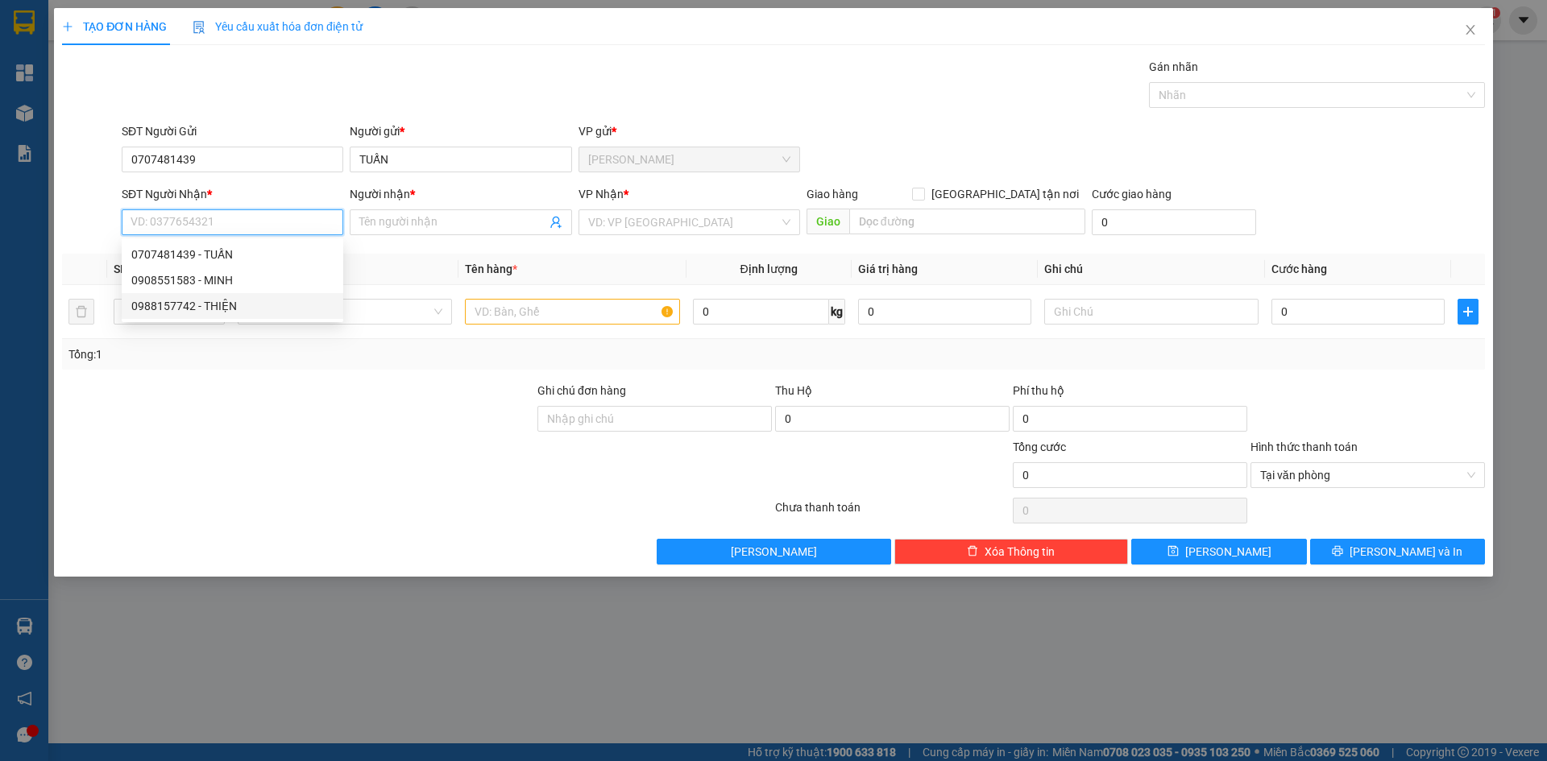
drag, startPoint x: 209, startPoint y: 309, endPoint x: 604, endPoint y: 264, distance: 398.1
click at [208, 309] on div "0988157742 - THIỆN" at bounding box center [232, 306] width 202 height 18
type input "0988157742"
type input "THIỆN"
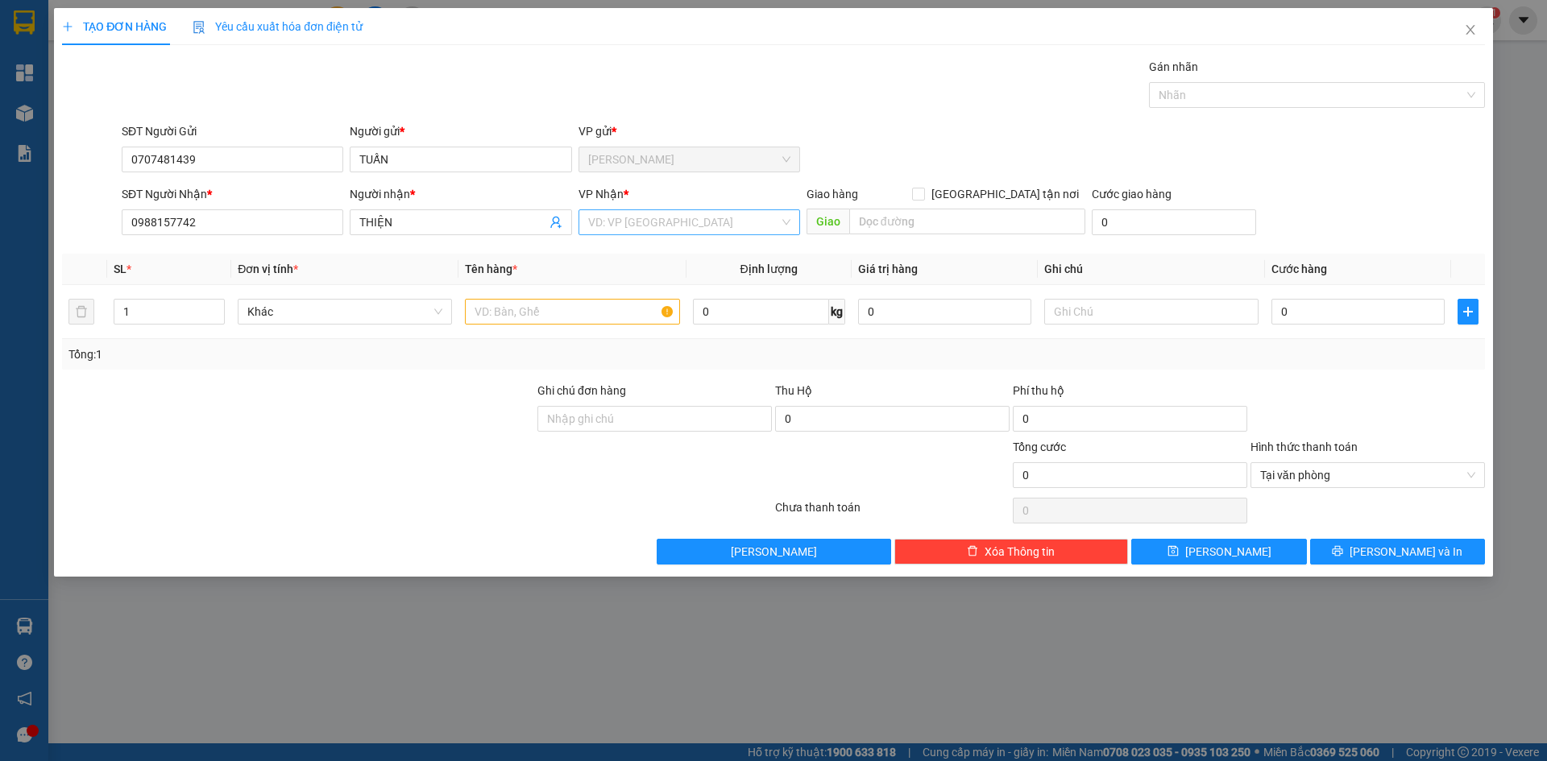
click at [668, 220] on input "search" at bounding box center [683, 222] width 191 height 24
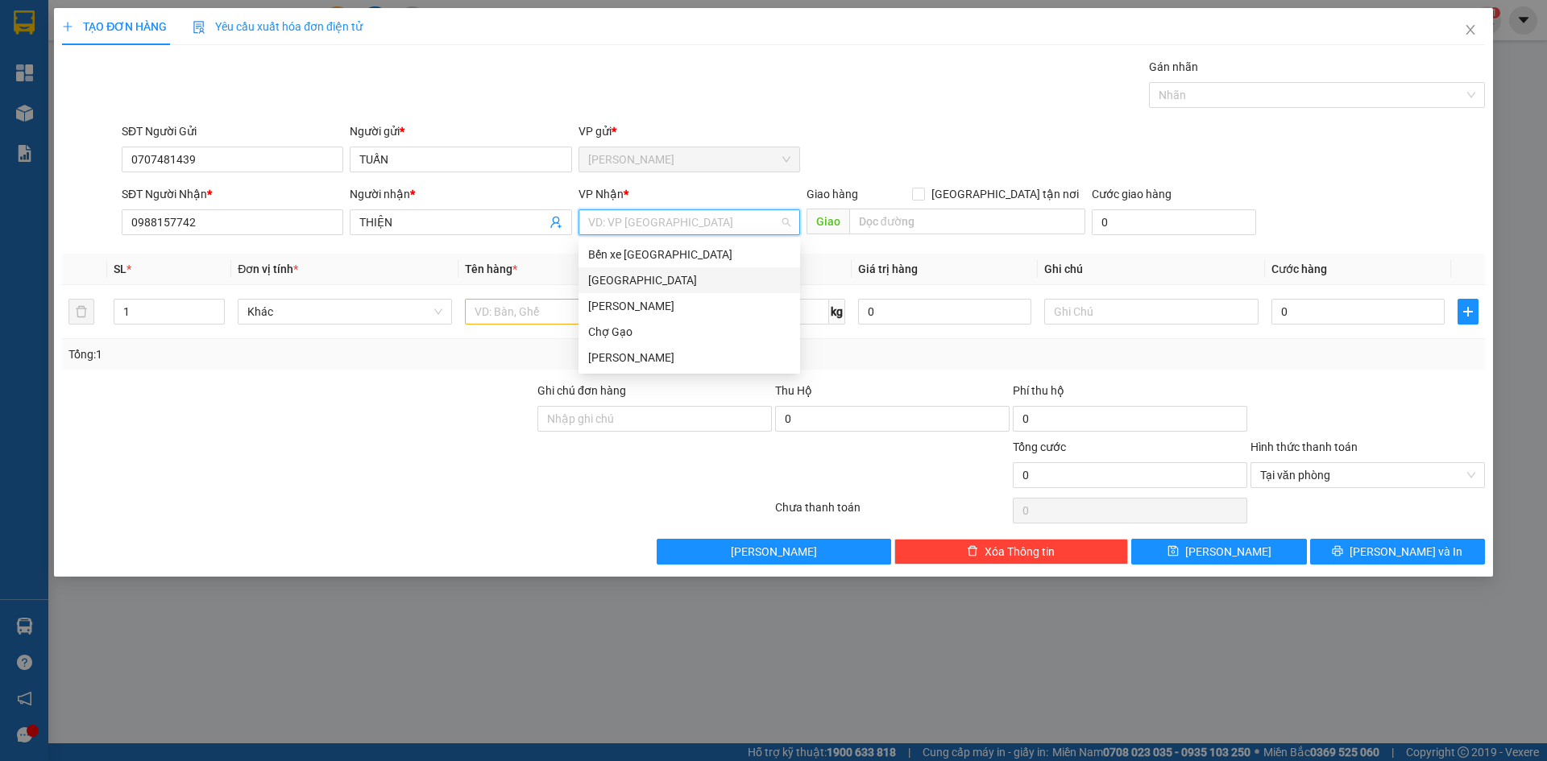
click at [613, 280] on div "[GEOGRAPHIC_DATA]" at bounding box center [689, 280] width 202 height 18
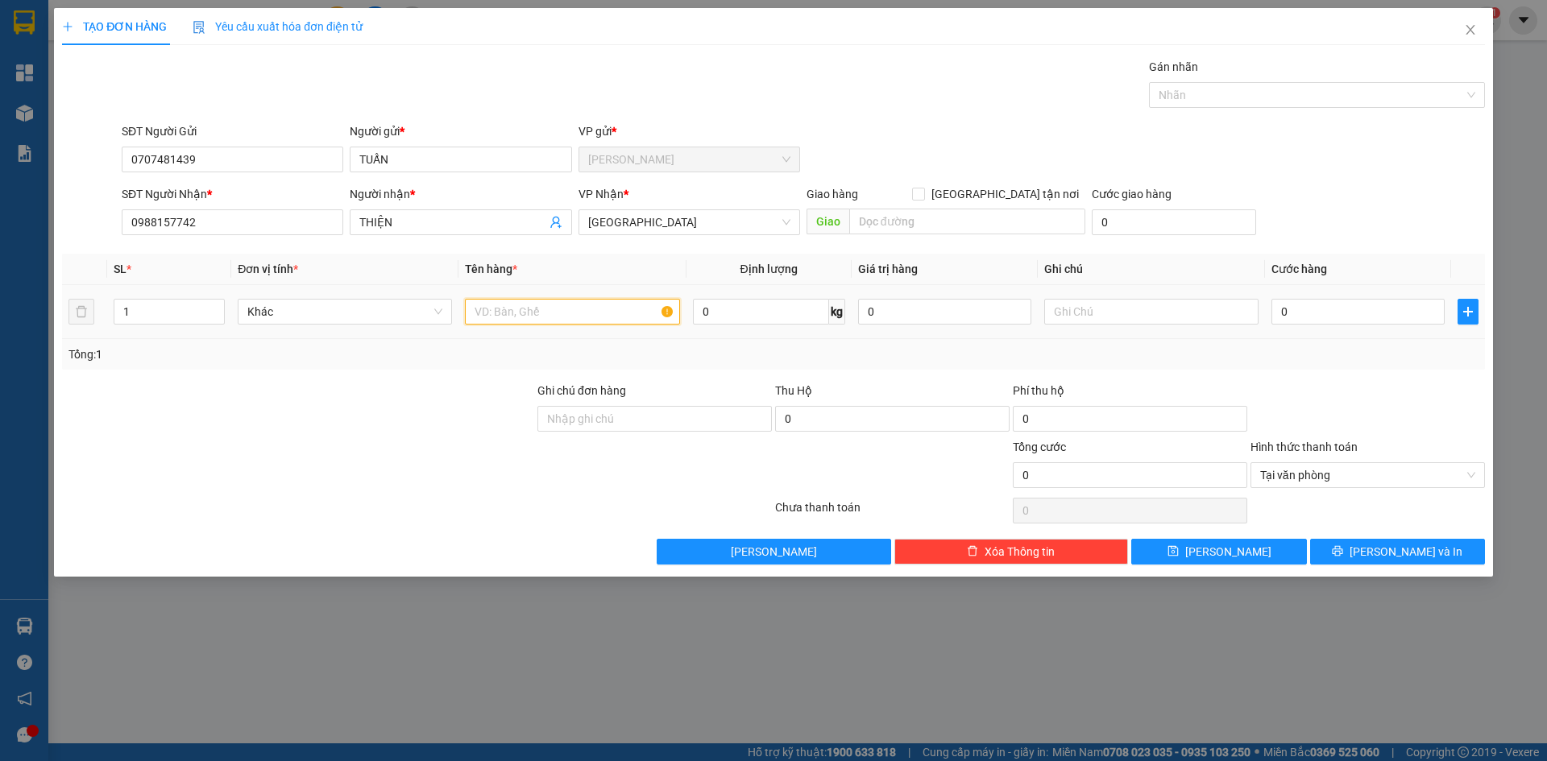
drag, startPoint x: 502, startPoint y: 312, endPoint x: 494, endPoint y: 311, distance: 8.1
click at [496, 312] on input "text" at bounding box center [572, 312] width 214 height 26
type input "12KTNP"
click at [1421, 311] on input "0" at bounding box center [1357, 312] width 173 height 26
type input "3"
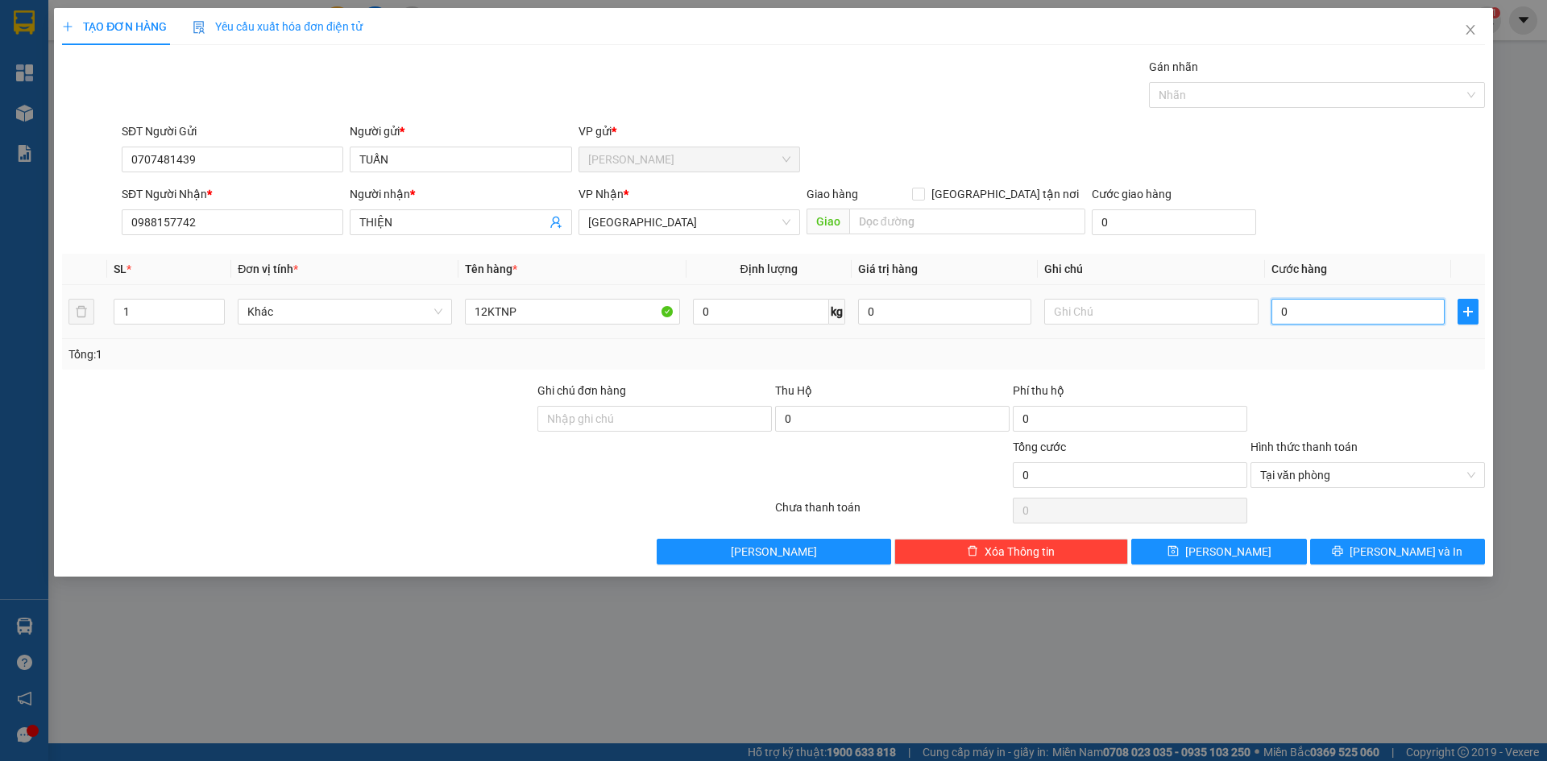
type input "3"
type input "36"
type input "360"
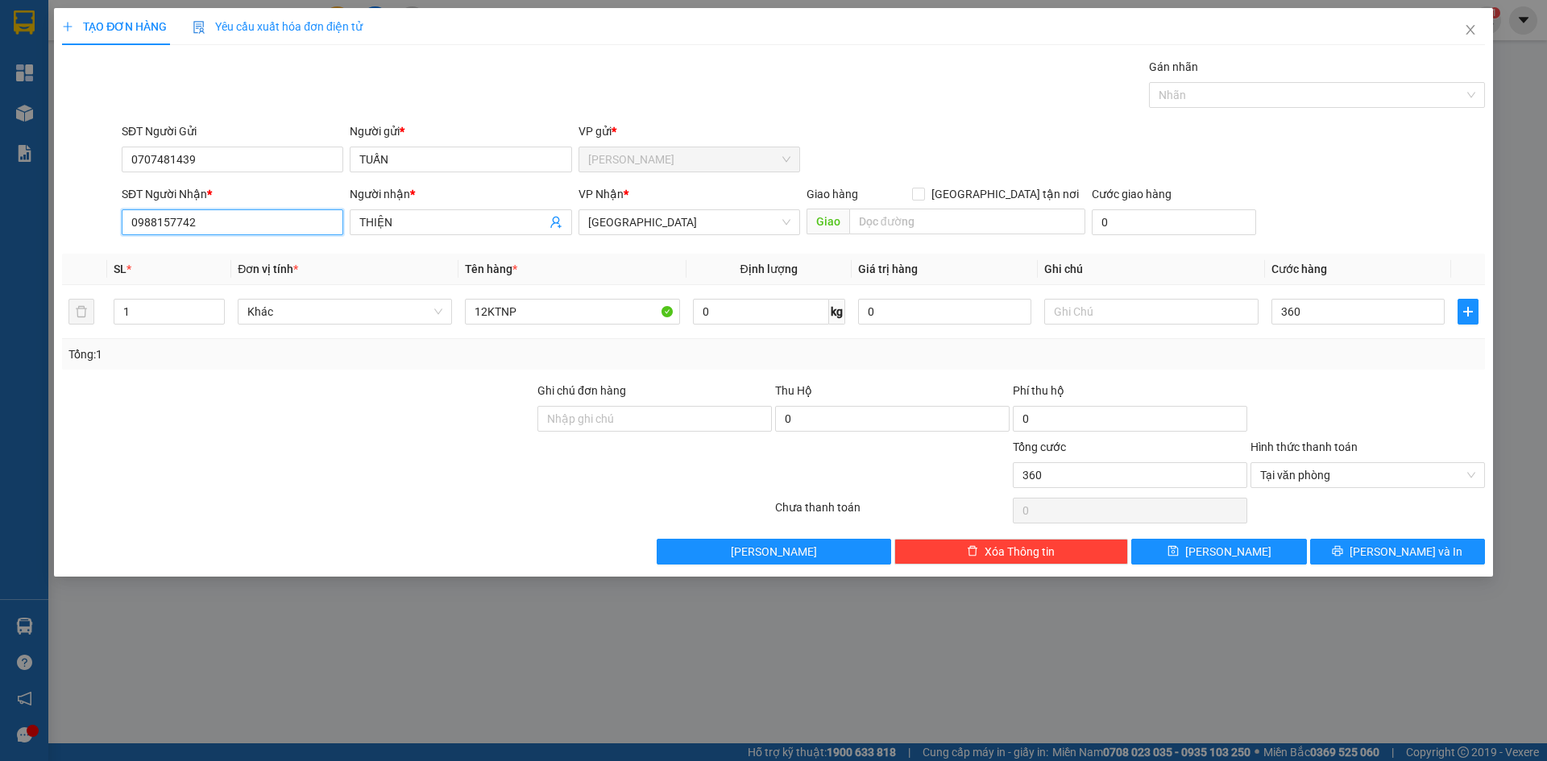
type input "360.000"
click at [258, 222] on input "0988157742" at bounding box center [233, 222] width 222 height 26
click at [257, 222] on input "0988157742" at bounding box center [233, 222] width 222 height 26
click at [240, 151] on input "0707481439" at bounding box center [233, 160] width 222 height 26
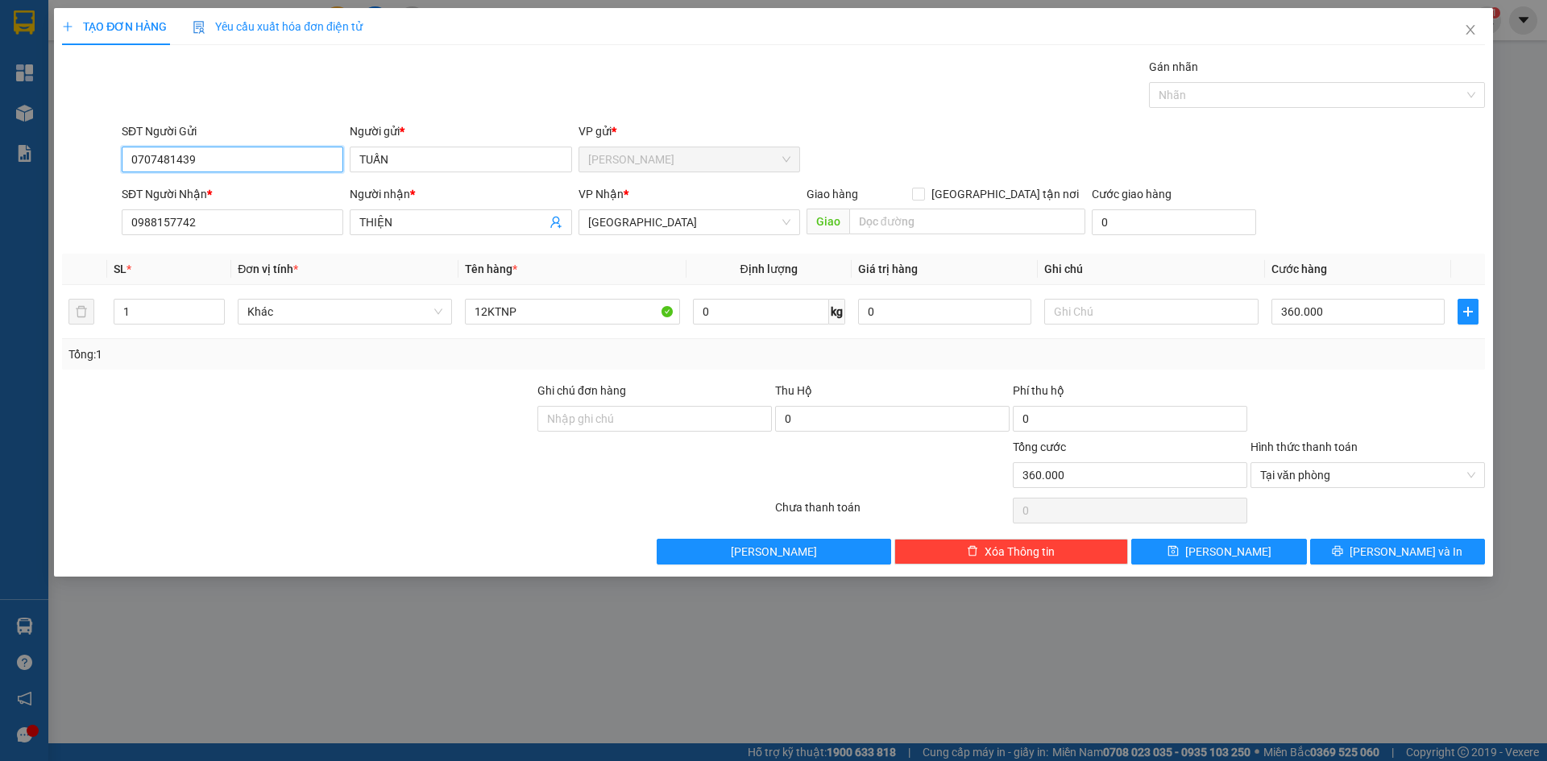
click at [240, 151] on input "0707481439" at bounding box center [233, 160] width 222 height 26
click at [1447, 554] on button "[PERSON_NAME] và In" at bounding box center [1397, 552] width 175 height 26
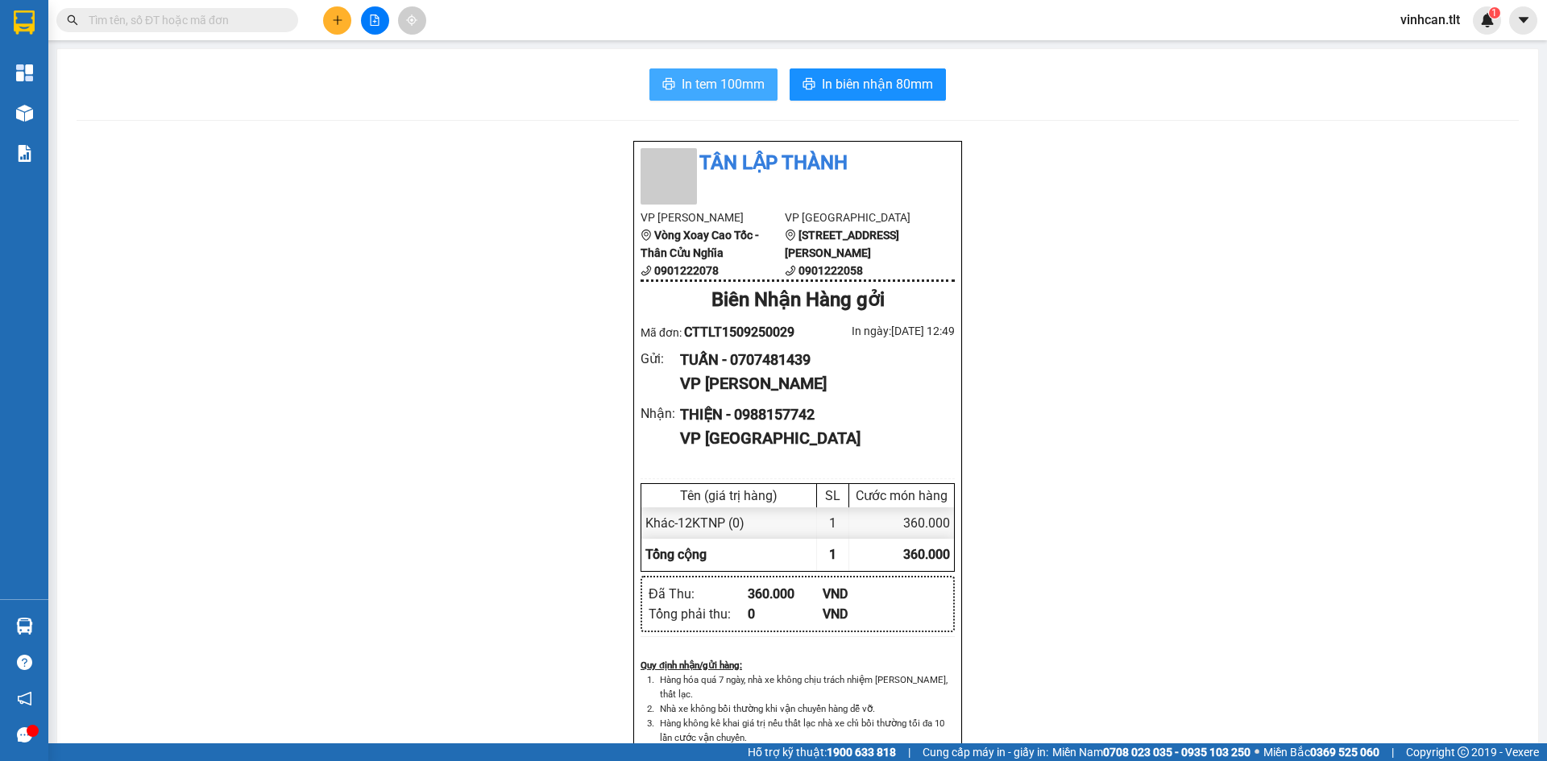
click at [748, 81] on span "In tem 100mm" at bounding box center [723, 84] width 83 height 20
click at [340, 27] on button at bounding box center [337, 20] width 28 height 28
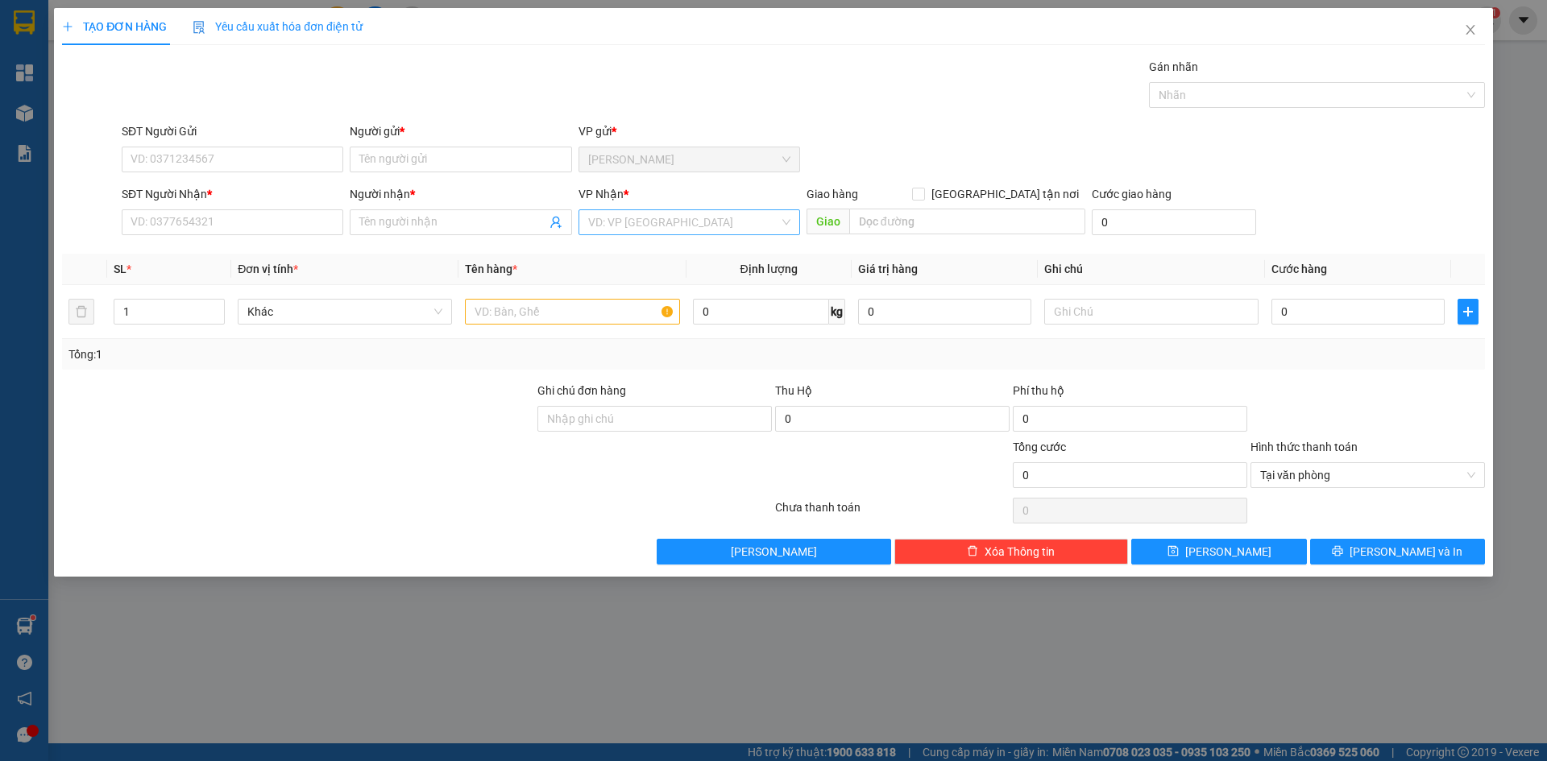
click at [597, 225] on input "search" at bounding box center [683, 222] width 191 height 24
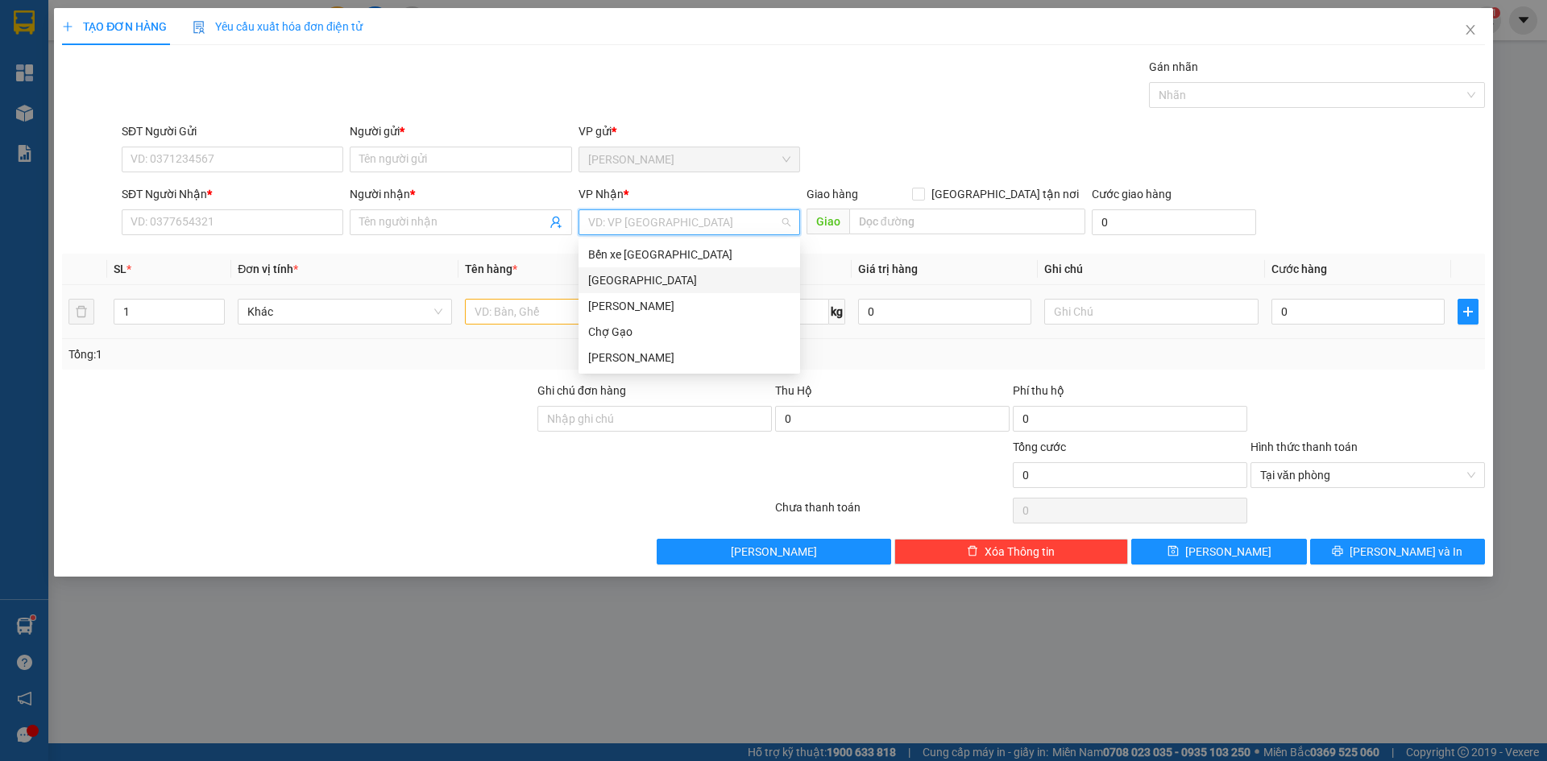
click at [615, 286] on div "[GEOGRAPHIC_DATA]" at bounding box center [689, 280] width 202 height 18
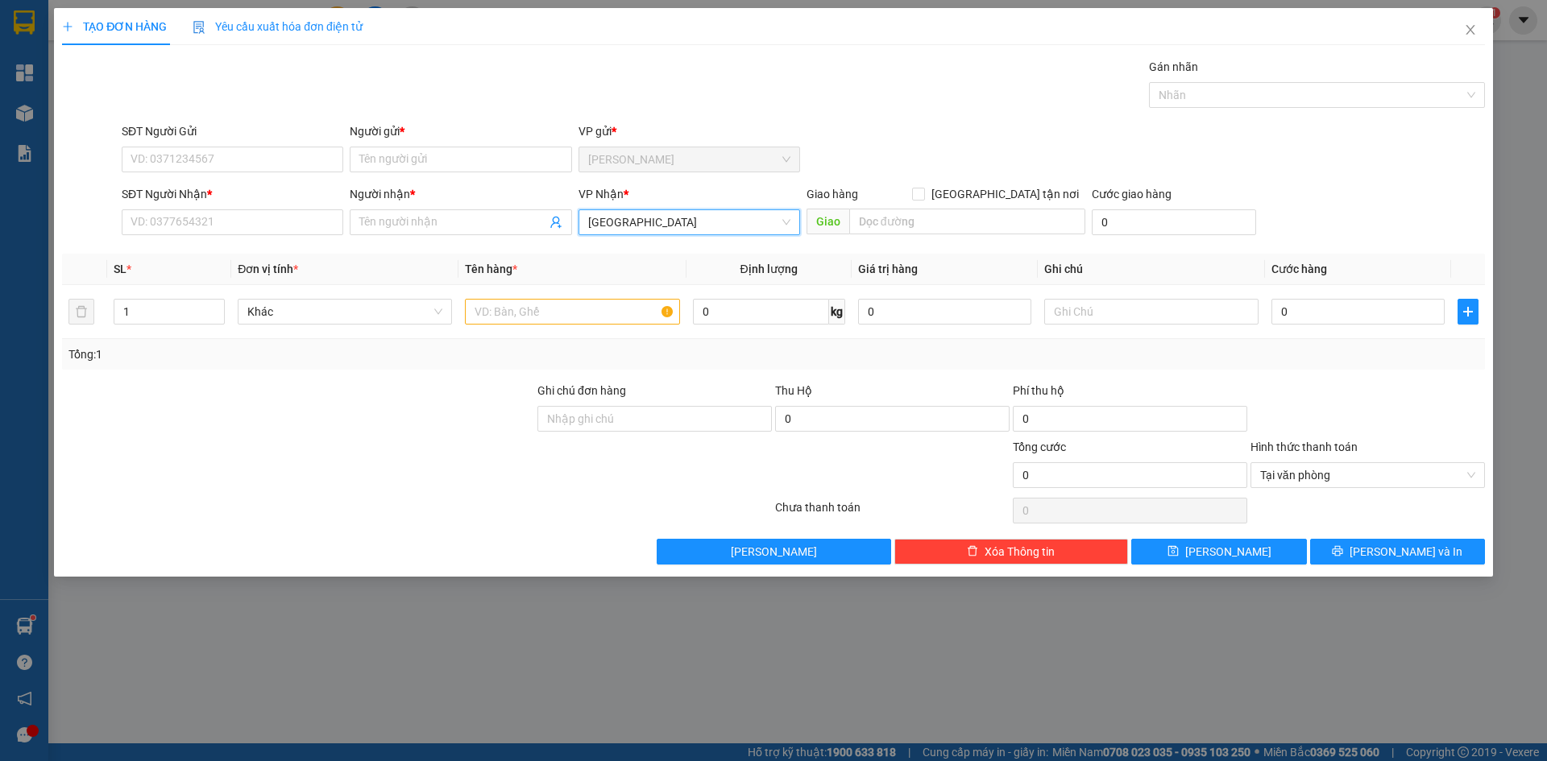
click at [218, 146] on div "SĐT Người Gửi" at bounding box center [233, 134] width 222 height 24
click at [226, 151] on input "SĐT Người Gửi" at bounding box center [233, 160] width 222 height 26
type input "0968998003"
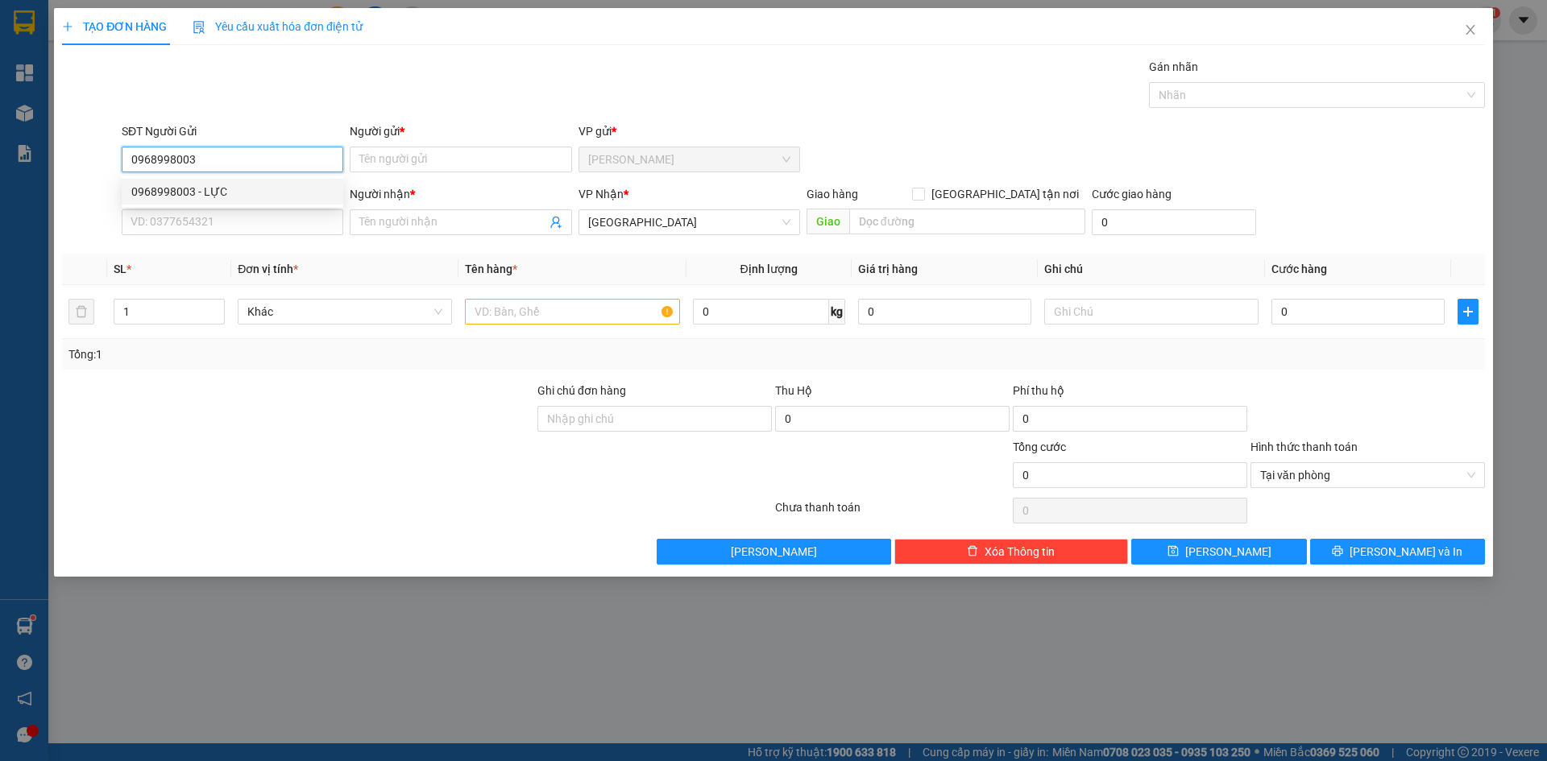
click at [236, 188] on div "0968998003 - LỰC" at bounding box center [232, 192] width 202 height 18
type input "LỰC"
type input "0968998003"
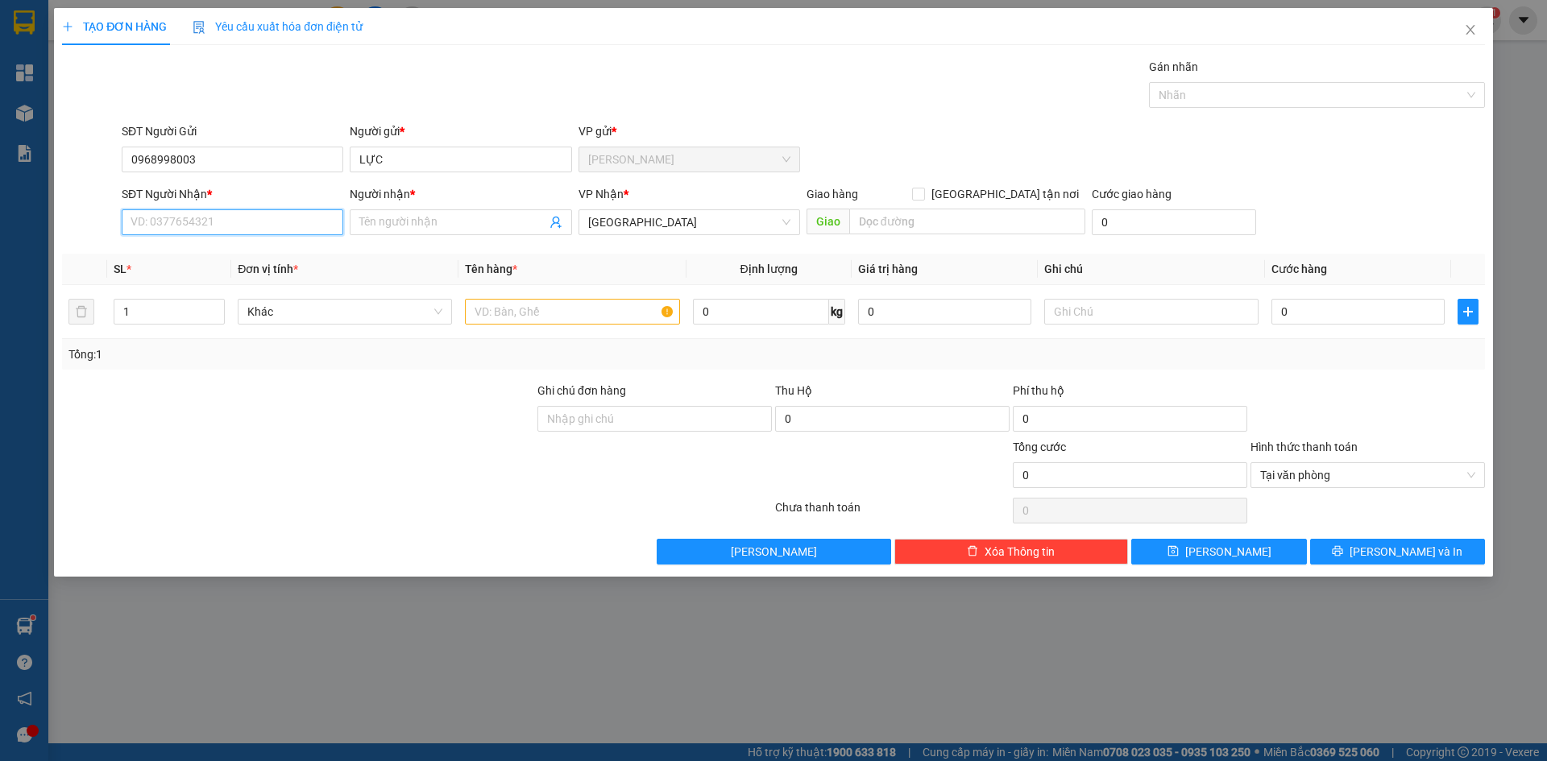
click at [255, 217] on input "SĐT Người Nhận *" at bounding box center [233, 222] width 222 height 26
click at [232, 253] on div "0909417577 - TÂN" at bounding box center [232, 255] width 202 height 18
type input "0909417577"
type input "TÂN"
click at [603, 224] on span "[GEOGRAPHIC_DATA]" at bounding box center [689, 222] width 202 height 24
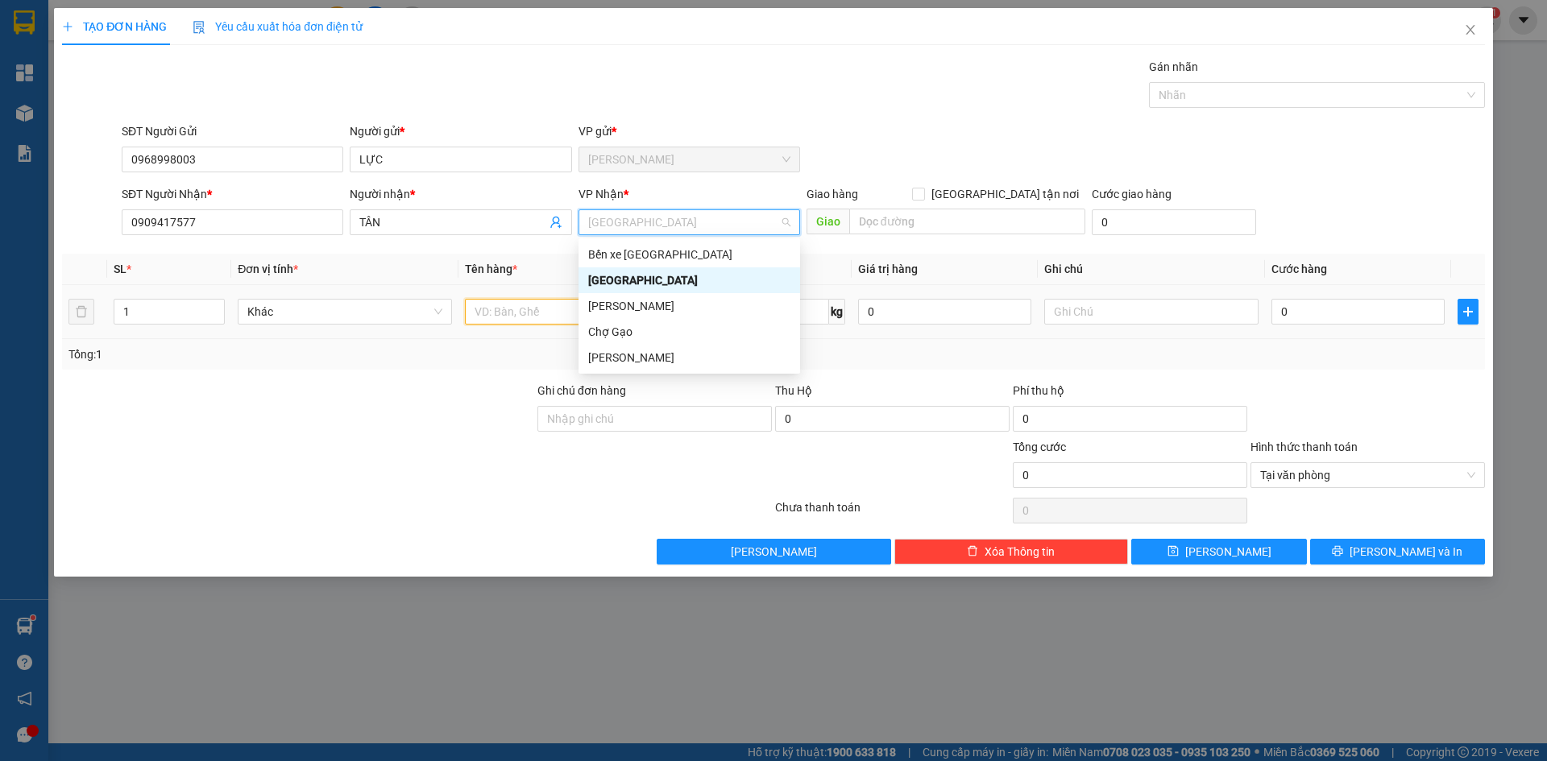
click at [485, 301] on input "text" at bounding box center [572, 312] width 214 height 26
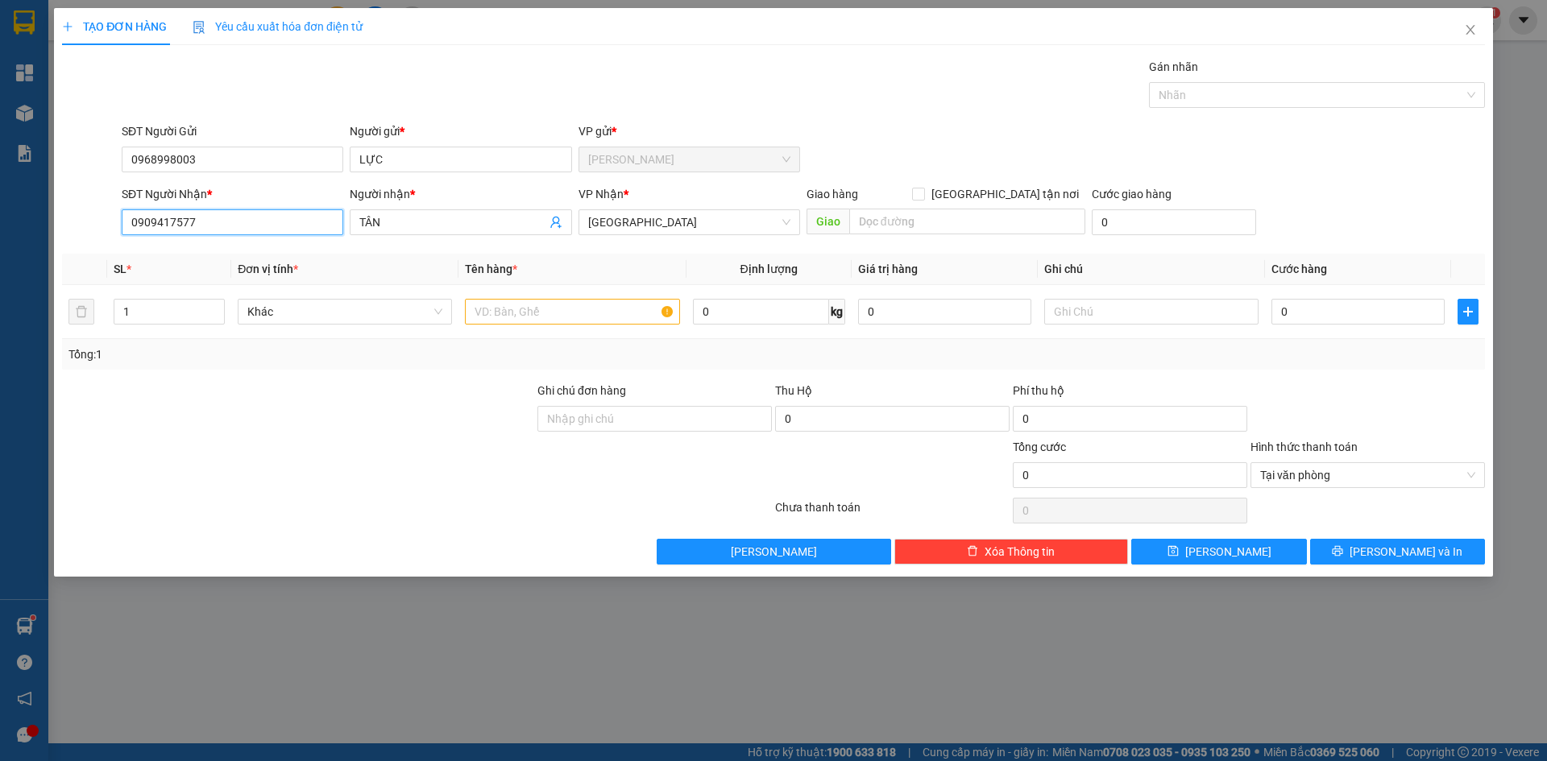
click at [221, 214] on input "0909417577" at bounding box center [233, 222] width 222 height 26
drag, startPoint x: 604, startPoint y: 313, endPoint x: 603, endPoint y: 300, distance: 13.8
click at [603, 313] on input "text" at bounding box center [572, 312] width 214 height 26
paste input "ĂNG"
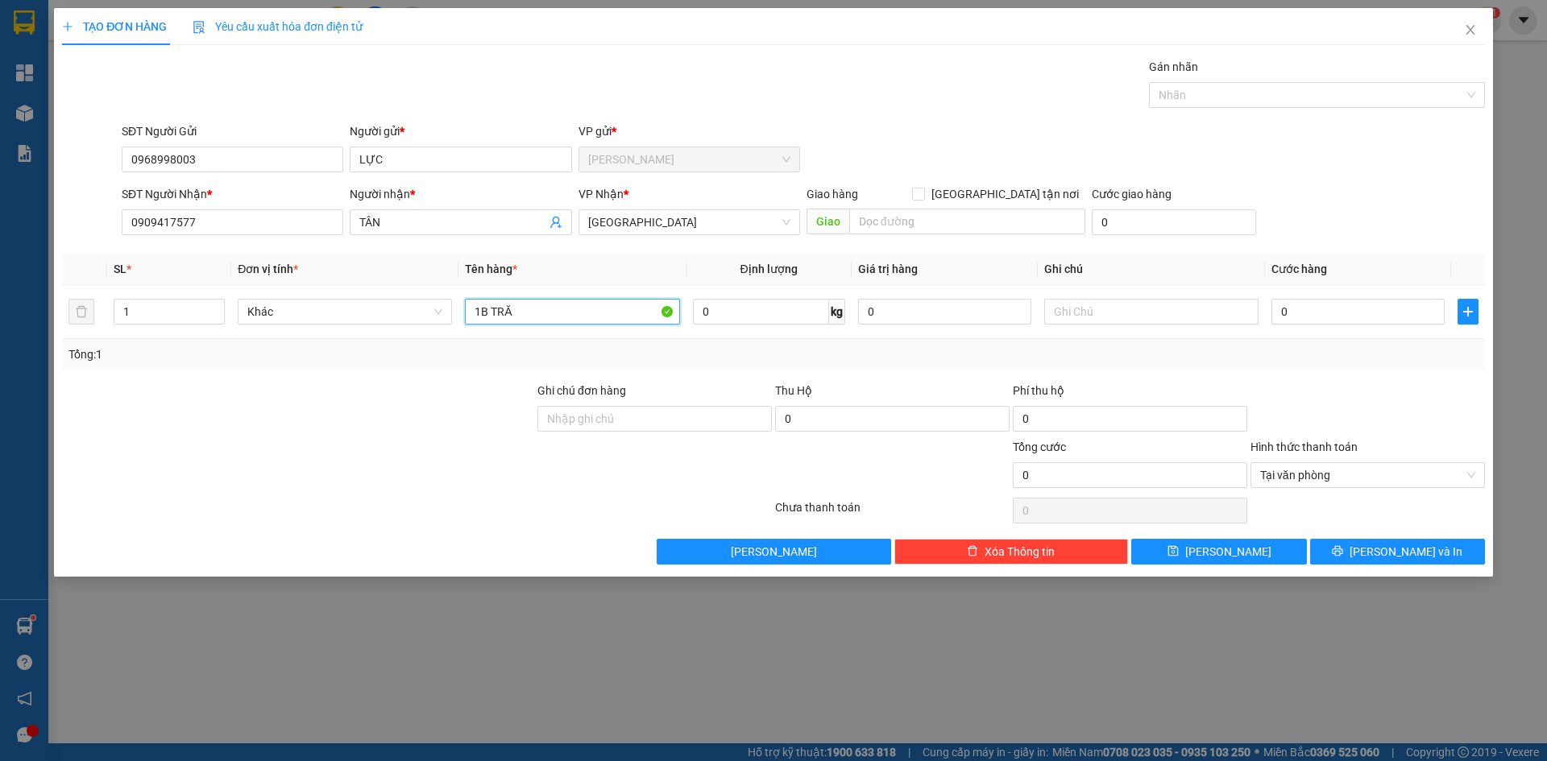
paste input "ẮNG"
type input "1B TRẮNG"
click at [1333, 332] on td "0" at bounding box center [1358, 312] width 186 height 54
click at [1340, 309] on input "0" at bounding box center [1357, 312] width 173 height 26
type input "2"
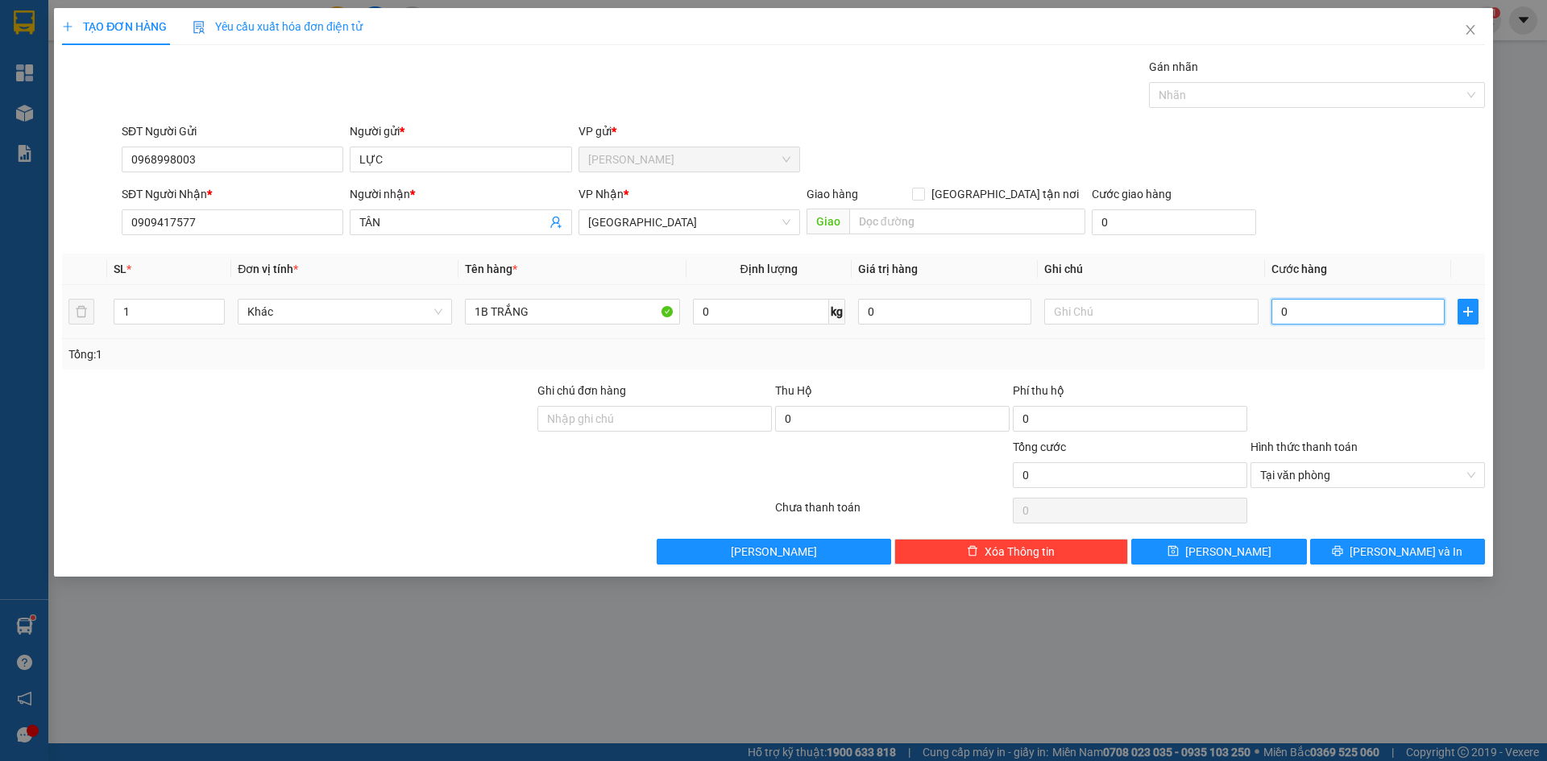
type input "2"
type input "25"
type input "25.000"
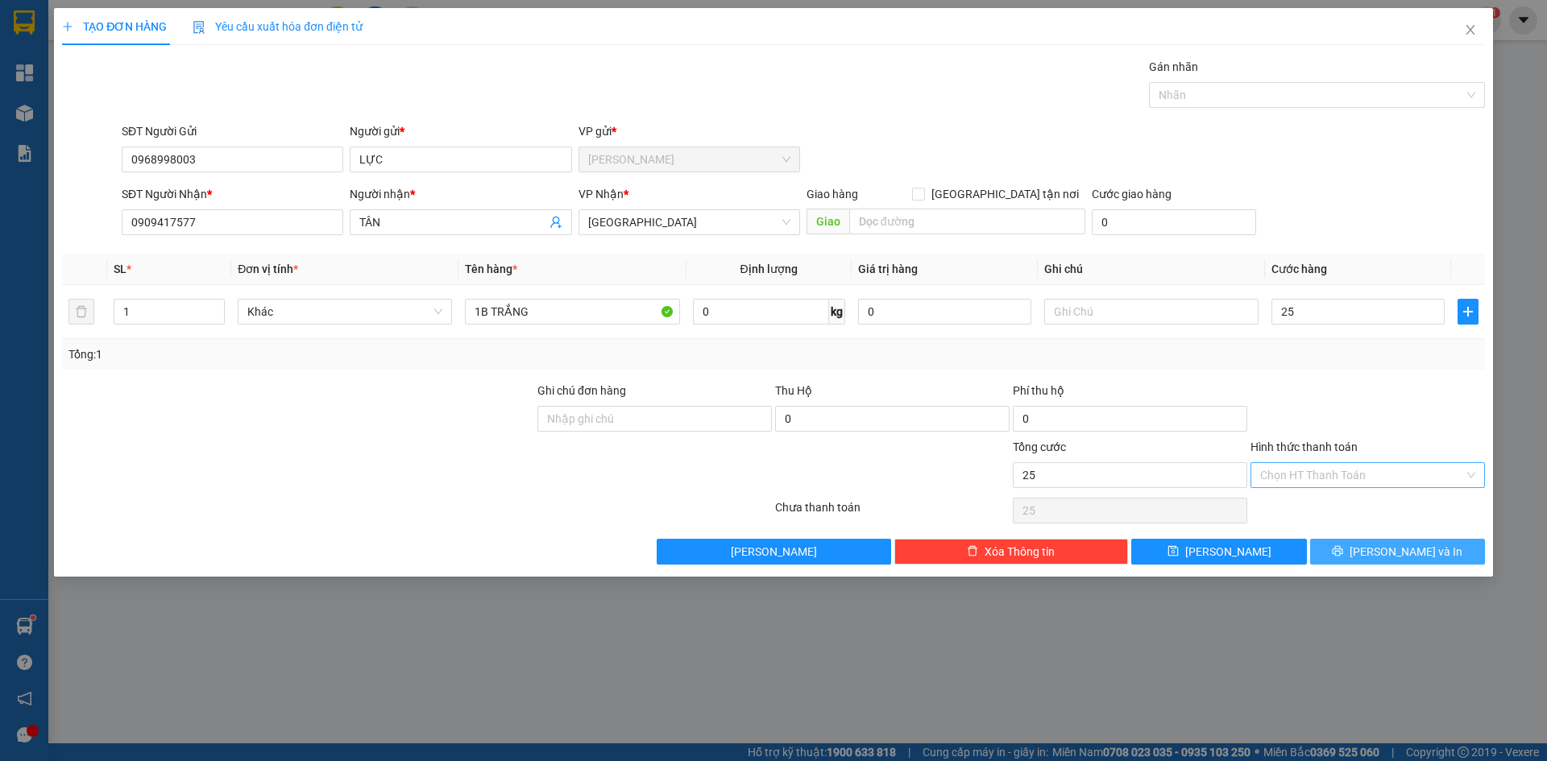
type input "25.000"
click at [1449, 545] on button "[PERSON_NAME] và In" at bounding box center [1397, 552] width 175 height 26
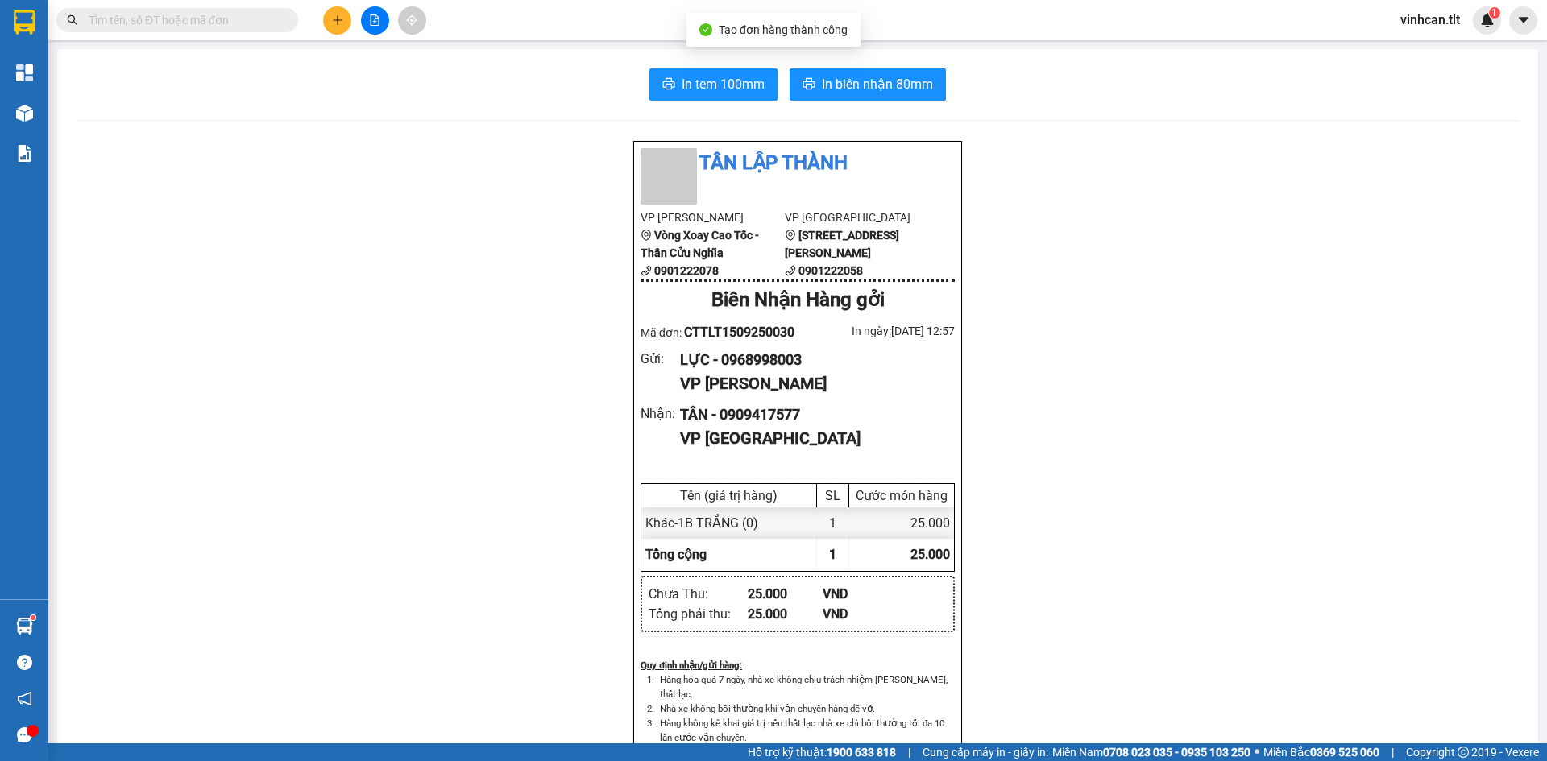
click at [640, 80] on div "In tem 100mm In biên nhận 80mm" at bounding box center [798, 84] width 1442 height 32
click at [643, 80] on div "In tem 100mm In biên nhận 80mm" at bounding box center [798, 84] width 1442 height 32
click at [665, 76] on button "In tem 100mm" at bounding box center [713, 84] width 128 height 32
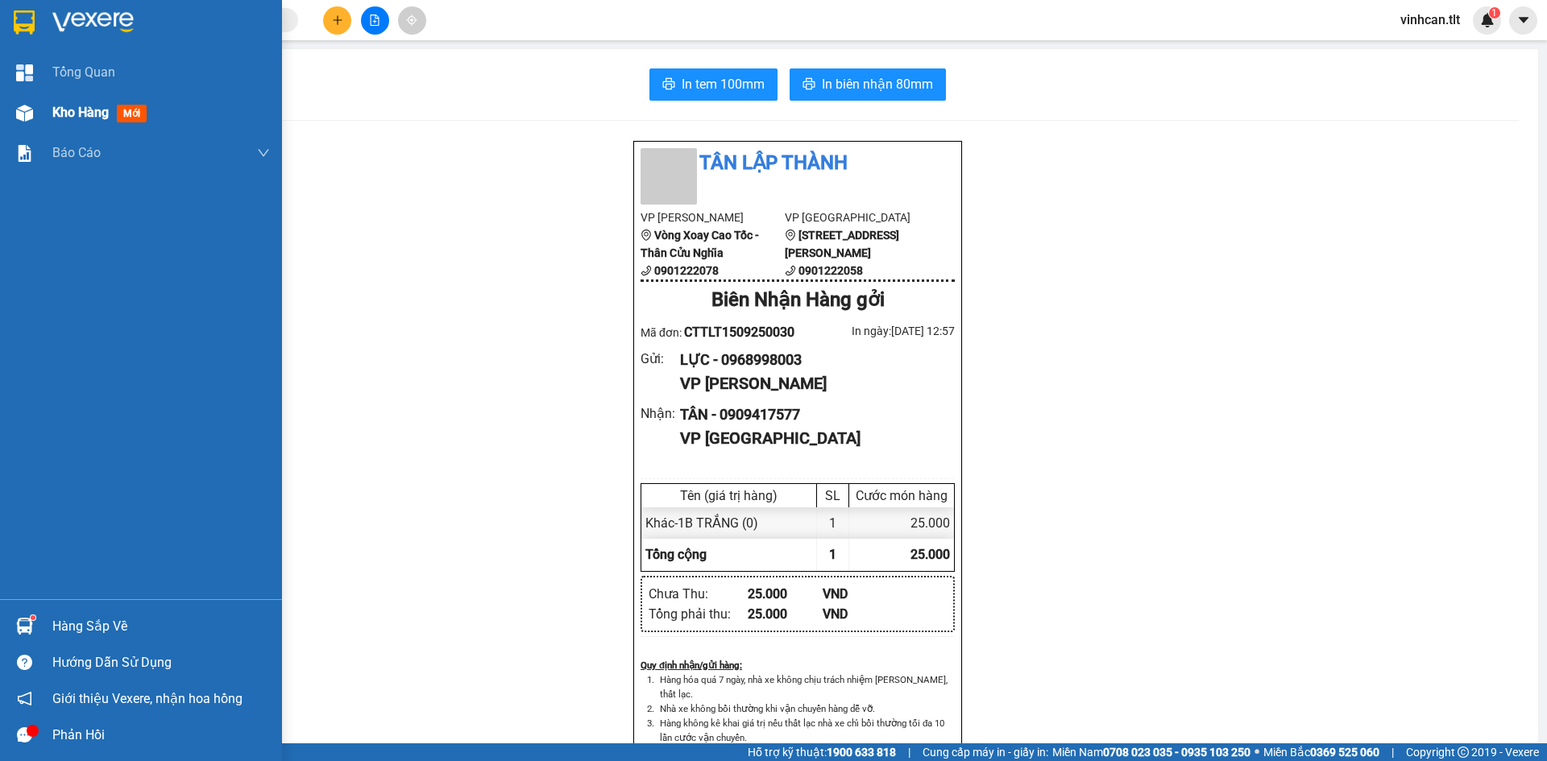
click at [10, 110] on div at bounding box center [24, 113] width 28 height 28
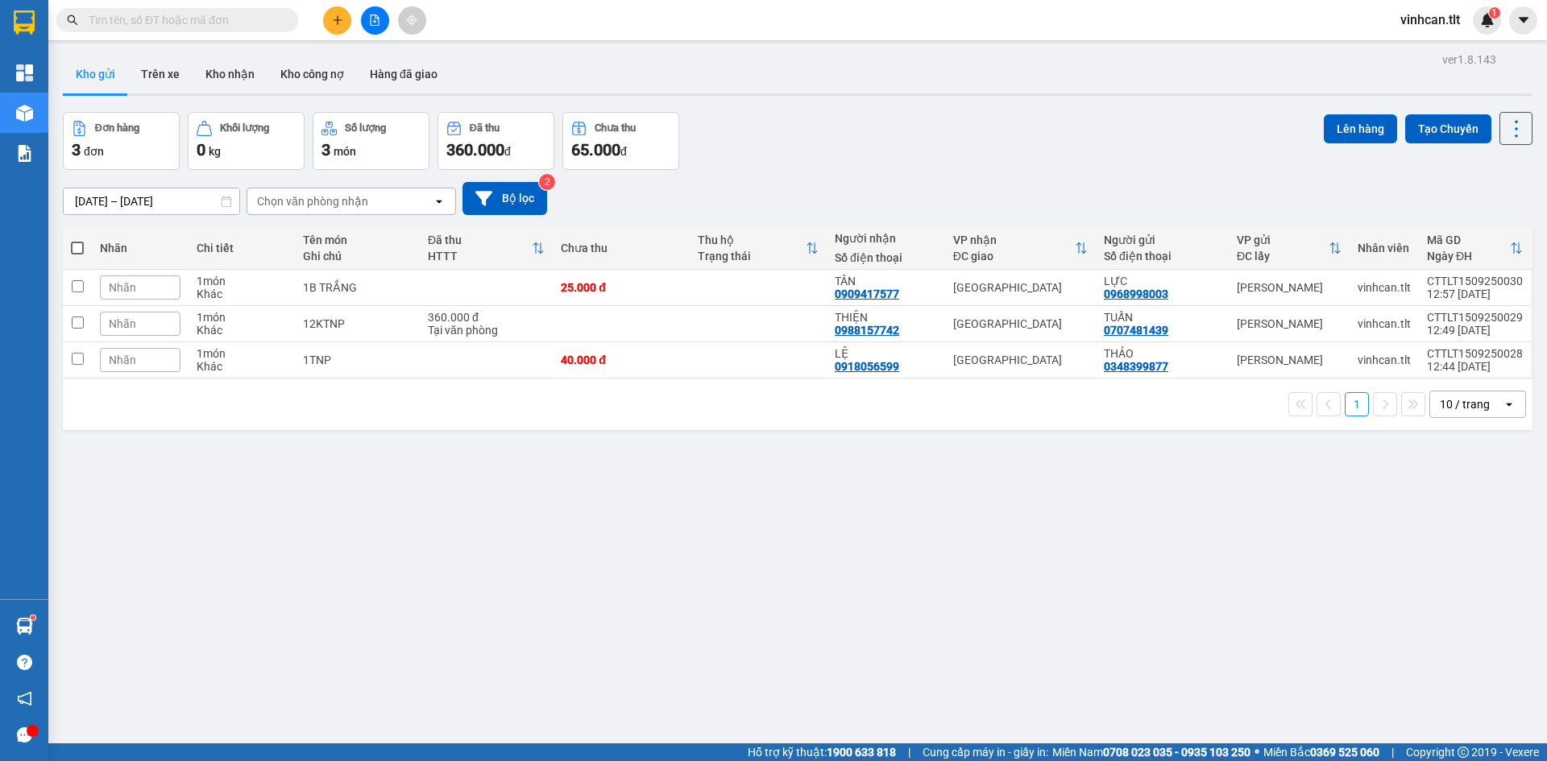
click at [69, 242] on th at bounding box center [77, 248] width 29 height 43
click at [73, 245] on span at bounding box center [77, 248] width 13 height 13
click at [77, 240] on input "checkbox" at bounding box center [77, 240] width 0 height 0
checkbox input "true"
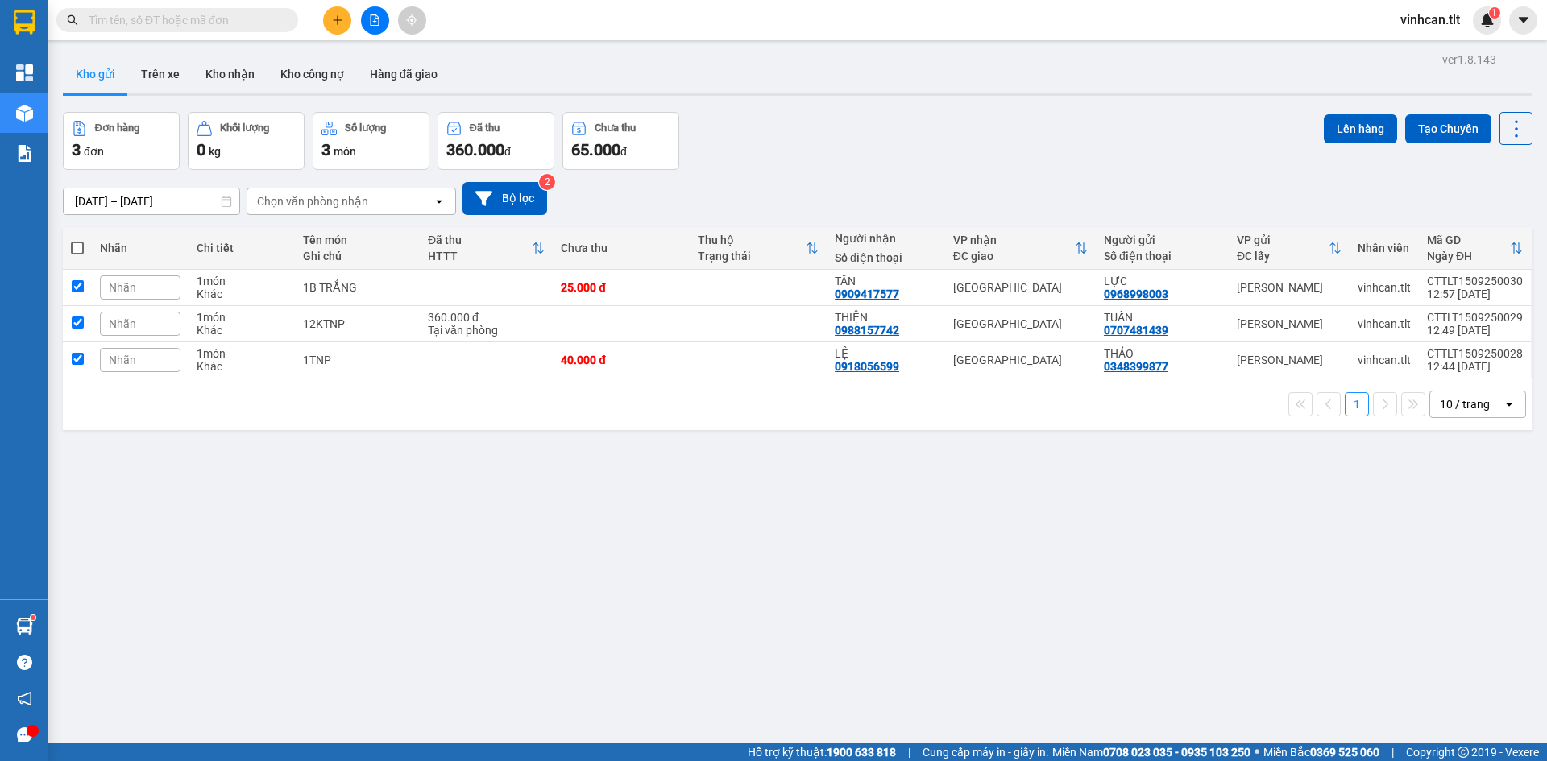
checkbox input "true"
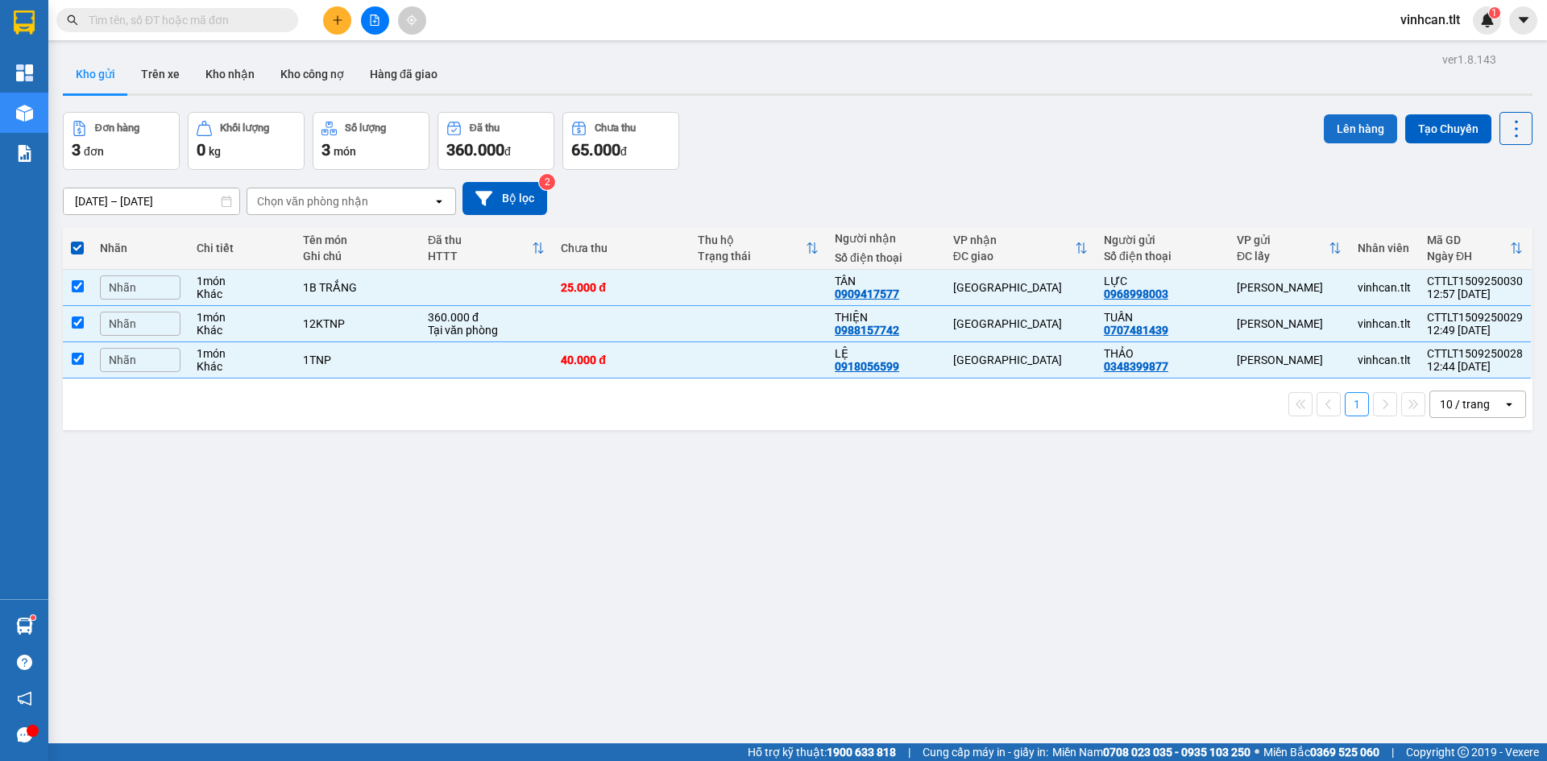
click at [1324, 122] on button "Lên hàng" at bounding box center [1360, 128] width 73 height 29
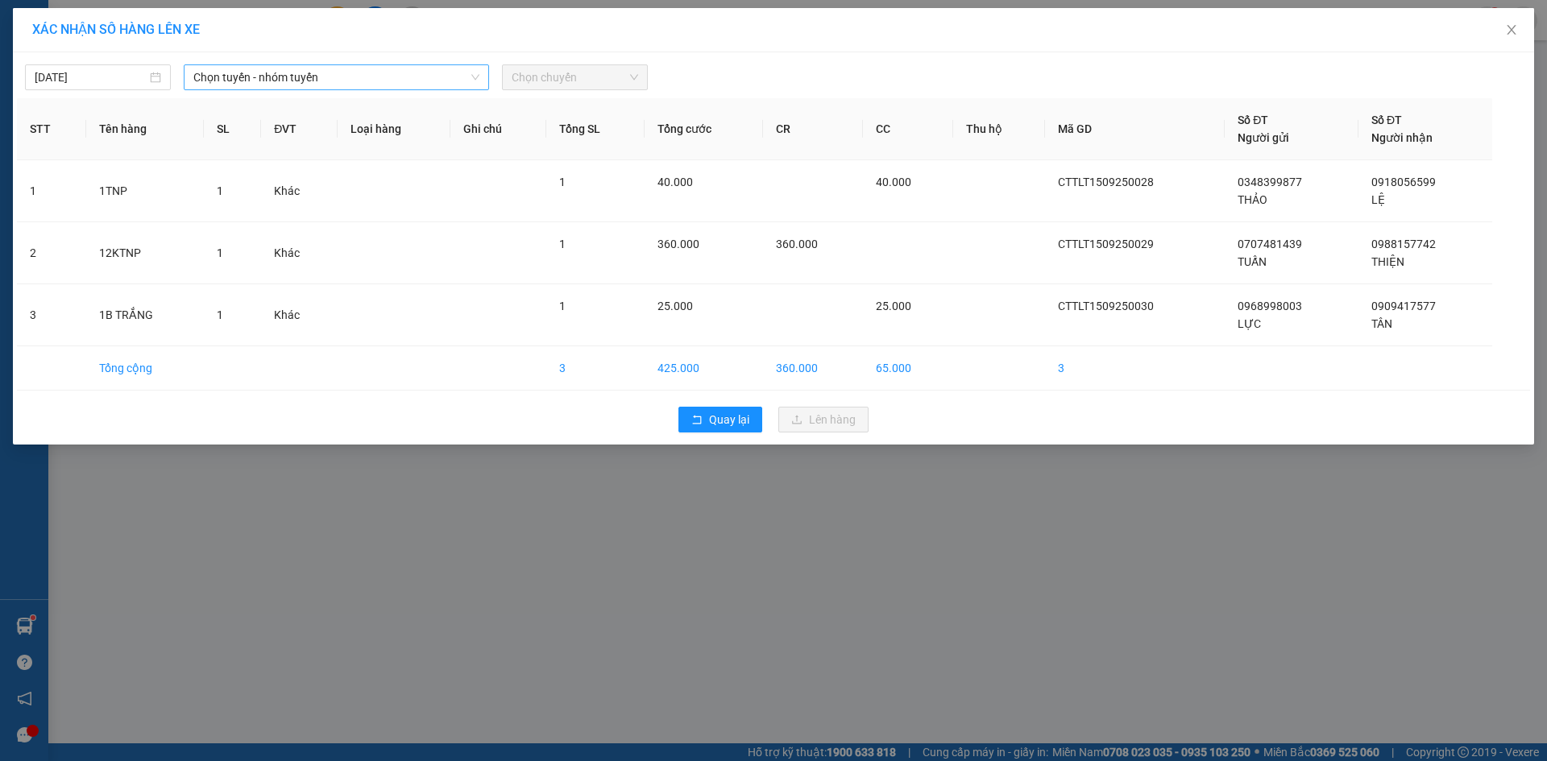
click at [371, 87] on span "Chọn tuyến - nhóm tuyến" at bounding box center [336, 77] width 286 height 24
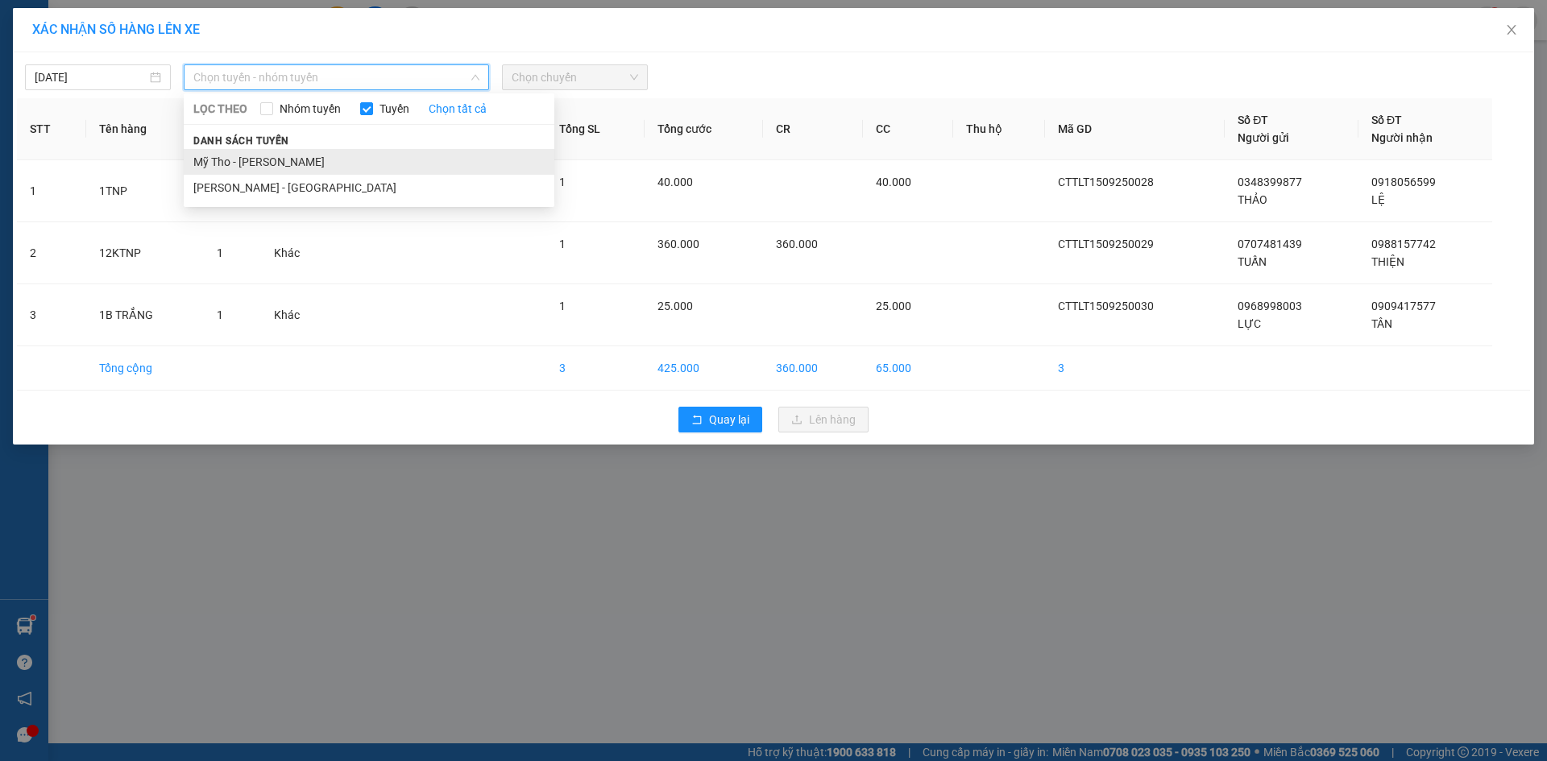
click at [292, 153] on li "Mỹ Tho - [PERSON_NAME]" at bounding box center [369, 162] width 371 height 26
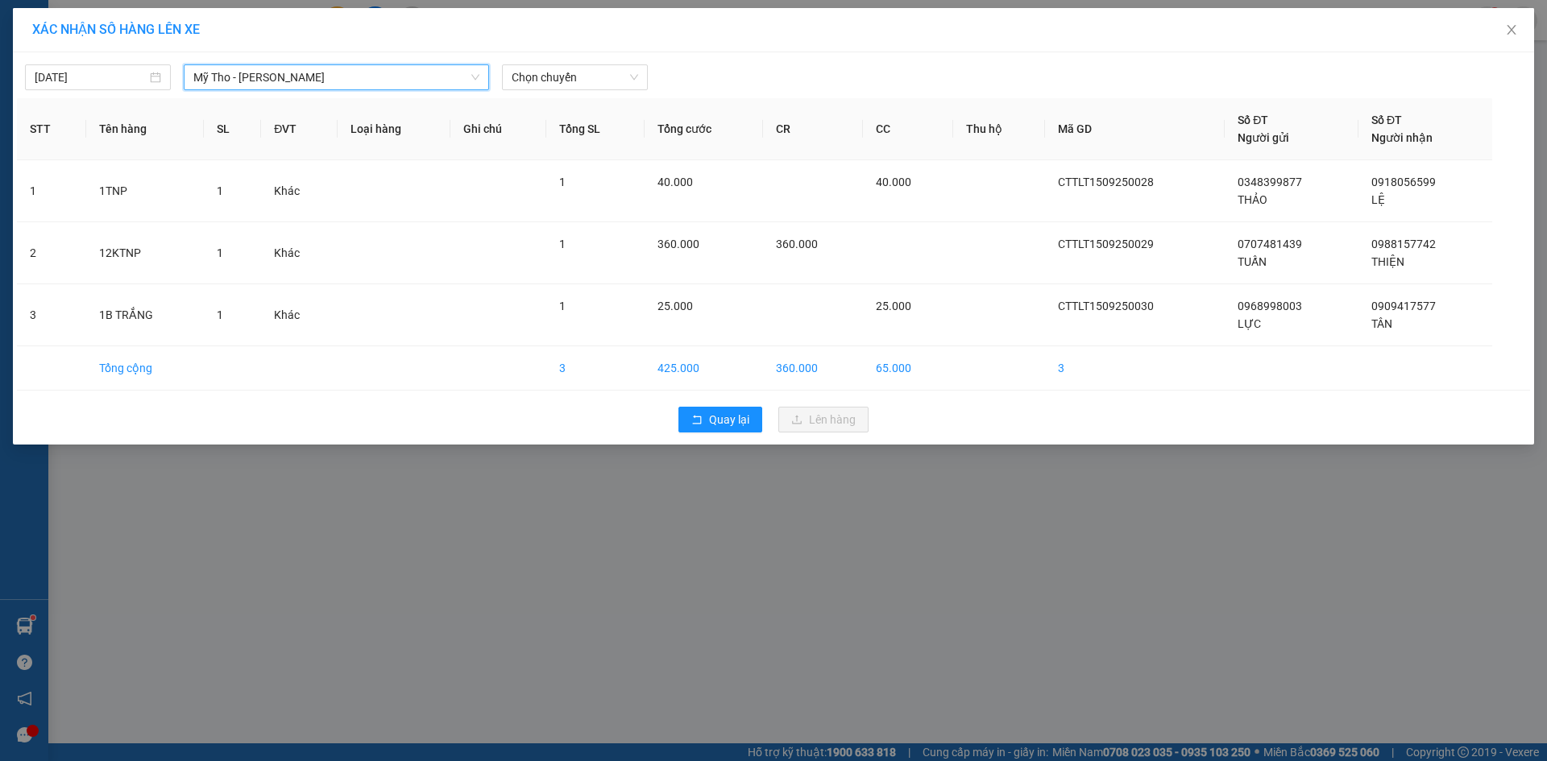
click at [531, 90] on div "15/09/2025 Mỹ Tho - Hồ Chí Minh Mỹ Tho - Hồ Chí Minh LỌC THEO Nhóm tuyến Tuyến …" at bounding box center [773, 248] width 1521 height 392
click at [500, 78] on div "Chọn chuyến" at bounding box center [574, 77] width 159 height 26
click at [530, 71] on span "Chọn chuyến" at bounding box center [575, 77] width 126 height 24
click at [530, 71] on input "316" at bounding box center [569, 77] width 115 height 24
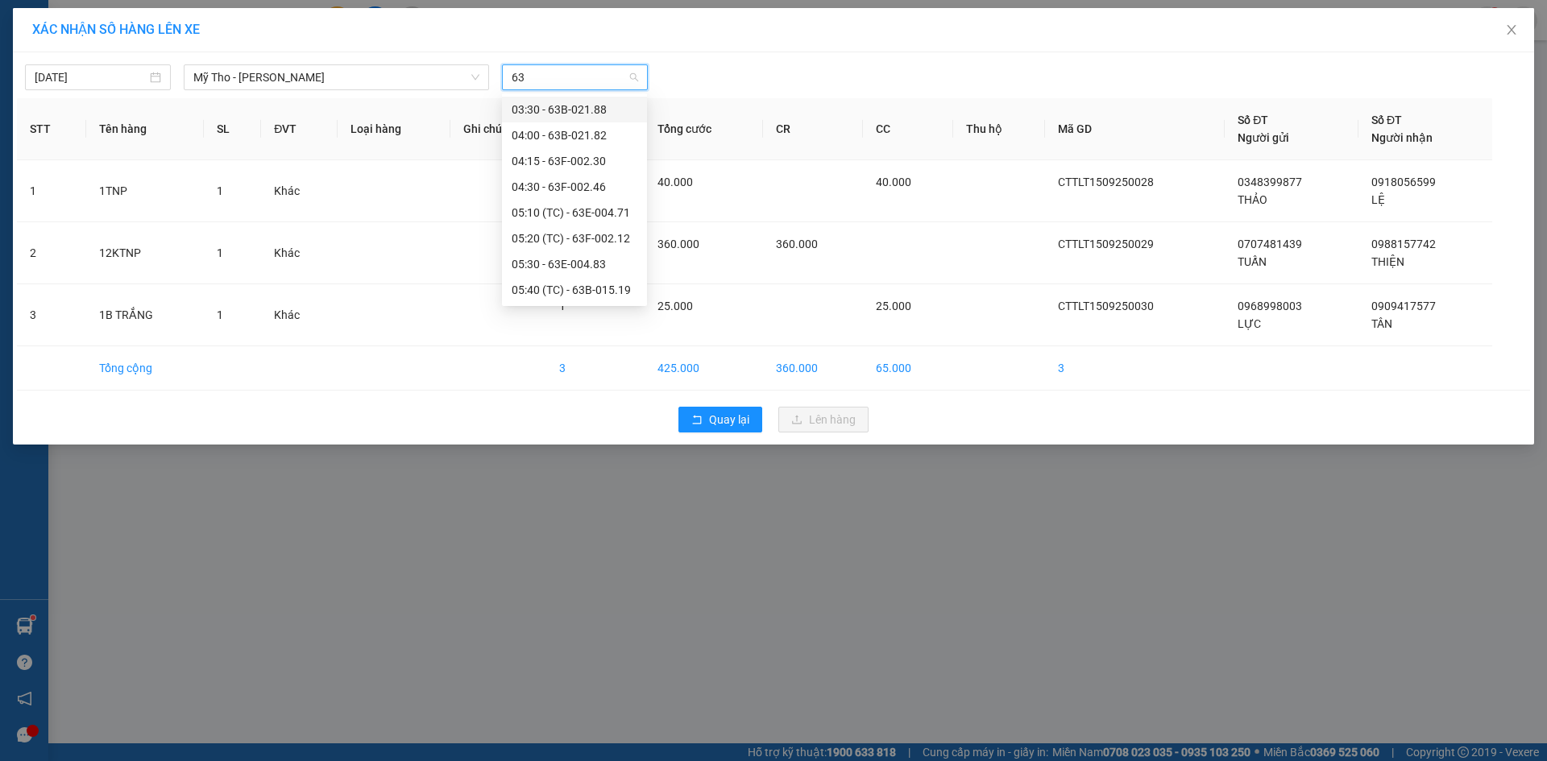
type input "63"
click at [728, 70] on div at bounding box center [965, 77] width 627 height 26
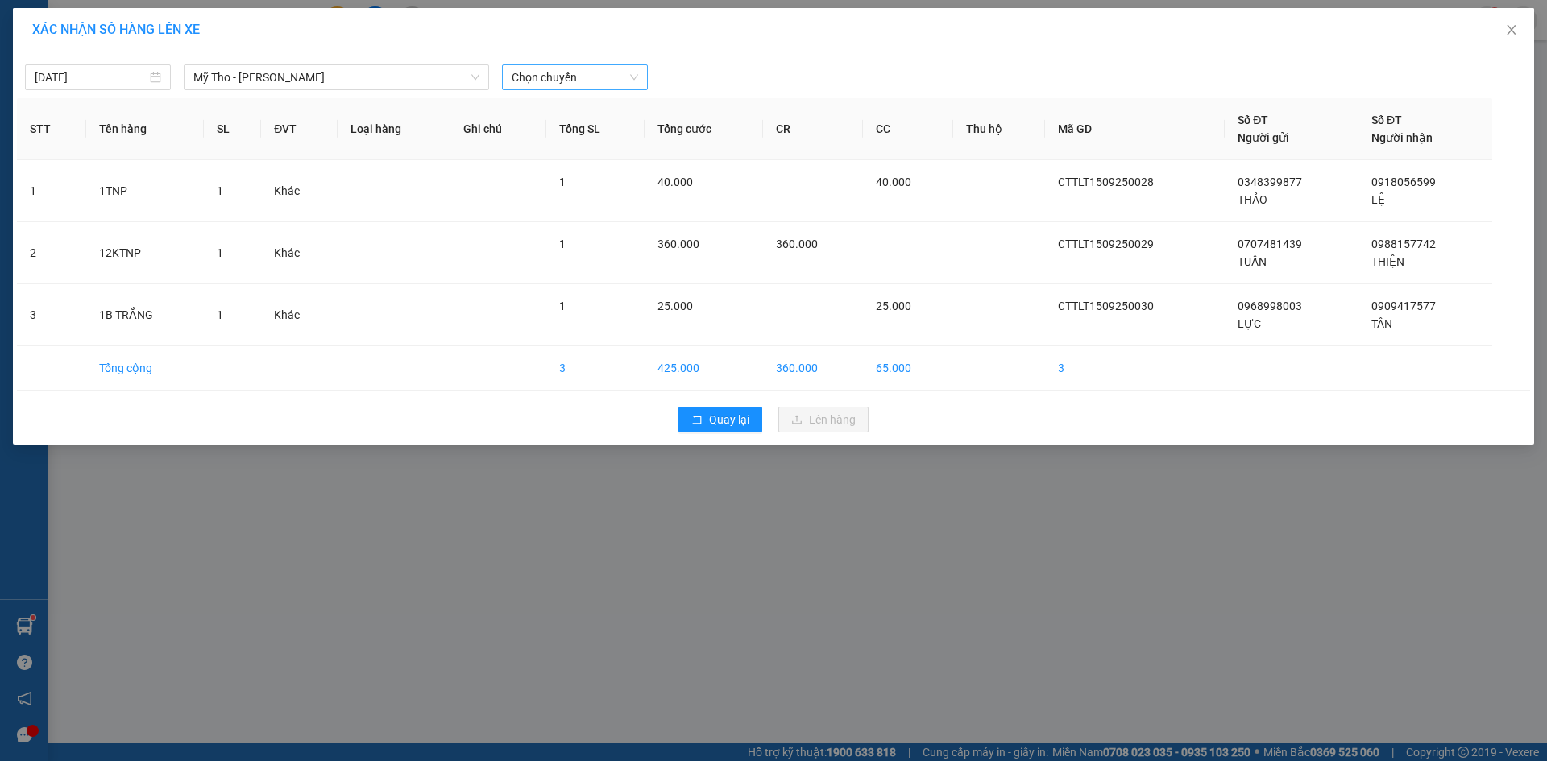
click at [578, 75] on span "Chọn chuyến" at bounding box center [575, 77] width 126 height 24
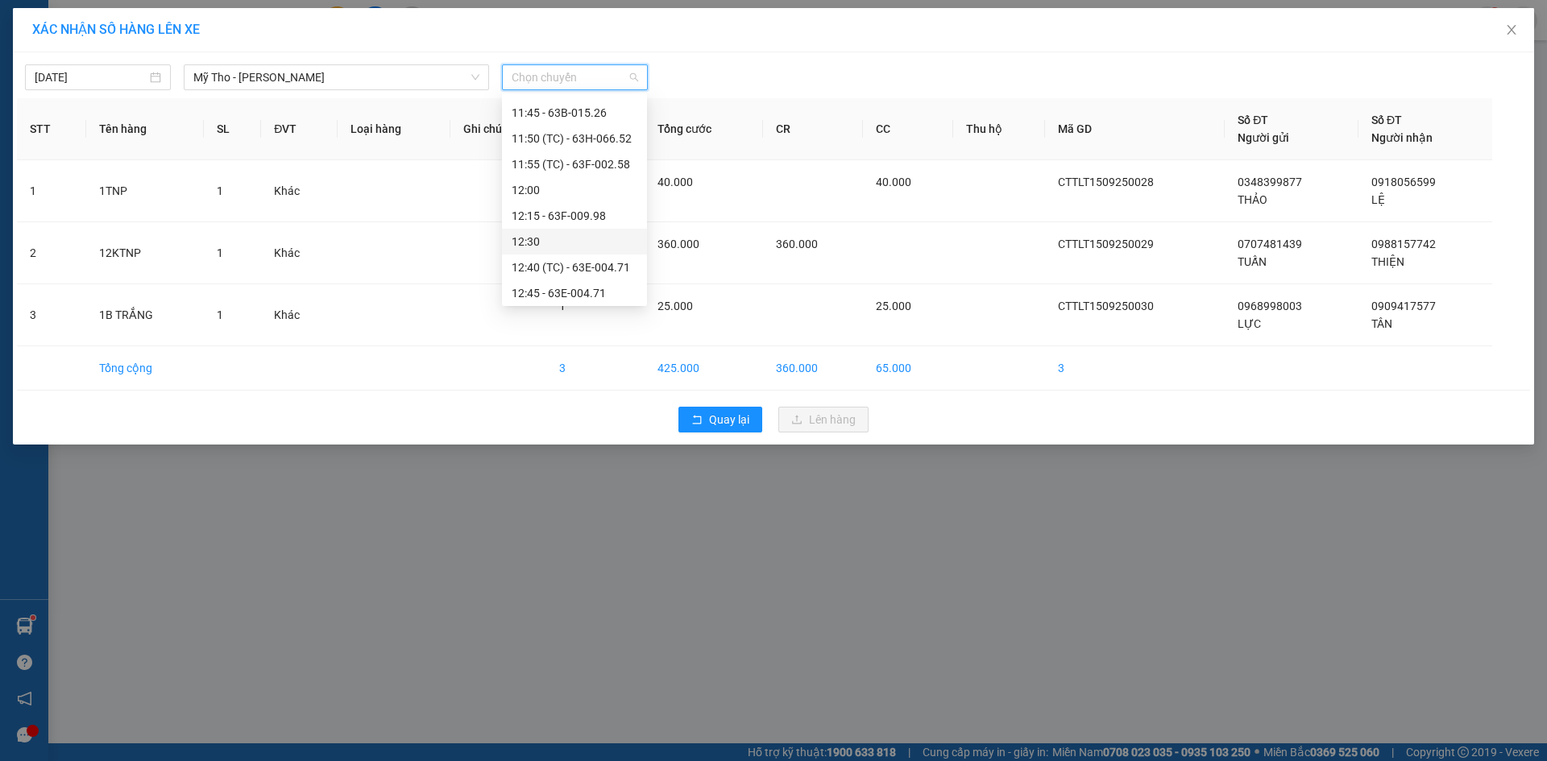
click at [535, 242] on div "12:30" at bounding box center [575, 242] width 126 height 18
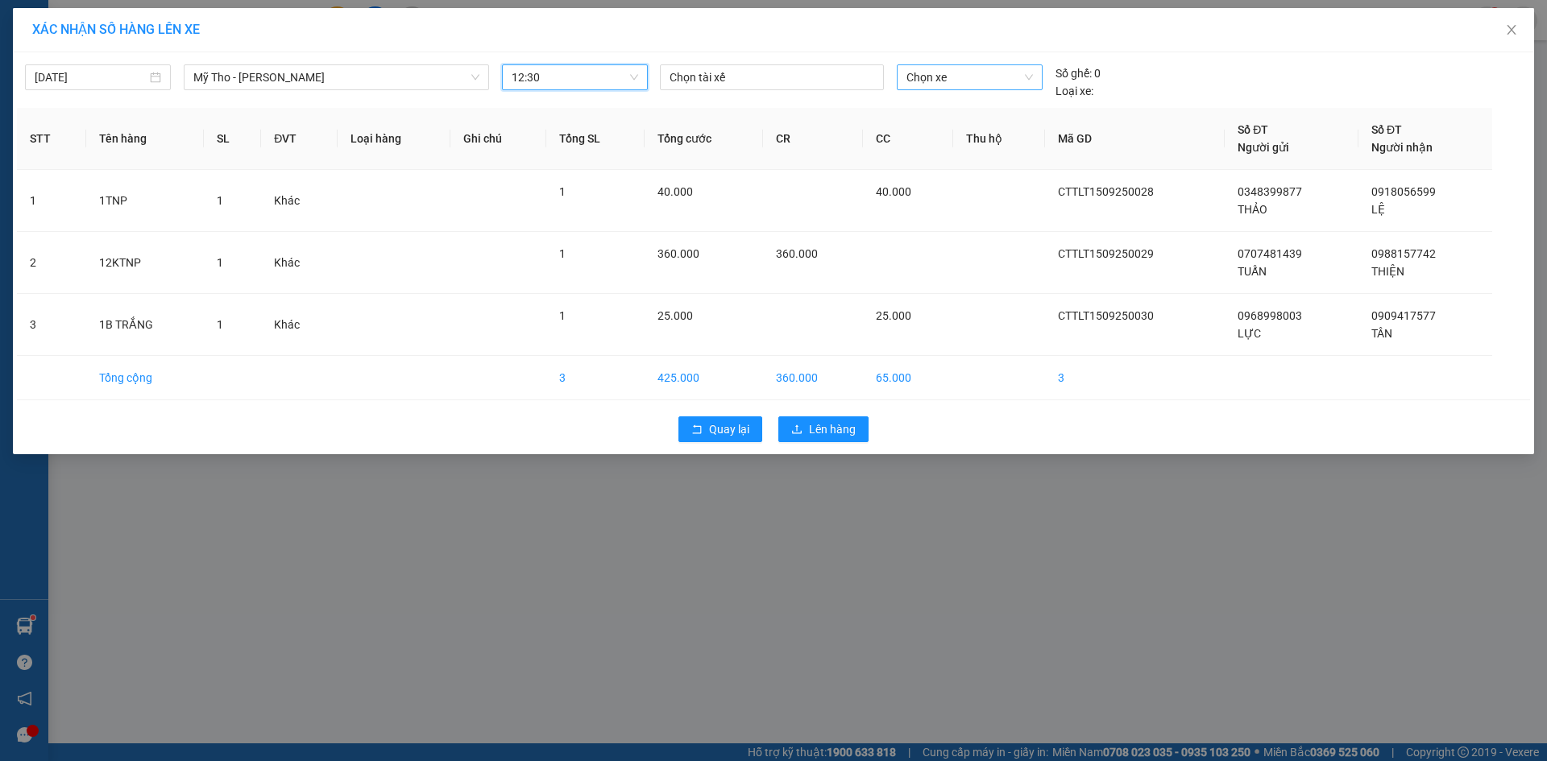
click at [976, 76] on span "Chọn xe" at bounding box center [969, 77] width 126 height 24
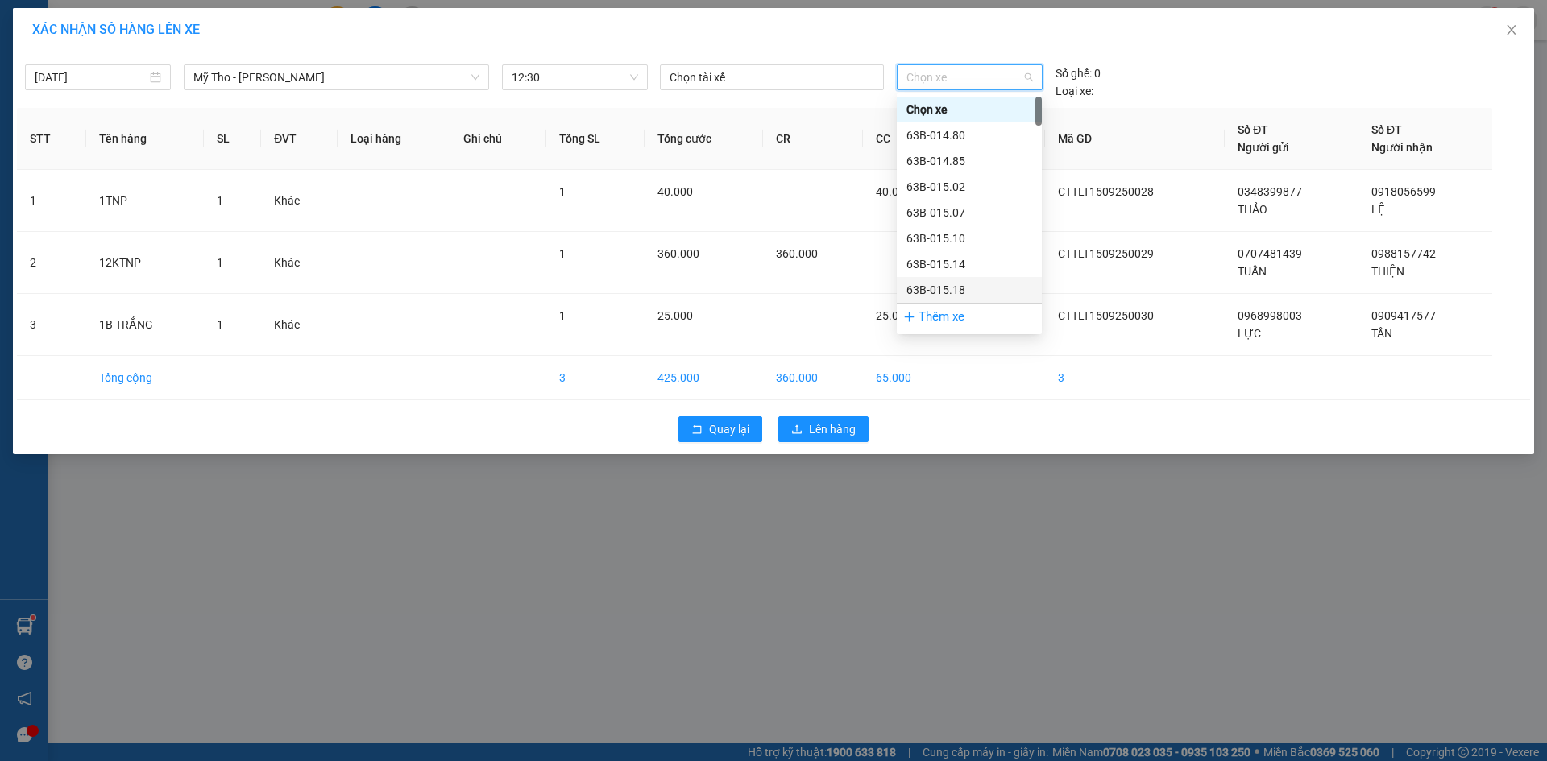
click at [922, 321] on div "Thêm xe" at bounding box center [969, 317] width 145 height 28
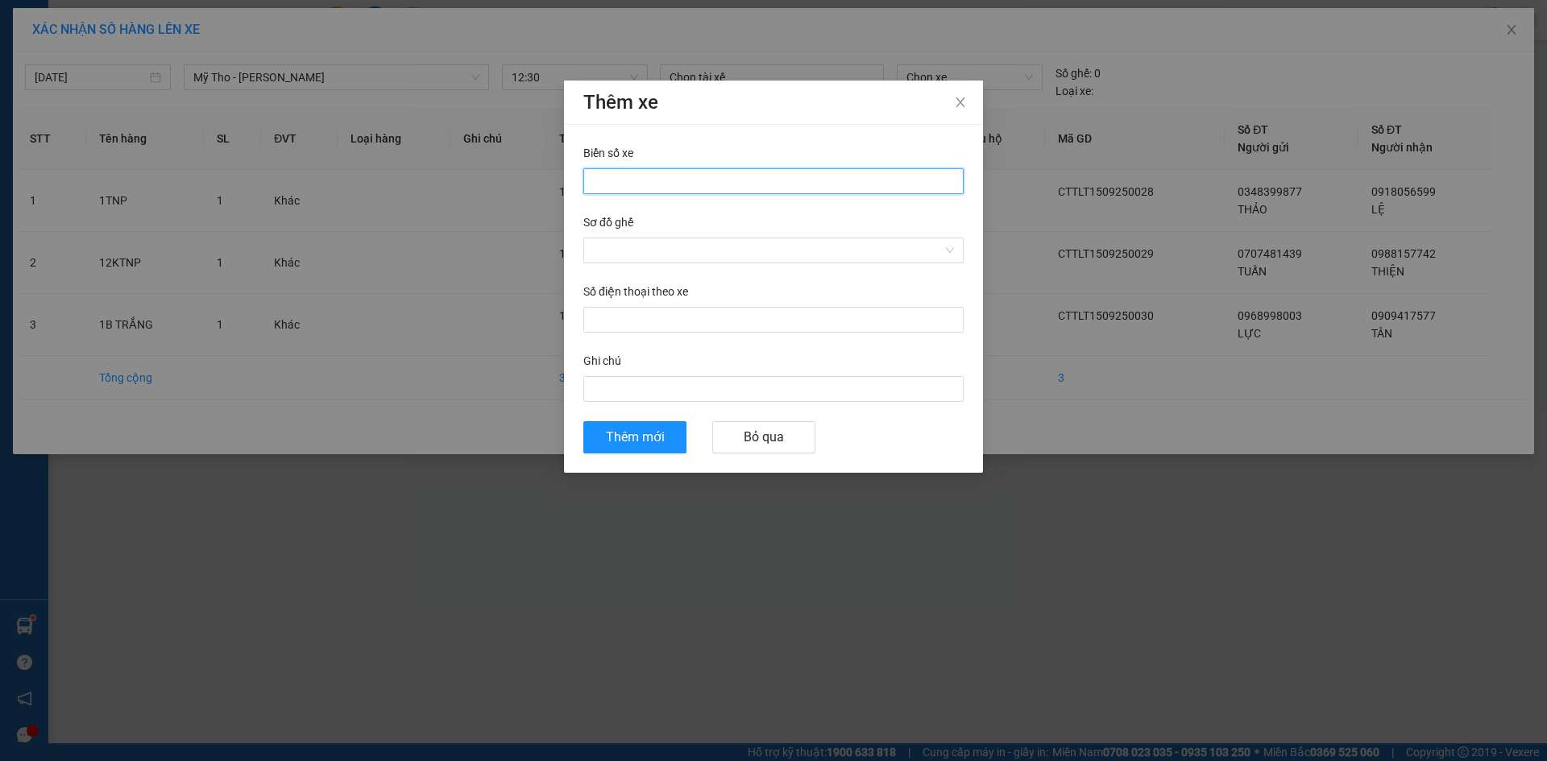
click at [786, 183] on input "Biển số xe" at bounding box center [773, 181] width 380 height 26
type input "63H-7316"
click at [715, 253] on input "Sơ đồ ghế" at bounding box center [768, 250] width 350 height 24
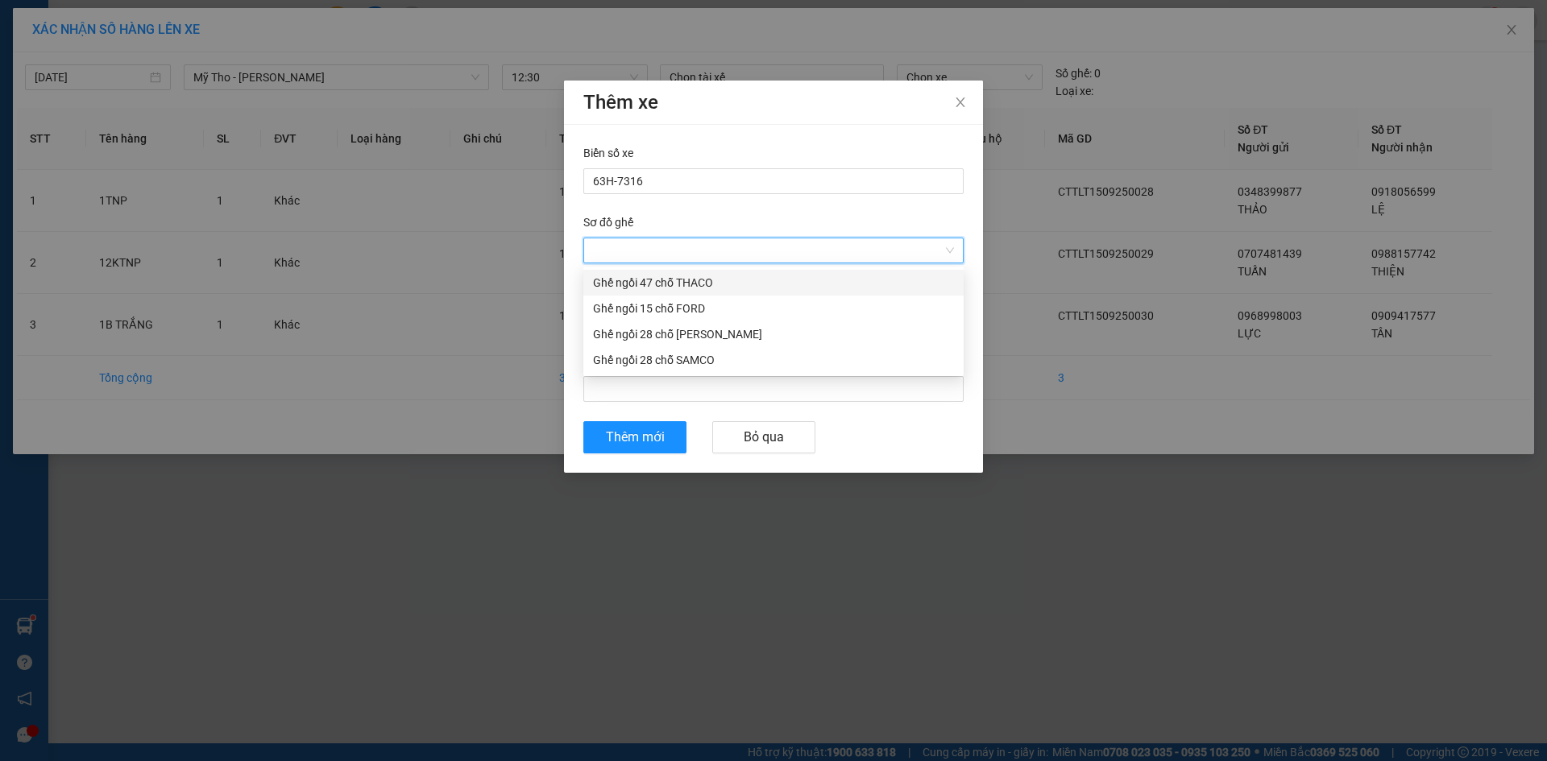
click at [691, 277] on div "Ghế ngồi 47 chỗ THACO" at bounding box center [773, 283] width 361 height 18
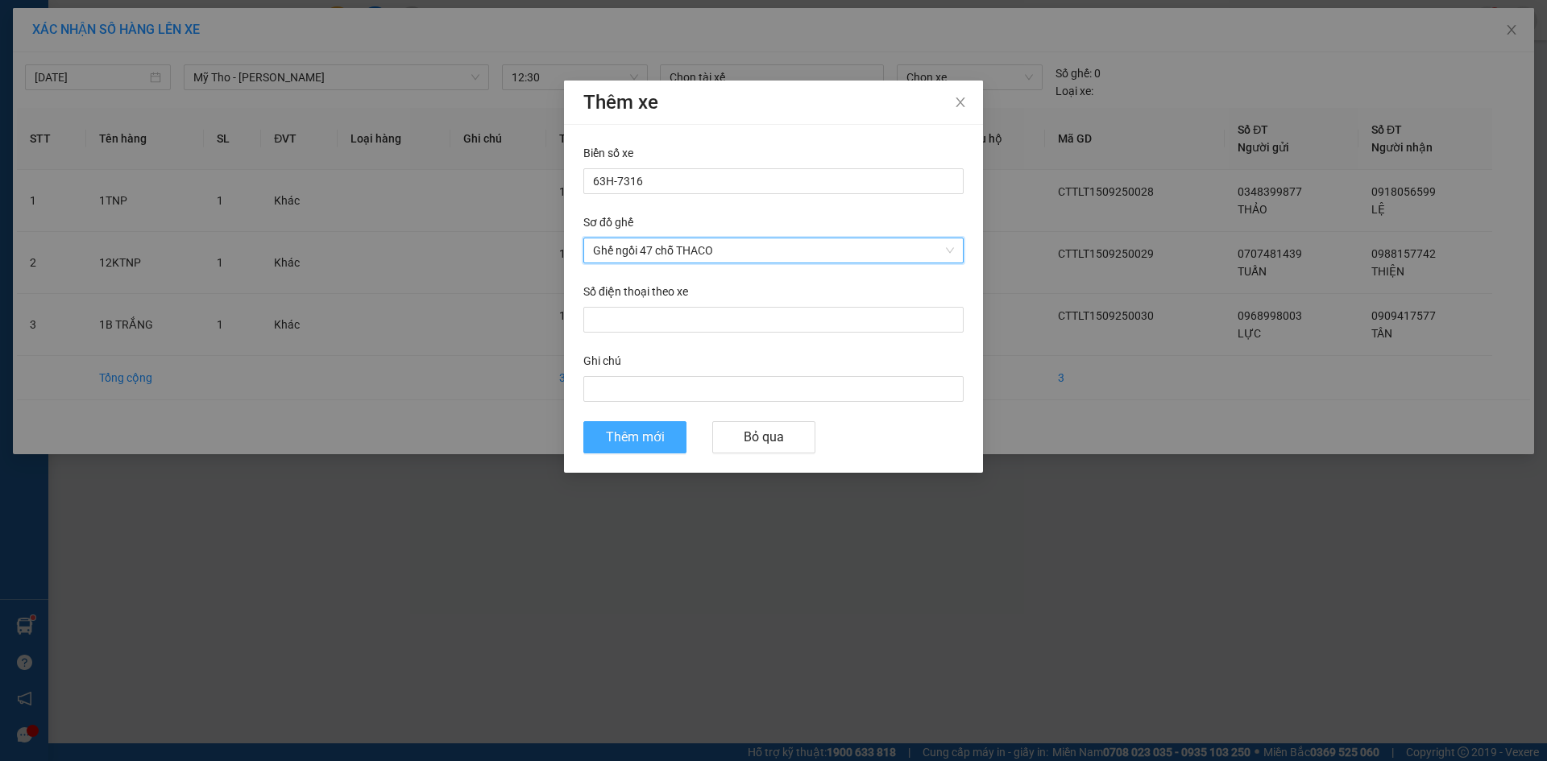
click at [653, 444] on span "Thêm mới" at bounding box center [635, 437] width 59 height 20
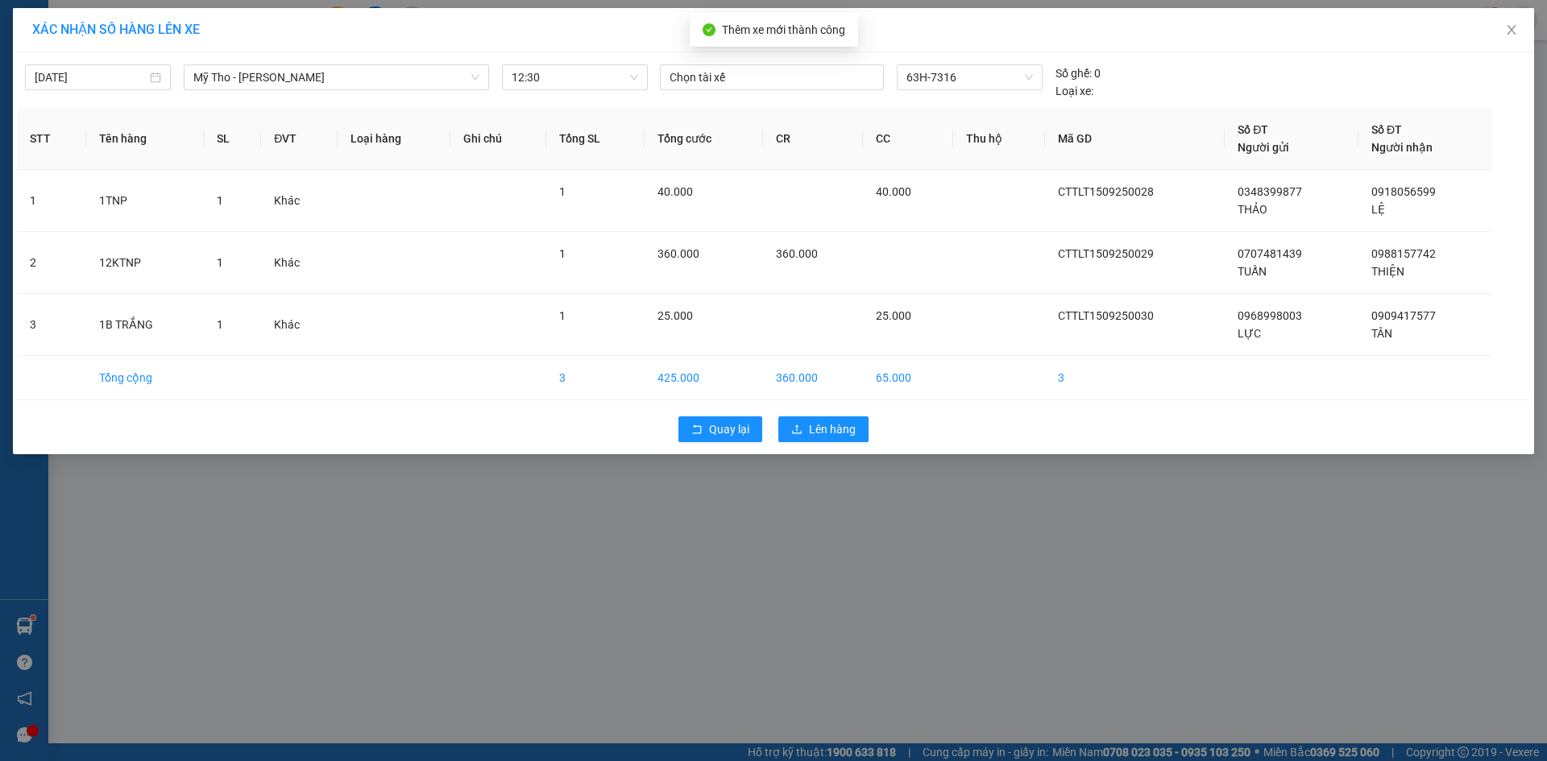
click at [815, 446] on div "Quay lại Lên hàng" at bounding box center [773, 429] width 1513 height 42
click at [817, 429] on span "Lên hàng" at bounding box center [832, 430] width 47 height 18
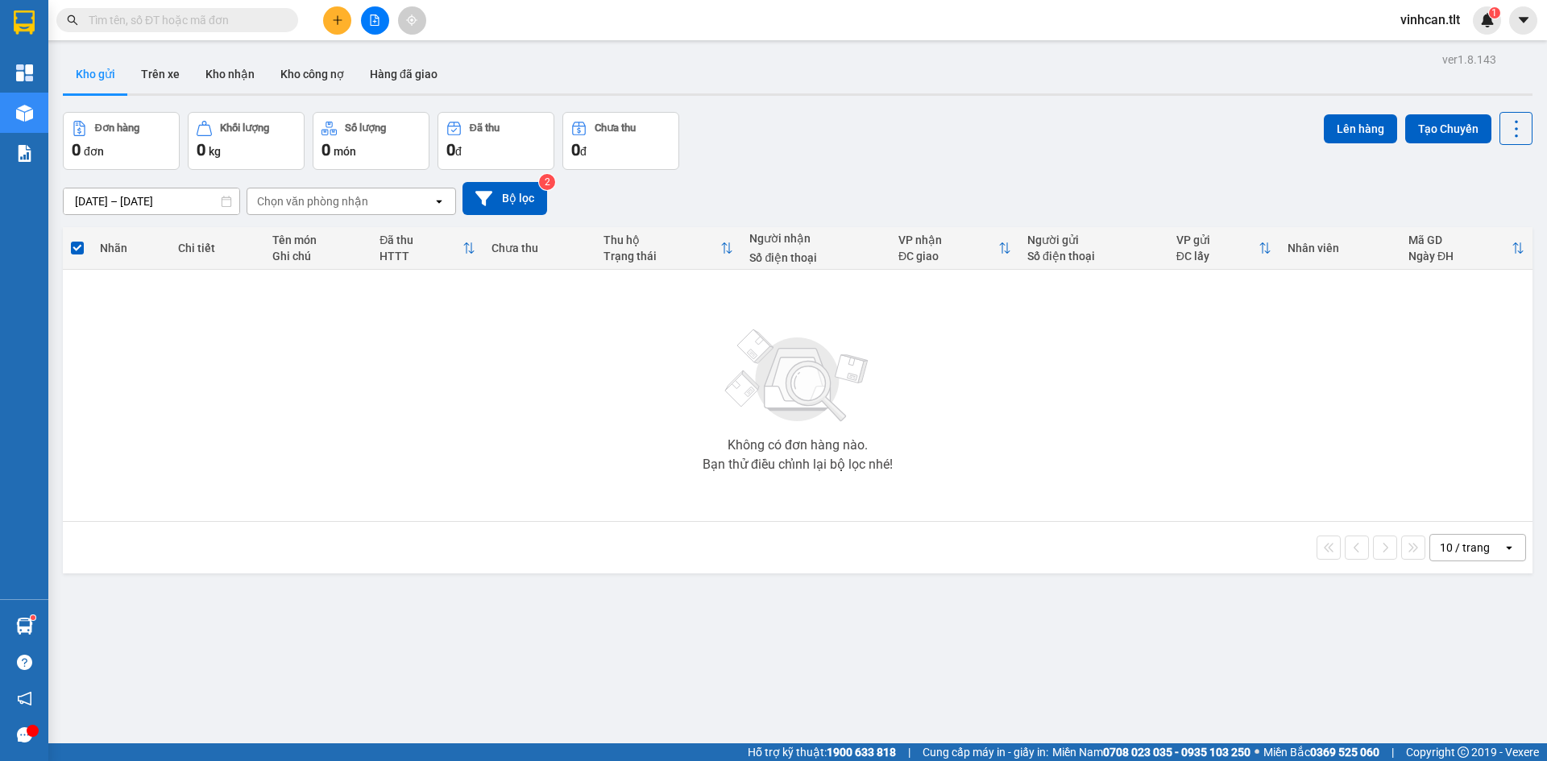
click at [367, 13] on button at bounding box center [375, 20] width 28 height 28
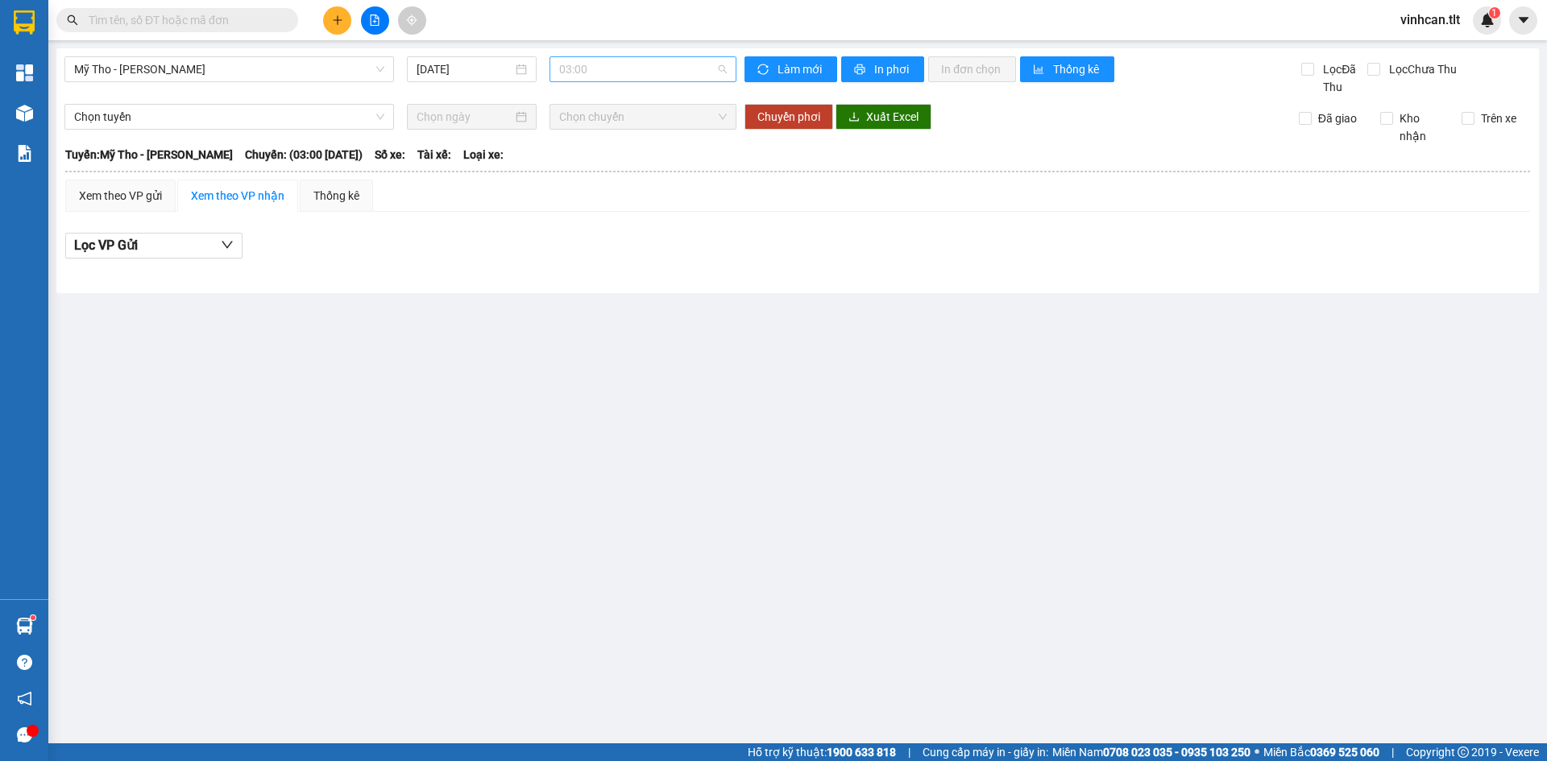
click at [628, 67] on span "03:00" at bounding box center [643, 69] width 168 height 24
type input "7"
type input "1230"
click at [606, 99] on div "12:30" at bounding box center [622, 102] width 126 height 18
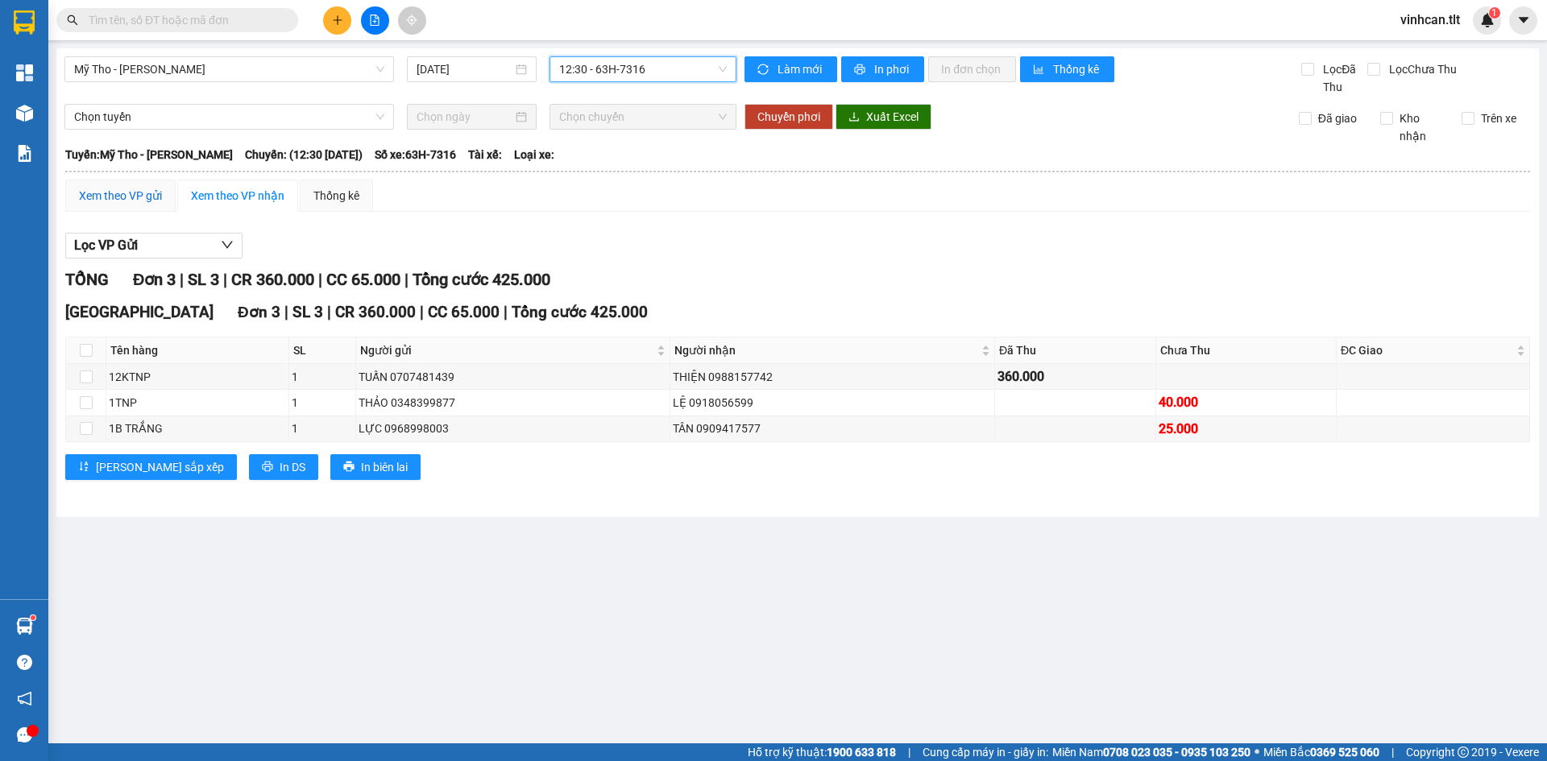
click at [143, 187] on div "Xem theo VP gửi" at bounding box center [120, 196] width 83 height 18
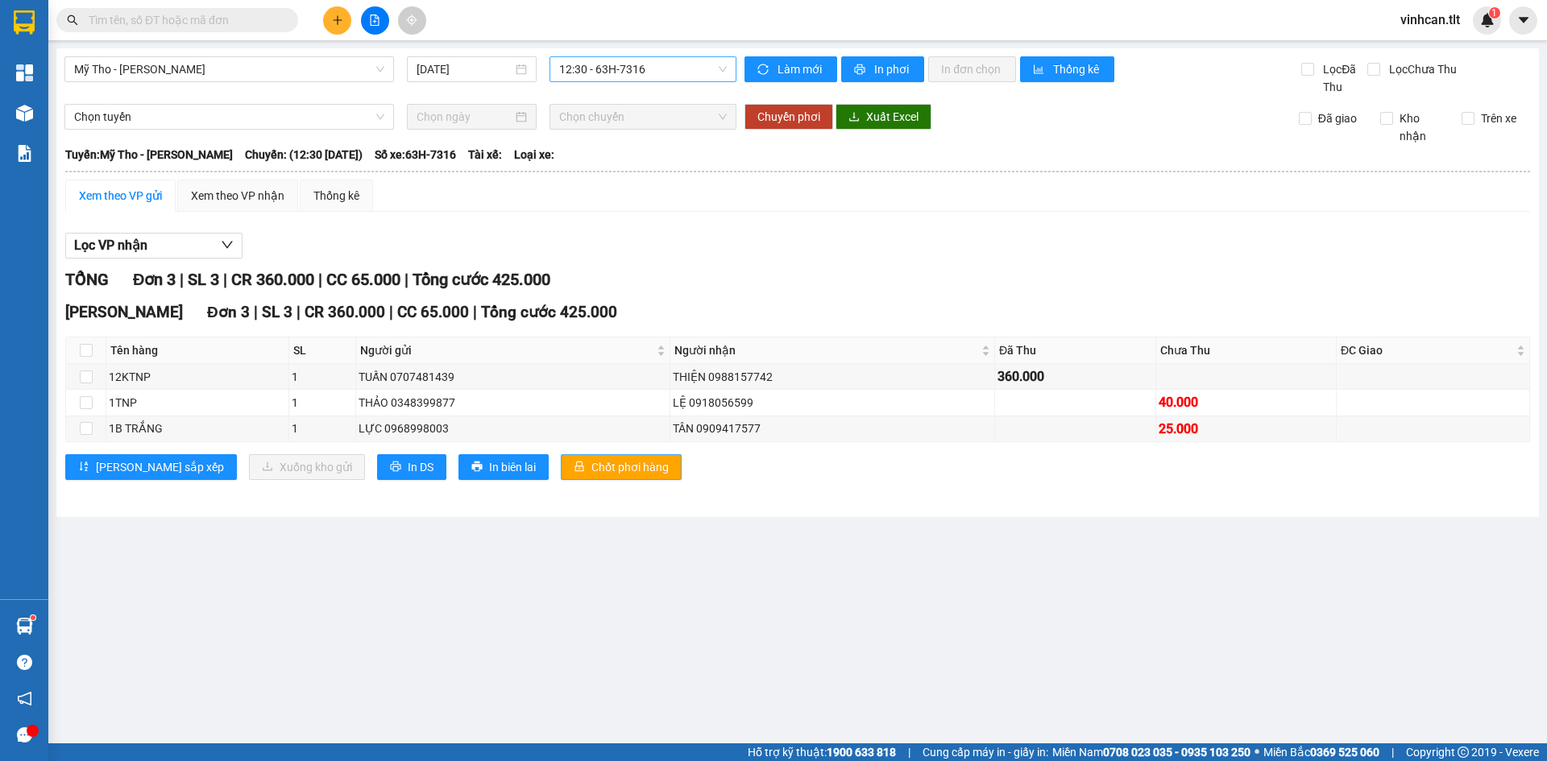
click at [591, 472] on span "Chốt phơi hàng" at bounding box center [629, 467] width 77 height 18
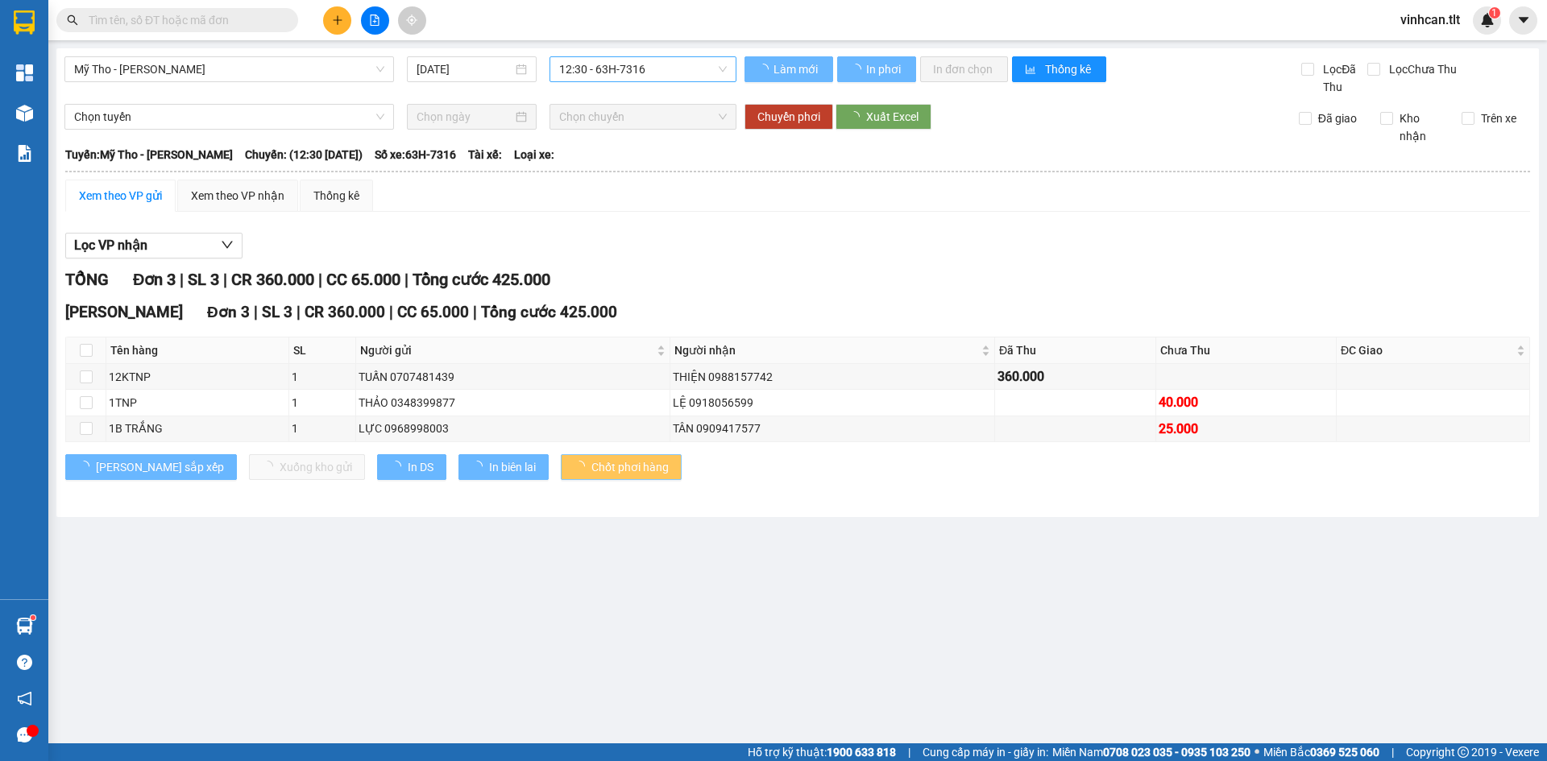
click at [591, 472] on span "Chốt phơi hàng" at bounding box center [629, 467] width 77 height 18
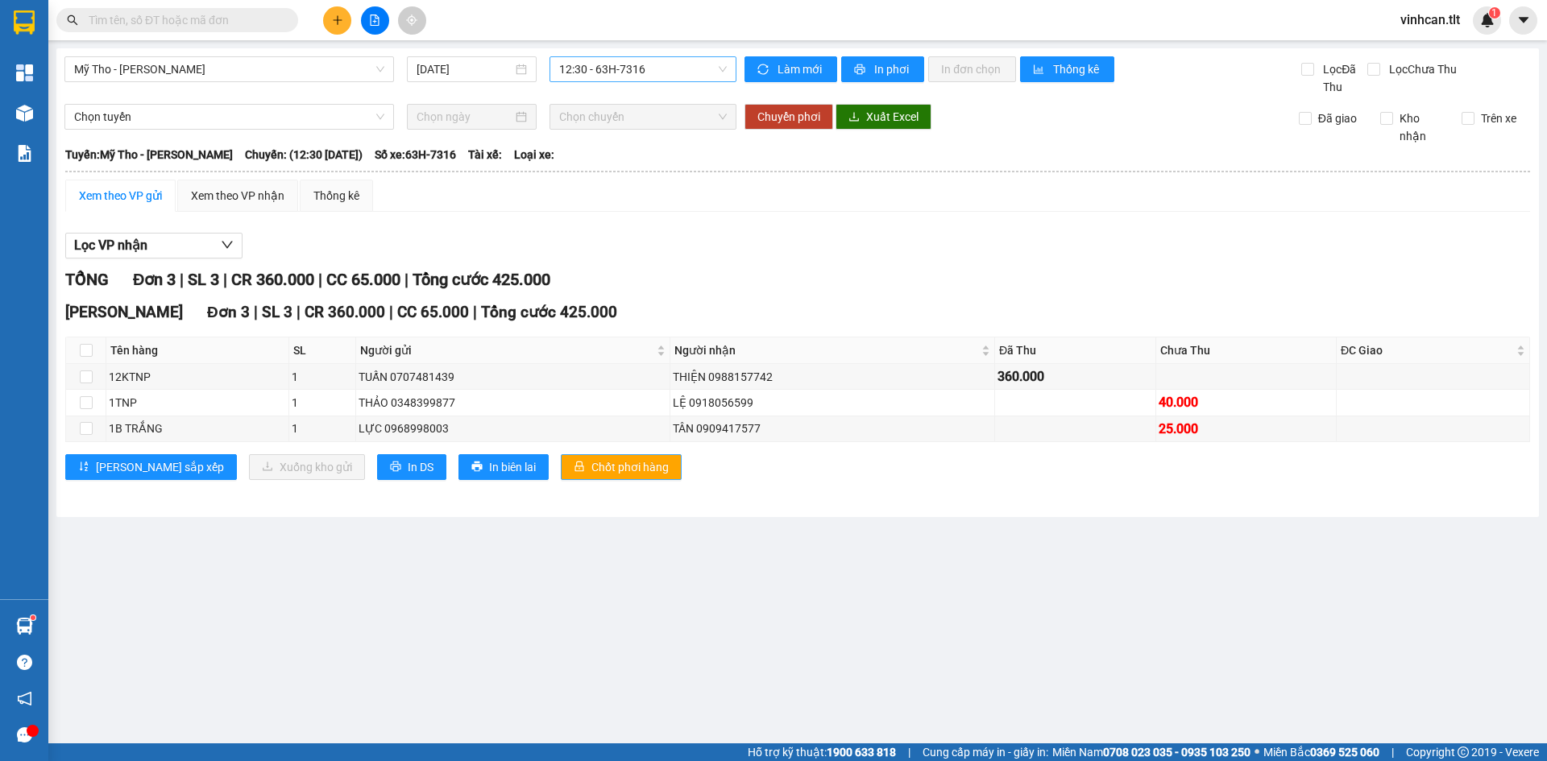
click at [591, 469] on span "Chốt phơi hàng" at bounding box center [629, 467] width 77 height 18
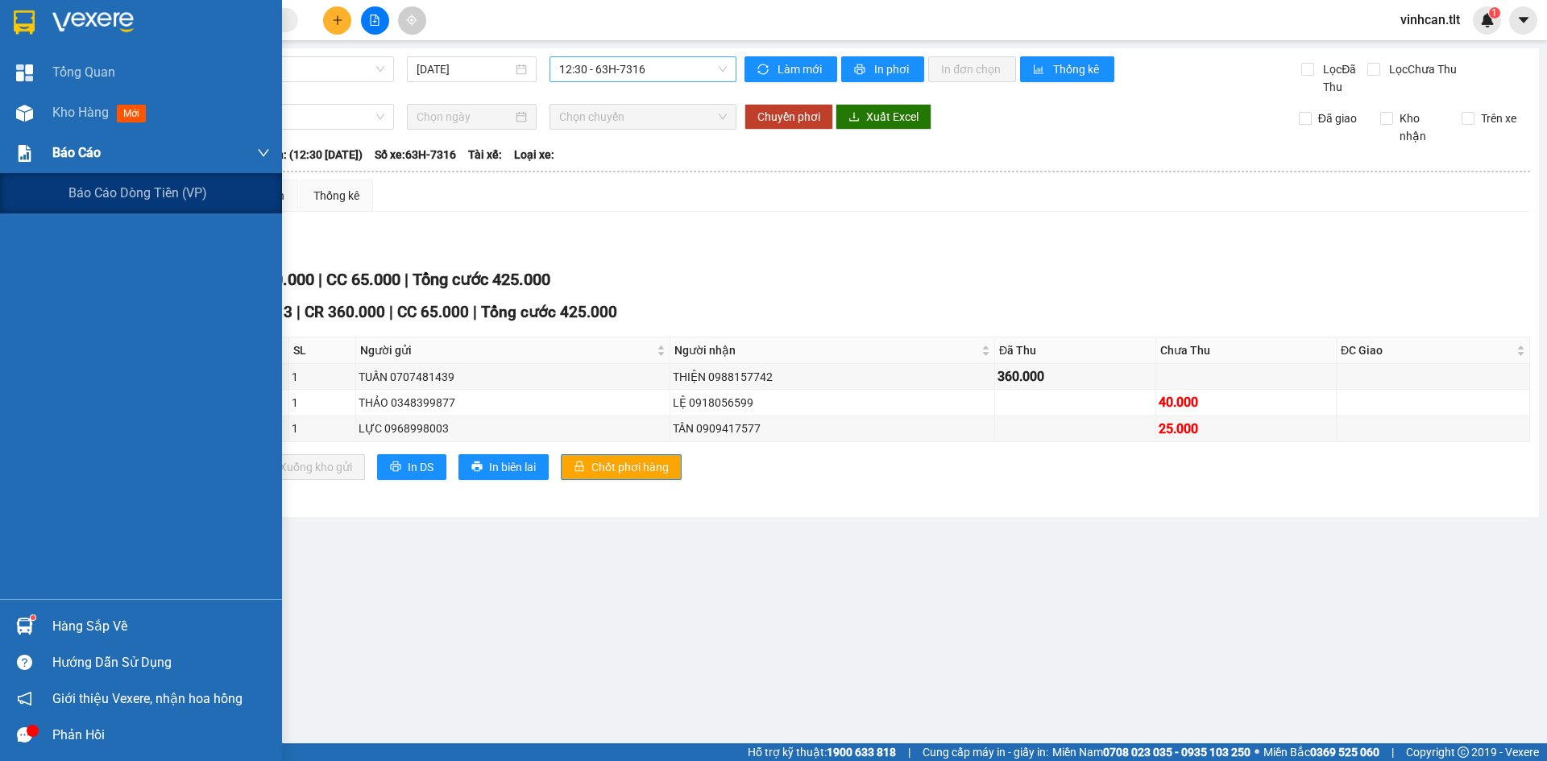
click at [77, 168] on div "Báo cáo" at bounding box center [161, 153] width 218 height 40
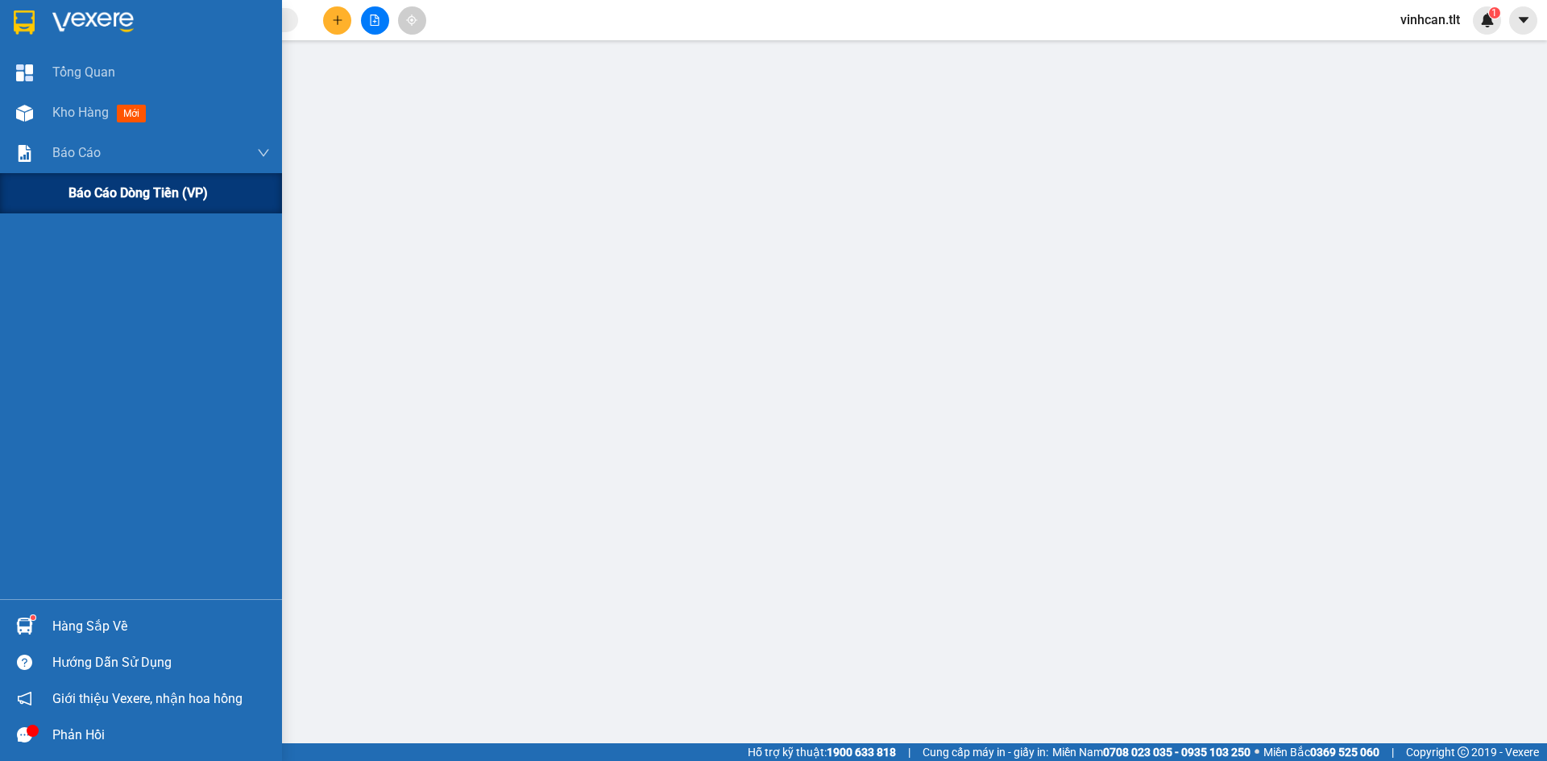
click at [94, 193] on span "Báo cáo dòng tiền (VP)" at bounding box center [137, 193] width 139 height 20
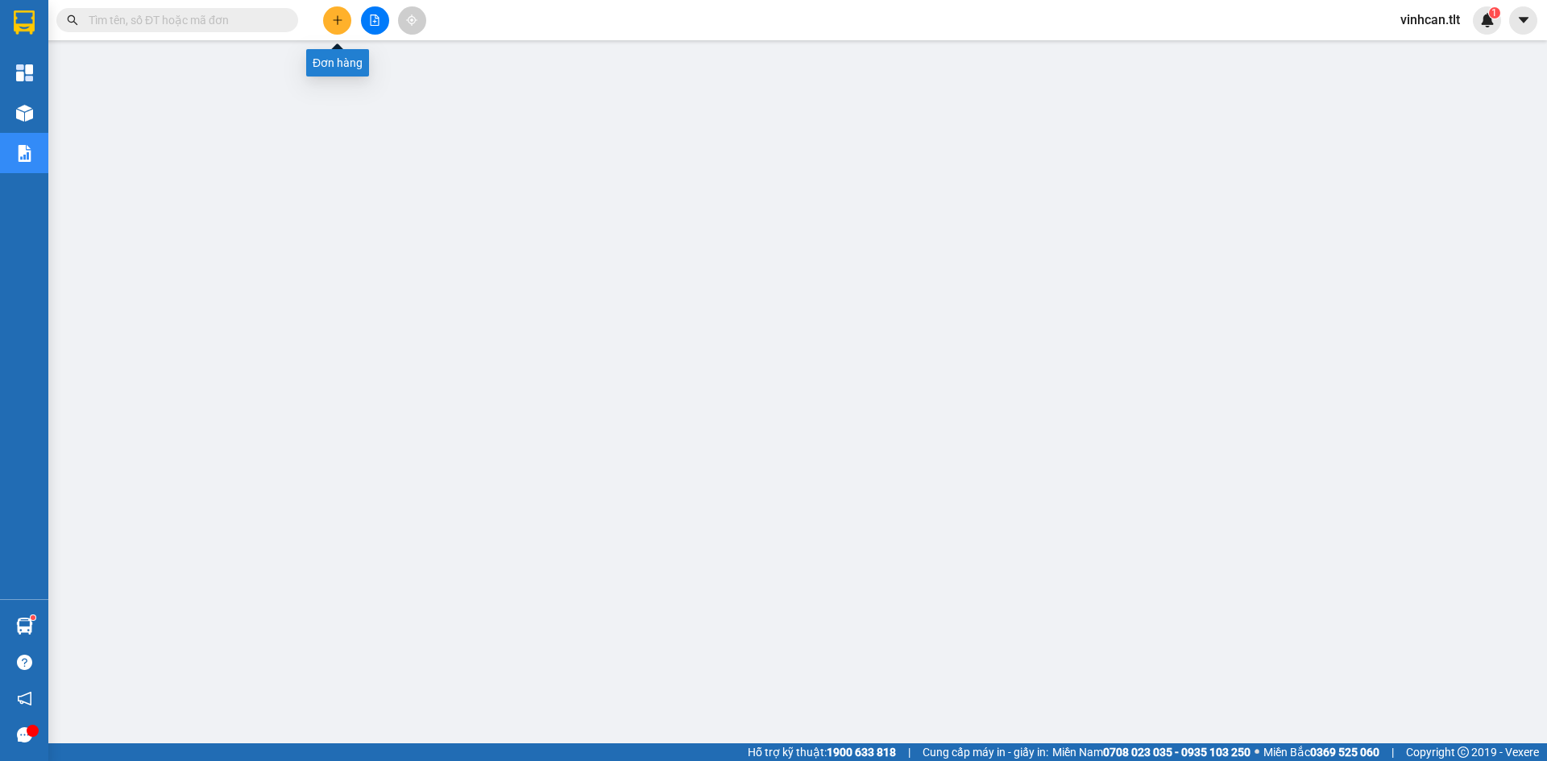
click at [334, 20] on icon "plus" at bounding box center [337, 19] width 9 height 1
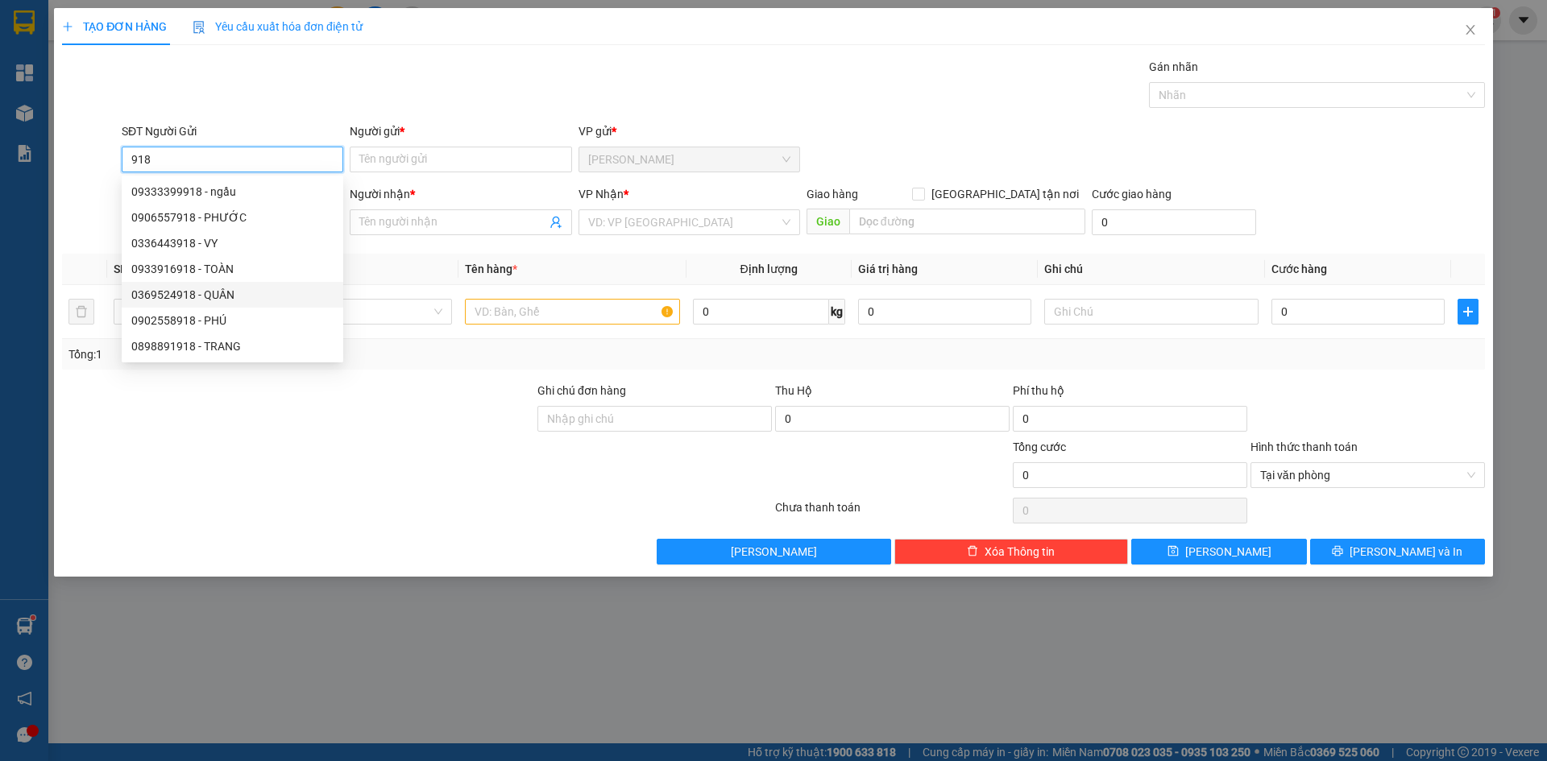
click at [236, 299] on div "0369524918 - QUÂN" at bounding box center [232, 295] width 202 height 18
type input "0369524918"
type input "QUÂN"
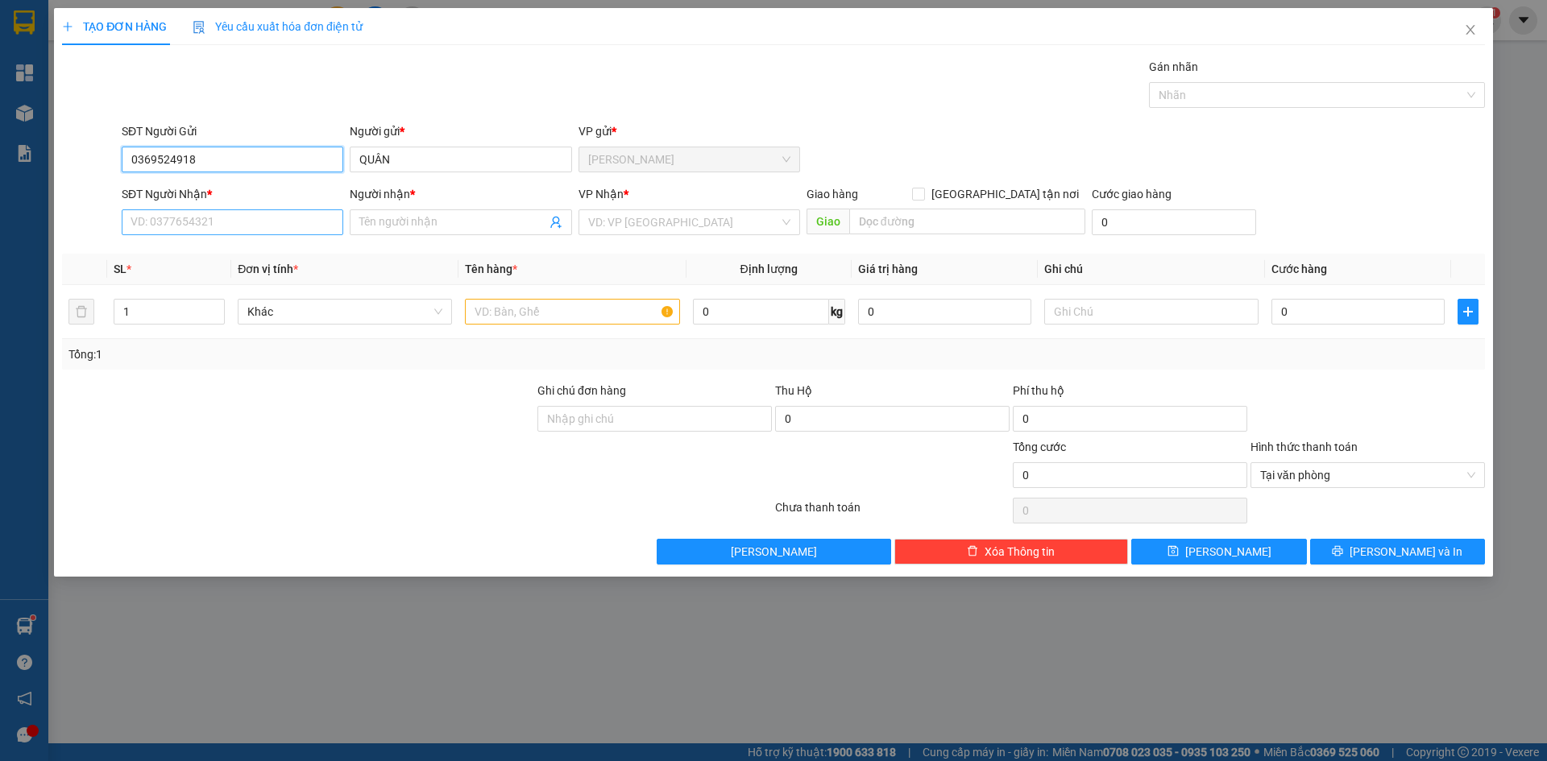
type input "0369524918"
click at [251, 225] on input "SĐT Người Nhận *" at bounding box center [233, 222] width 222 height 26
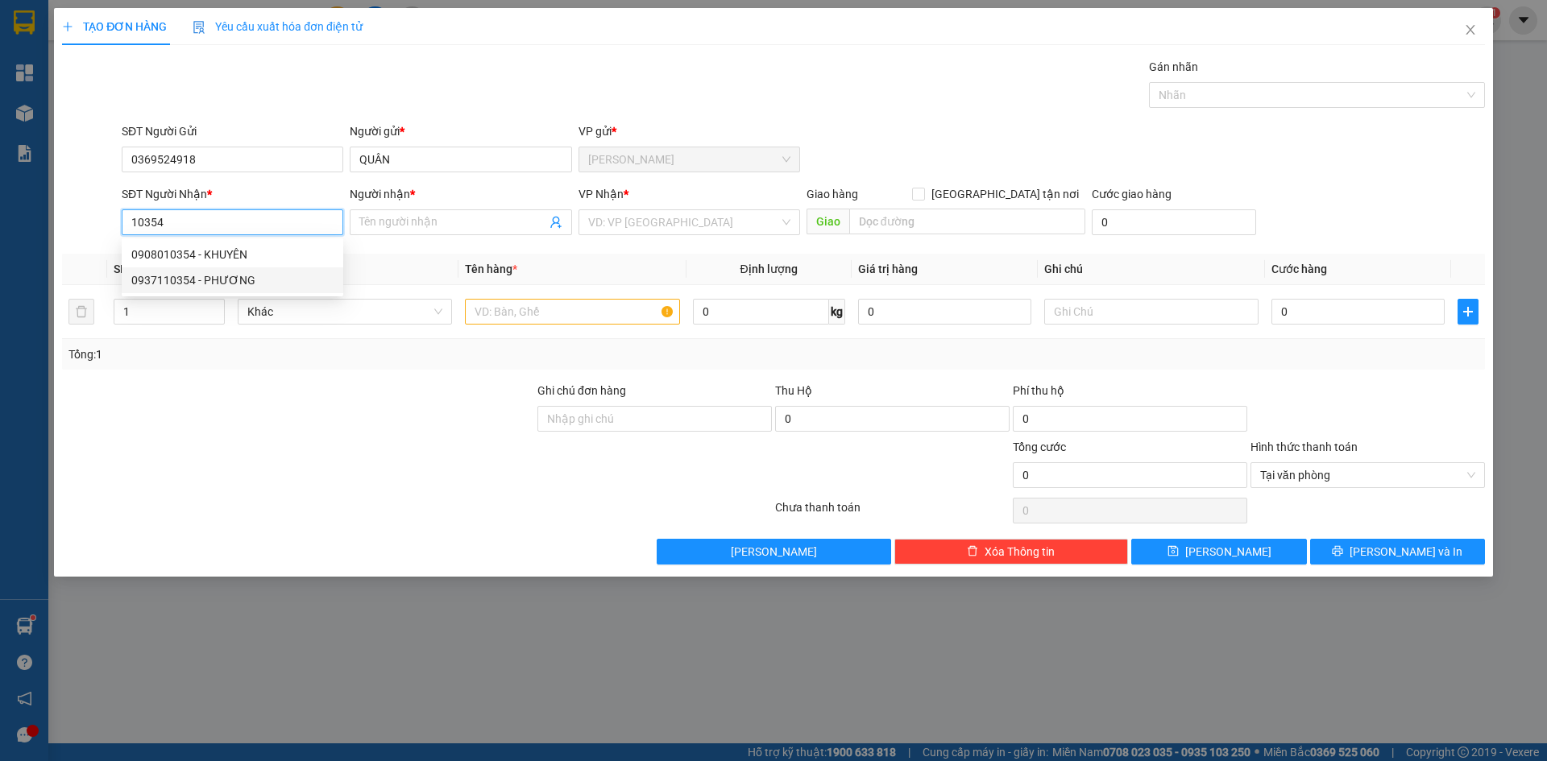
click at [191, 276] on div "0937110354 - PHƯƠNG" at bounding box center [232, 280] width 202 height 18
type input "0937110354"
type input "PHƯƠNG"
type input "0937110354"
drag, startPoint x: 743, startPoint y: 223, endPoint x: 708, endPoint y: 235, distance: 36.7
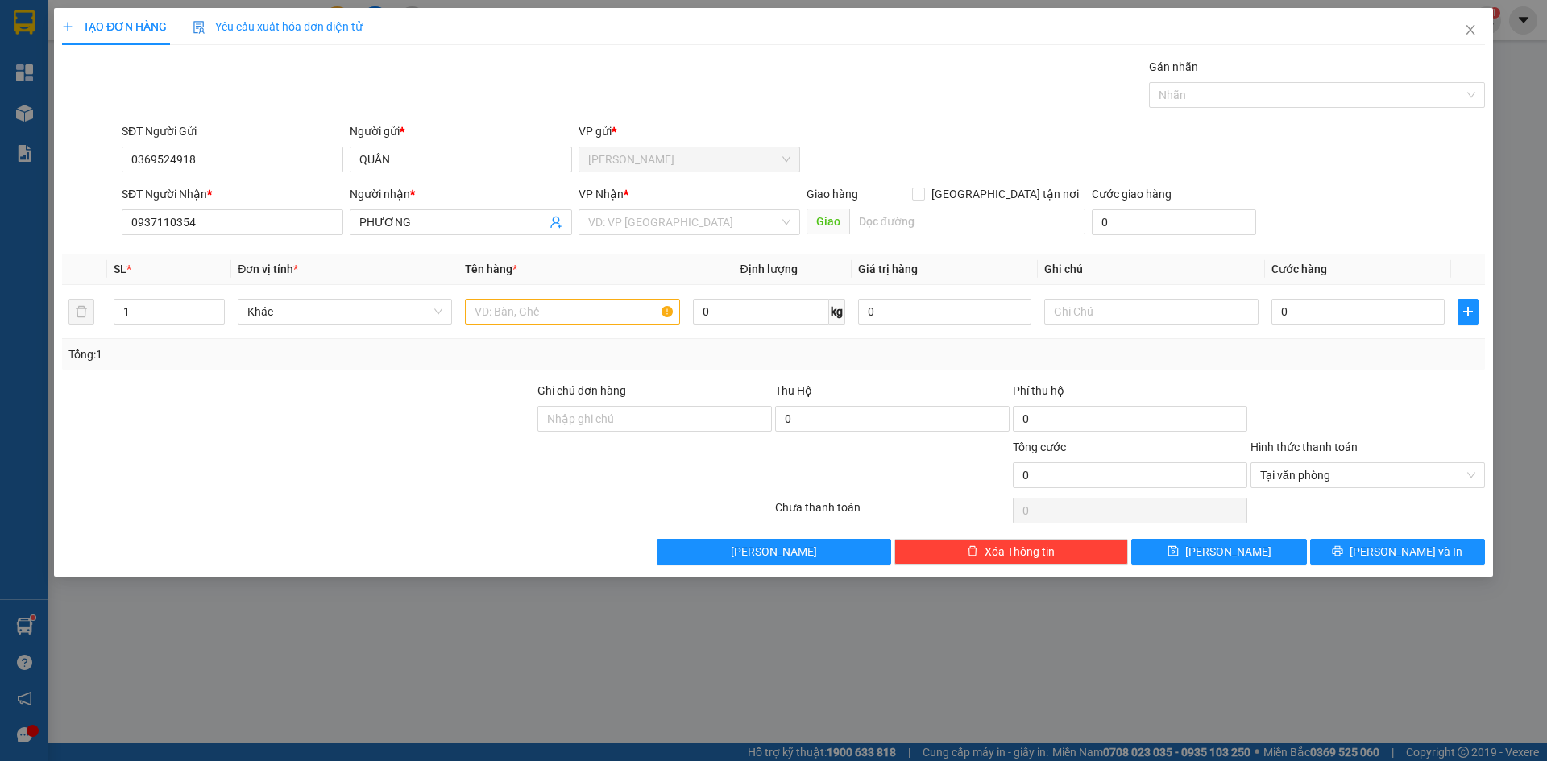
click at [739, 223] on input "search" at bounding box center [683, 222] width 191 height 24
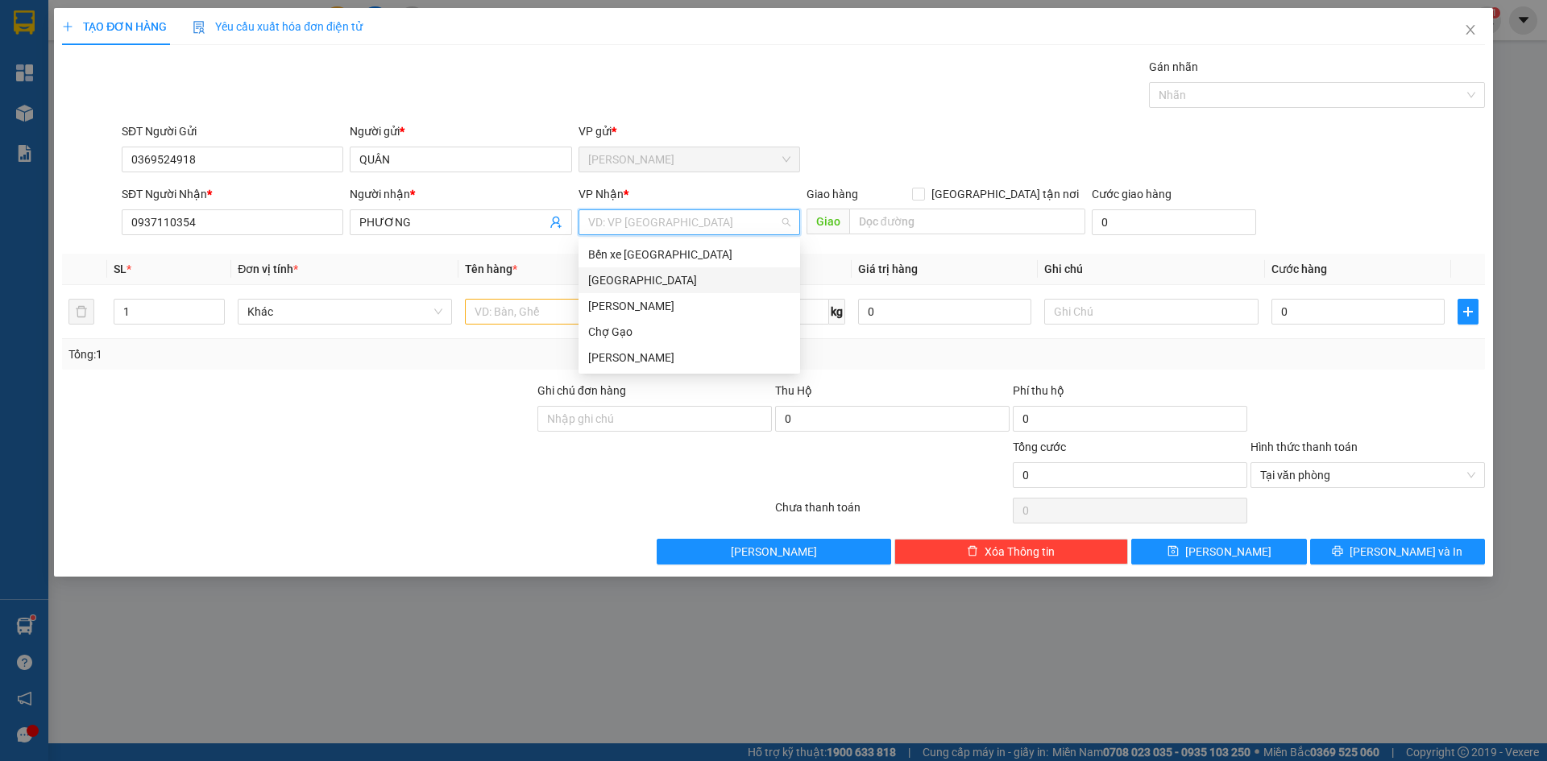
click at [620, 286] on div "[GEOGRAPHIC_DATA]" at bounding box center [689, 280] width 202 height 18
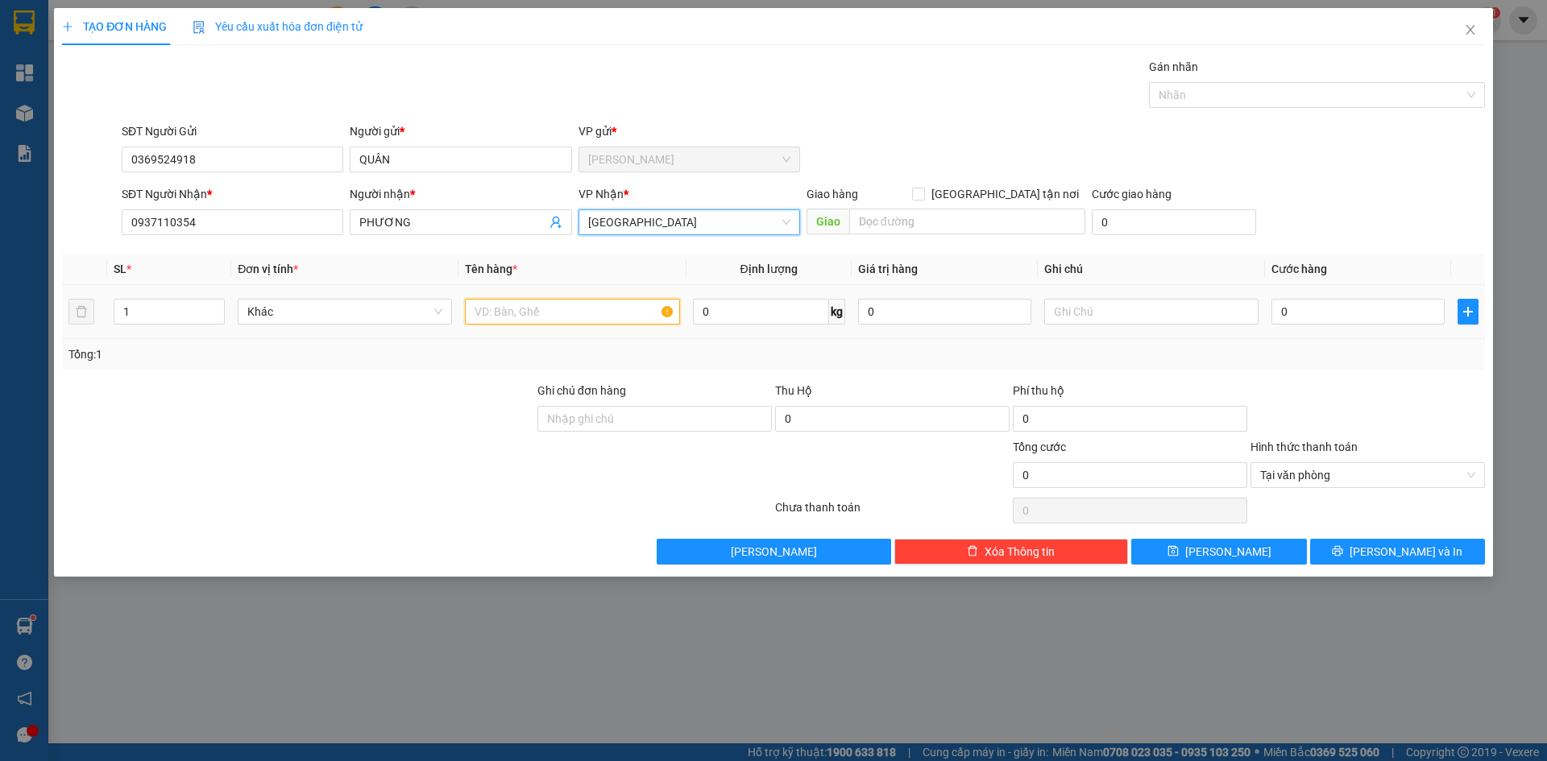
click at [515, 317] on input "text" at bounding box center [572, 312] width 214 height 26
paste input "Ư"
paste input "ỨNG"
type input "1TNP-TRỨNG"
click at [1329, 316] on input "0" at bounding box center [1357, 312] width 173 height 26
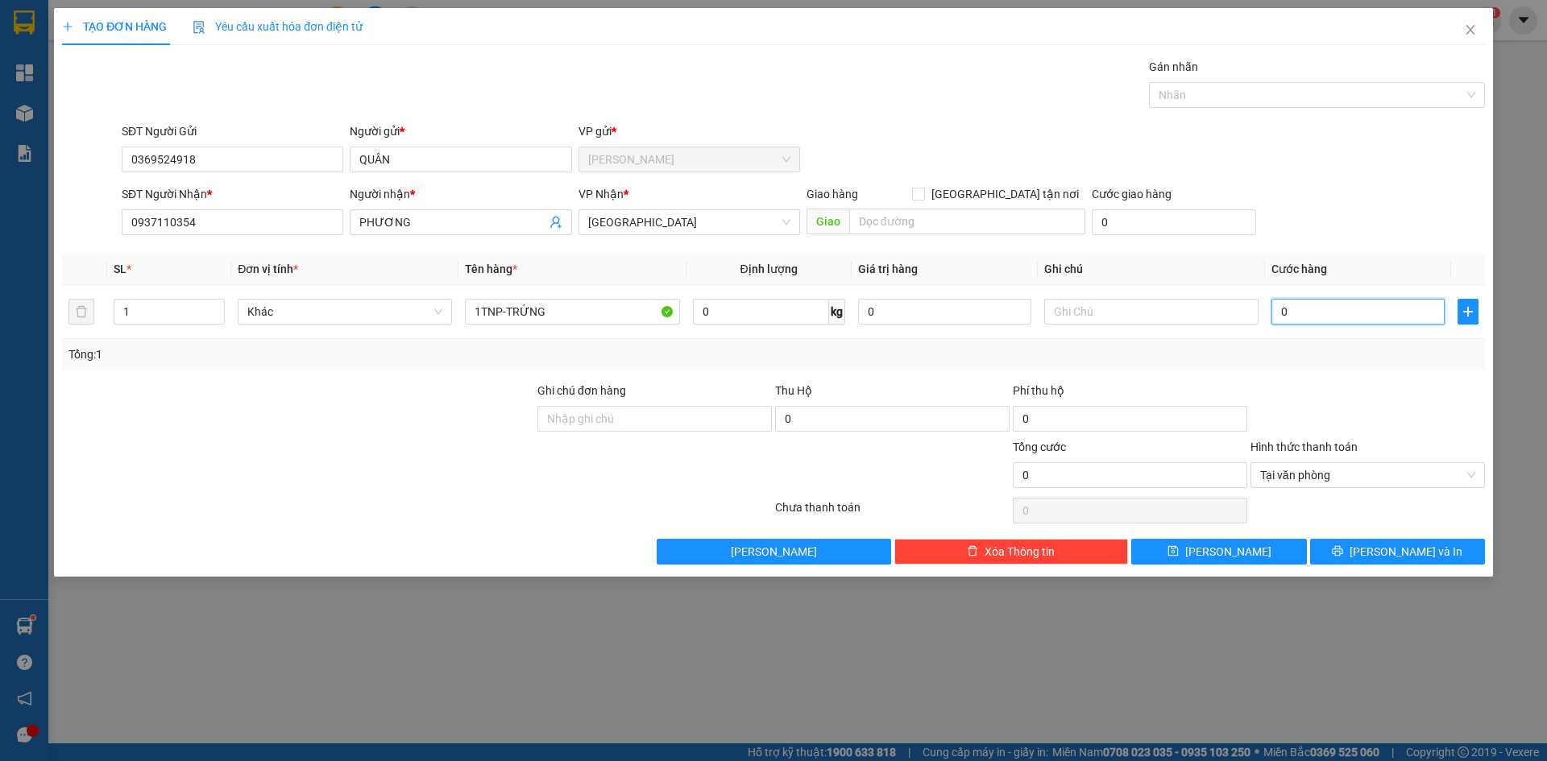
type input "3"
type input "30"
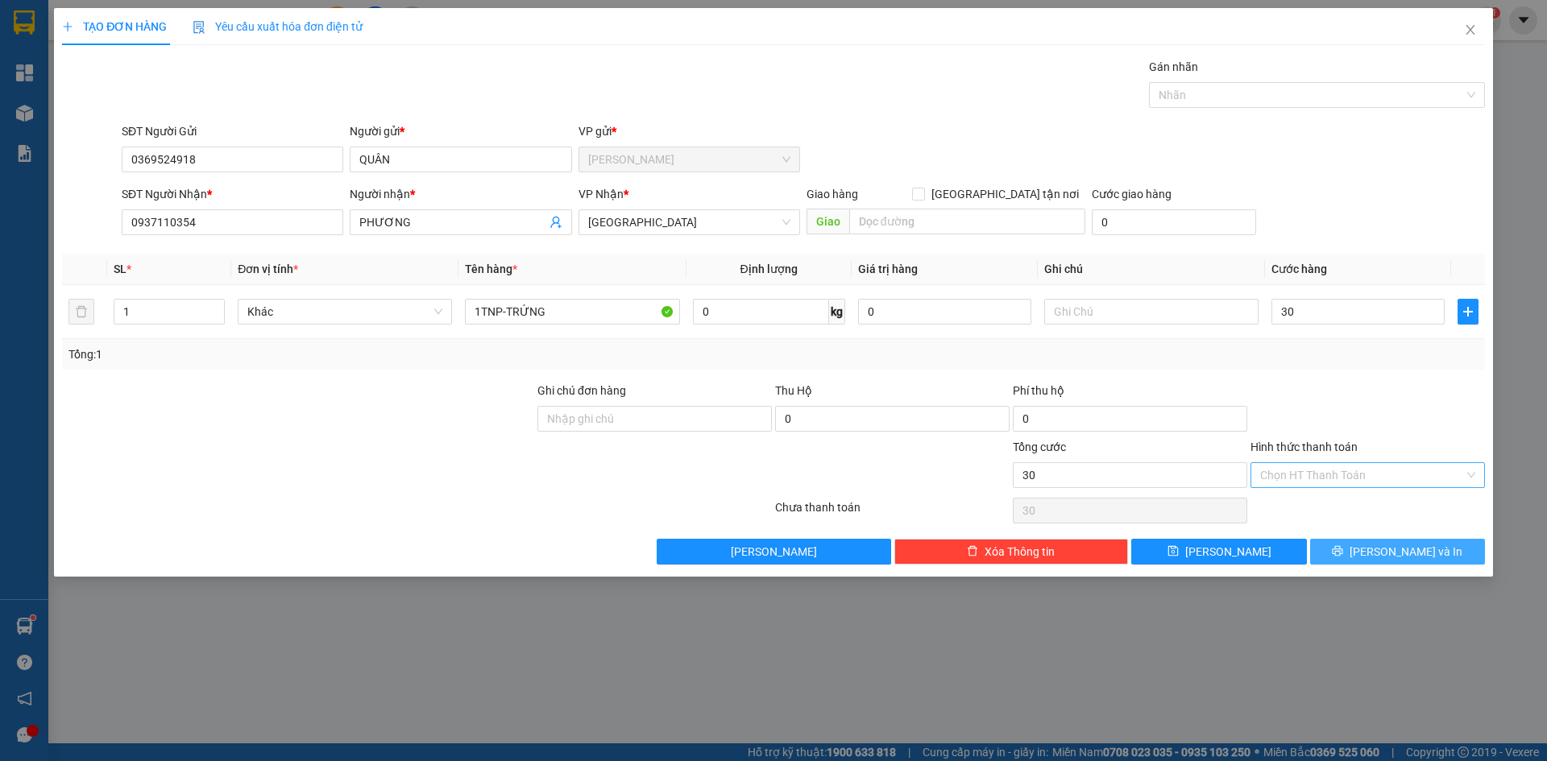
type input "30.000"
drag, startPoint x: 1456, startPoint y: 540, endPoint x: 1448, endPoint y: 538, distance: 8.2
click at [1453, 541] on button "[PERSON_NAME] và In" at bounding box center [1397, 552] width 175 height 26
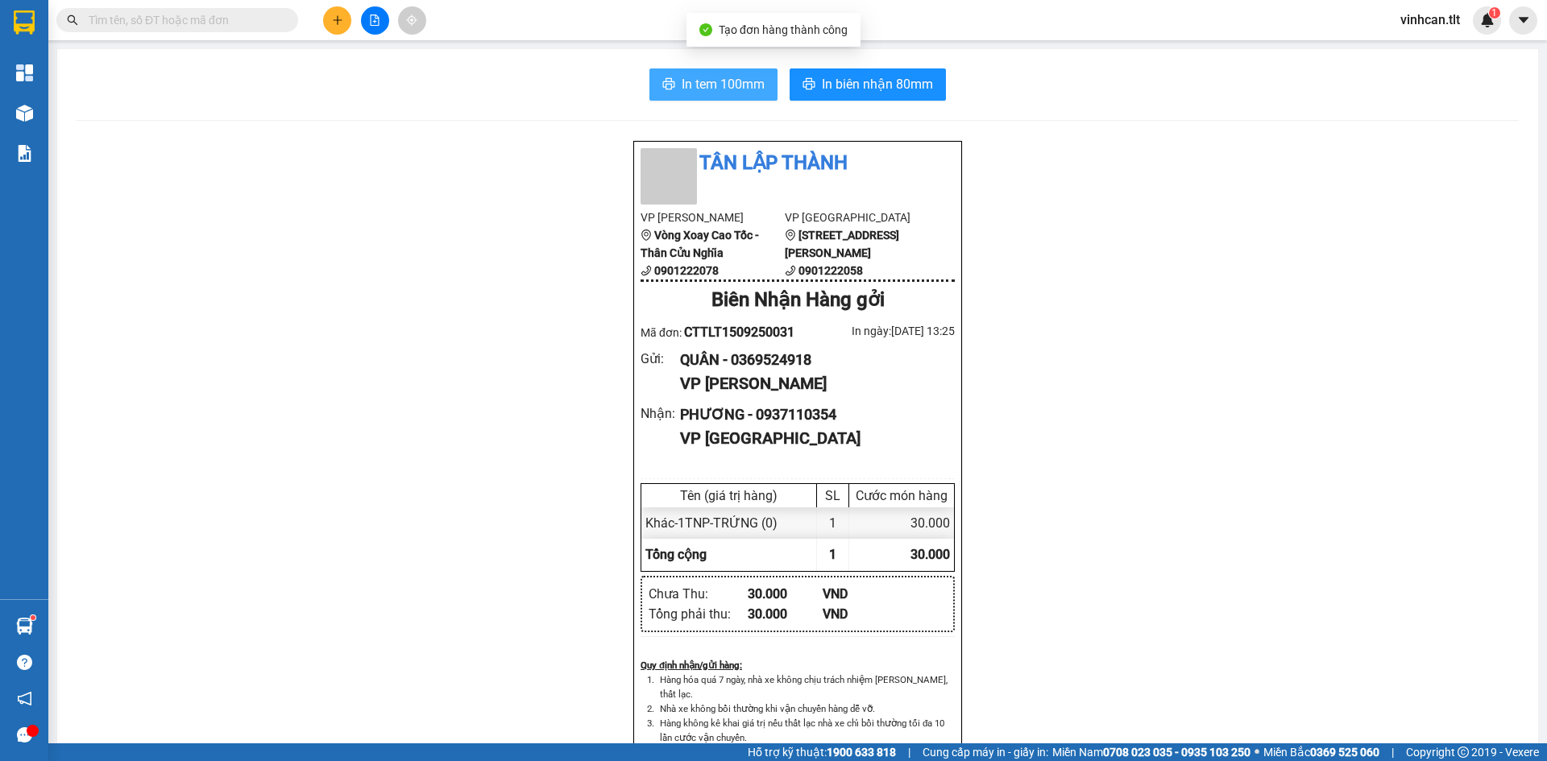
click at [756, 89] on span "In tem 100mm" at bounding box center [723, 84] width 83 height 20
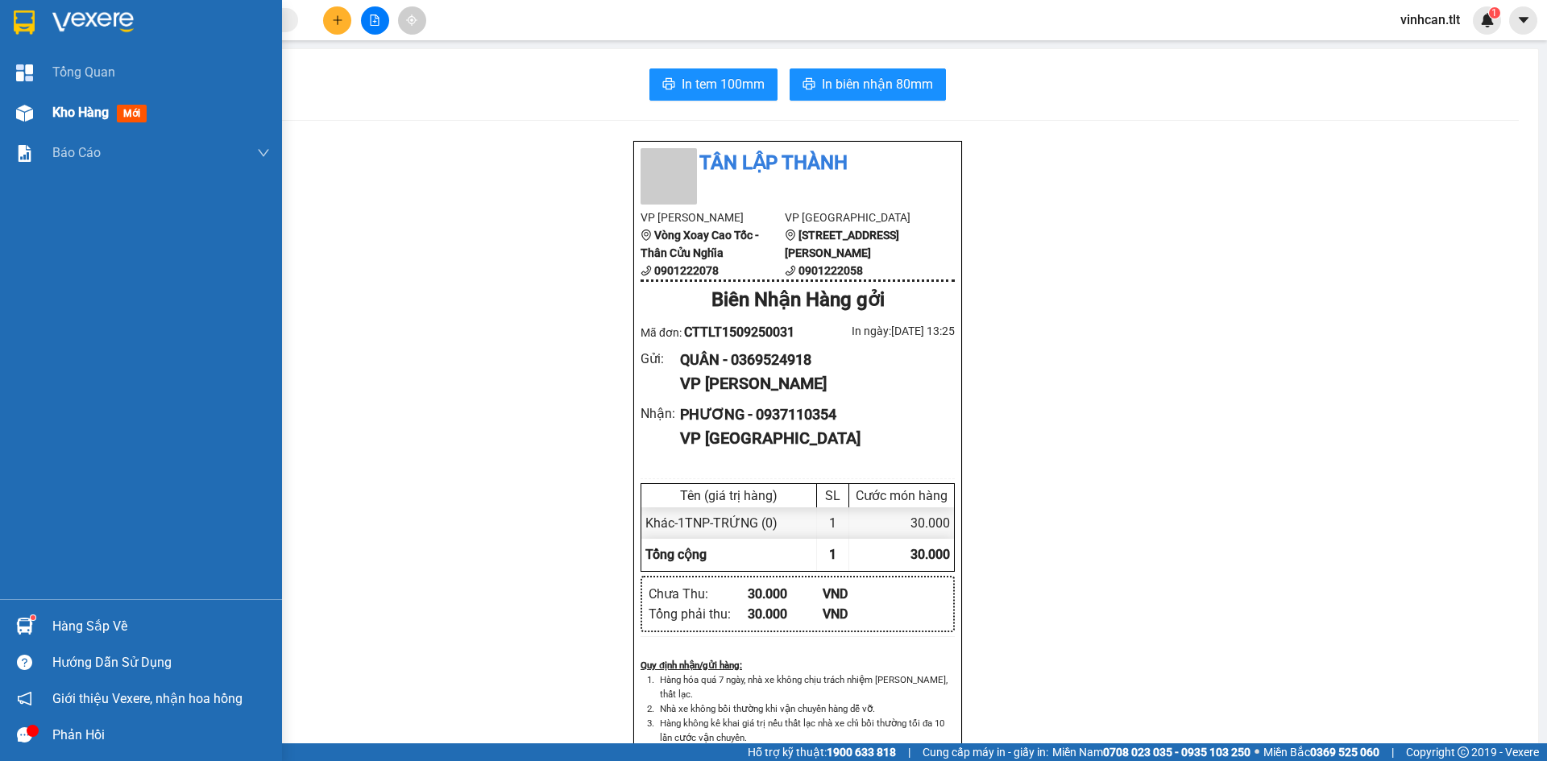
click at [29, 110] on img at bounding box center [24, 113] width 17 height 17
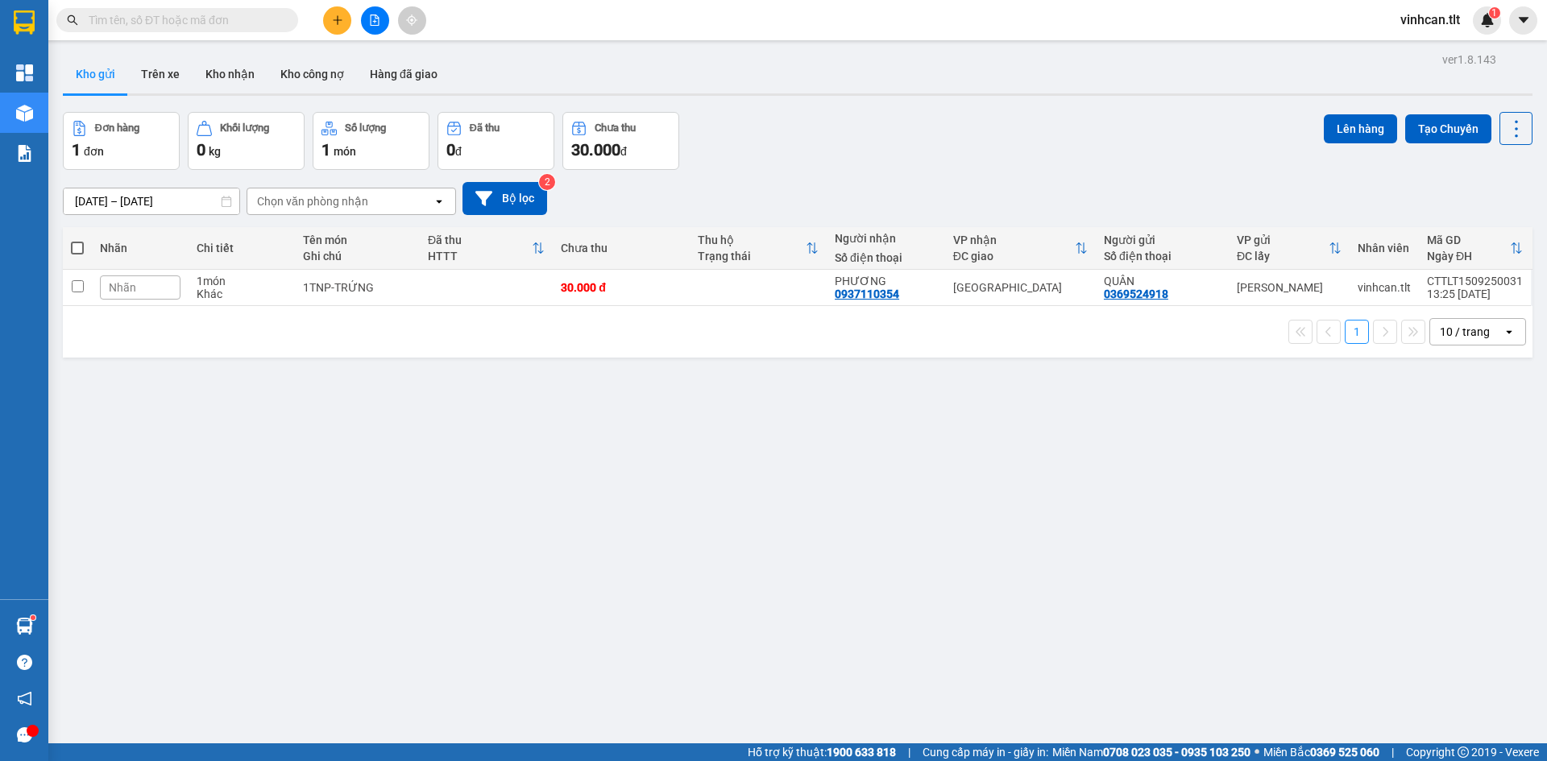
click at [71, 254] on span at bounding box center [77, 248] width 13 height 13
click at [77, 240] on input "checkbox" at bounding box center [77, 240] width 0 height 0
checkbox input "true"
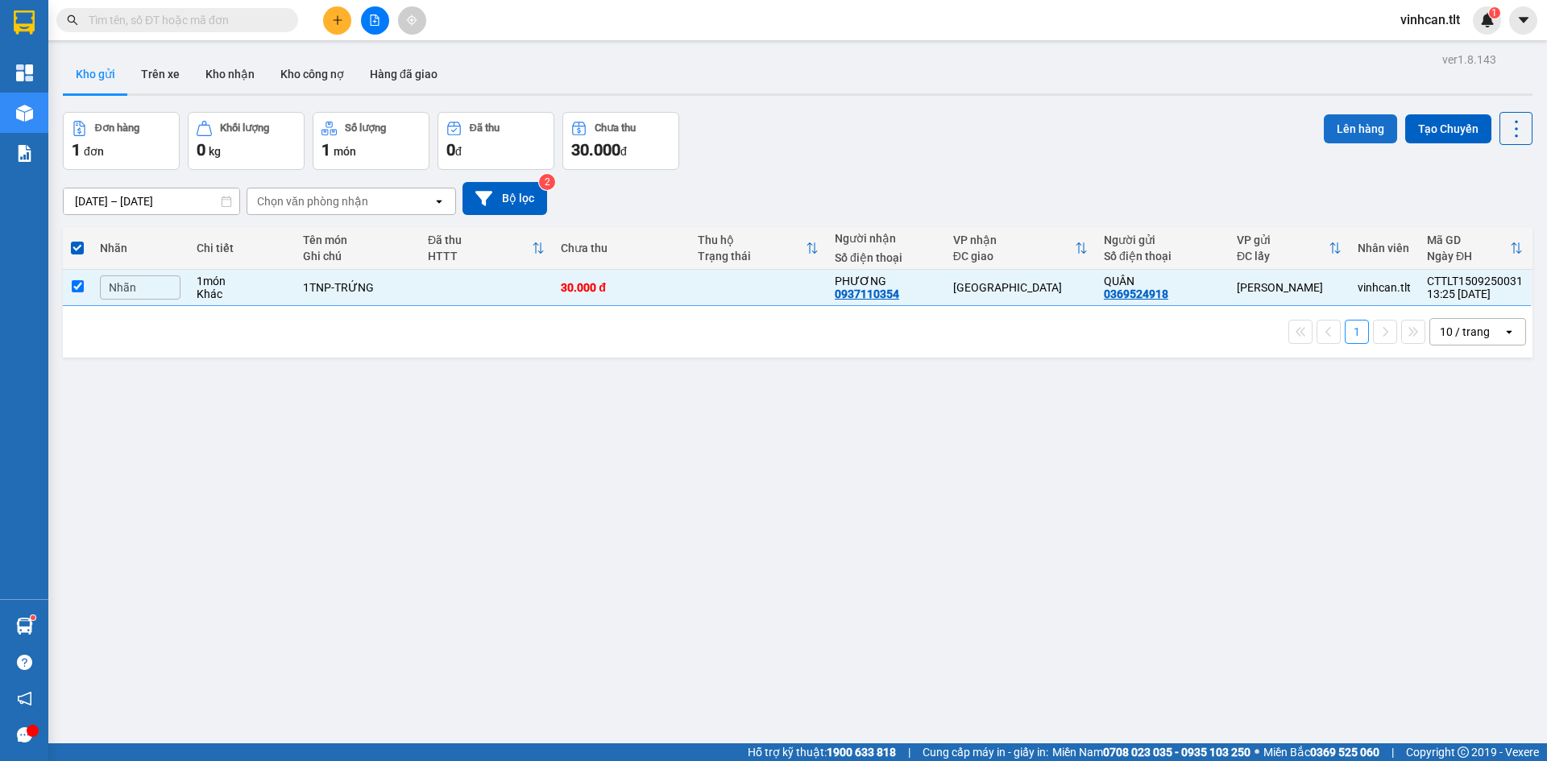
click at [1372, 108] on div "ver 1.8.143 Kho gửi Trên xe Kho nhận Kho công nợ Hàng đã giao Đơn hàng 1 đơn Kh…" at bounding box center [797, 428] width 1482 height 761
click at [1358, 132] on button "Lên hàng" at bounding box center [1360, 128] width 73 height 29
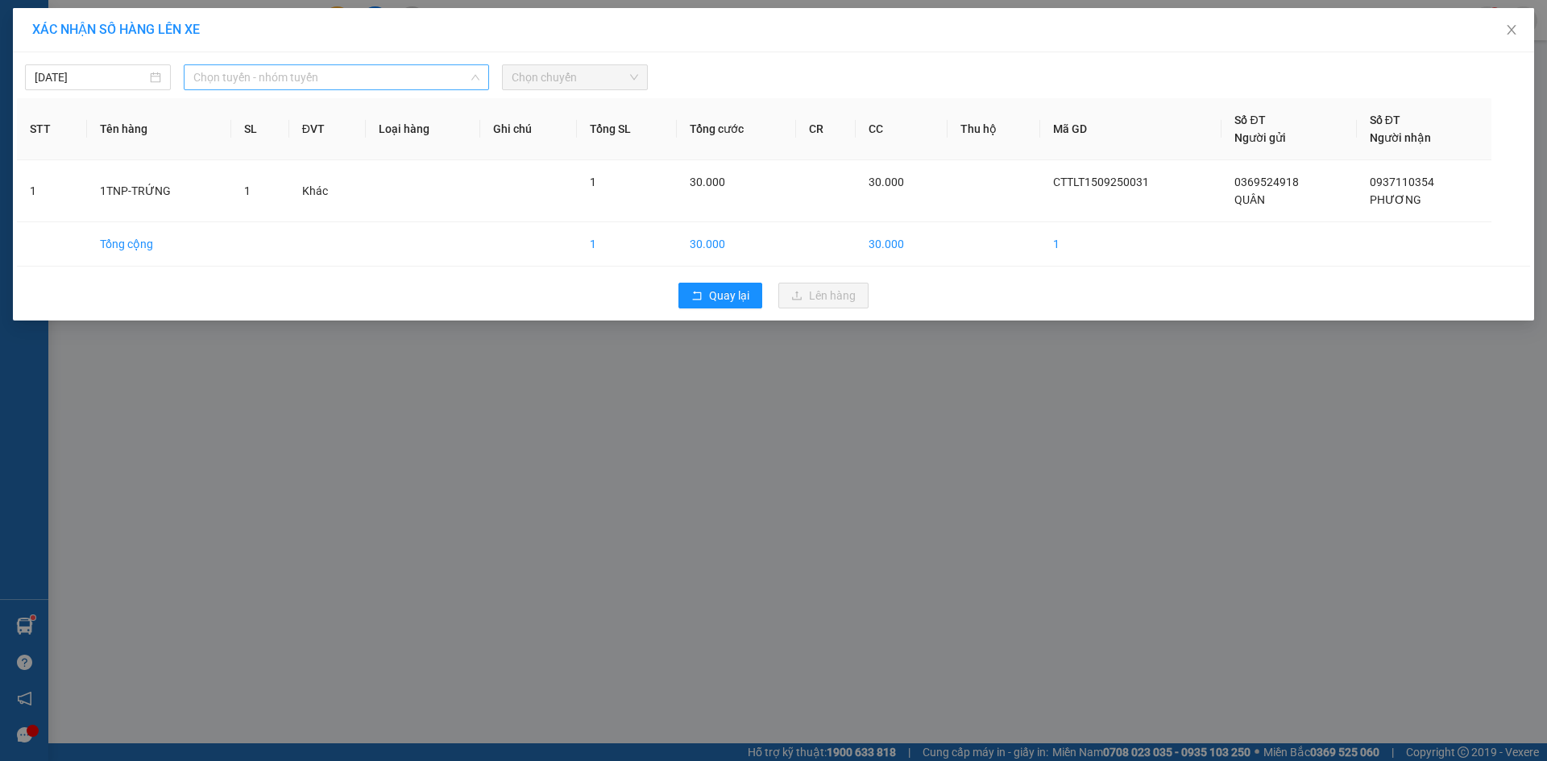
click at [255, 72] on span "Chọn tuyến - nhóm tuyến" at bounding box center [336, 77] width 286 height 24
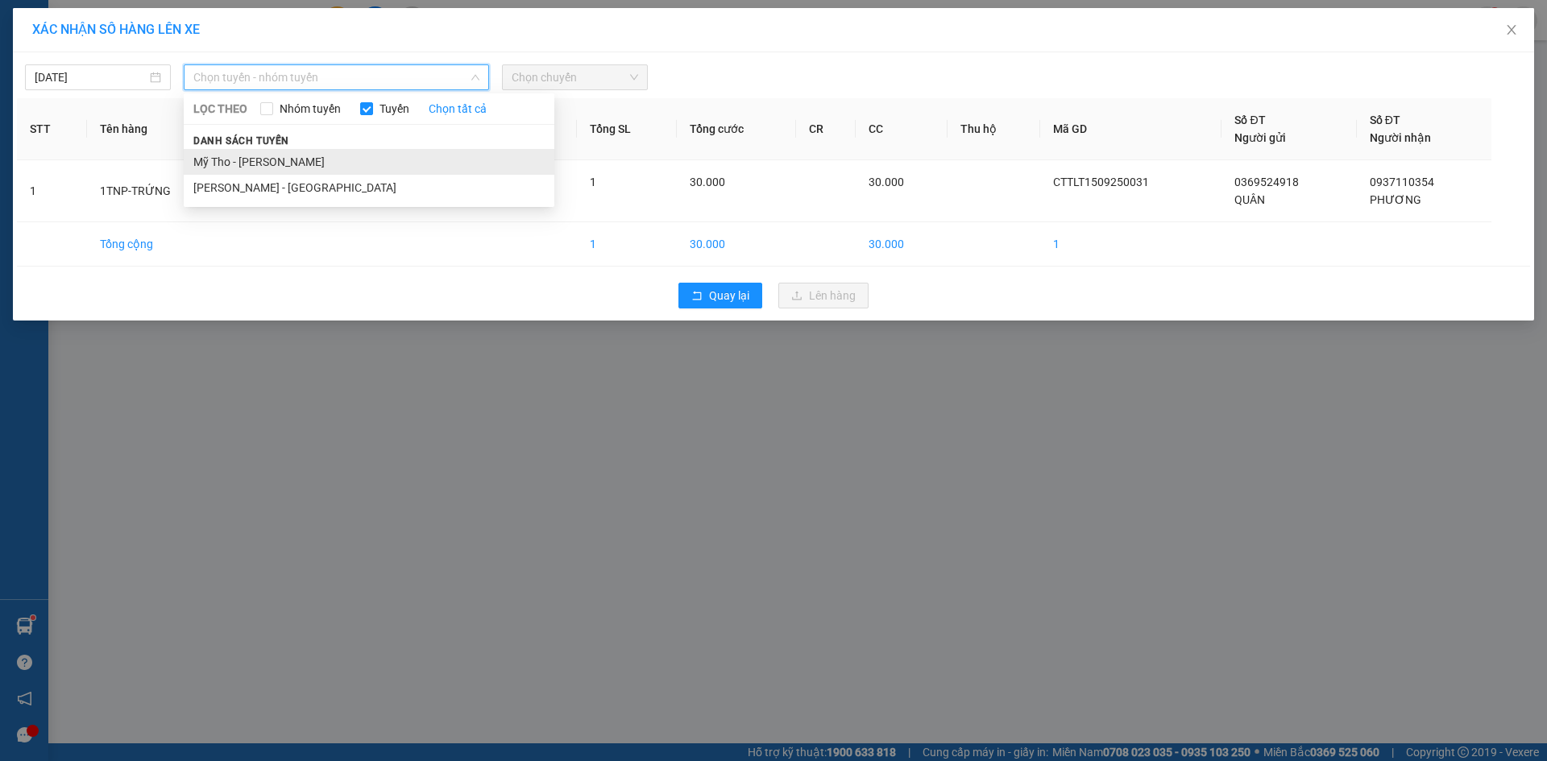
click at [260, 159] on li "Mỹ Tho - [PERSON_NAME]" at bounding box center [369, 162] width 371 height 26
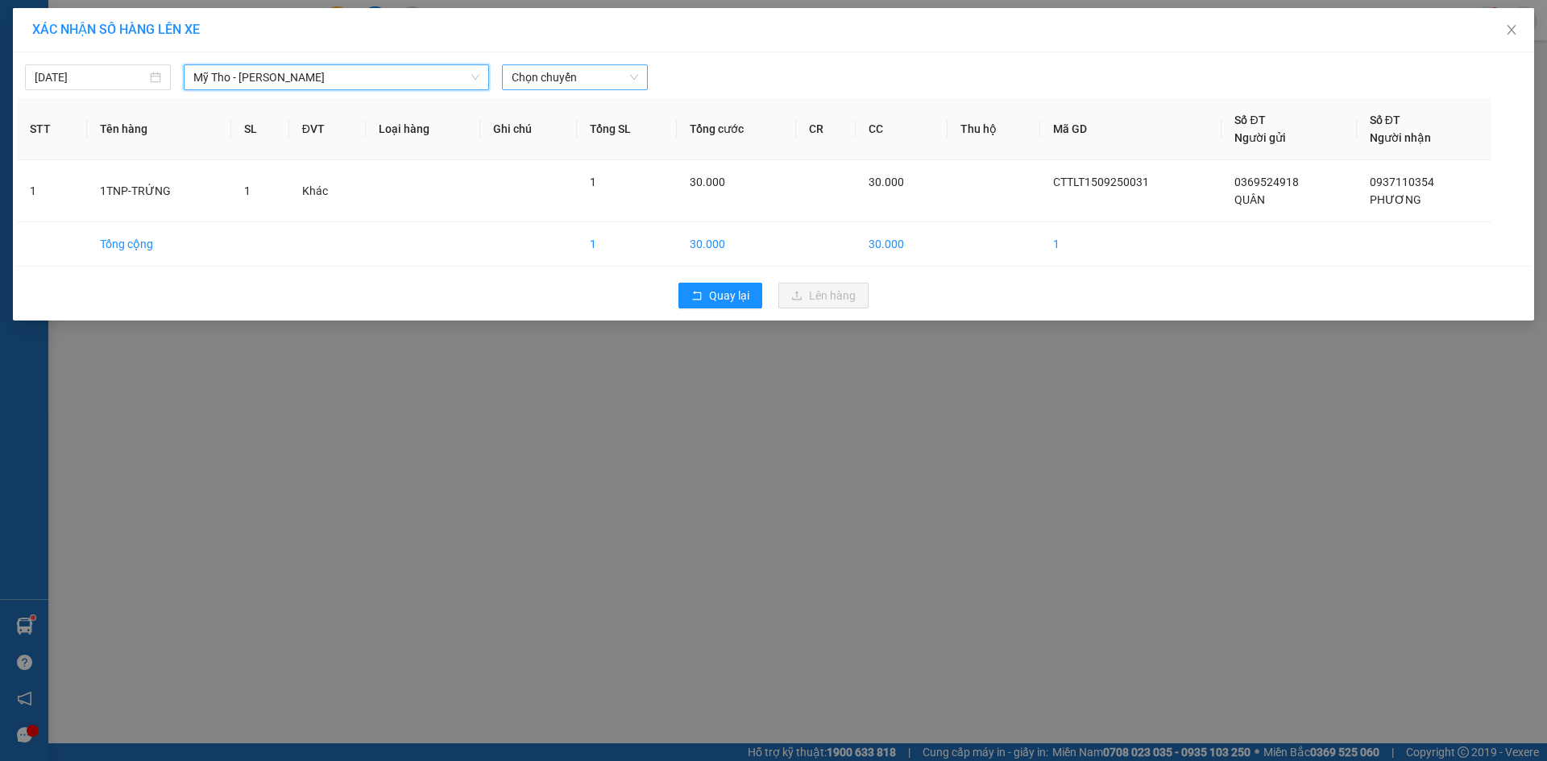
click at [582, 87] on div "15/09/2025 Mỹ Tho - Hồ Chí Minh Mỹ Tho - Hồ Chí Minh LỌC THEO Nhóm tuyến Tuyến …" at bounding box center [773, 186] width 1521 height 268
click at [585, 77] on span "Chọn chuyến" at bounding box center [575, 77] width 126 height 24
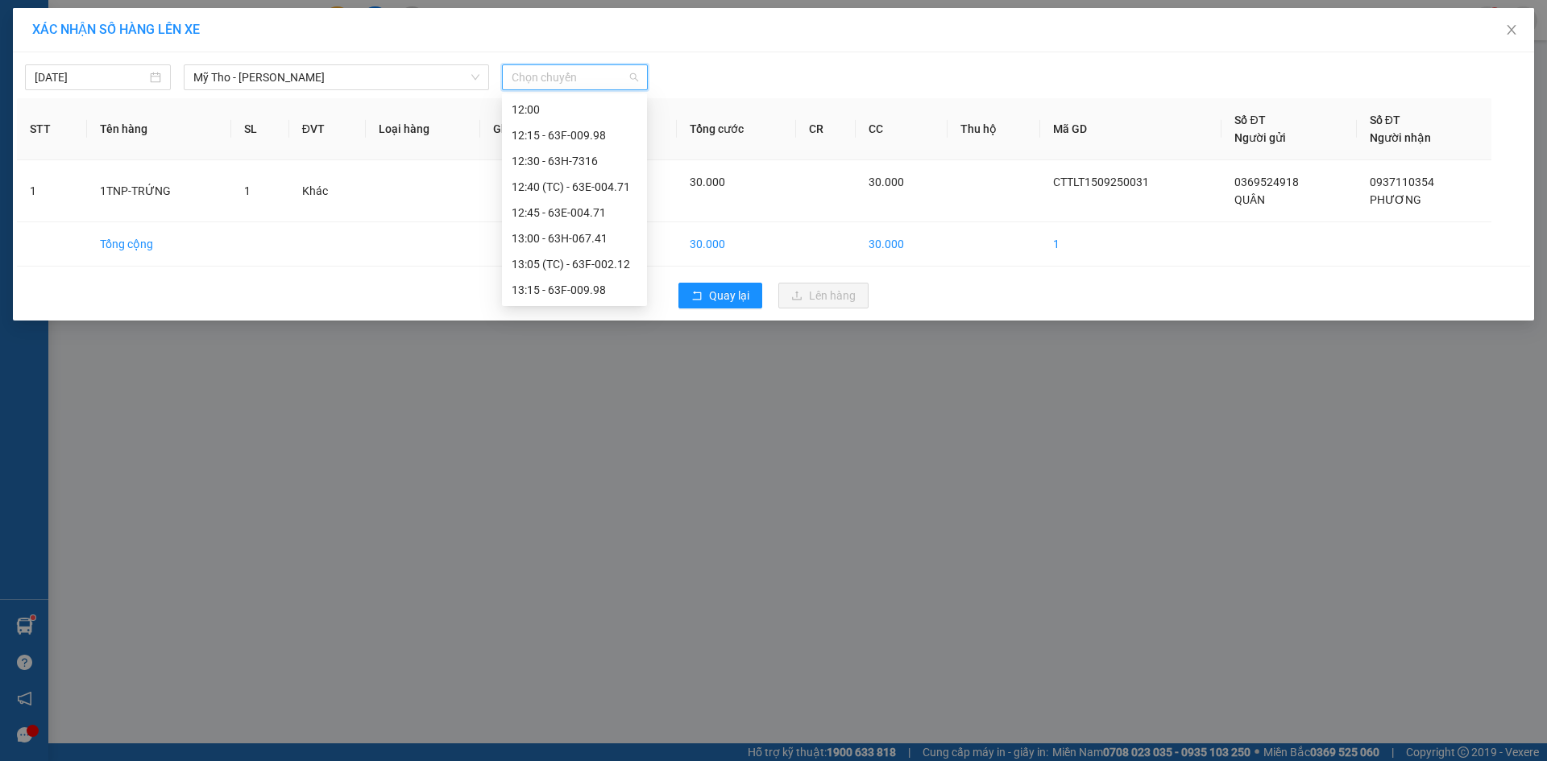
scroll to position [1369, 0]
click at [616, 150] on div "13:00 - 63H-067.41" at bounding box center [575, 158] width 126 height 18
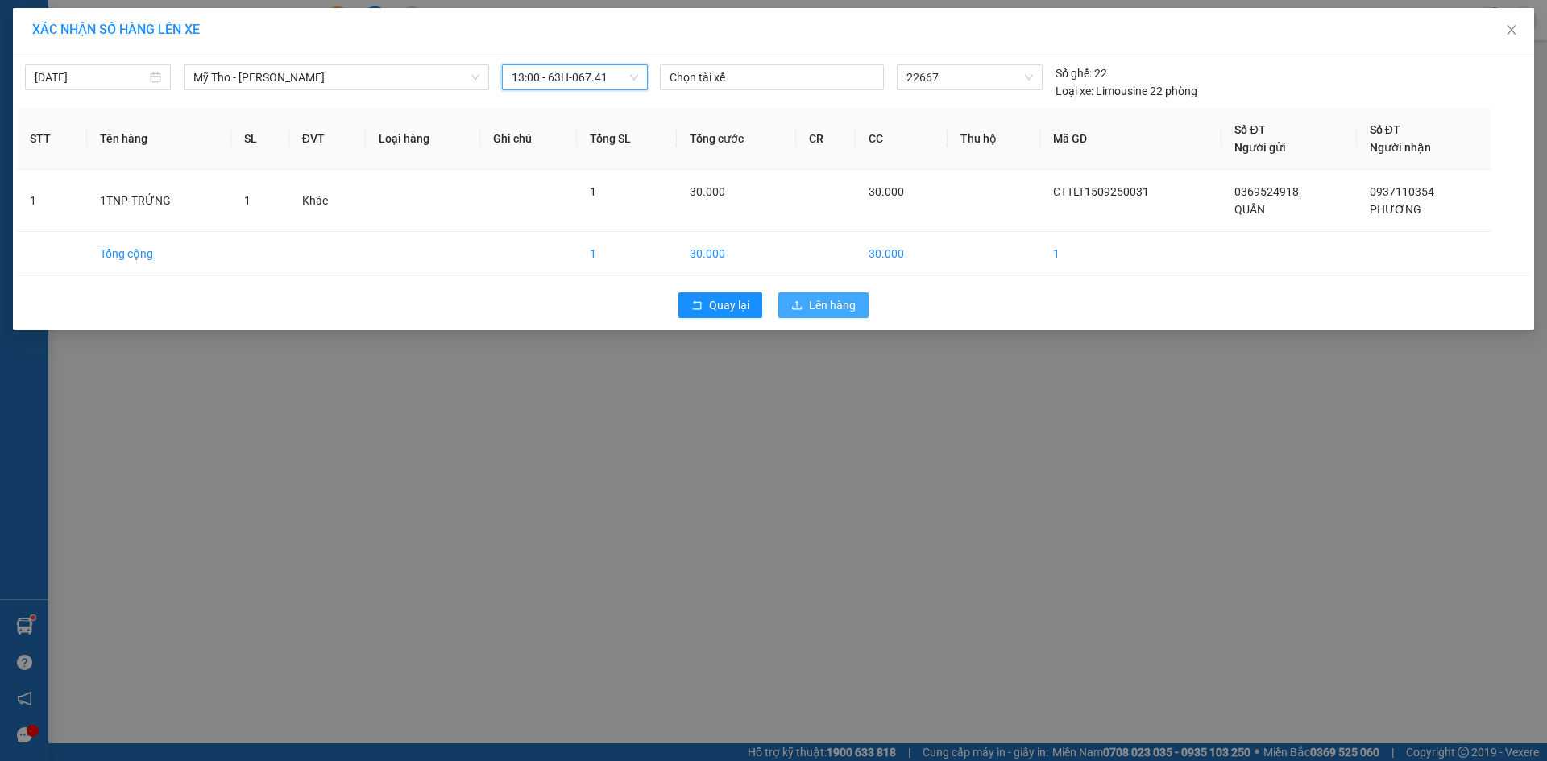
click at [845, 300] on span "Lên hàng" at bounding box center [832, 305] width 47 height 18
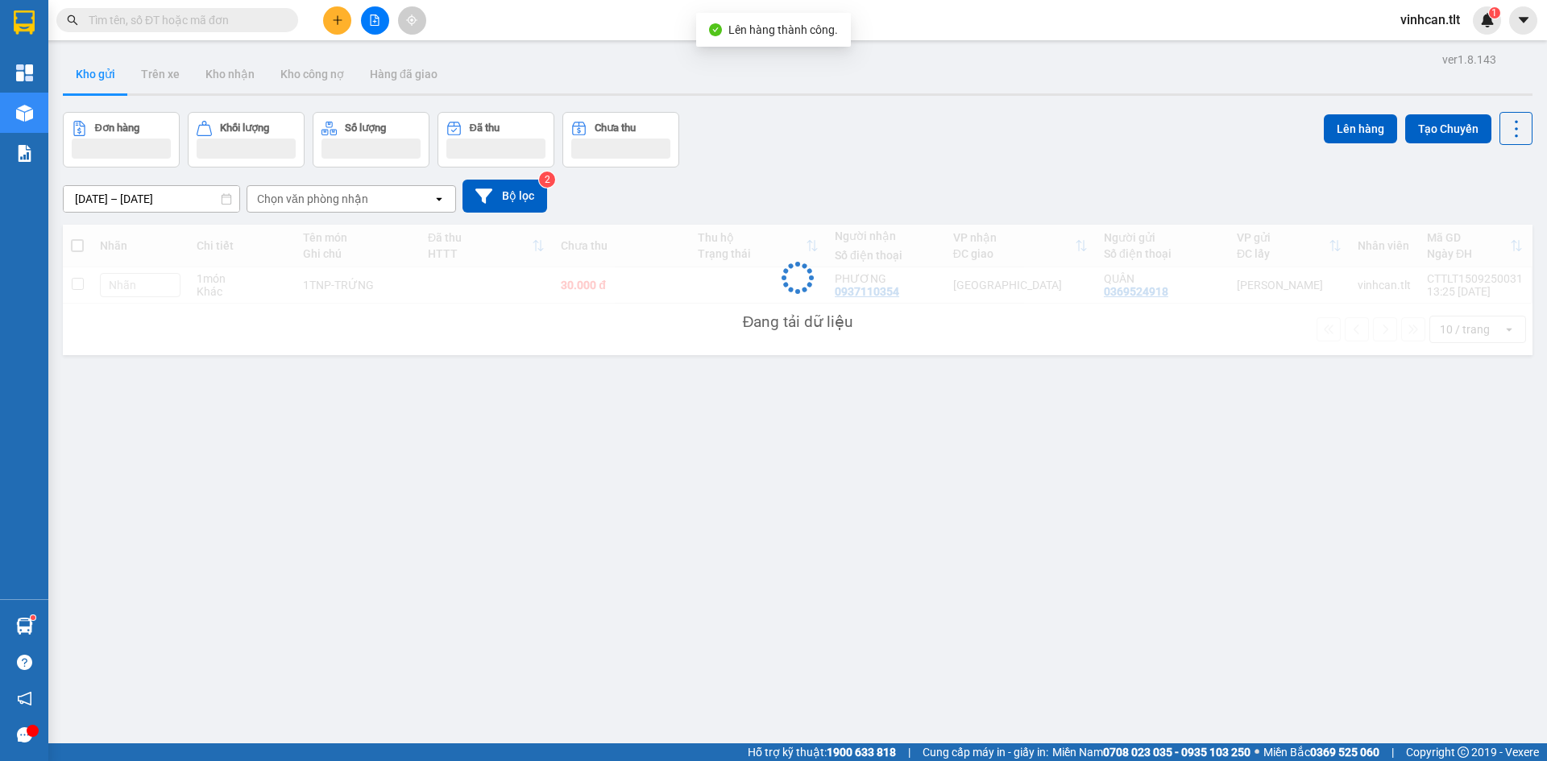
click at [371, 27] on button at bounding box center [375, 20] width 28 height 28
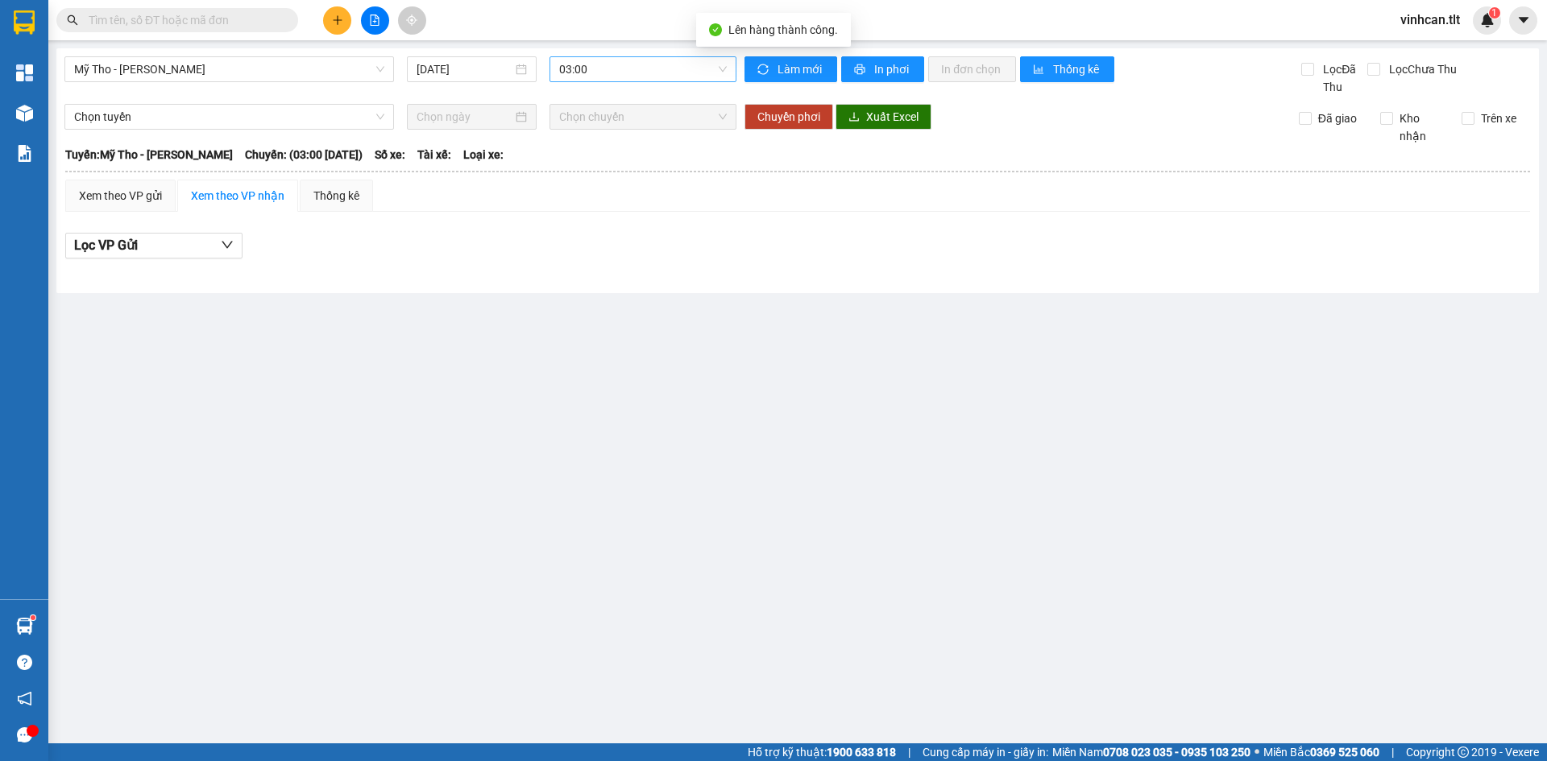
click at [662, 64] on span "03:00" at bounding box center [643, 69] width 168 height 24
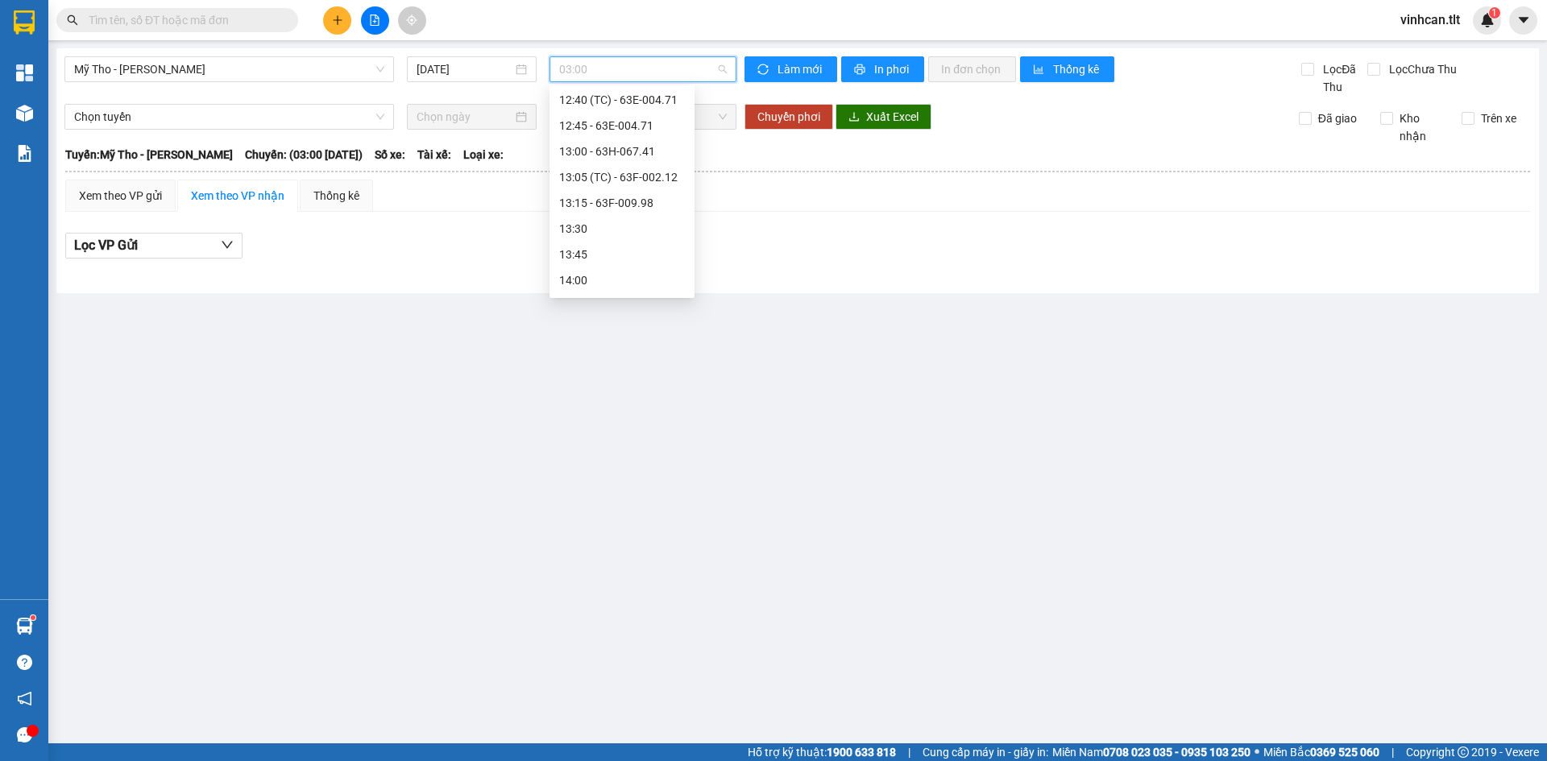
scroll to position [1369, 0]
click at [622, 143] on div "13:00 - 63H-067.41" at bounding box center [622, 150] width 126 height 18
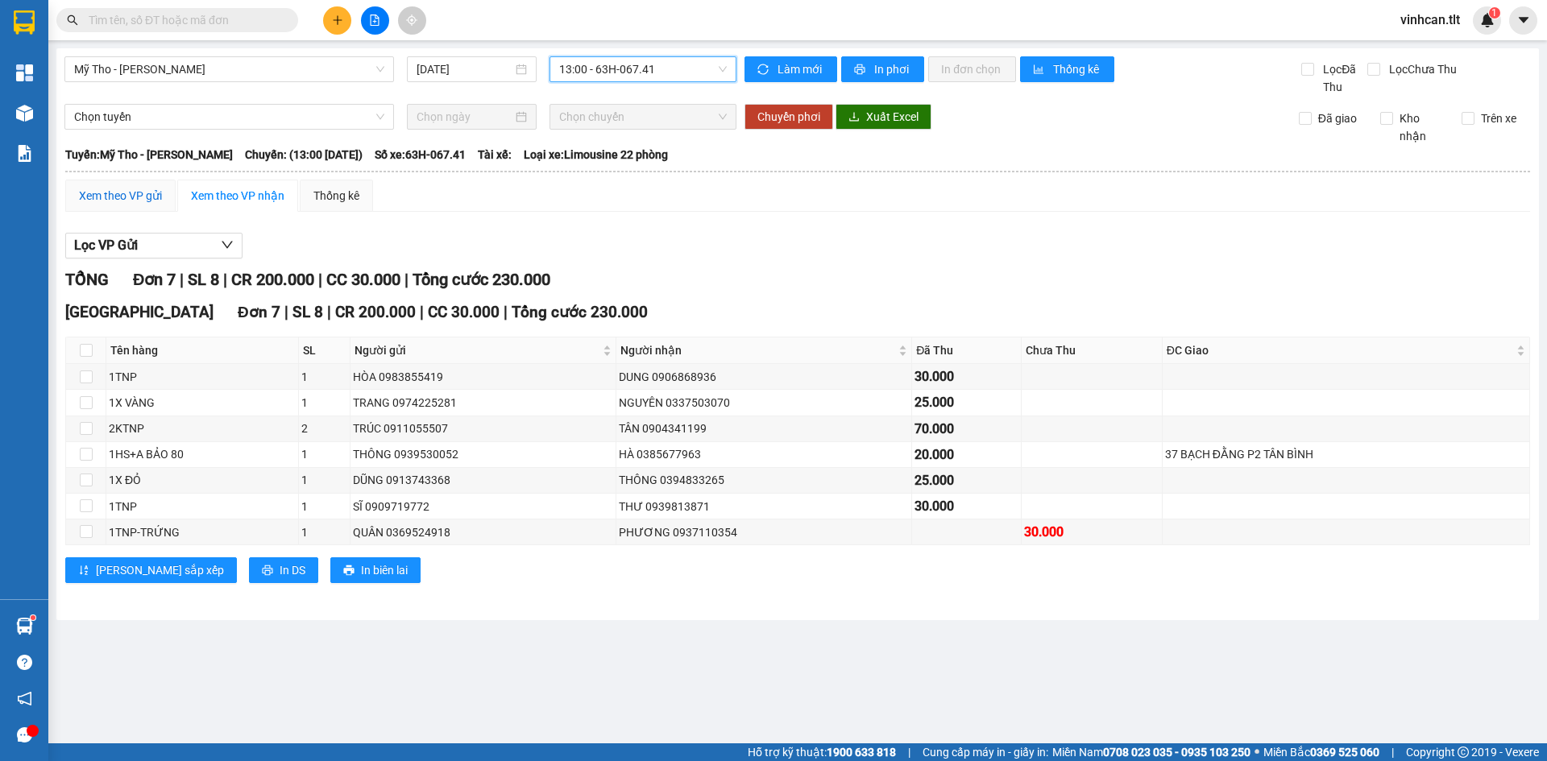
click at [114, 189] on div "Xem theo VP gửi" at bounding box center [120, 196] width 83 height 18
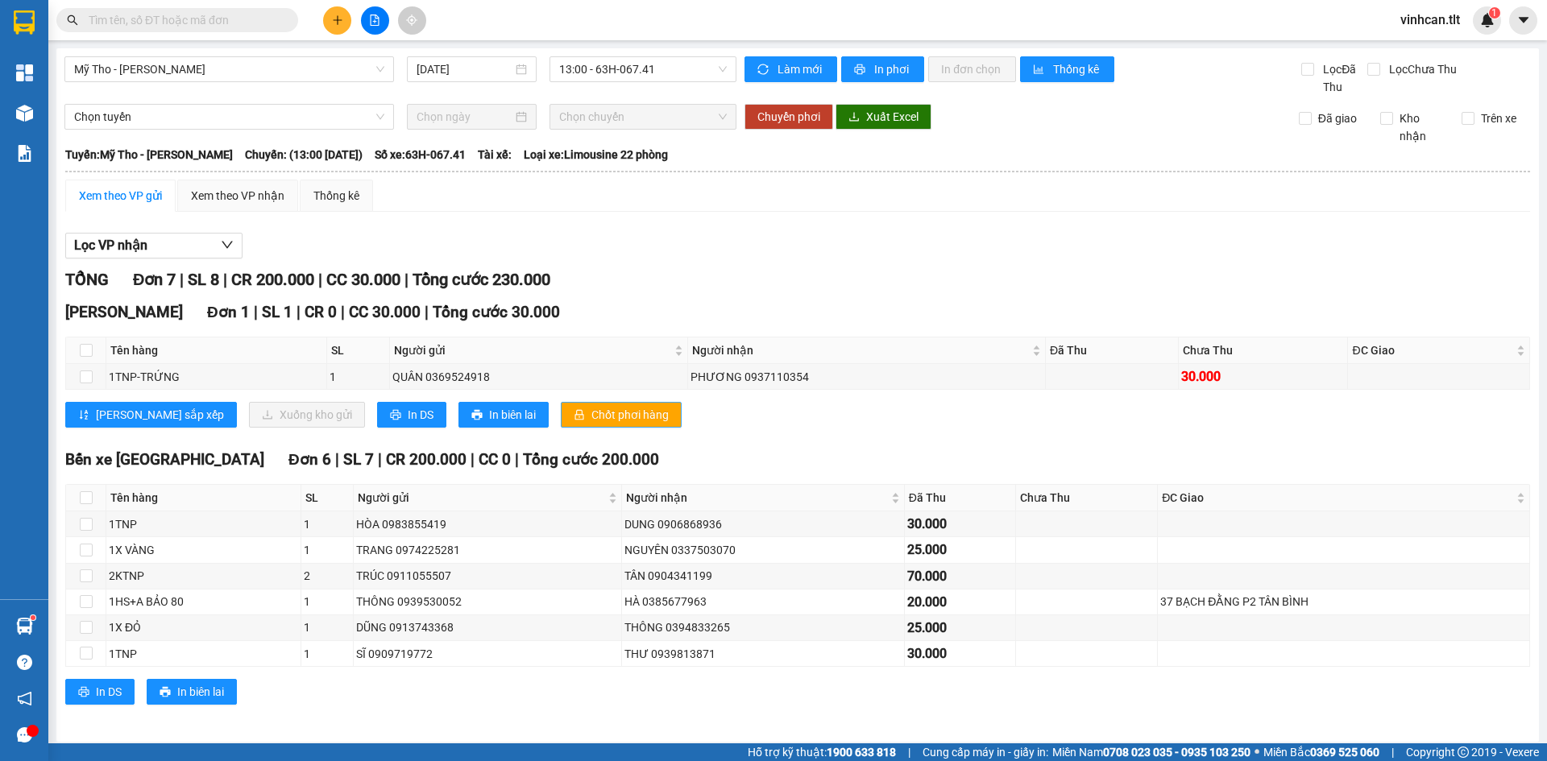
click at [591, 419] on span "Chốt phơi hàng" at bounding box center [629, 415] width 77 height 18
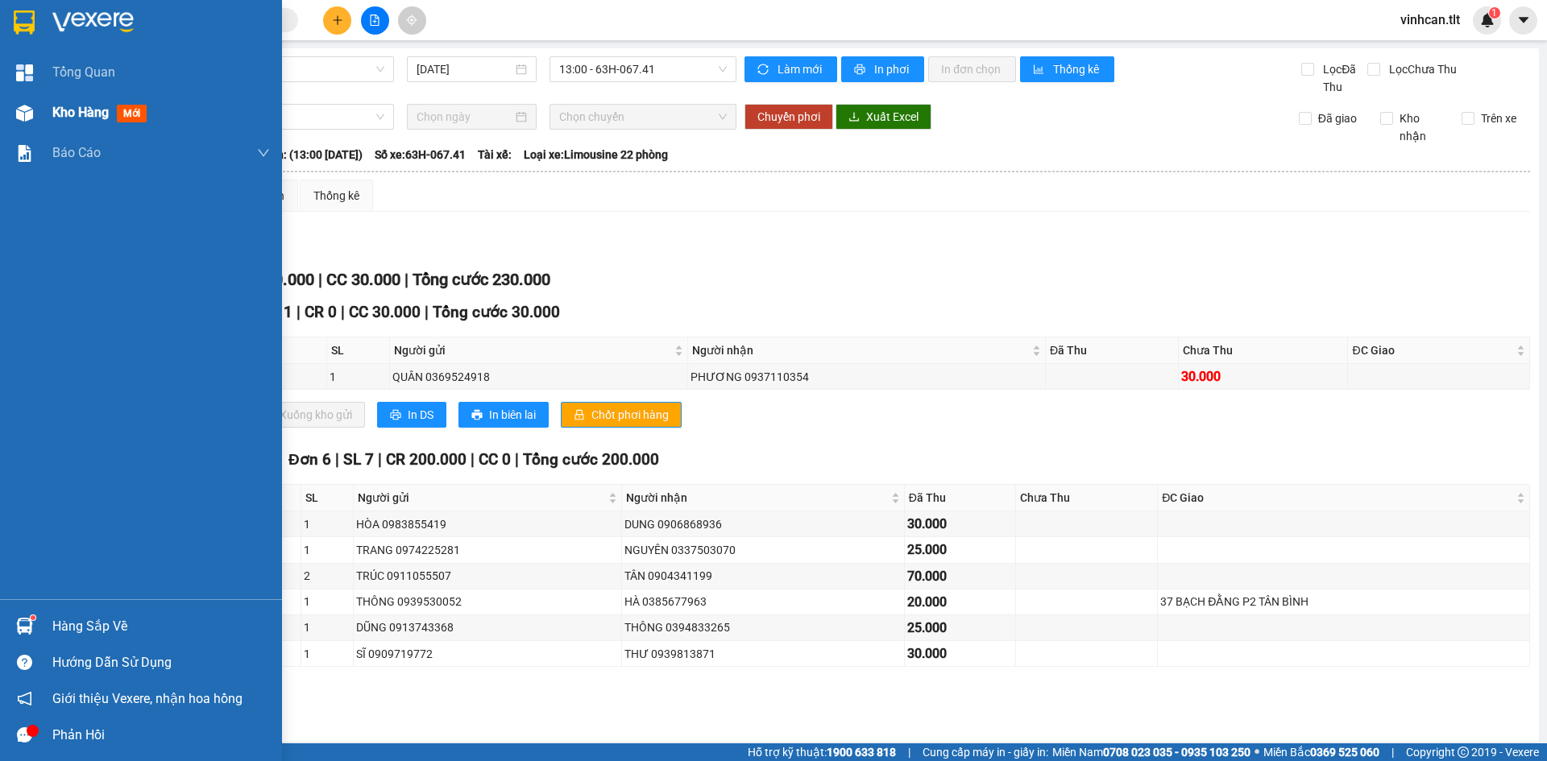
click at [37, 111] on div at bounding box center [24, 113] width 28 height 28
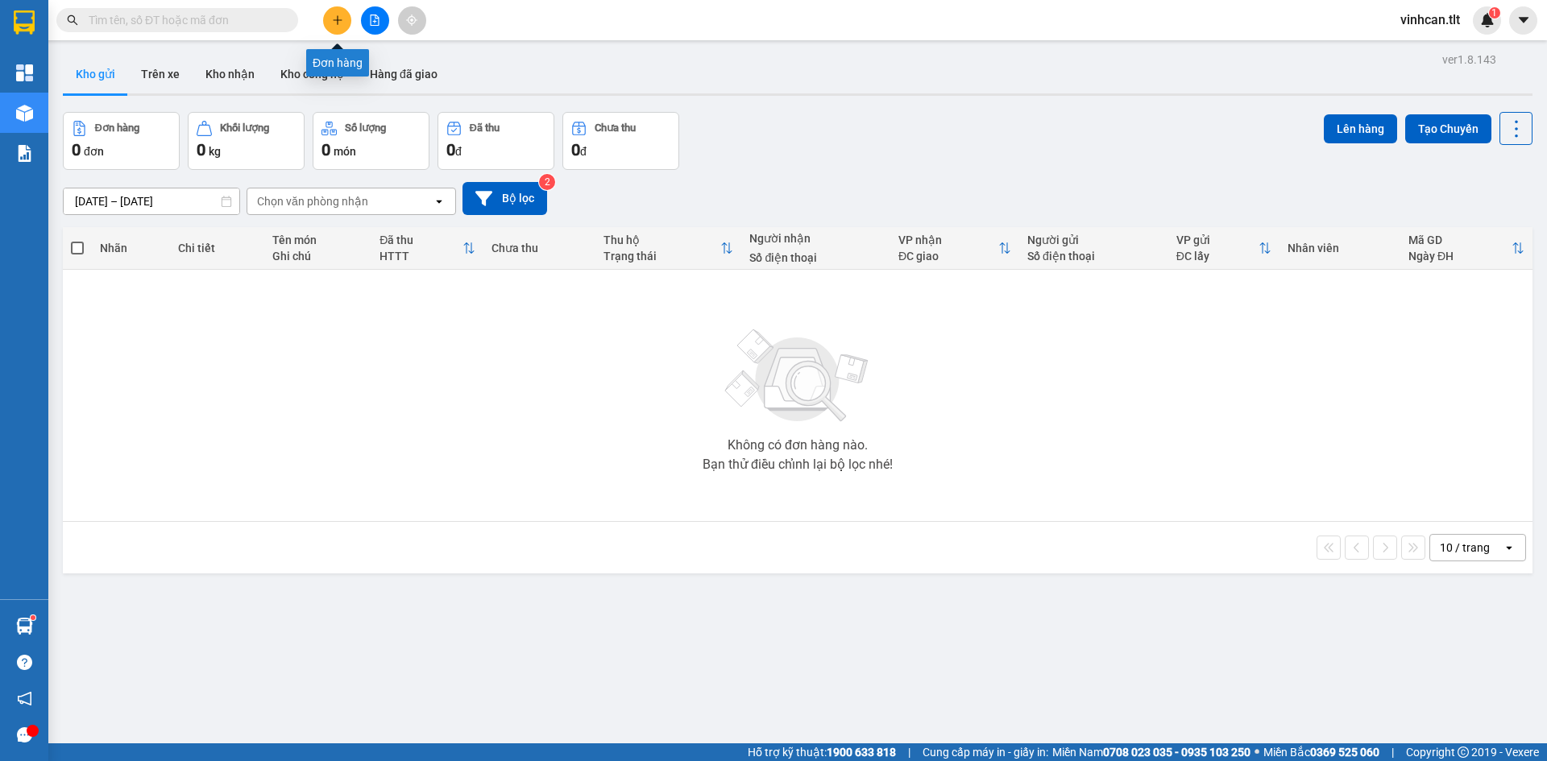
click at [336, 24] on icon "plus" at bounding box center [337, 20] width 11 height 11
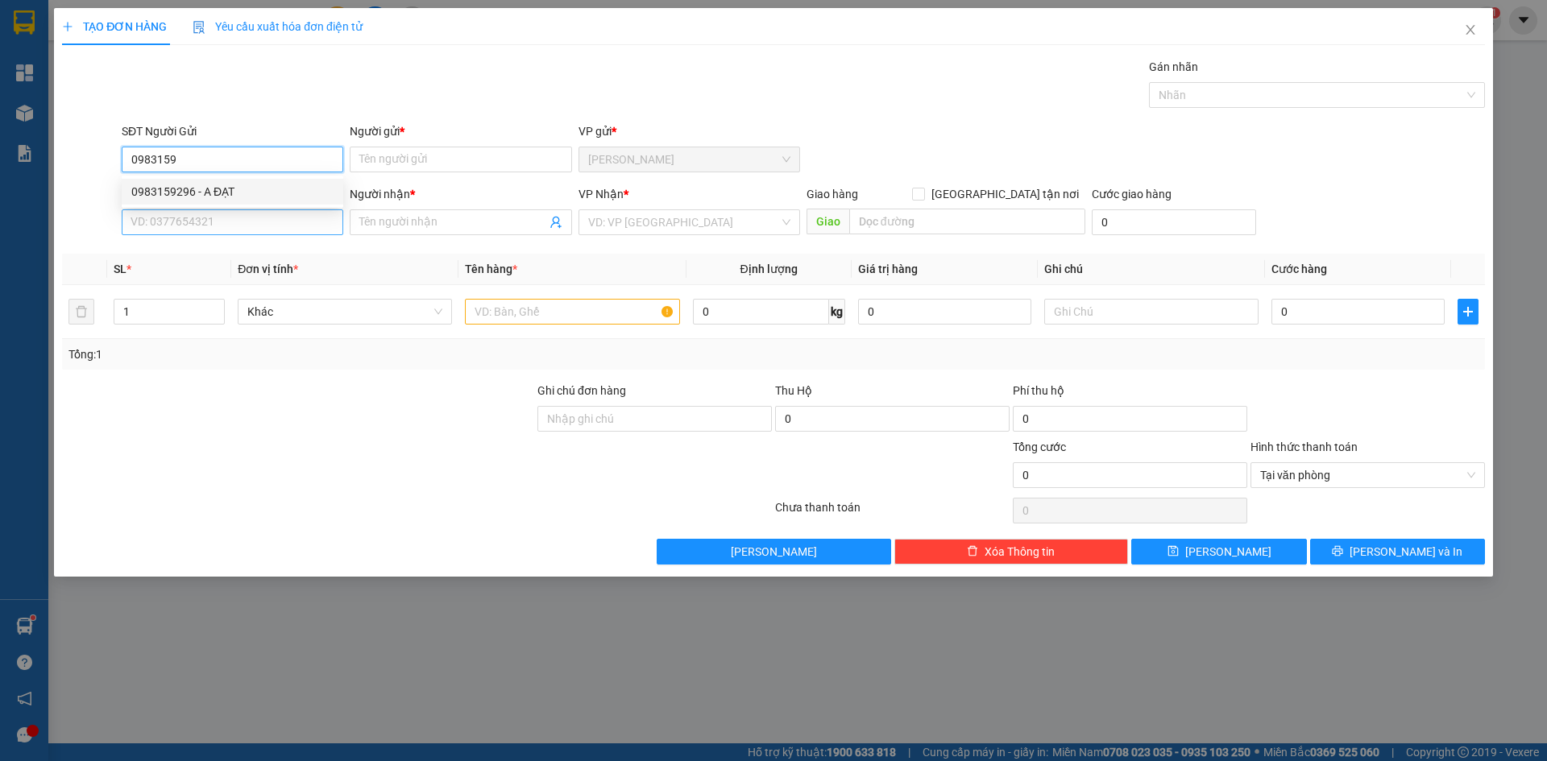
drag, startPoint x: 245, startPoint y: 186, endPoint x: 246, endPoint y: 218, distance: 32.2
click at [246, 186] on div "0983159296 - A ĐẠT" at bounding box center [232, 192] width 202 height 18
type input "0983159296"
type input "A ĐẠT"
type input "0983159296"
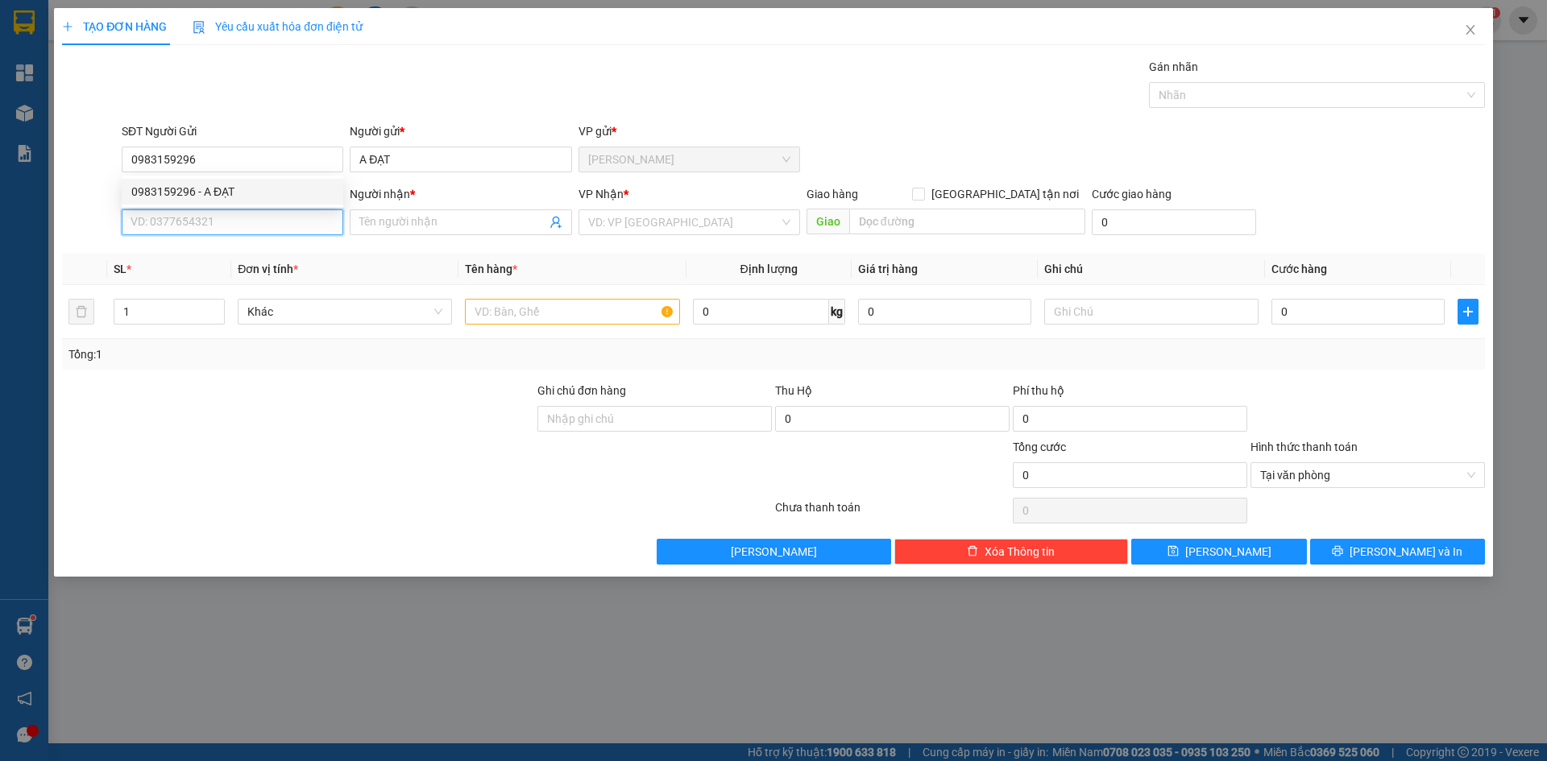
click at [243, 225] on input "SĐT Người Nhận *" at bounding box center [233, 222] width 222 height 26
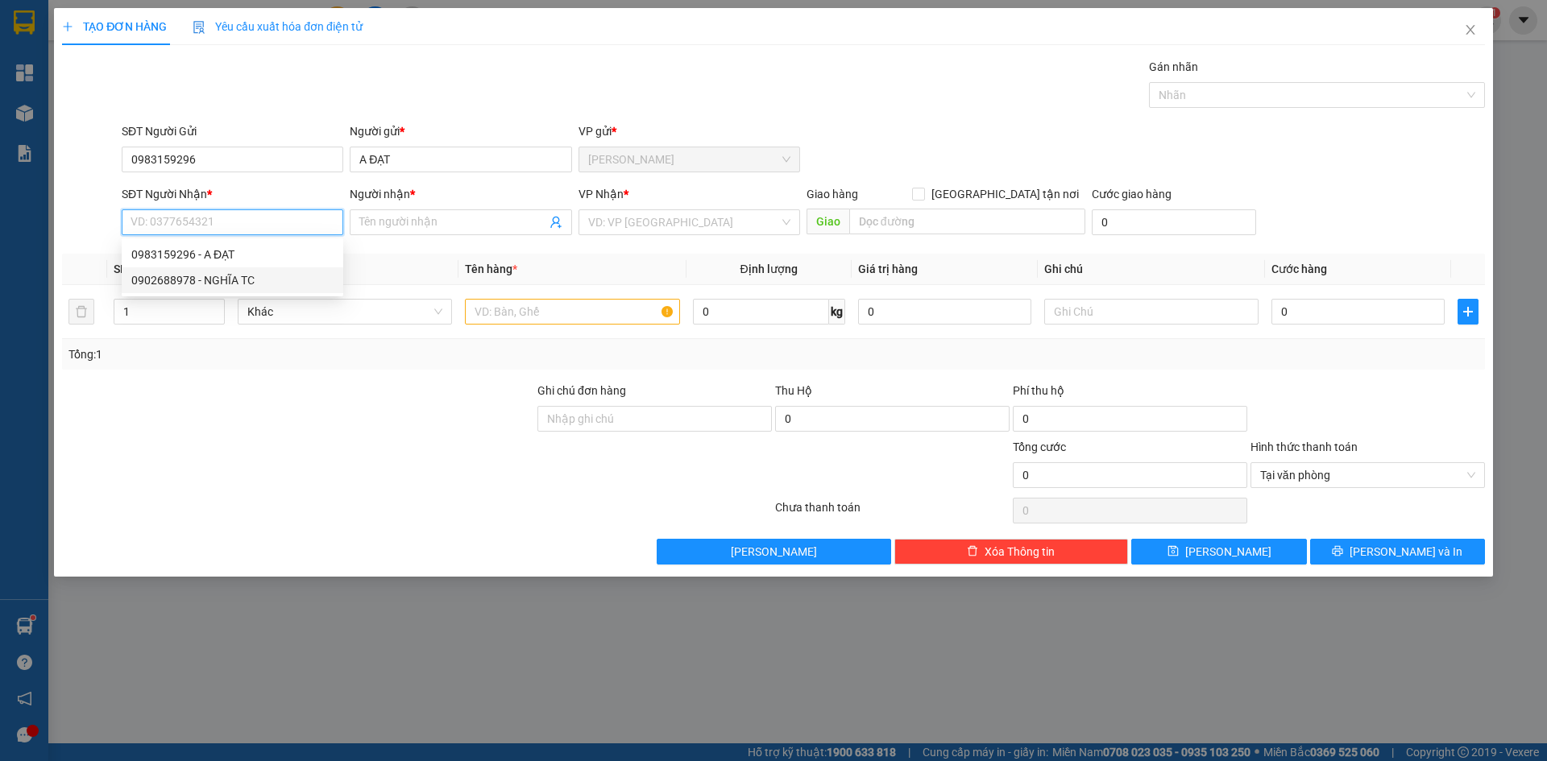
click at [236, 272] on div "0902688978 - NGHĨA TC" at bounding box center [232, 280] width 202 height 18
type input "0902688978"
type input "NGHĨA TC"
click at [664, 230] on input "search" at bounding box center [683, 222] width 191 height 24
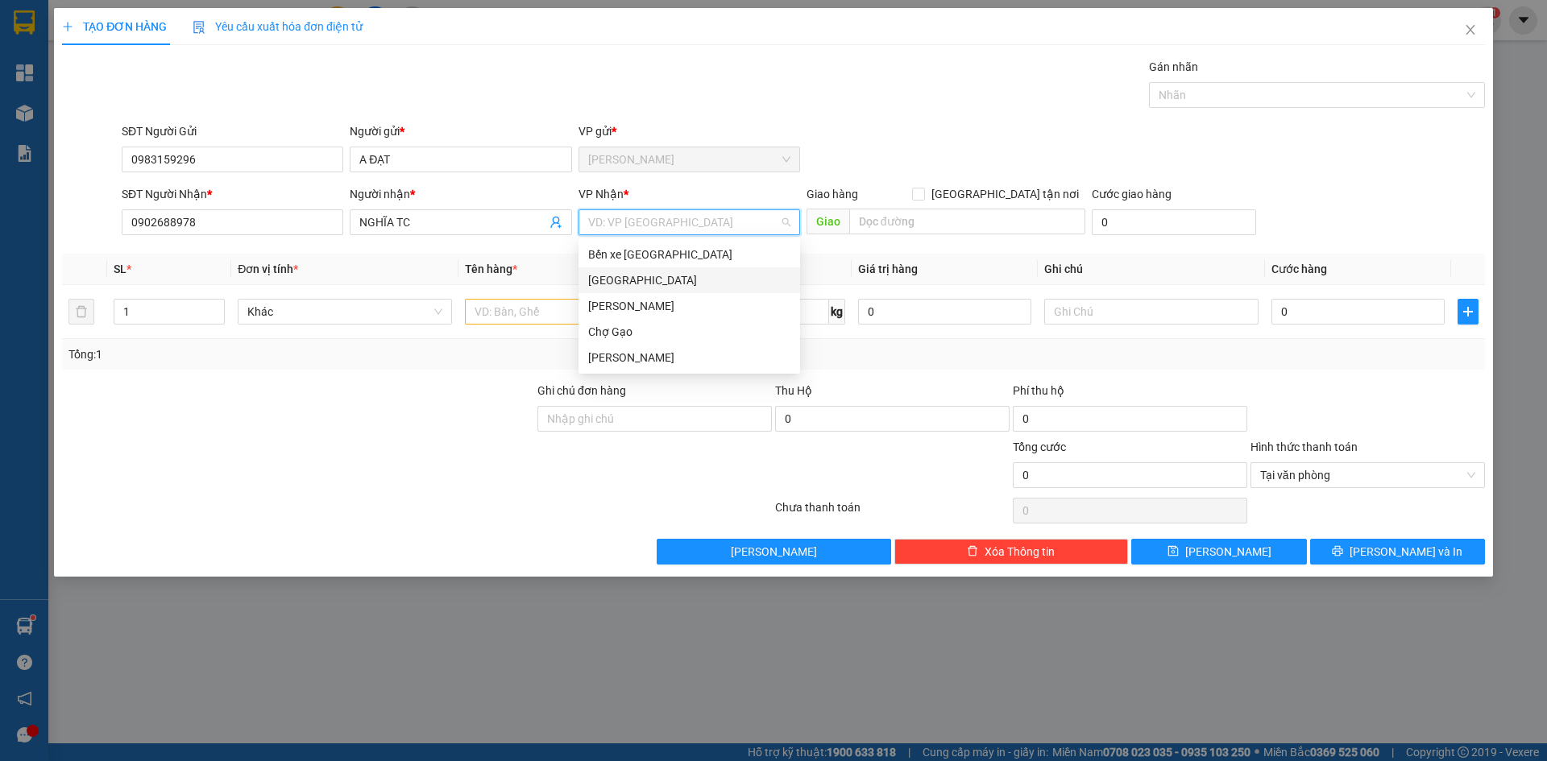
click at [624, 281] on div "[GEOGRAPHIC_DATA]" at bounding box center [689, 280] width 202 height 18
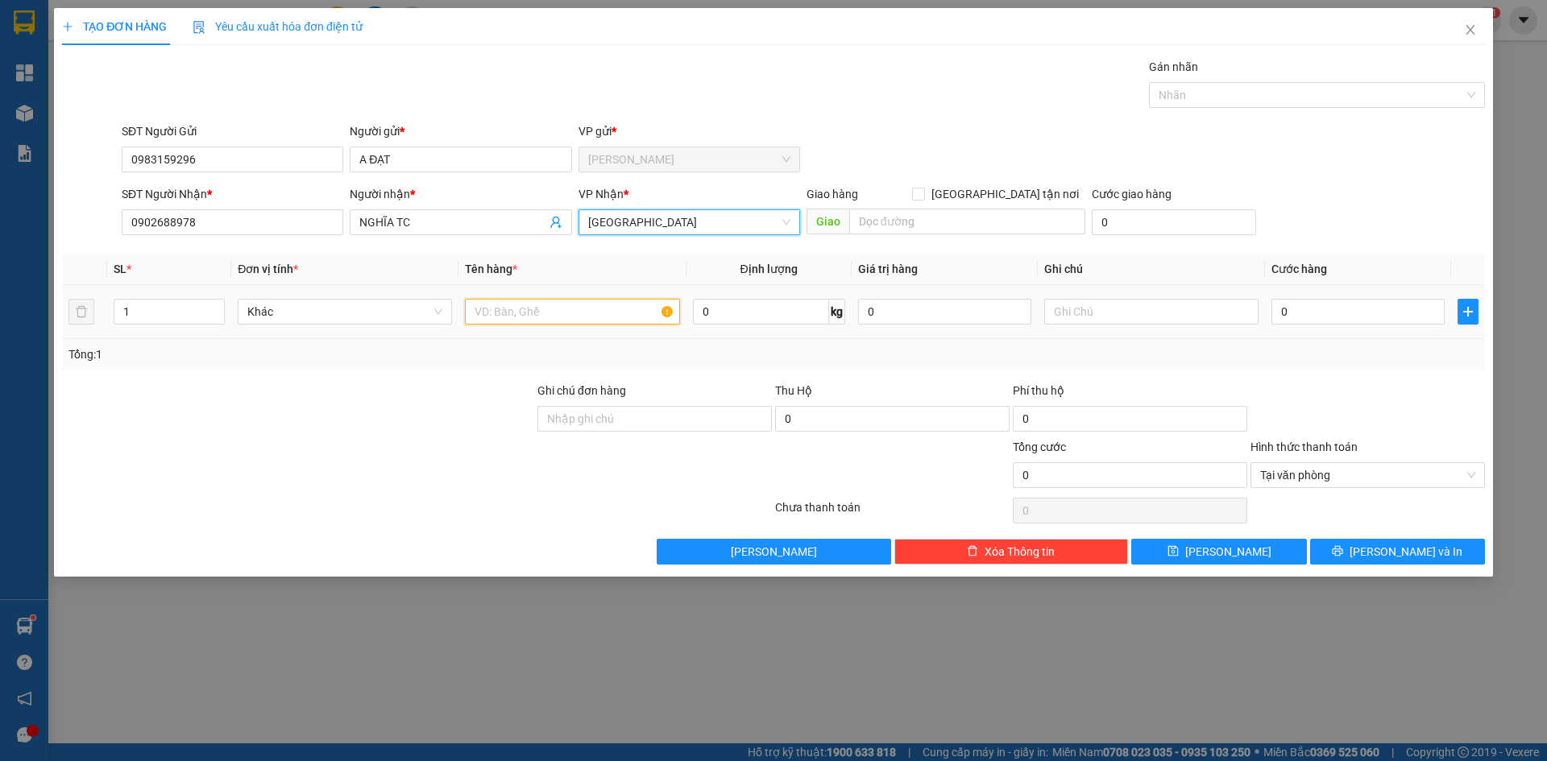
click at [532, 306] on input "text" at bounding box center [572, 312] width 214 height 26
paste input "Đ"
paste input "Ỏ"
type input "1B ĐỎ"
type input "3"
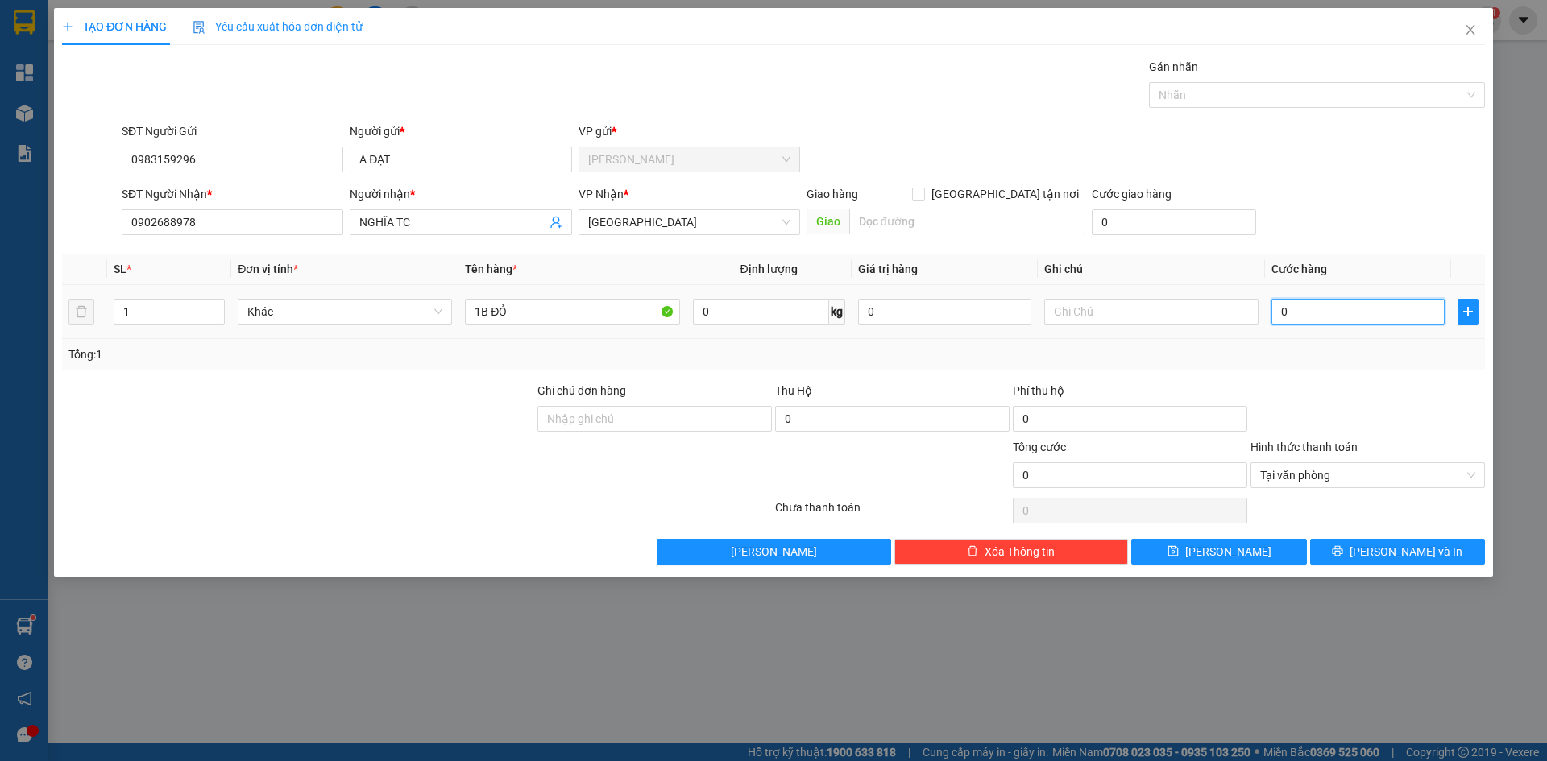
type input "3"
type input "35"
type input "35.000"
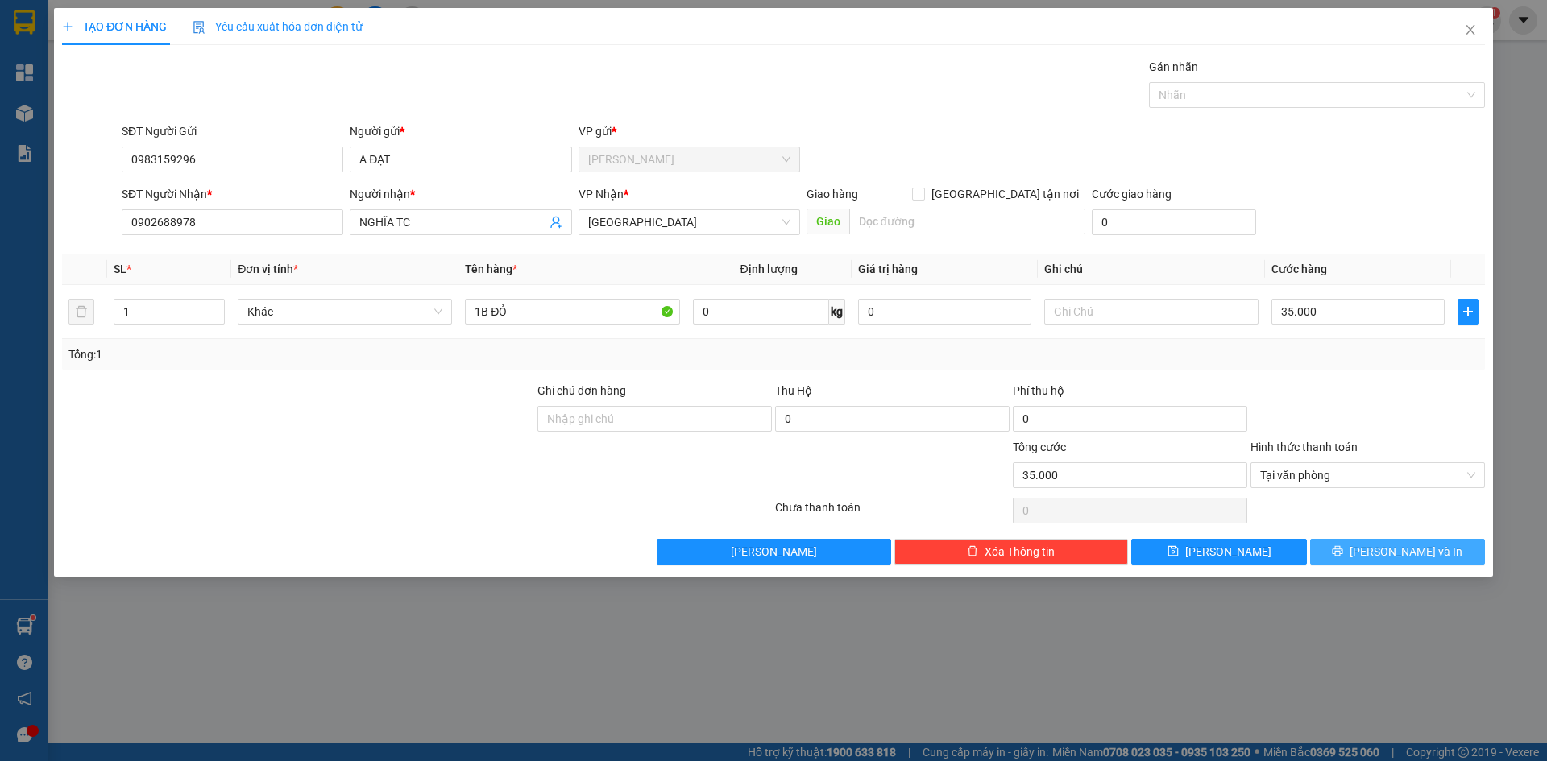
click at [1405, 549] on span "[PERSON_NAME] và In" at bounding box center [1405, 552] width 113 height 18
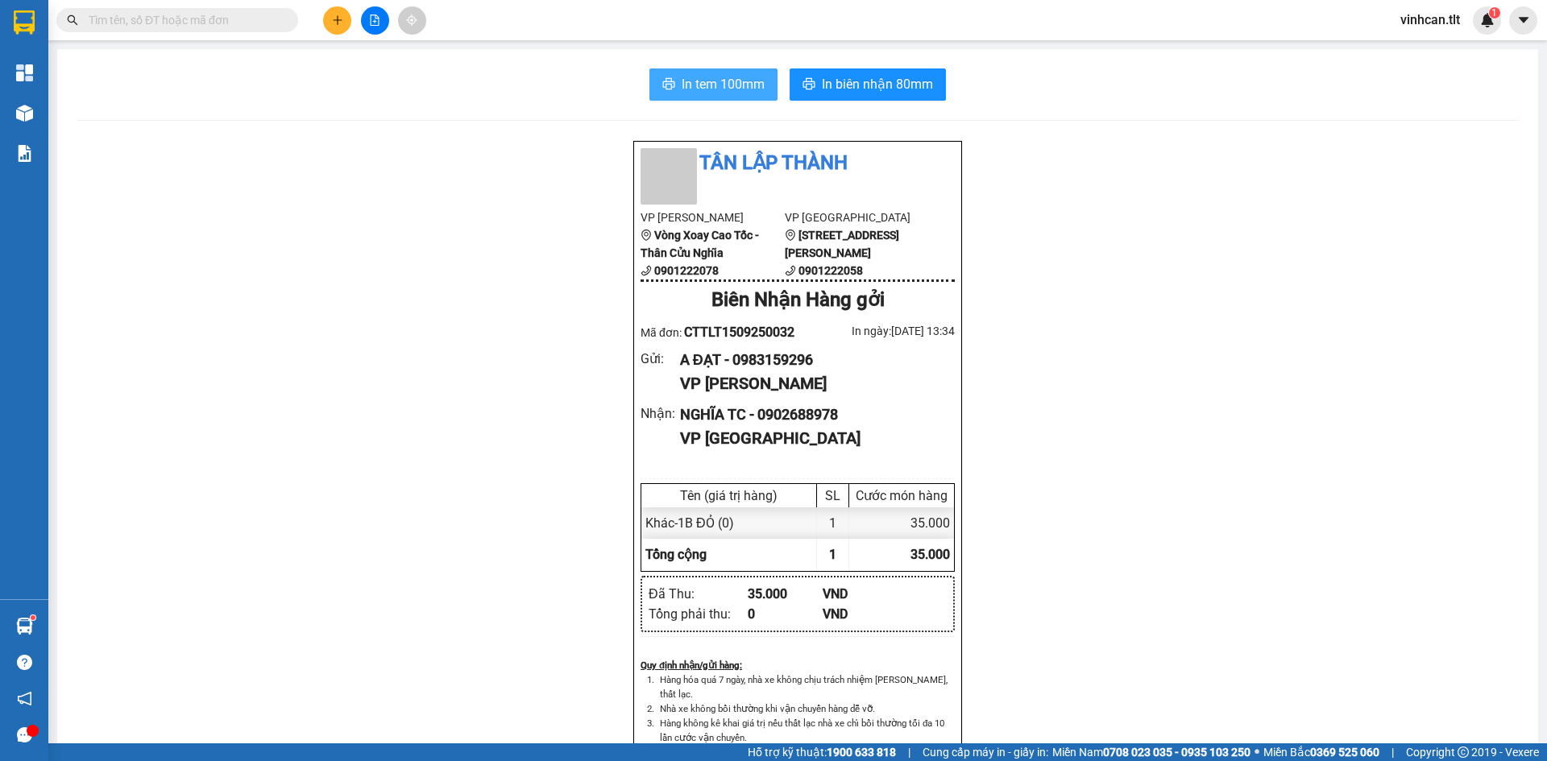
click at [706, 96] on button "In tem 100mm" at bounding box center [713, 84] width 128 height 32
click at [333, 14] on button at bounding box center [337, 20] width 28 height 28
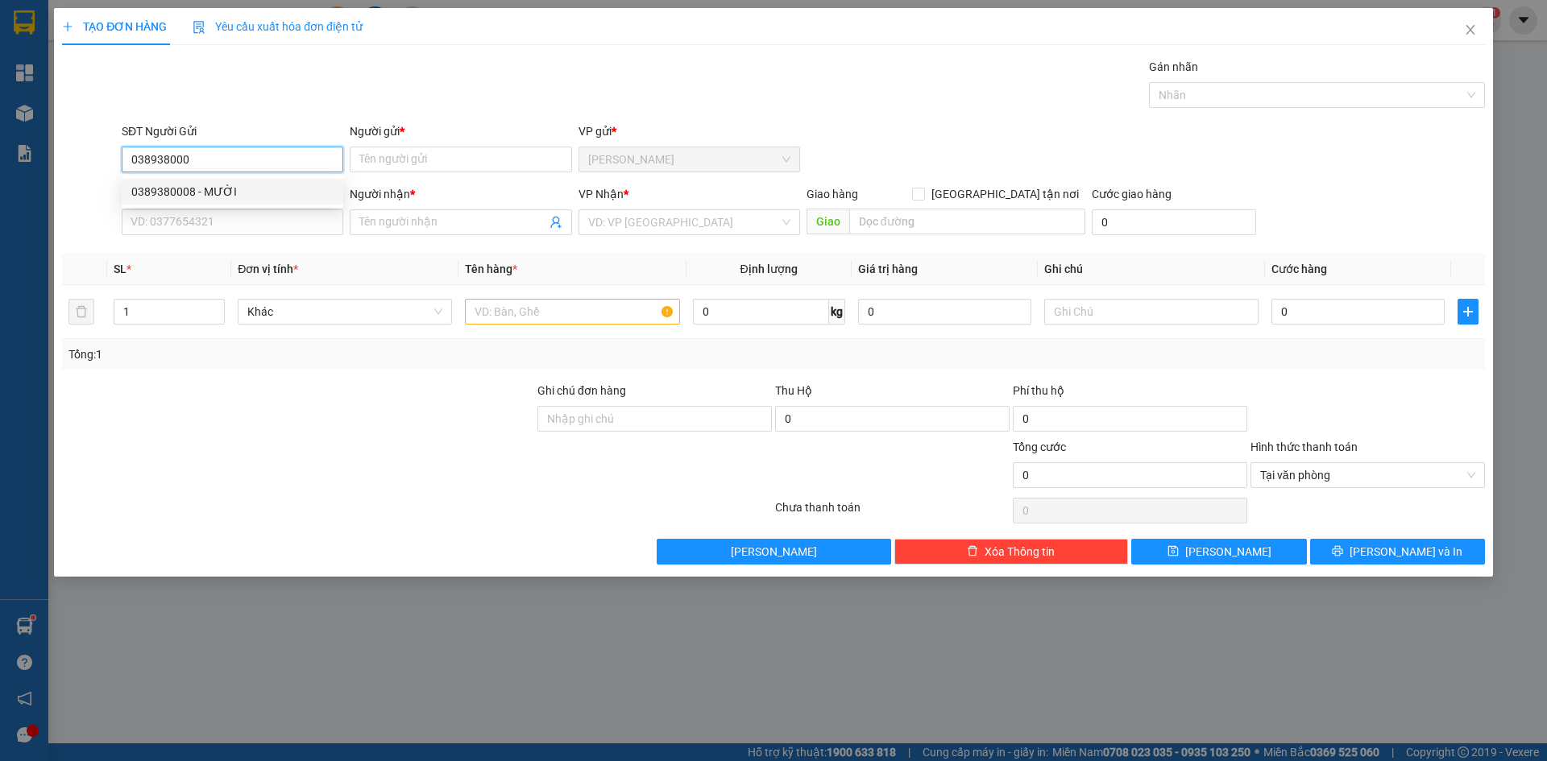
click at [229, 189] on div "0389380008 - MƯỜI" at bounding box center [232, 192] width 202 height 18
type input "0389380008"
type input "MƯỜI"
type input "0389380008"
click at [230, 218] on input "SĐT Người Nhận *" at bounding box center [233, 222] width 222 height 26
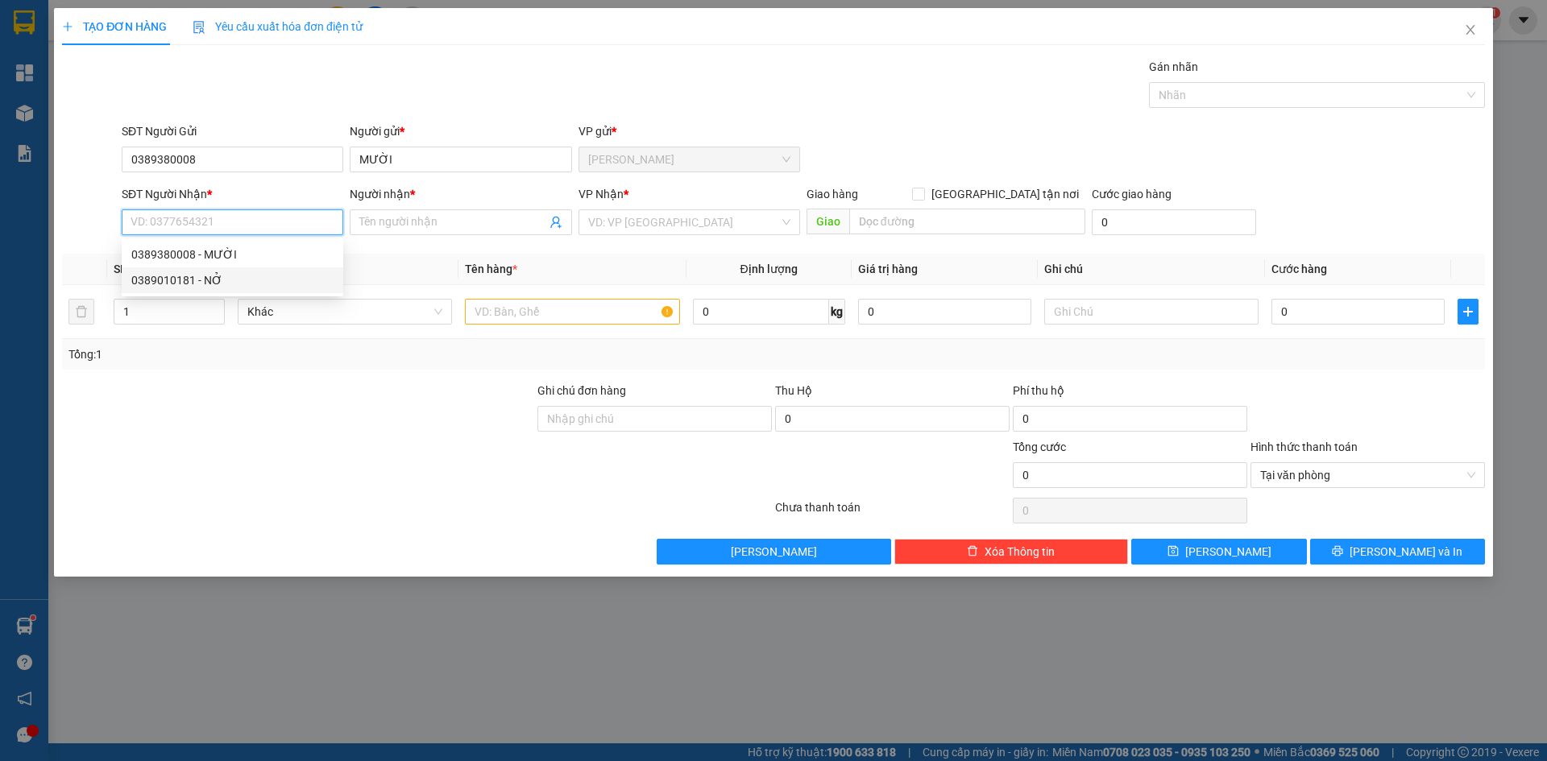
click at [234, 279] on div "0389010181 - NỞ" at bounding box center [232, 280] width 202 height 18
type input "0389010181"
type input "NỞ"
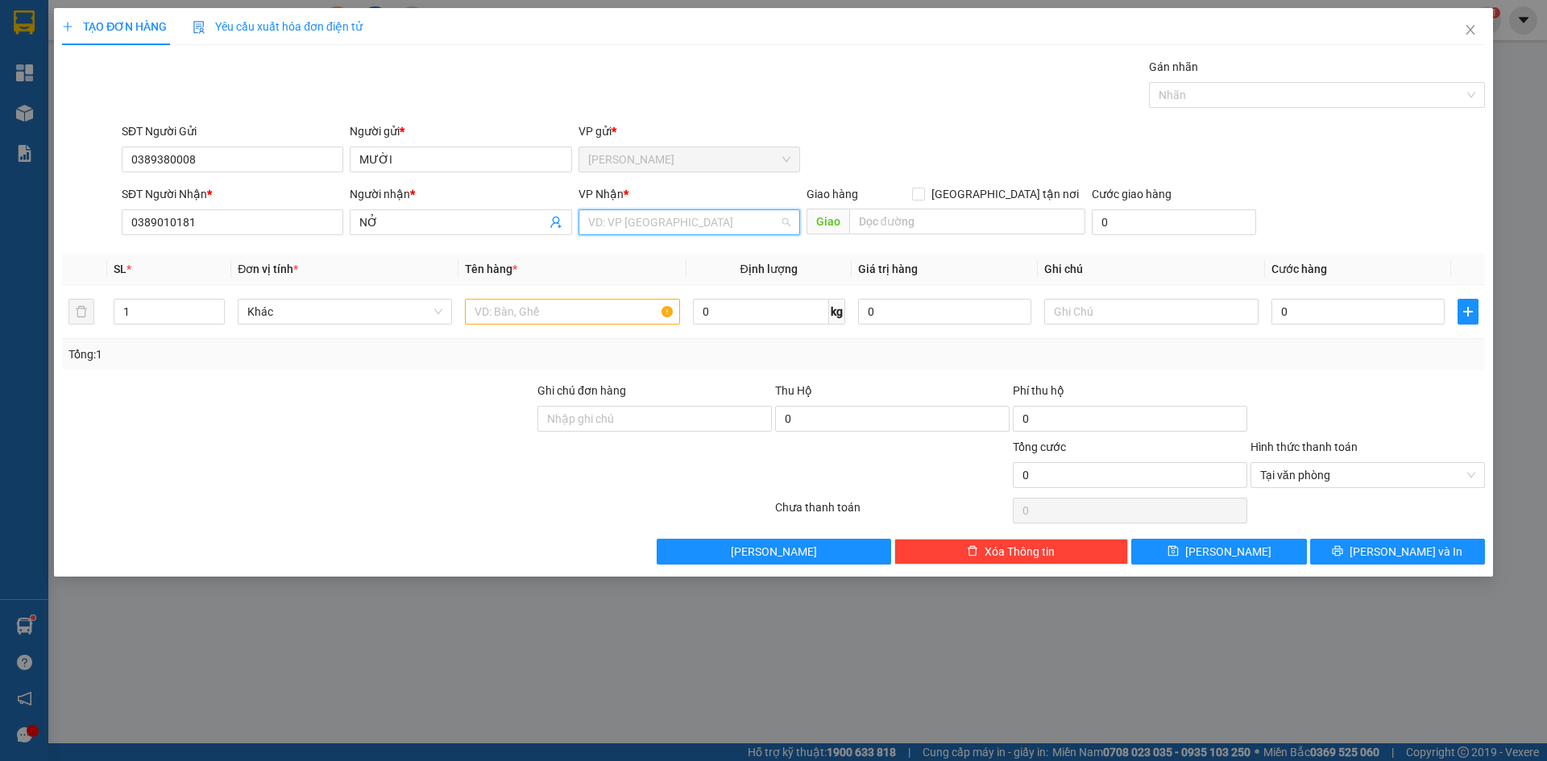
click at [678, 213] on input "search" at bounding box center [683, 222] width 191 height 24
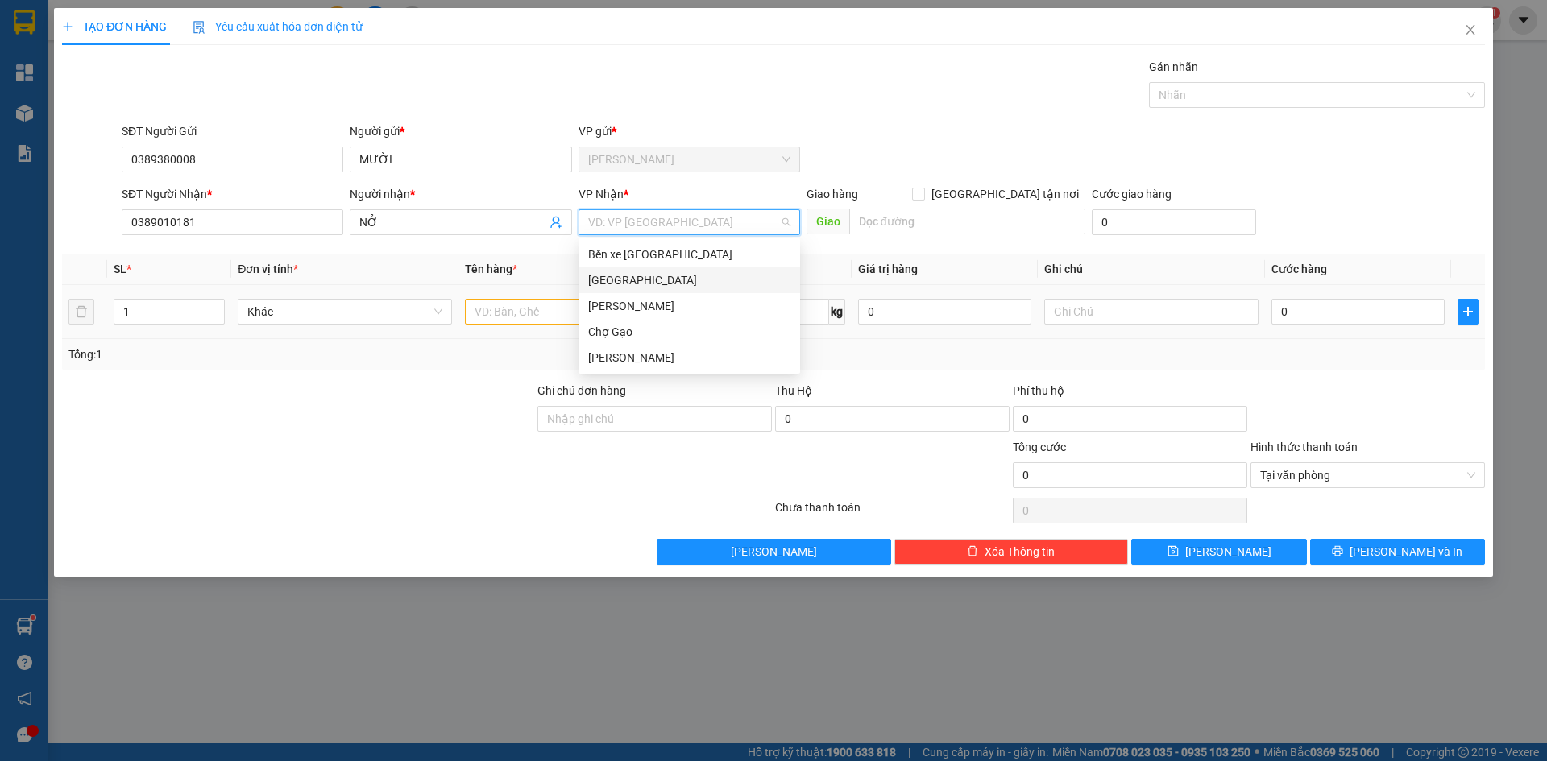
click at [622, 282] on div "[GEOGRAPHIC_DATA]" at bounding box center [689, 280] width 202 height 18
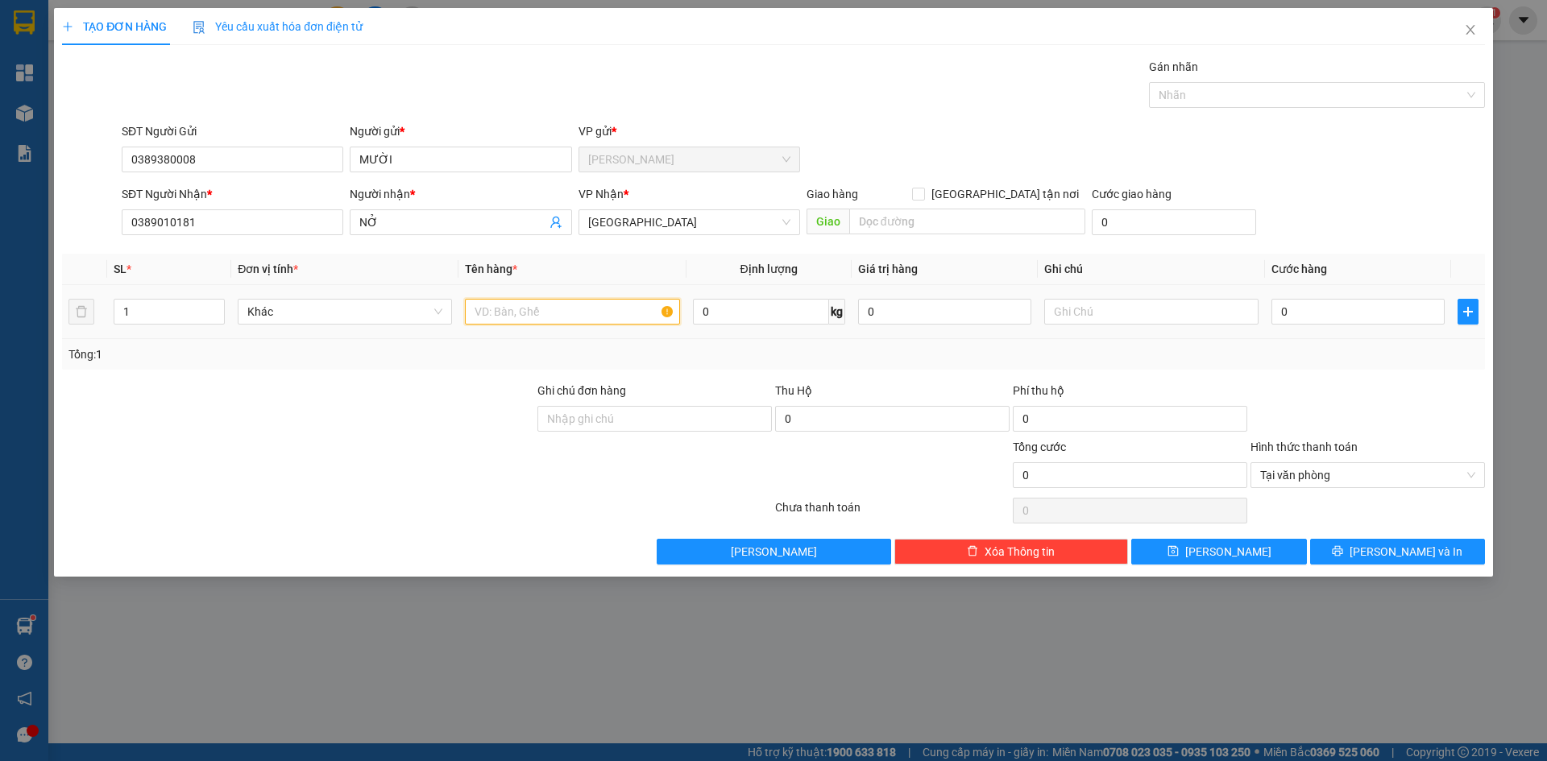
click at [550, 314] on input "text" at bounding box center [572, 312] width 214 height 26
type input "1TX"
click at [1305, 315] on input "0" at bounding box center [1357, 312] width 173 height 26
type input "5"
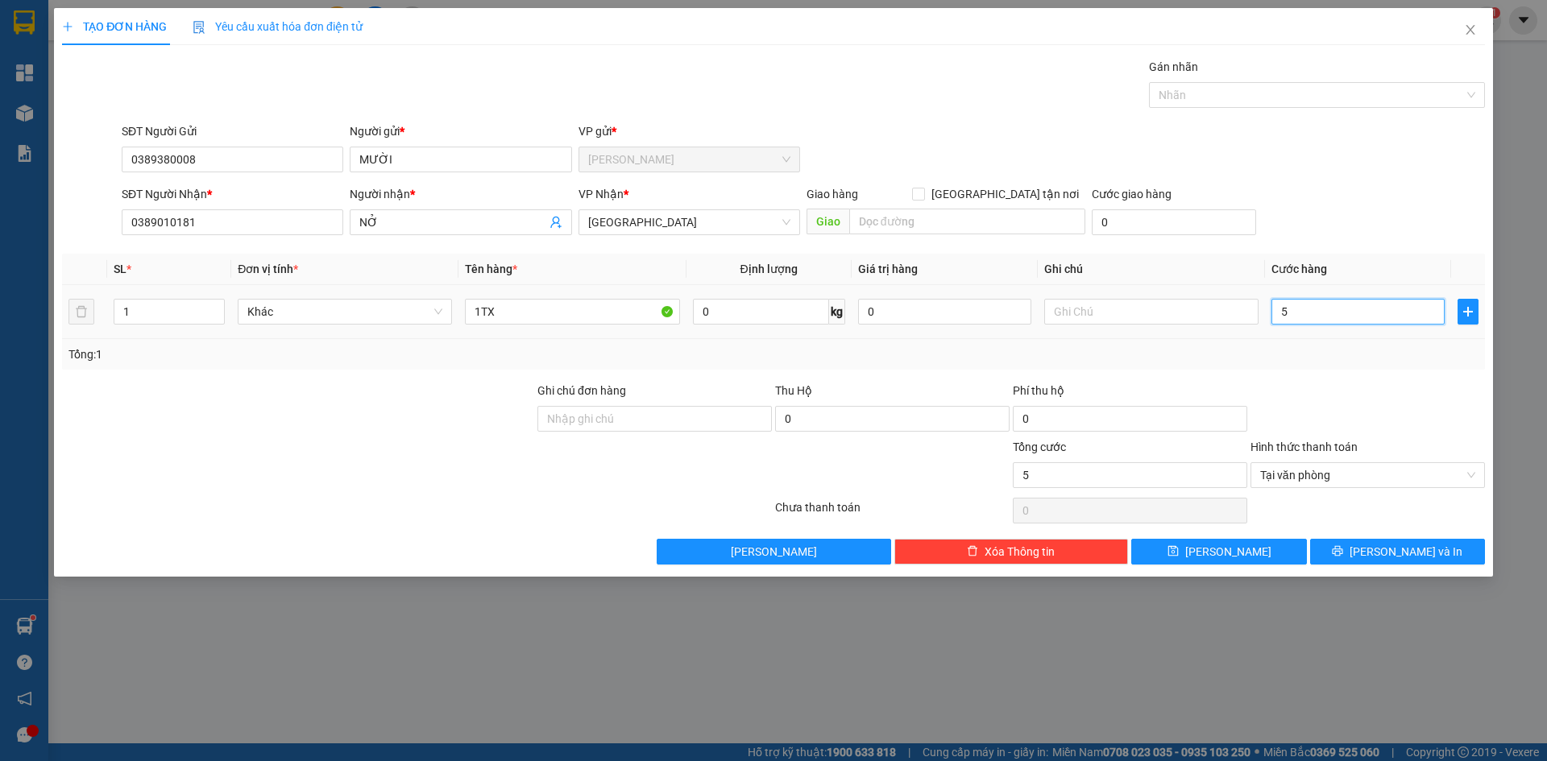
type input "50"
type input "50.000"
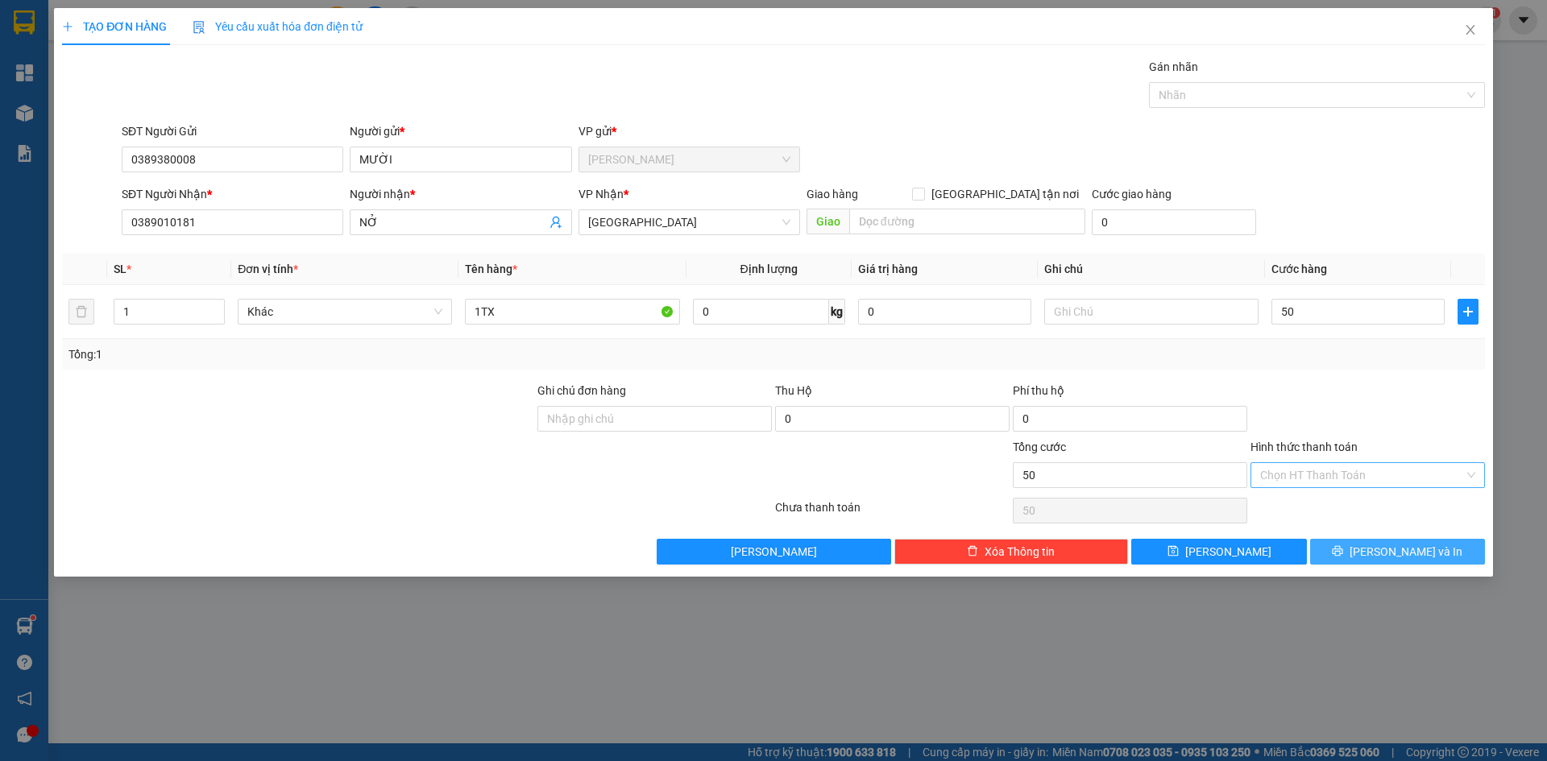
type input "50.000"
click at [1439, 553] on button "[PERSON_NAME] và In" at bounding box center [1397, 552] width 175 height 26
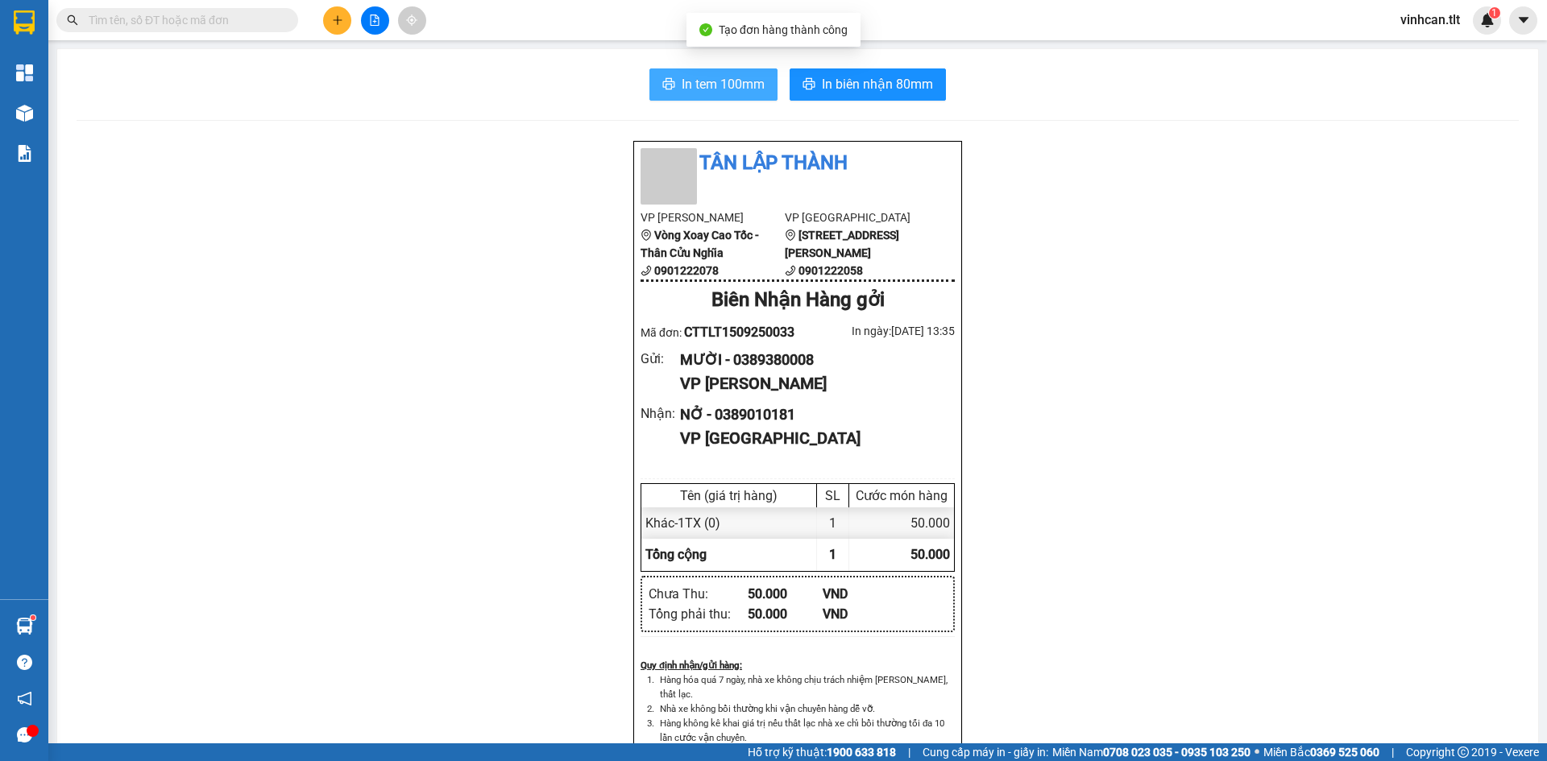
click at [689, 70] on button "In tem 100mm" at bounding box center [713, 84] width 128 height 32
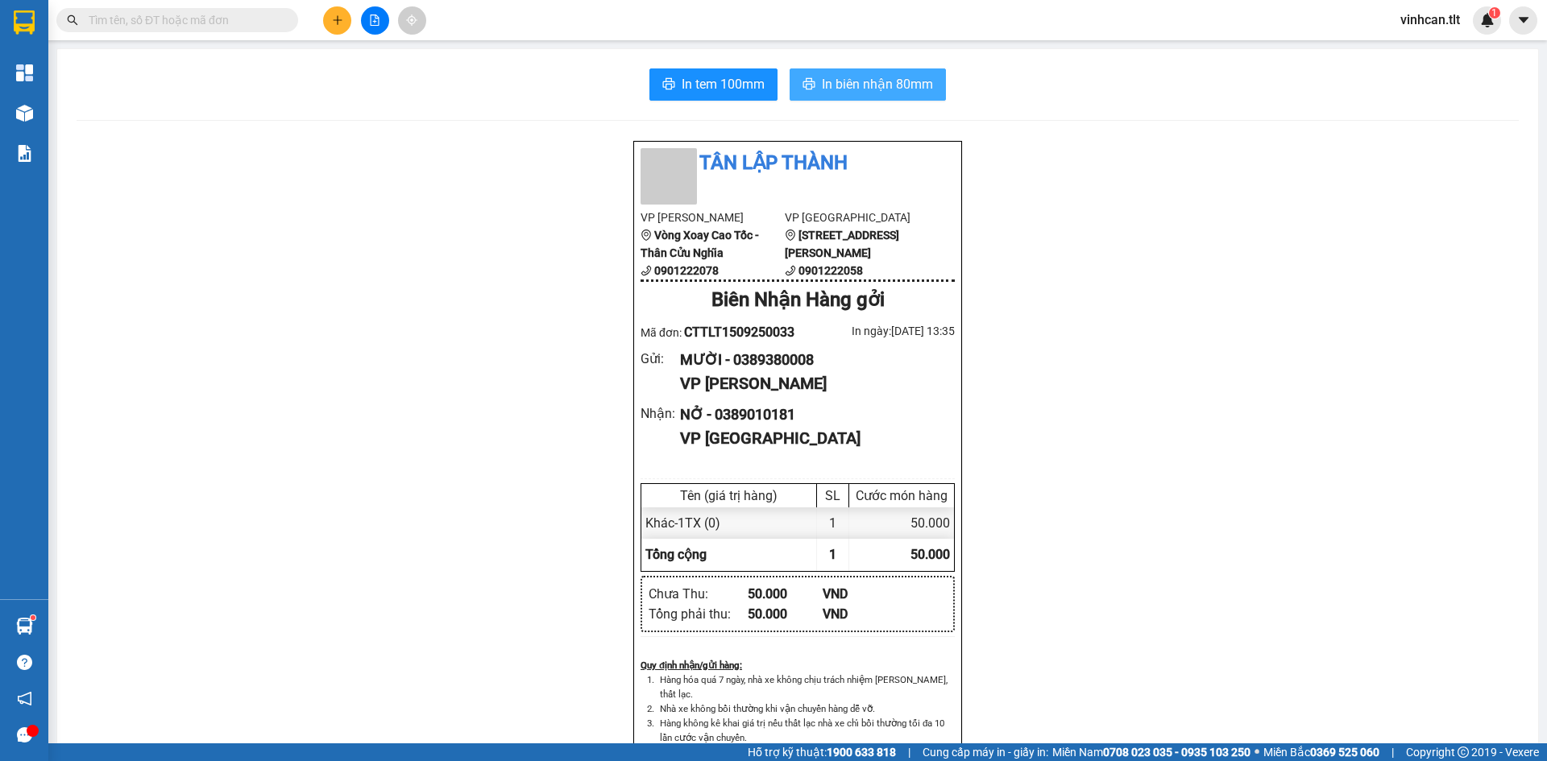
click at [910, 93] on span "In biên nhận 80mm" at bounding box center [877, 84] width 111 height 20
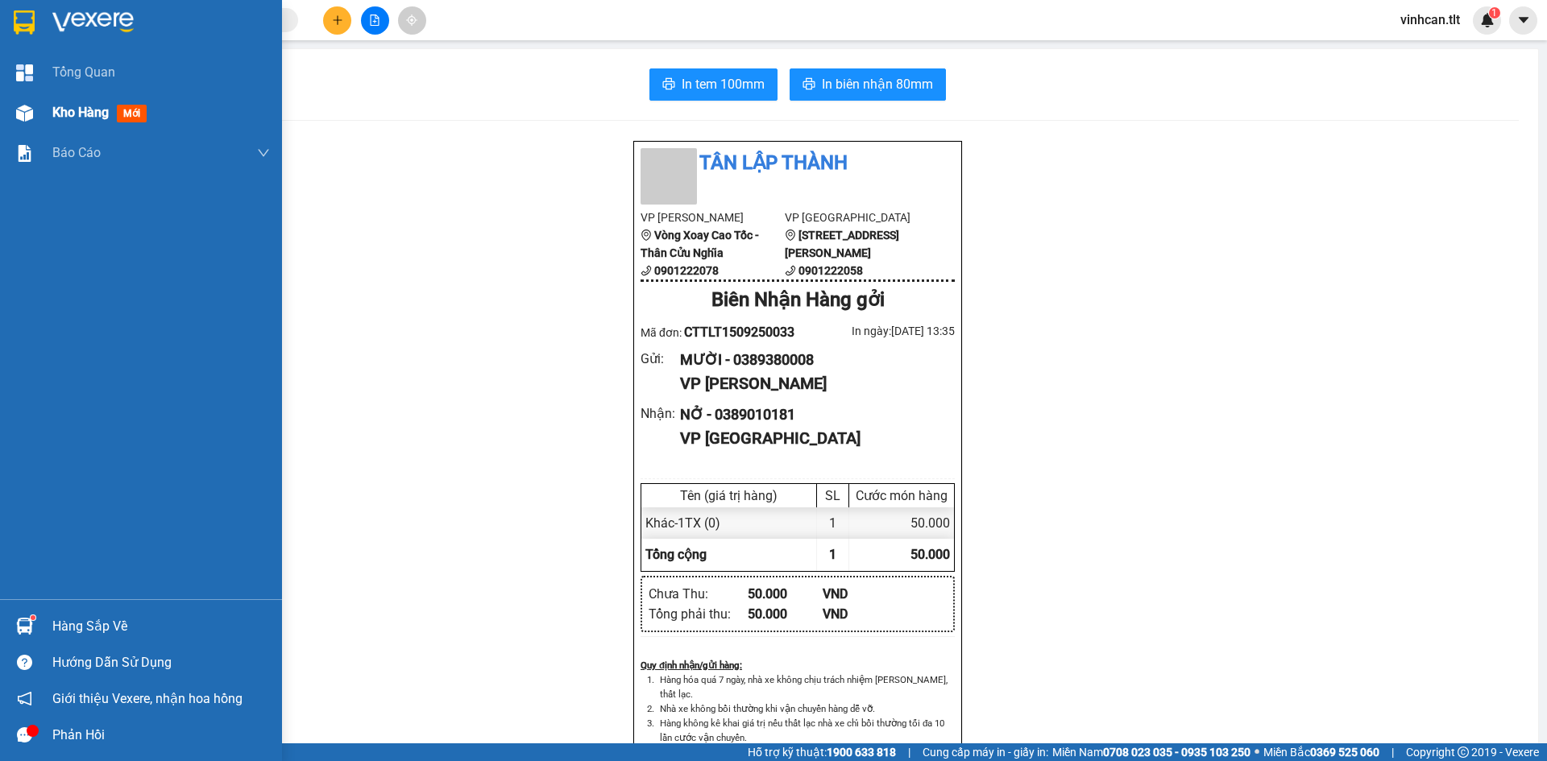
click at [31, 114] on img at bounding box center [24, 113] width 17 height 17
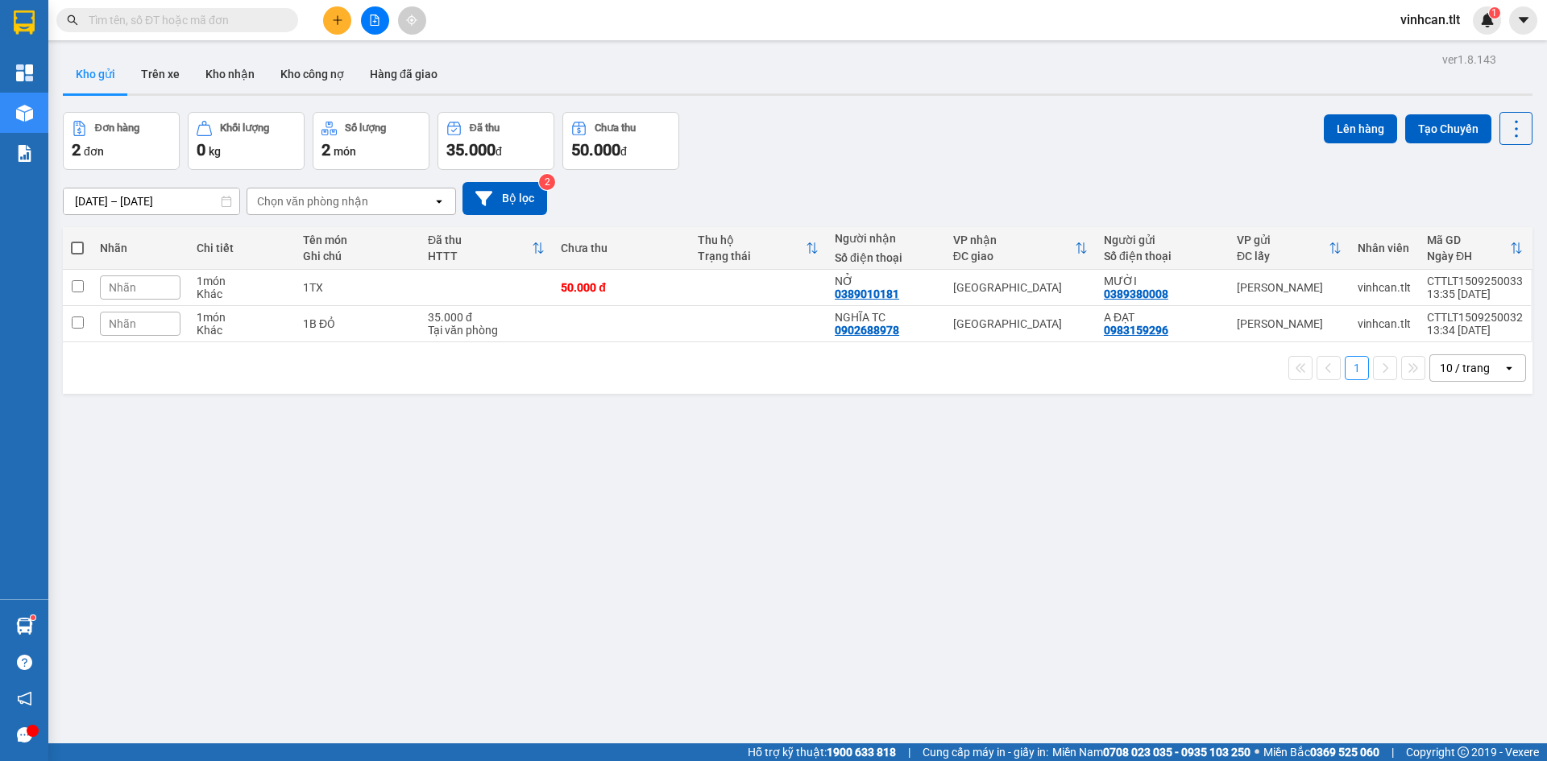
click at [81, 242] on span at bounding box center [77, 248] width 13 height 13
click at [77, 240] on input "checkbox" at bounding box center [77, 240] width 0 height 0
checkbox input "true"
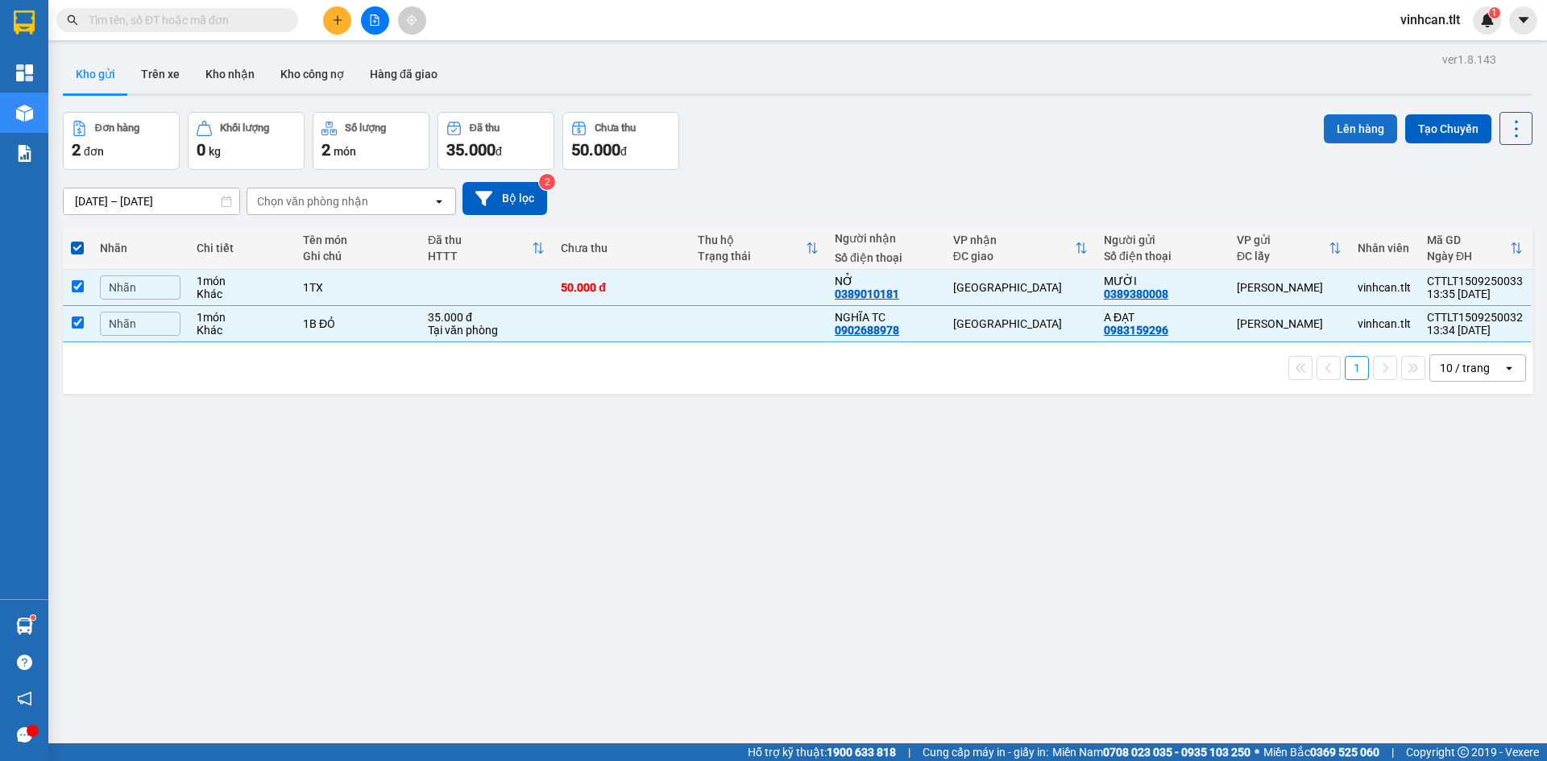
click at [1365, 131] on button "Lên hàng" at bounding box center [1360, 128] width 73 height 29
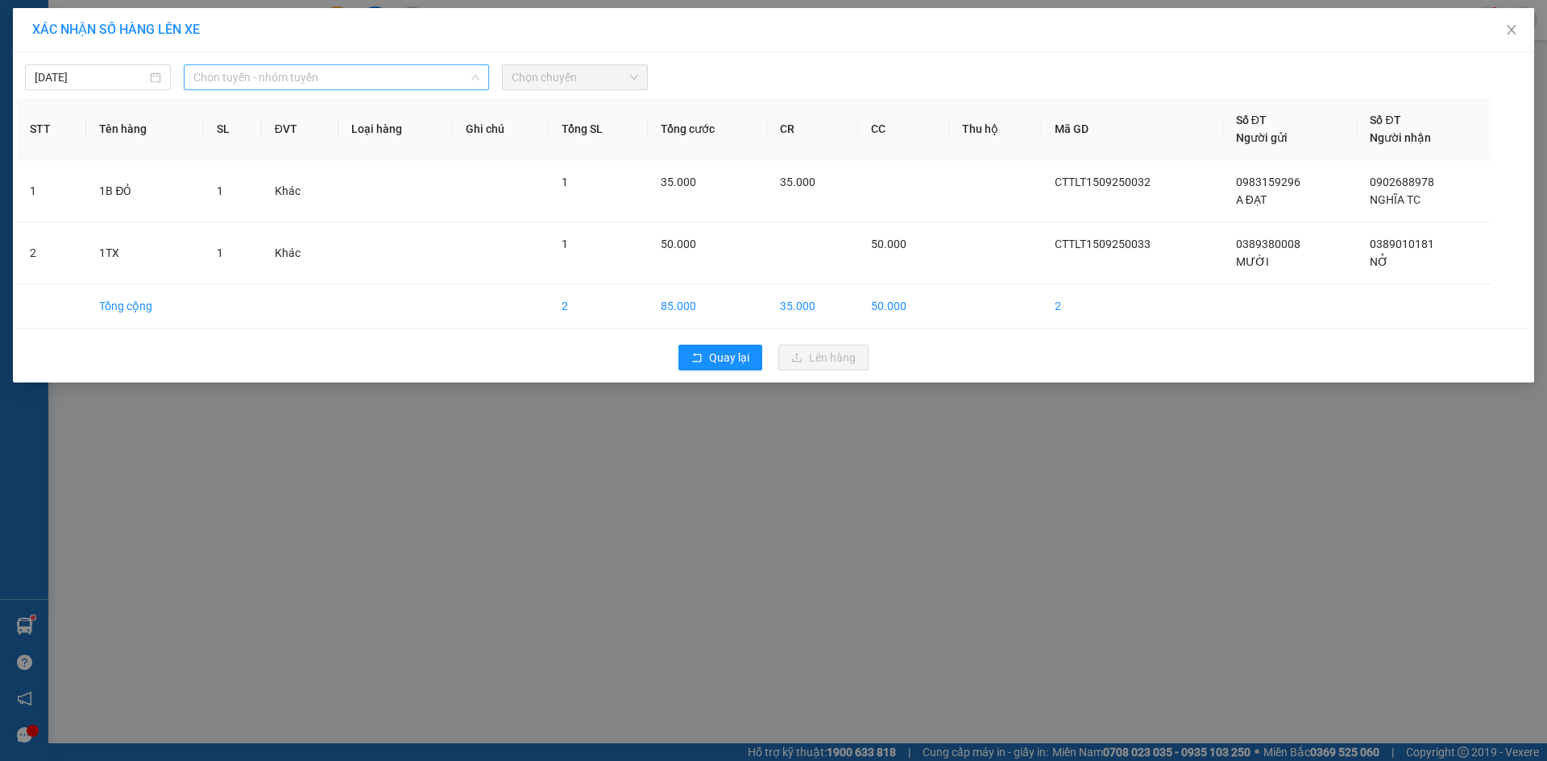
click at [324, 84] on span "Chọn tuyến - nhóm tuyến" at bounding box center [336, 77] width 286 height 24
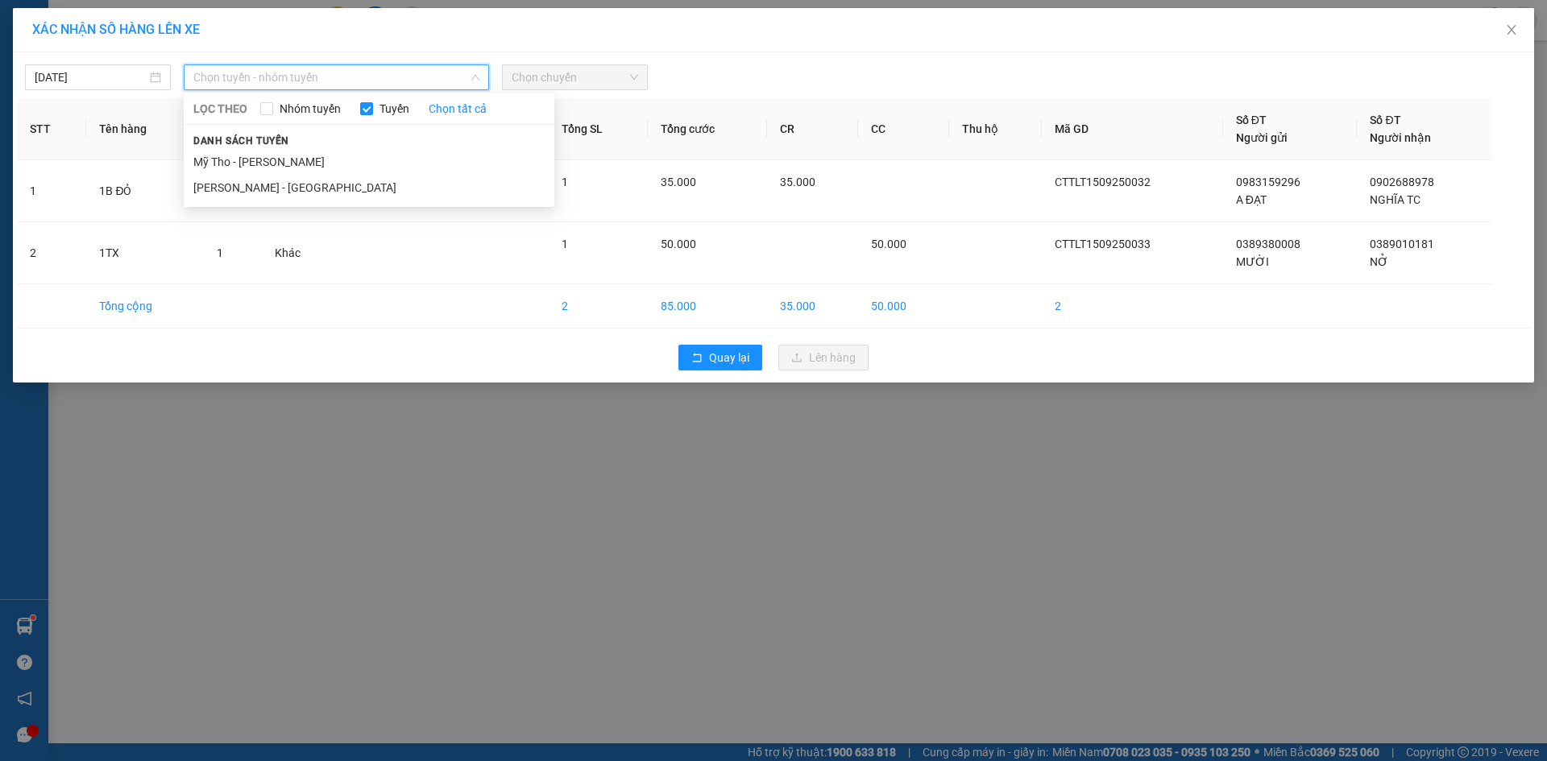
drag, startPoint x: 295, startPoint y: 158, endPoint x: 390, endPoint y: 123, distance: 101.2
click at [296, 157] on li "Mỹ Tho - [PERSON_NAME]" at bounding box center [369, 162] width 371 height 26
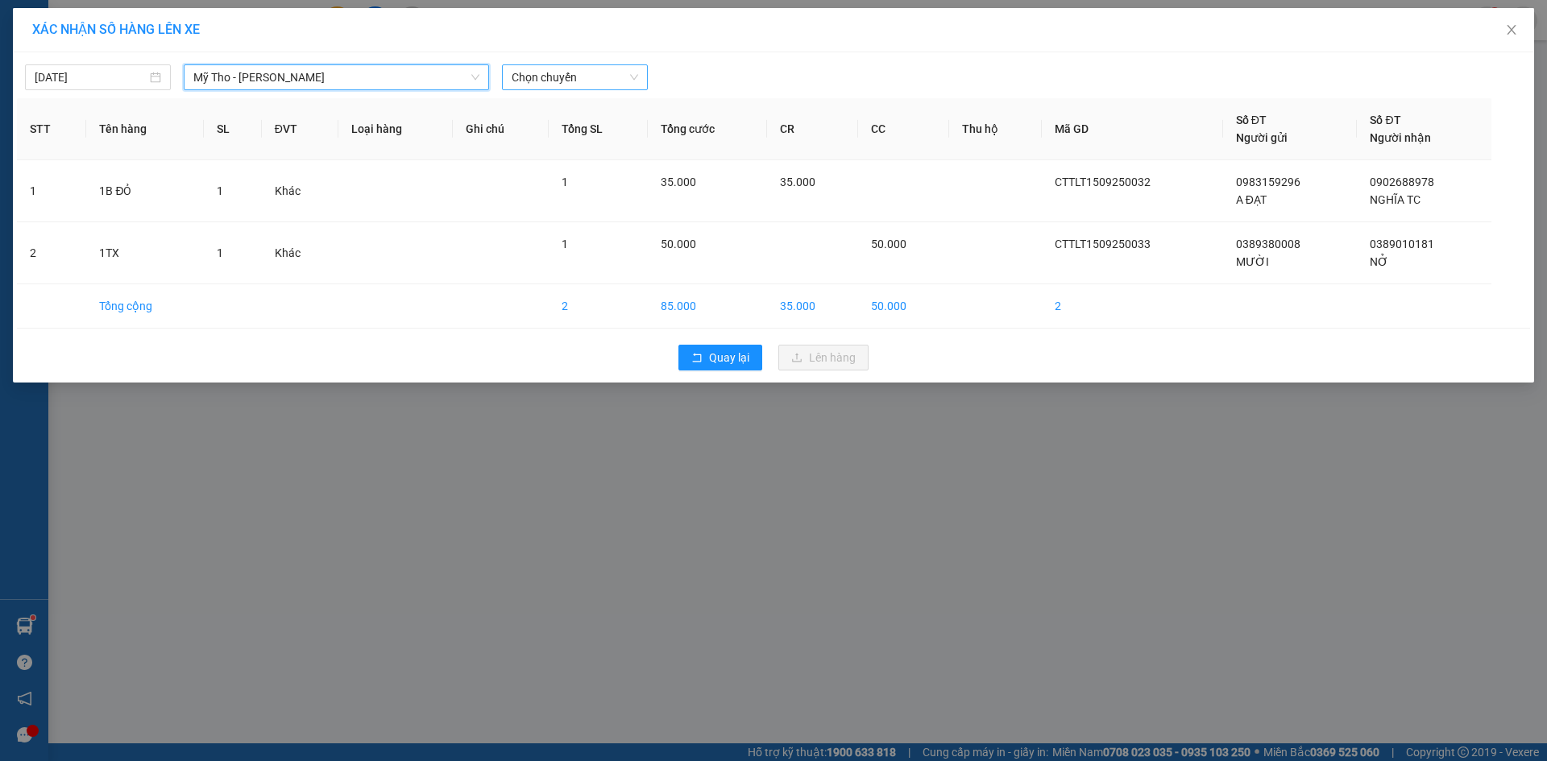
click at [600, 84] on span "Chọn chuyến" at bounding box center [575, 77] width 126 height 24
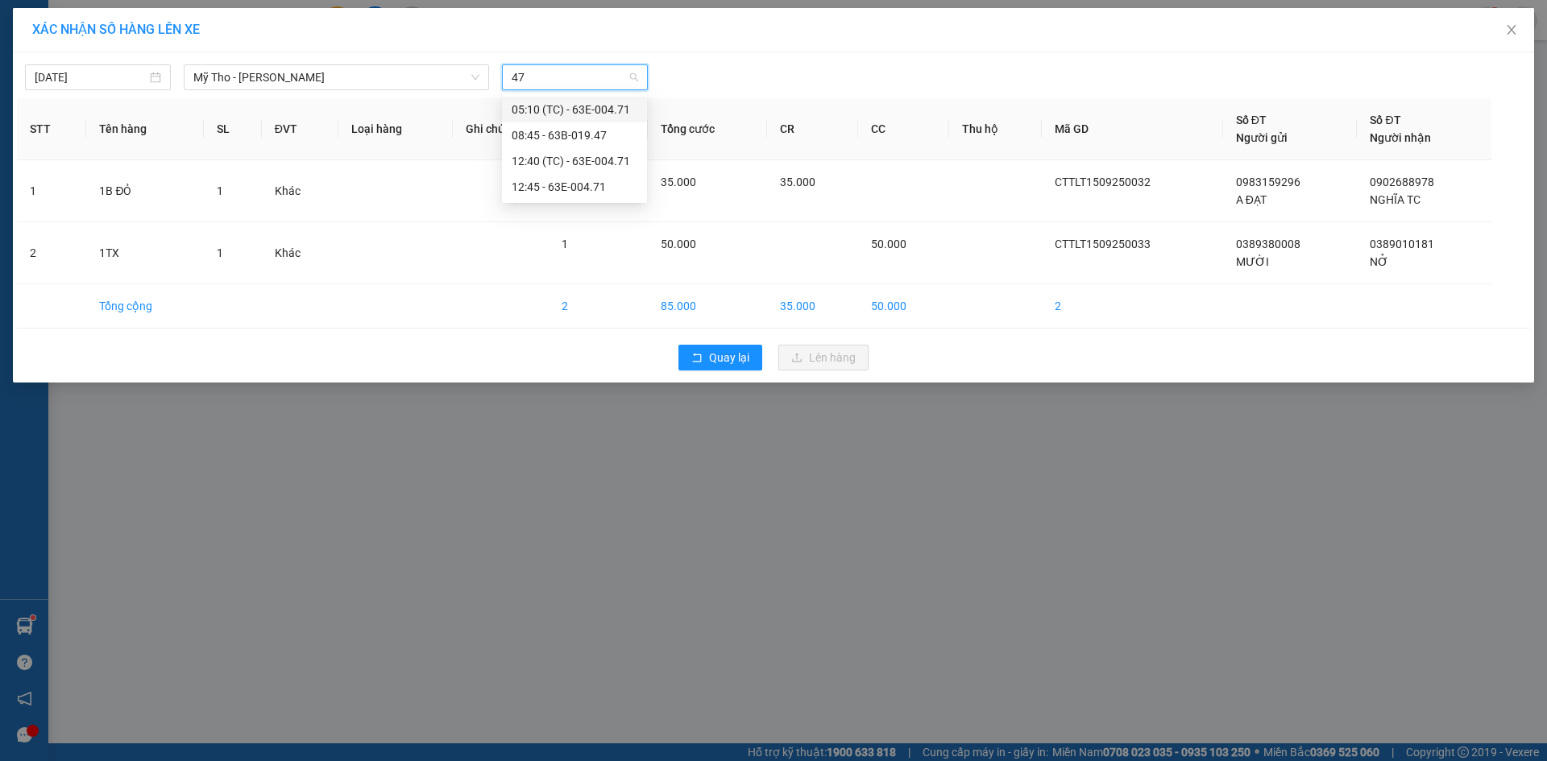
type input "471"
click at [599, 158] on div "12:45 - 63E-004.71" at bounding box center [575, 161] width 126 height 18
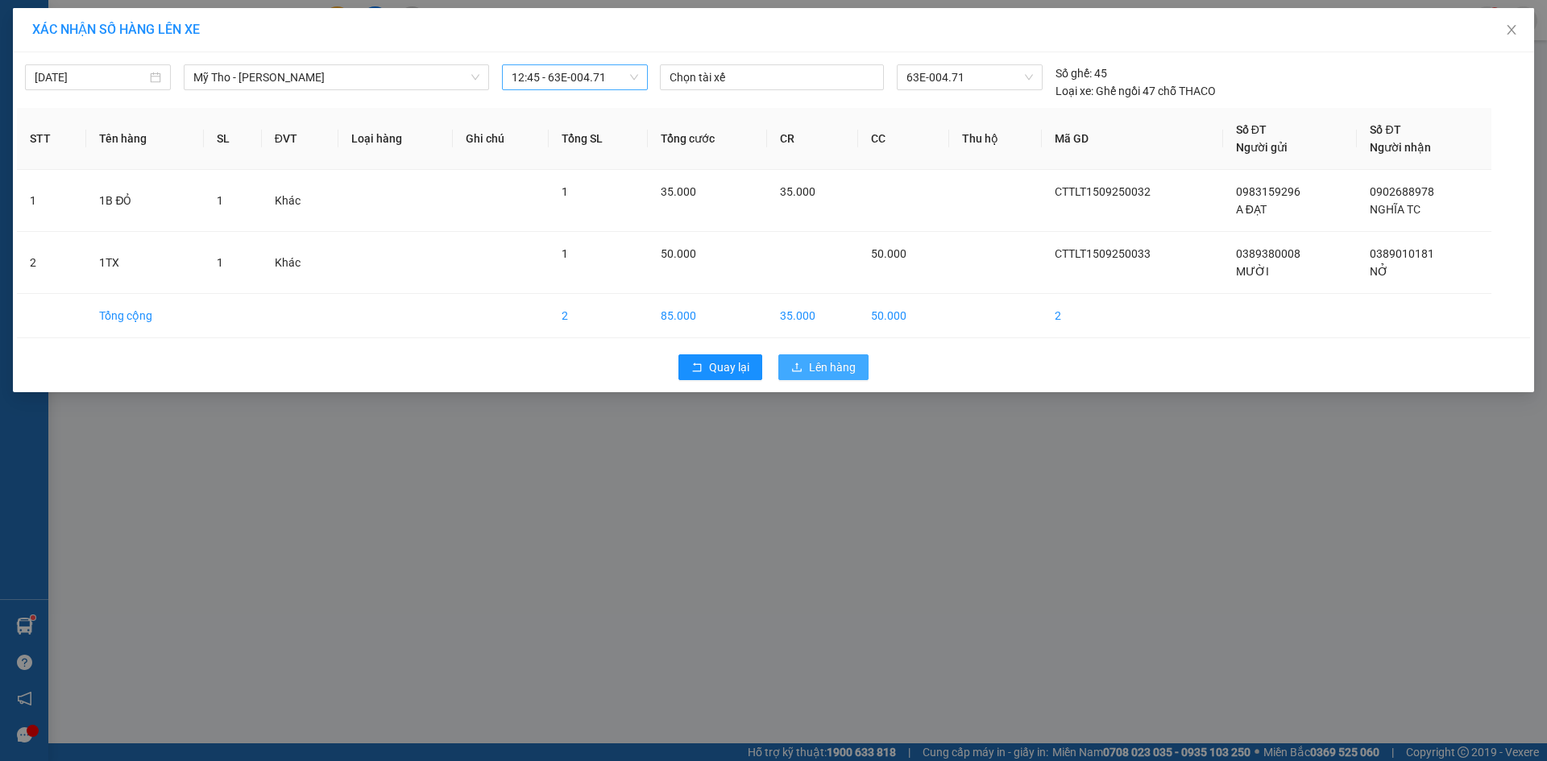
click at [822, 371] on span "Lên hàng" at bounding box center [832, 367] width 47 height 18
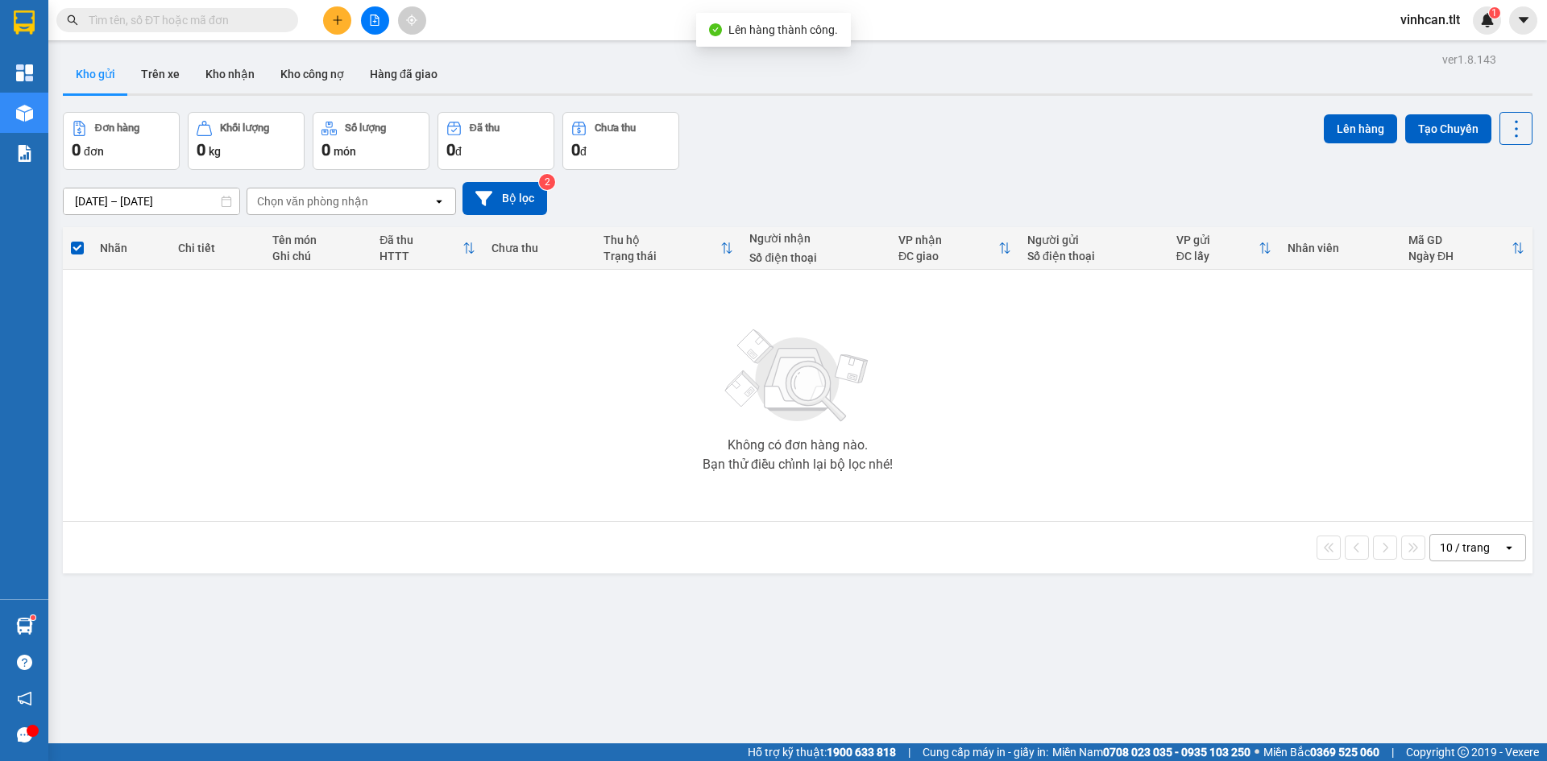
click at [380, 29] on button at bounding box center [375, 20] width 28 height 28
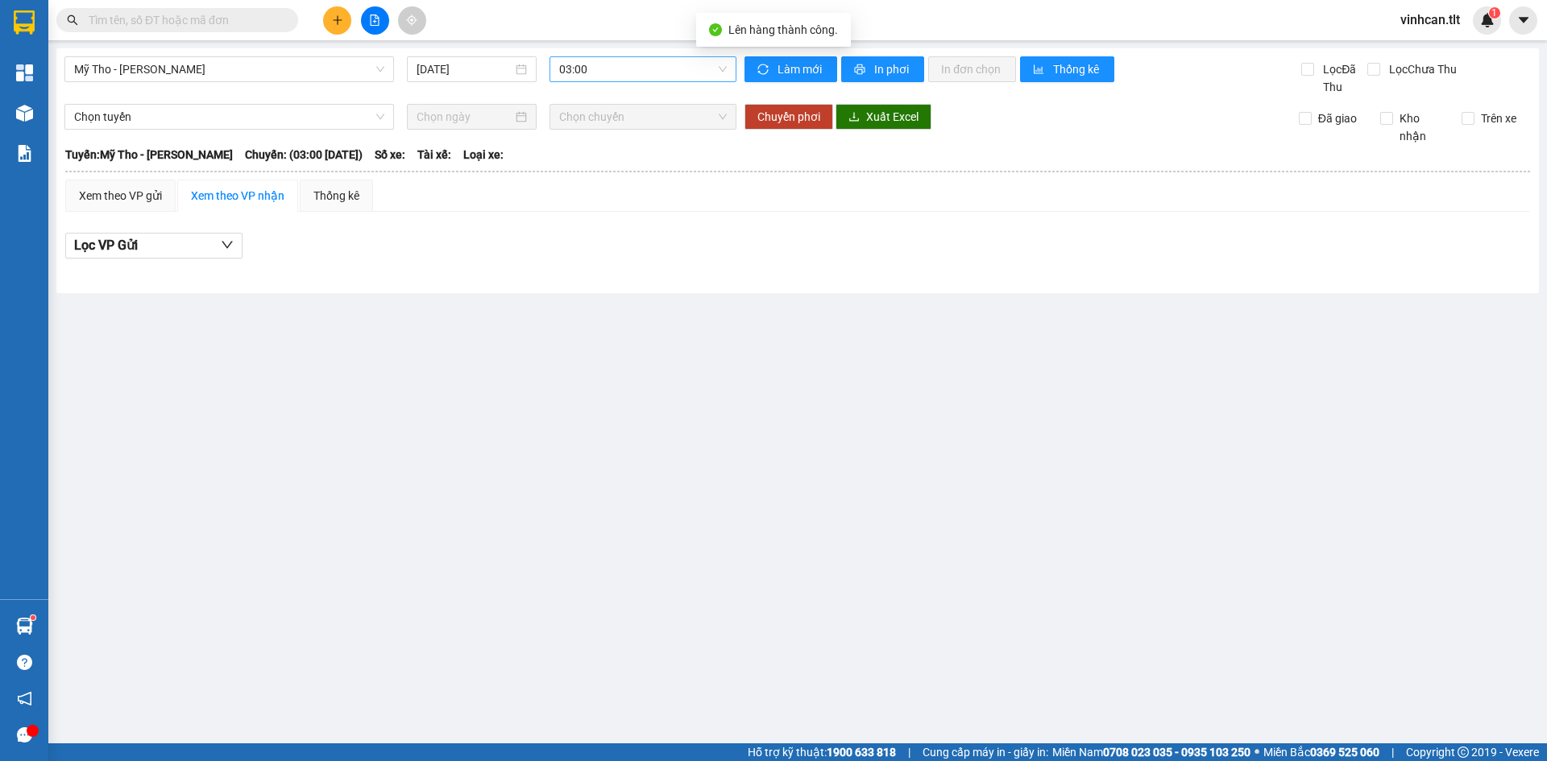
click at [641, 64] on span "03:00" at bounding box center [643, 69] width 168 height 24
type input "471"
click at [620, 147] on div "12:45 - 63E-004.71" at bounding box center [622, 153] width 126 height 18
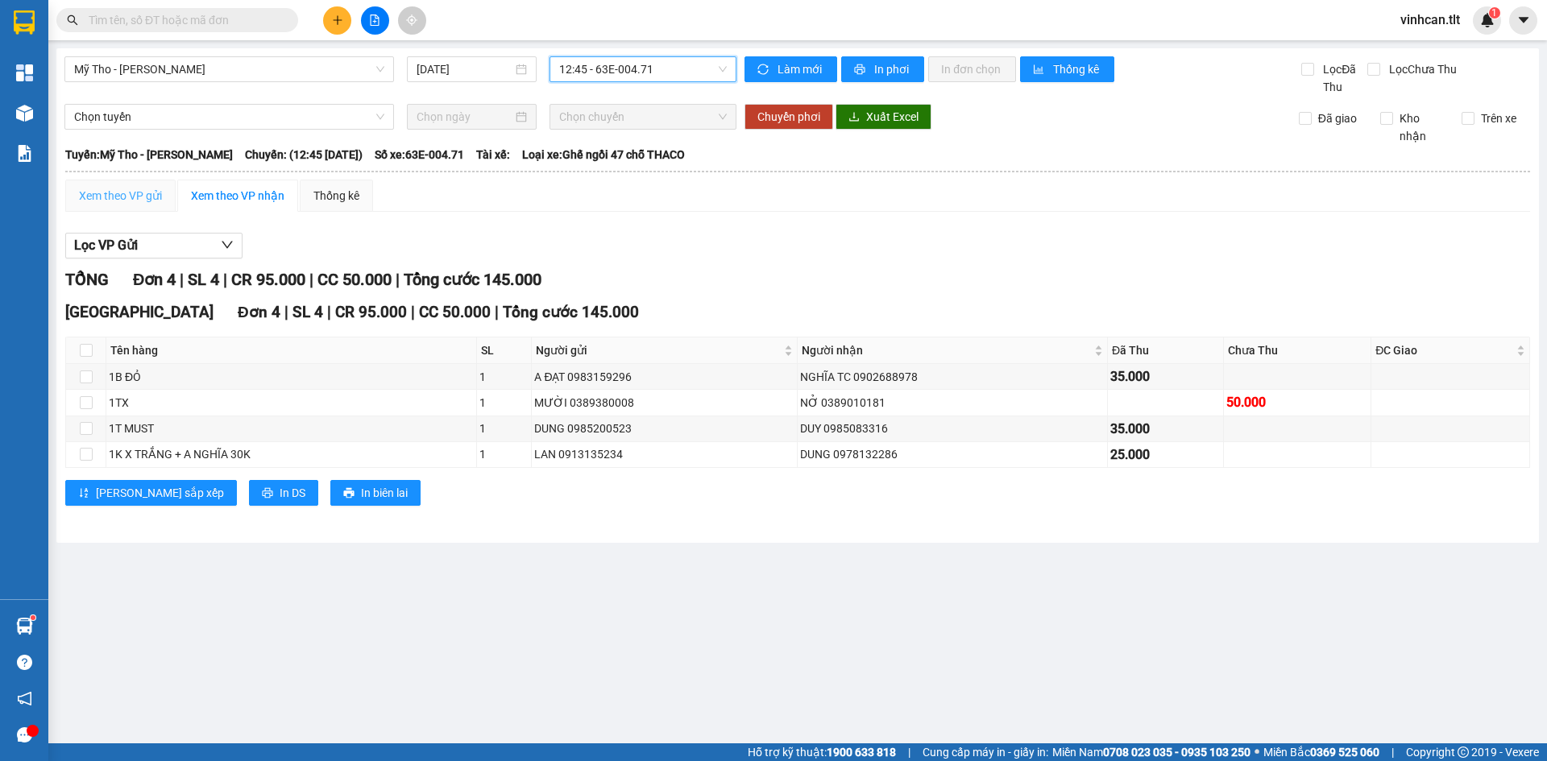
click at [147, 203] on div "Xem theo VP gửi" at bounding box center [120, 196] width 110 height 32
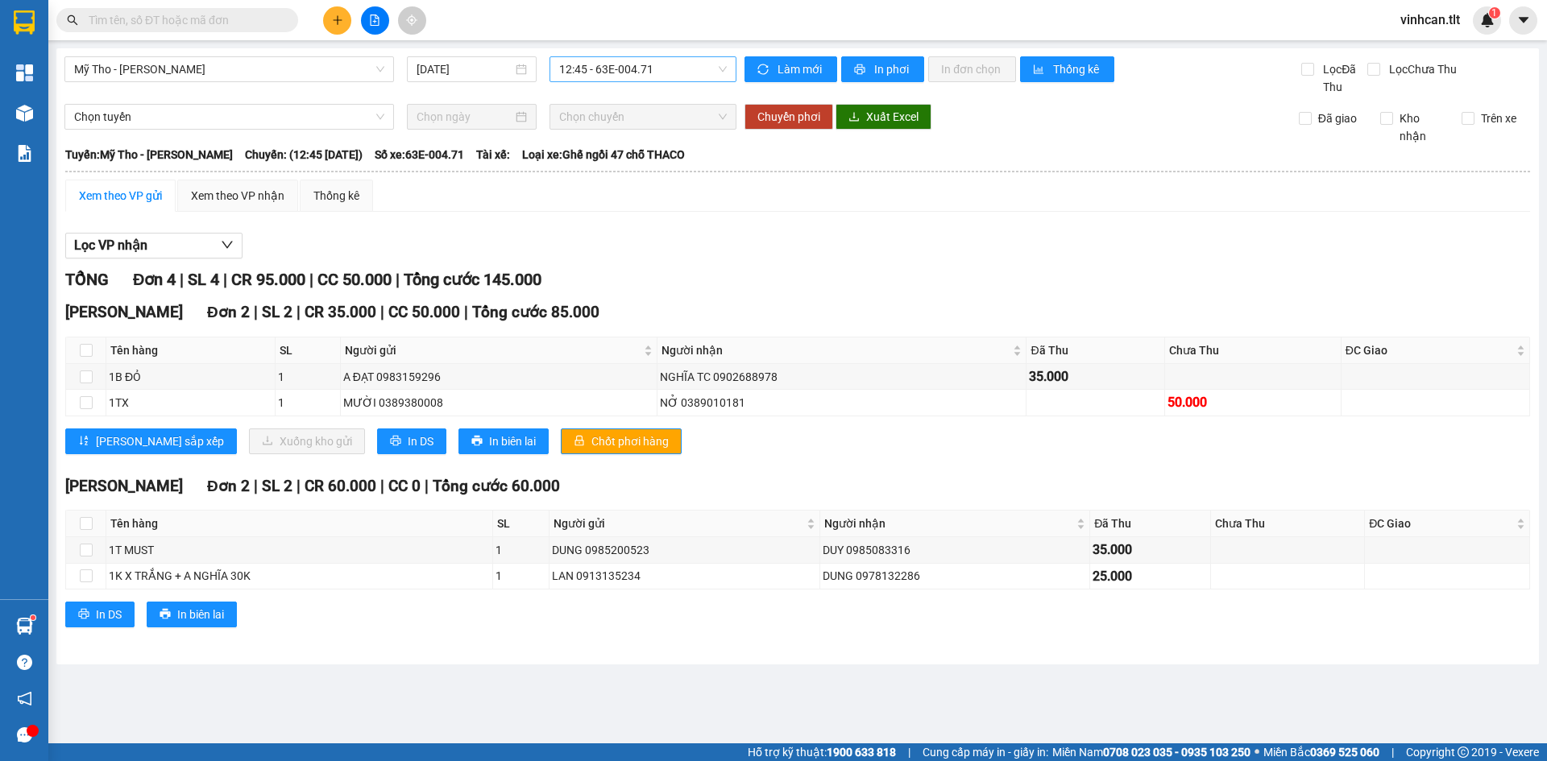
click at [627, 441] on div "Lưu sắp xếp Xuống kho gửi In DS In biên lai Chốt phơi hàng" at bounding box center [797, 442] width 1465 height 26
click at [596, 449] on span "Chốt phơi hàng" at bounding box center [629, 442] width 77 height 18
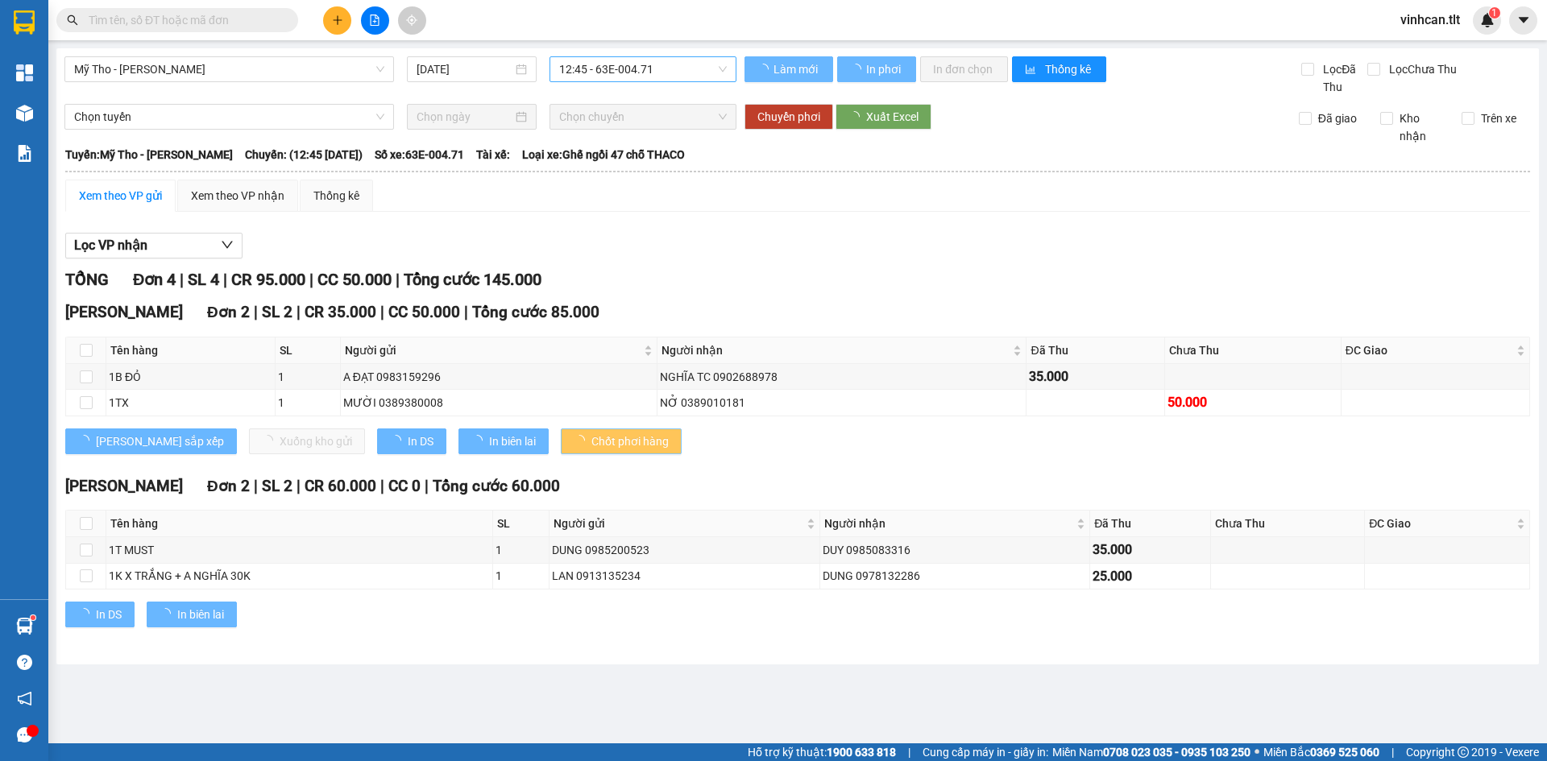
click at [596, 449] on span "Chốt phơi hàng" at bounding box center [629, 442] width 77 height 18
click at [594, 449] on span "Chốt phơi hàng" at bounding box center [629, 442] width 77 height 18
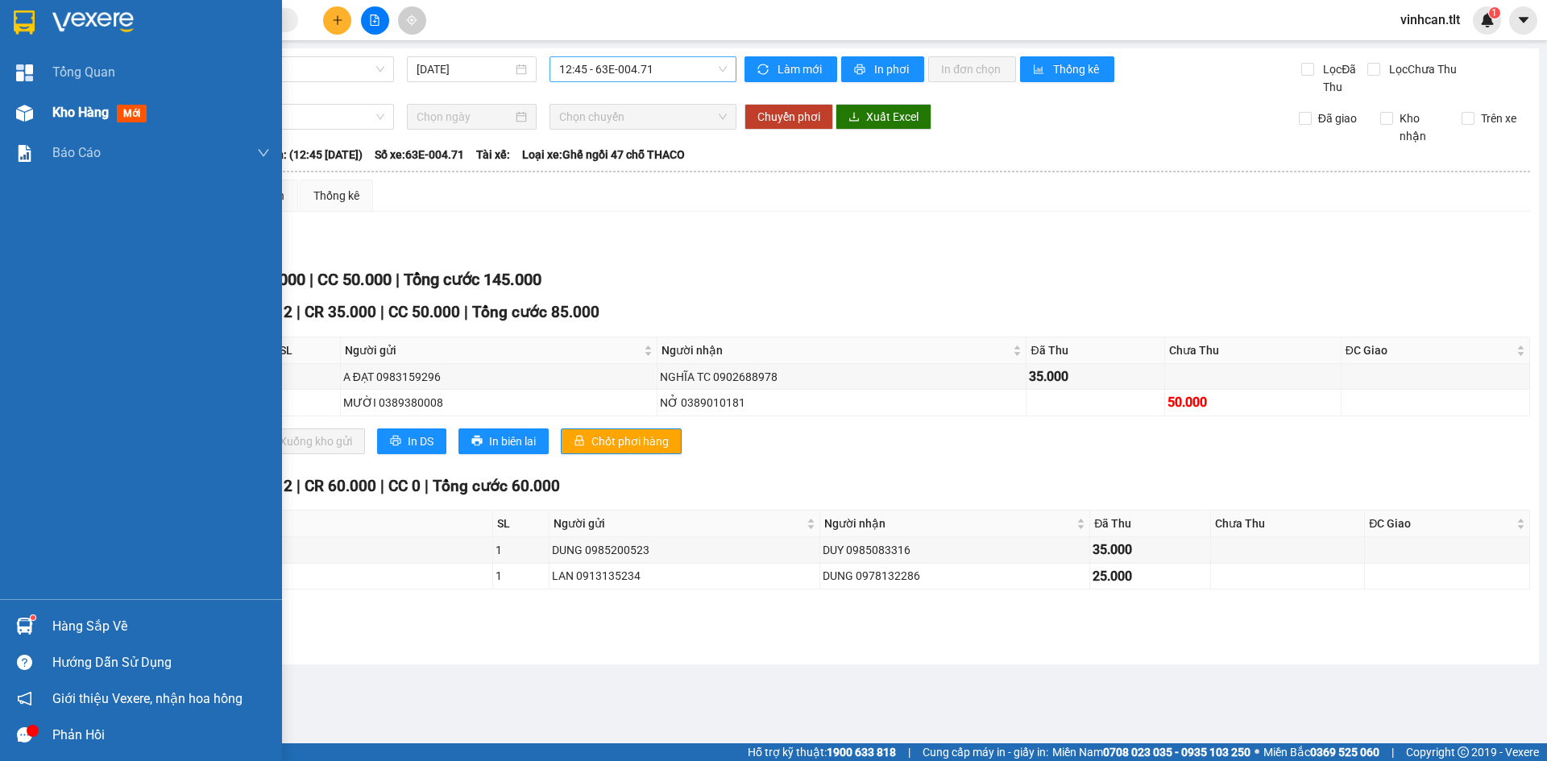
click at [10, 105] on div at bounding box center [24, 113] width 28 height 28
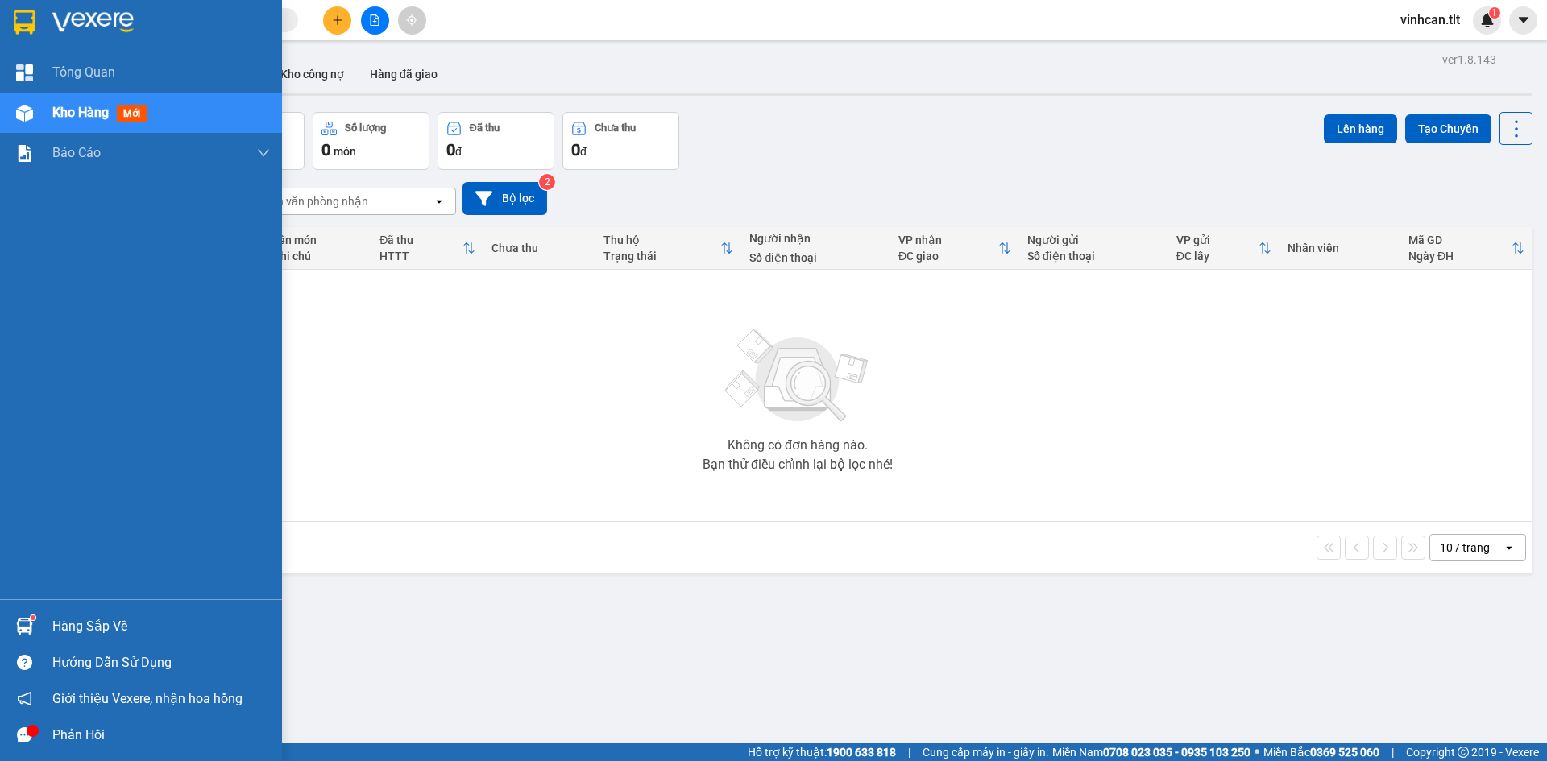
click at [12, 52] on div at bounding box center [141, 26] width 282 height 52
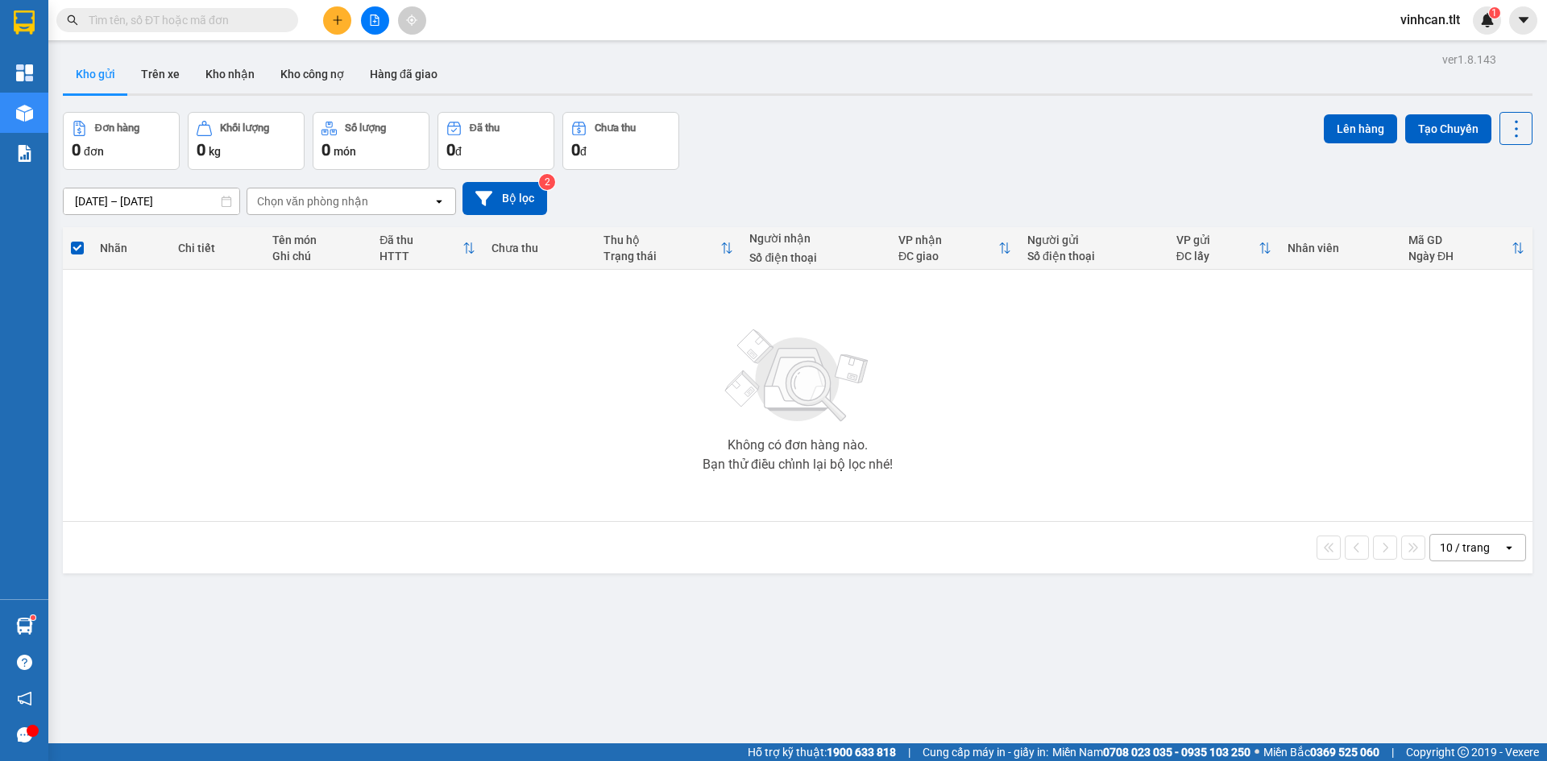
click at [344, 19] on button at bounding box center [337, 20] width 28 height 28
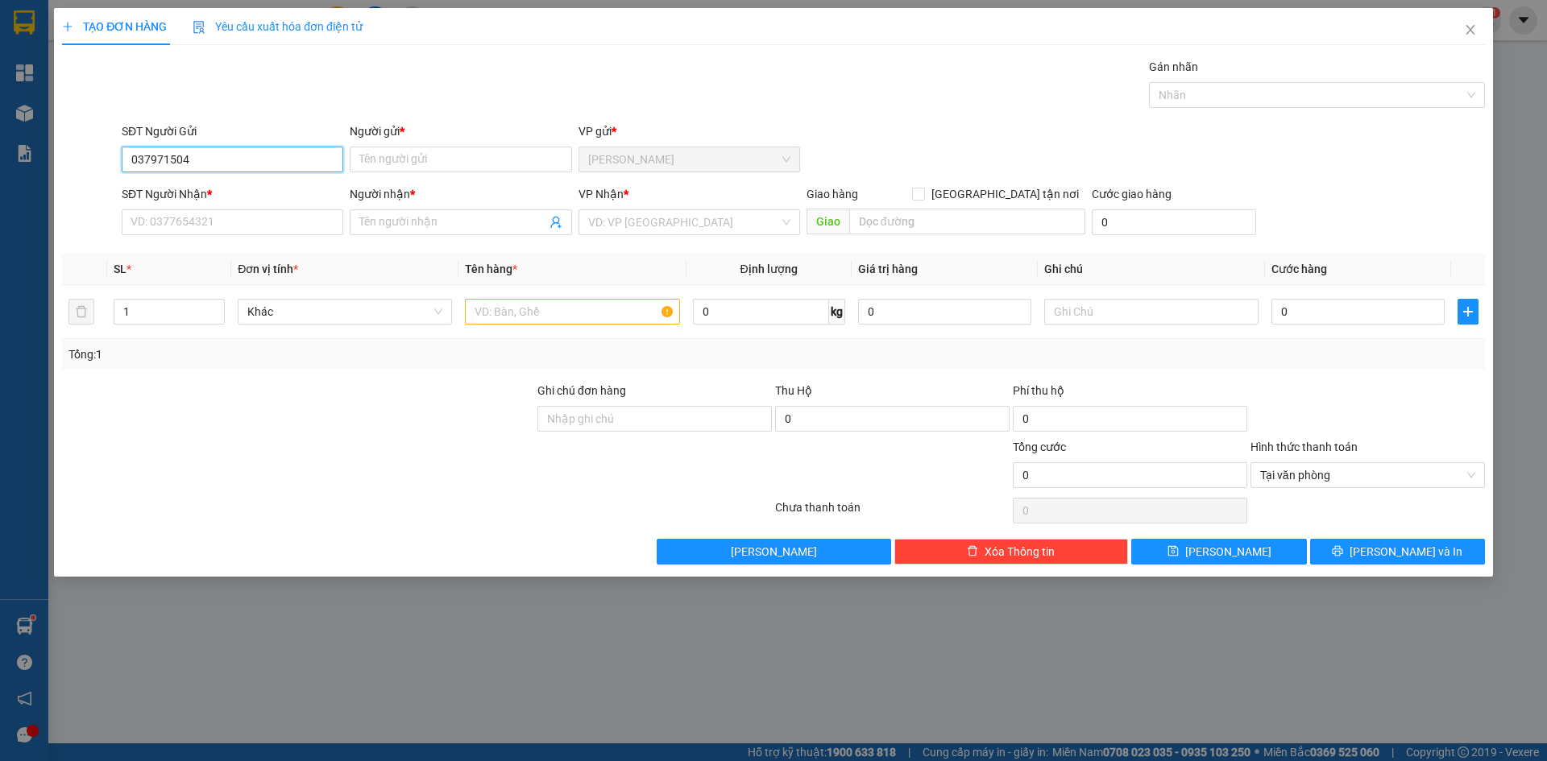
type input "0379715048"
click at [204, 196] on div "0379715048 - ĐỎ" at bounding box center [232, 192] width 202 height 18
type input "ĐỎ"
type input "0379715048"
click at [237, 216] on input "SĐT Người Nhận *" at bounding box center [233, 222] width 222 height 26
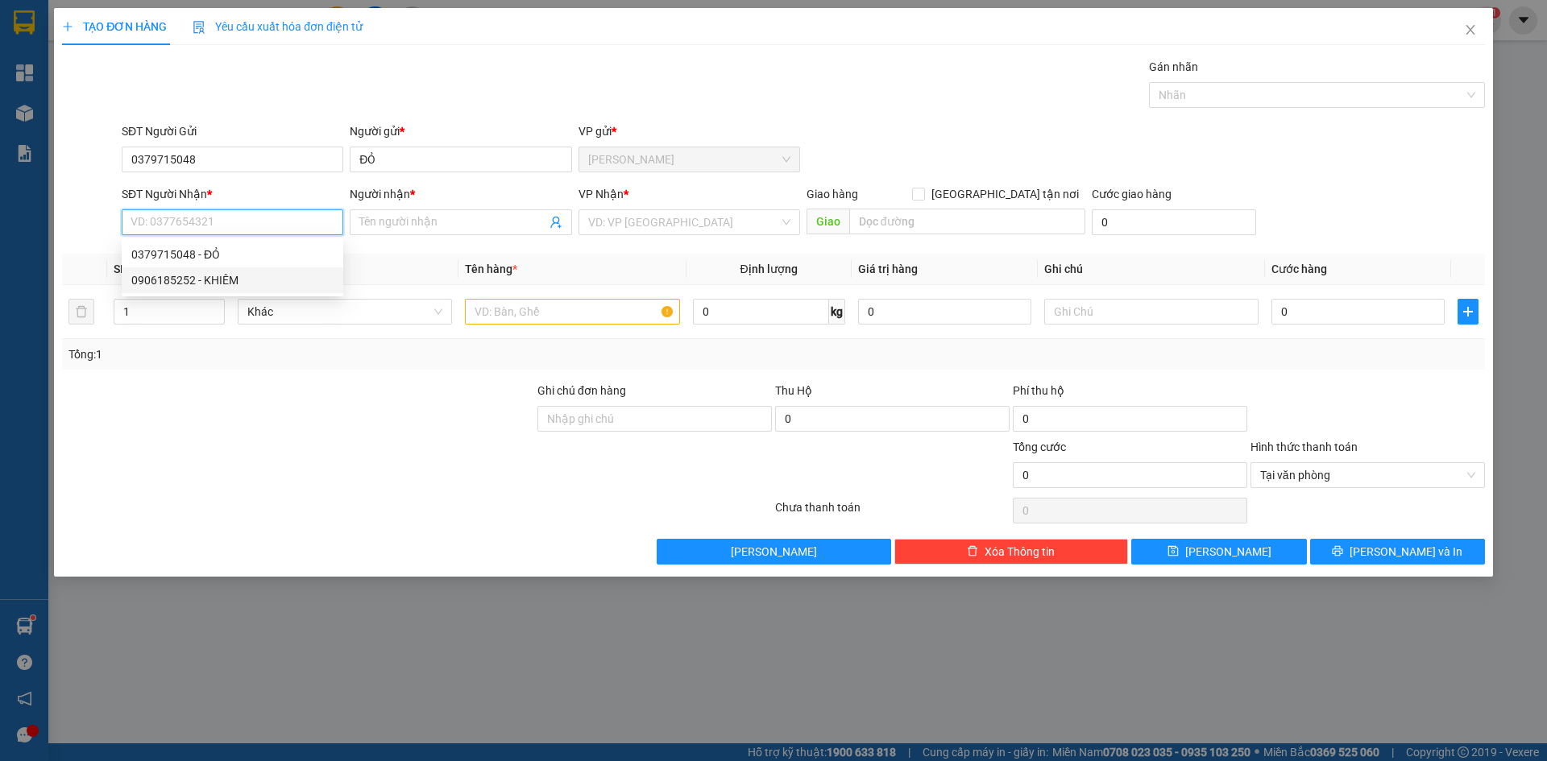
click at [231, 276] on div "0906185252 - KHIÊM" at bounding box center [232, 280] width 202 height 18
type input "0906185252"
type input "KHIÊM"
click at [620, 229] on input "search" at bounding box center [683, 222] width 191 height 24
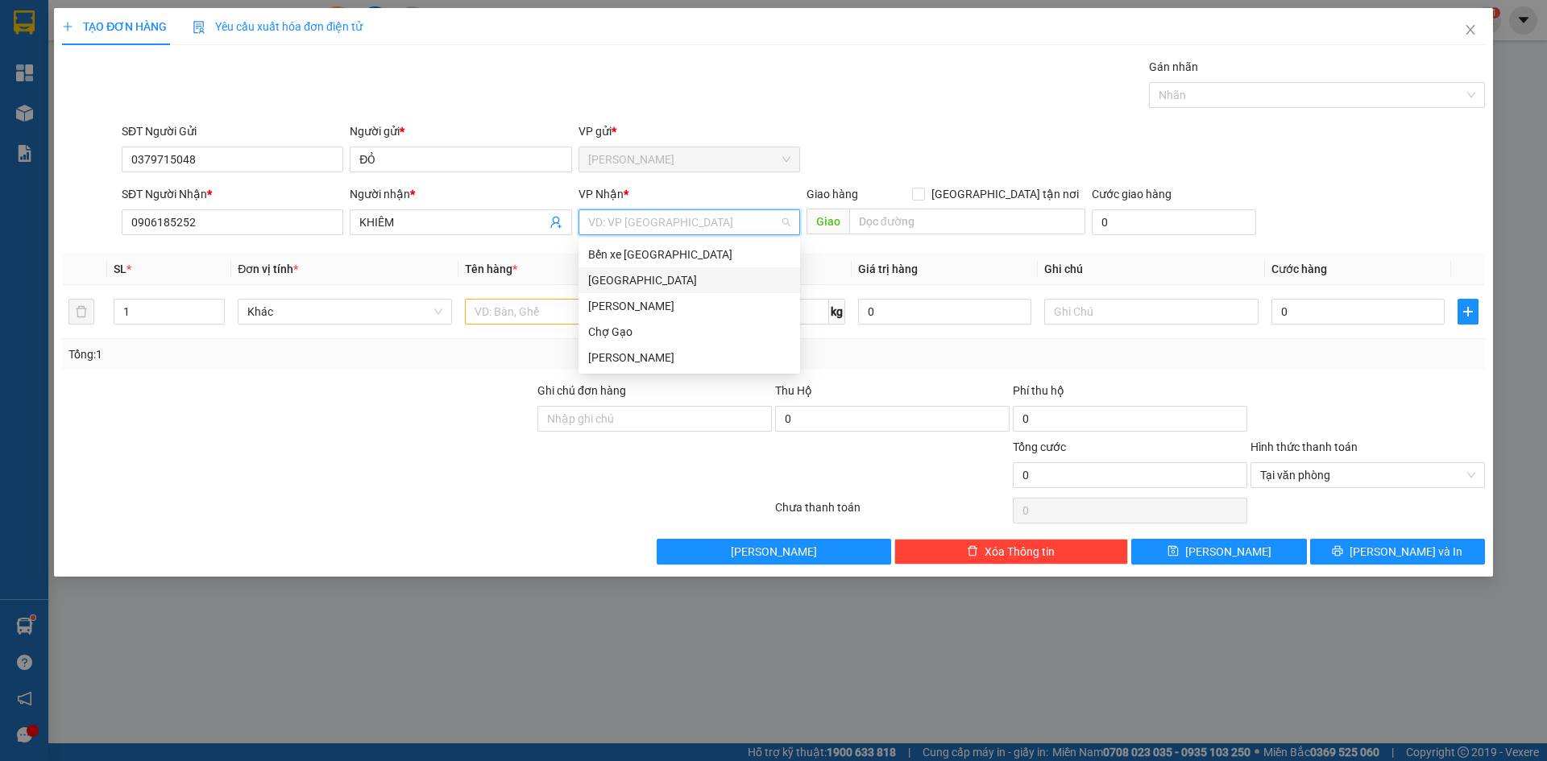
click at [578, 284] on div "[GEOGRAPHIC_DATA]" at bounding box center [689, 280] width 222 height 26
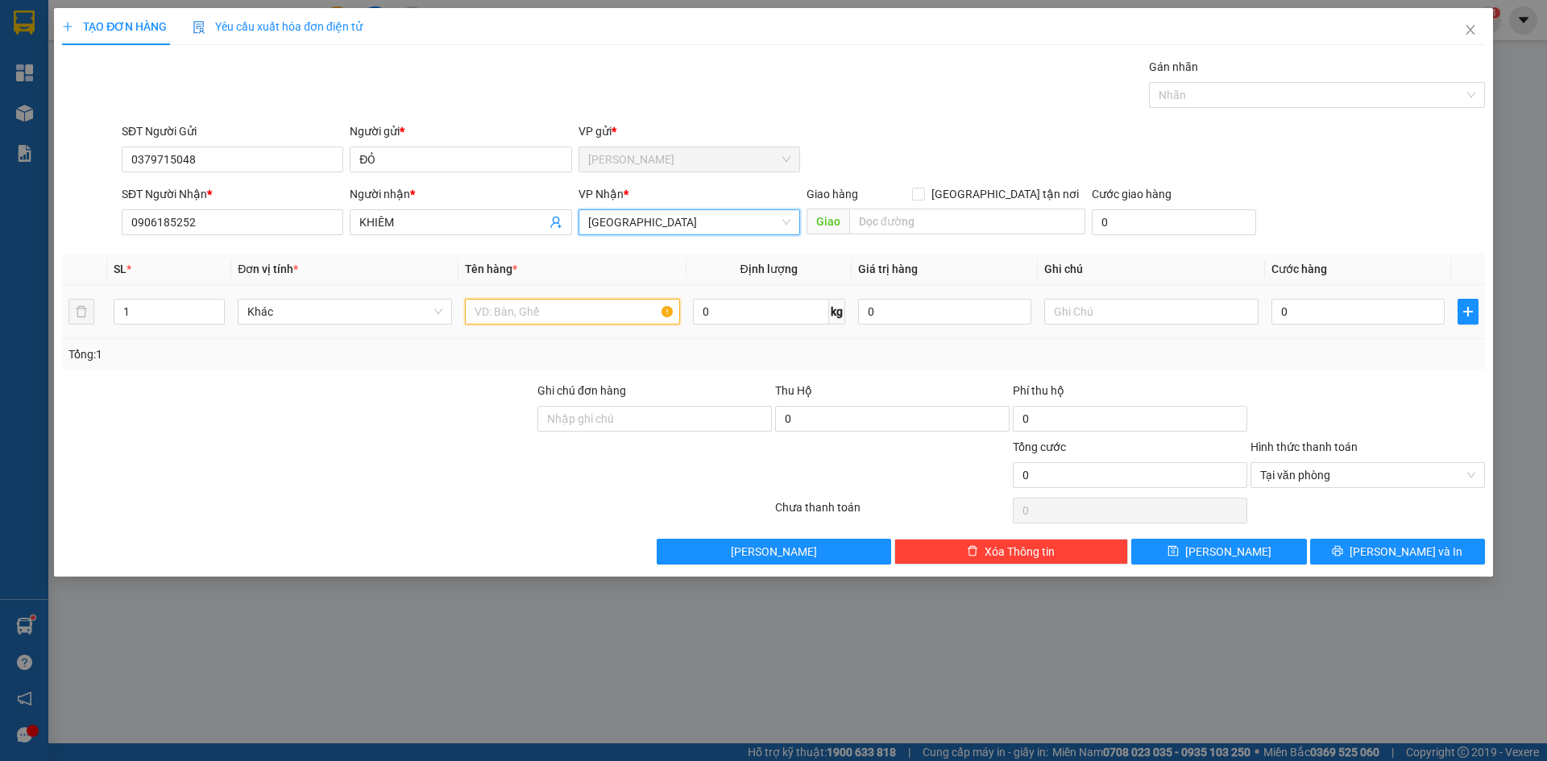
click at [517, 311] on input "text" at bounding box center [572, 312] width 214 height 26
type input "1TX"
click at [1323, 309] on input "0" at bounding box center [1357, 312] width 173 height 26
type input "3"
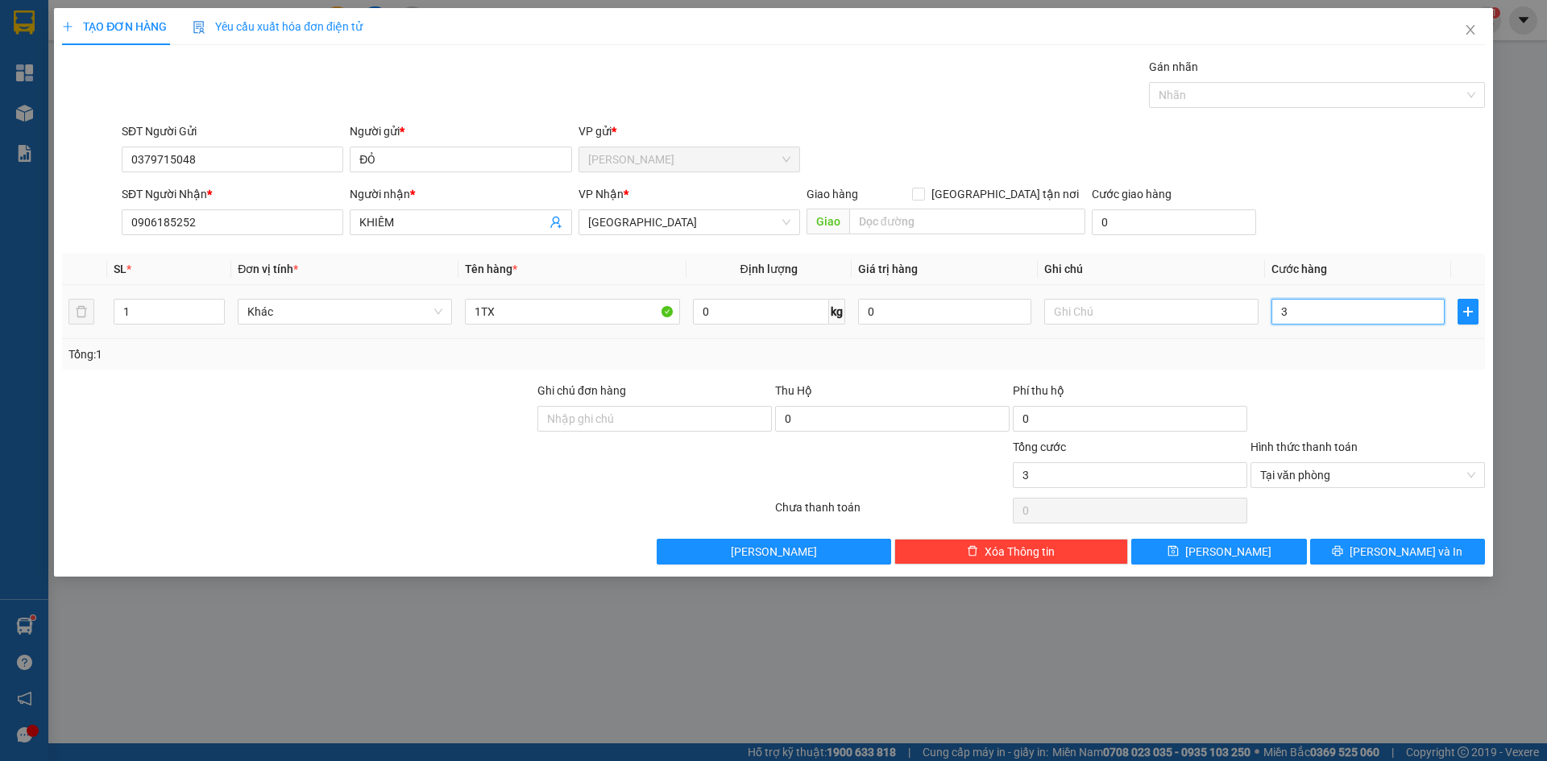
type input "30"
type input "30.000"
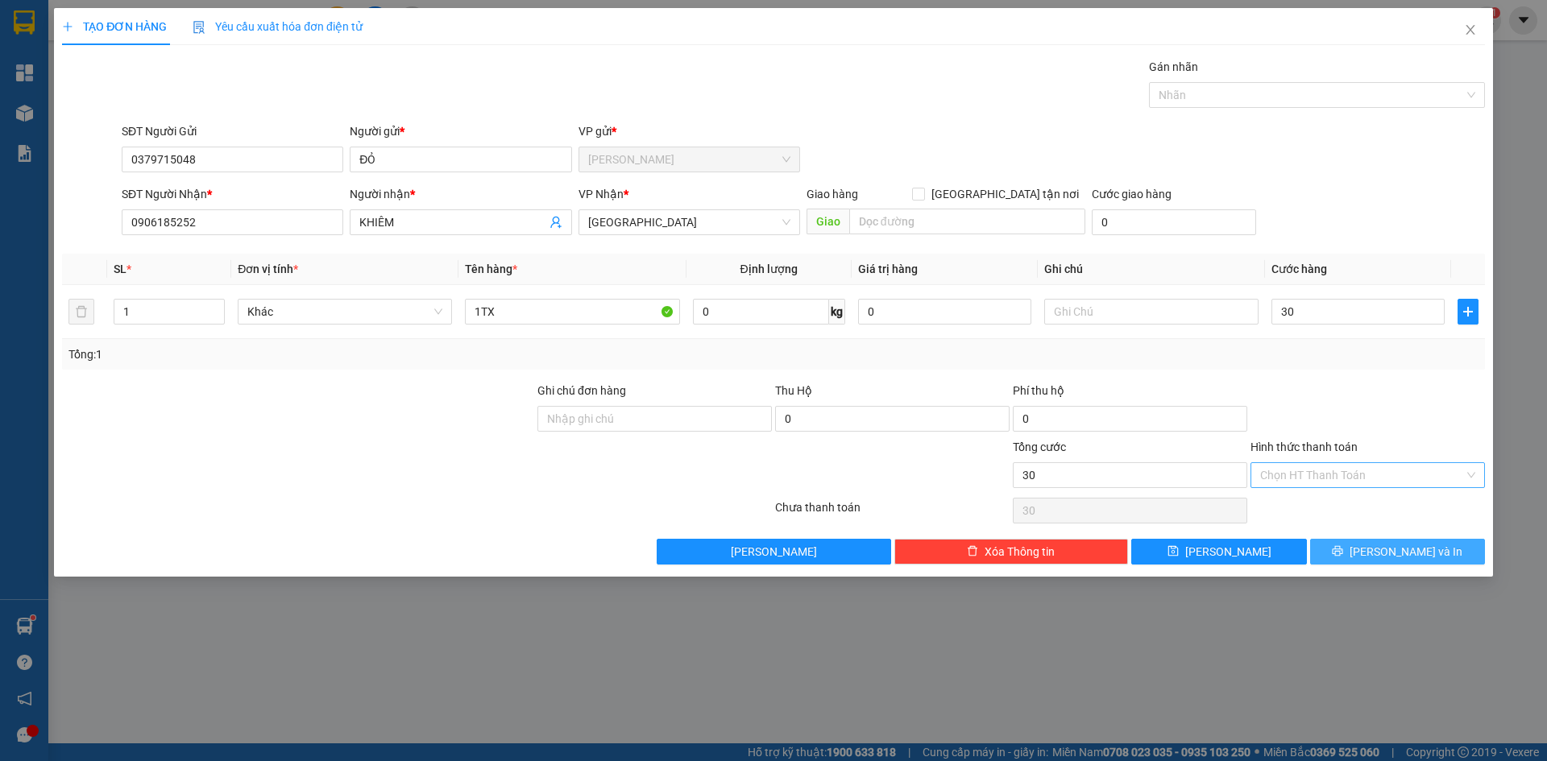
type input "30.000"
drag, startPoint x: 1442, startPoint y: 556, endPoint x: 1428, endPoint y: 538, distance: 22.4
click at [1441, 557] on button "[PERSON_NAME] và In" at bounding box center [1397, 552] width 175 height 26
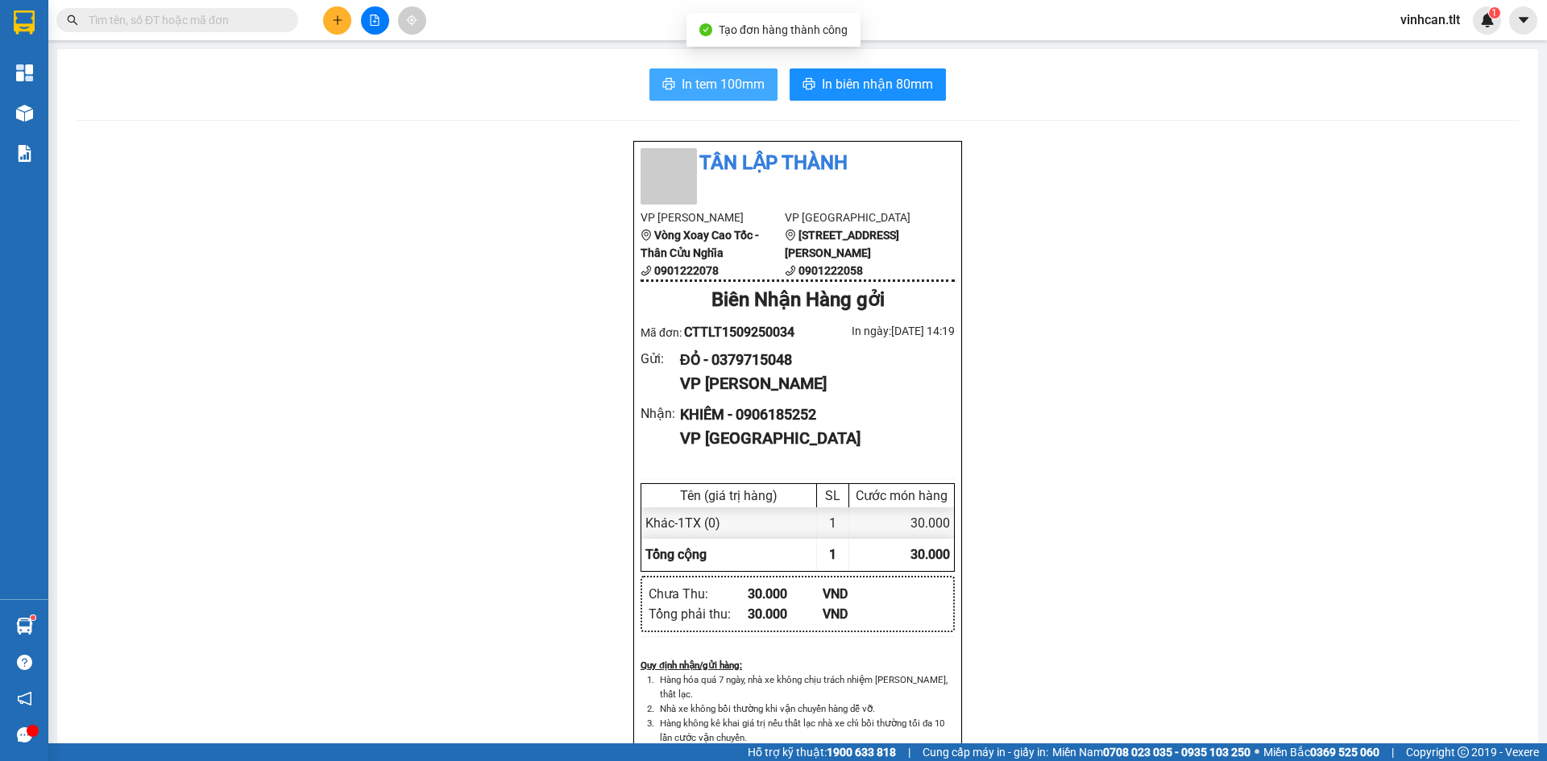
click at [744, 75] on span "In tem 100mm" at bounding box center [723, 84] width 83 height 20
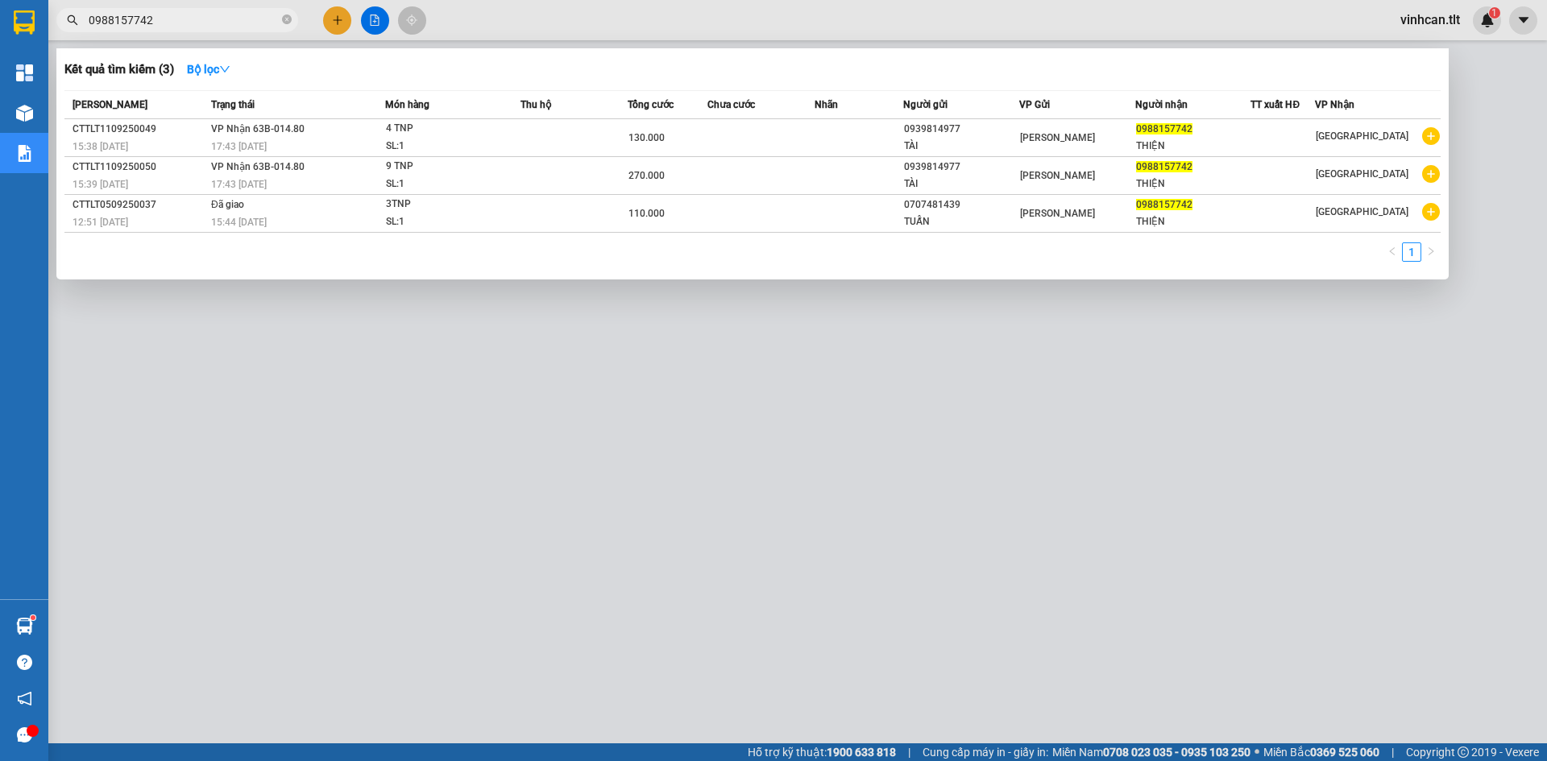
click at [262, 24] on input "0988157742" at bounding box center [184, 20] width 190 height 18
paste input "707481439"
click at [195, 12] on input "0707481439" at bounding box center [184, 20] width 190 height 18
drag, startPoint x: 195, startPoint y: 12, endPoint x: 202, endPoint y: 6, distance: 9.2
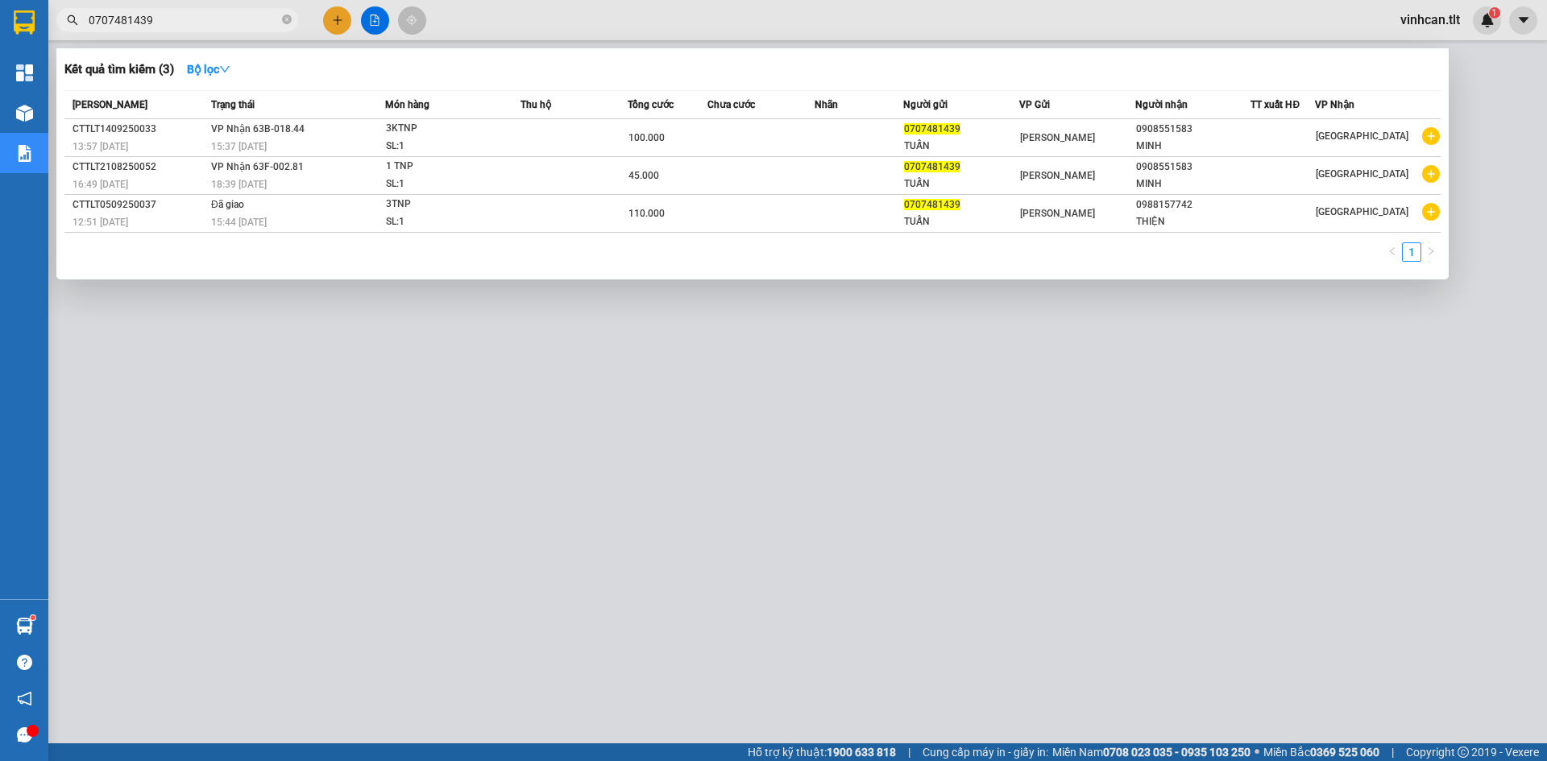
click at [195, 11] on input "0707481439" at bounding box center [184, 20] width 190 height 18
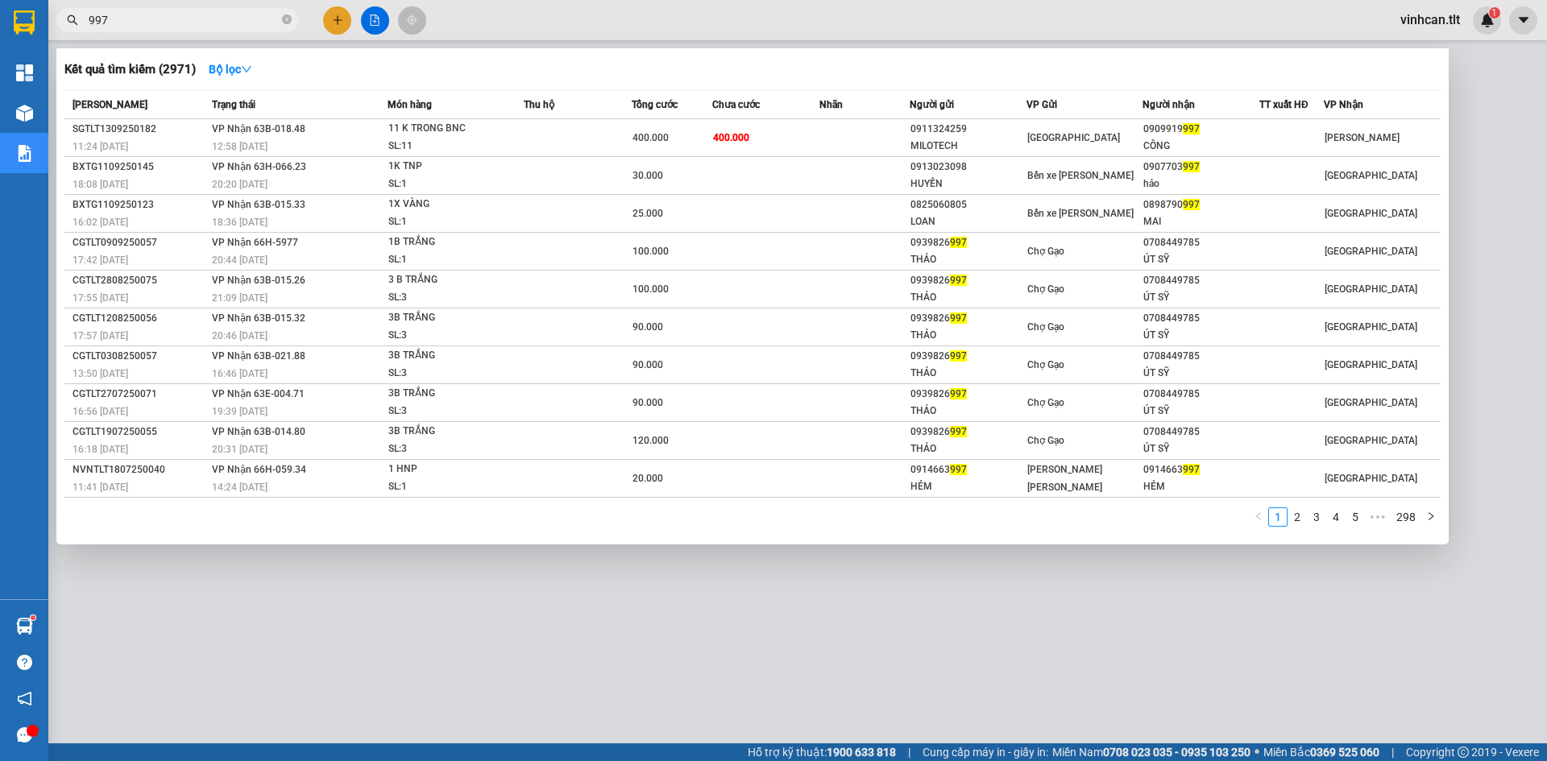
click at [211, 22] on input "997" at bounding box center [184, 20] width 190 height 18
paste input "090941757"
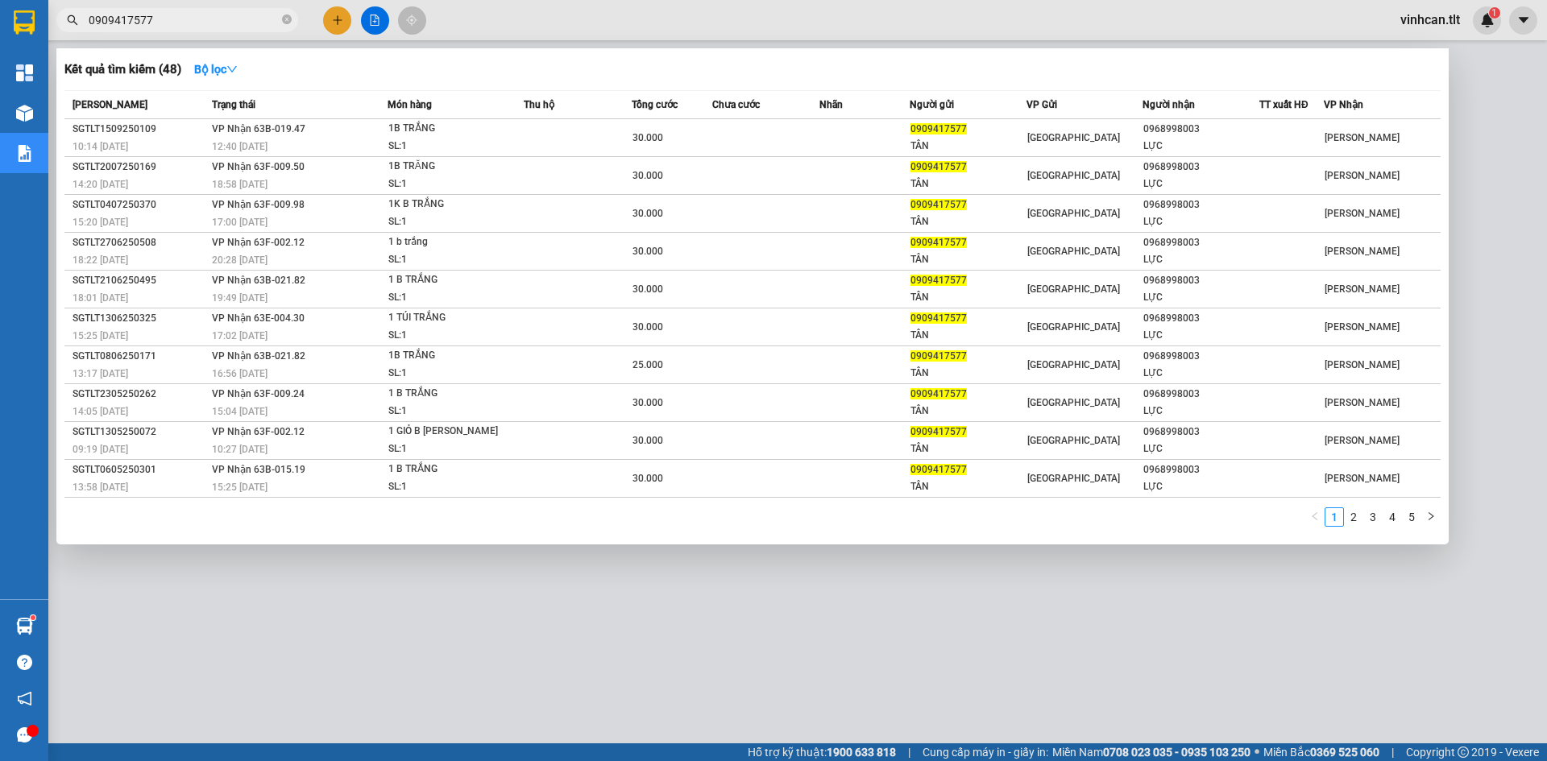
type input "0909417577"
